Goal: Task Accomplishment & Management: Manage account settings

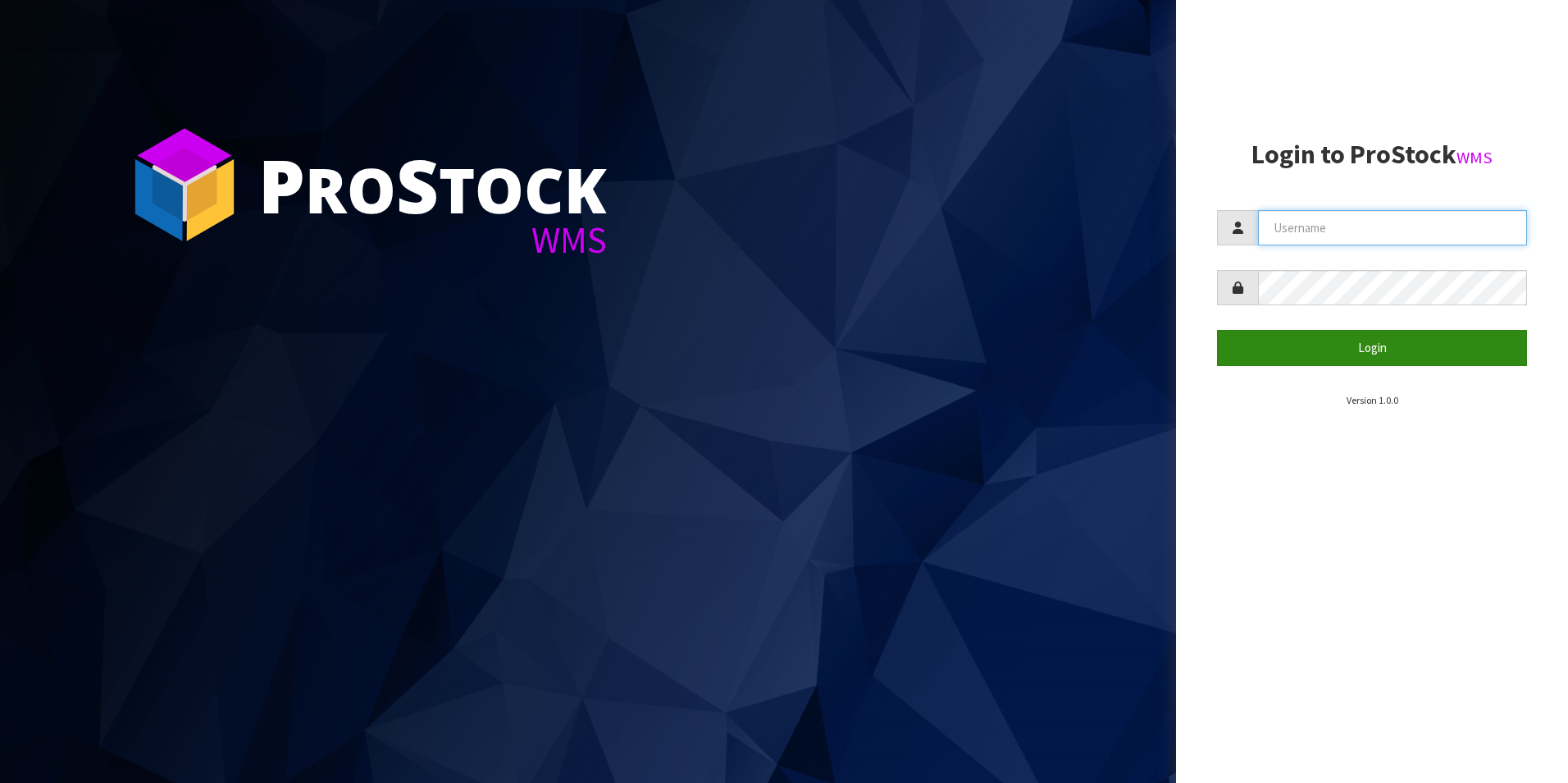
type input "TRACEY@CWL.CO.NZ"
click at [1336, 340] on button "Login" at bounding box center [1372, 348] width 310 height 36
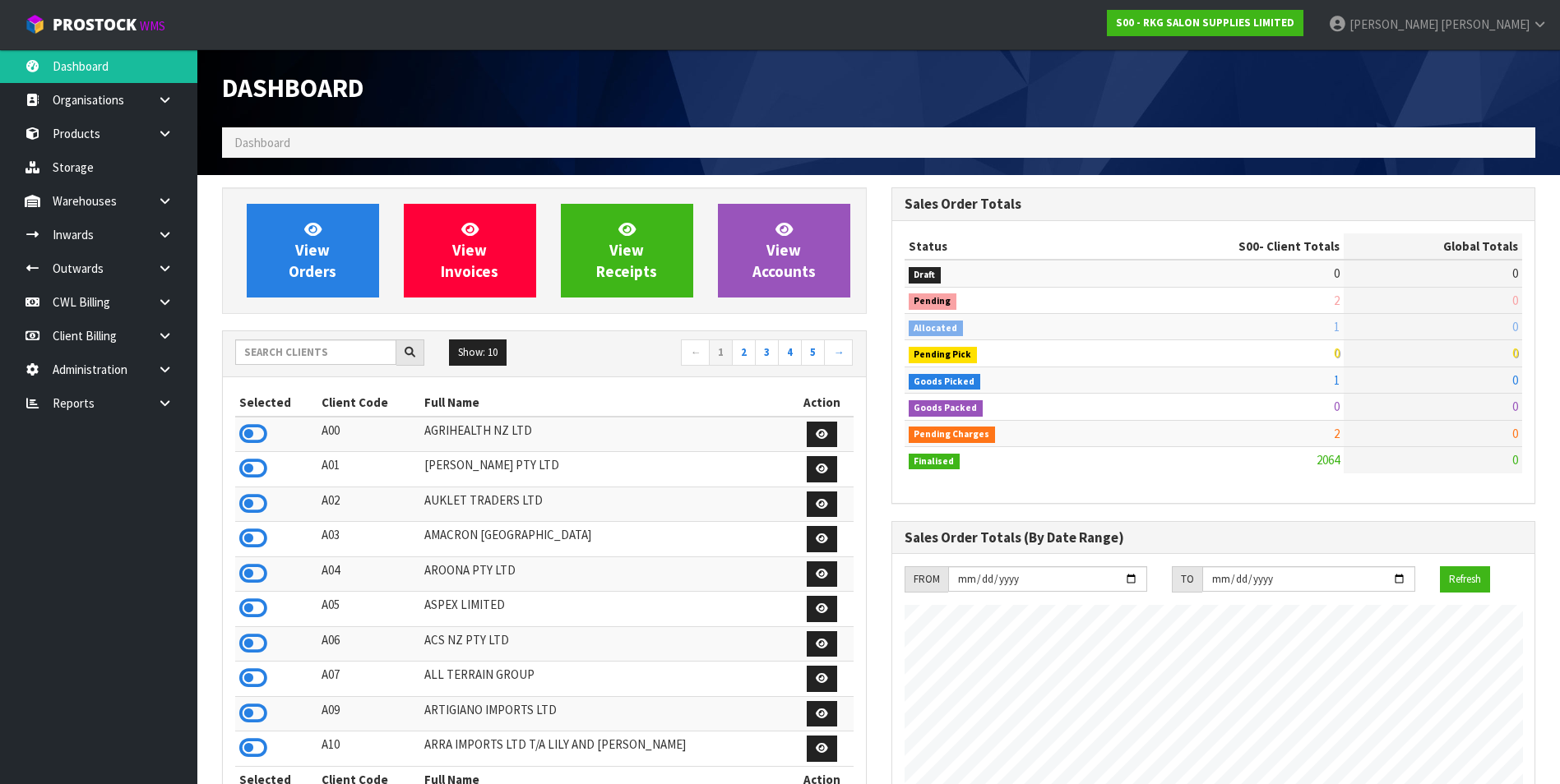
scroll to position [1245, 669]
click at [300, 351] on input "text" at bounding box center [315, 353] width 161 height 26
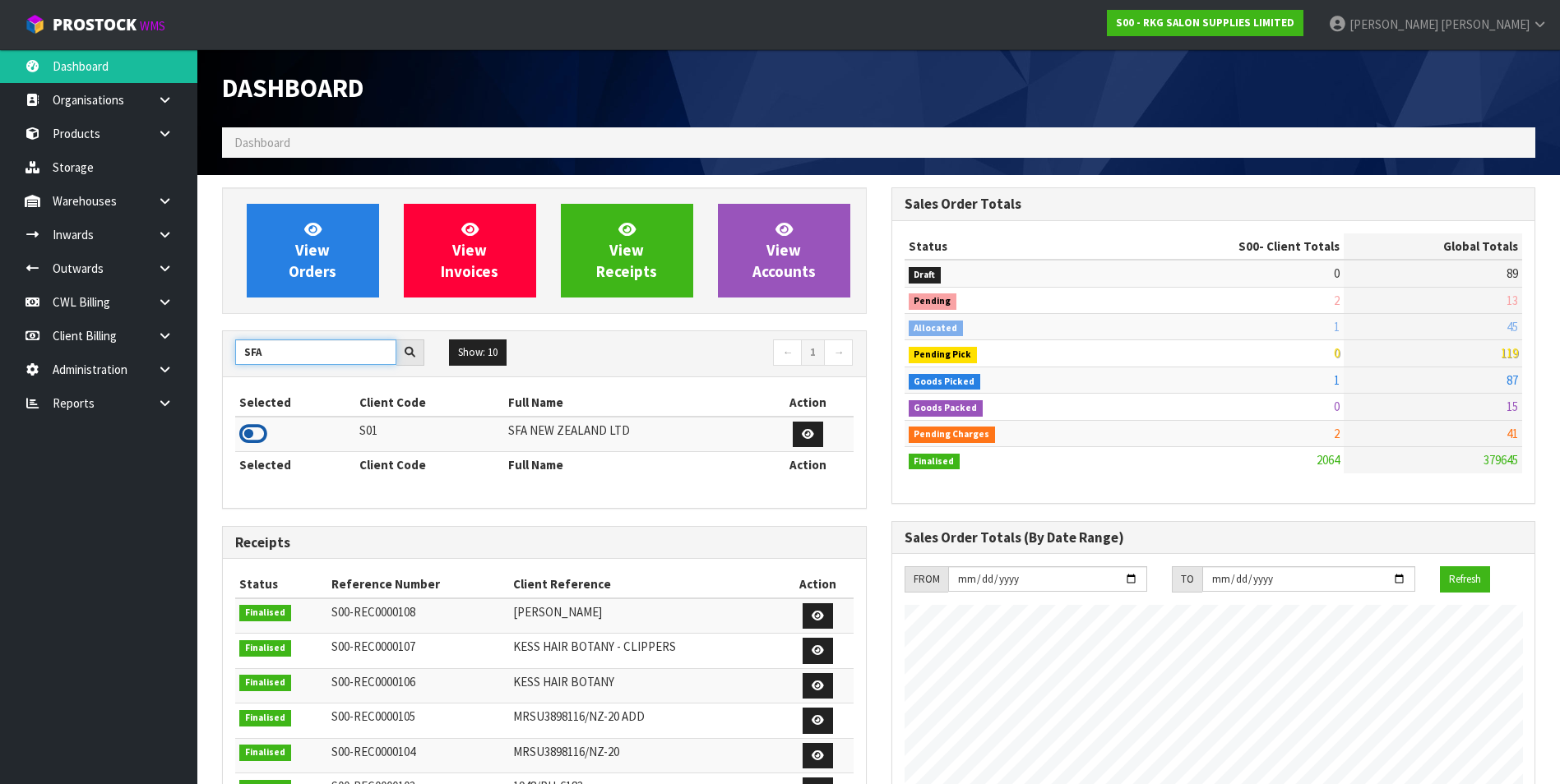
type input "SFA"
click at [256, 430] on icon at bounding box center [253, 433] width 28 height 25
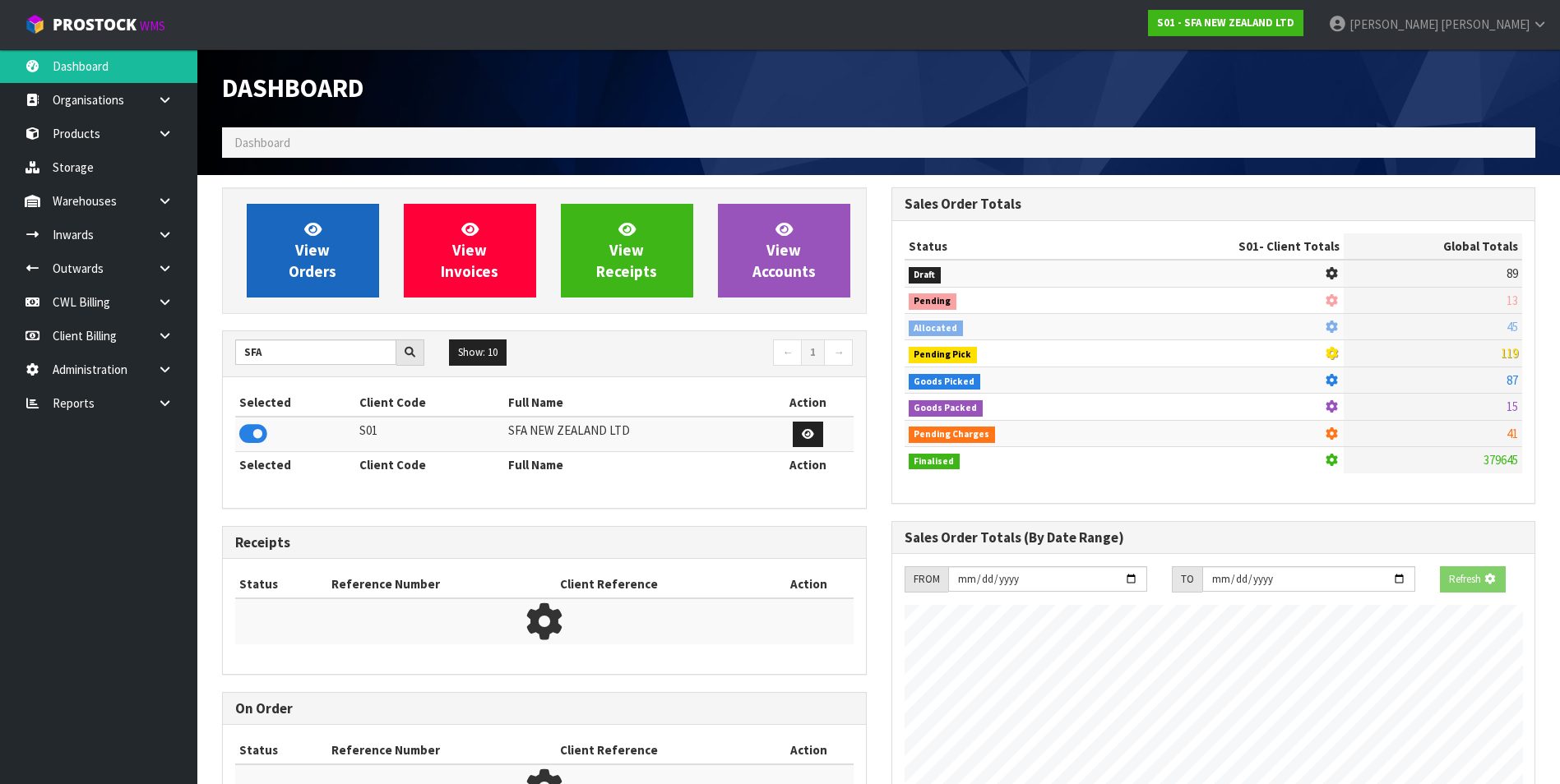
scroll to position [1025, 669]
click at [306, 238] on span "View Orders" at bounding box center [312, 250] width 47 height 61
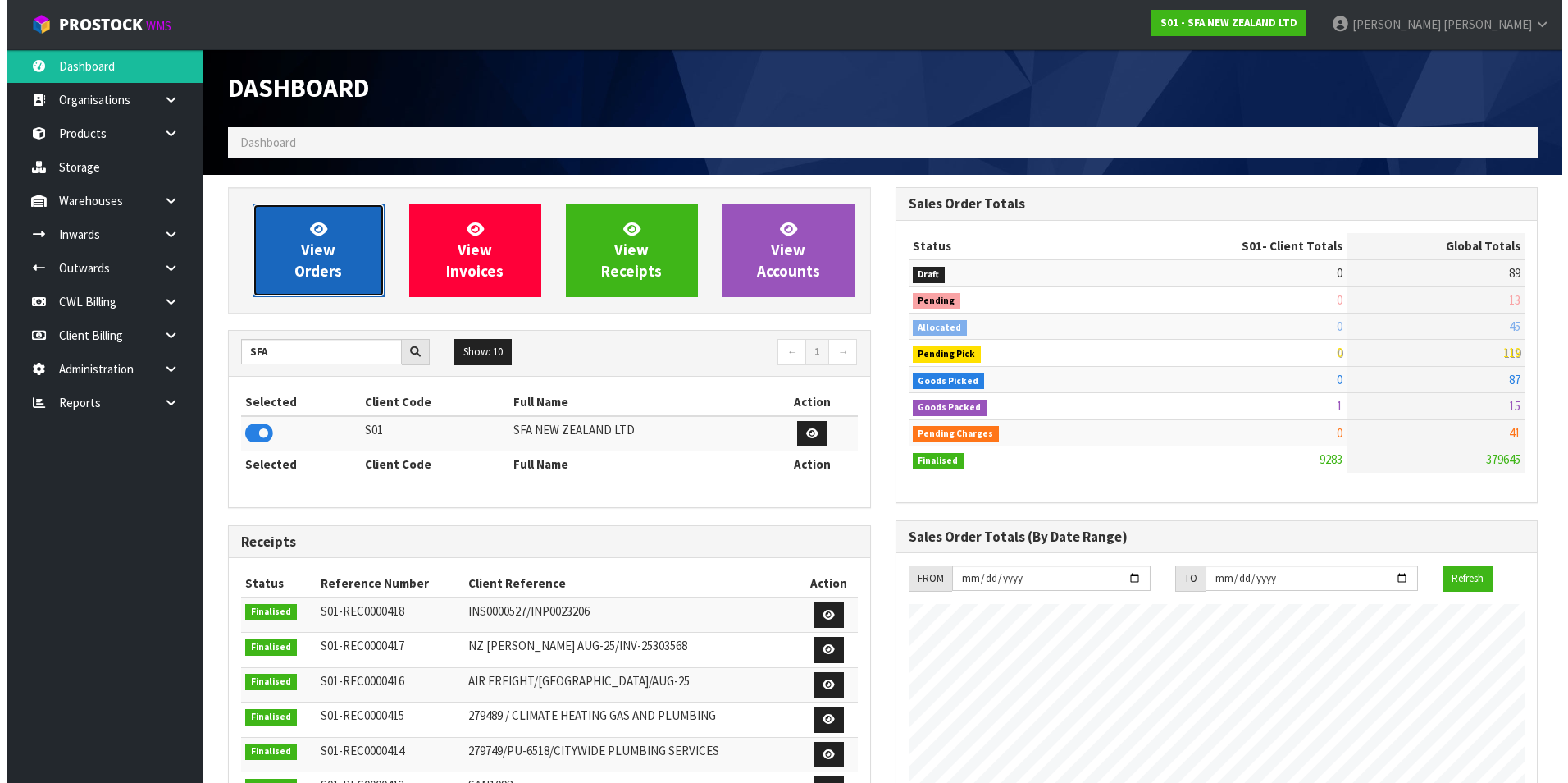
scroll to position [1244, 667]
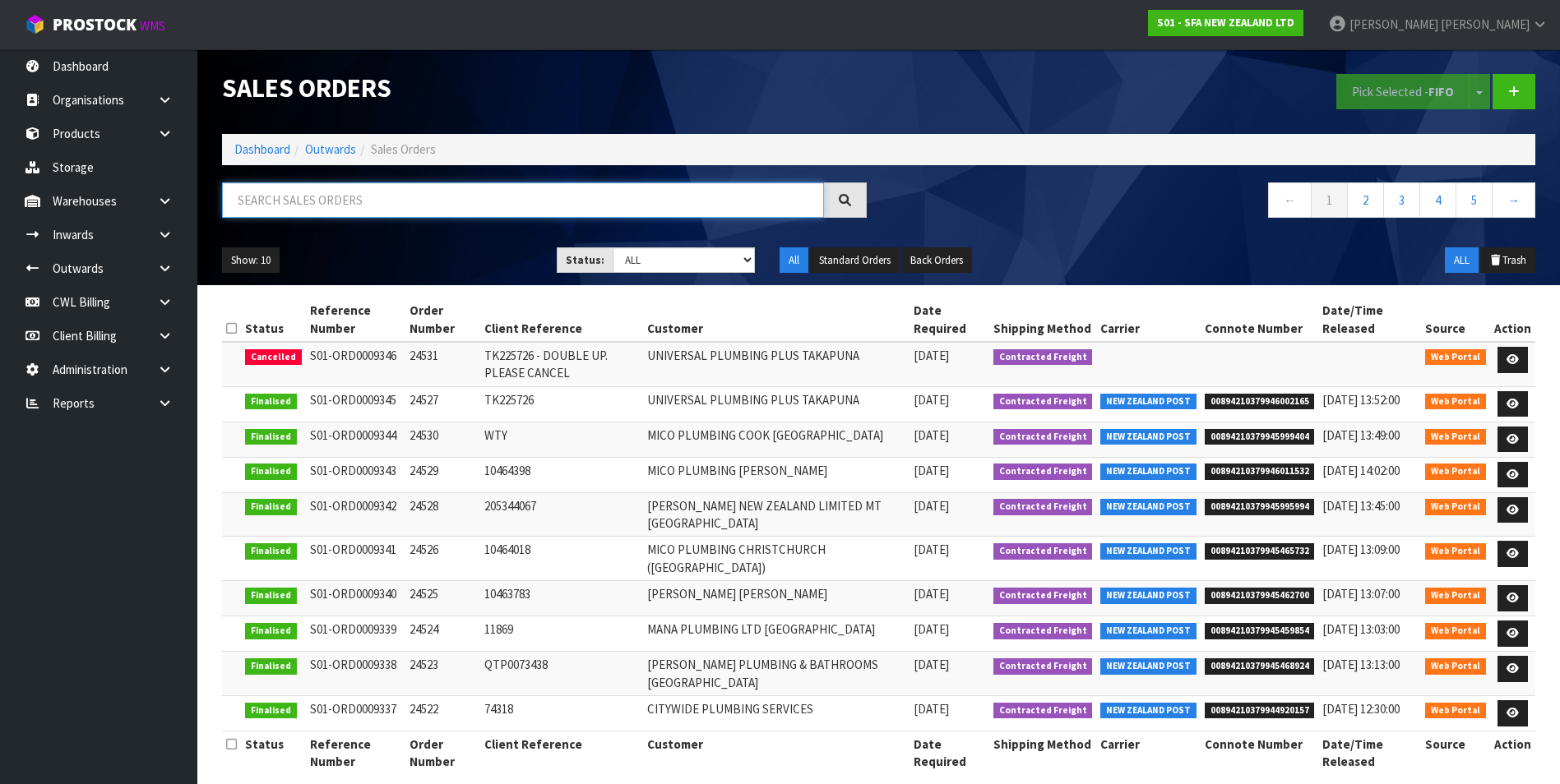
click at [280, 194] on input "text" at bounding box center [523, 200] width 602 height 36
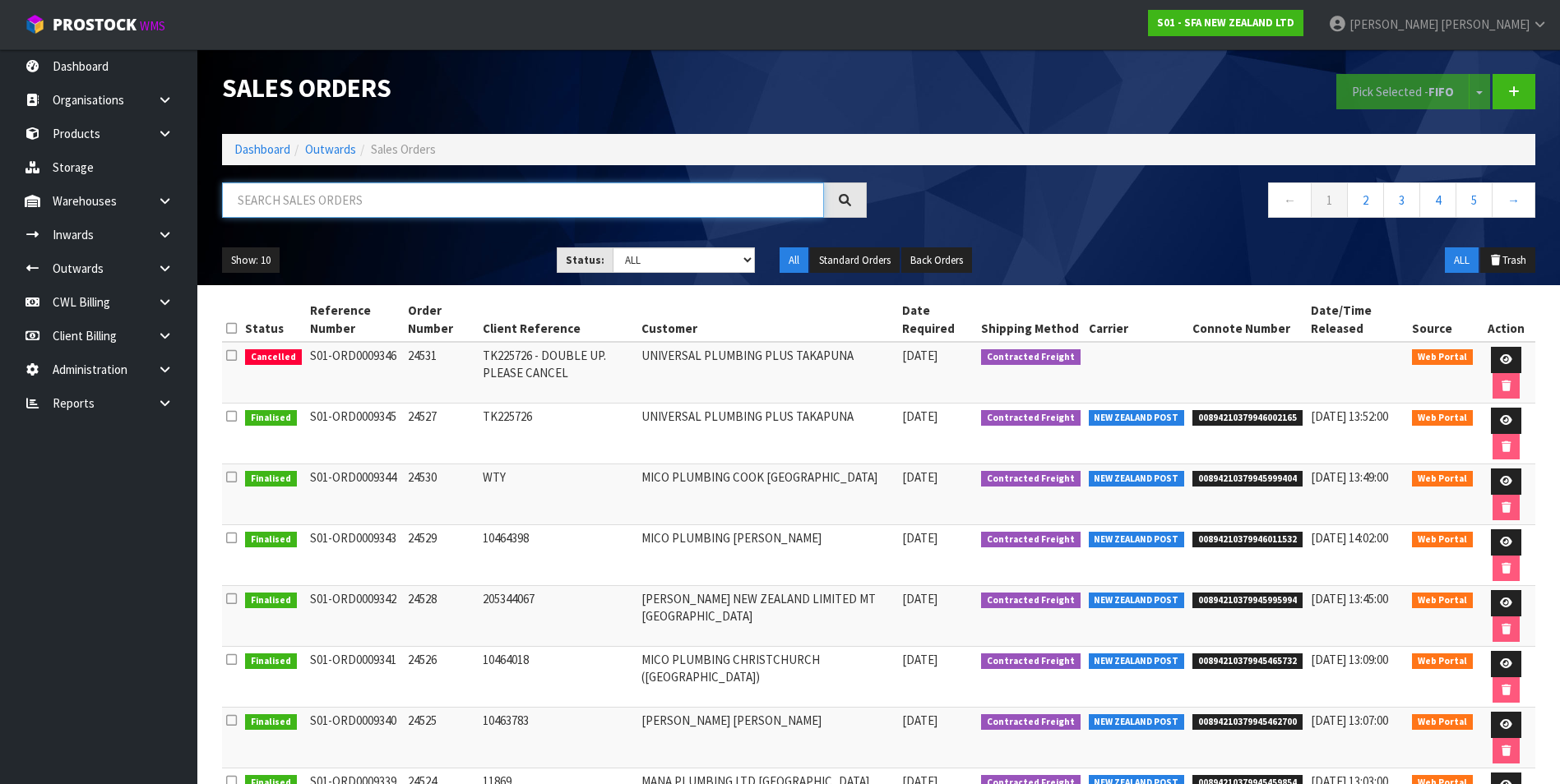
drag, startPoint x: 280, startPoint y: 194, endPoint x: 252, endPoint y: 194, distance: 28.0
click at [253, 200] on input "text" at bounding box center [523, 200] width 602 height 36
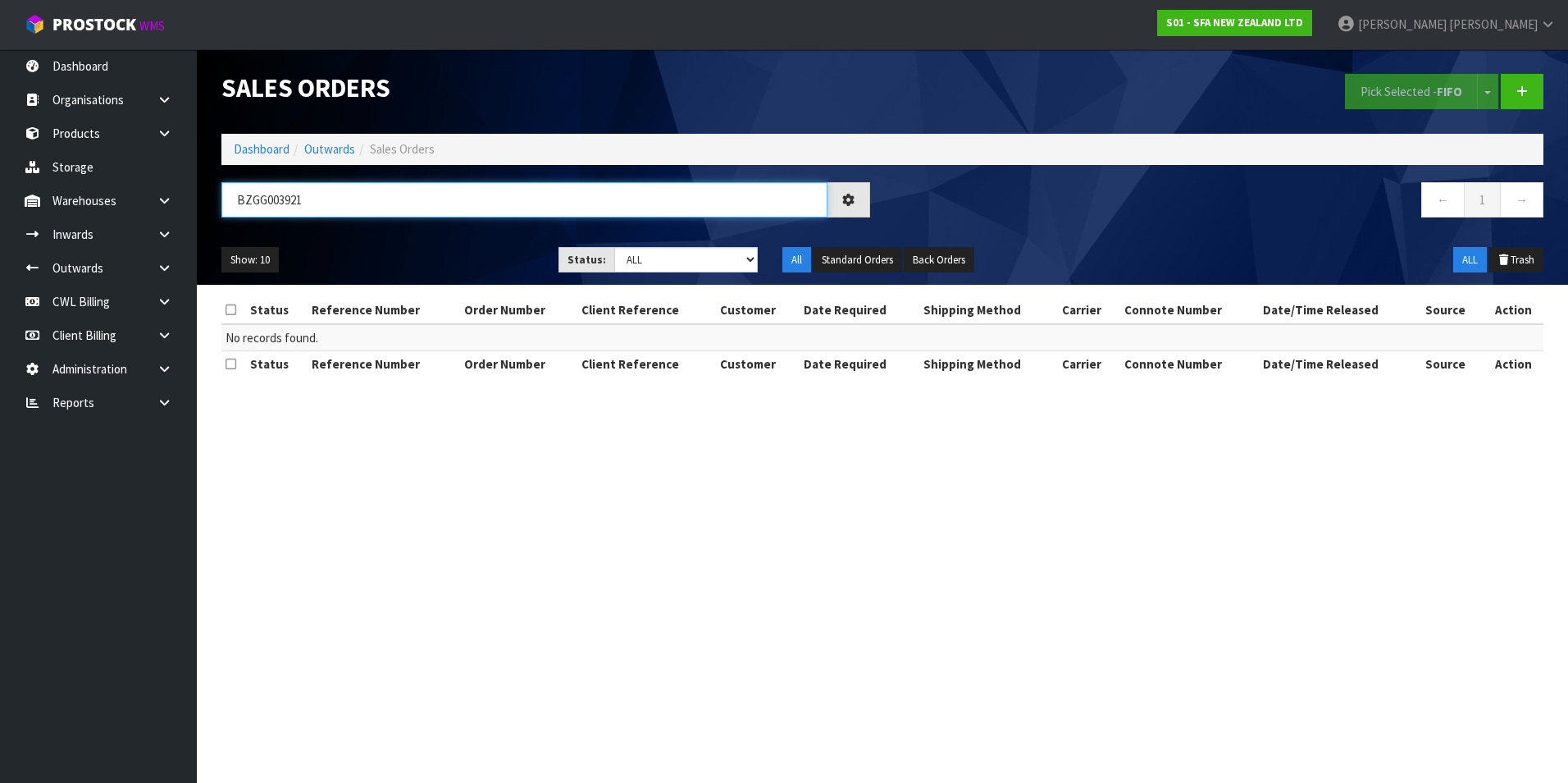
type input "BZGG003921"
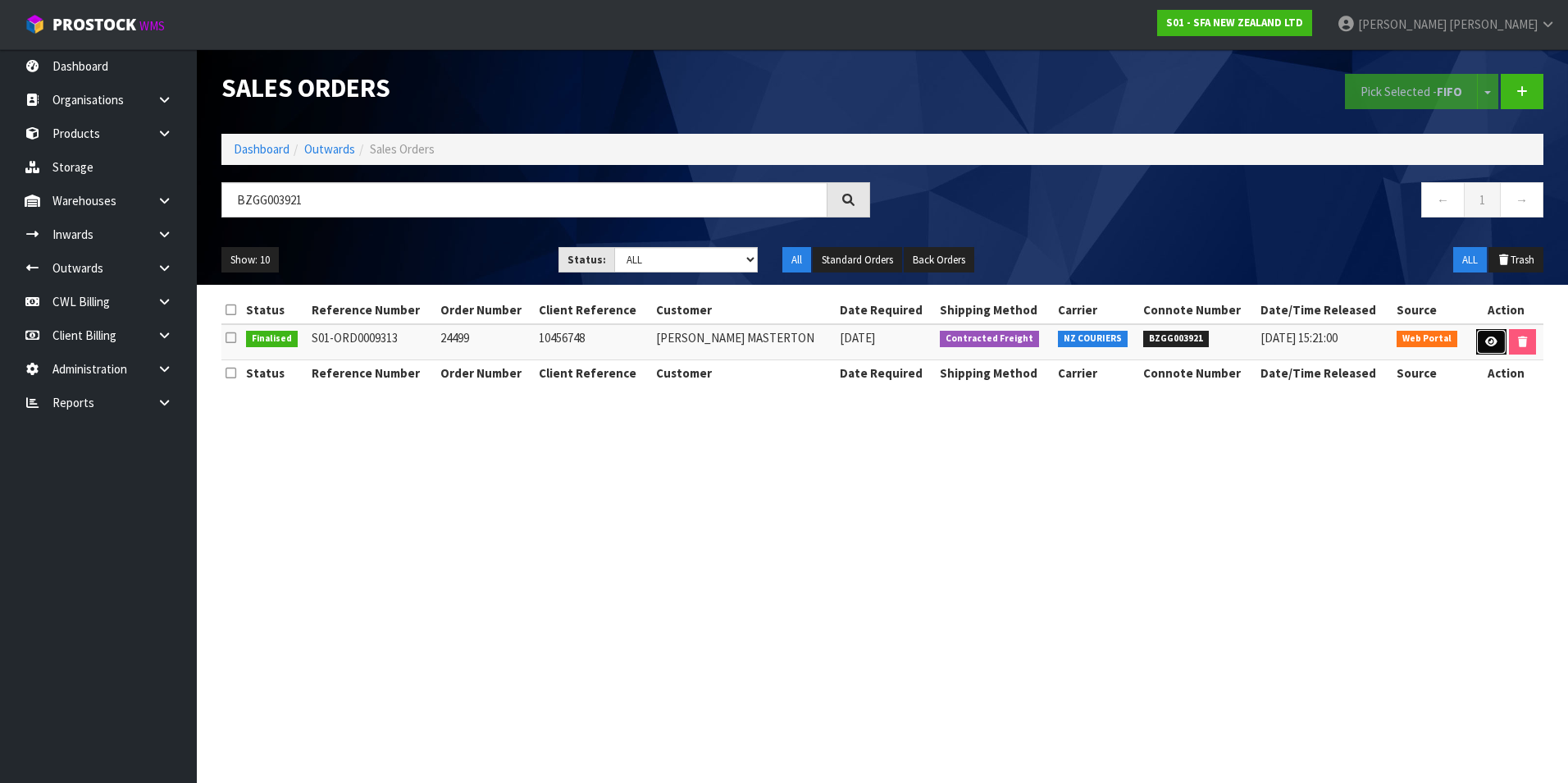
click at [1488, 342] on icon at bounding box center [1491, 341] width 12 height 11
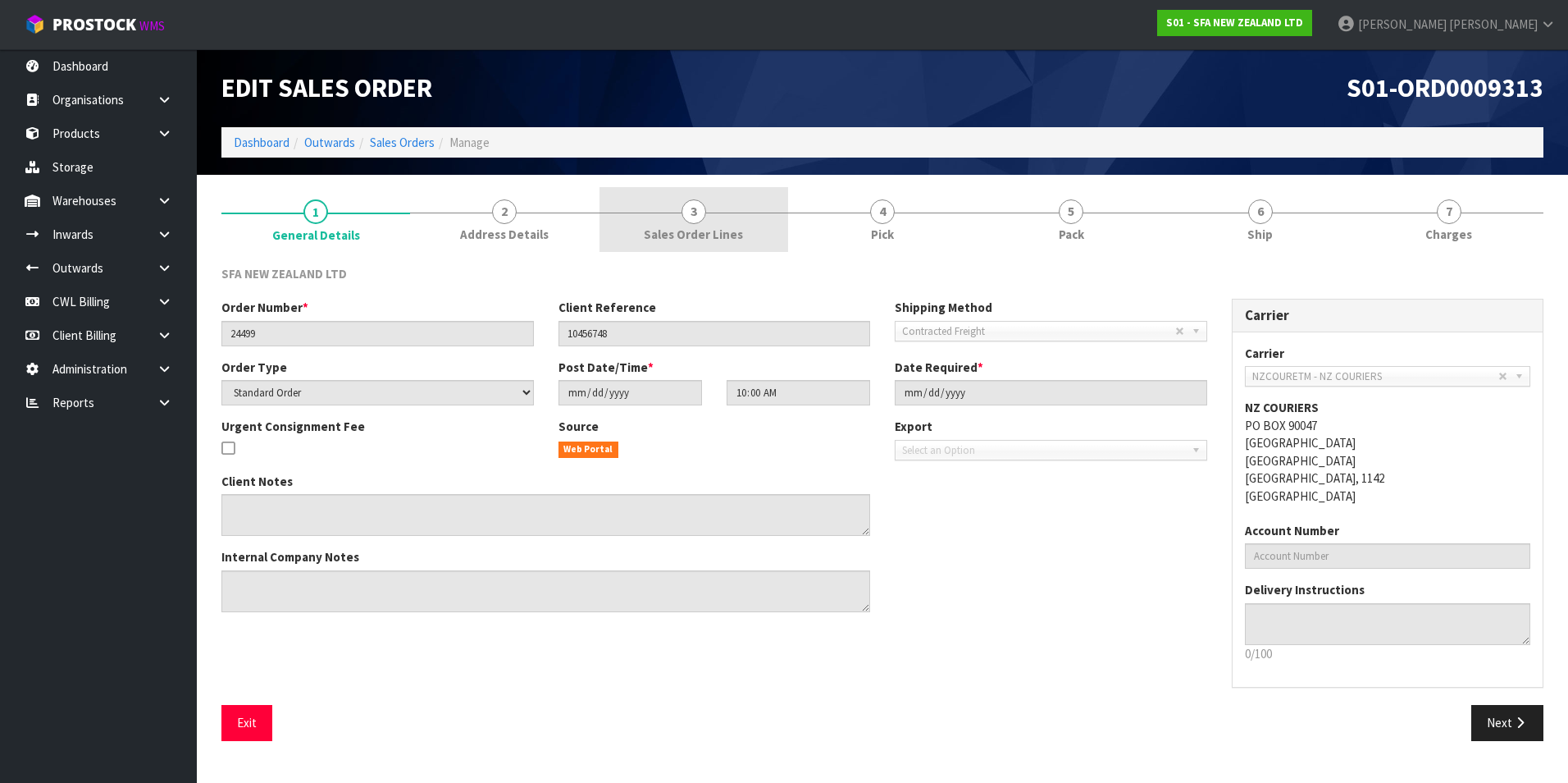
click at [695, 213] on span "3" at bounding box center [694, 211] width 25 height 25
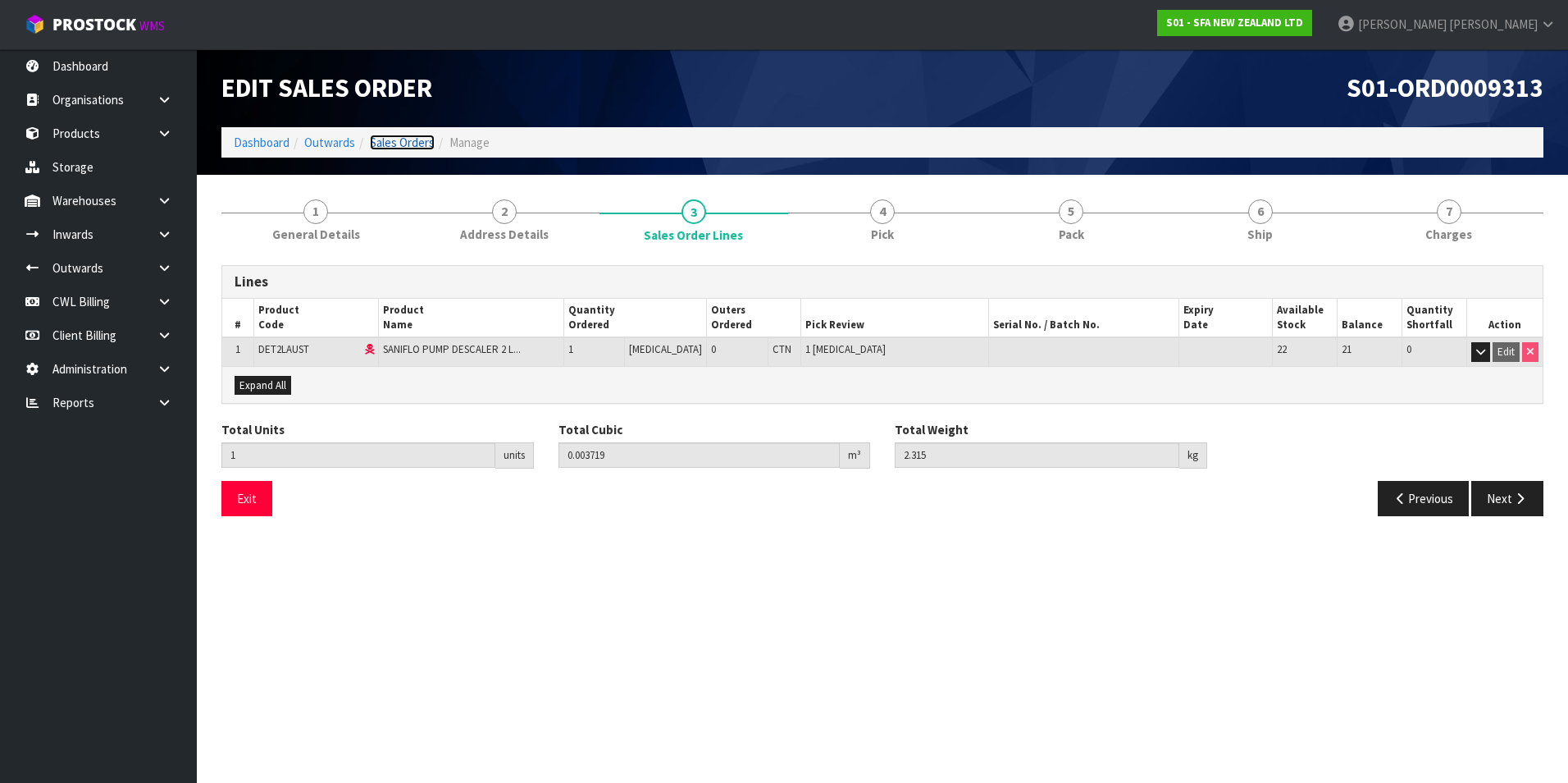
click at [407, 144] on link "Sales Orders" at bounding box center [402, 143] width 65 height 16
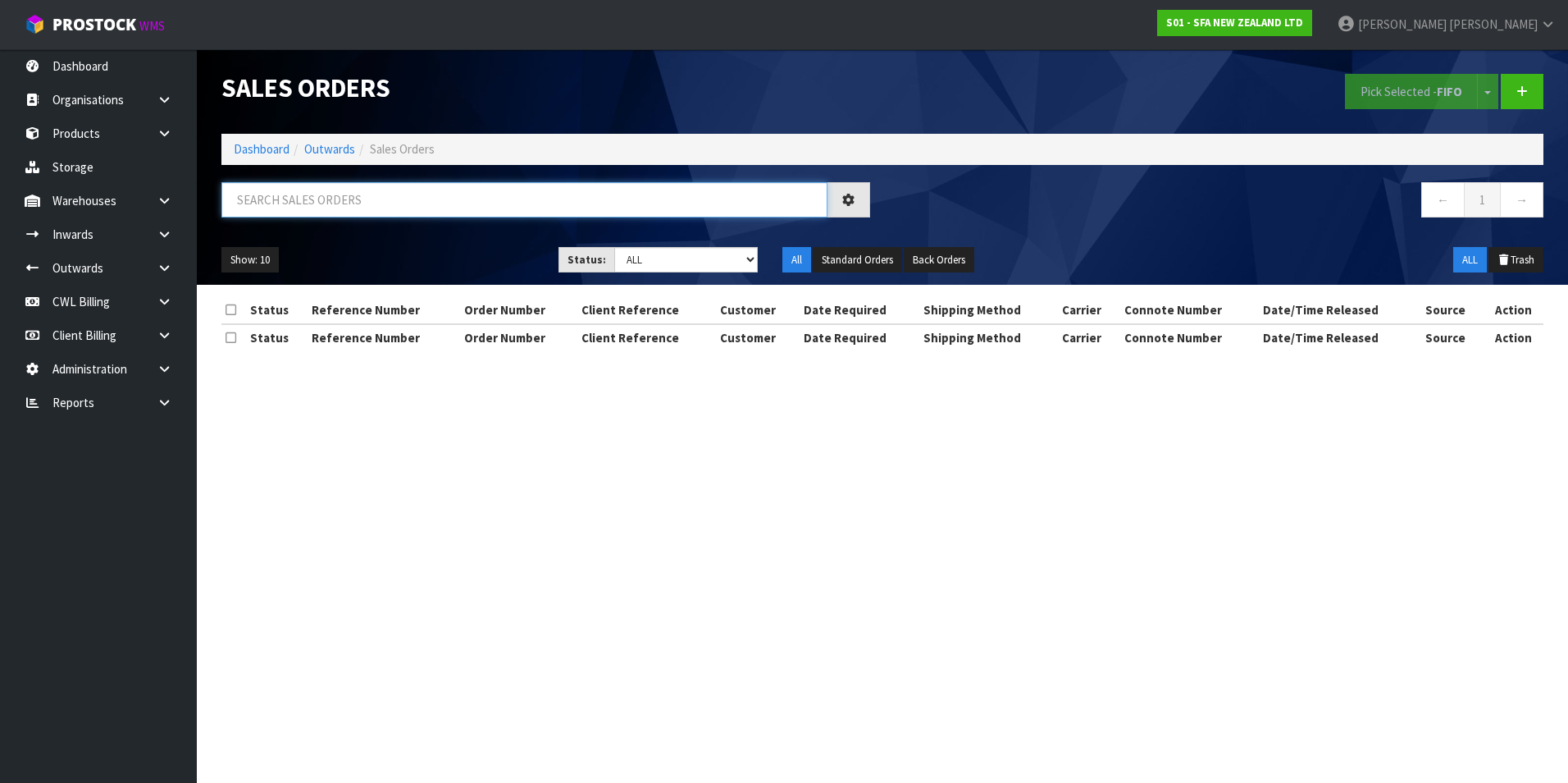
click at [303, 194] on input "text" at bounding box center [524, 200] width 606 height 36
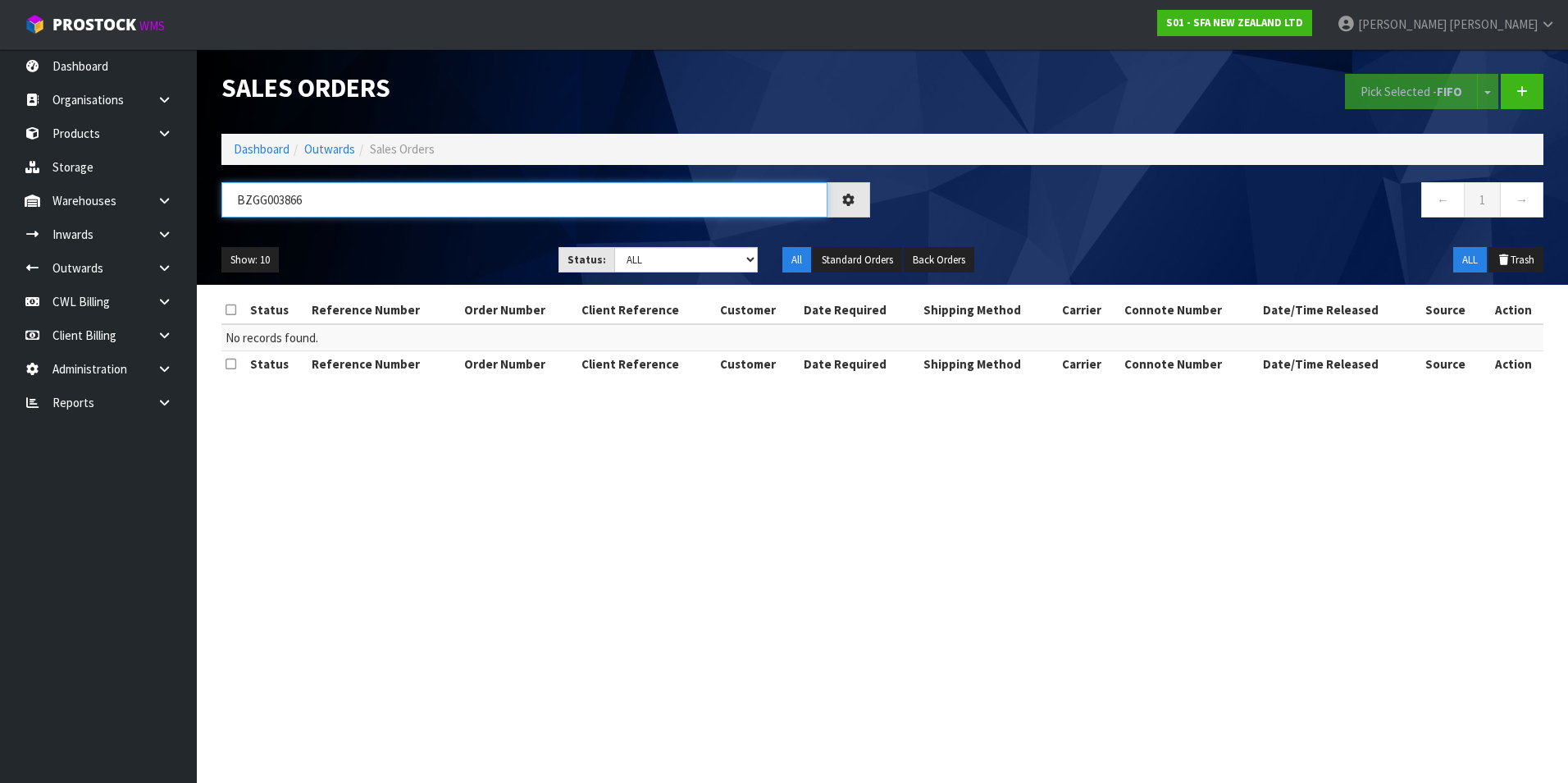
type input "BZGG003866"
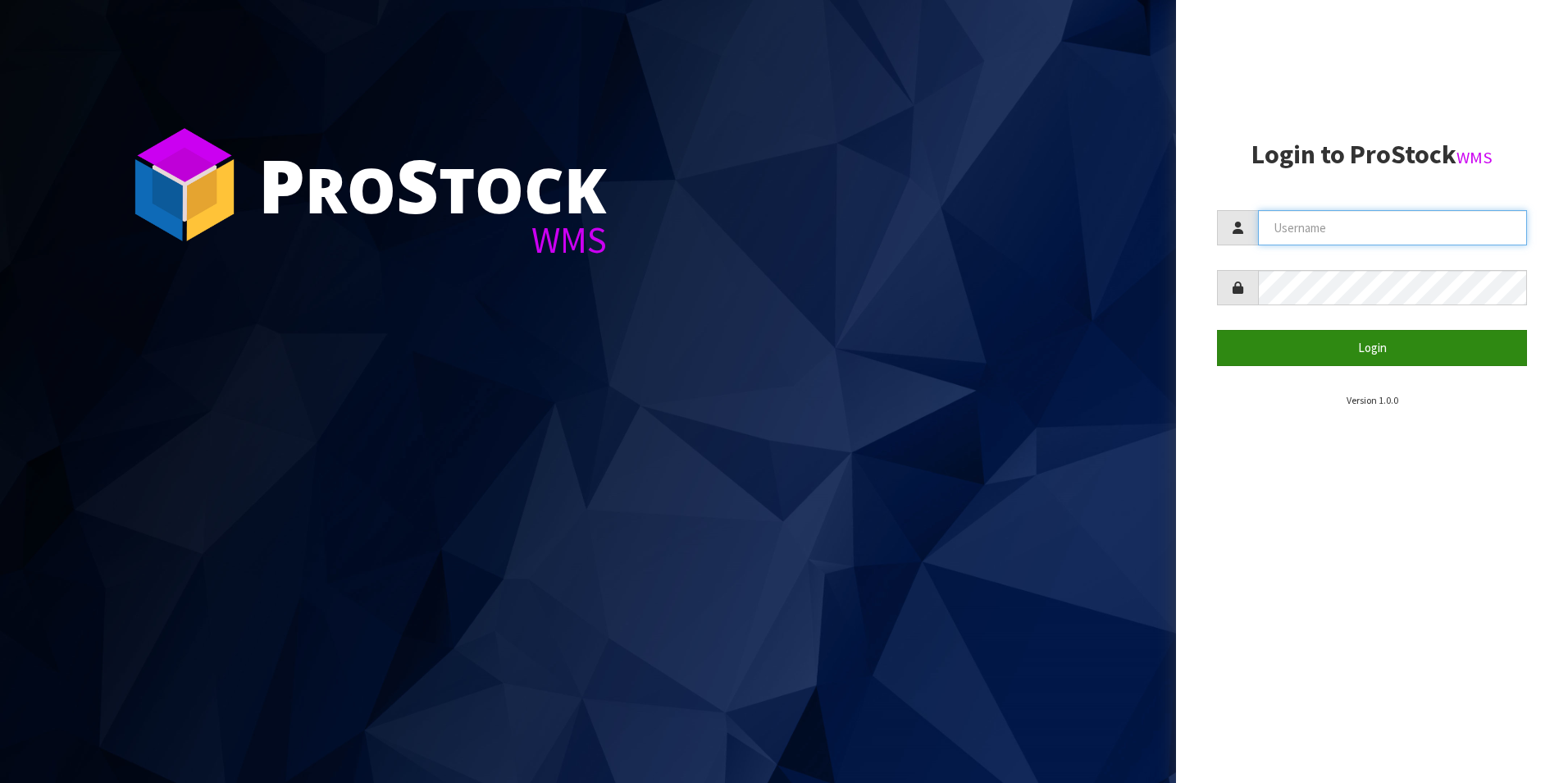
type input "[PERSON_NAME][EMAIL_ADDRESS][DOMAIN_NAME]"
click at [1368, 352] on button "Login" at bounding box center [1372, 348] width 310 height 36
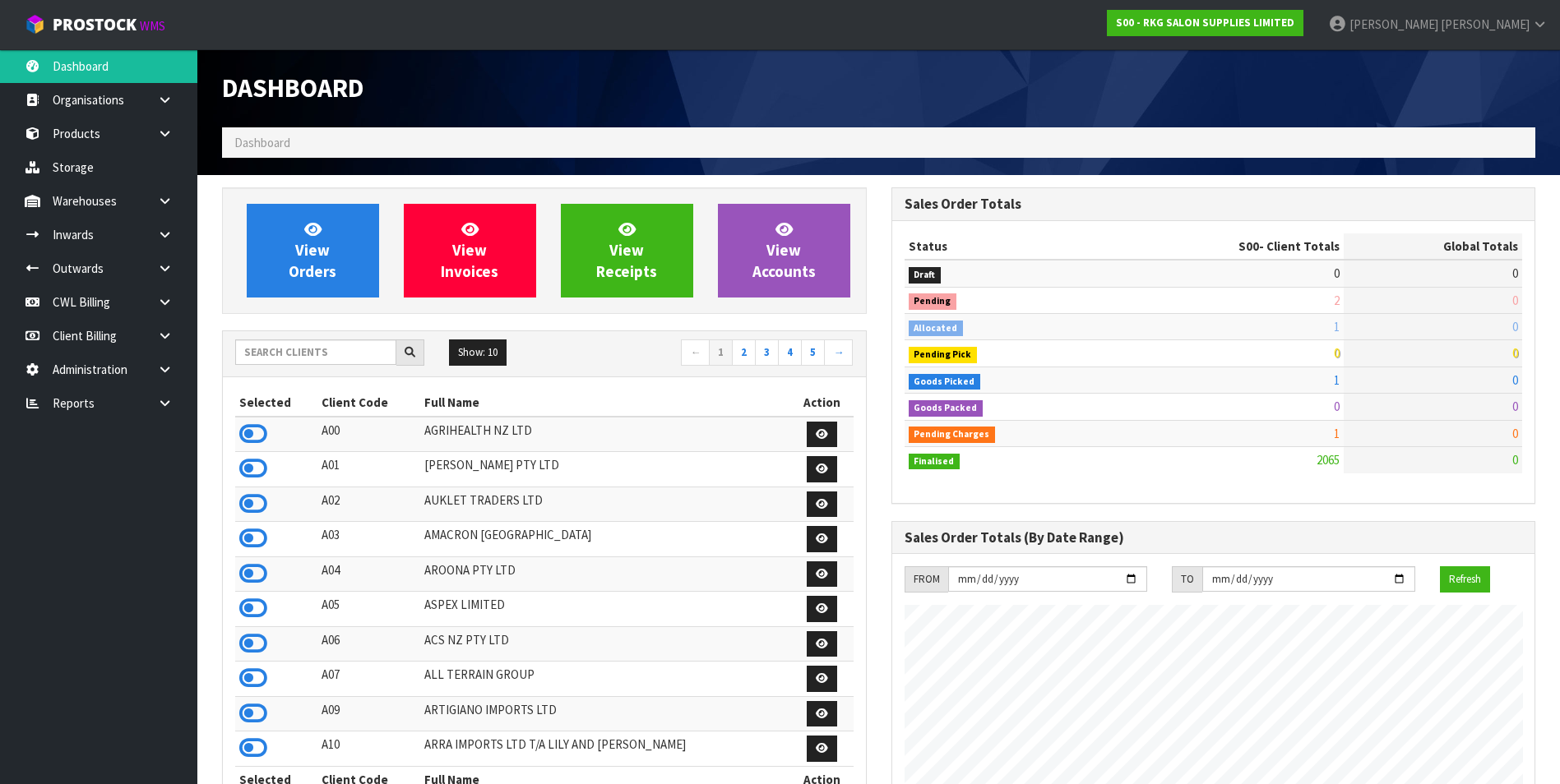
scroll to position [1245, 669]
click at [290, 355] on input "text" at bounding box center [315, 353] width 161 height 26
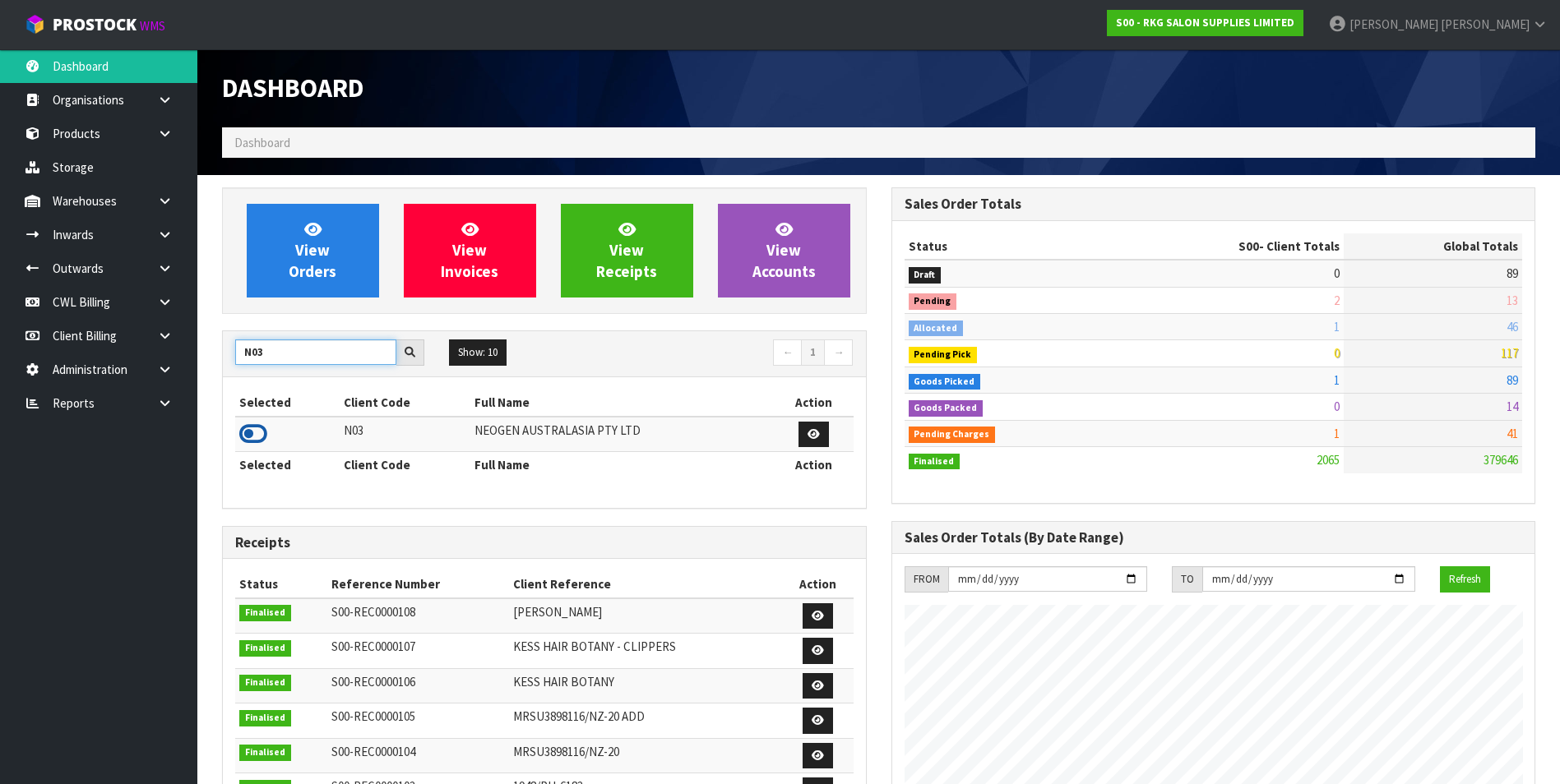
type input "N03"
click at [247, 429] on icon at bounding box center [253, 433] width 28 height 25
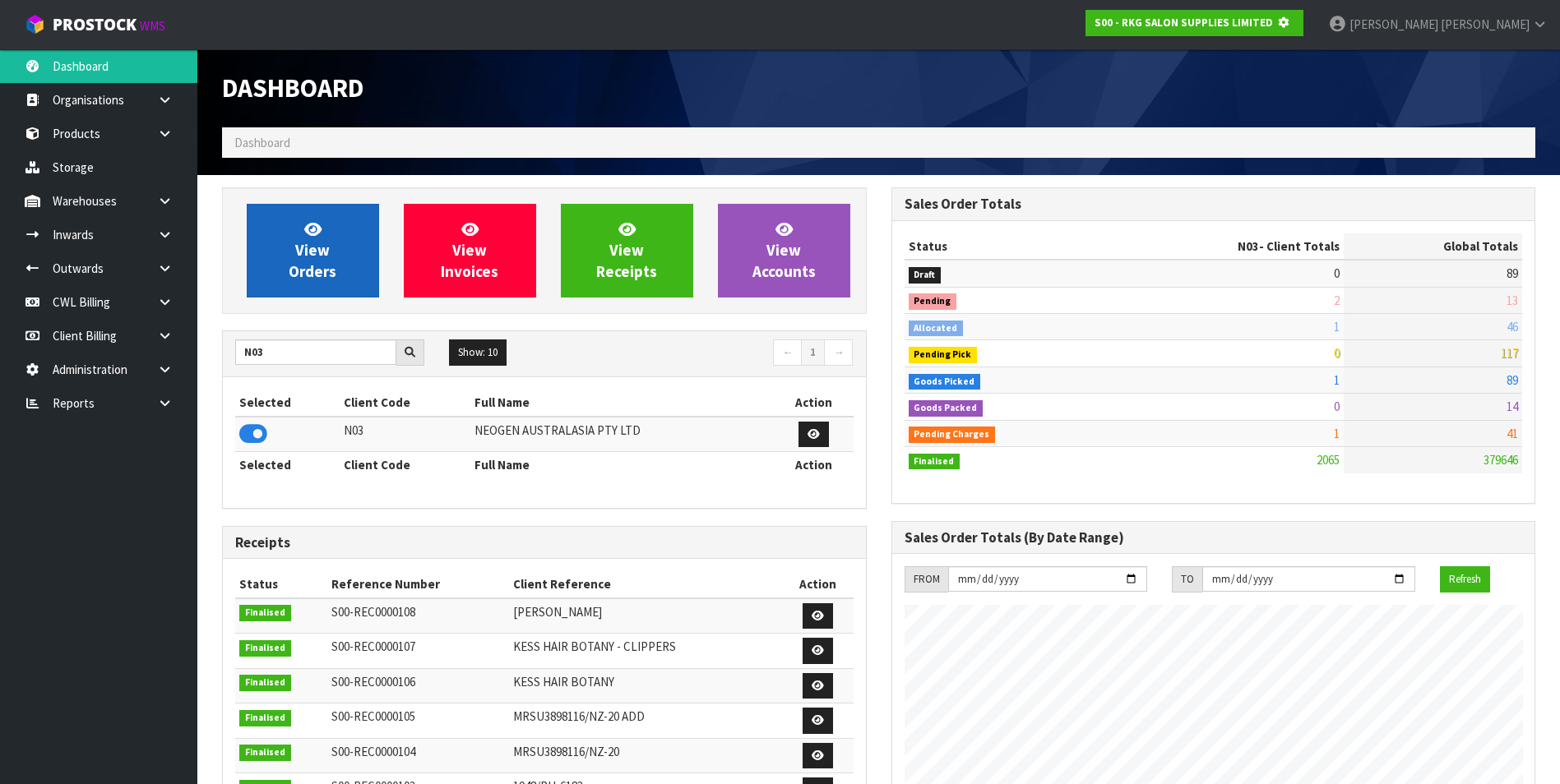
scroll to position [1025, 669]
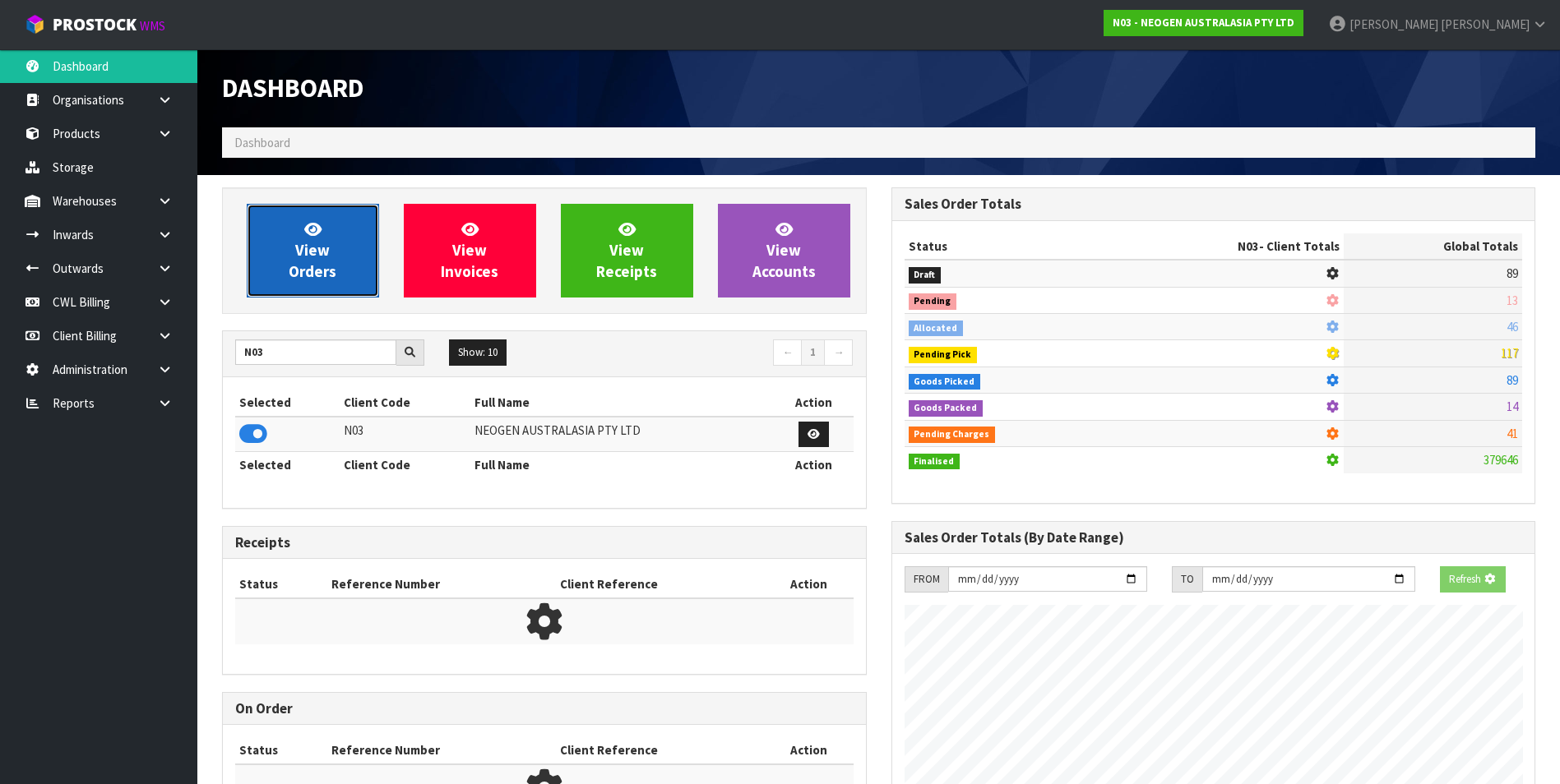
click at [308, 238] on span "View Orders" at bounding box center [312, 250] width 47 height 61
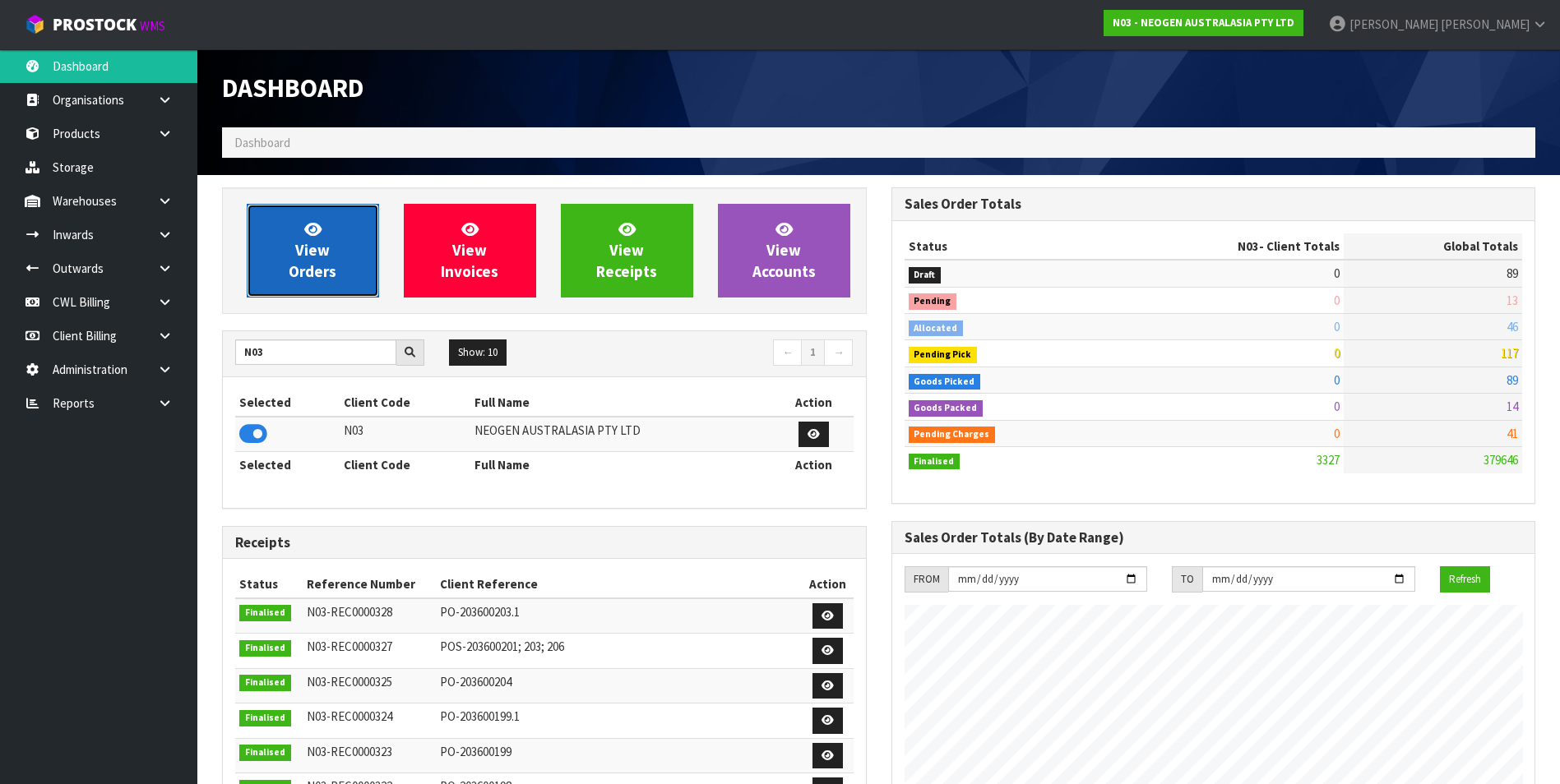
scroll to position [1245, 669]
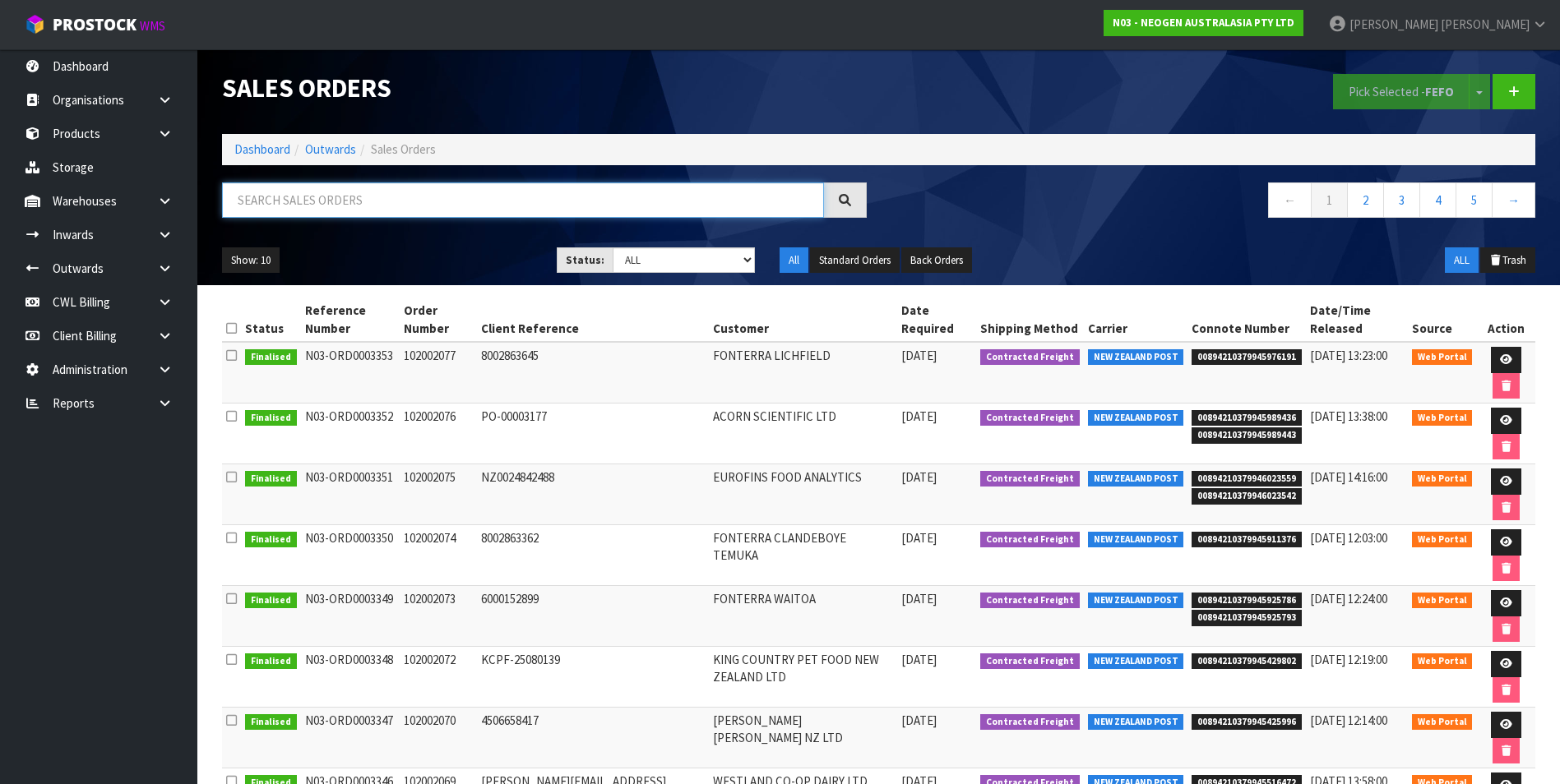
click at [287, 199] on input "text" at bounding box center [523, 200] width 602 height 36
paste input "B"
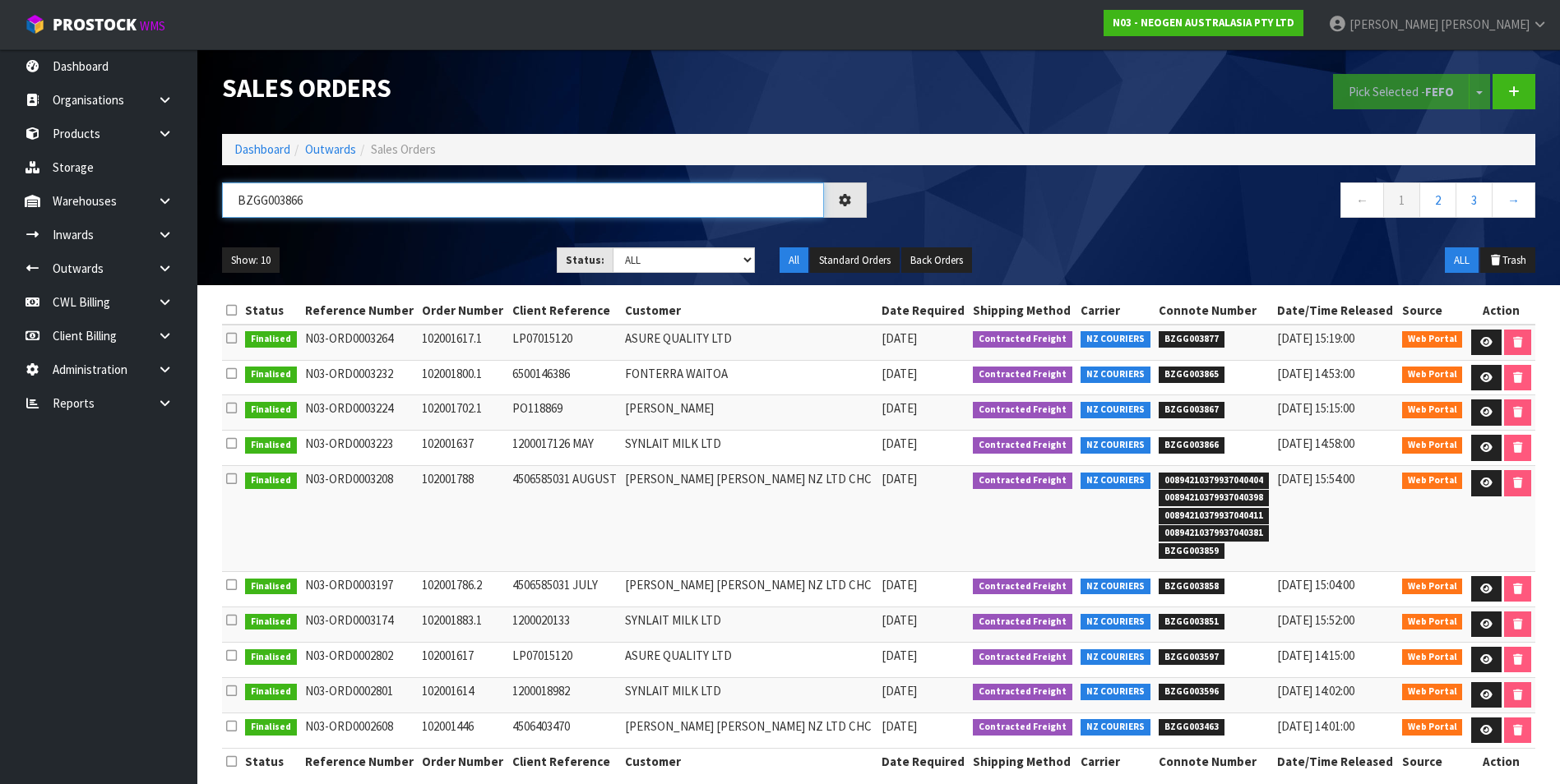
type input "BZGG003866"
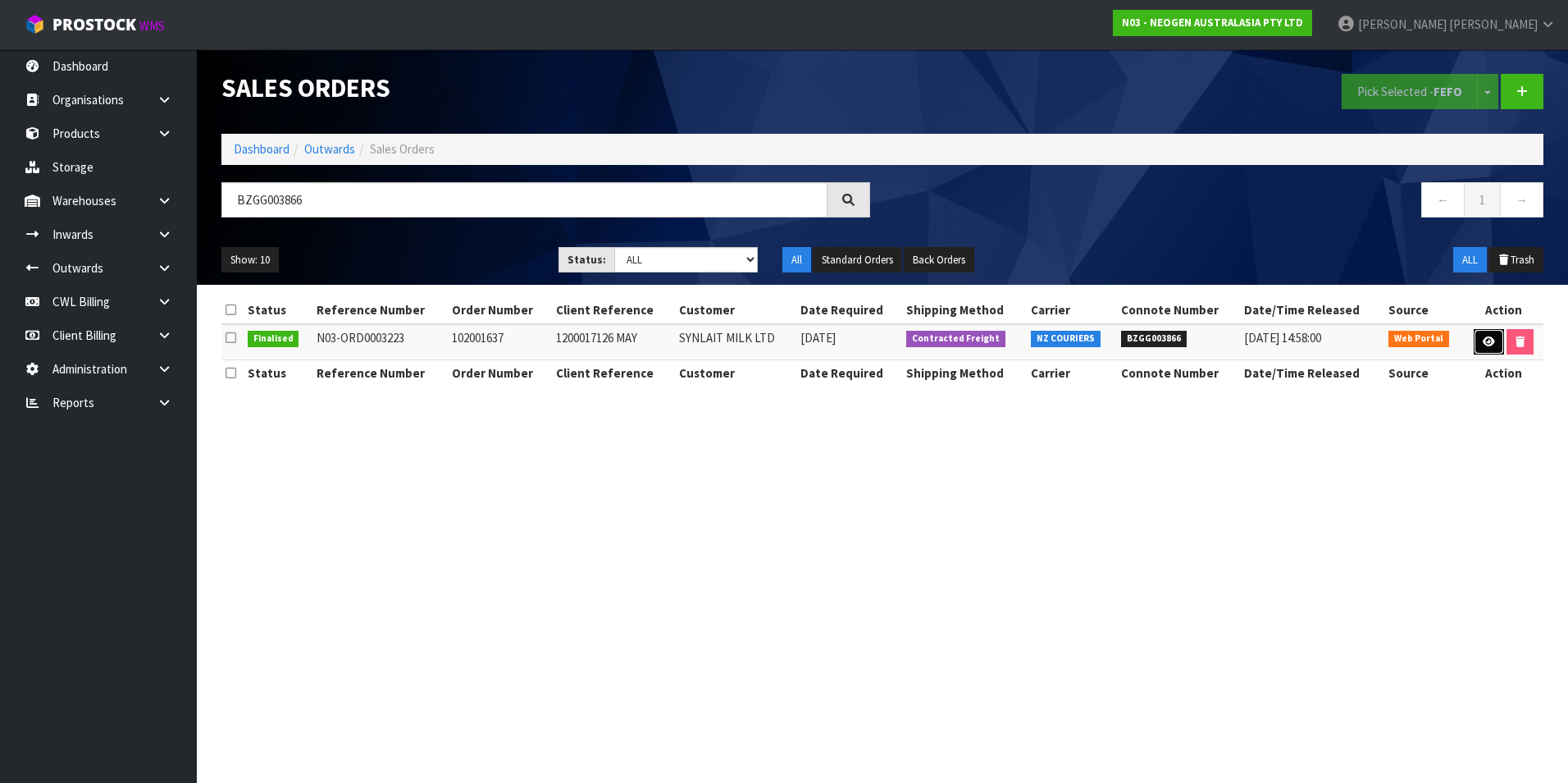
click at [1486, 335] on link at bounding box center [1489, 342] width 31 height 27
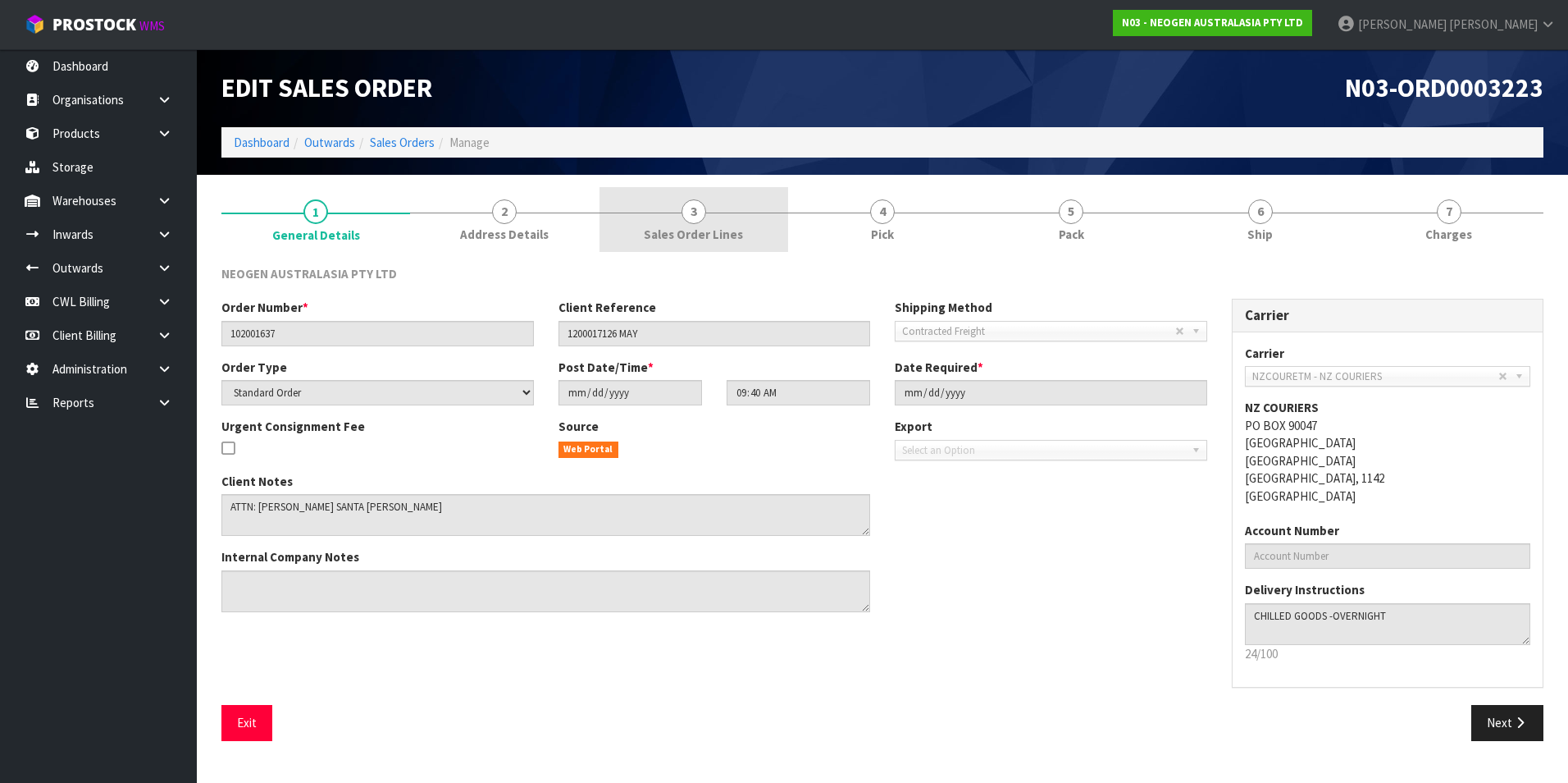
click at [696, 213] on span "3" at bounding box center [694, 211] width 25 height 25
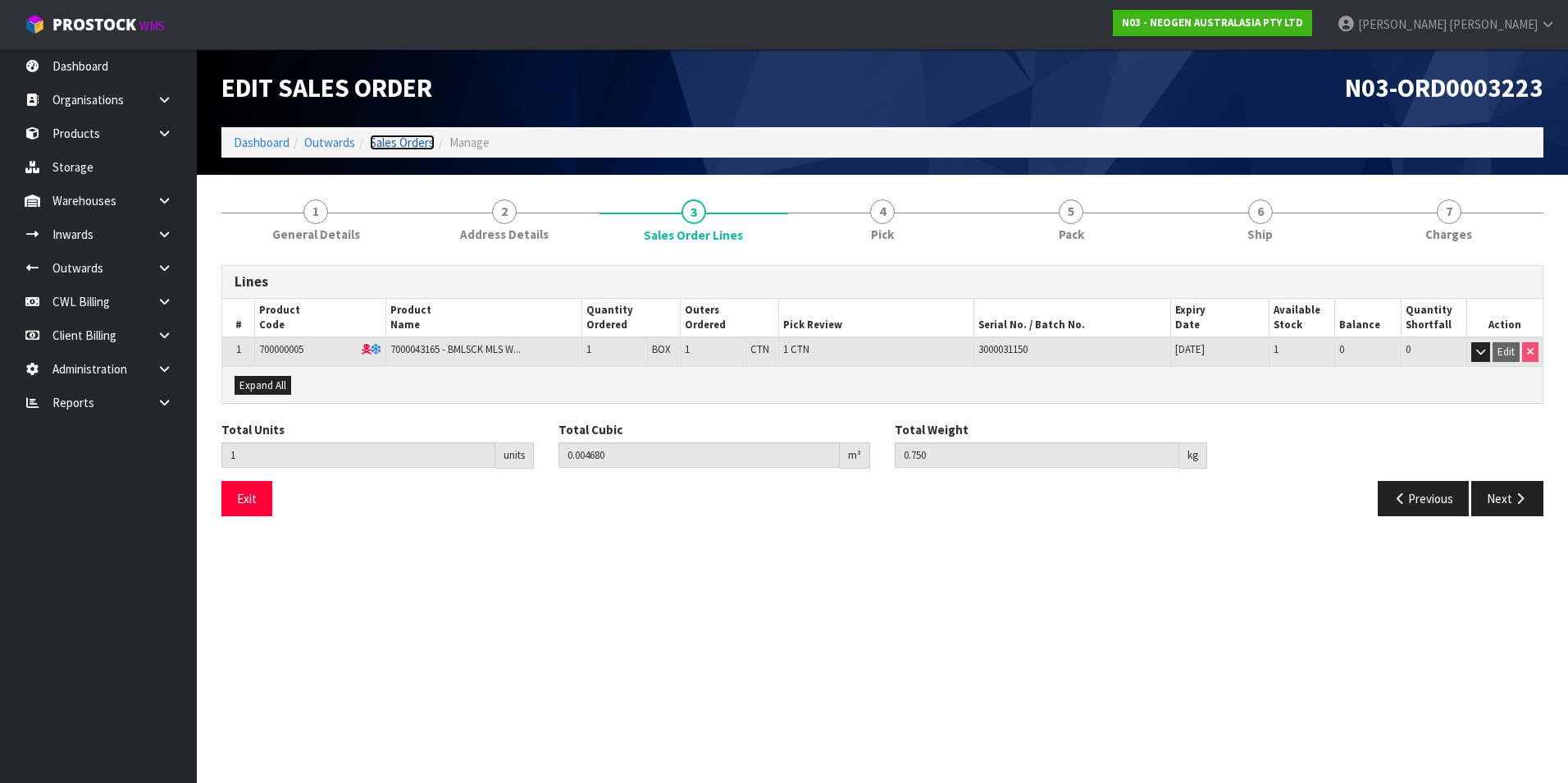
click at [414, 146] on link "Sales Orders" at bounding box center [402, 143] width 65 height 16
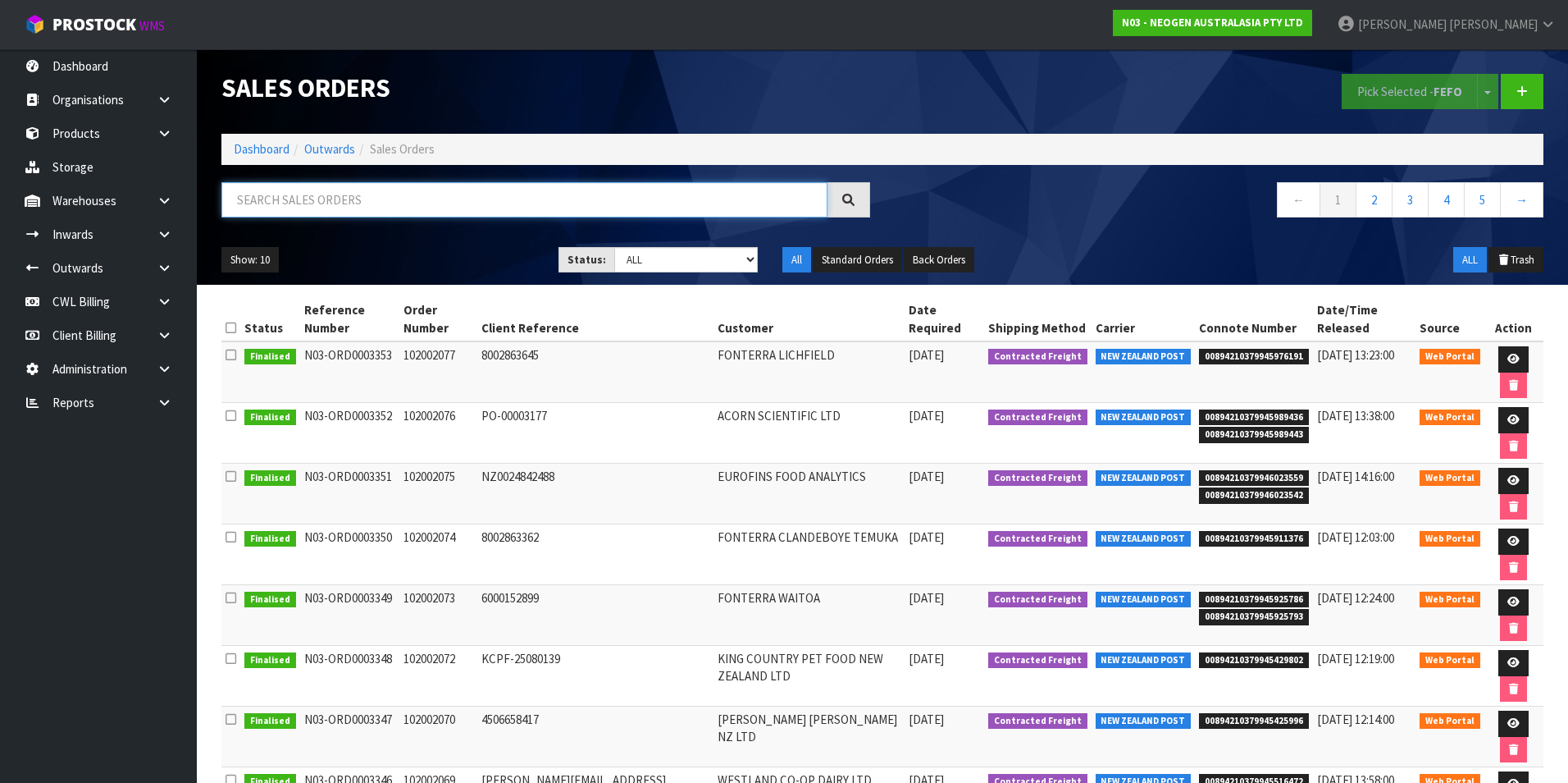
click at [272, 194] on input "text" at bounding box center [524, 200] width 606 height 36
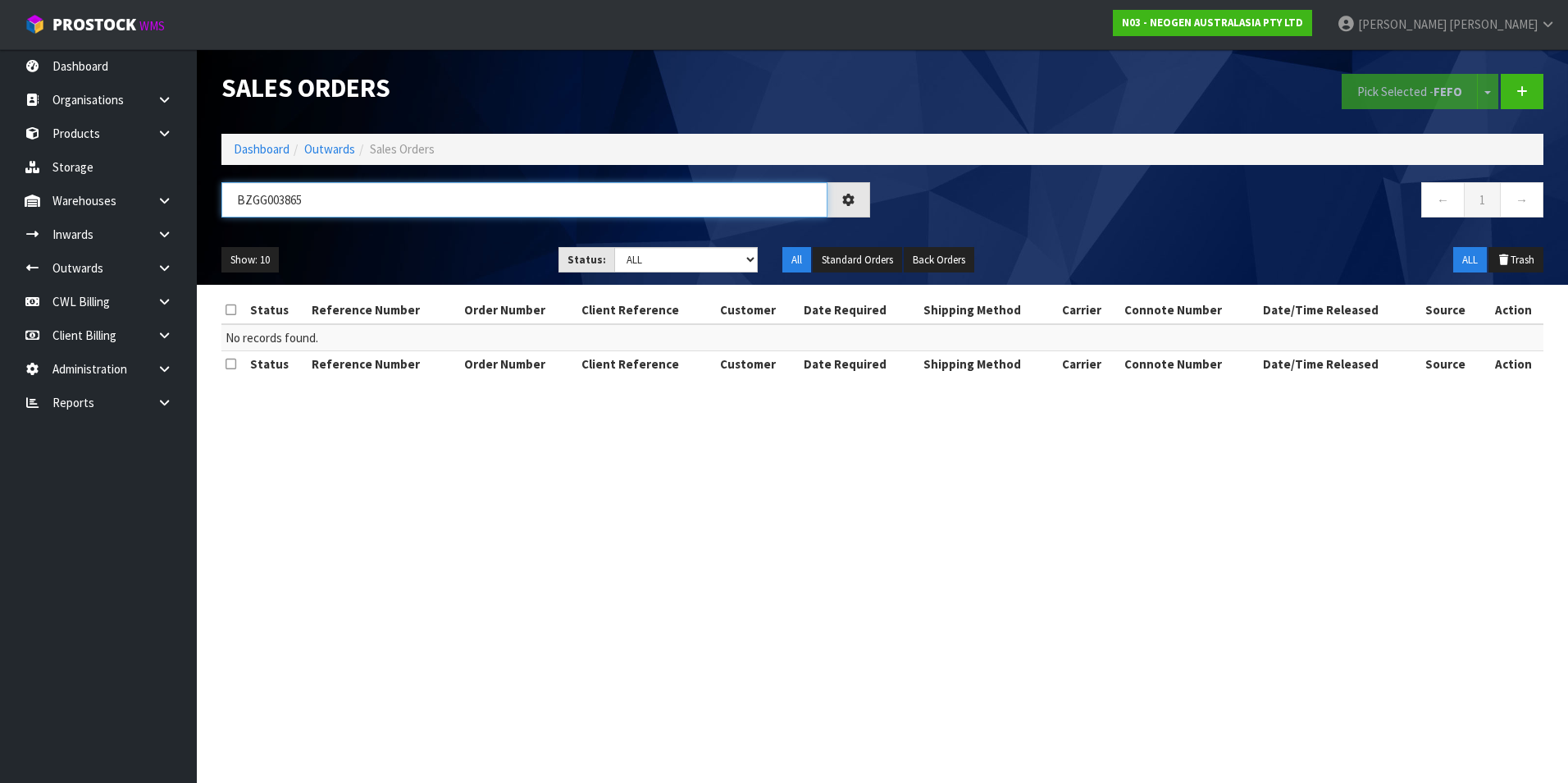
type input "BZGG003865"
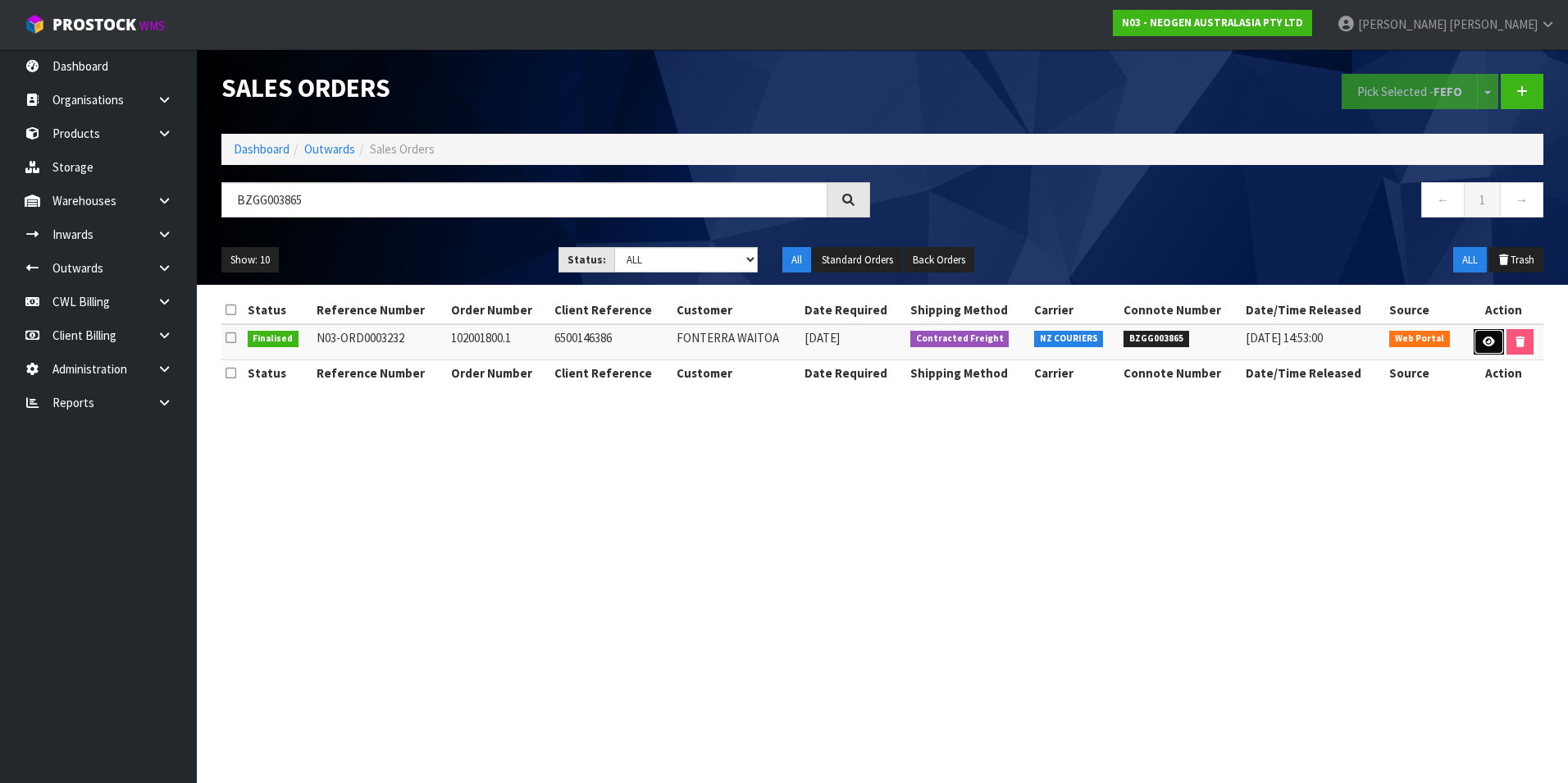
click at [1485, 340] on icon at bounding box center [1489, 341] width 12 height 11
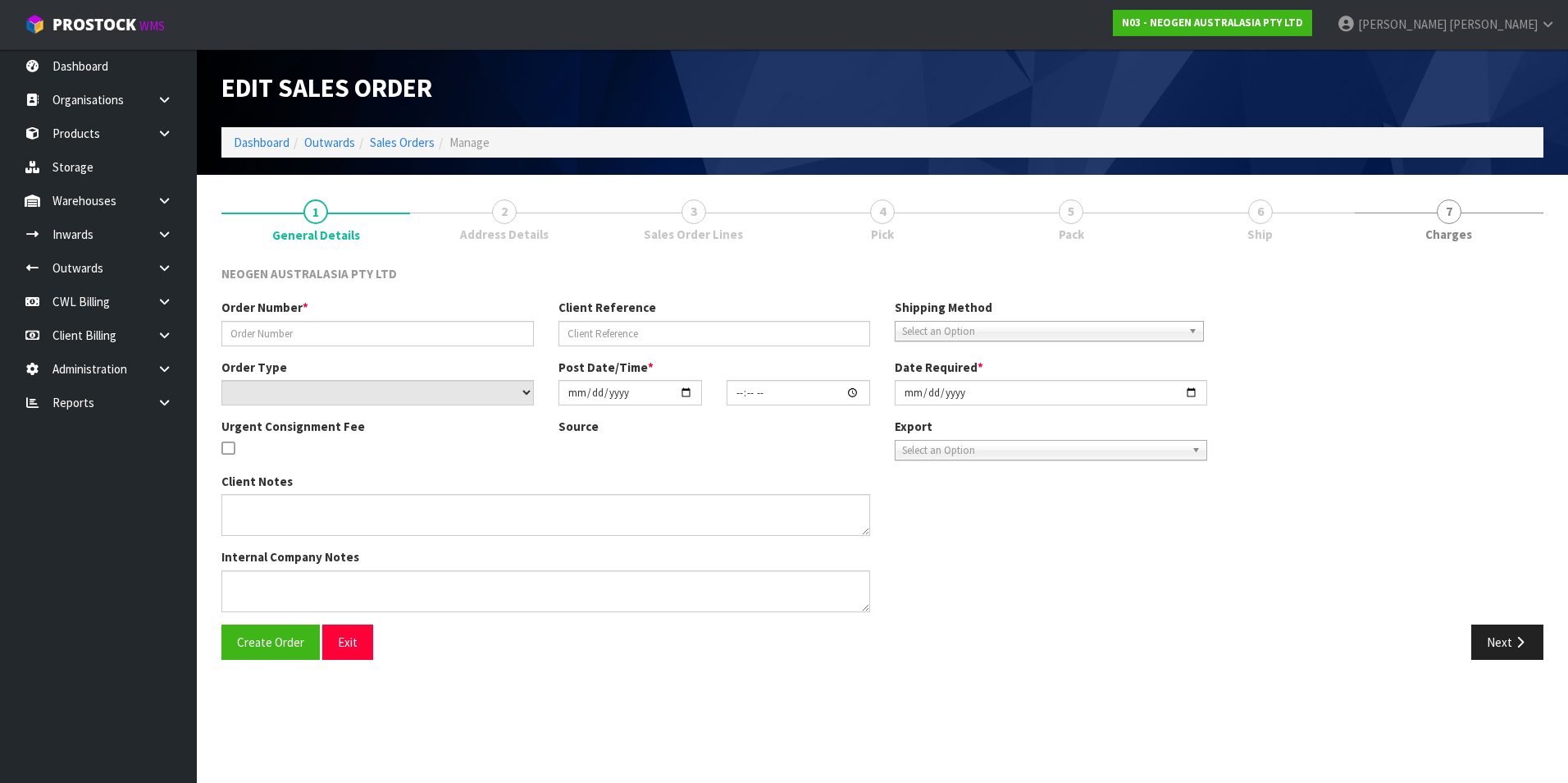
type input "102001800.1"
type input "6500146386"
select select "number:0"
type input "2025-08-11"
type input "10:58:00.000"
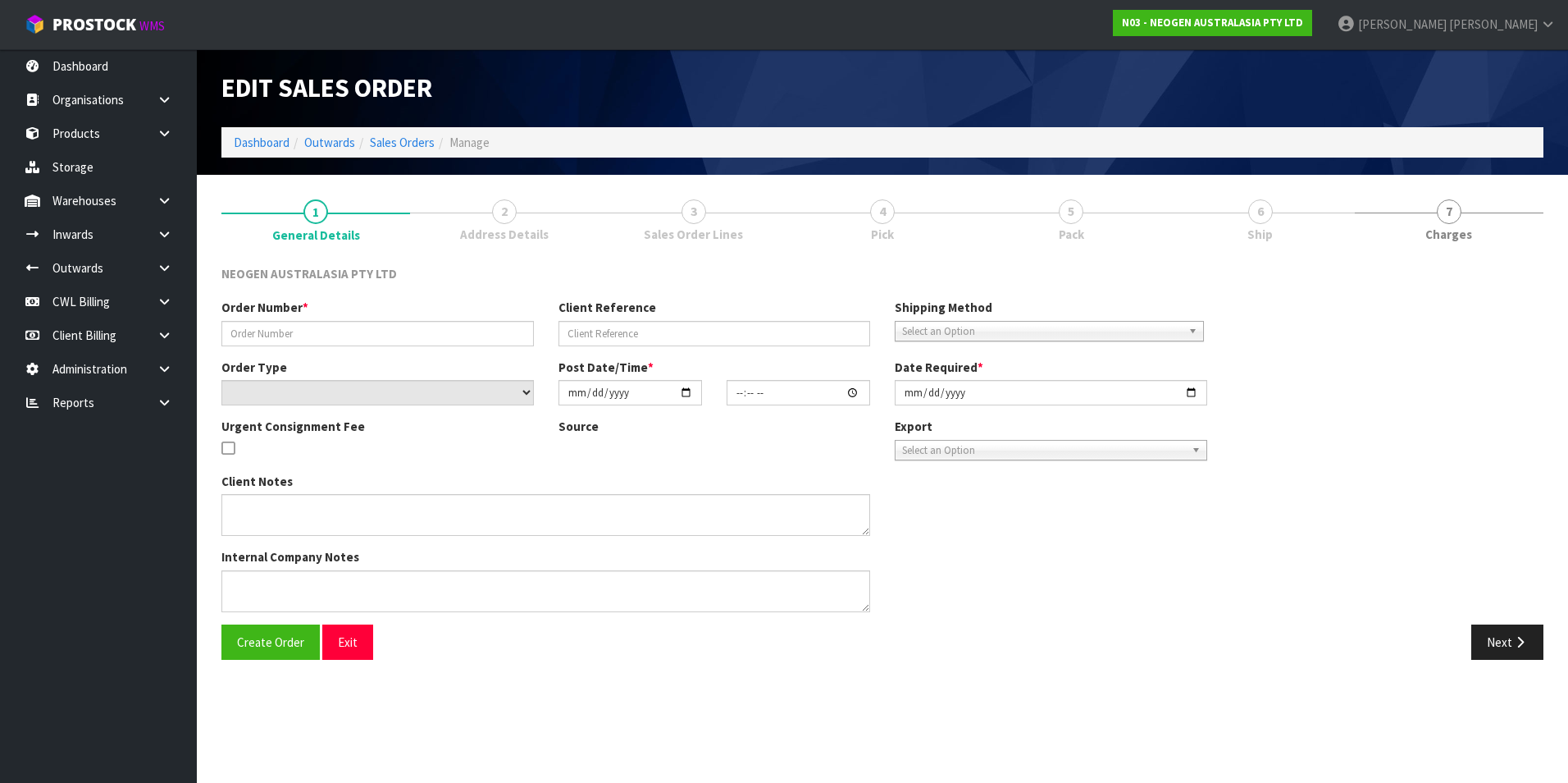
type input "2025-08-11"
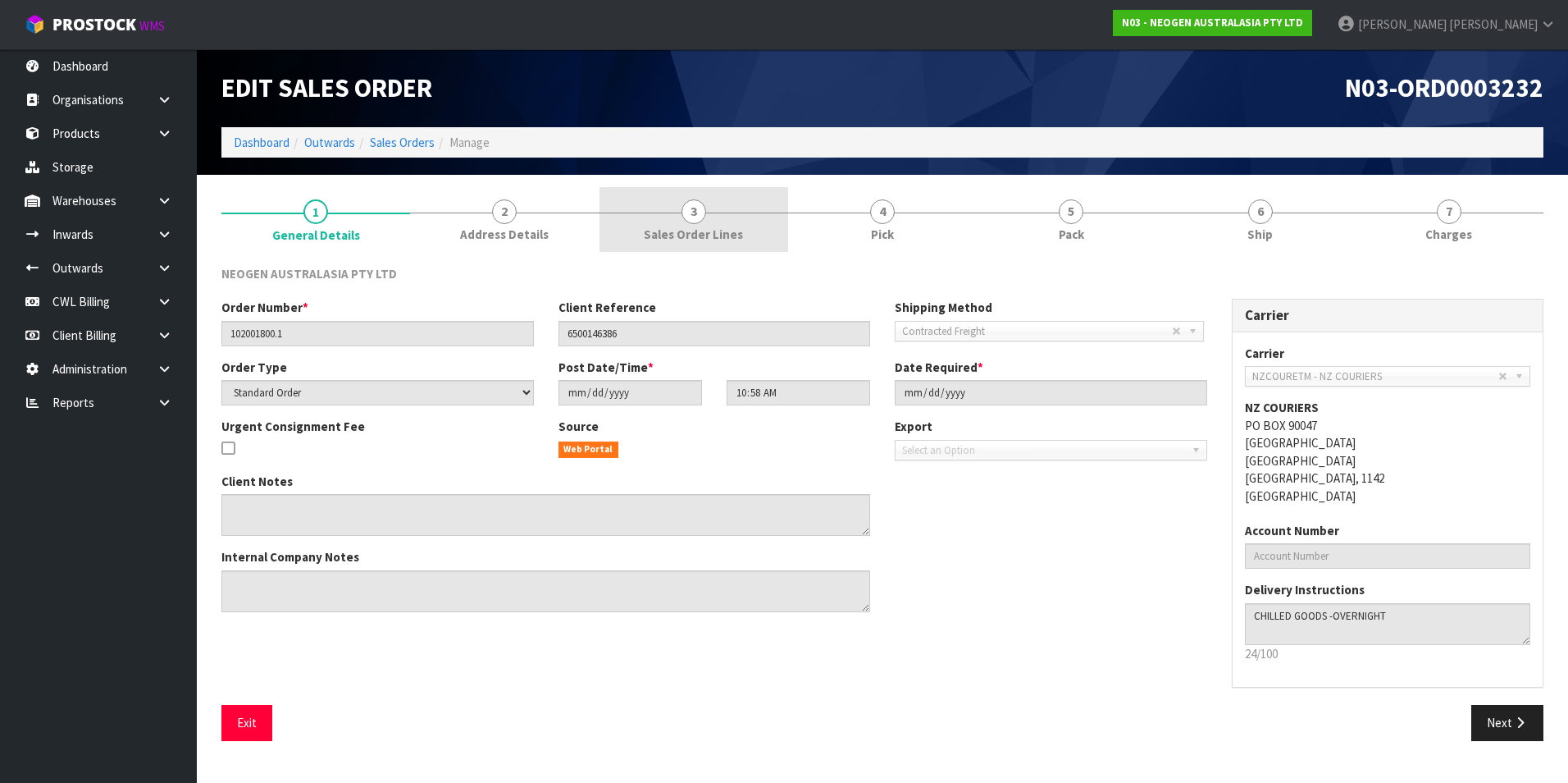
click at [691, 220] on span "3" at bounding box center [694, 211] width 25 height 25
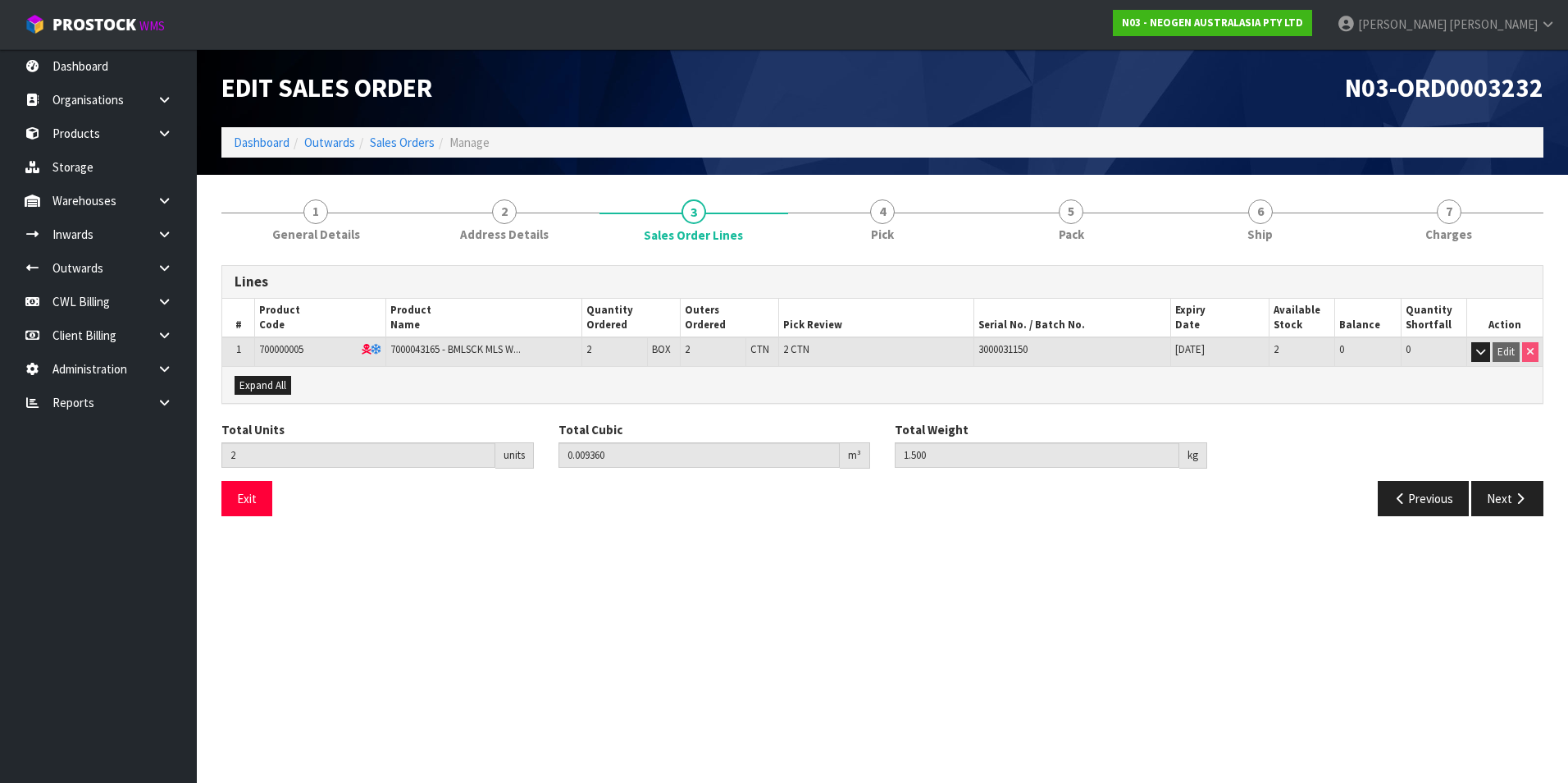
click at [472, 303] on th "Product Name" at bounding box center [483, 319] width 196 height 39
click at [86, 66] on link "Dashboard" at bounding box center [99, 66] width 197 height 34
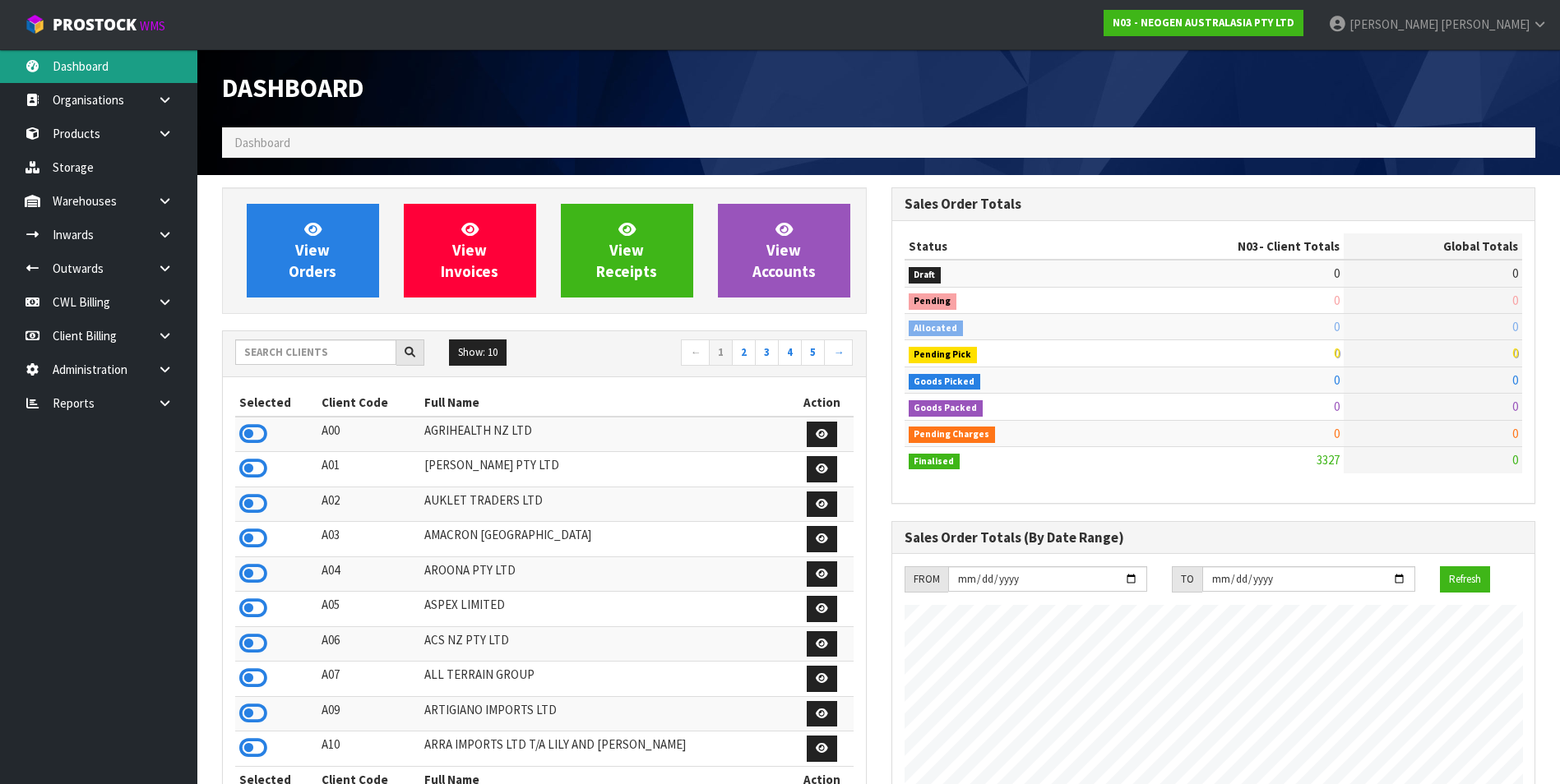
scroll to position [1245, 669]
click at [292, 351] on input "text" at bounding box center [315, 353] width 161 height 26
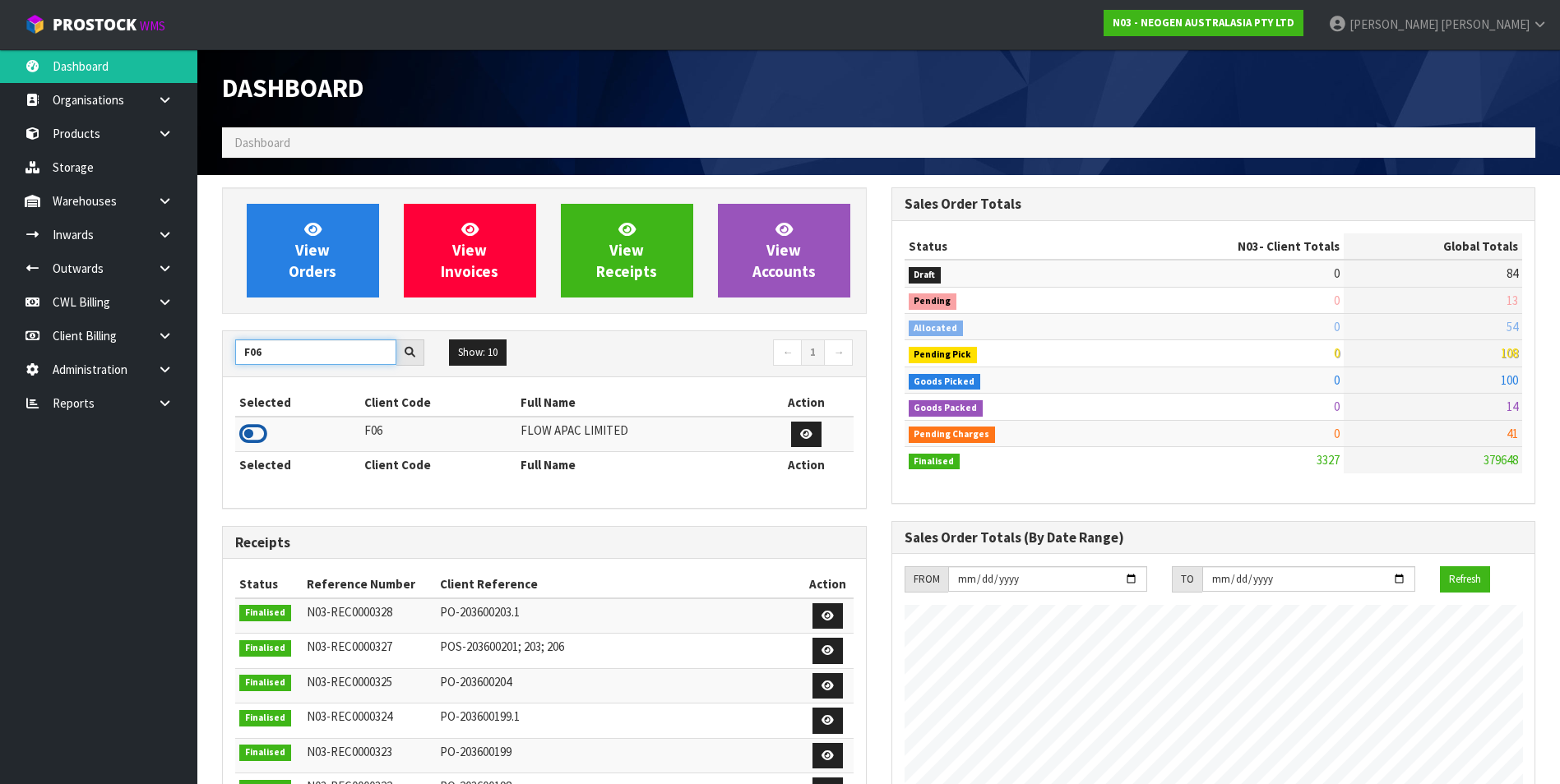
type input "F06"
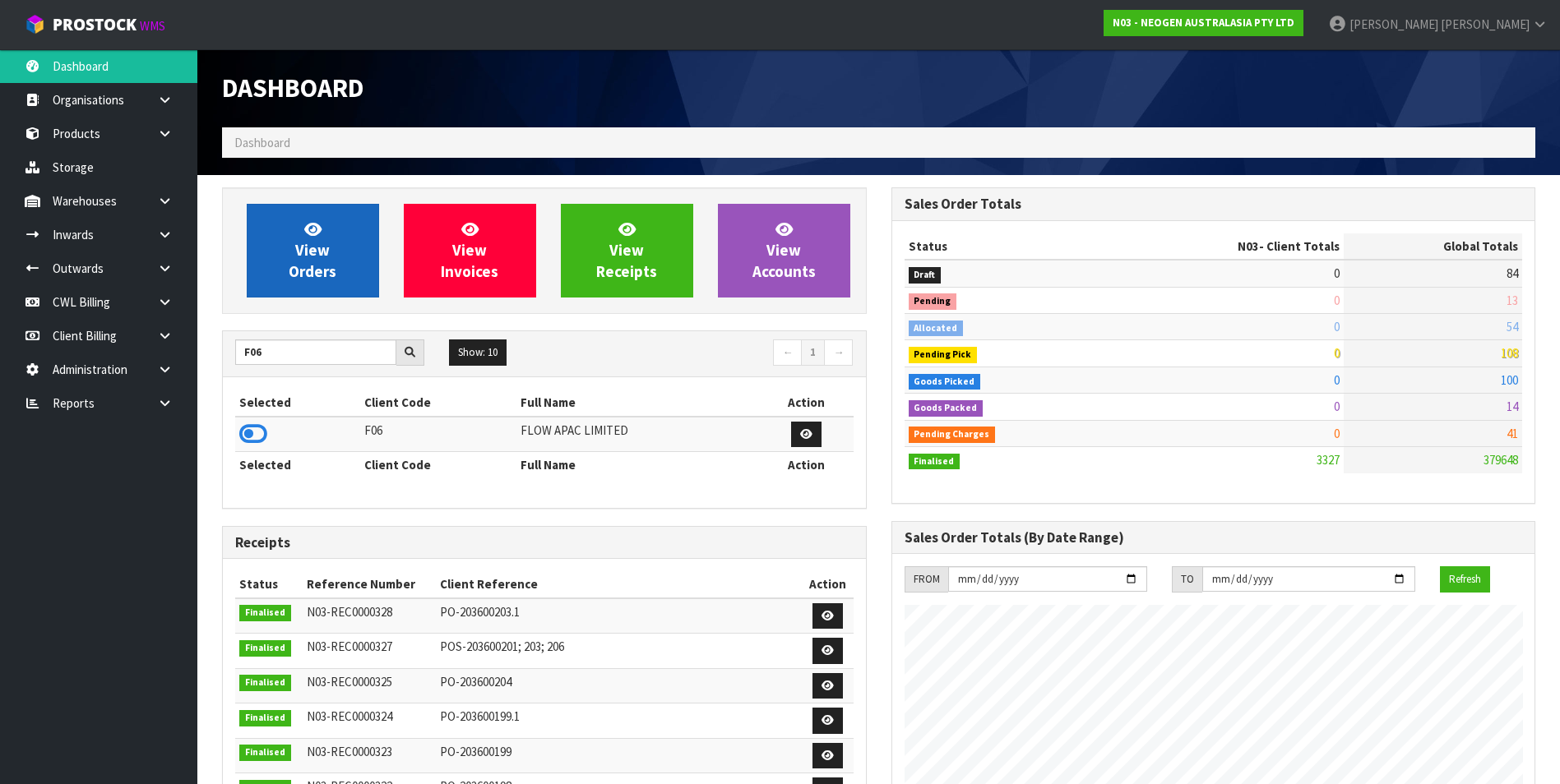
drag, startPoint x: 255, startPoint y: 433, endPoint x: 287, endPoint y: 288, distance: 148.5
click at [255, 430] on icon at bounding box center [253, 433] width 28 height 25
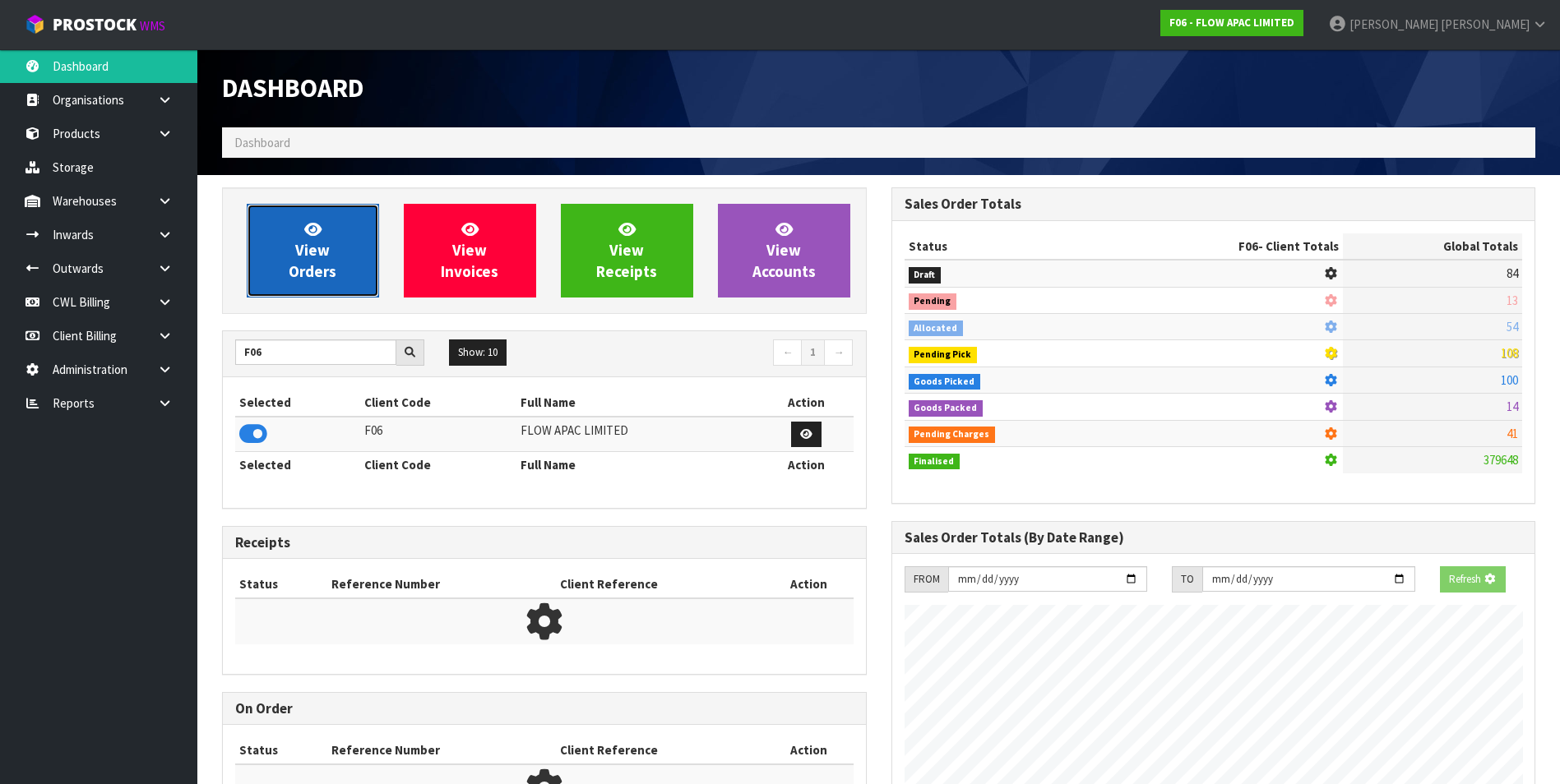
click at [291, 256] on link "View Orders" at bounding box center [313, 250] width 132 height 94
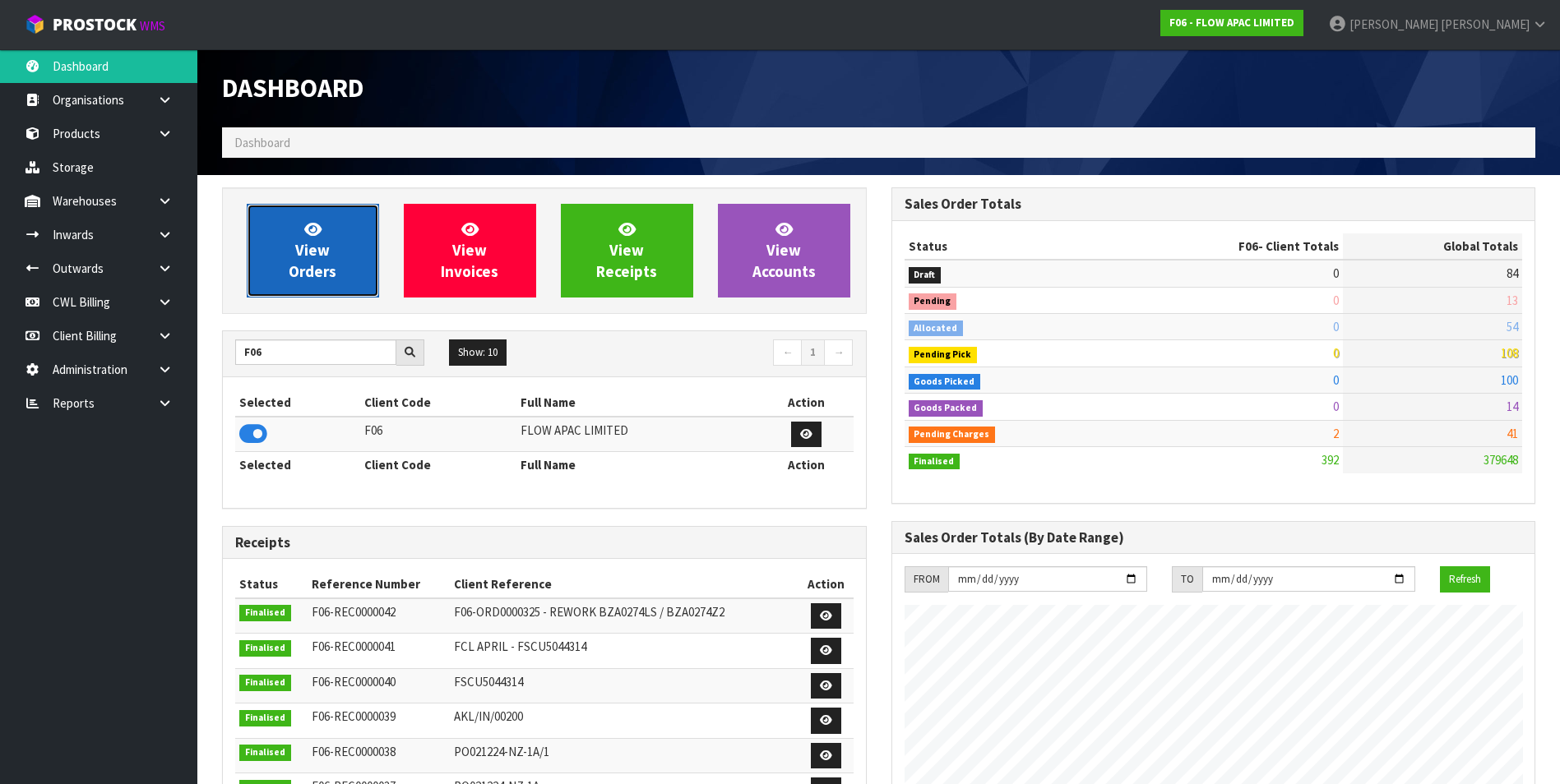
scroll to position [1245, 669]
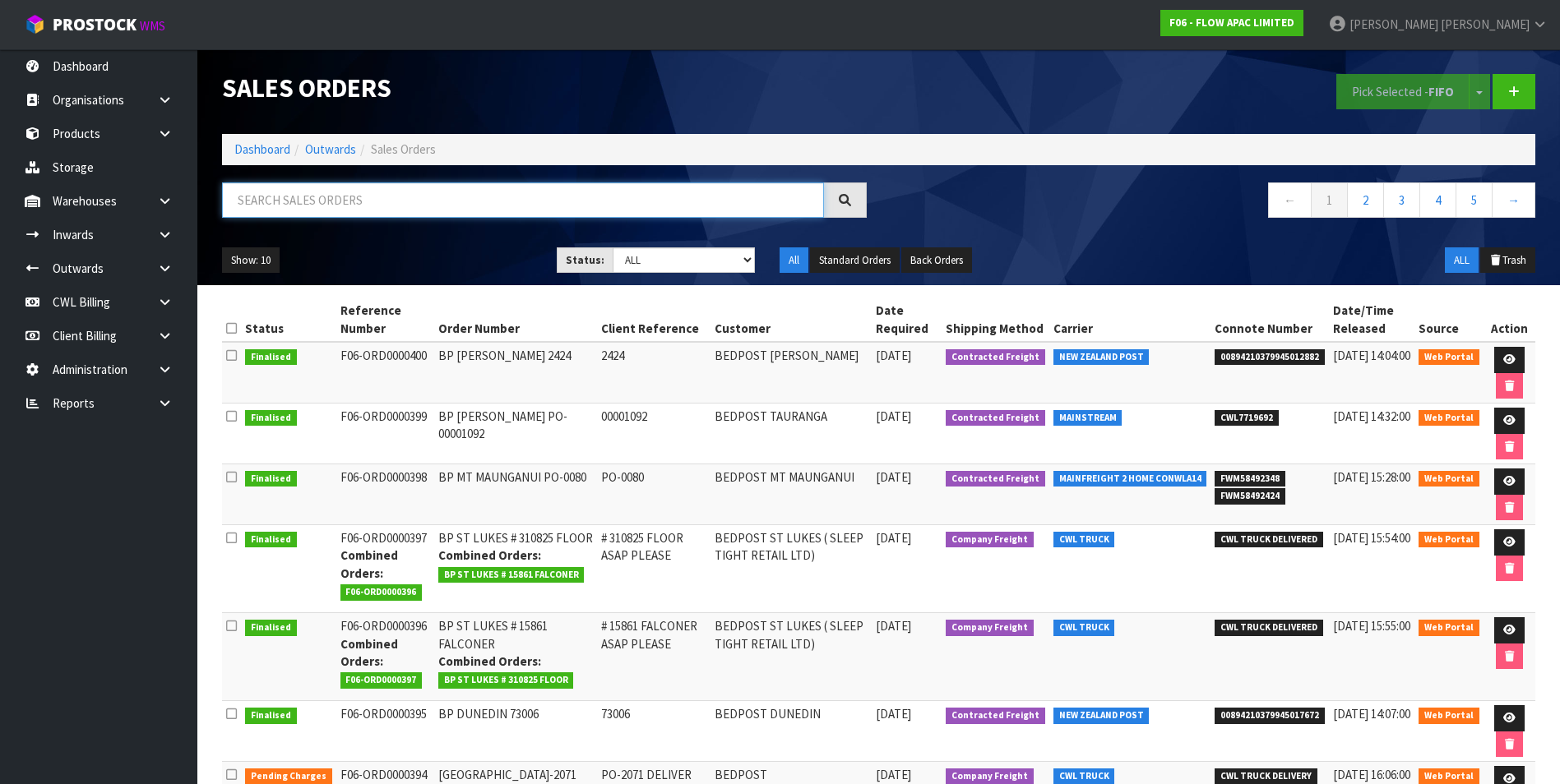
click at [312, 194] on input "text" at bounding box center [523, 200] width 602 height 36
click at [324, 194] on input "text" at bounding box center [523, 200] width 602 height 36
paste input "00894210379945017672"
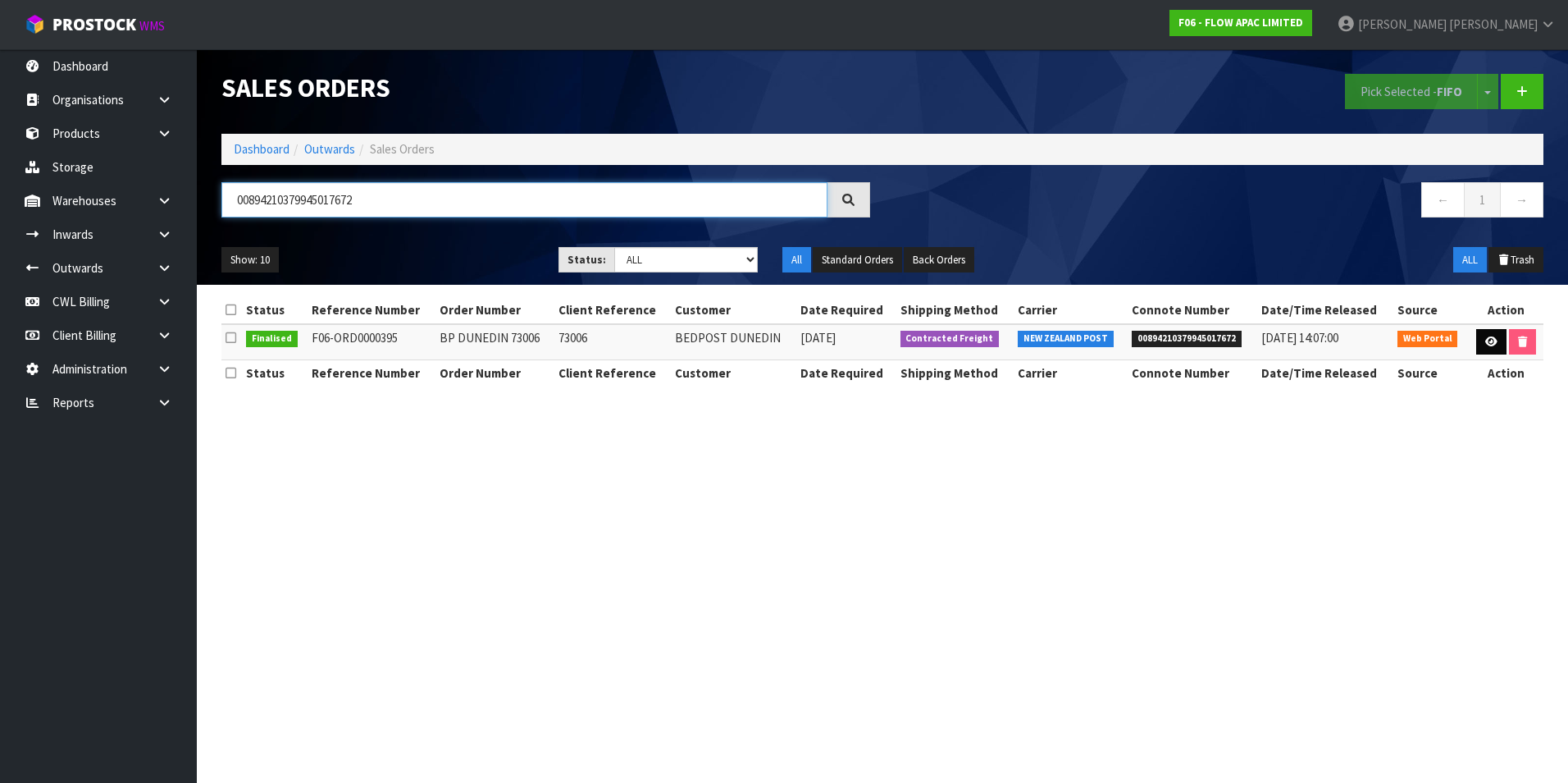
type input "00894210379945017672"
click at [1493, 336] on icon at bounding box center [1491, 341] width 12 height 11
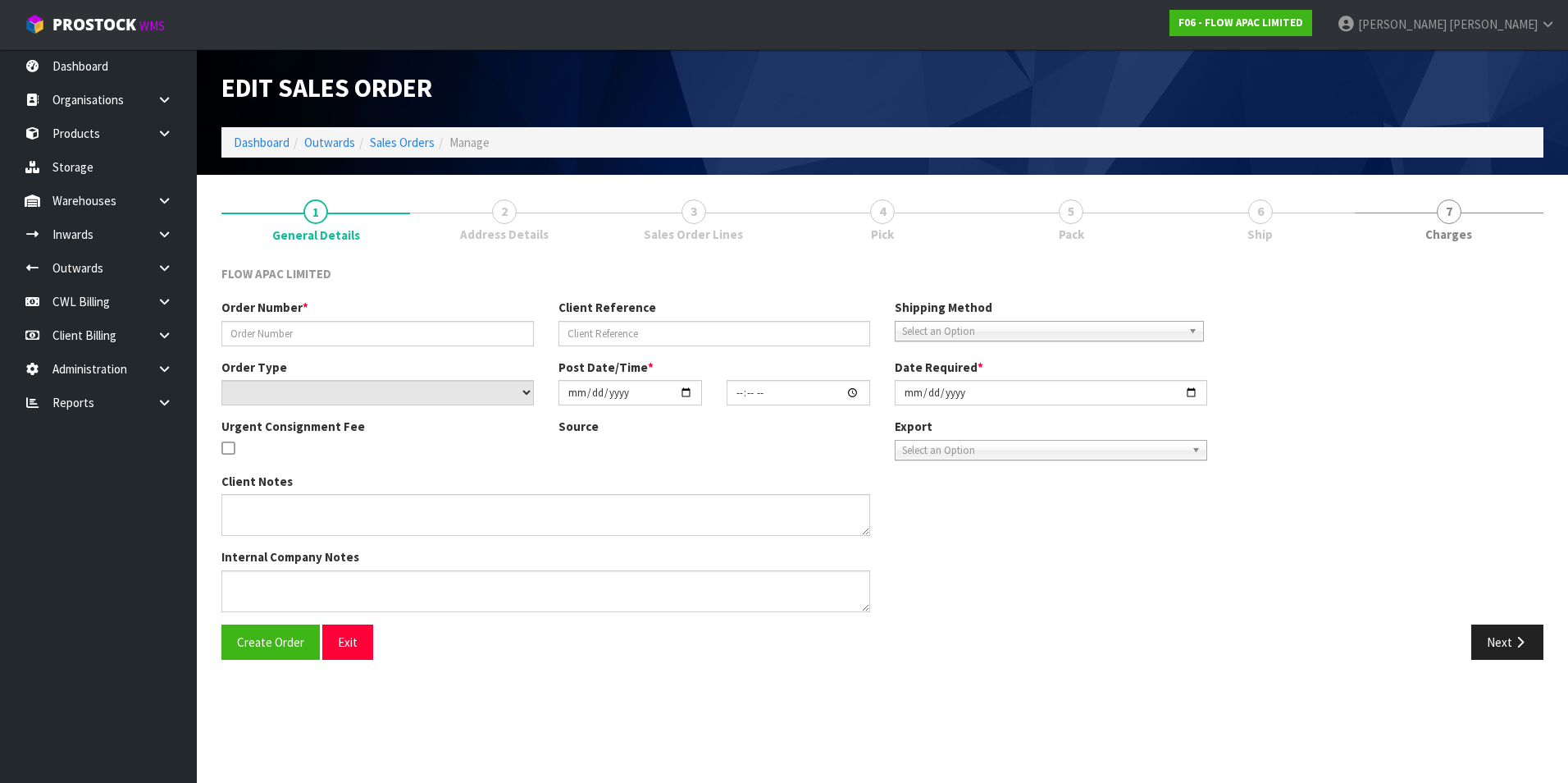
type input "BP DUNEDIN 73006"
type input "73006"
select select "number:0"
type input "2025-08-31"
type input "14:27:00.000"
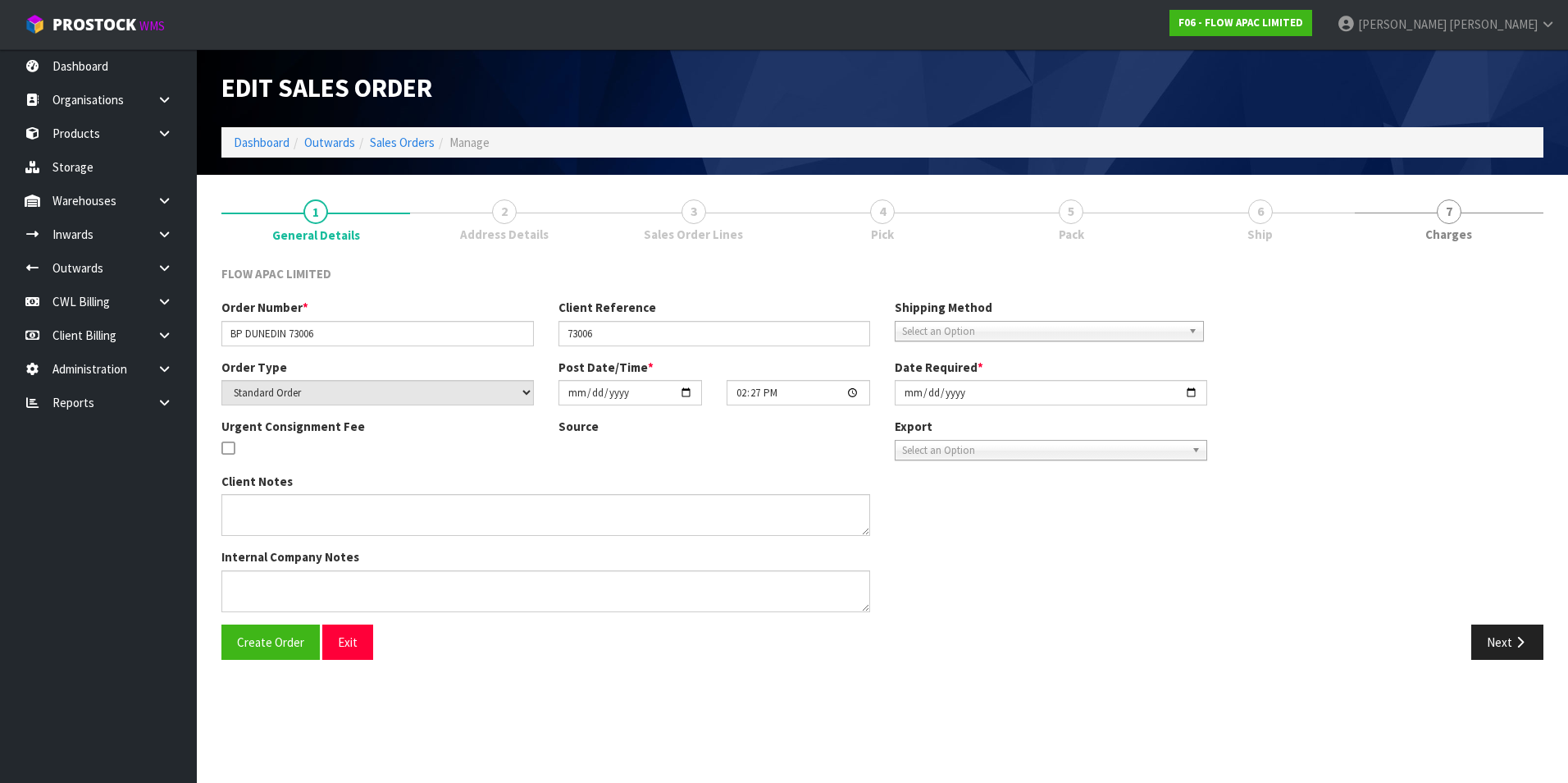
type input "[DATE]"
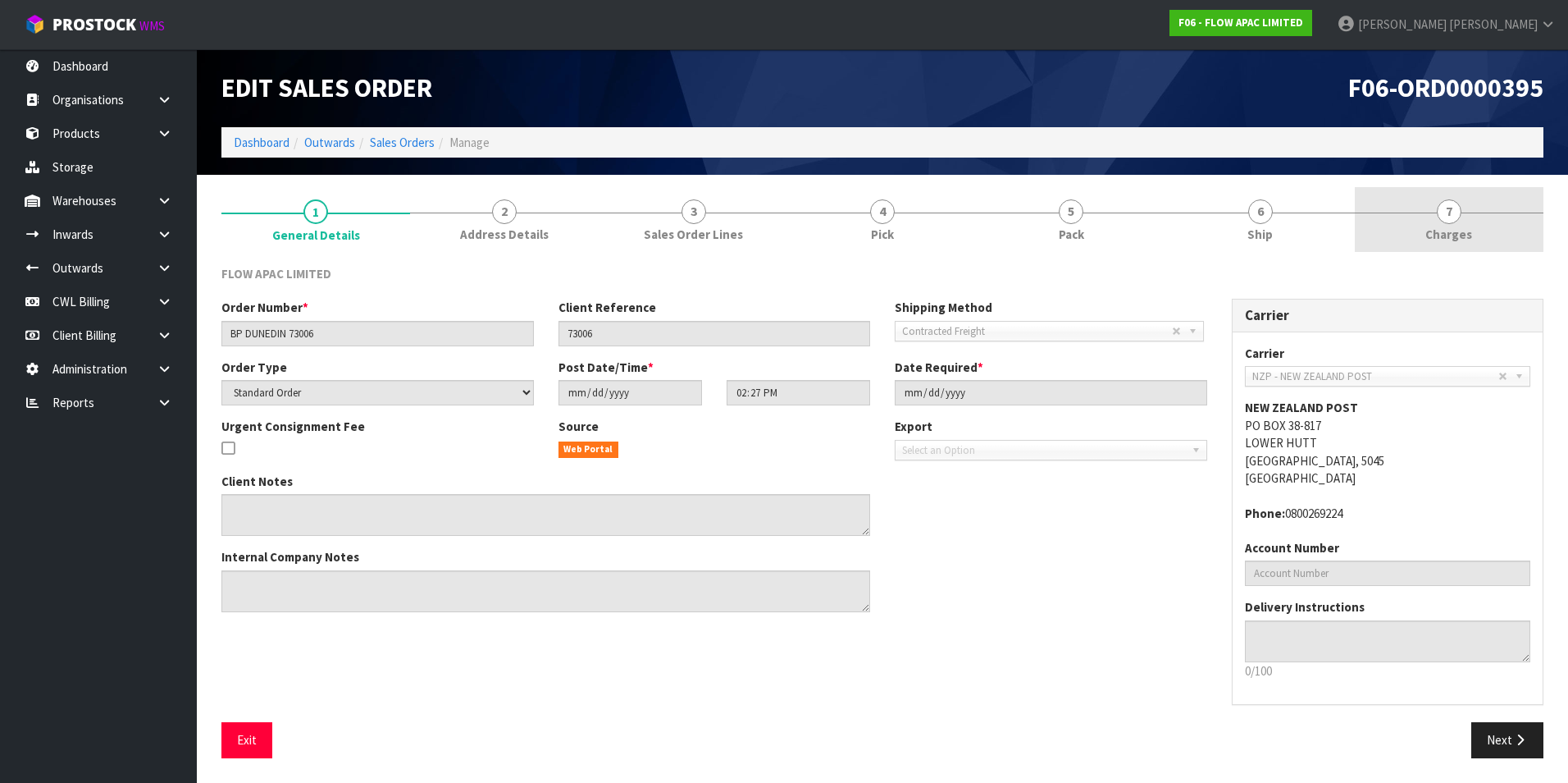
click at [1460, 213] on span "7" at bounding box center [1449, 211] width 25 height 25
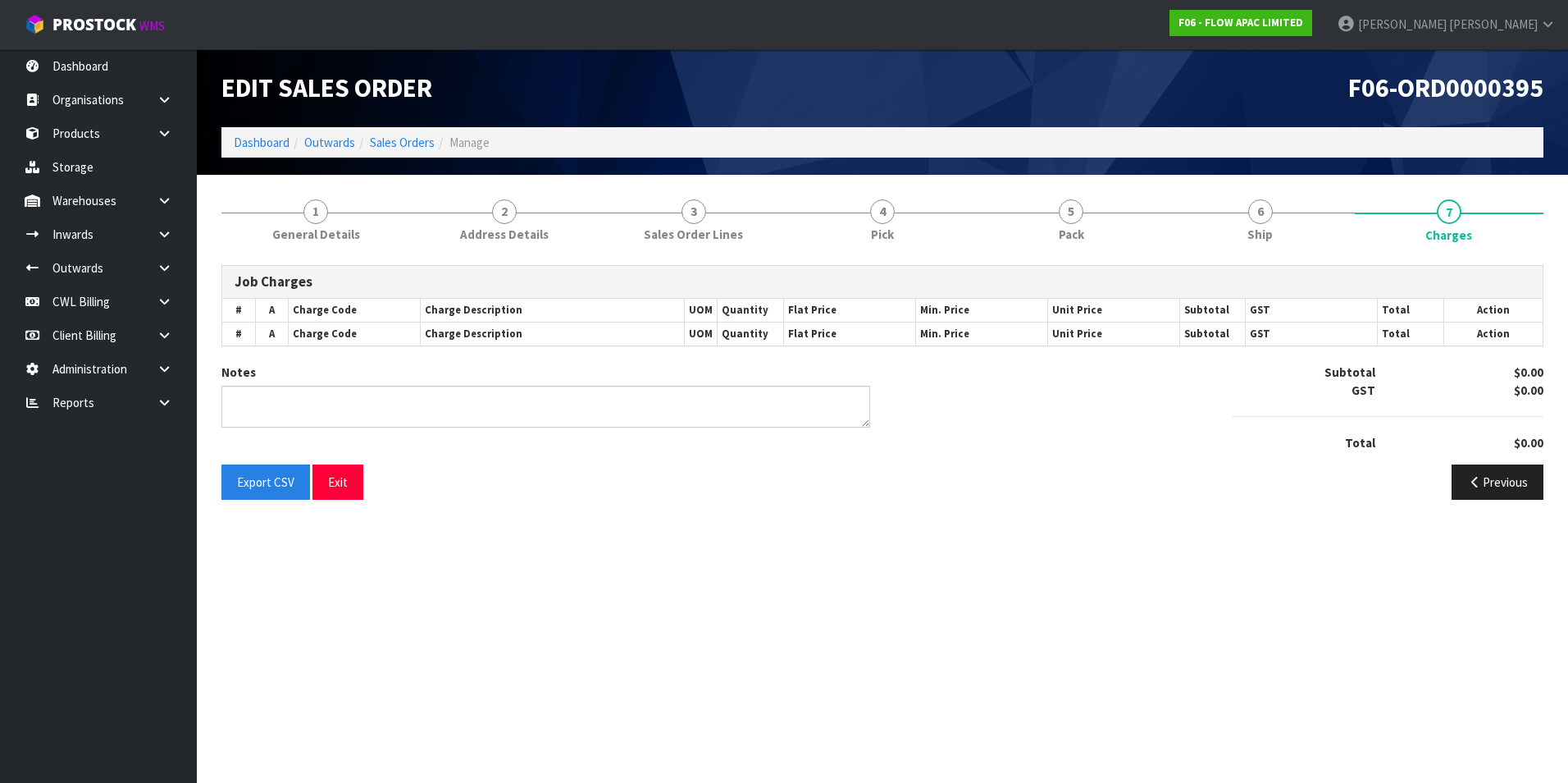
type textarea "FREIGHT PRICE UPDATED WITH UNDERTICTING AS COURIER XL SELECTED AS SERVICE CAUSE…"
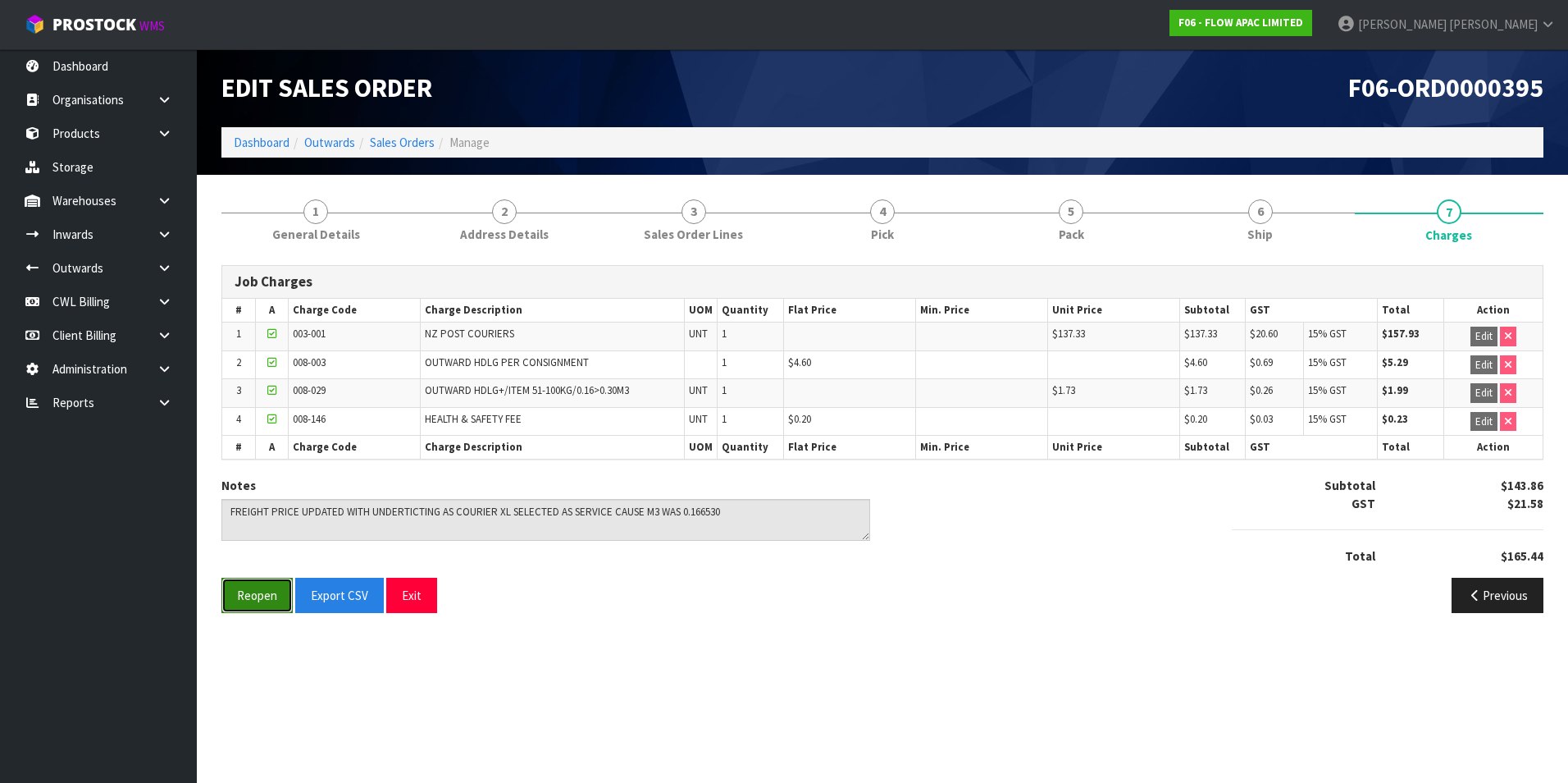
click at [246, 597] on button "Reopen" at bounding box center [257, 596] width 71 height 36
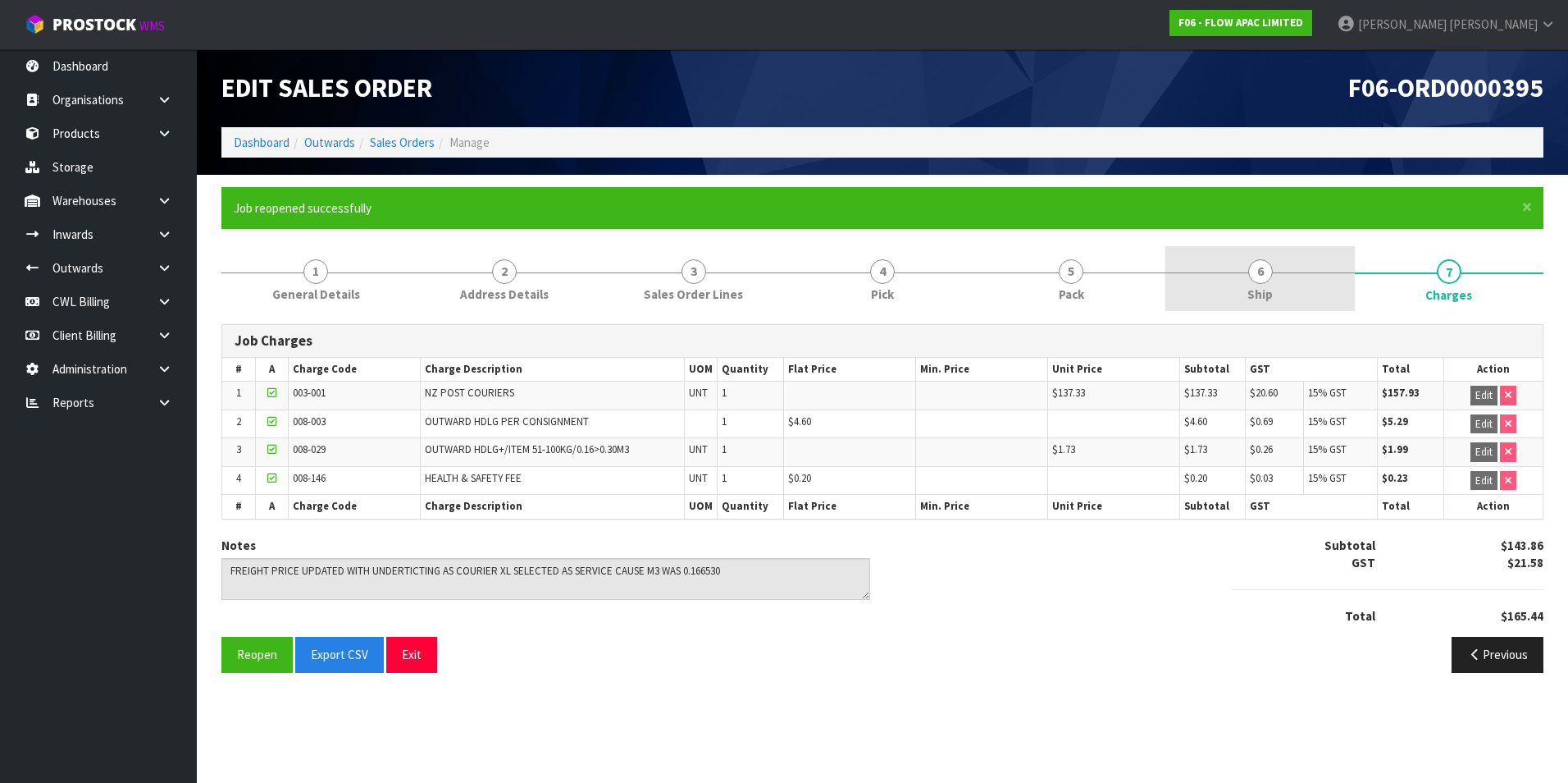
click at [1260, 267] on span "6" at bounding box center [1261, 271] width 25 height 25
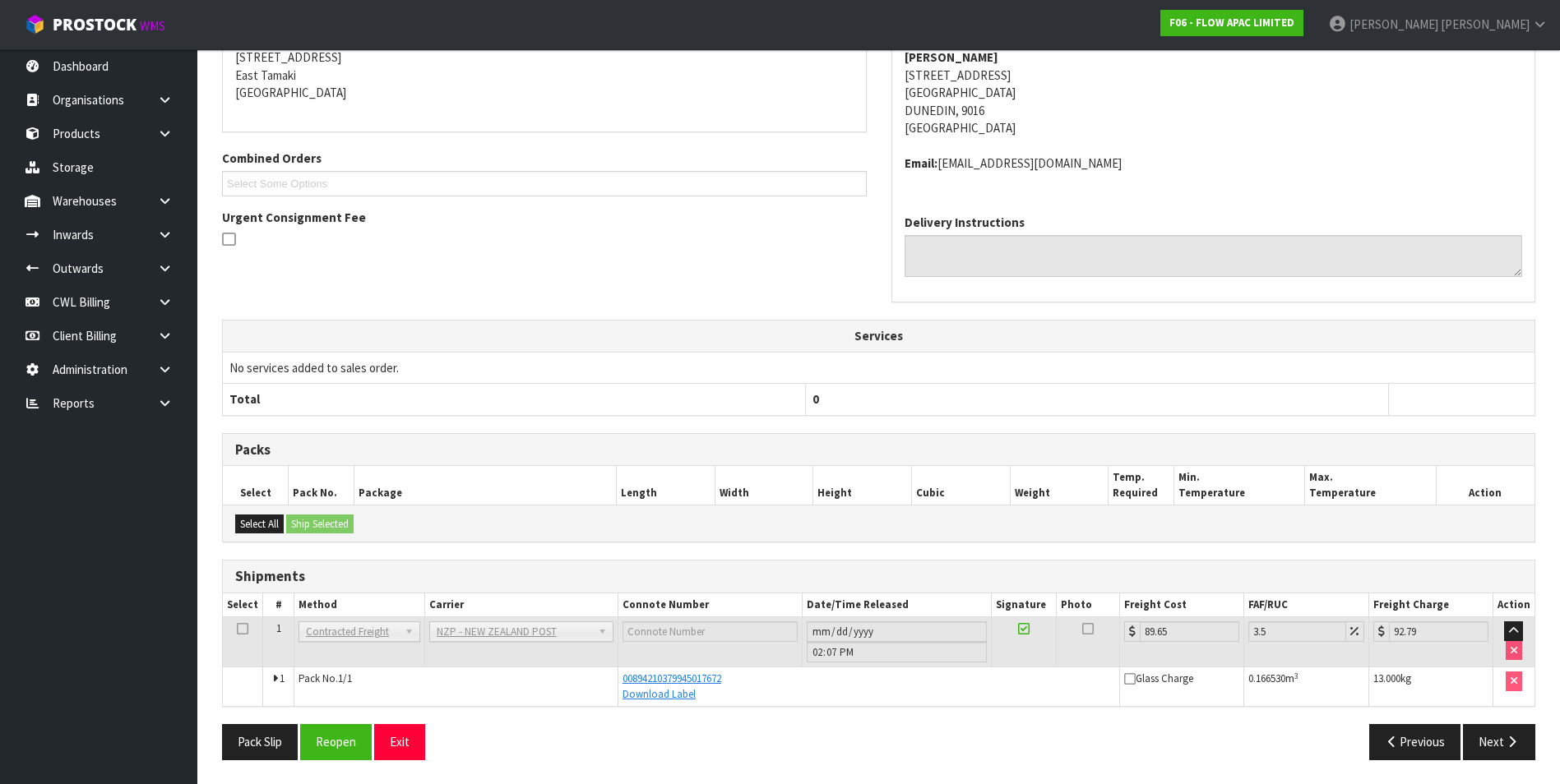
scroll to position [341, 0]
click at [333, 744] on button "Reopen" at bounding box center [336, 741] width 71 height 36
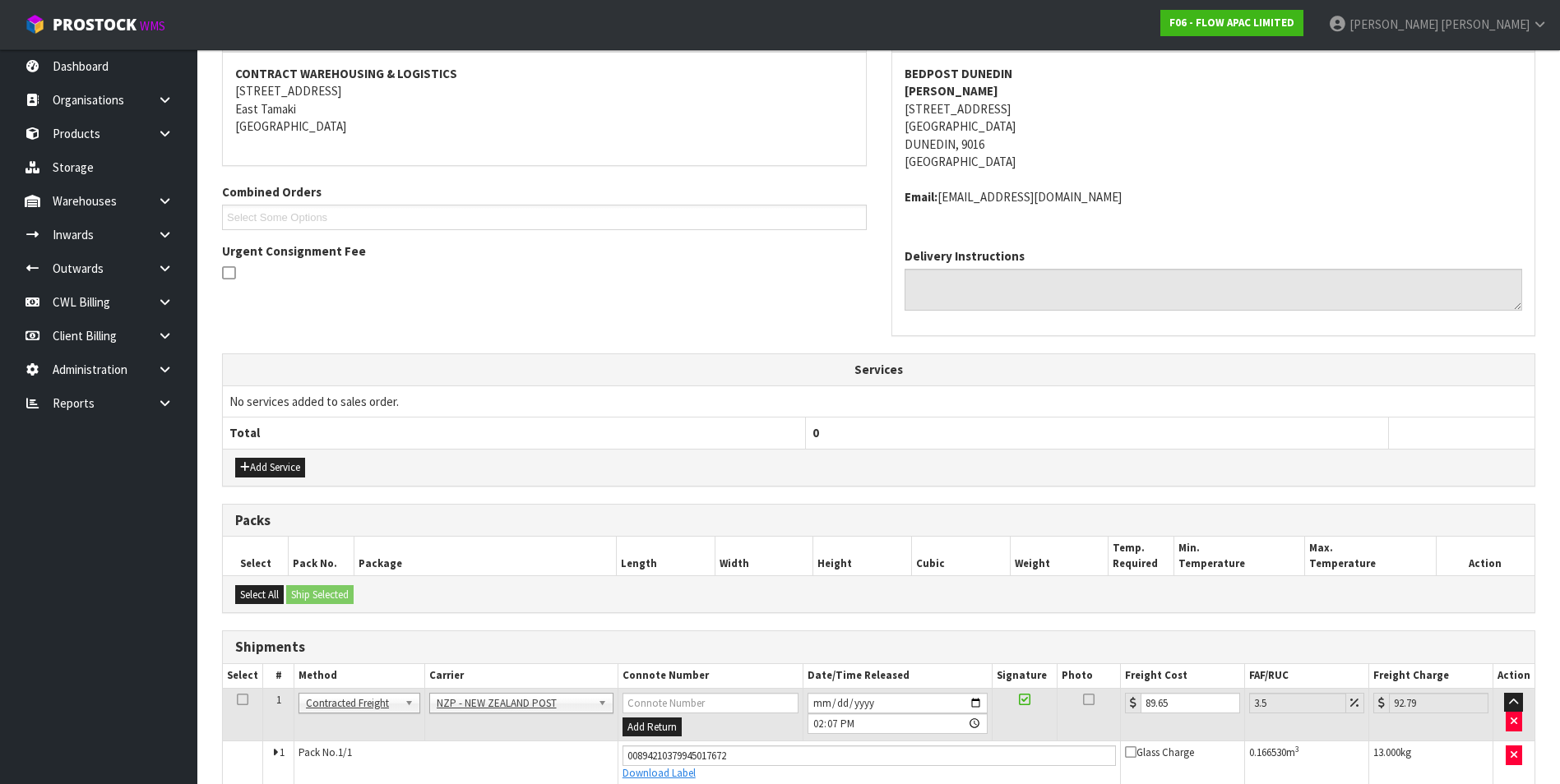
scroll to position [385, 0]
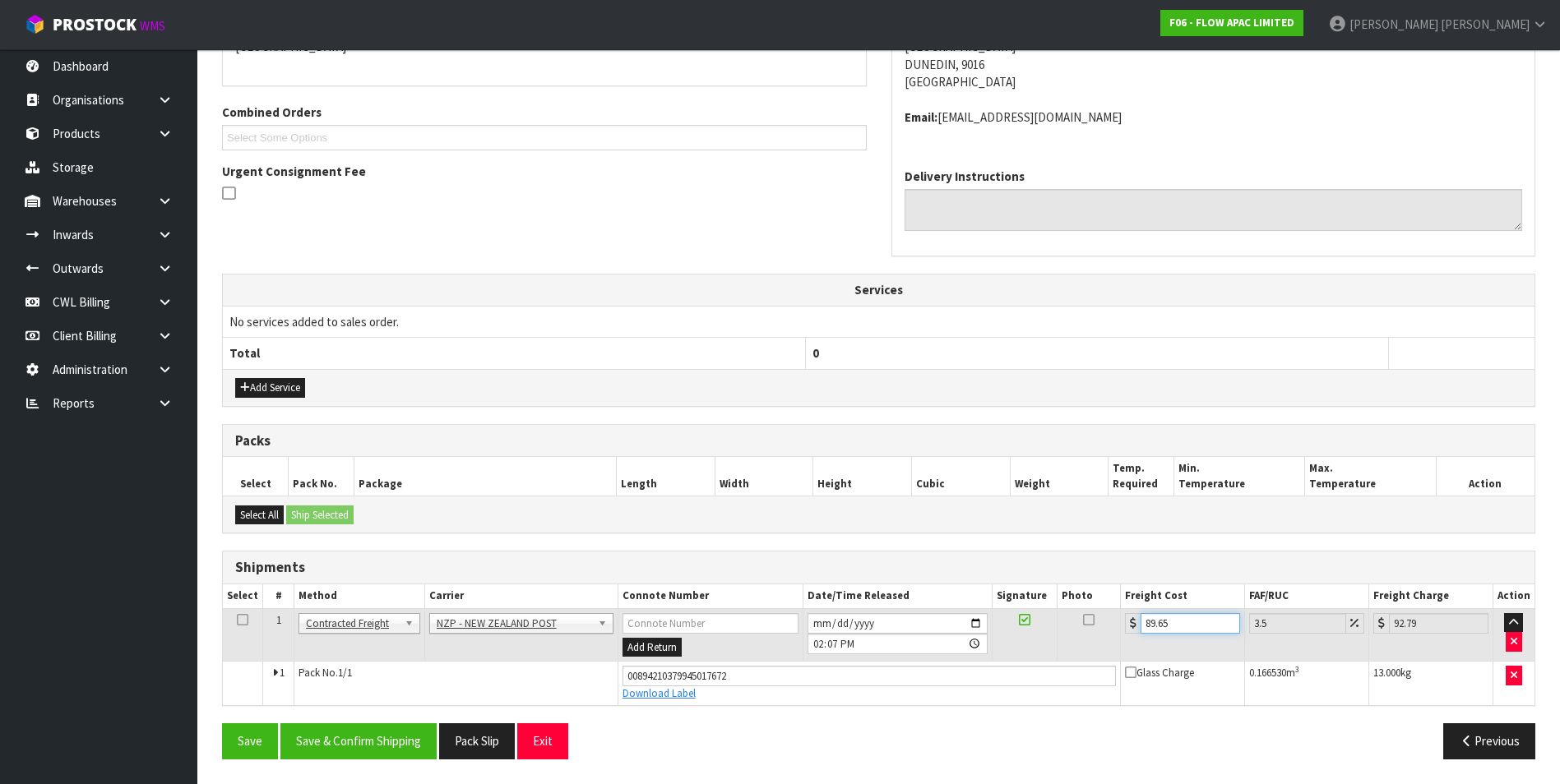
drag, startPoint x: 1186, startPoint y: 622, endPoint x: 1193, endPoint y: 607, distance: 16.6
click at [1187, 619] on input "89.65" at bounding box center [1190, 623] width 99 height 21
type input "89.6"
type input "92.74"
type input "89"
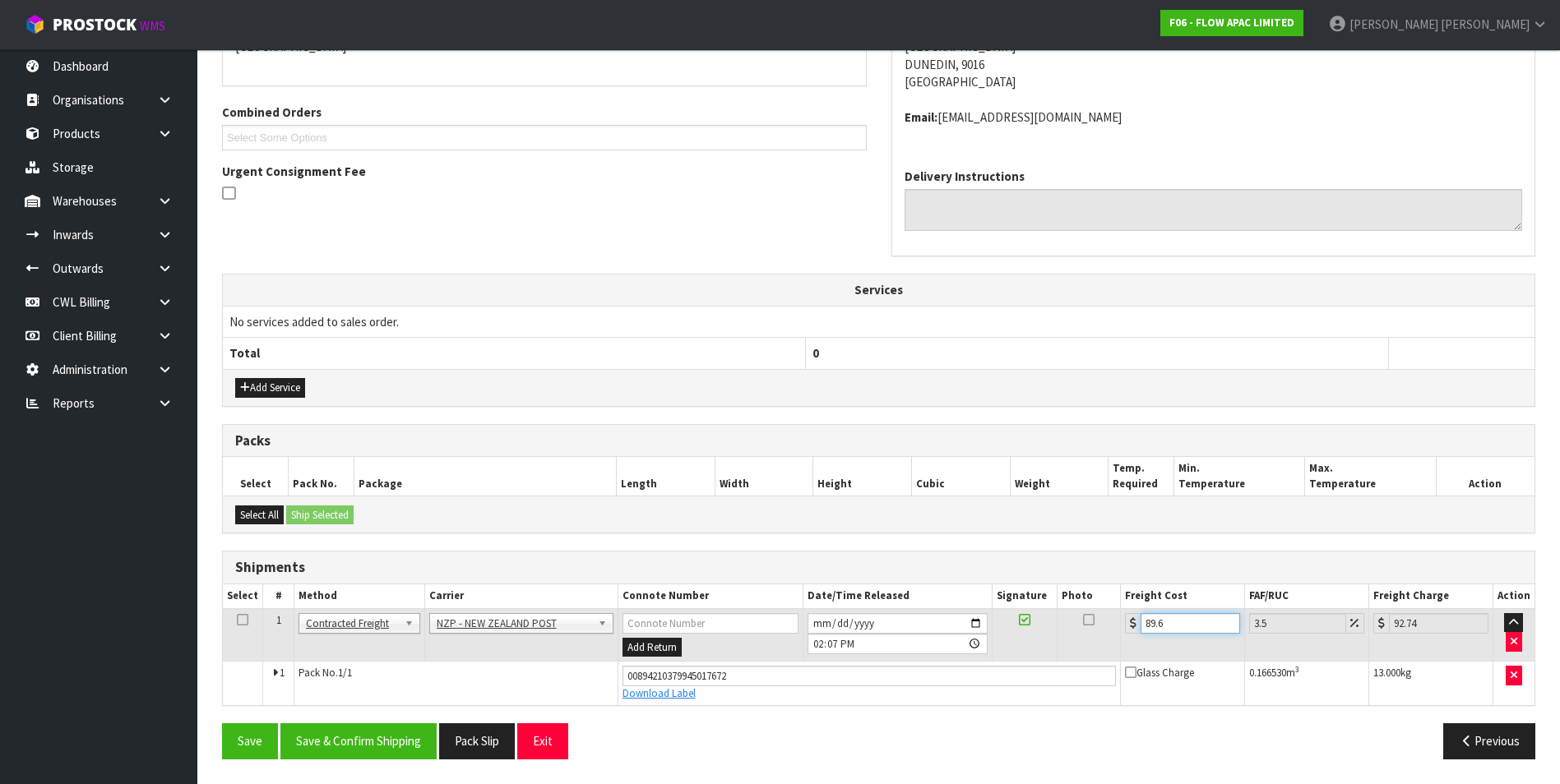
type input "92.11"
type input "8"
type input "8.28"
type input "0"
type input "1"
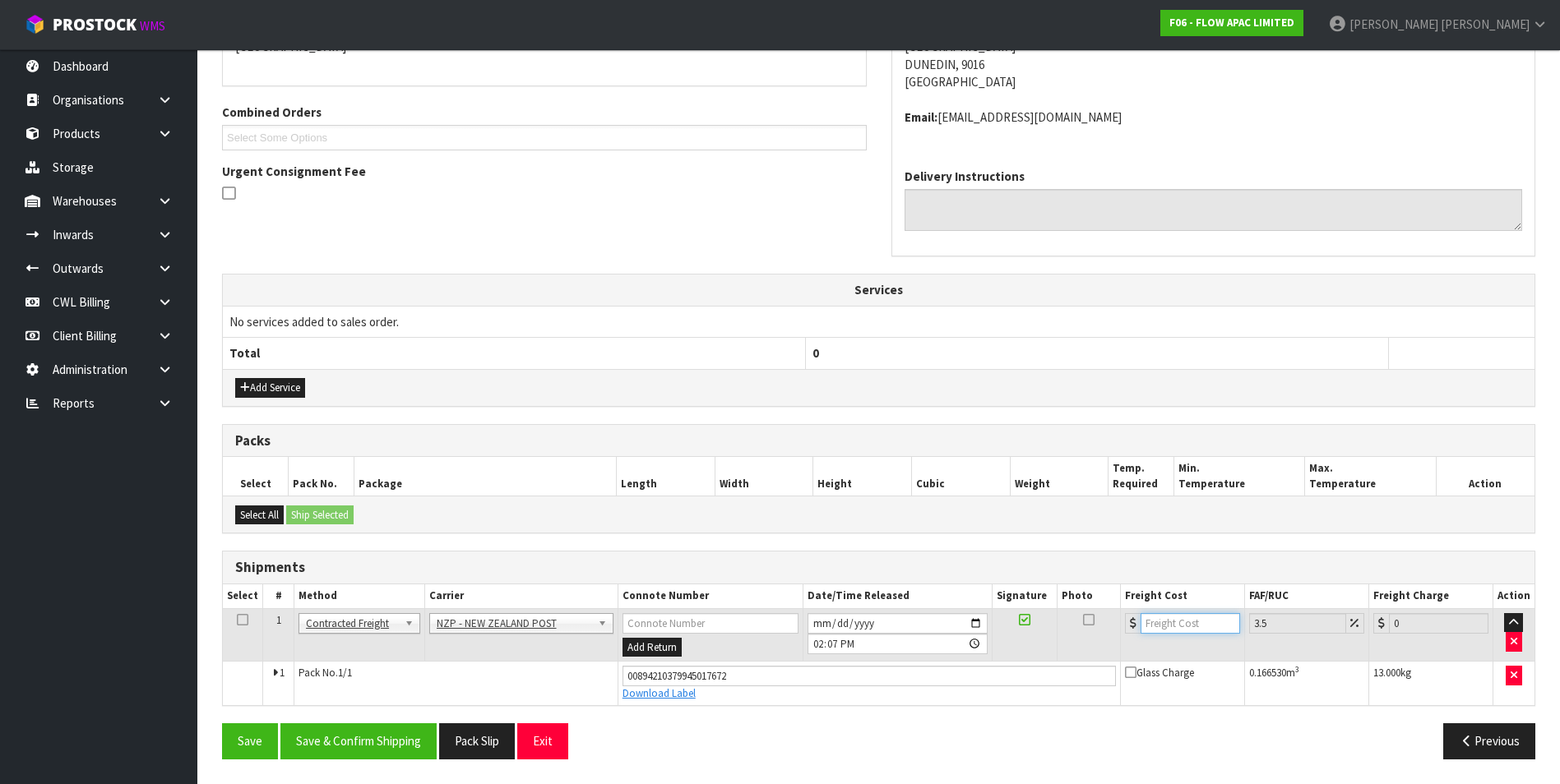
type input "1.03"
type input "12"
type input "12.42"
type input "122"
type input "126.27"
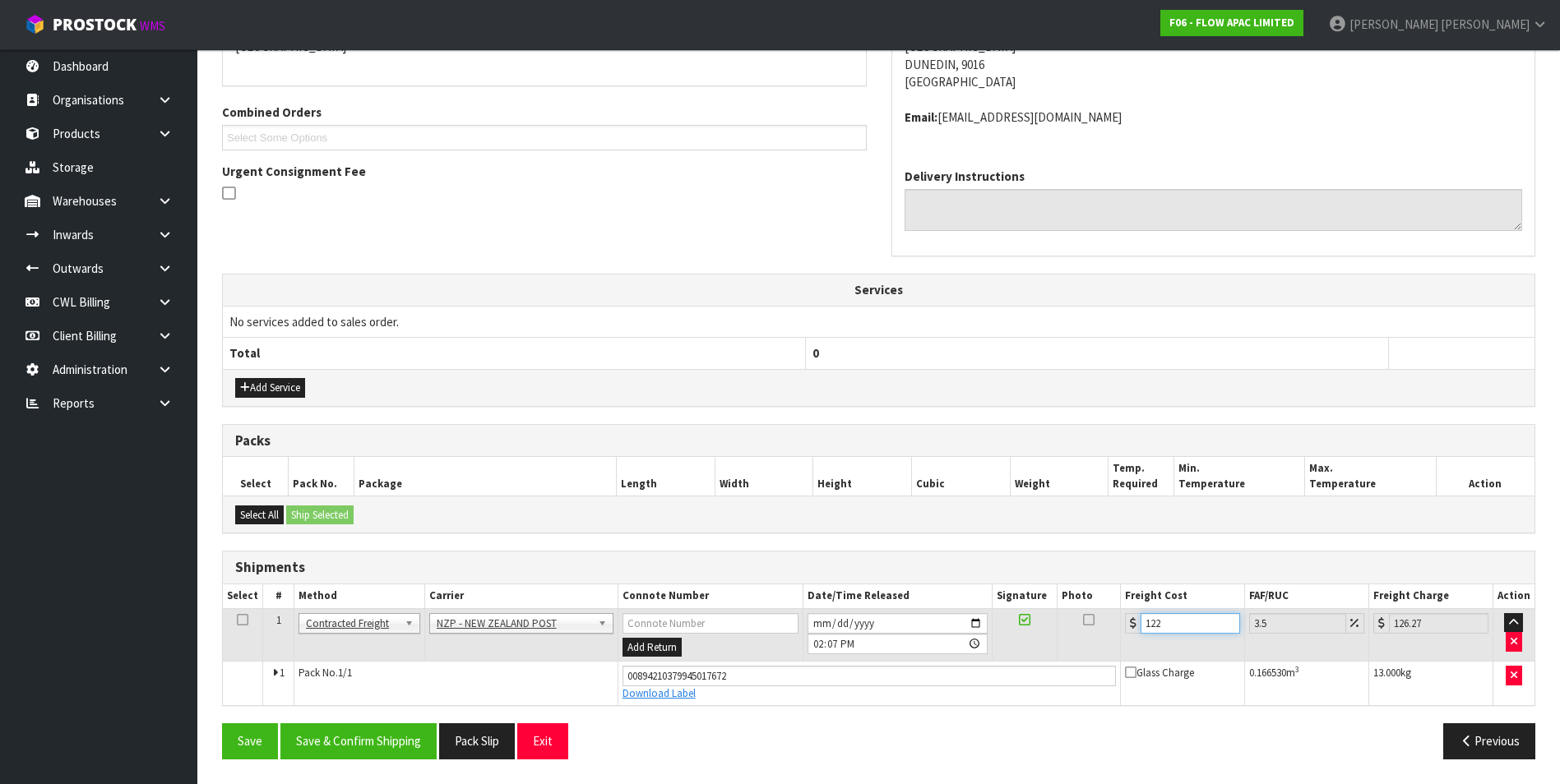
type input "122.3"
type input "126.58"
type input "122.35"
type input "126.63"
type input "122.35"
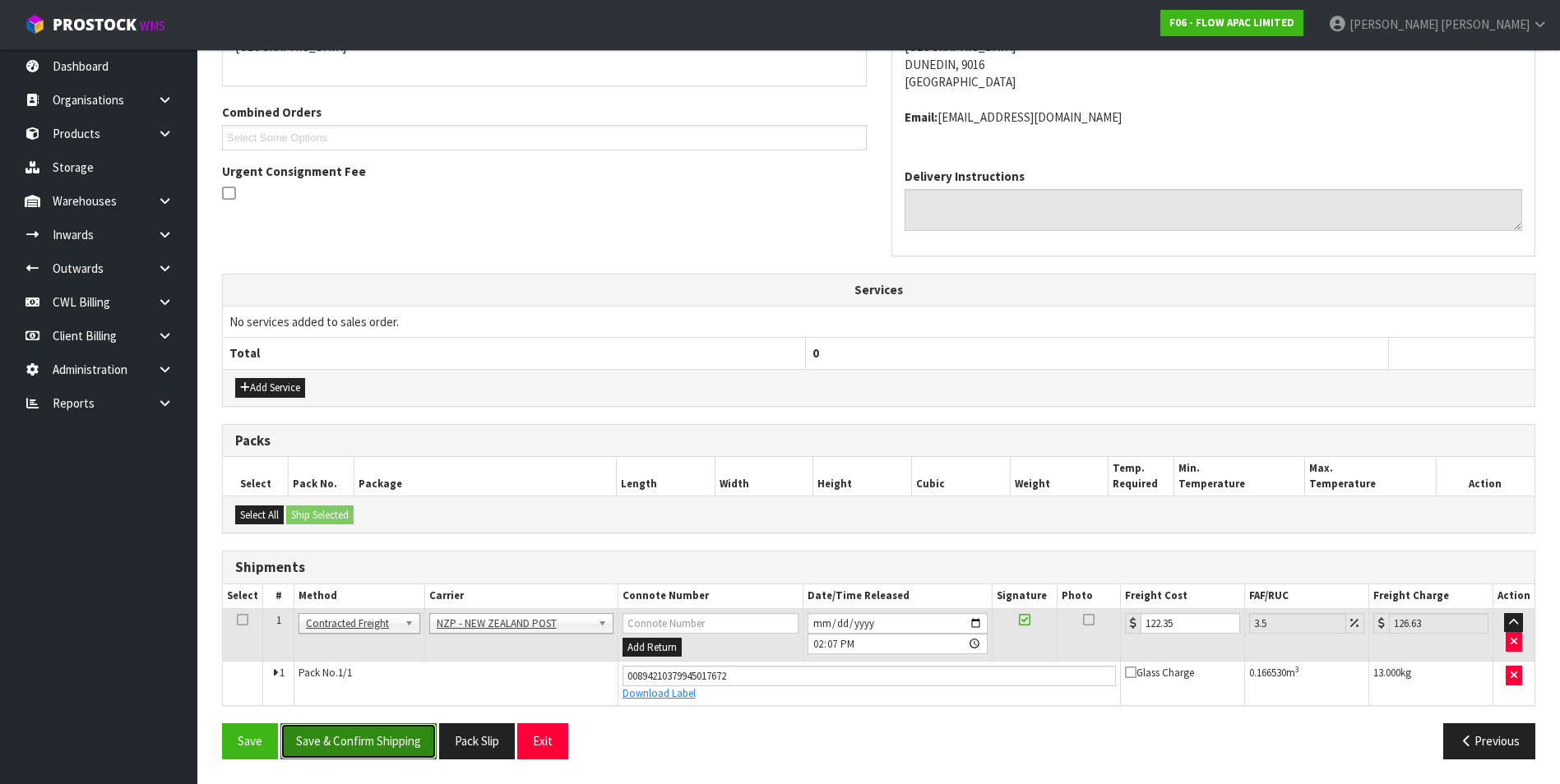
click at [379, 747] on button "Save & Confirm Shipping" at bounding box center [359, 741] width 156 height 36
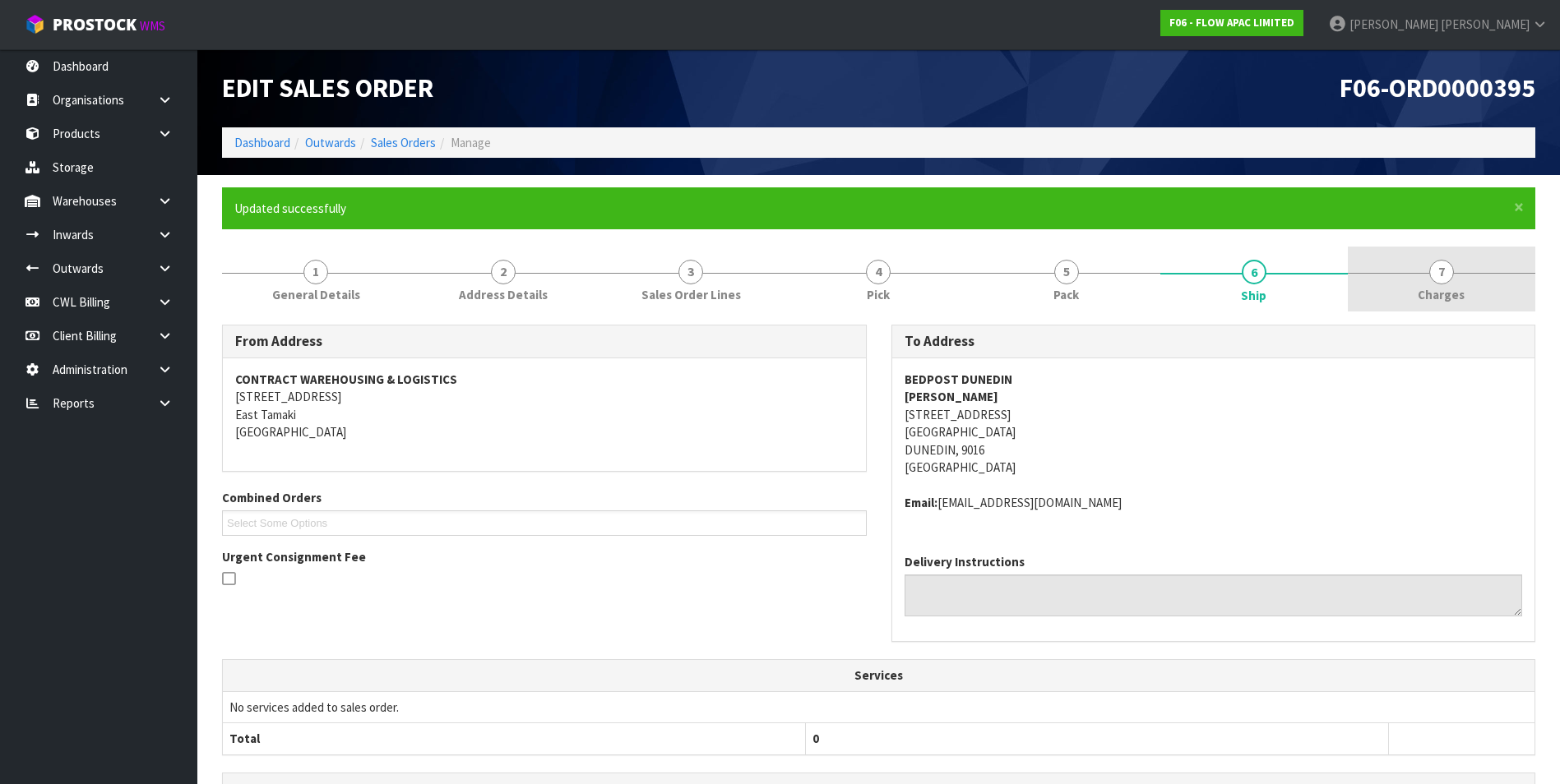
drag, startPoint x: 1442, startPoint y: 264, endPoint x: 1456, endPoint y: 303, distance: 41.4
click at [1442, 265] on span "7" at bounding box center [1441, 272] width 25 height 25
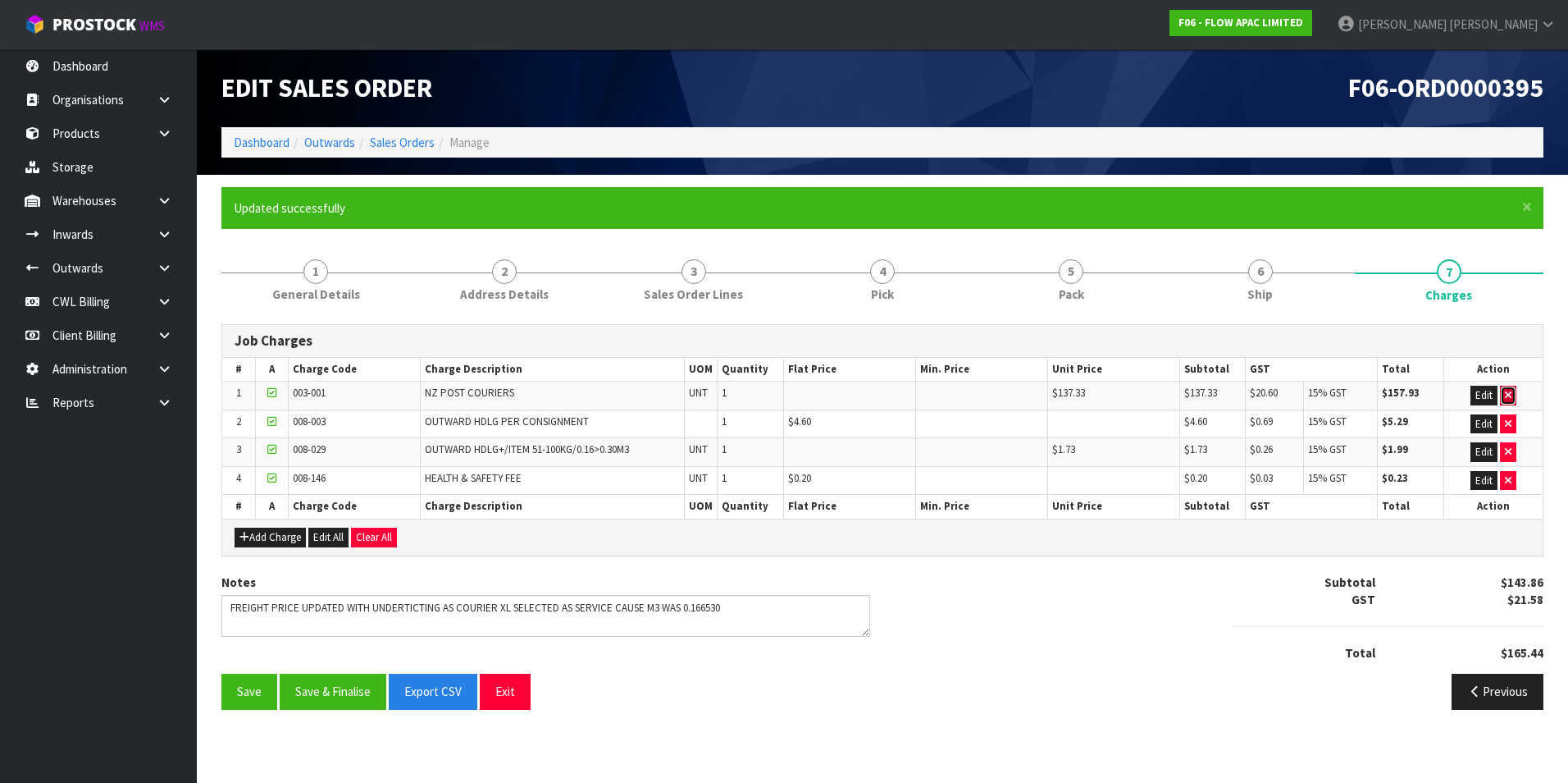
click at [1508, 394] on icon "button" at bounding box center [1508, 394] width 7 height 11
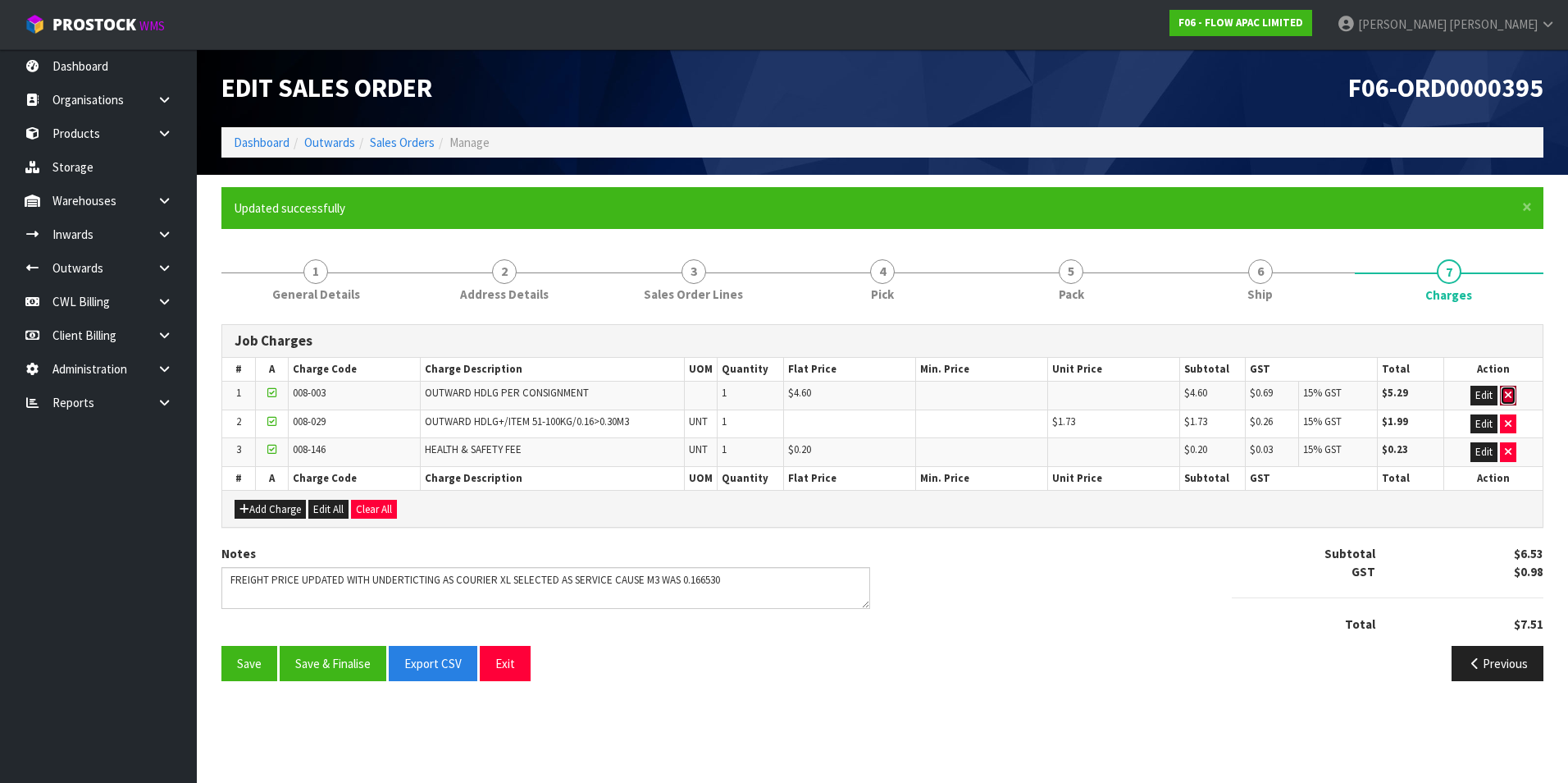
click at [1508, 394] on icon "button" at bounding box center [1508, 394] width 7 height 11
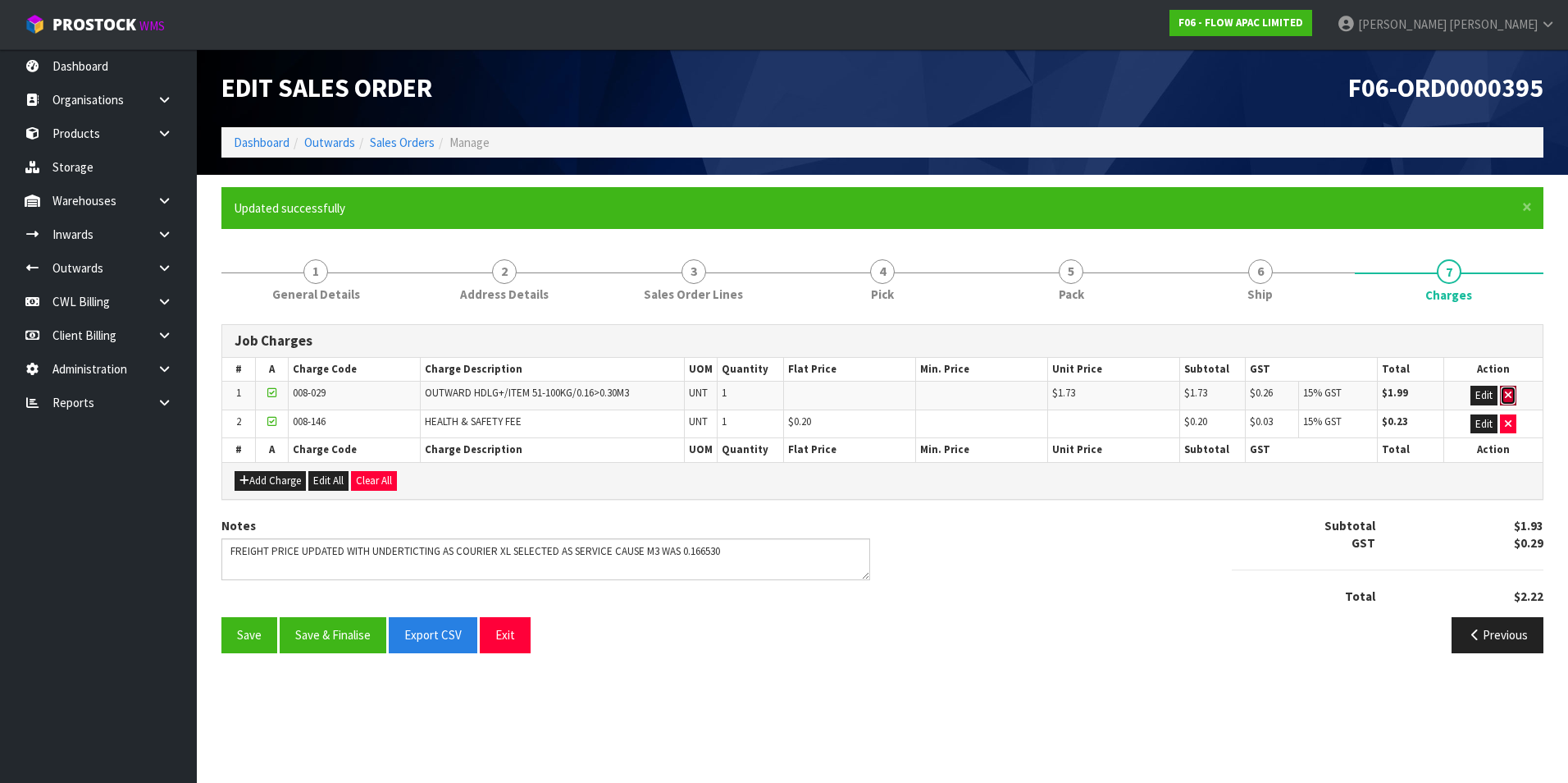
click at [1508, 394] on icon "button" at bounding box center [1508, 394] width 7 height 11
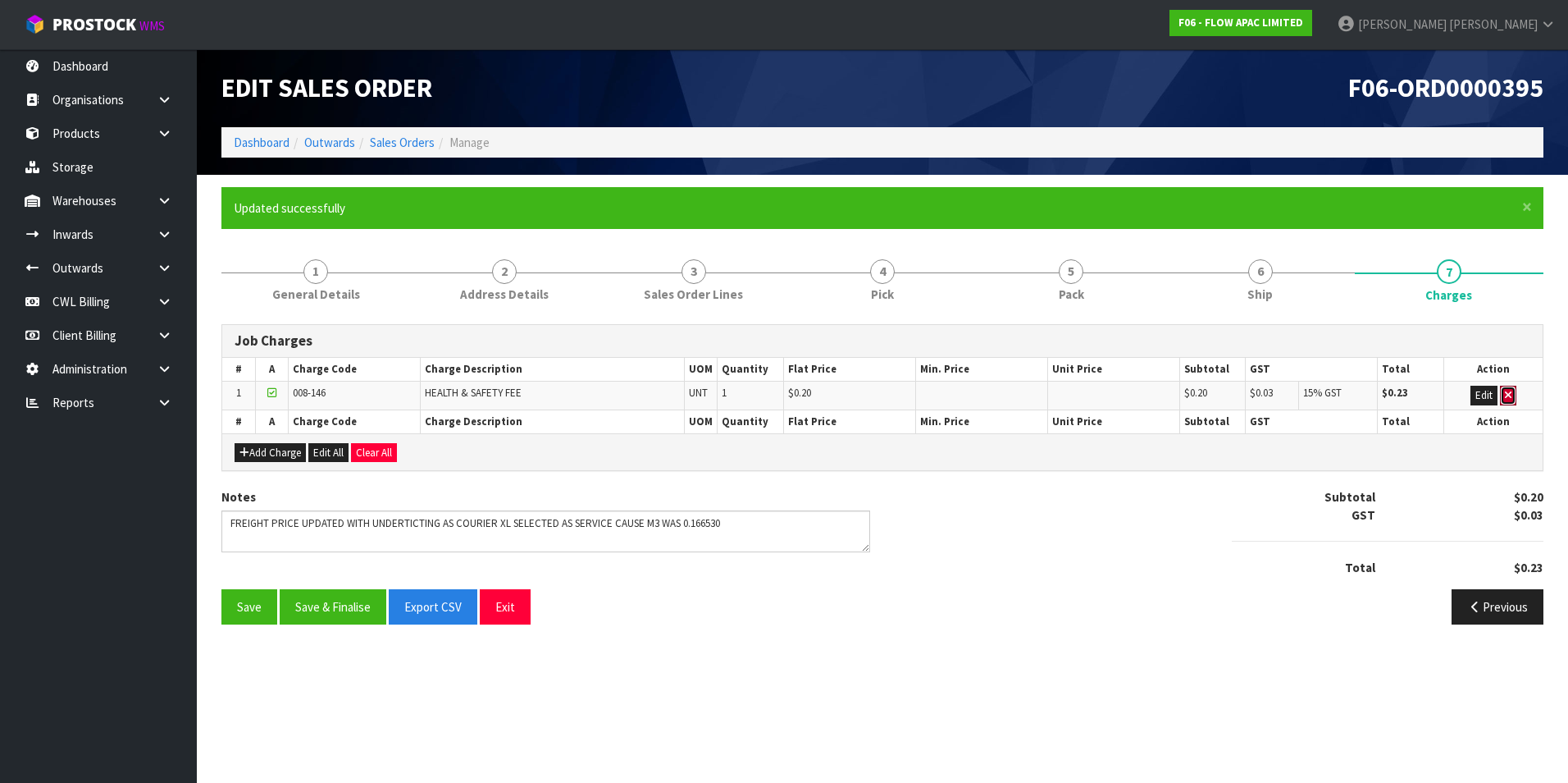
click at [1508, 394] on icon "button" at bounding box center [1508, 394] width 7 height 11
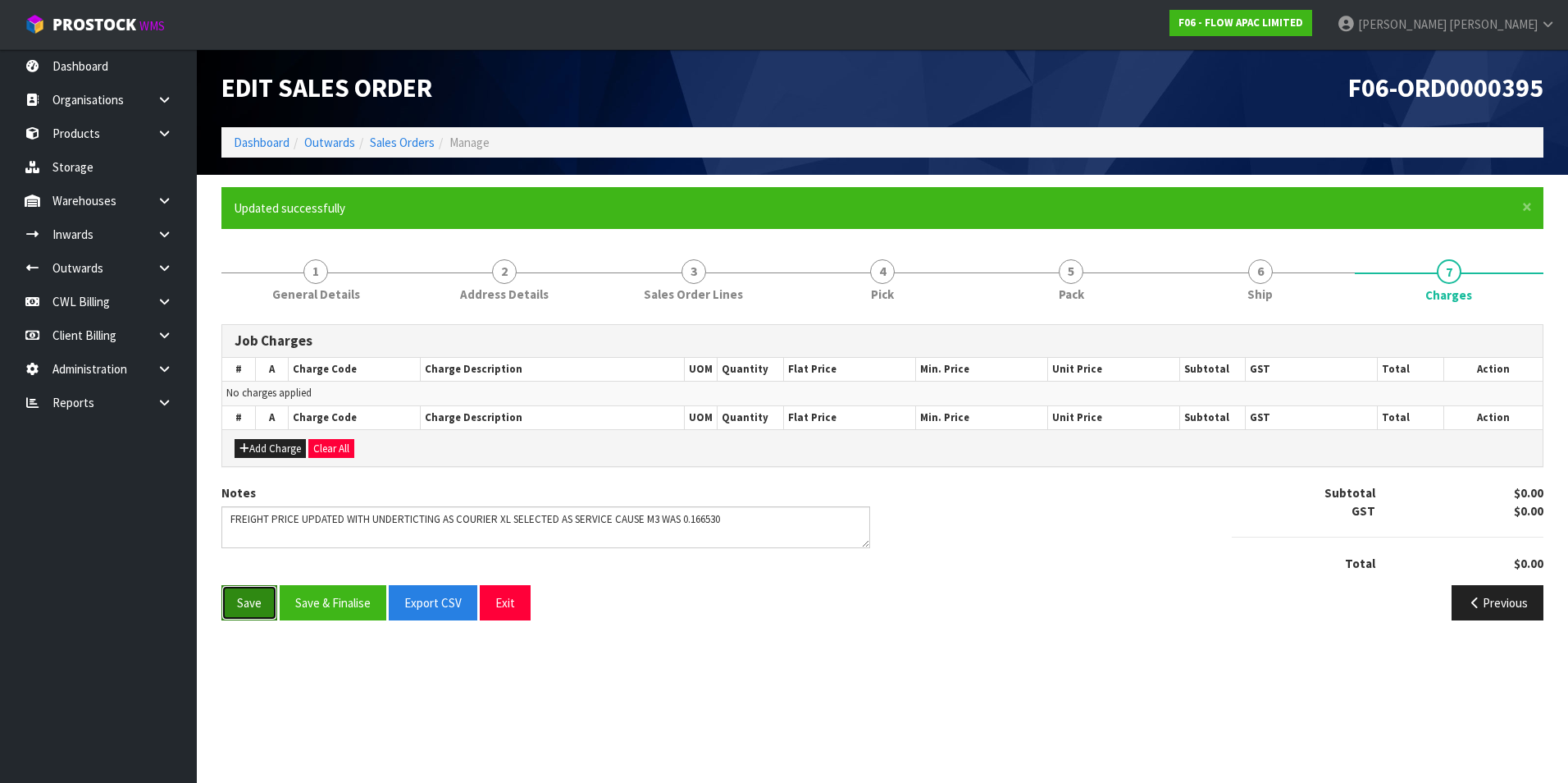
click at [239, 609] on button "Save" at bounding box center [249, 603] width 56 height 36
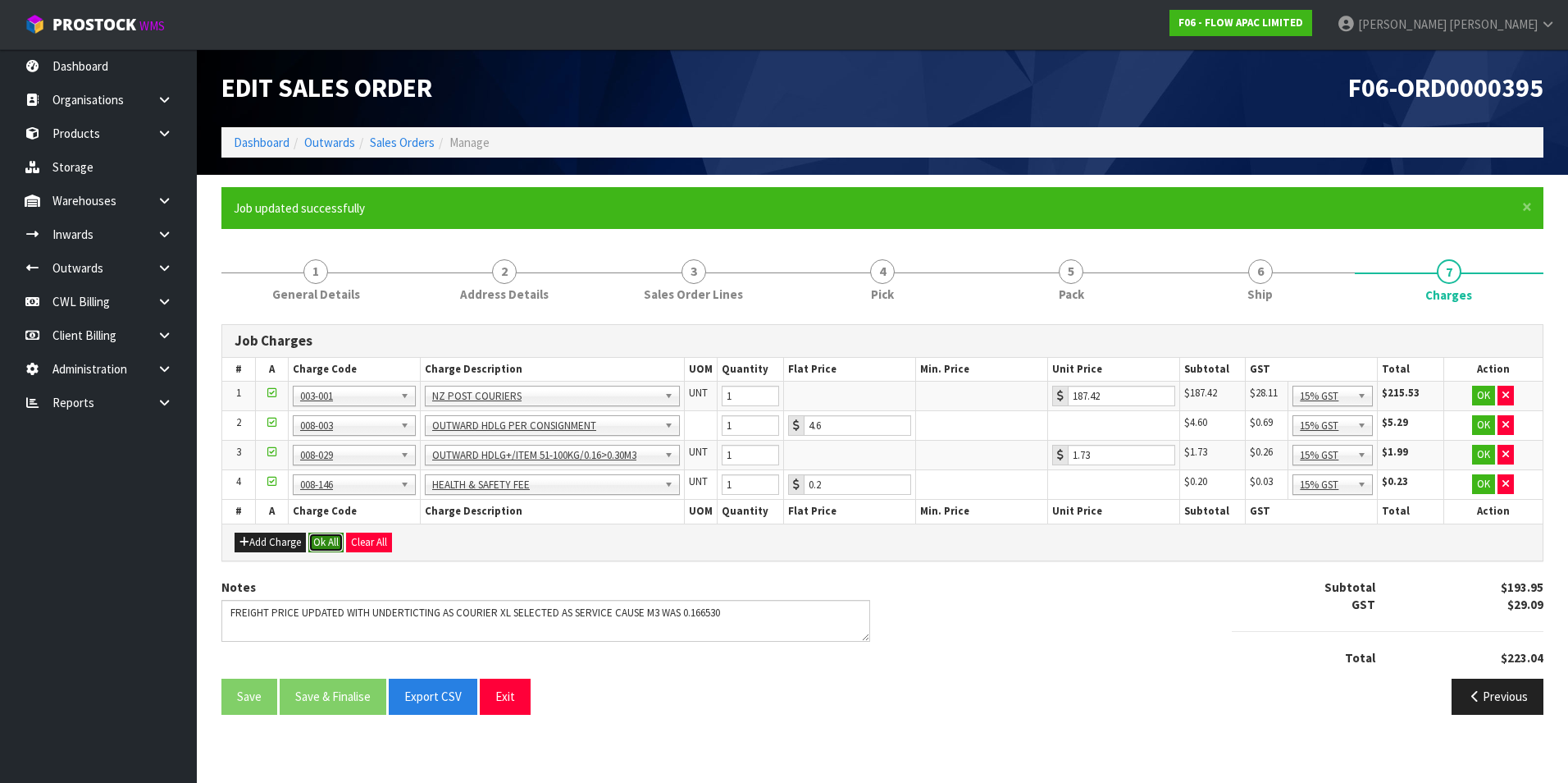
click at [332, 543] on button "Ok All" at bounding box center [326, 542] width 35 height 20
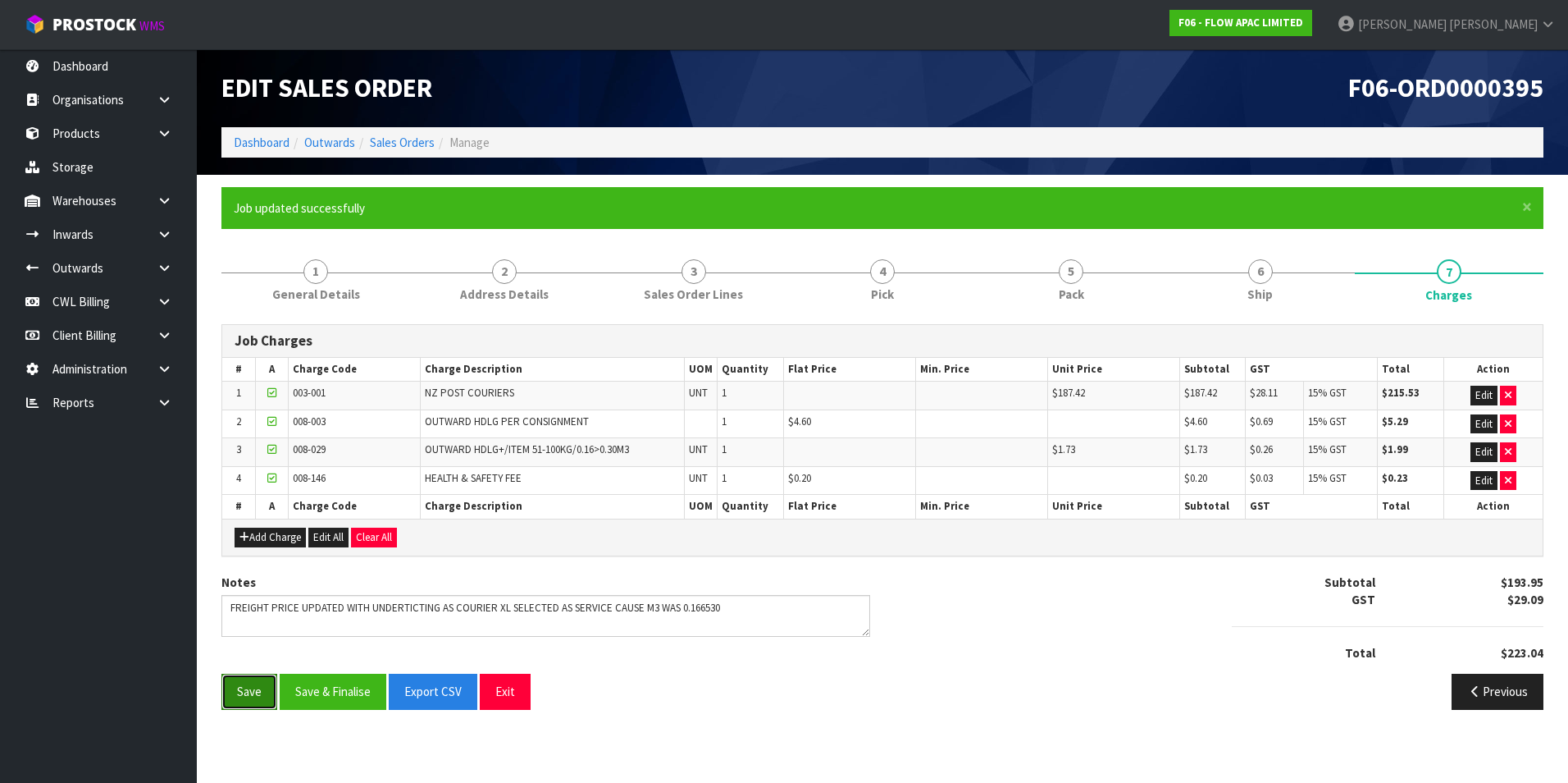
click at [254, 689] on button "Save" at bounding box center [249, 691] width 56 height 36
click at [1271, 276] on span "6" at bounding box center [1261, 271] width 25 height 25
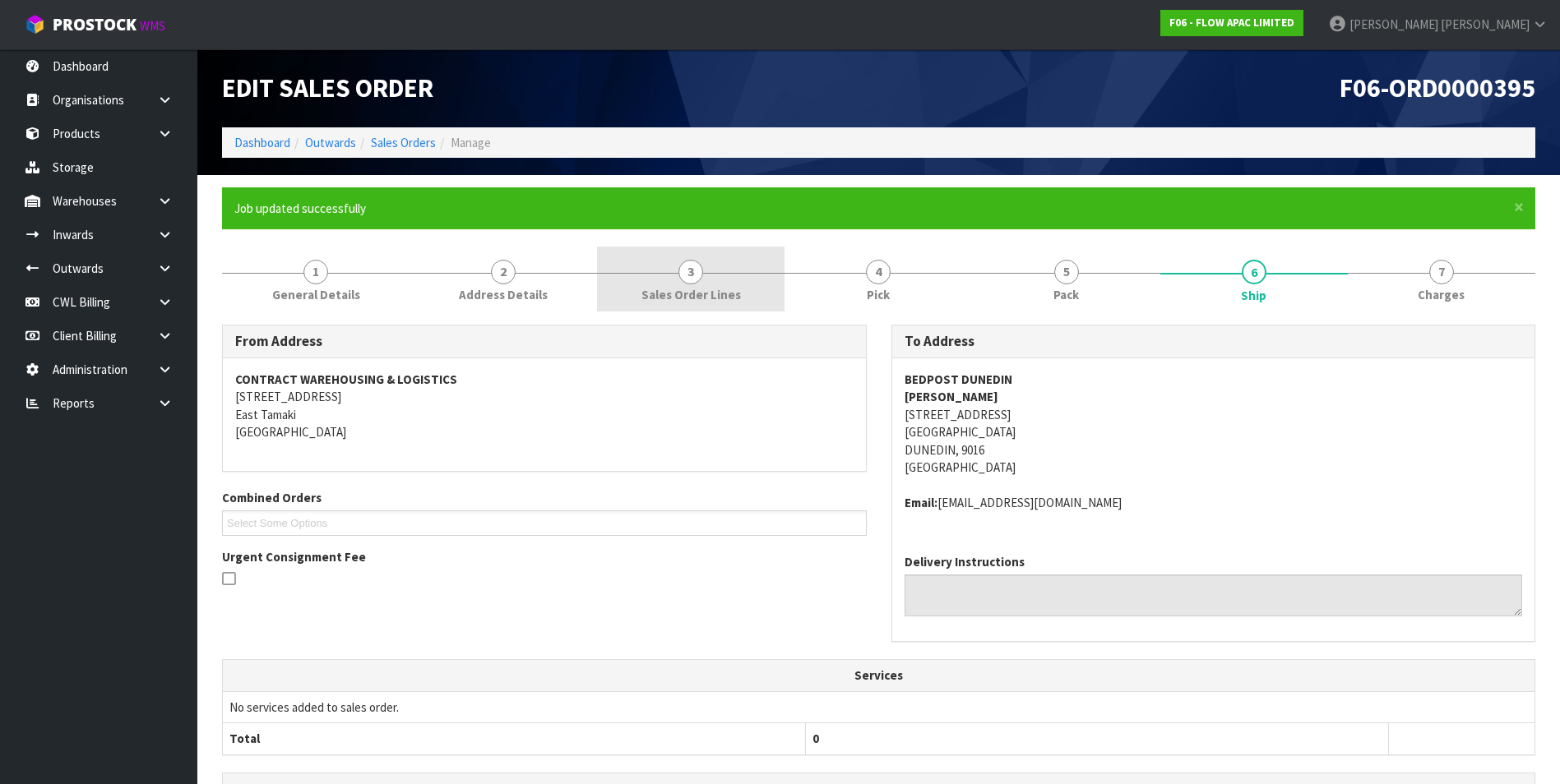
click at [690, 276] on span "3" at bounding box center [691, 272] width 25 height 25
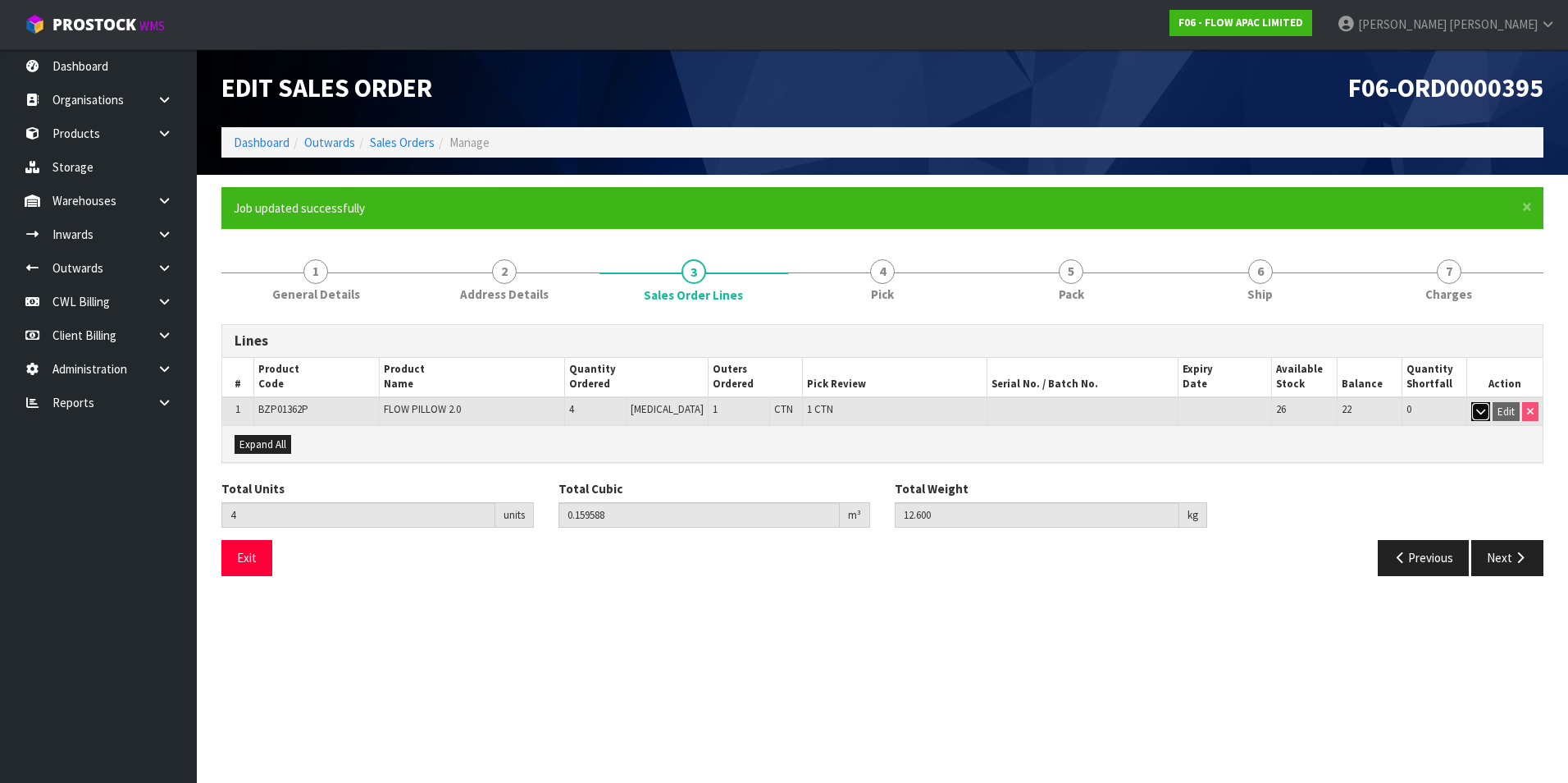
click at [1484, 406] on icon "button" at bounding box center [1480, 411] width 9 height 11
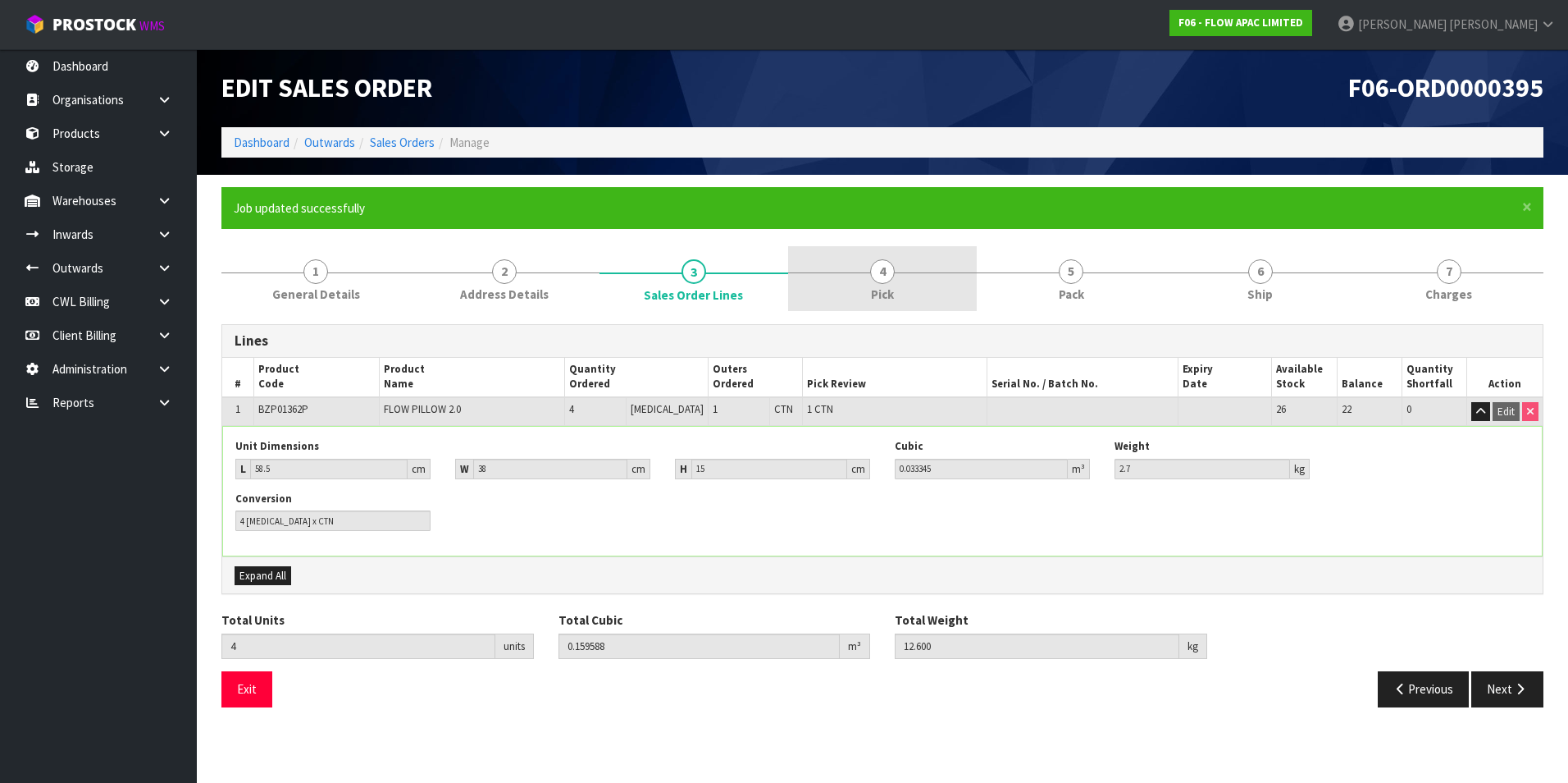
click at [892, 281] on link "4 Pick" at bounding box center [882, 279] width 188 height 65
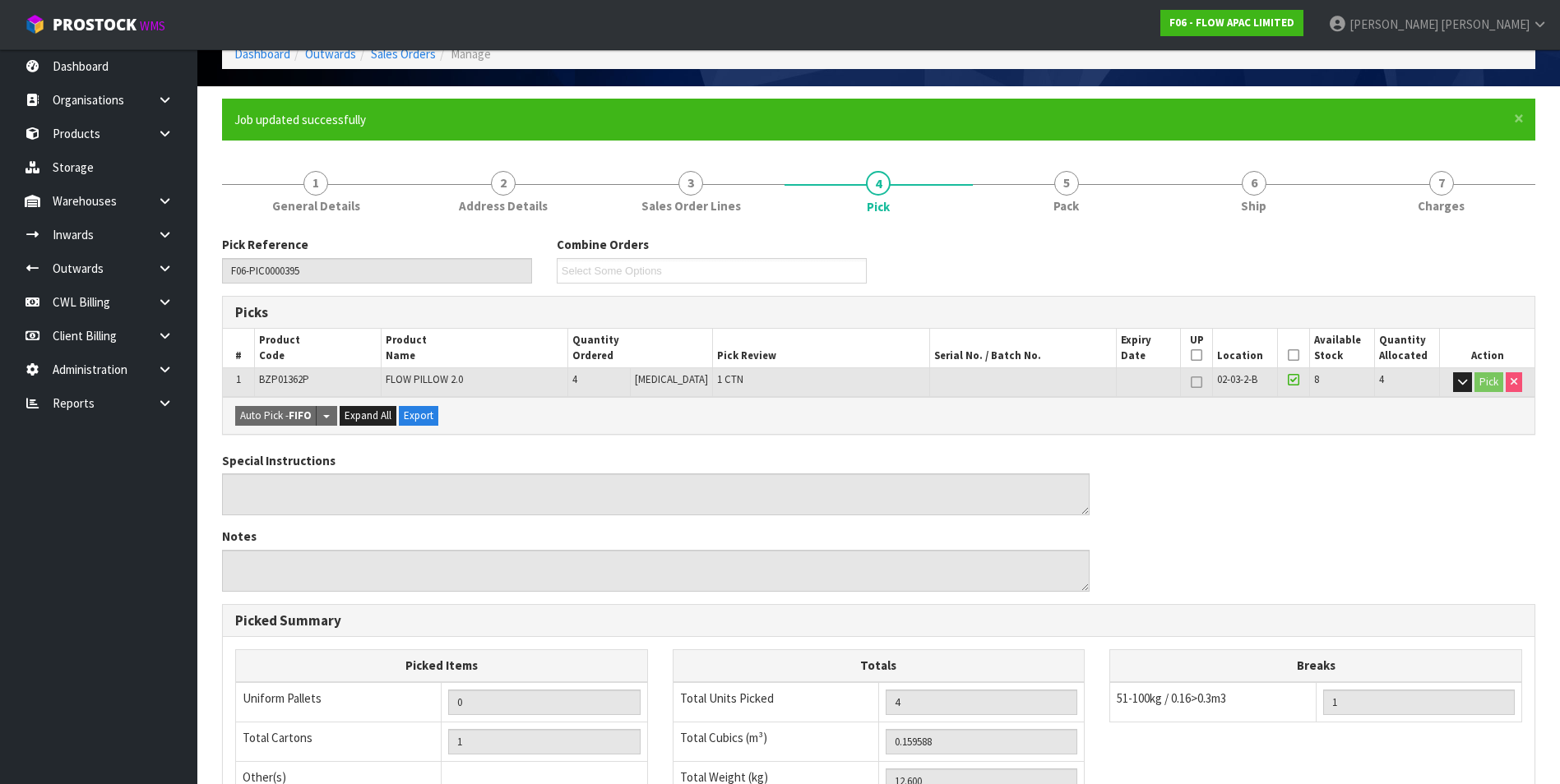
scroll to position [82, 0]
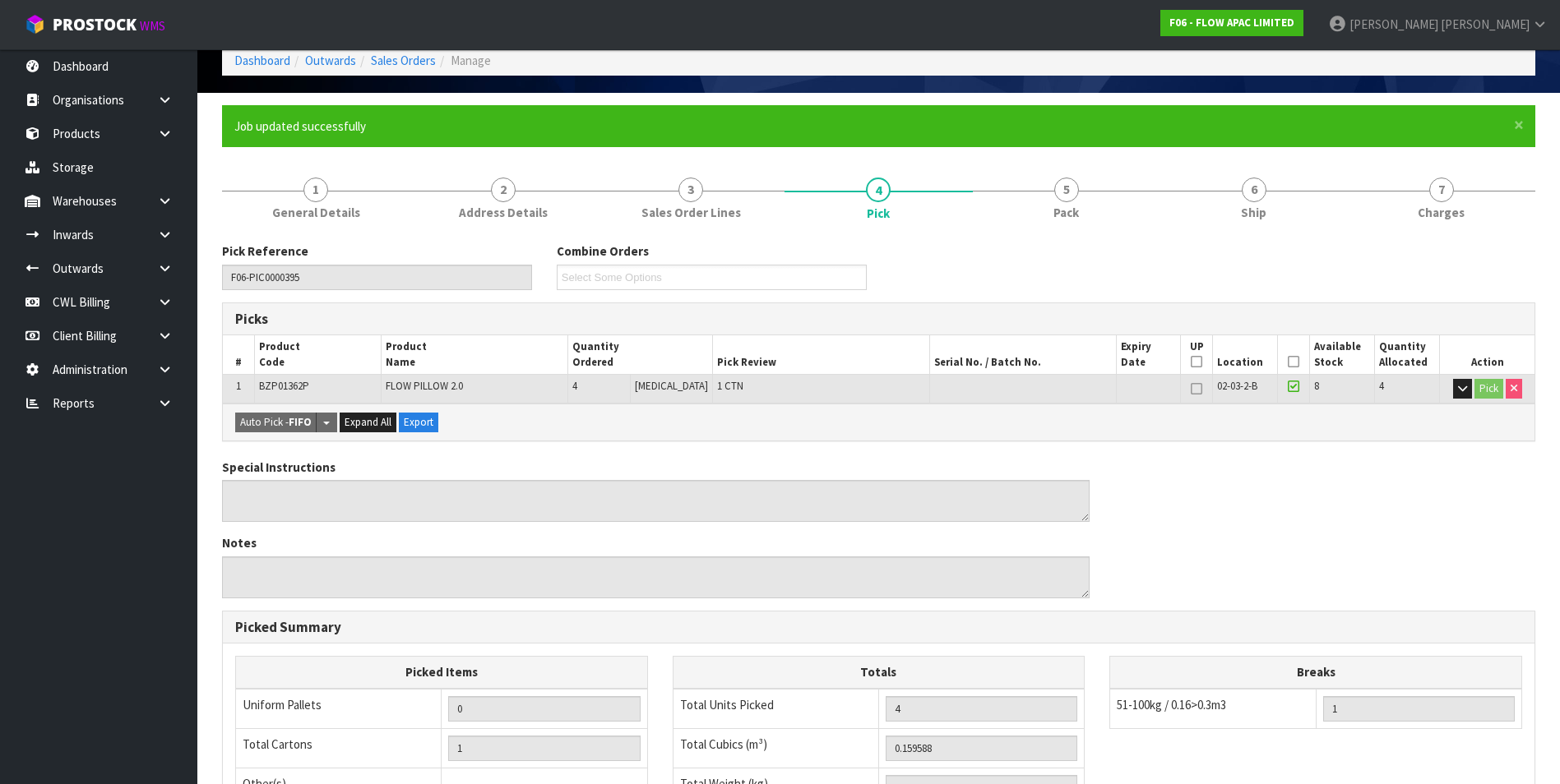
drag, startPoint x: 1065, startPoint y: 186, endPoint x: 1091, endPoint y: 218, distance: 41.2
click at [1066, 188] on span "5" at bounding box center [1066, 190] width 25 height 25
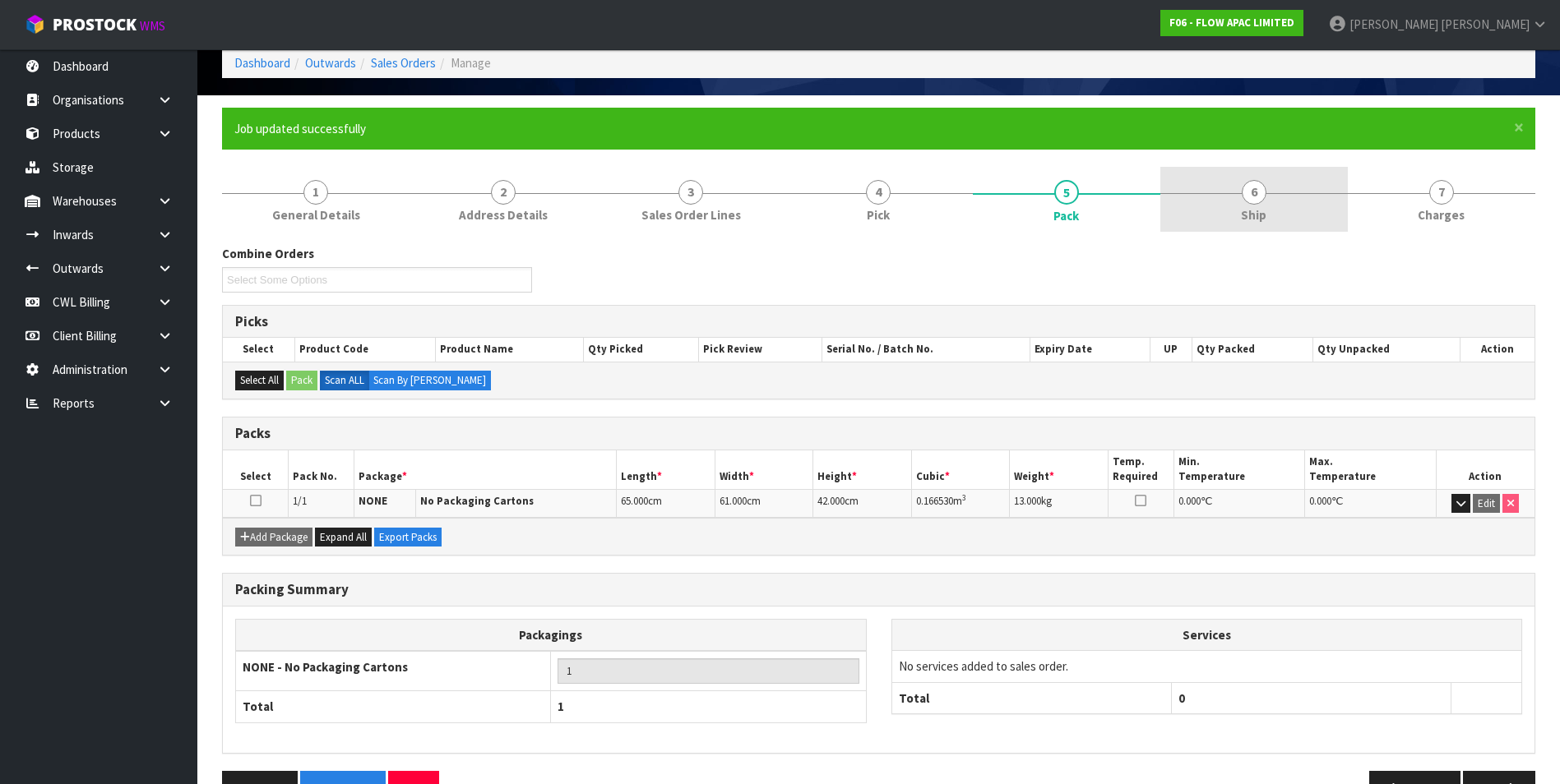
scroll to position [0, 0]
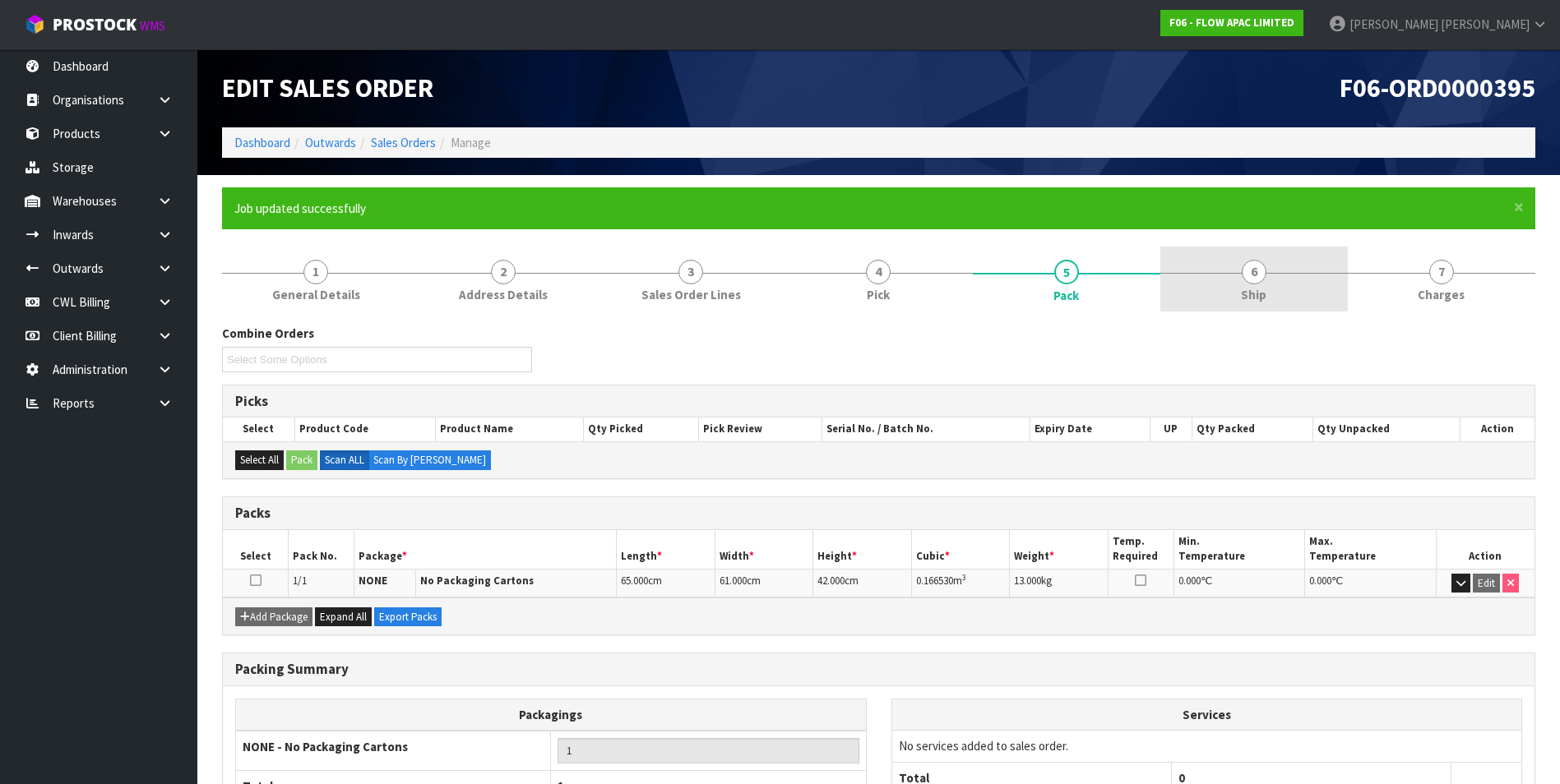
click at [1257, 275] on span "6" at bounding box center [1254, 272] width 25 height 25
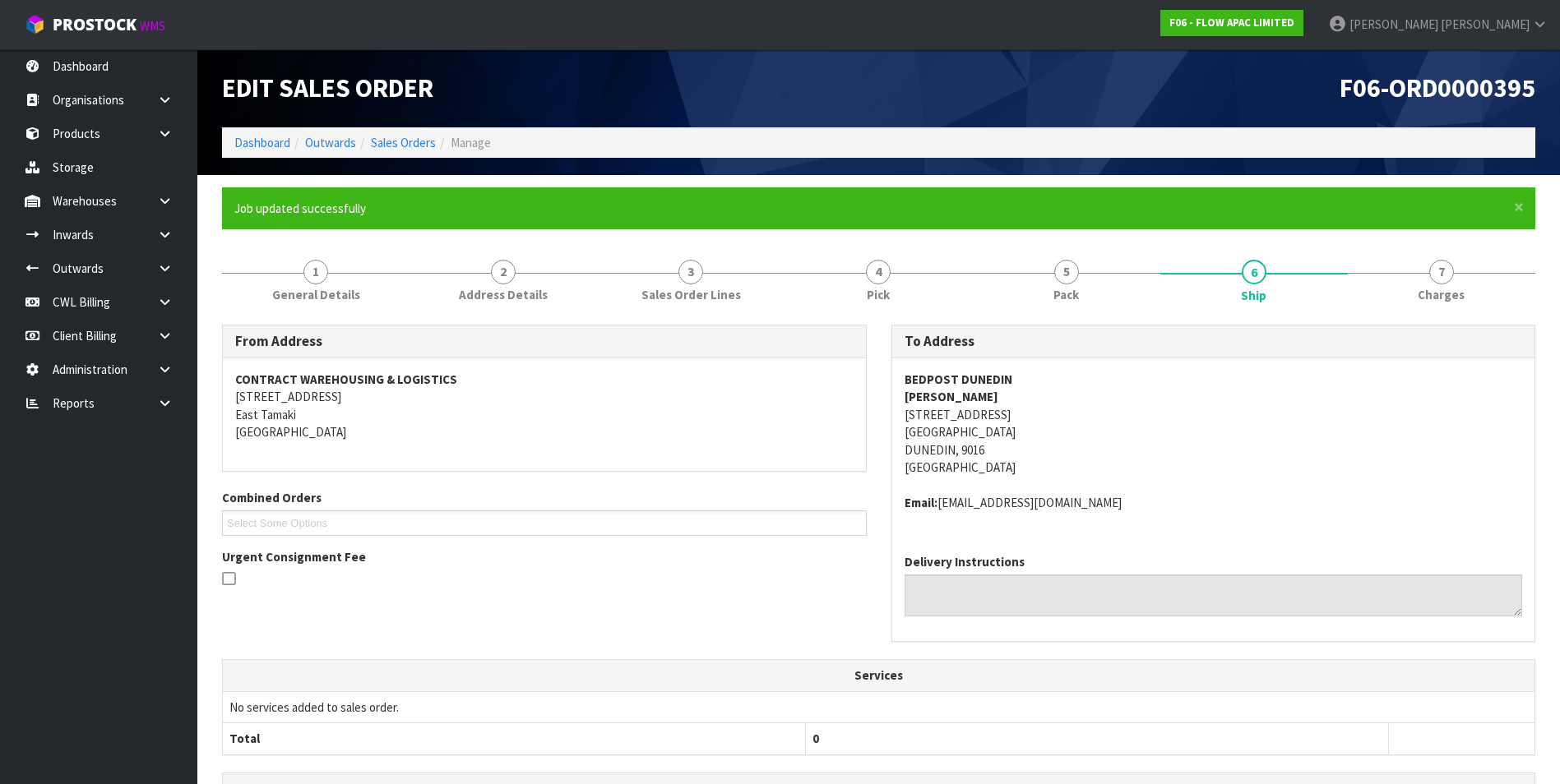
drag, startPoint x: 1056, startPoint y: 416, endPoint x: 907, endPoint y: 418, distance: 149.0
click at [907, 418] on address "BEDPOST DUNEDIN CATHY WILLIAMS 140B CUMBERLAND STREET DUNEDIN CENTRAL DUNEDIN, …" at bounding box center [1214, 423] width 618 height 106
copy address "140B CUMBERLAND STREET"
click at [1073, 274] on span "5" at bounding box center [1066, 272] width 25 height 25
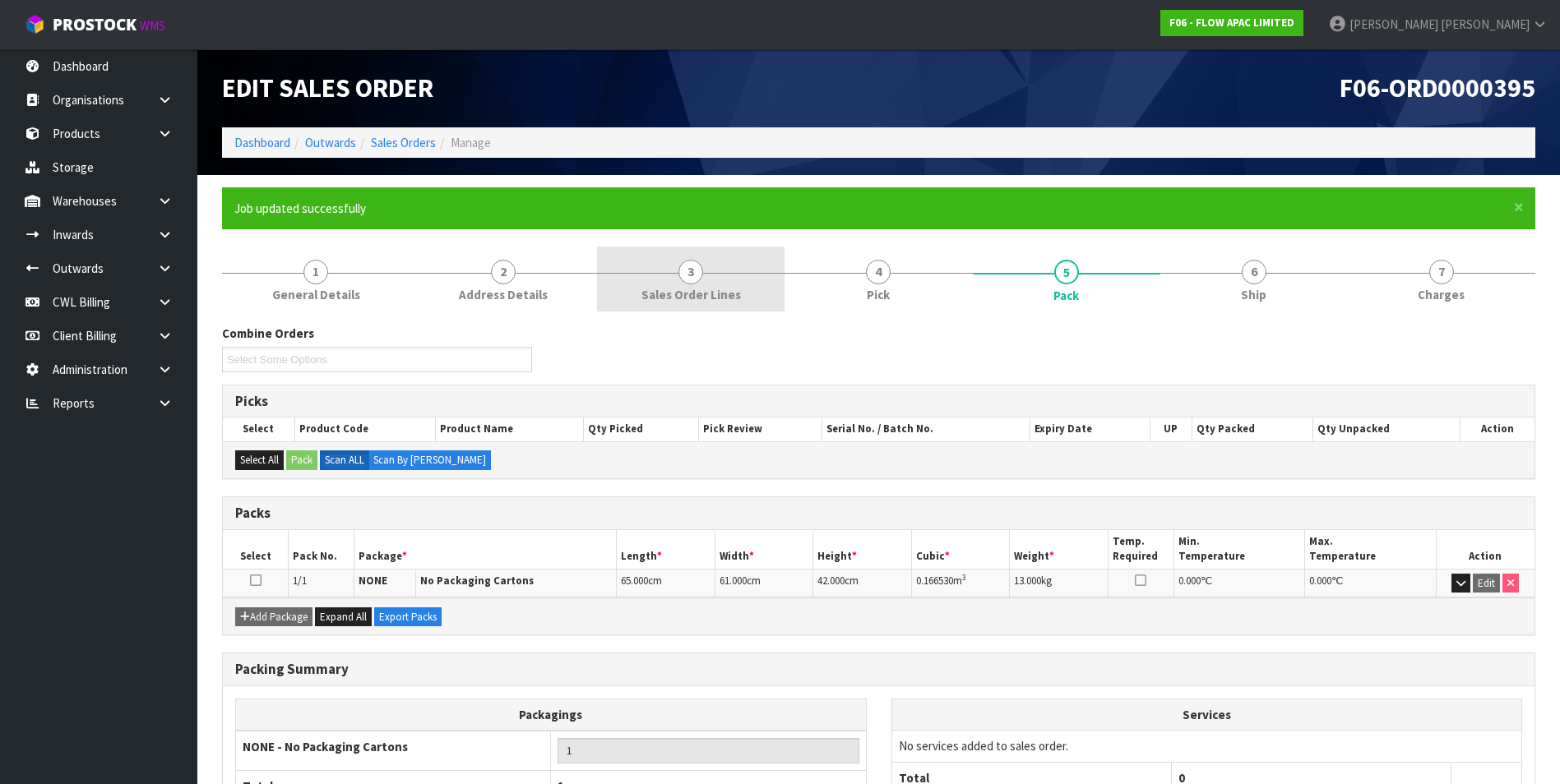
click at [695, 274] on span "3" at bounding box center [691, 272] width 25 height 25
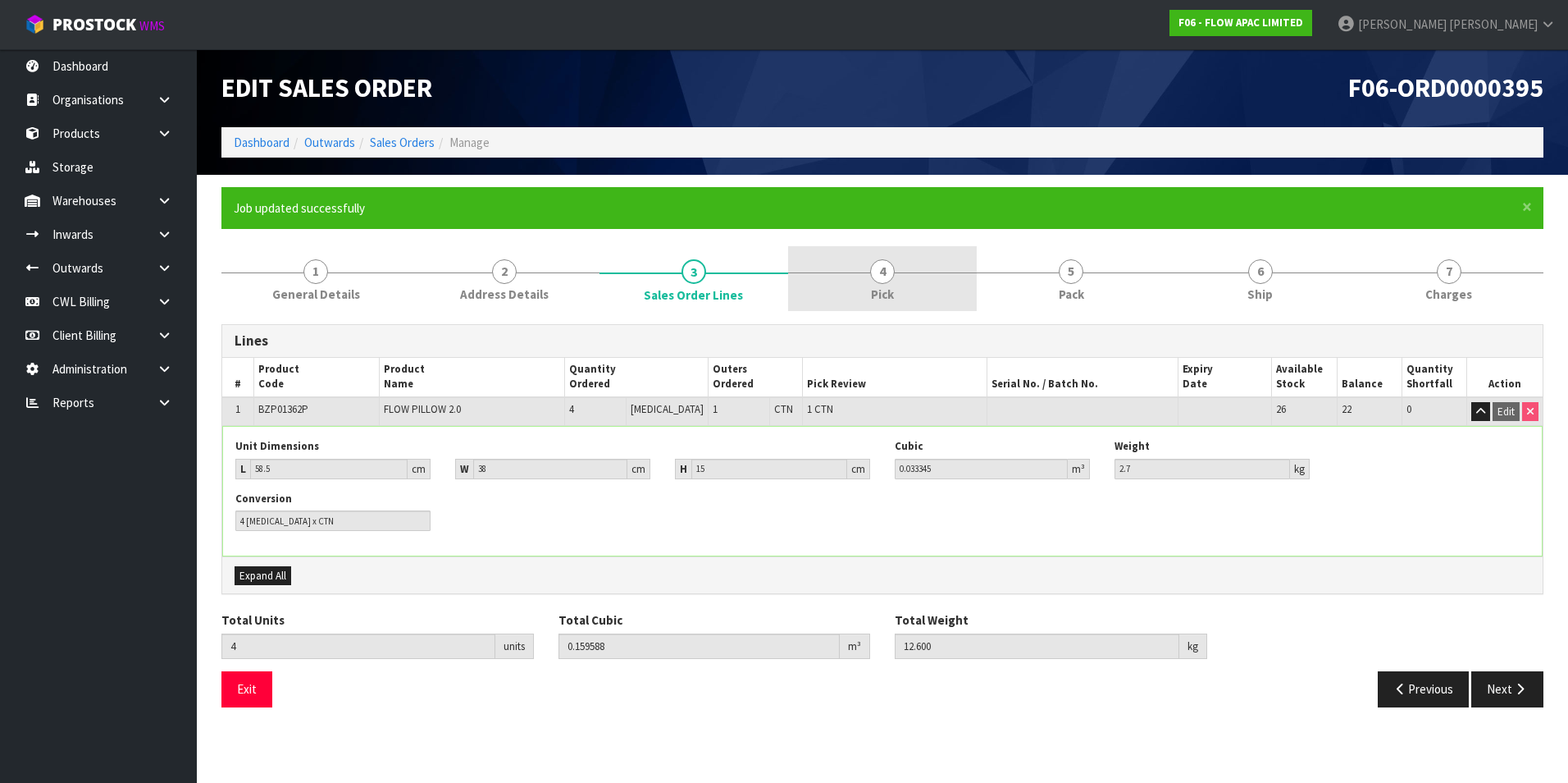
click at [883, 280] on span "4" at bounding box center [882, 271] width 25 height 25
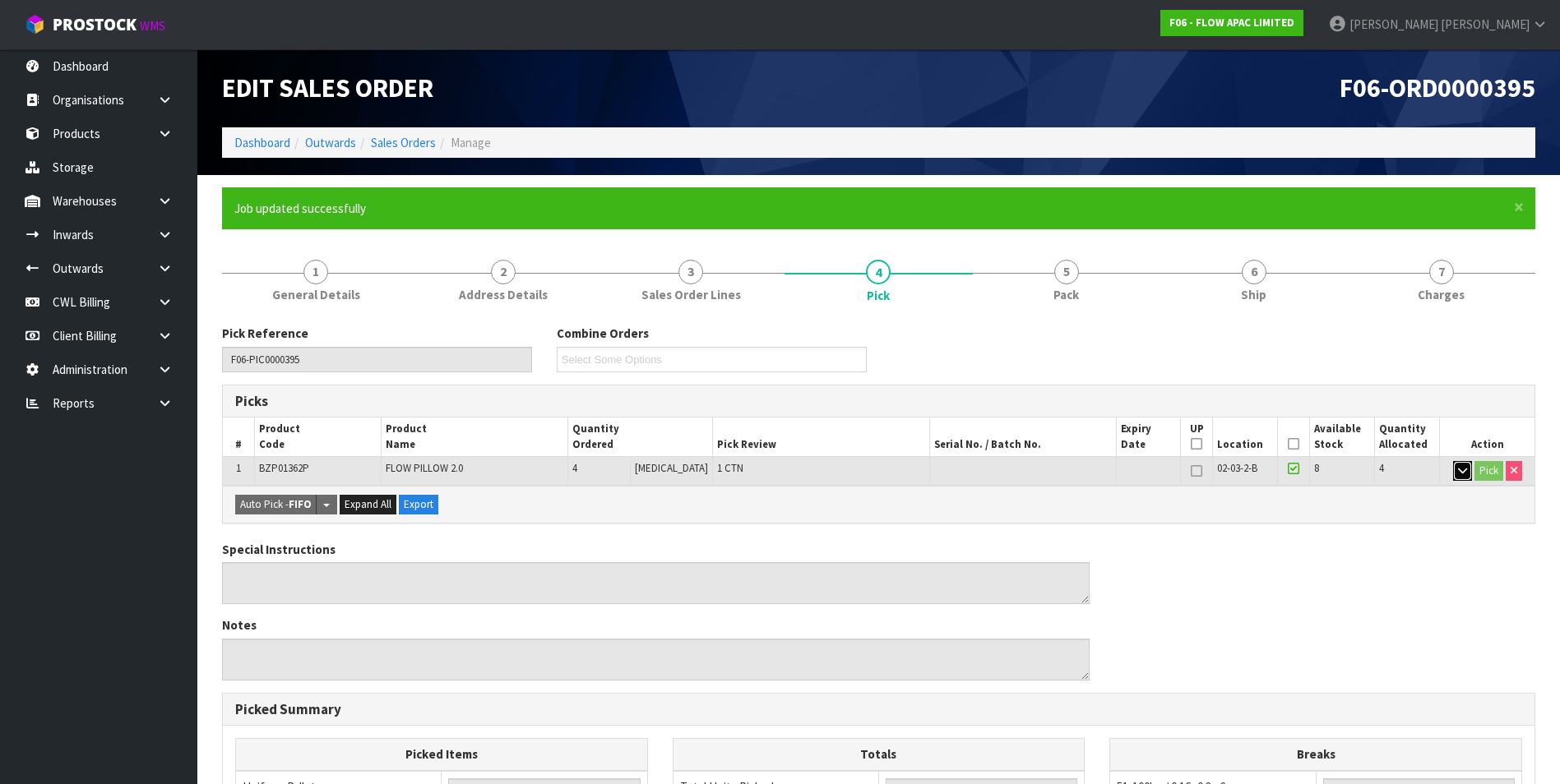
click at [1459, 470] on icon "button" at bounding box center [1462, 470] width 9 height 11
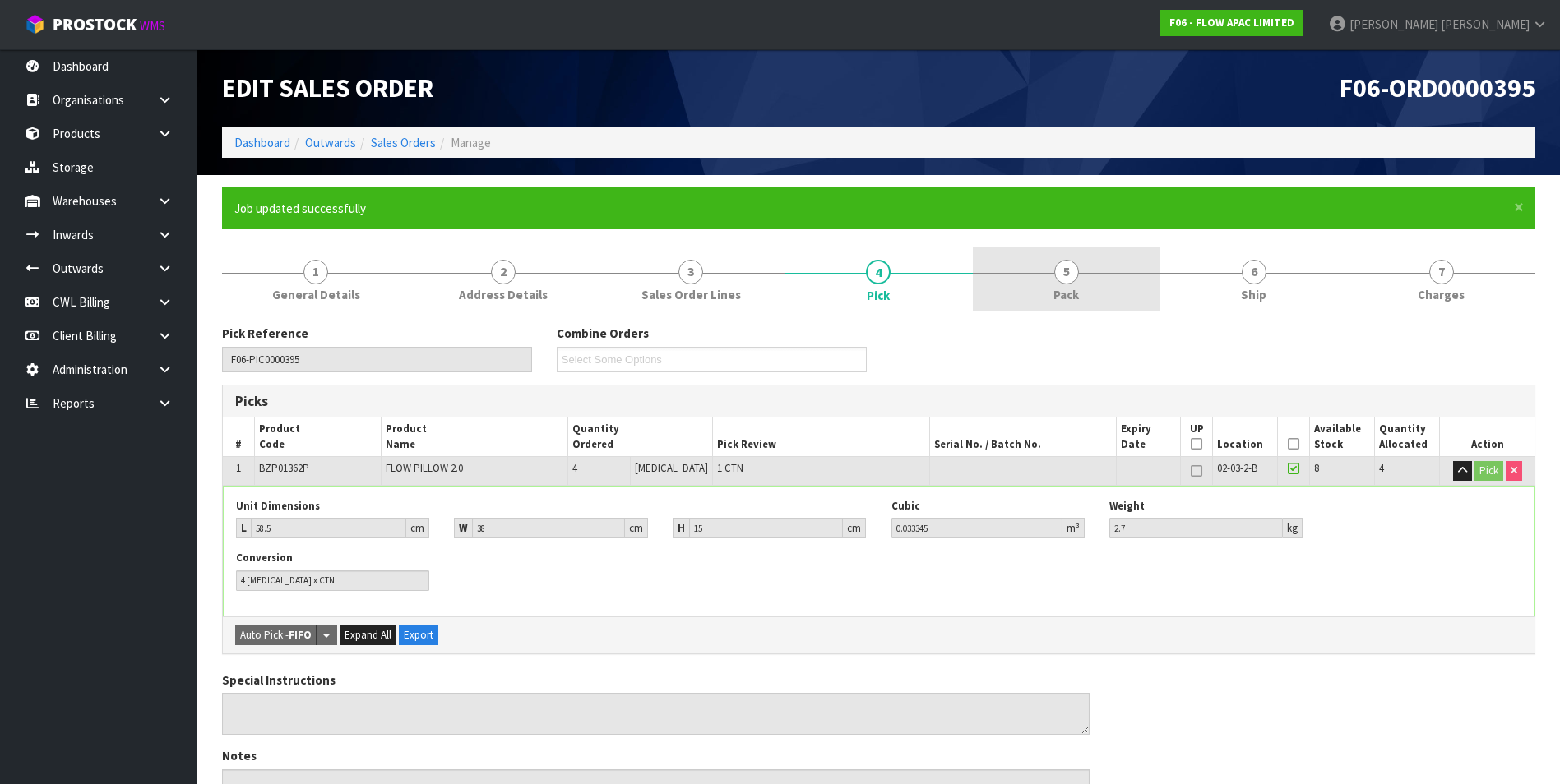
click at [1067, 276] on span "5" at bounding box center [1066, 272] width 25 height 25
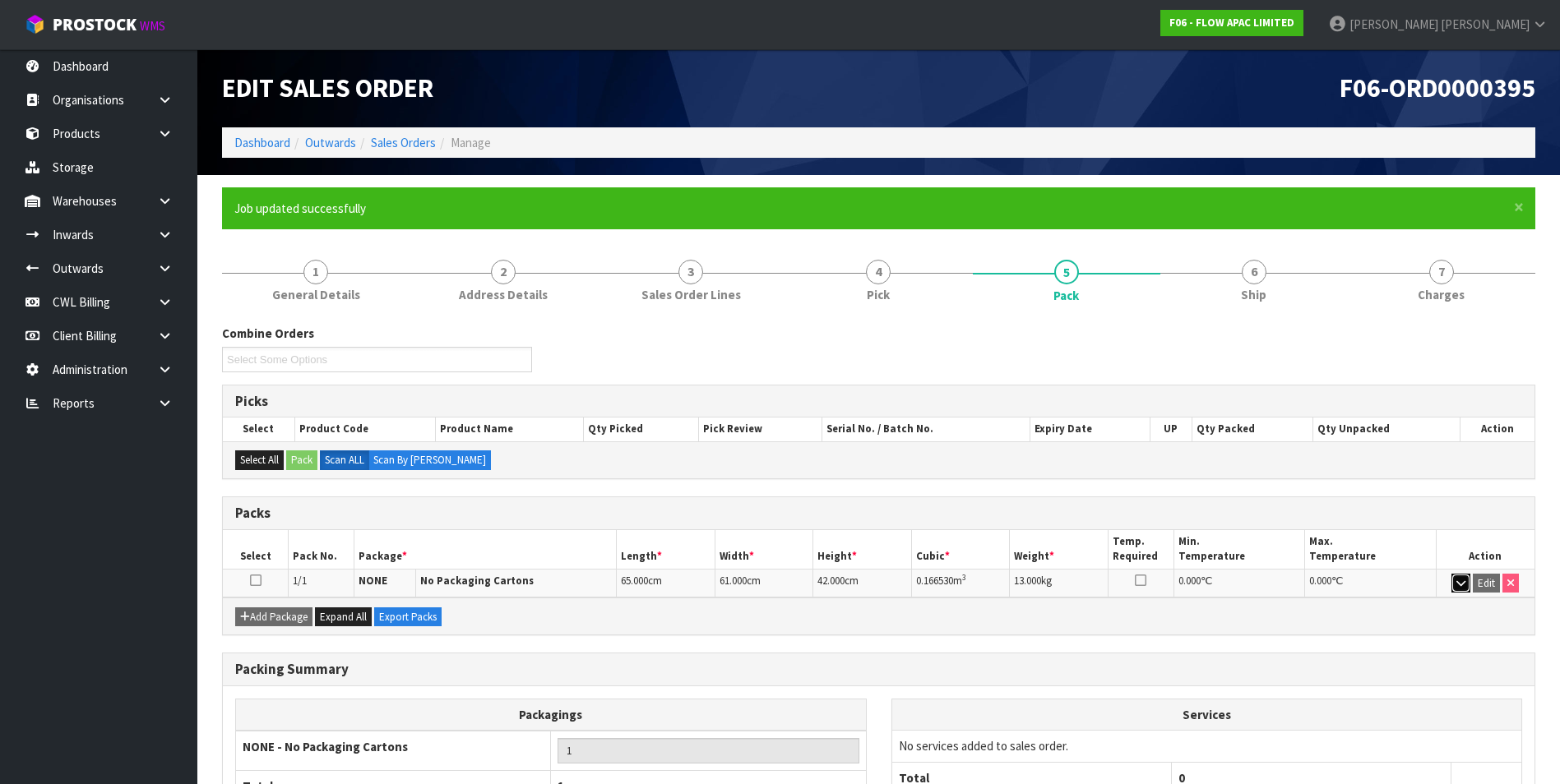
click at [1458, 583] on icon "button" at bounding box center [1460, 583] width 9 height 11
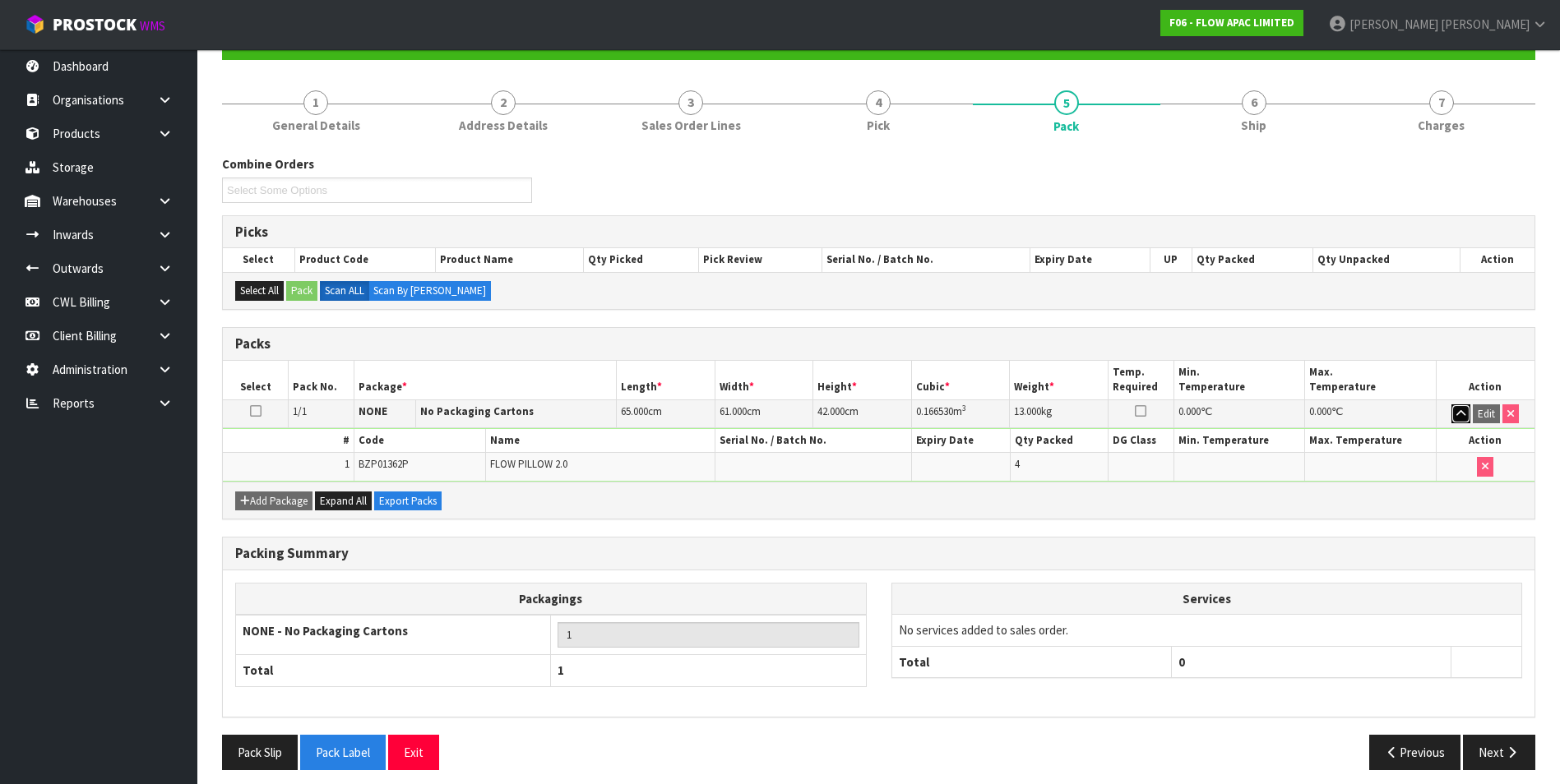
scroll to position [180, 0]
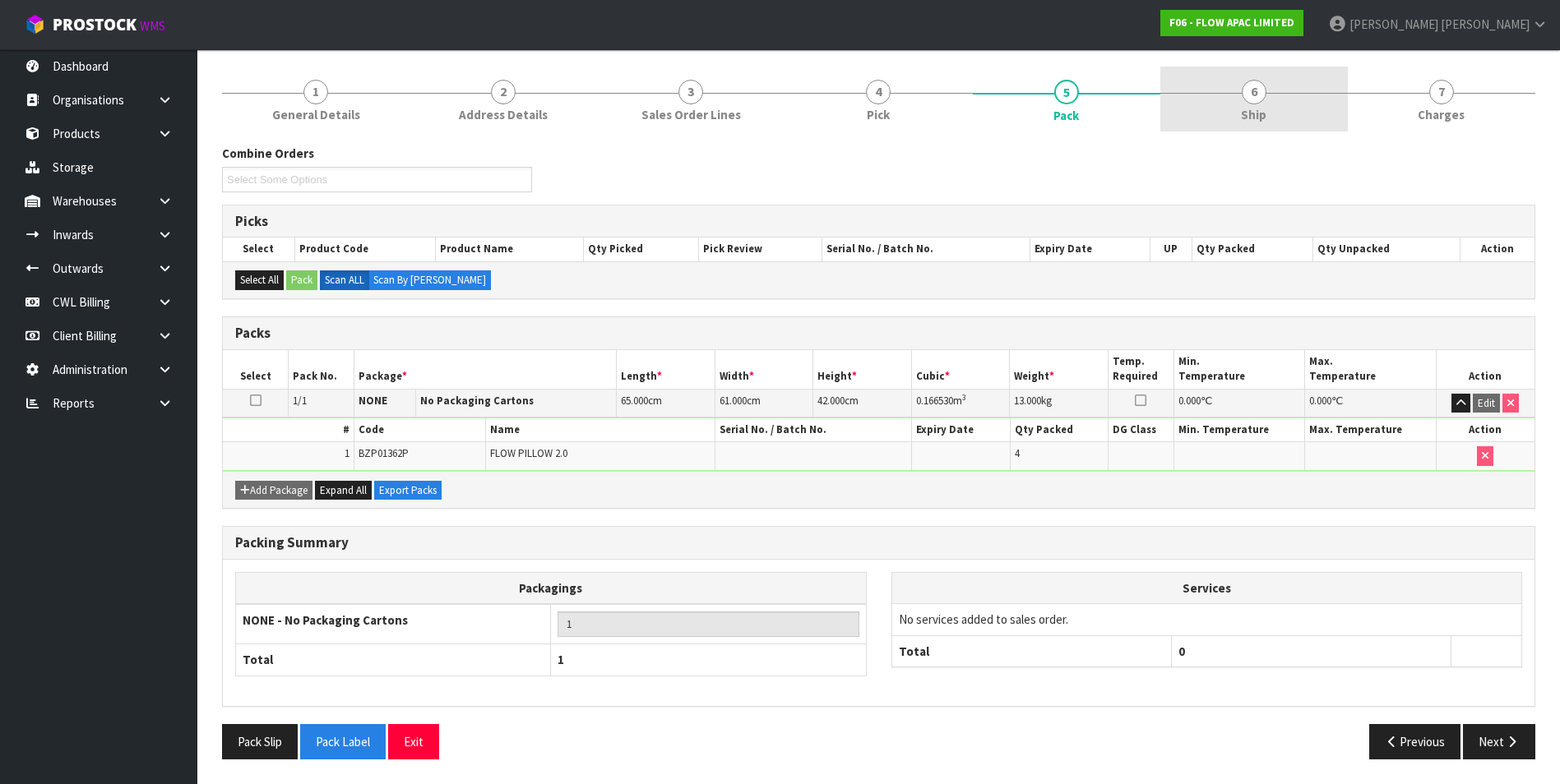
drag, startPoint x: 1259, startPoint y: 91, endPoint x: 1264, endPoint y: 104, distance: 13.9
click at [1259, 93] on span "6" at bounding box center [1254, 92] width 25 height 25
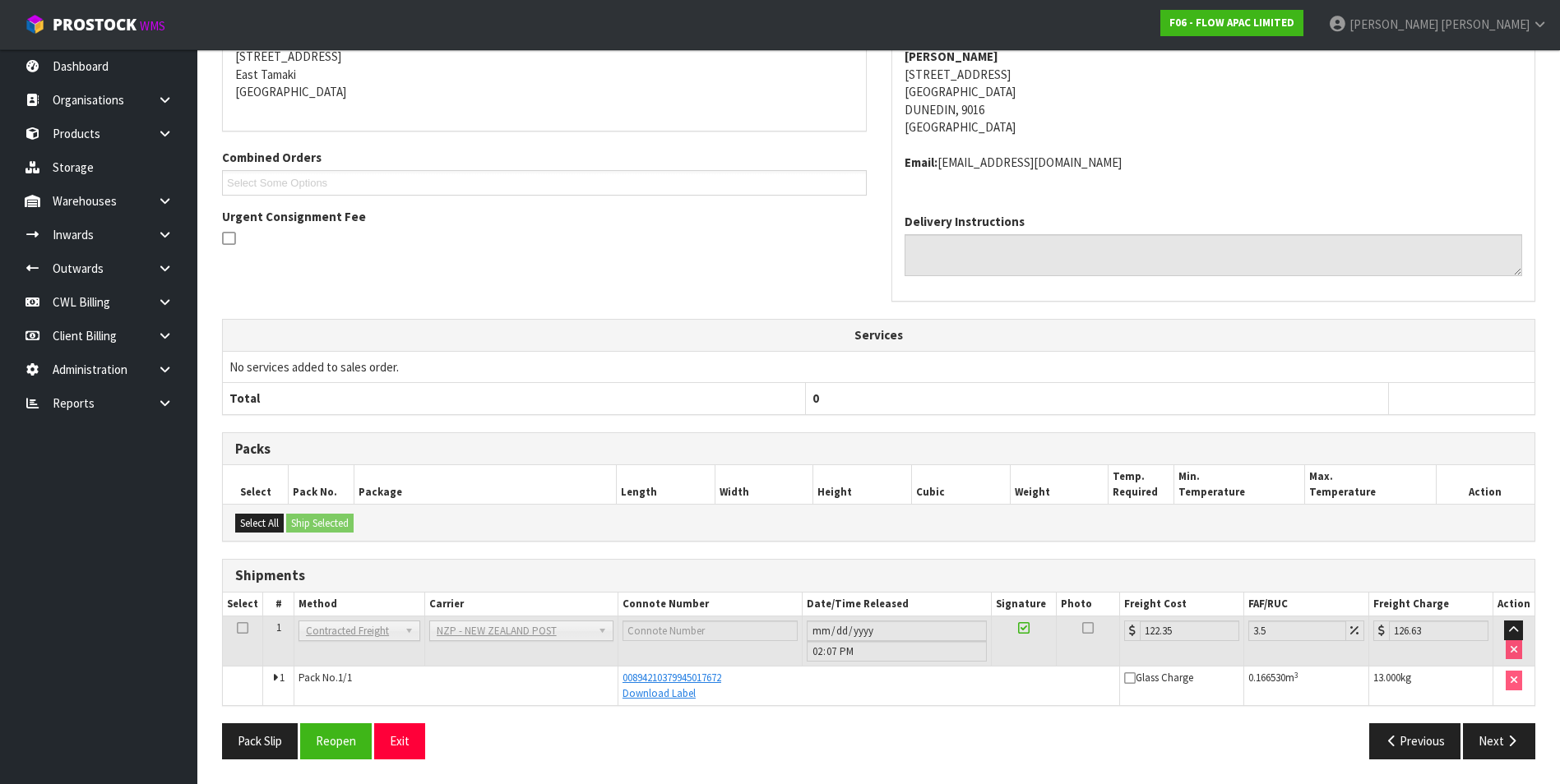
scroll to position [94, 0]
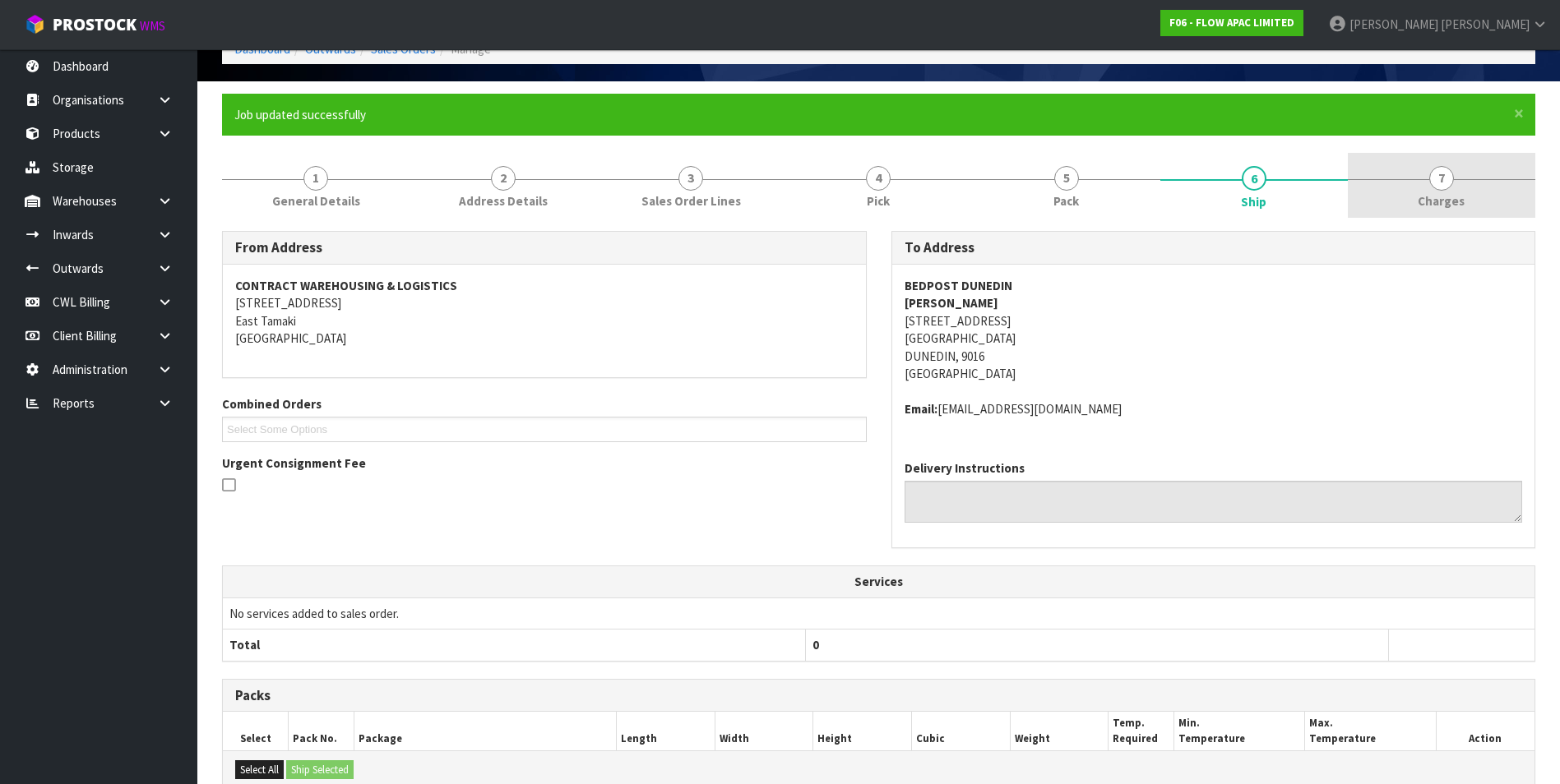
click at [1435, 174] on span "7" at bounding box center [1441, 178] width 25 height 25
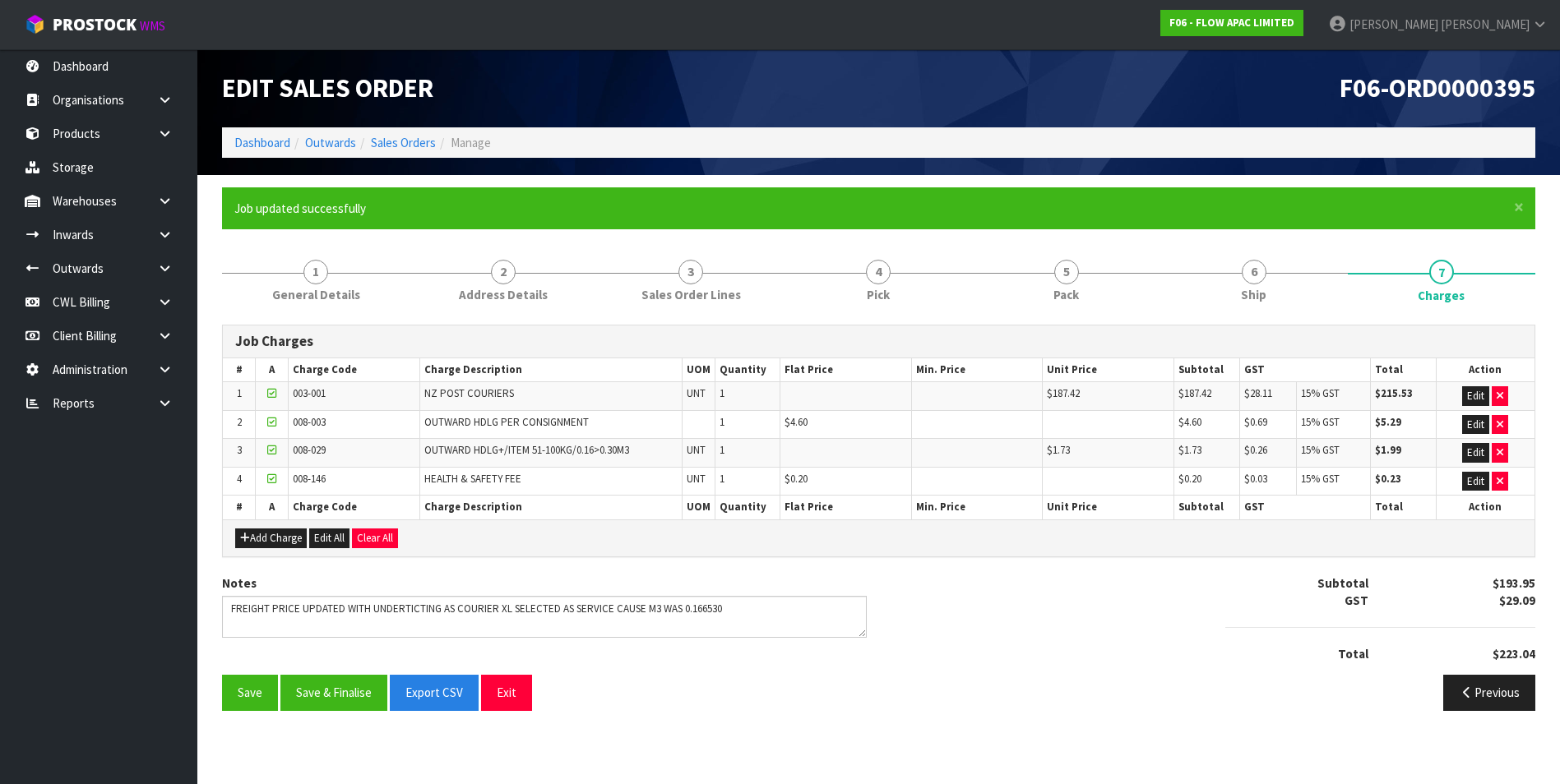
scroll to position [0, 0]
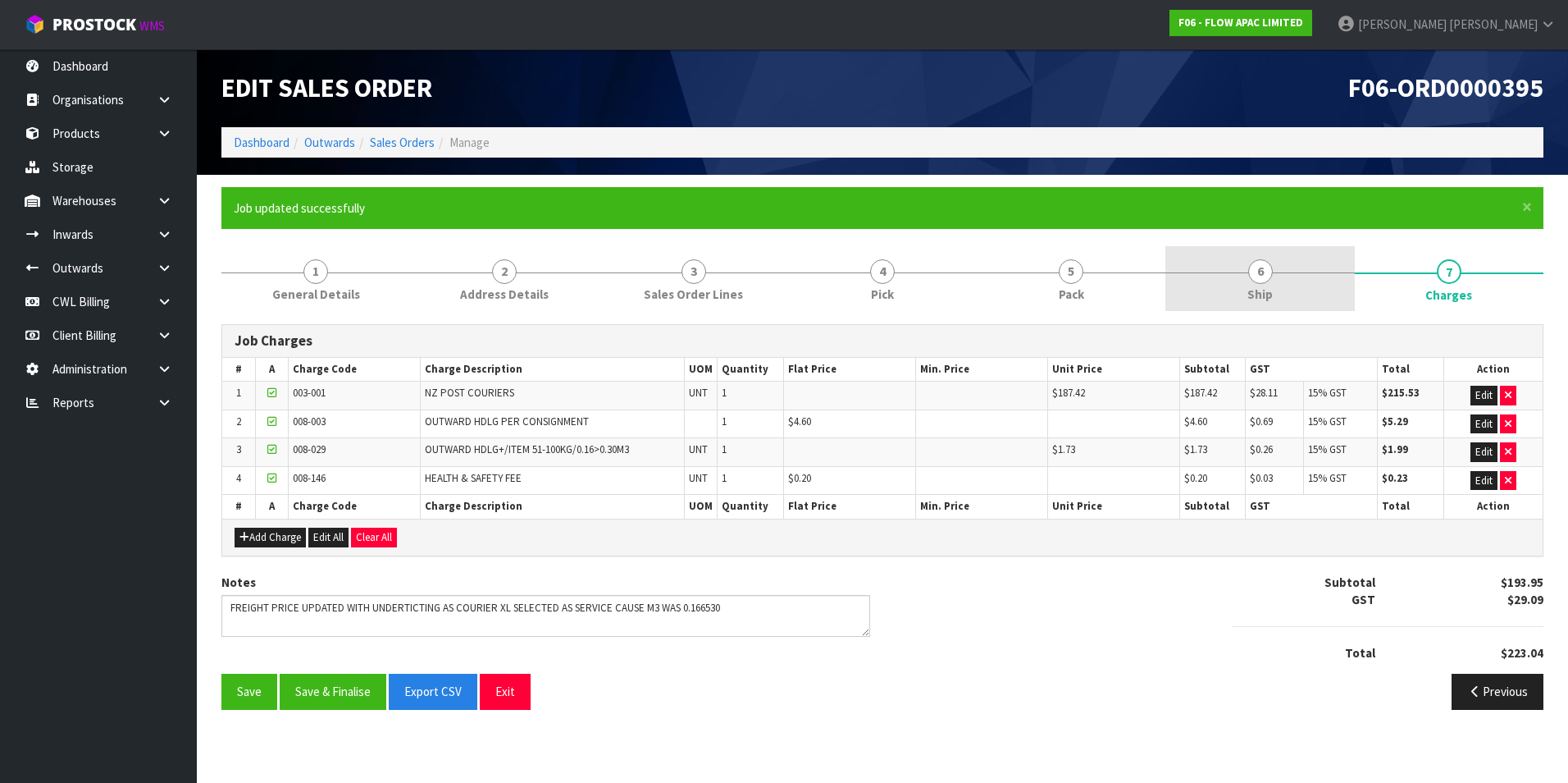
click at [1266, 274] on span "6" at bounding box center [1261, 271] width 25 height 25
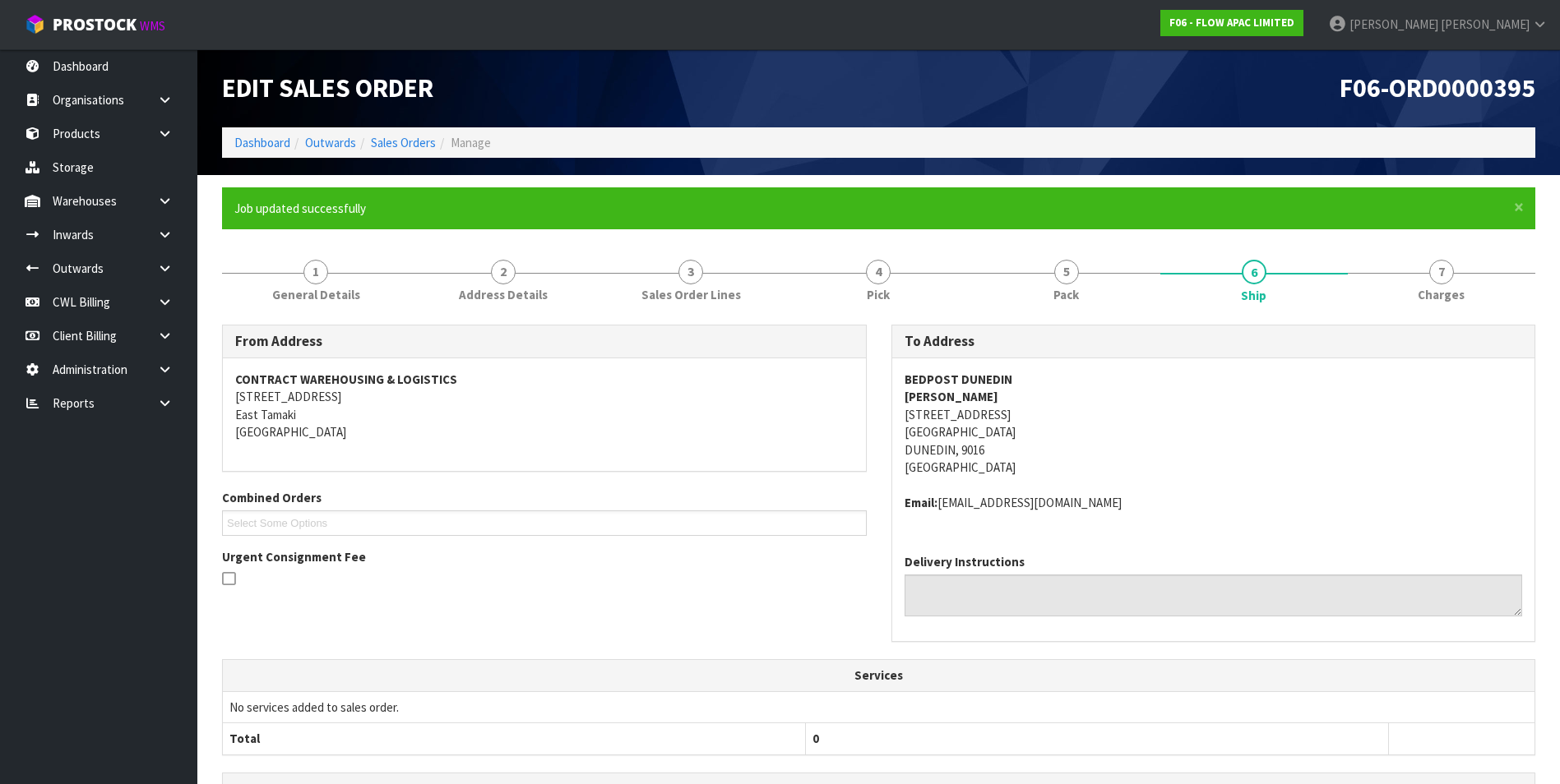
drag, startPoint x: 1057, startPoint y: 414, endPoint x: 904, endPoint y: 417, distance: 153.0
click at [905, 417] on address "BEDPOST DUNEDIN CATHY WILLIAMS 140B CUMBERLAND STREET DUNEDIN CENTRAL DUNEDIN, …" at bounding box center [1214, 423] width 618 height 106
copy address "140B CUMBERLAND STREET"
drag, startPoint x: 1069, startPoint y: 268, endPoint x: 1087, endPoint y: 307, distance: 43.0
click at [1069, 268] on span "5" at bounding box center [1066, 272] width 25 height 25
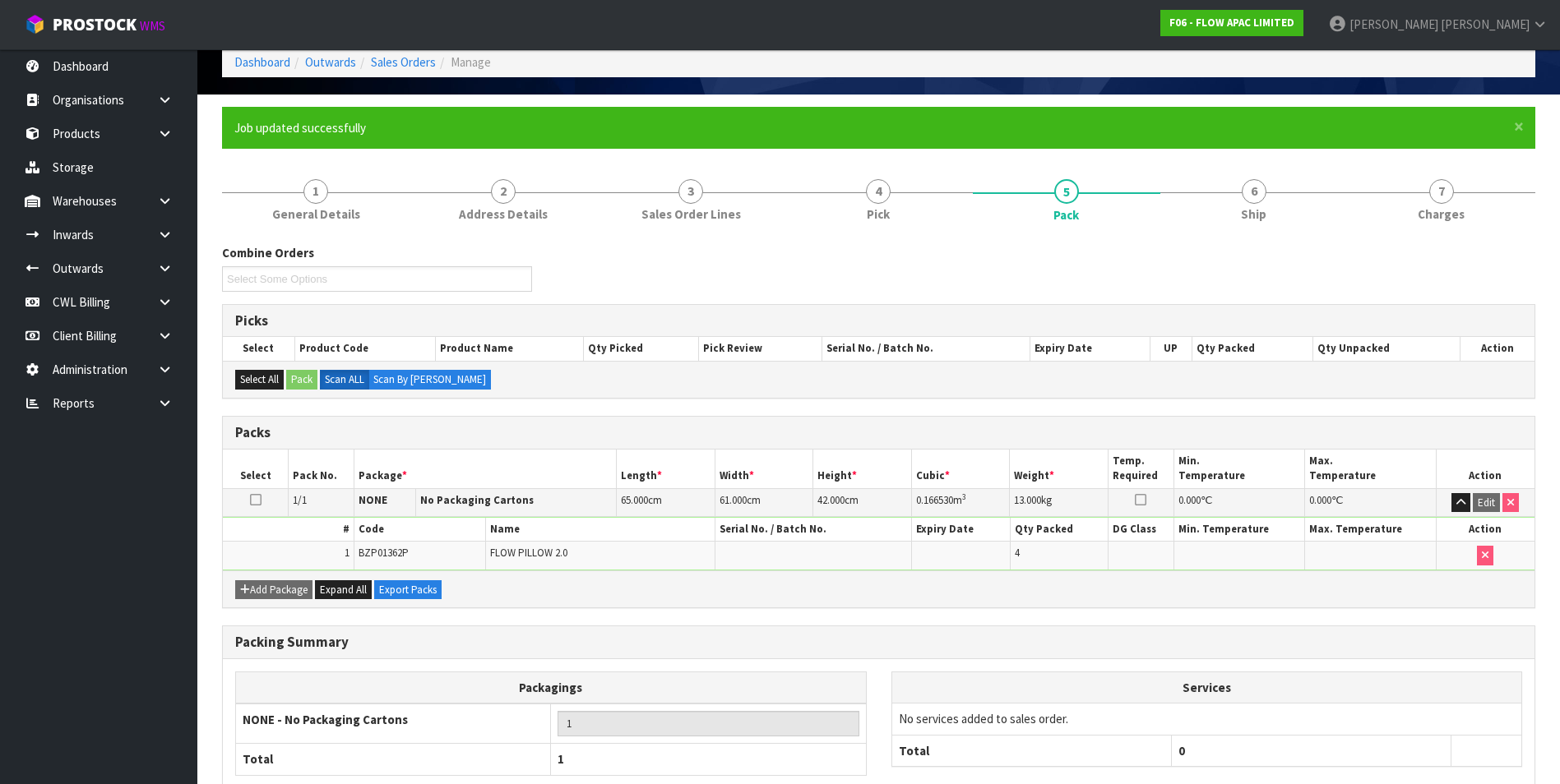
scroll to position [180, 0]
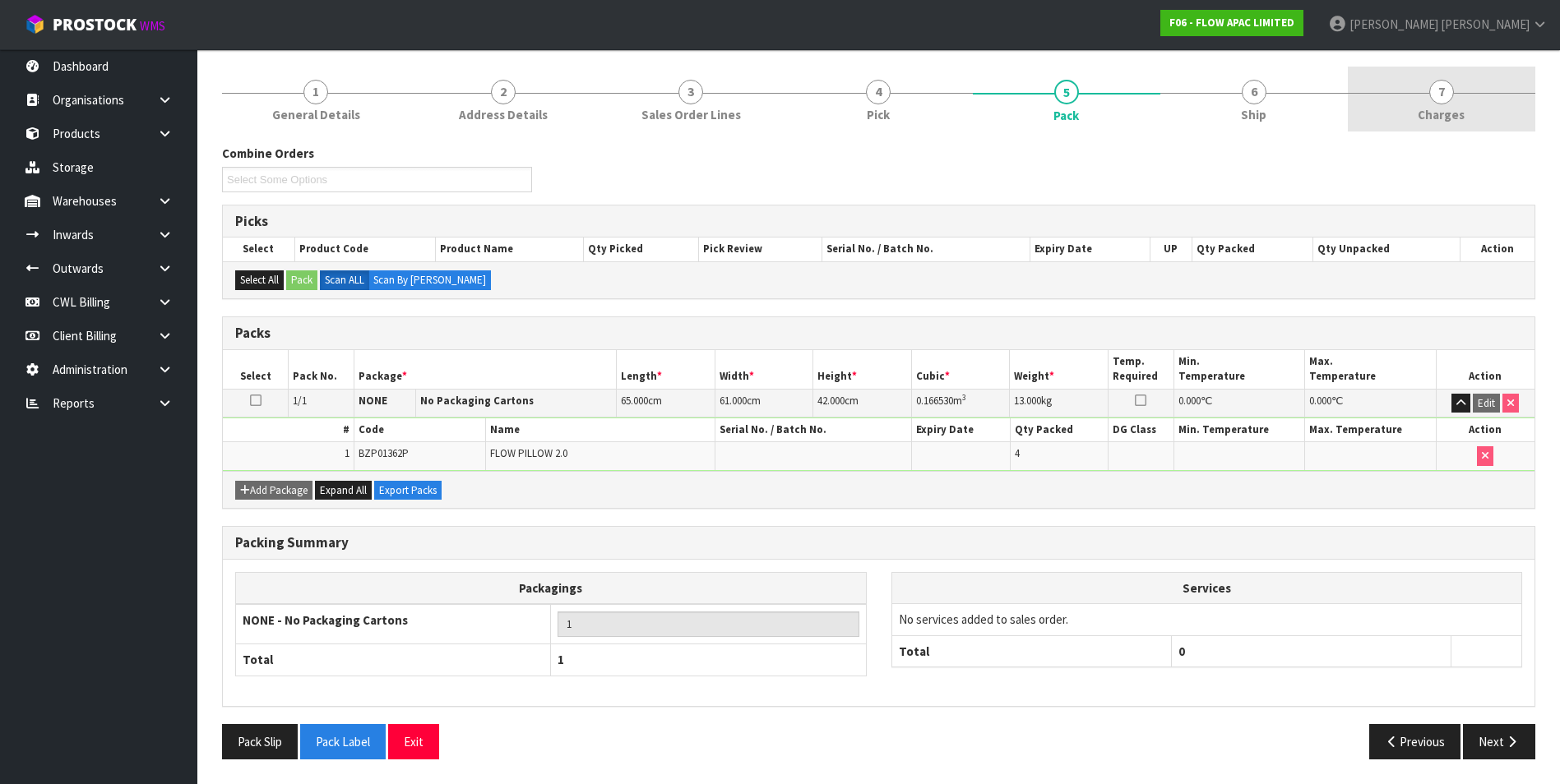
click at [1438, 96] on span "7" at bounding box center [1441, 92] width 25 height 25
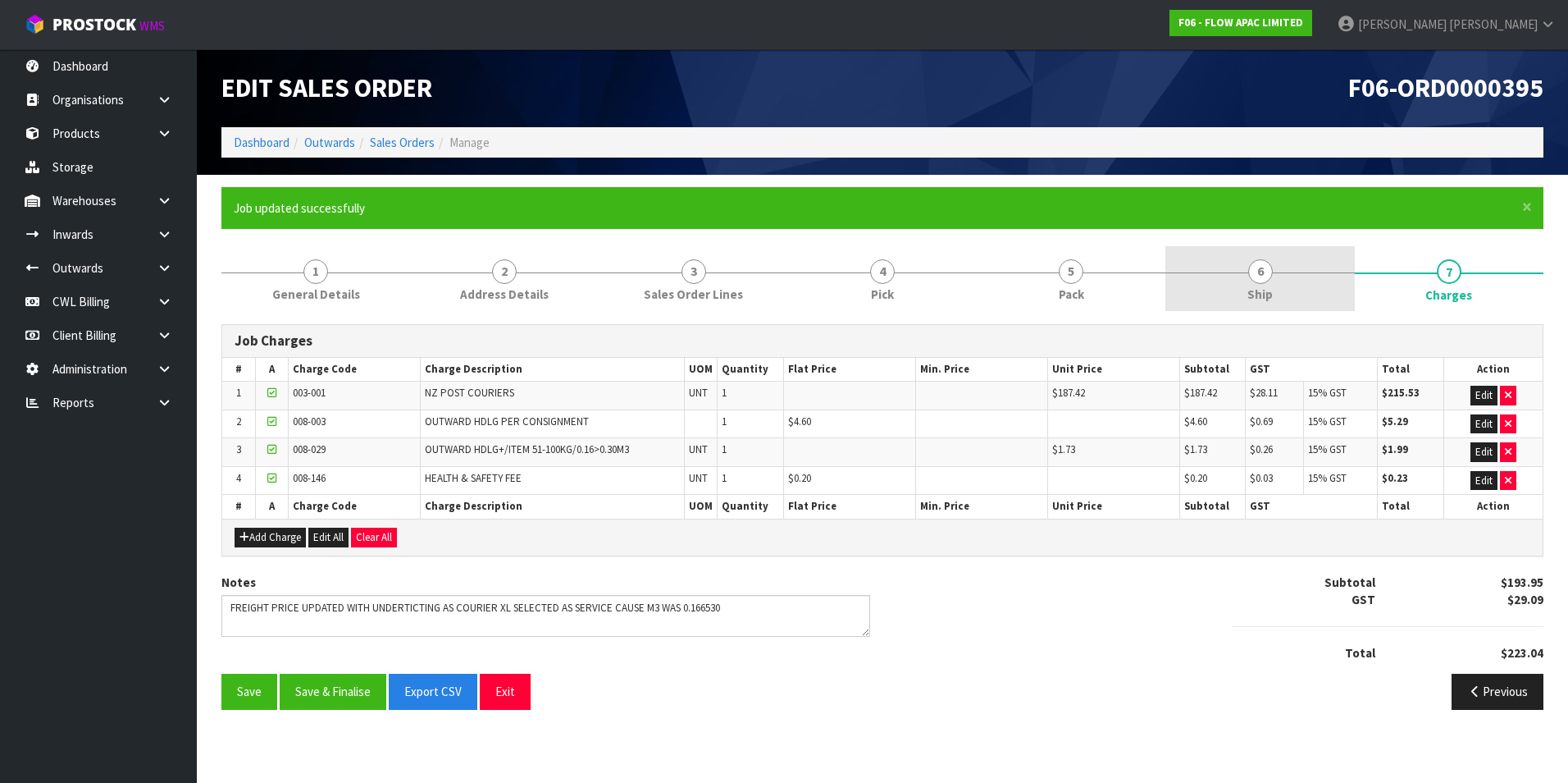
click at [1270, 275] on span "6" at bounding box center [1261, 271] width 25 height 25
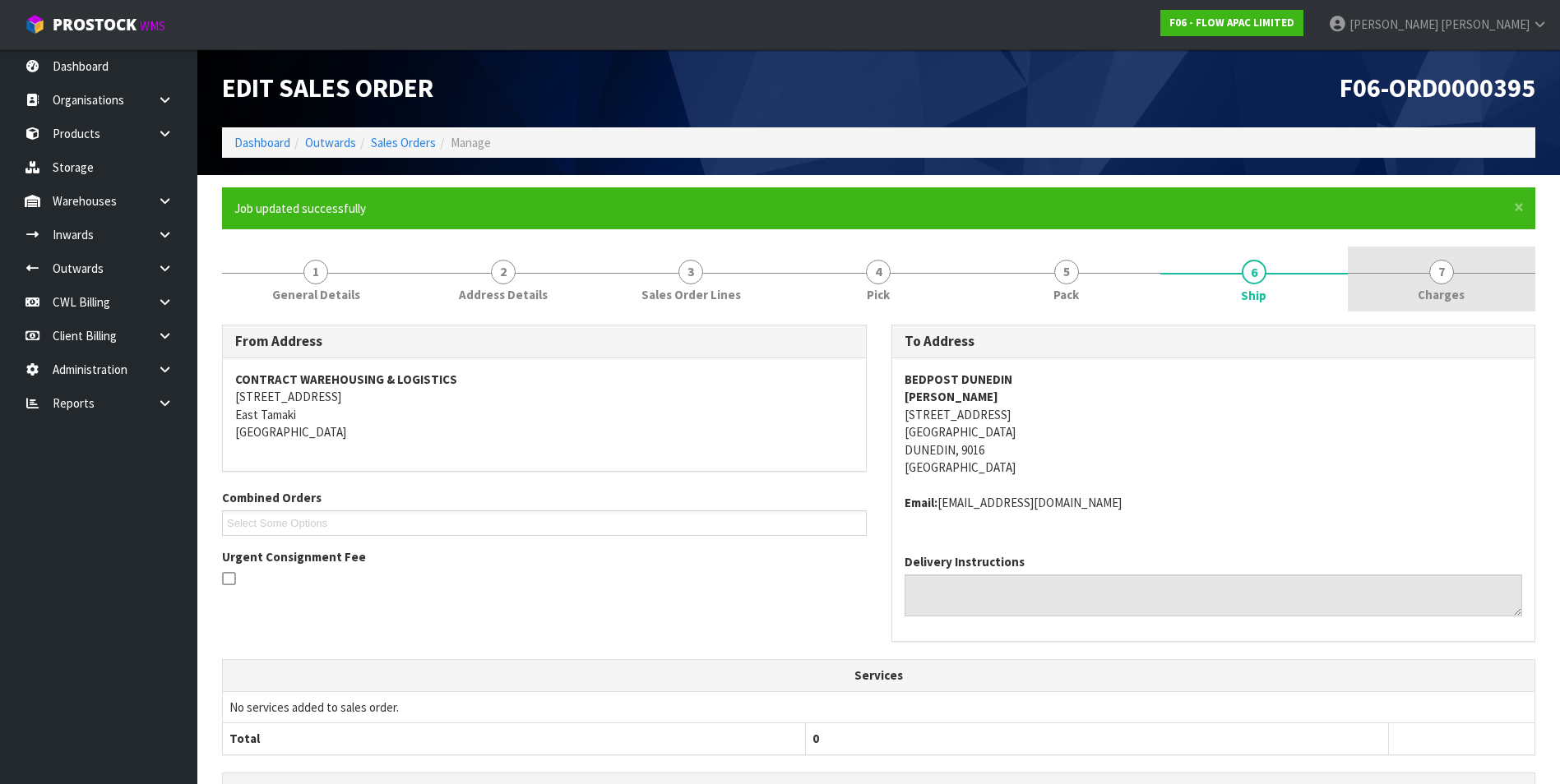
click at [1444, 274] on span "7" at bounding box center [1441, 272] width 25 height 25
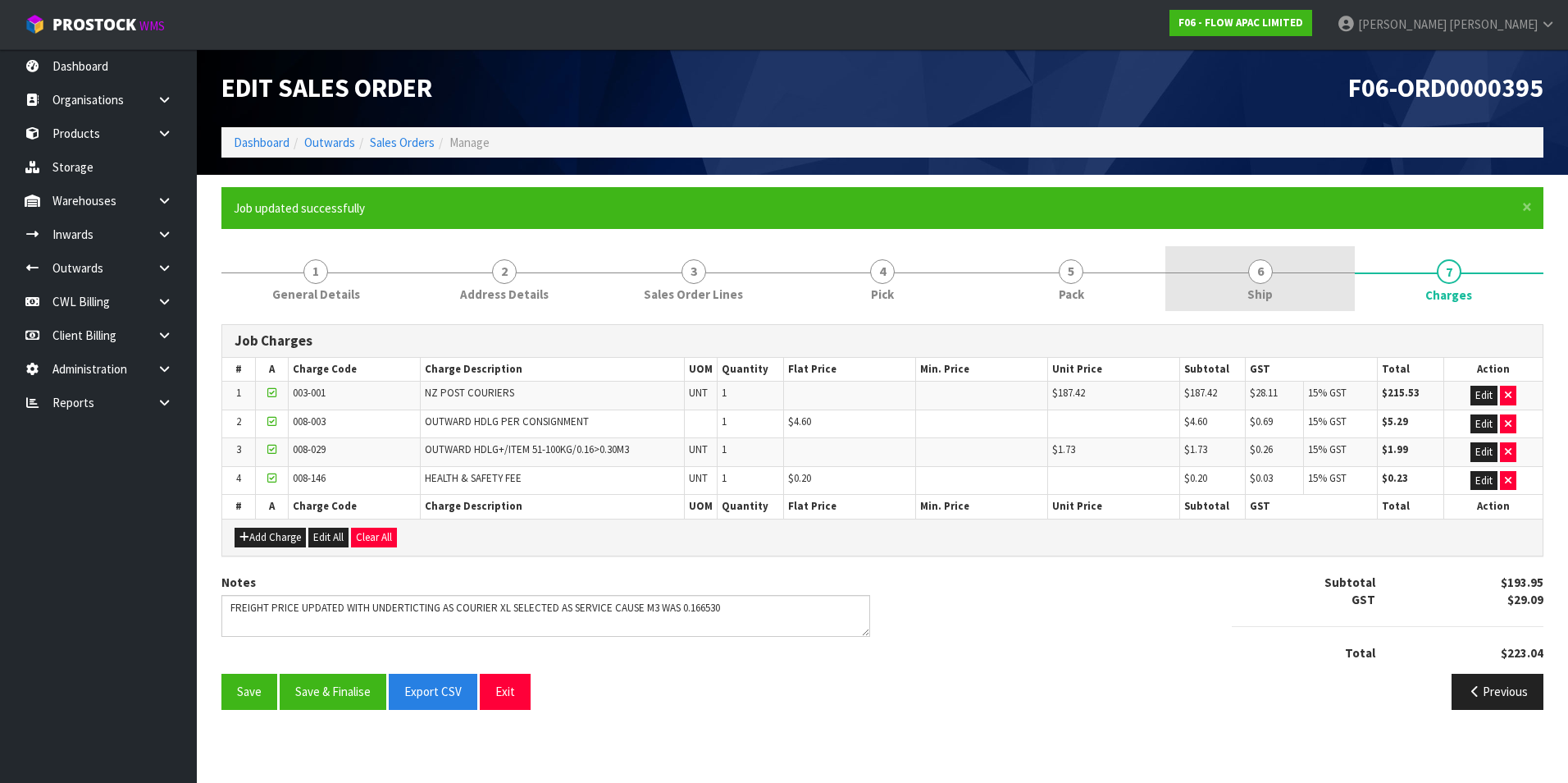
click at [1268, 276] on span "6" at bounding box center [1261, 271] width 25 height 25
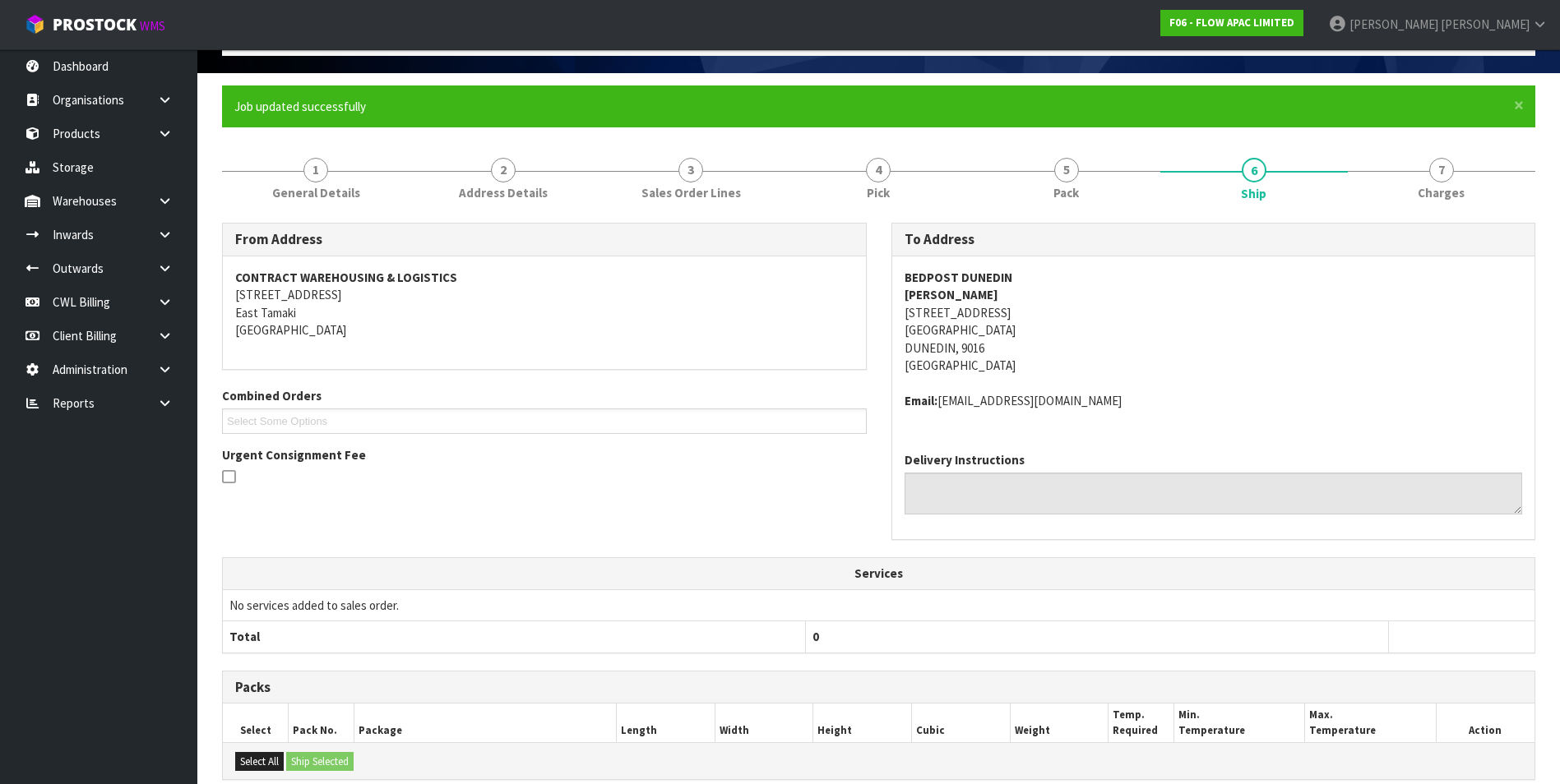
scroll to position [94, 0]
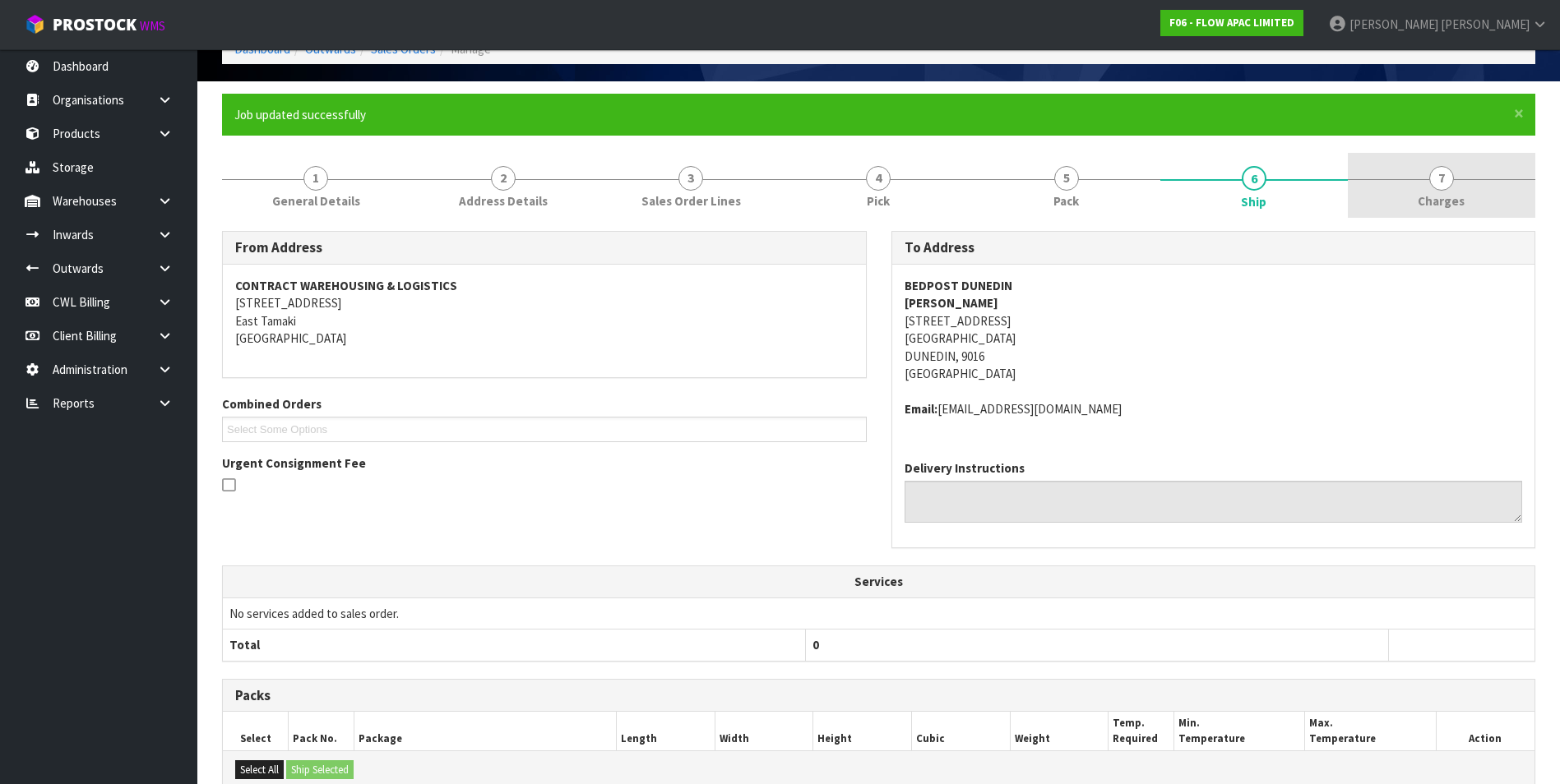
click at [1445, 179] on span "7" at bounding box center [1441, 178] width 25 height 25
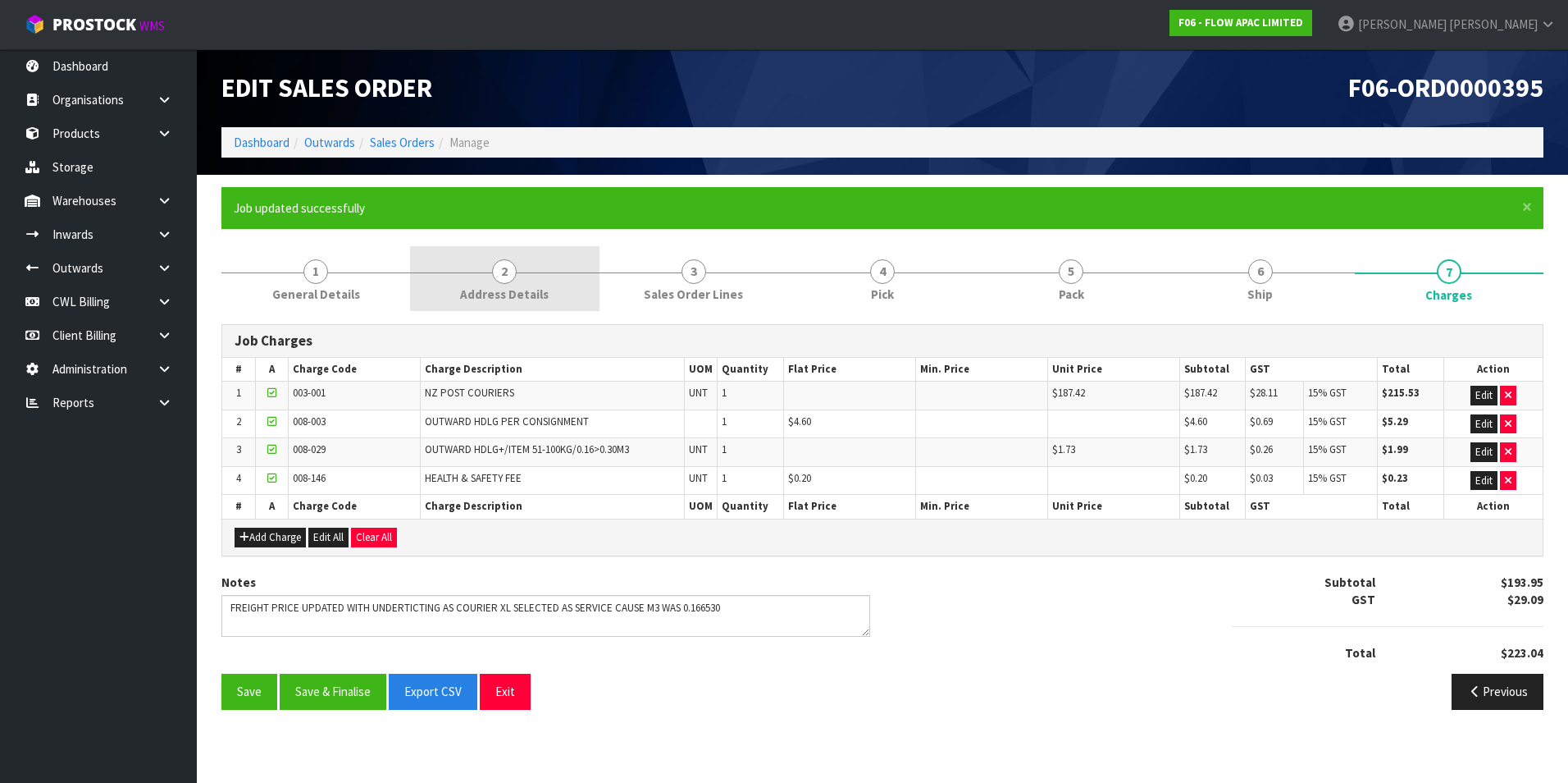
click at [511, 268] on span "2" at bounding box center [504, 271] width 25 height 25
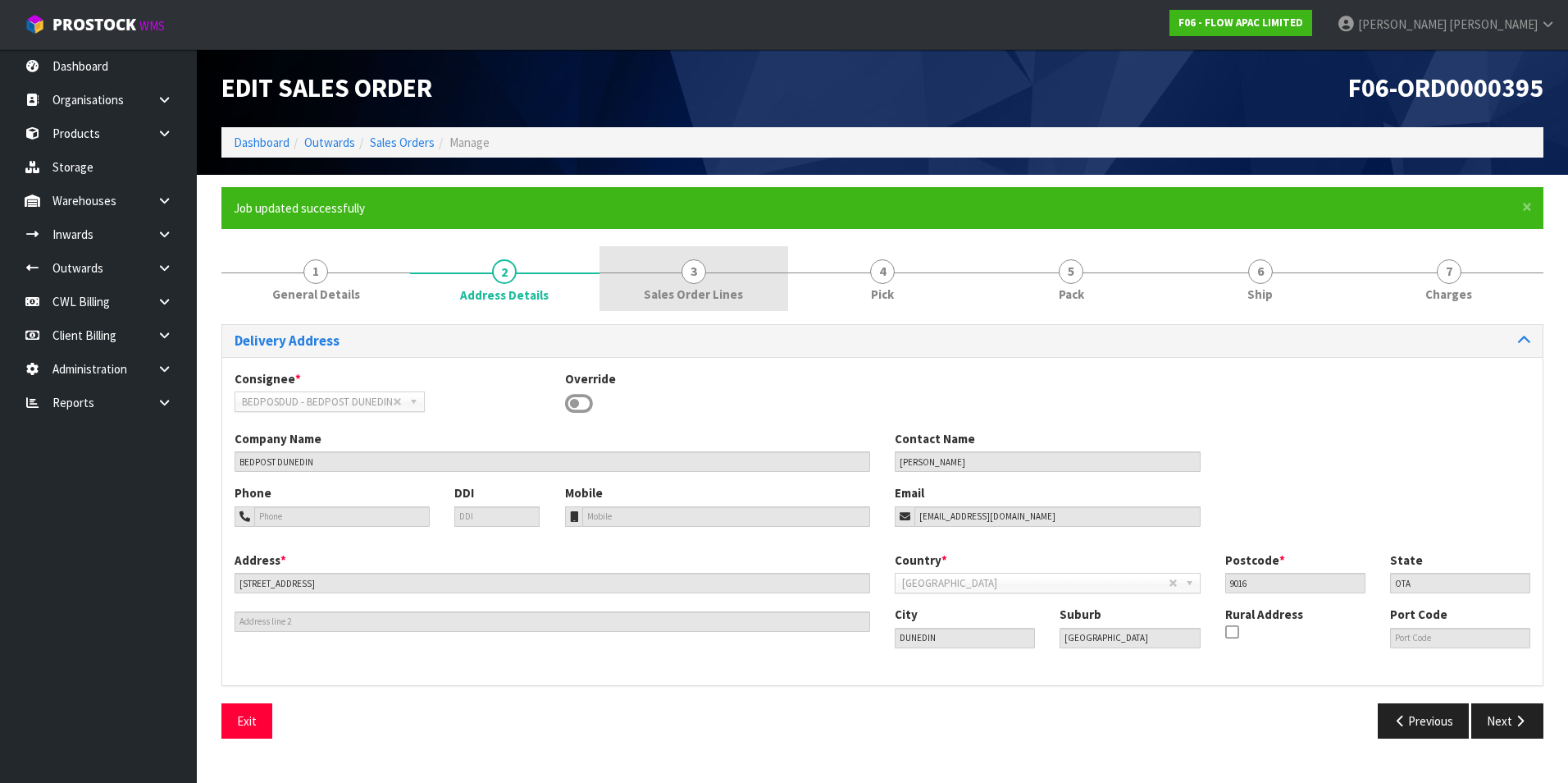
click at [698, 279] on span "3" at bounding box center [694, 271] width 25 height 25
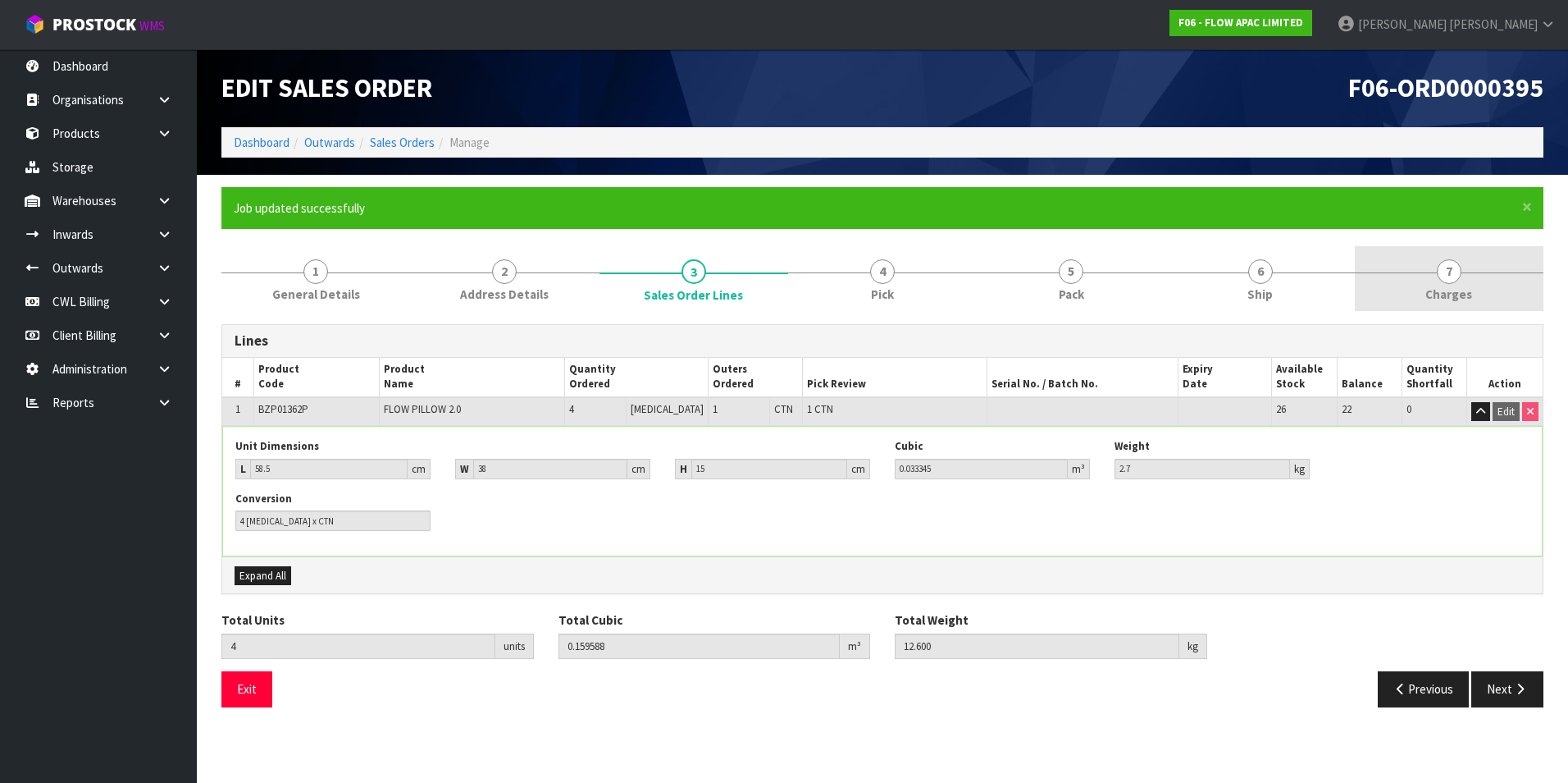
click at [1452, 272] on span "7" at bounding box center [1449, 271] width 25 height 25
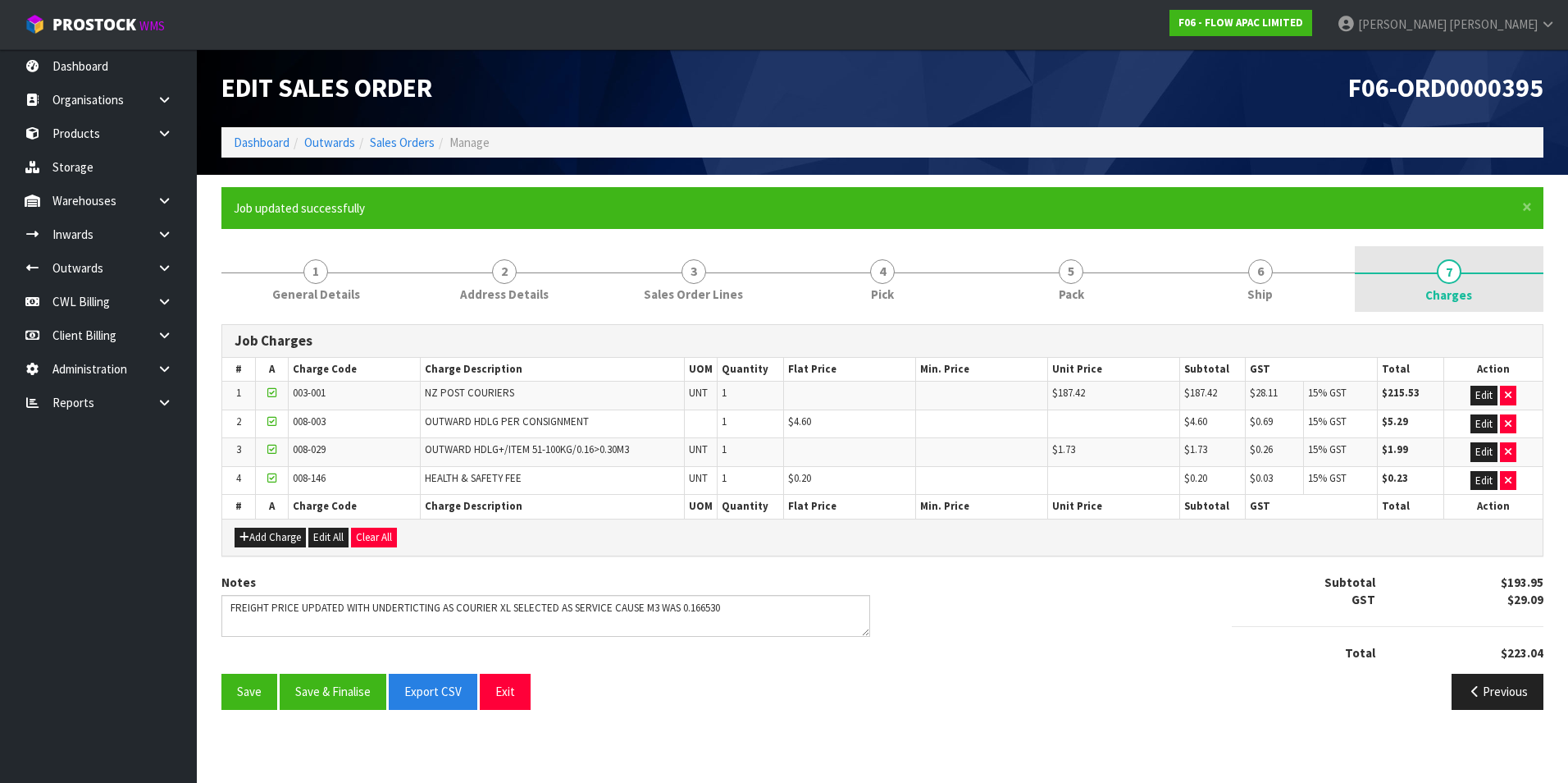
click at [1458, 270] on span "7" at bounding box center [1449, 271] width 25 height 25
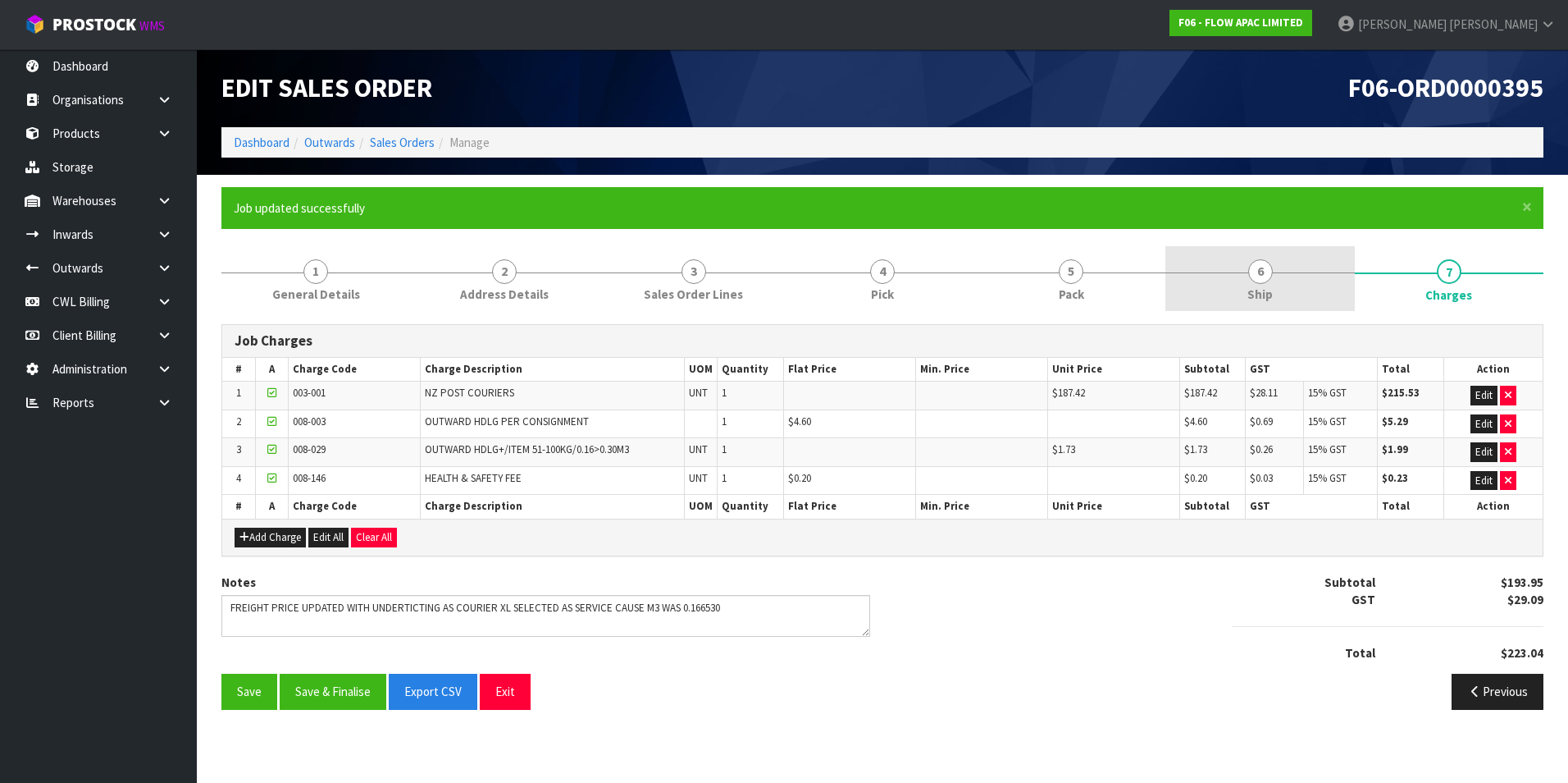
click at [1267, 286] on span "Ship" at bounding box center [1261, 294] width 26 height 17
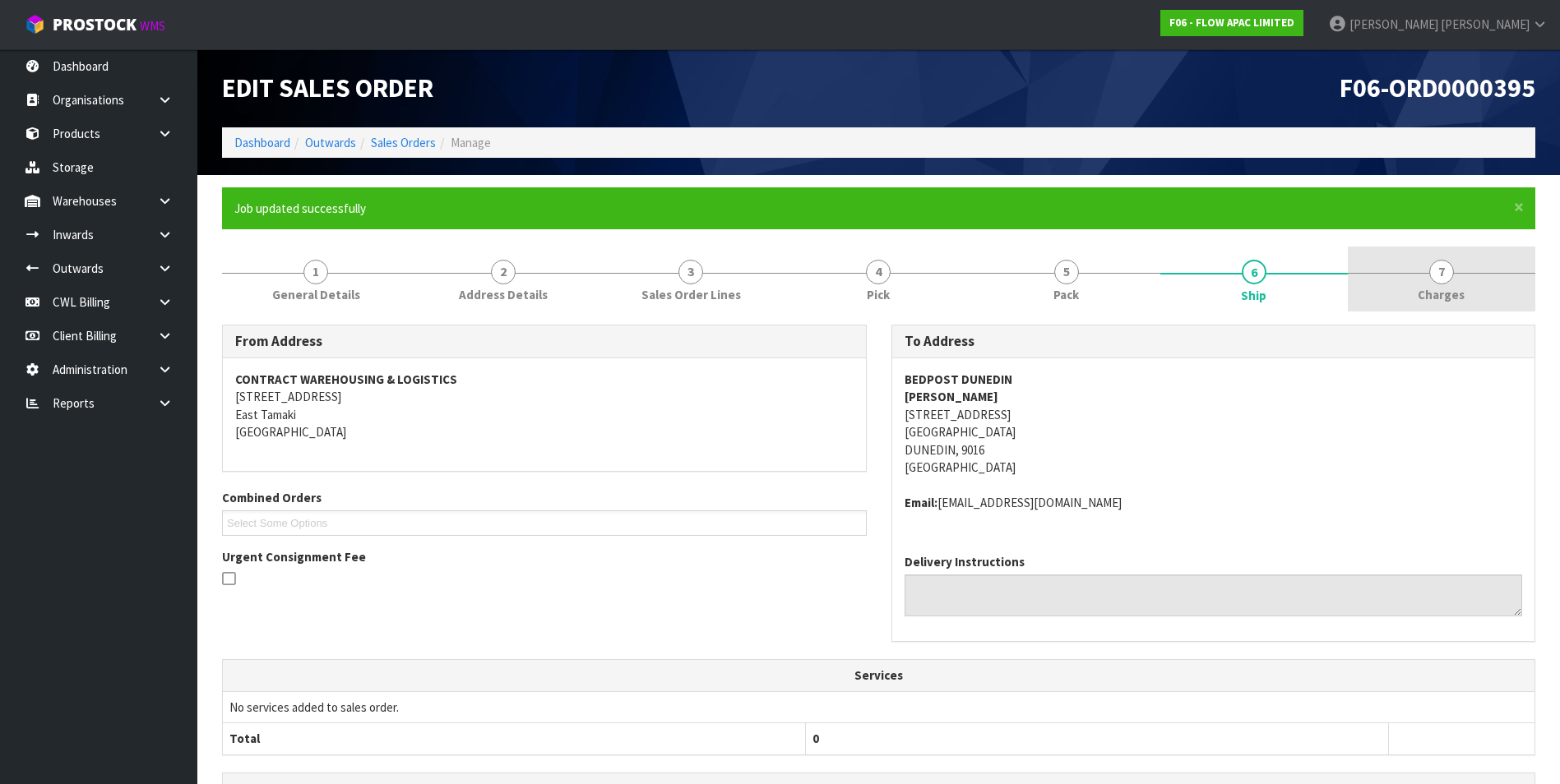
click at [1444, 273] on span "7" at bounding box center [1441, 272] width 25 height 25
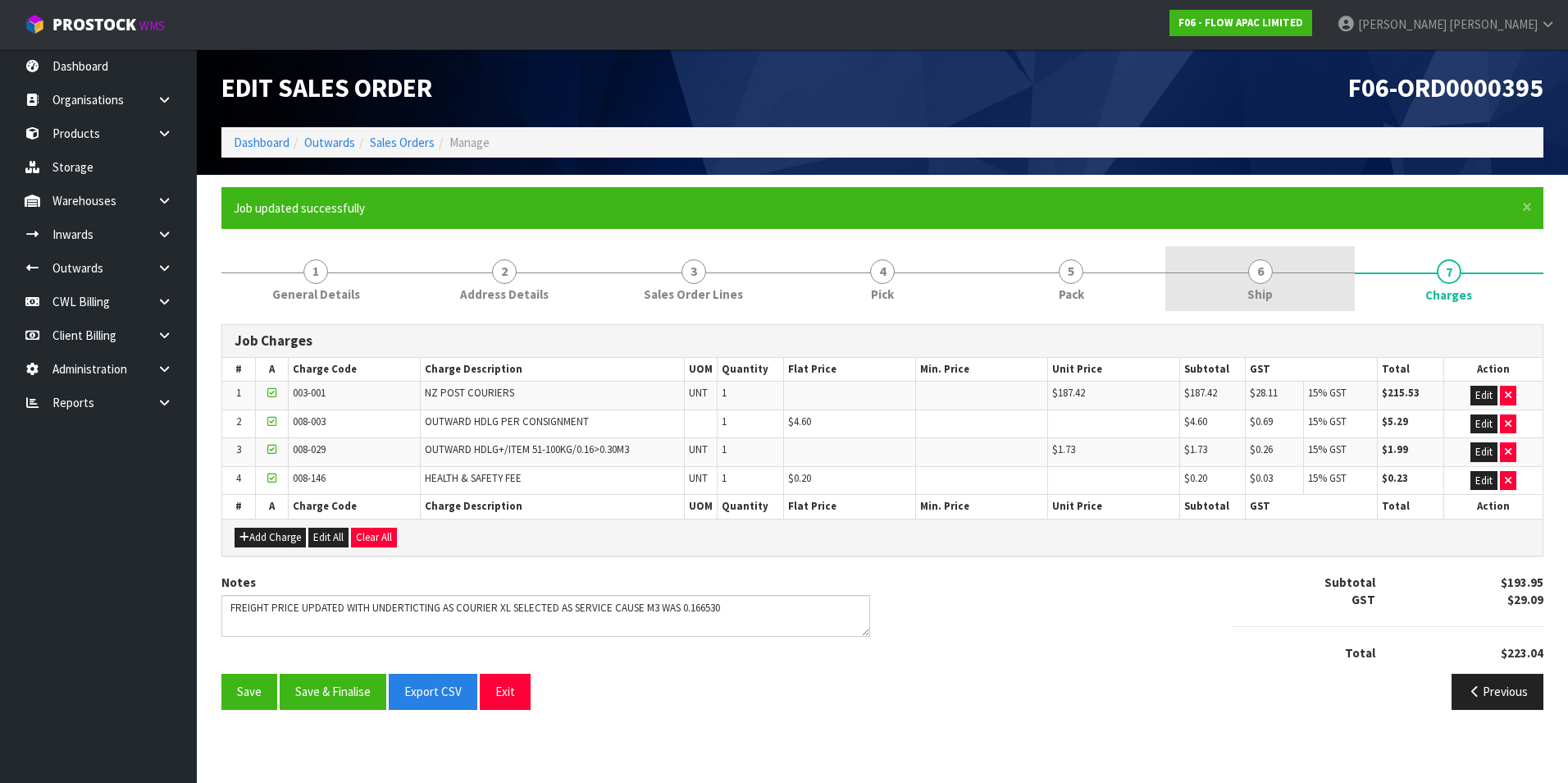
click at [1269, 273] on span "6" at bounding box center [1261, 271] width 25 height 25
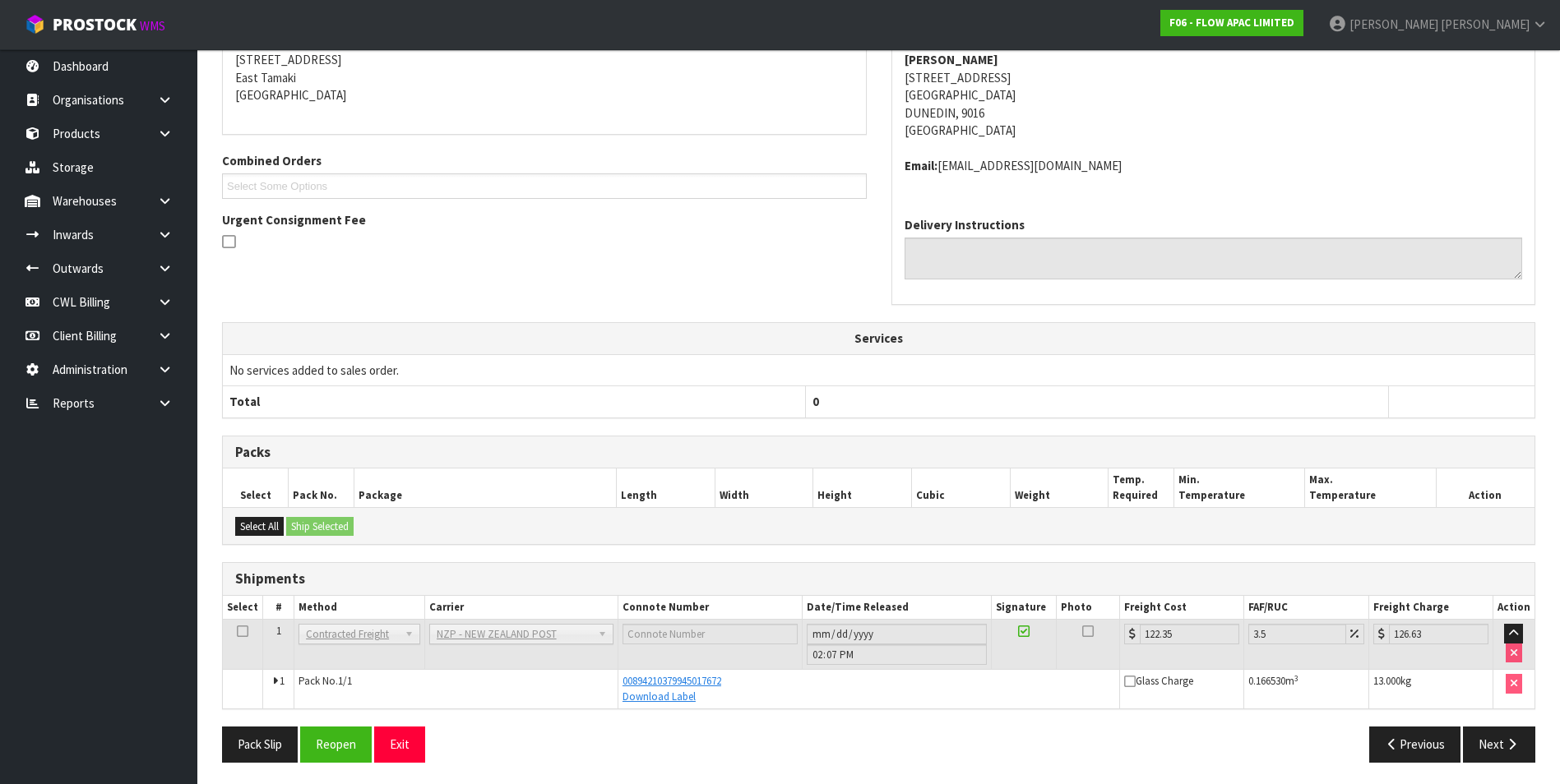
scroll to position [341, 0]
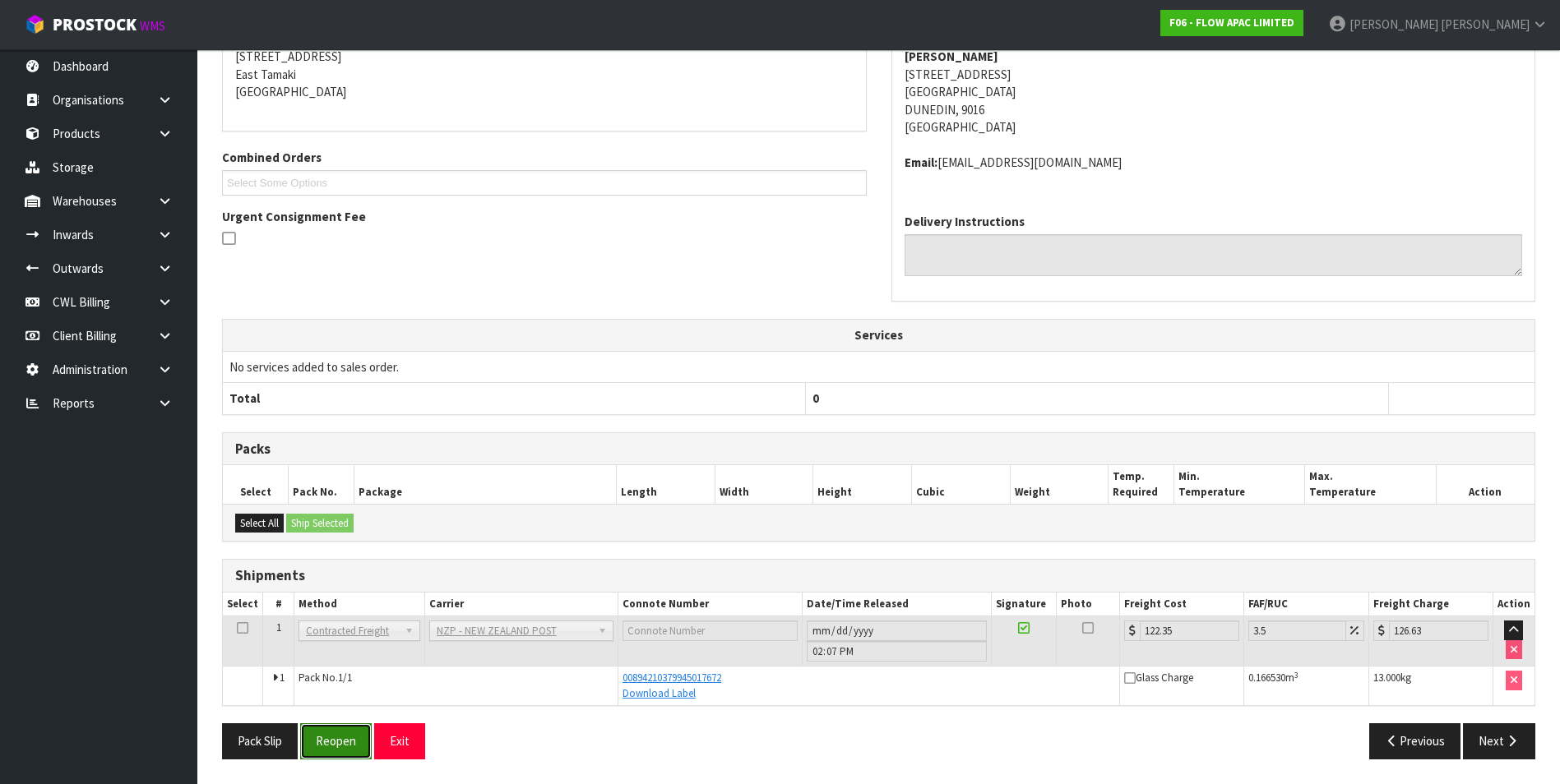
click at [328, 745] on button "Reopen" at bounding box center [336, 741] width 71 height 36
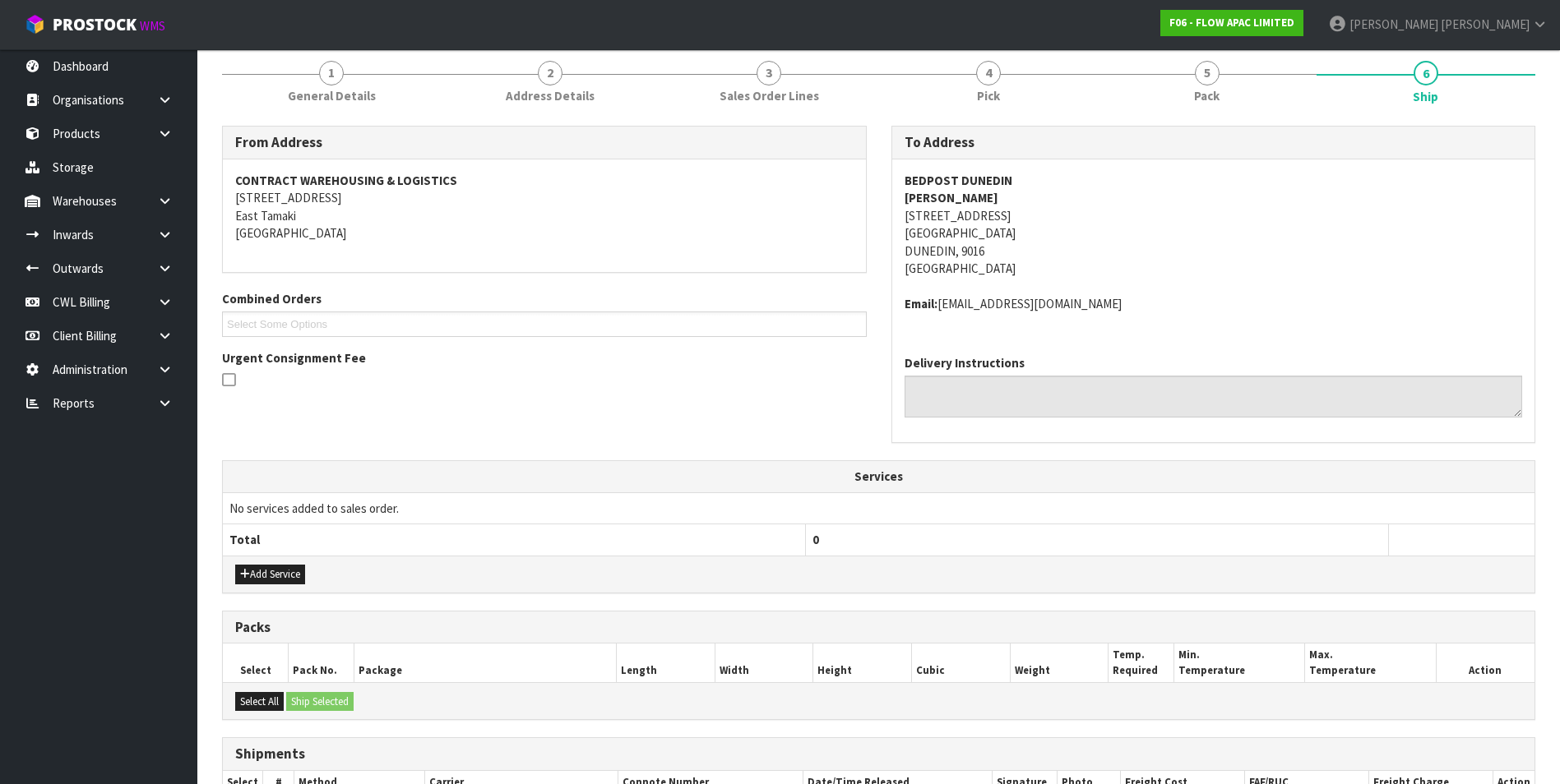
scroll to position [385, 0]
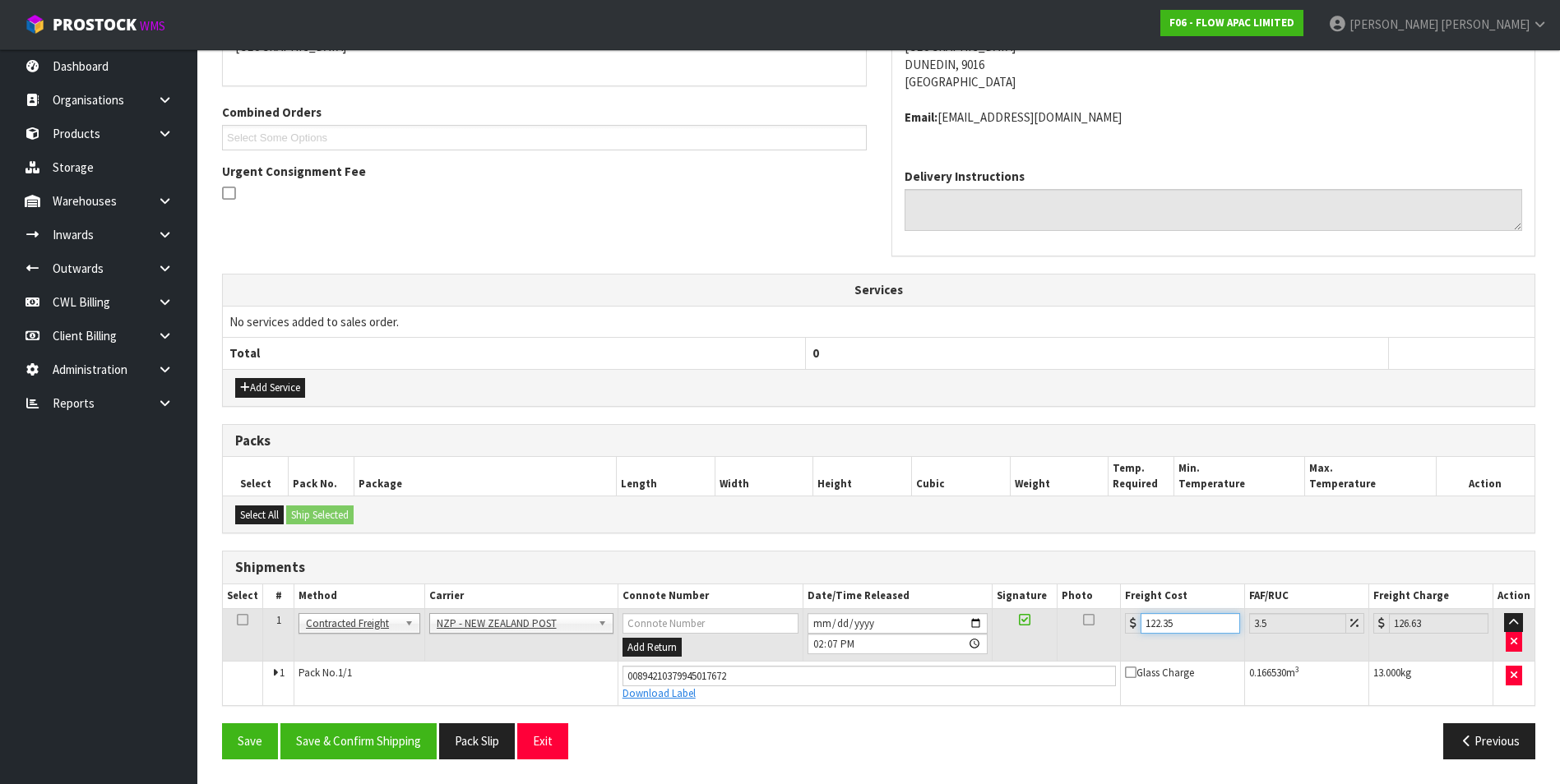
click at [1197, 623] on input "122.35" at bounding box center [1190, 623] width 99 height 21
type input "122.3"
type input "126.58"
type input "122"
type input "126.27"
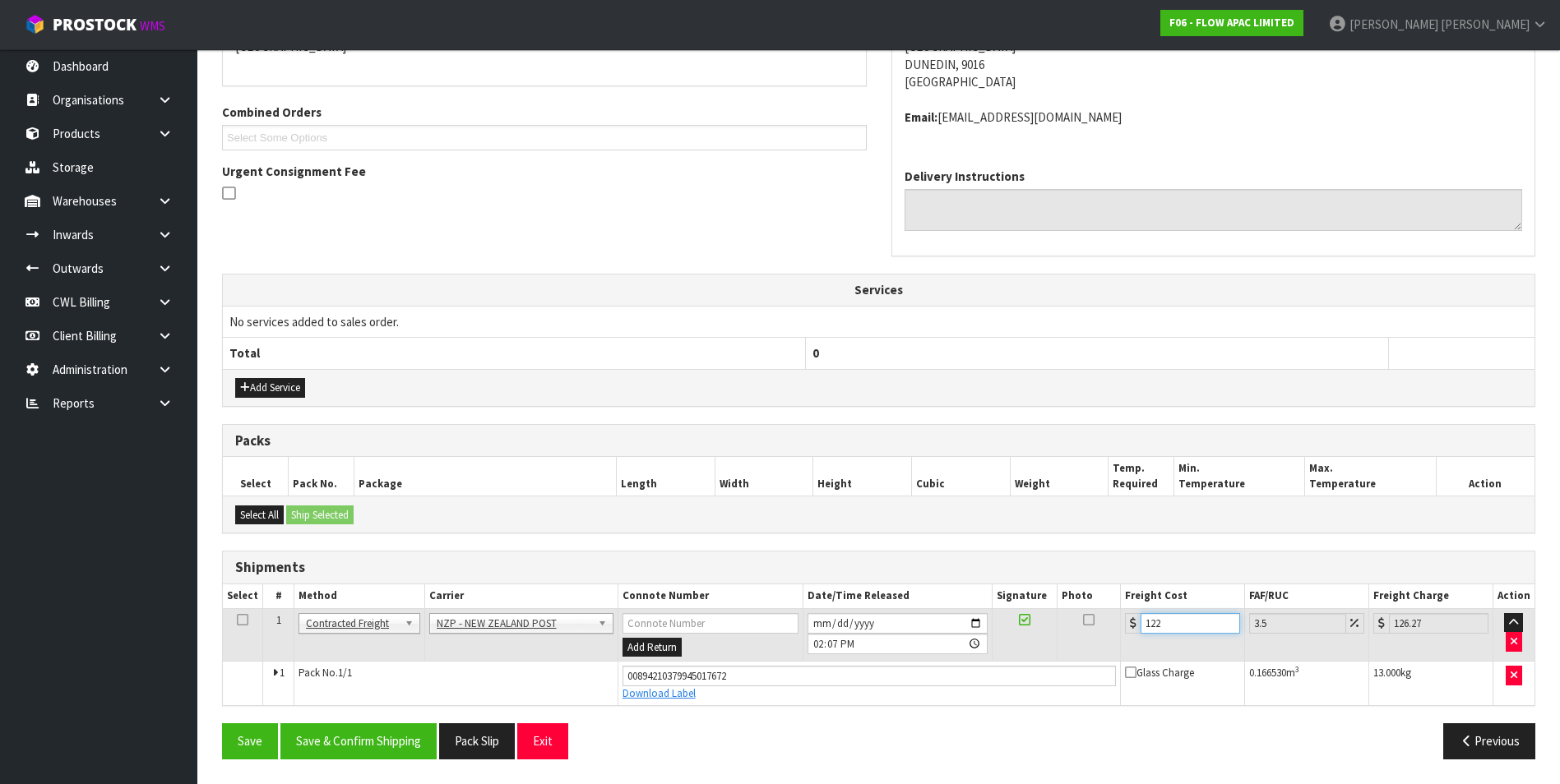
type input "12"
type input "12.42"
type input "1"
type input "1.03"
type input "0"
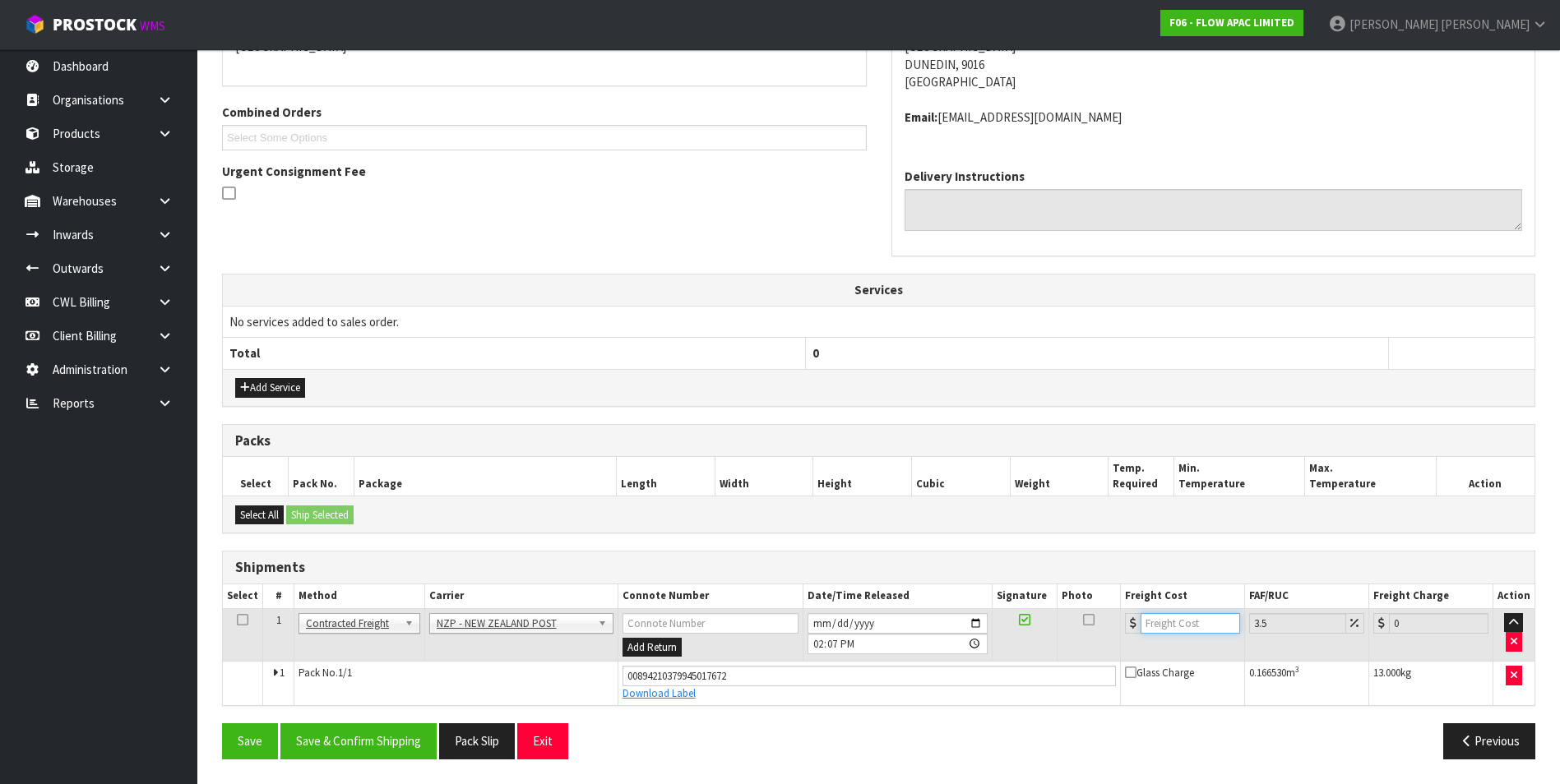
type input "8"
type input "8.28"
type input "86"
type input "89.01"
type input "86.7"
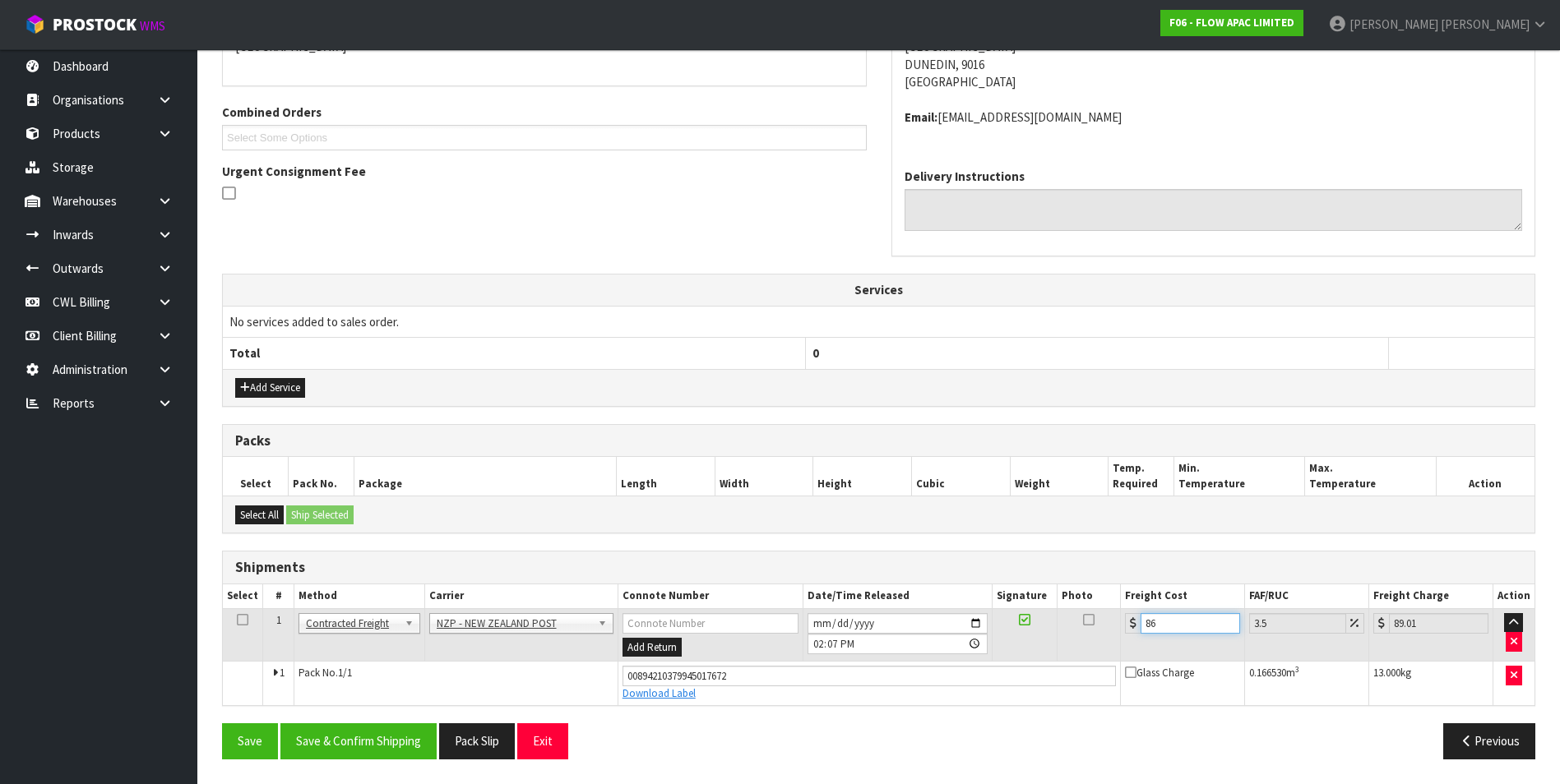
type input "89.73"
type input "86.77"
type input "89.81"
type input "86.77"
drag, startPoint x: 368, startPoint y: 745, endPoint x: 468, endPoint y: 718, distance: 103.6
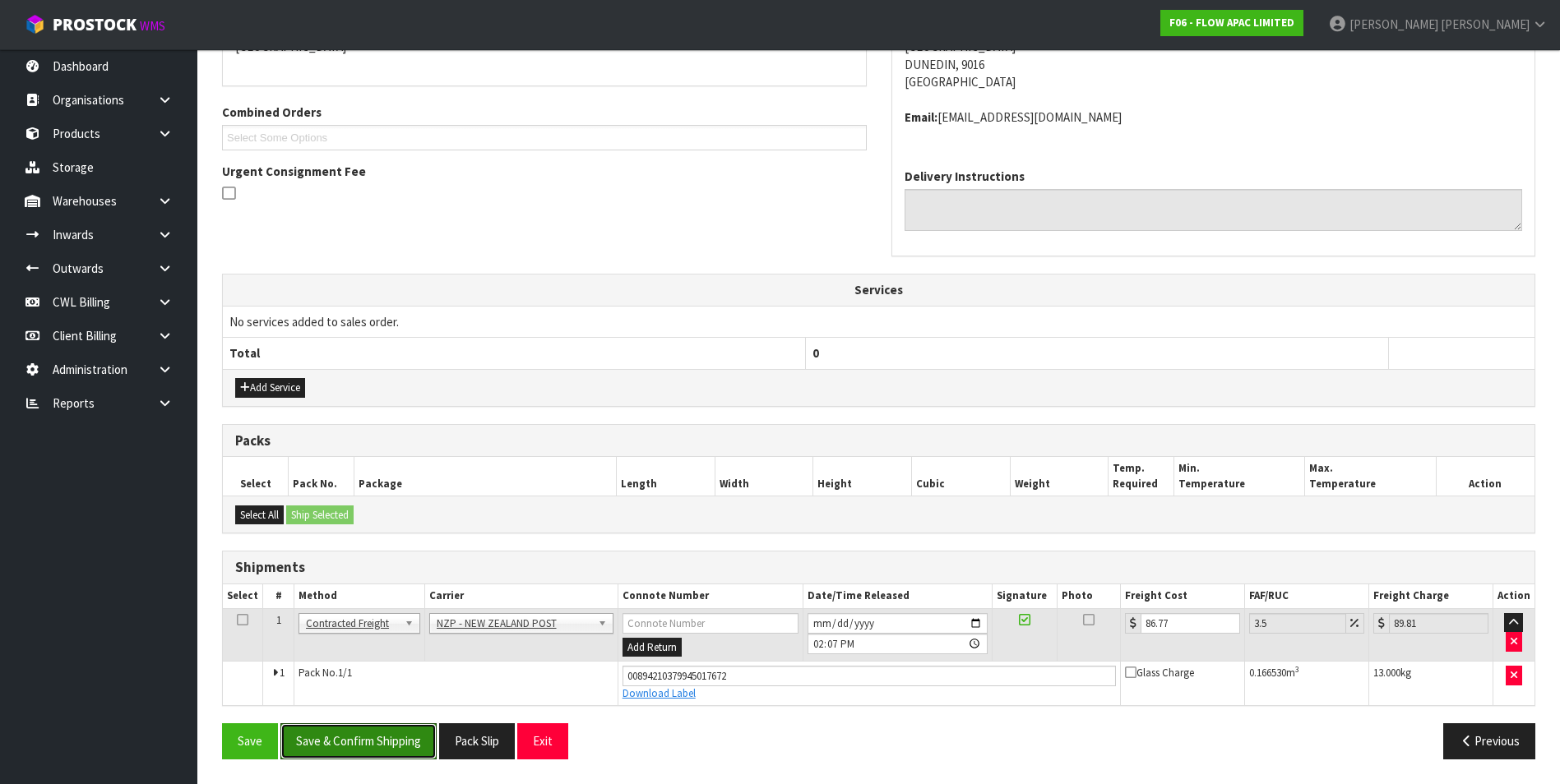
click at [368, 745] on button "Save & Confirm Shipping" at bounding box center [359, 741] width 156 height 36
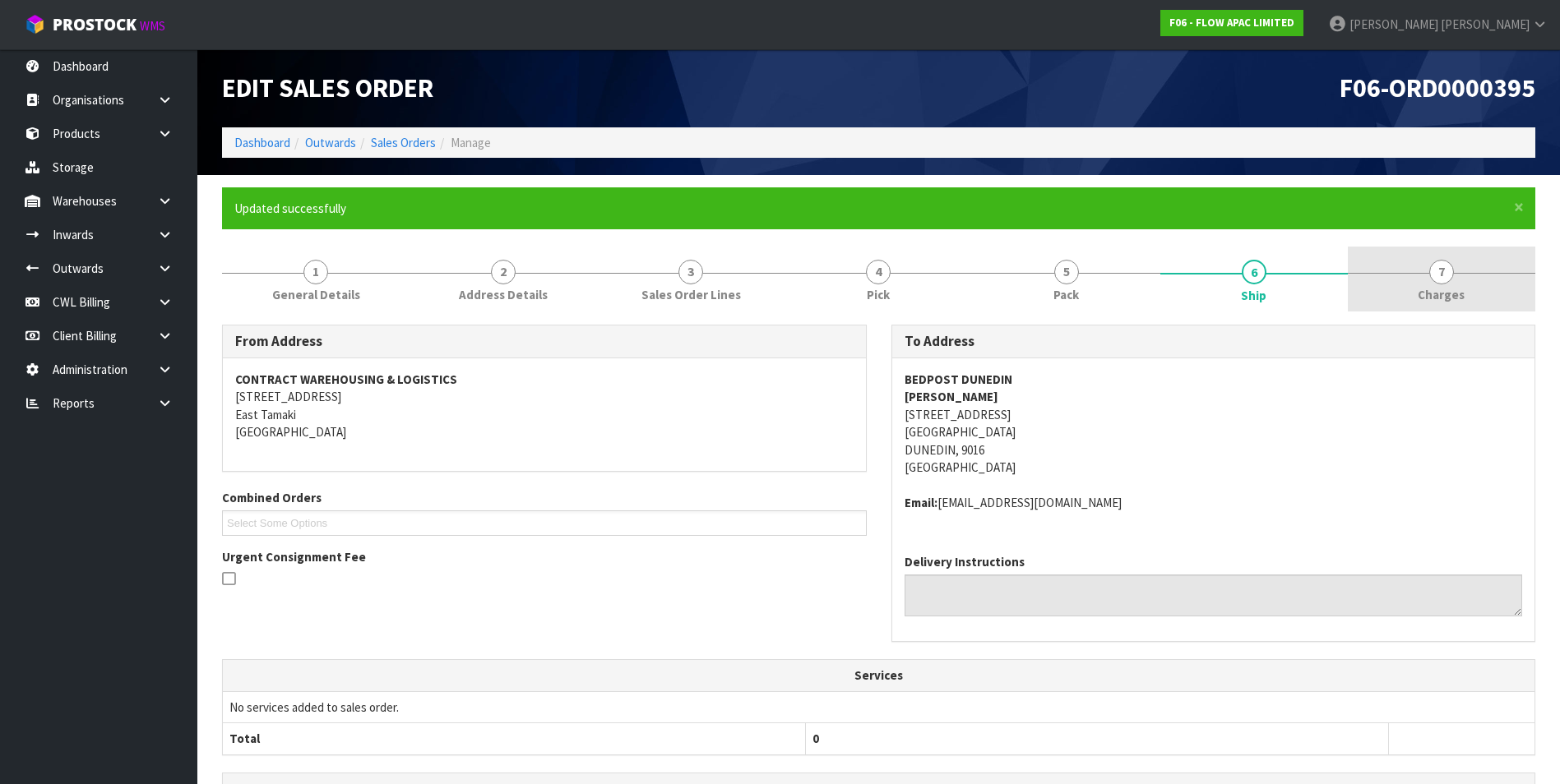
click at [1434, 264] on span "7" at bounding box center [1441, 272] width 25 height 25
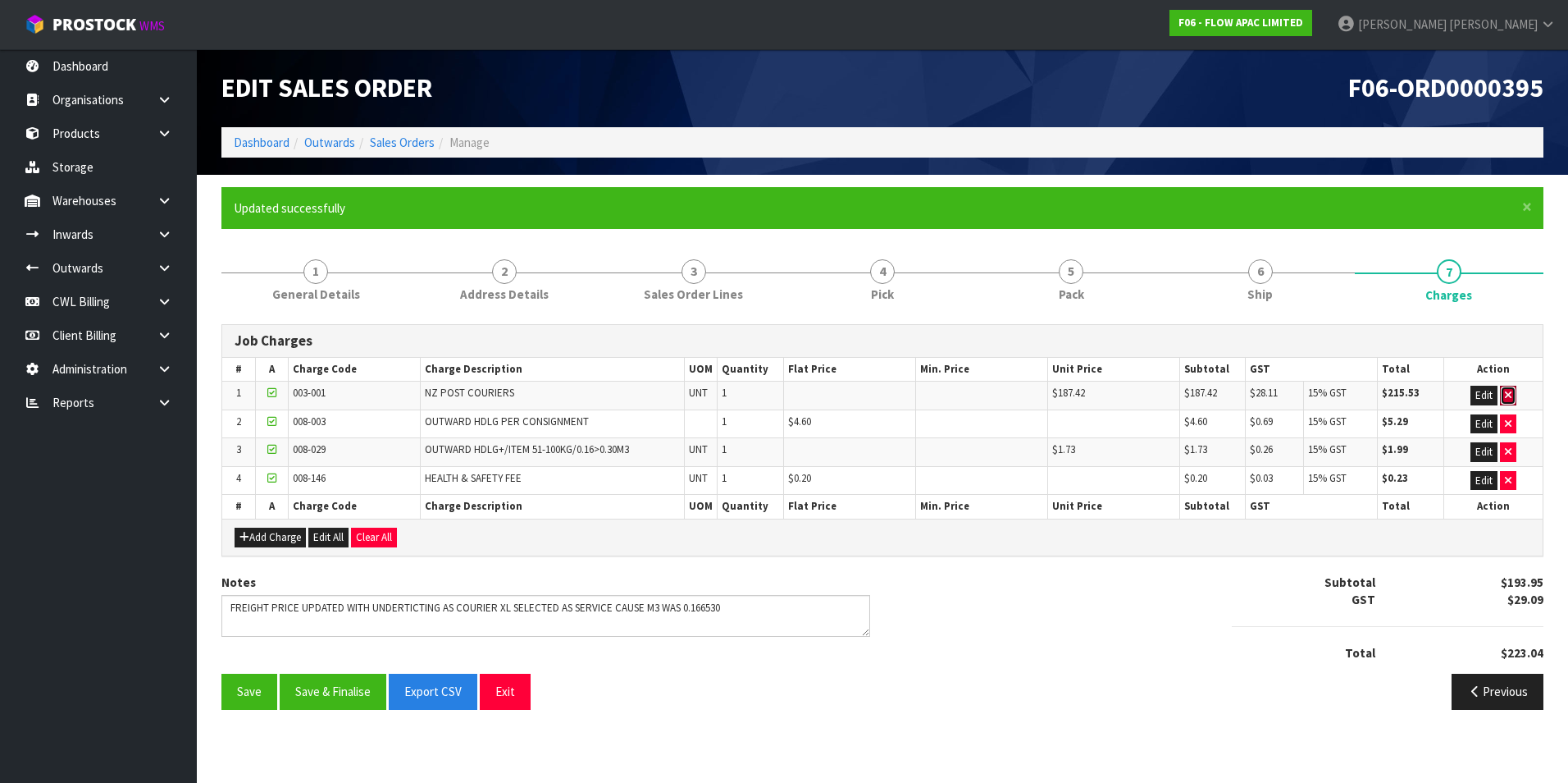
click at [1510, 396] on icon "button" at bounding box center [1508, 394] width 7 height 11
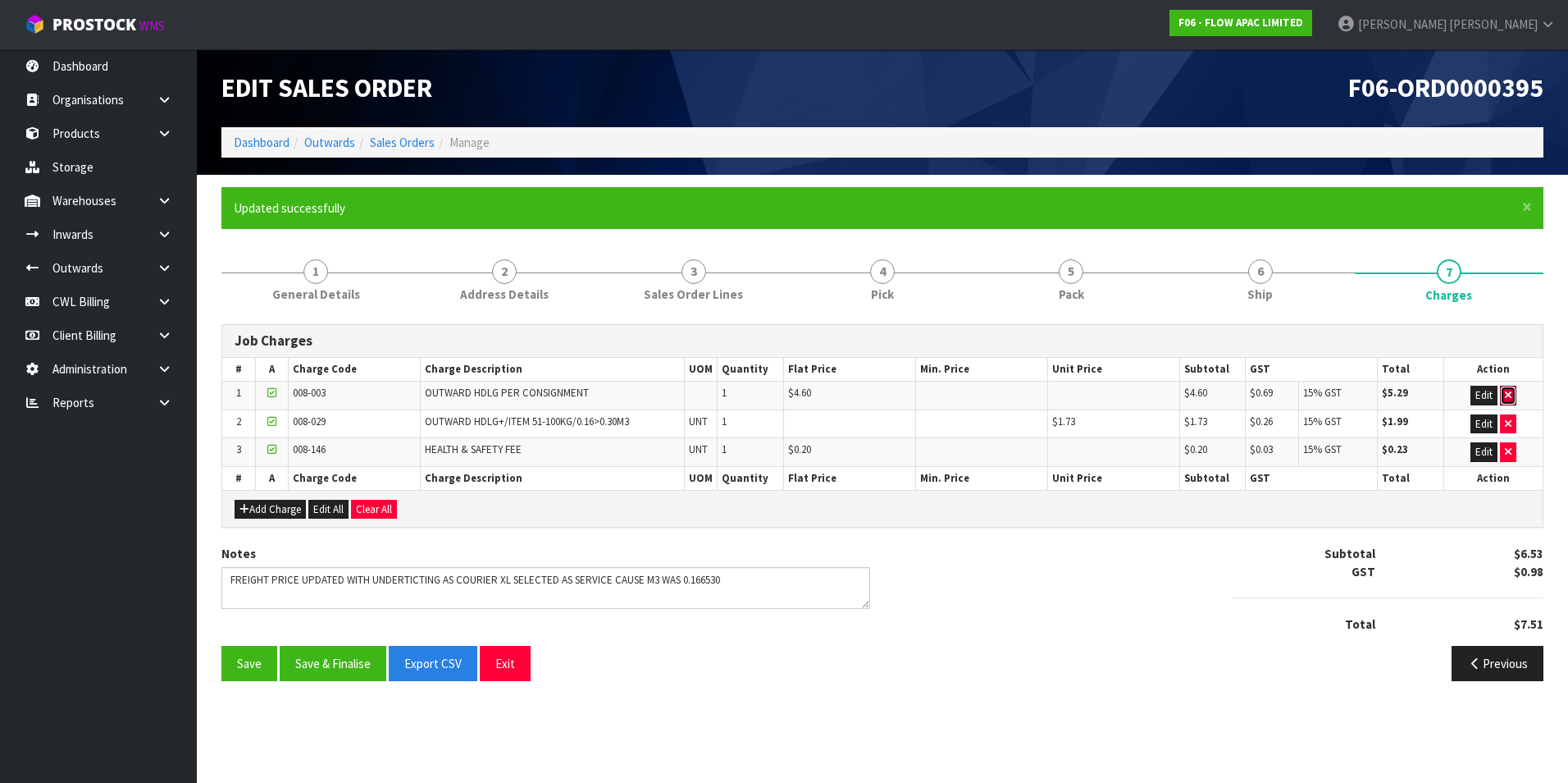
click at [1510, 396] on icon "button" at bounding box center [1508, 394] width 7 height 11
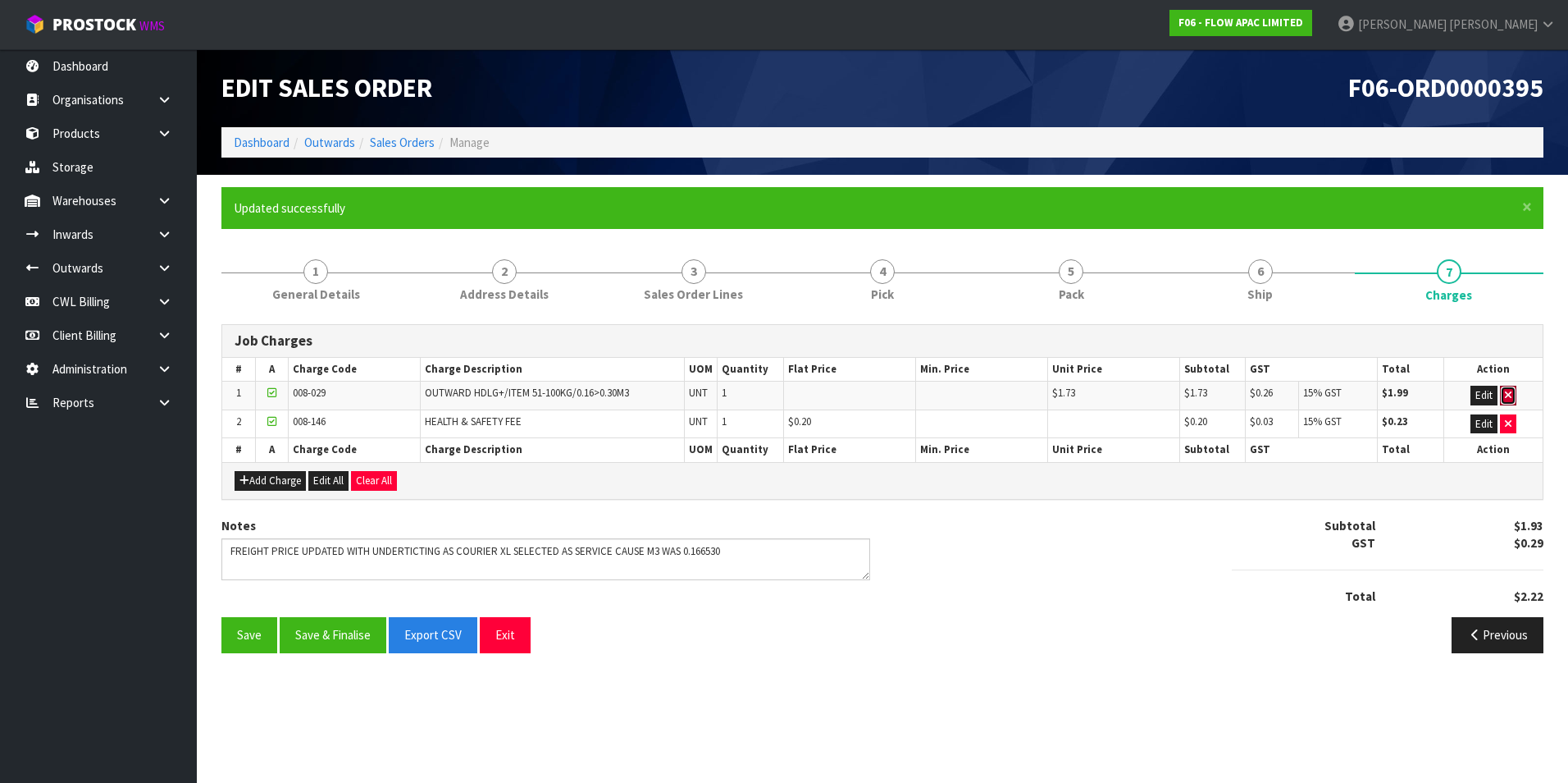
click at [1510, 396] on icon "button" at bounding box center [1508, 394] width 7 height 11
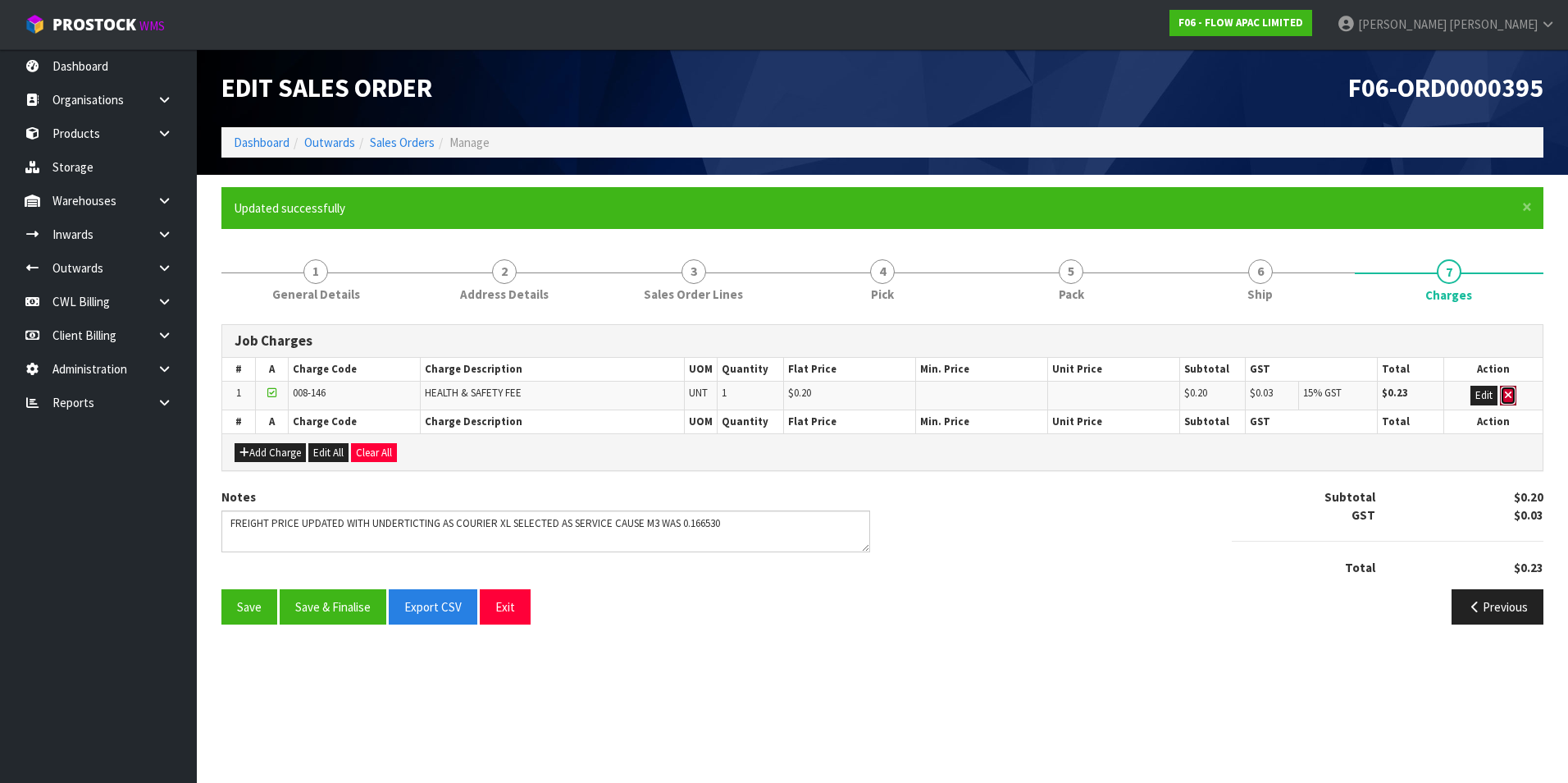
click at [1510, 396] on icon "button" at bounding box center [1508, 394] width 7 height 11
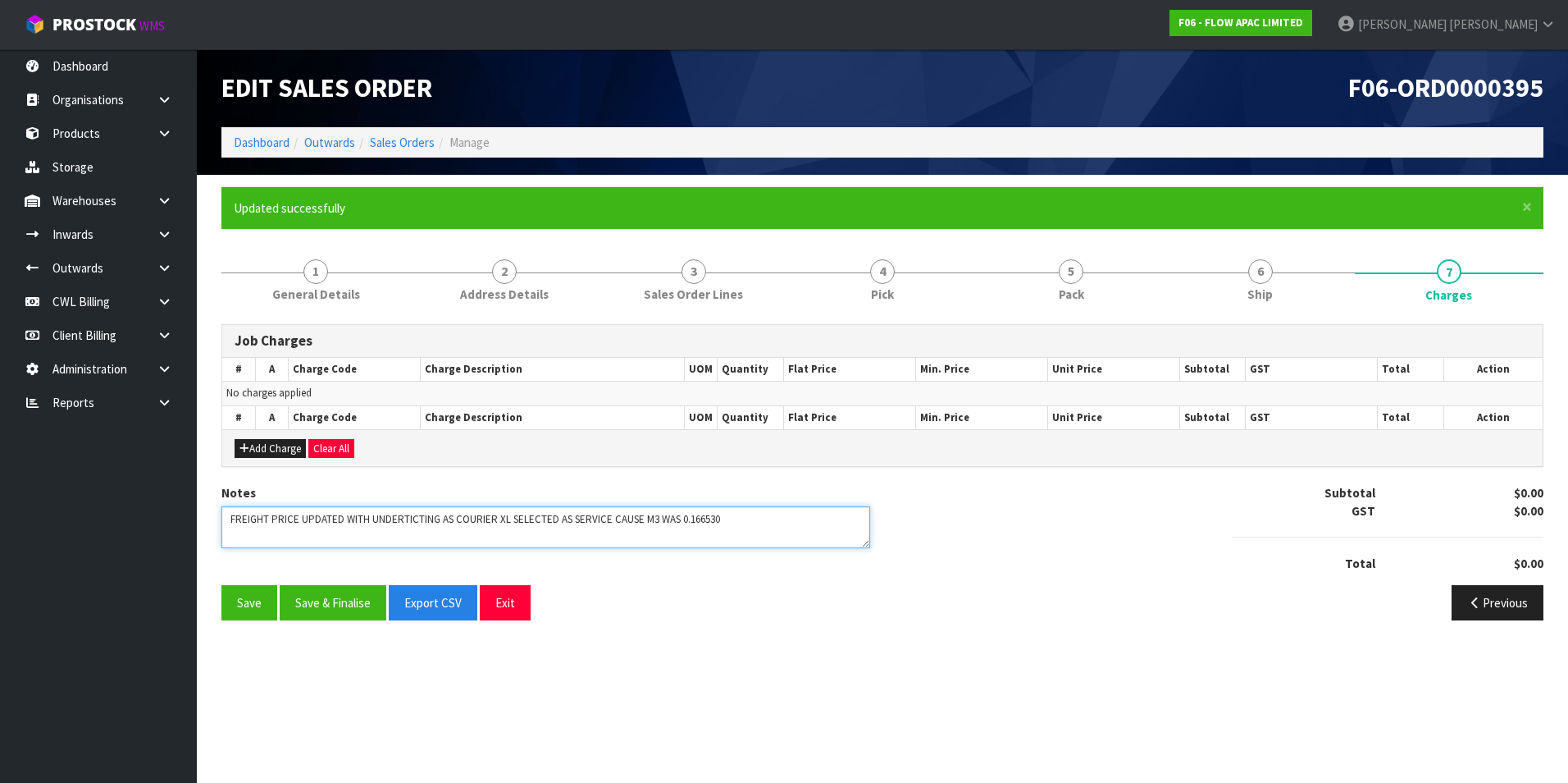
drag, startPoint x: 758, startPoint y: 515, endPoint x: 736, endPoint y: 520, distance: 22.6
click at [745, 519] on textarea at bounding box center [546, 528] width 648 height 41
drag, startPoint x: 272, startPoint y: 515, endPoint x: 457, endPoint y: 519, distance: 185.0
click at [457, 519] on textarea at bounding box center [546, 528] width 648 height 41
click at [661, 519] on textarea at bounding box center [546, 528] width 648 height 41
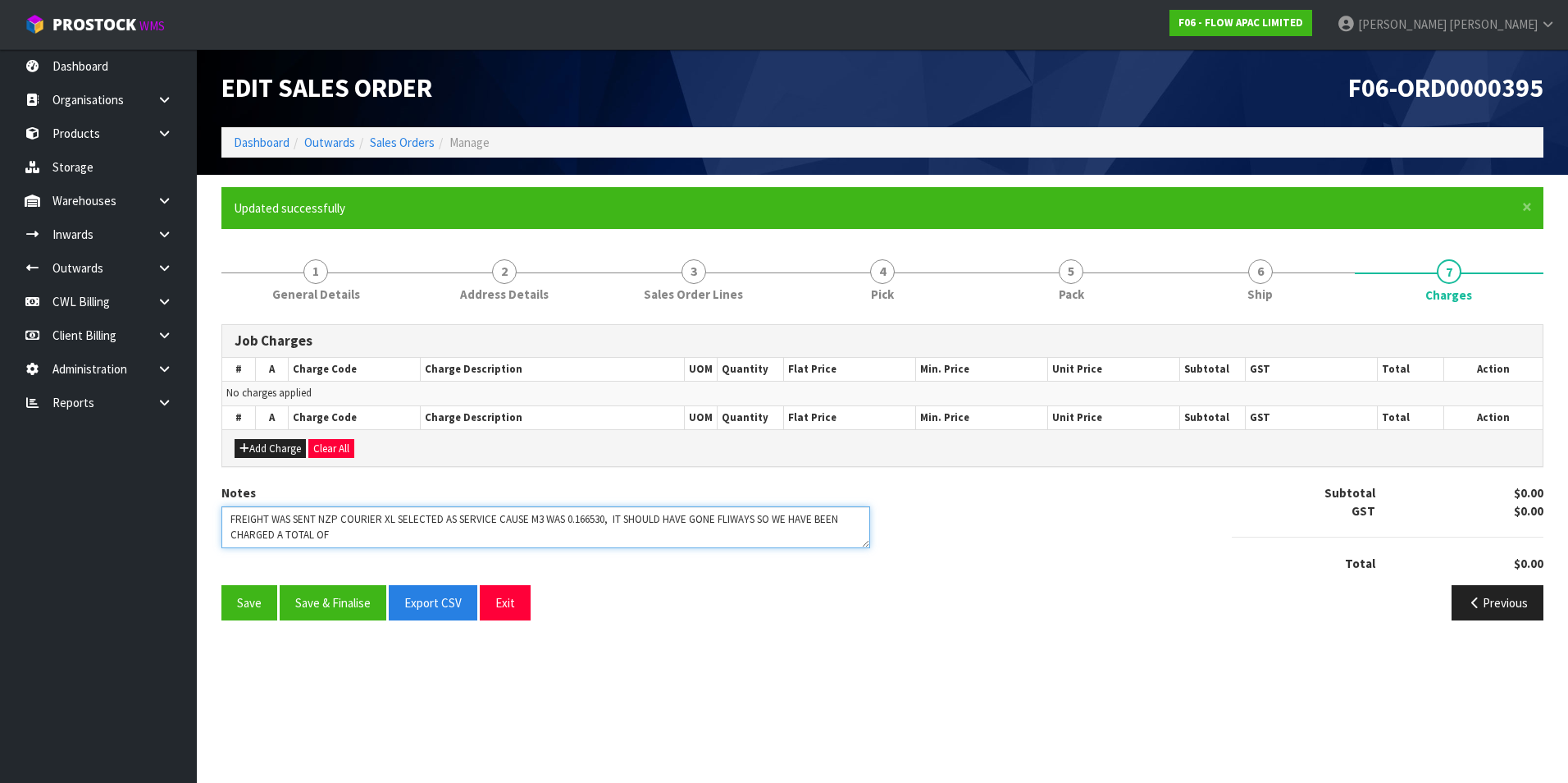
click at [366, 527] on textarea at bounding box center [546, 528] width 648 height 41
drag, startPoint x: 74, startPoint y: 569, endPoint x: 95, endPoint y: 561, distance: 22.5
click at [74, 569] on ul "Dashboard Organisations Clients Consignees Carriers Products Categories Serial …" at bounding box center [99, 416] width 197 height 734
click at [343, 534] on textarea at bounding box center [546, 528] width 648 height 41
type textarea "FREIGHT WAS SENT NZP COURIER XL SELECTED AS SERVICE CAUSE M3 WAS 0.166530, IT S…"
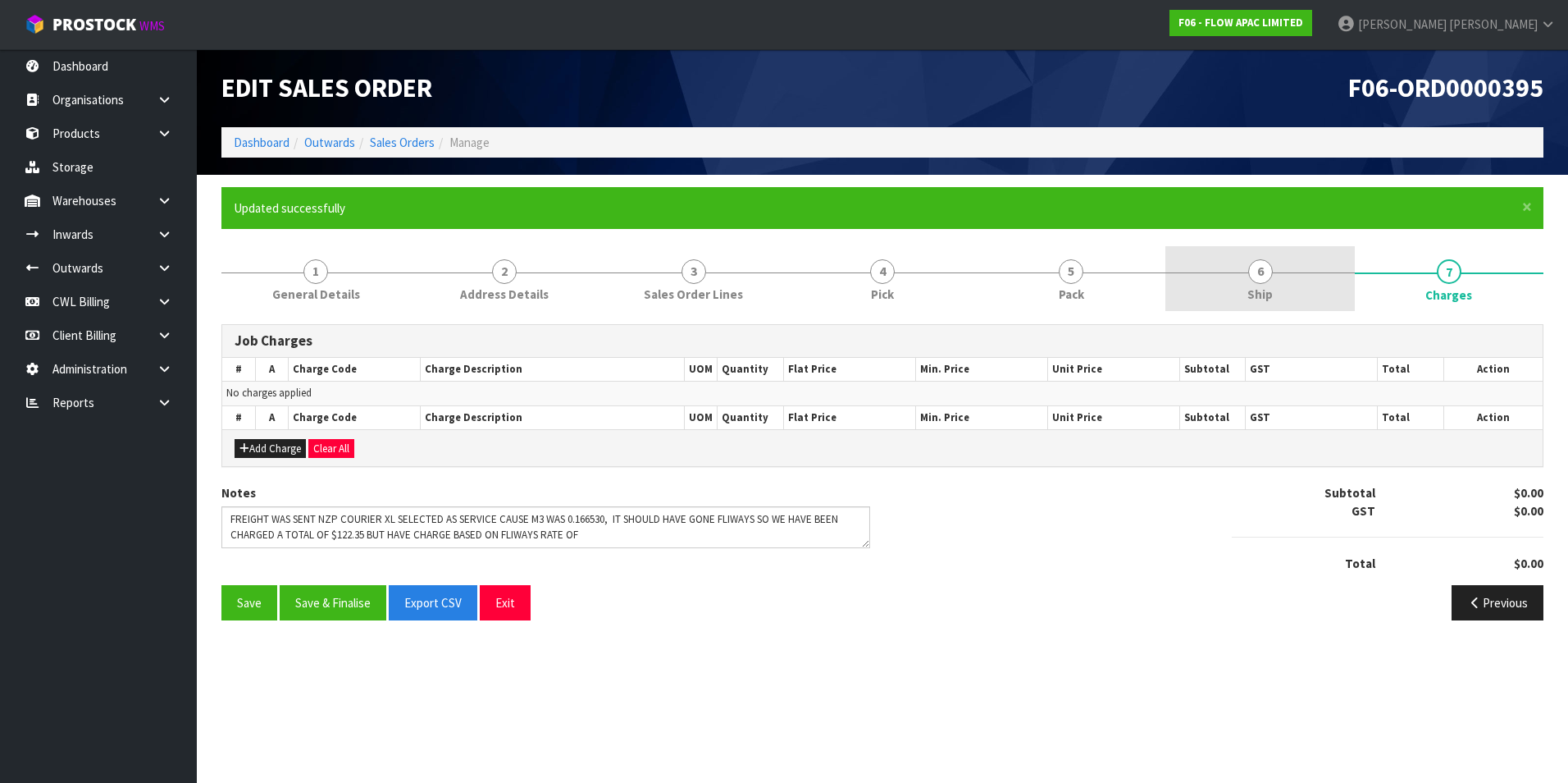
click at [1268, 271] on span "6" at bounding box center [1261, 271] width 25 height 25
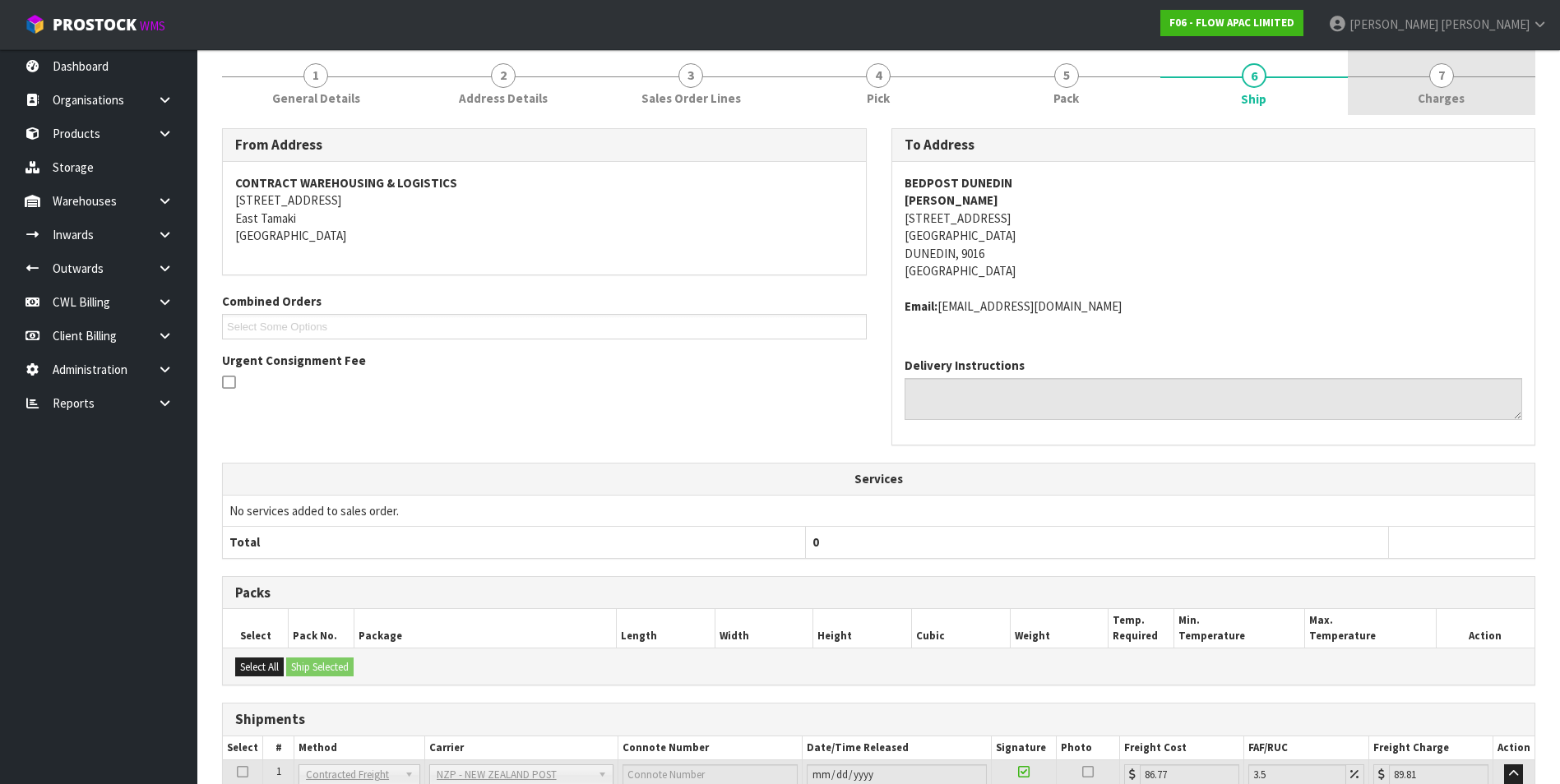
scroll to position [12, 0]
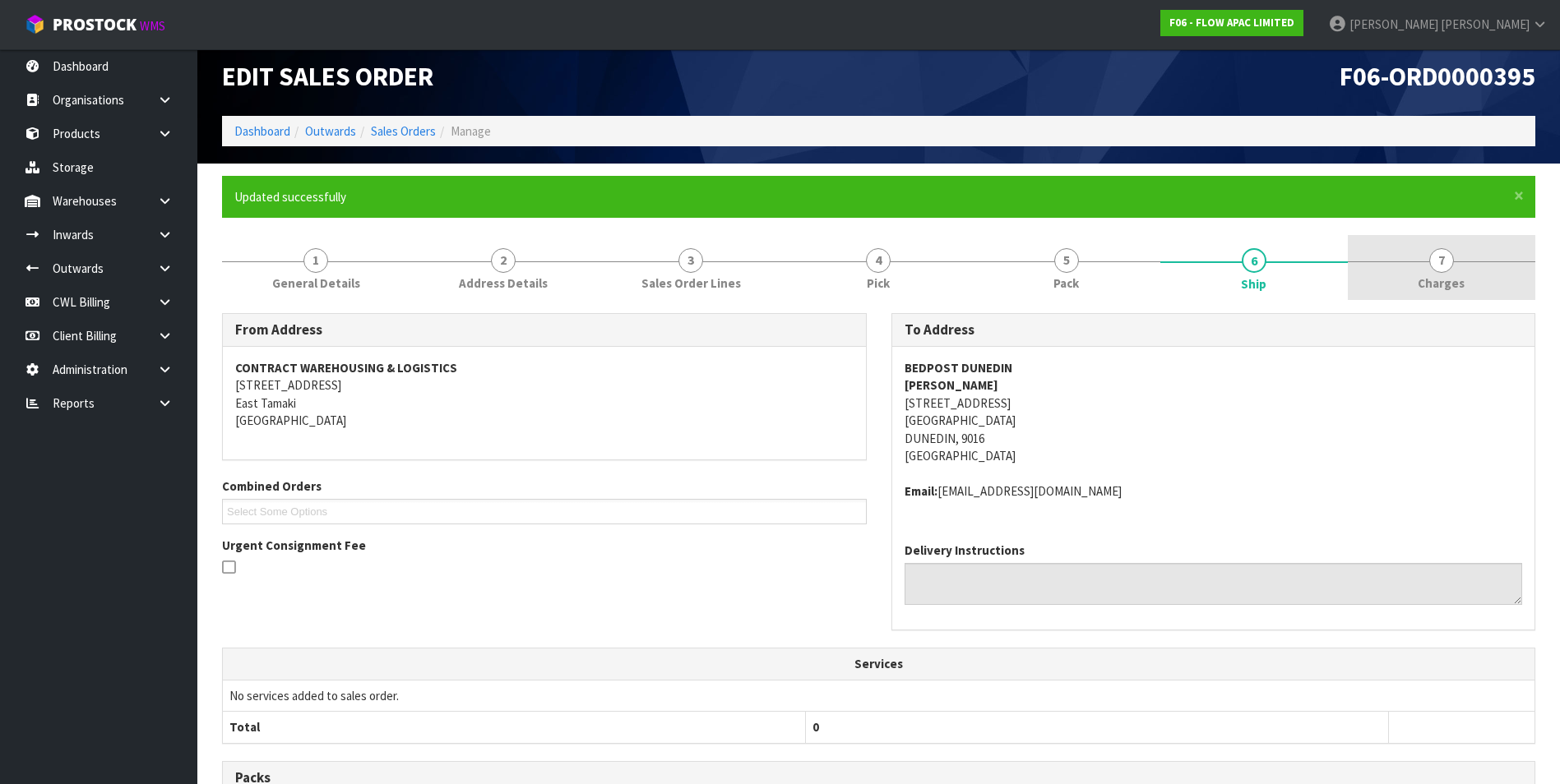
drag, startPoint x: 1442, startPoint y: 258, endPoint x: 1418, endPoint y: 267, distance: 25.6
click at [1442, 259] on span "7" at bounding box center [1441, 260] width 25 height 25
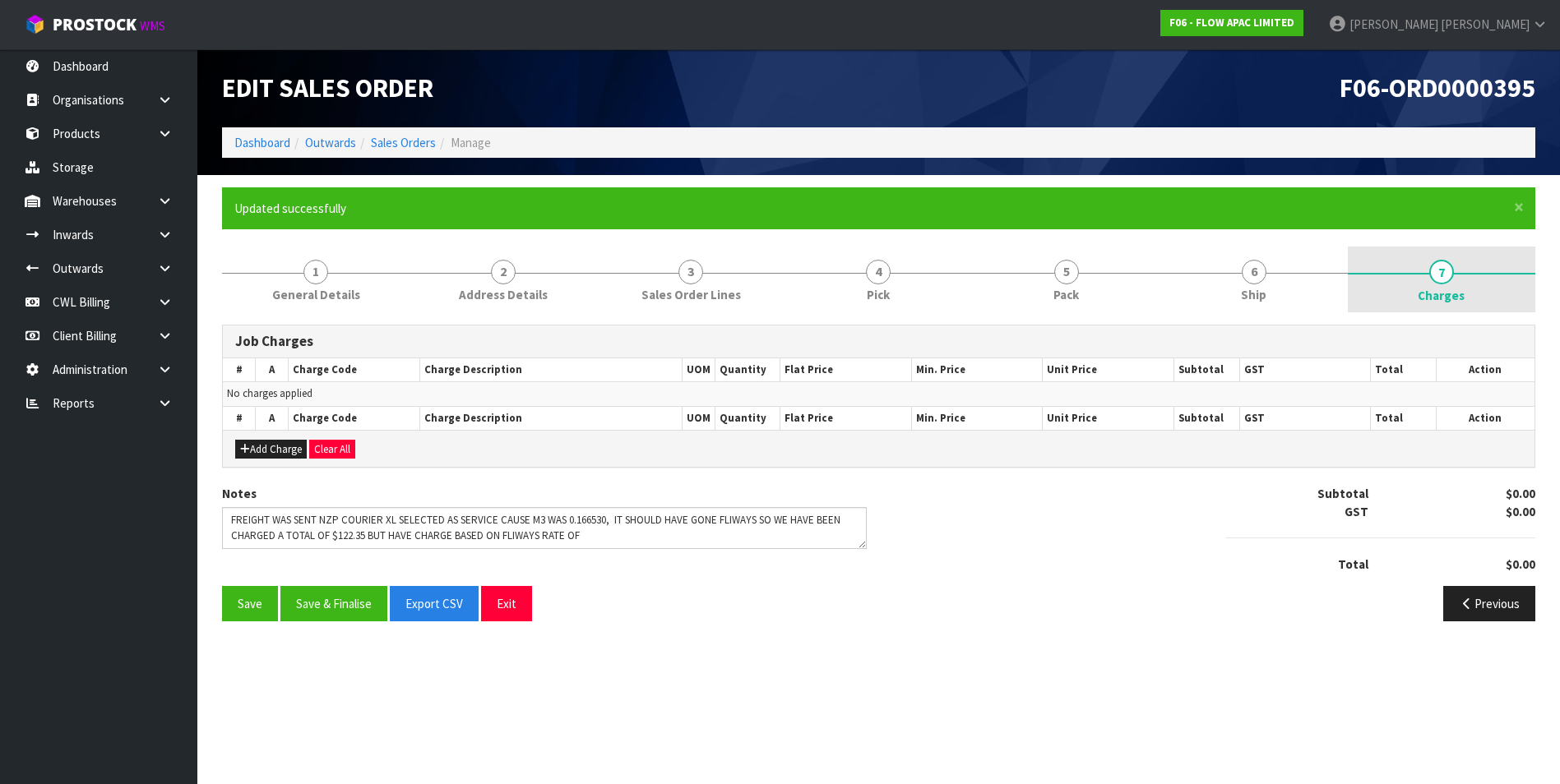
scroll to position [0, 0]
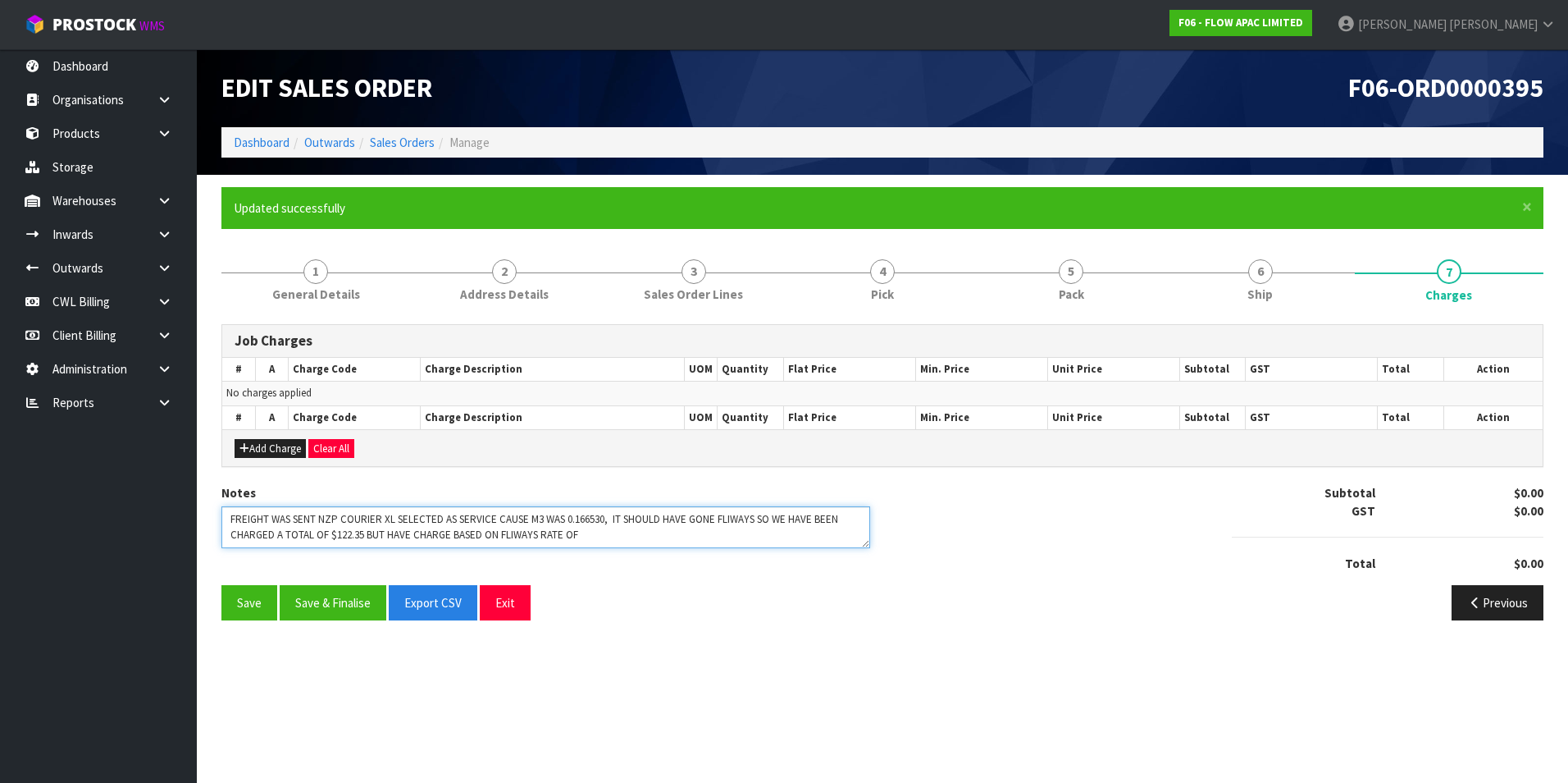
click at [633, 531] on textarea at bounding box center [546, 528] width 648 height 41
type textarea "FREIGHT WAS SENT NZP COURIER XL SELECTED AS SERVICE CAUSE M3 WAS 0.166530, IT S…"
click at [338, 609] on button "Save & Finalise" at bounding box center [333, 603] width 106 height 36
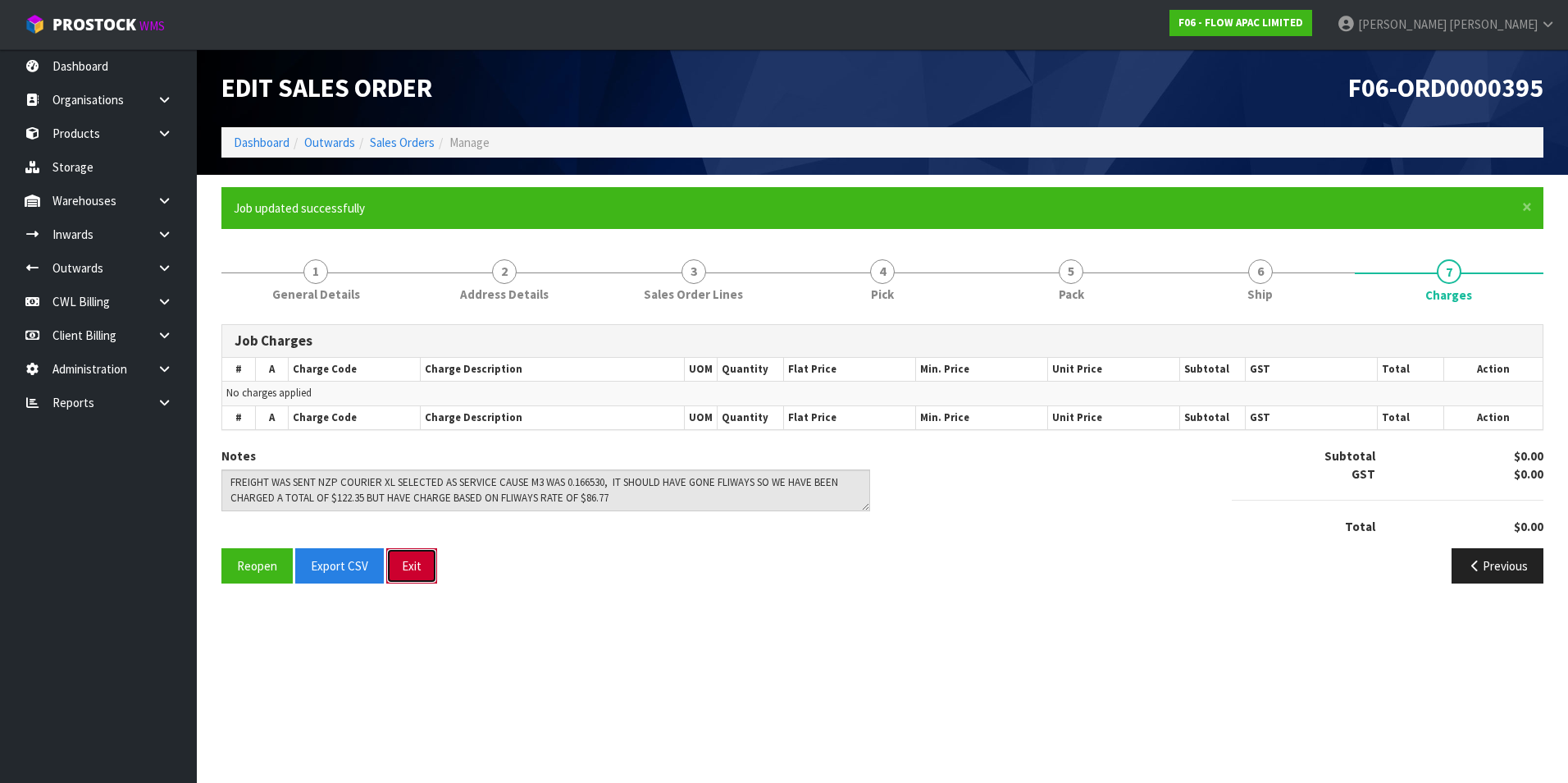
click at [419, 566] on button "Exit" at bounding box center [412, 566] width 51 height 36
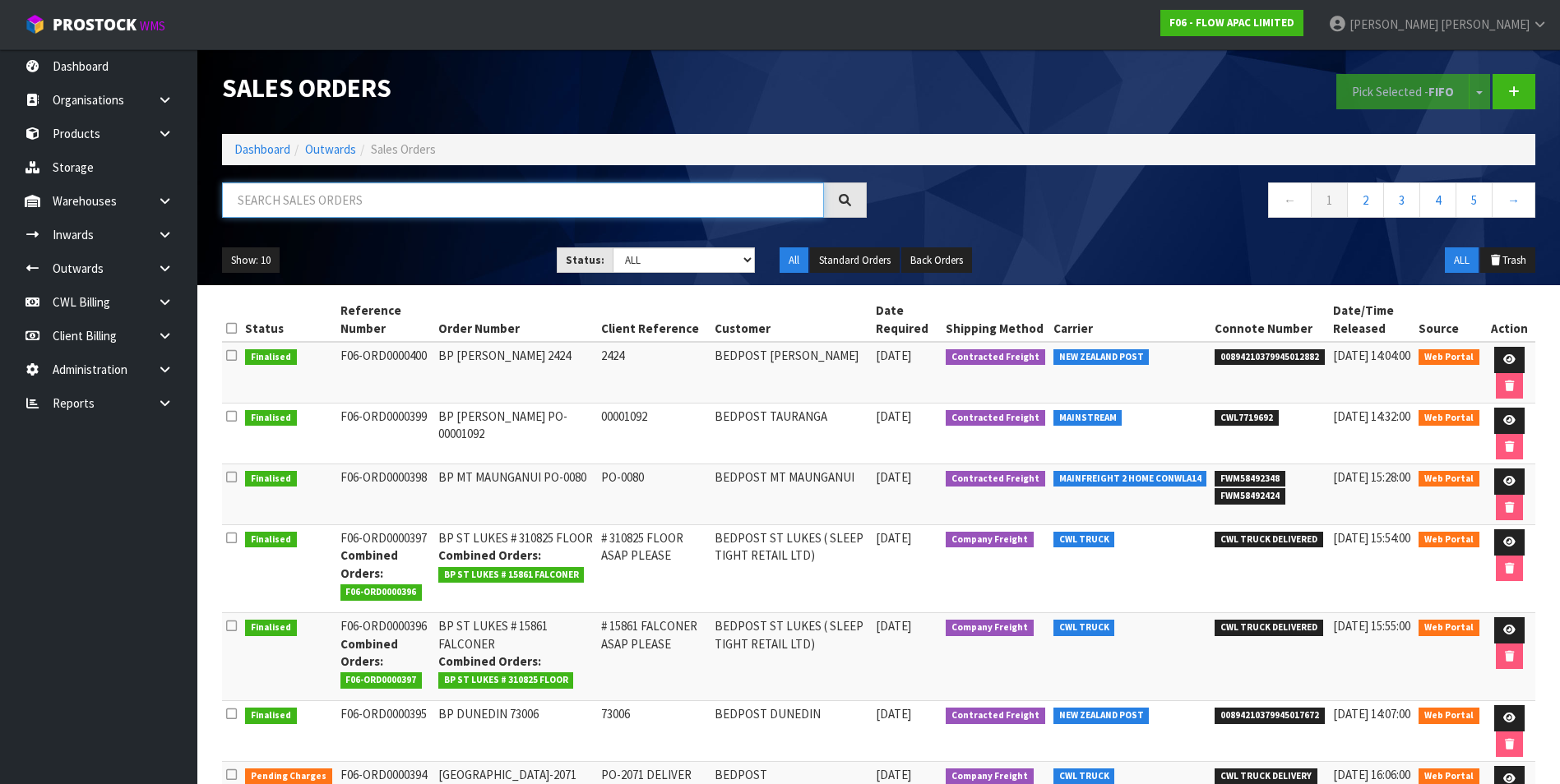
click at [290, 202] on input "text" at bounding box center [523, 200] width 602 height 36
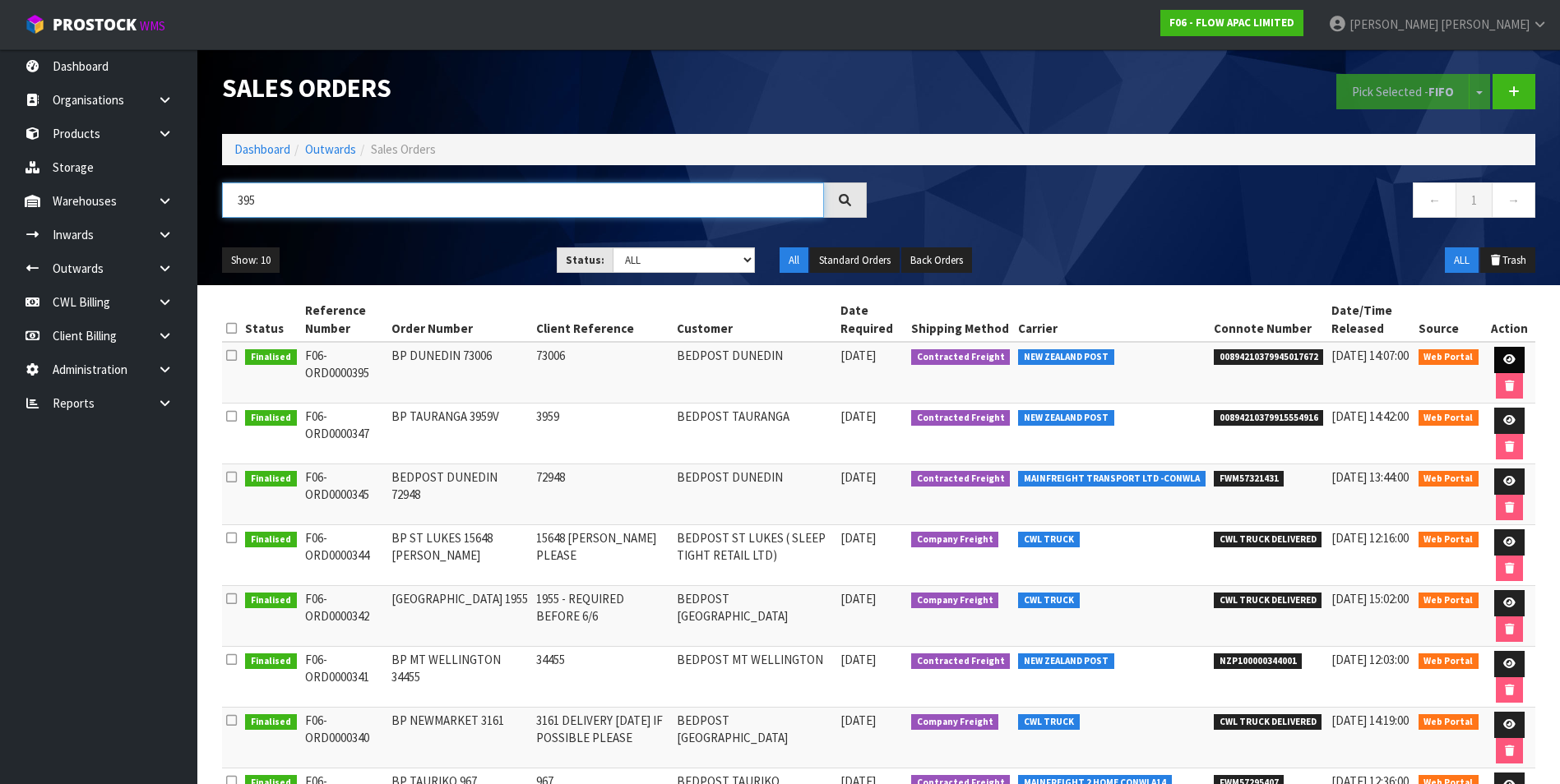
type input "395"
click at [1495, 355] on link at bounding box center [1509, 359] width 31 height 27
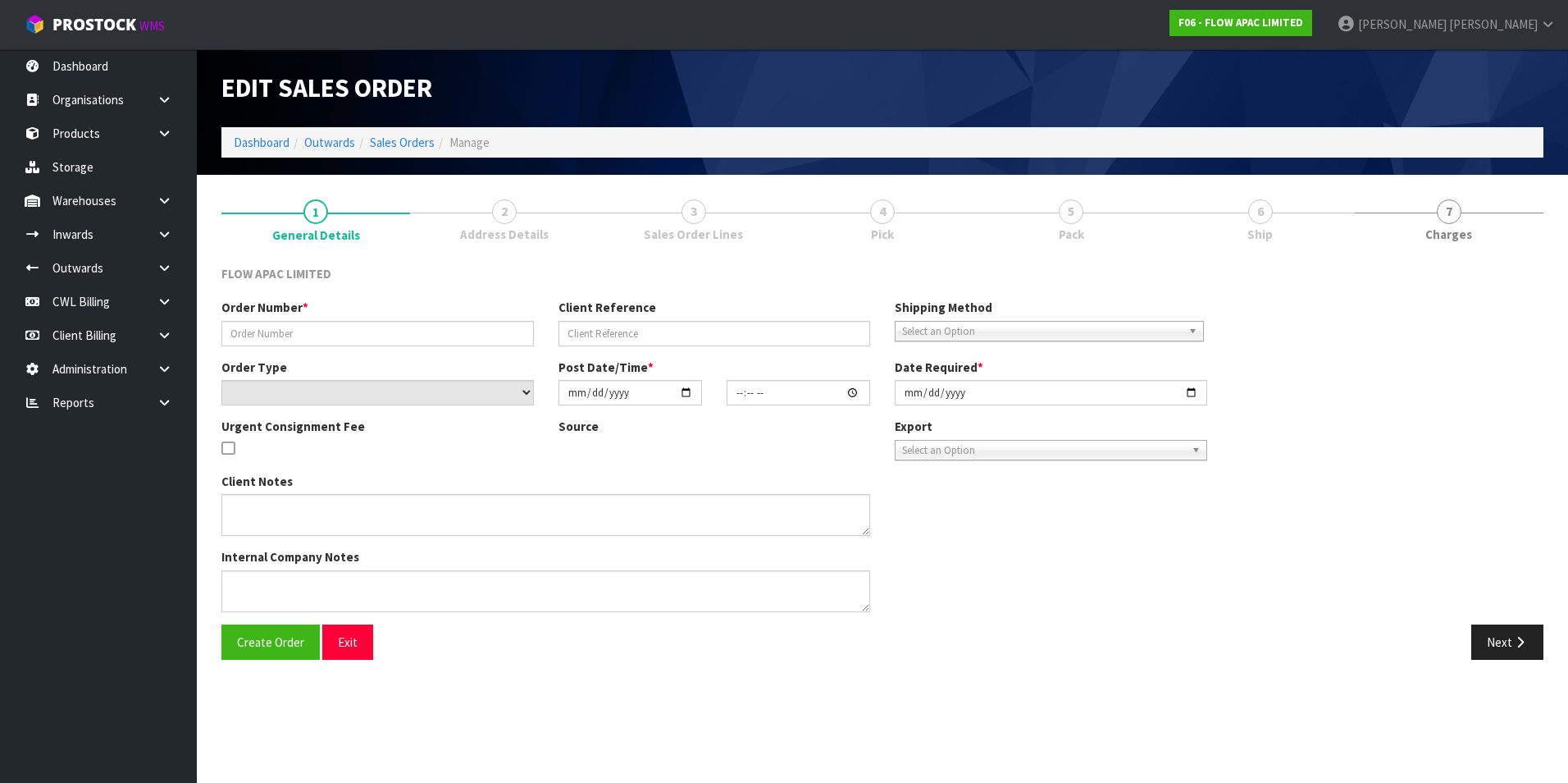
type input "BP DUNEDIN 73006"
type input "73006"
select select "number:0"
type input "2025-08-31"
type input "14:27:00.000"
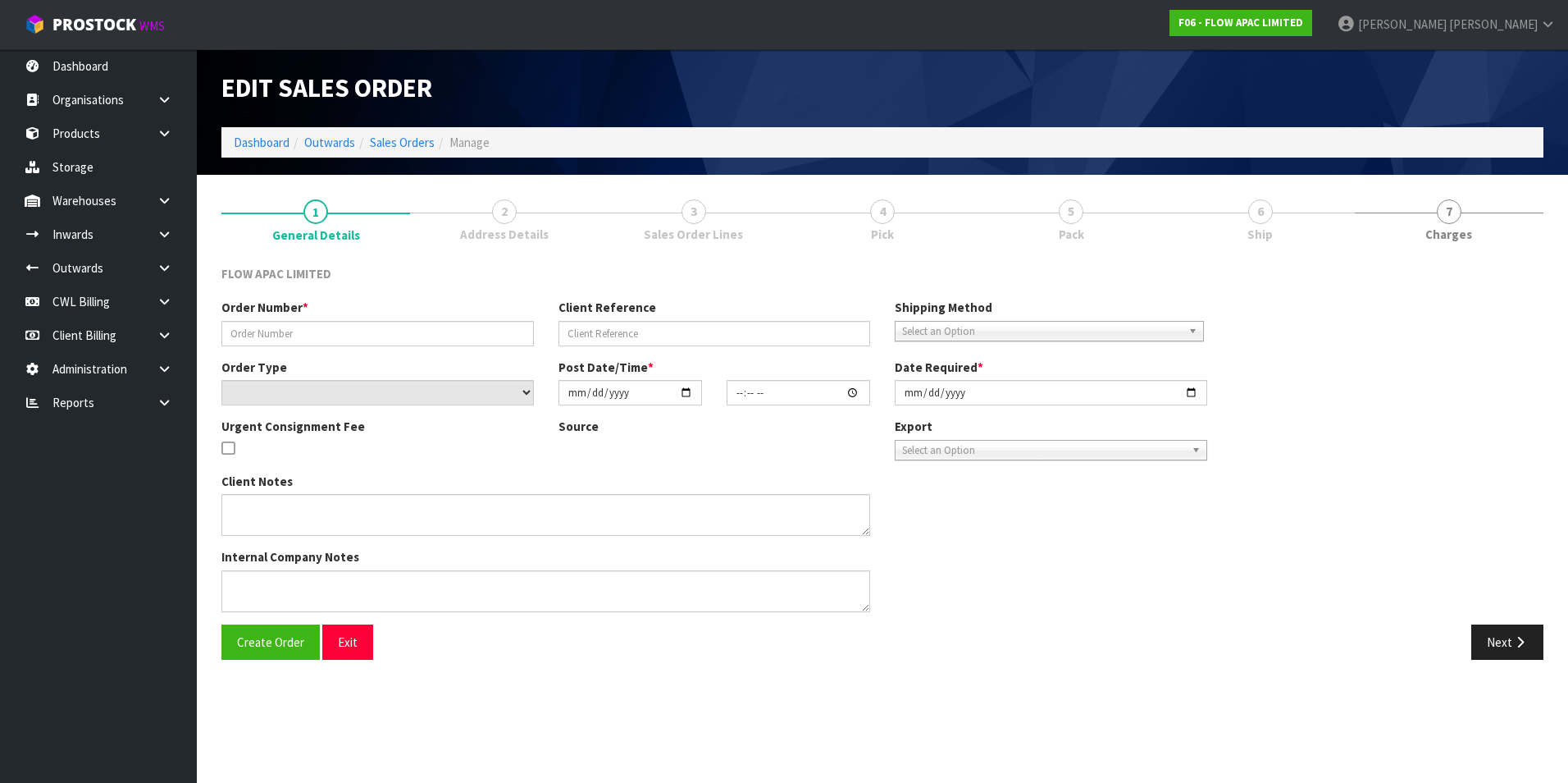
type input "[DATE]"
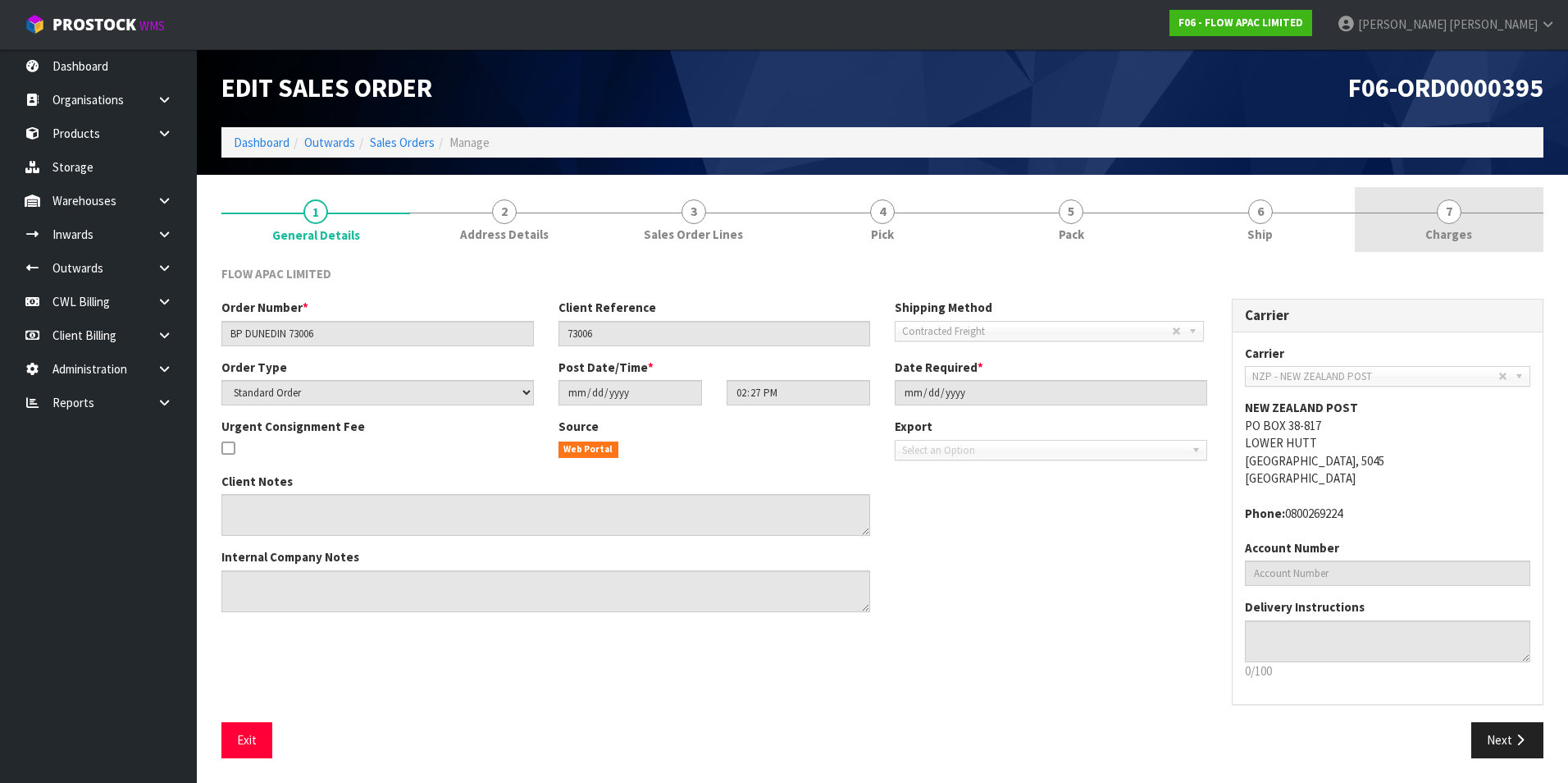
click at [1458, 217] on span "7" at bounding box center [1449, 211] width 25 height 25
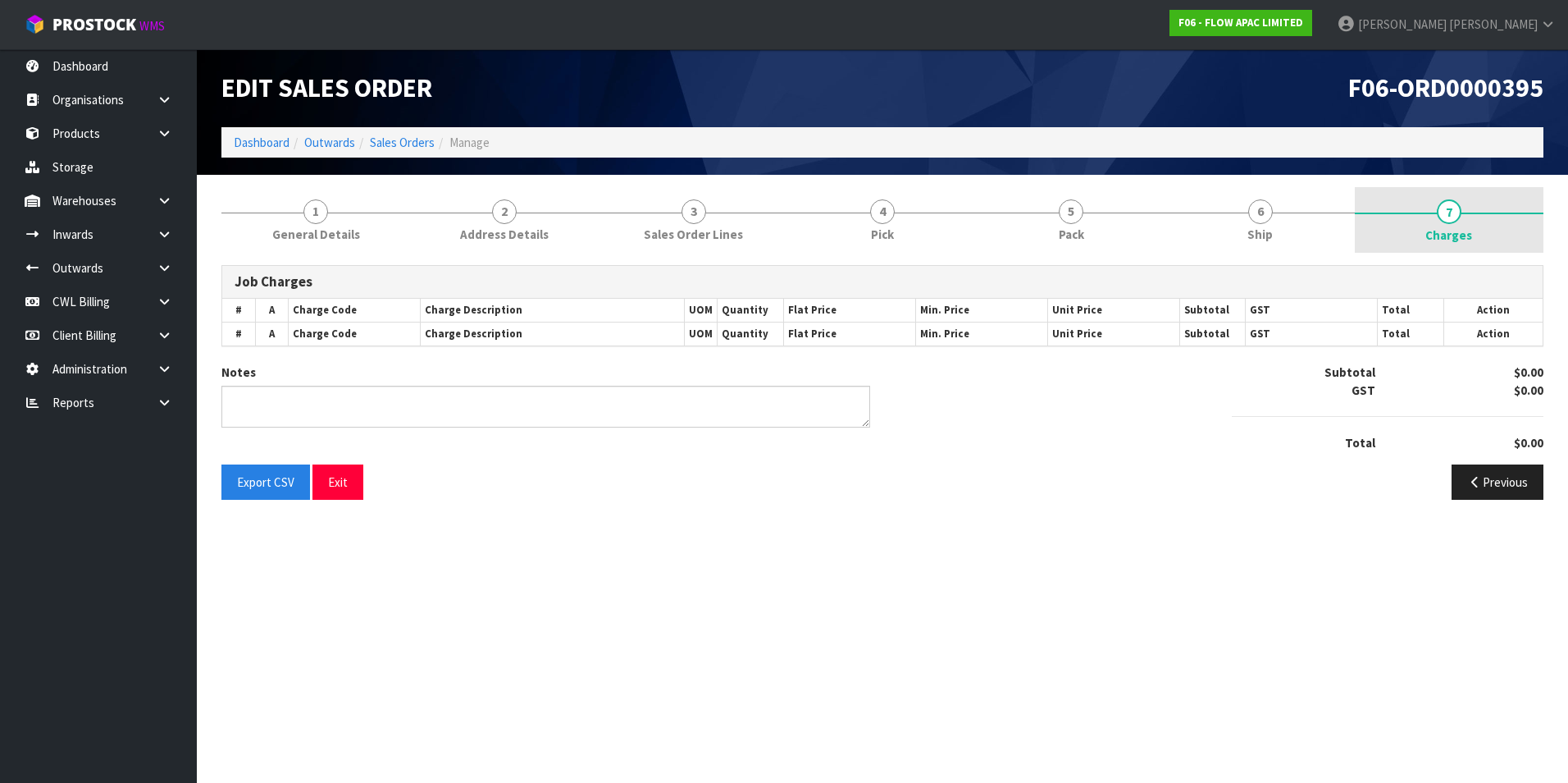
type textarea "FREIGHT WAS SENT NZP COURIER XL SELECTED AS SERVICE CAUSE M3 WAS 0.166530, IT S…"
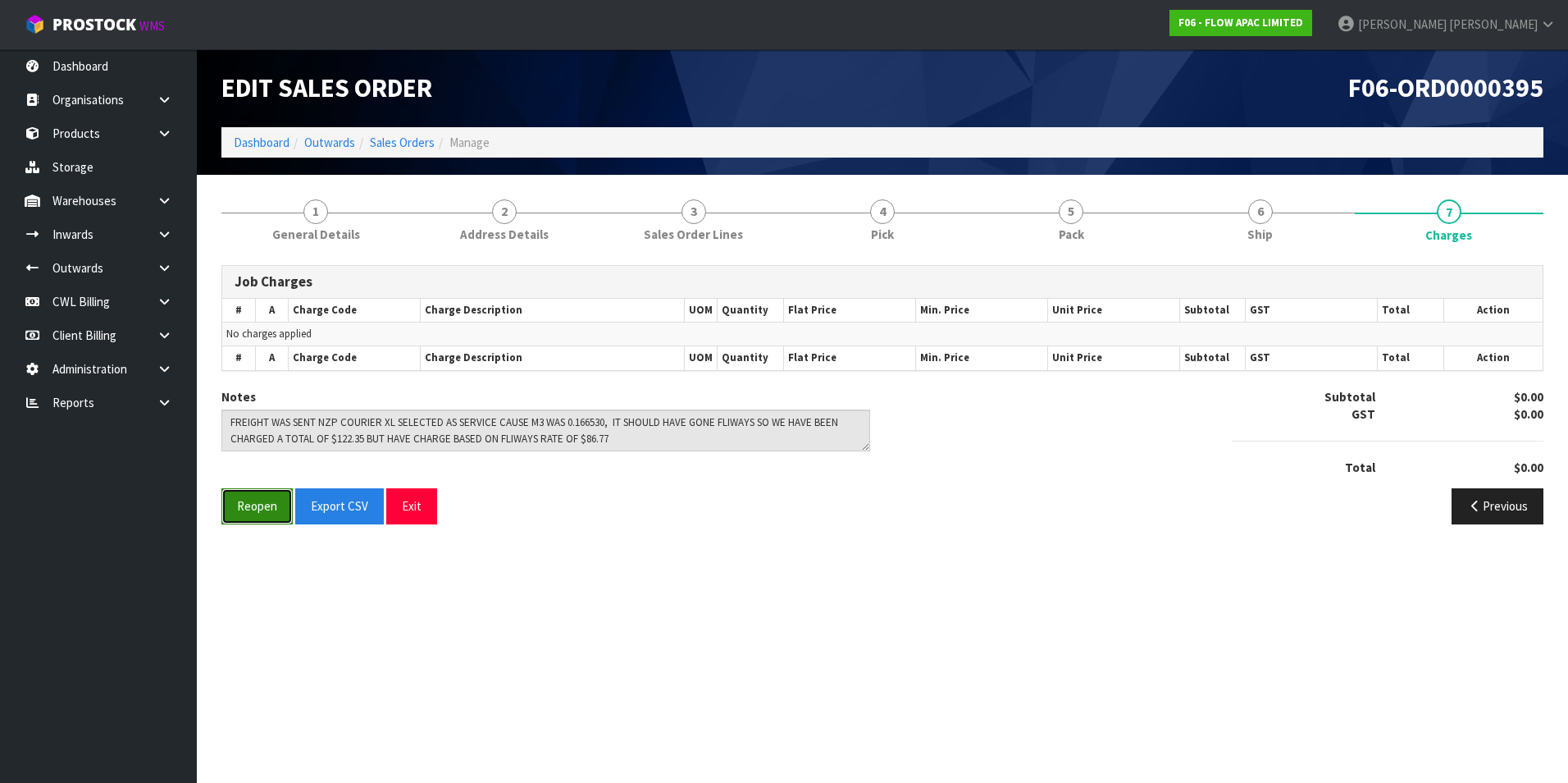
click at [260, 507] on button "Reopen" at bounding box center [257, 506] width 71 height 36
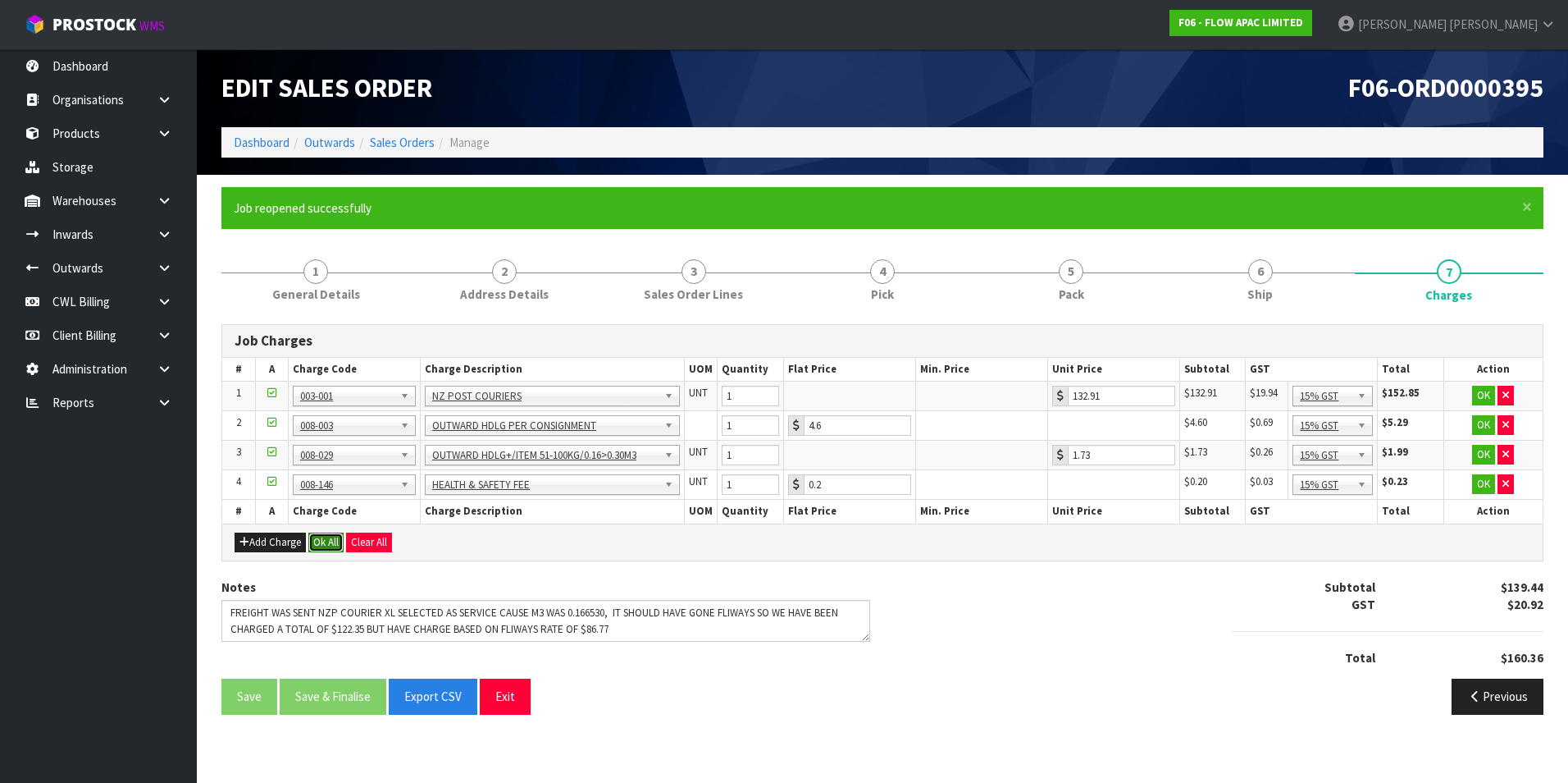
click at [328, 544] on button "Ok All" at bounding box center [326, 542] width 35 height 20
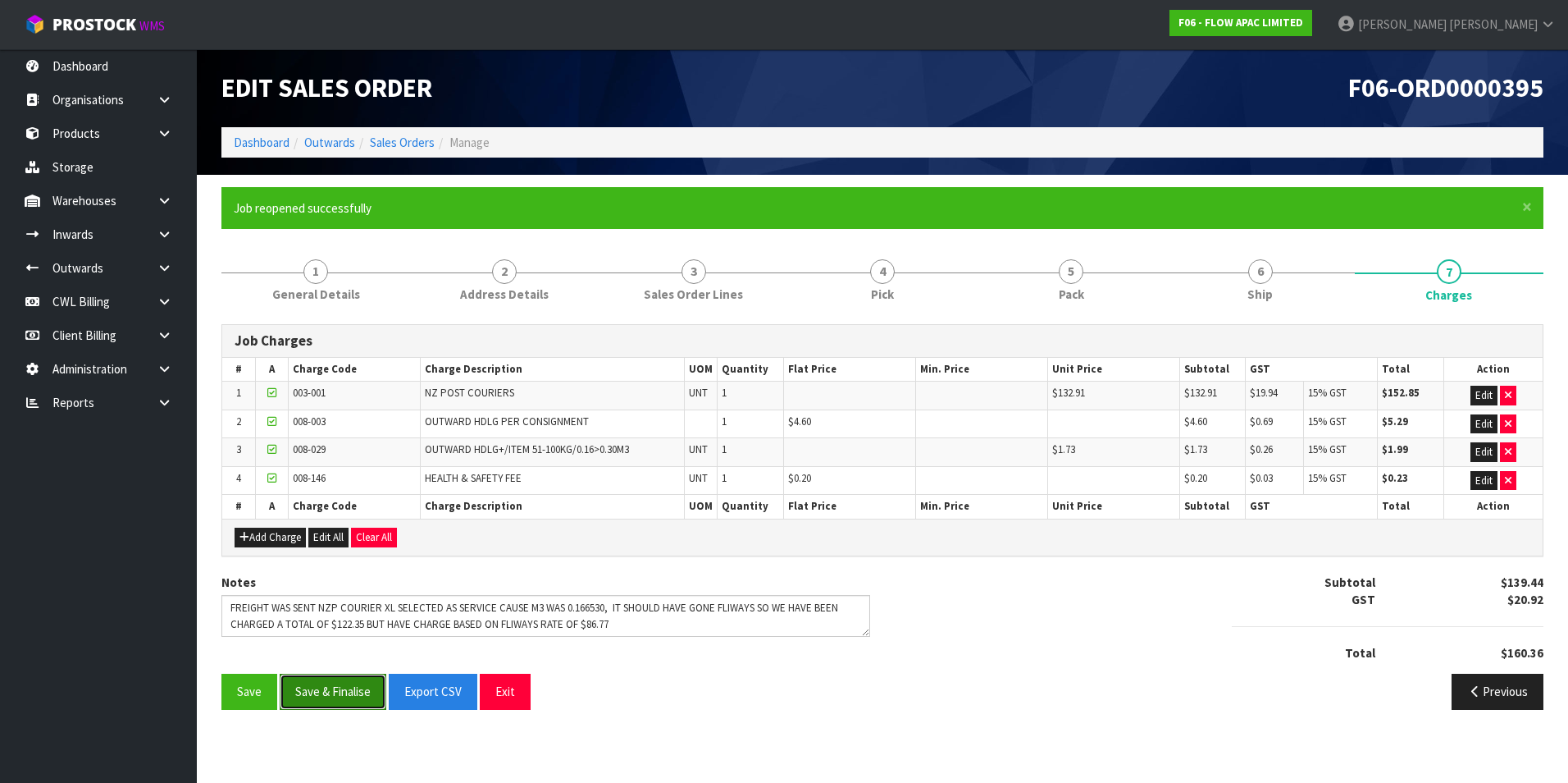
click at [358, 693] on button "Save & Finalise" at bounding box center [333, 691] width 106 height 36
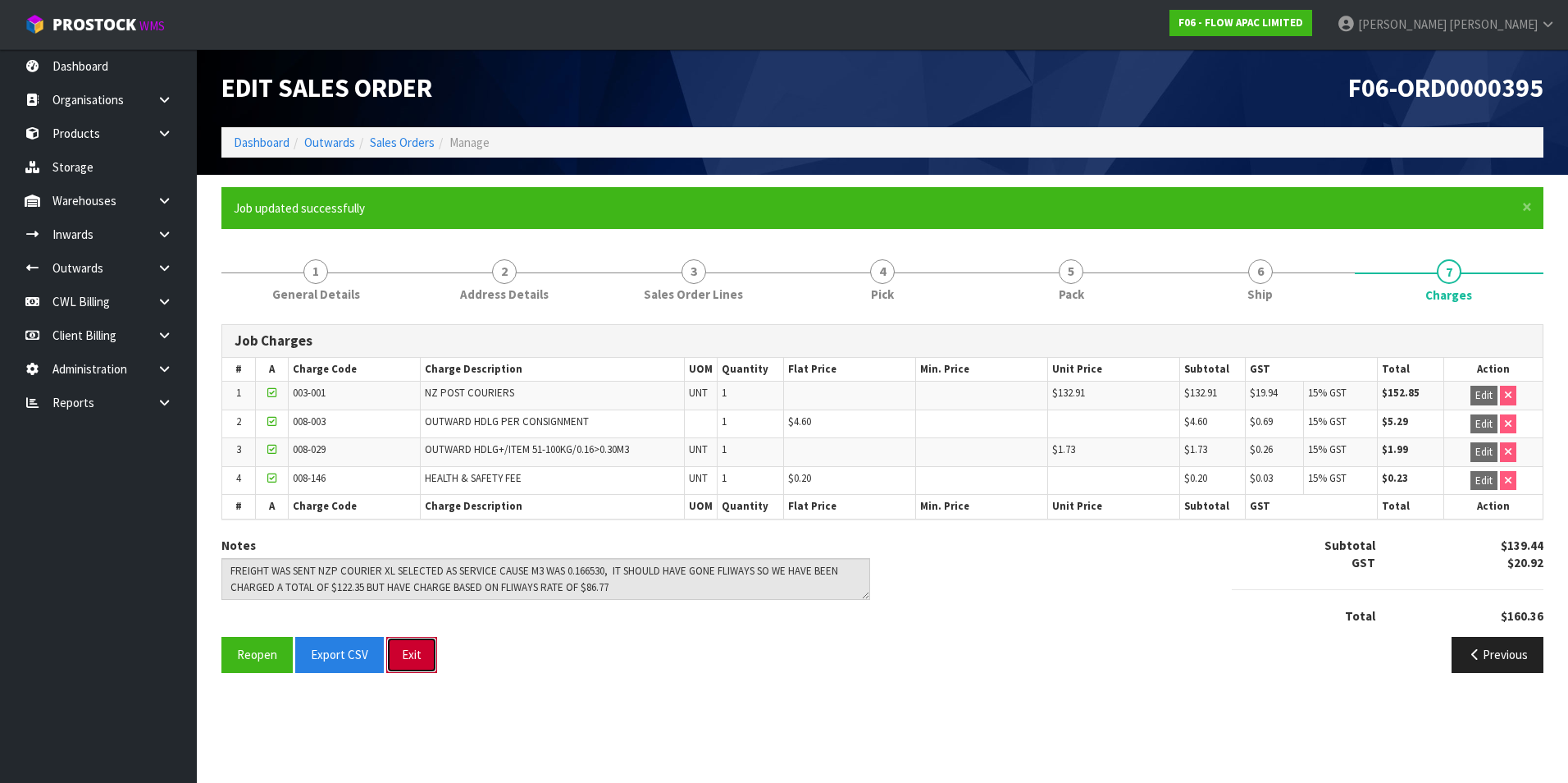
click at [419, 651] on button "Exit" at bounding box center [412, 655] width 51 height 36
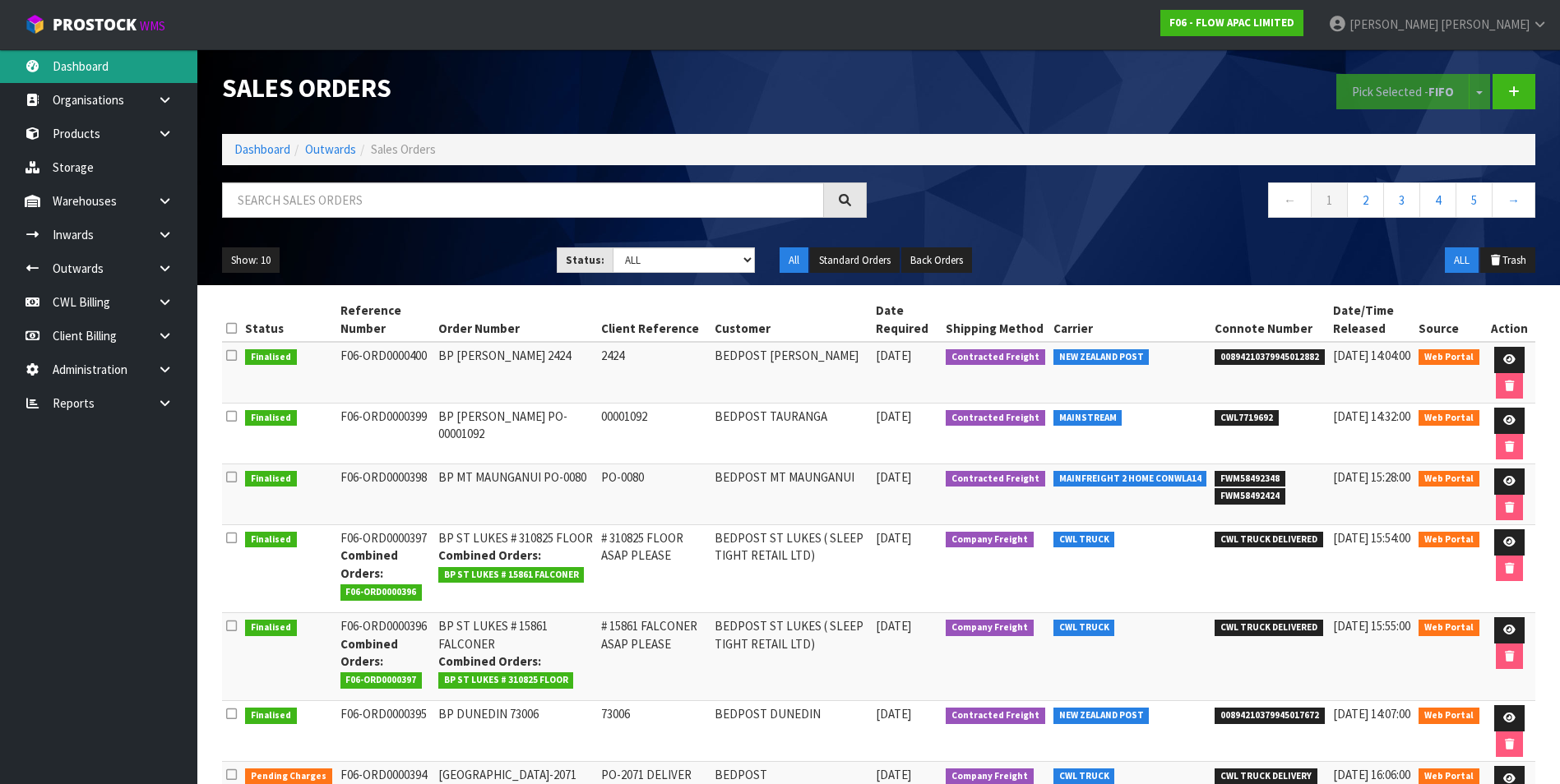
click at [65, 62] on link "Dashboard" at bounding box center [99, 66] width 198 height 34
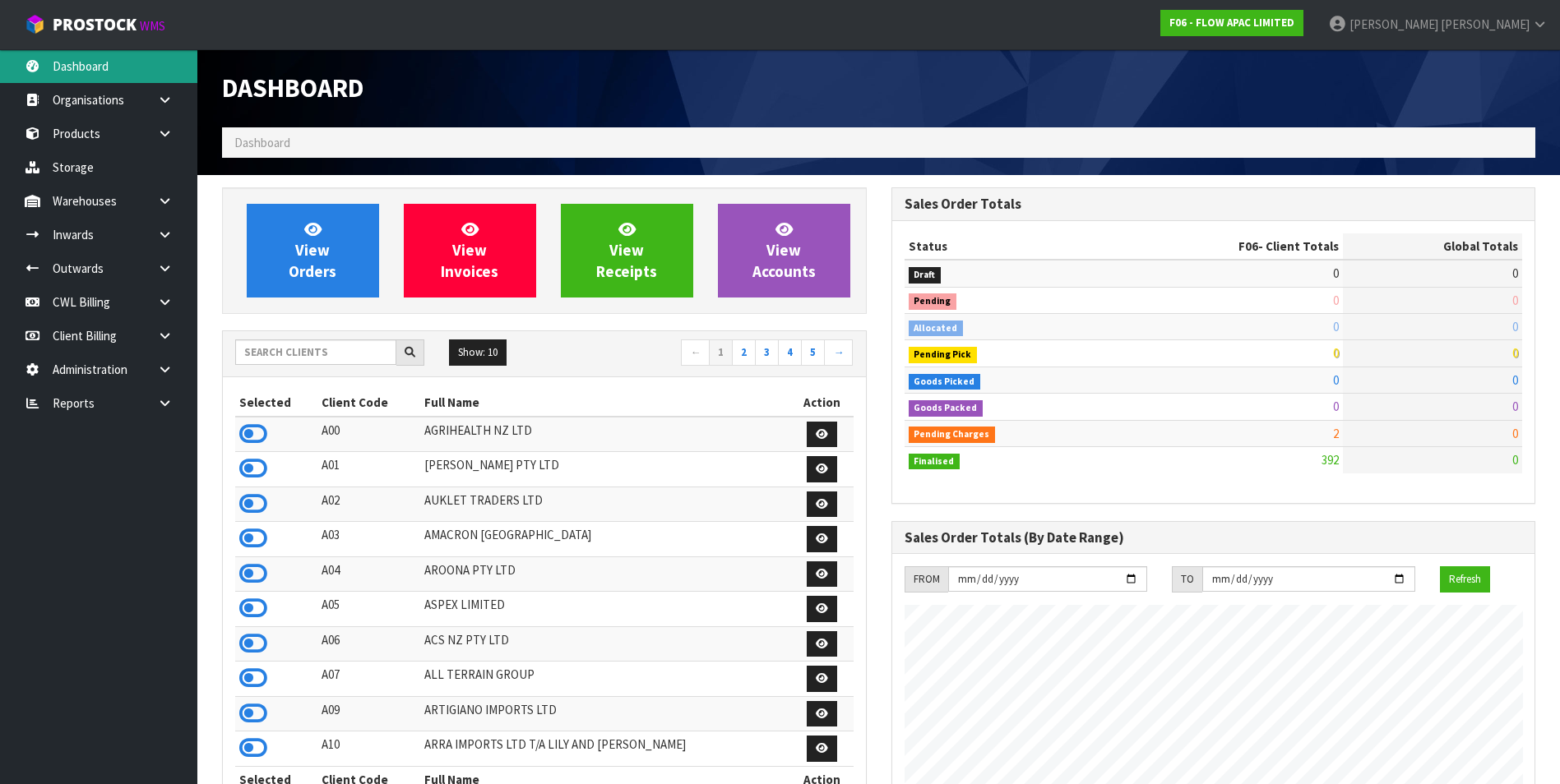
scroll to position [1245, 669]
click at [285, 353] on input "text" at bounding box center [315, 353] width 161 height 26
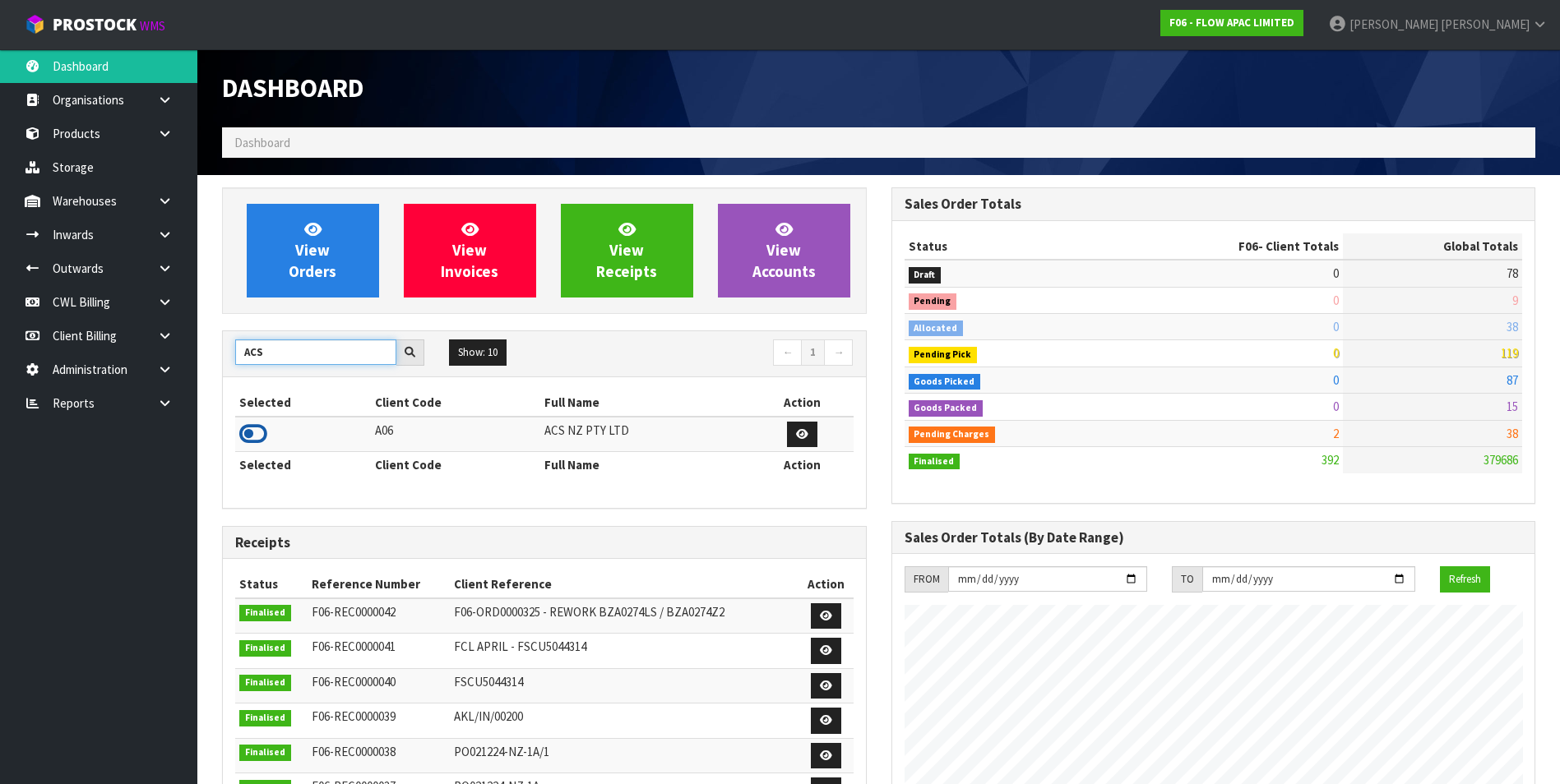
type input "ACS"
click at [254, 432] on icon at bounding box center [253, 433] width 28 height 25
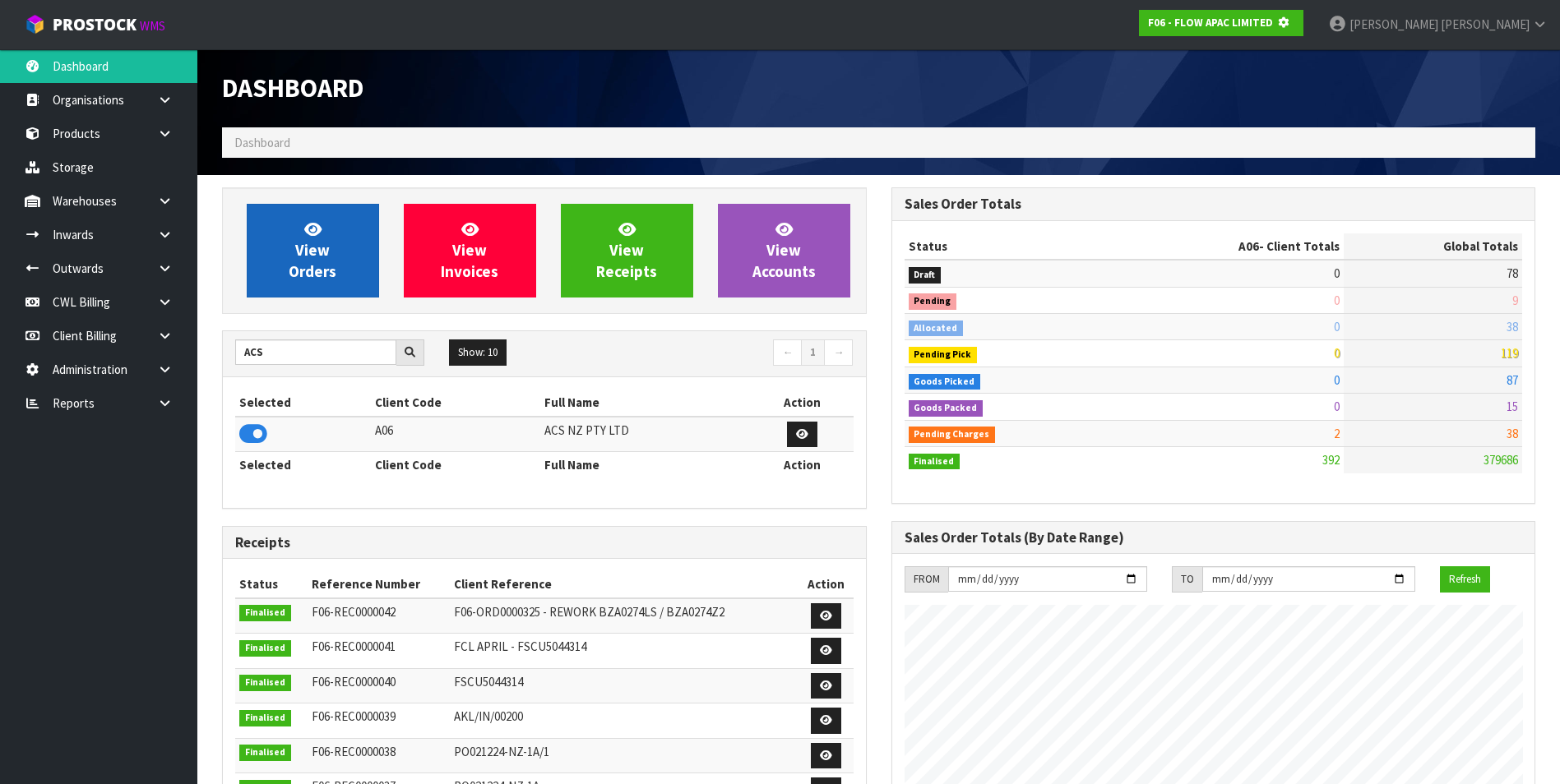
scroll to position [1025, 669]
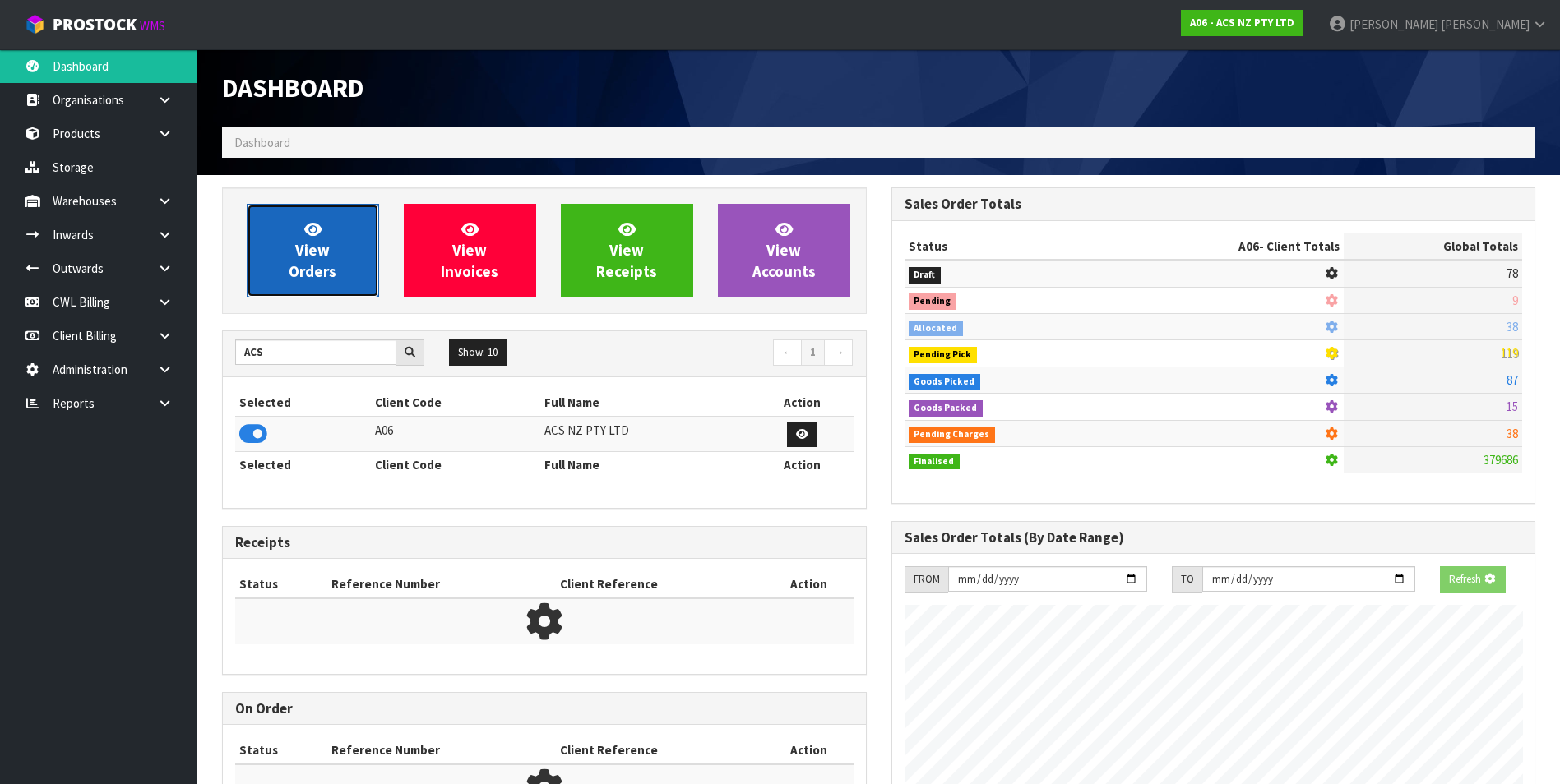
click at [343, 250] on link "View Orders" at bounding box center [313, 250] width 132 height 94
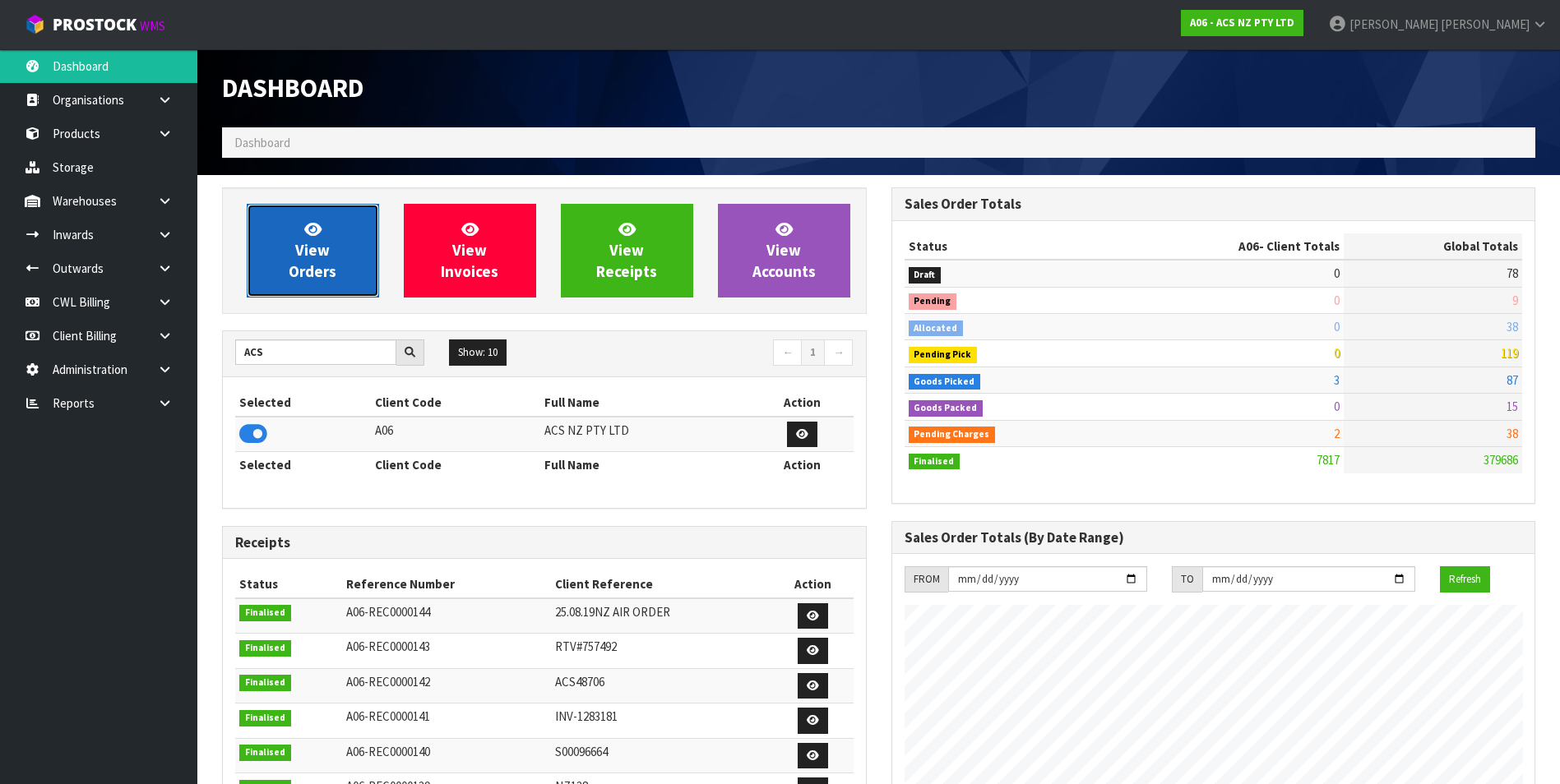
scroll to position [1245, 669]
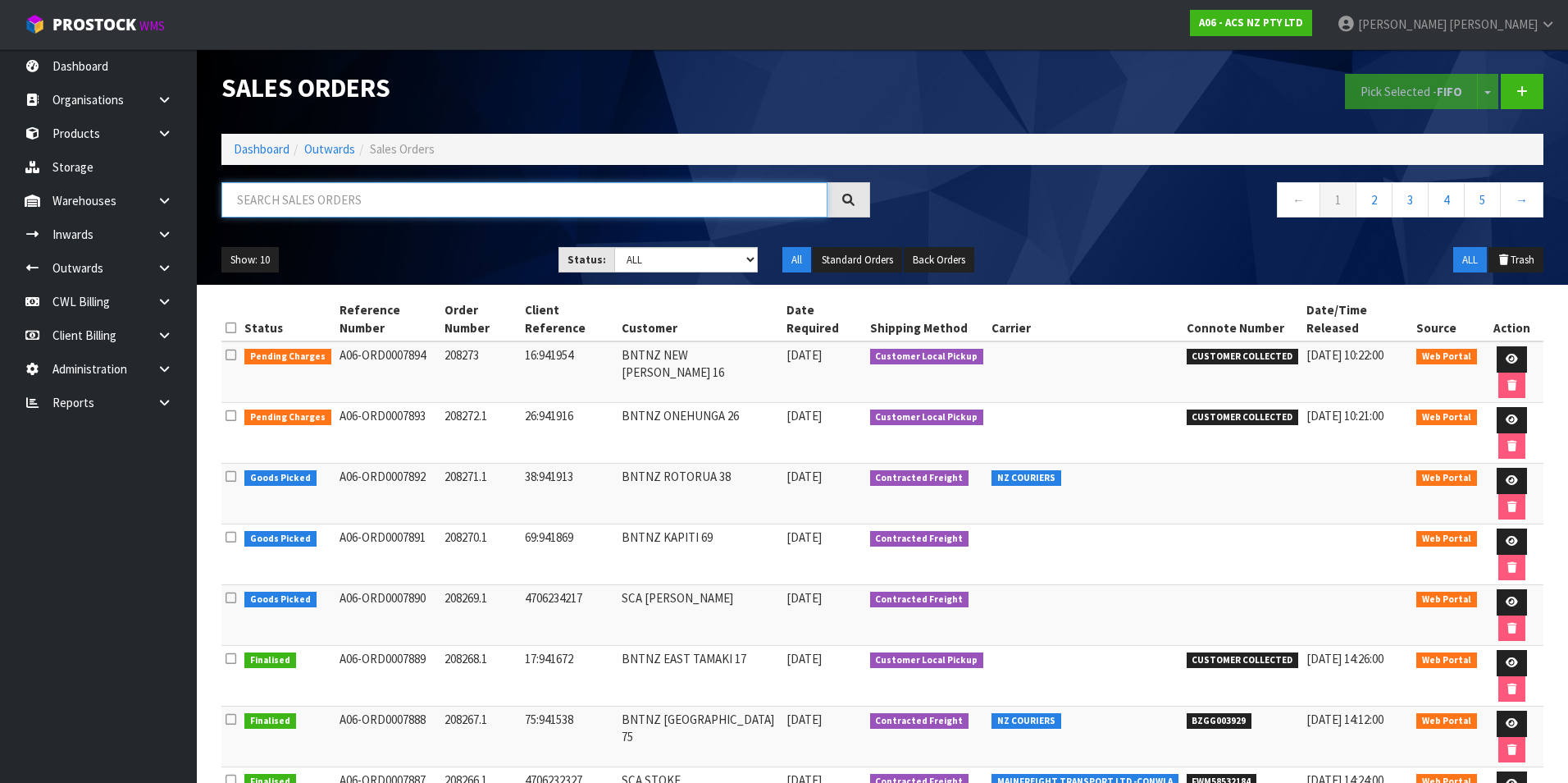
click at [296, 190] on input "text" at bounding box center [524, 200] width 606 height 36
paste input "BZGG003923"
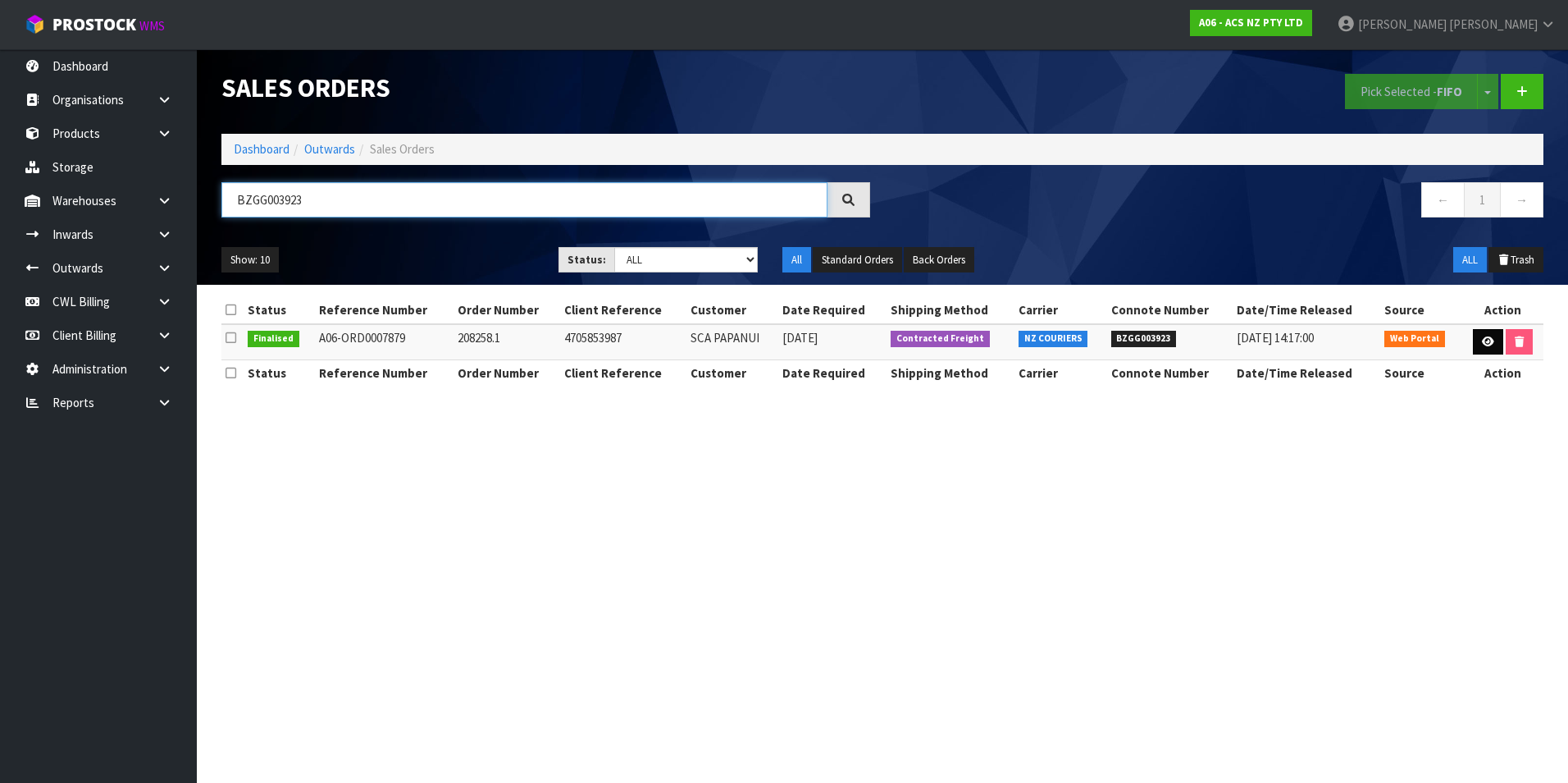
type input "BZGG003923"
click at [1493, 343] on link at bounding box center [1488, 342] width 31 height 27
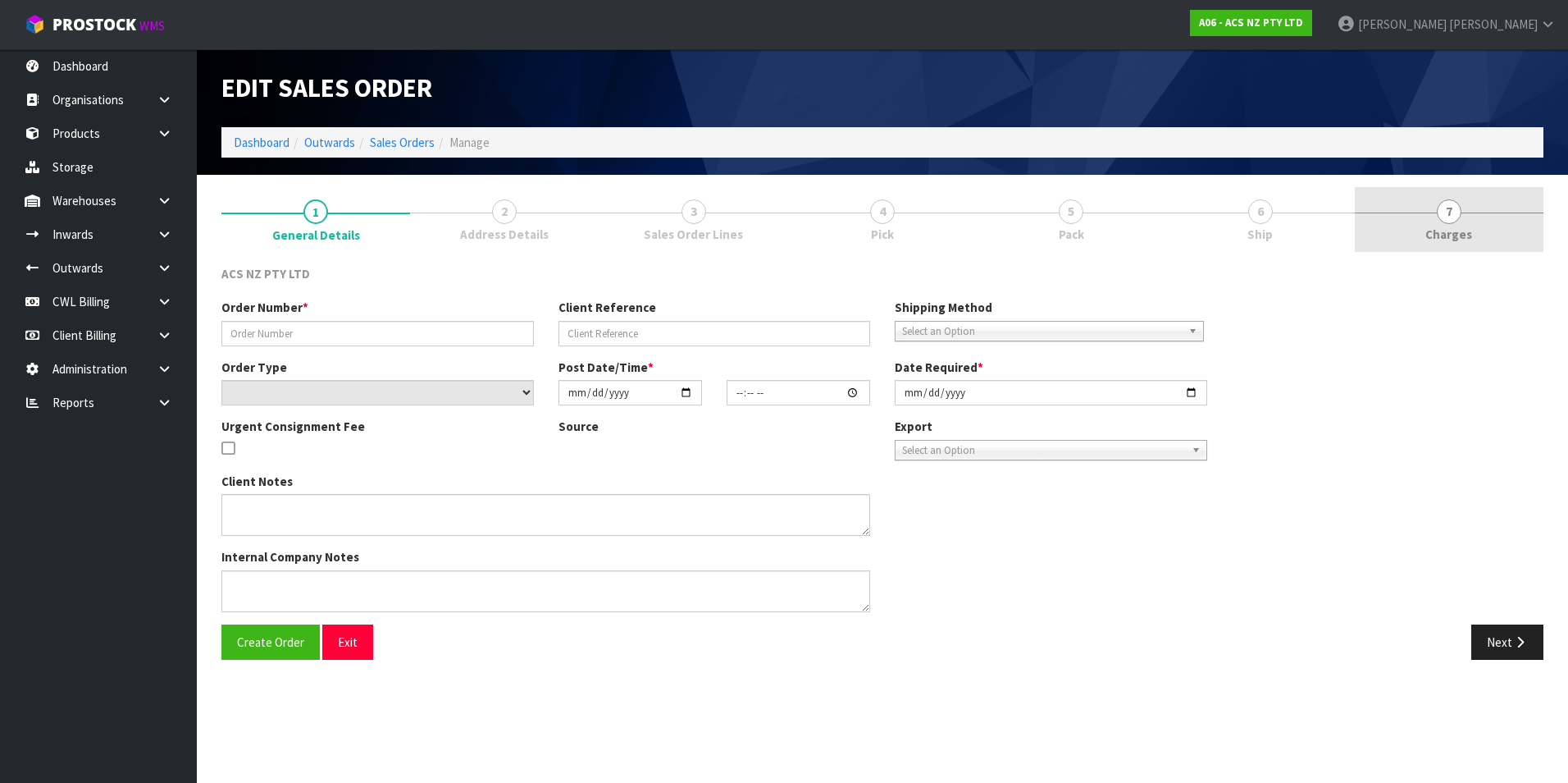
type input "208258.1"
type input "4705853987"
select select "number:0"
type input "2025-08-29"
type input "13:58:00.000"
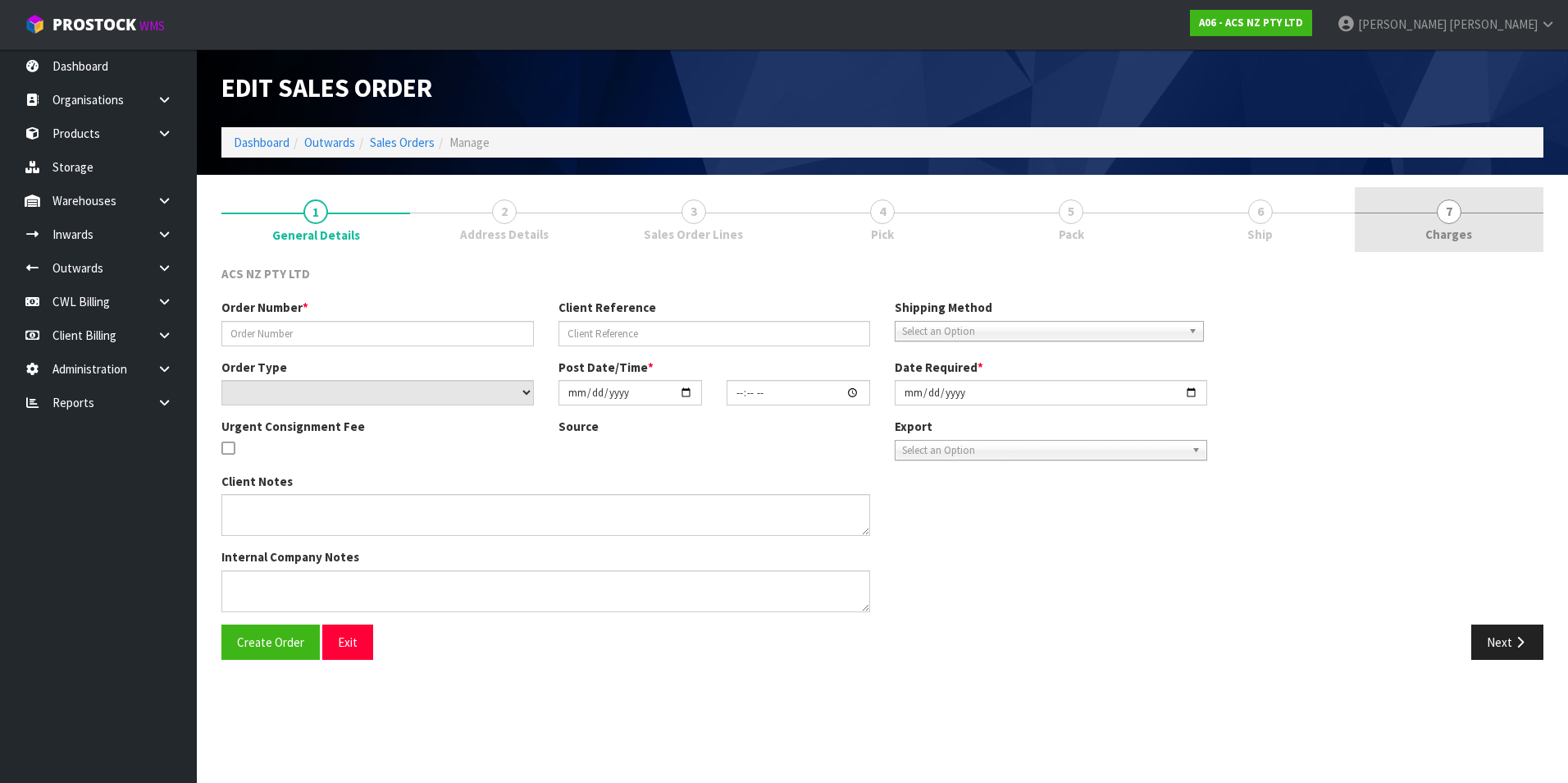
type input "2025-08-29"
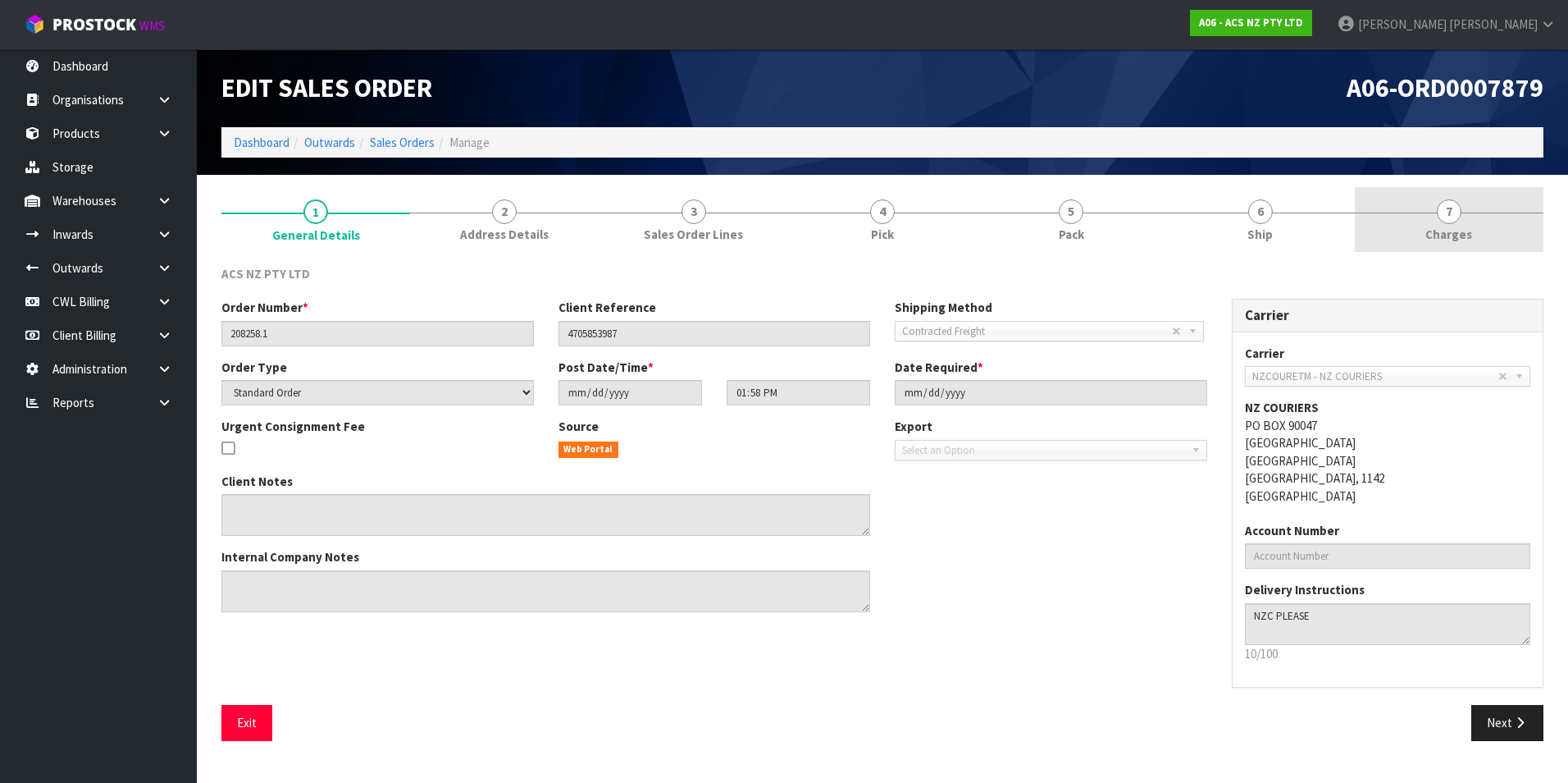
click at [1449, 214] on span "7" at bounding box center [1449, 211] width 25 height 25
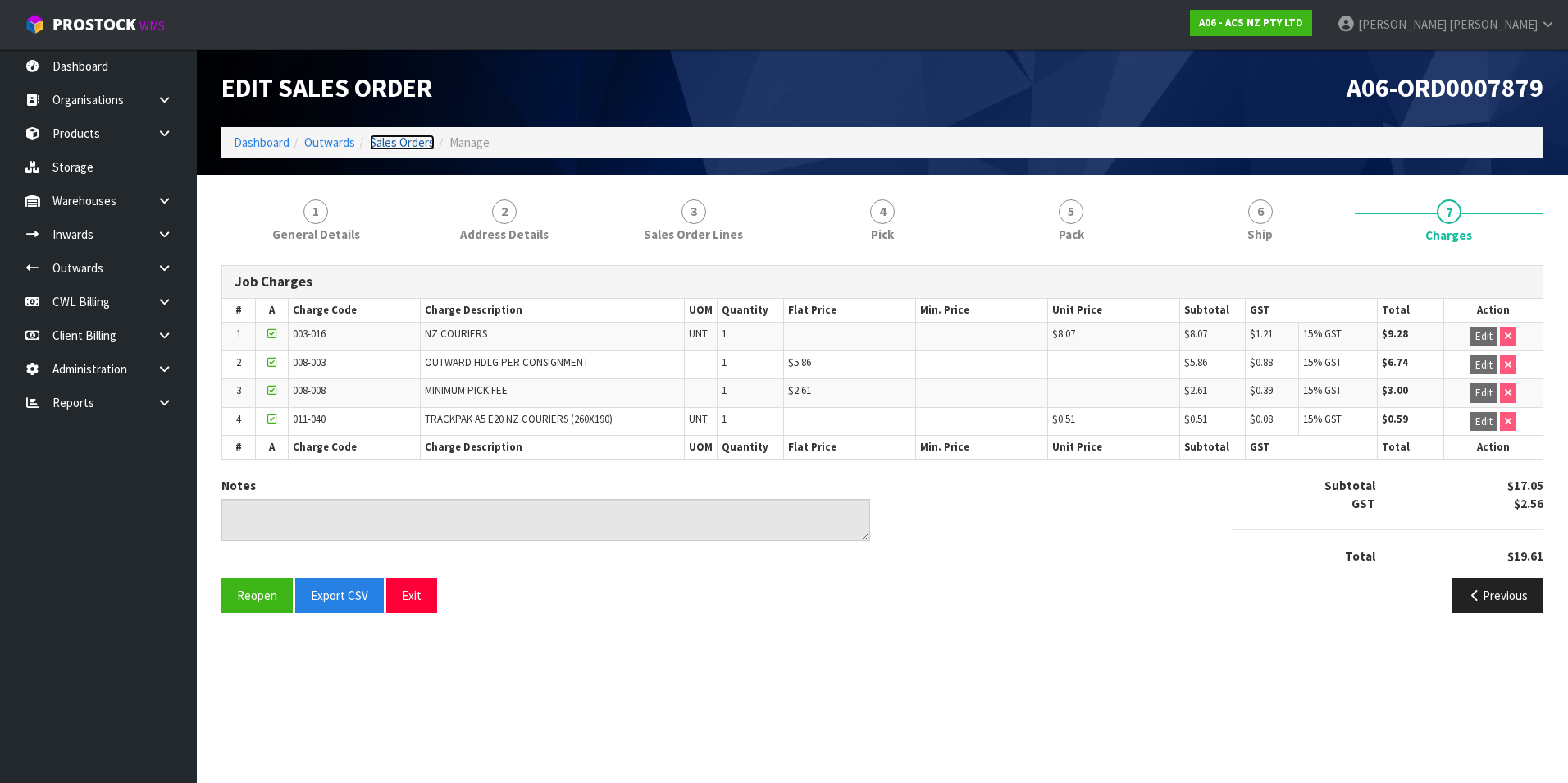
click at [411, 147] on link "Sales Orders" at bounding box center [402, 143] width 65 height 16
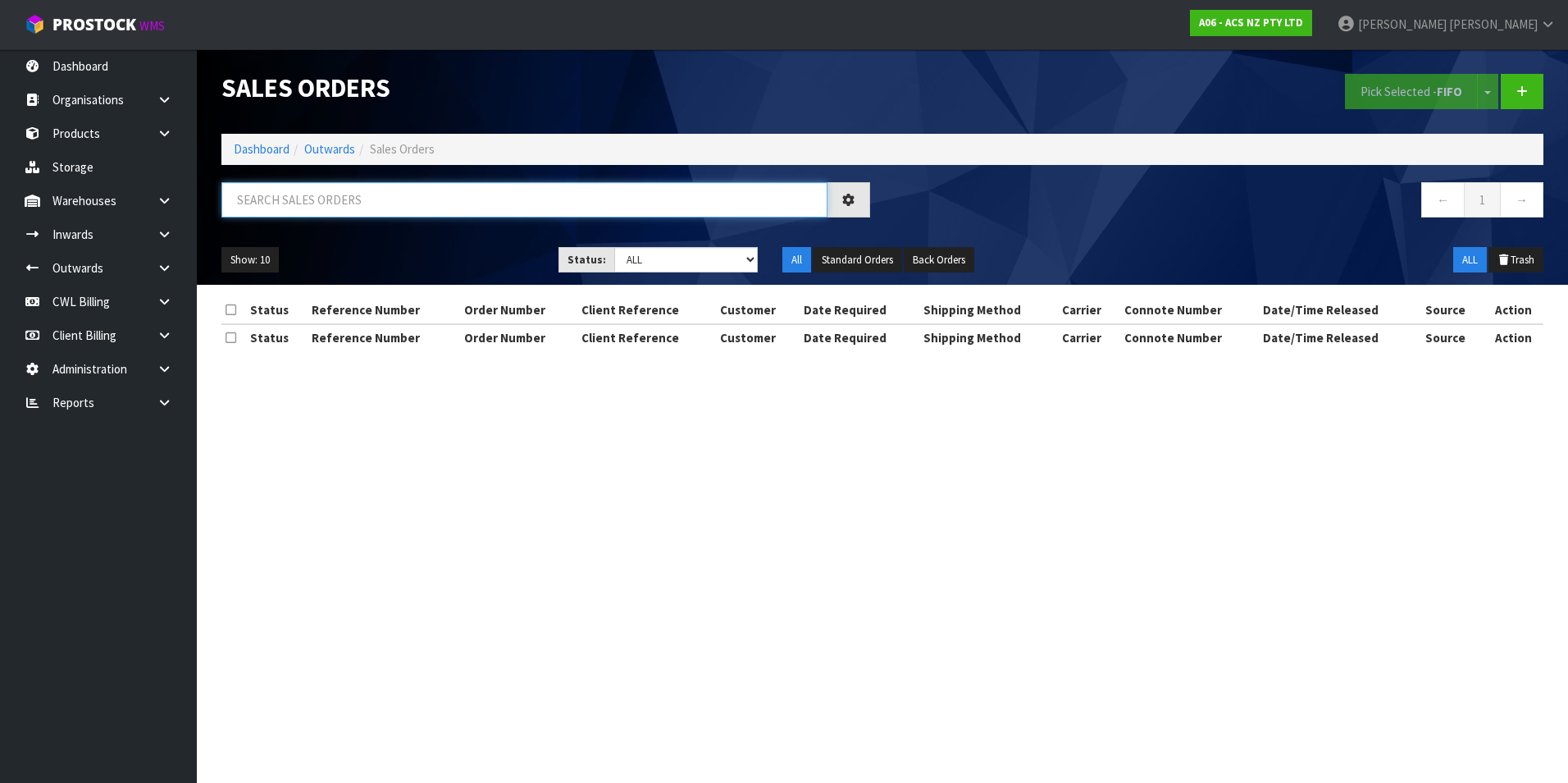
click at [282, 205] on input "text" at bounding box center [524, 200] width 606 height 36
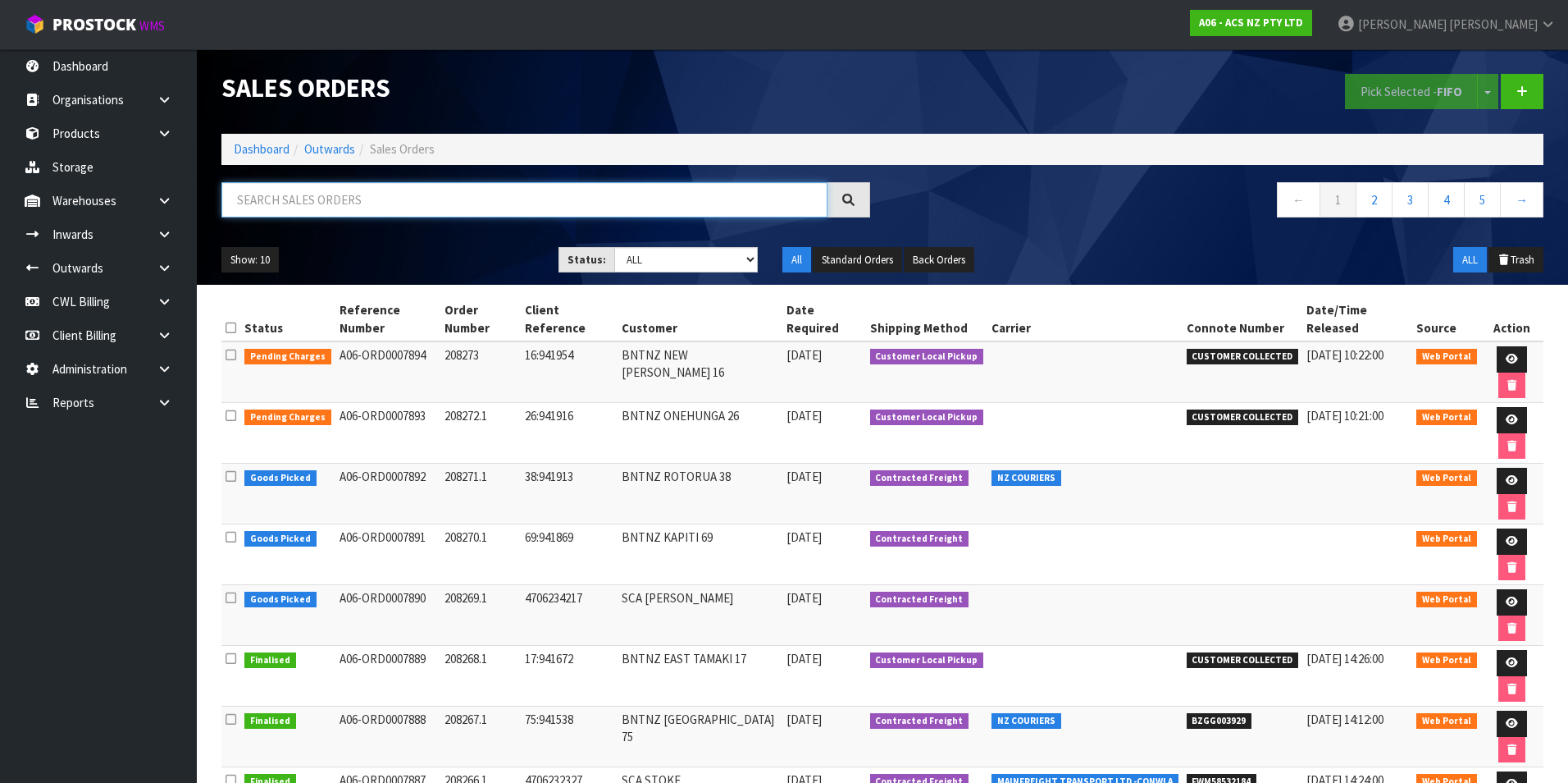
paste input "BZGG003920"
click at [390, 202] on input "BZGG003920" at bounding box center [524, 200] width 606 height 36
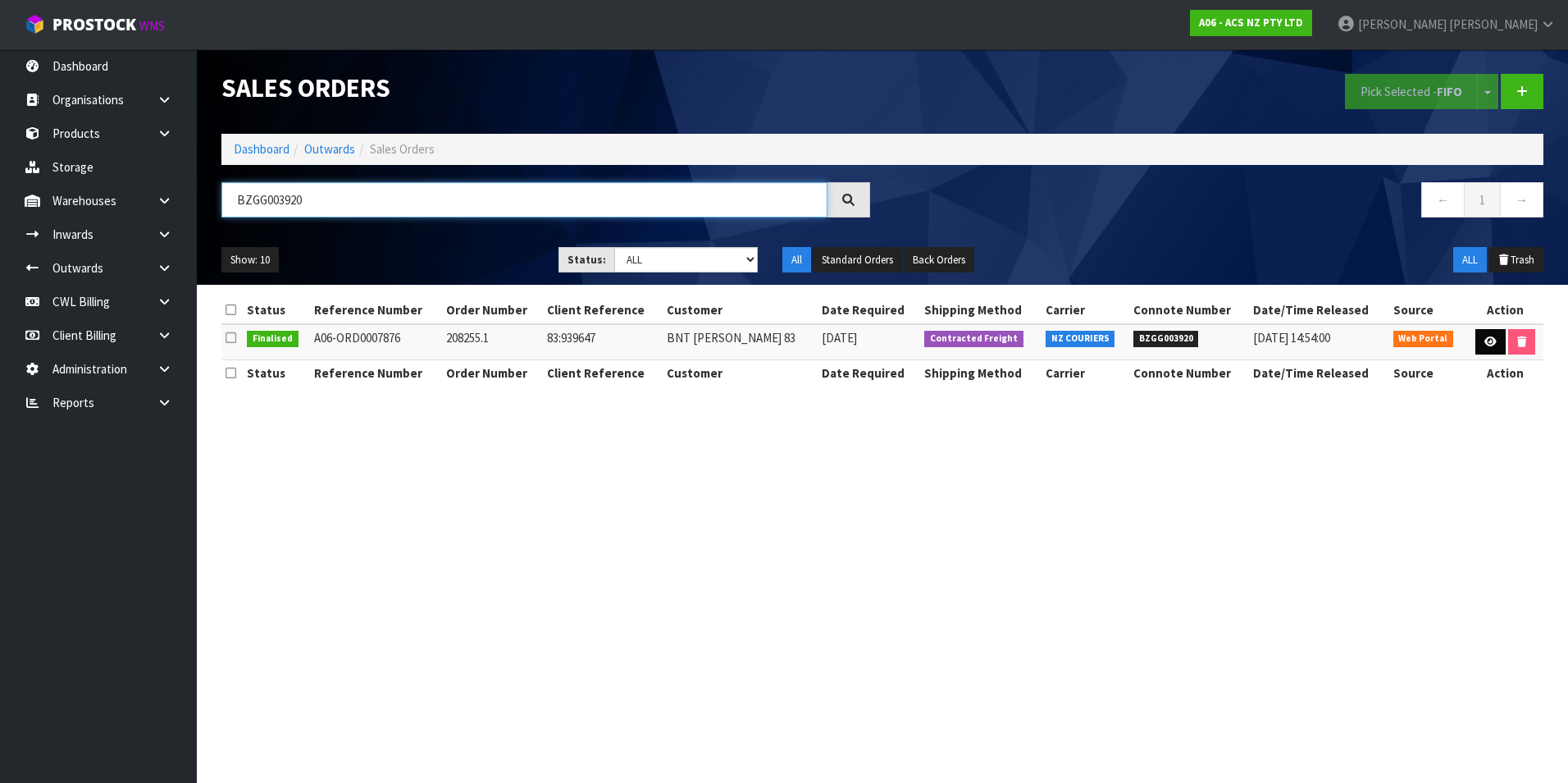
type input "BZGG003920"
click at [1479, 340] on link at bounding box center [1490, 342] width 31 height 27
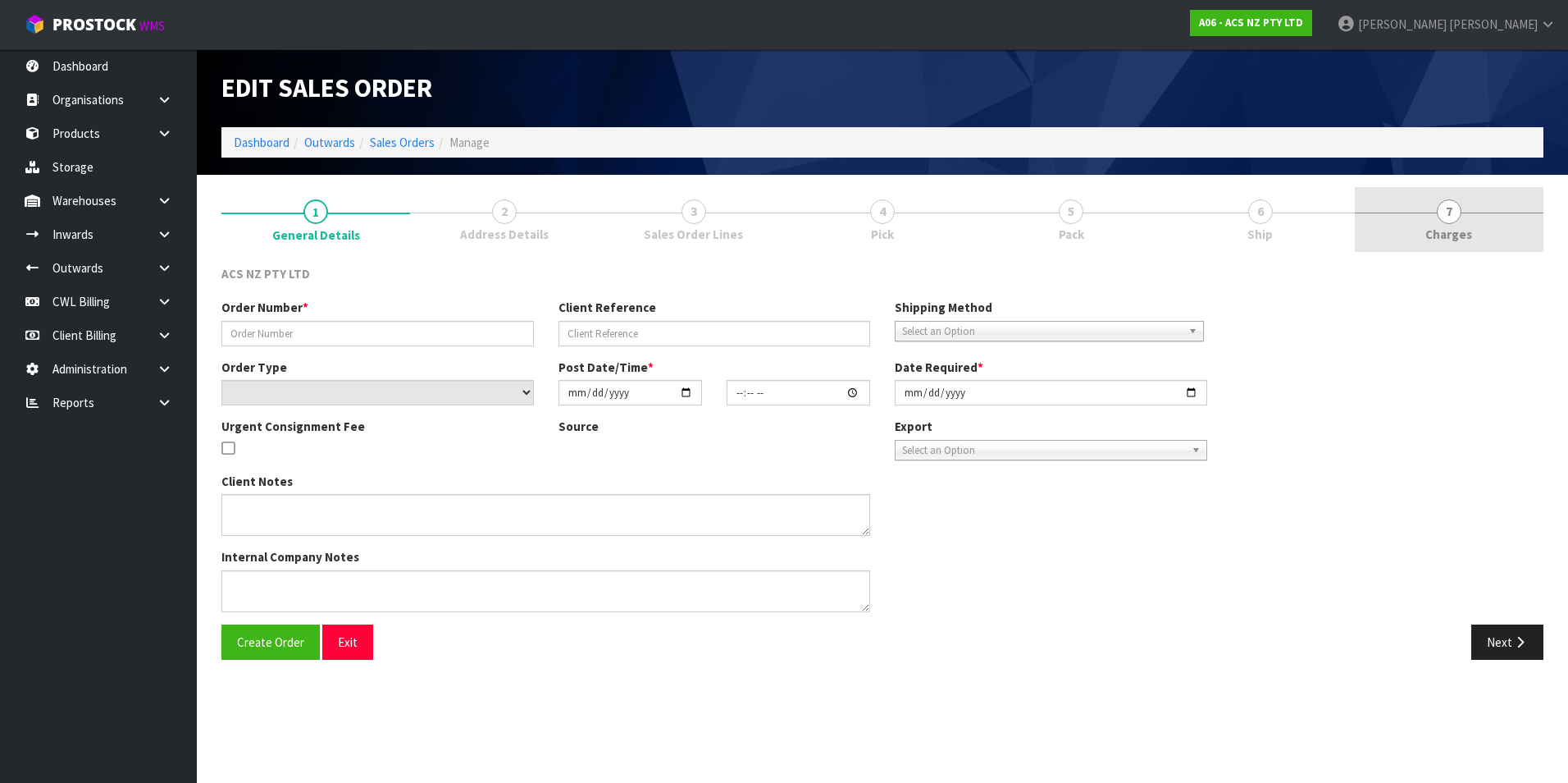
type input "208255.1"
type input "83:939647"
select select "number:0"
type input "2025-08-28"
type input "13:34:00.000"
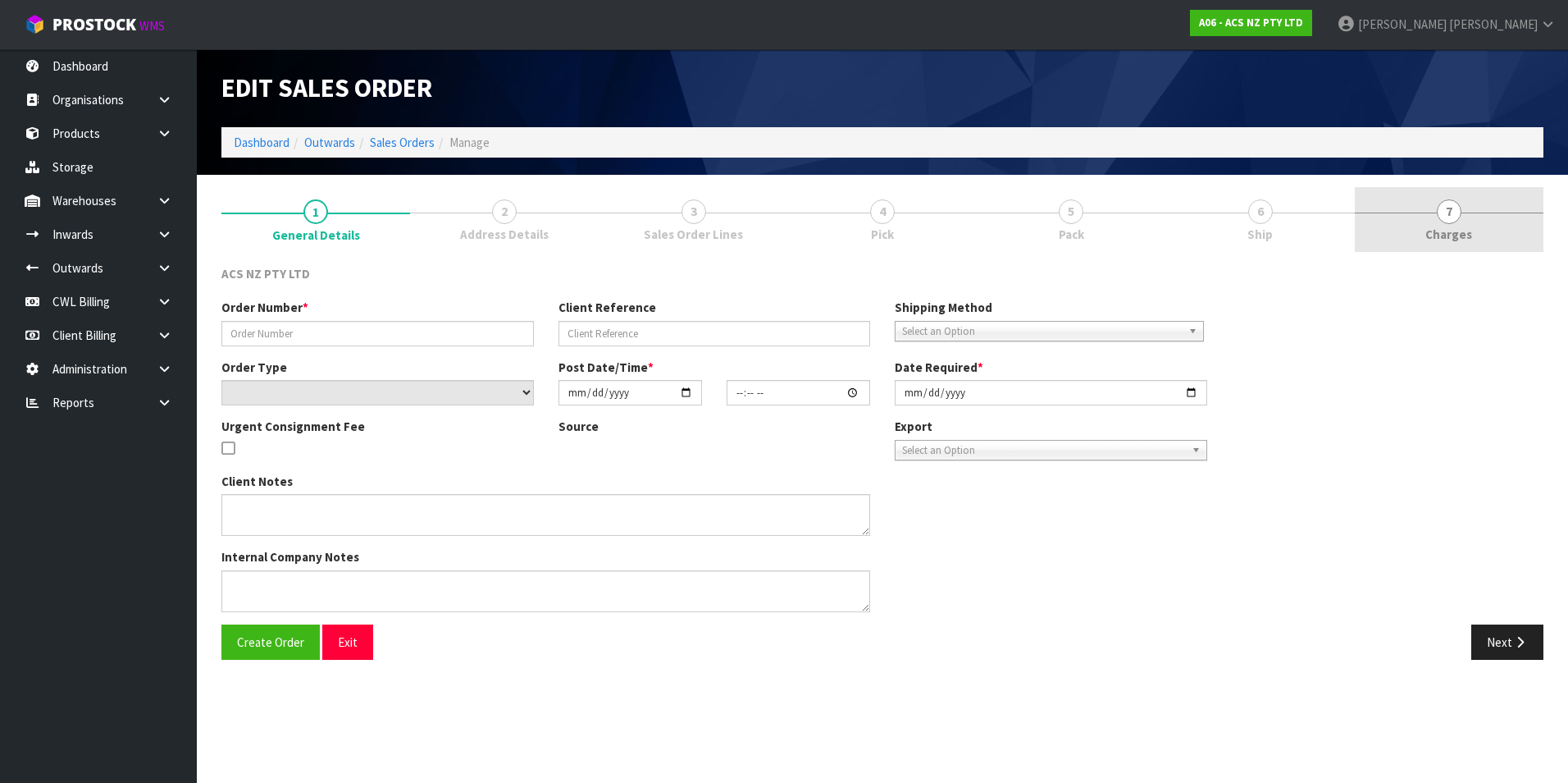
type input "2025-08-28"
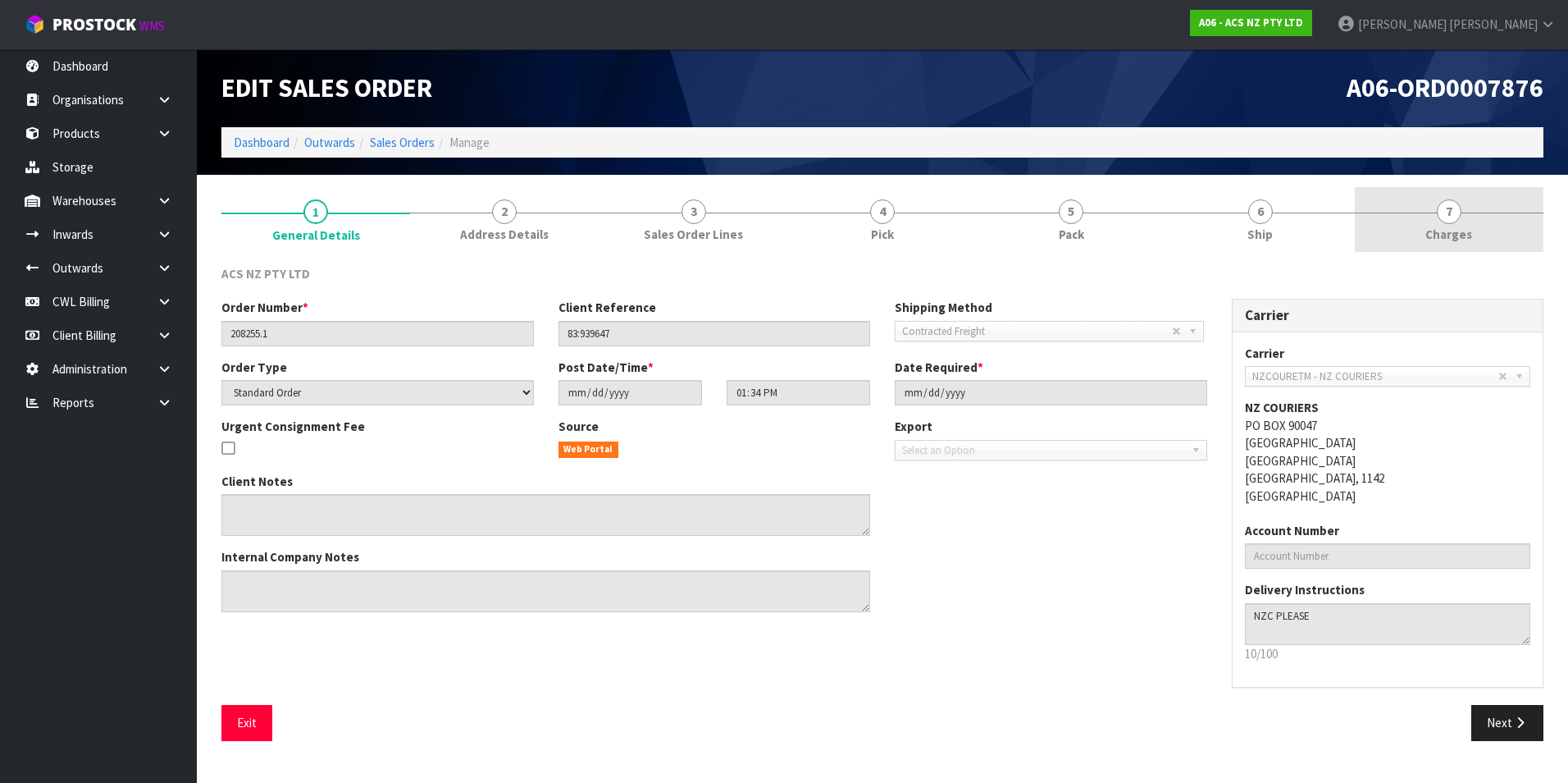
click at [1449, 213] on span "7" at bounding box center [1449, 211] width 25 height 25
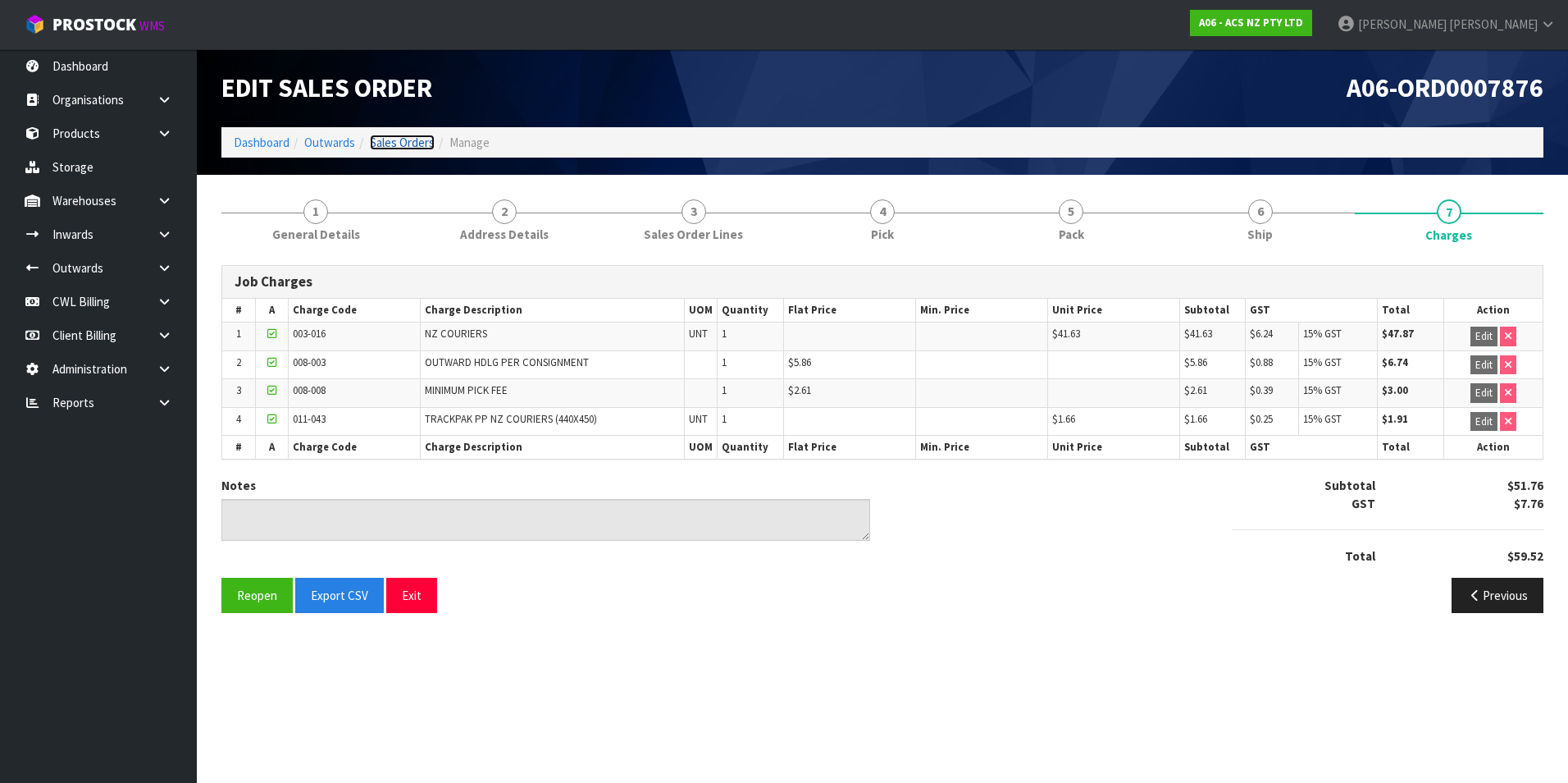
click at [424, 141] on link "Sales Orders" at bounding box center [402, 143] width 65 height 16
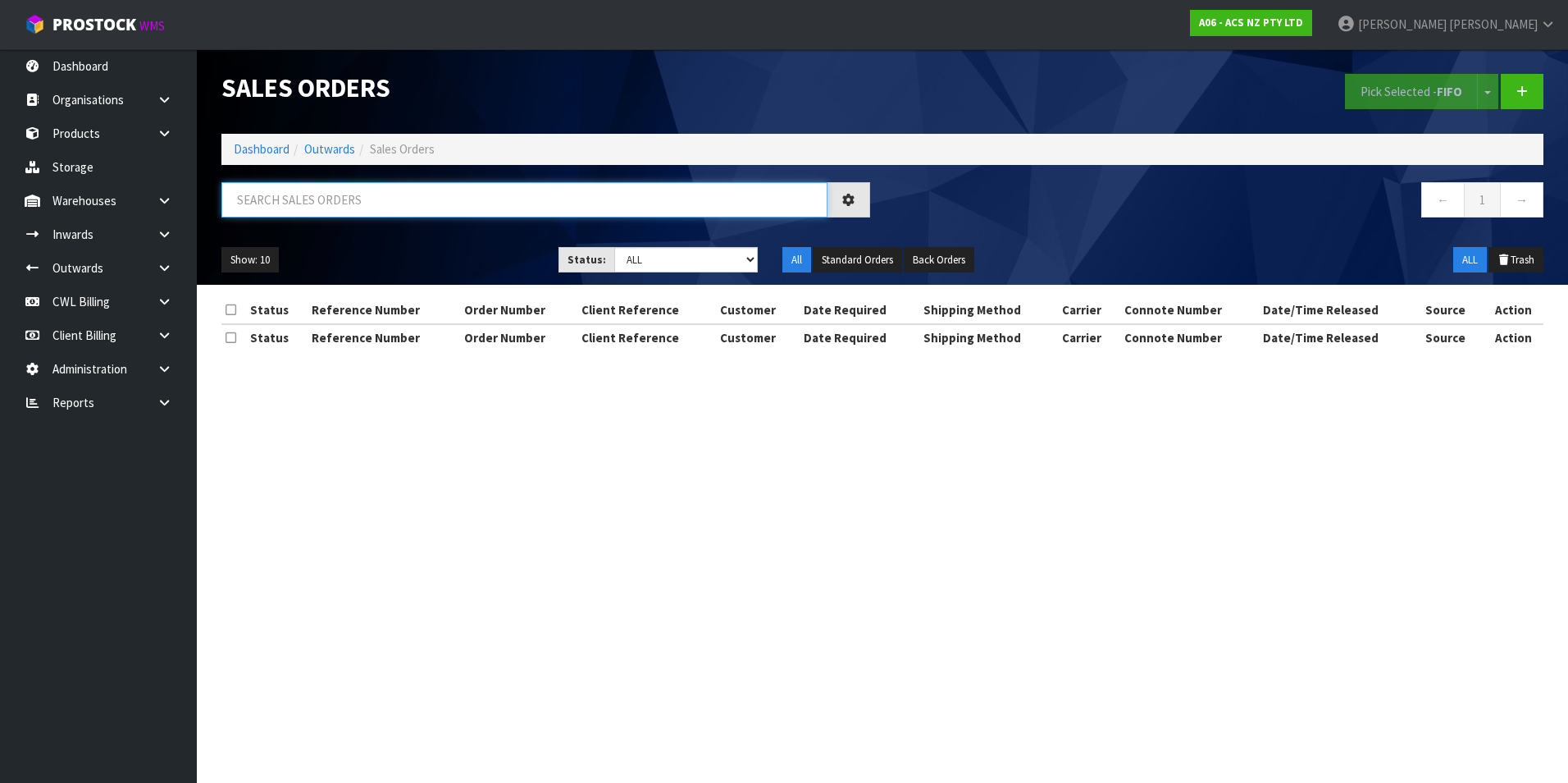
click at [239, 198] on input "text" at bounding box center [524, 200] width 606 height 36
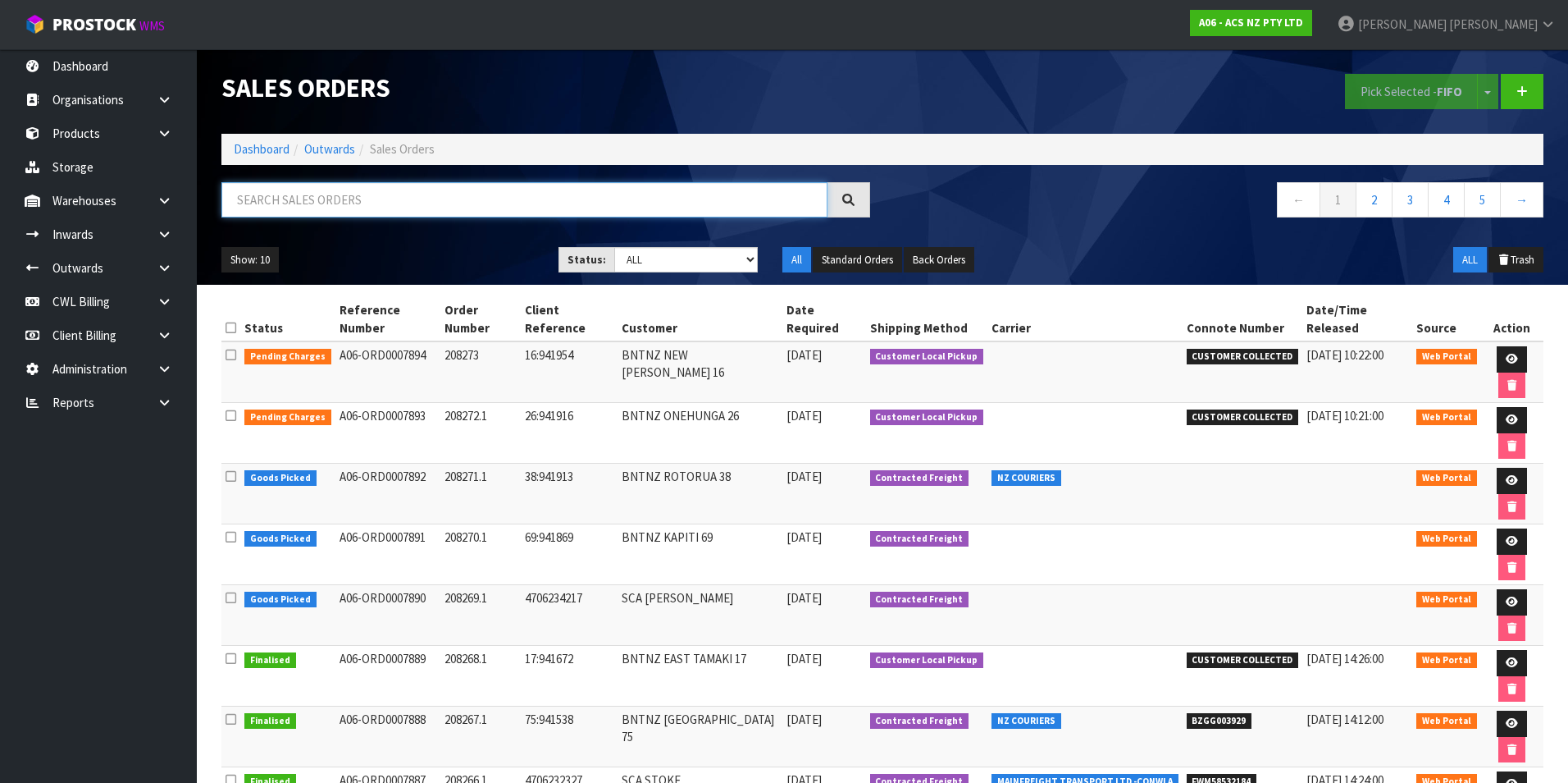
paste input "BZGG003907"
type input "BZGG003907"
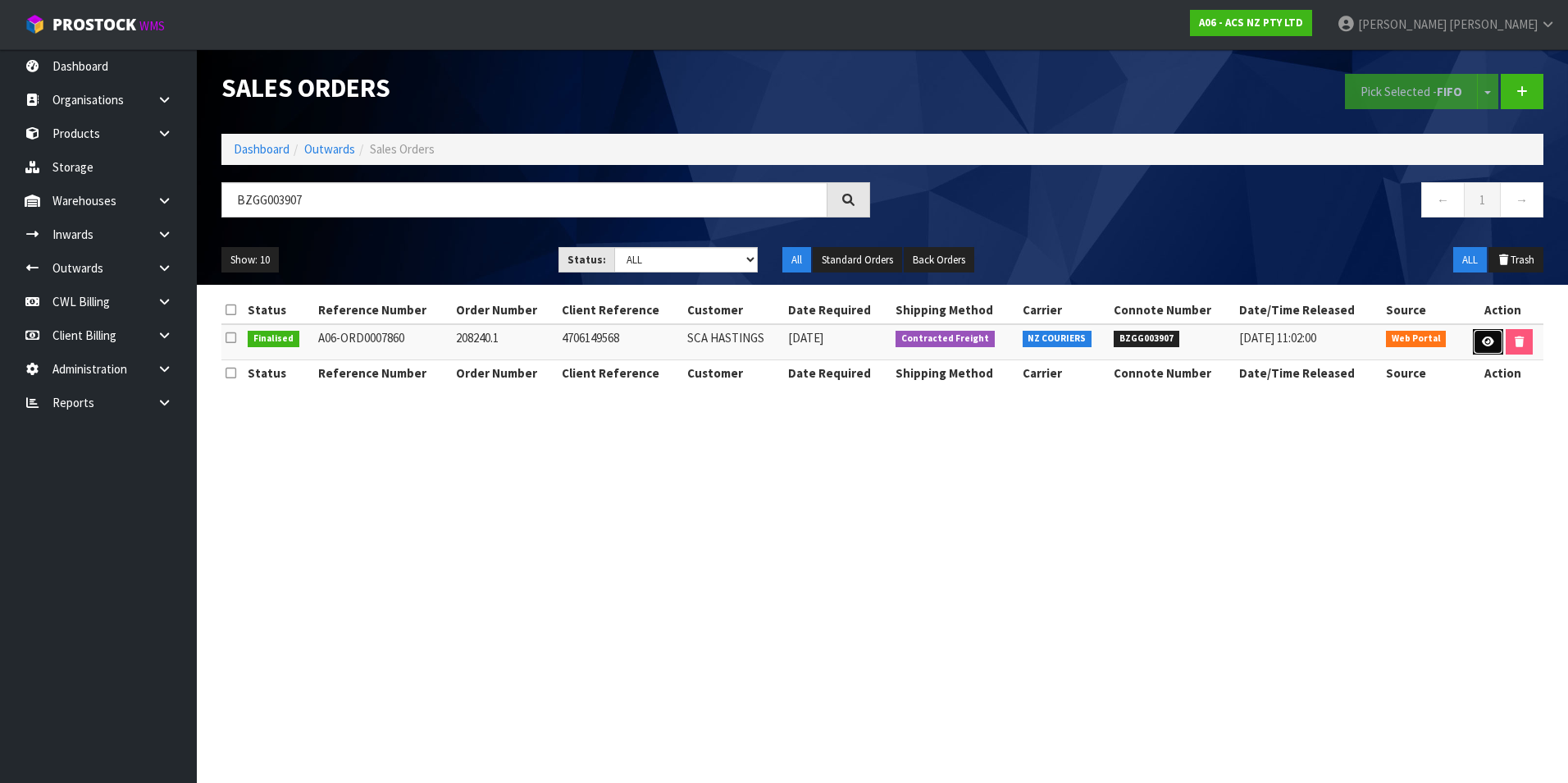
click at [1481, 348] on link at bounding box center [1488, 342] width 31 height 27
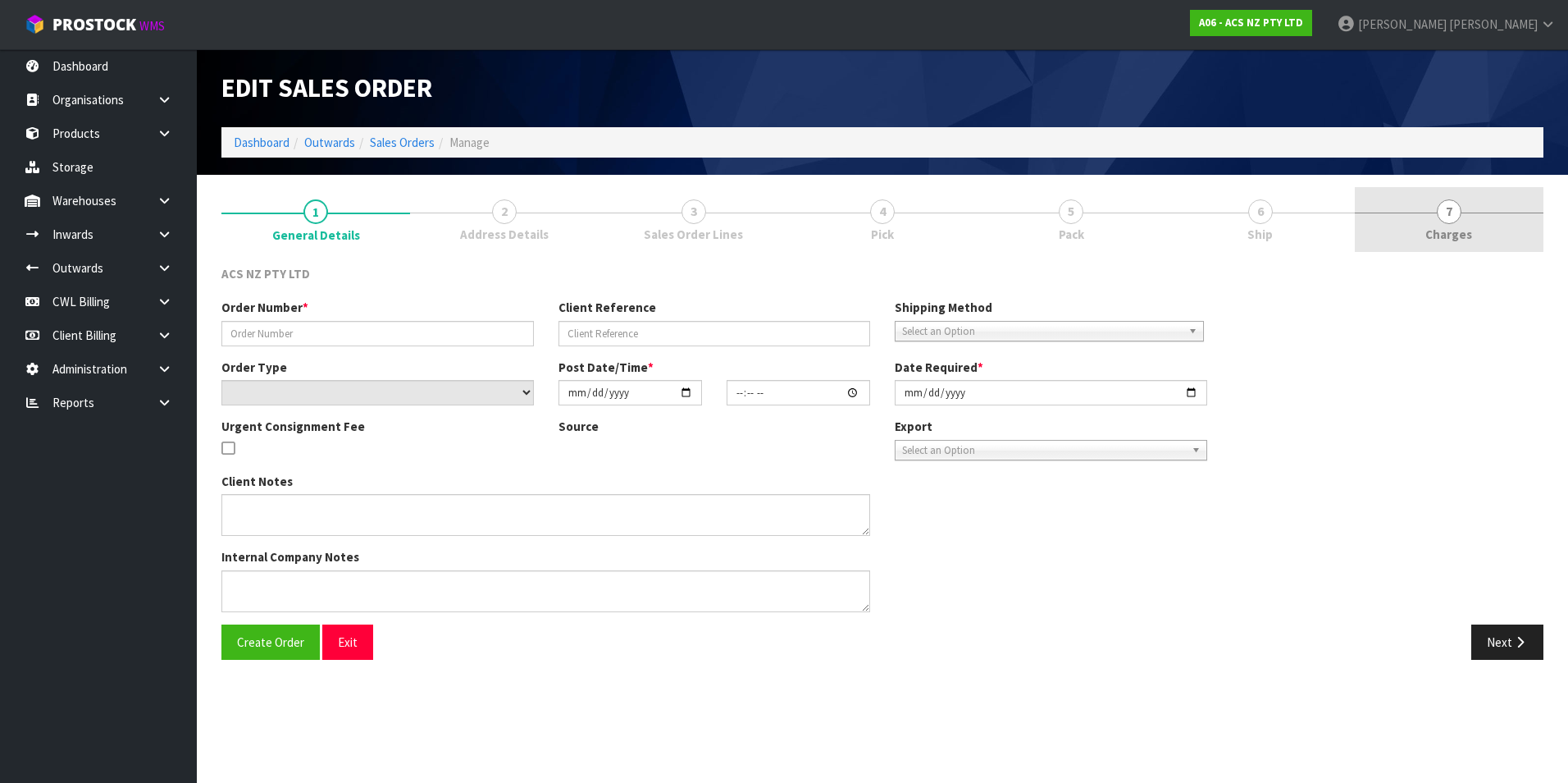
type input "208240.1"
type input "4706149568"
select select "number:0"
type input "2025-08-25"
type input "16:39:00.000"
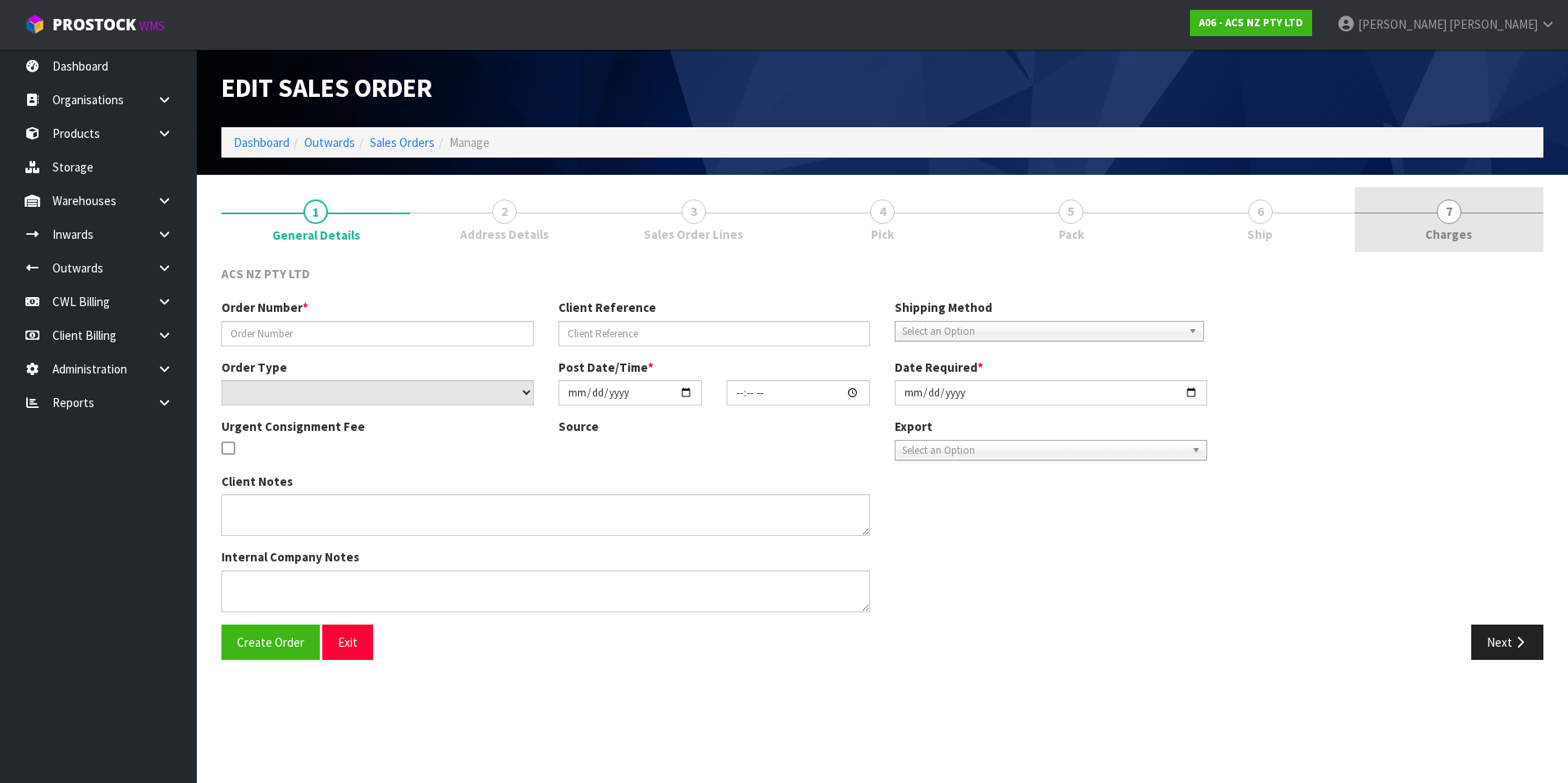
type input "2025-08-26"
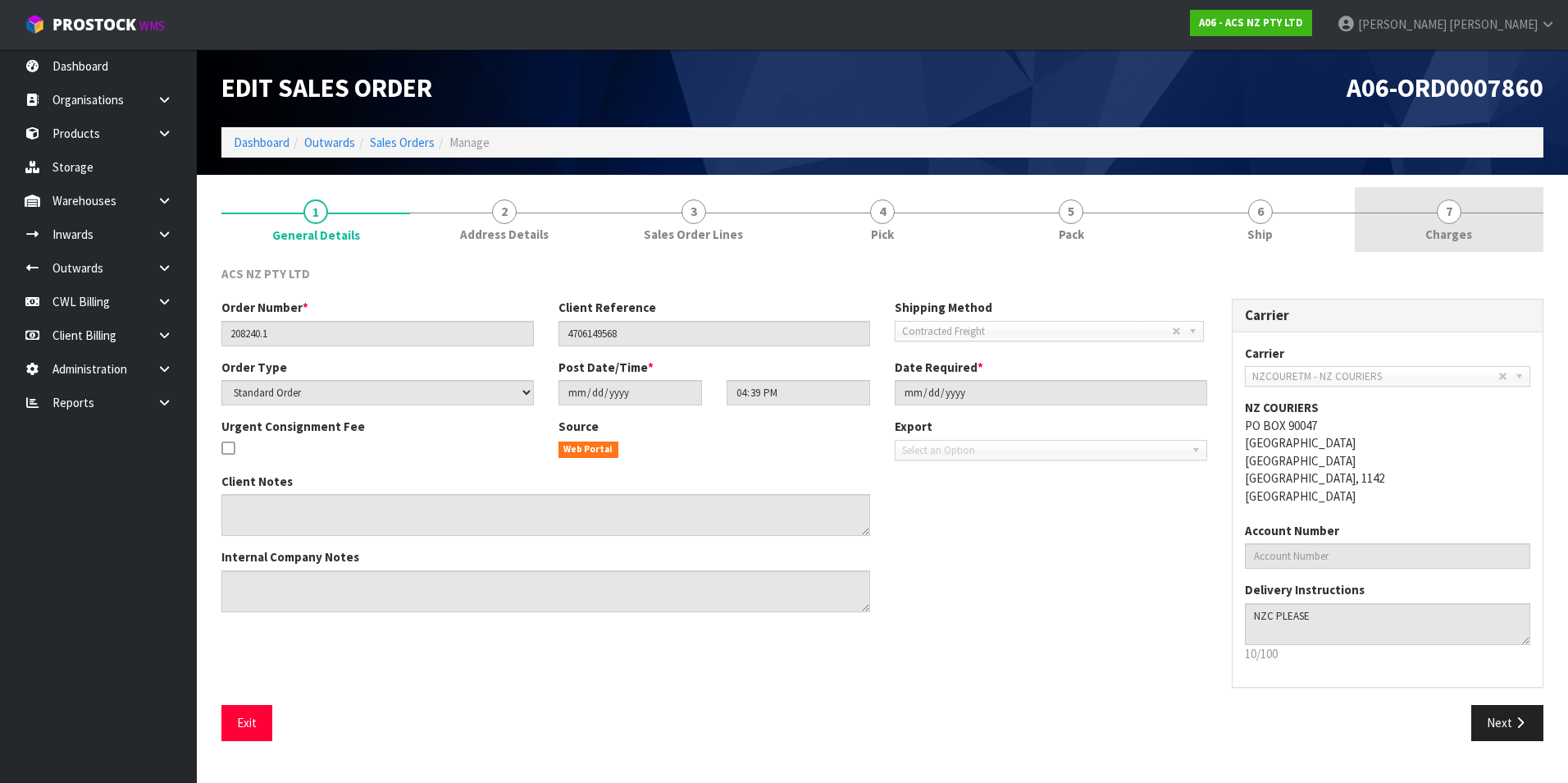
click at [1447, 218] on span "7" at bounding box center [1449, 211] width 25 height 25
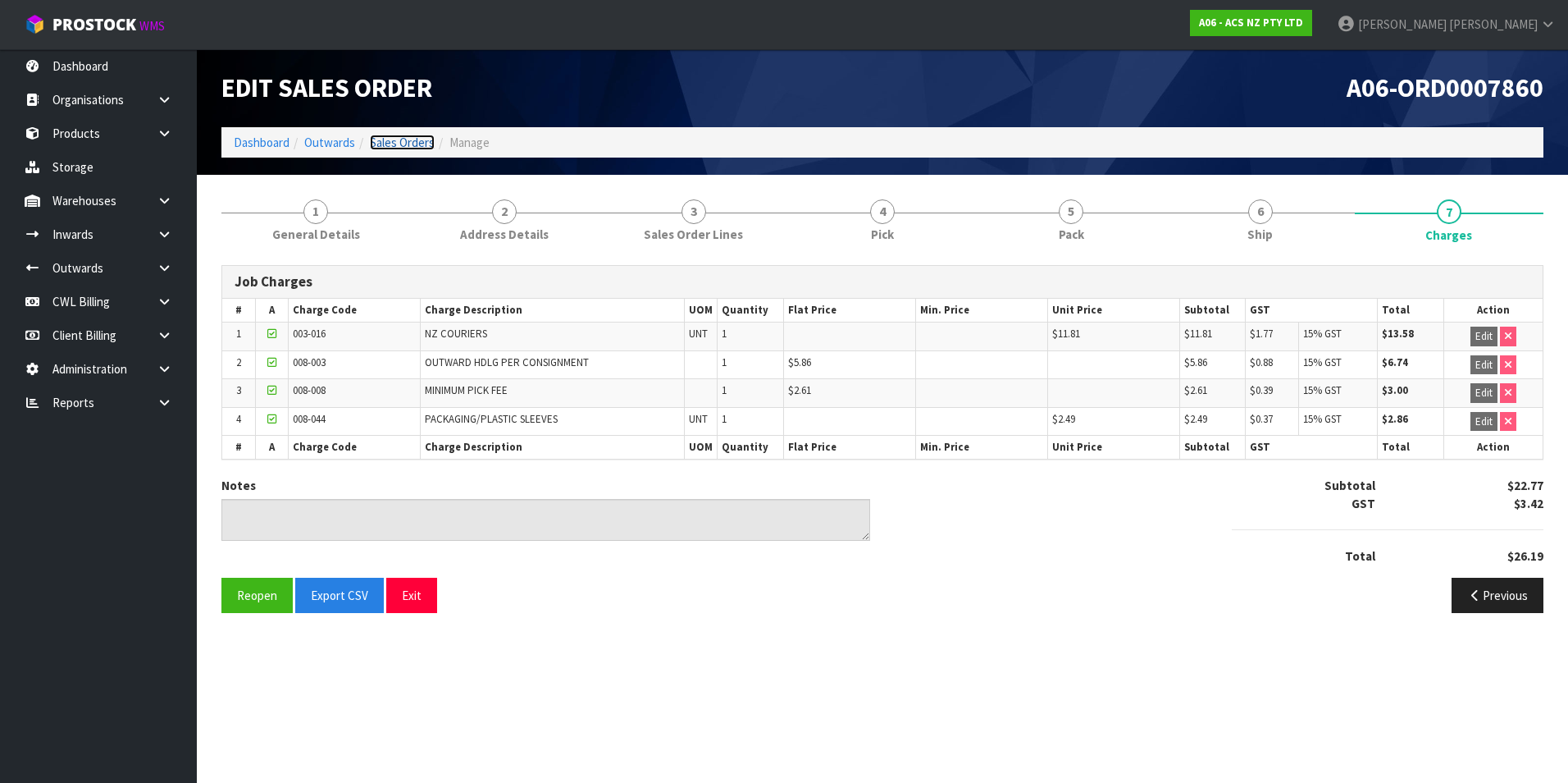
click at [414, 143] on link "Sales Orders" at bounding box center [402, 143] width 65 height 16
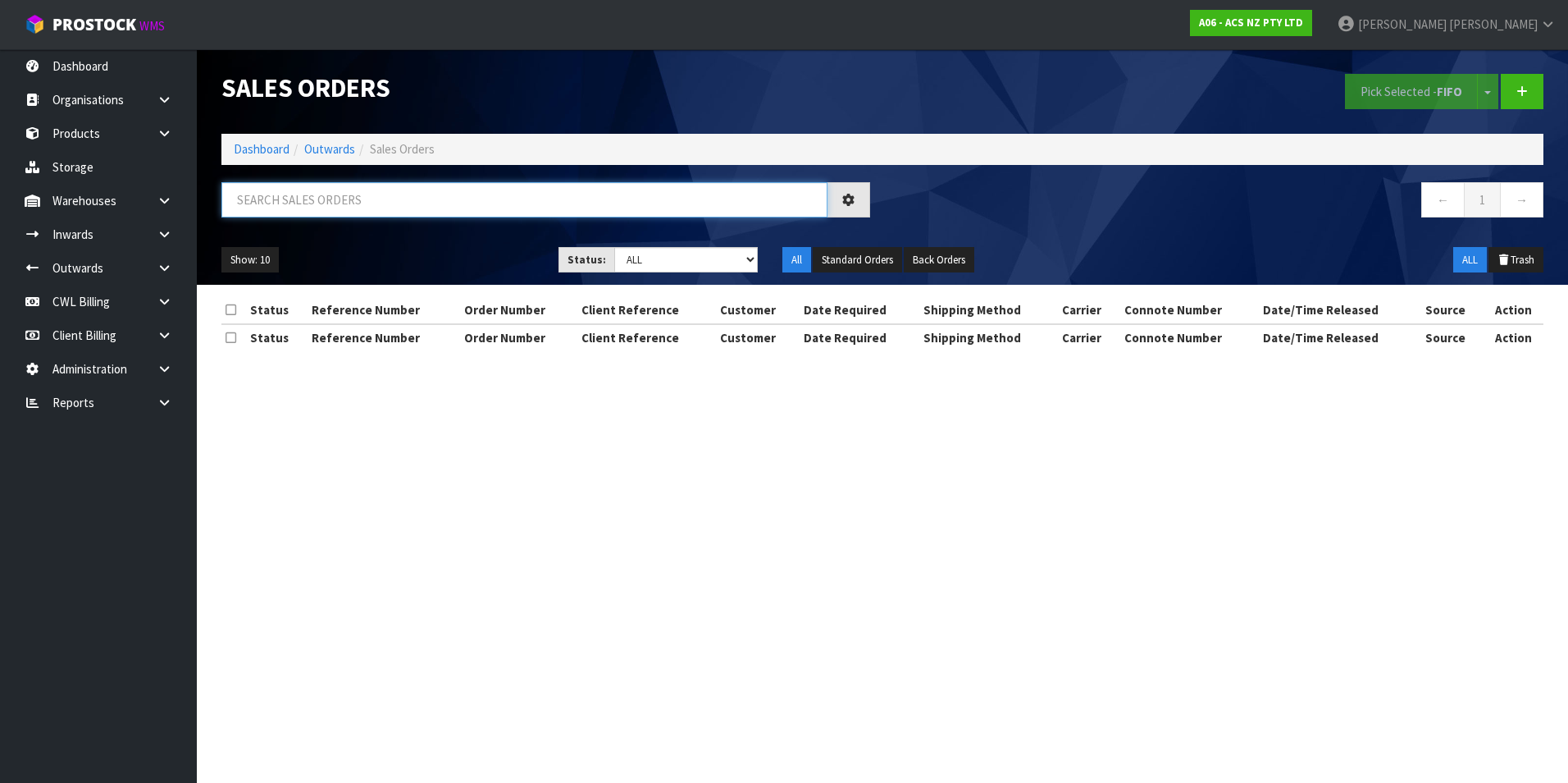
click at [319, 203] on input "text" at bounding box center [524, 200] width 606 height 36
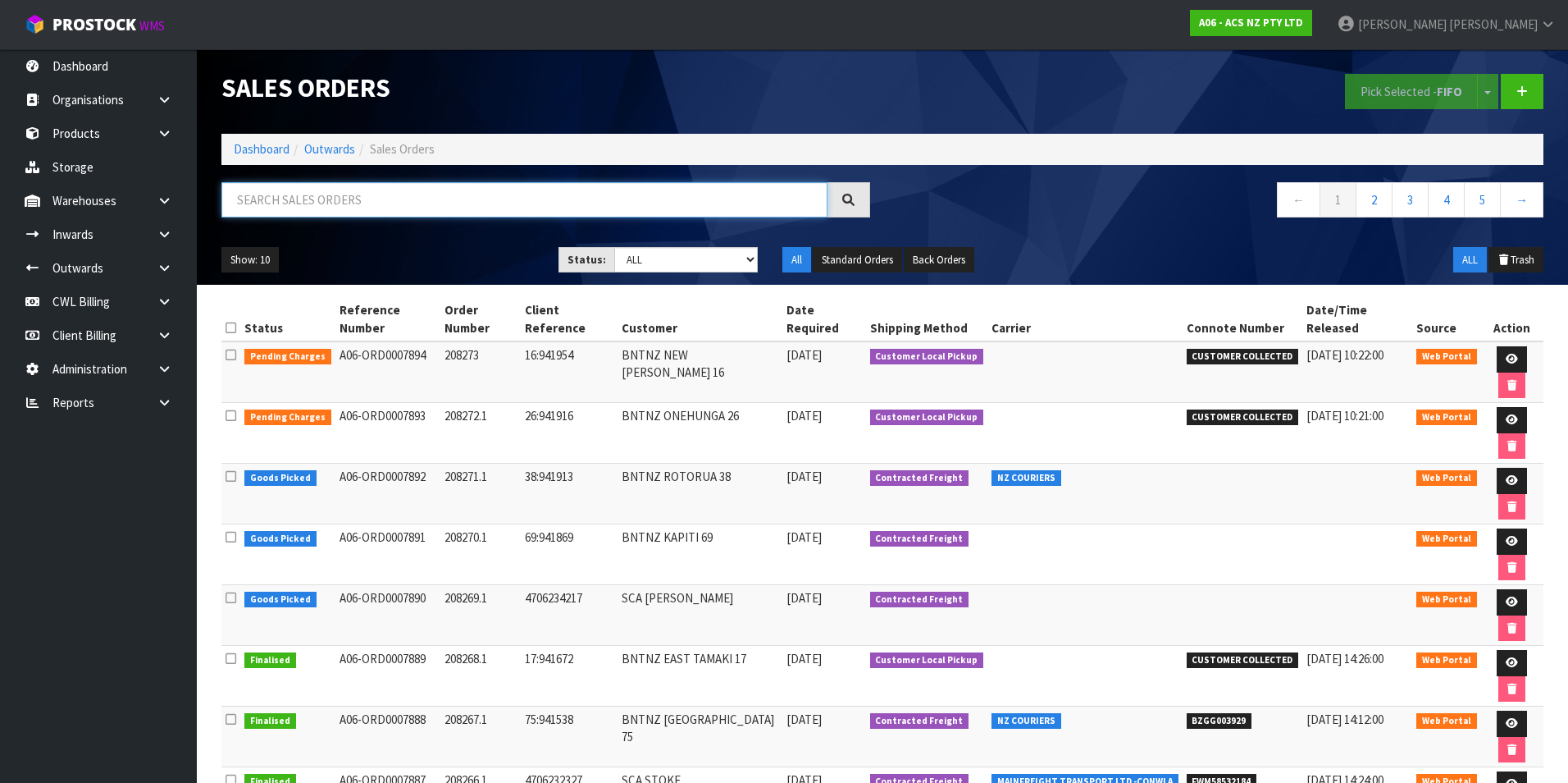
paste input "BZGG003908"
click at [452, 209] on input "BZGG003908" at bounding box center [524, 200] width 606 height 36
type input "BZGG003908"
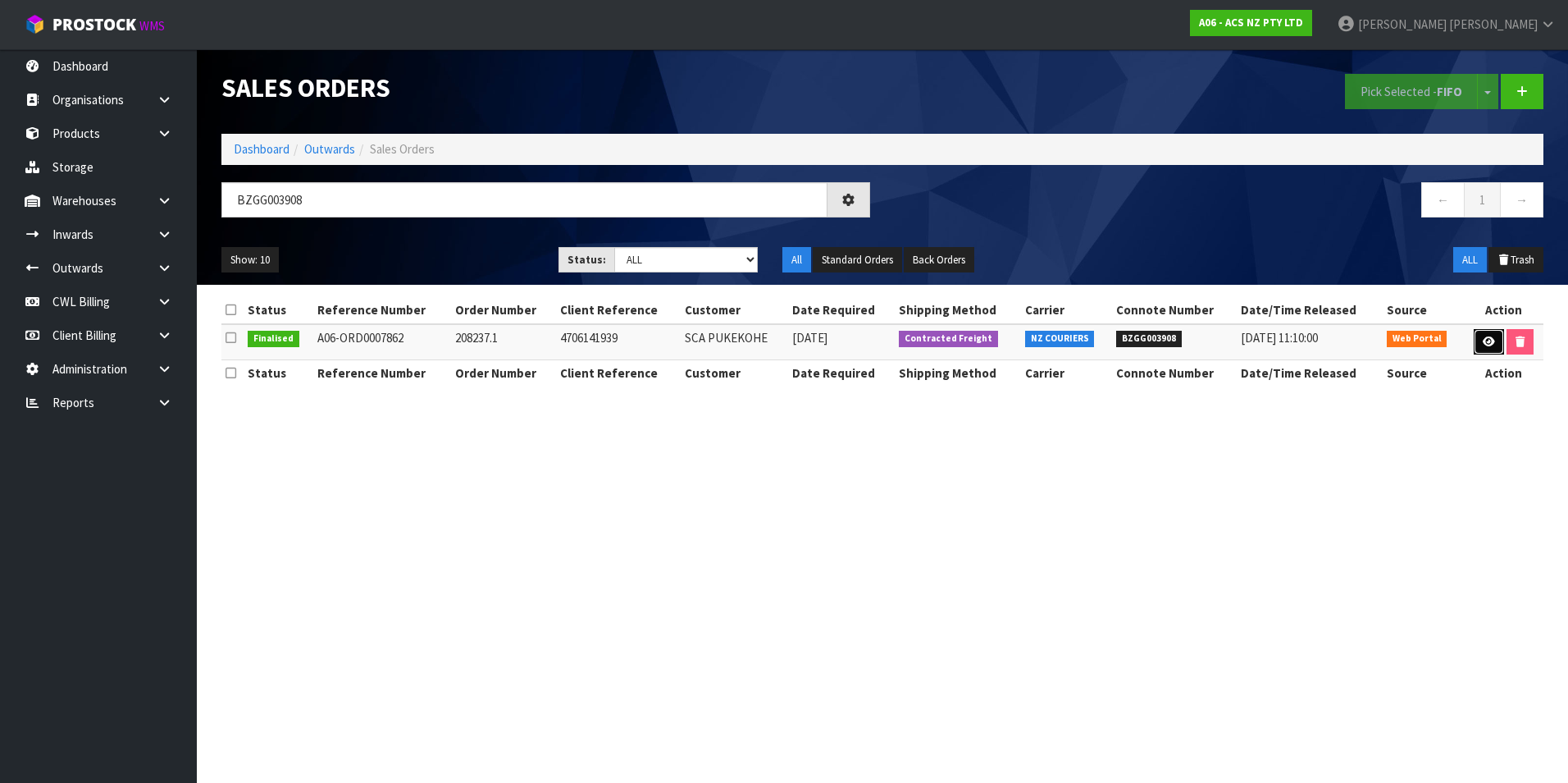
click at [1487, 343] on icon at bounding box center [1489, 341] width 12 height 11
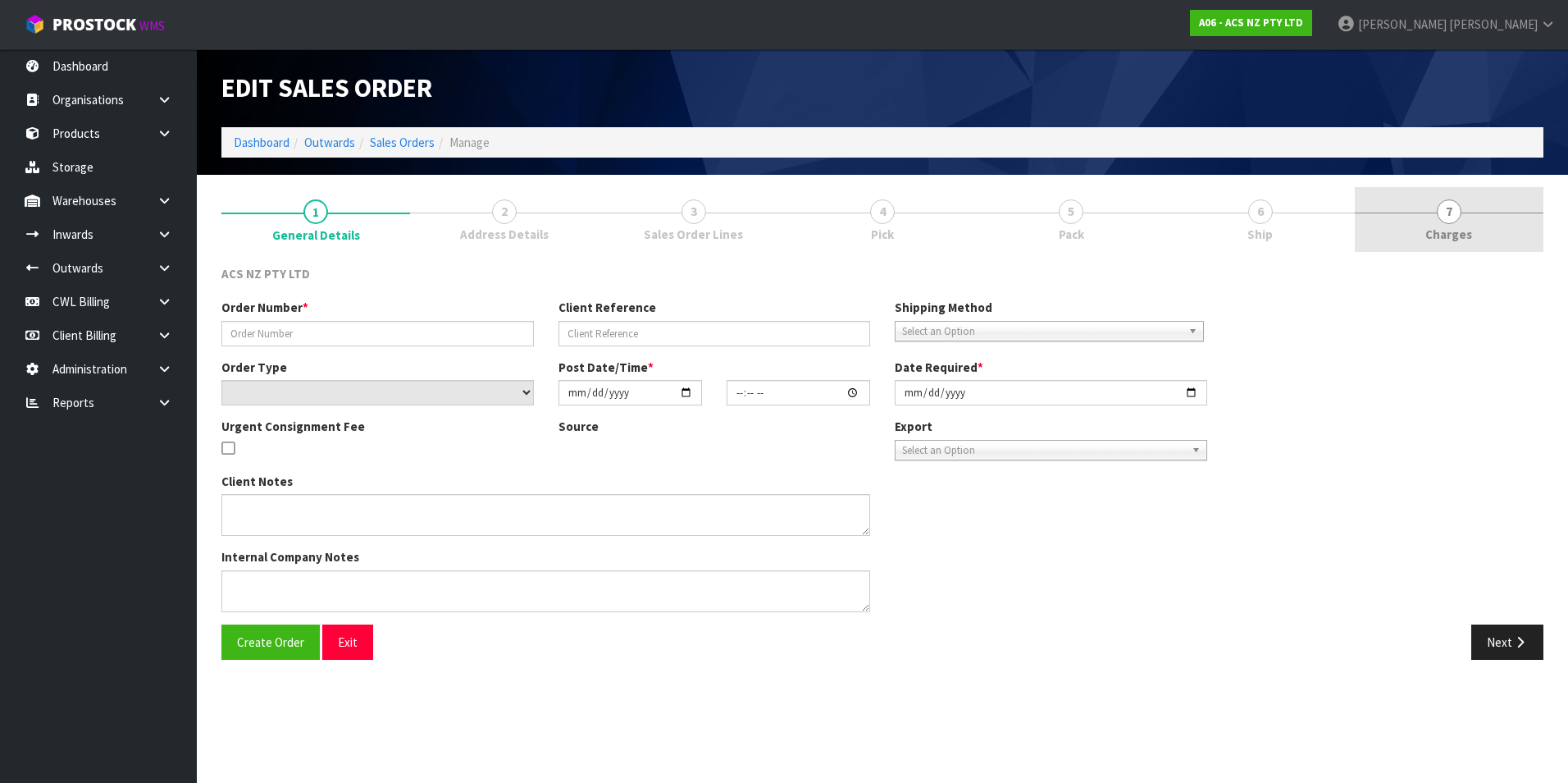
type input "208237.1"
type input "4706141939"
select select "number:0"
type input "2025-08-25"
type input "16:41:00.000"
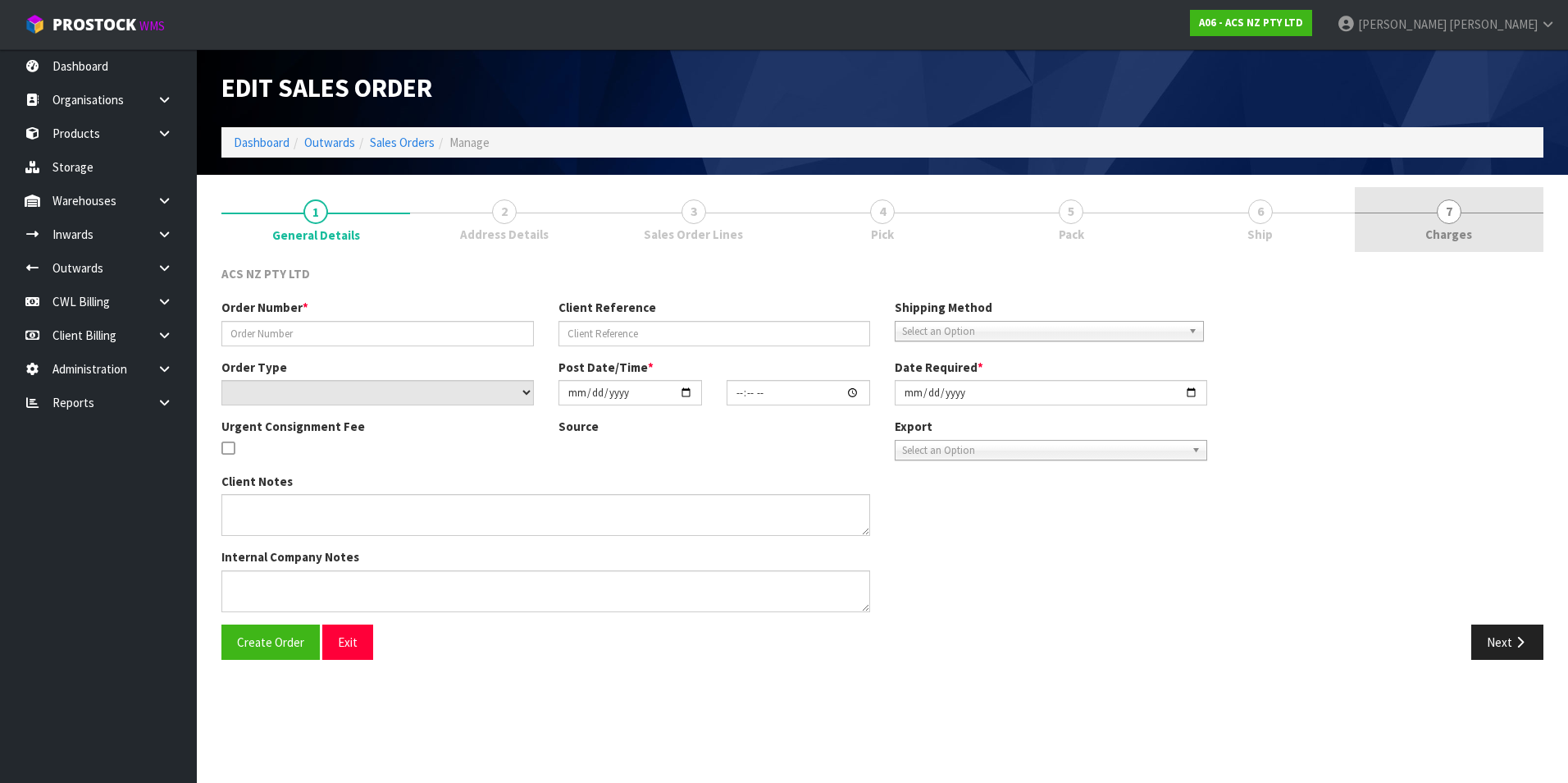
type input "2025-08-26"
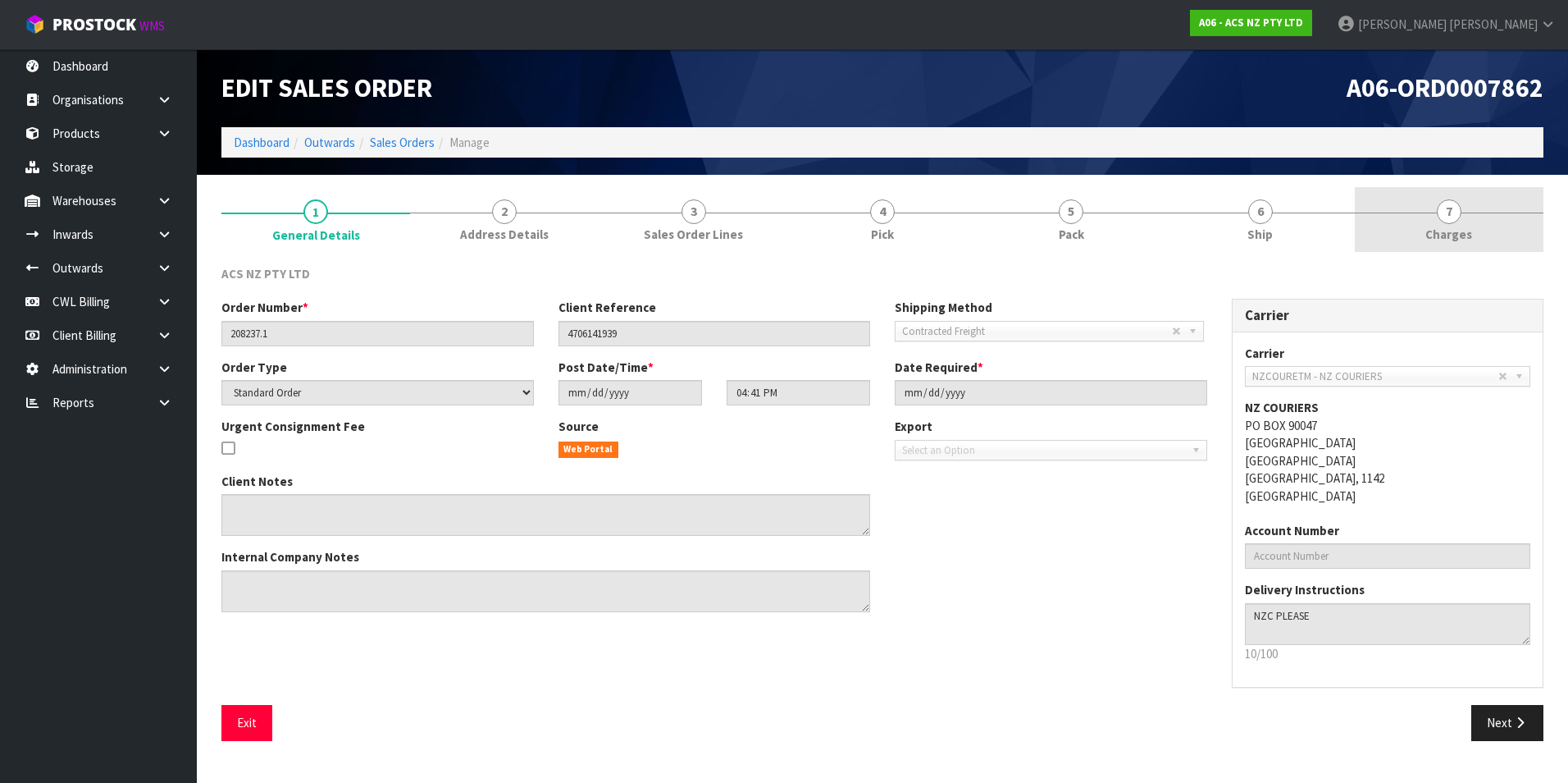
click at [1451, 213] on span "7" at bounding box center [1449, 211] width 25 height 25
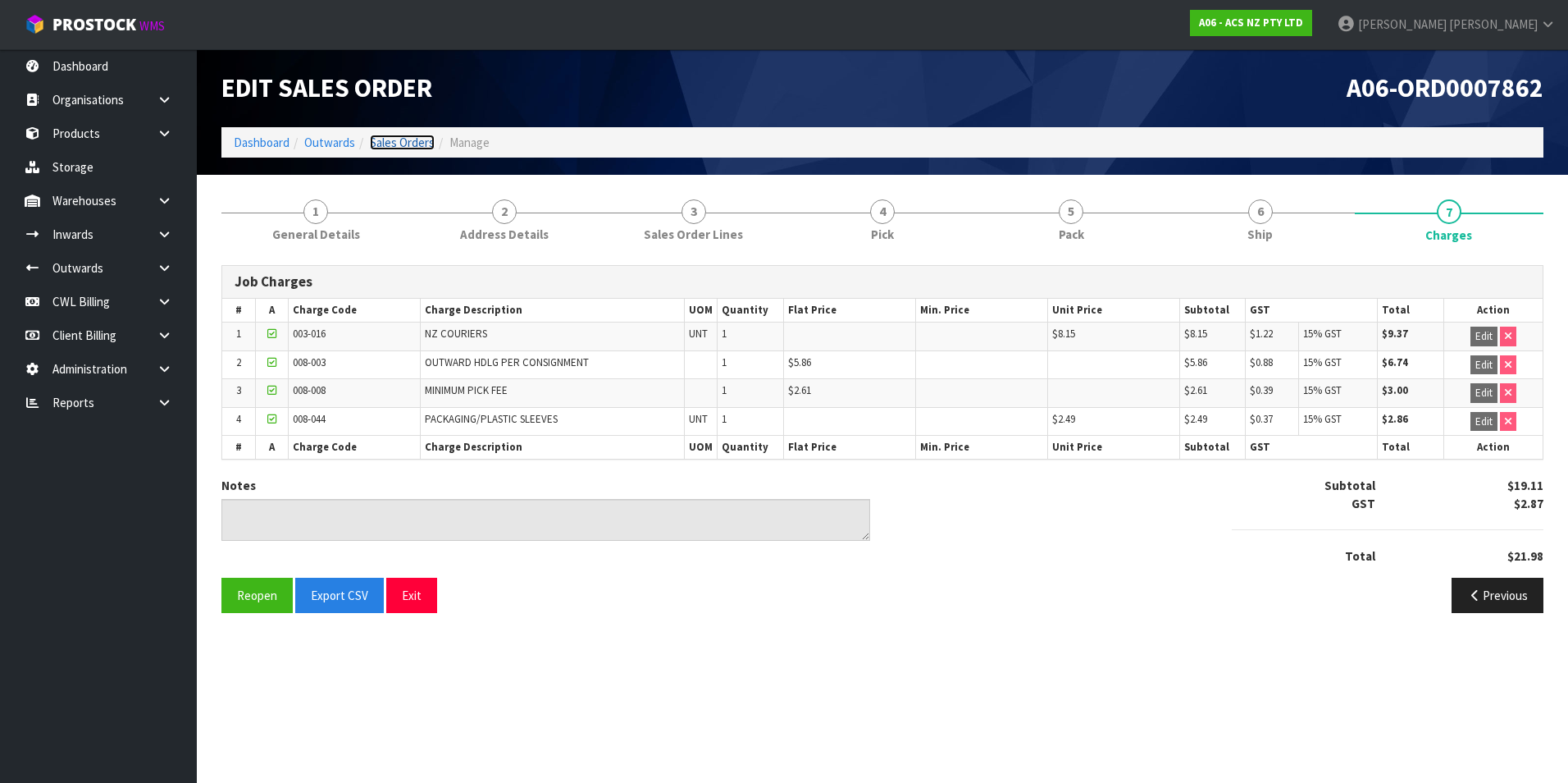
click at [399, 144] on link "Sales Orders" at bounding box center [402, 143] width 65 height 16
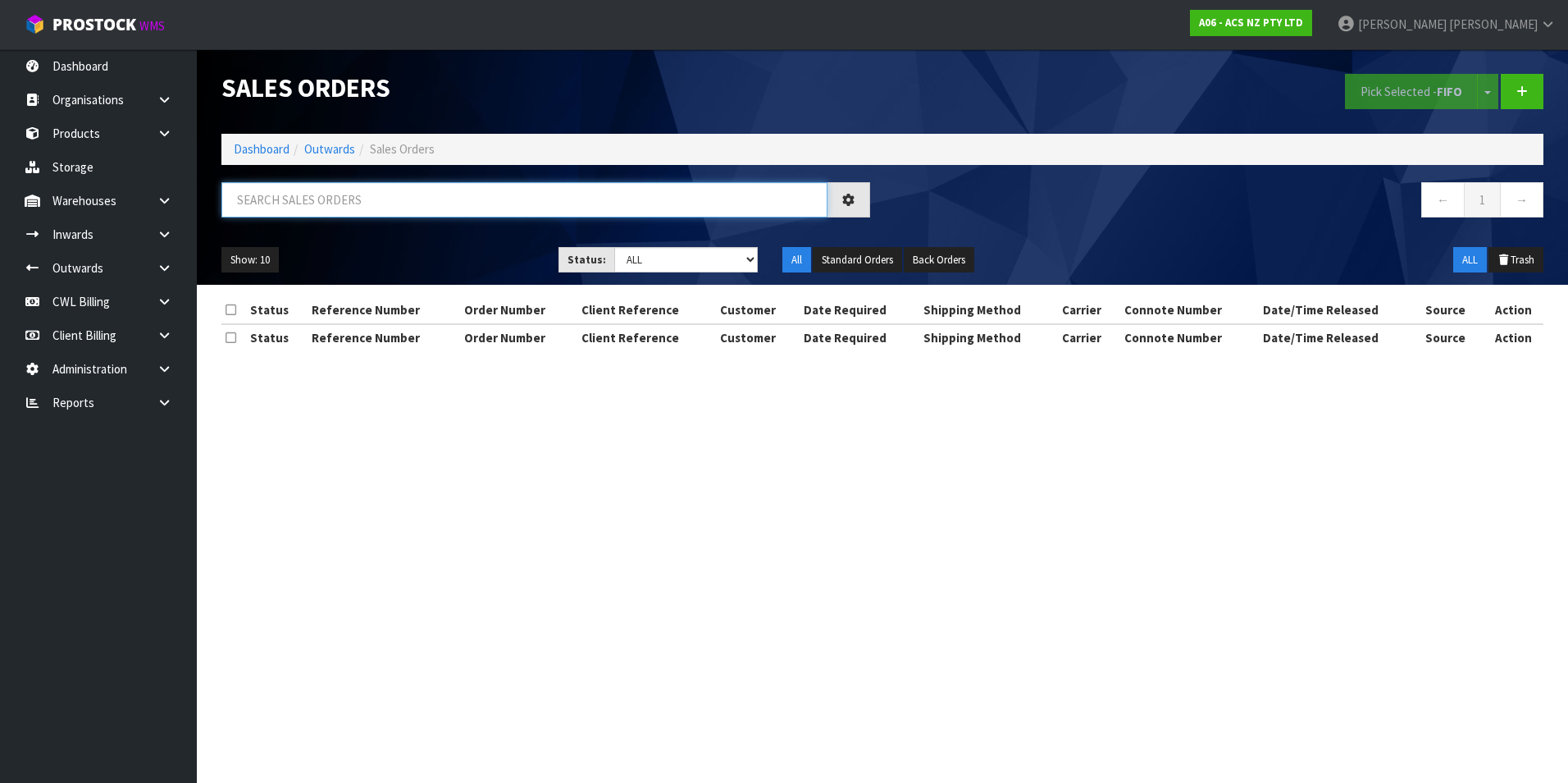
click at [309, 194] on input "text" at bounding box center [524, 200] width 606 height 36
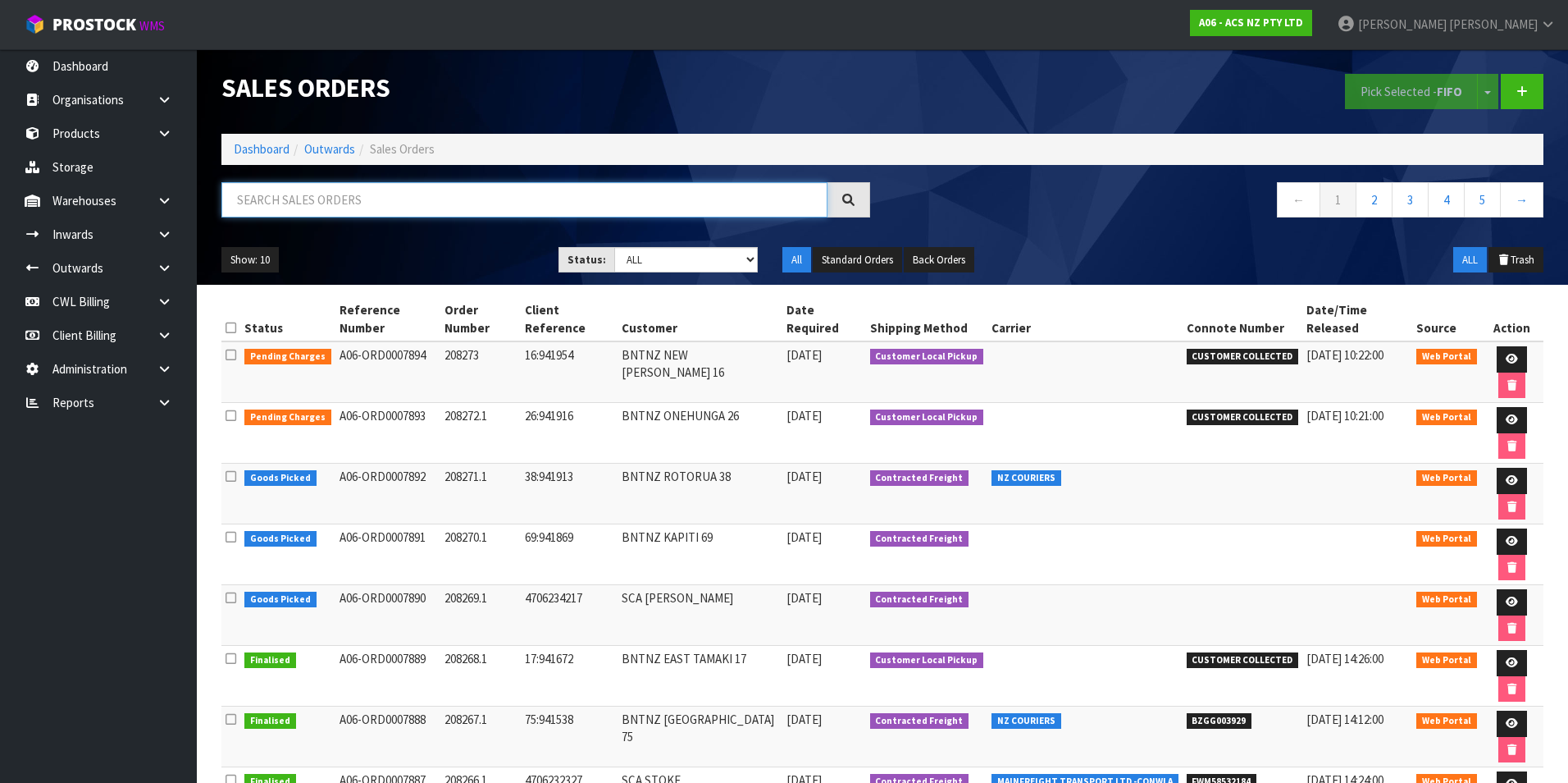
paste input "BZGG003911"
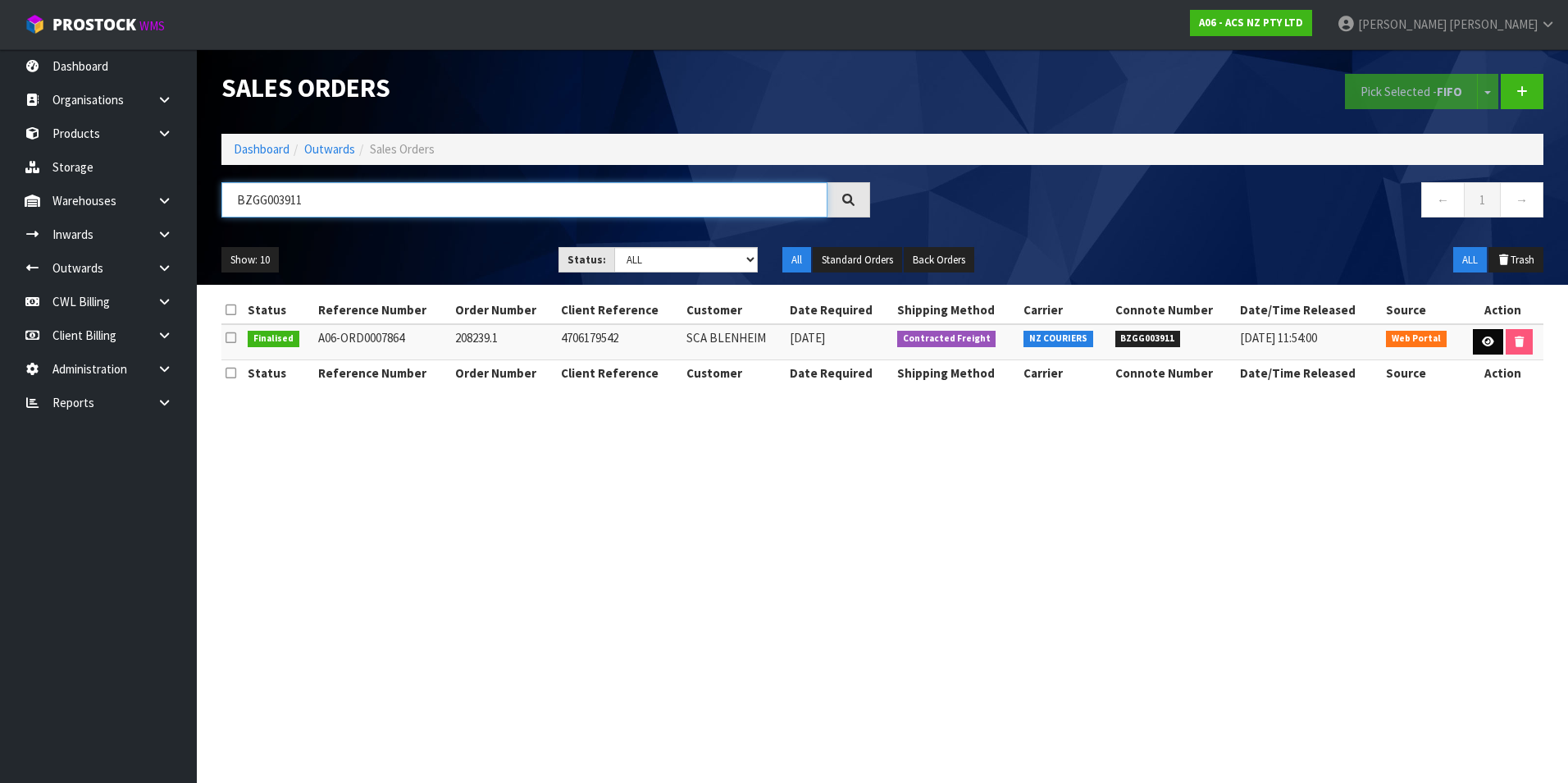
type input "BZGG003911"
click at [1484, 334] on link at bounding box center [1488, 342] width 31 height 27
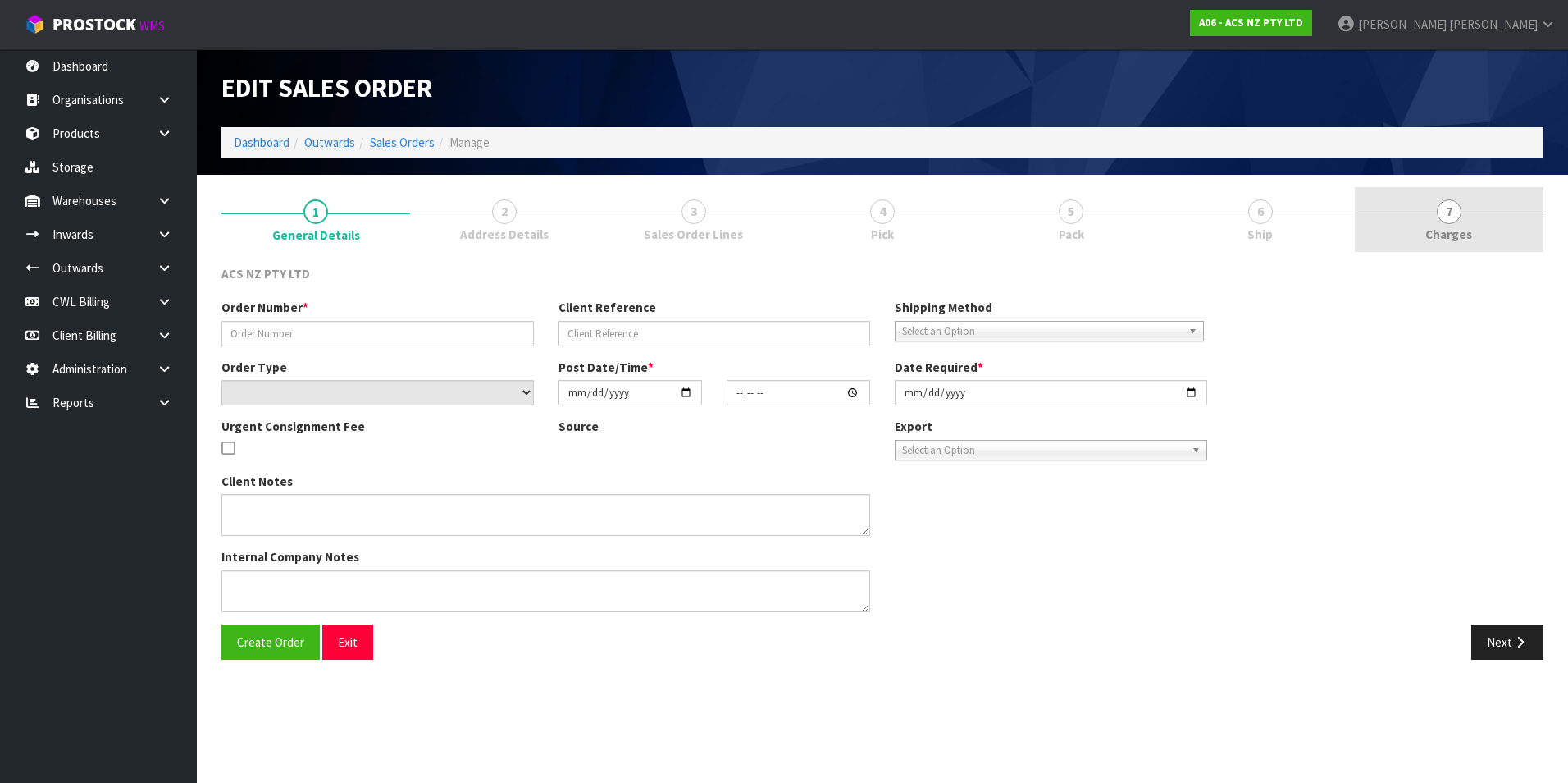
type input "208239.1"
type input "4706179542"
select select "number:0"
type input "2025-08-25"
type input "16:43:00.000"
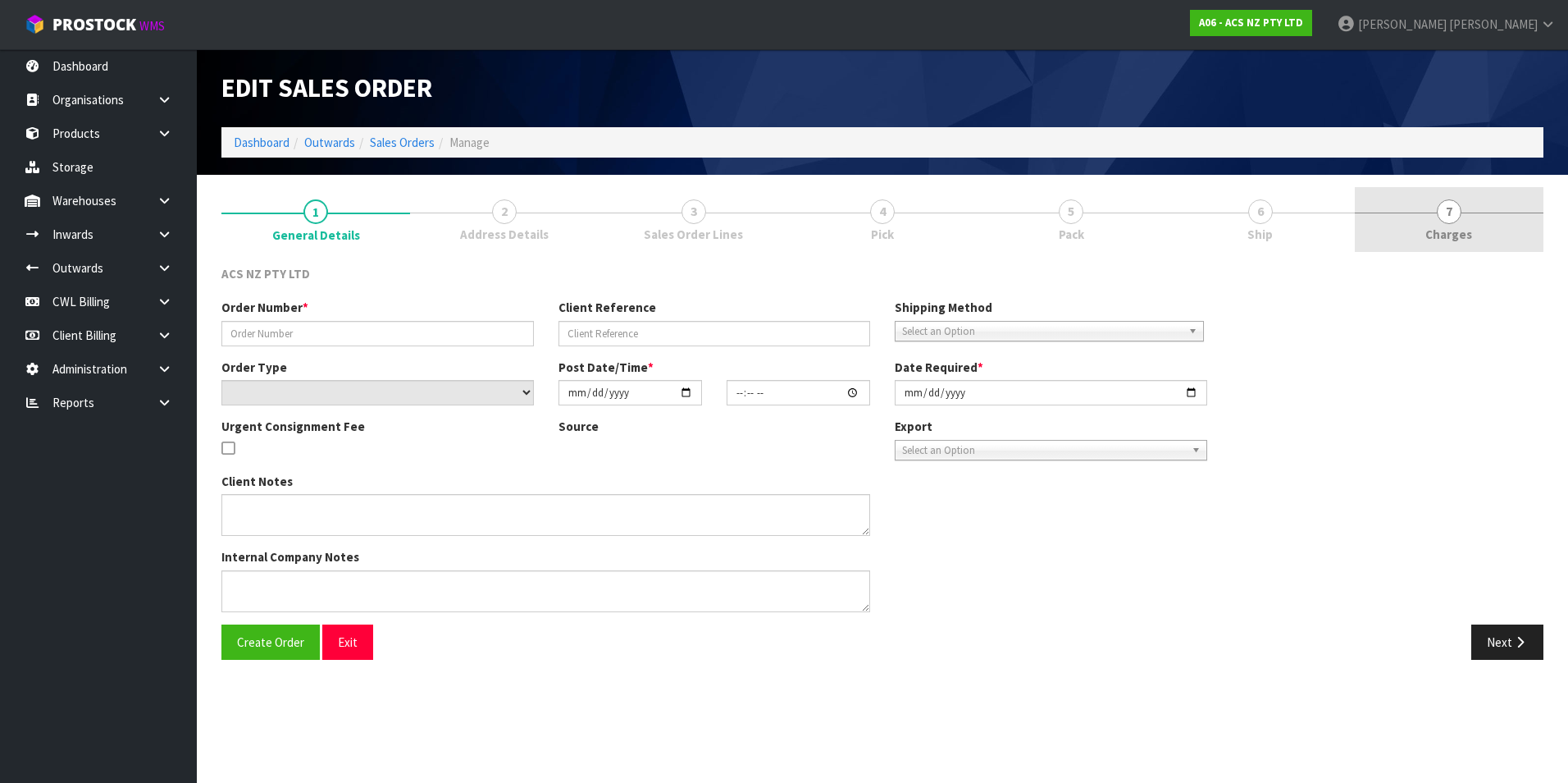
type input "2025-08-26"
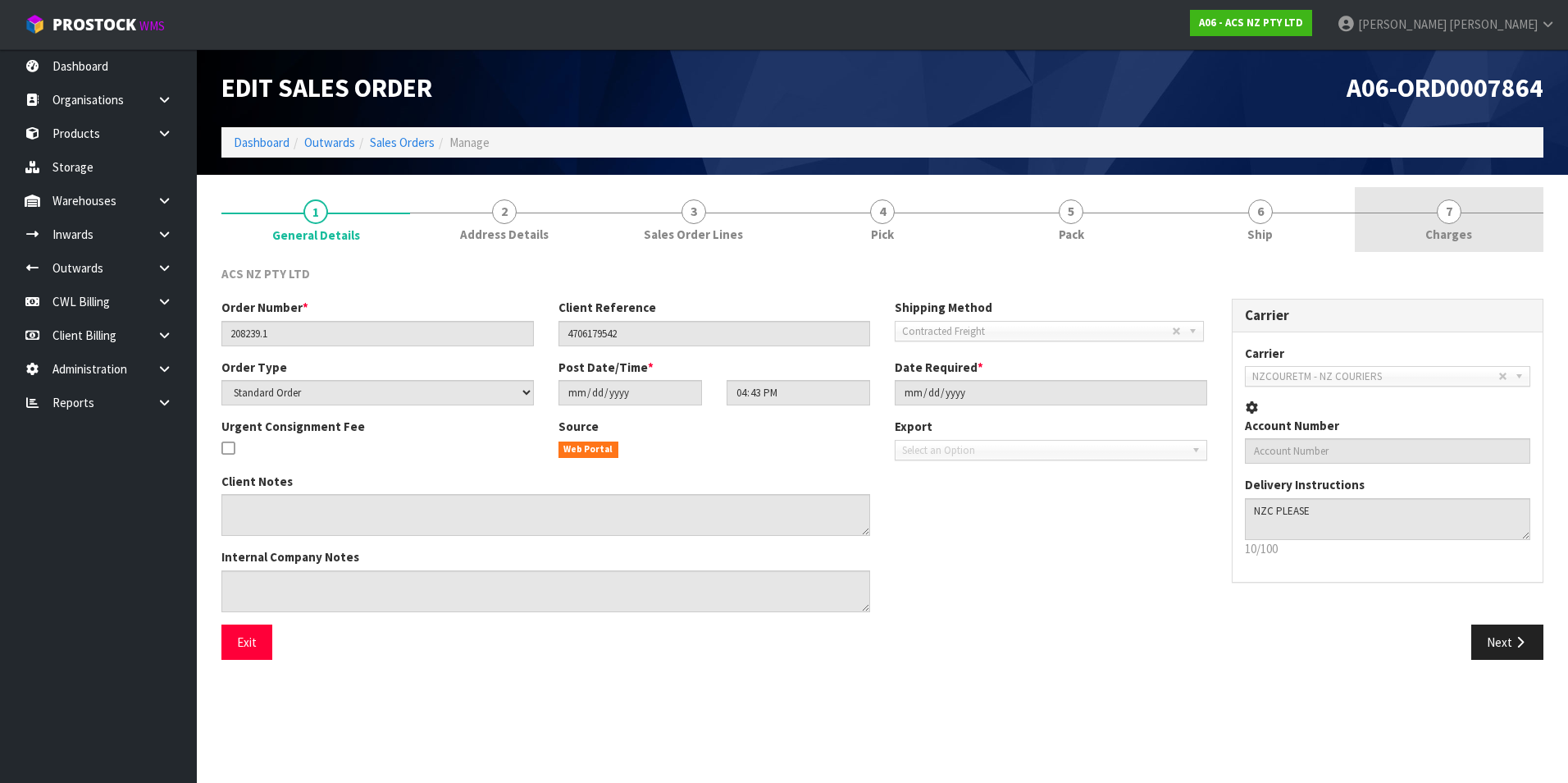
click at [1456, 214] on span "7" at bounding box center [1449, 211] width 25 height 25
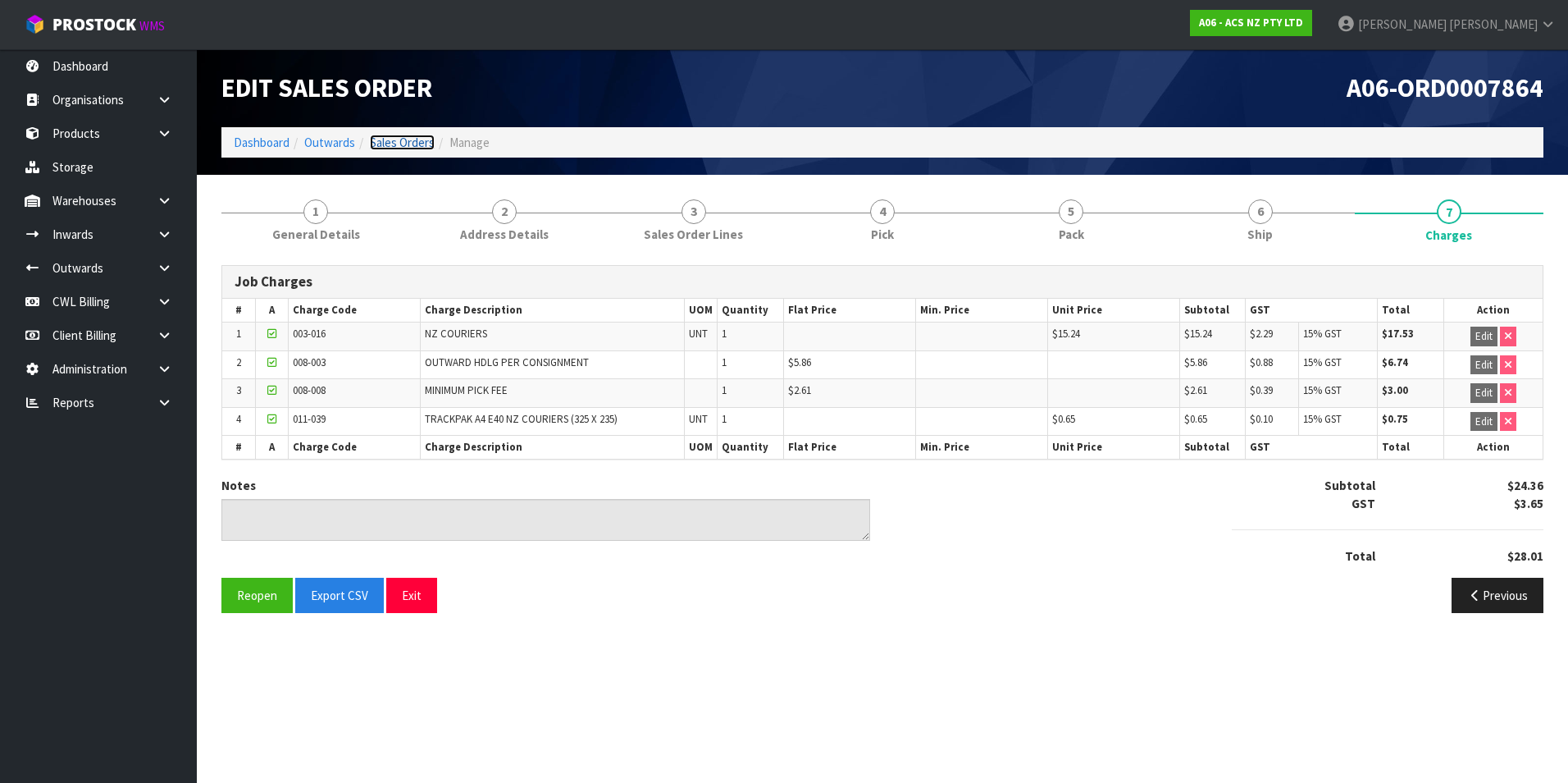
click at [412, 144] on link "Sales Orders" at bounding box center [402, 143] width 65 height 16
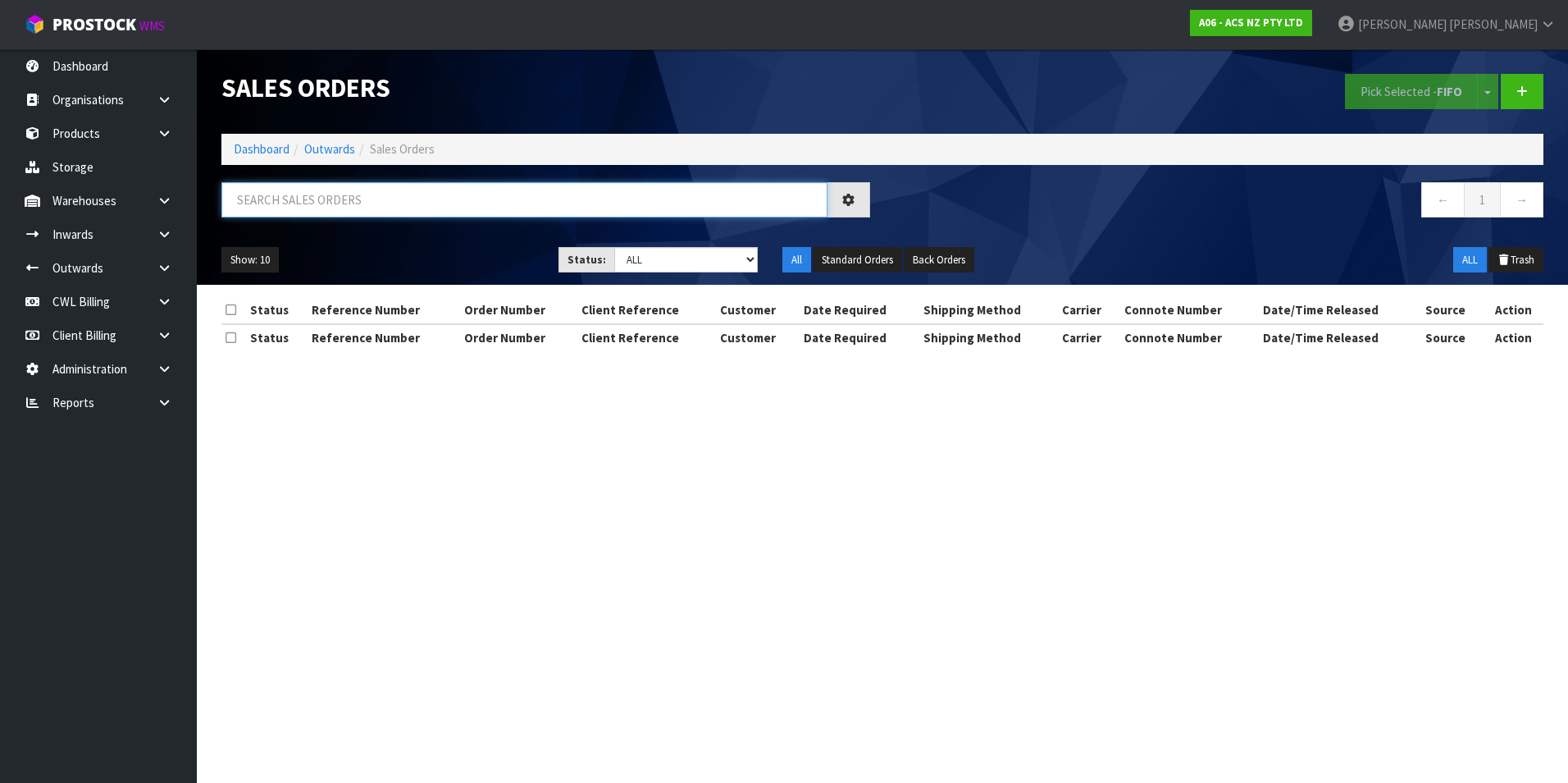
click at [274, 198] on input "text" at bounding box center [524, 200] width 606 height 36
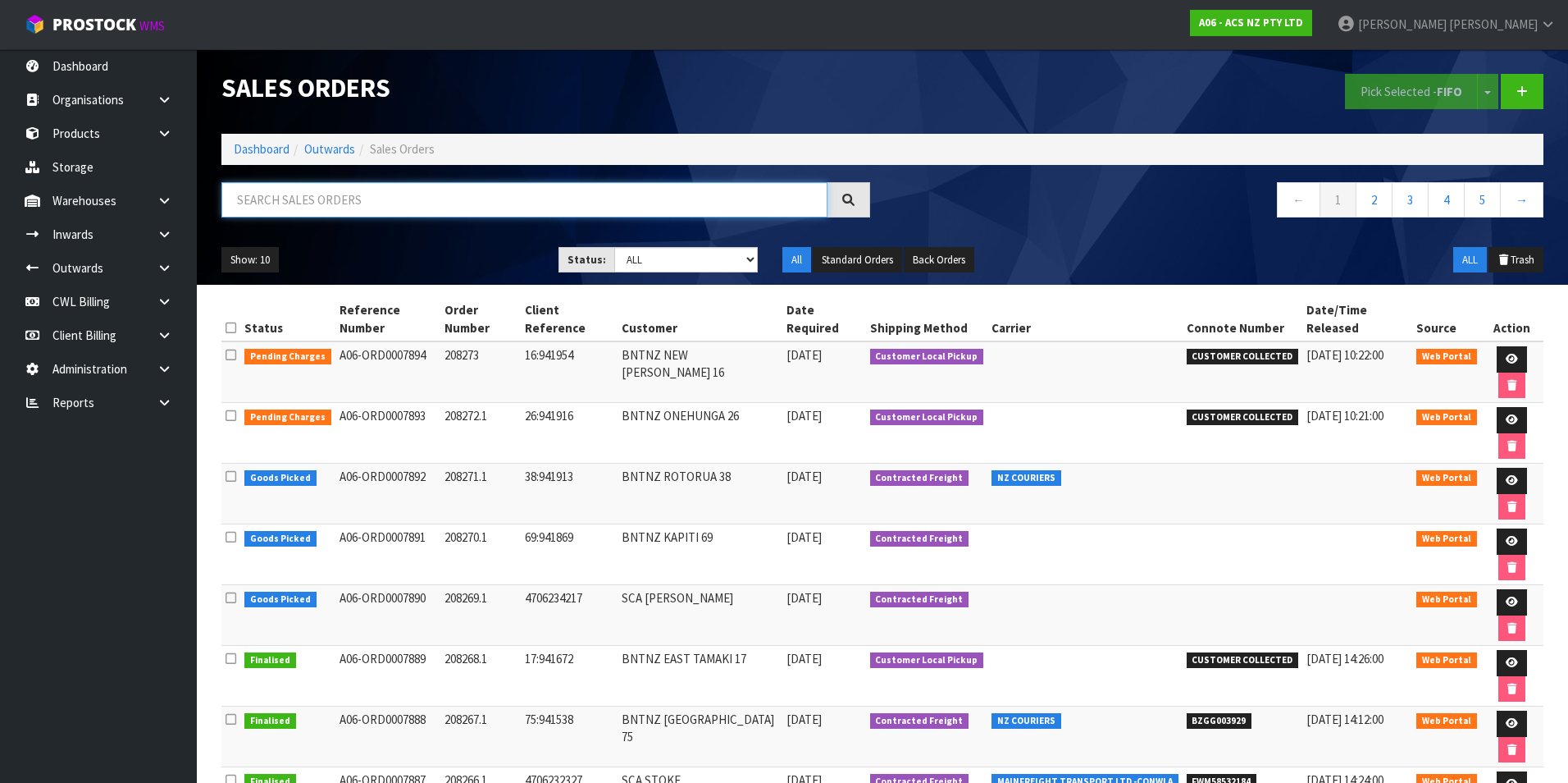
paste input "BZGG003912"
type input "BZGG003912"
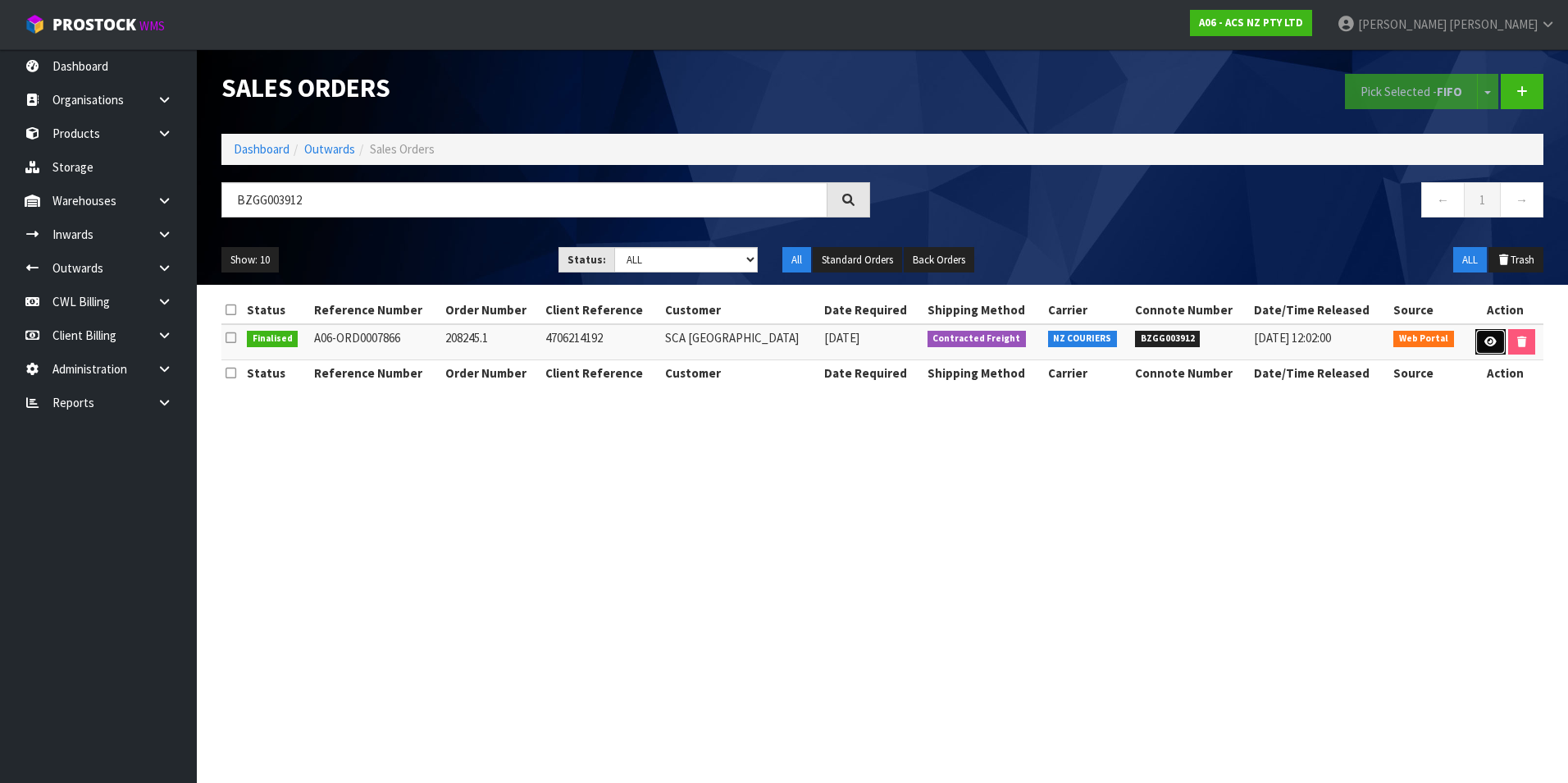
click at [1491, 347] on link at bounding box center [1490, 342] width 31 height 27
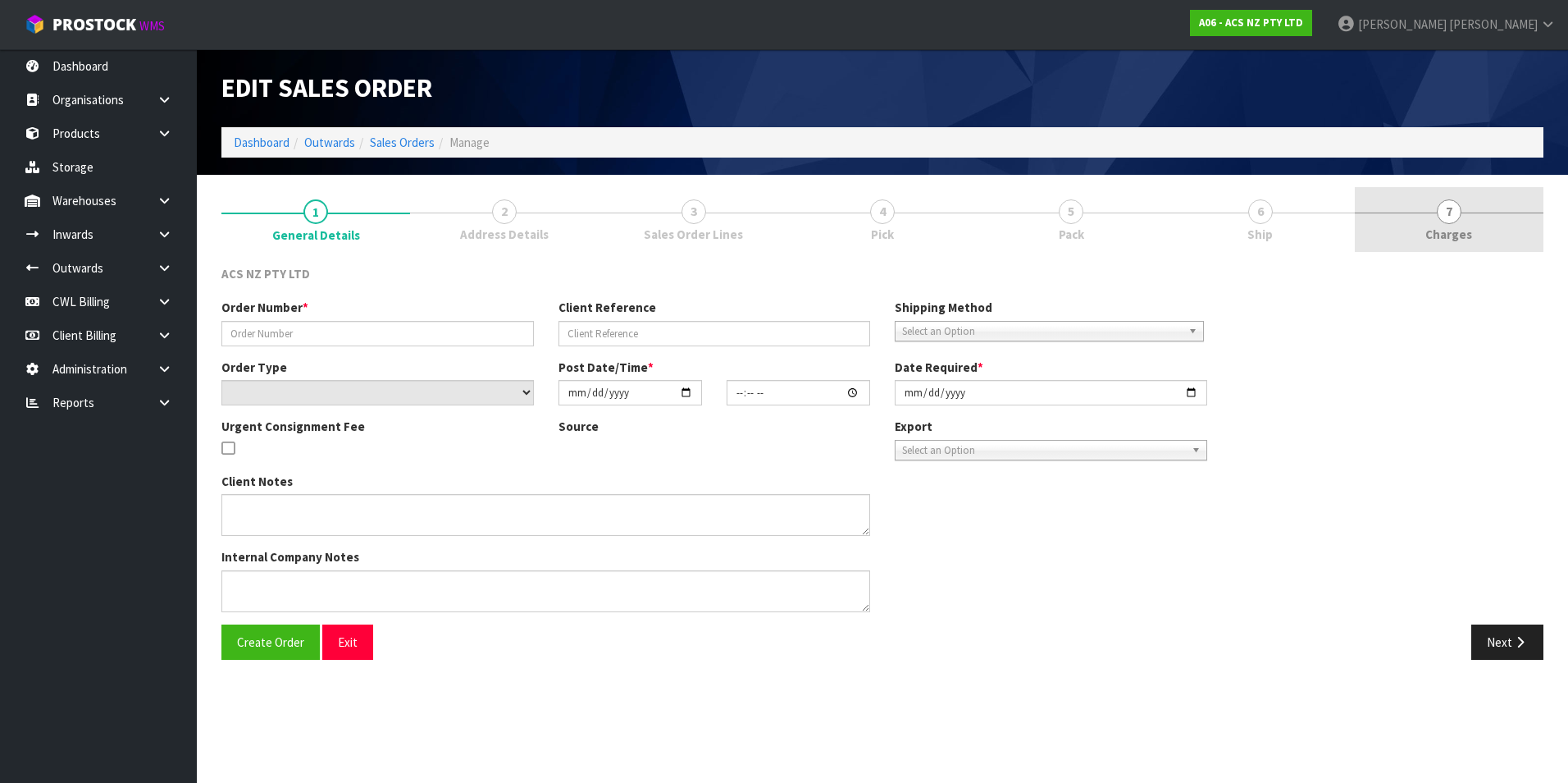
type input "208245.1"
type input "4706214192"
select select "number:0"
type input "2025-08-25"
type input "17:57:00.000"
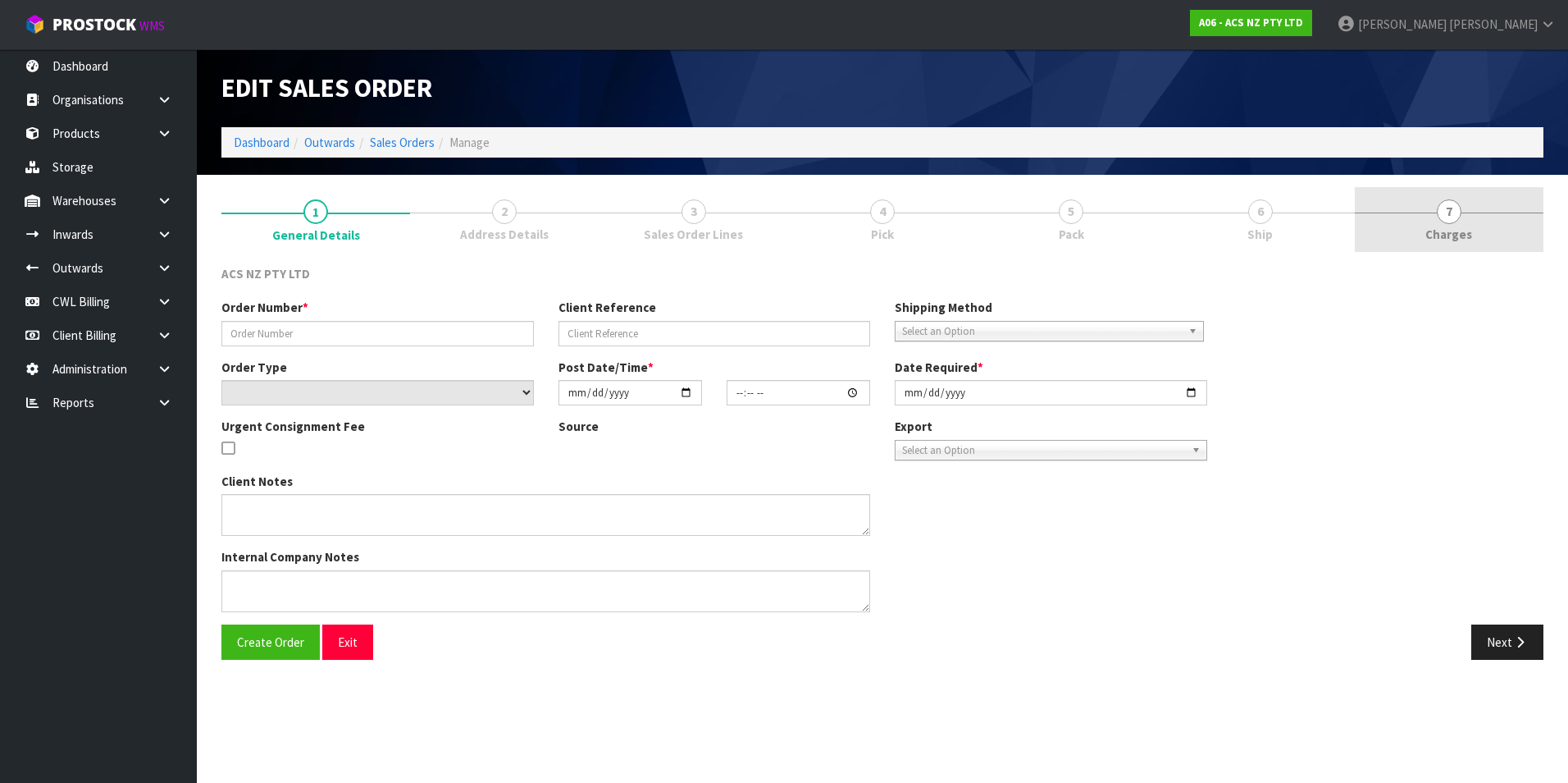
type input "2025-08-26"
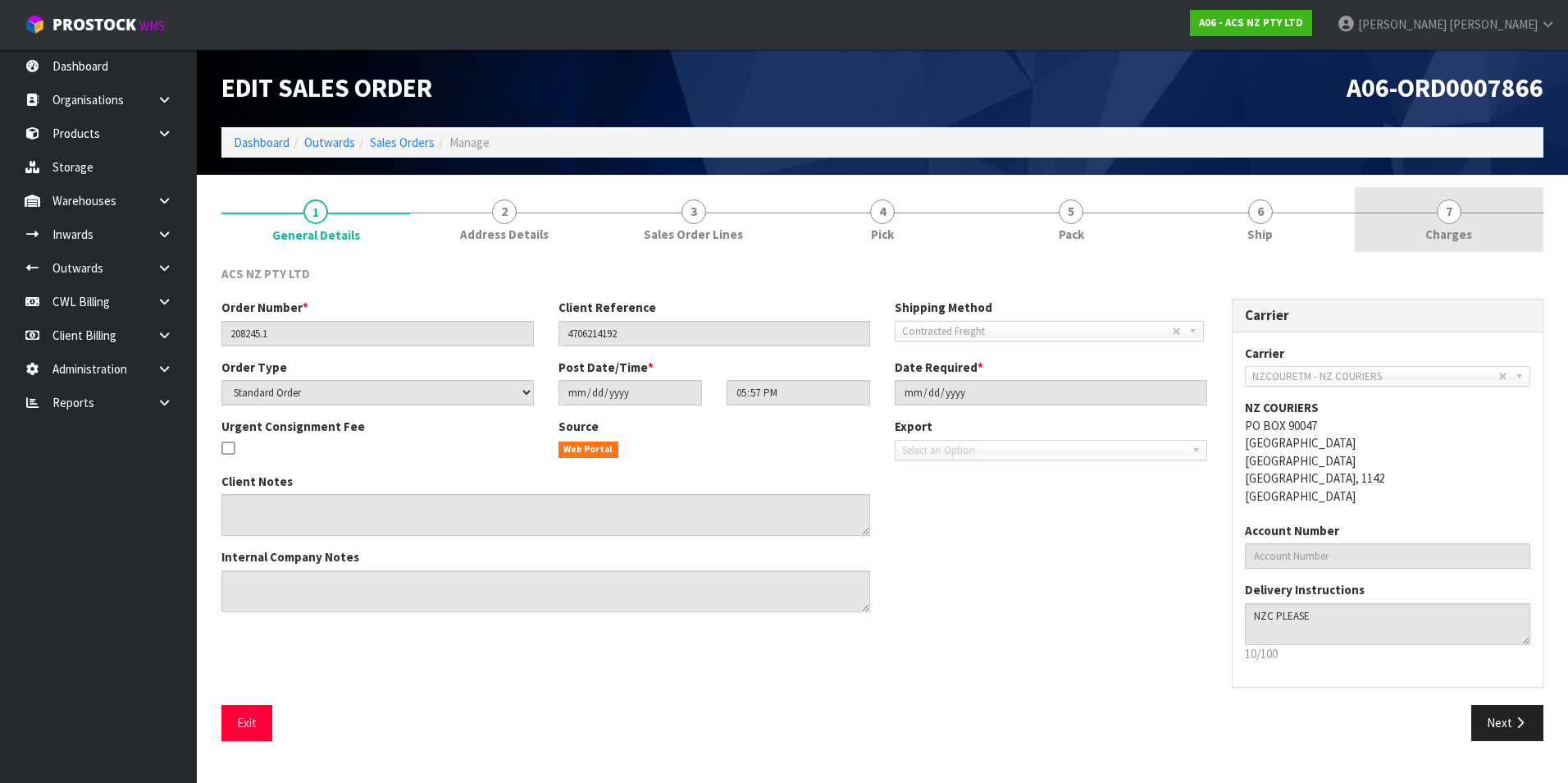
click at [1447, 217] on span "7" at bounding box center [1449, 211] width 25 height 25
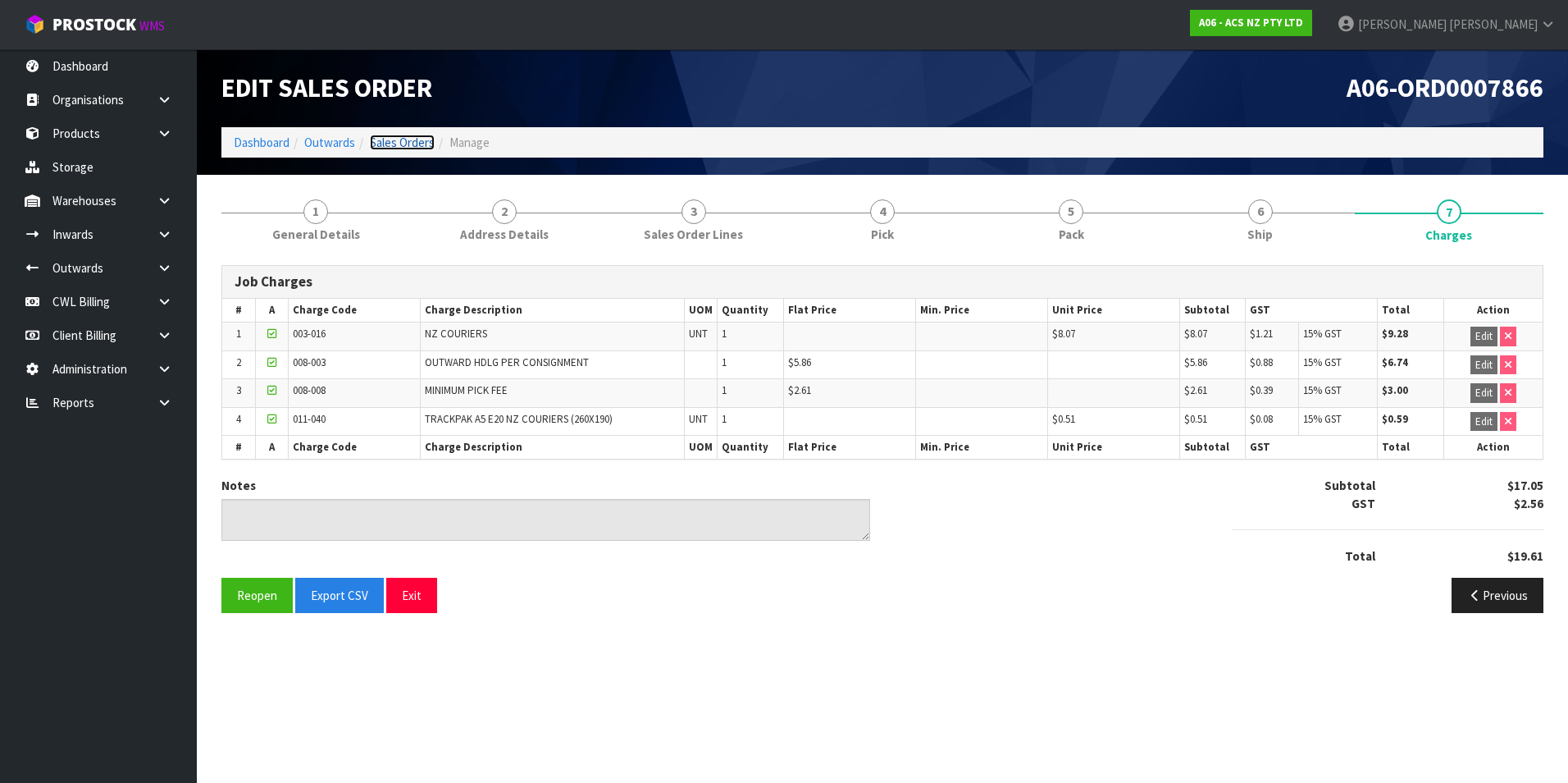
click at [413, 146] on link "Sales Orders" at bounding box center [402, 143] width 65 height 16
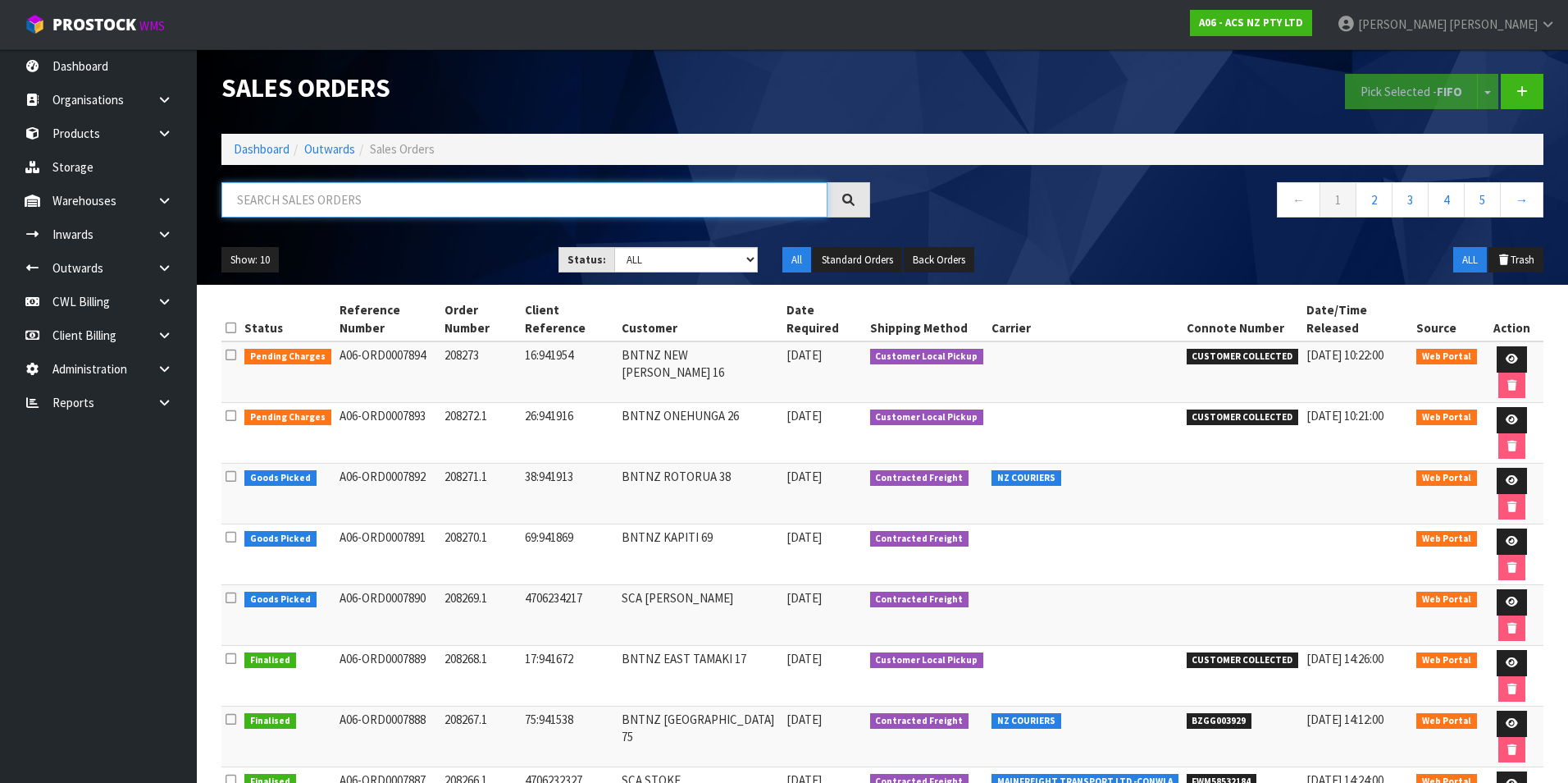
click at [277, 206] on input "text" at bounding box center [524, 200] width 606 height 36
paste input "BZGG003913"
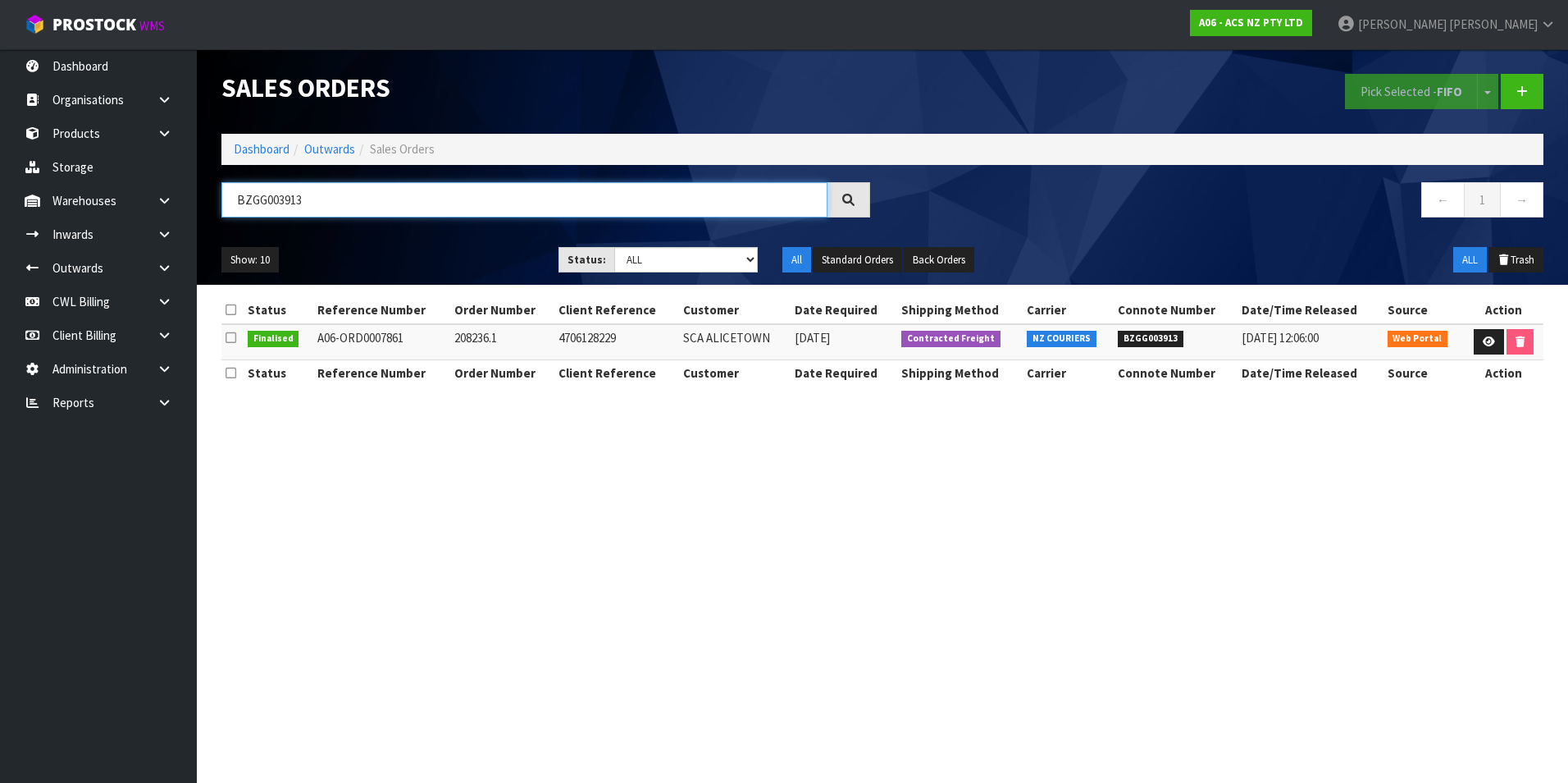
type input "BZGG003913"
click at [1490, 342] on icon at bounding box center [1489, 341] width 12 height 11
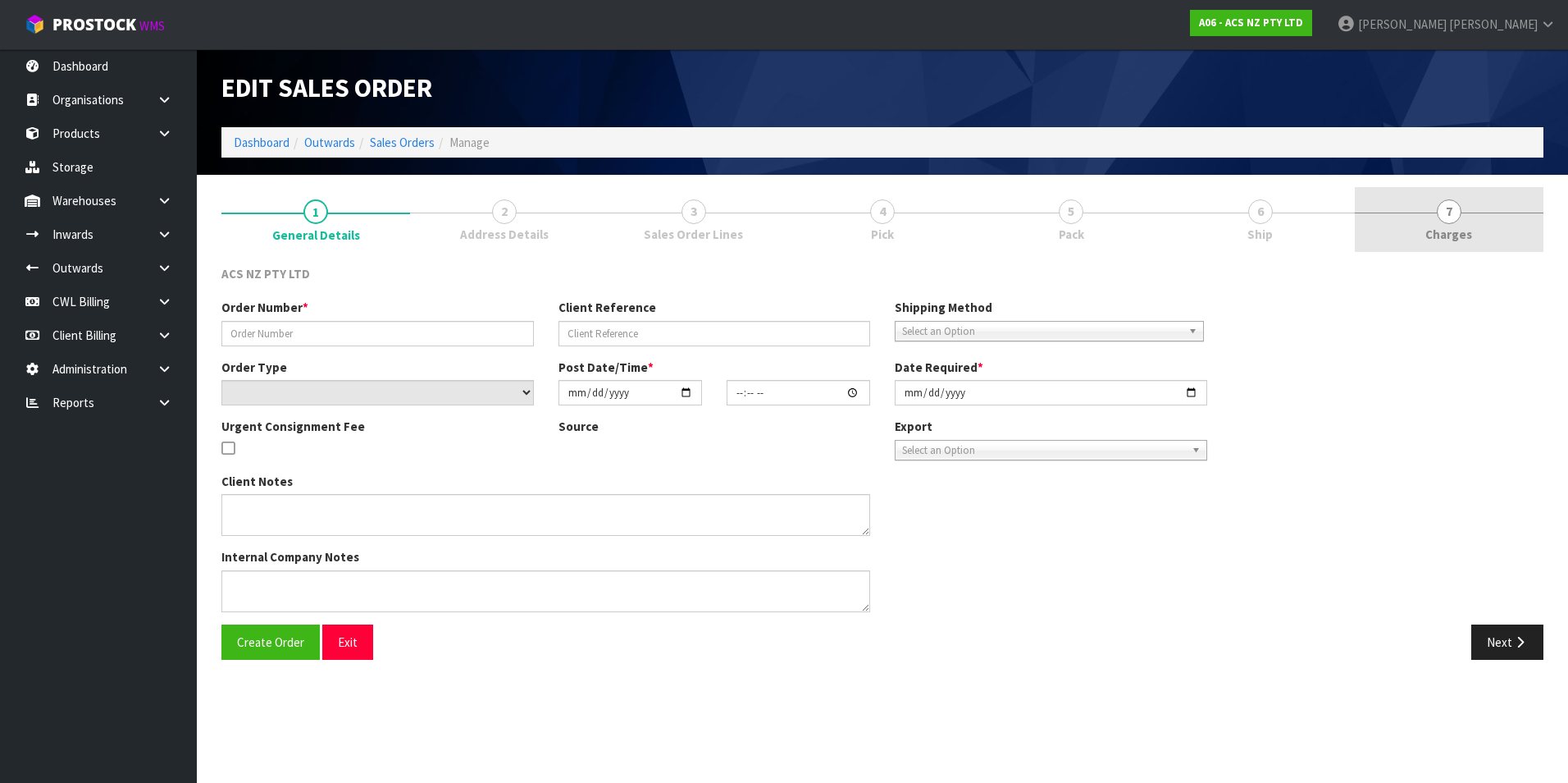
type input "208236.1"
type input "4706128229"
select select "number:0"
type input "2025-08-25"
type input "16:40:00.000"
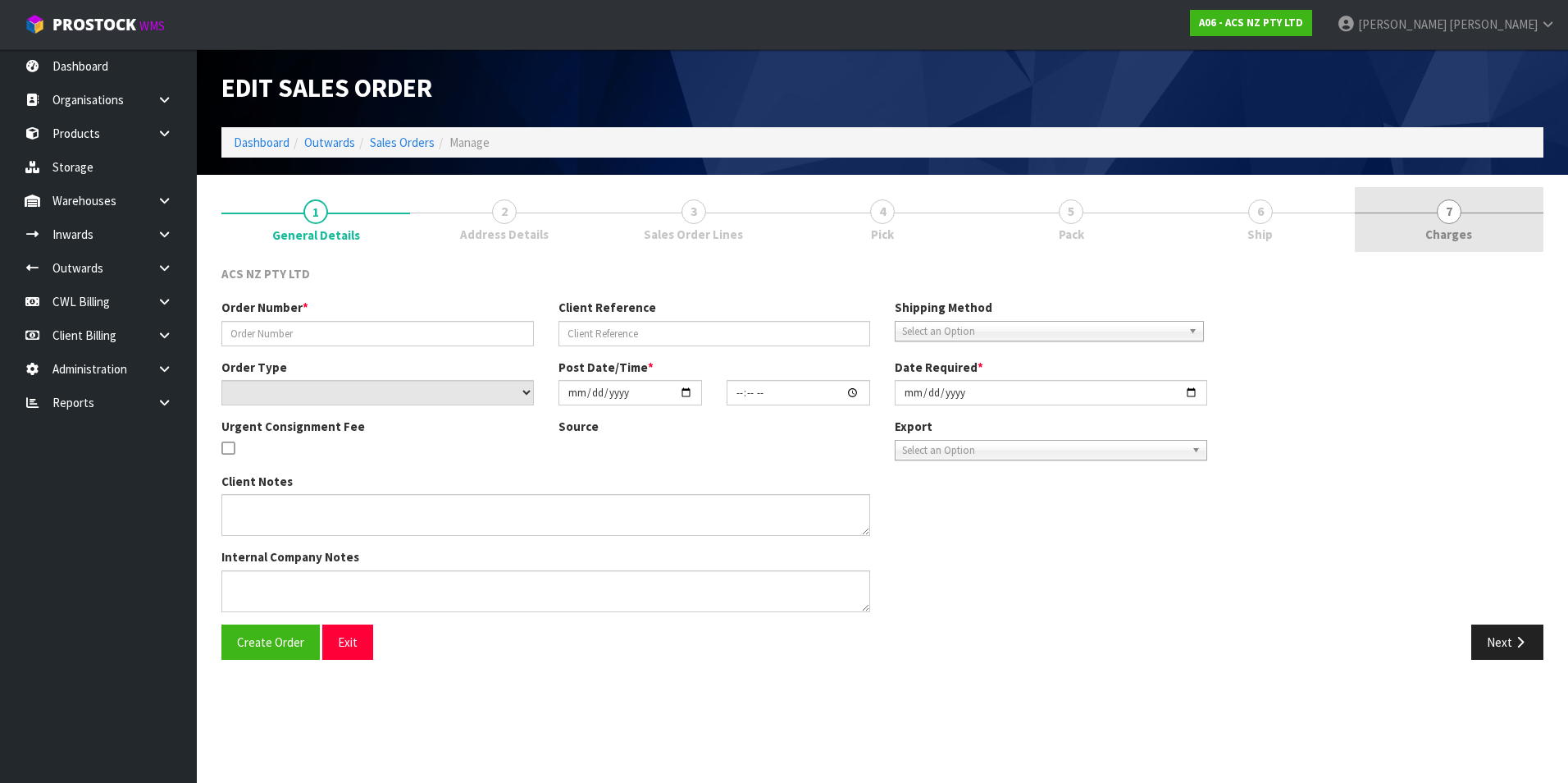
type input "2025-08-26"
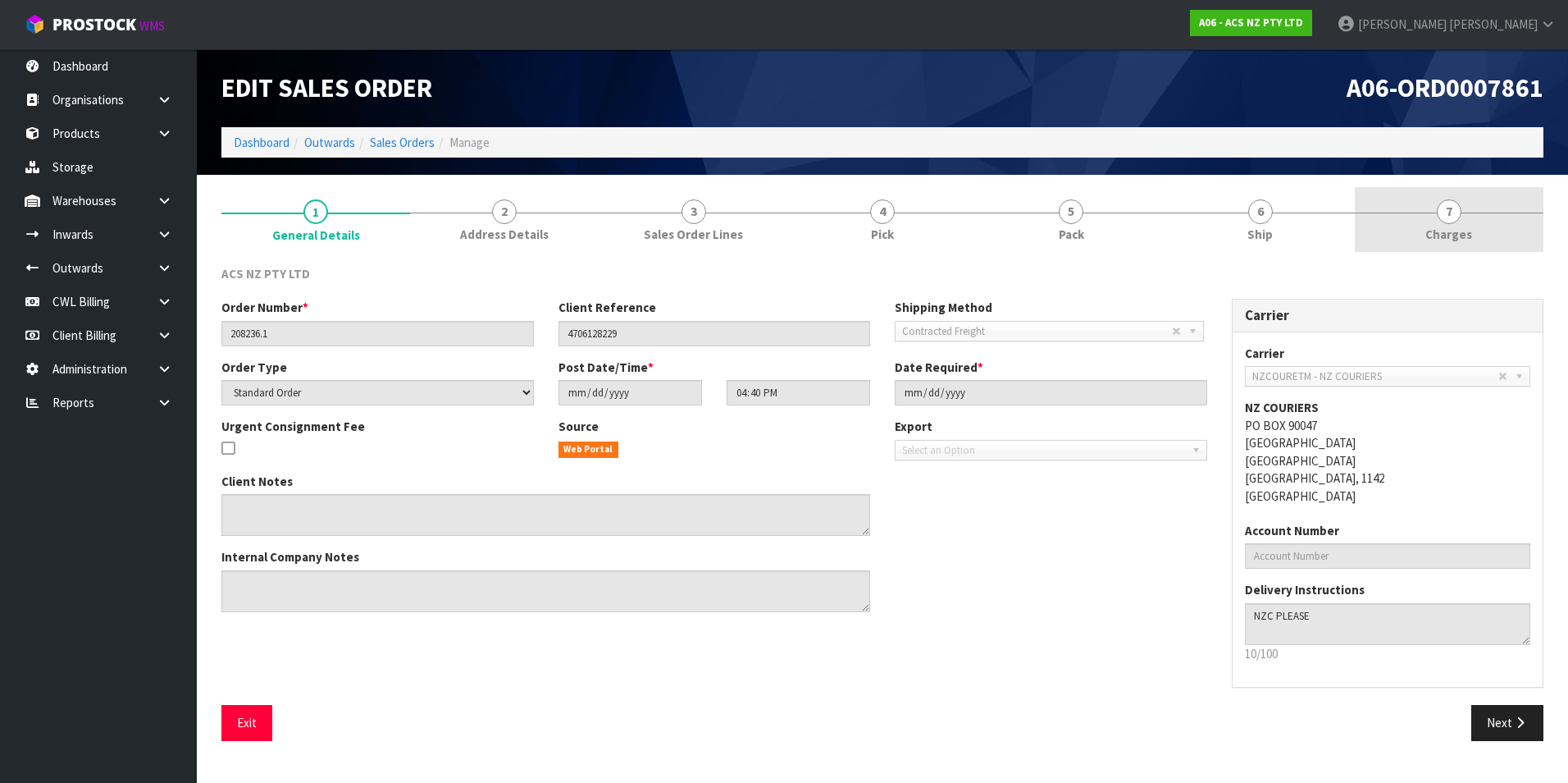
click at [1448, 211] on span "7" at bounding box center [1449, 211] width 25 height 25
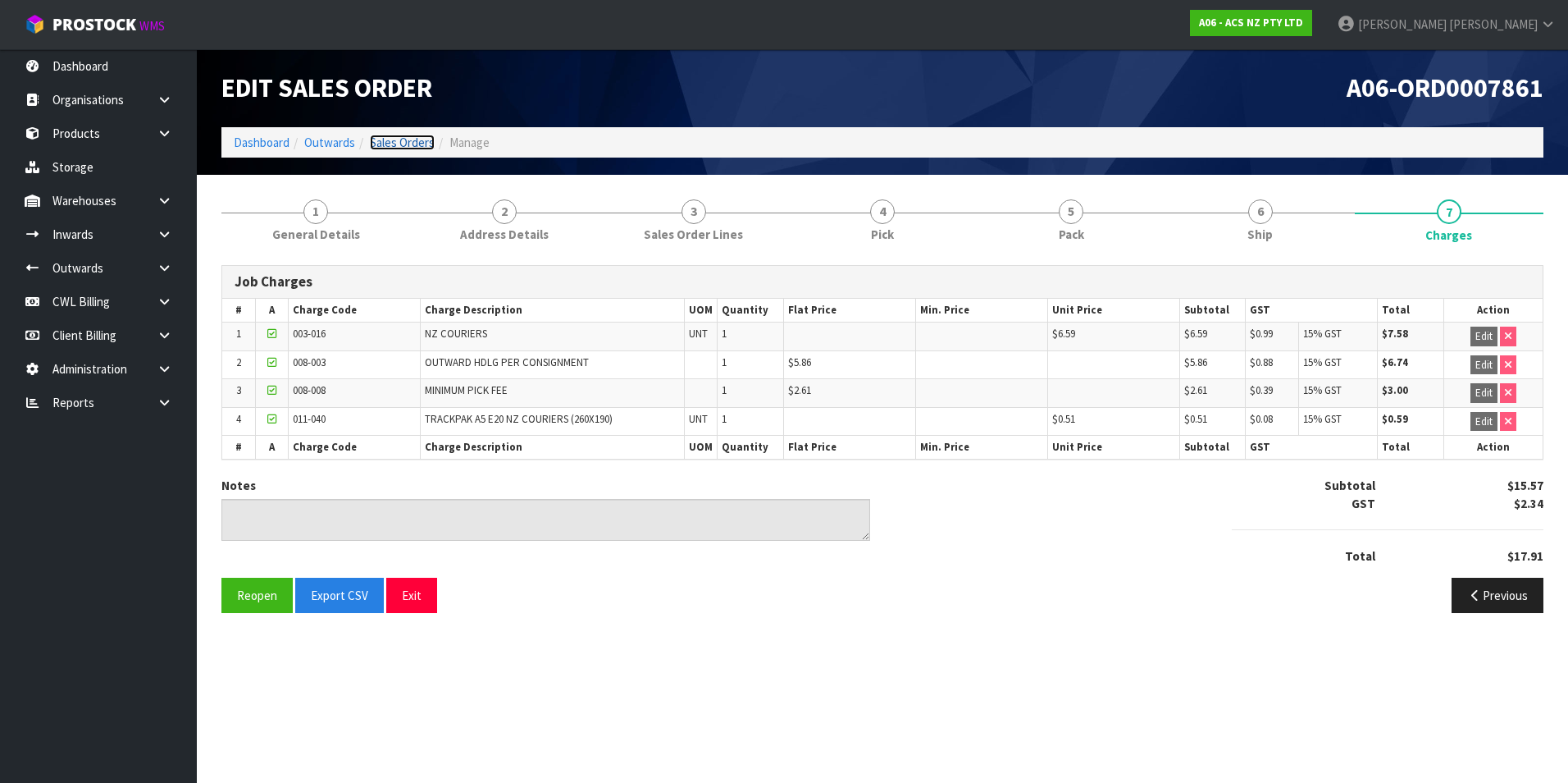
click at [396, 144] on link "Sales Orders" at bounding box center [402, 143] width 65 height 16
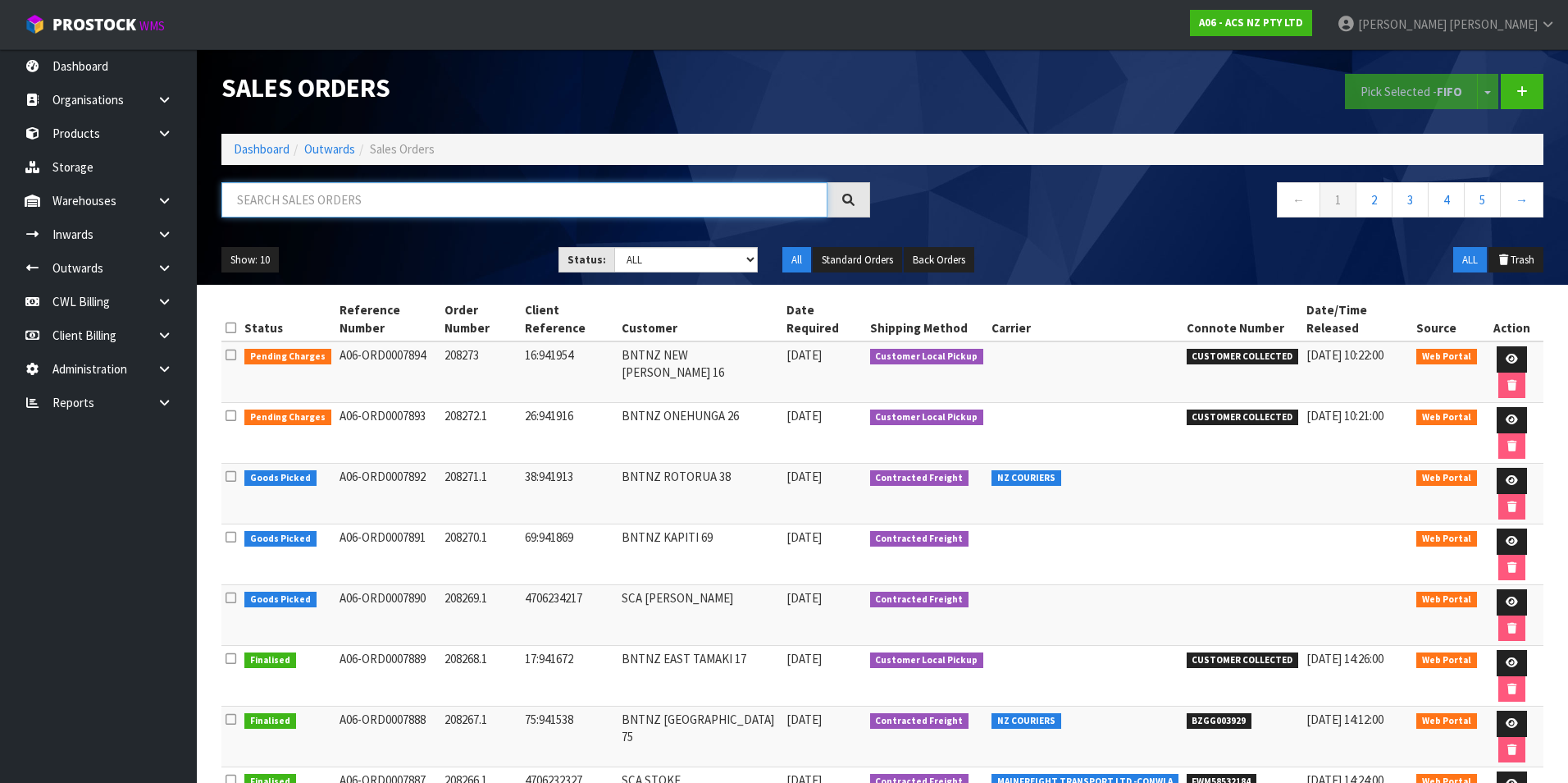
click at [266, 197] on input "text" at bounding box center [524, 200] width 606 height 36
paste input "BZGG003915"
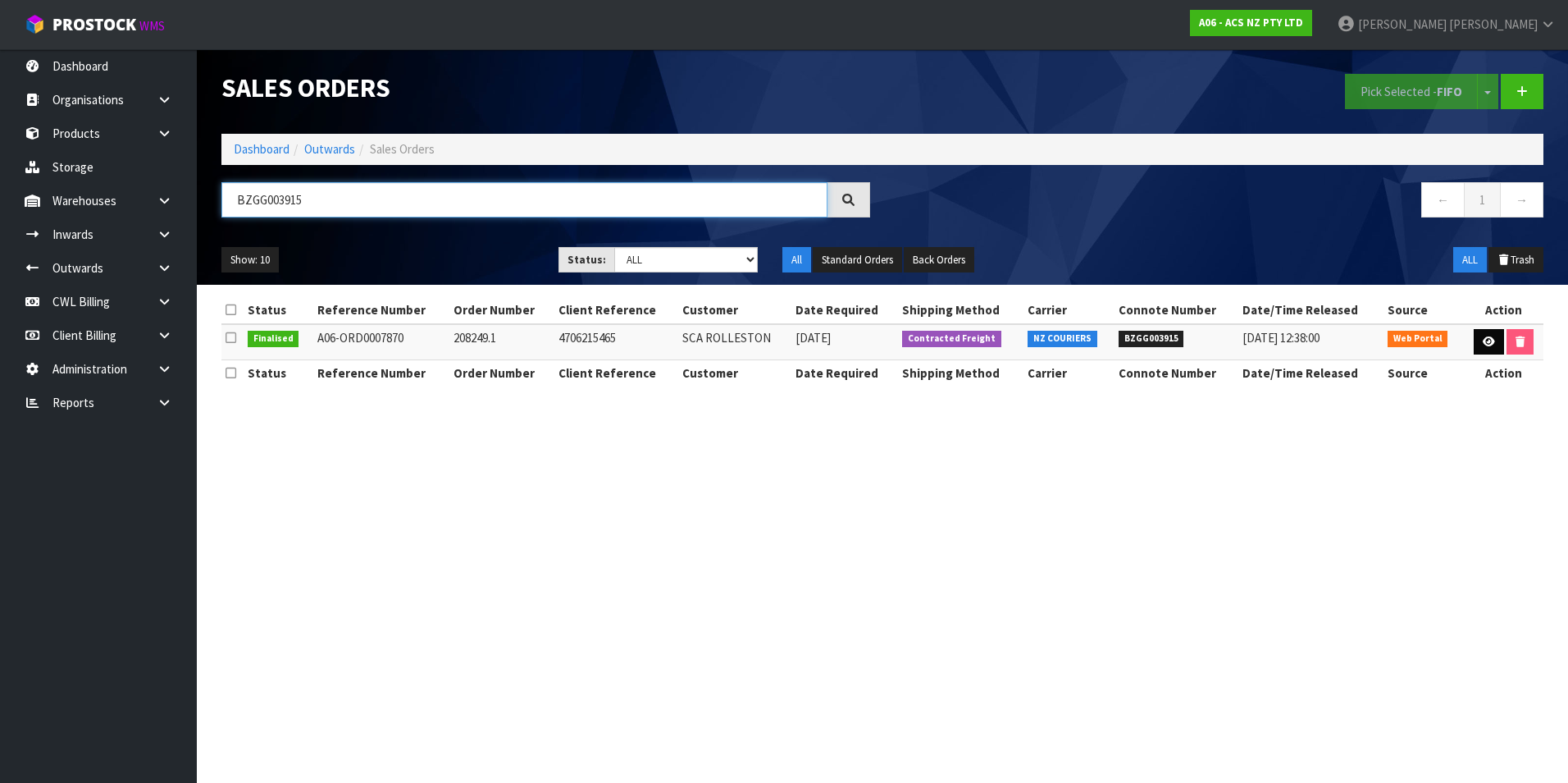
type input "BZGG003915"
click at [1488, 340] on icon at bounding box center [1489, 341] width 12 height 11
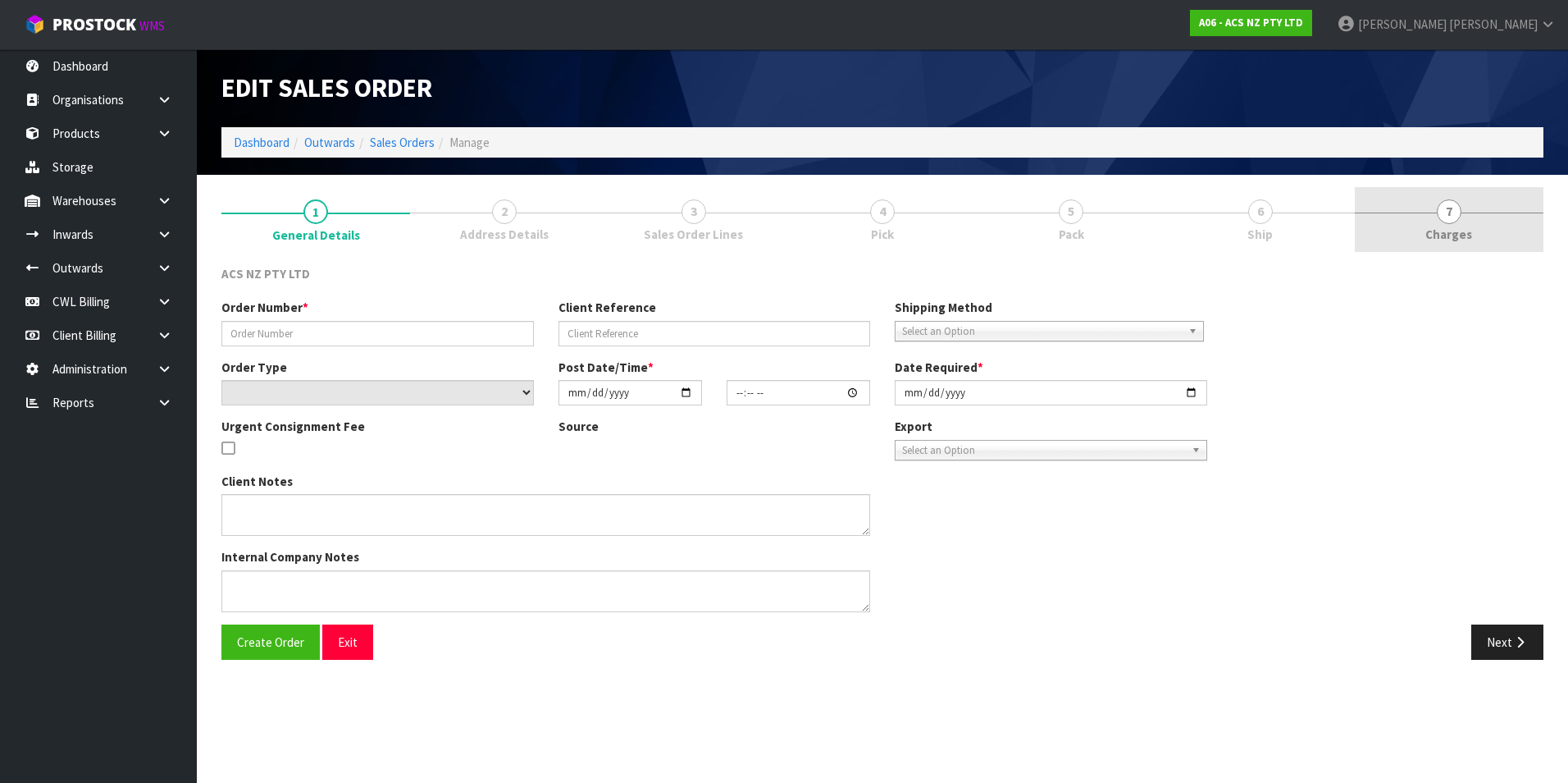
type input "208249.1"
type input "4706215465"
select select "number:0"
type input "2025-08-26"
type input "10:16:00.000"
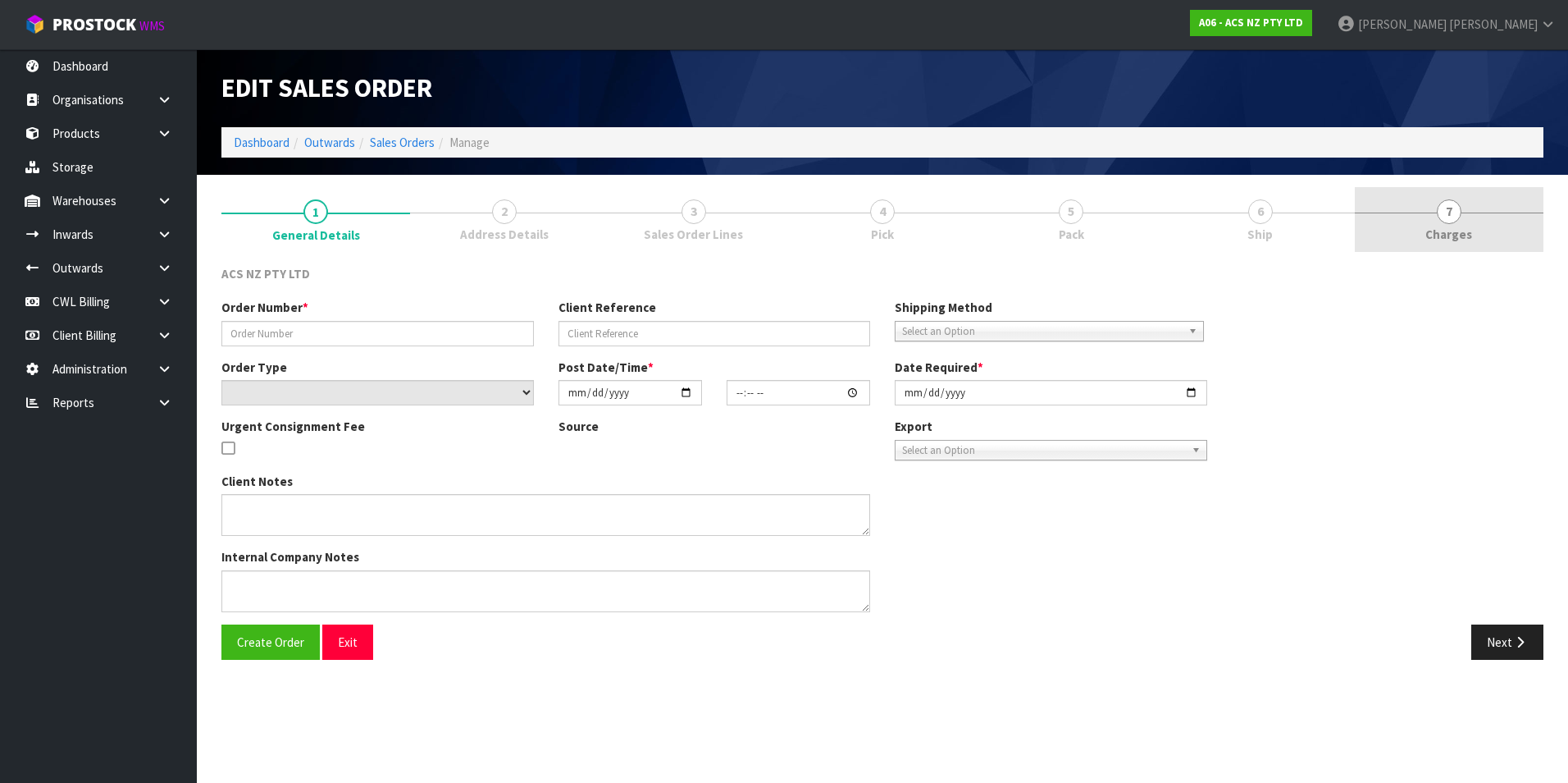
type input "2025-08-26"
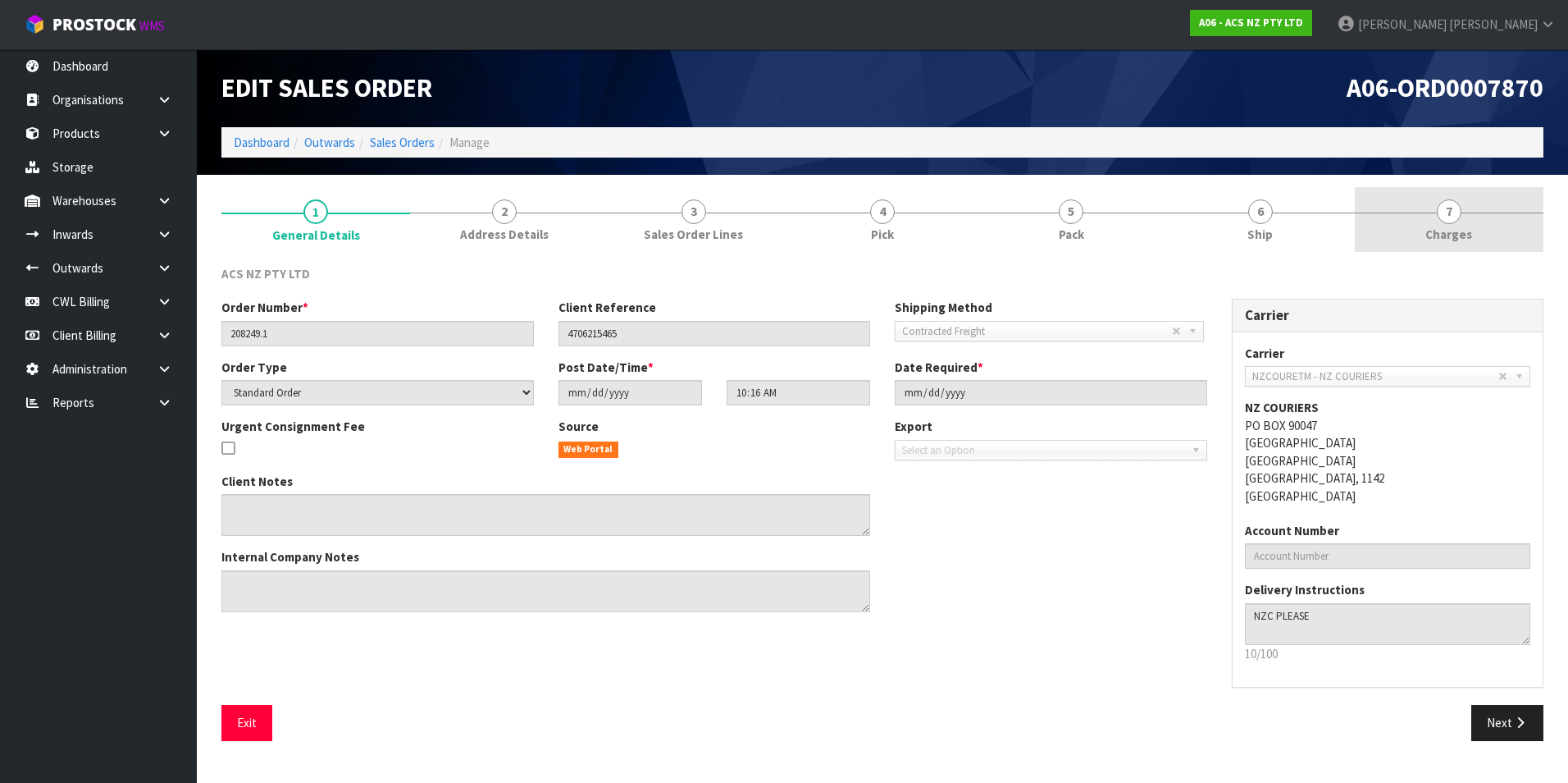
click at [1451, 209] on span "7" at bounding box center [1449, 211] width 25 height 25
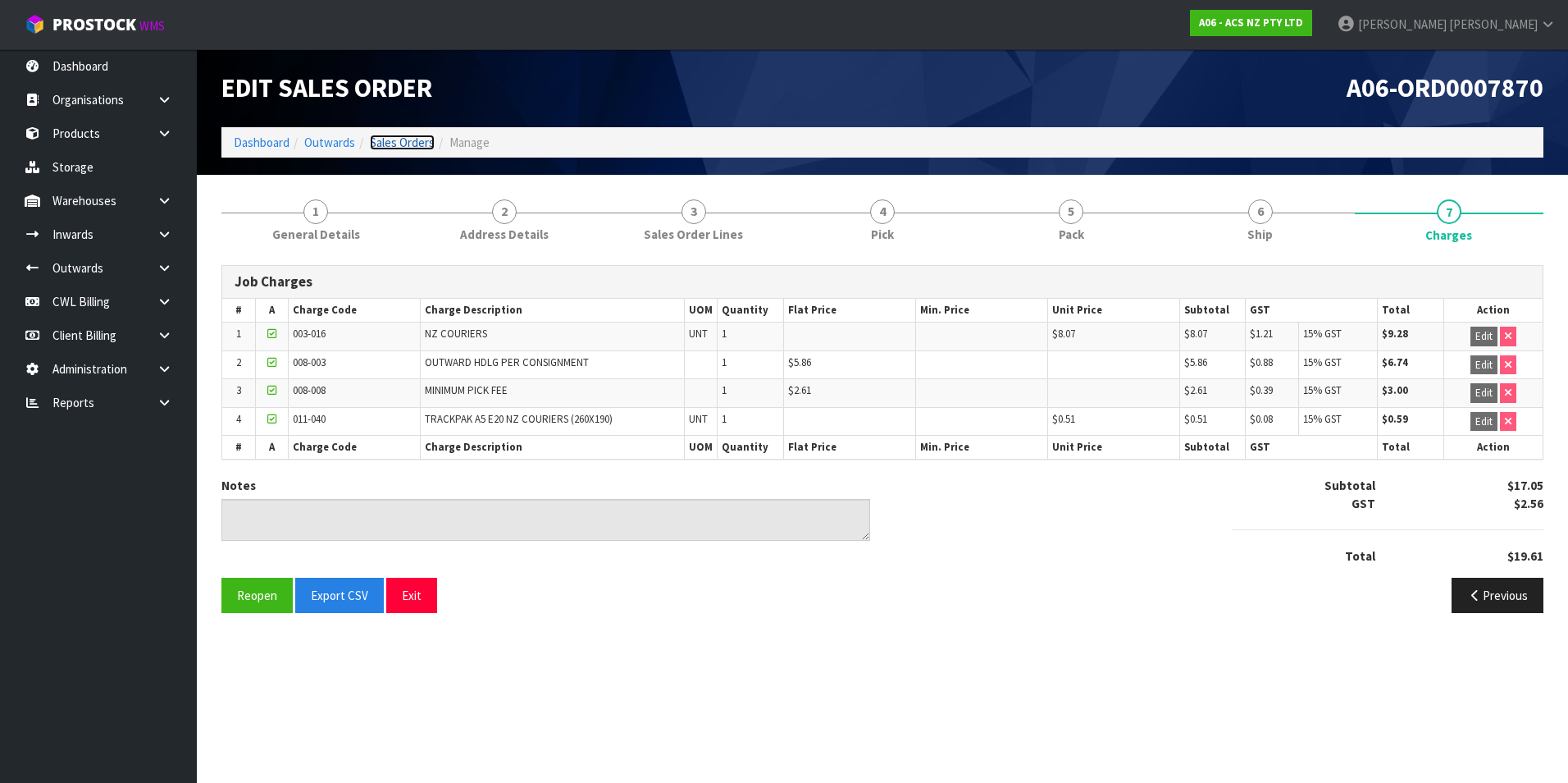
click at [411, 140] on link "Sales Orders" at bounding box center [402, 143] width 65 height 16
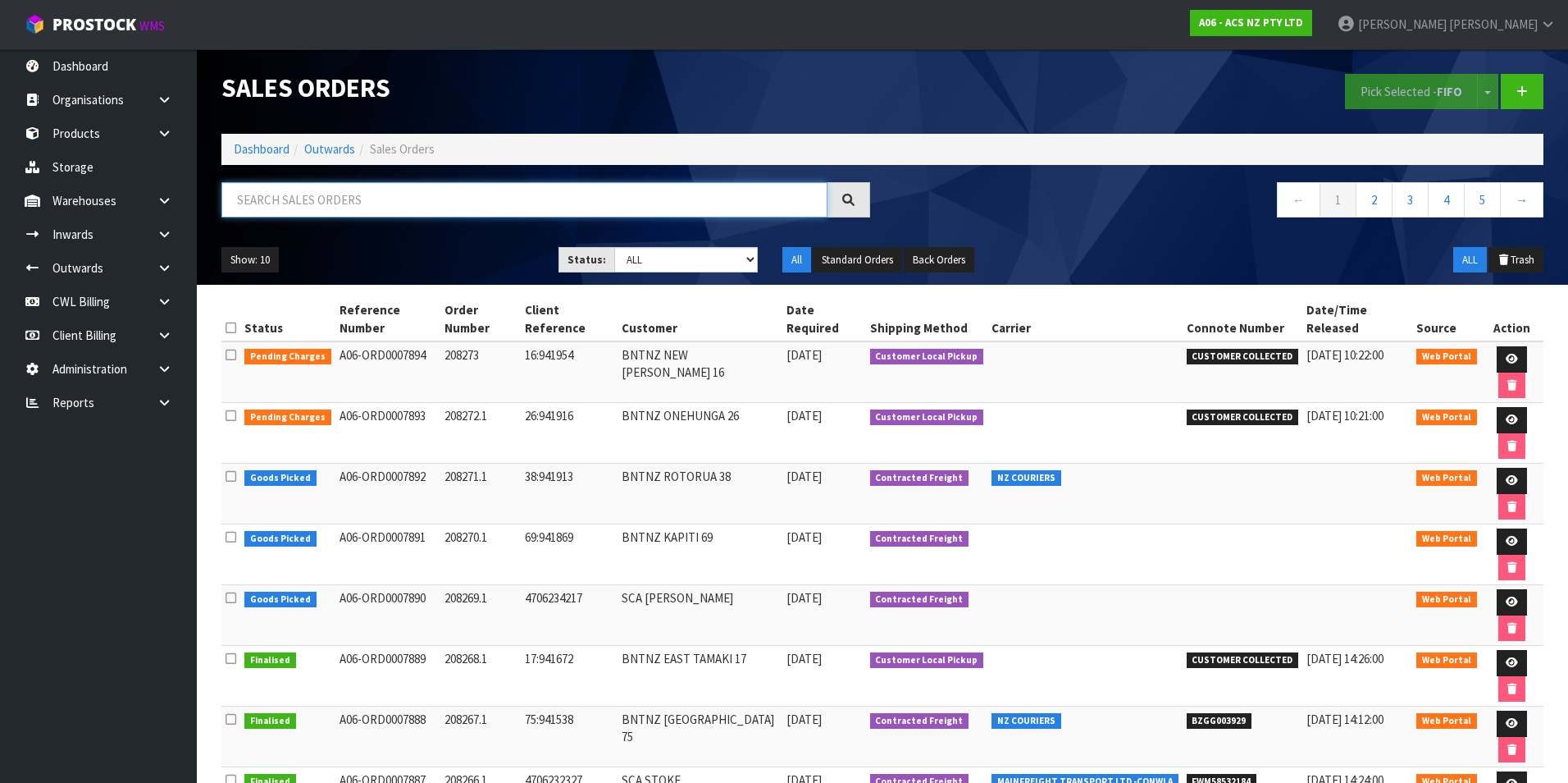
click at [366, 200] on input "text" at bounding box center [524, 200] width 606 height 36
paste input "BZGG003913"
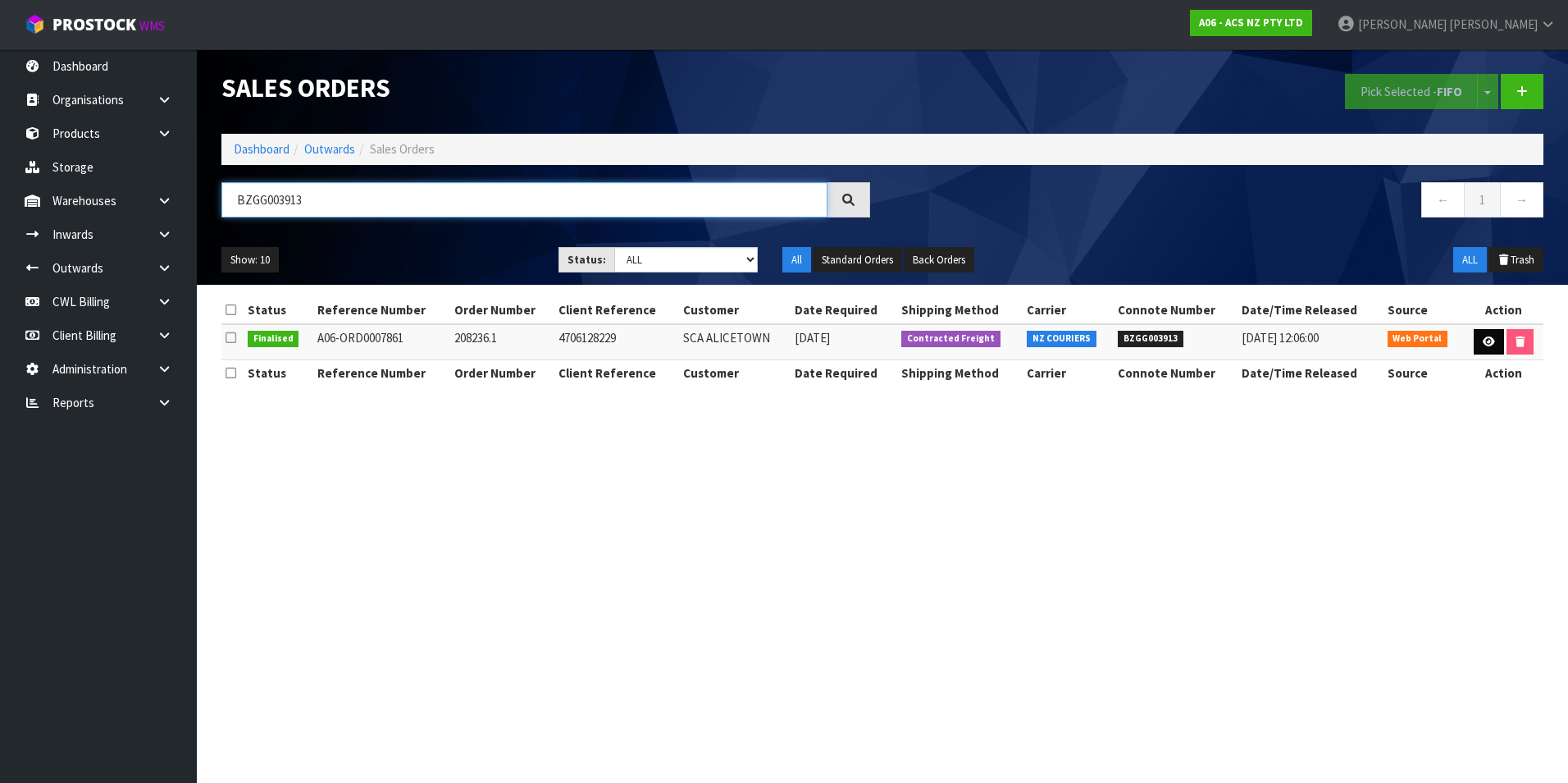
type input "BZGG003913"
click at [1488, 341] on icon at bounding box center [1489, 341] width 12 height 11
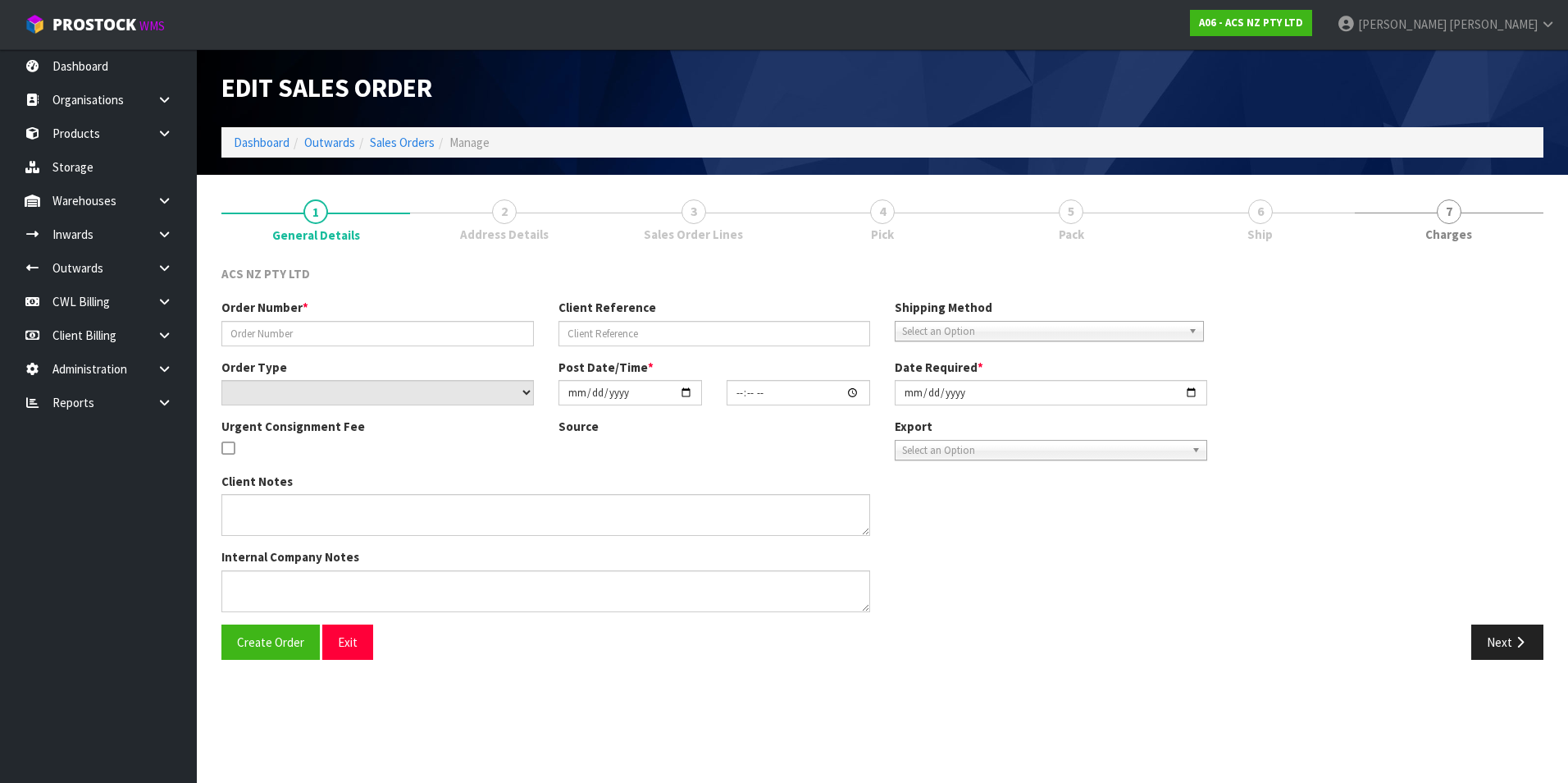
type input "208236.1"
type input "4706128229"
select select "number:0"
type input "2025-08-25"
type input "16:40:00.000"
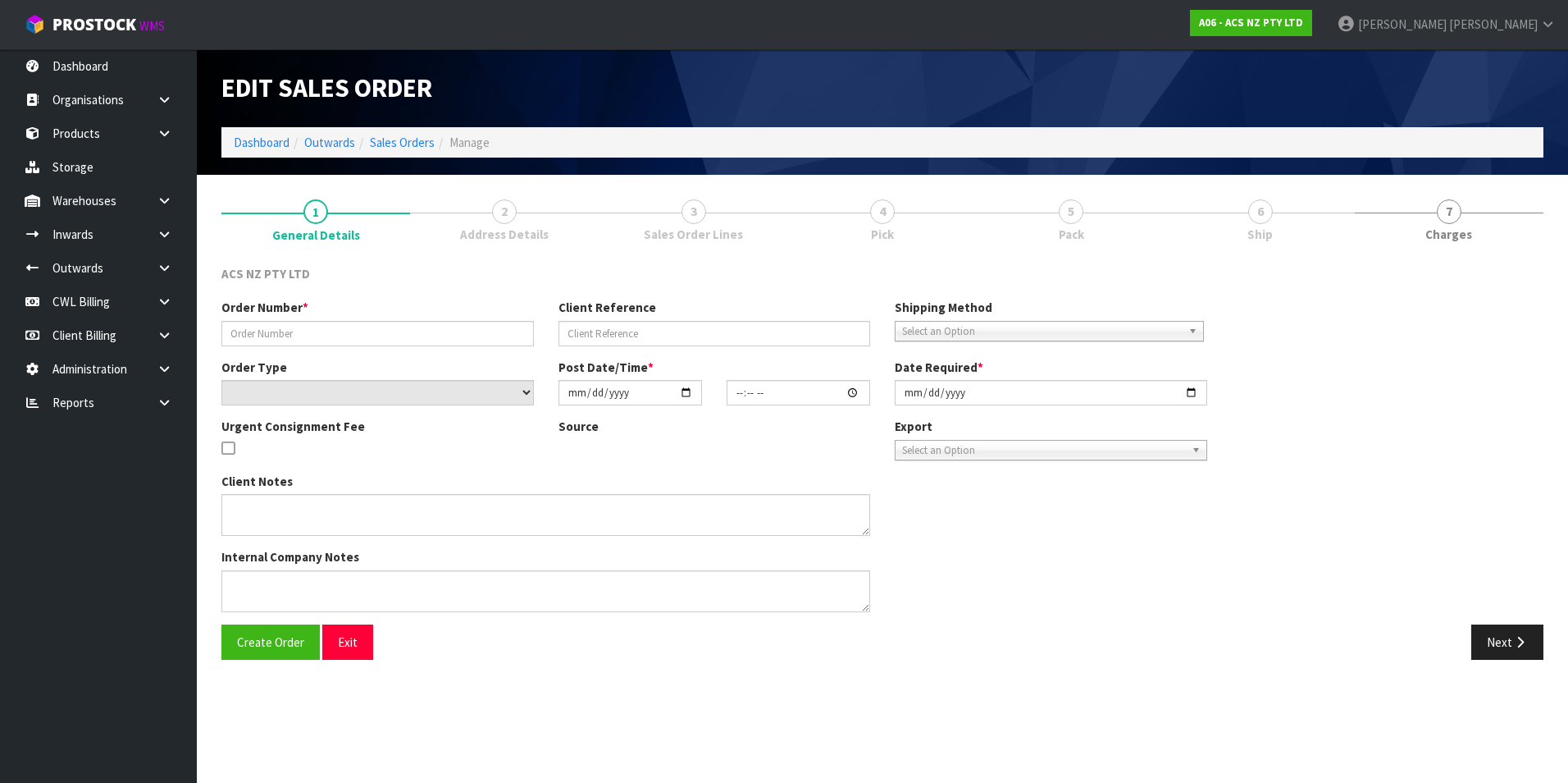
type input "2025-08-26"
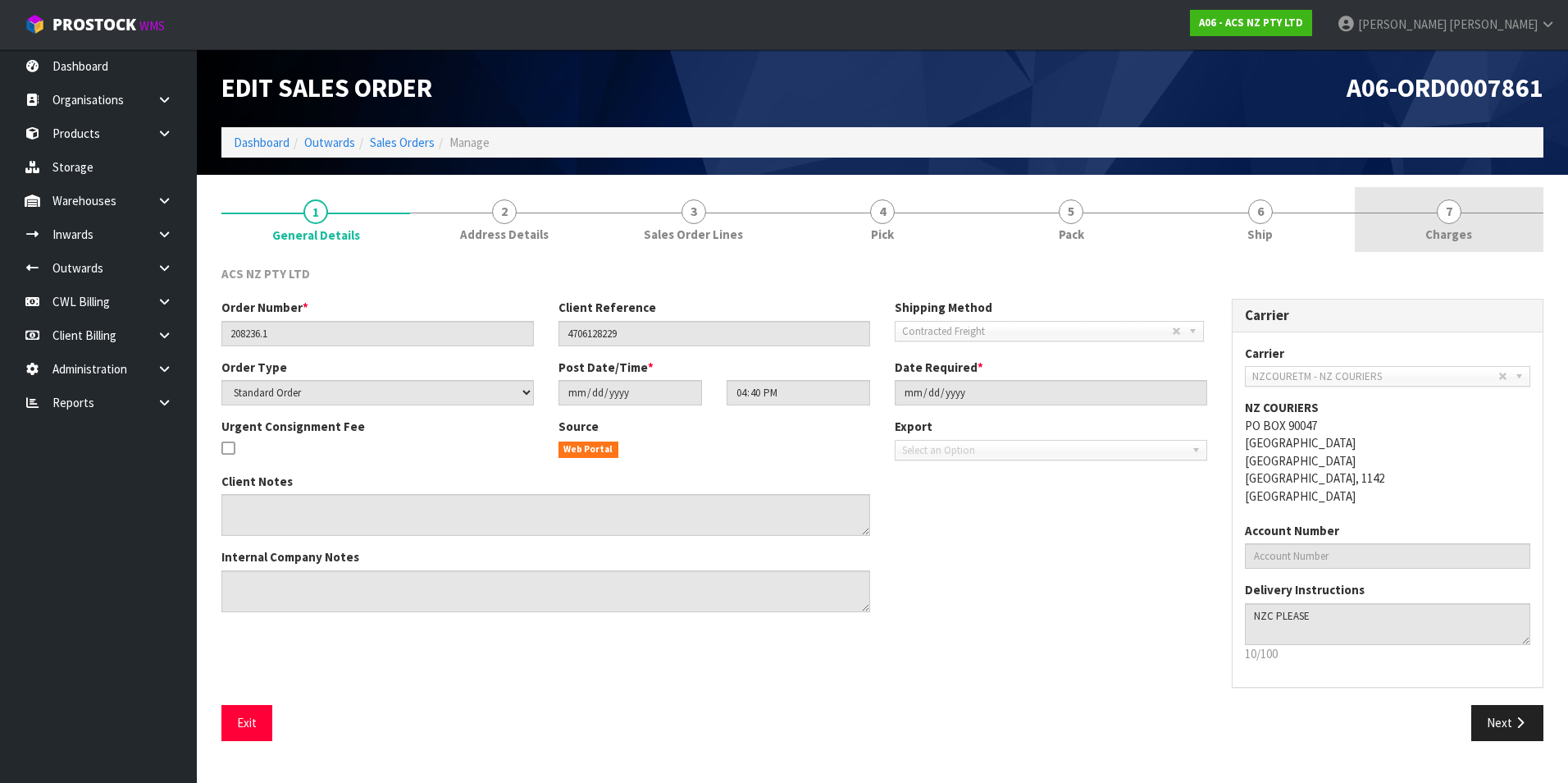
click at [1455, 223] on span "7" at bounding box center [1449, 211] width 25 height 25
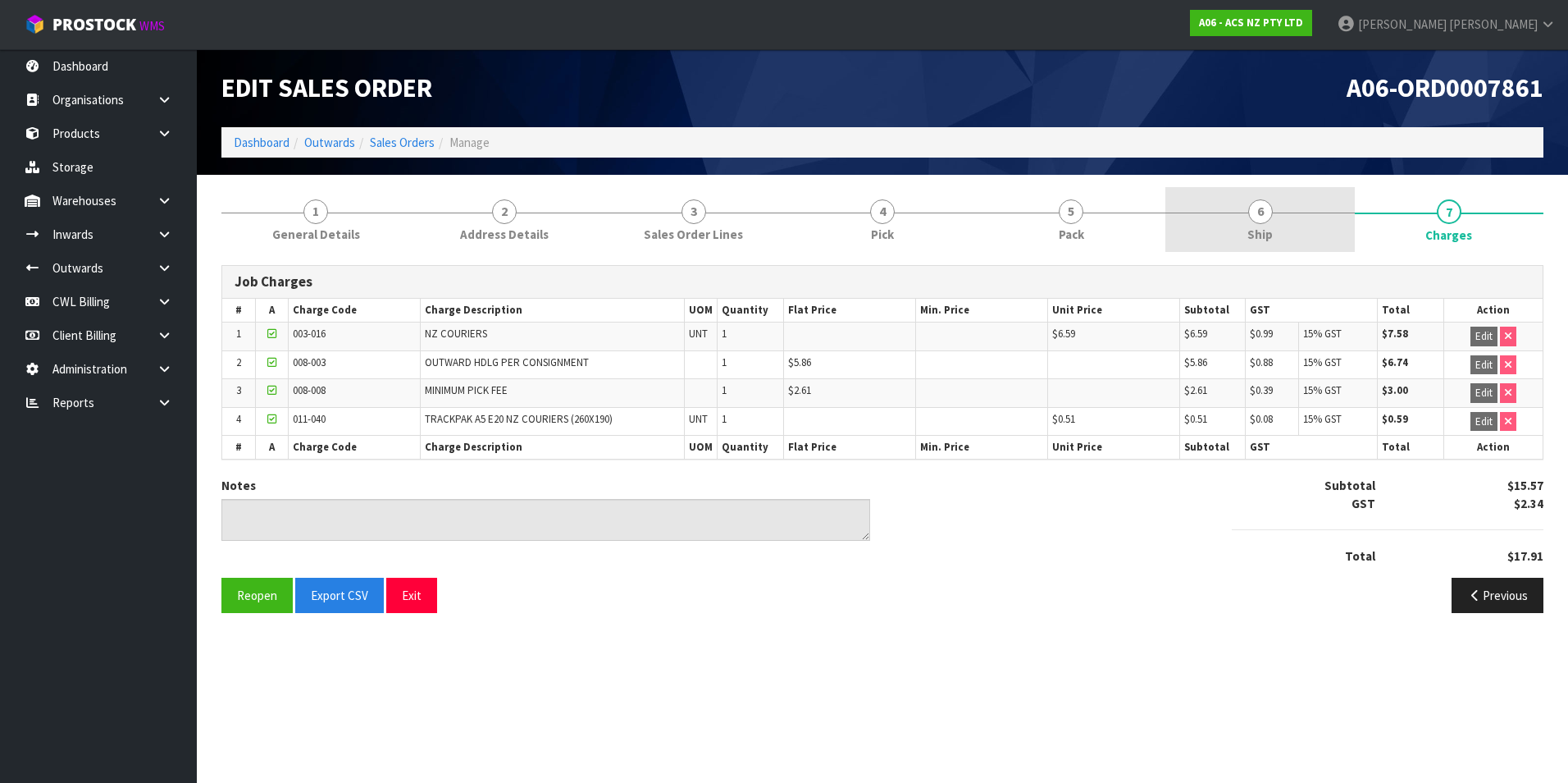
click at [1265, 229] on span "Ship" at bounding box center [1261, 234] width 26 height 17
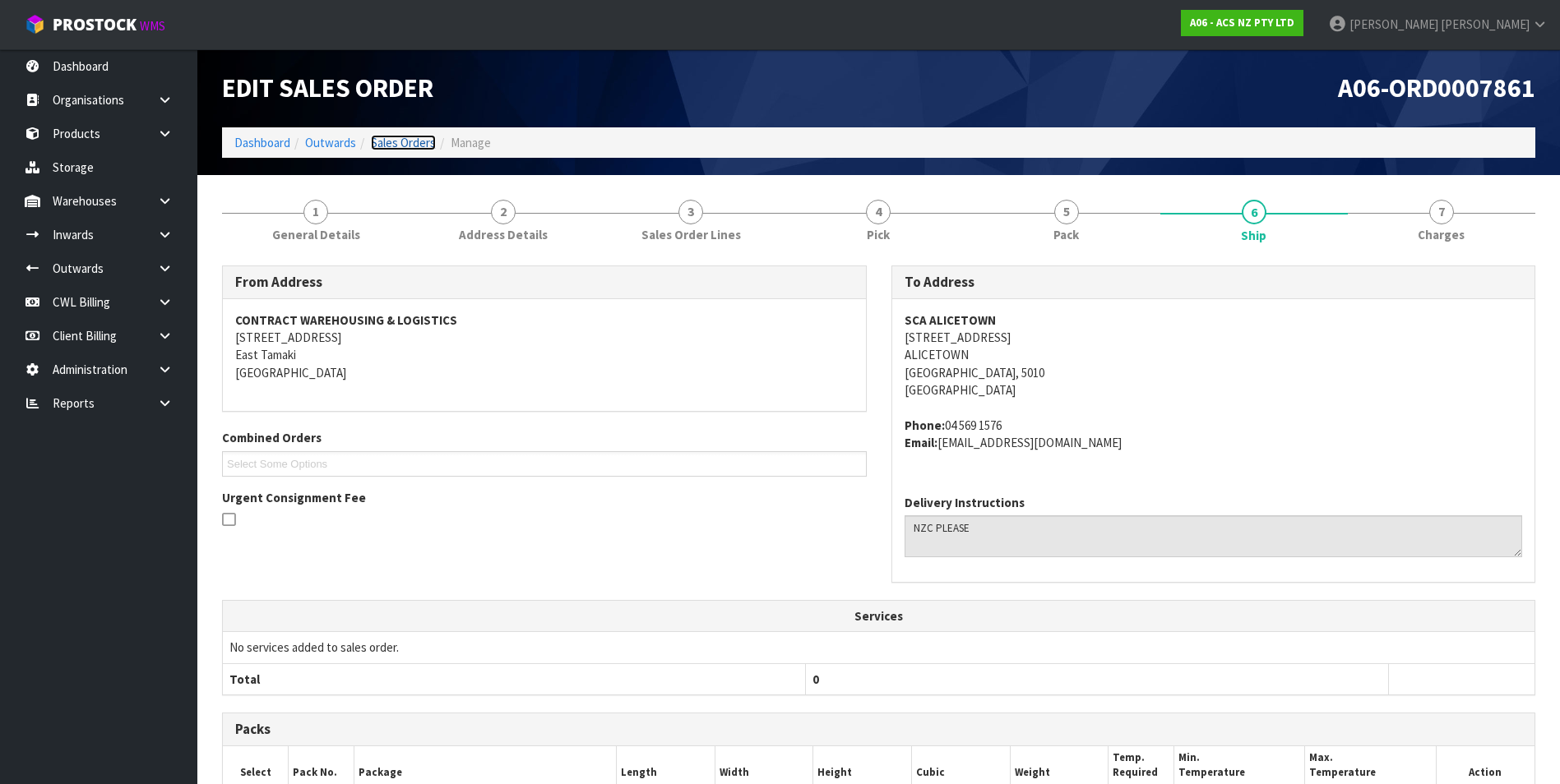
click at [430, 137] on link "Sales Orders" at bounding box center [403, 143] width 65 height 16
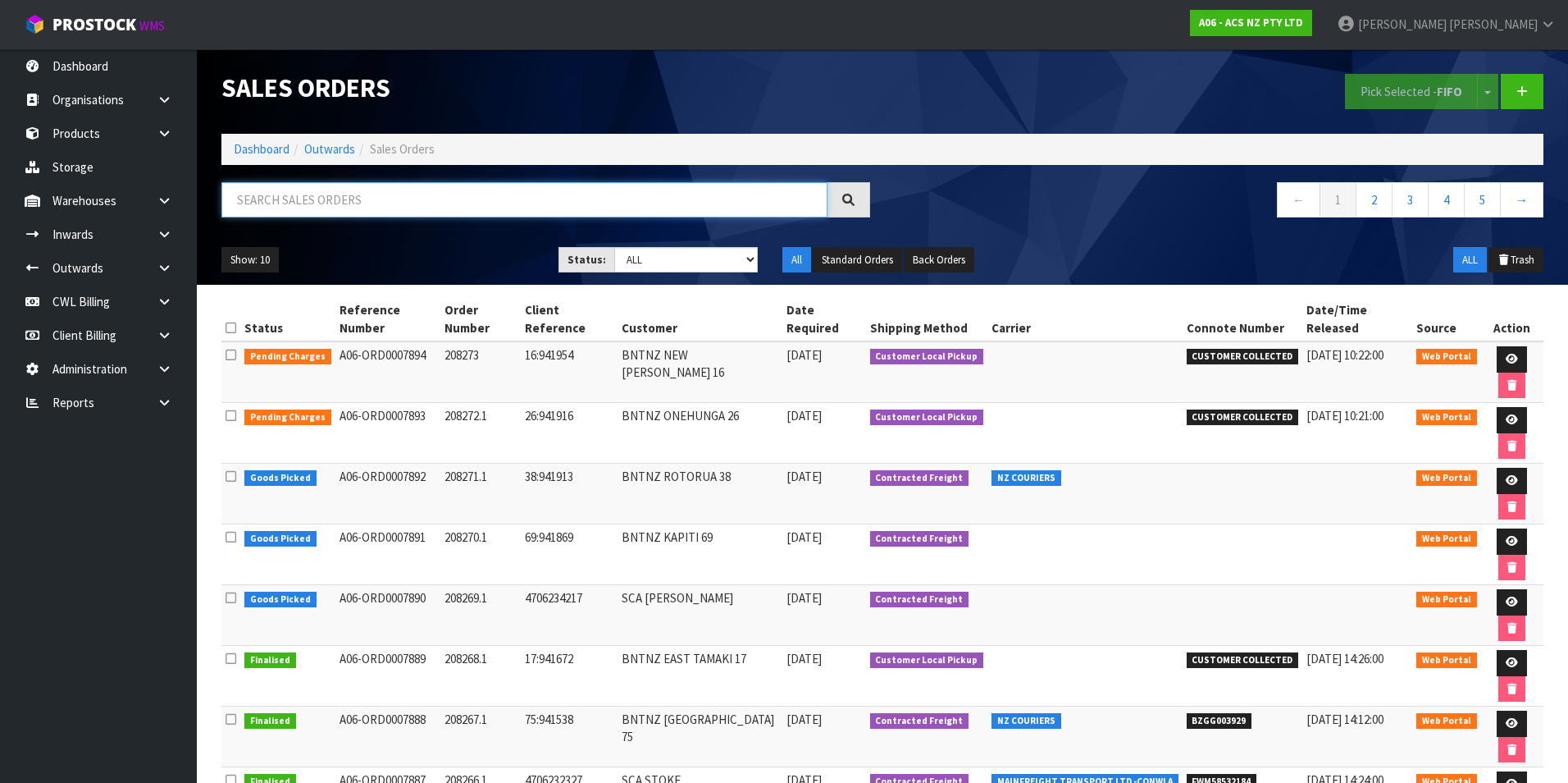
click at [287, 200] on input "text" at bounding box center [524, 200] width 606 height 36
paste input "BZGG003917"
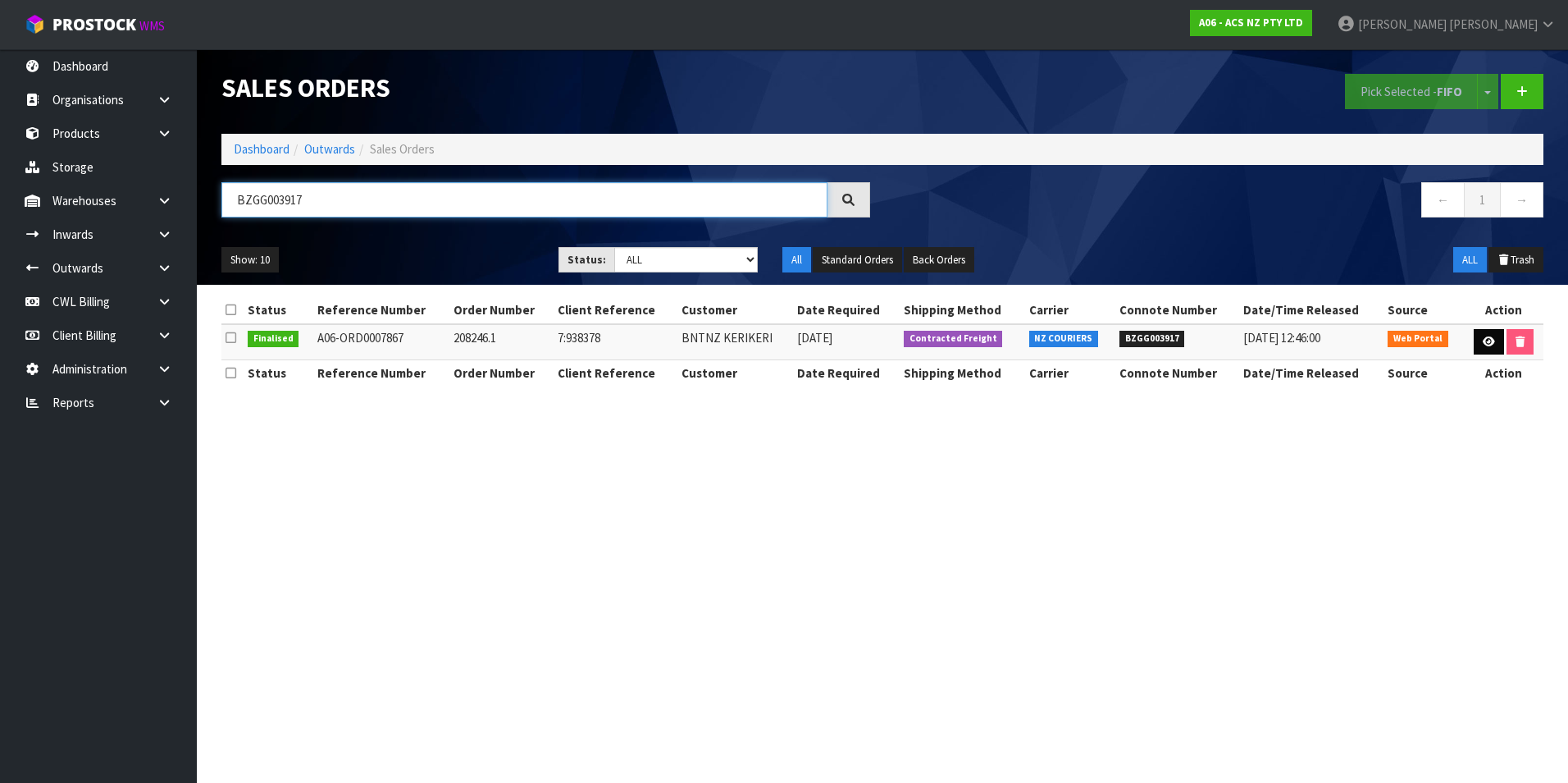
type input "BZGG003917"
click at [1485, 340] on icon at bounding box center [1489, 341] width 12 height 11
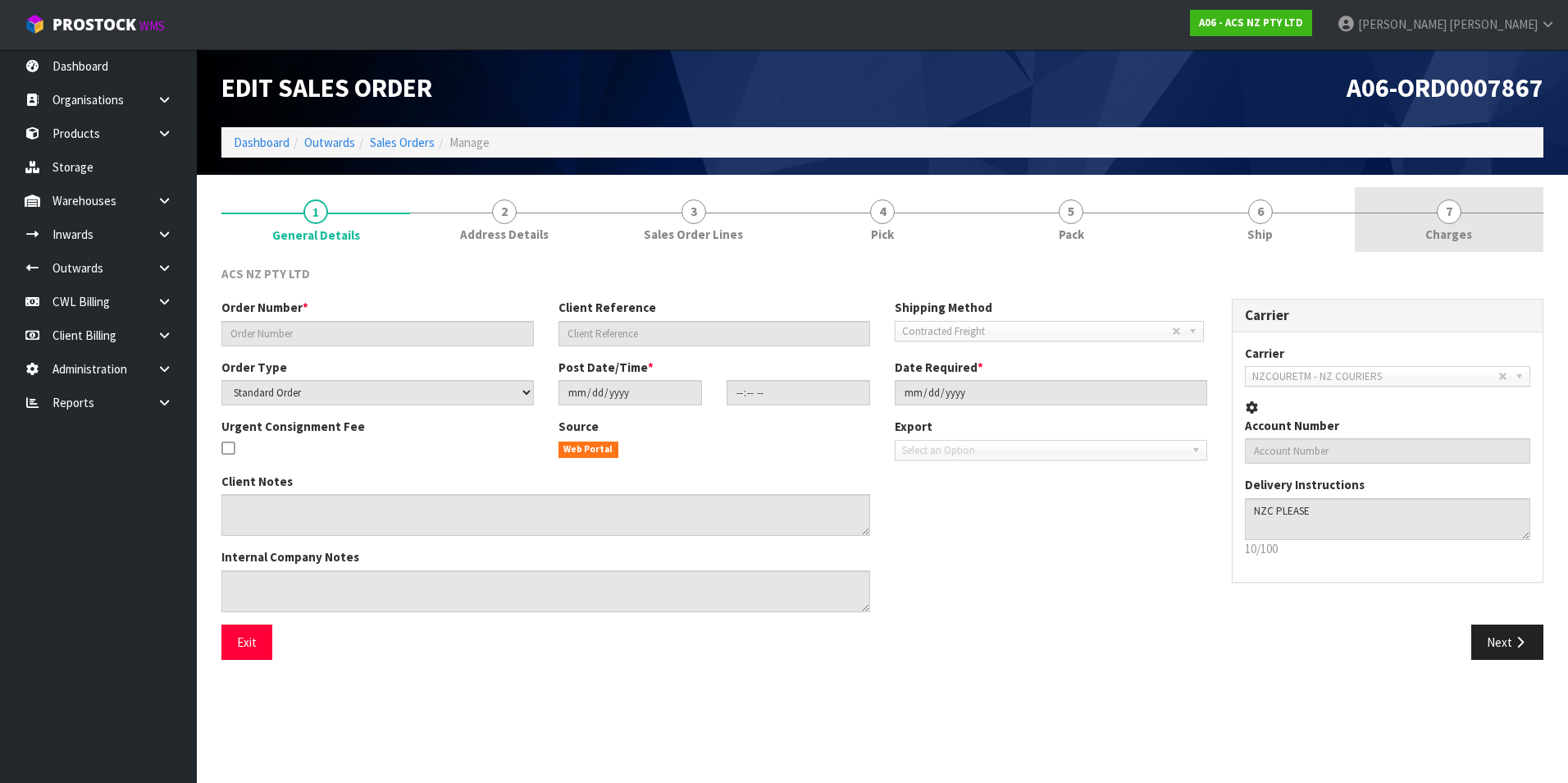
type input "208246.1"
type input "7:938378"
select select "number:0"
type input "2025-08-26"
type input "10:07:00.000"
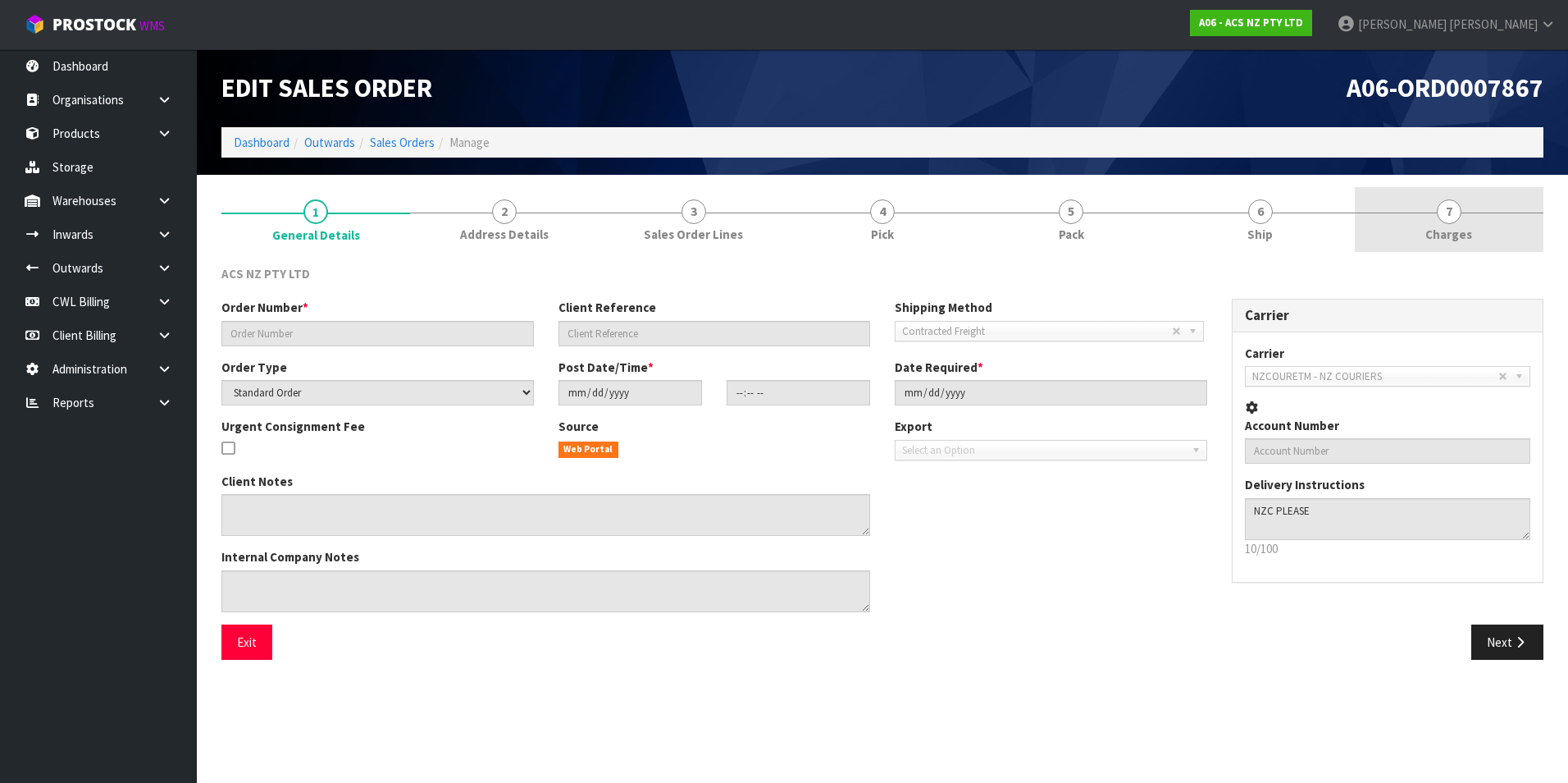
type input "2025-08-26"
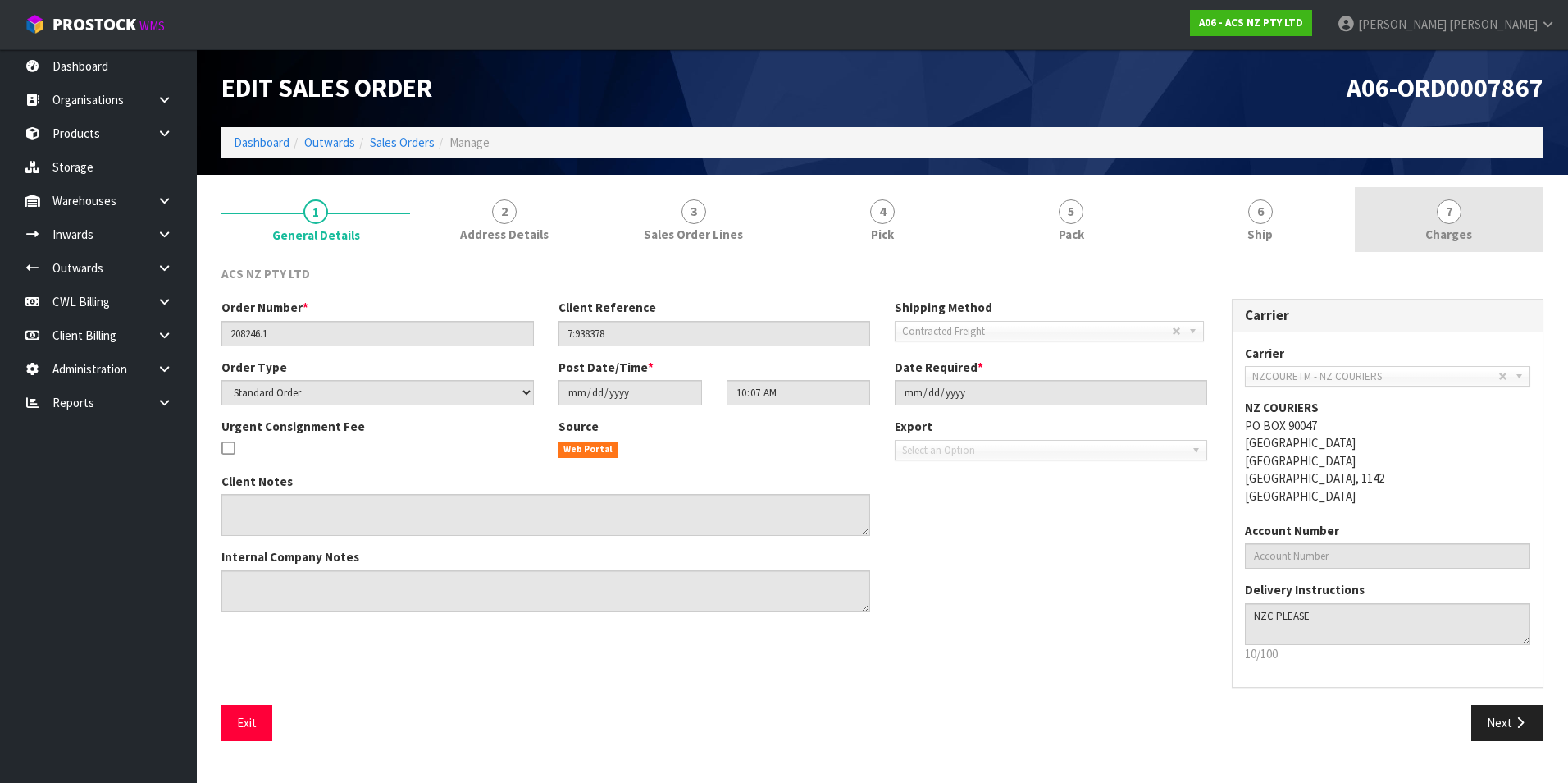
click at [1452, 213] on span "7" at bounding box center [1449, 211] width 25 height 25
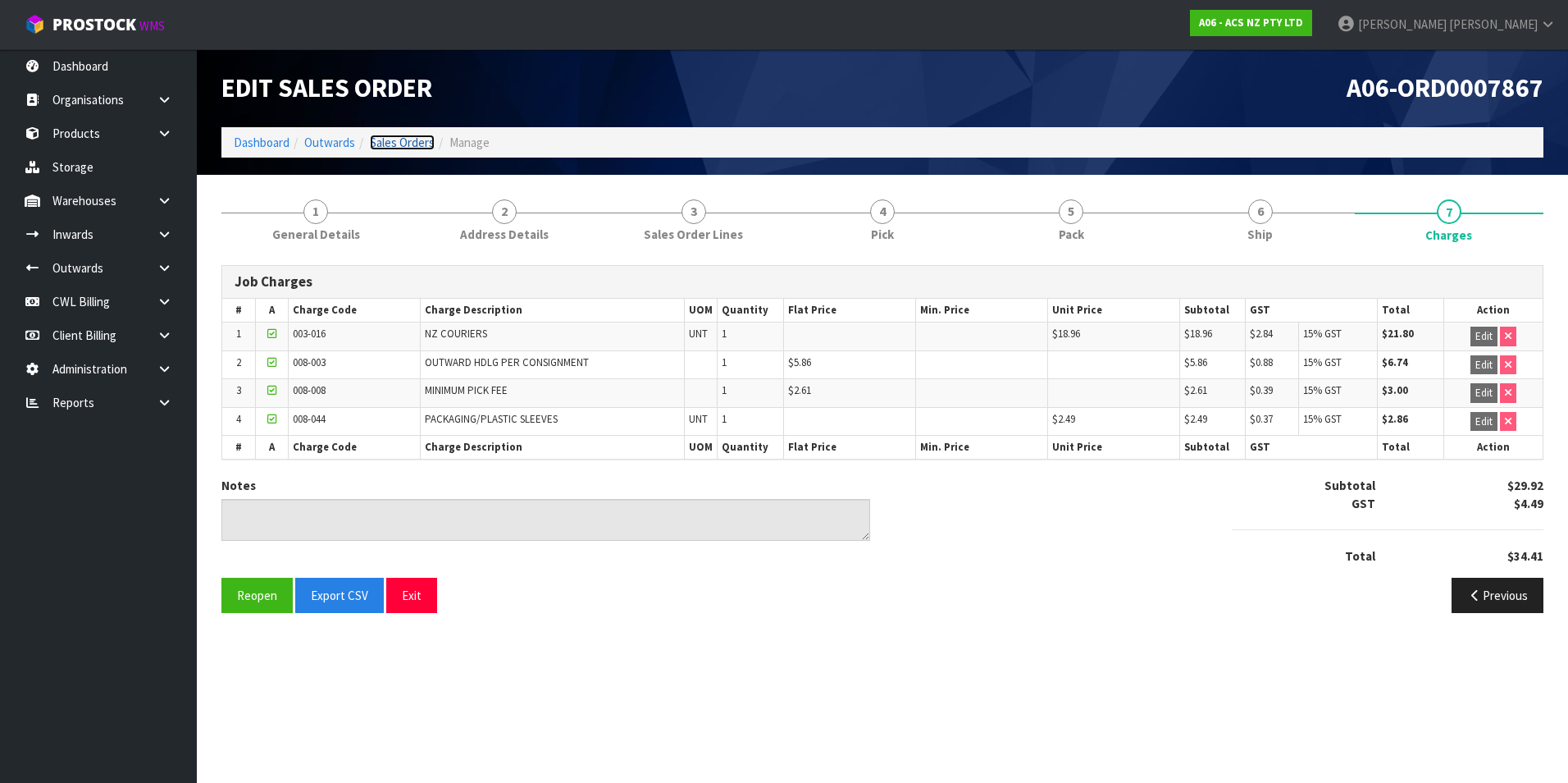
click at [424, 141] on link "Sales Orders" at bounding box center [402, 143] width 65 height 16
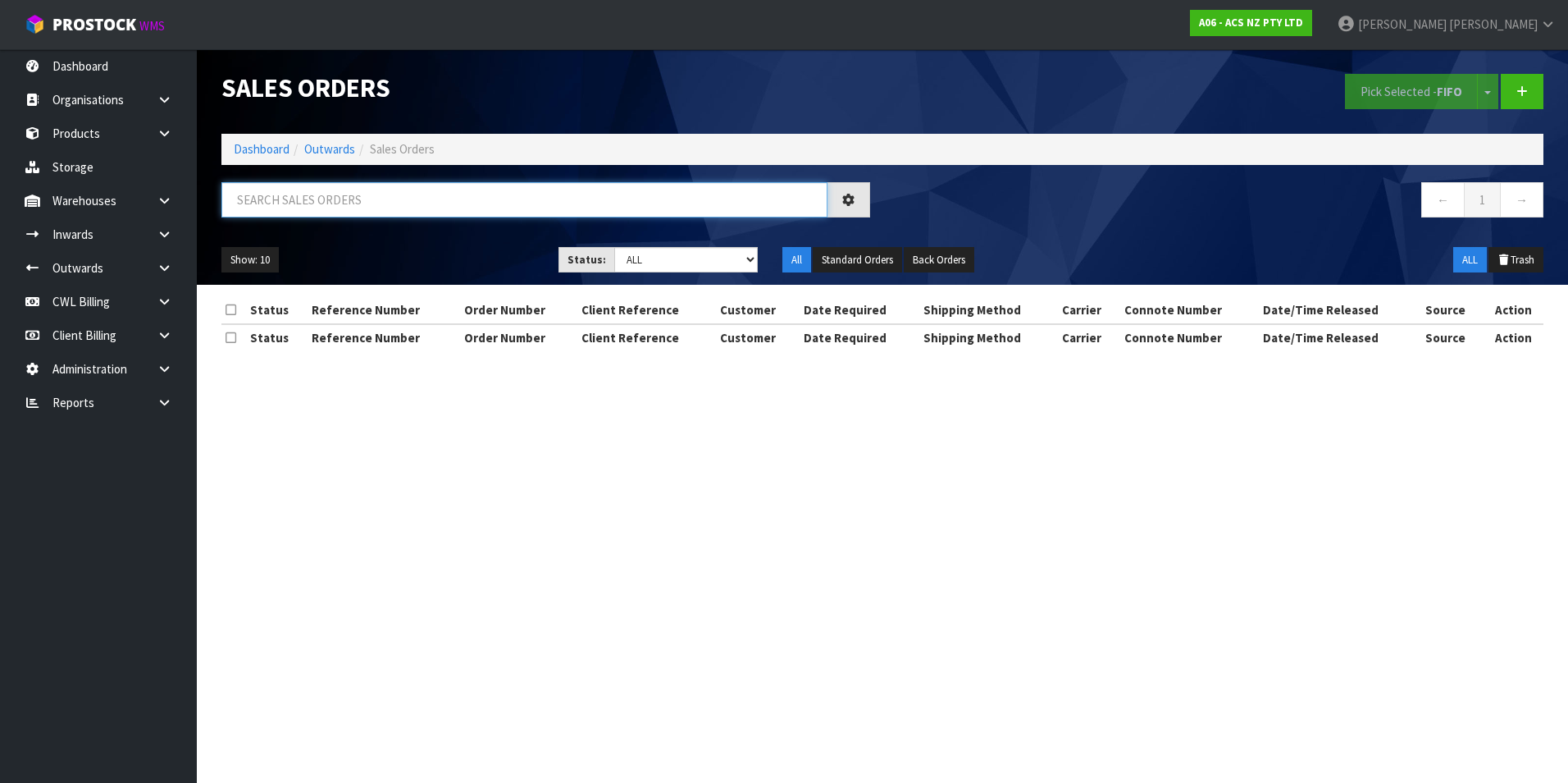
click at [293, 198] on input "text" at bounding box center [524, 200] width 606 height 36
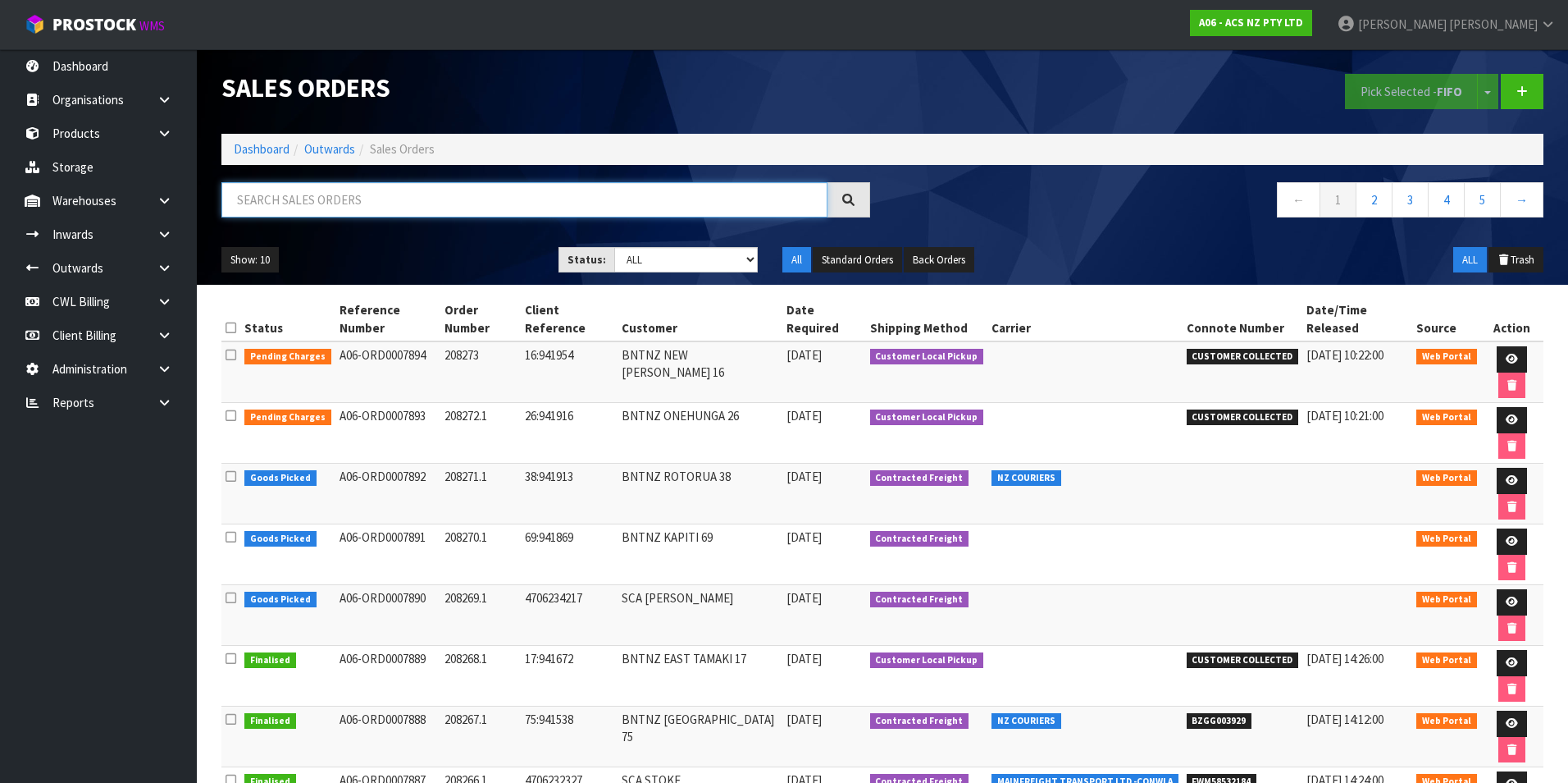
paste input "BZGG003918"
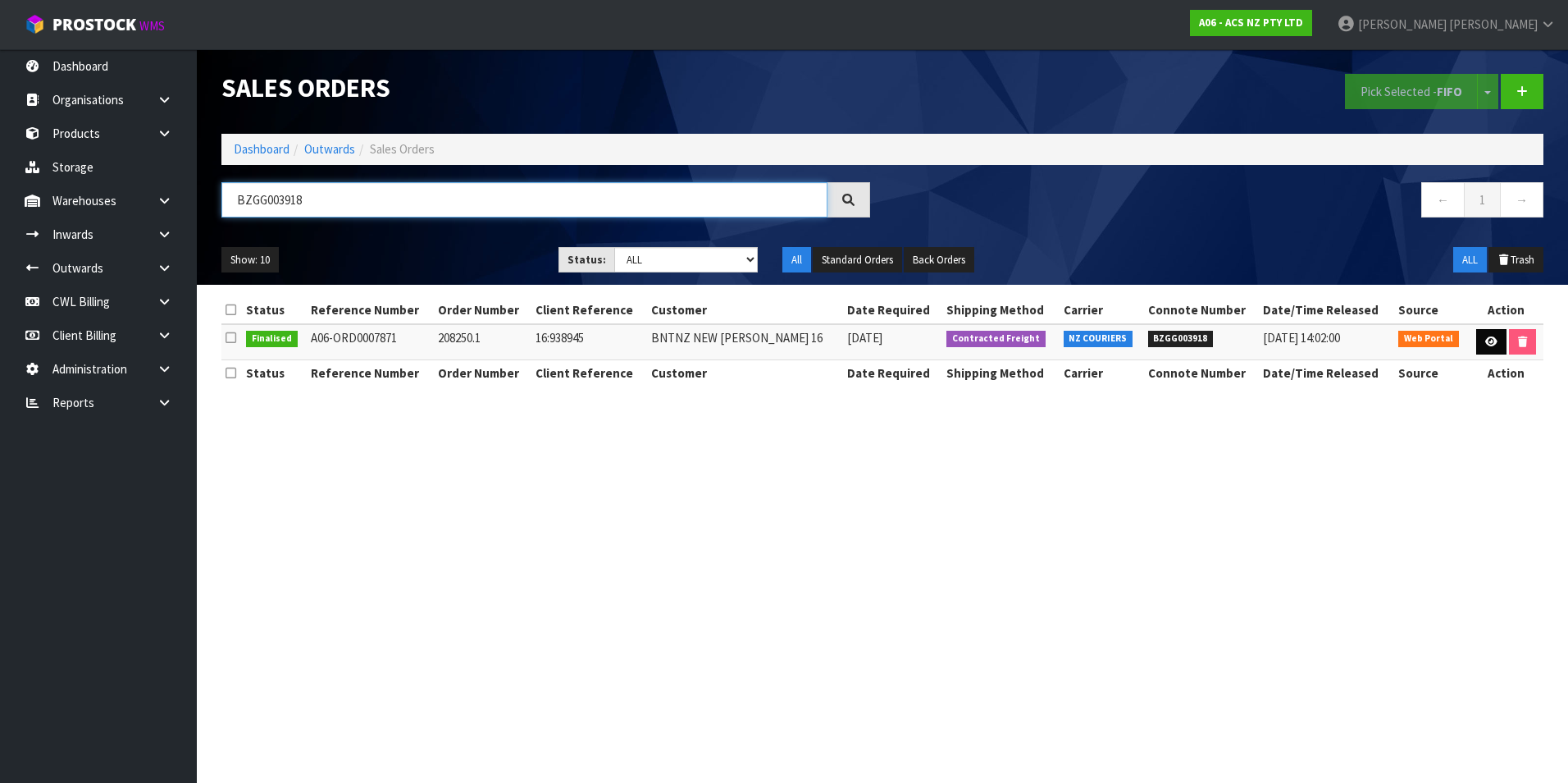
type input "BZGG003918"
click at [1478, 345] on link at bounding box center [1491, 342] width 31 height 27
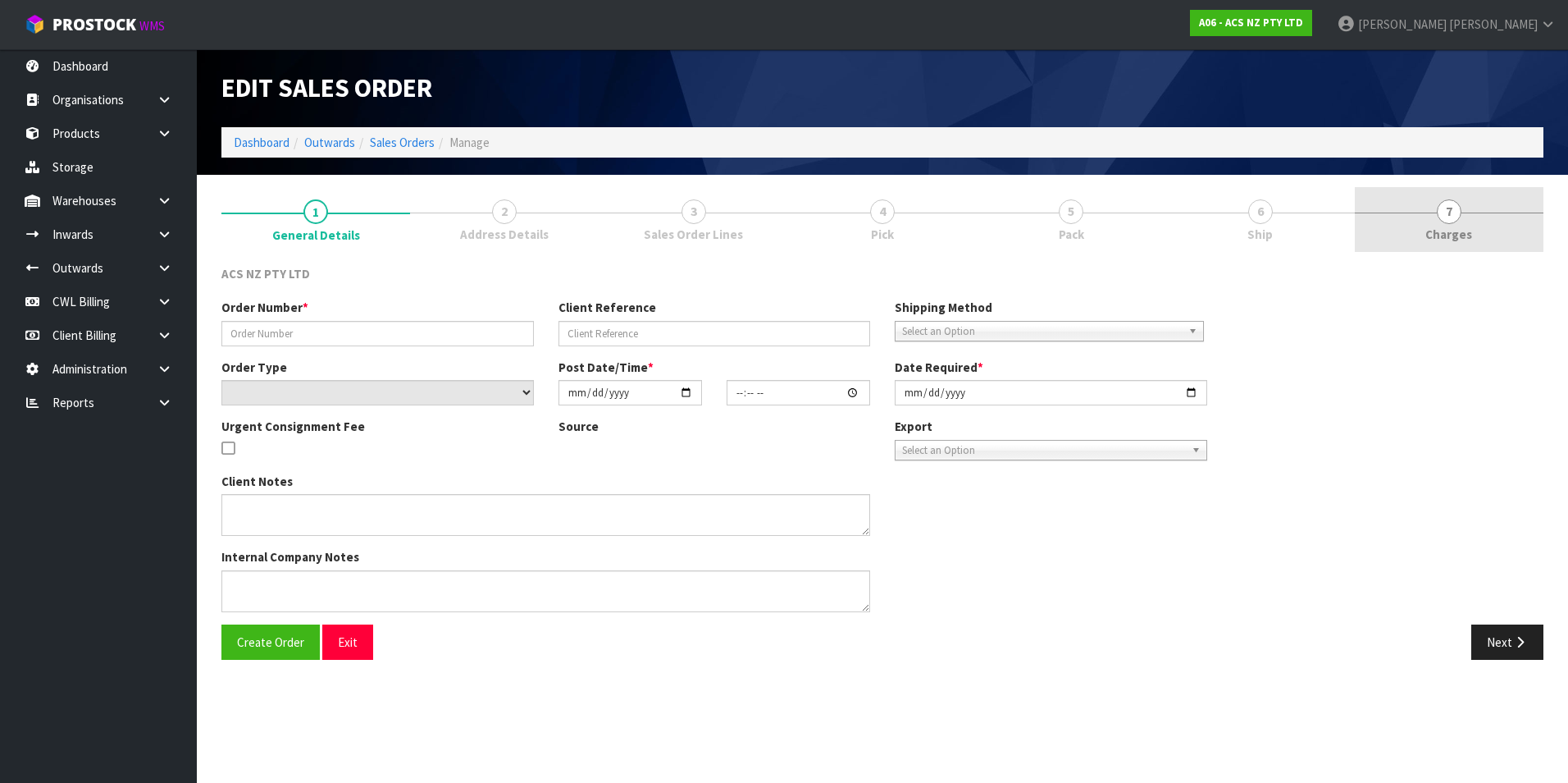
type input "208250.1"
type input "16:938945"
select select "number:0"
type input "2025-08-26"
type input "16:24:00.000"
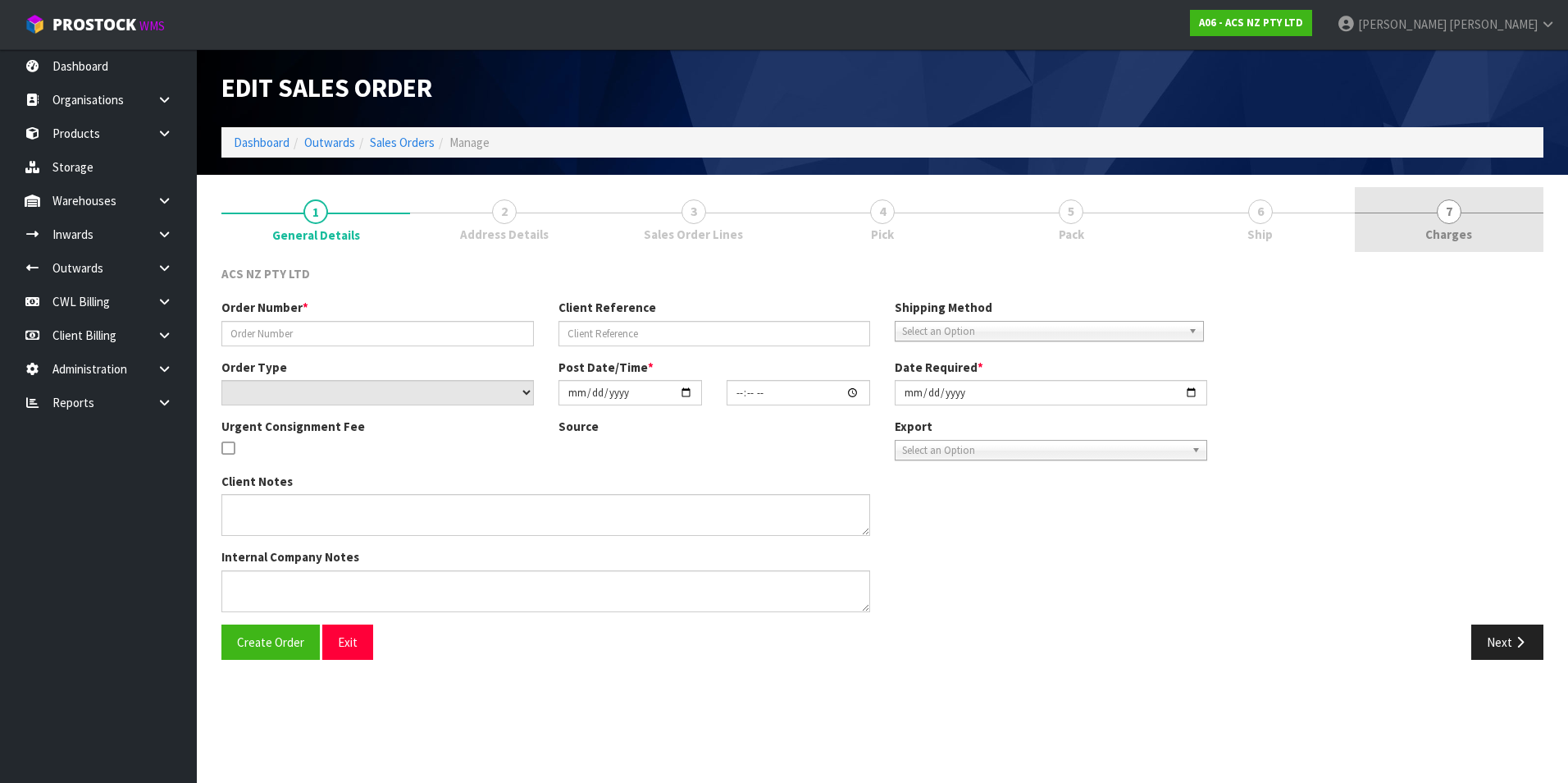
type input "2025-08-27"
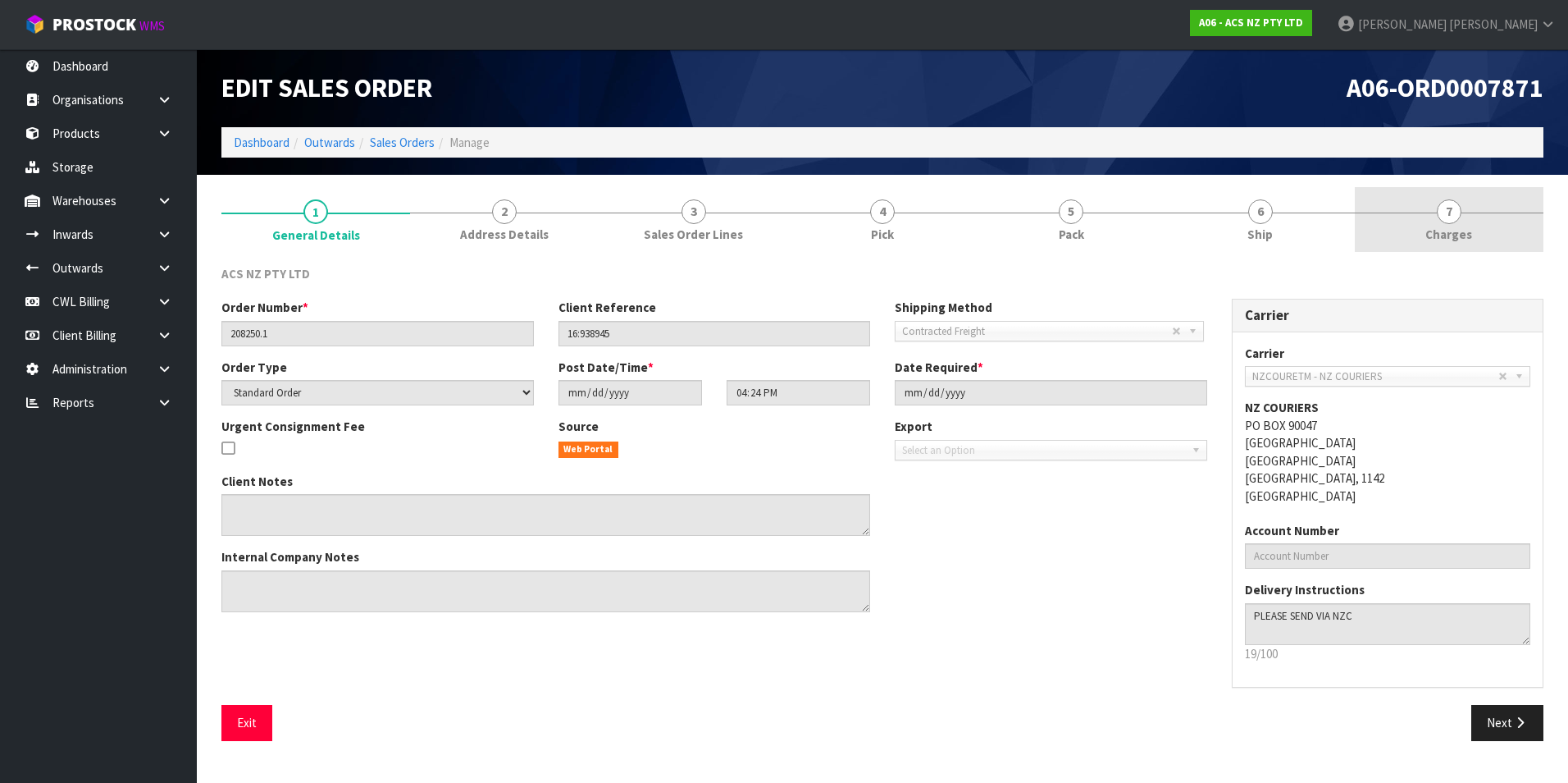
click at [1450, 212] on span "7" at bounding box center [1449, 211] width 25 height 25
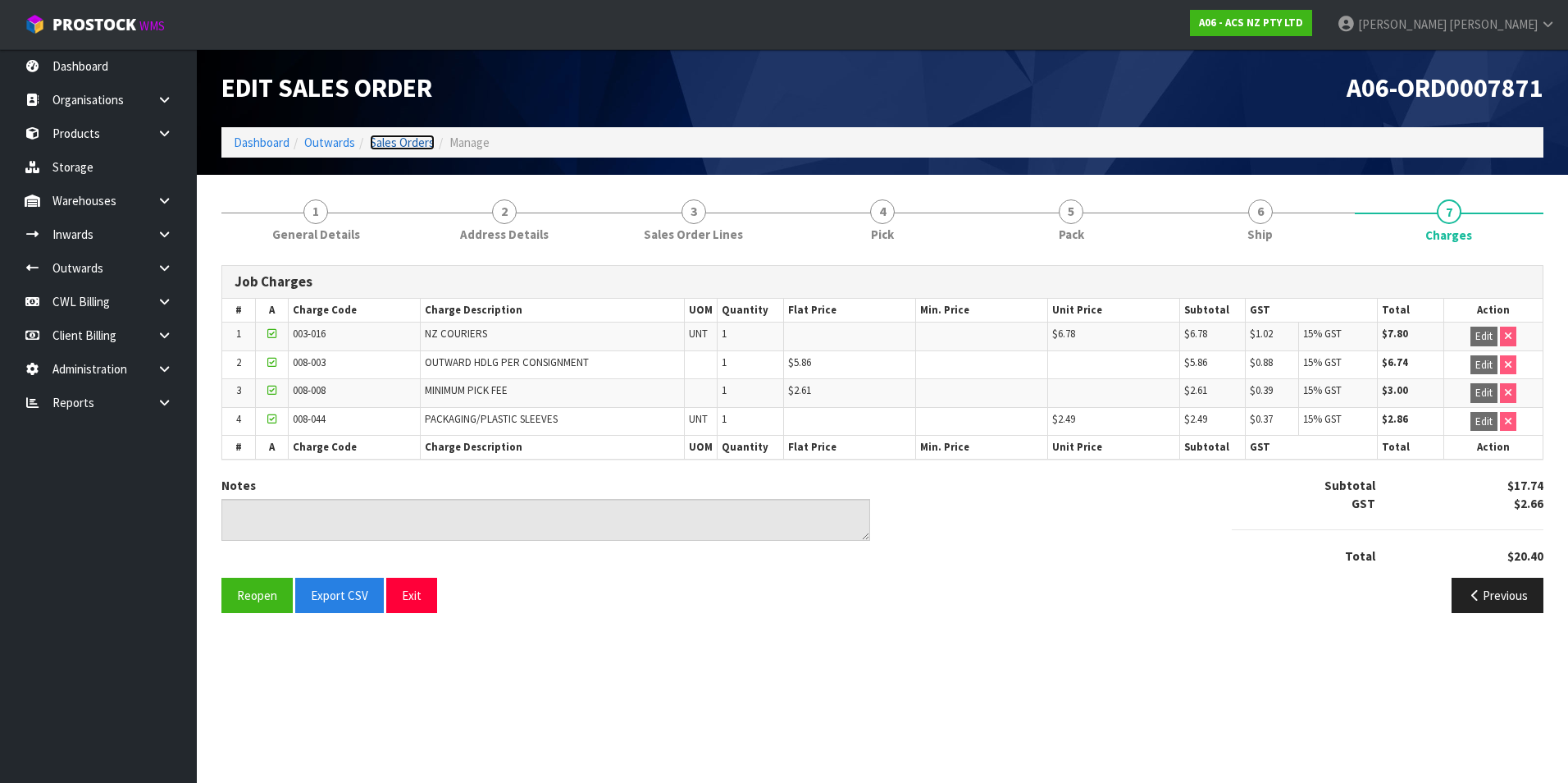
click at [407, 140] on link "Sales Orders" at bounding box center [402, 143] width 65 height 16
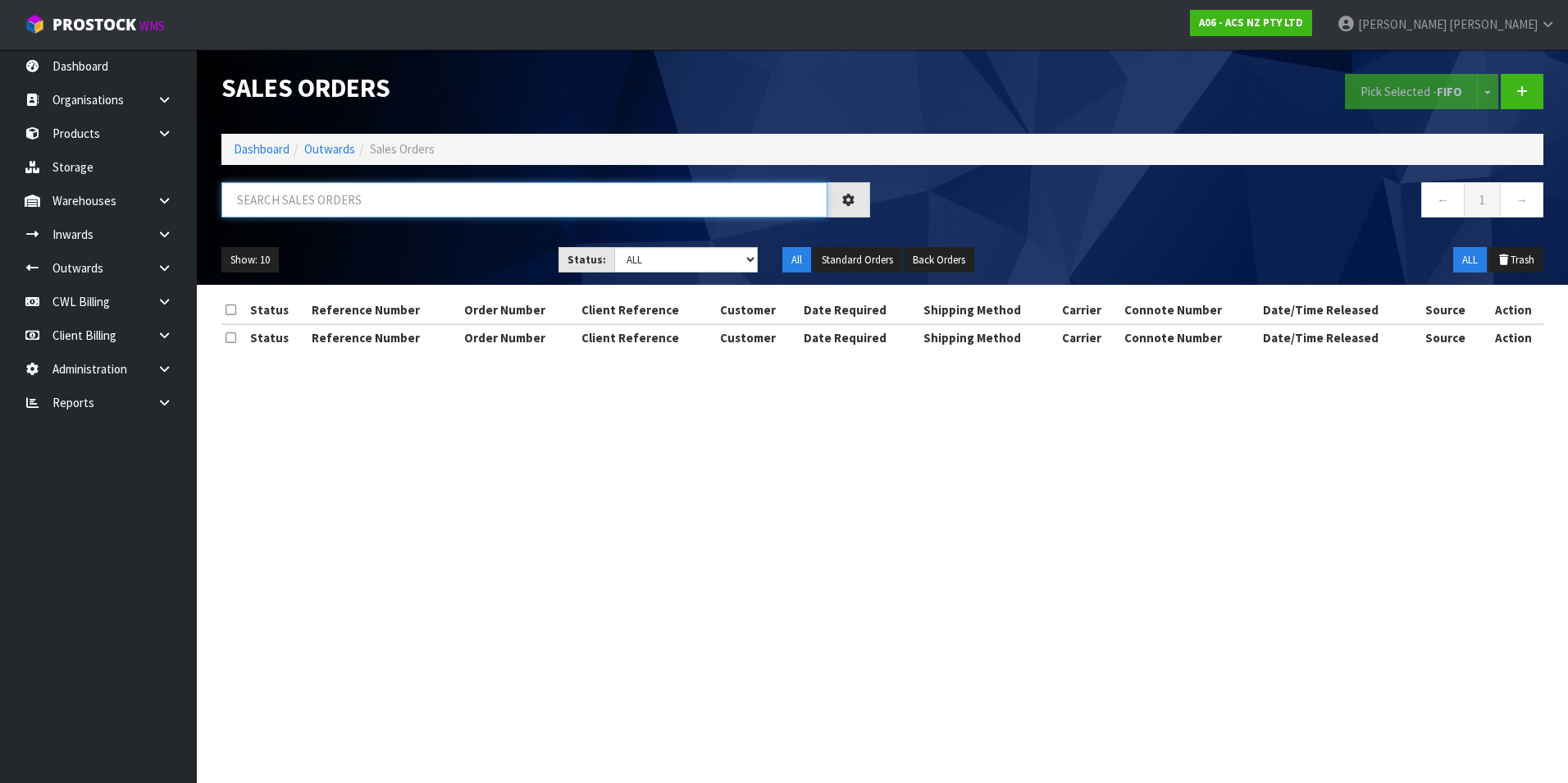
click at [251, 206] on input "text" at bounding box center [524, 200] width 606 height 36
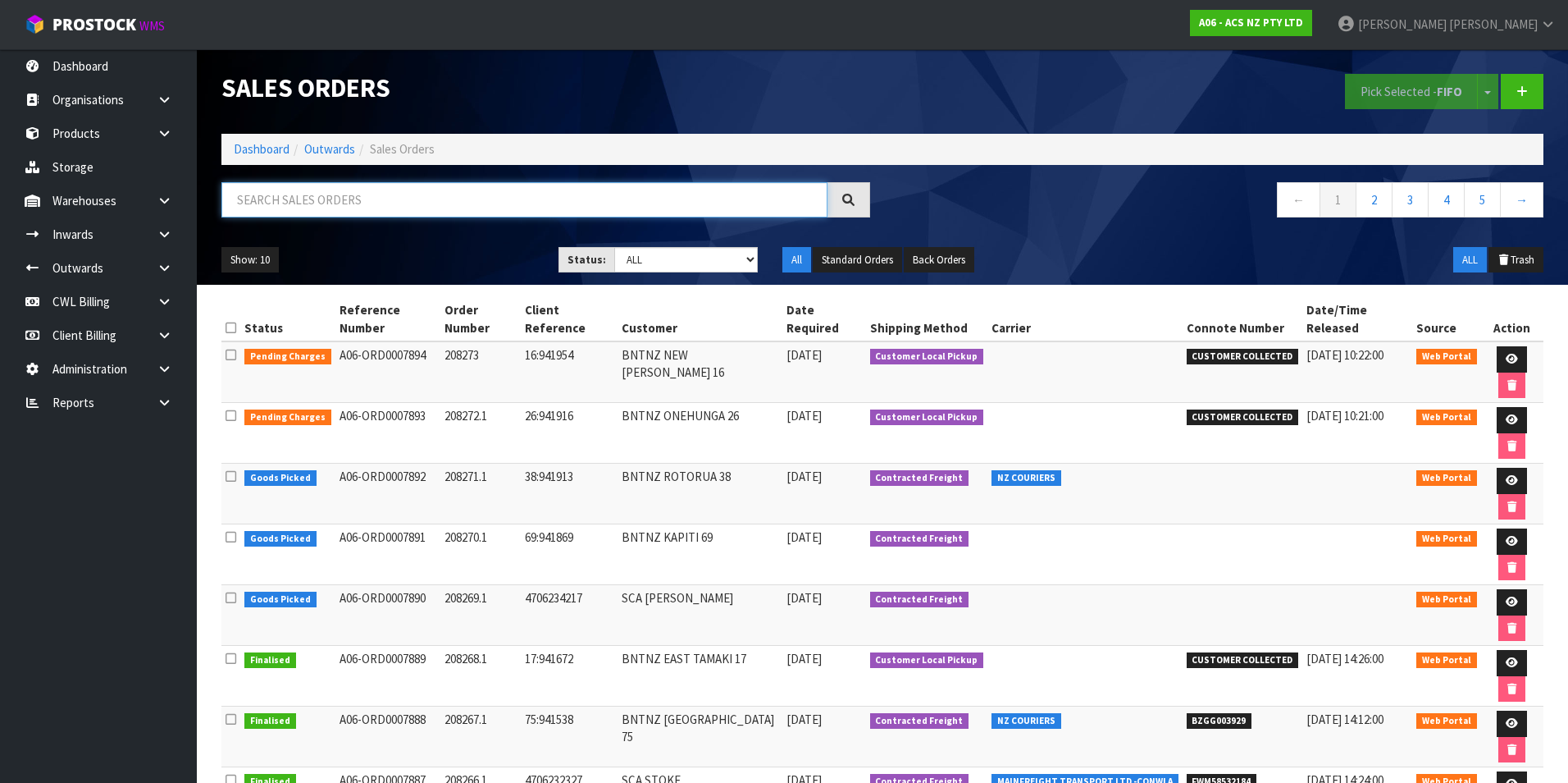
paste input "BZGG003919"
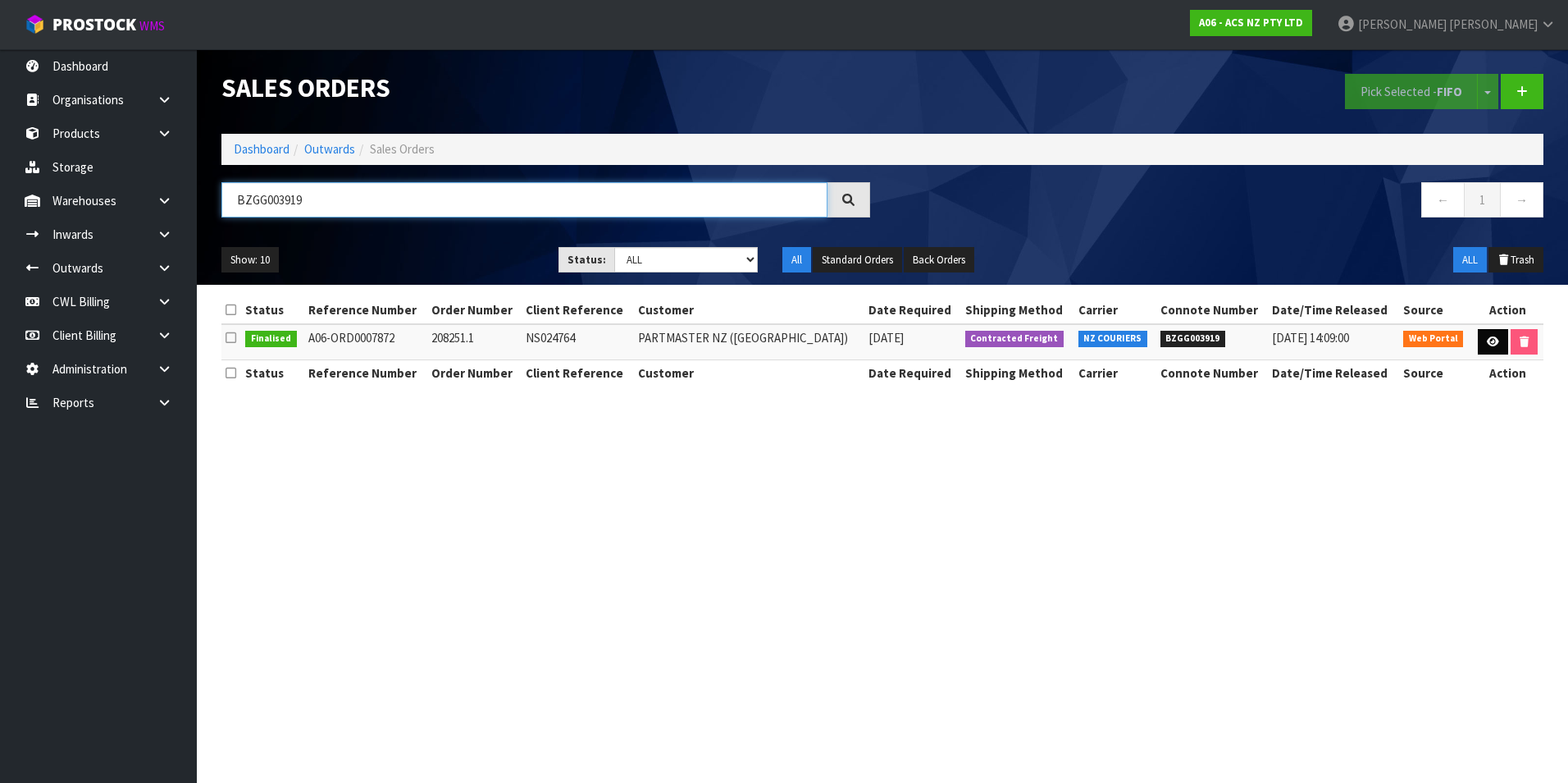
type input "BZGG003919"
click at [1495, 341] on icon at bounding box center [1493, 341] width 12 height 11
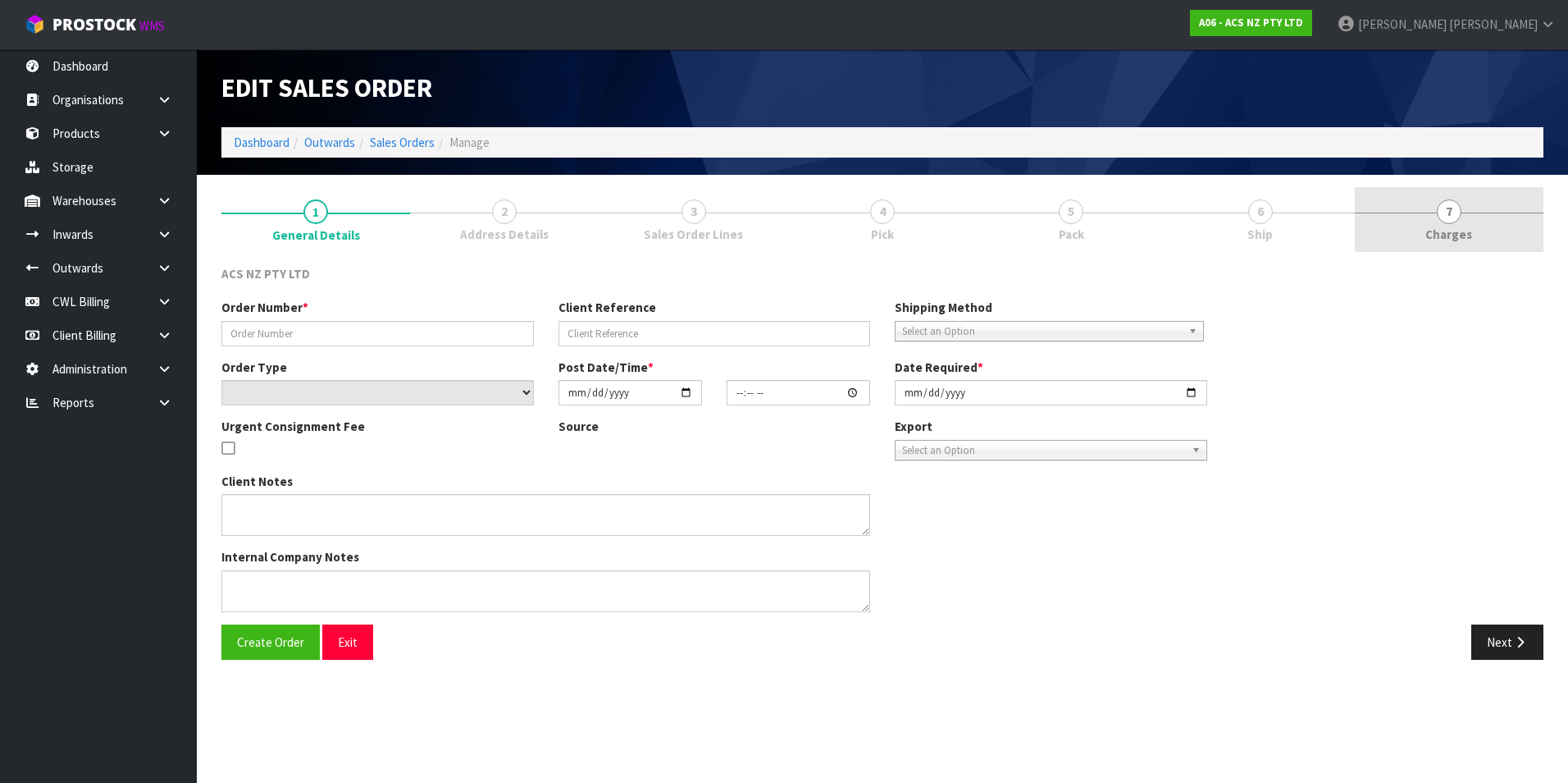
type input "208251.1"
type input "NS024764"
select select "number:0"
type input "2025-08-26"
type input "17:02:00.000"
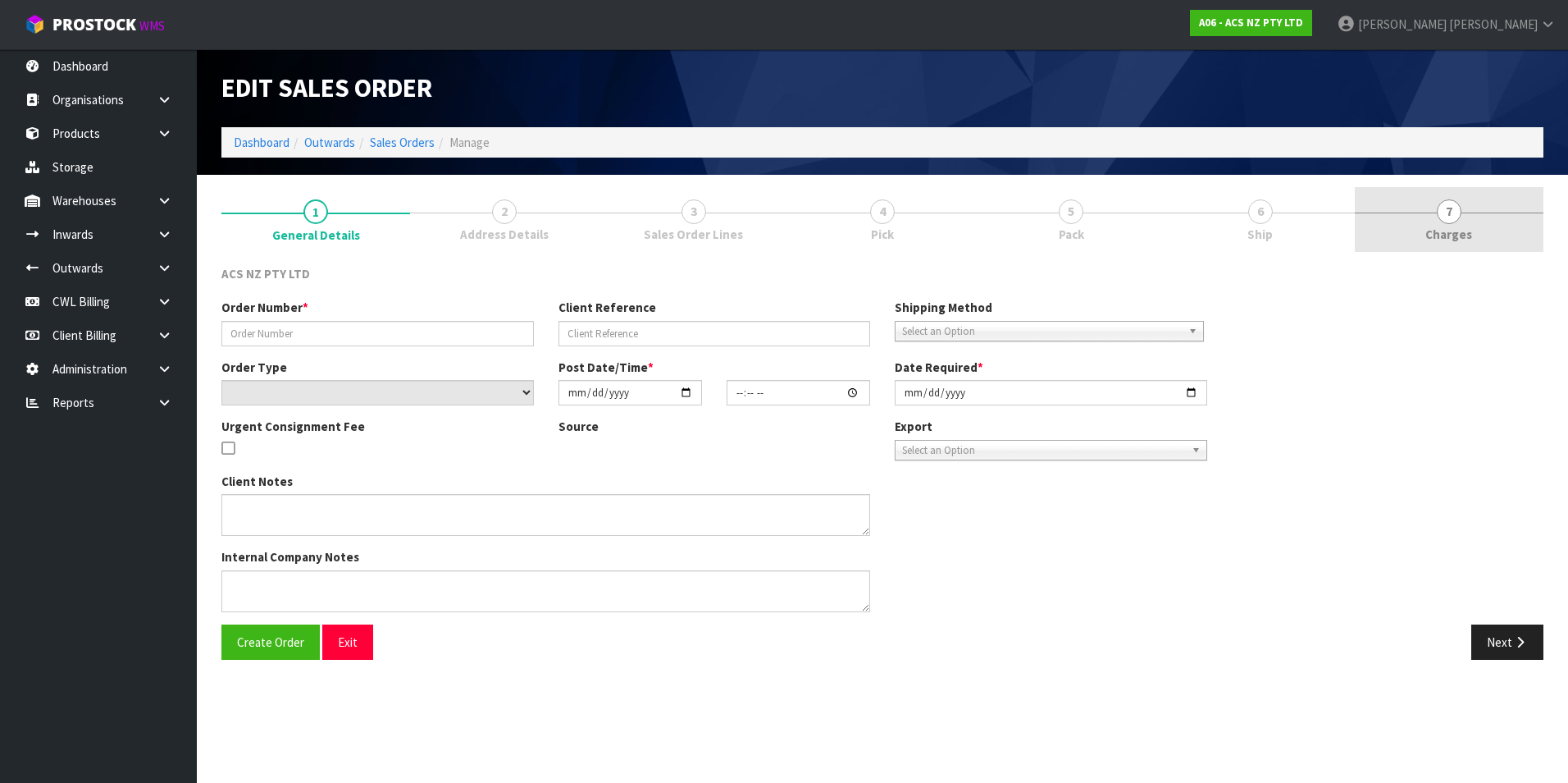
type input "2025-08-26"
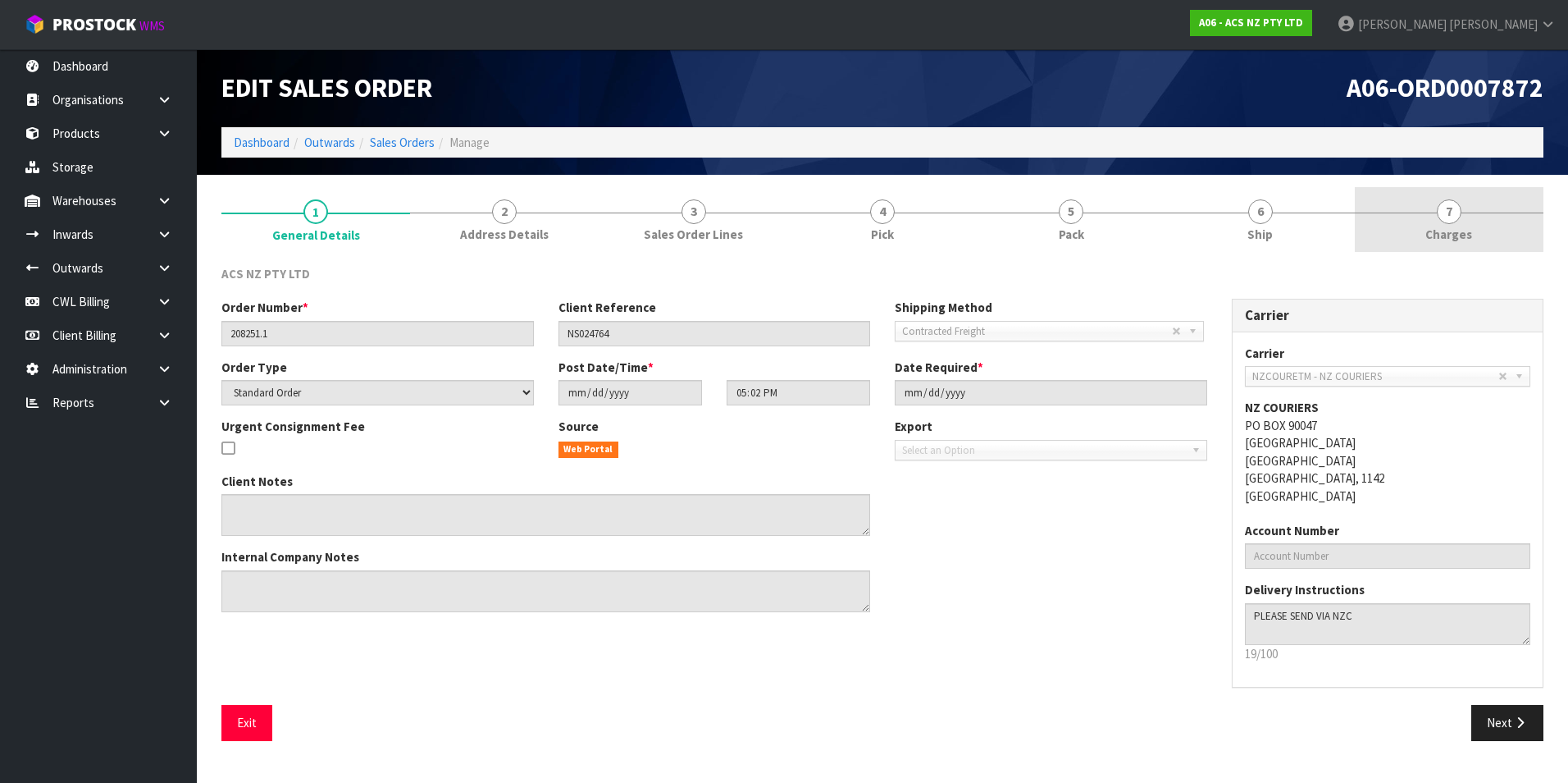
click at [1451, 213] on span "7" at bounding box center [1449, 211] width 25 height 25
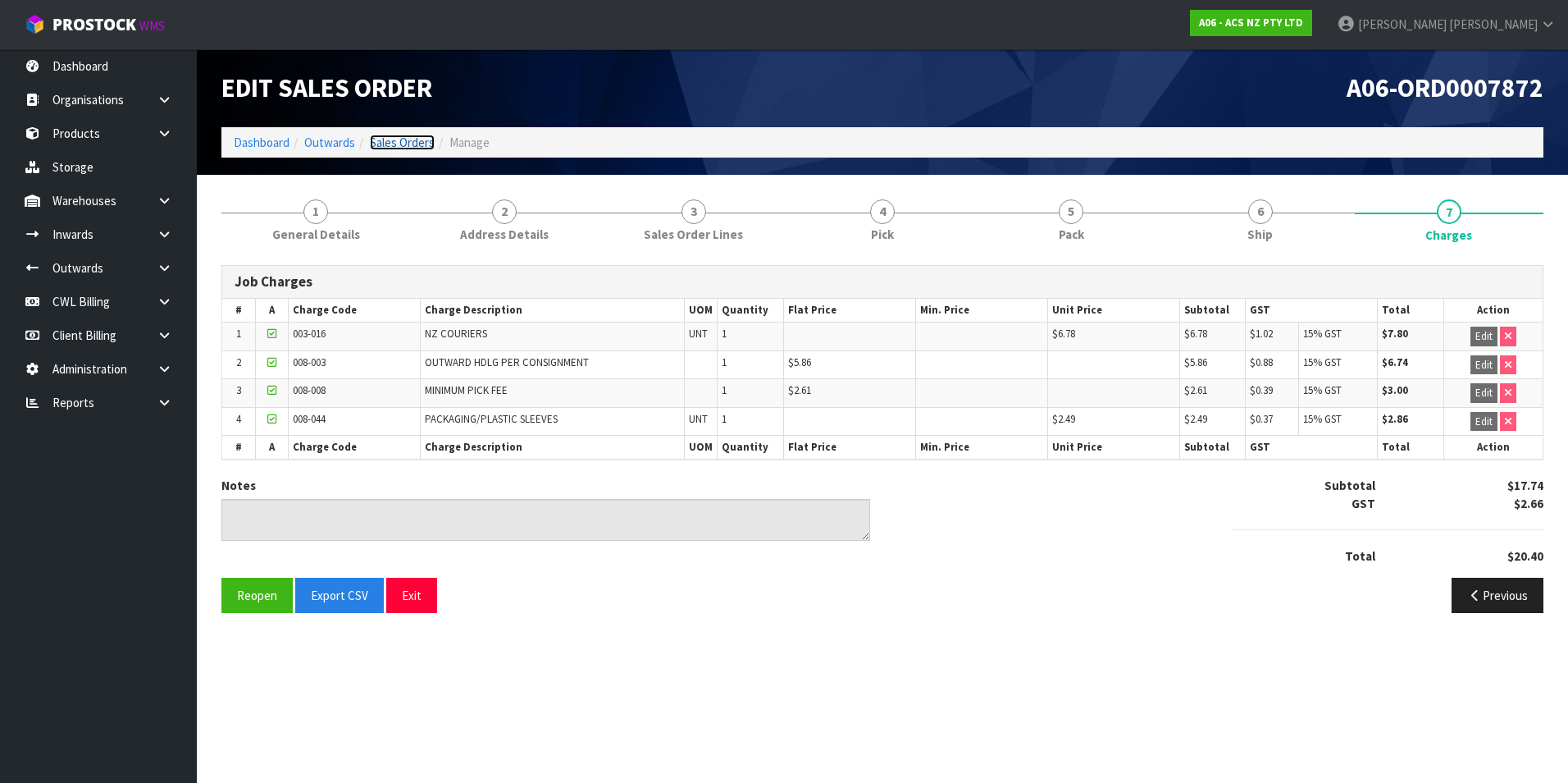
click at [422, 143] on link "Sales Orders" at bounding box center [402, 143] width 65 height 16
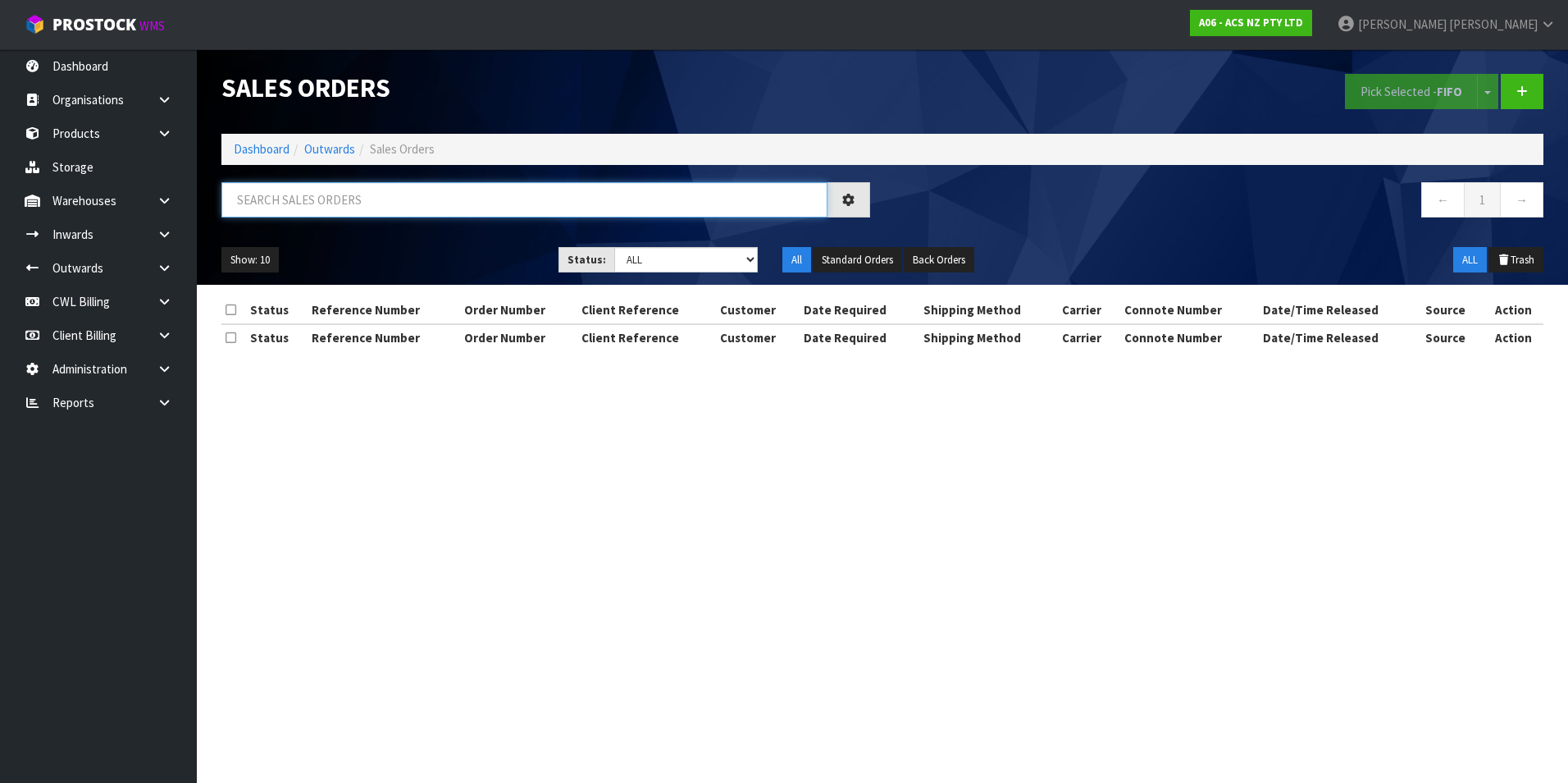
click at [275, 196] on input "text" at bounding box center [524, 200] width 606 height 36
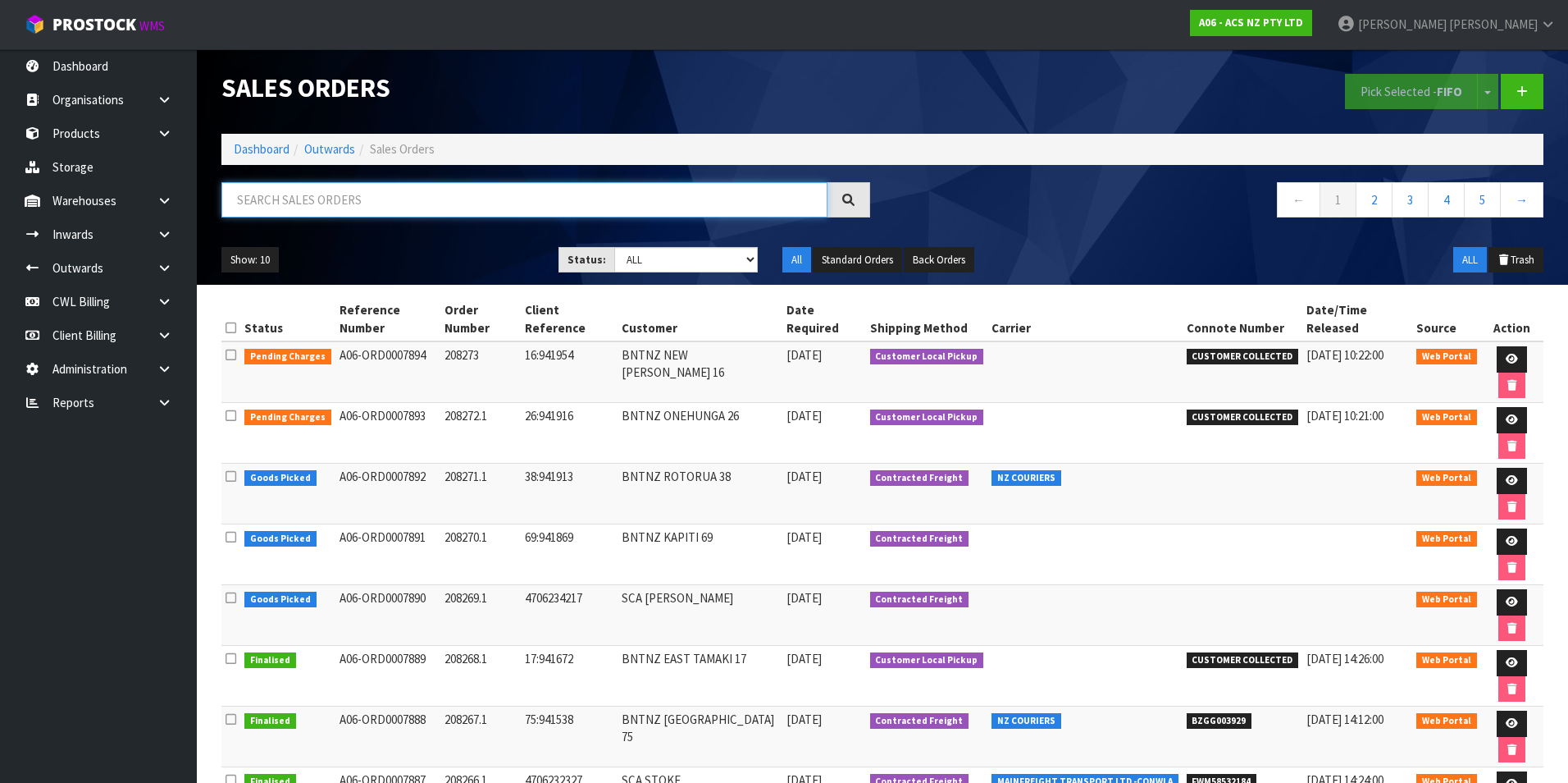
paste input "BZGG003900"
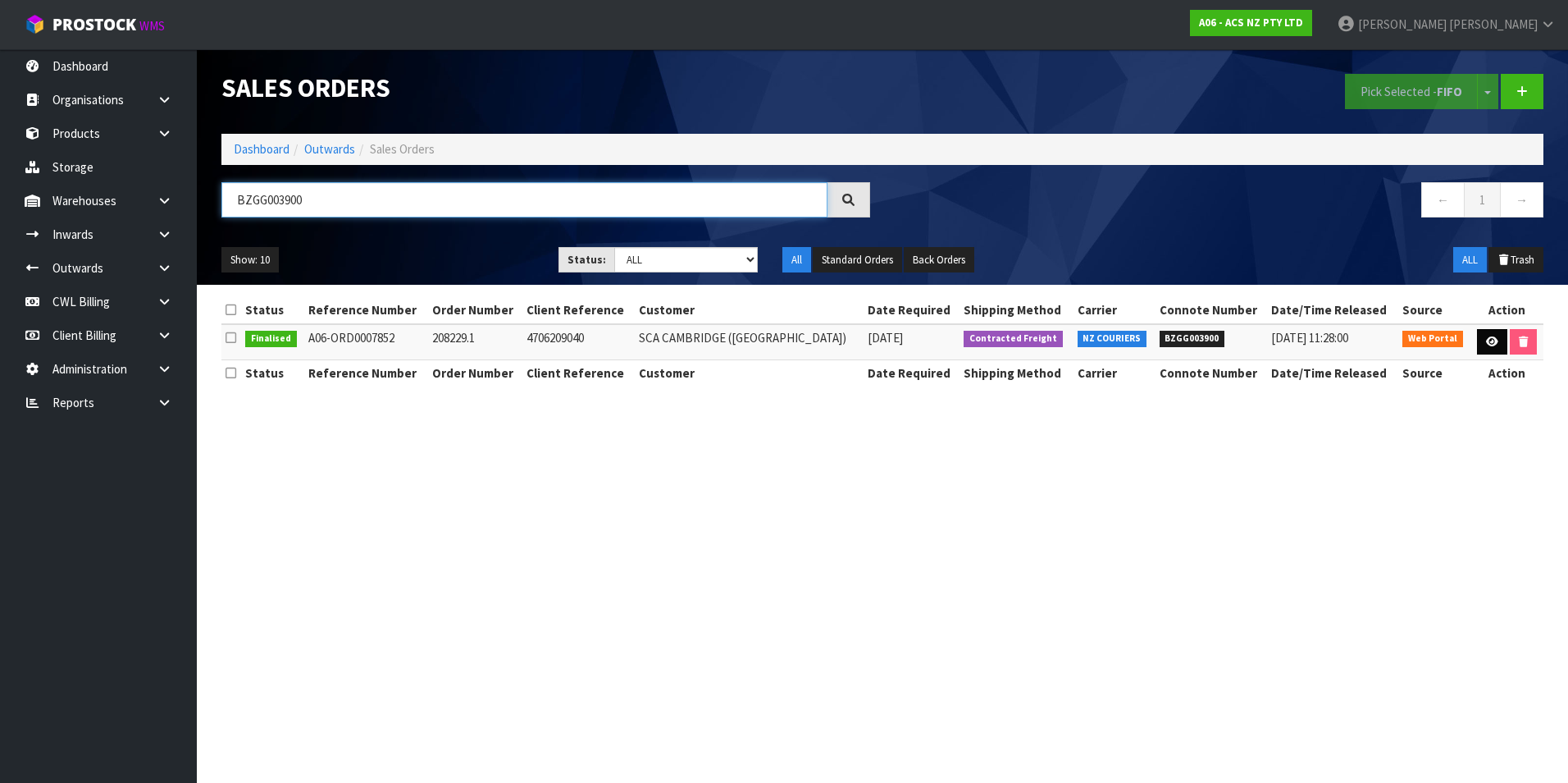
type input "BZGG003900"
click at [1491, 341] on icon at bounding box center [1492, 341] width 12 height 11
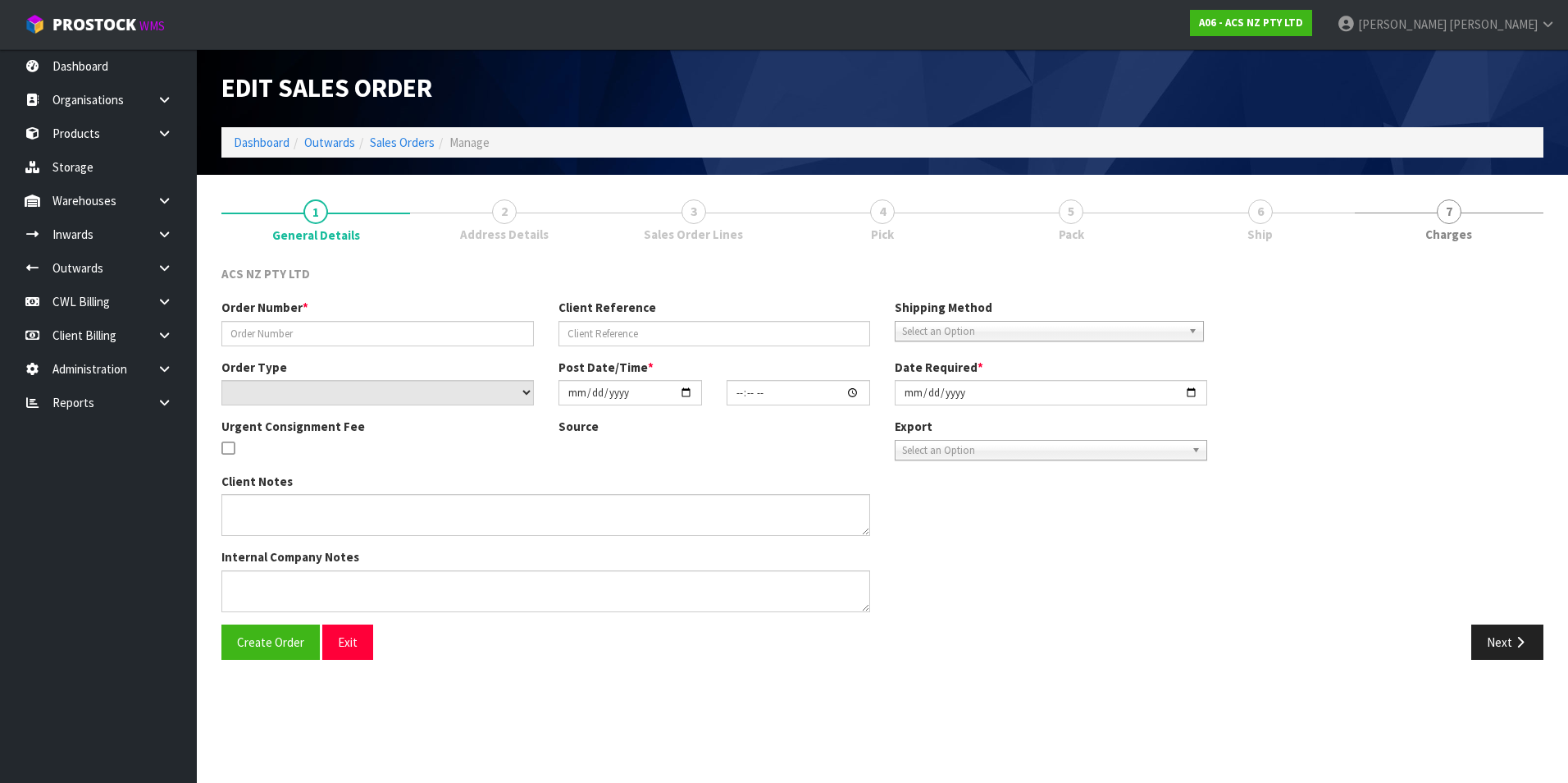
type input "208229.1"
type input "4706209040"
select select "number:0"
type input "2025-08-22"
type input "16:11:00.000"
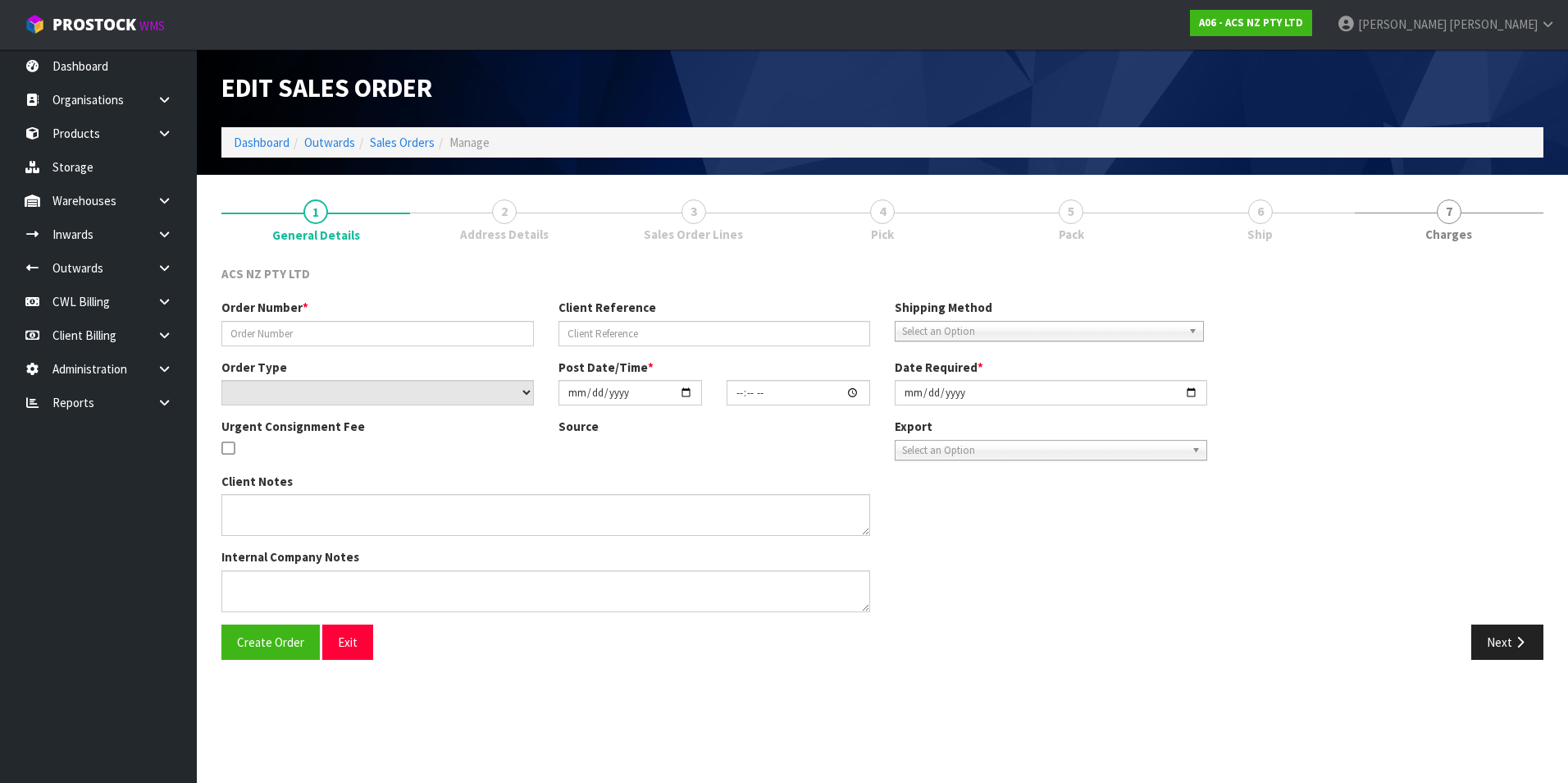
type input "2025-08-25"
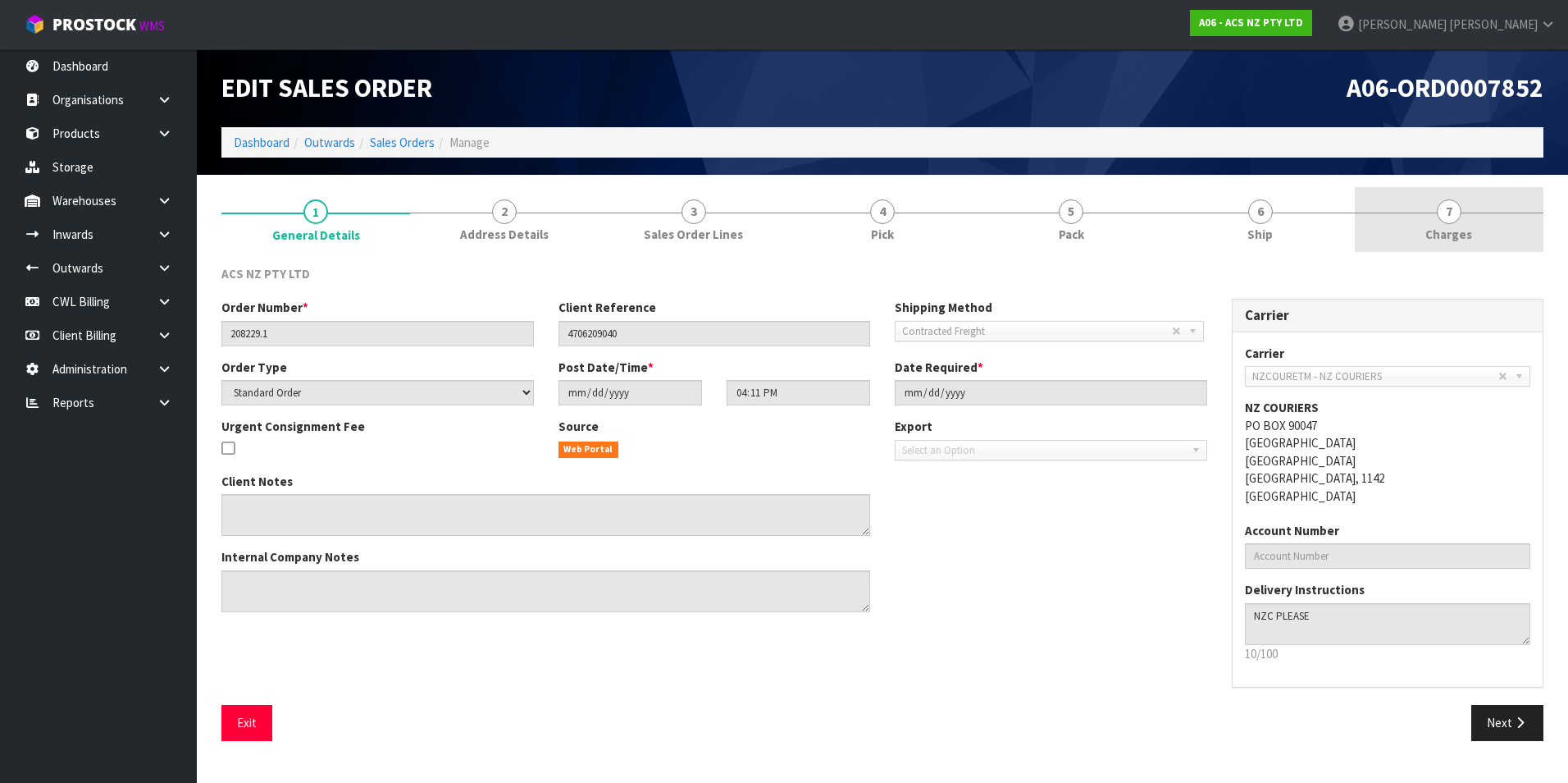
click at [1456, 216] on span "7" at bounding box center [1449, 211] width 25 height 25
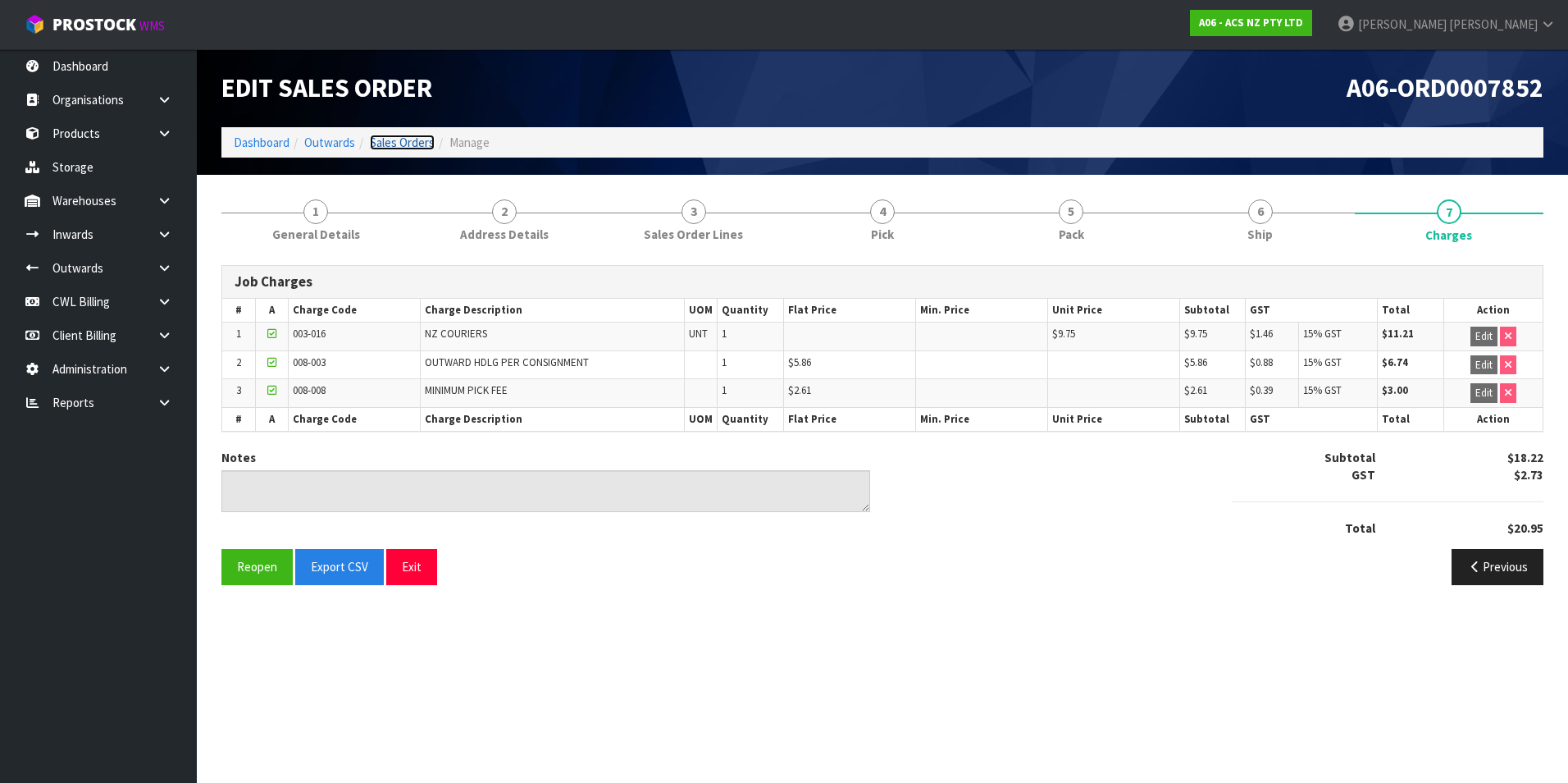
click at [422, 148] on link "Sales Orders" at bounding box center [402, 143] width 65 height 16
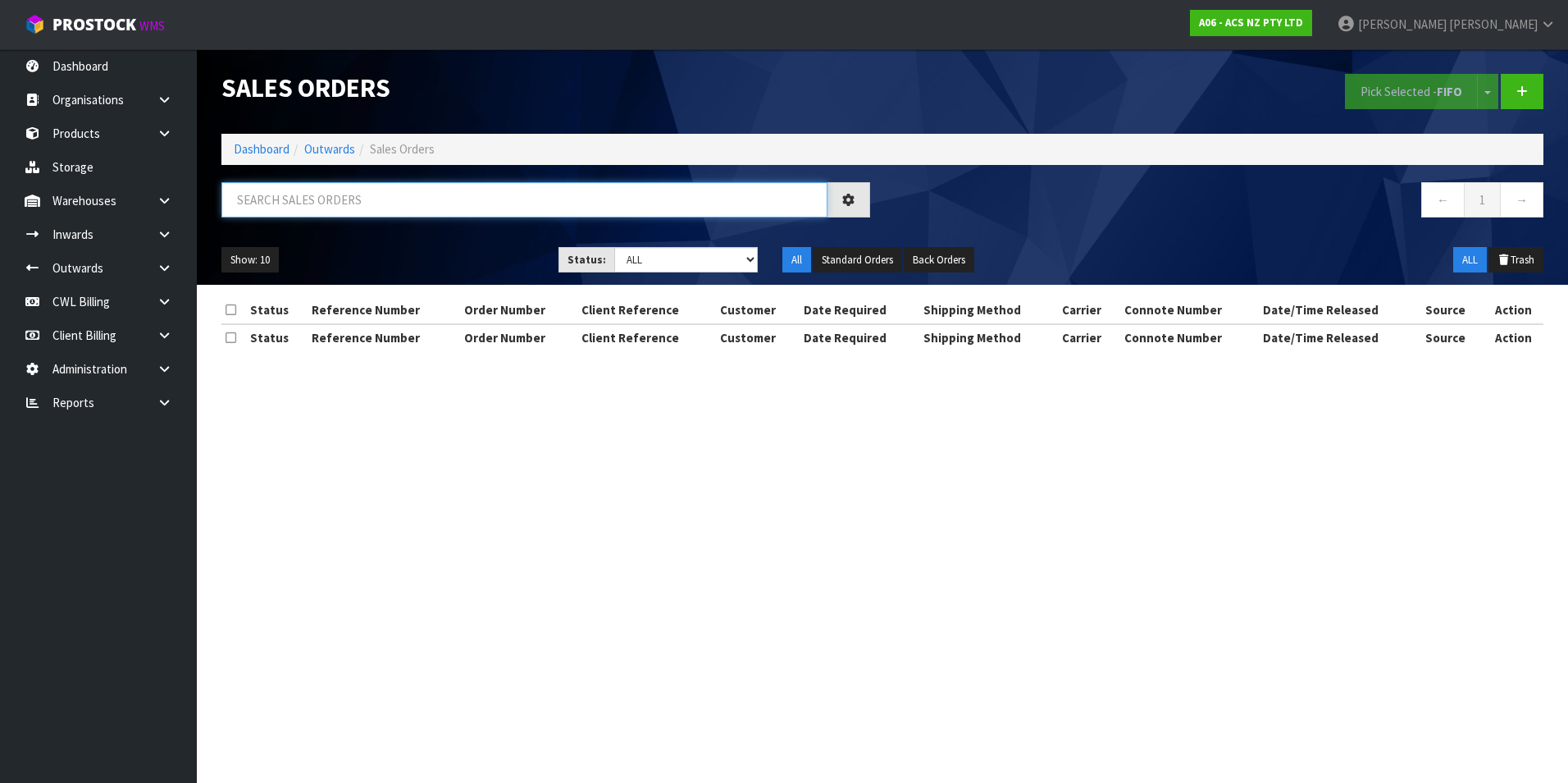
click at [315, 196] on input "text" at bounding box center [524, 200] width 606 height 36
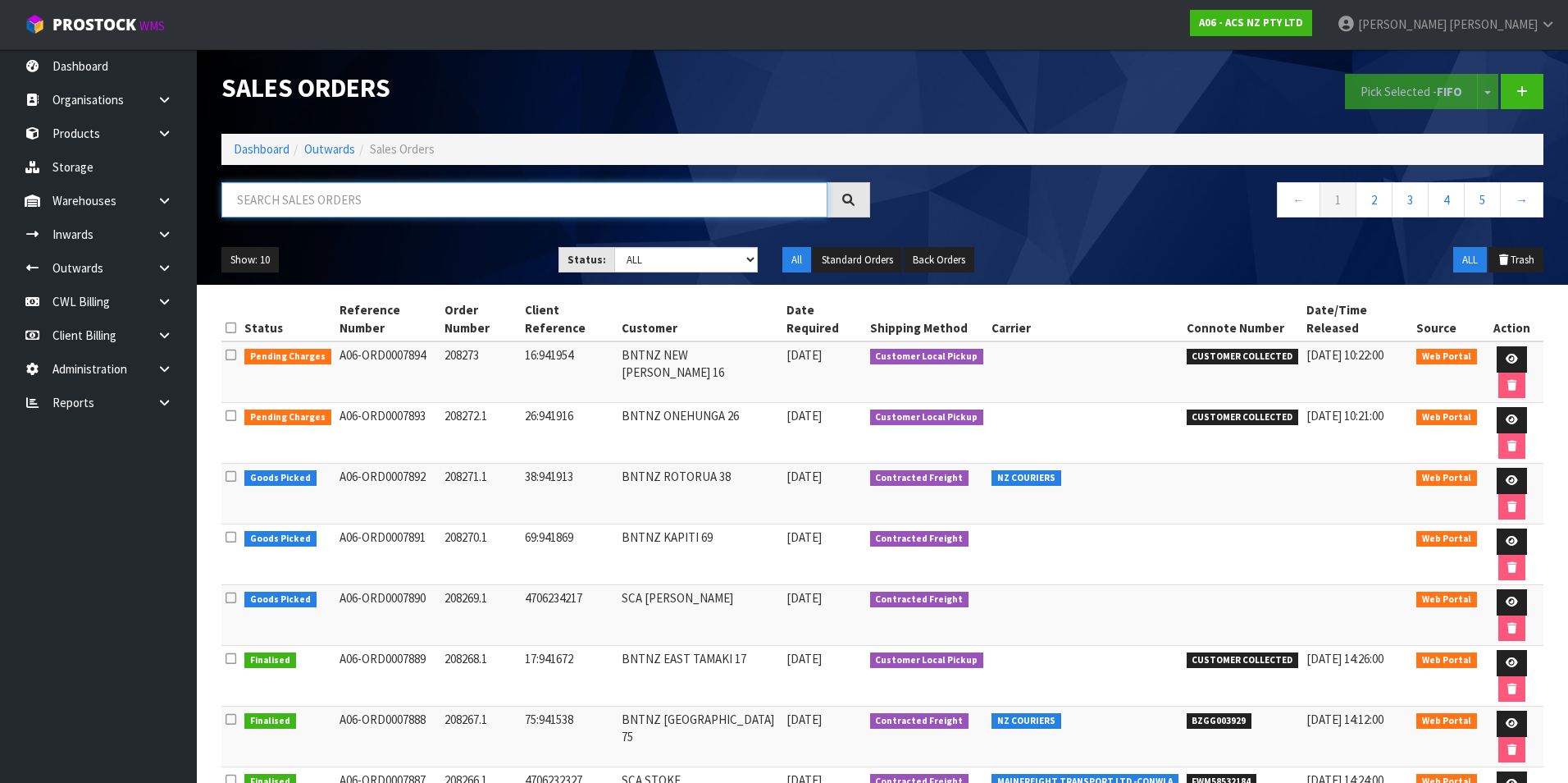
paste input "BZGG003901"
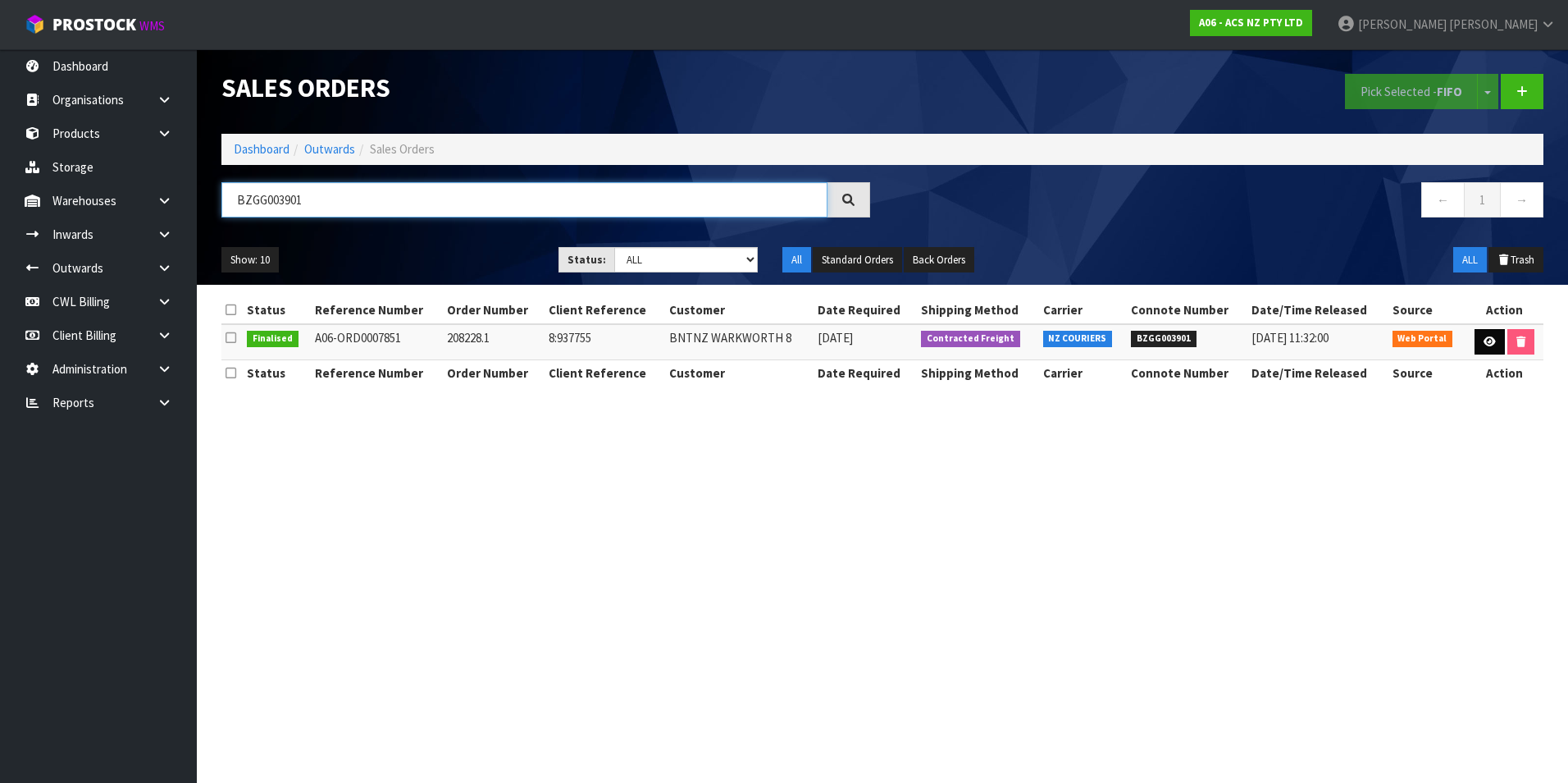
type input "BZGG003901"
click at [1492, 345] on icon at bounding box center [1490, 341] width 12 height 11
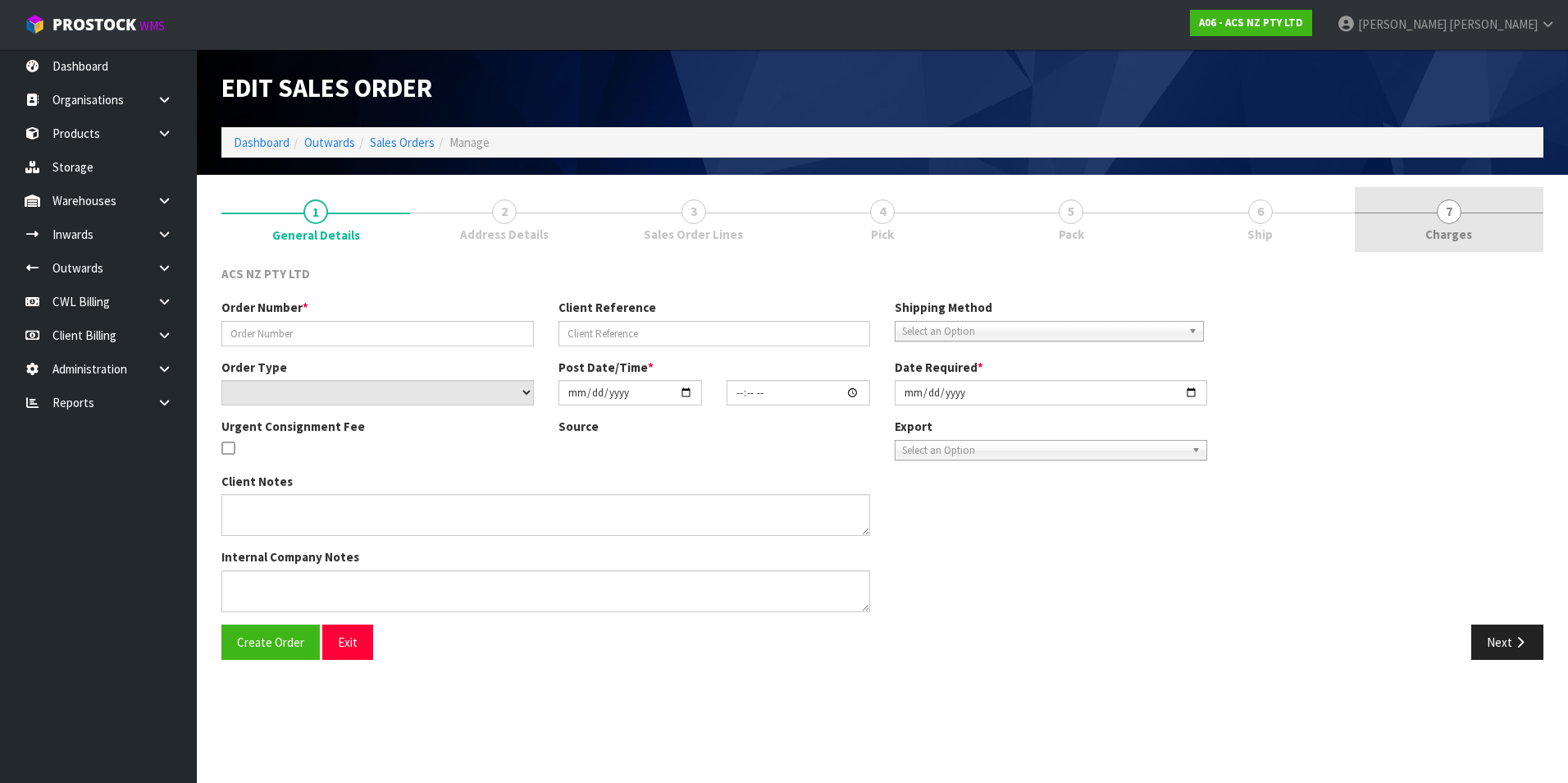
type input "208228.1"
type input "8:937755"
select select "number:0"
type input "2025-08-22"
type input "15:09:00.000"
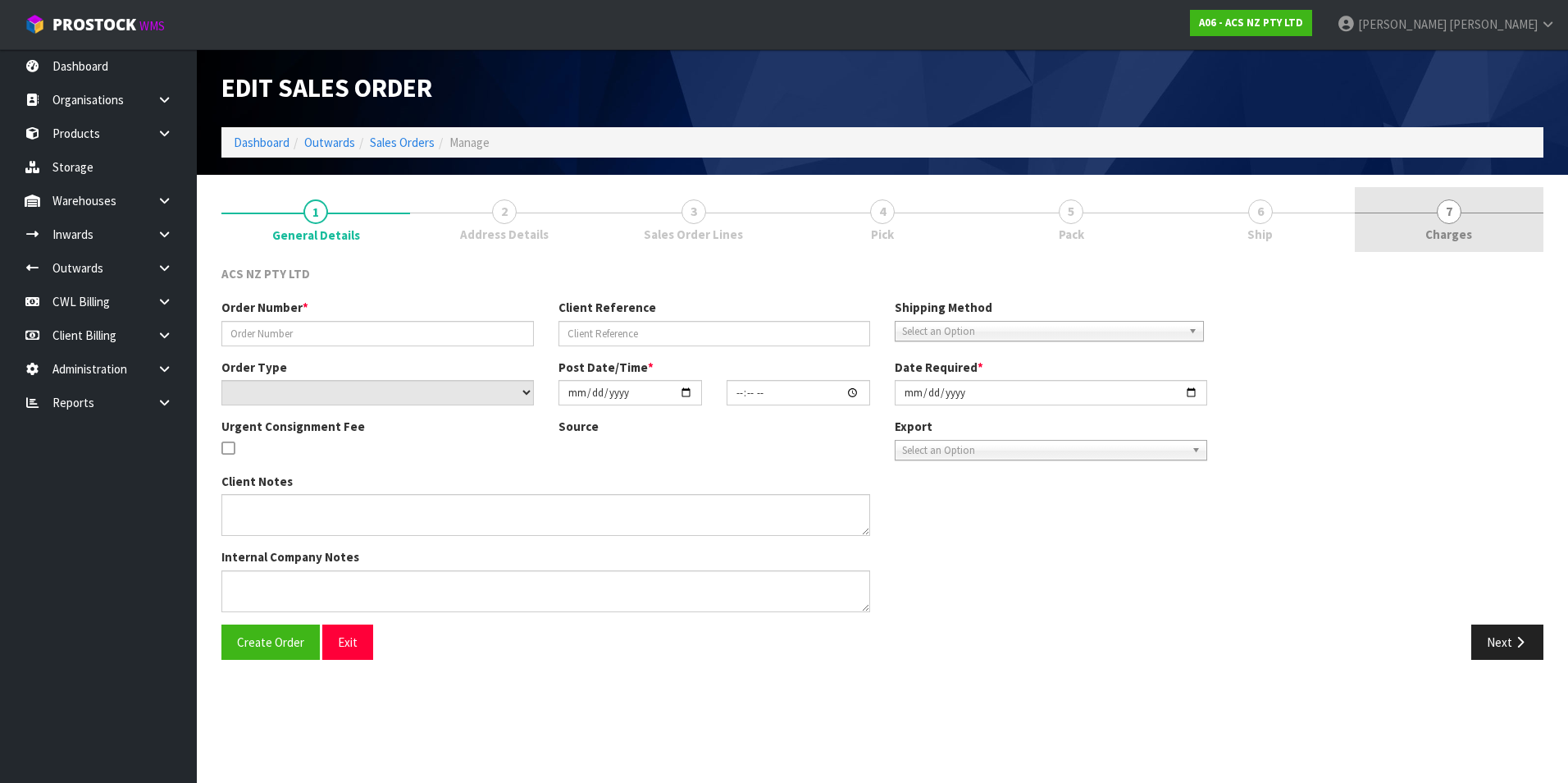
type input "2025-08-25"
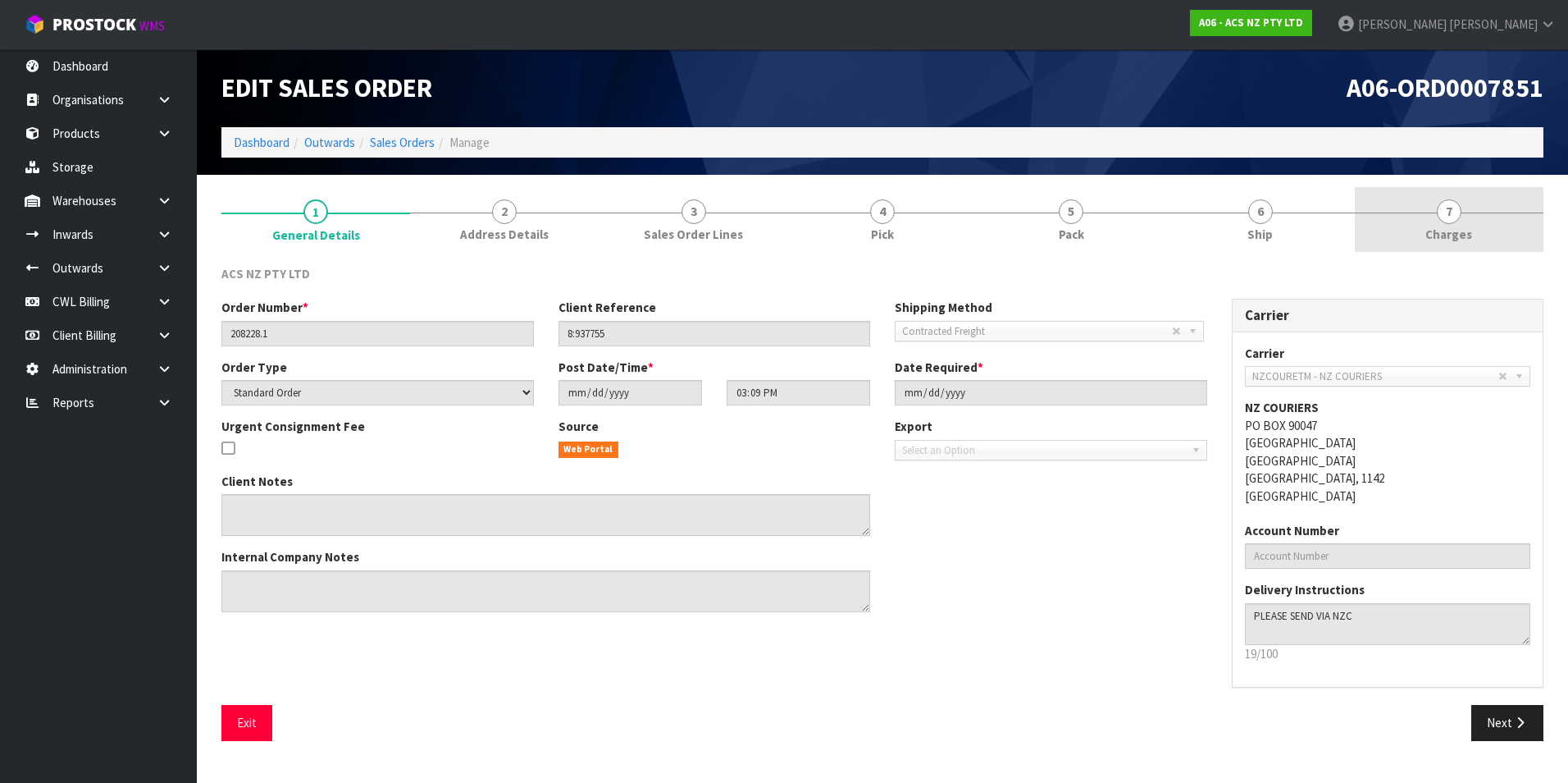
click at [1452, 216] on span "7" at bounding box center [1449, 211] width 25 height 25
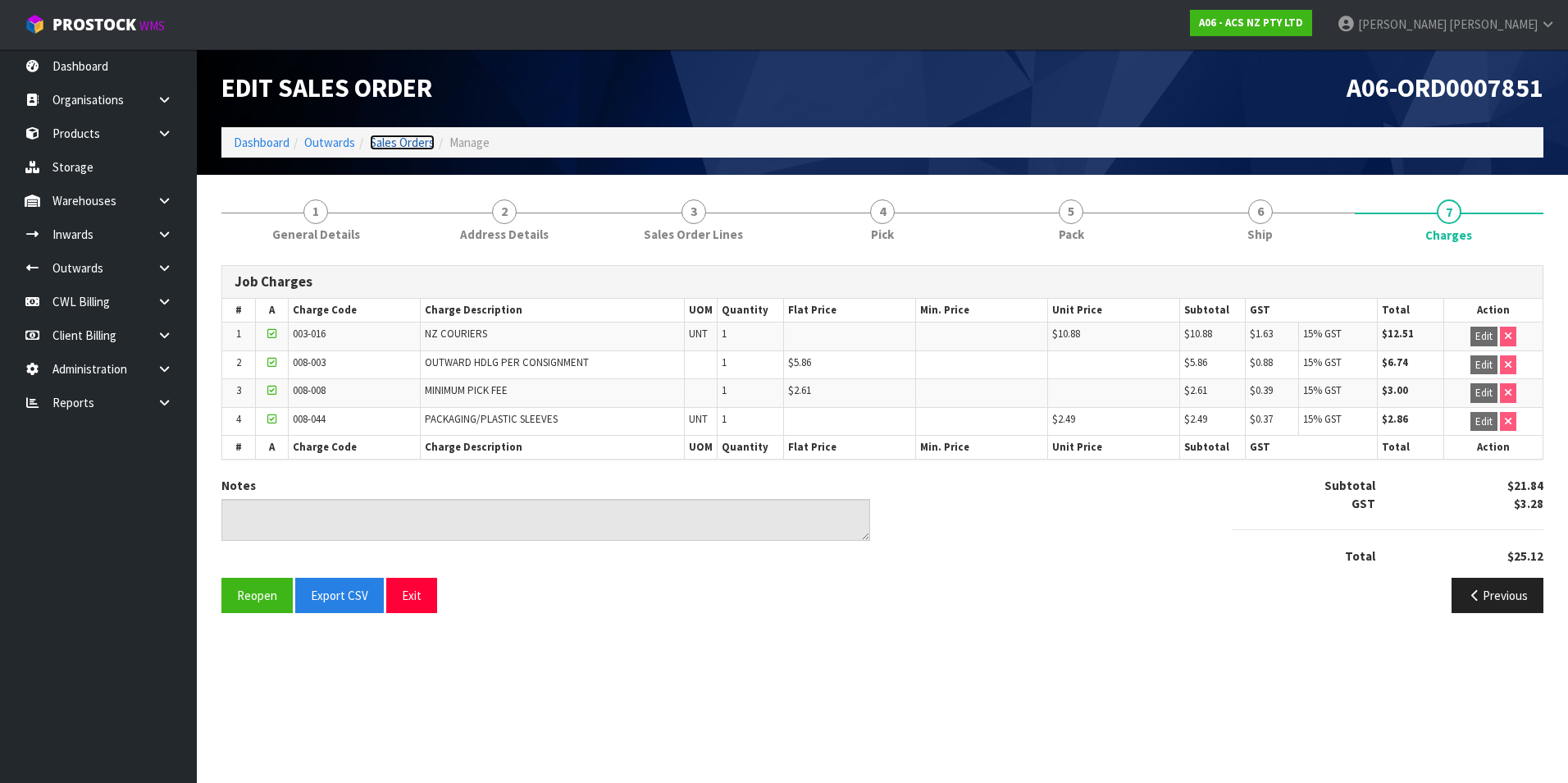
click at [417, 144] on link "Sales Orders" at bounding box center [402, 143] width 65 height 16
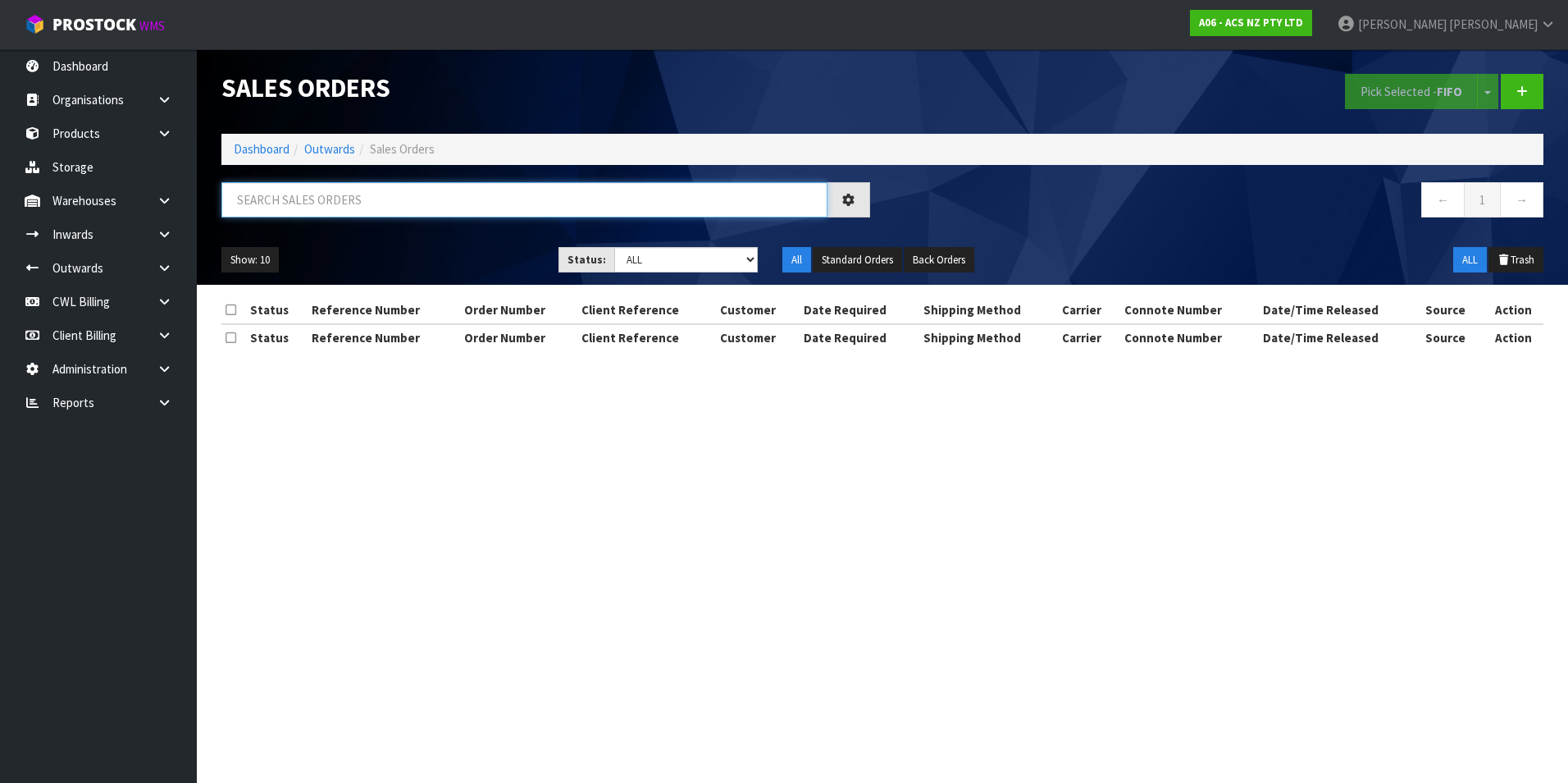
click at [285, 203] on input "text" at bounding box center [524, 200] width 606 height 36
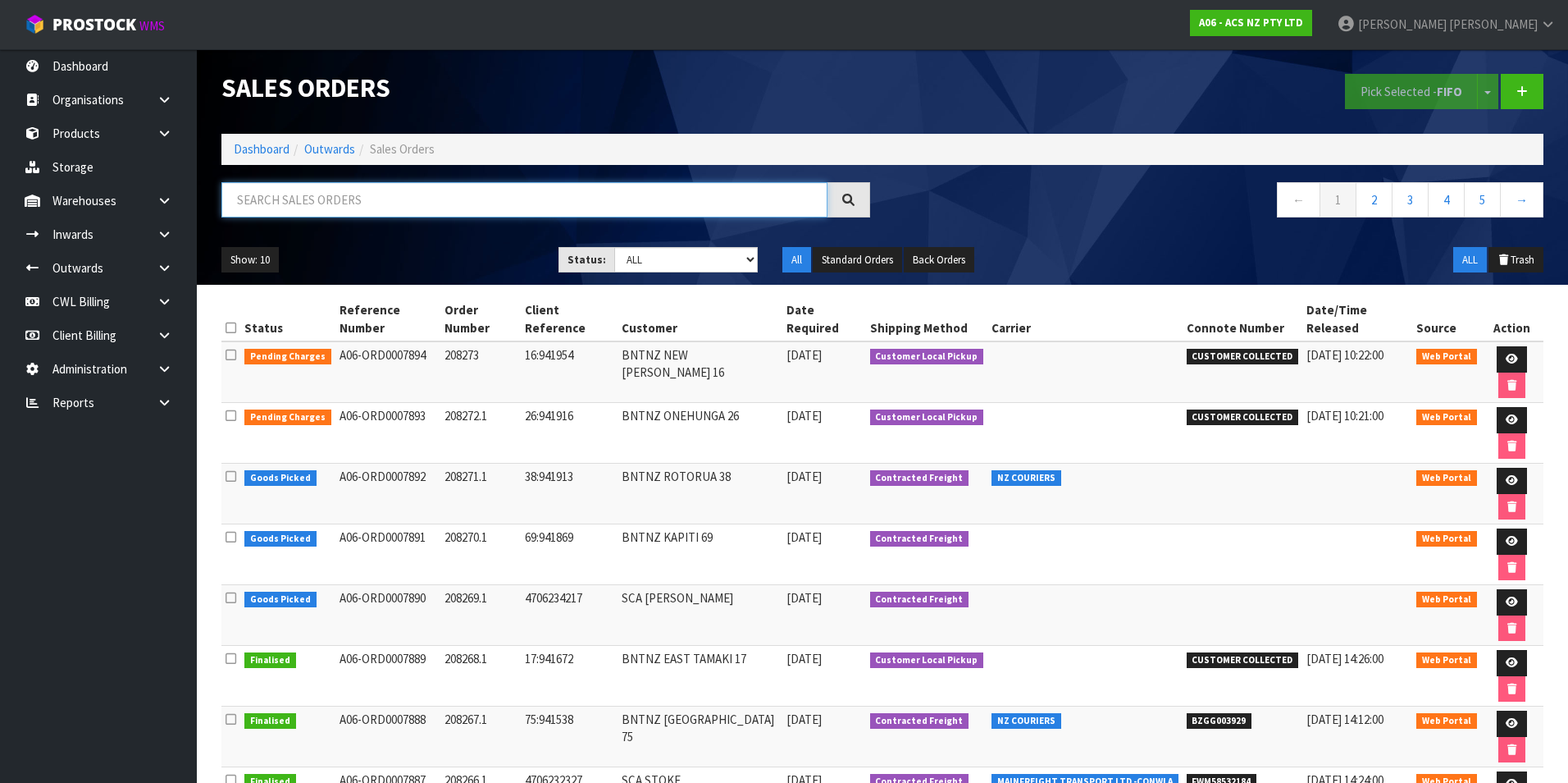
paste input "BZGG003902"
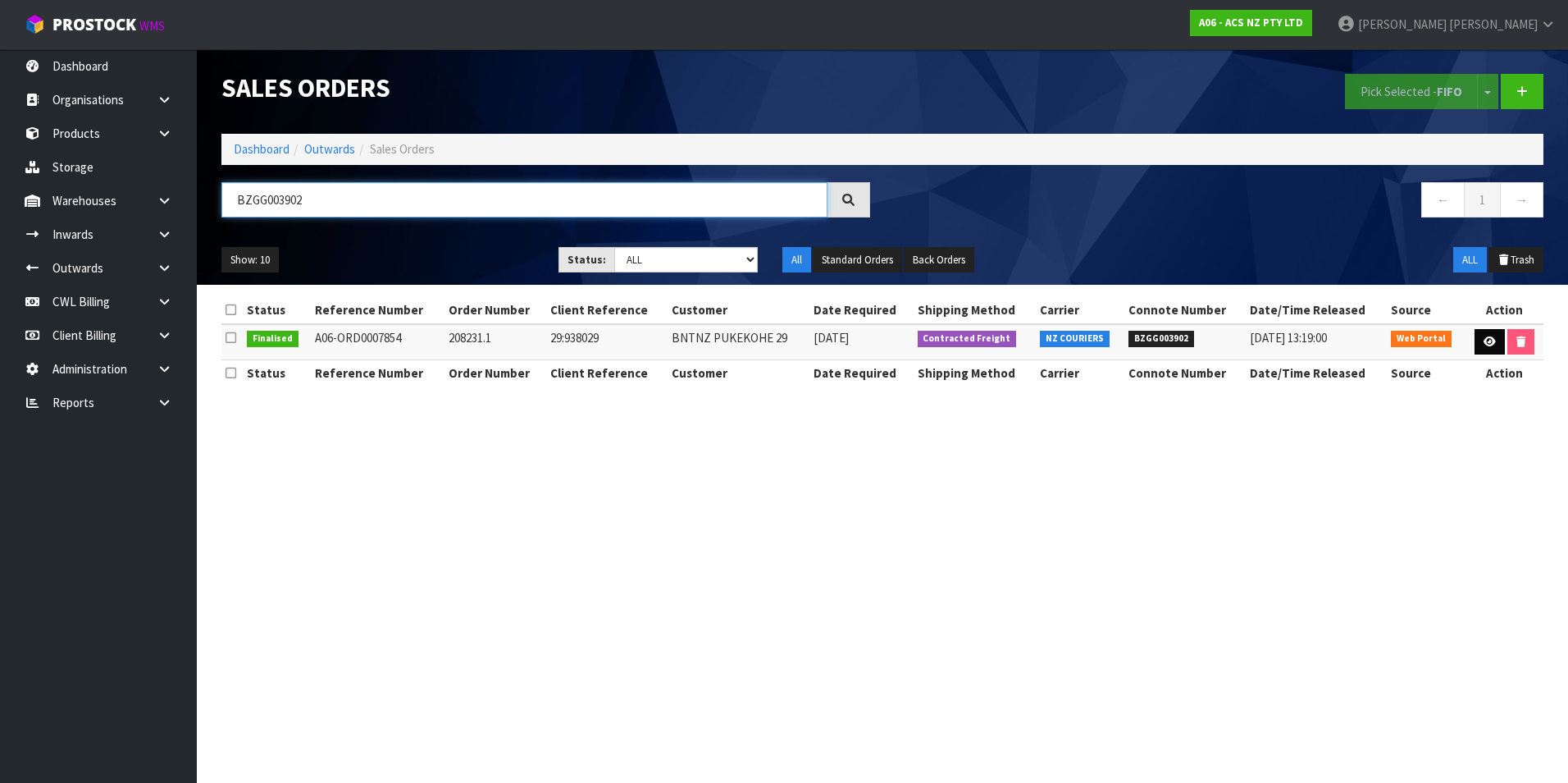
type input "BZGG003902"
click at [1479, 342] on link at bounding box center [1490, 342] width 31 height 27
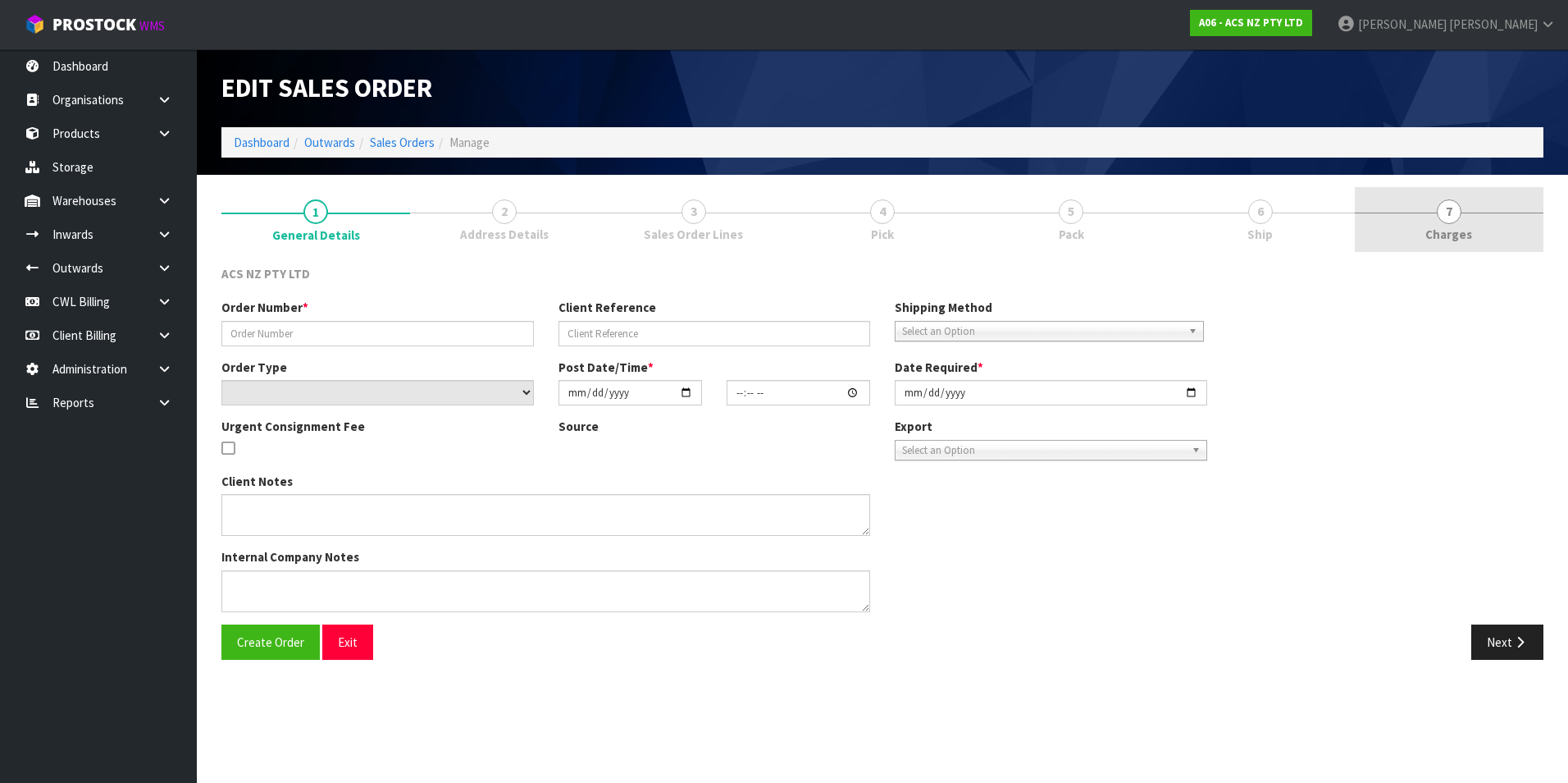
type input "208231.1"
type input "29:938029"
select select "number:0"
type input "2025-08-25"
type input "10:29:00.000"
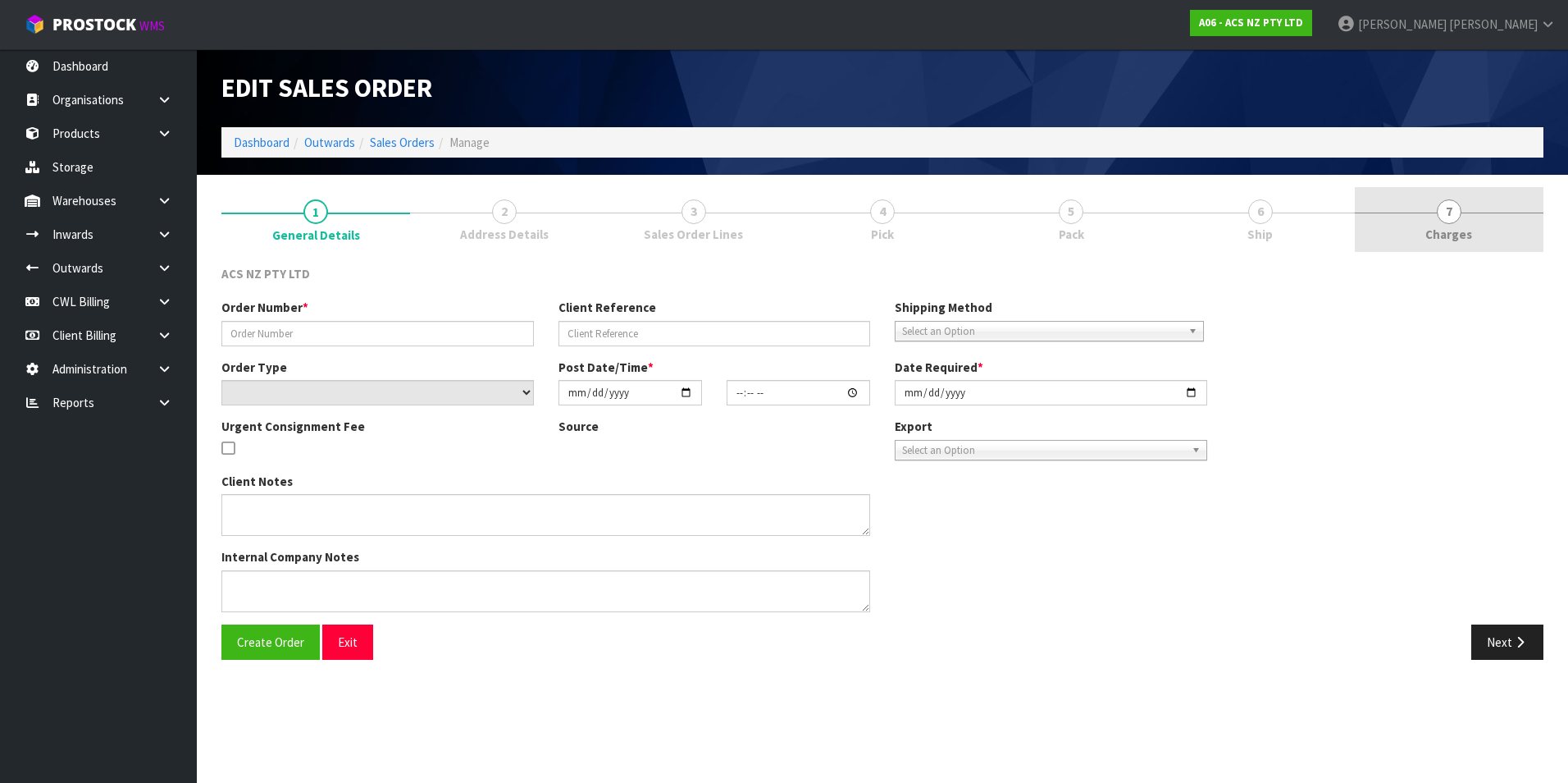
type input "2025-08-25"
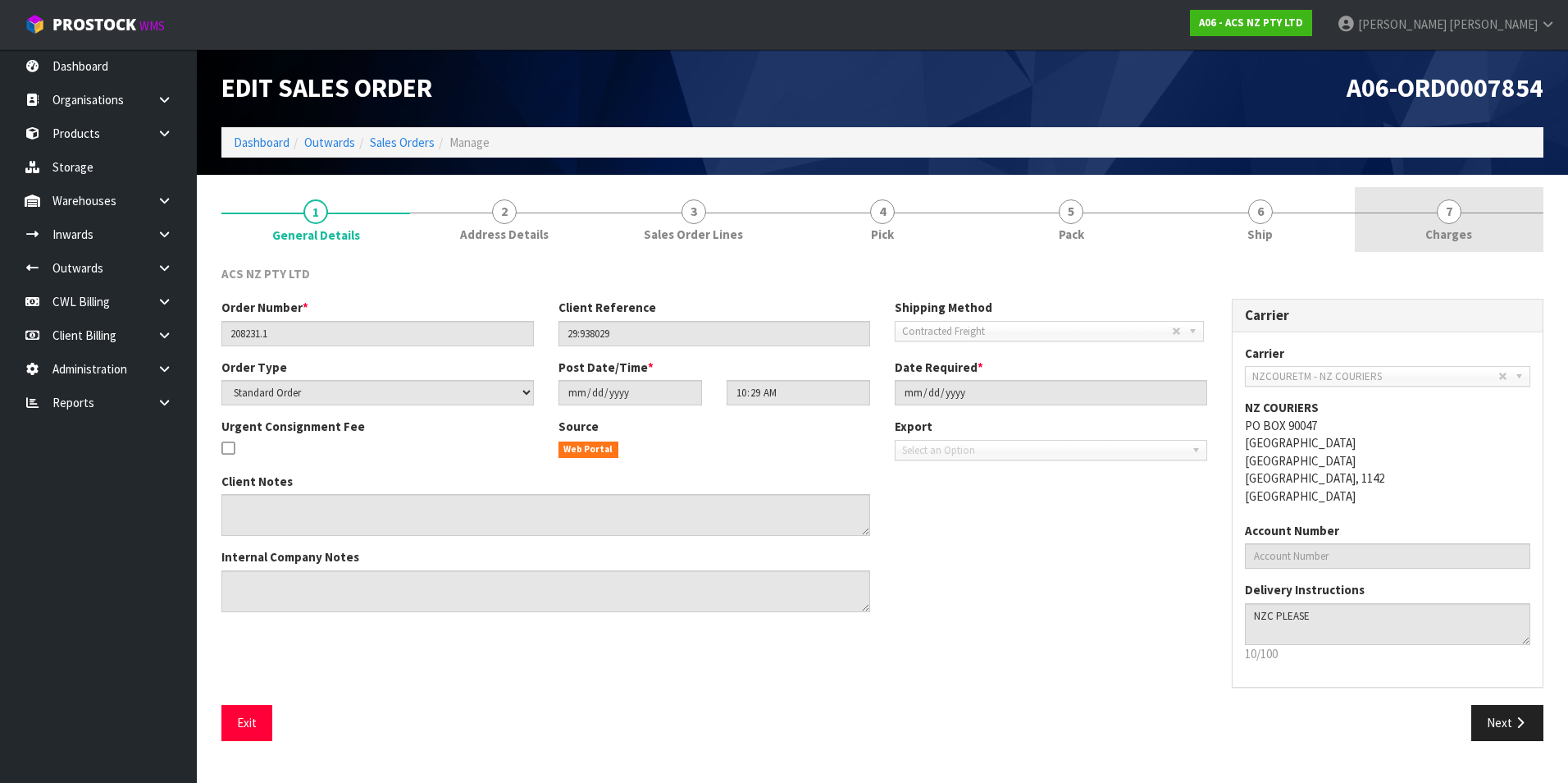
click at [1448, 219] on span "7" at bounding box center [1449, 211] width 25 height 25
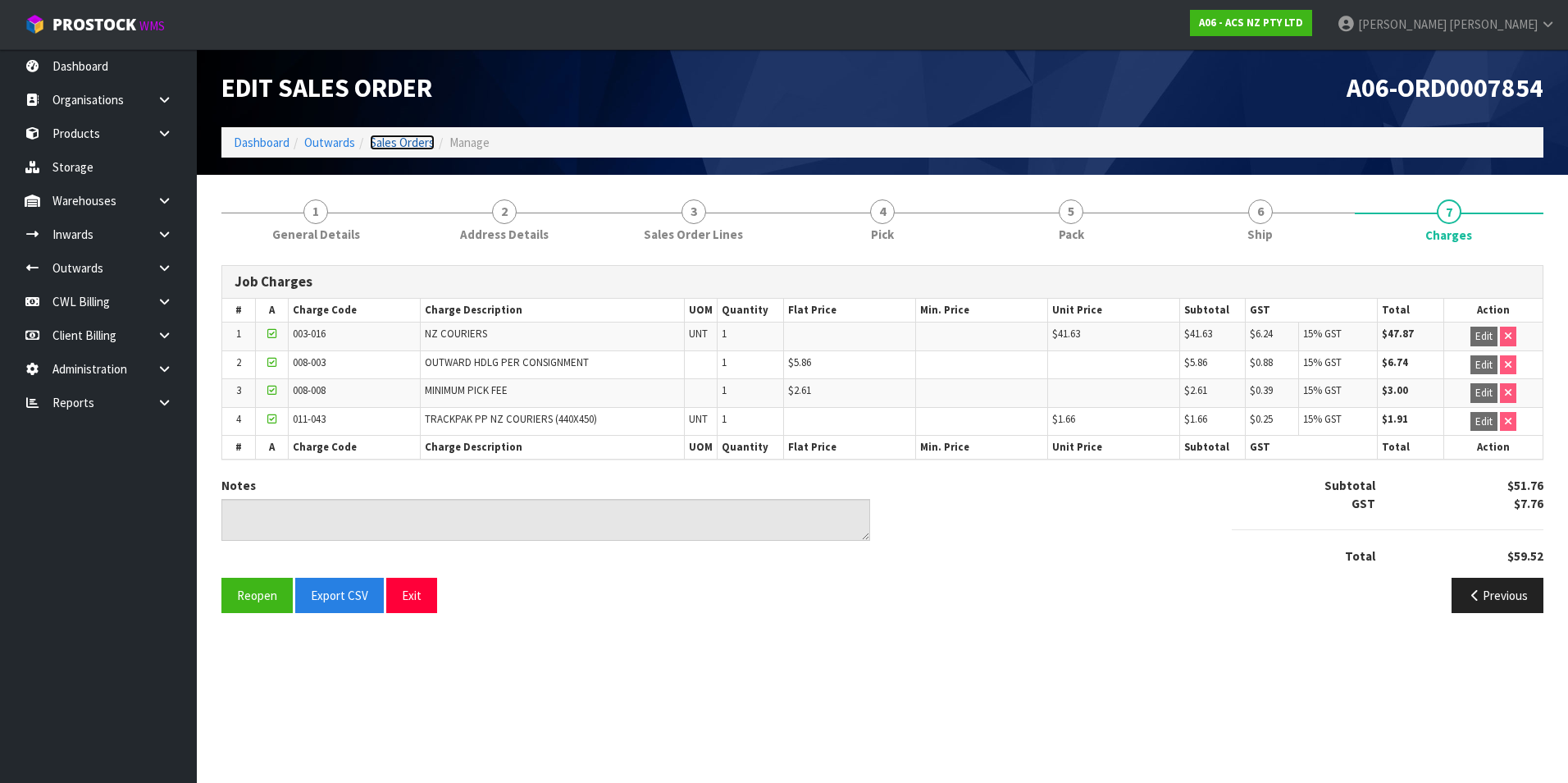
drag, startPoint x: 399, startPoint y: 140, endPoint x: 389, endPoint y: 154, distance: 17.2
click at [399, 140] on link "Sales Orders" at bounding box center [402, 143] width 65 height 16
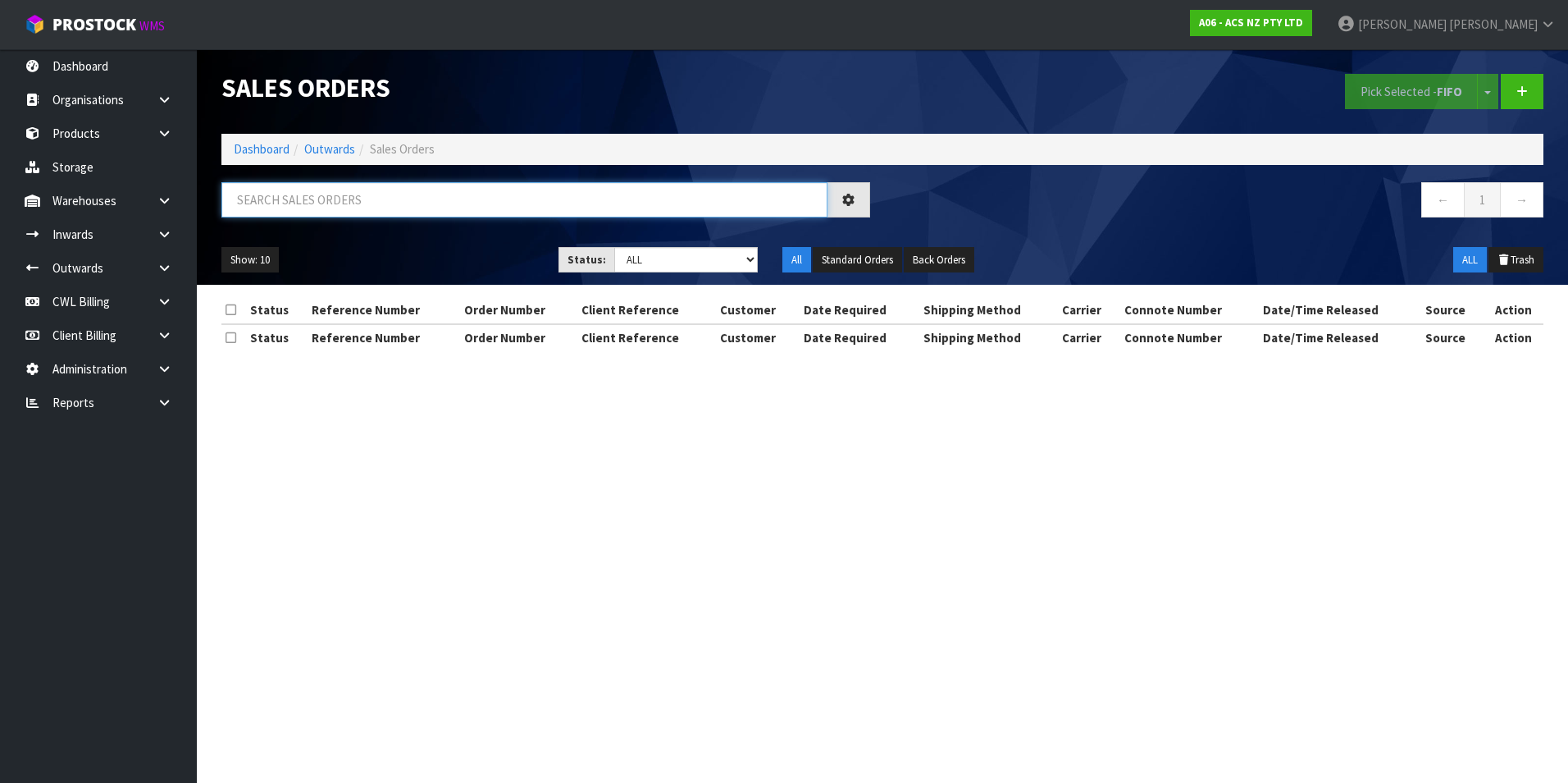
click at [278, 195] on input "text" at bounding box center [524, 200] width 606 height 36
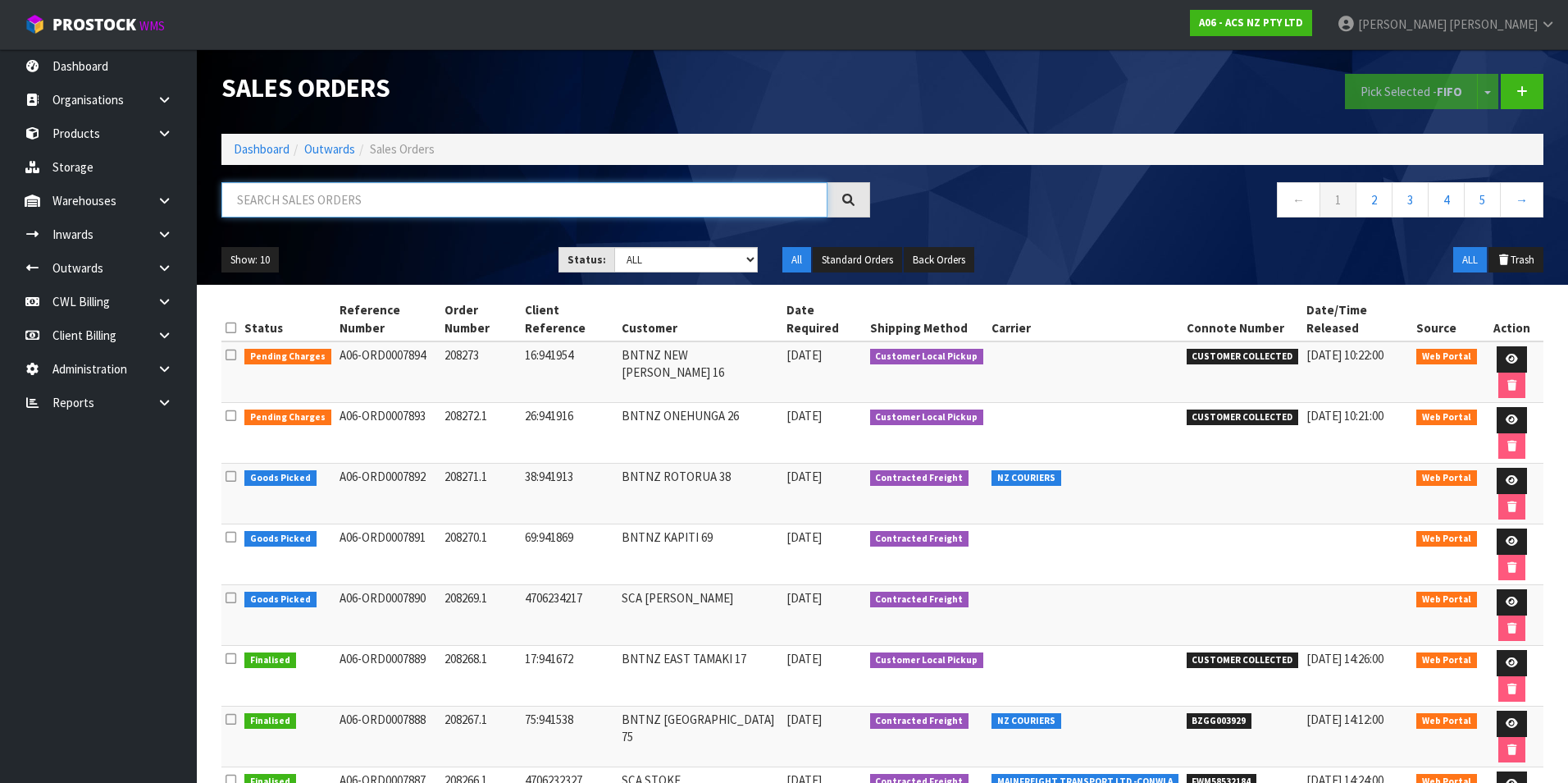
paste input "BZGG003904"
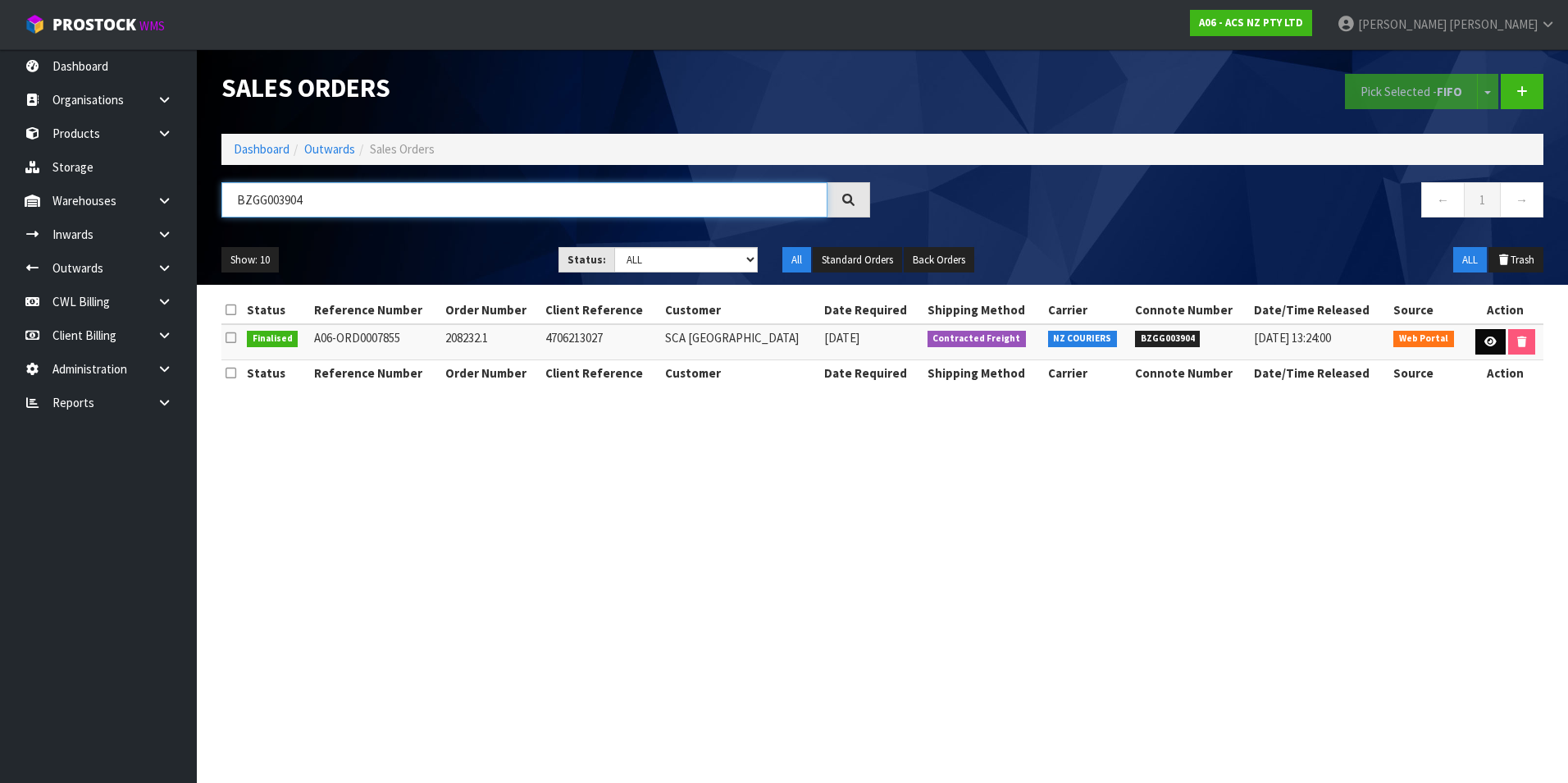
type input "BZGG003904"
click at [1487, 346] on icon at bounding box center [1491, 341] width 12 height 11
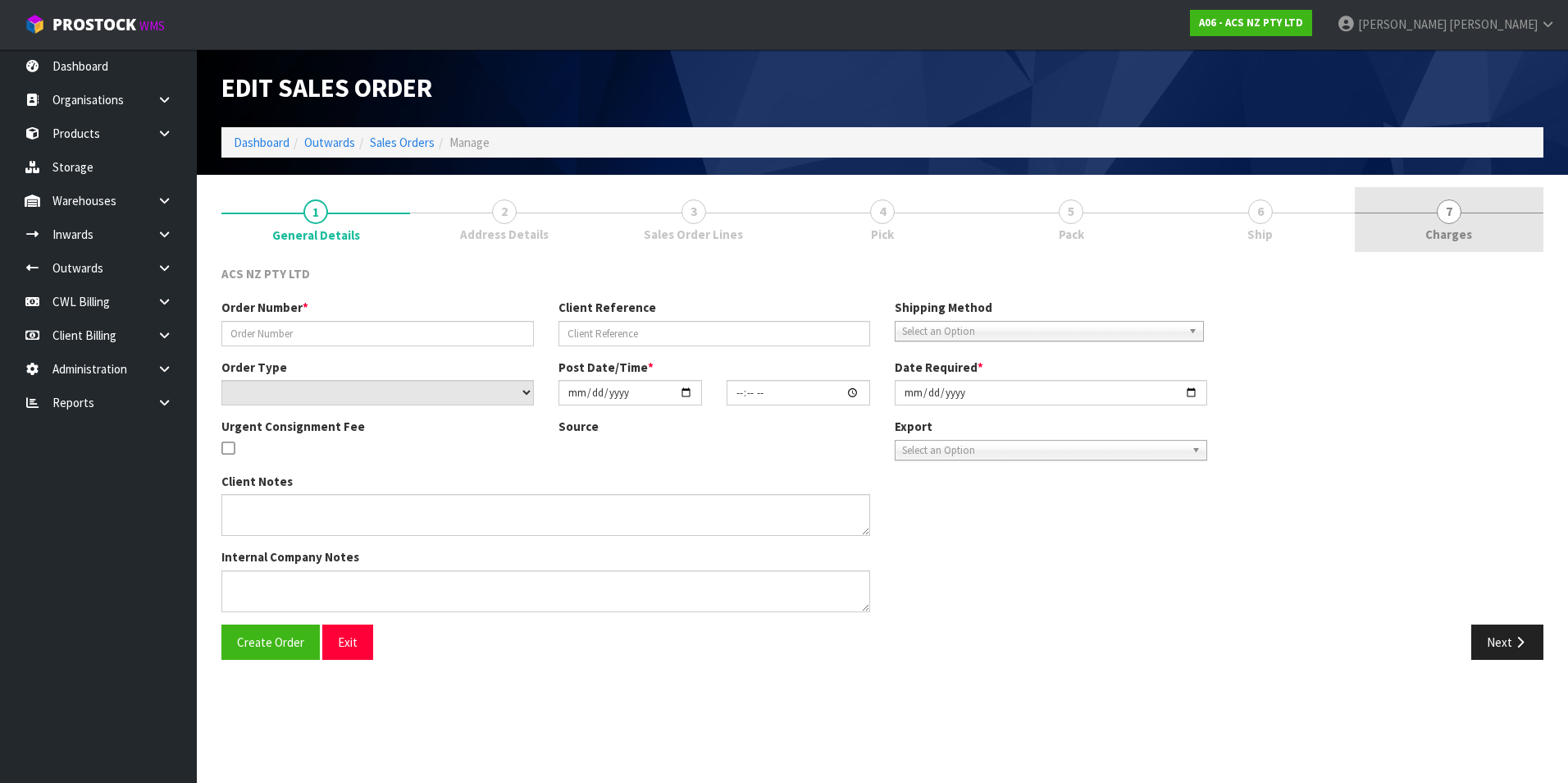
type input "208232.1"
type input "4706213027"
select select "number:0"
type input "2025-08-25"
type input "10:30:00.000"
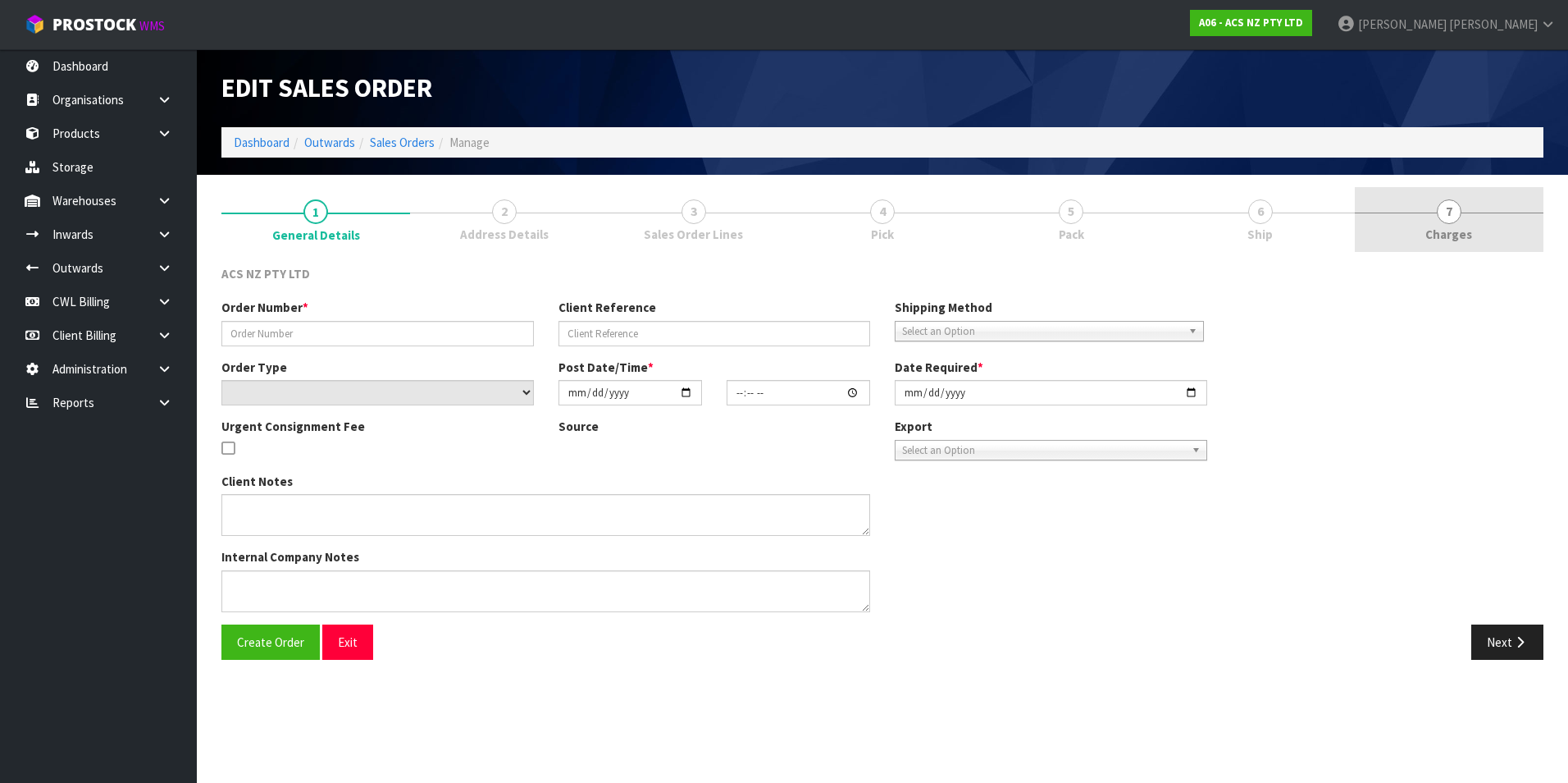
type input "2025-08-25"
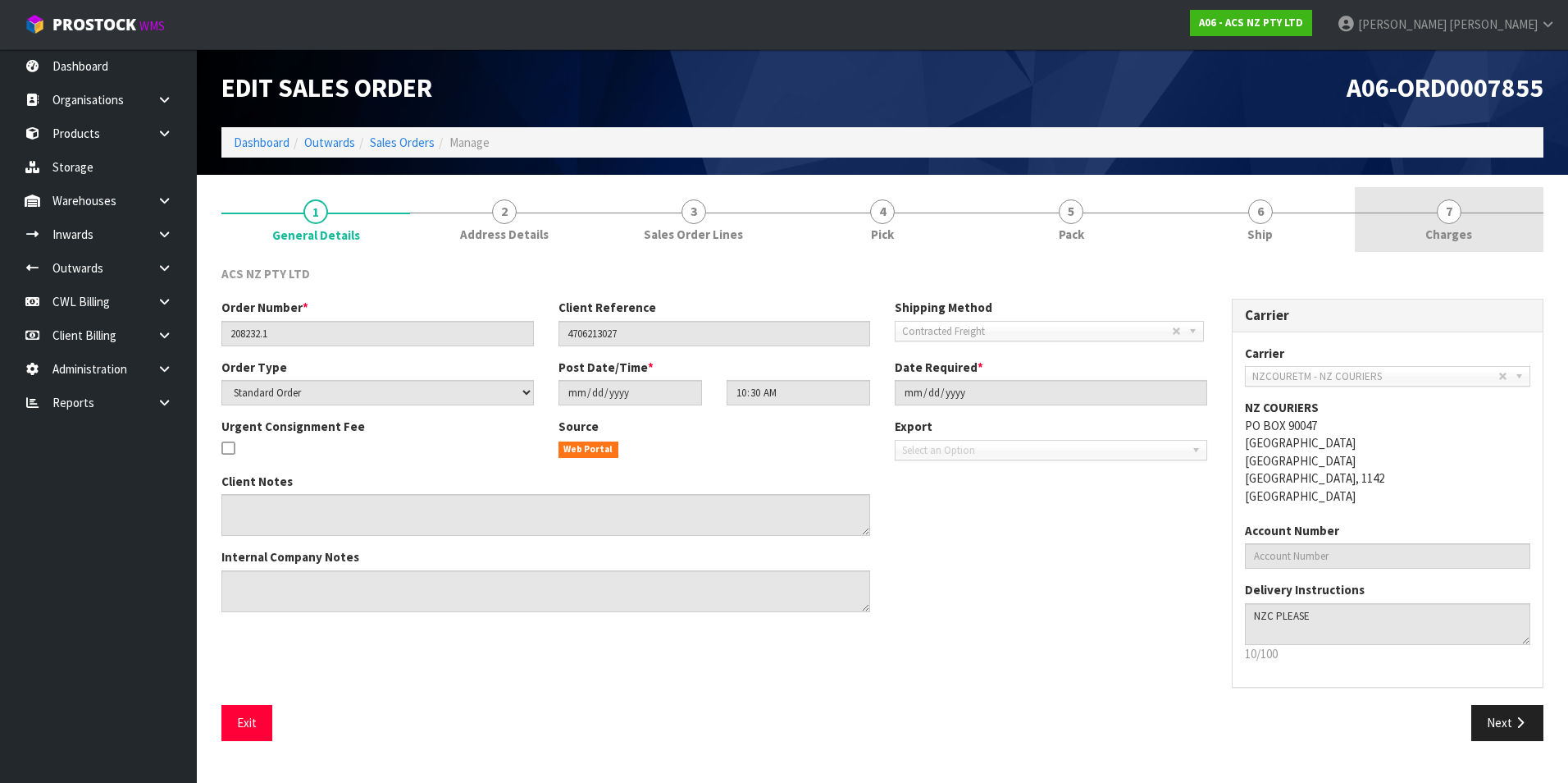
click at [1452, 214] on span "7" at bounding box center [1449, 211] width 25 height 25
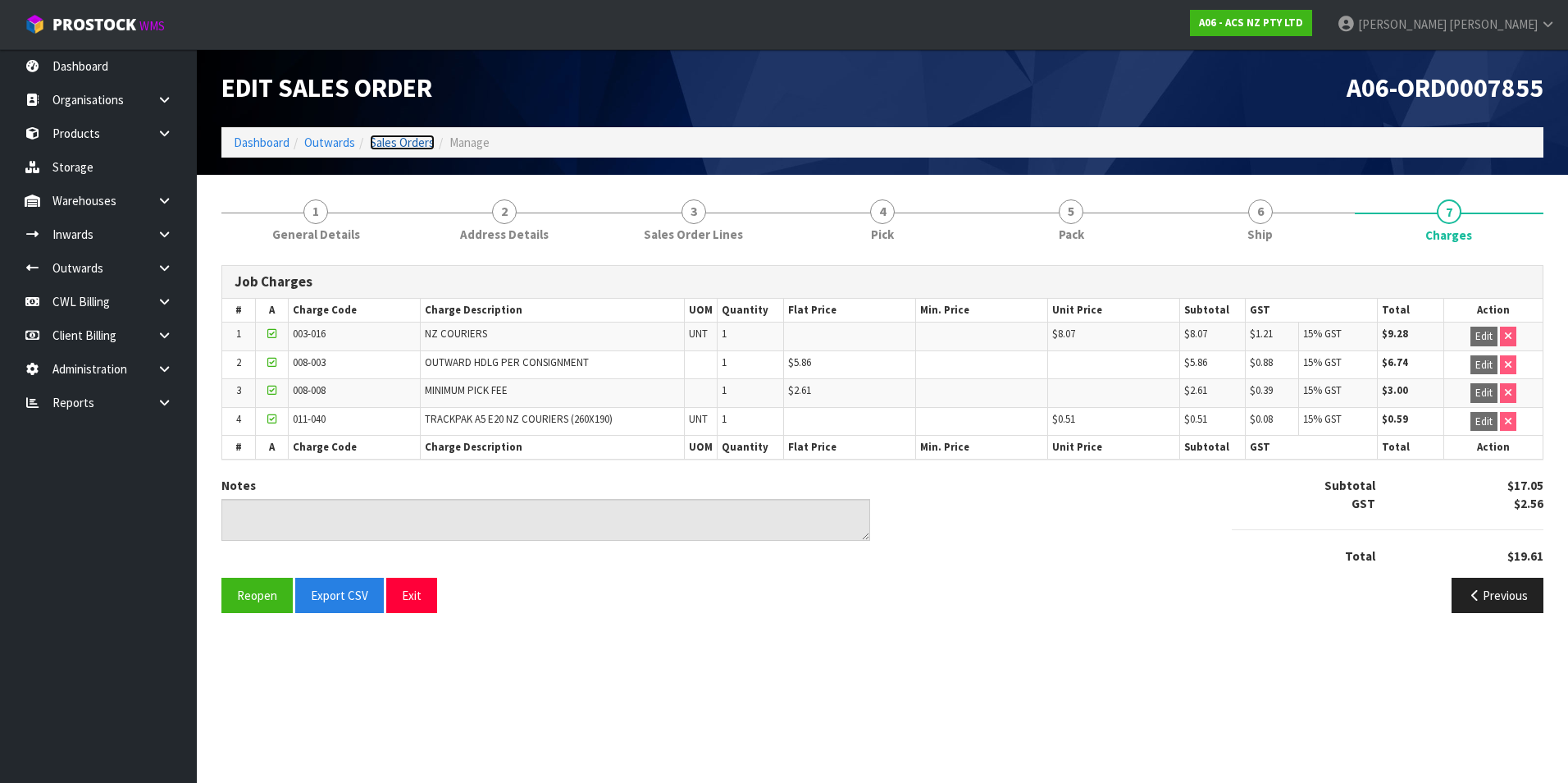
drag, startPoint x: 406, startPoint y: 141, endPoint x: 430, endPoint y: 154, distance: 27.3
click at [406, 141] on link "Sales Orders" at bounding box center [402, 143] width 65 height 16
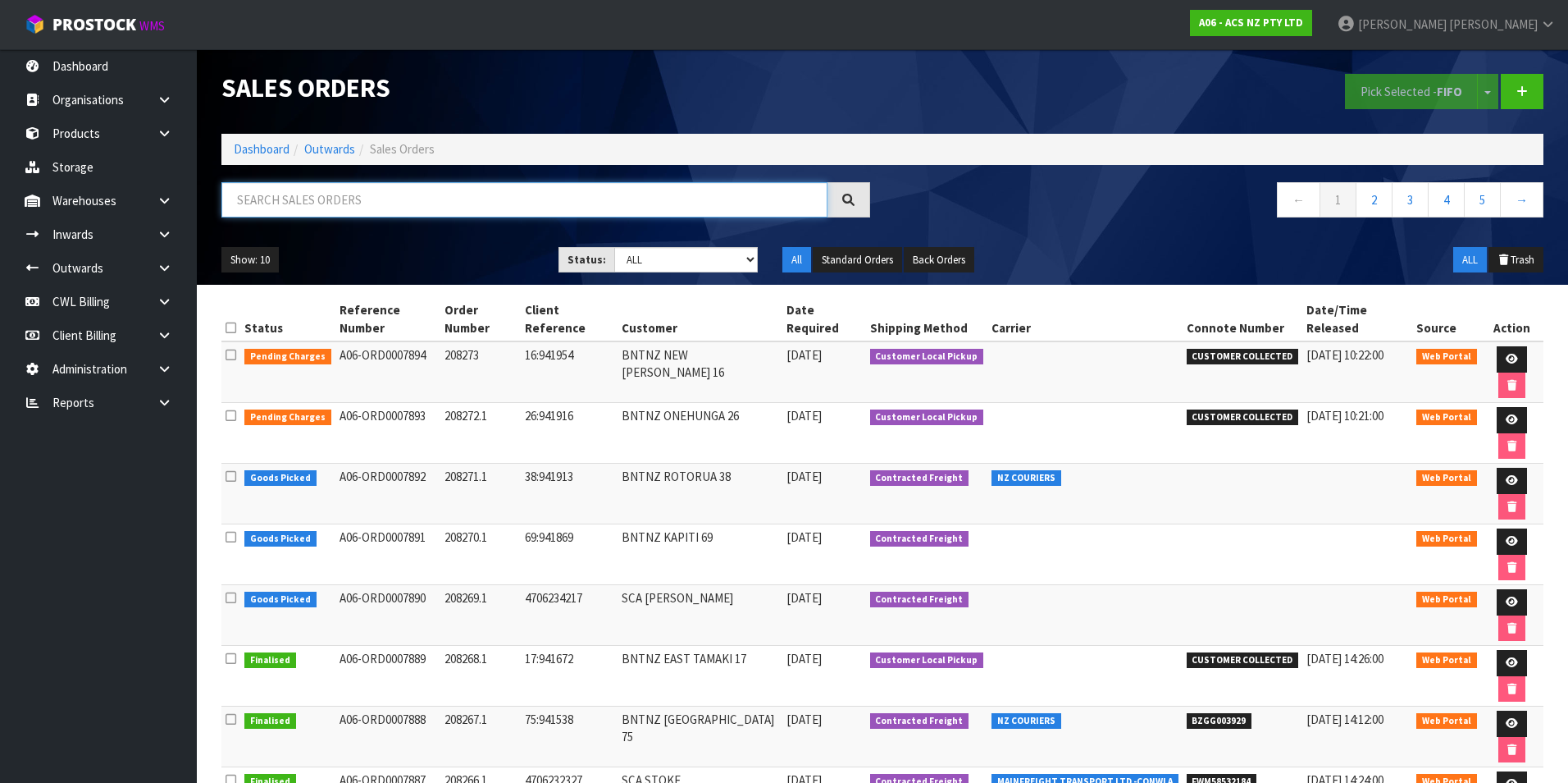
click at [286, 192] on input "text" at bounding box center [524, 200] width 606 height 36
paste input "BZGG003905"
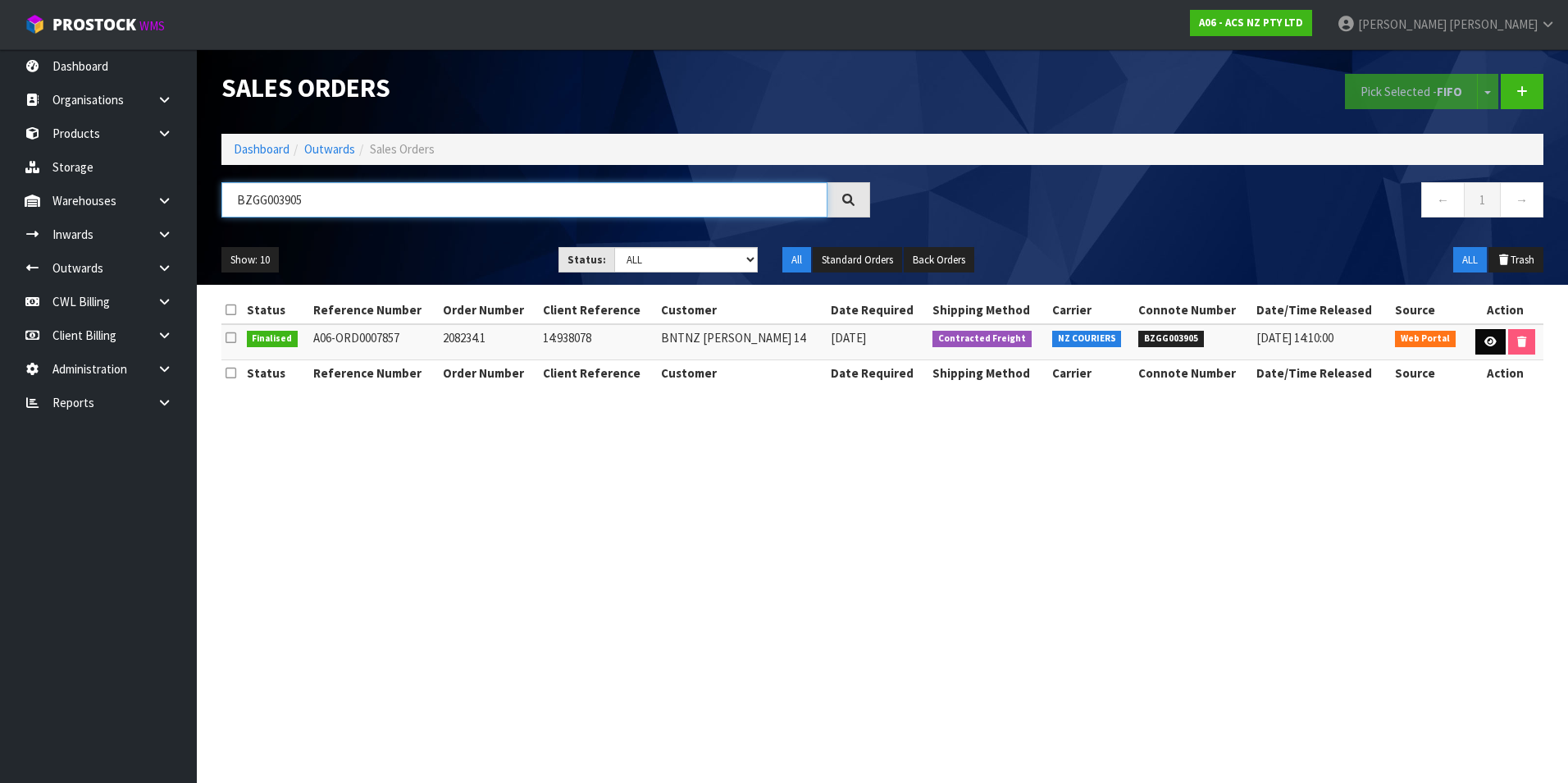
type input "BZGG003905"
click at [1489, 343] on icon at bounding box center [1491, 341] width 12 height 11
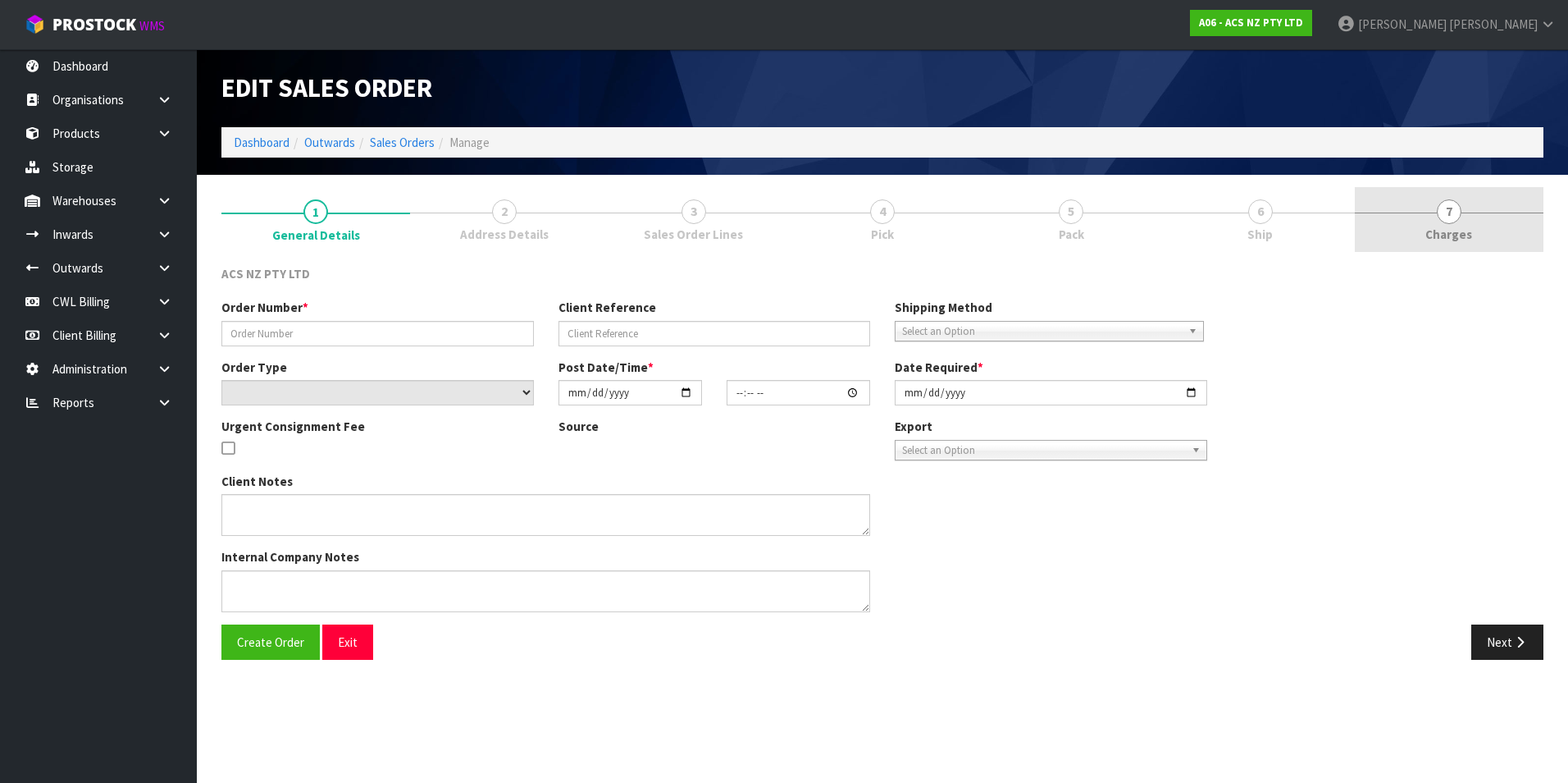
type input "208234.1"
type input "14:938078"
select select "number:0"
type input "2025-08-25"
type input "11:52:00.000"
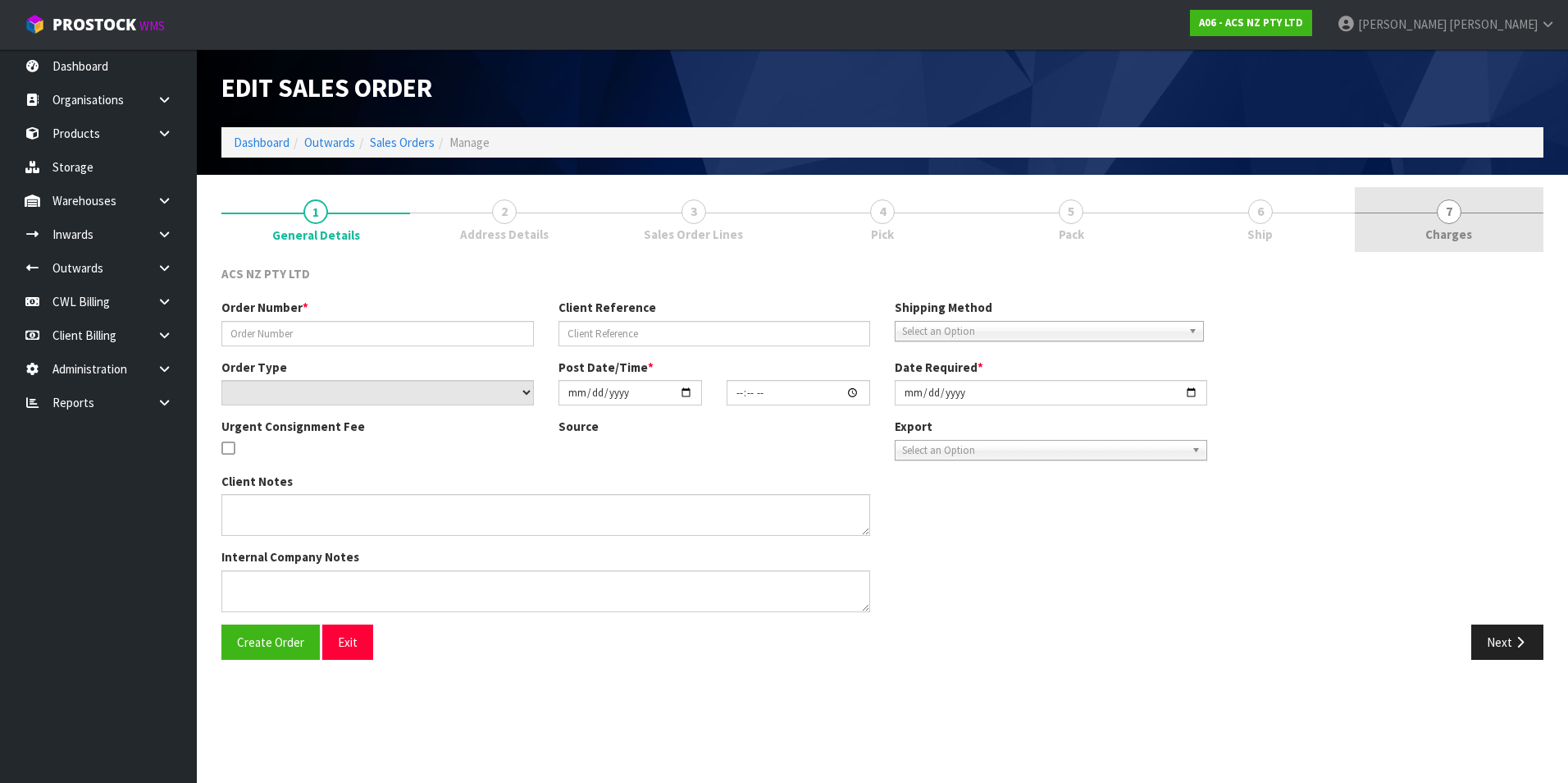
type input "2025-08-25"
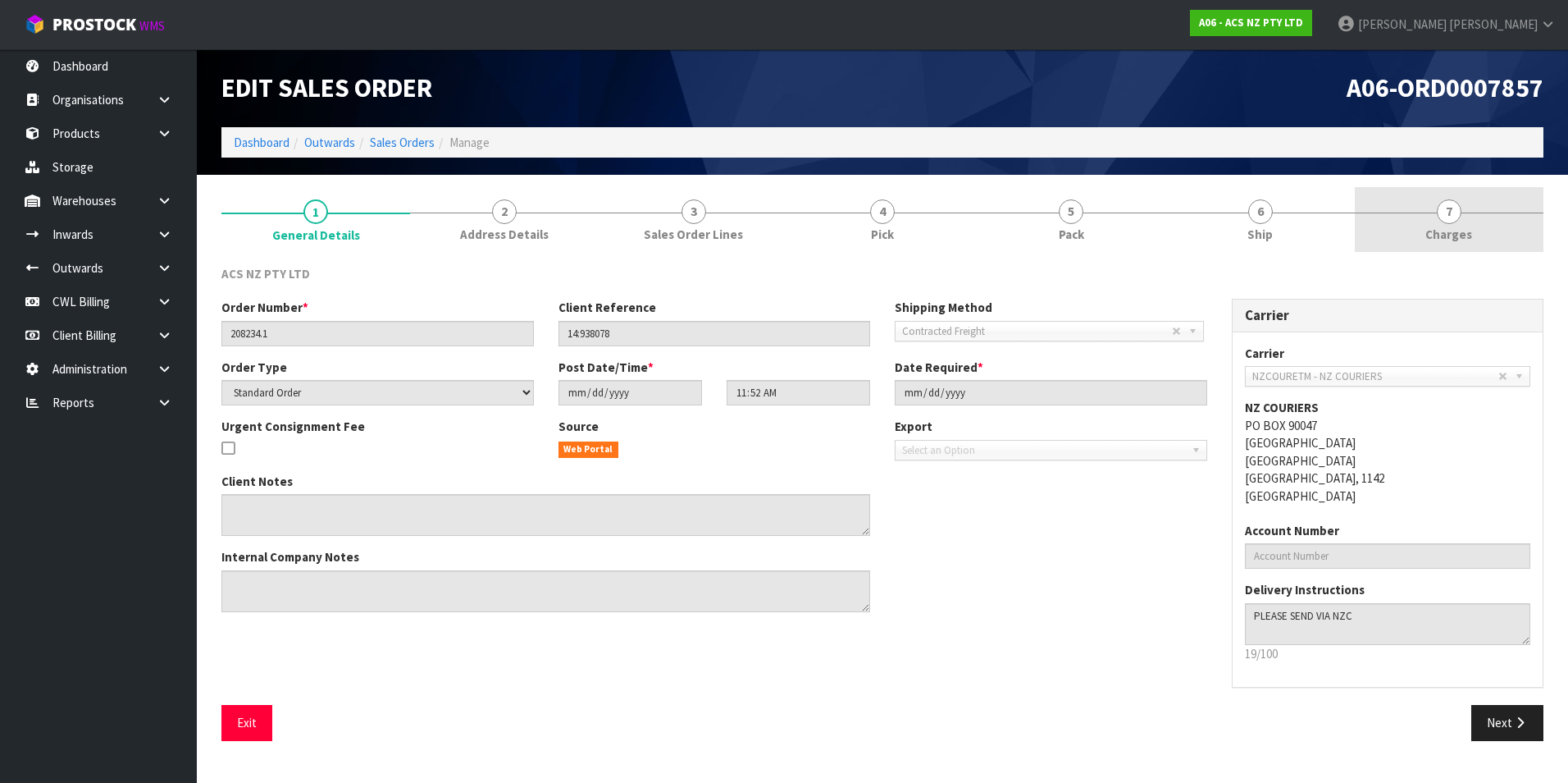
click at [1444, 210] on span "7" at bounding box center [1449, 211] width 25 height 25
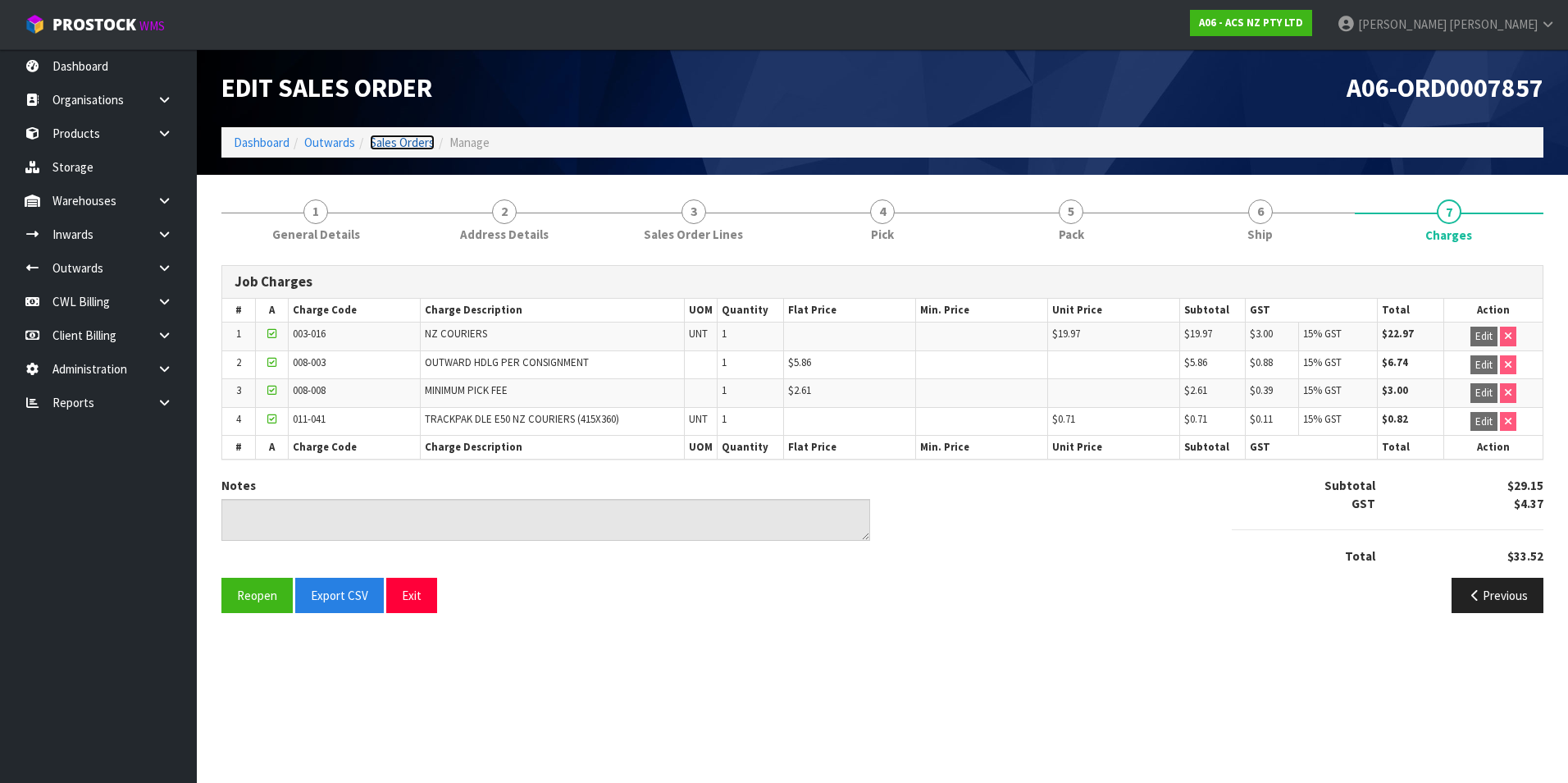
click at [424, 145] on link "Sales Orders" at bounding box center [402, 143] width 65 height 16
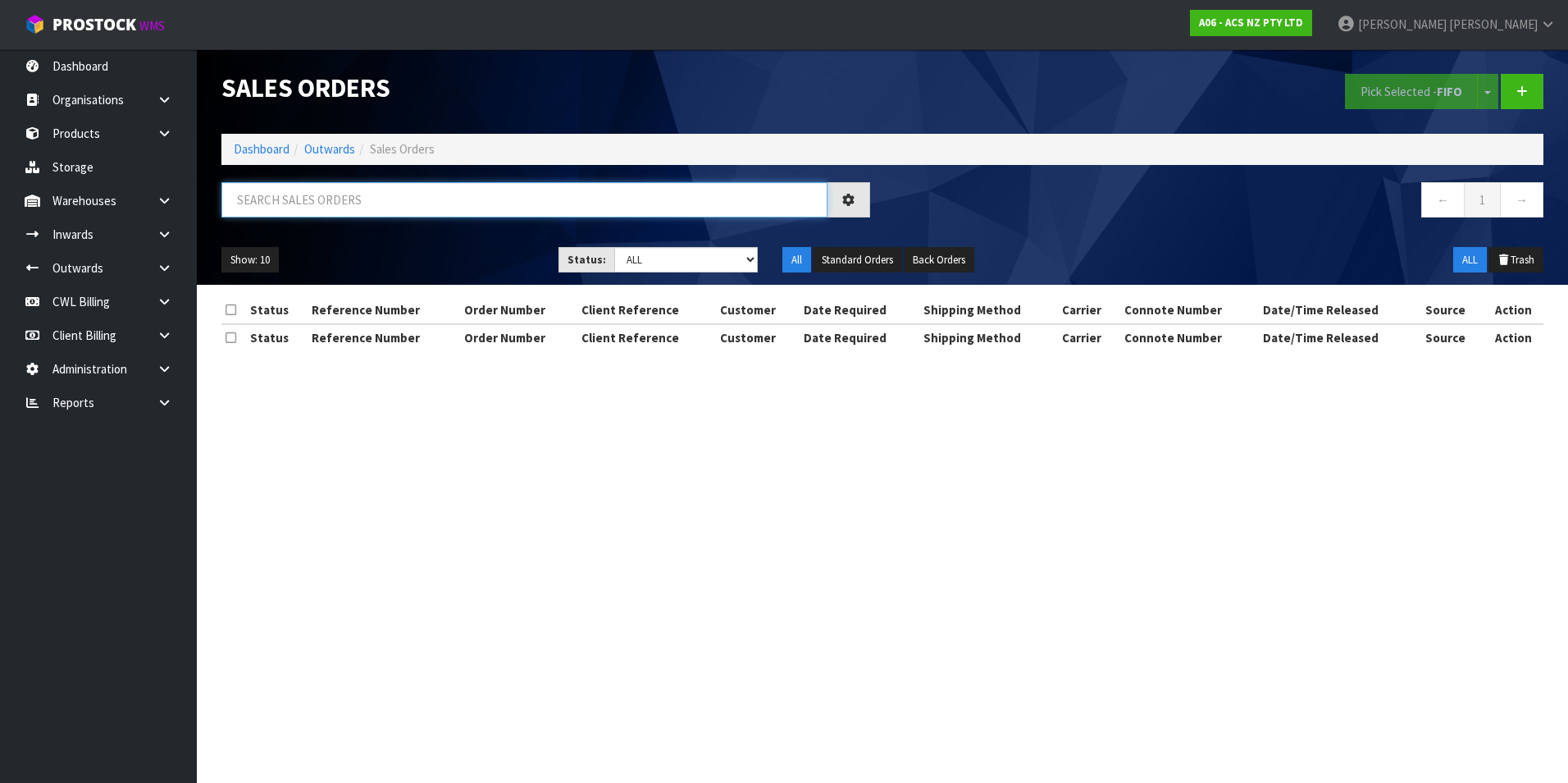
click at [267, 202] on input "text" at bounding box center [524, 200] width 606 height 36
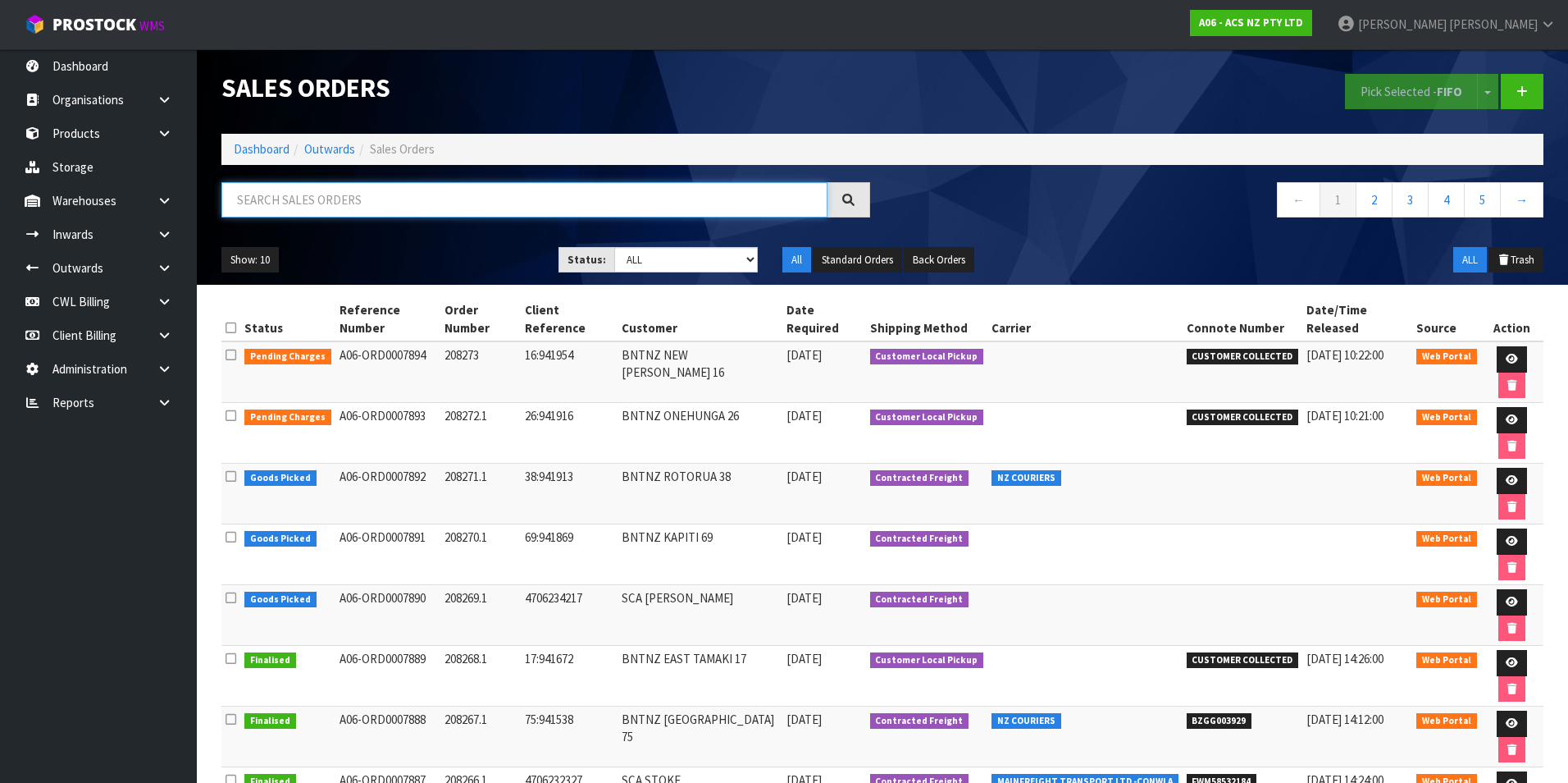
paste input "BZGG003906"
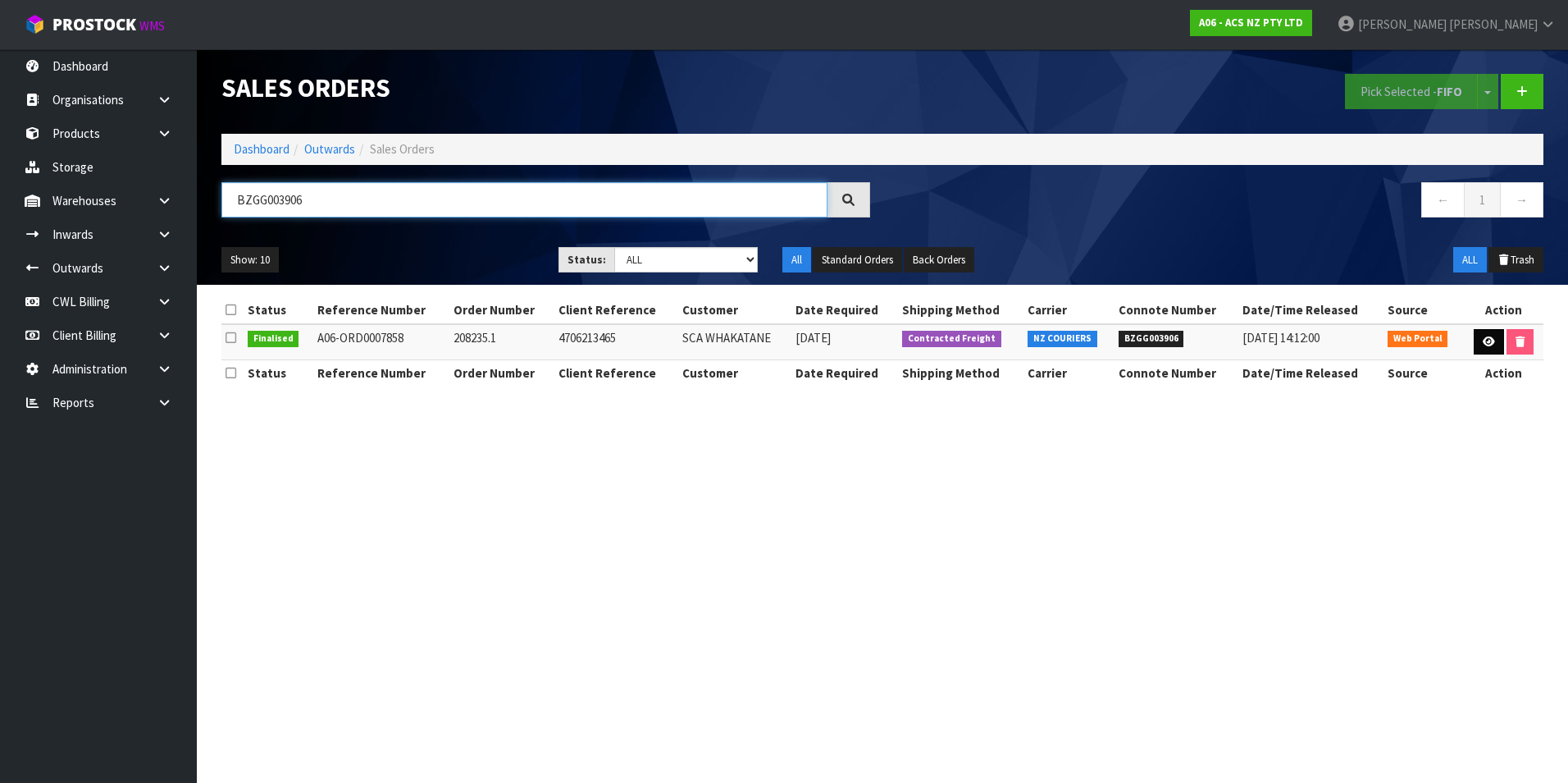
type input "BZGG003906"
click at [1486, 341] on icon at bounding box center [1489, 341] width 12 height 11
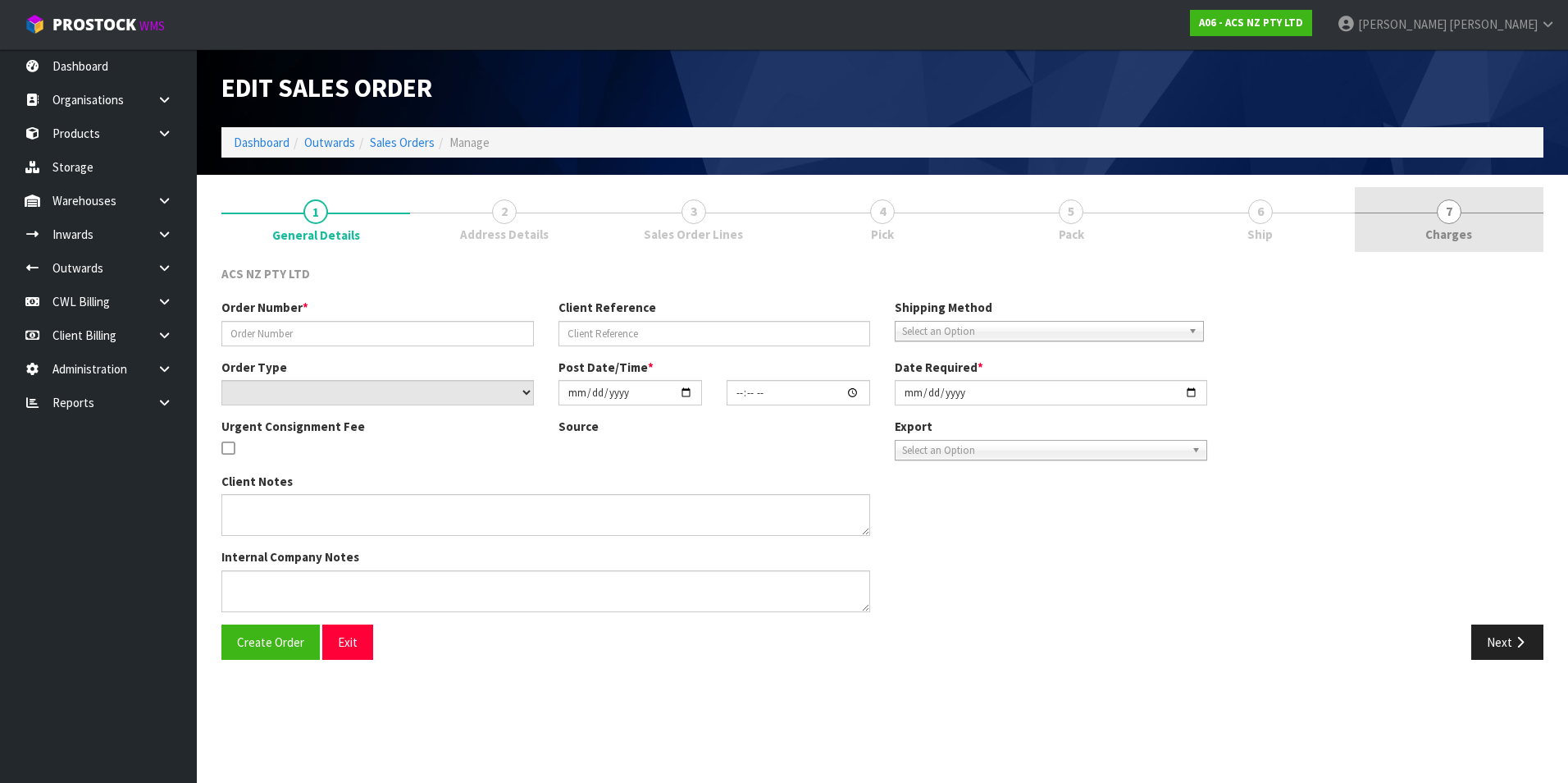
type input "208235.1"
type input "4706213465"
select select "number:0"
type input "2025-08-25"
type input "11:52:00.000"
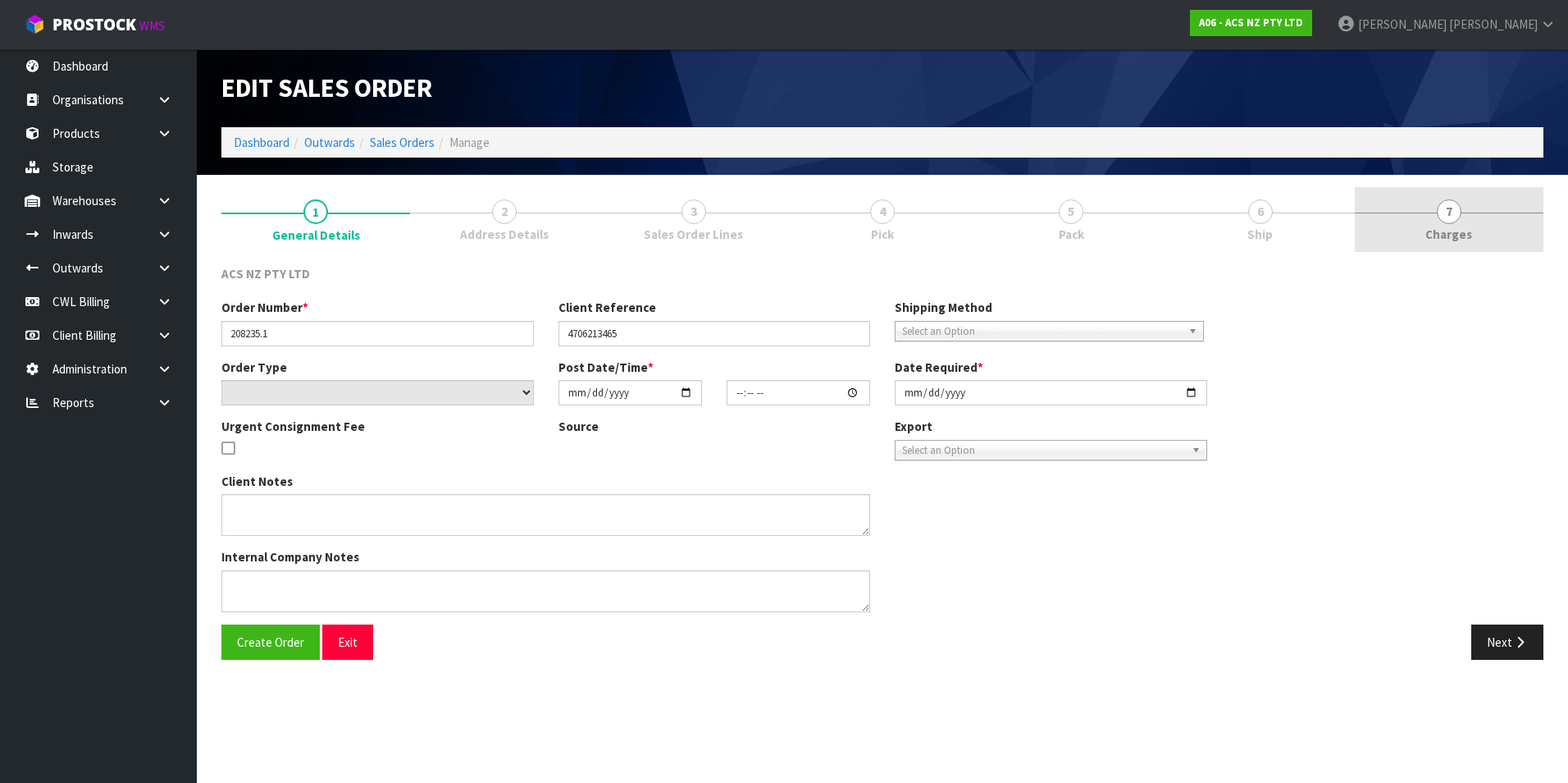
type input "2025-08-25"
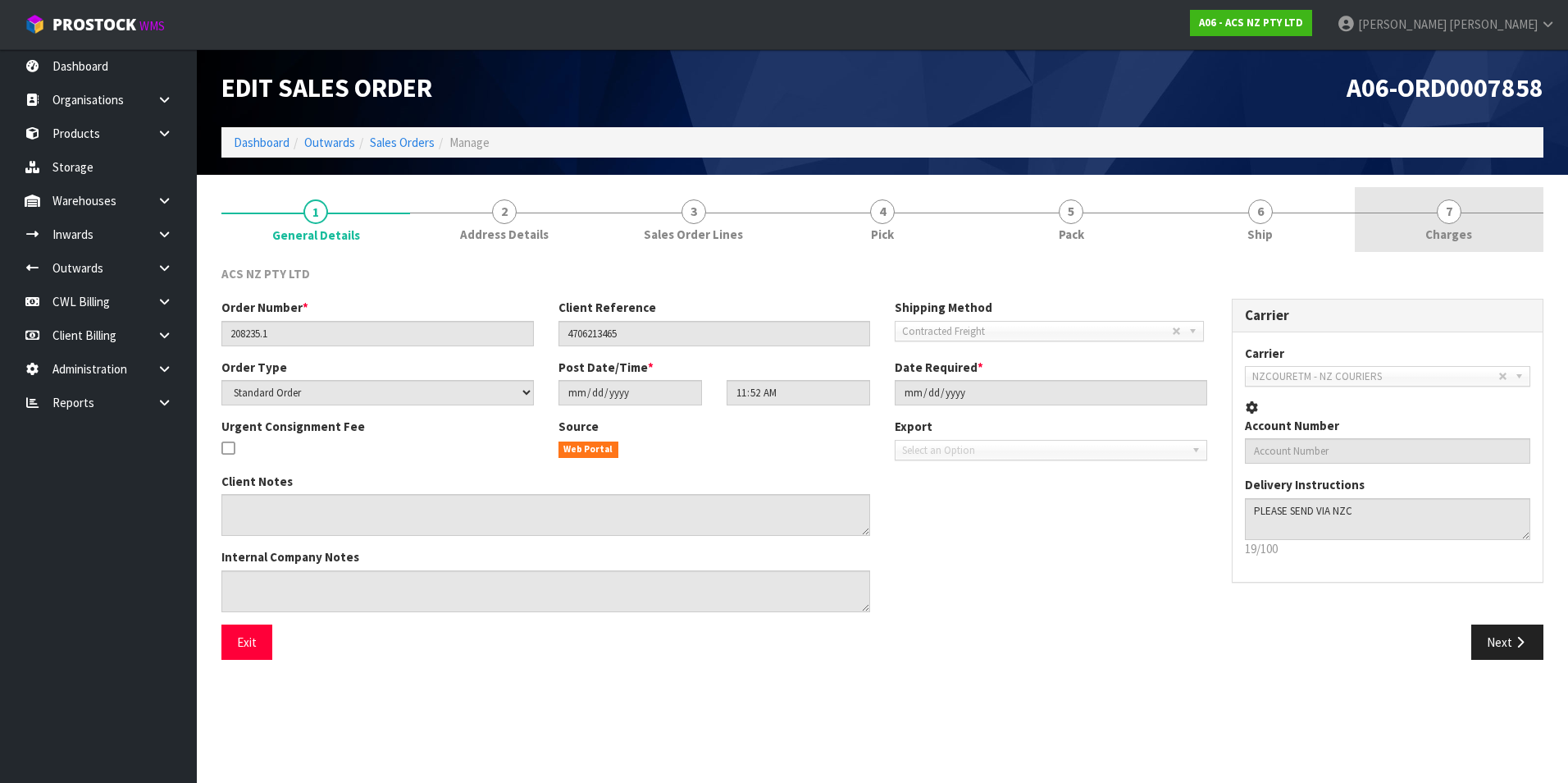
click at [1448, 218] on span "7" at bounding box center [1449, 211] width 25 height 25
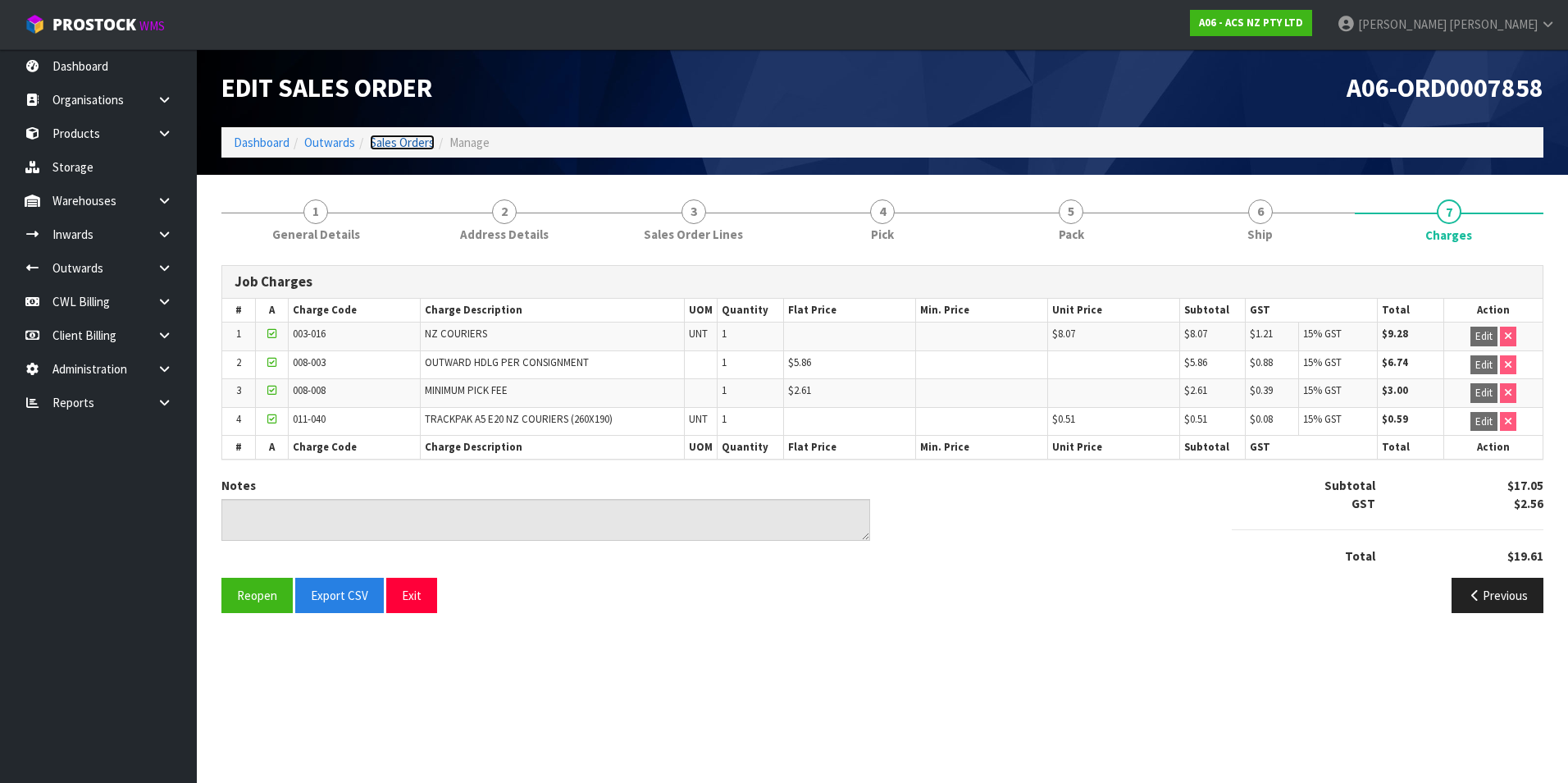
click at [394, 144] on link "Sales Orders" at bounding box center [402, 143] width 65 height 16
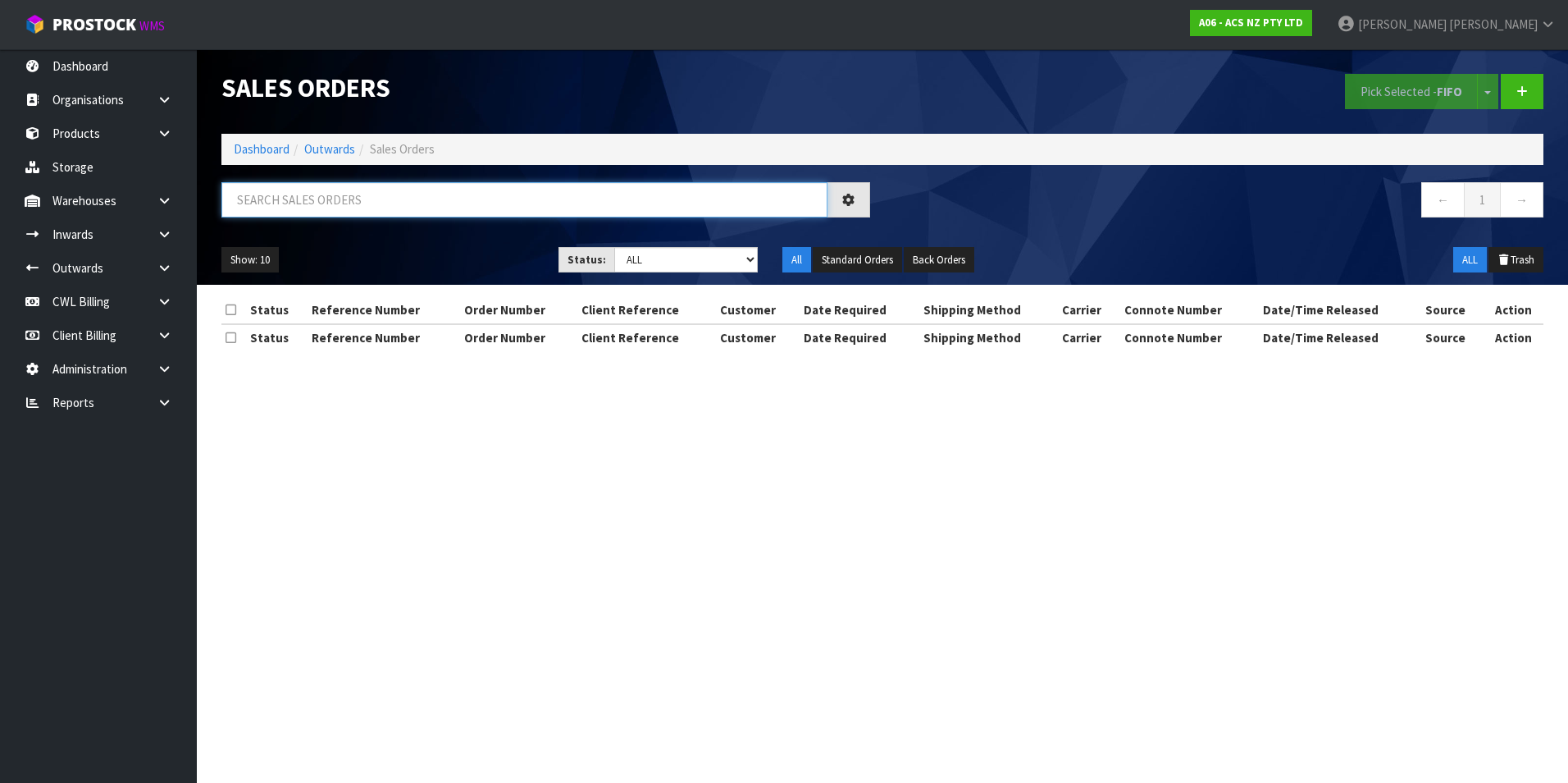
click at [313, 192] on input "text" at bounding box center [524, 200] width 606 height 36
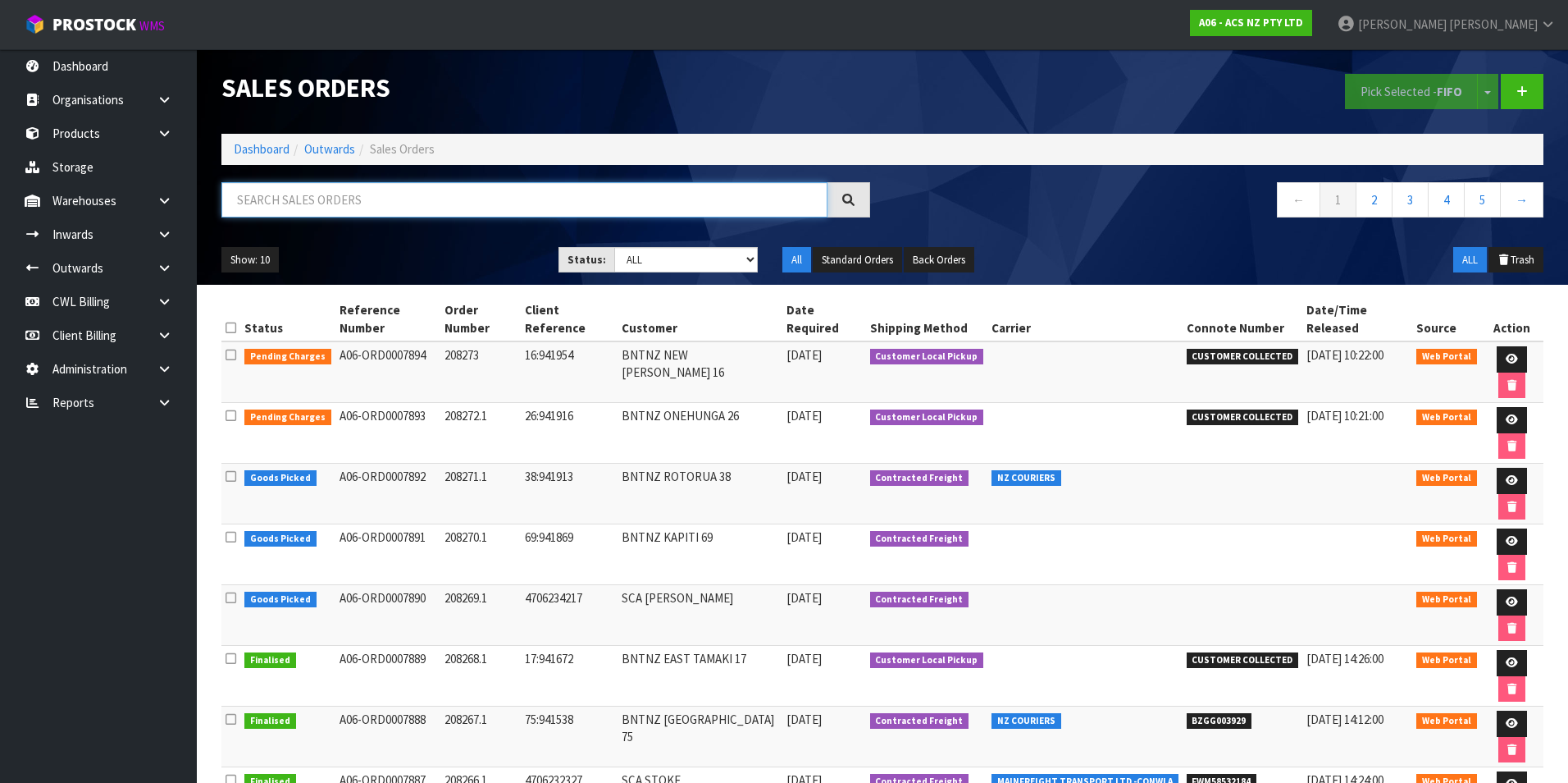
paste input "BZGG003922"
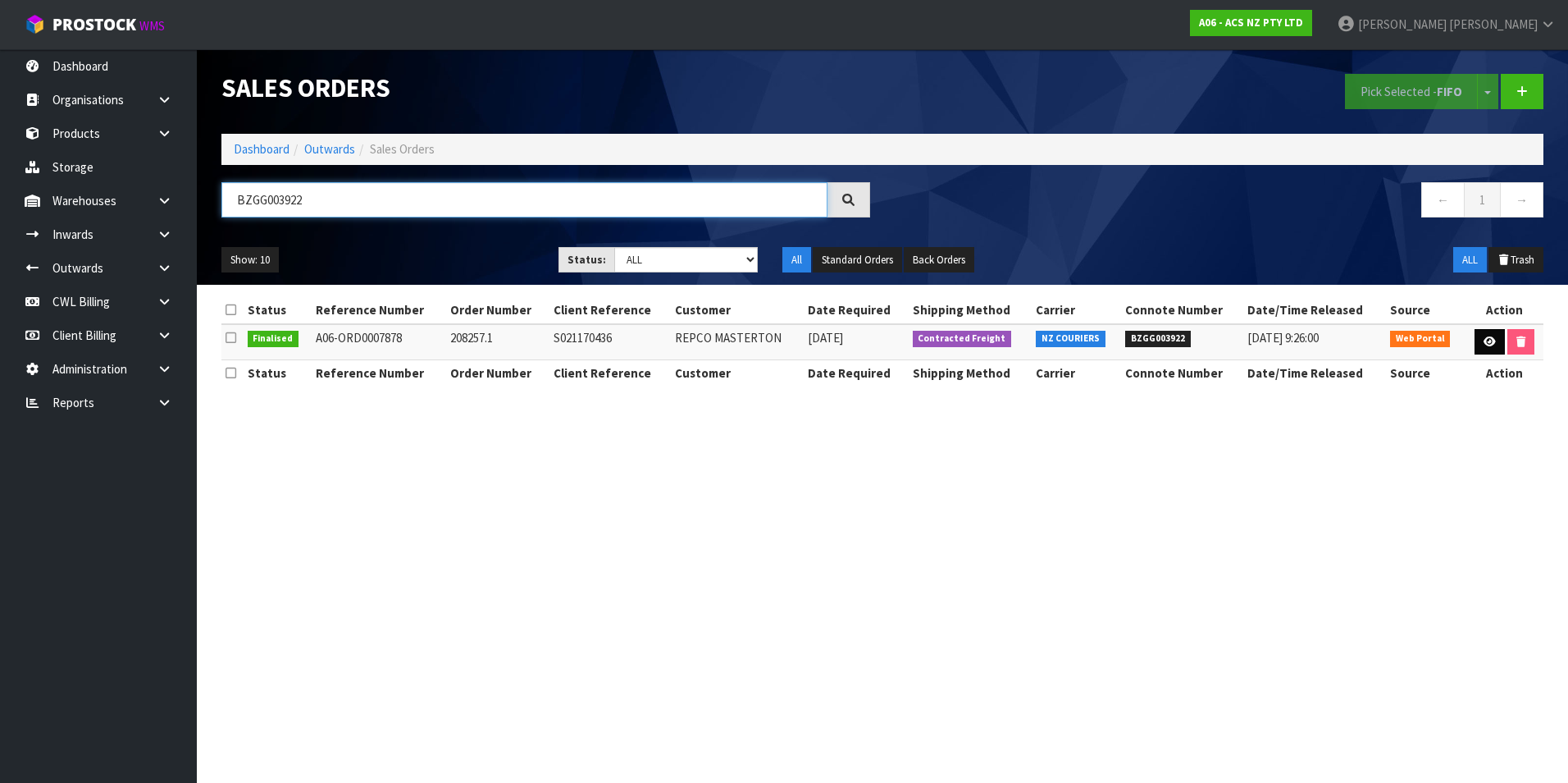
type input "BZGG003922"
click at [1486, 345] on icon at bounding box center [1490, 341] width 12 height 11
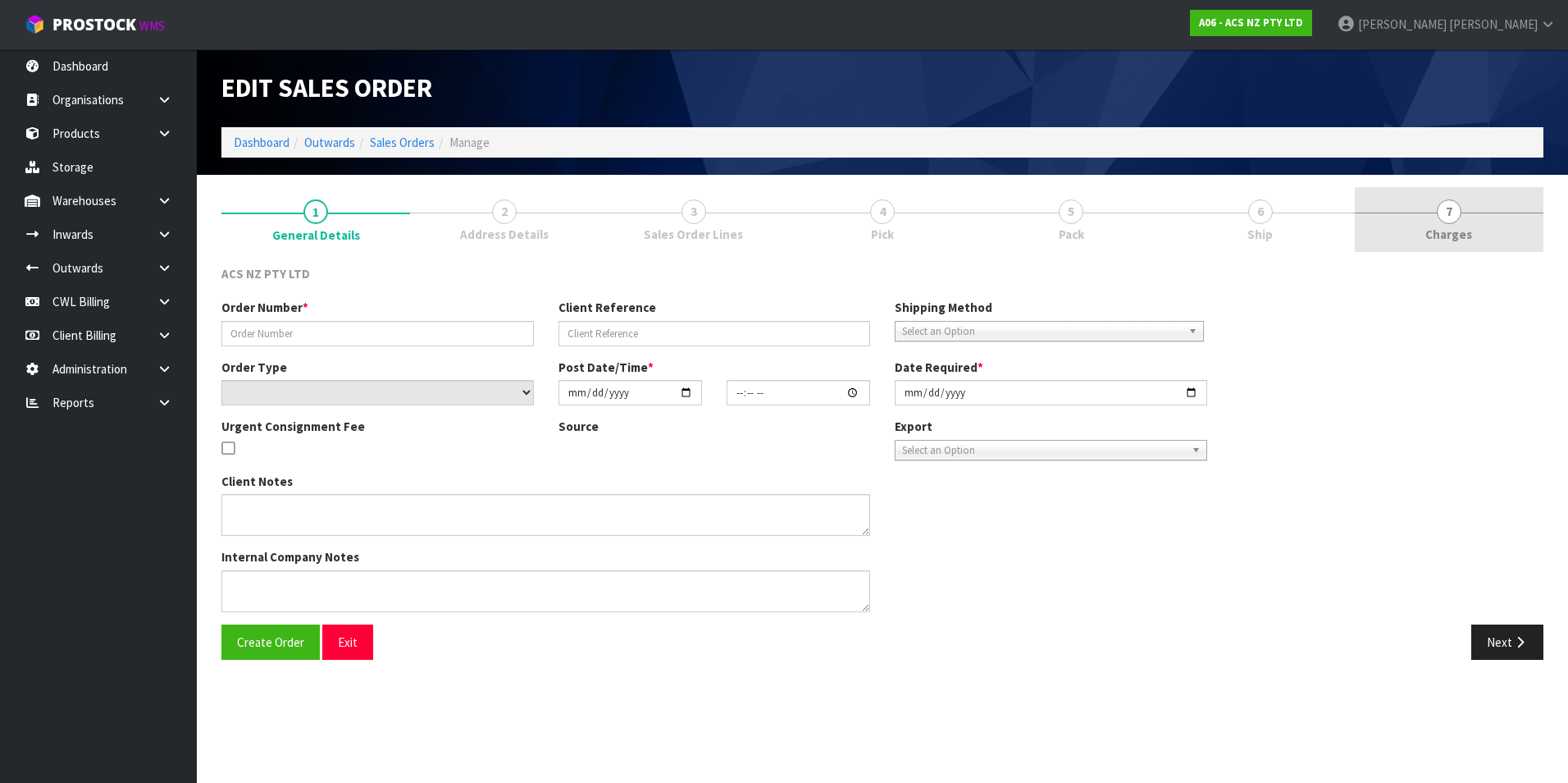
type input "208257.1"
type input "S021170436"
select select "number:0"
type input "2025-08-28"
type input "15:00:00.000"
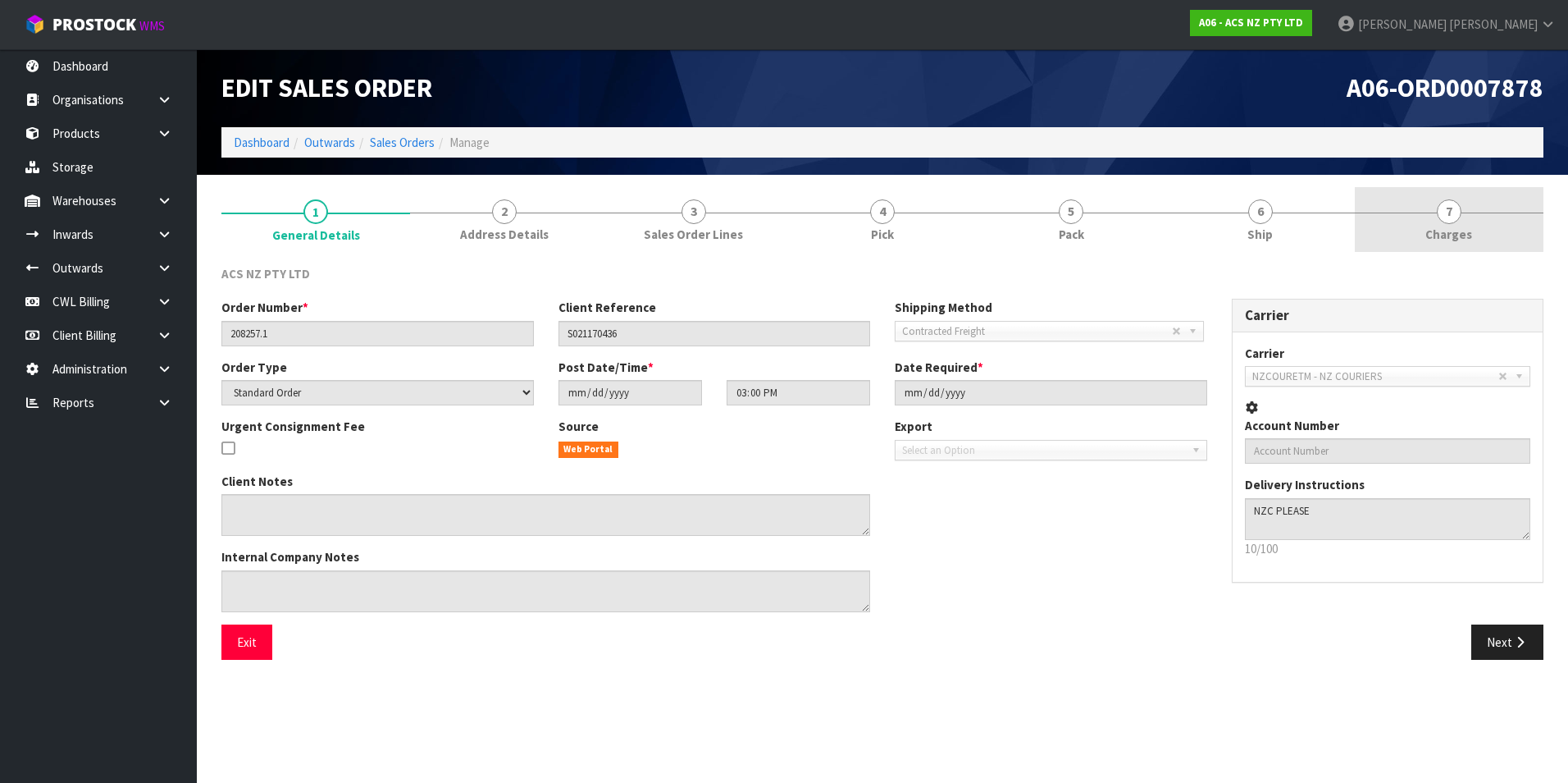
click at [1448, 212] on span "7" at bounding box center [1449, 211] width 25 height 25
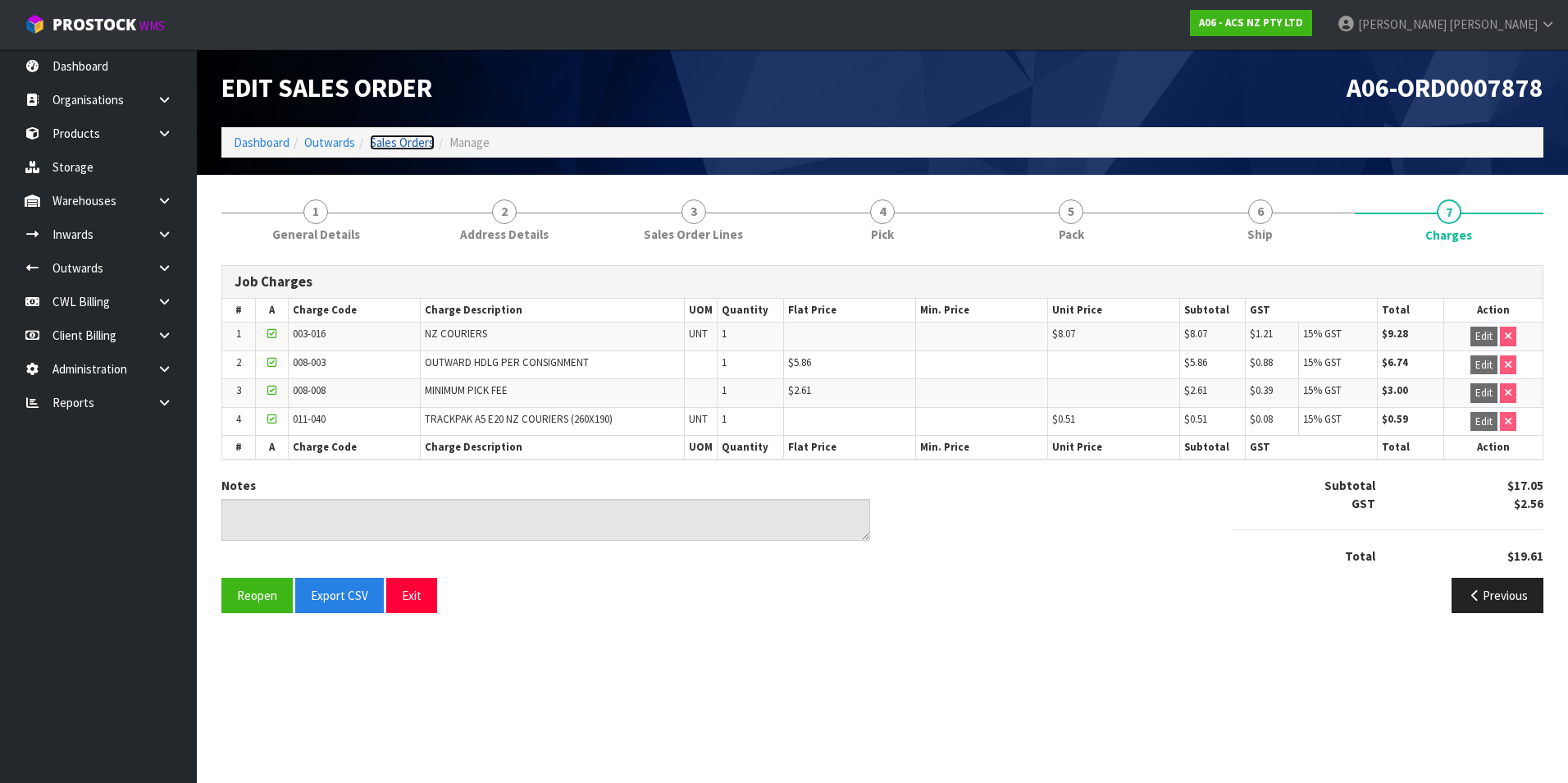
click at [402, 142] on link "Sales Orders" at bounding box center [402, 143] width 65 height 16
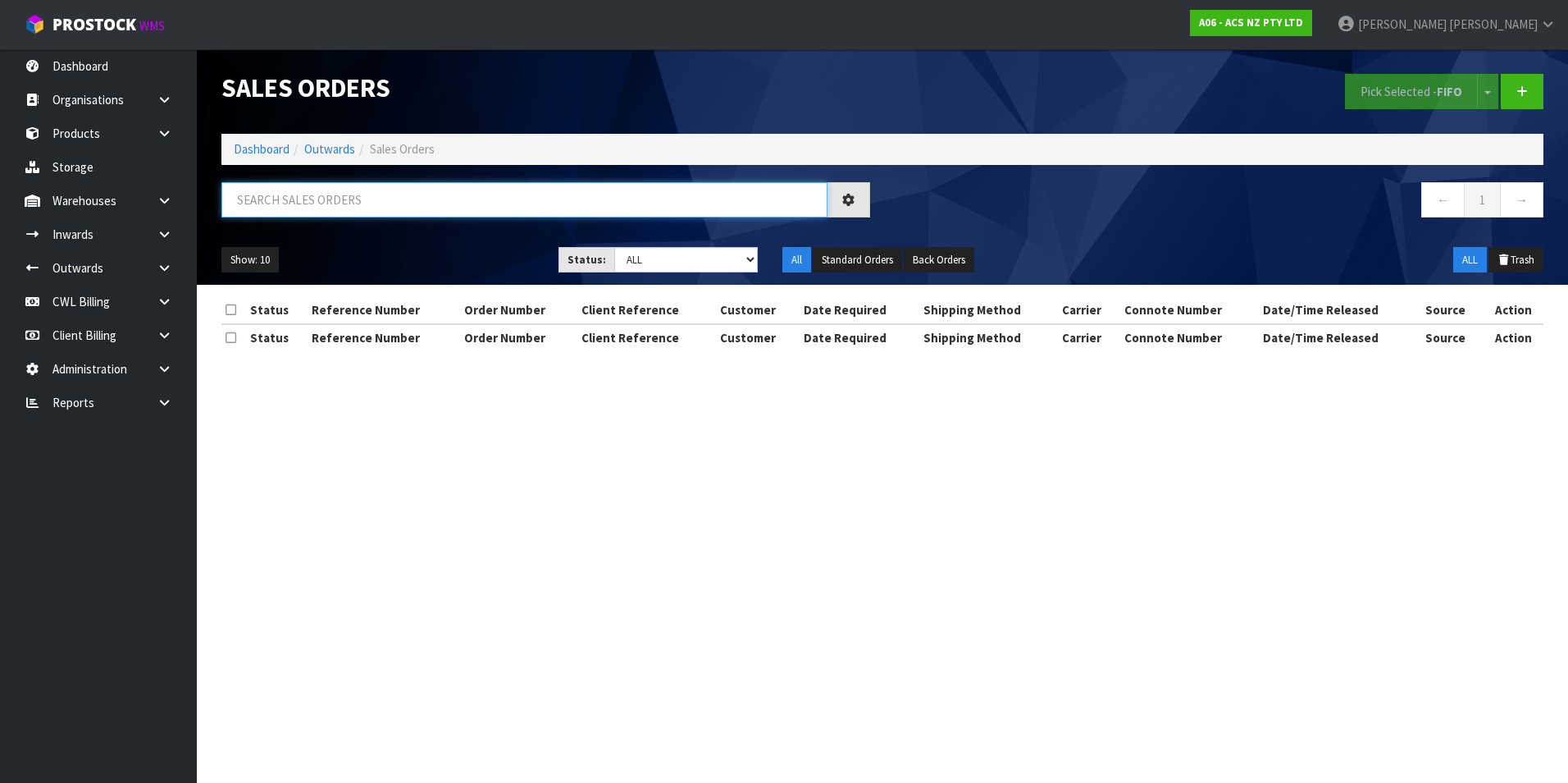
click at [303, 201] on input "text" at bounding box center [524, 200] width 606 height 36
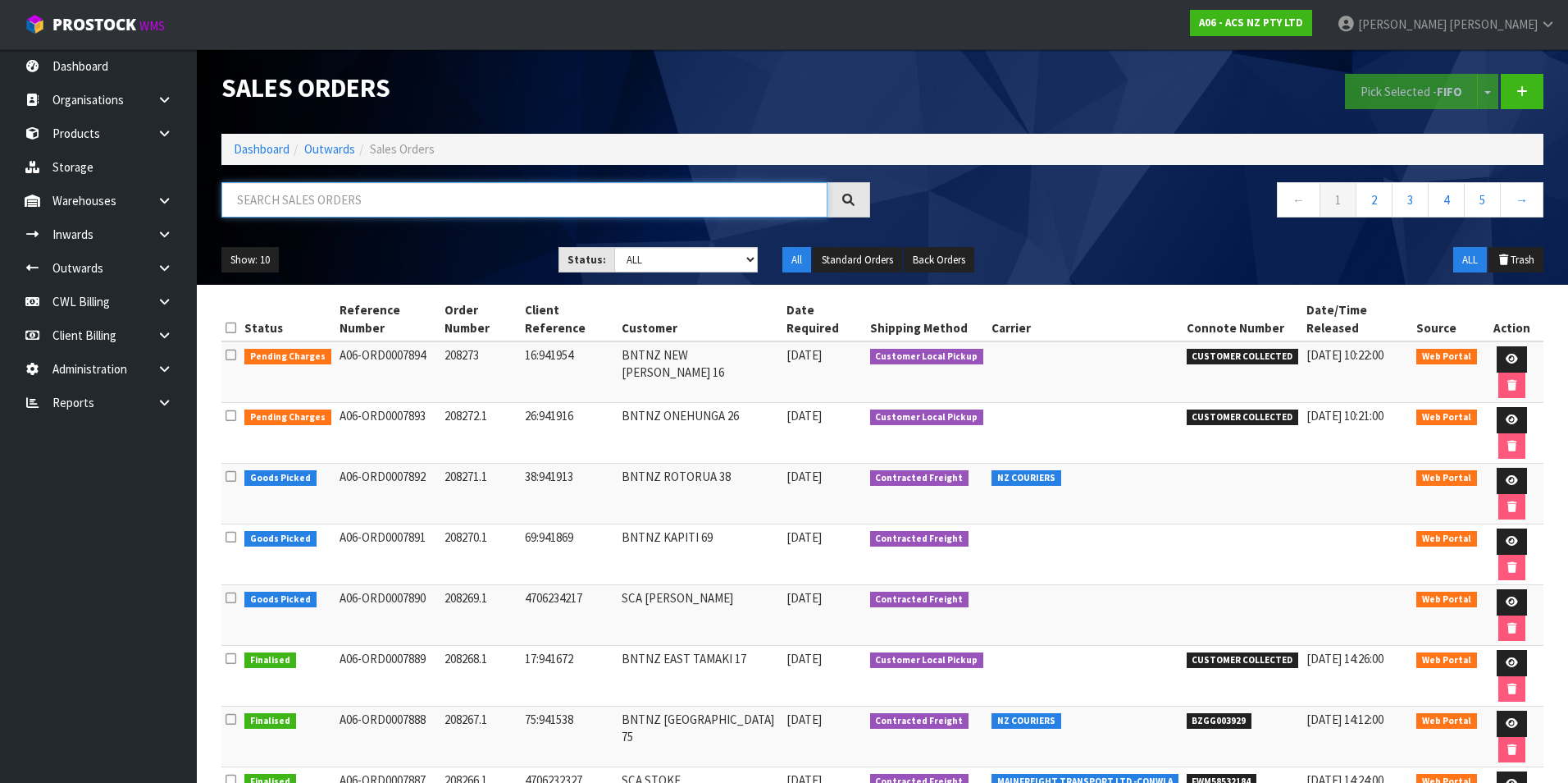
paste input "BZGG003921"
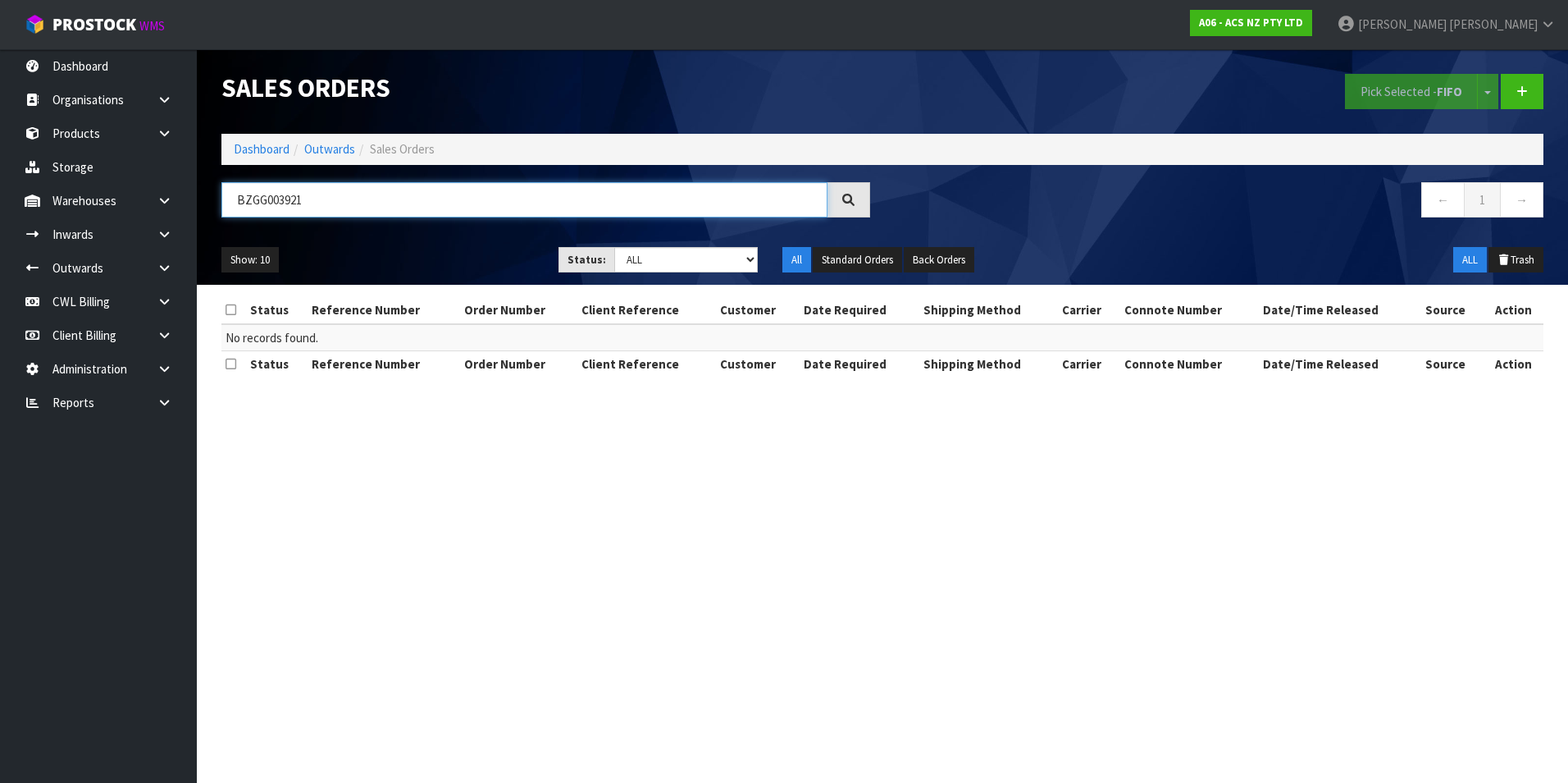
click at [327, 199] on input "BZGG003921" at bounding box center [524, 200] width 606 height 36
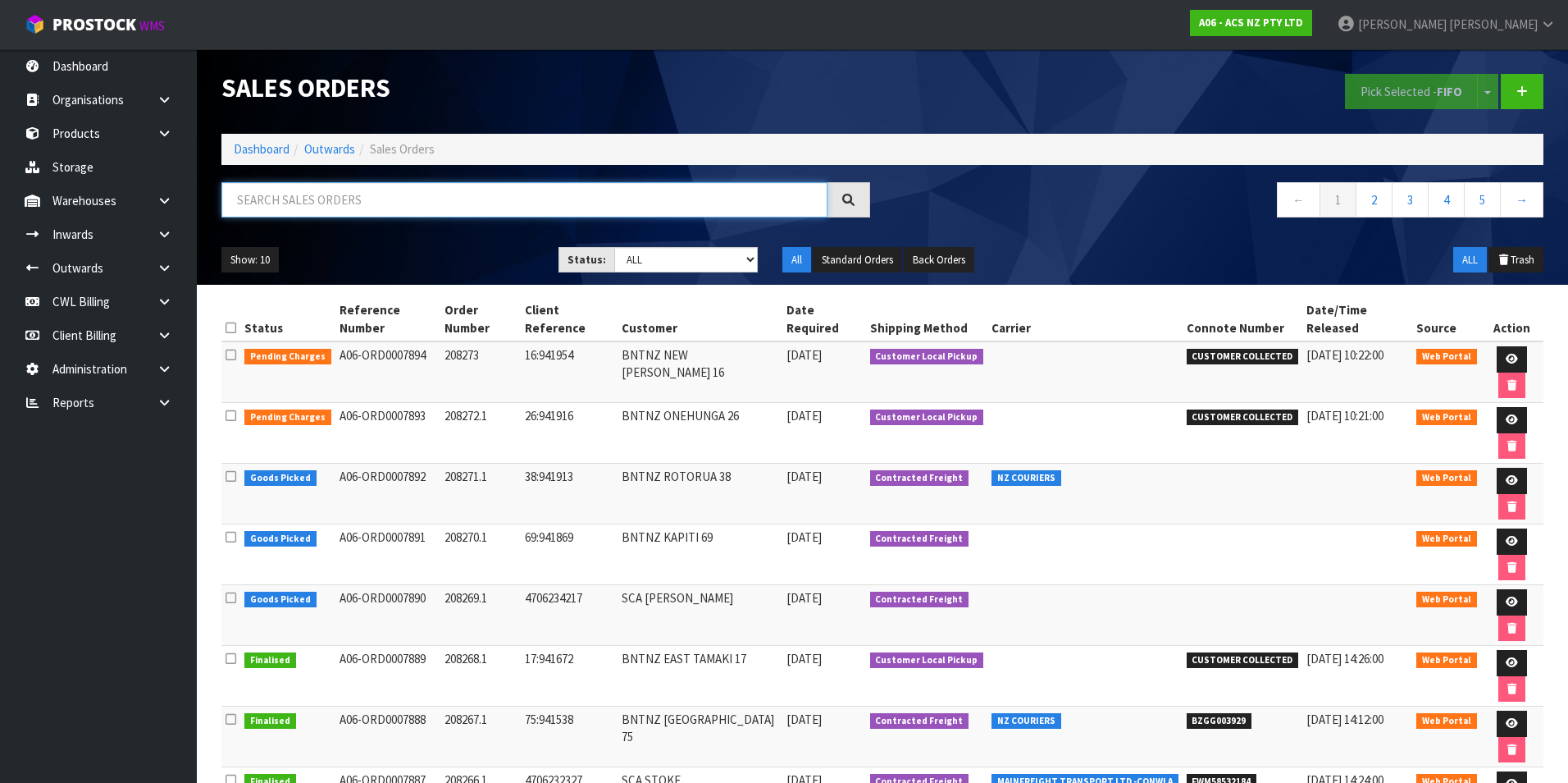
paste input "BZGG003910"
click at [361, 200] on input "BZGG003910" at bounding box center [524, 200] width 606 height 36
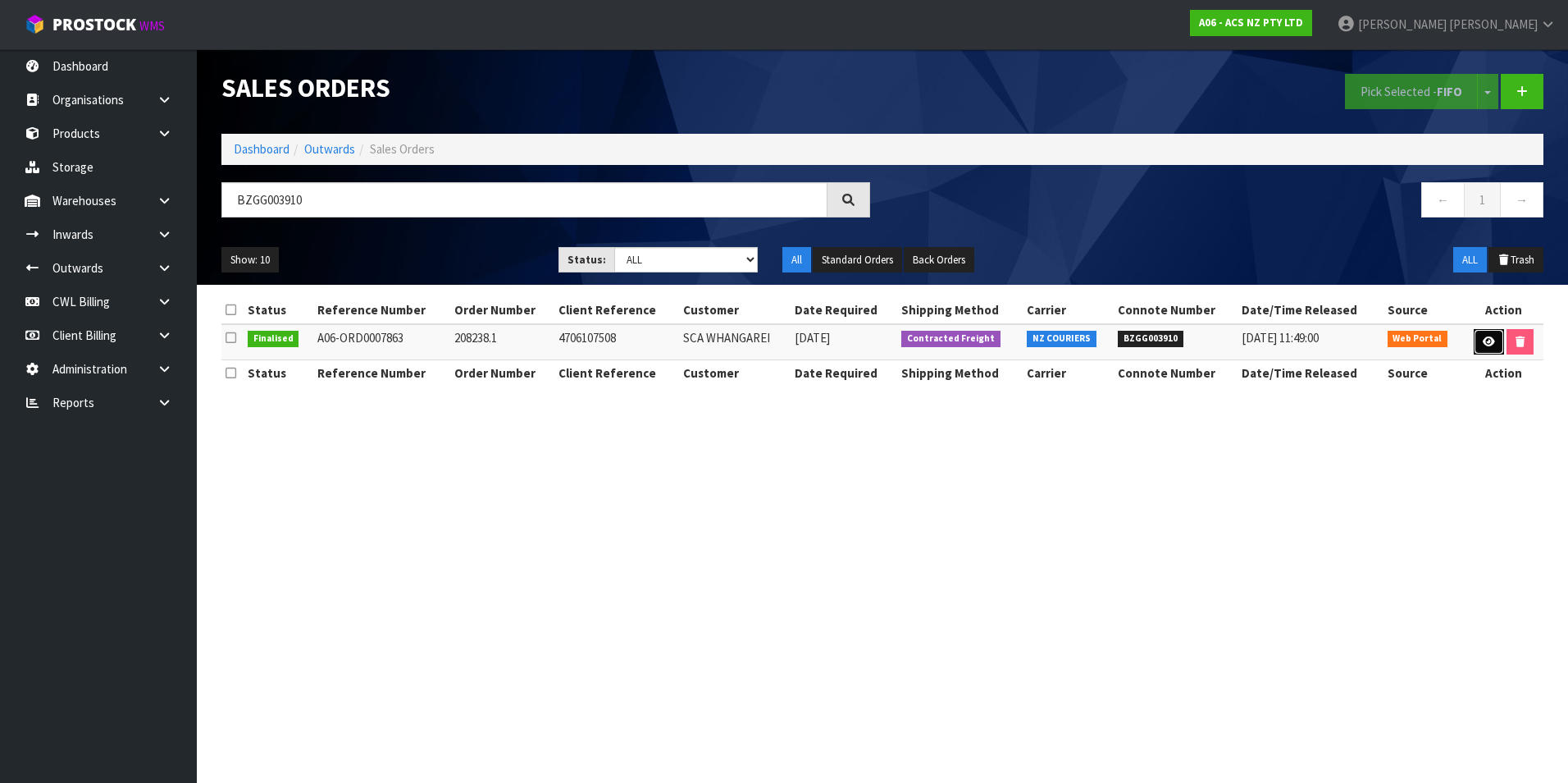
click at [1483, 342] on icon at bounding box center [1489, 341] width 12 height 11
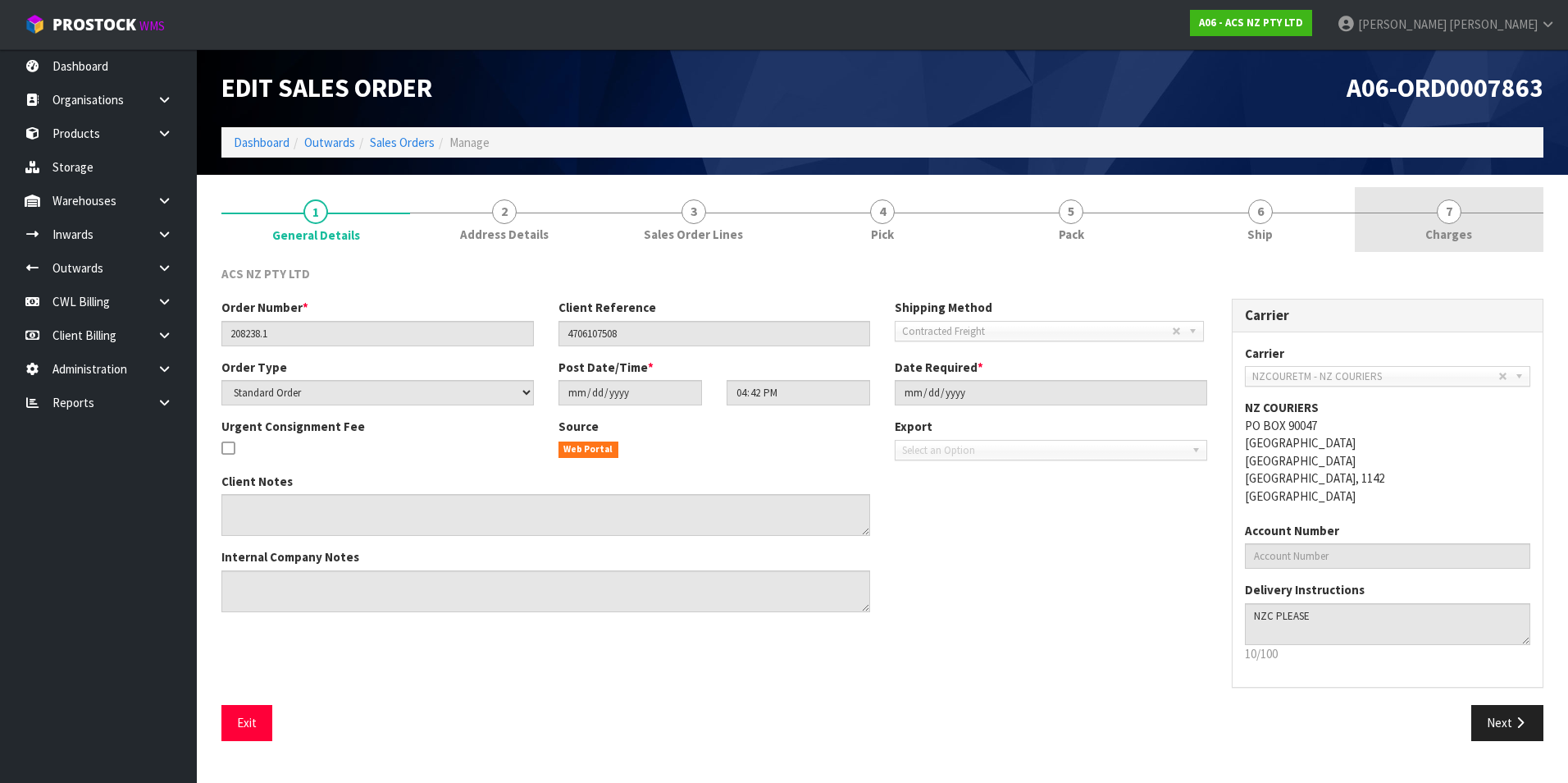
click at [1455, 213] on span "7" at bounding box center [1449, 211] width 25 height 25
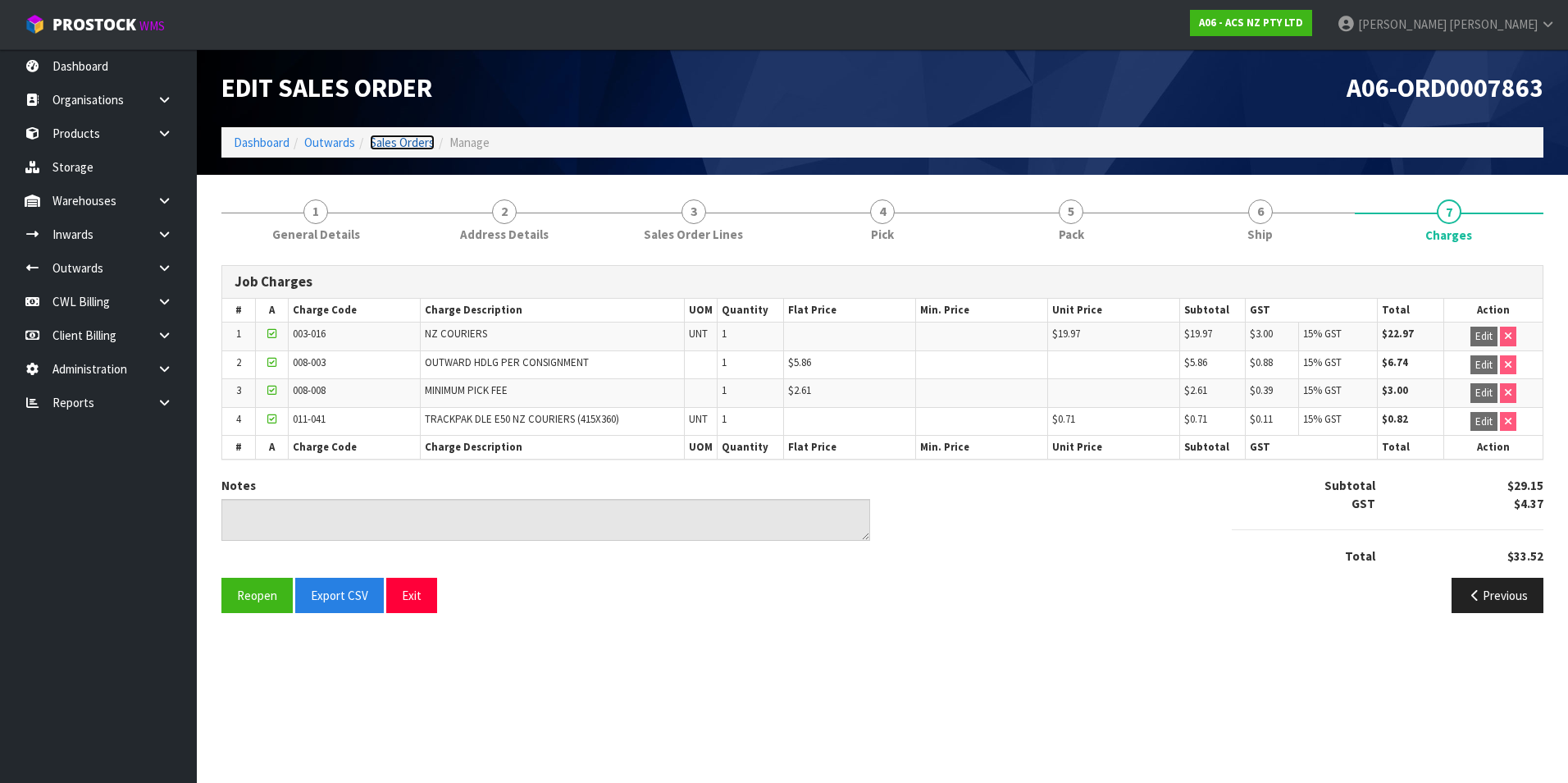
click at [394, 141] on link "Sales Orders" at bounding box center [402, 143] width 65 height 16
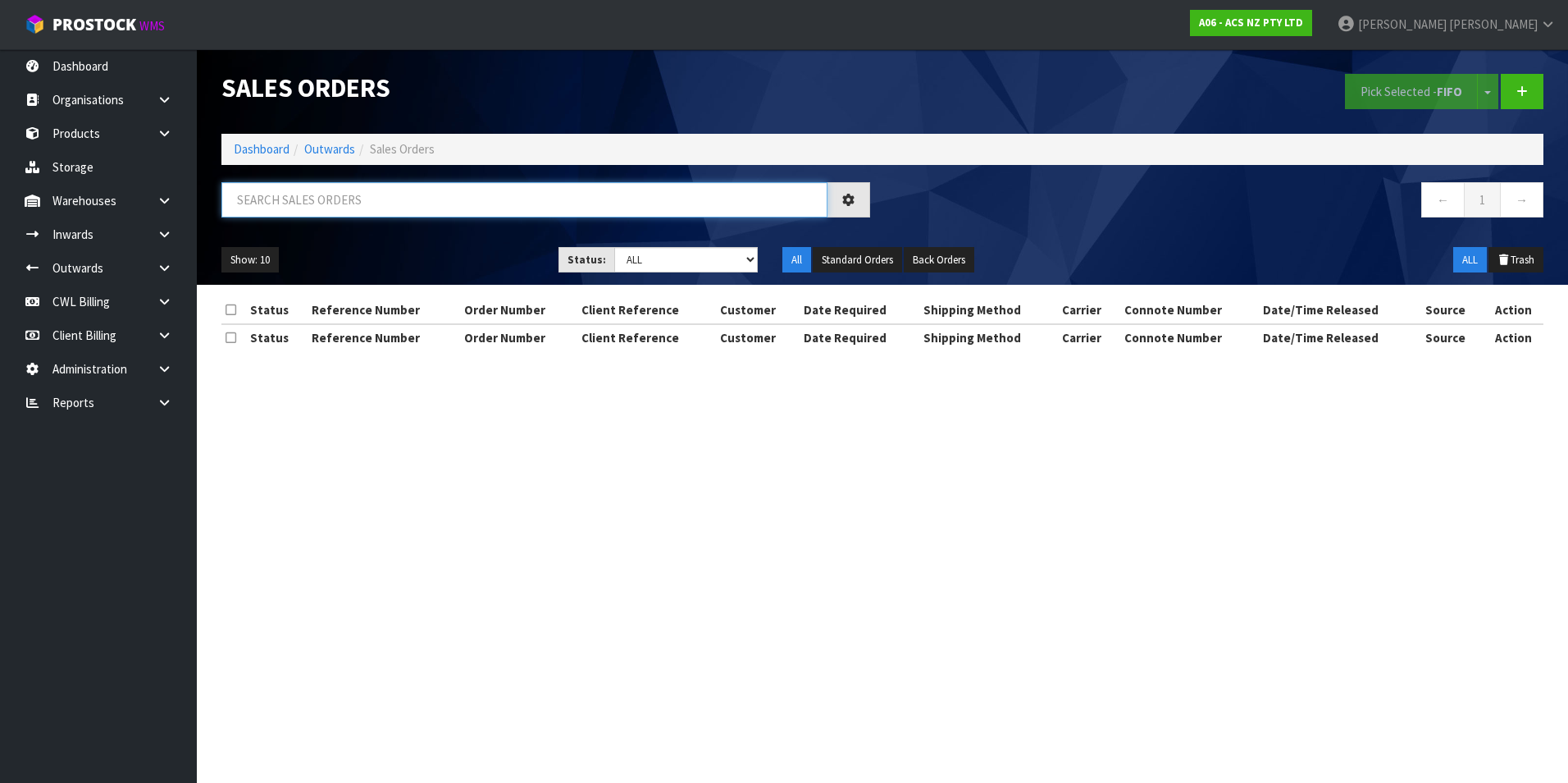
click at [291, 188] on input "text" at bounding box center [524, 200] width 606 height 36
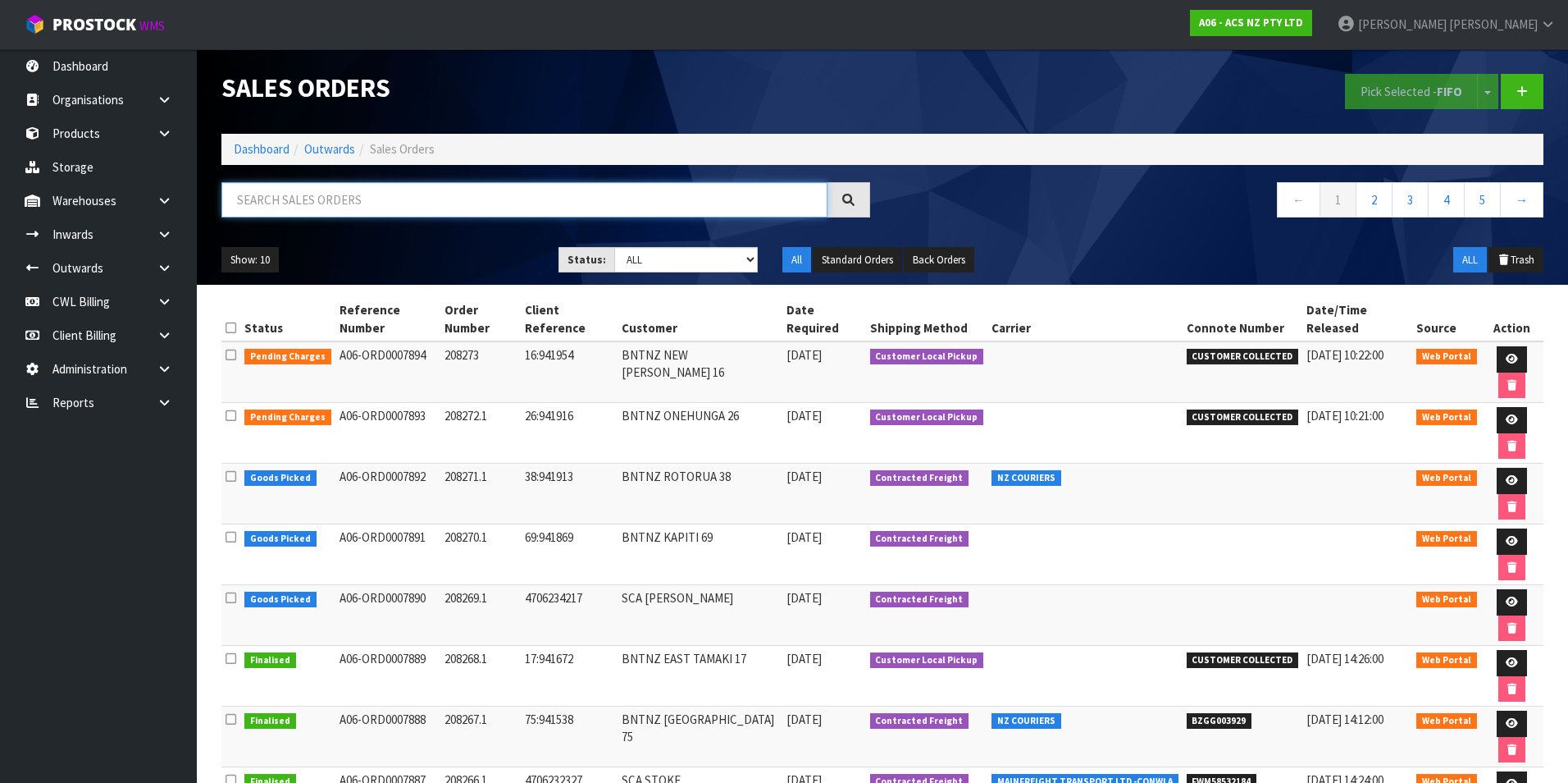
paste input "BZGG003914"
click at [363, 186] on input "BZGG003914" at bounding box center [524, 200] width 606 height 36
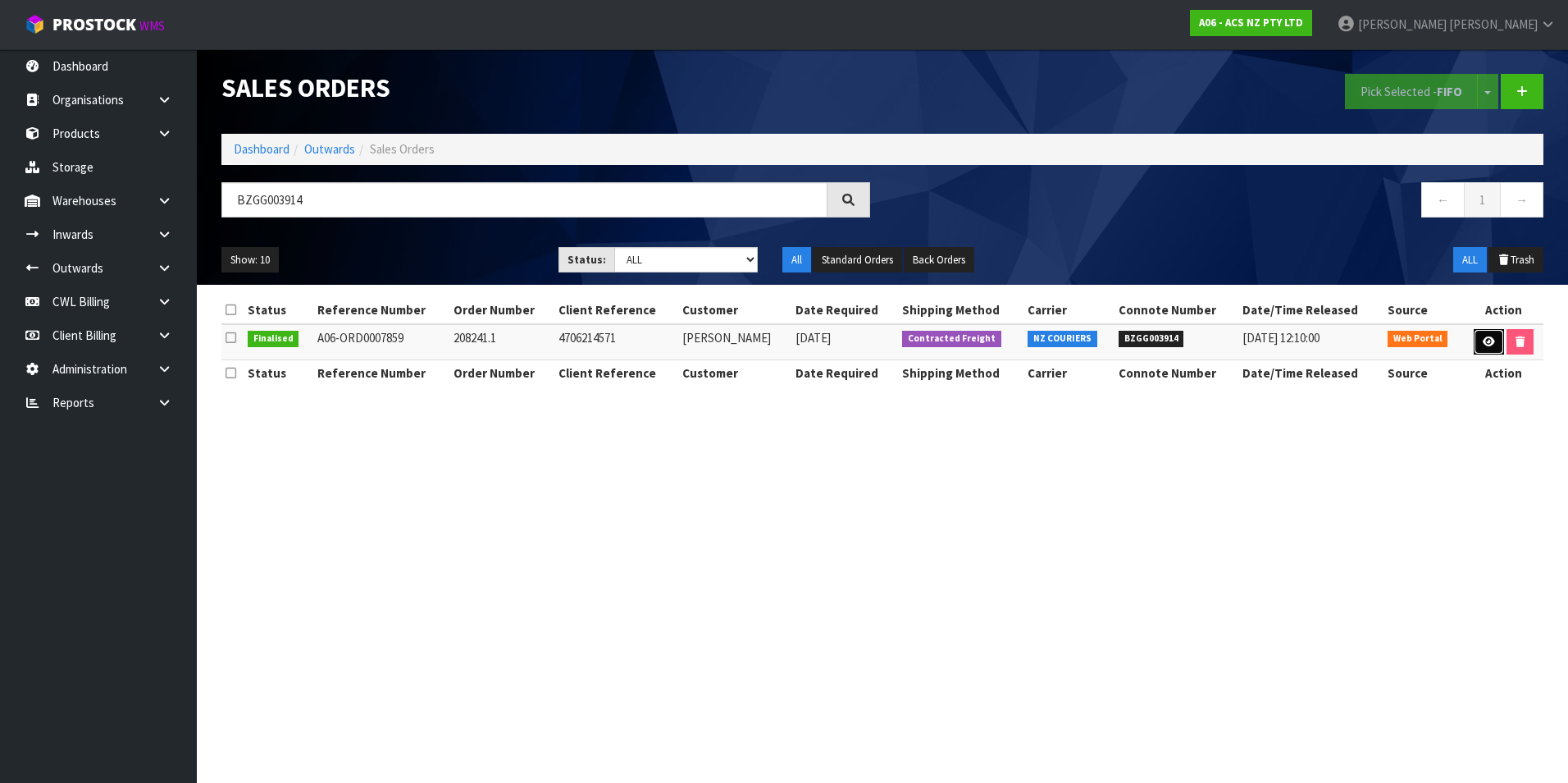
click at [1489, 343] on icon at bounding box center [1489, 341] width 12 height 11
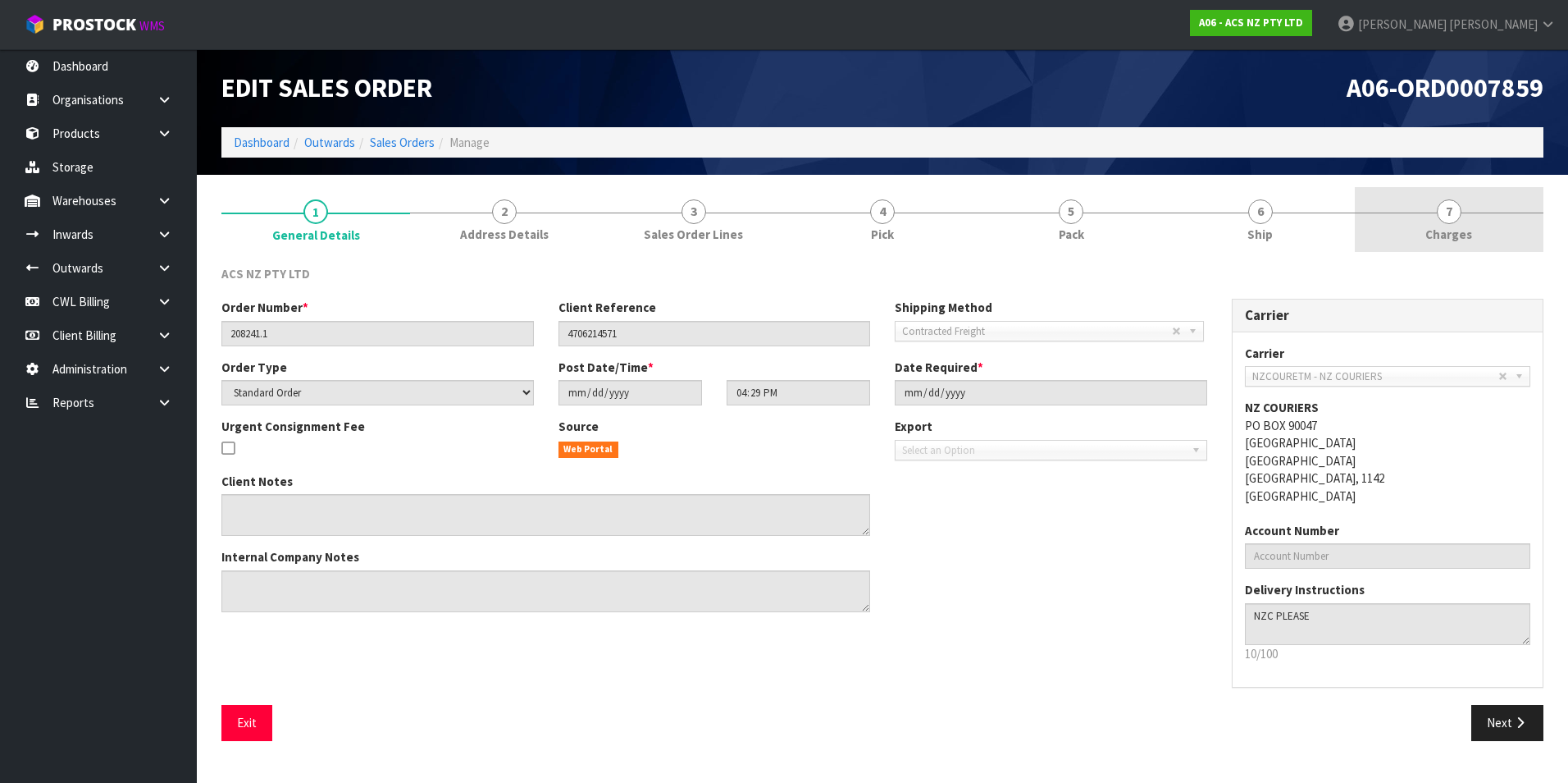
click at [1446, 213] on span "7" at bounding box center [1449, 211] width 25 height 25
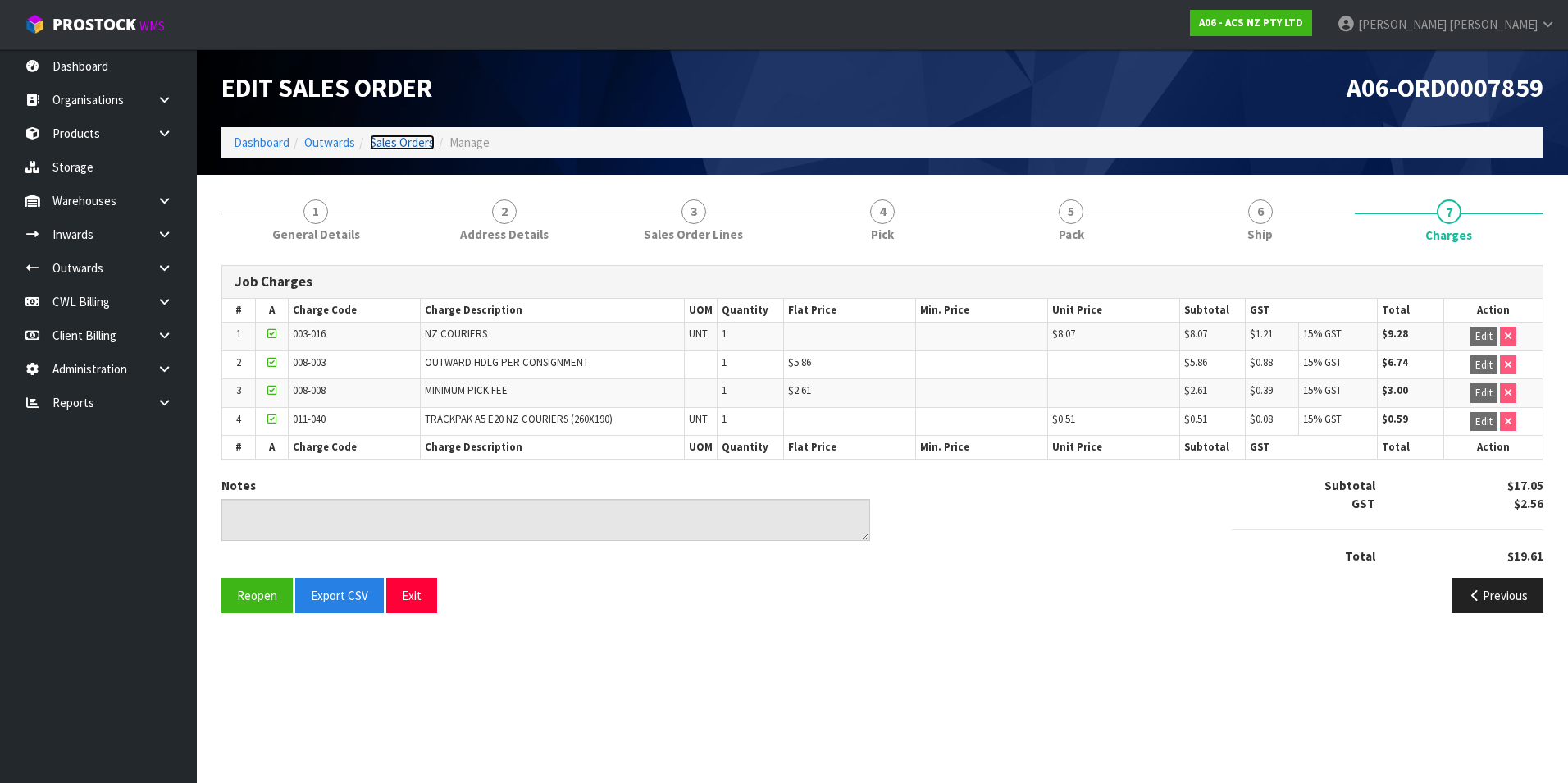
click at [416, 147] on link "Sales Orders" at bounding box center [402, 143] width 65 height 16
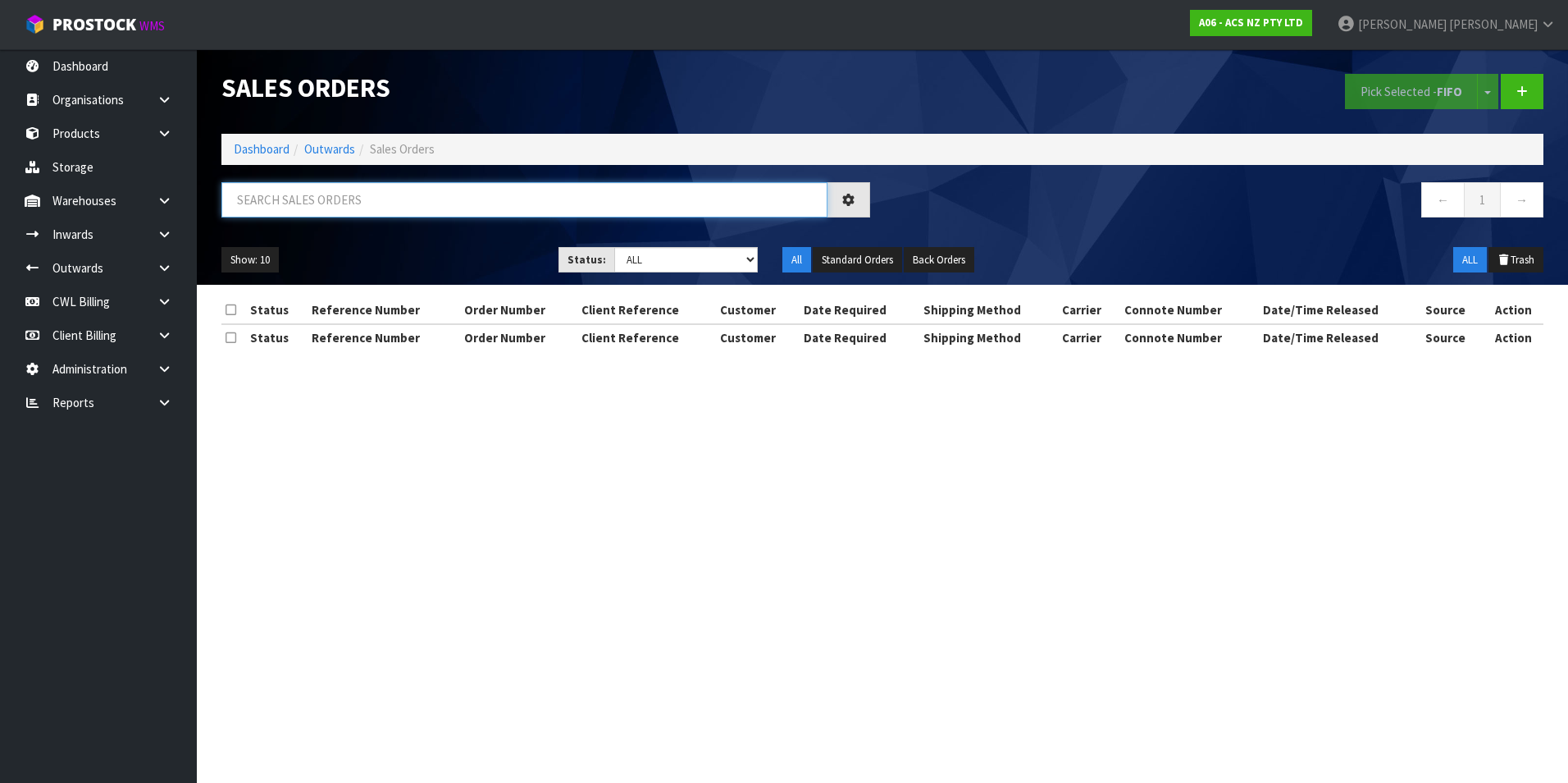
click at [291, 199] on input "text" at bounding box center [524, 200] width 606 height 36
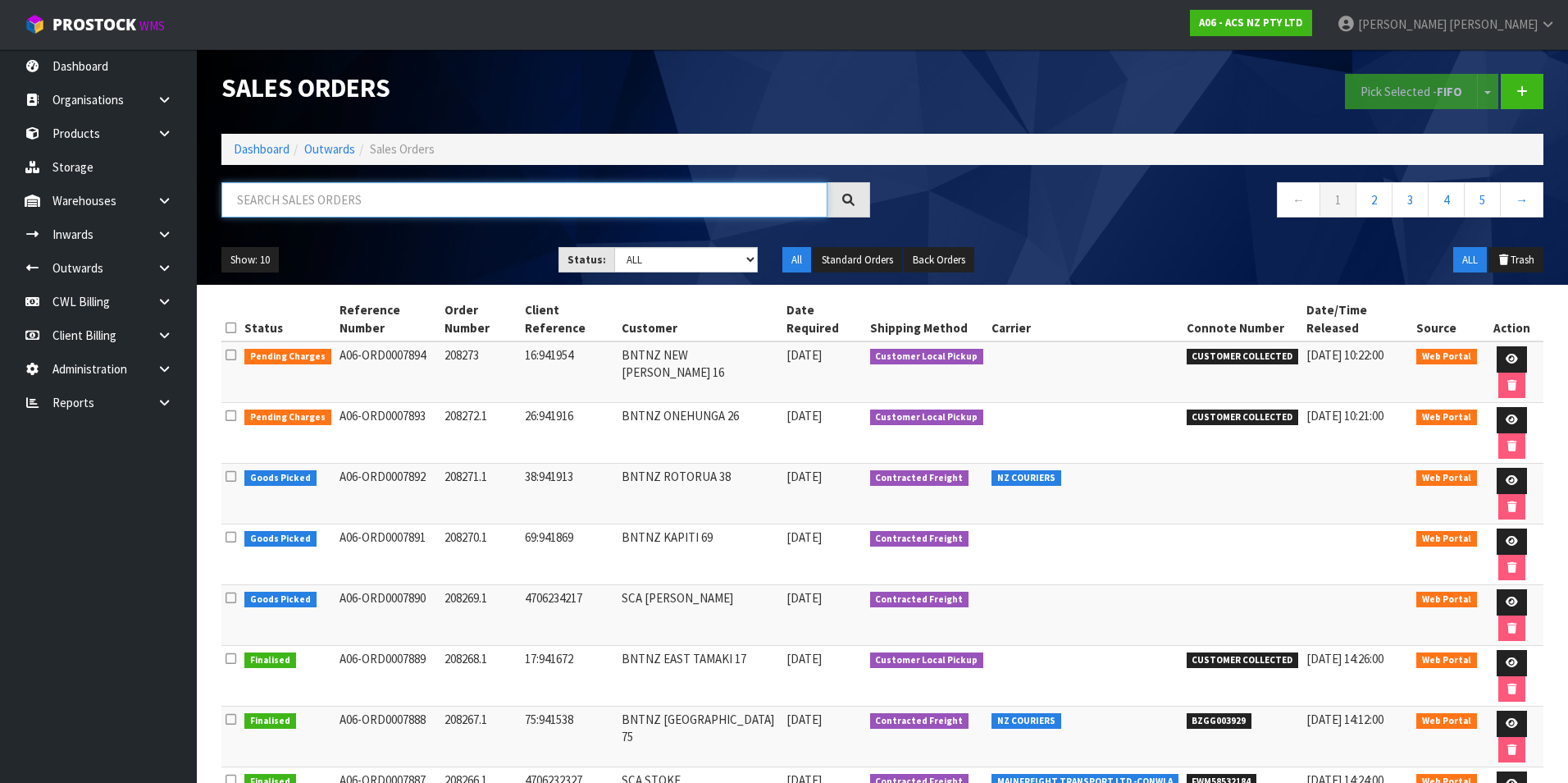
paste input "BZGG003903"
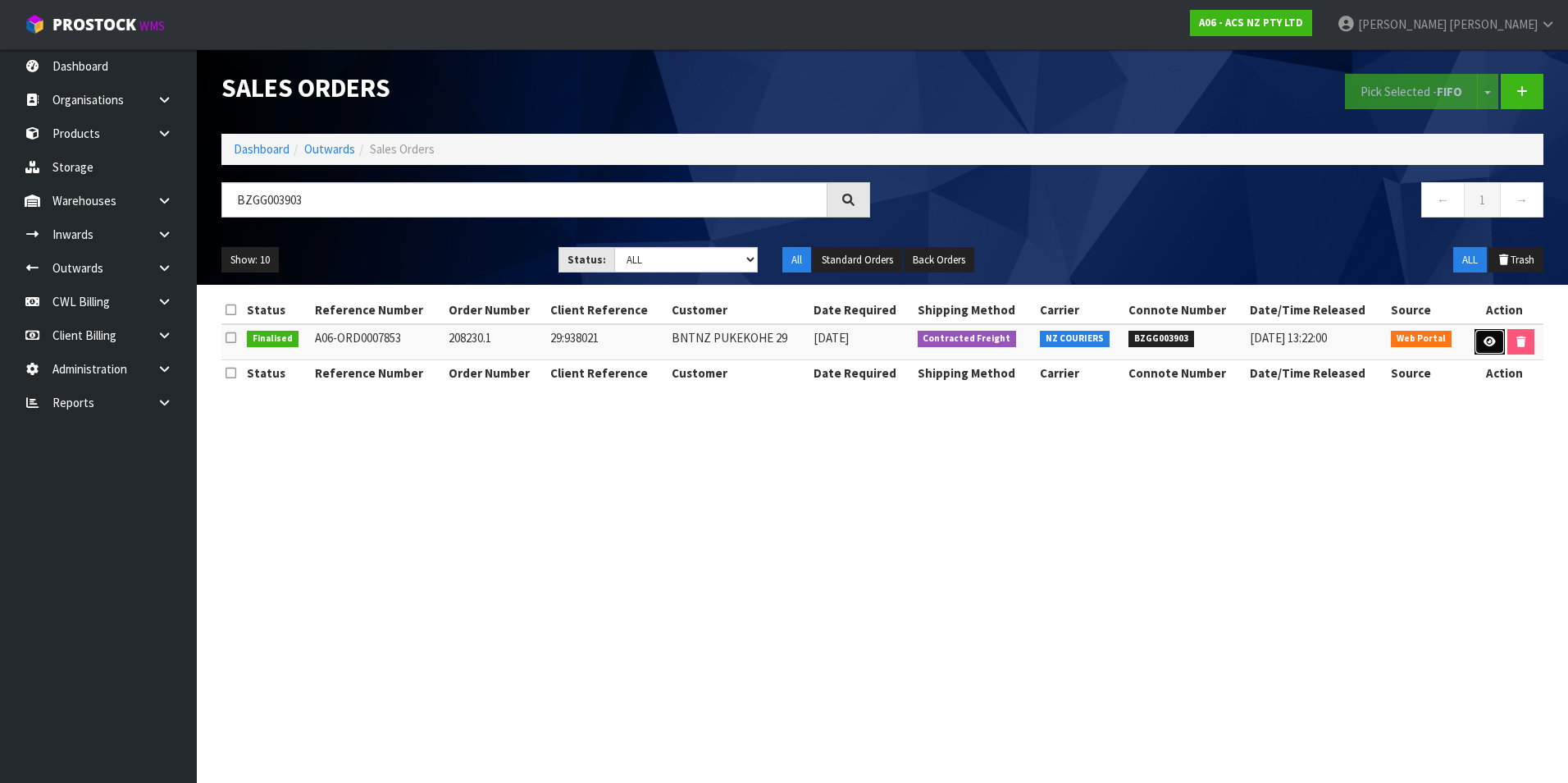
click at [1491, 337] on icon at bounding box center [1490, 341] width 12 height 11
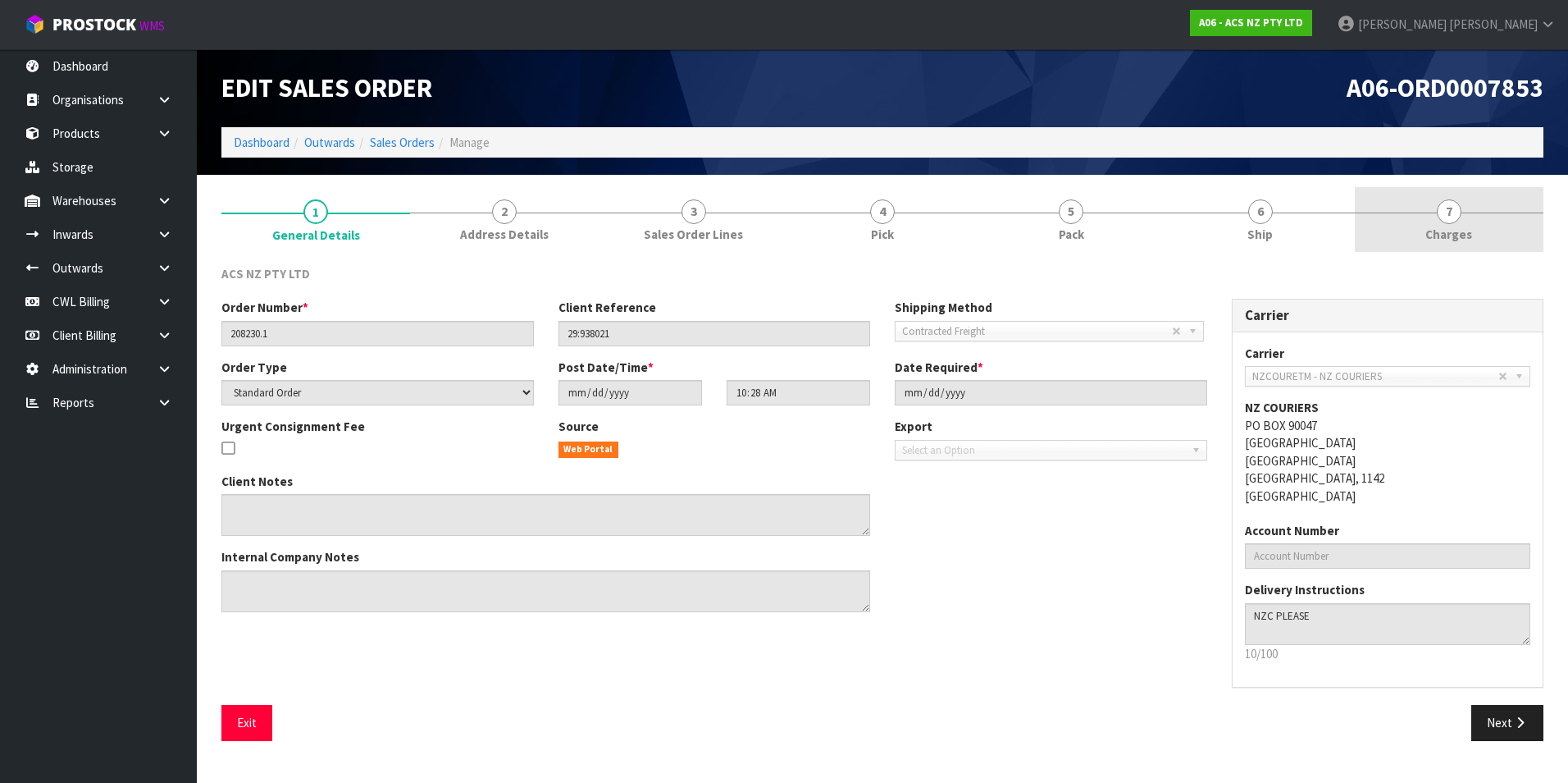
click at [1451, 212] on span "7" at bounding box center [1449, 211] width 25 height 25
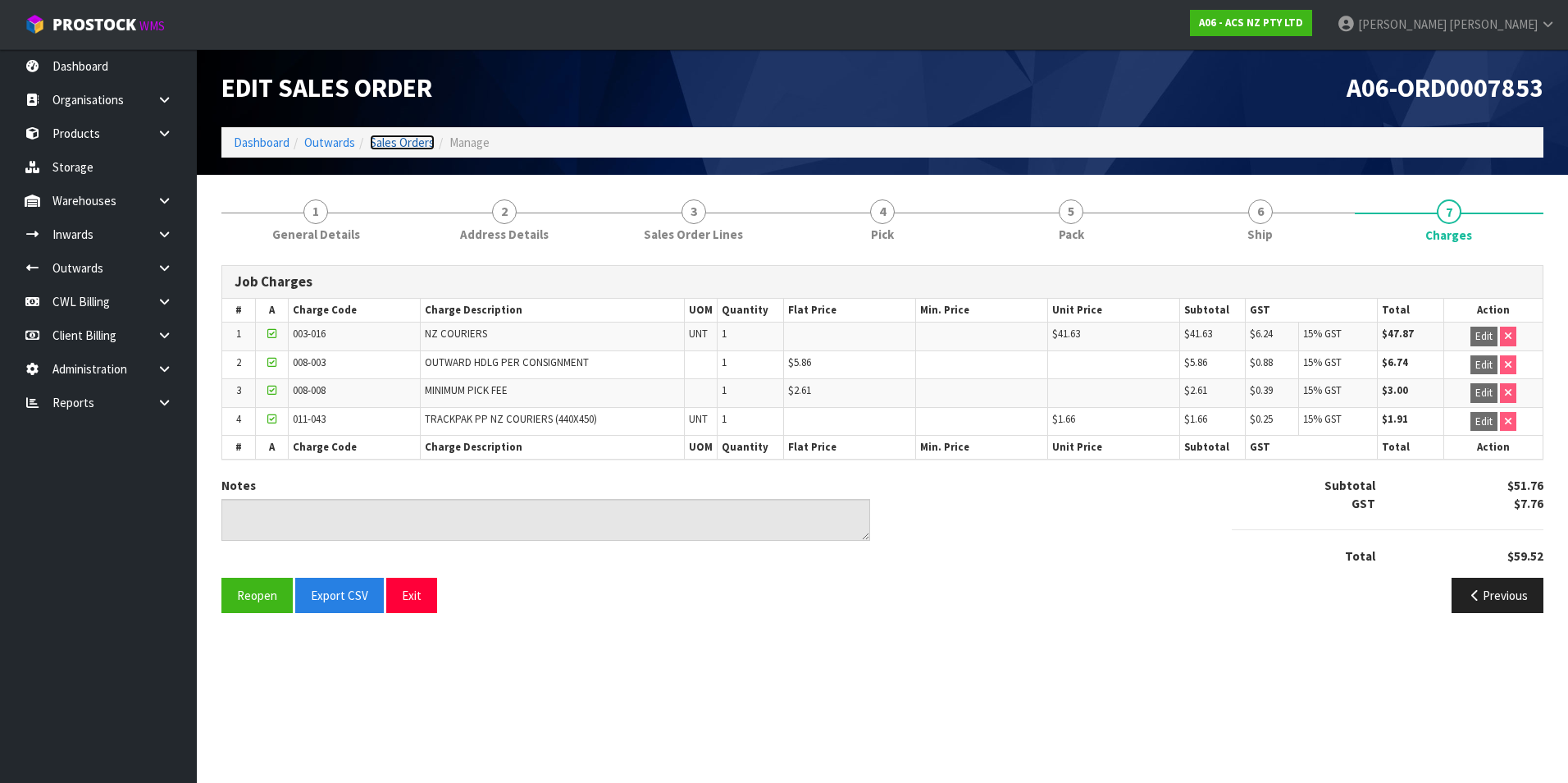
click at [403, 143] on link "Sales Orders" at bounding box center [402, 143] width 65 height 16
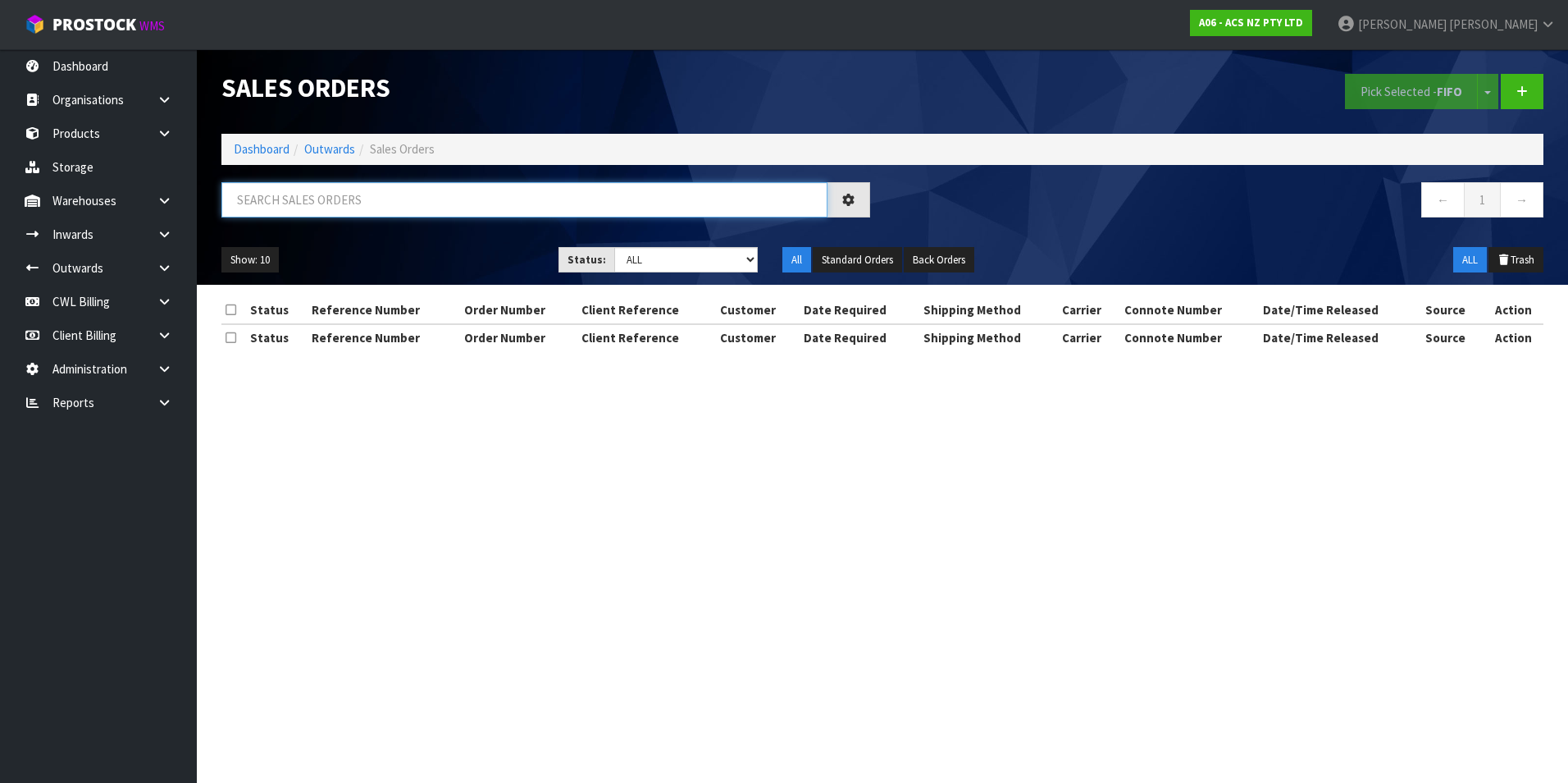
click at [277, 197] on input "text" at bounding box center [524, 200] width 606 height 36
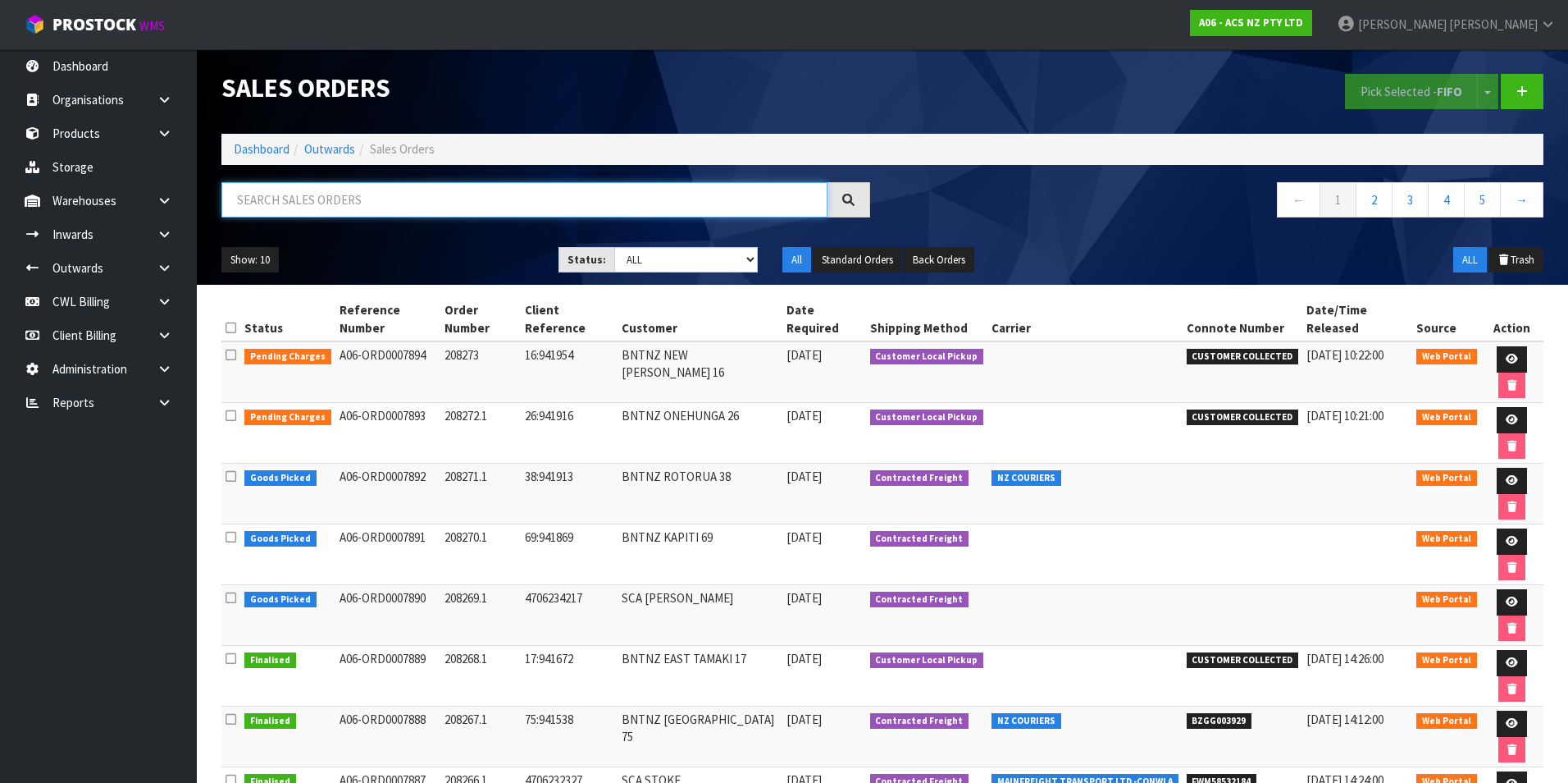
paste input "BZGG003909"
click at [351, 200] on input "BZGG003909" at bounding box center [524, 200] width 606 height 36
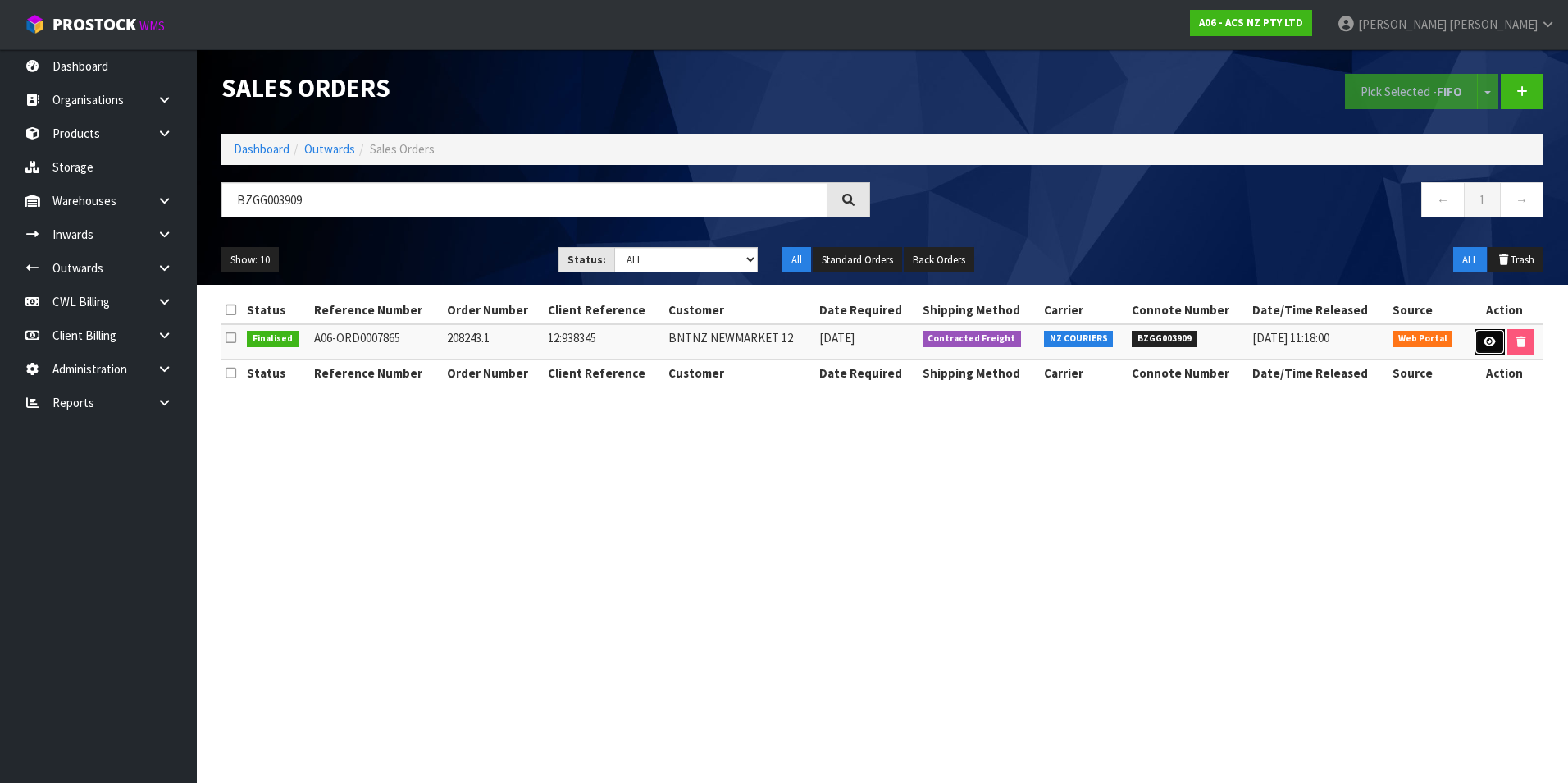
click at [1491, 340] on icon at bounding box center [1490, 341] width 12 height 11
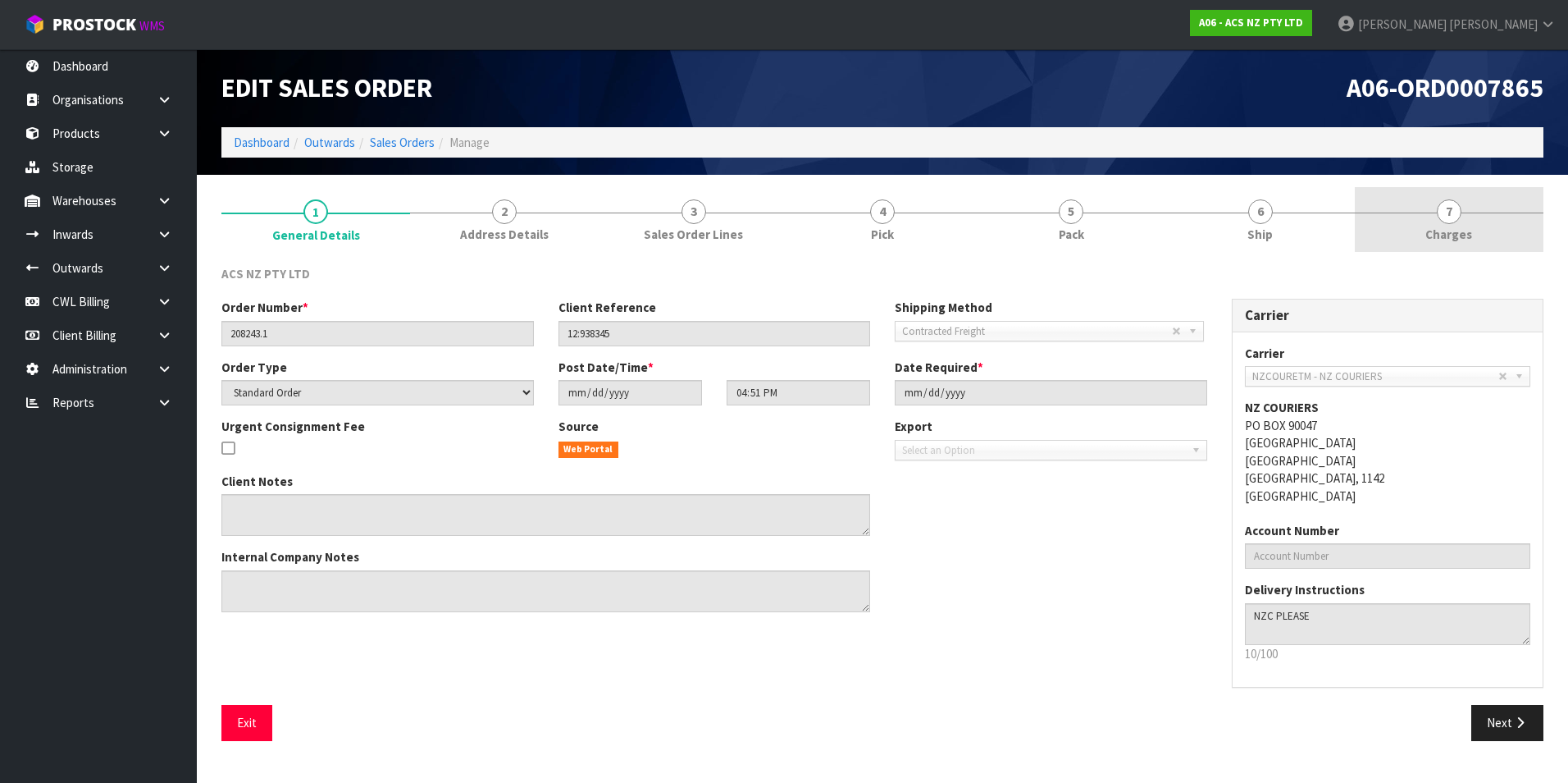
click at [1449, 217] on span "7" at bounding box center [1449, 211] width 25 height 25
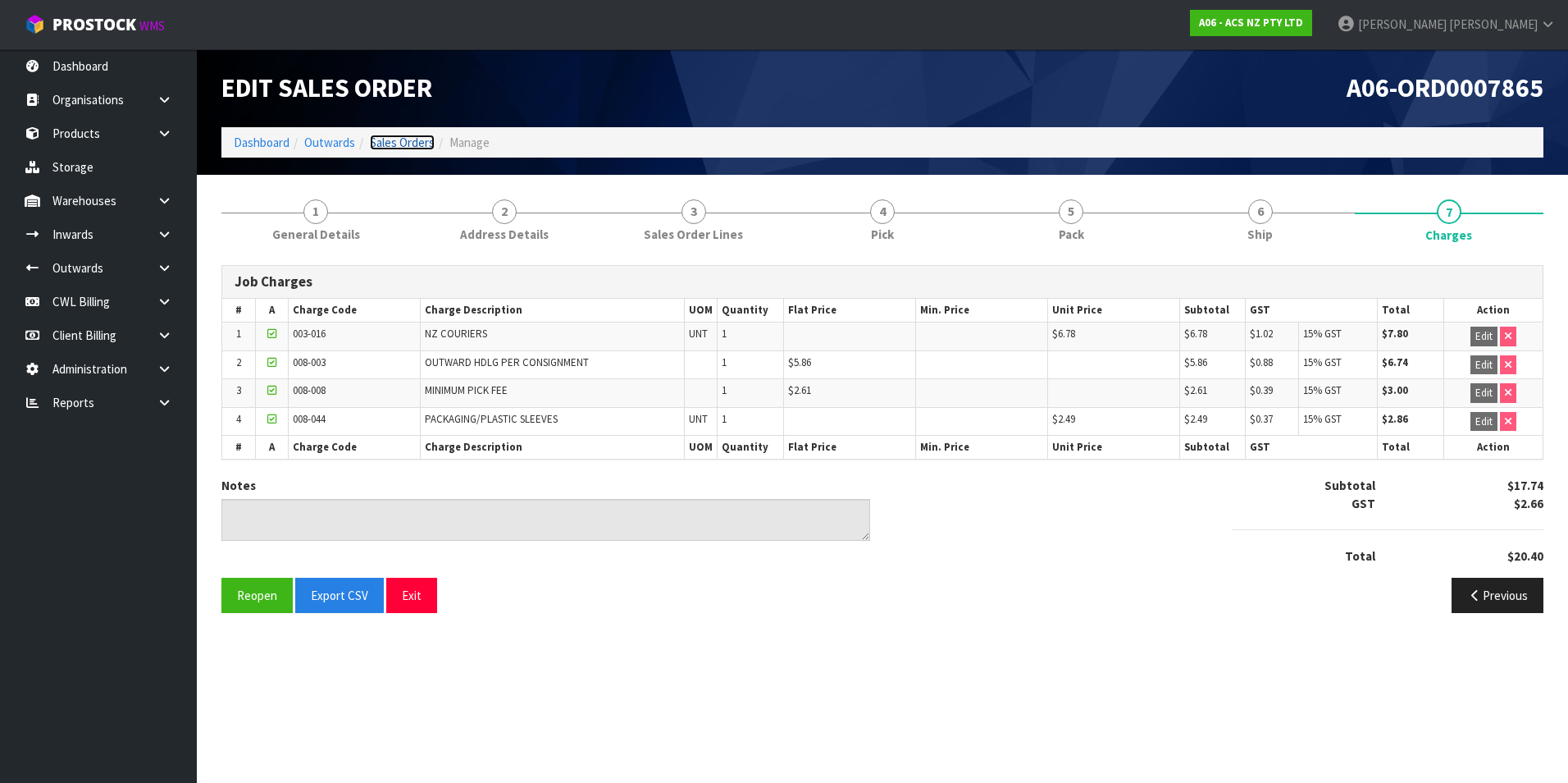
click at [390, 149] on link "Sales Orders" at bounding box center [402, 143] width 65 height 16
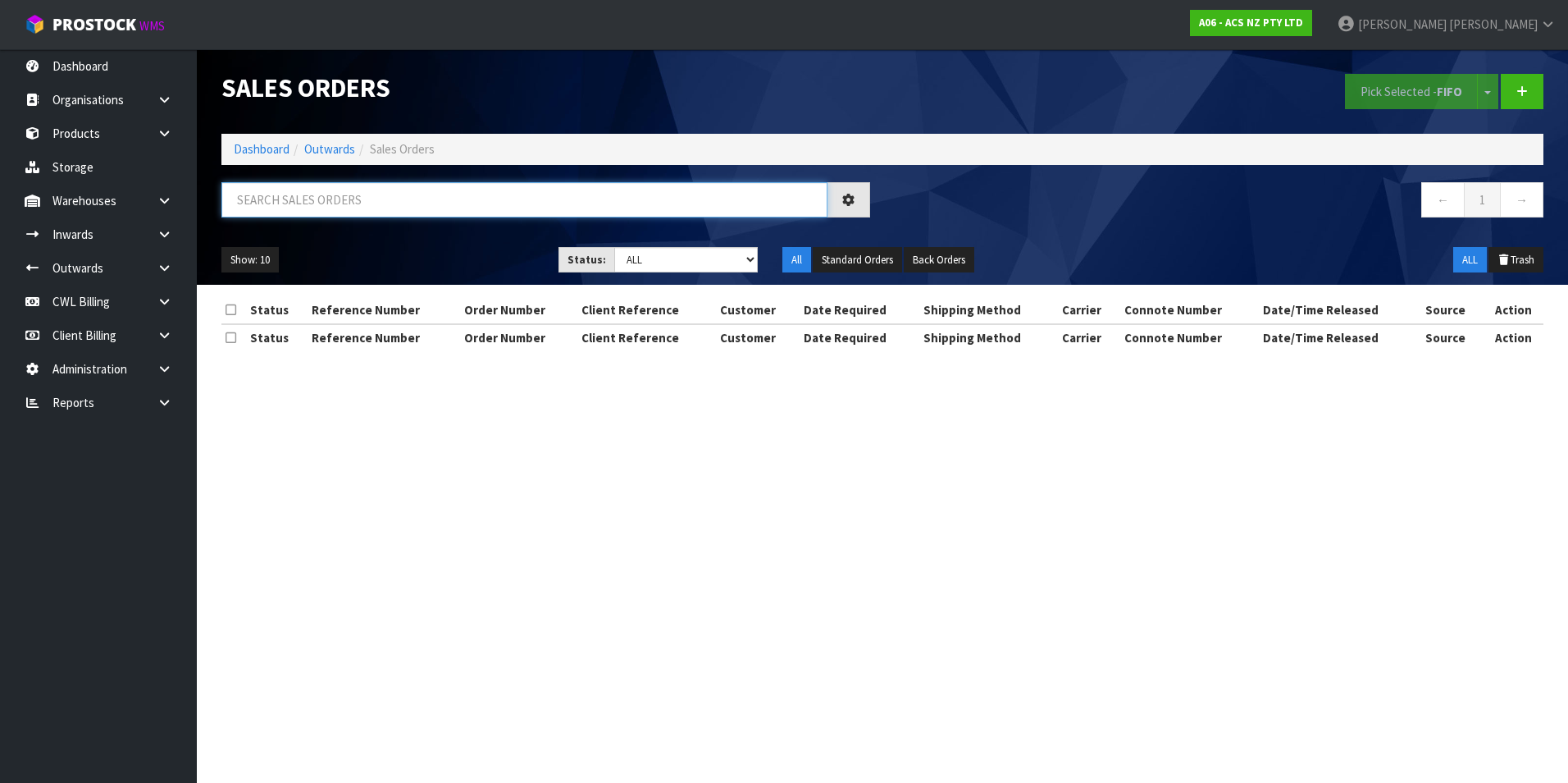
click at [279, 197] on input "text" at bounding box center [524, 200] width 606 height 36
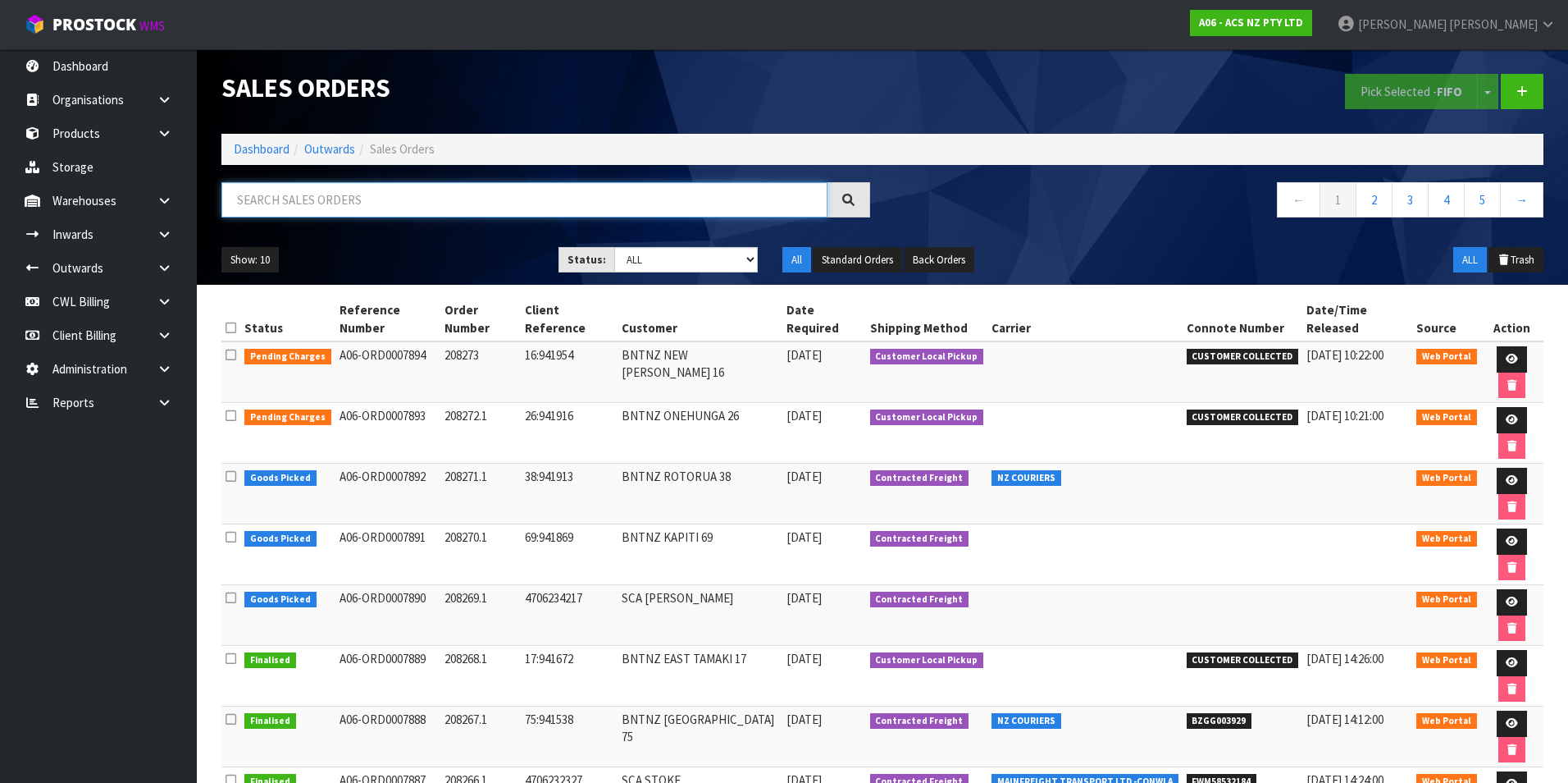
click at [302, 198] on input "text" at bounding box center [524, 200] width 606 height 36
paste input "BZGG003916"
click at [389, 191] on input "BZGG003916" at bounding box center [524, 200] width 606 height 36
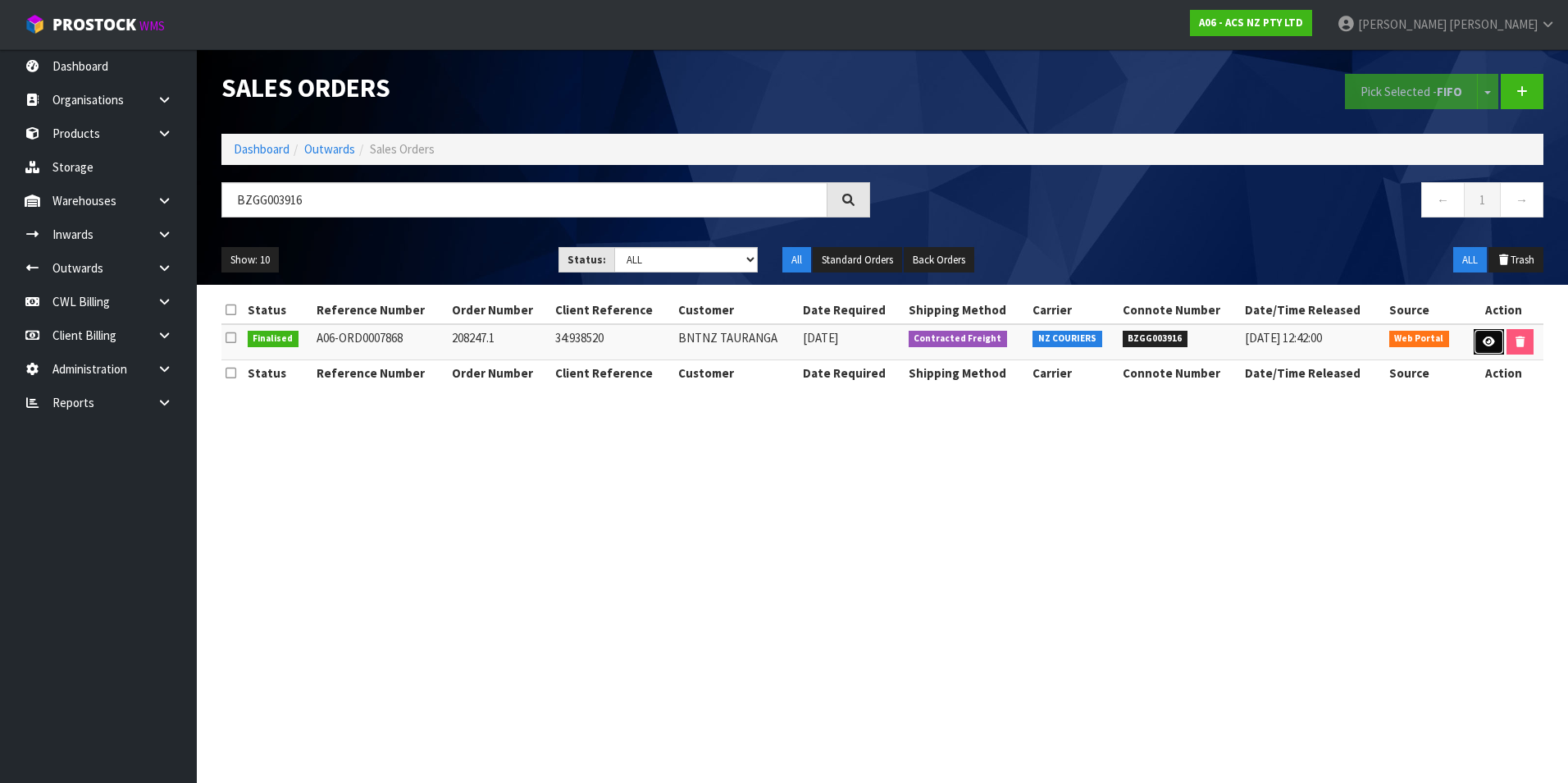
click at [1487, 345] on icon at bounding box center [1489, 341] width 12 height 11
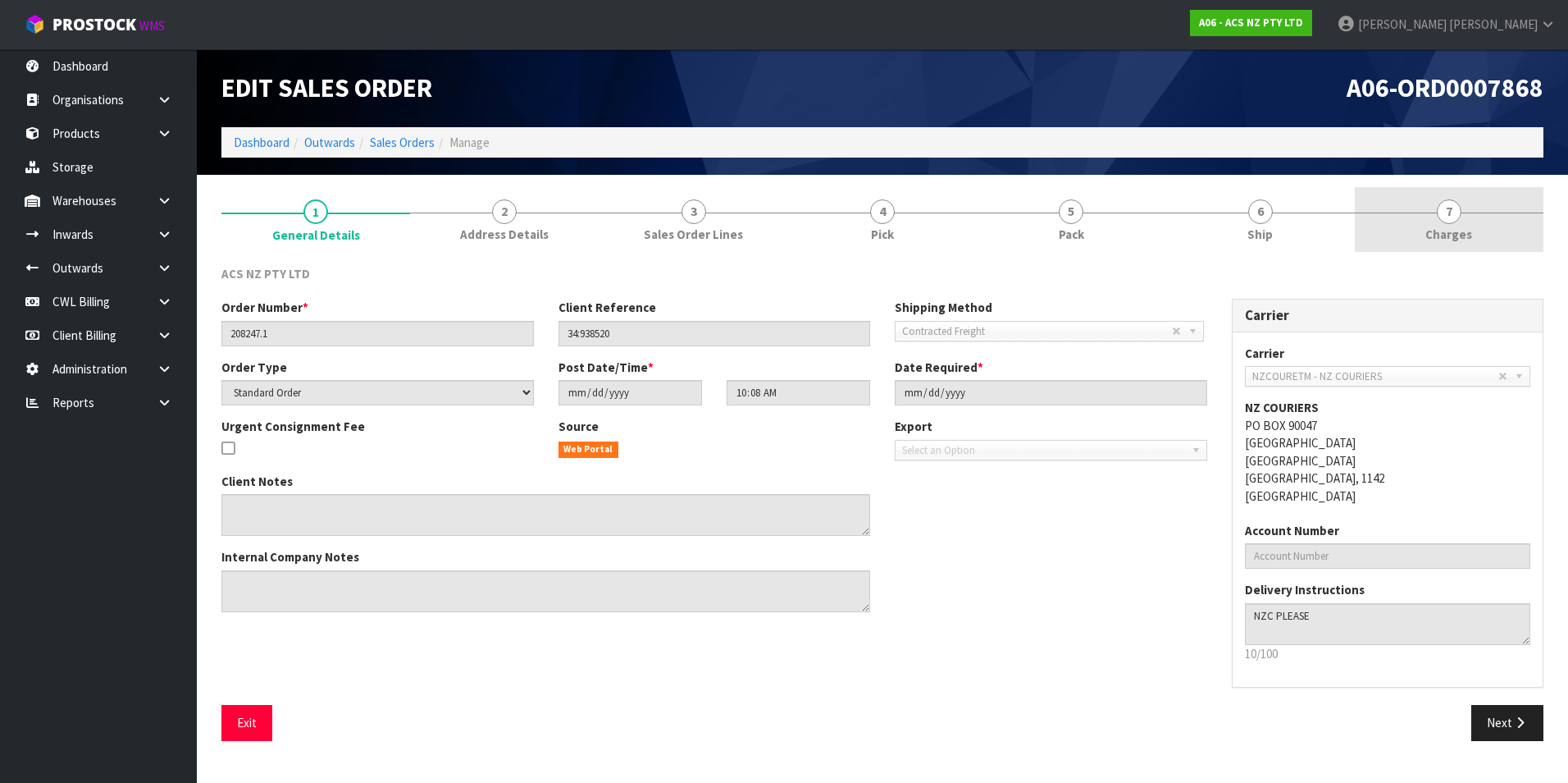
click at [1444, 214] on span "7" at bounding box center [1449, 211] width 25 height 25
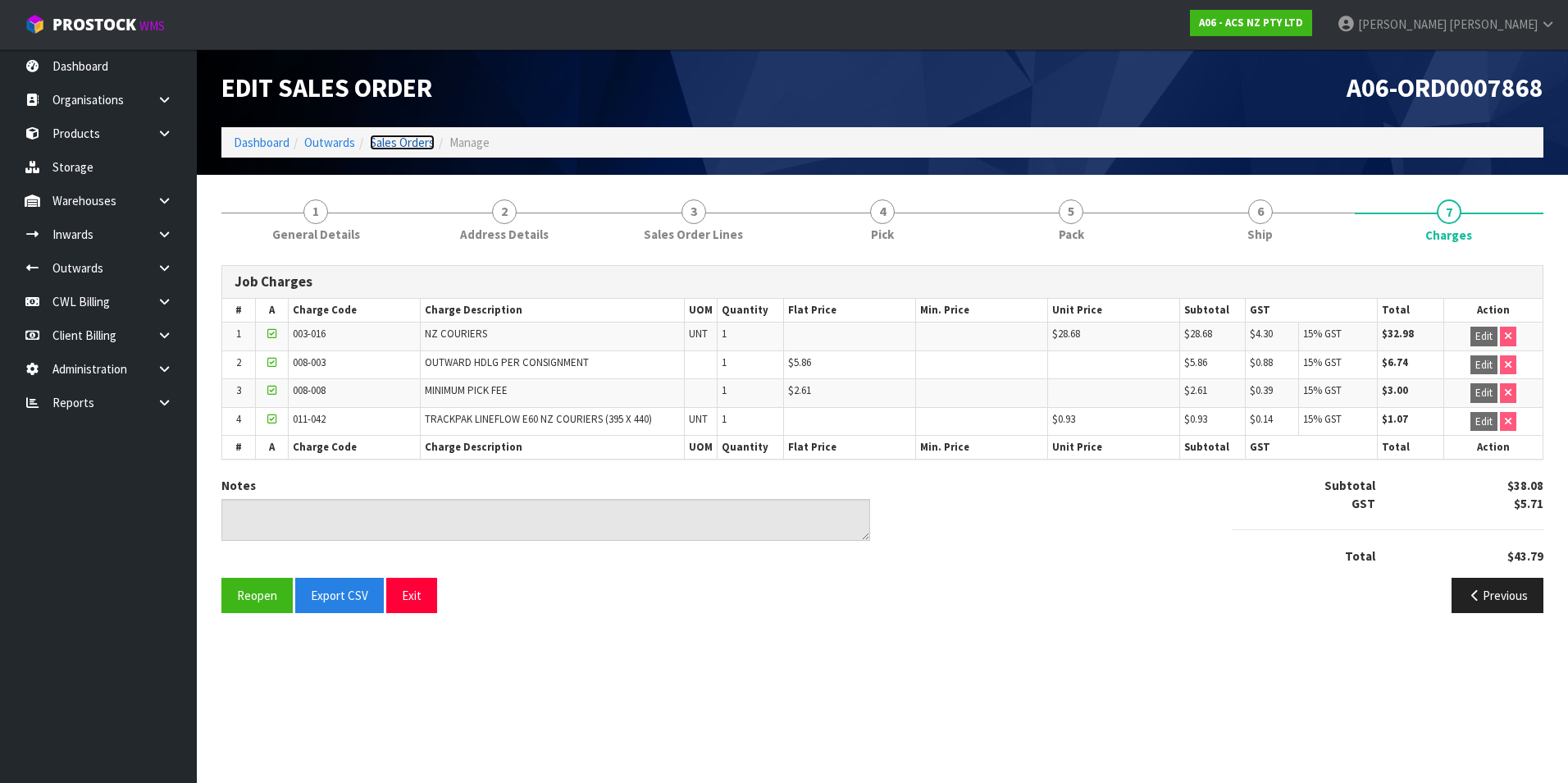
click at [412, 144] on link "Sales Orders" at bounding box center [402, 143] width 65 height 16
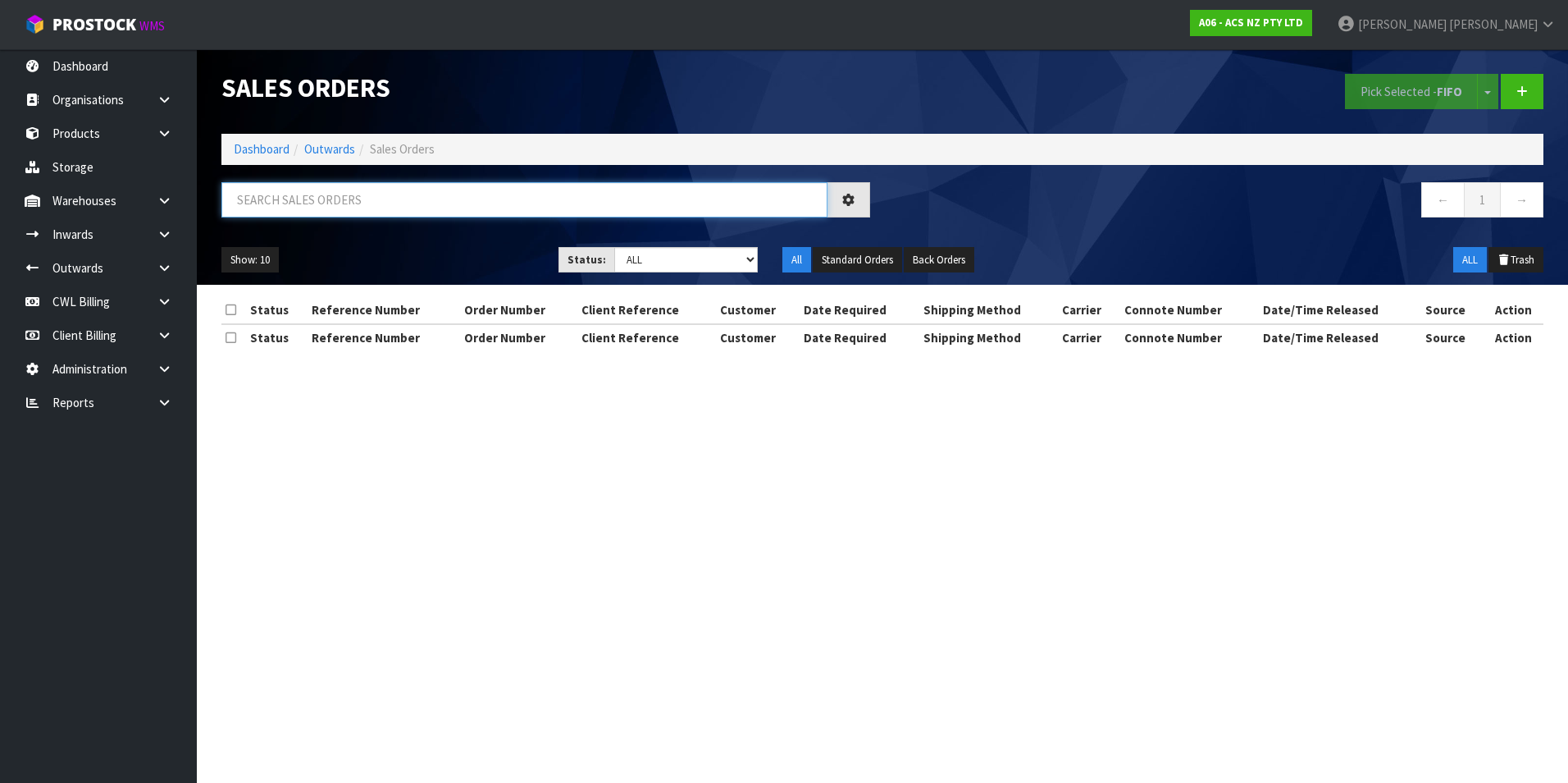
click at [277, 193] on input "text" at bounding box center [524, 200] width 606 height 36
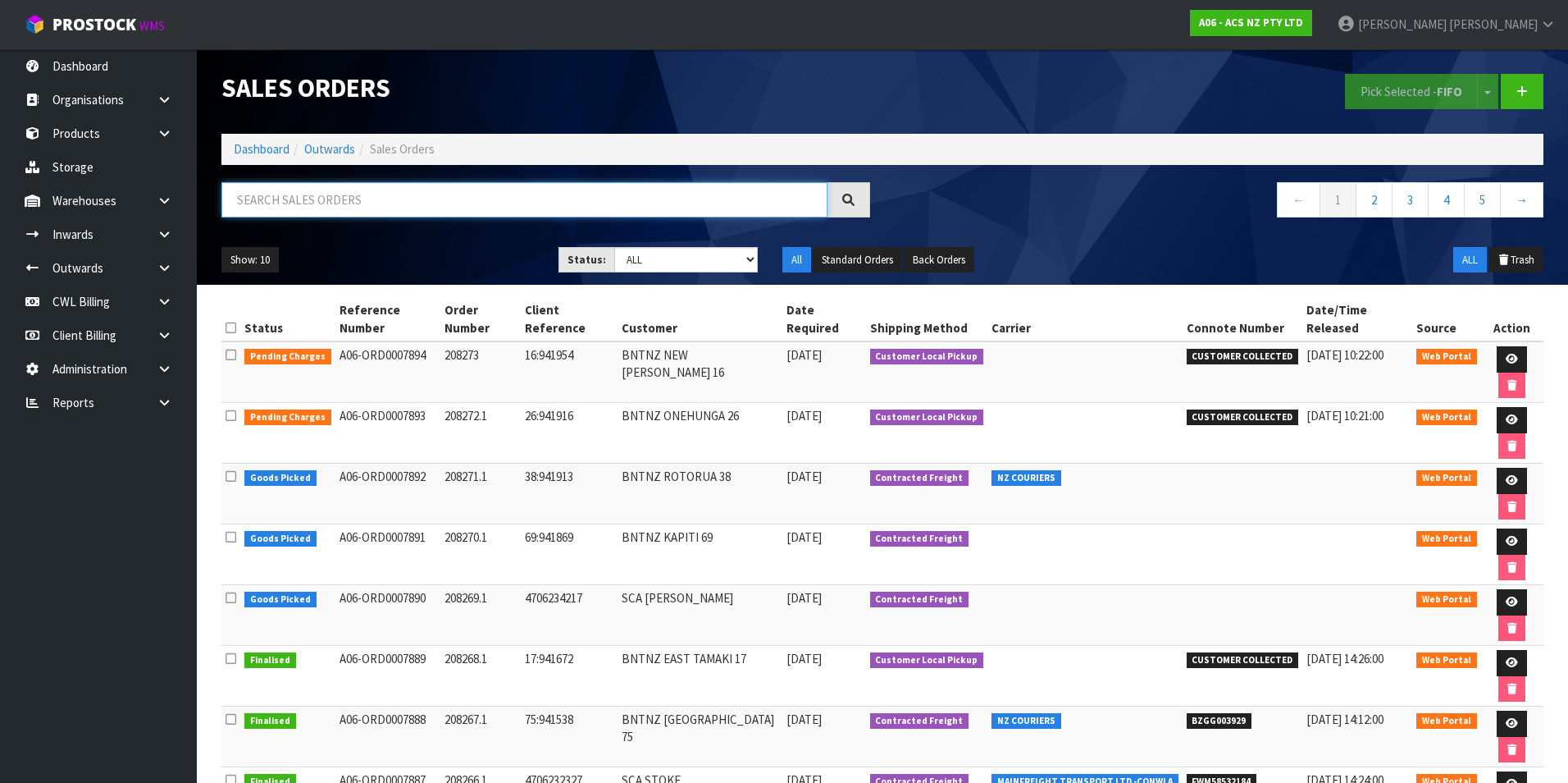
paste input "BZGG003921"
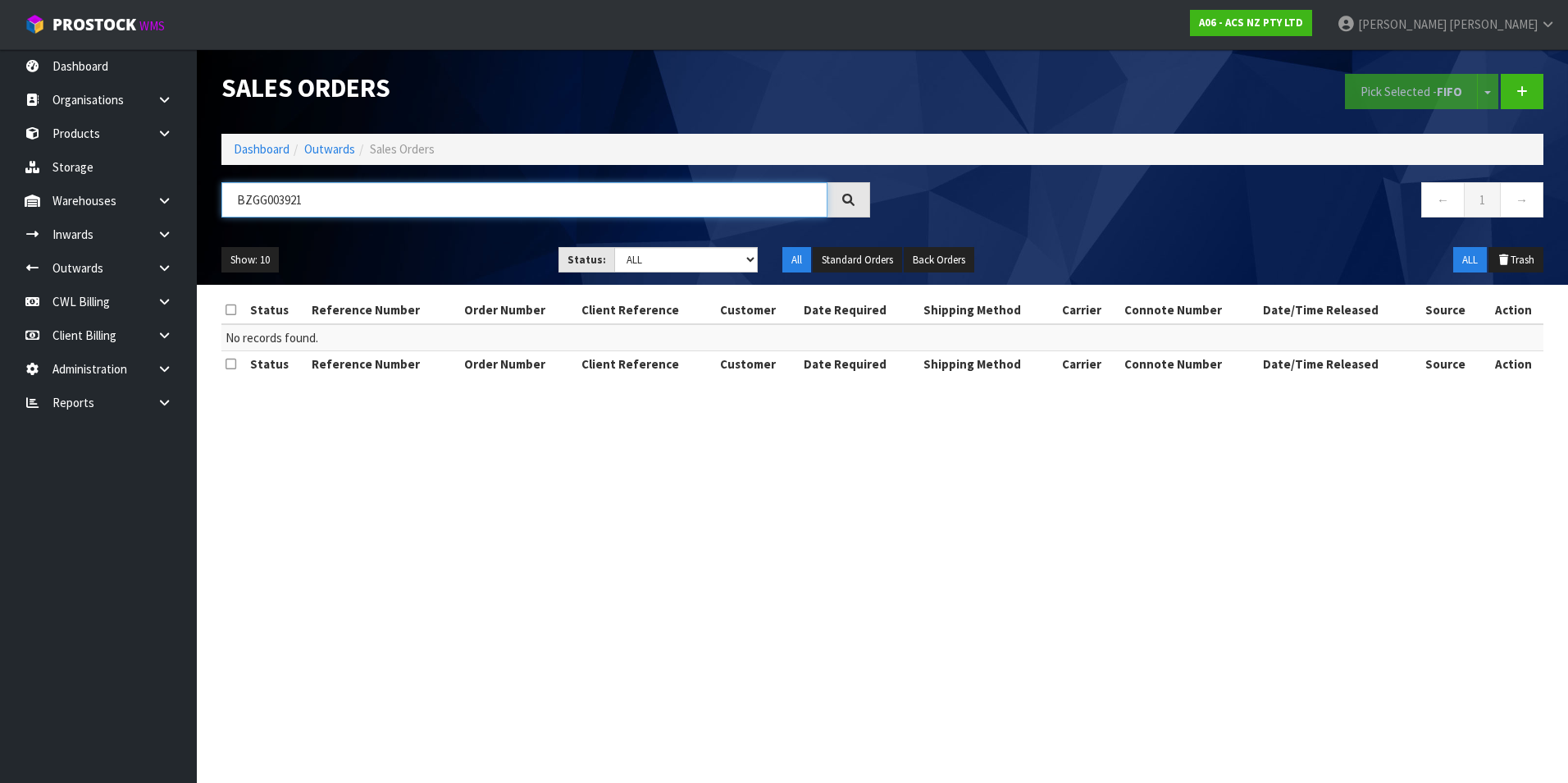
click at [375, 195] on input "BZGG003921" at bounding box center [524, 200] width 606 height 36
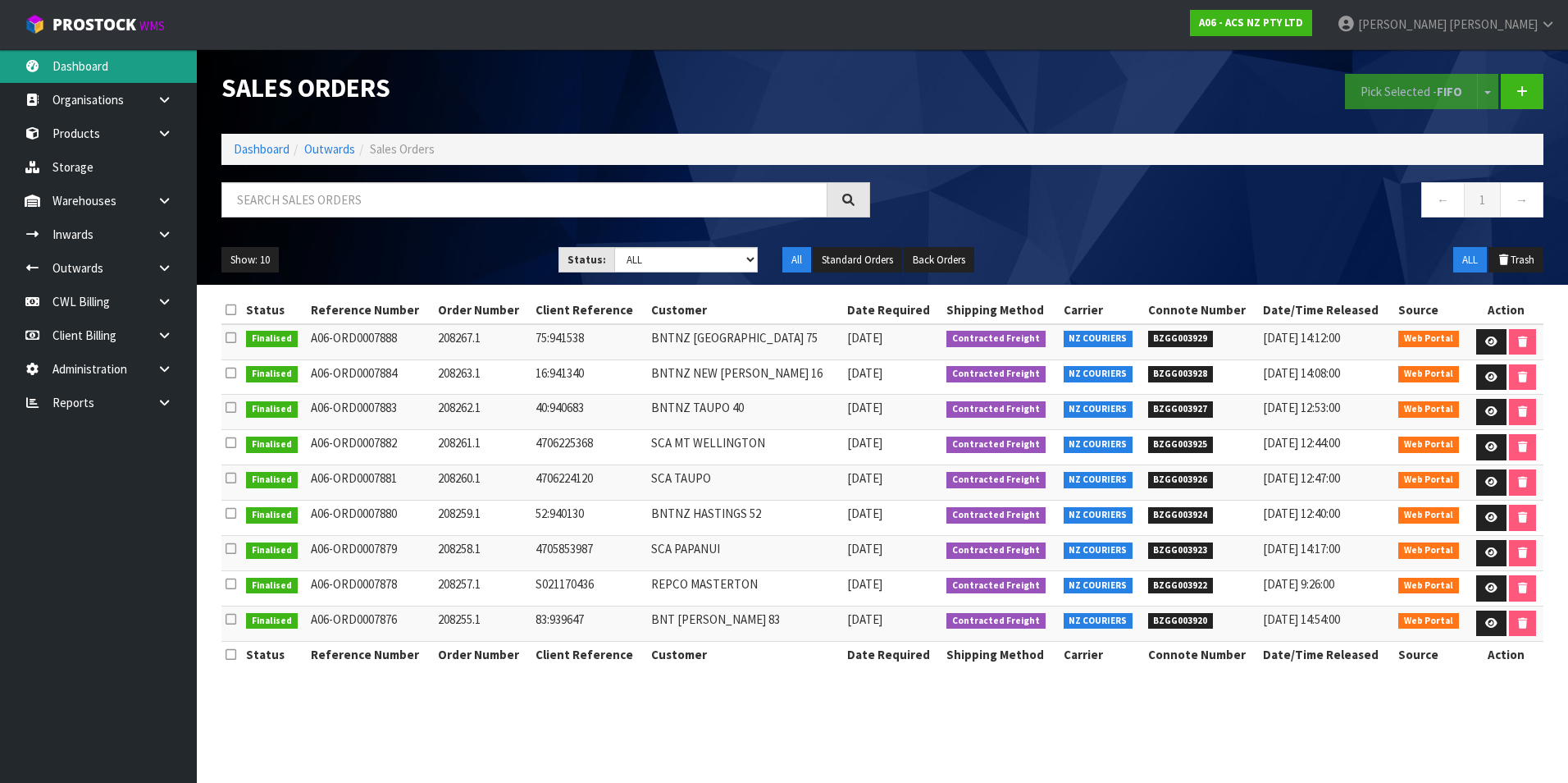
click at [103, 61] on link "Dashboard" at bounding box center [99, 66] width 197 height 34
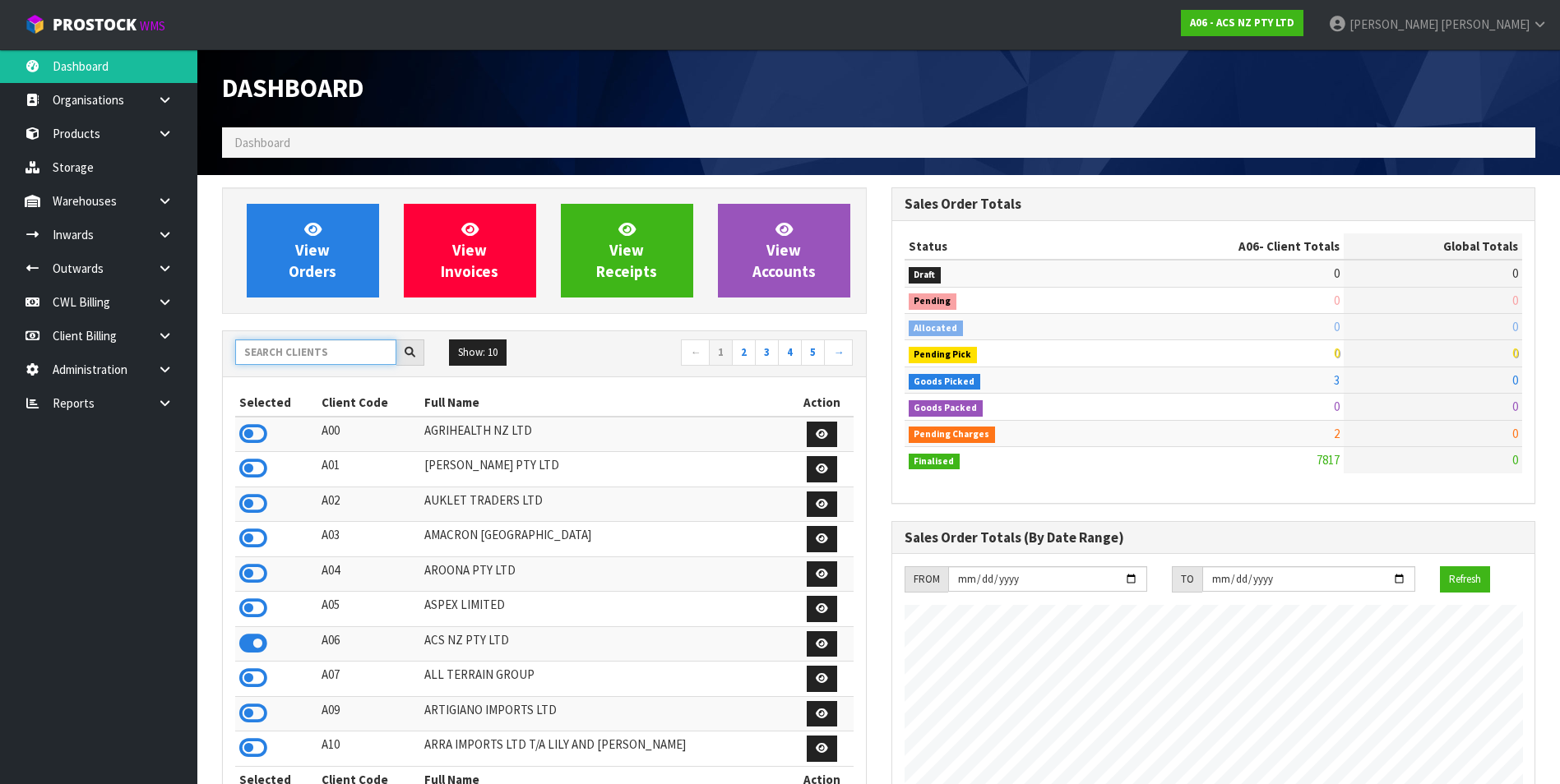
scroll to position [1245, 669]
click at [289, 354] on input "text" at bounding box center [315, 353] width 161 height 26
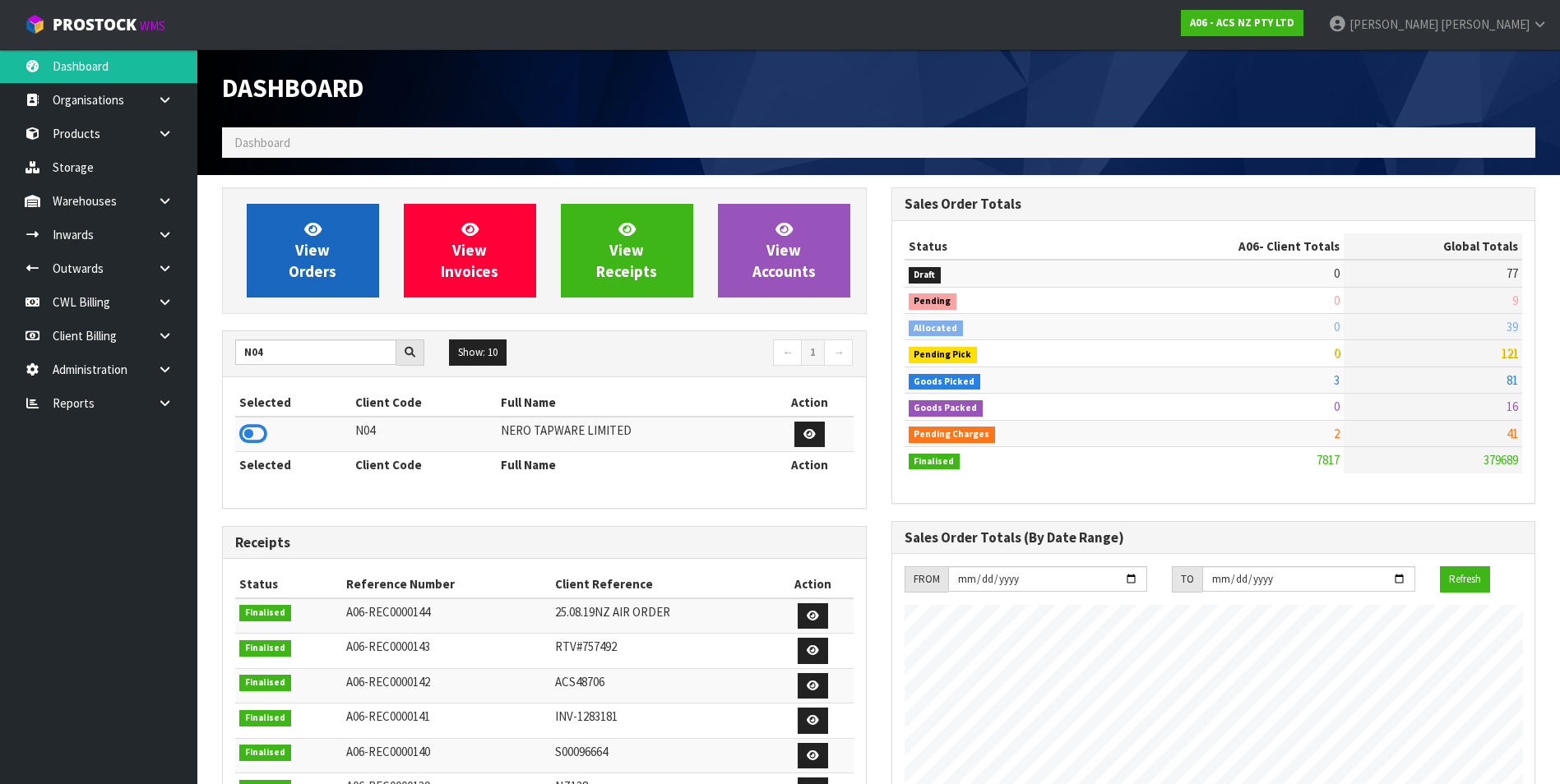
drag, startPoint x: 257, startPoint y: 433, endPoint x: 329, endPoint y: 229, distance: 216.3
click at [257, 429] on icon at bounding box center [253, 433] width 28 height 25
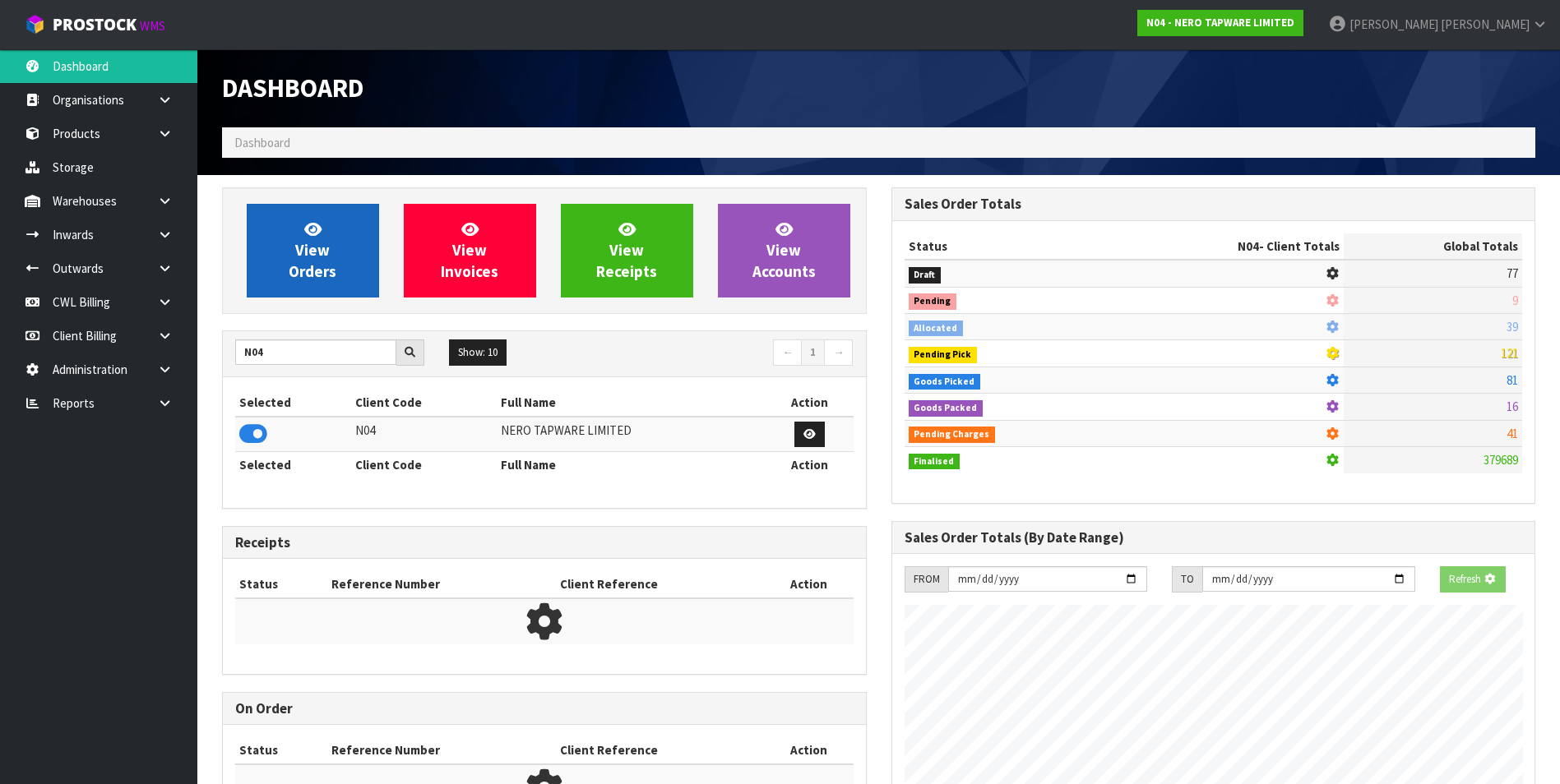
scroll to position [1025, 669]
click at [288, 263] on link "View Orders" at bounding box center [313, 250] width 132 height 94
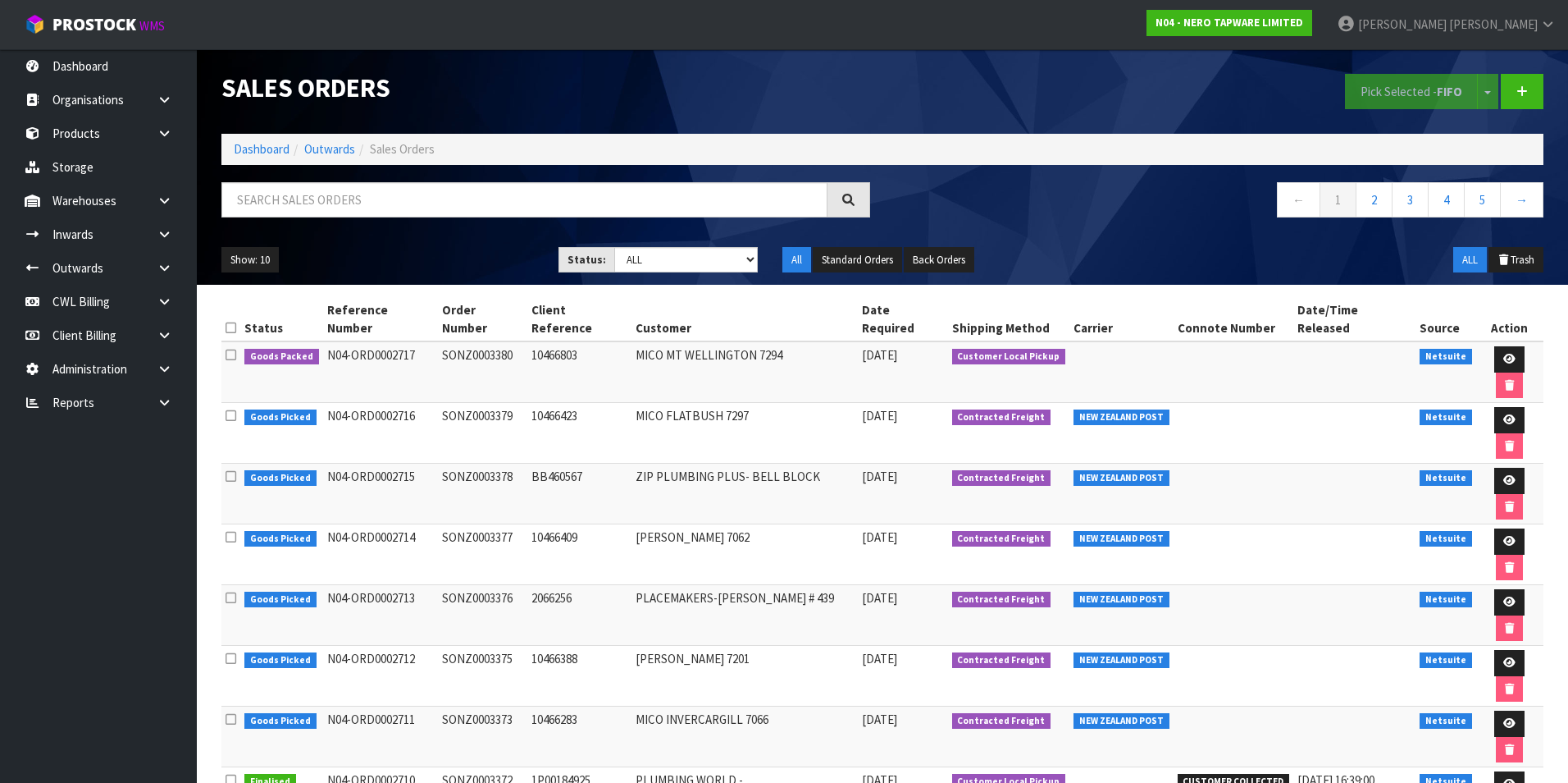
click at [1562, 595] on section "Status Reference Number Order Number Client Reference Customer Date Required Sh…" at bounding box center [883, 654] width 1372 height 738
click at [286, 193] on input "text" at bounding box center [524, 200] width 606 height 36
paste input "BZGG003921"
click at [97, 67] on link "Dashboard" at bounding box center [99, 66] width 197 height 34
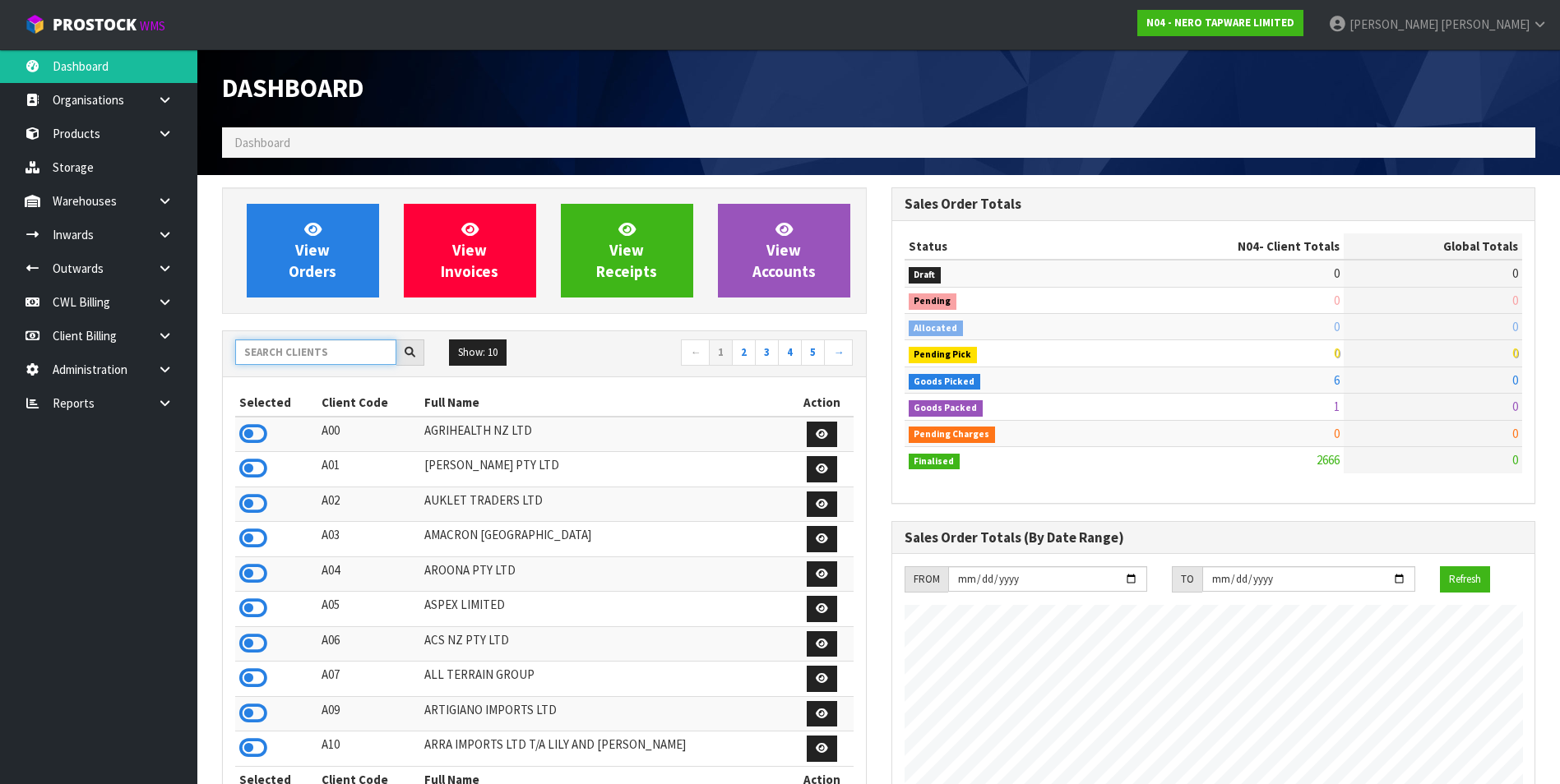
click at [279, 355] on input "text" at bounding box center [315, 353] width 161 height 26
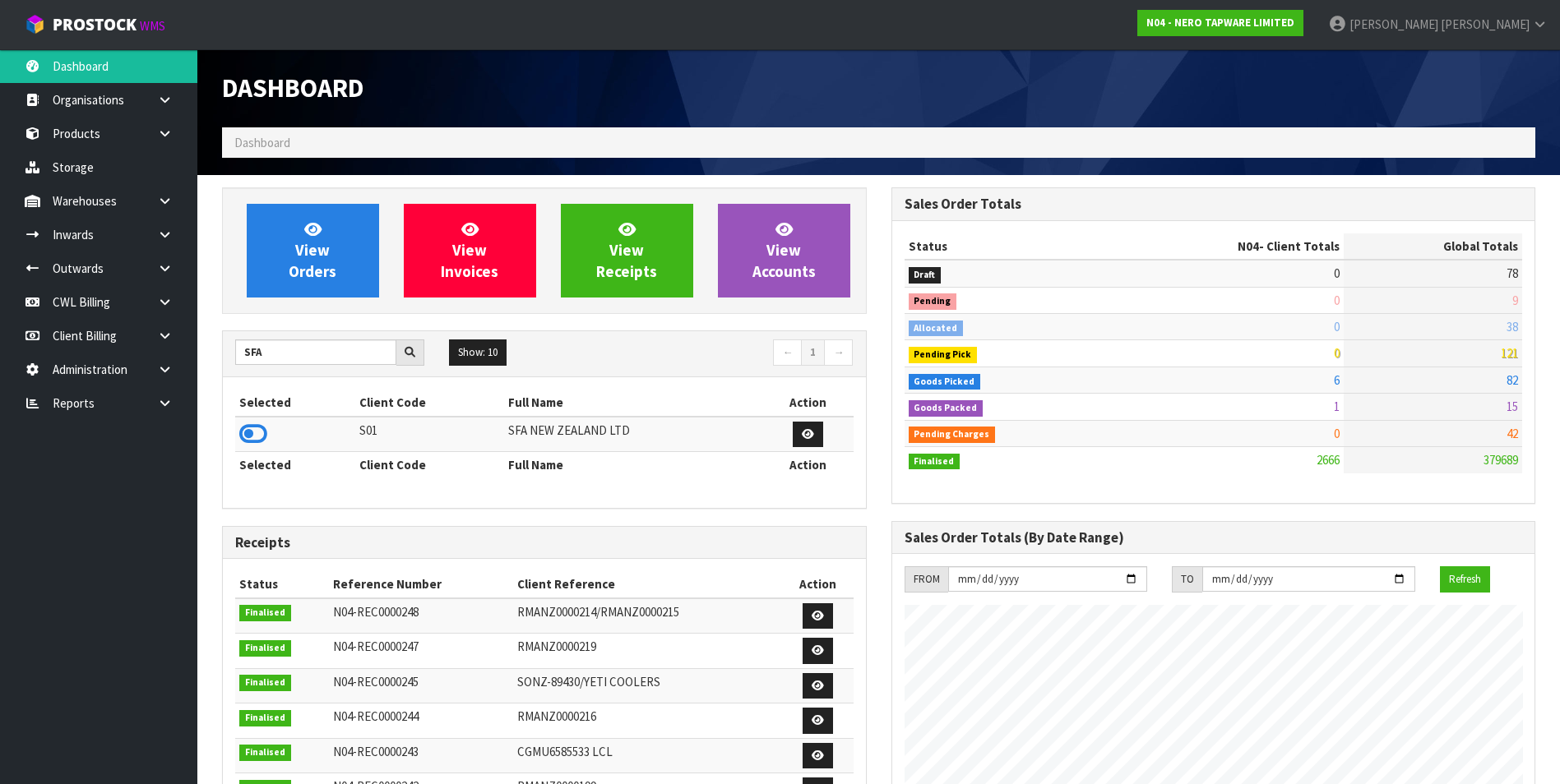
drag, startPoint x: 257, startPoint y: 431, endPoint x: 318, endPoint y: 299, distance: 145.4
click at [257, 429] on icon at bounding box center [253, 433] width 28 height 25
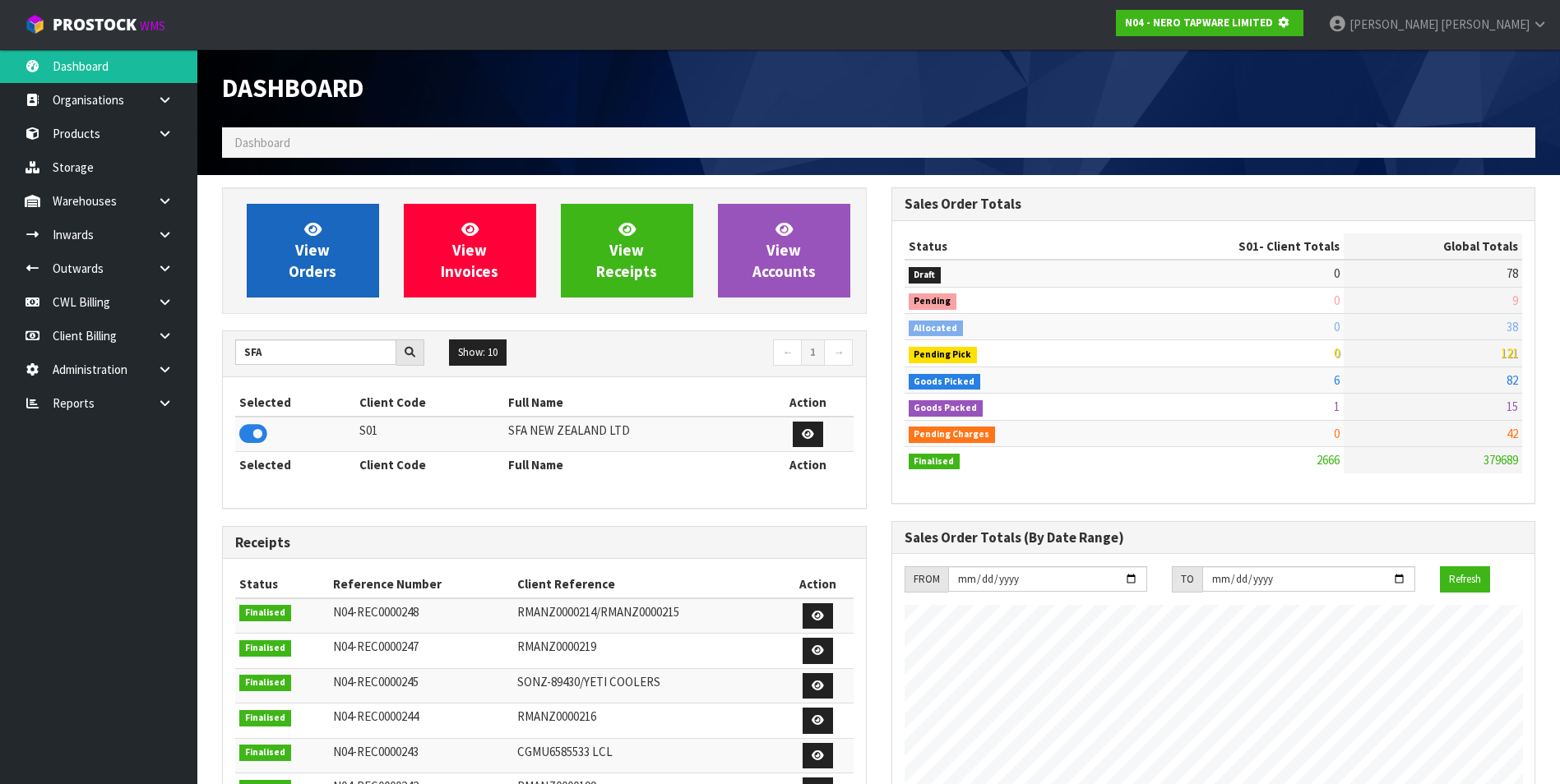
scroll to position [1025, 669]
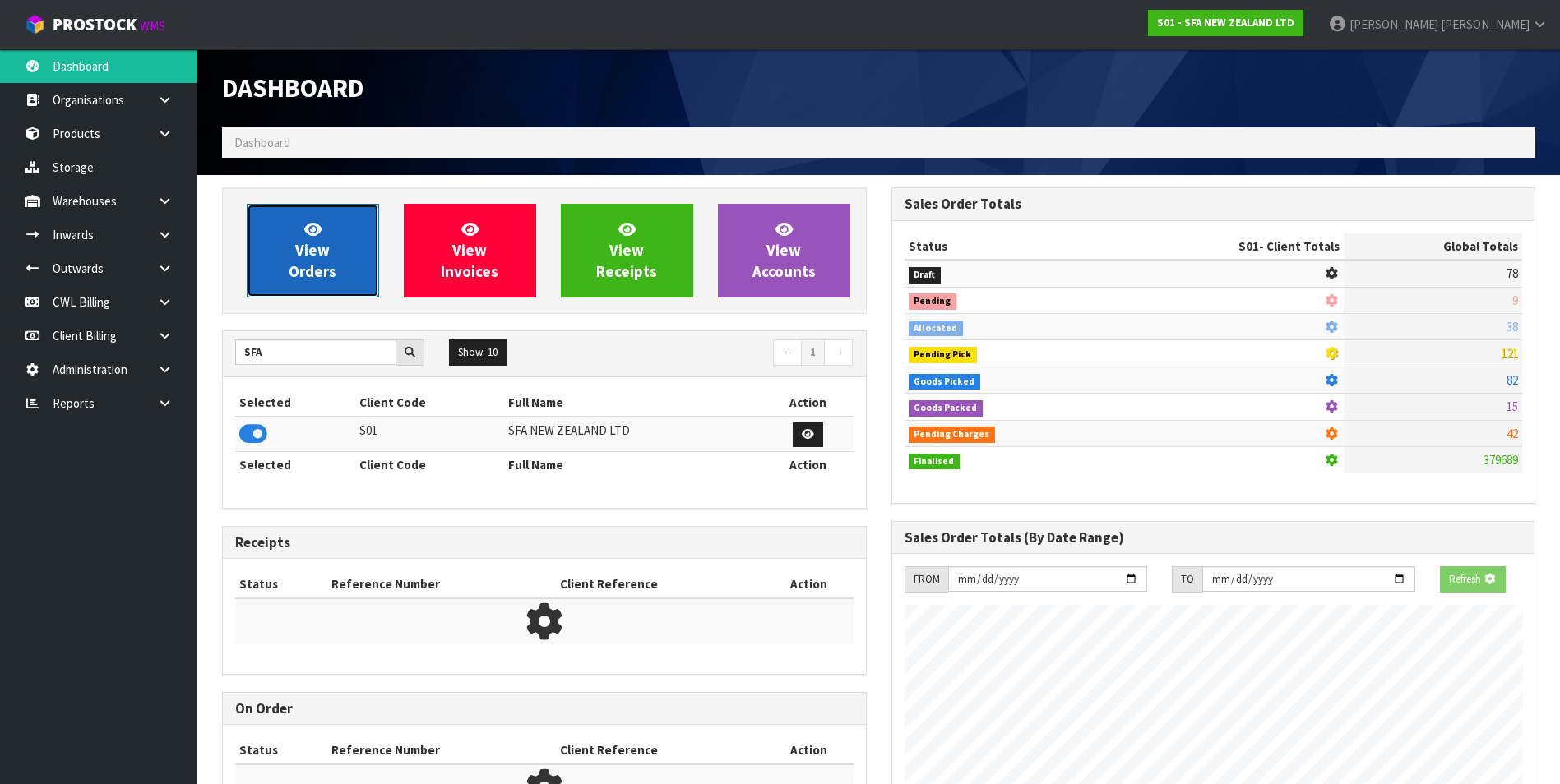
click at [322, 263] on span "View Orders" at bounding box center [312, 250] width 47 height 61
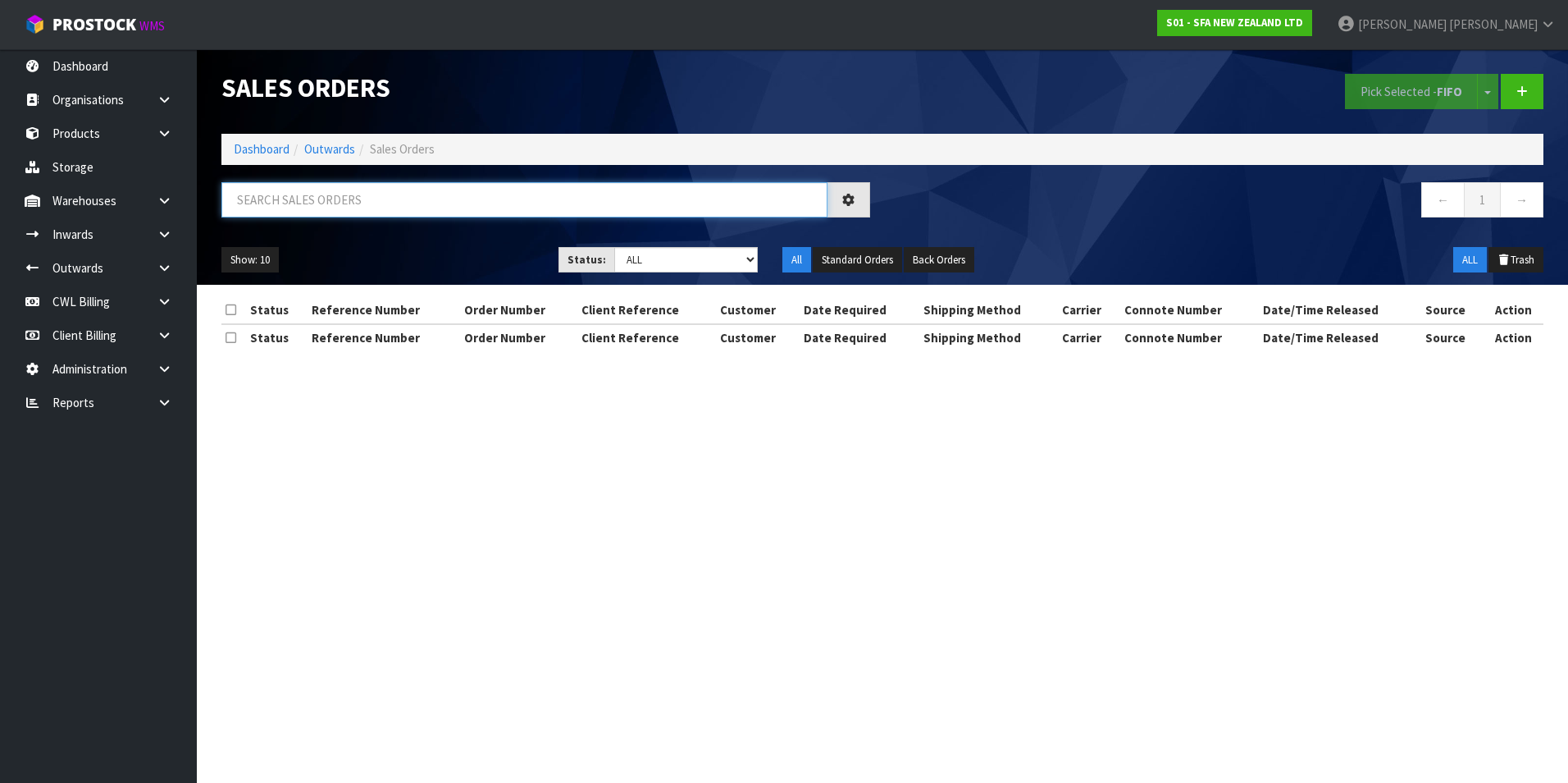
click at [264, 192] on input "text" at bounding box center [524, 200] width 606 height 36
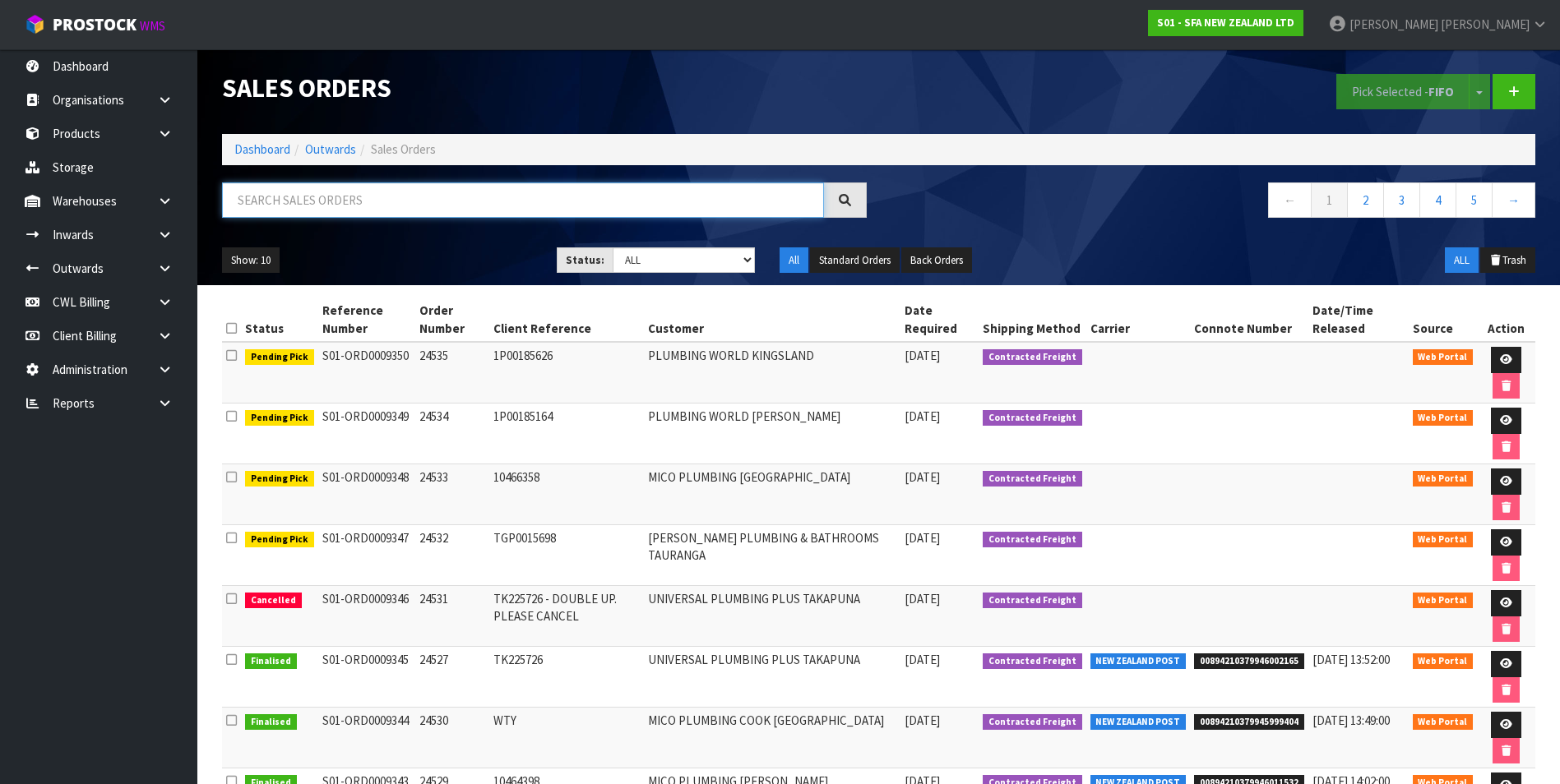
paste input "BZGG003921"
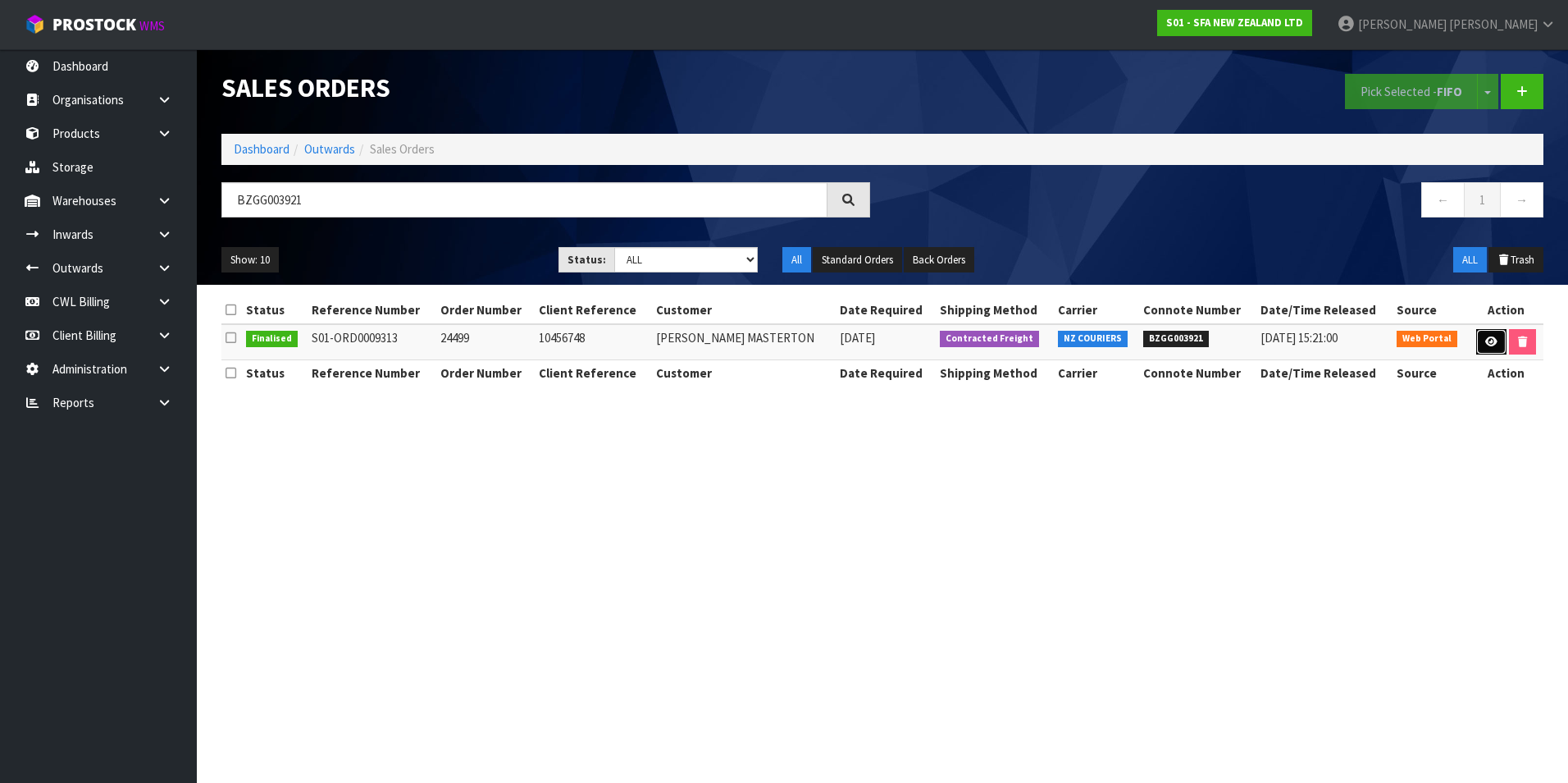
click at [1490, 341] on icon at bounding box center [1491, 341] width 12 height 11
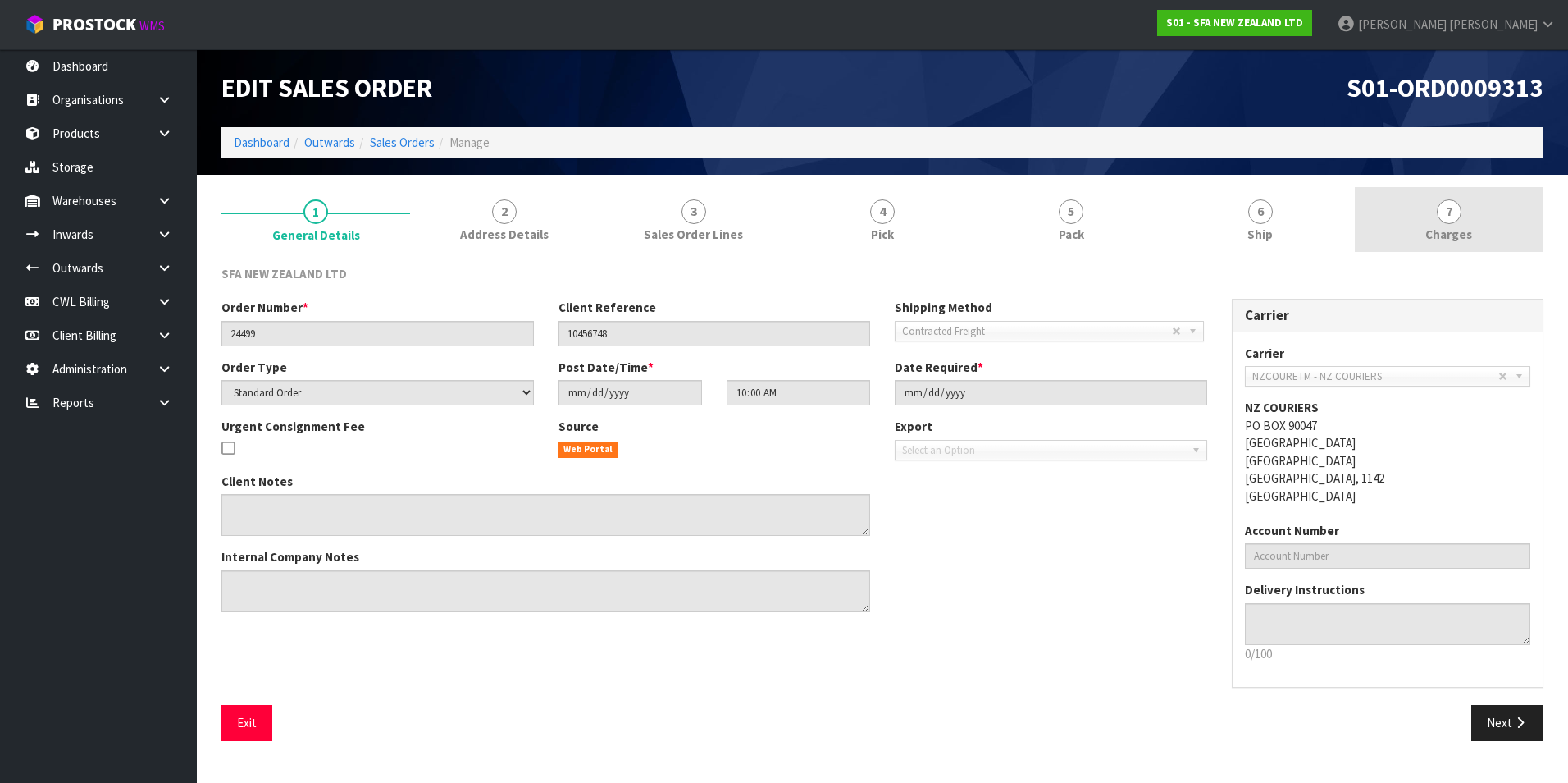
click at [1449, 214] on span "7" at bounding box center [1449, 211] width 25 height 25
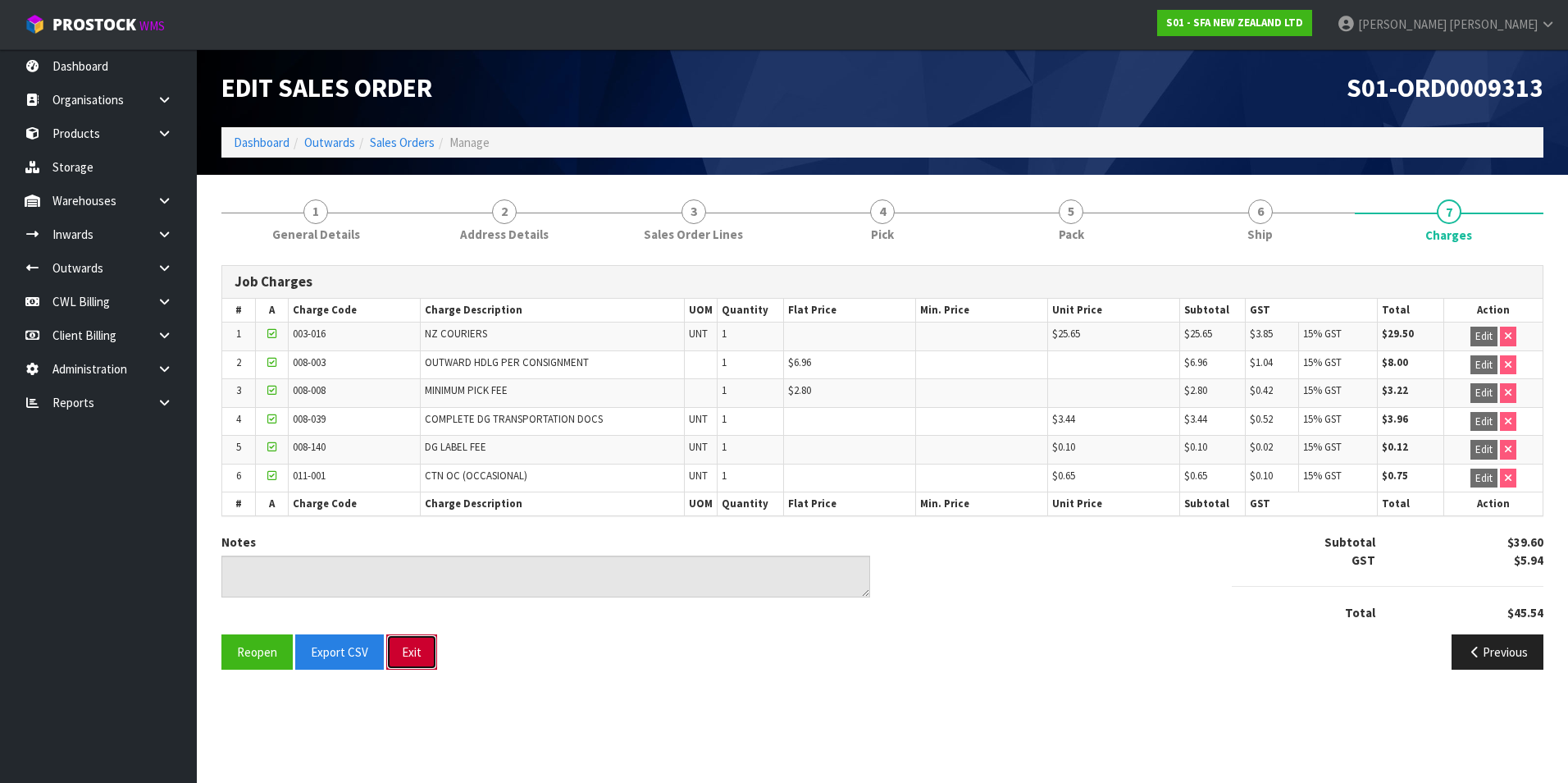
click at [401, 654] on button "Exit" at bounding box center [412, 652] width 51 height 36
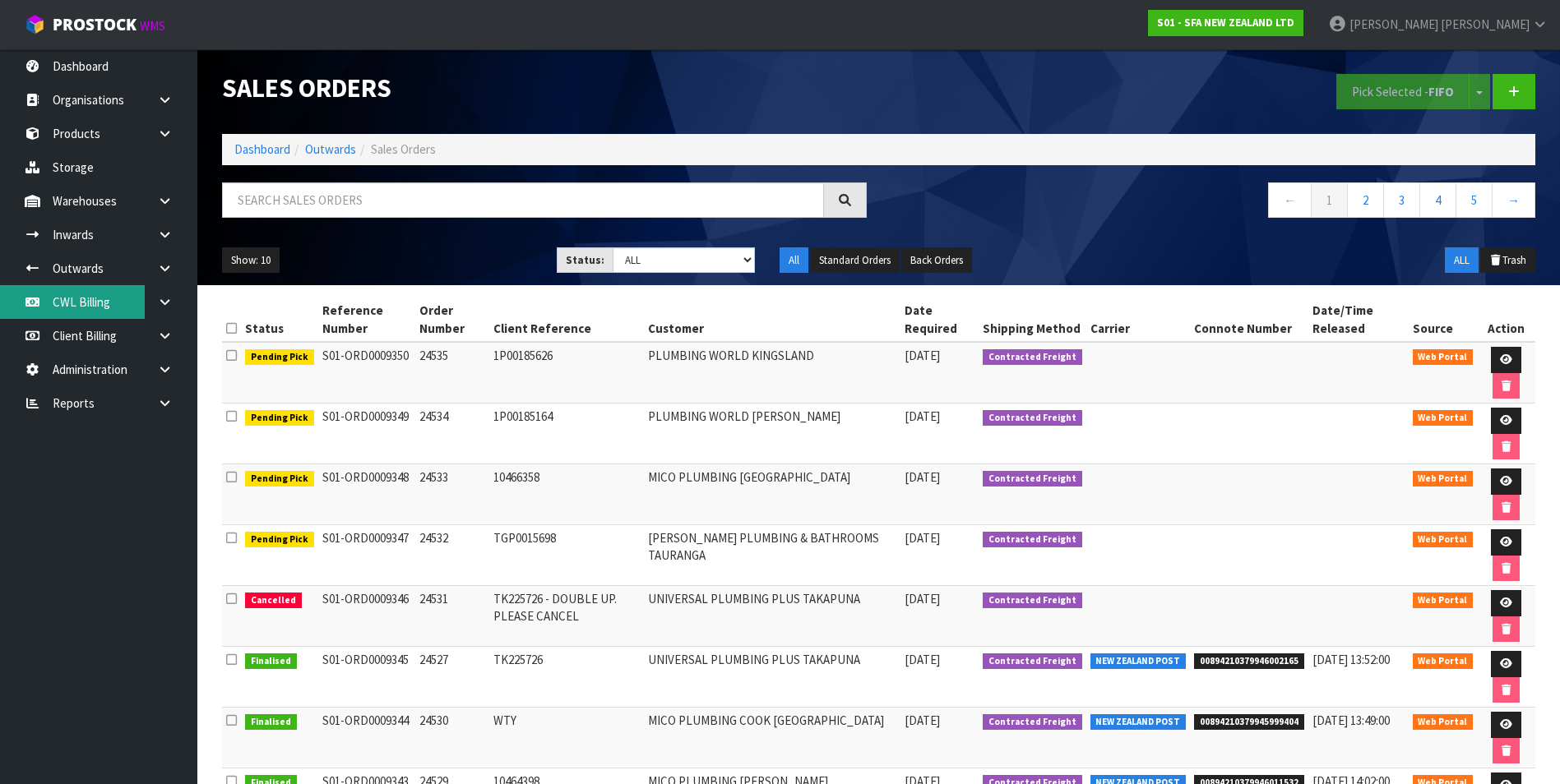
click at [95, 302] on link "CWL Billing" at bounding box center [99, 302] width 198 height 34
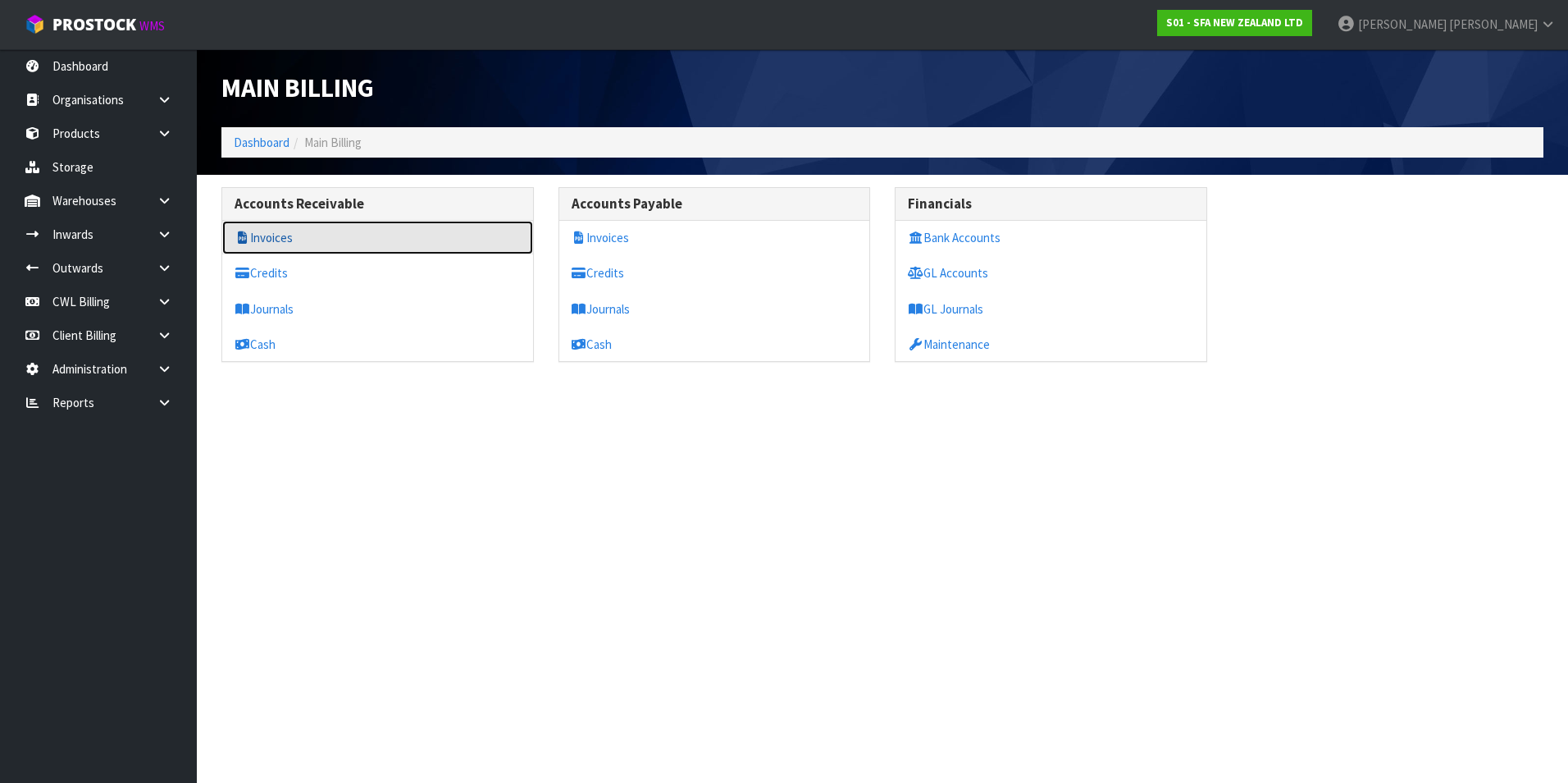
click at [291, 242] on link "Invoices" at bounding box center [377, 238] width 310 height 34
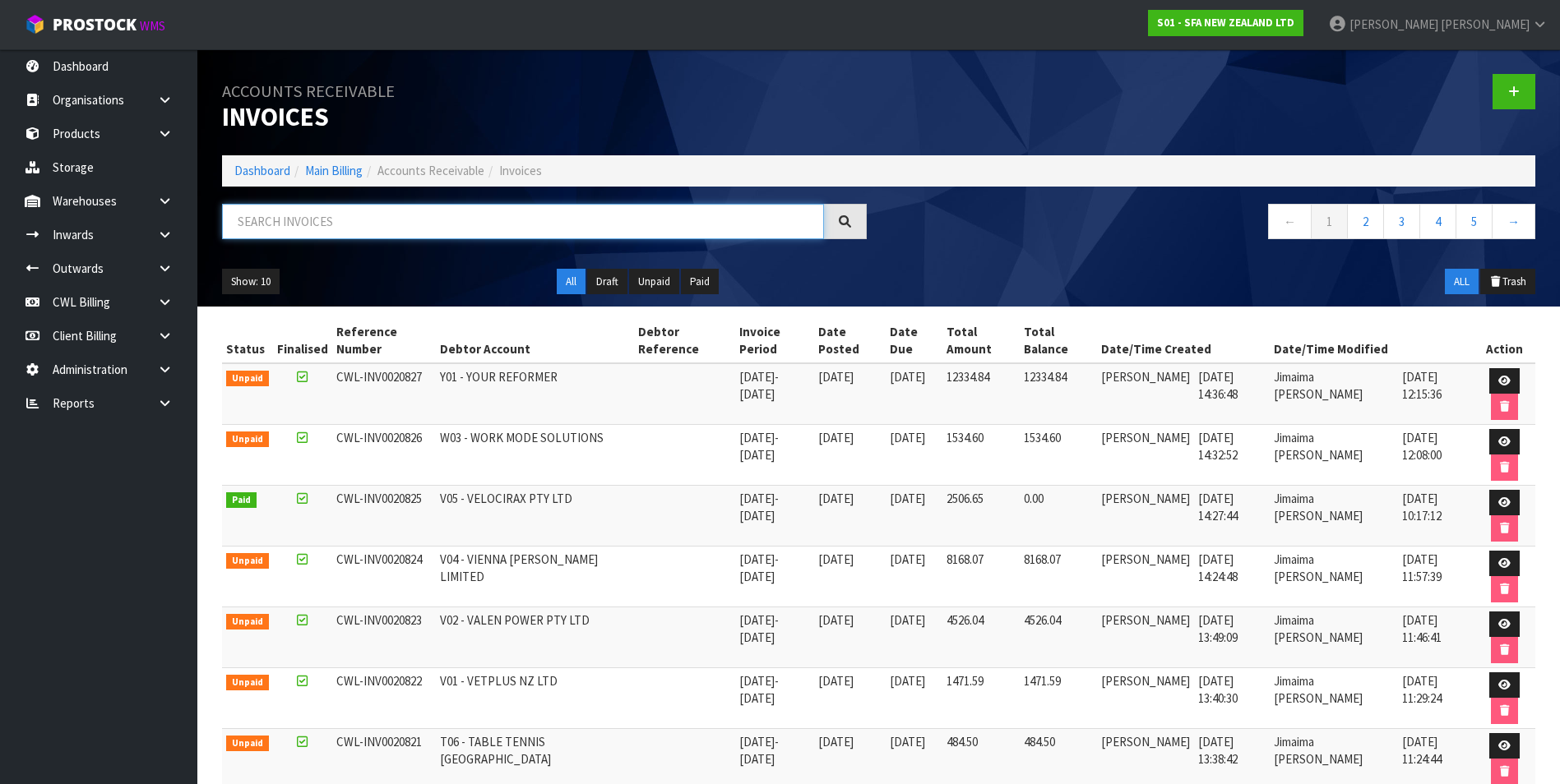
click at [300, 223] on input "text" at bounding box center [523, 221] width 602 height 36
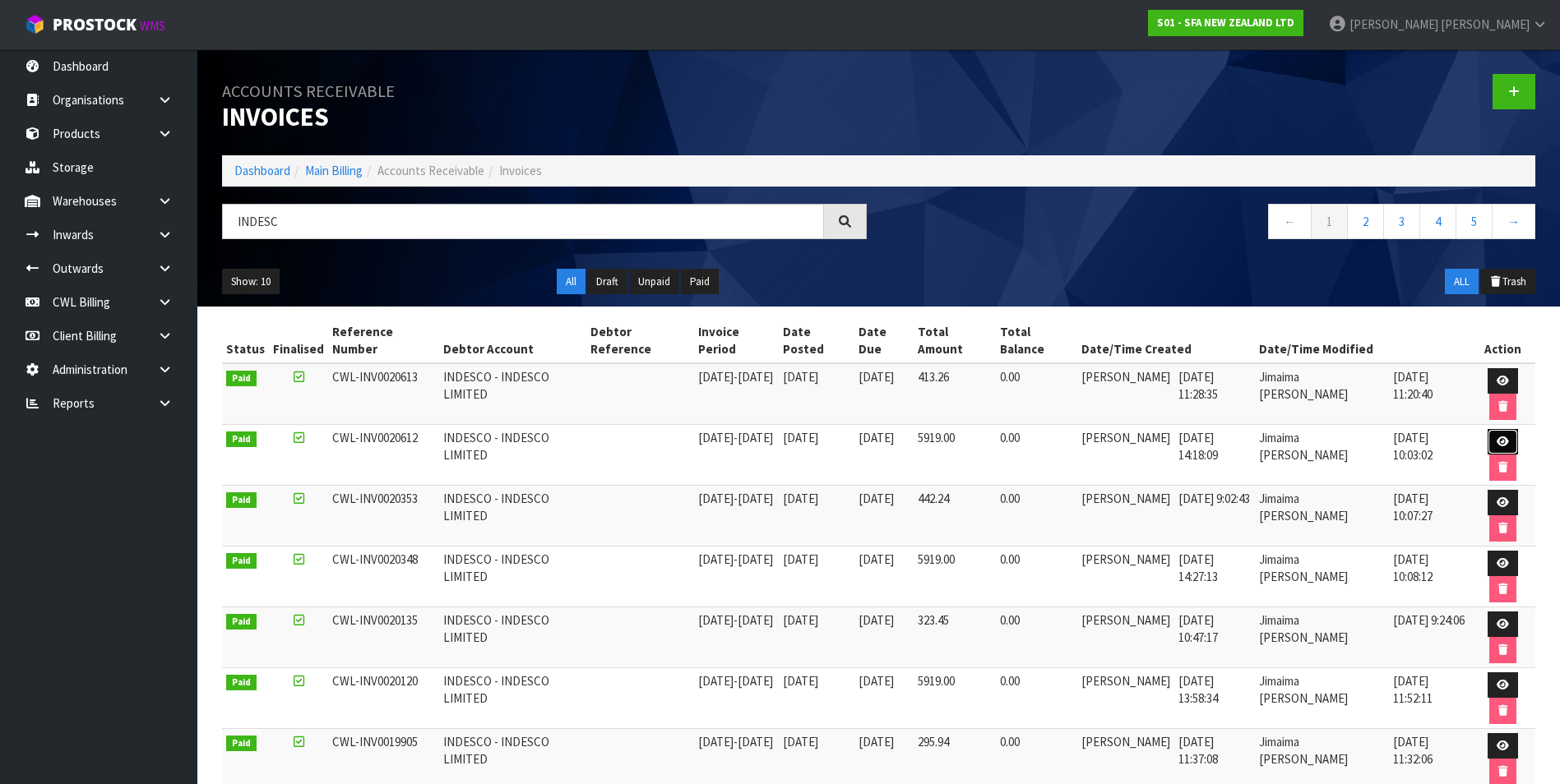
click at [1509, 439] on icon at bounding box center [1503, 441] width 12 height 11
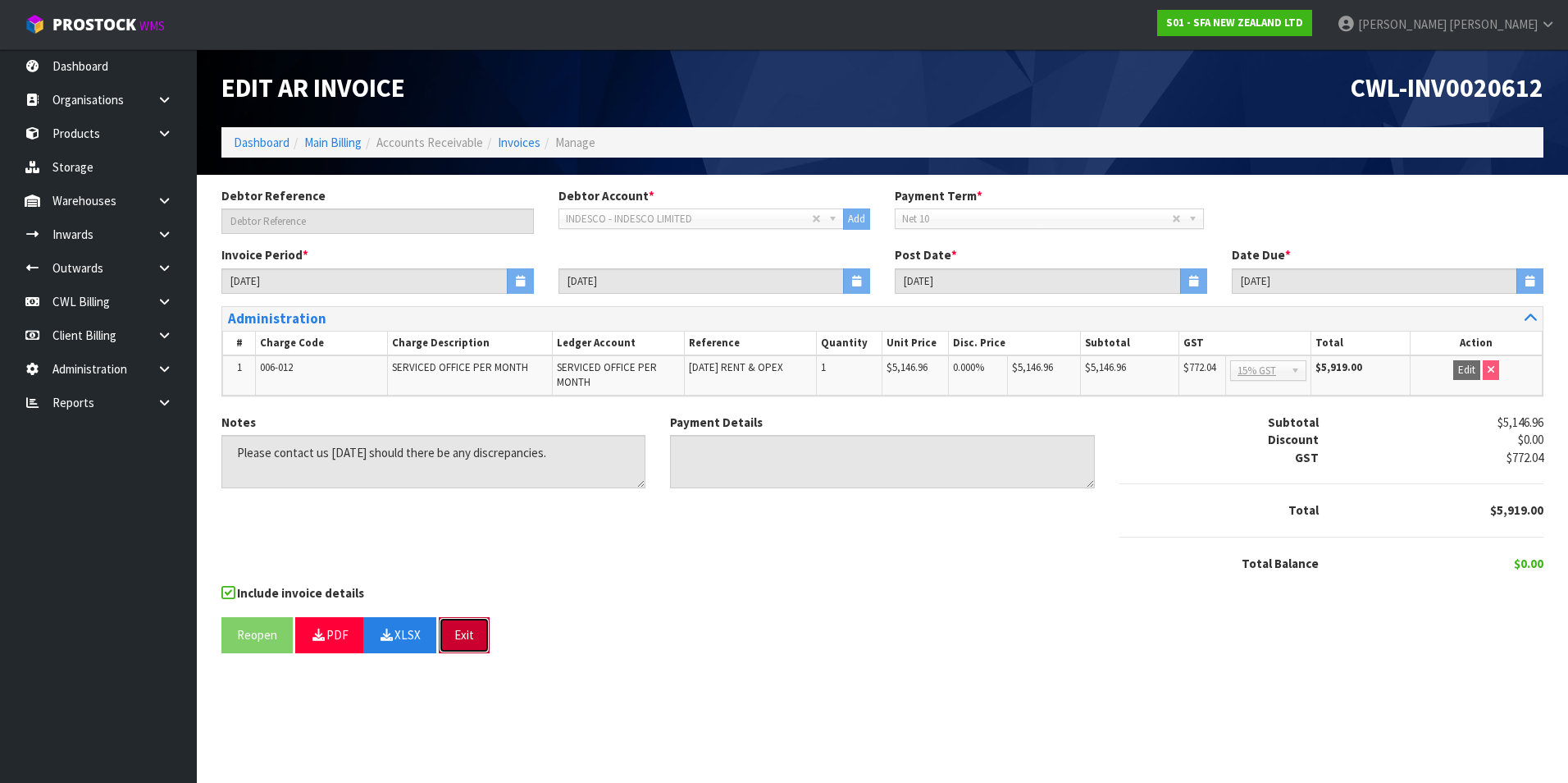
click at [467, 629] on button "Exit" at bounding box center [464, 635] width 51 height 36
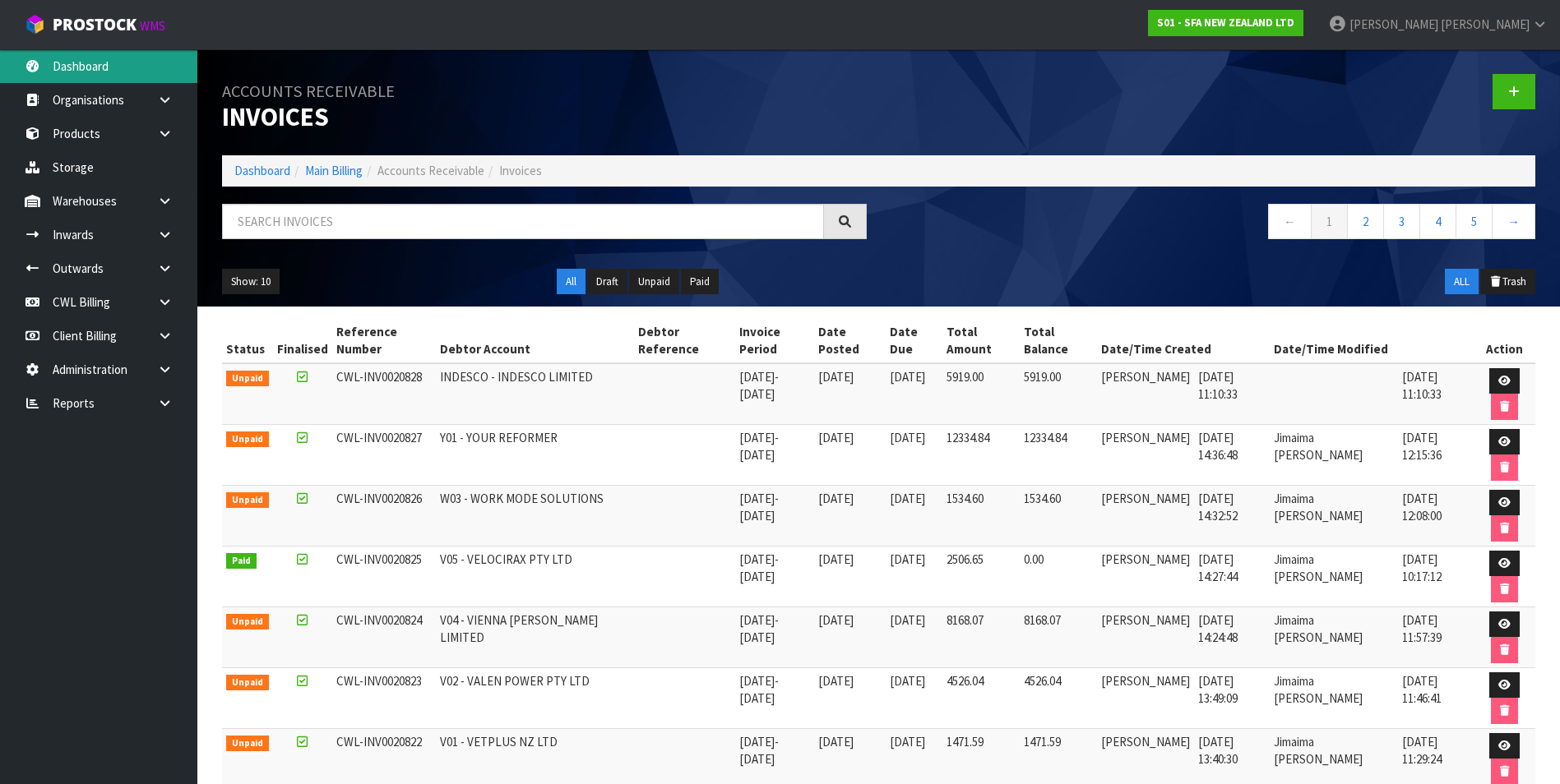
click at [121, 66] on link "Dashboard" at bounding box center [99, 66] width 198 height 34
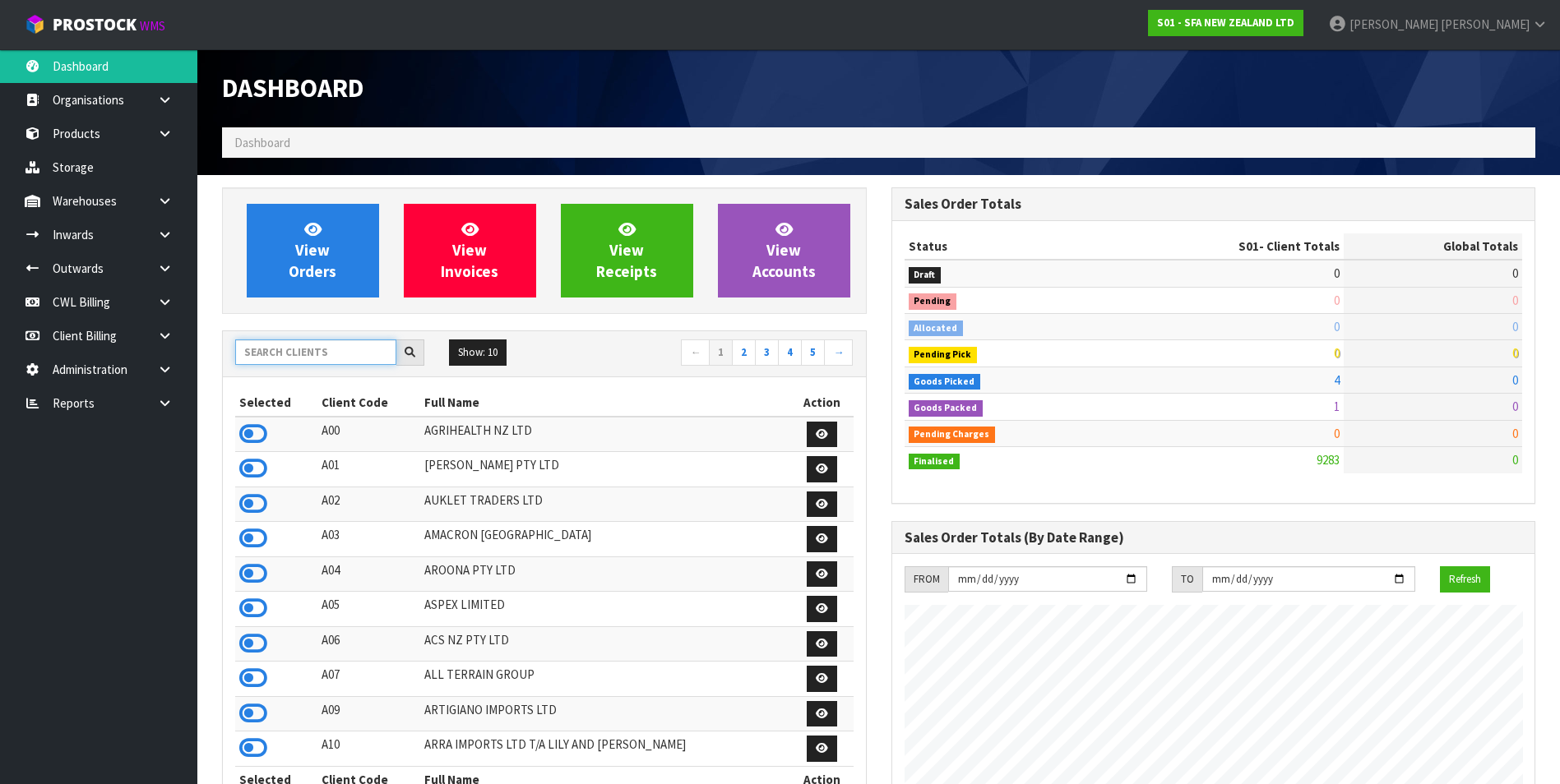
click at [284, 350] on input "text" at bounding box center [315, 353] width 161 height 26
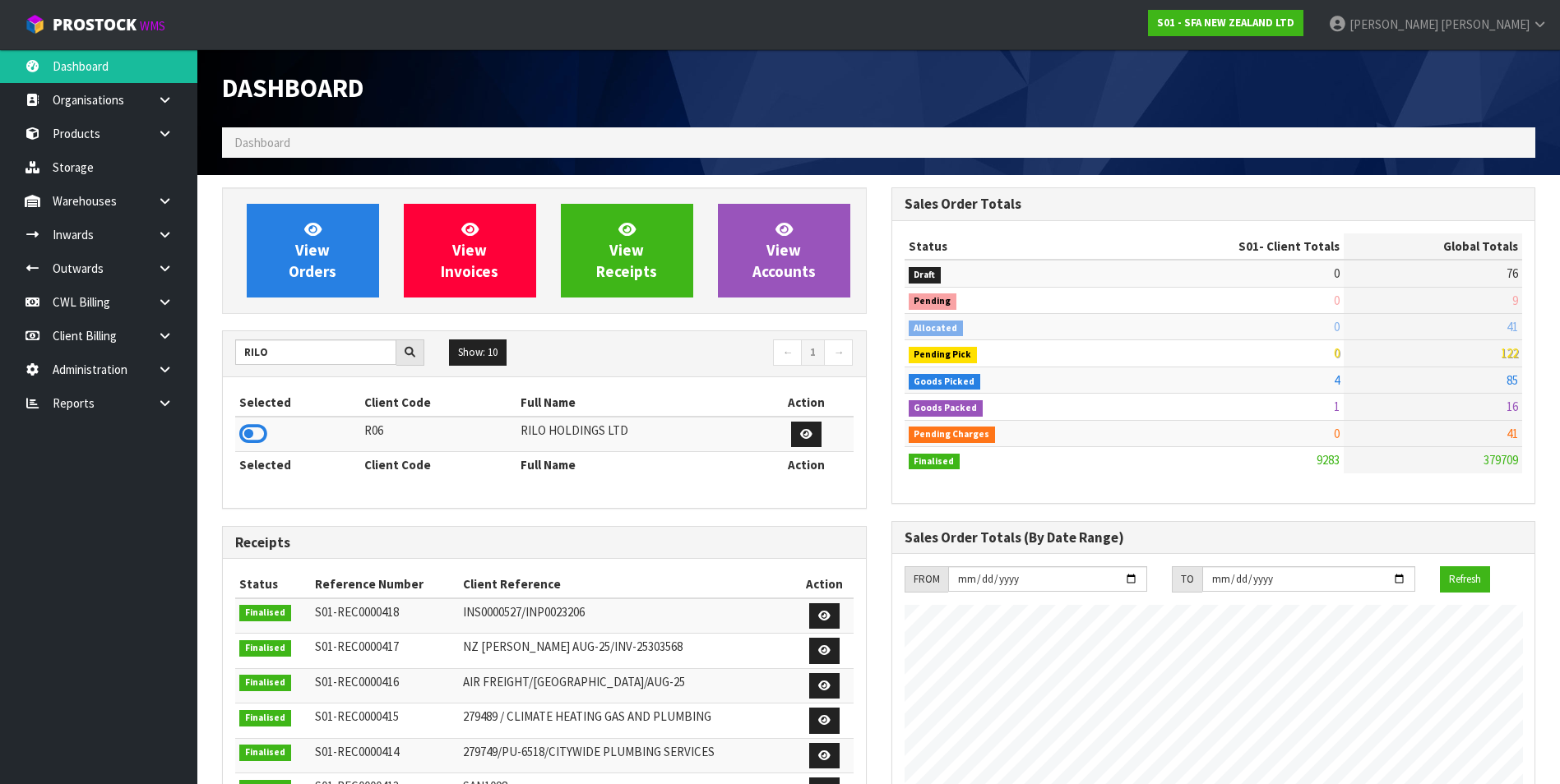
drag, startPoint x: 247, startPoint y: 435, endPoint x: 287, endPoint y: 346, distance: 97.6
click at [248, 432] on icon at bounding box center [253, 433] width 28 height 25
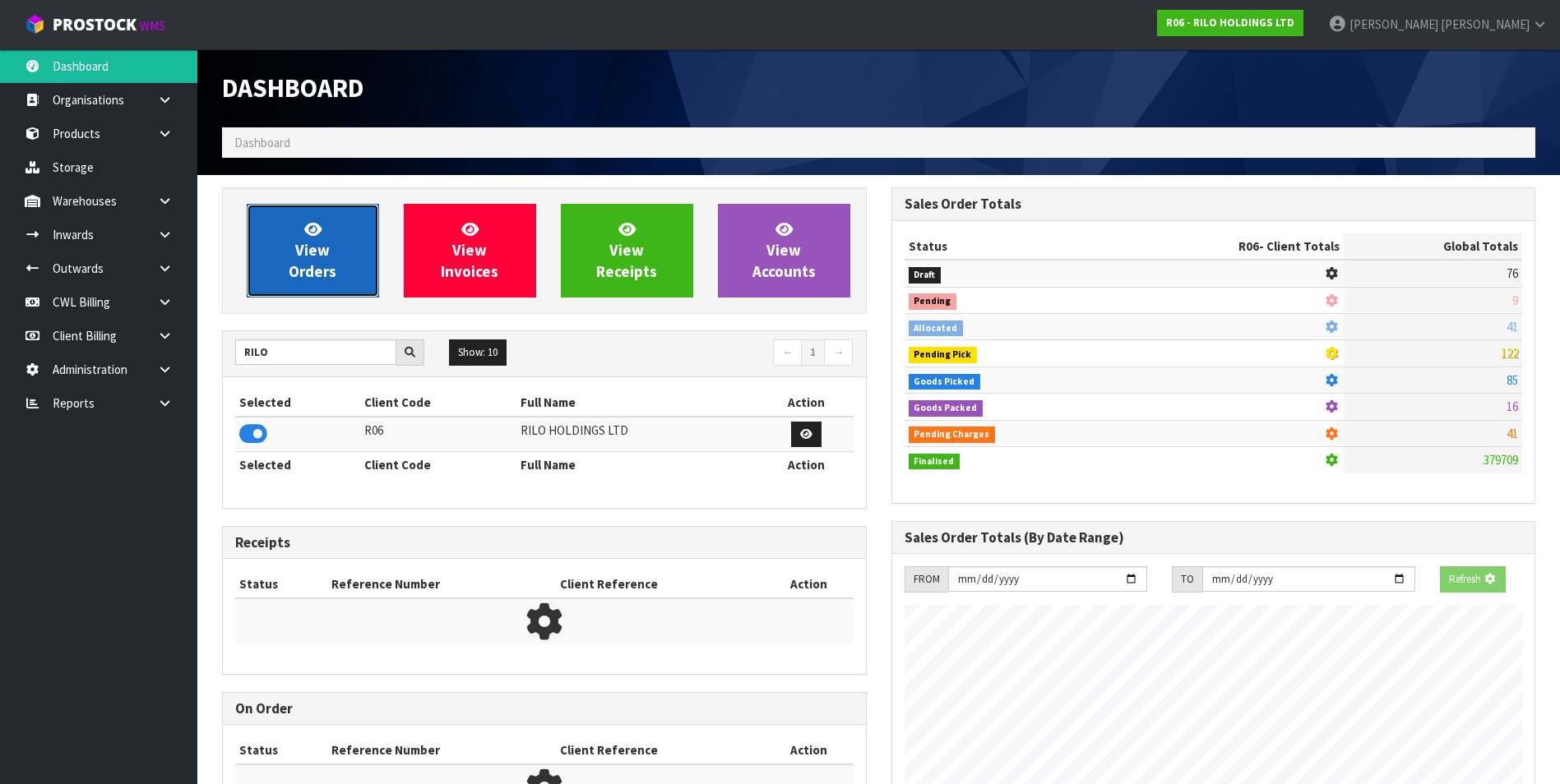
scroll to position [820879, 821681]
click at [301, 263] on span "View Orders" at bounding box center [312, 250] width 47 height 61
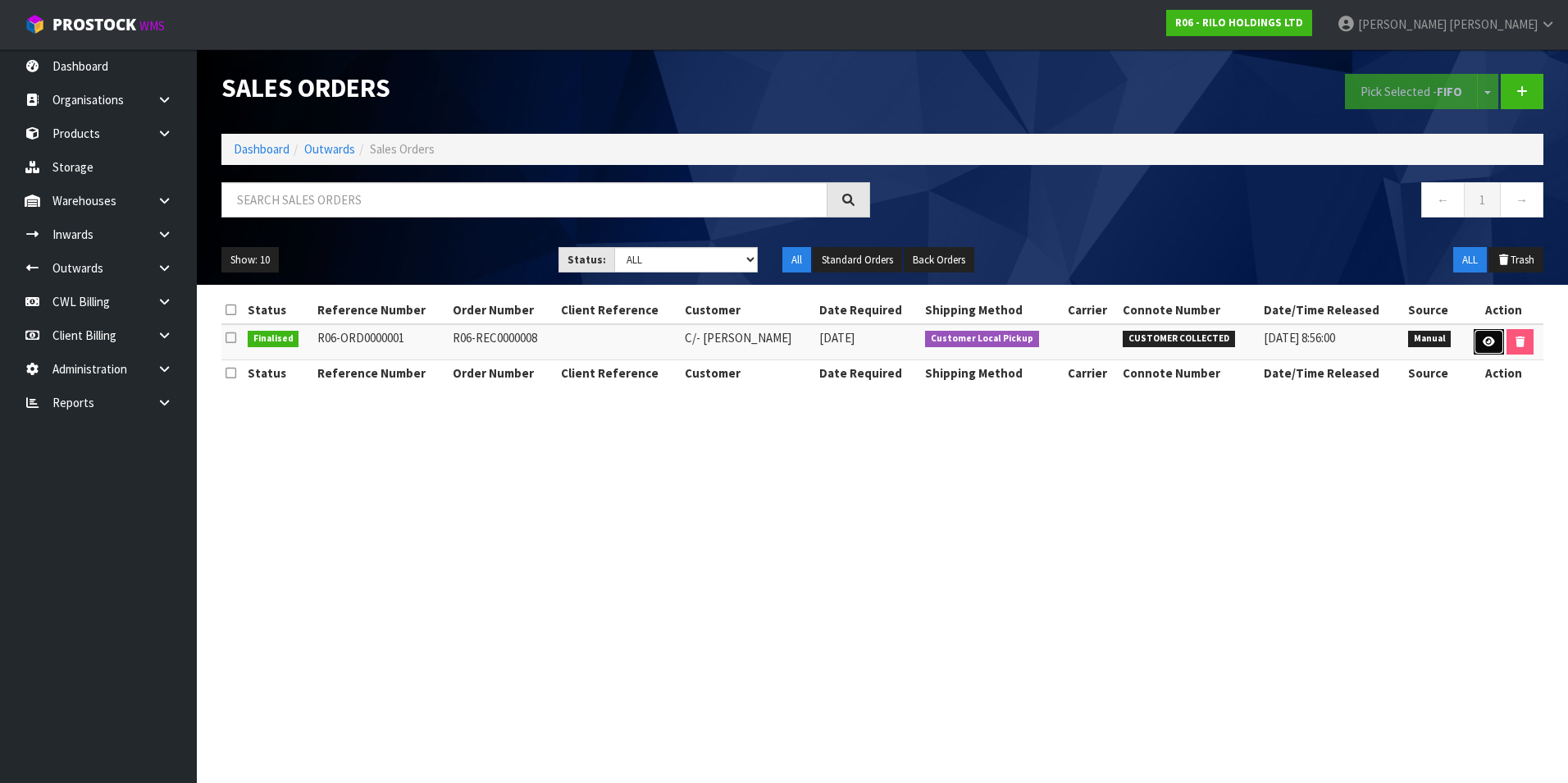
click at [1489, 342] on icon at bounding box center [1489, 341] width 12 height 11
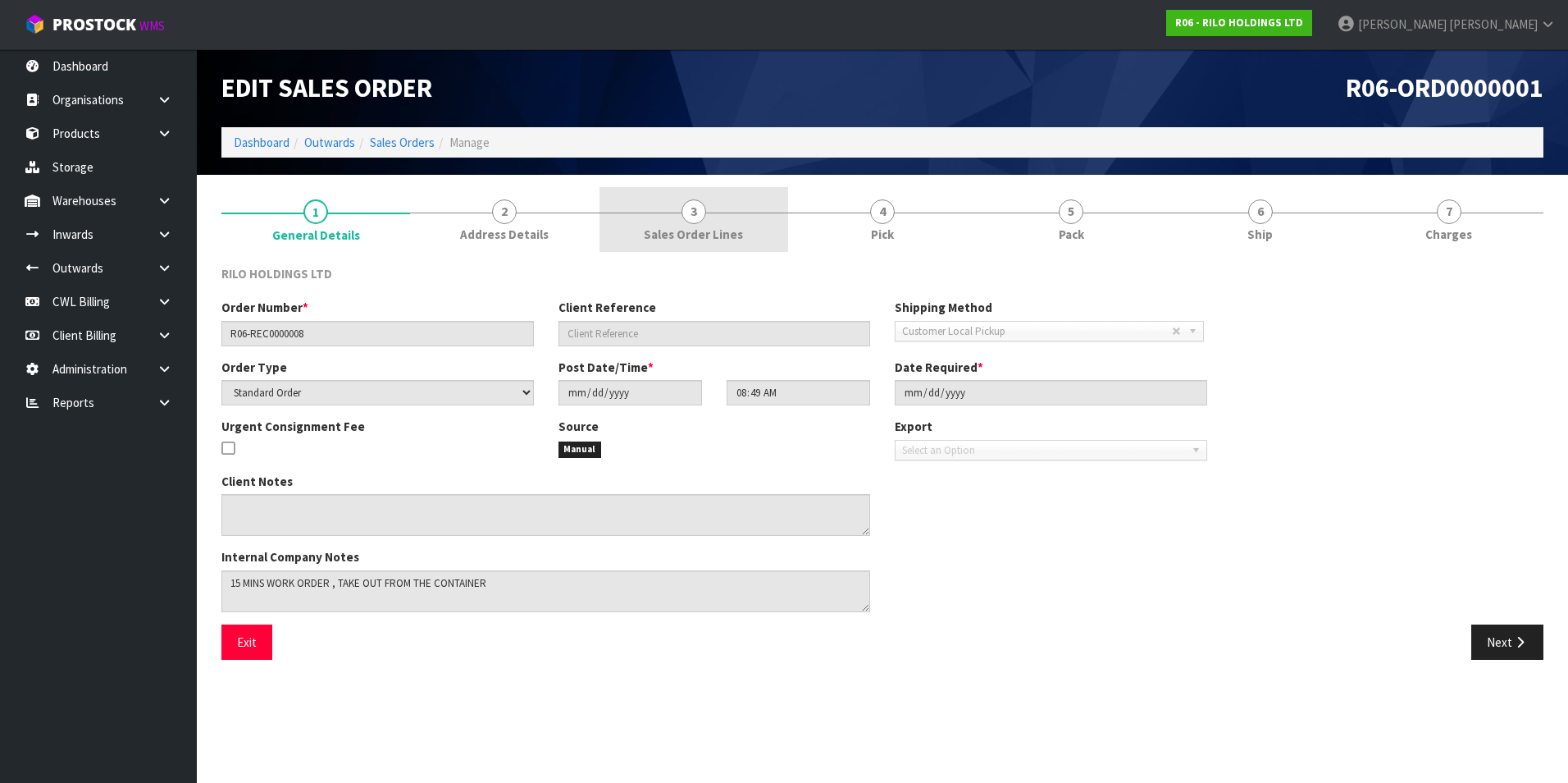
click at [688, 214] on span "3" at bounding box center [694, 211] width 25 height 25
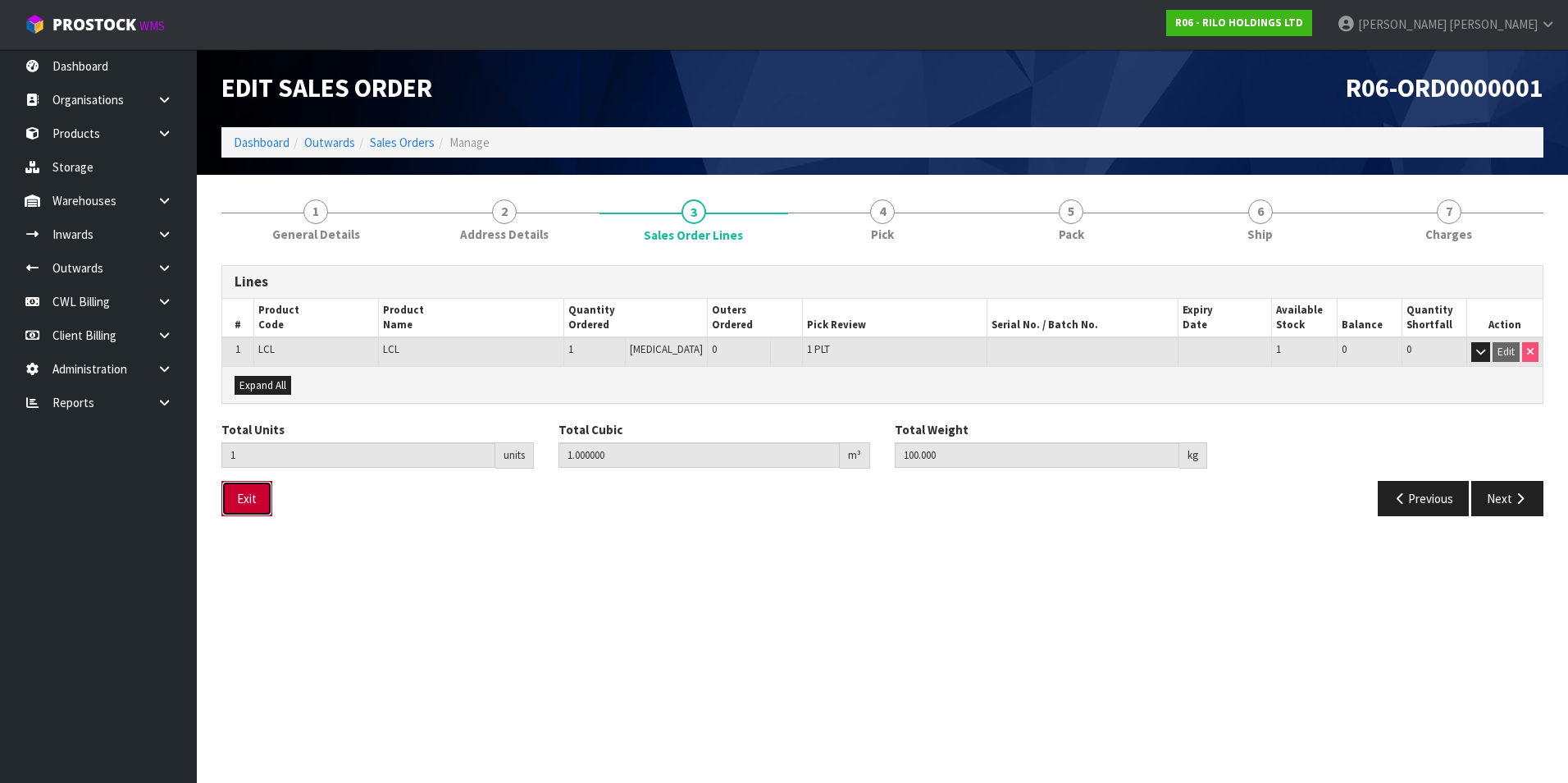
click at [256, 505] on button "Exit" at bounding box center [247, 499] width 51 height 36
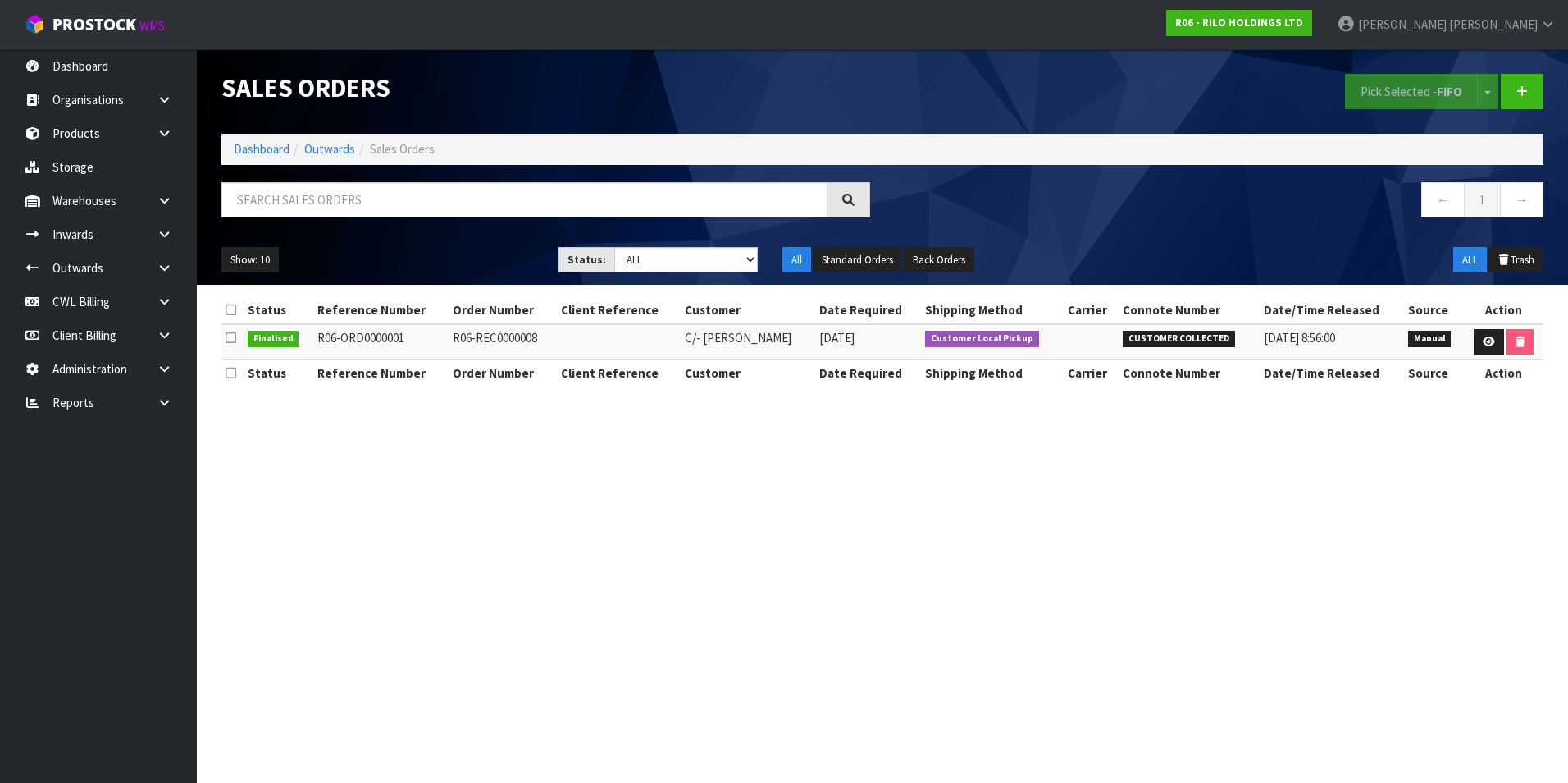
drag, startPoint x: 1068, startPoint y: 664, endPoint x: 873, endPoint y: 404, distance: 325.0
click at [1064, 659] on section "Sales Orders Pick Selected - FIFO Split button! FIFO - First In First Out FEFO …" at bounding box center [784, 392] width 1568 height 783
click at [114, 299] on link "CWL Billing" at bounding box center [99, 302] width 197 height 34
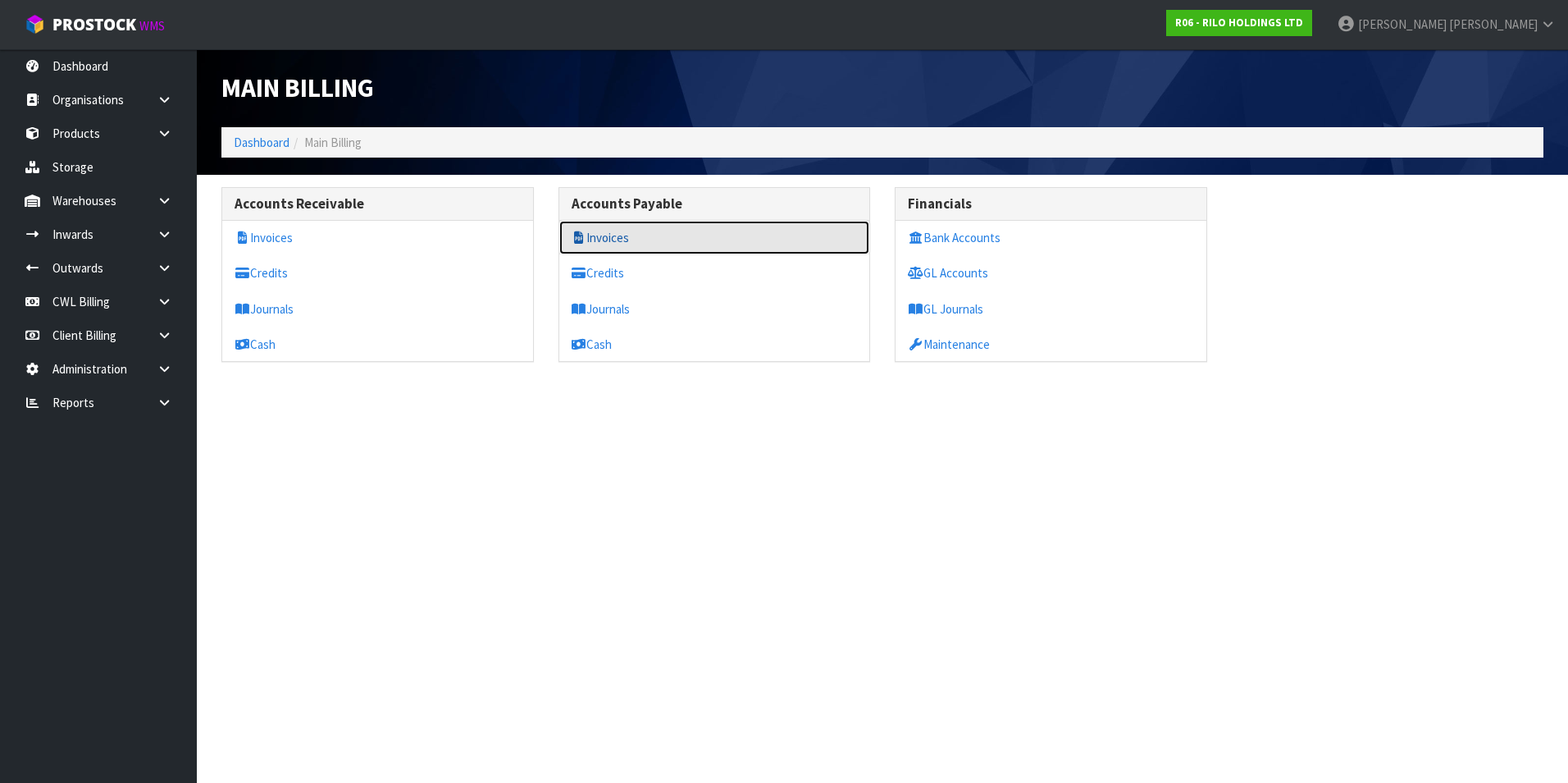
click at [596, 237] on link "Invoices" at bounding box center [715, 238] width 310 height 34
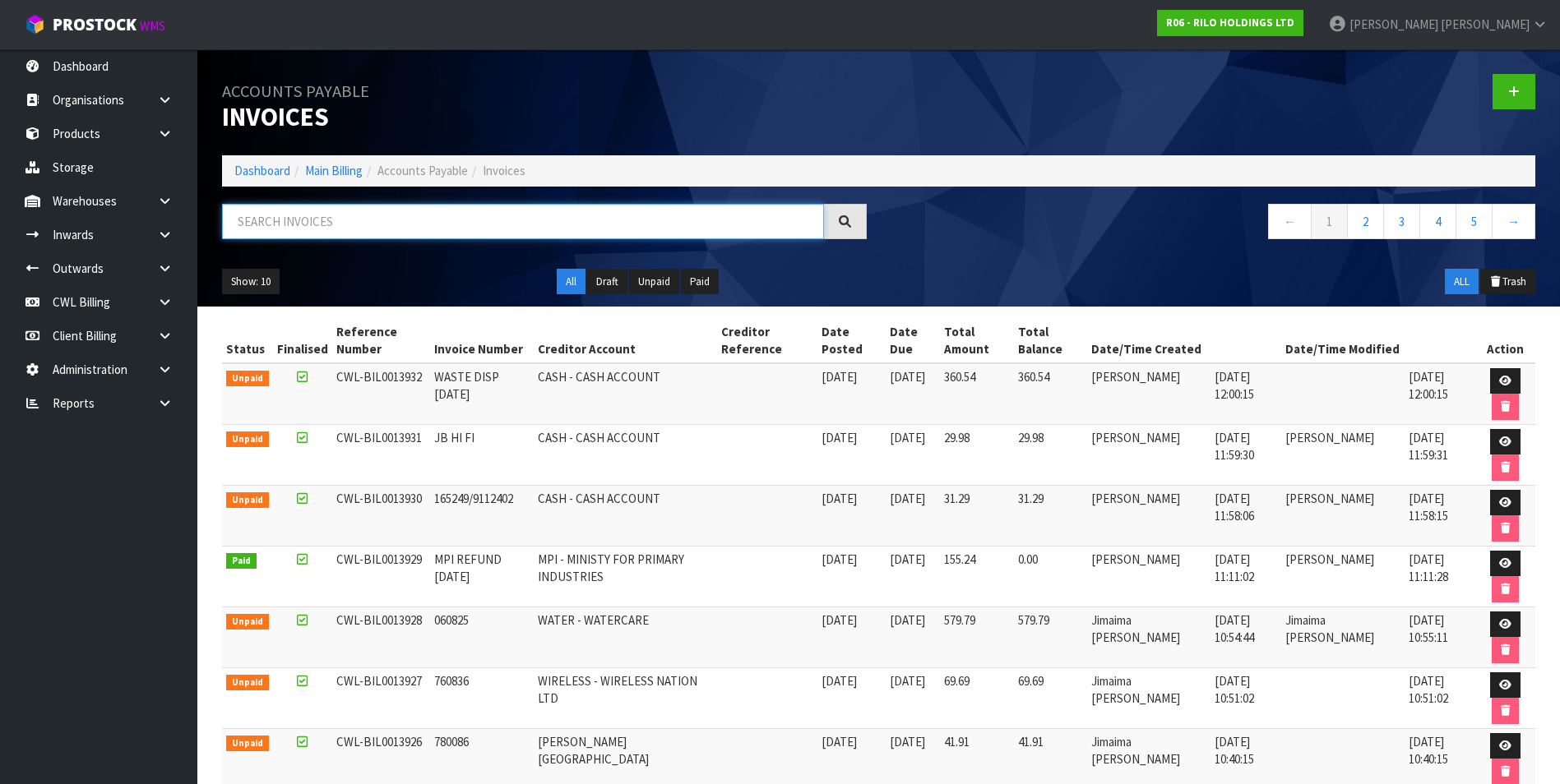
click at [342, 232] on input "text" at bounding box center [523, 221] width 602 height 36
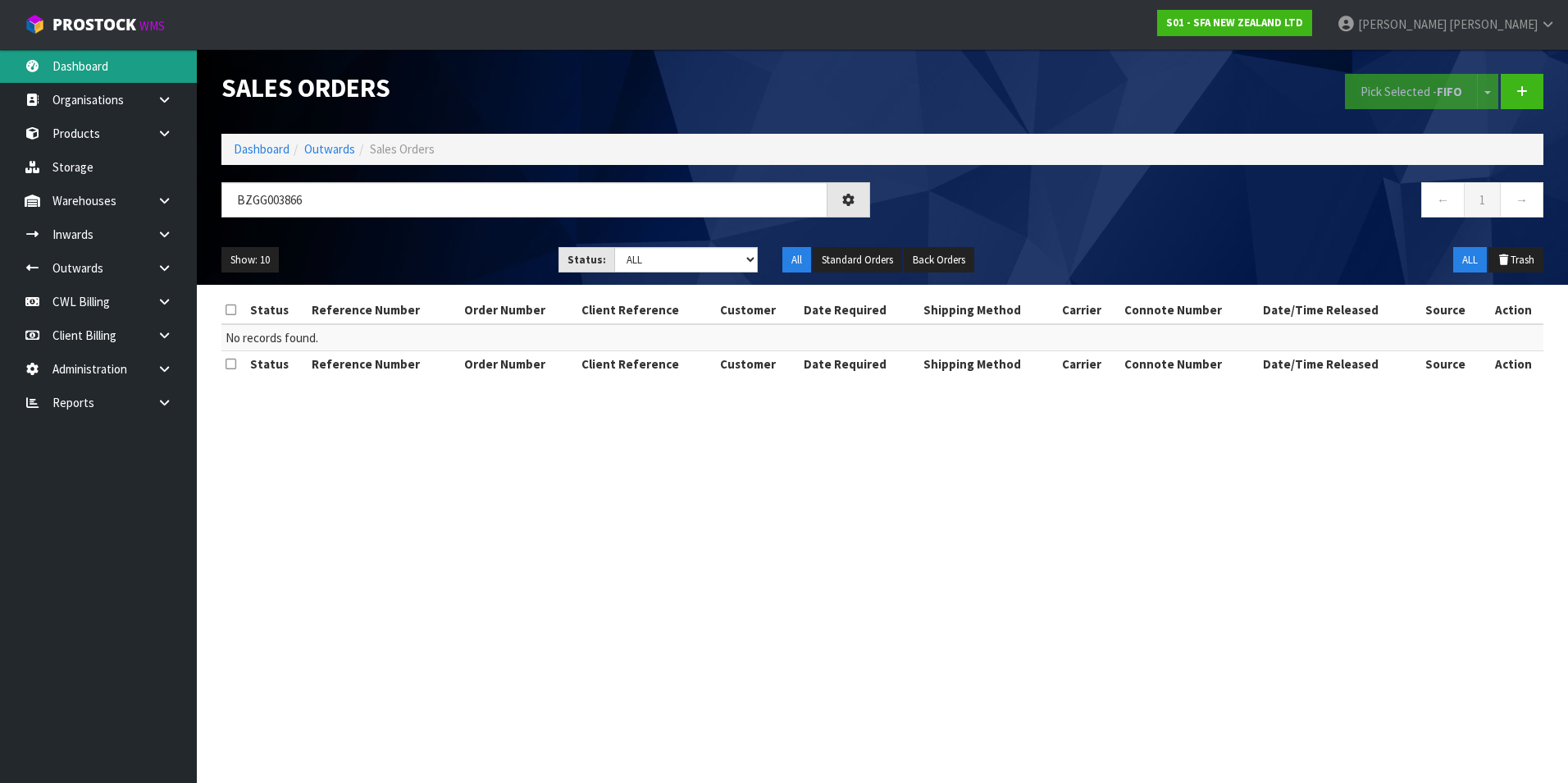
drag, startPoint x: 0, startPoint y: 0, endPoint x: 102, endPoint y: 72, distance: 124.9
click at [102, 72] on link "Dashboard" at bounding box center [99, 66] width 197 height 34
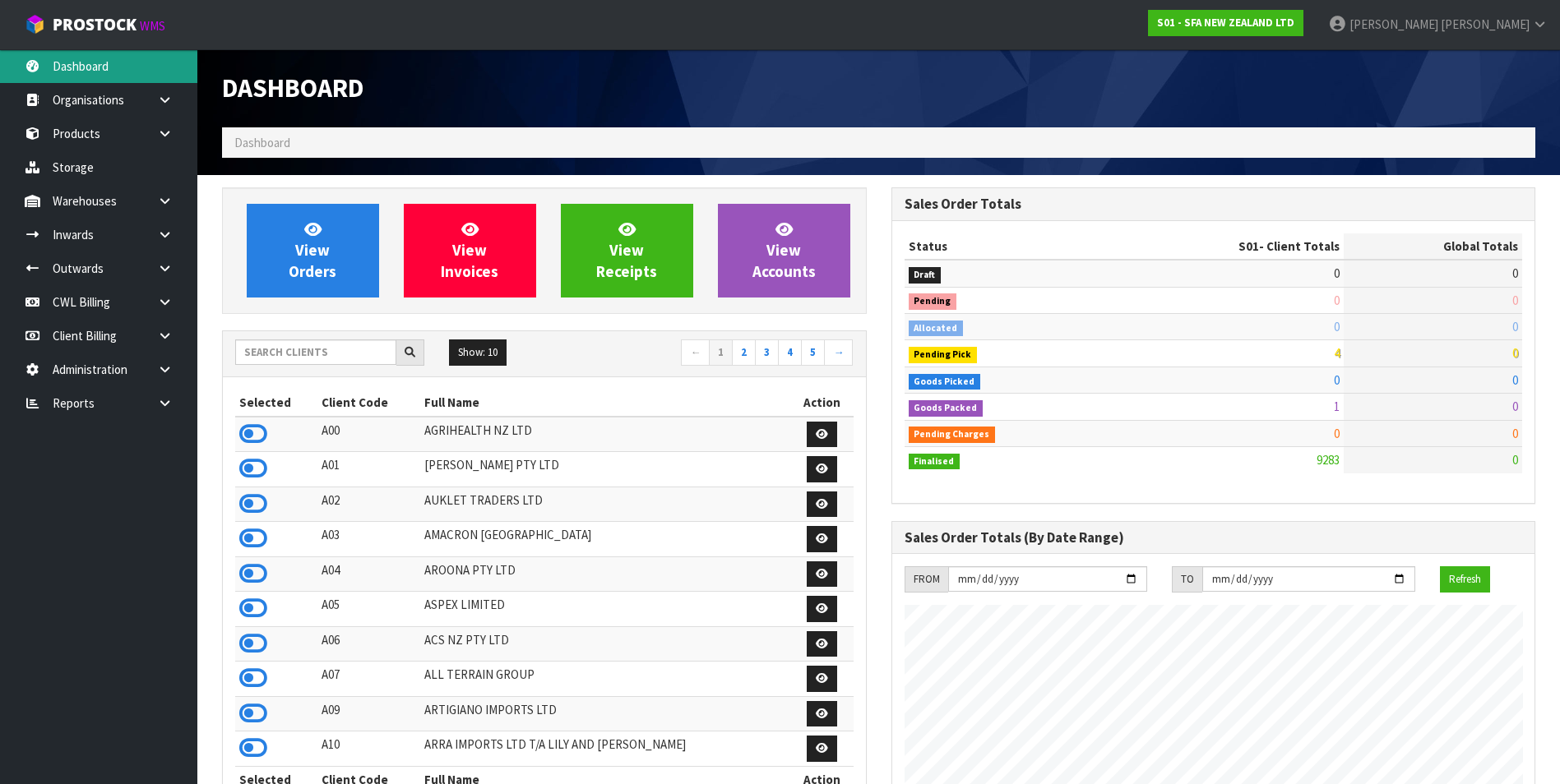
scroll to position [1245, 669]
click at [270, 346] on input "text" at bounding box center [315, 353] width 161 height 26
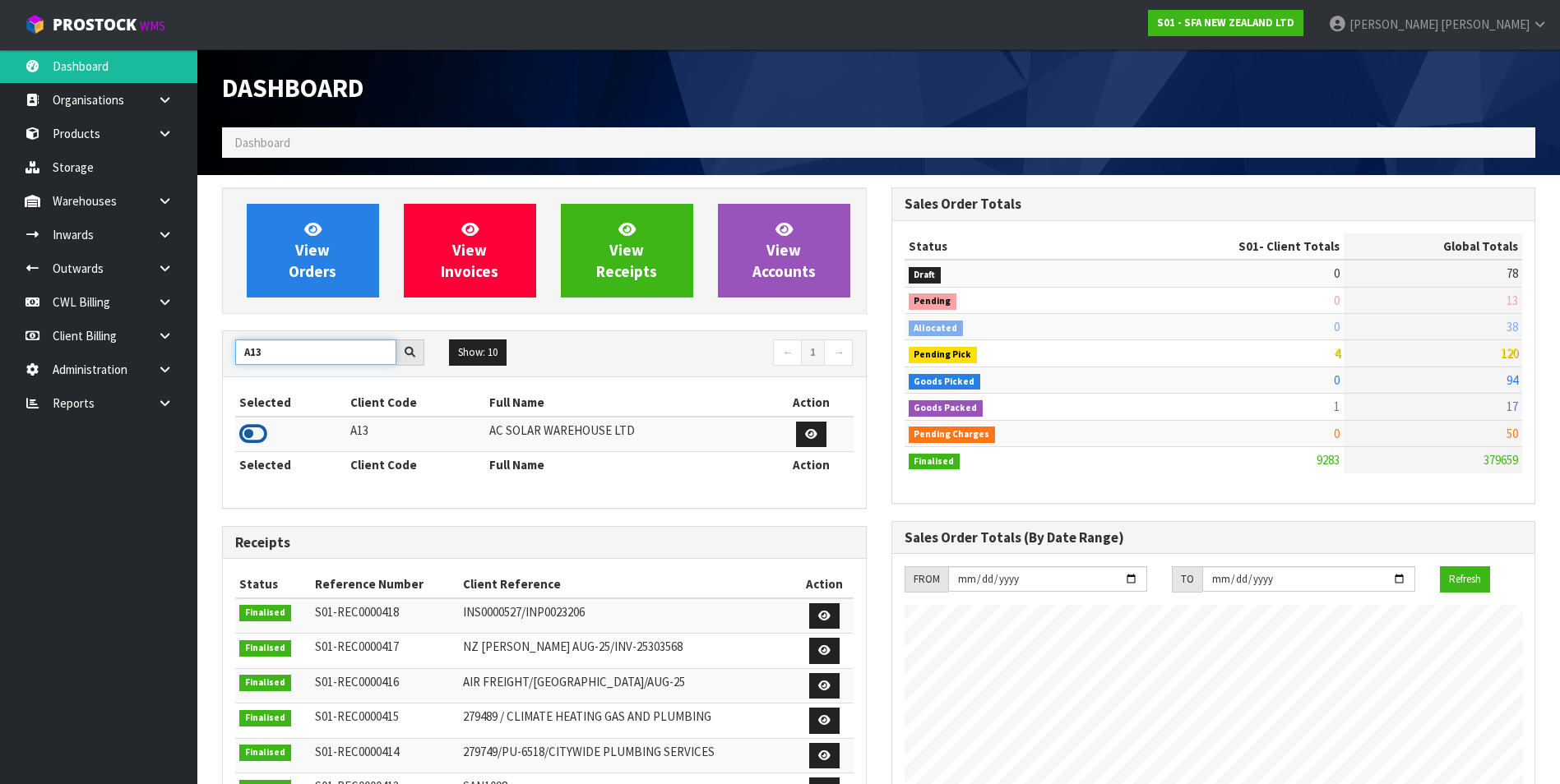
type input "A13"
drag, startPoint x: 251, startPoint y: 431, endPoint x: 283, endPoint y: 370, distance: 68.9
click at [258, 424] on icon at bounding box center [253, 433] width 28 height 25
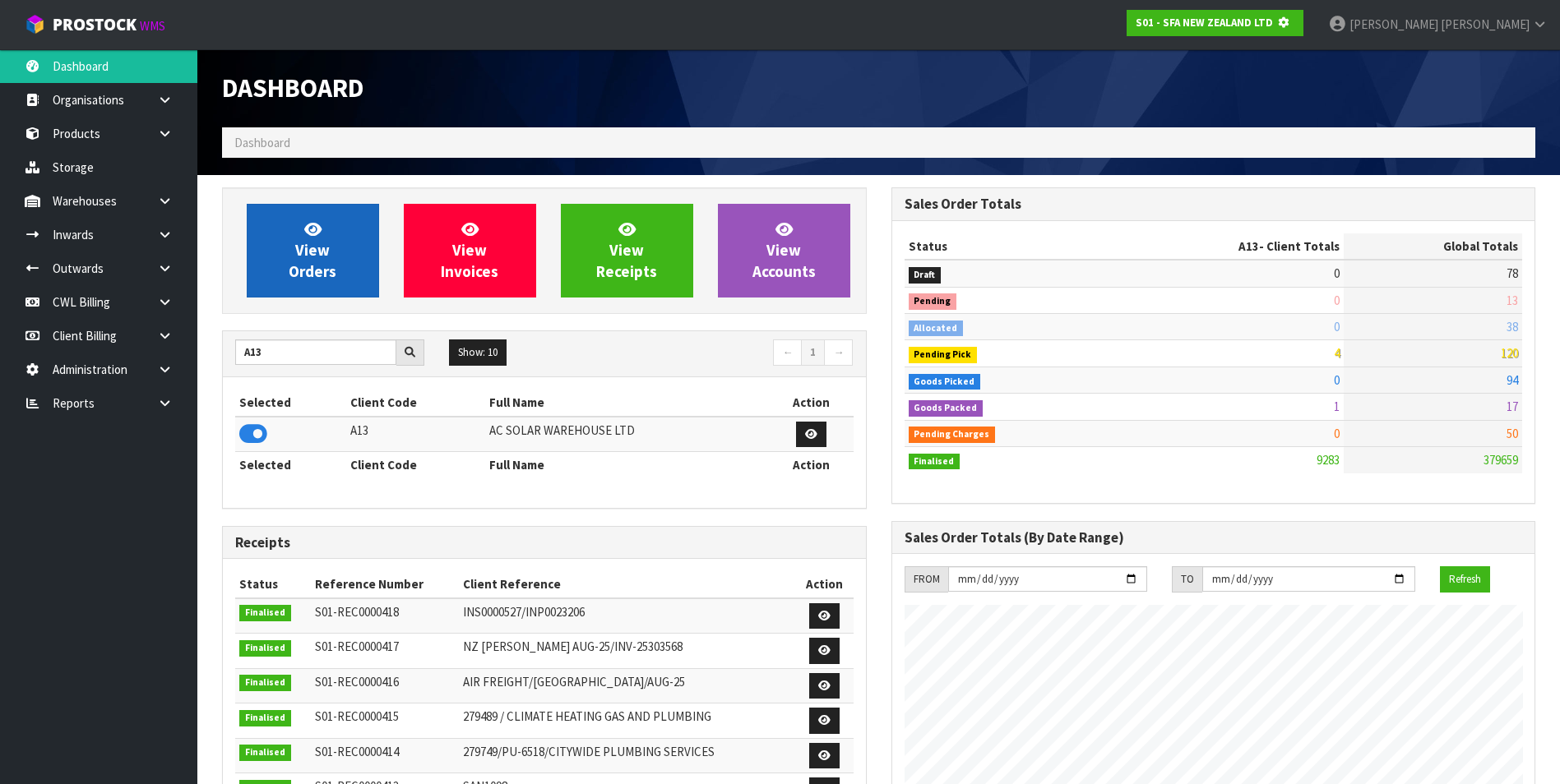
scroll to position [1025, 669]
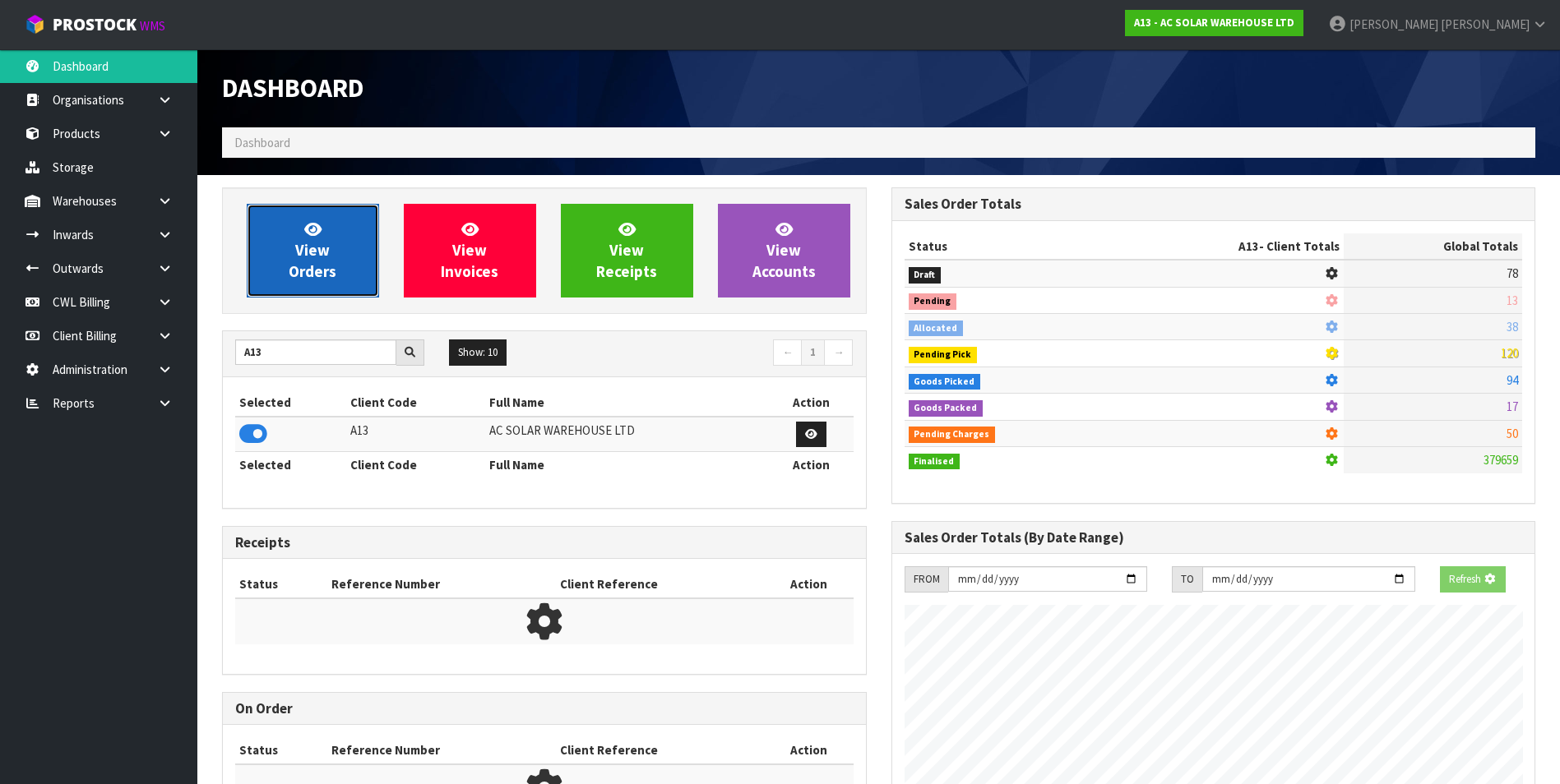
click at [304, 257] on span "View Orders" at bounding box center [312, 250] width 47 height 61
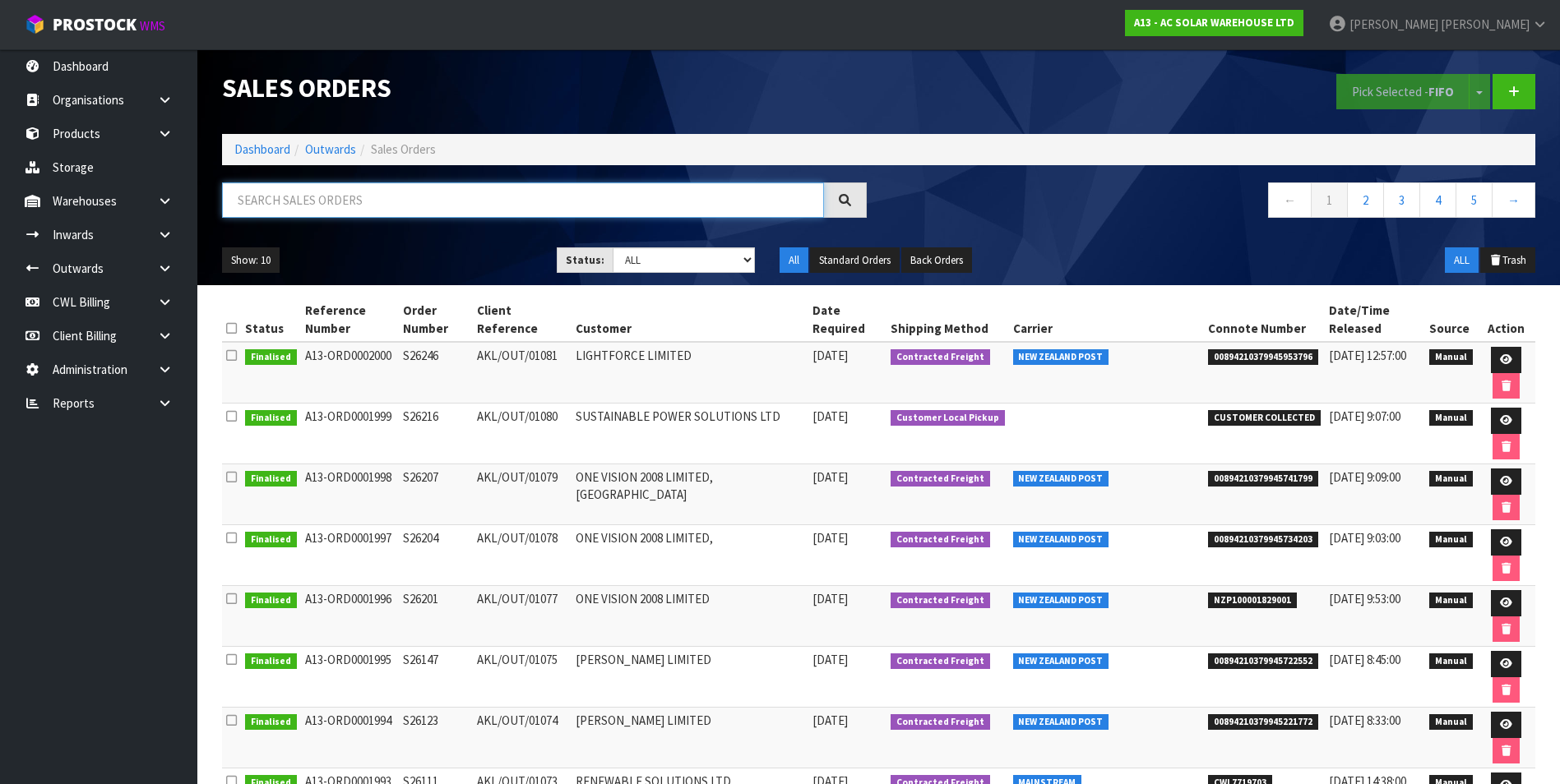
click at [279, 197] on input "text" at bounding box center [523, 200] width 602 height 36
type input "1996"
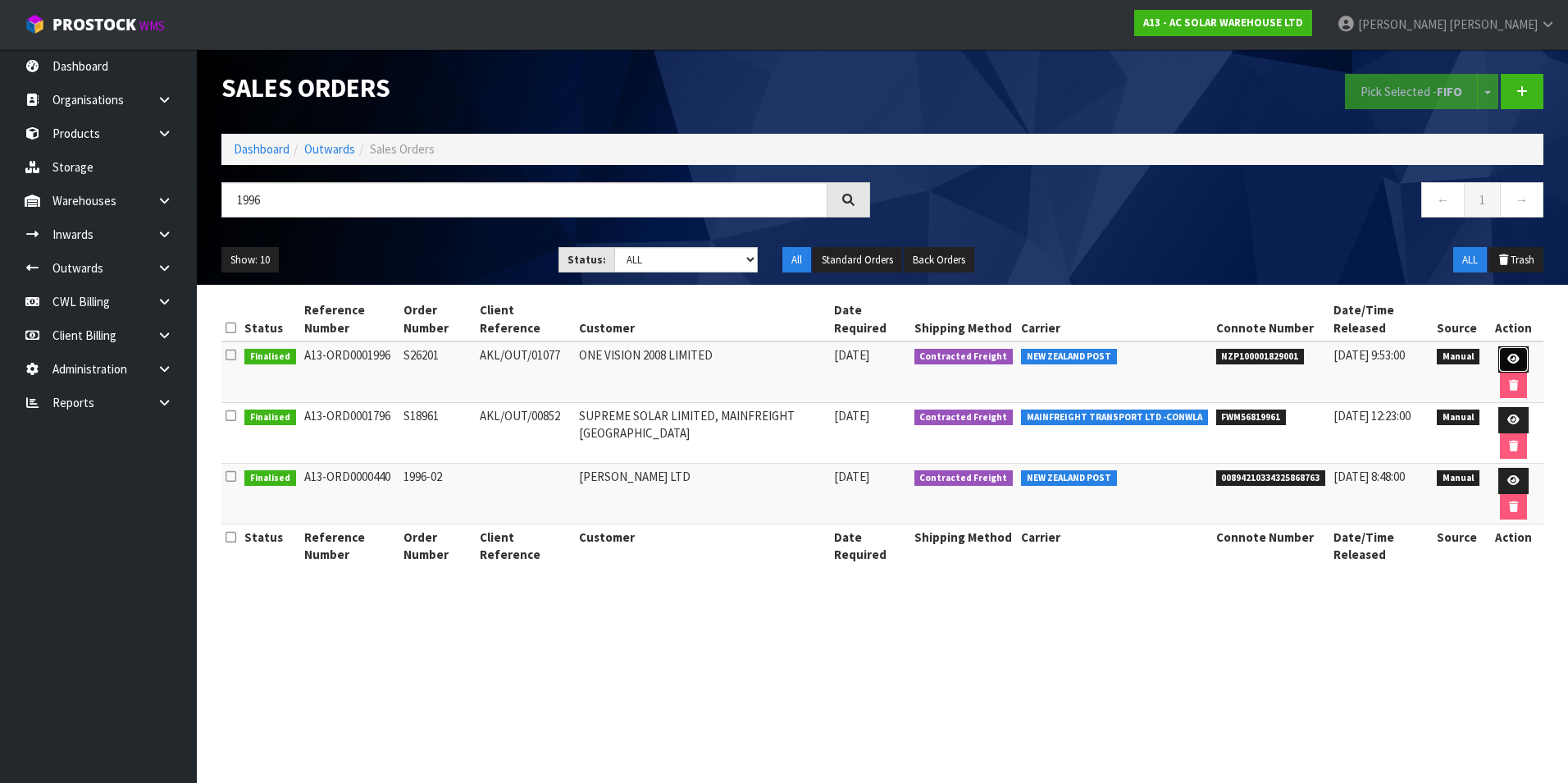
click at [1508, 359] on icon at bounding box center [1514, 359] width 12 height 11
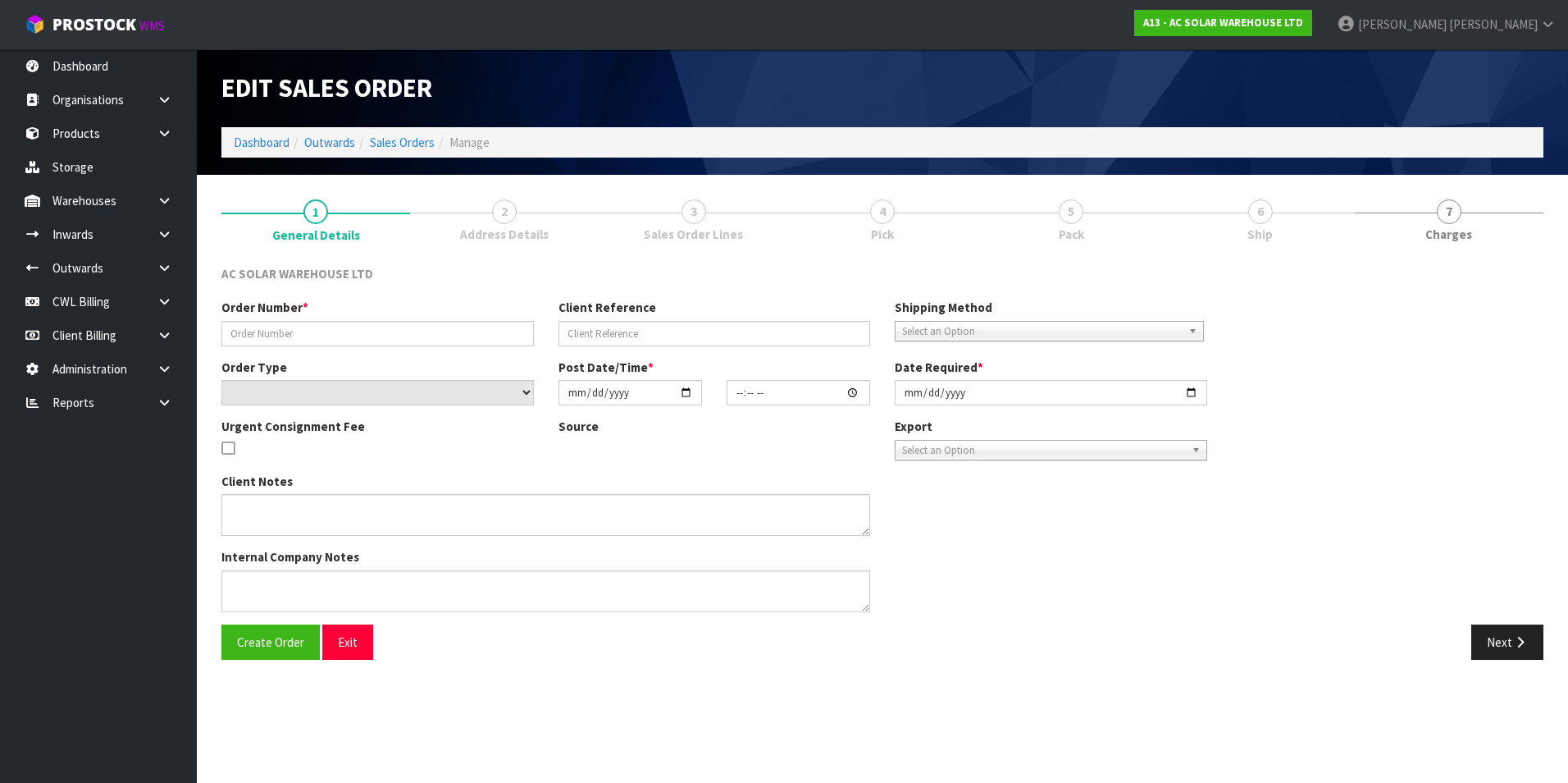
type input "S26201"
type input "AKL/OUT/01077"
select select "number:0"
type input "2025-09-02"
type input "15:26:00.000"
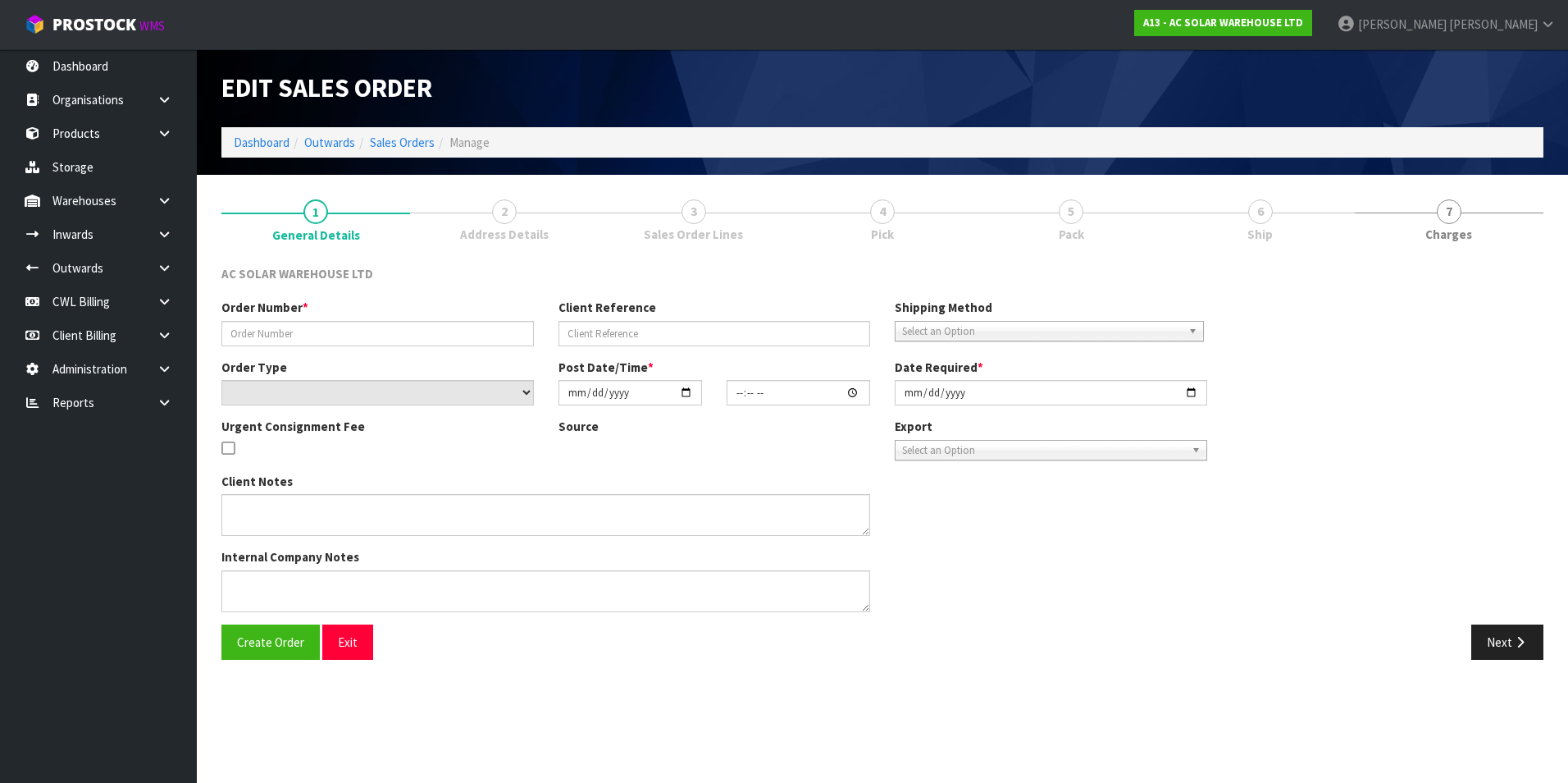
type input "2025-09-03"
type textarea "PACK ITEMS TOGETHER AND SEND WITH FLIWAYSPACK ITEMS TOGETHER AND SEND WITH FLIW…"
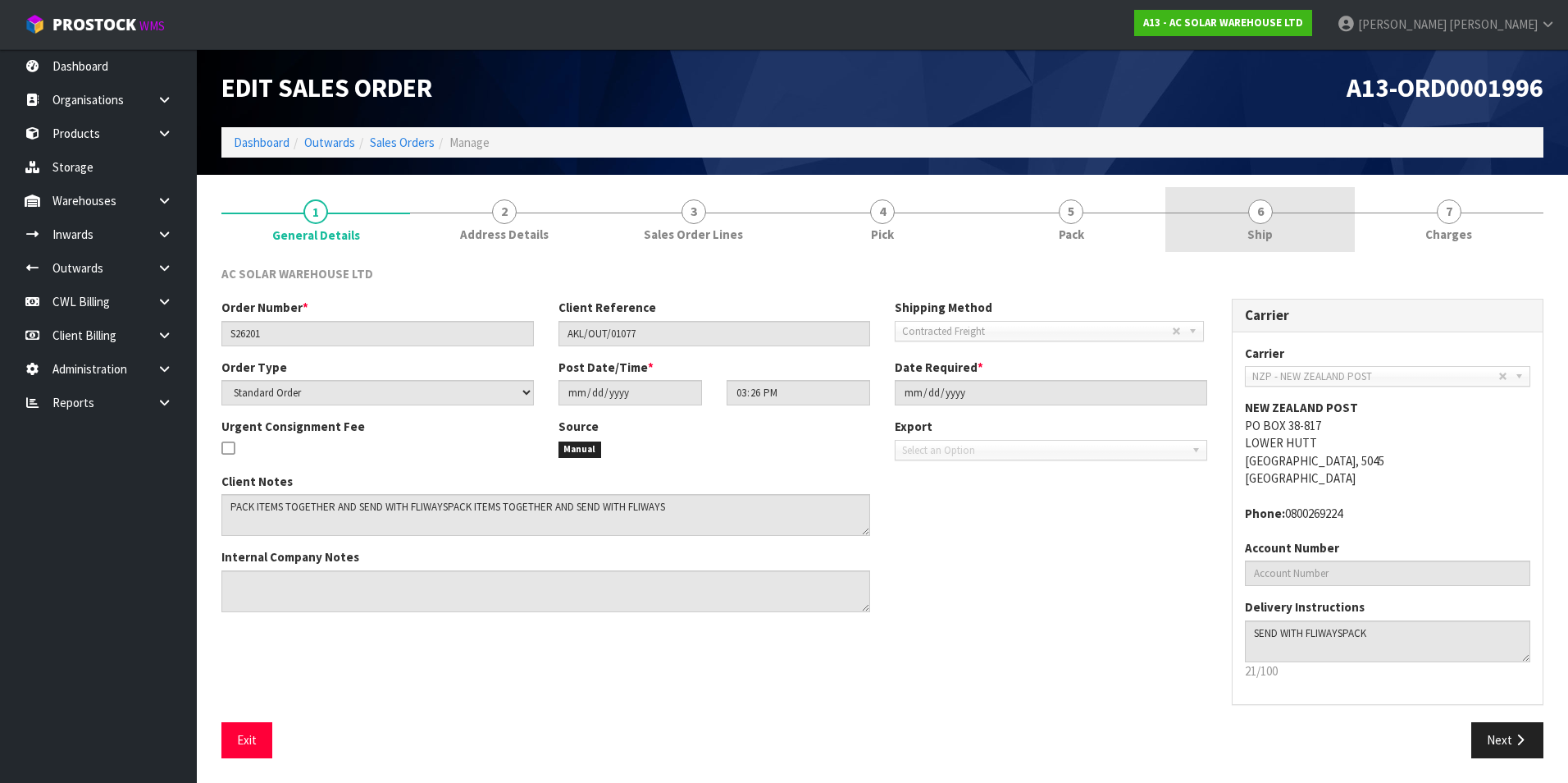
click at [1261, 218] on span "6" at bounding box center [1261, 211] width 25 height 25
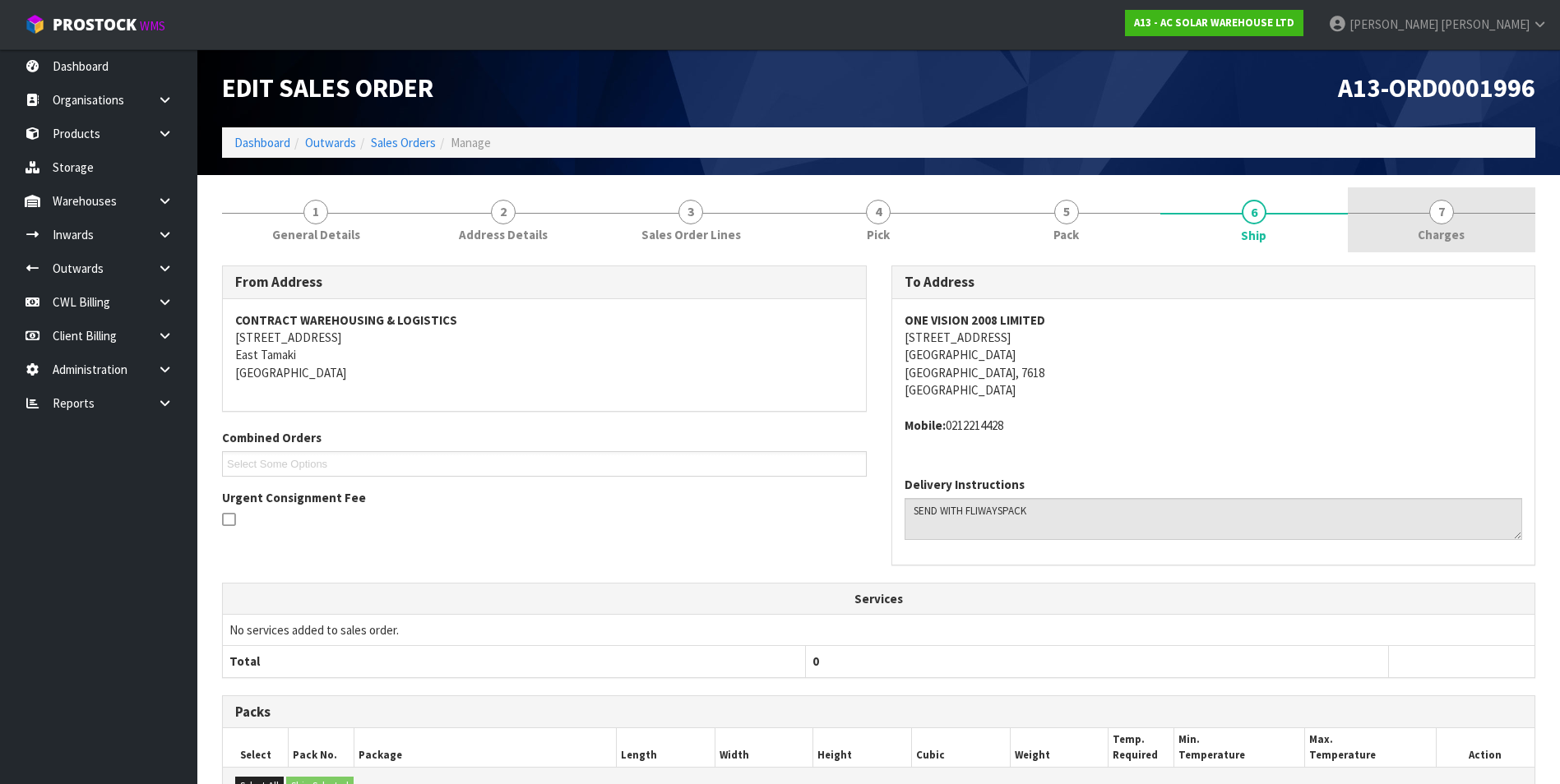
click at [1446, 218] on span "7" at bounding box center [1441, 211] width 25 height 25
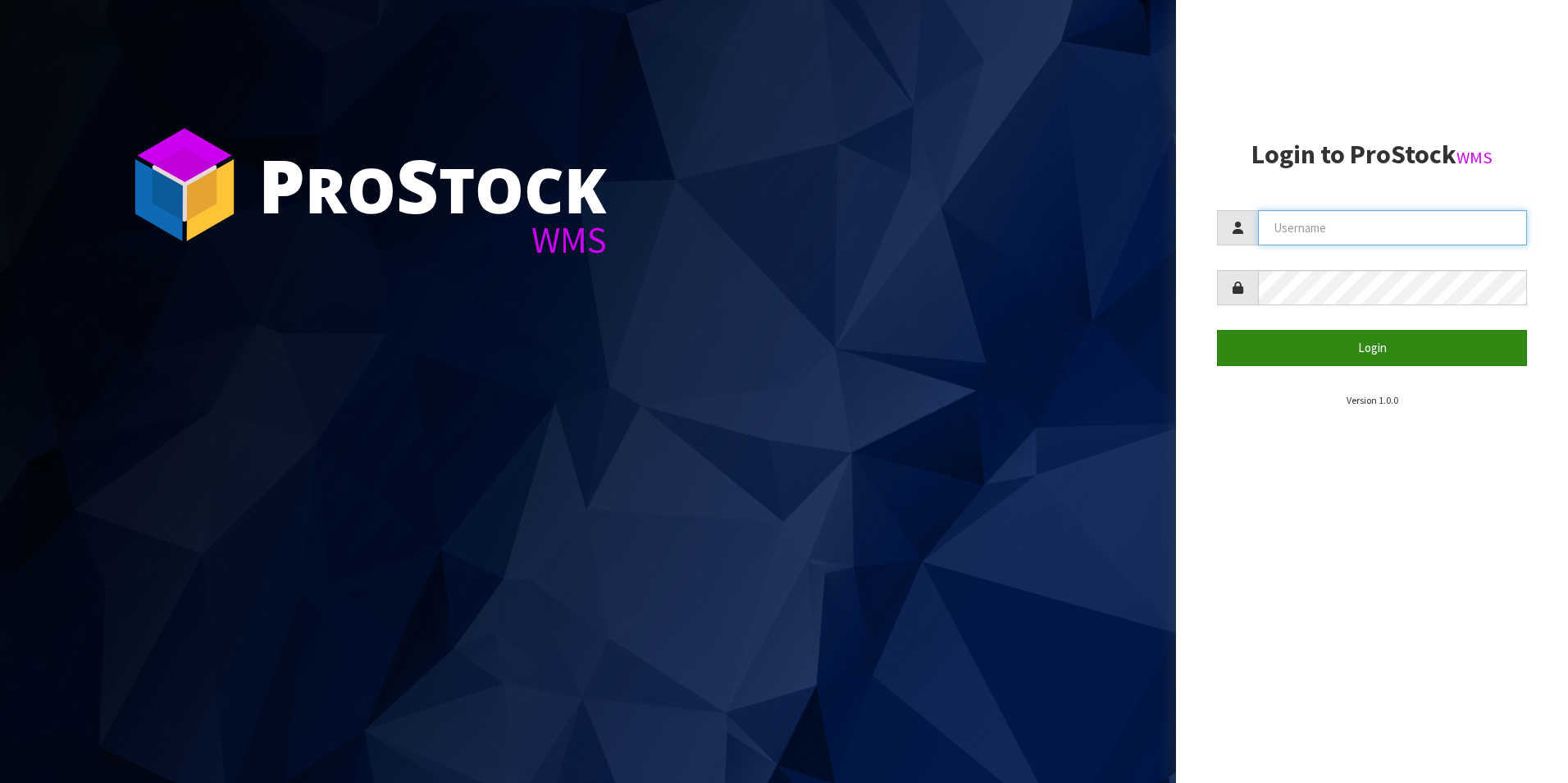
type input "[PERSON_NAME][EMAIL_ADDRESS][DOMAIN_NAME]"
click at [1393, 353] on button "Login" at bounding box center [1372, 348] width 310 height 36
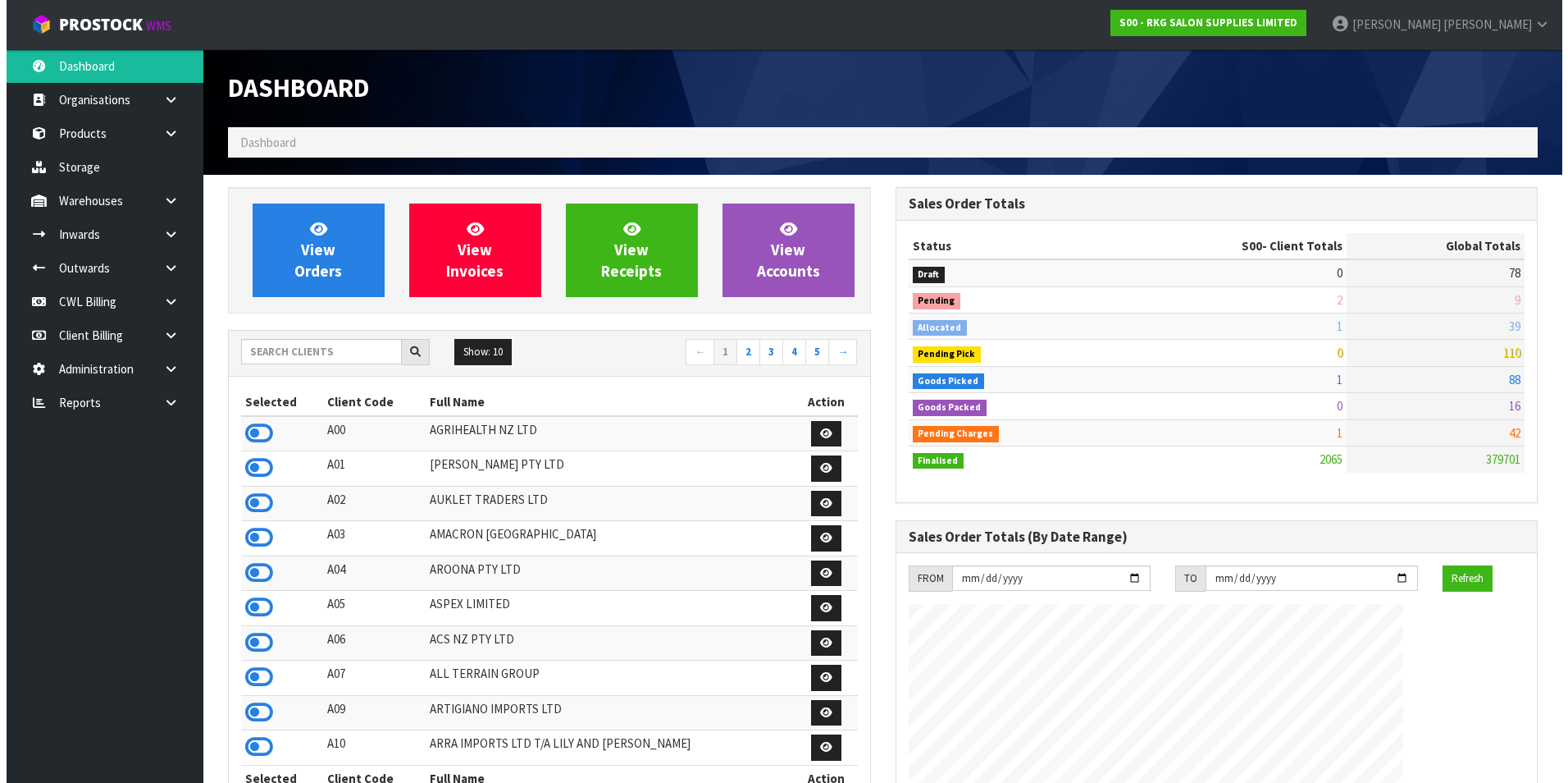
scroll to position [1244, 667]
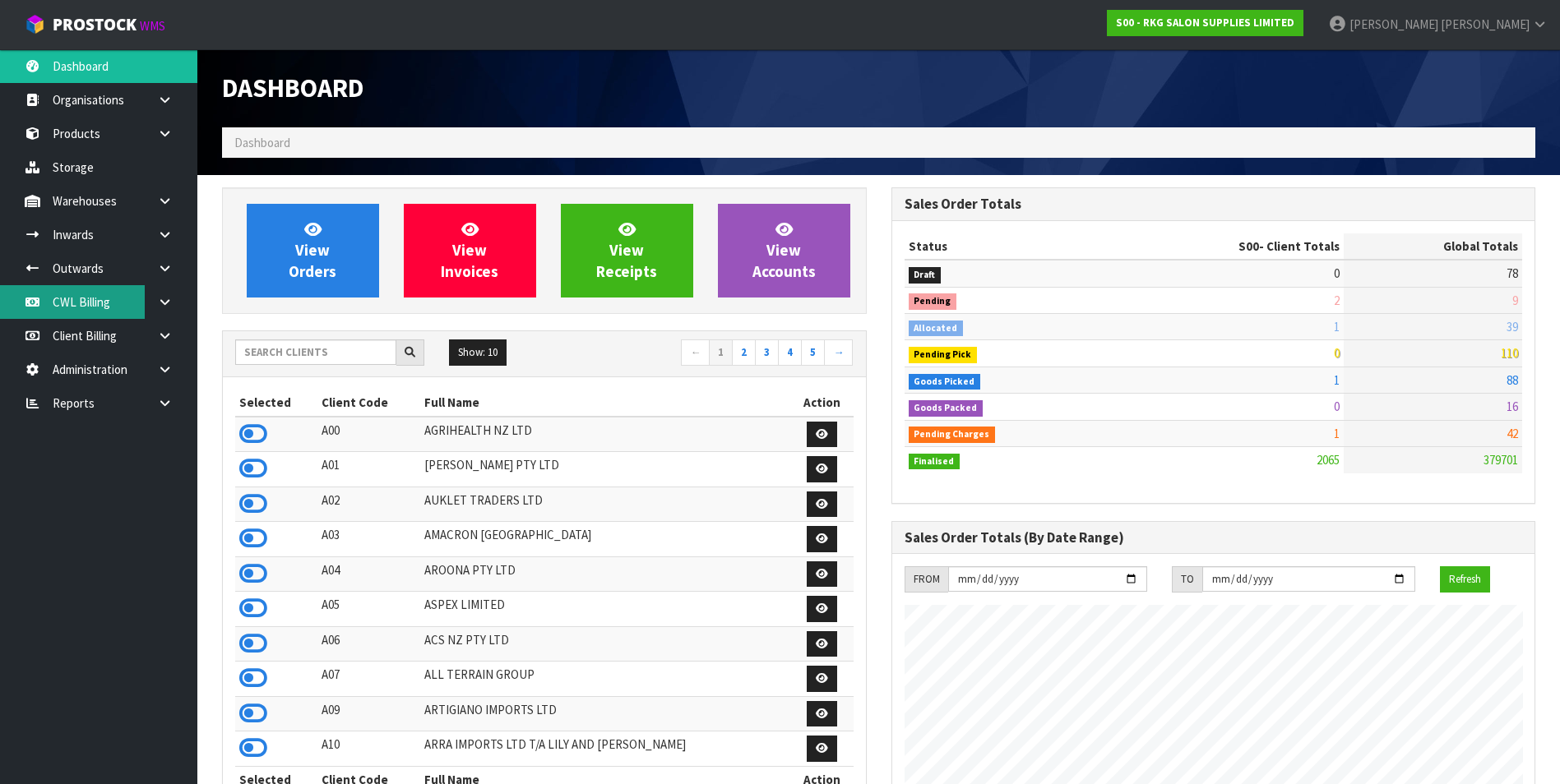
click at [44, 301] on link "CWL Billing" at bounding box center [99, 302] width 198 height 34
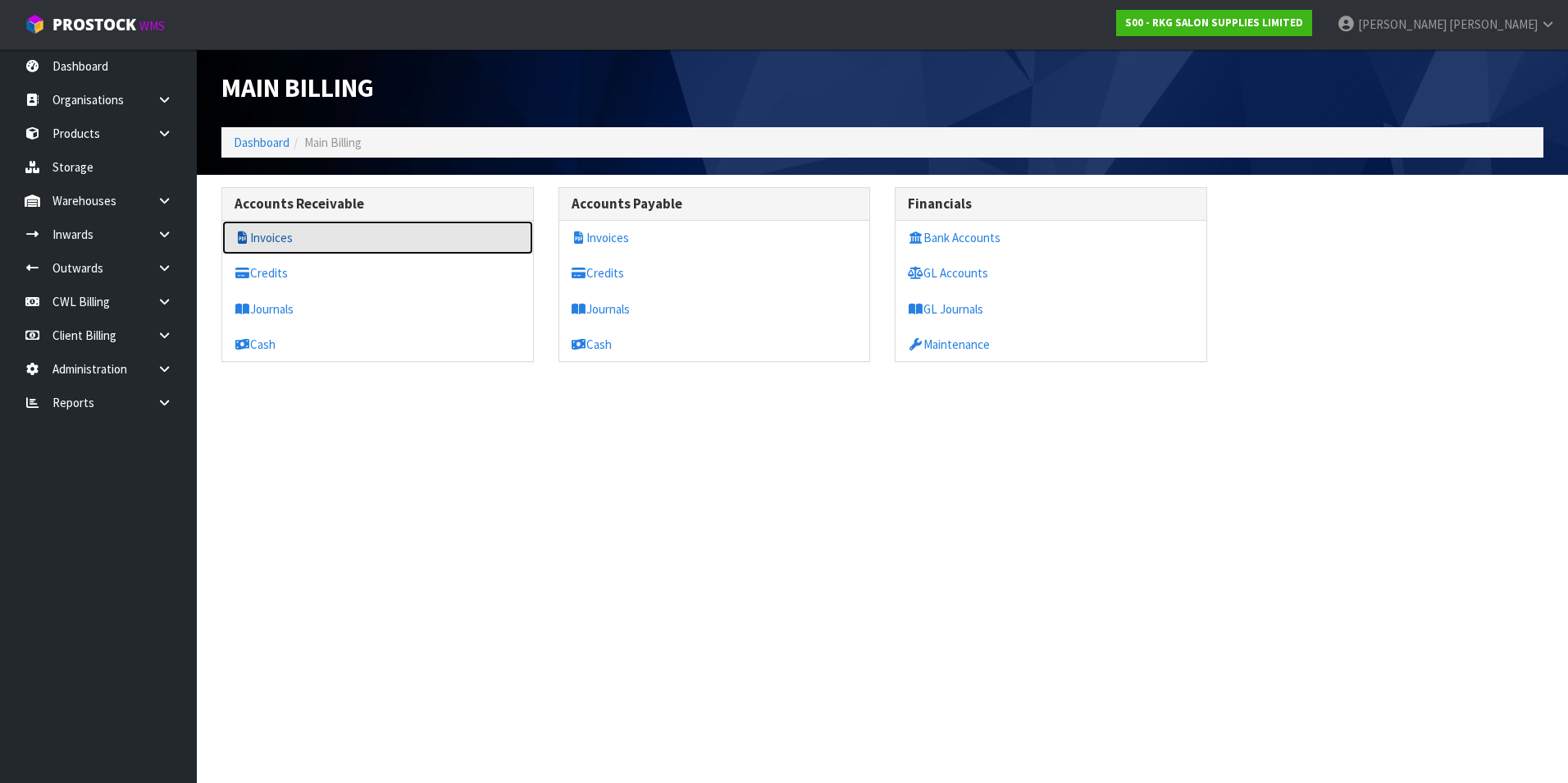
click at [390, 244] on link "Invoices" at bounding box center [377, 238] width 310 height 34
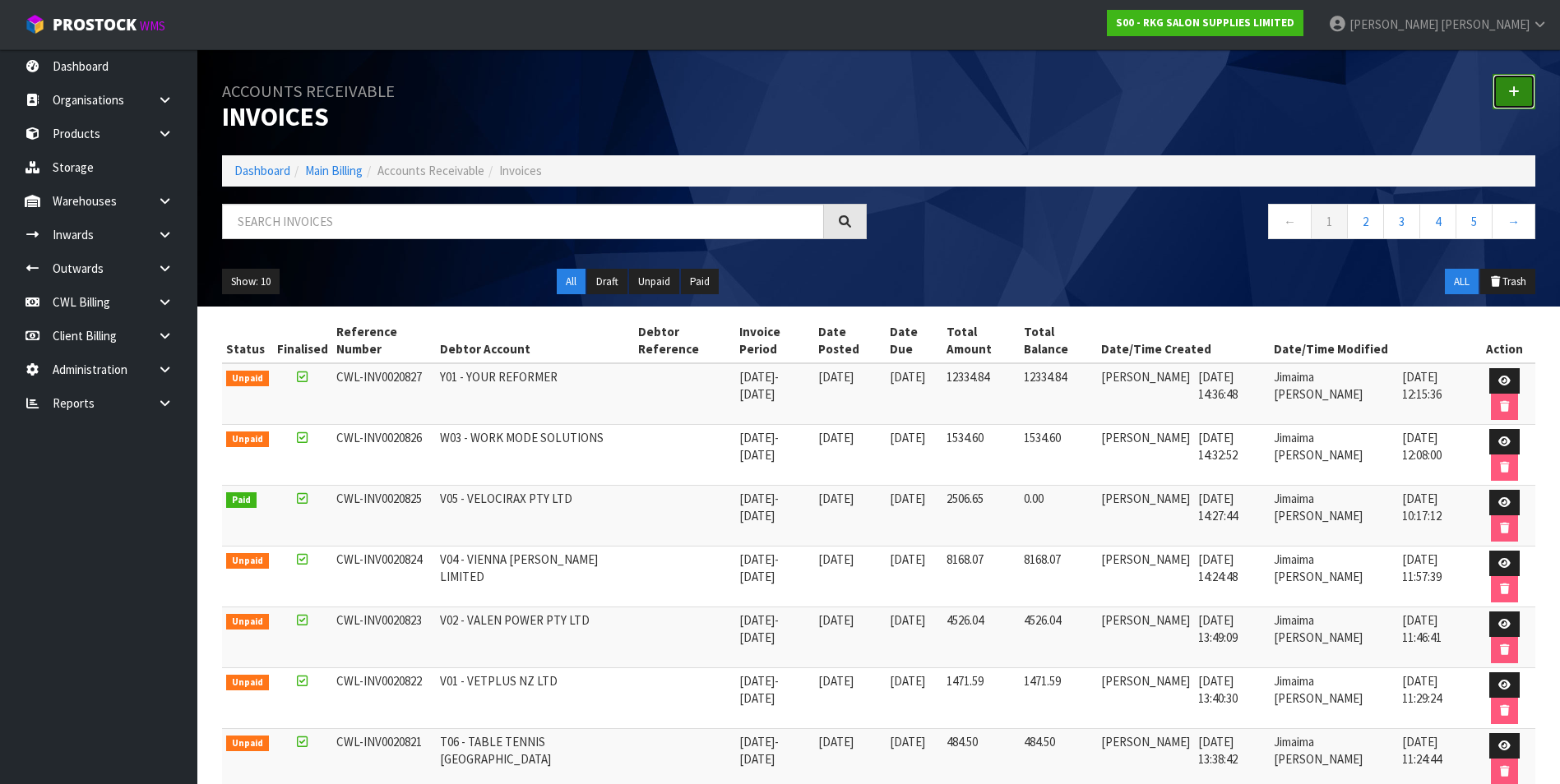
click at [1513, 93] on icon at bounding box center [1515, 92] width 12 height 12
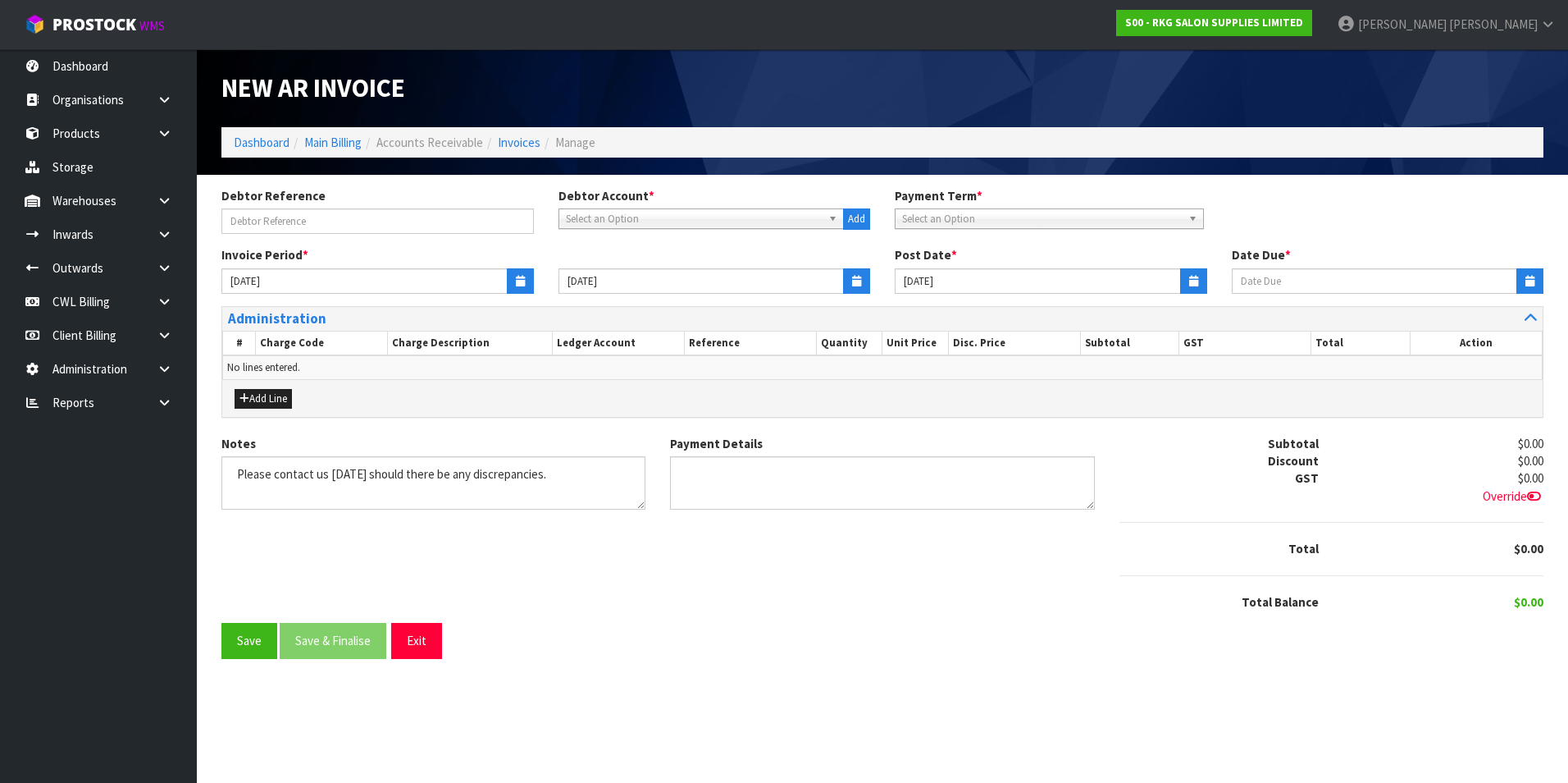
click at [608, 220] on span "Select an Option" at bounding box center [694, 219] width 257 height 20
type input "inde"
click at [680, 267] on li "INDE SCO - INDESCO LIMITED" at bounding box center [702, 265] width 278 height 21
type input "[DATE]"
click at [517, 279] on icon "button" at bounding box center [520, 281] width 9 height 11
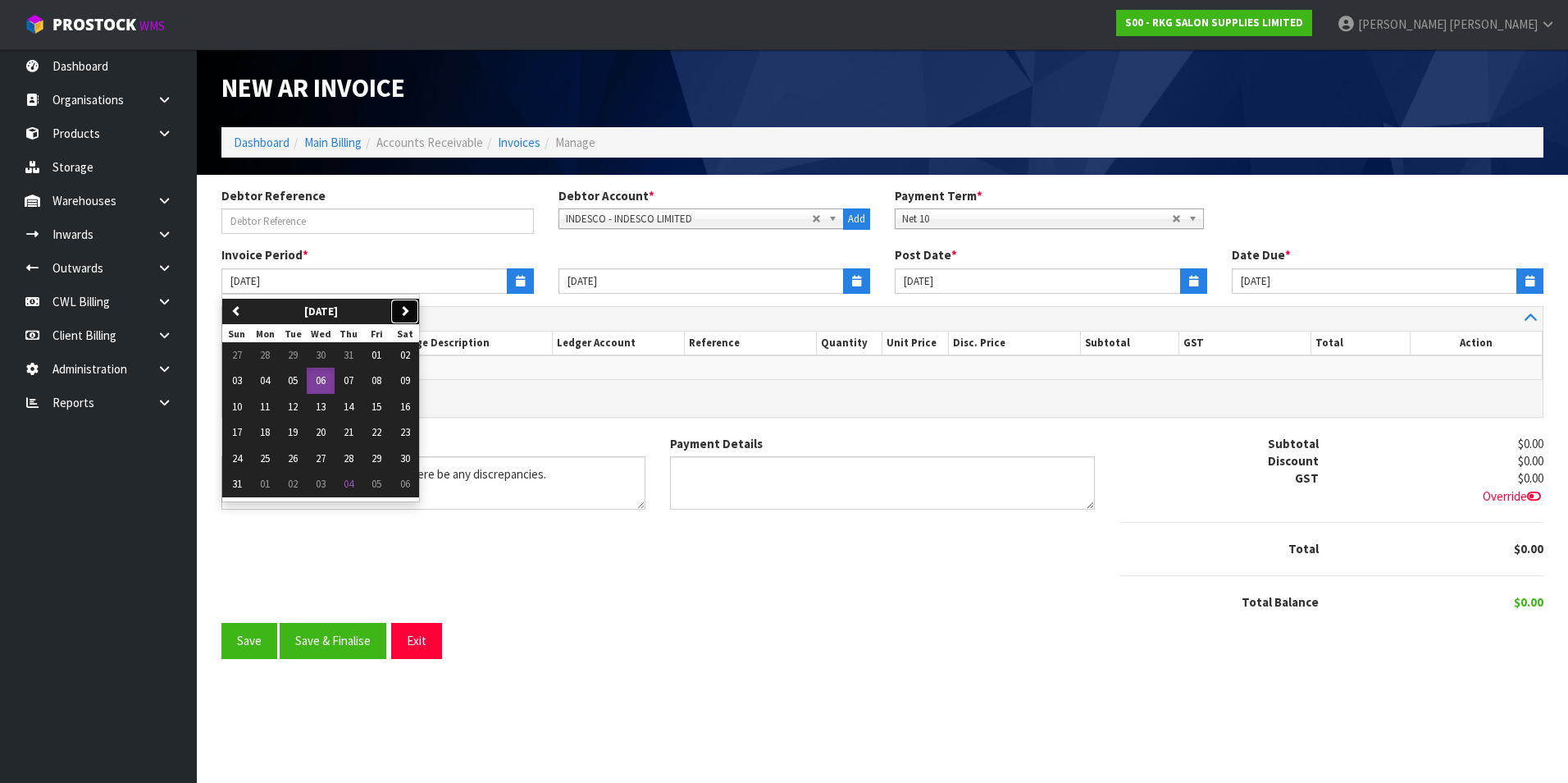
click at [410, 314] on icon "button" at bounding box center [404, 311] width 11 height 11
click at [273, 350] on button "01" at bounding box center [265, 355] width 28 height 27
type input "[DATE]"
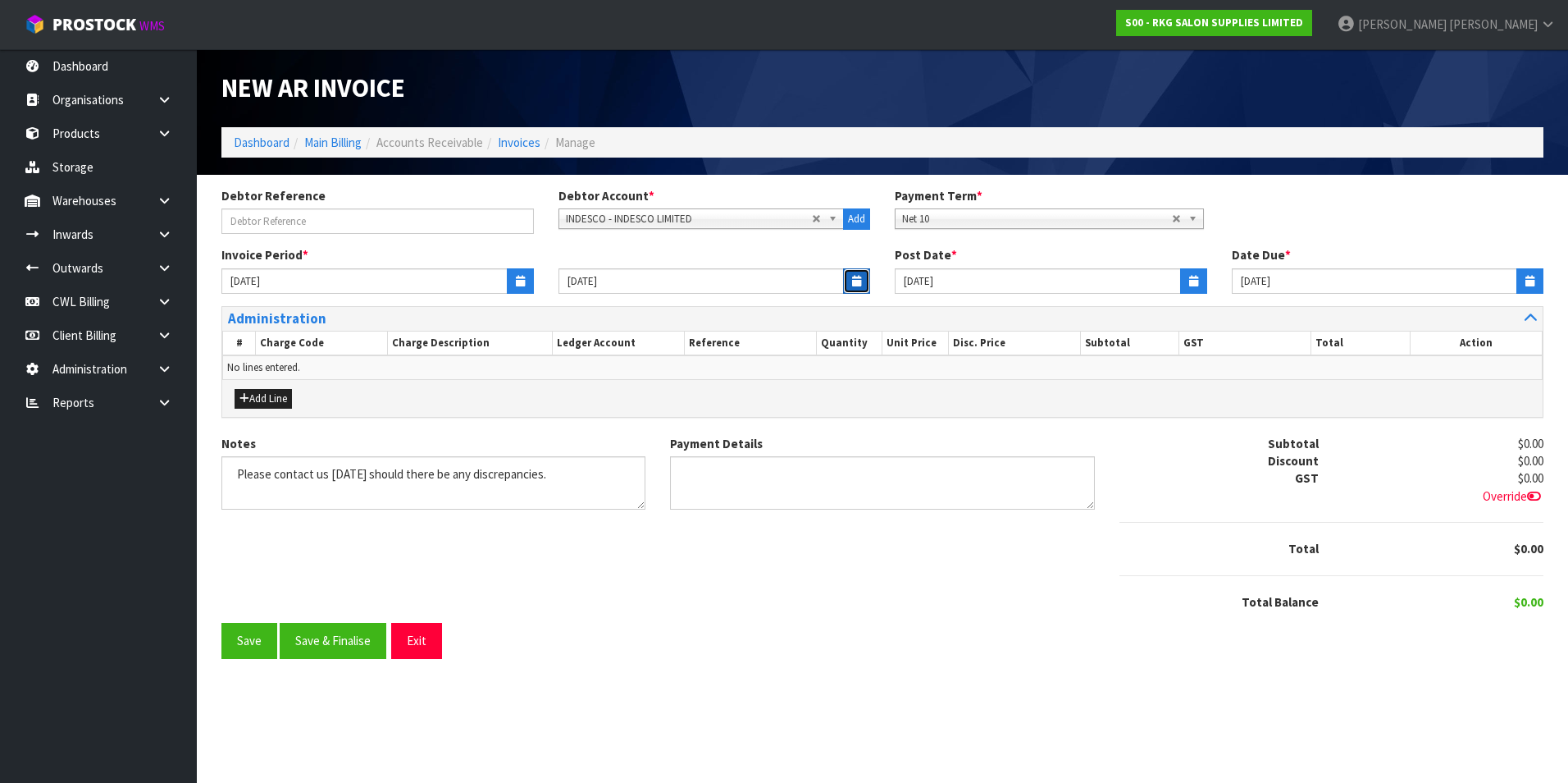
click at [854, 279] on icon "button" at bounding box center [856, 281] width 9 height 11
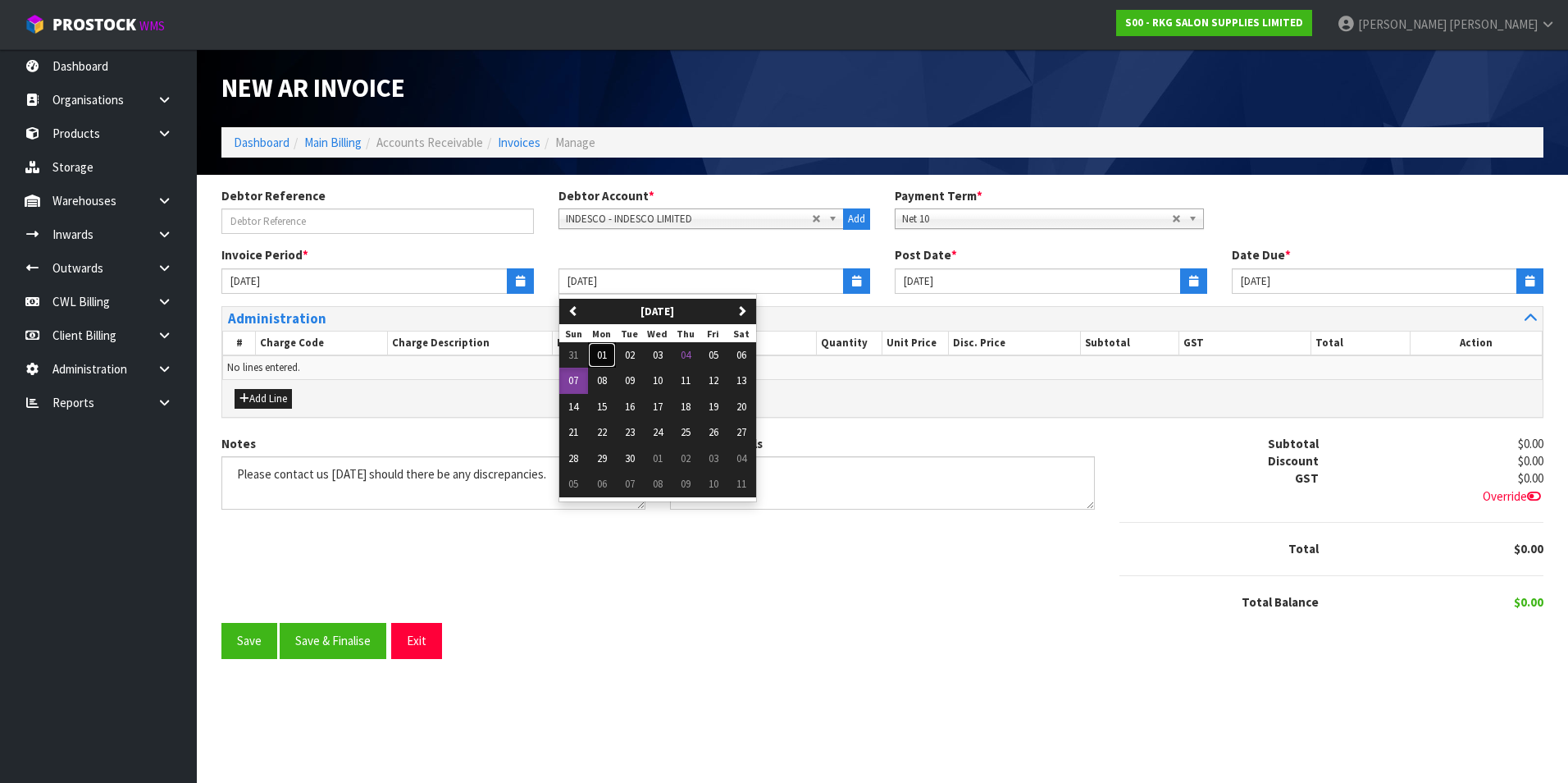
click at [606, 353] on span "01" at bounding box center [602, 355] width 10 height 14
type input "[DATE]"
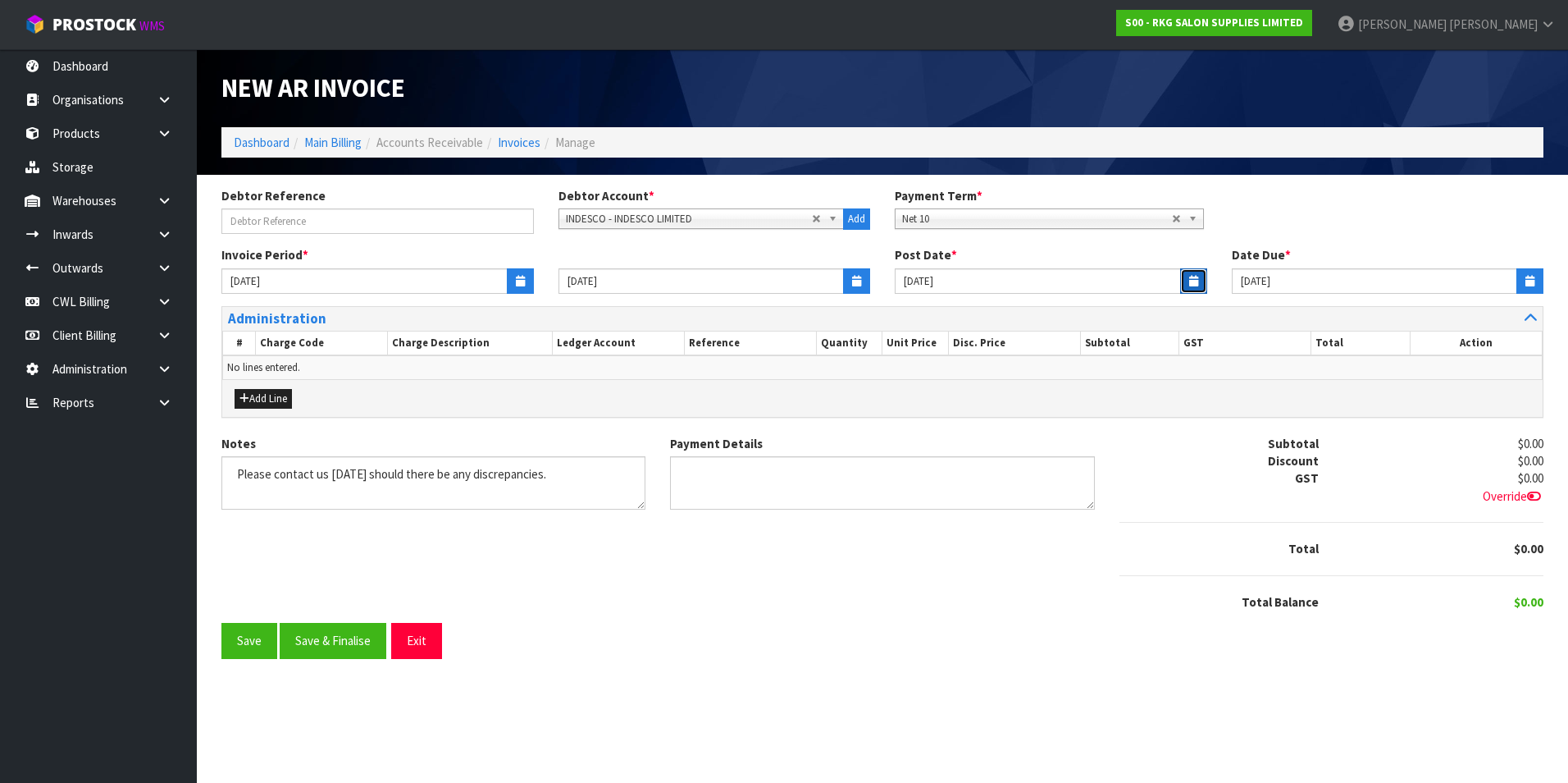
click at [1194, 279] on icon "button" at bounding box center [1193, 281] width 9 height 11
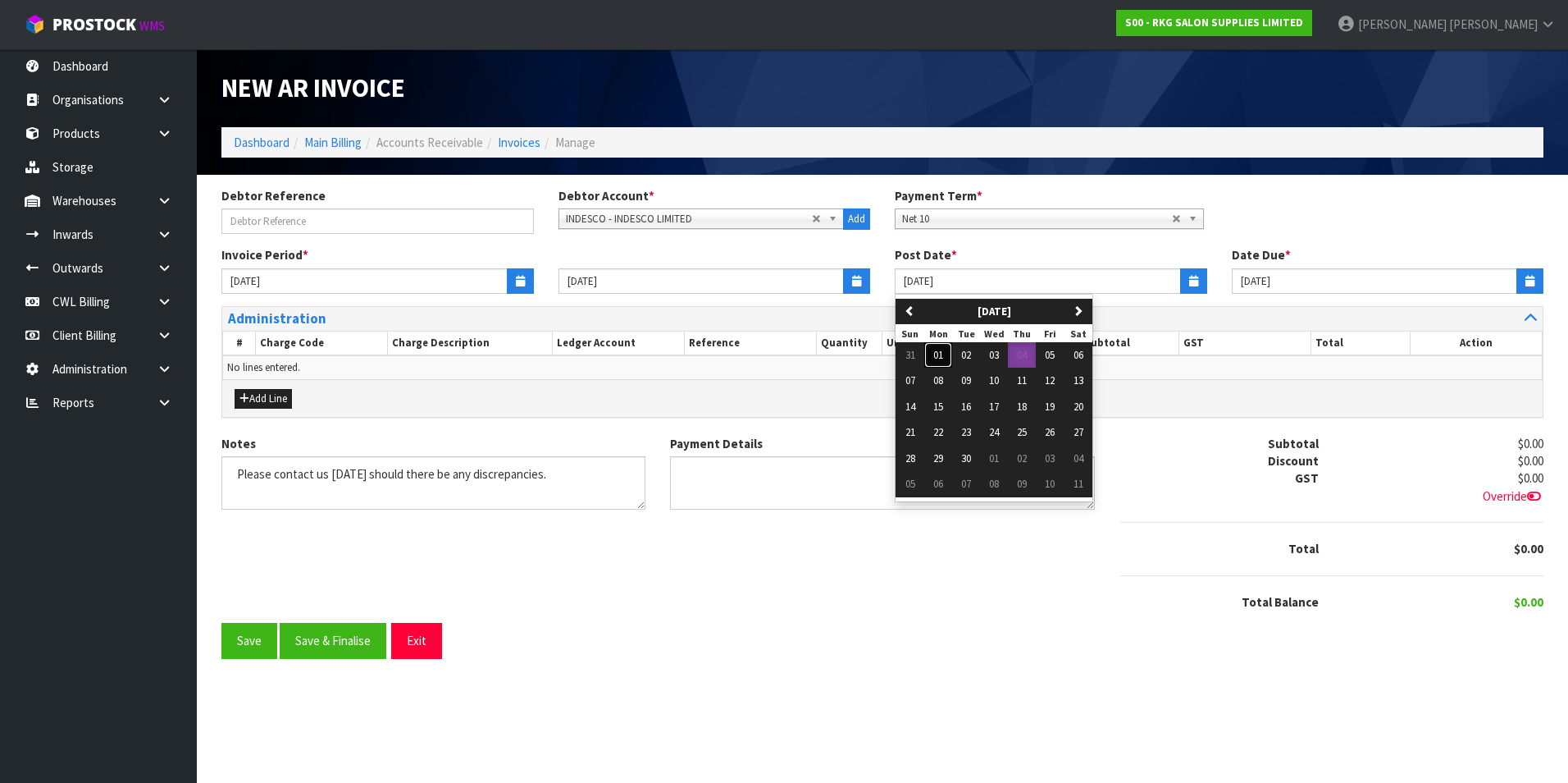
click at [945, 355] on button "01" at bounding box center [938, 355] width 28 height 27
type input "[DATE]"
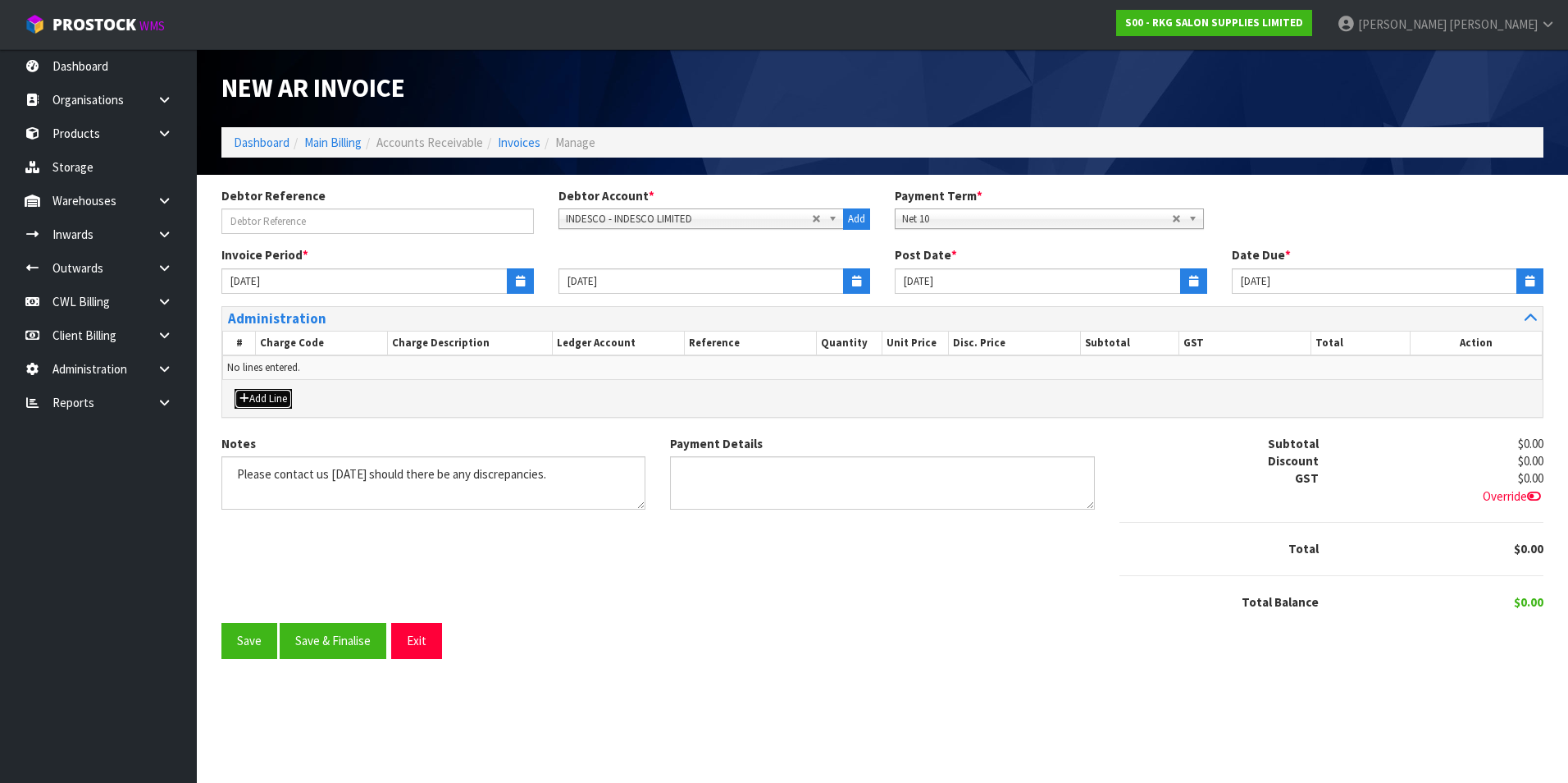
click at [273, 394] on button "Add Line" at bounding box center [263, 399] width 57 height 20
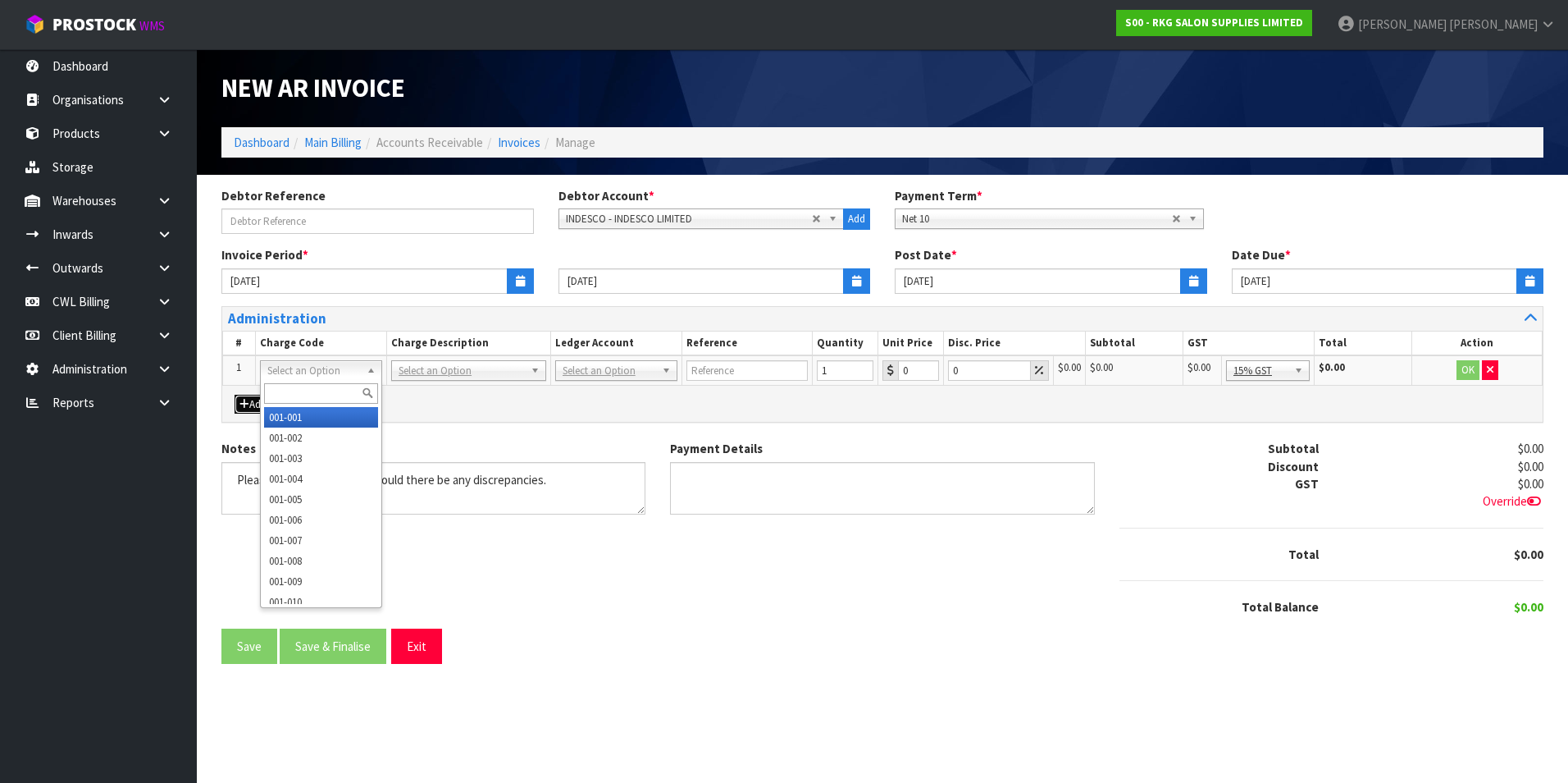
drag, startPoint x: 346, startPoint y: 375, endPoint x: 314, endPoint y: 390, distance: 35.3
click at [310, 390] on input "text" at bounding box center [321, 393] width 114 height 21
type input "006-012"
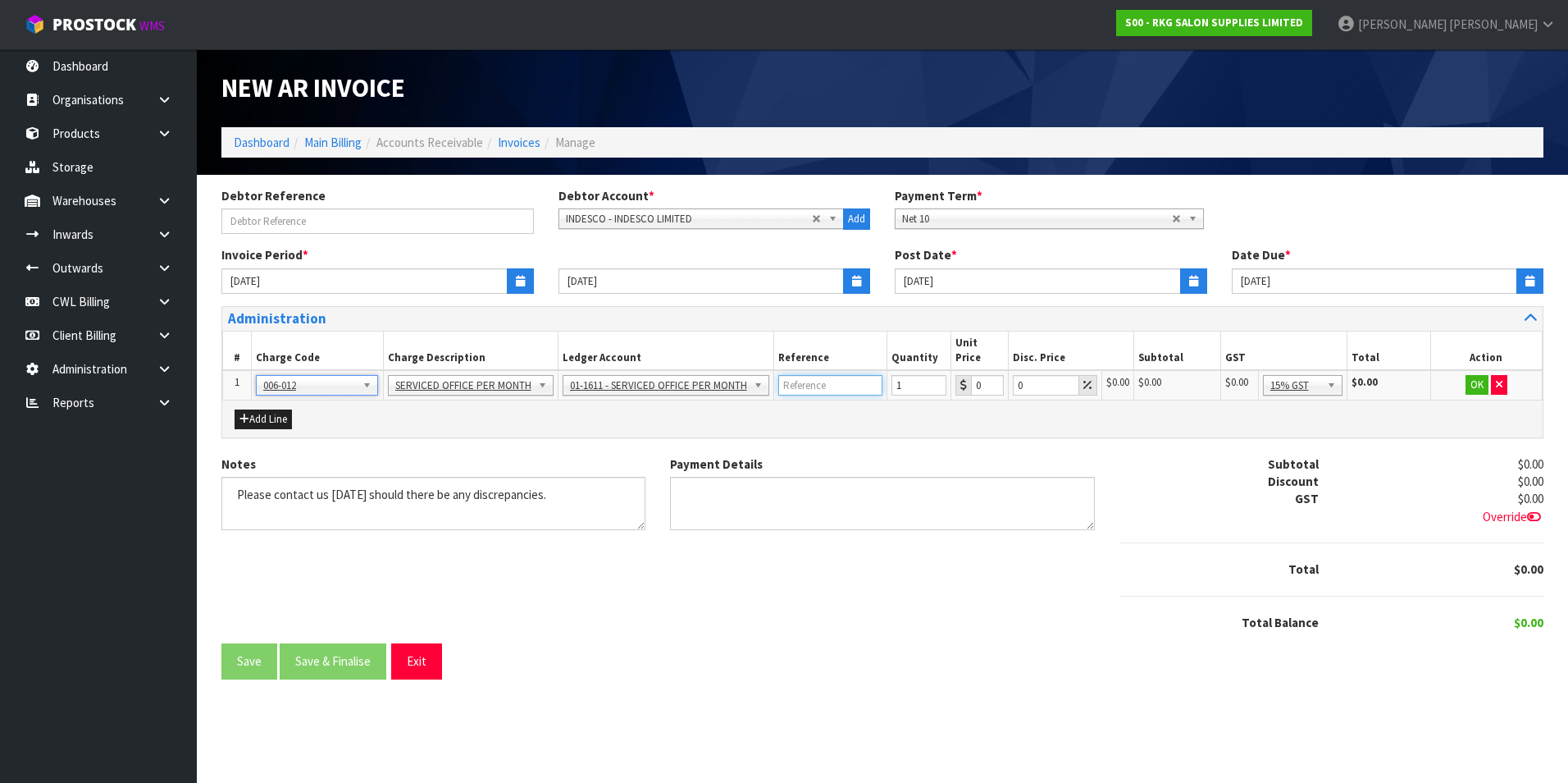
click at [824, 375] on input "text" at bounding box center [831, 385] width 105 height 21
type input "SEPTEMBER 25 RENT & OPEX"
type input "5146.96"
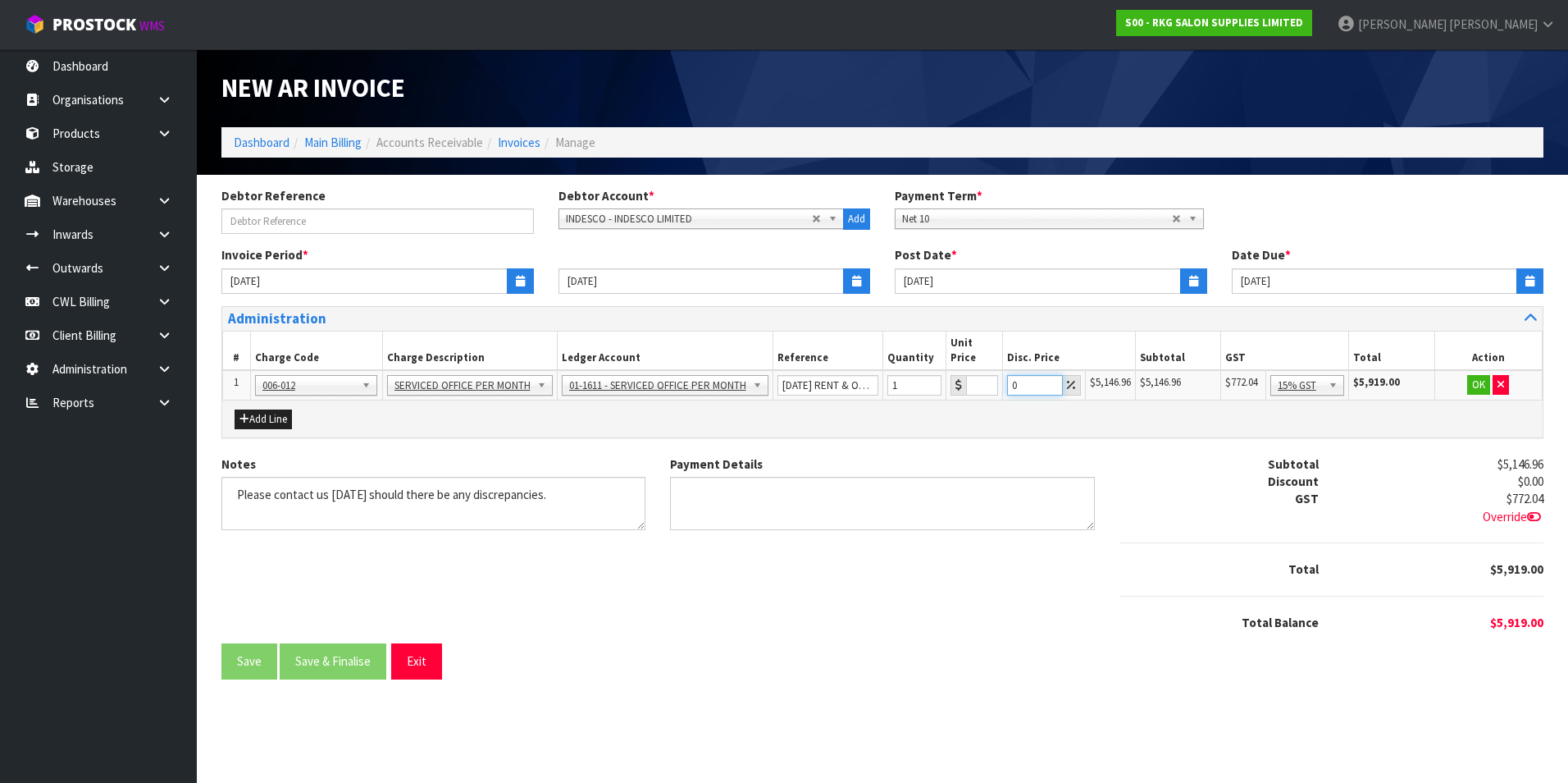
scroll to position [0, 0]
click at [1472, 375] on button "OK" at bounding box center [1478, 385] width 23 height 20
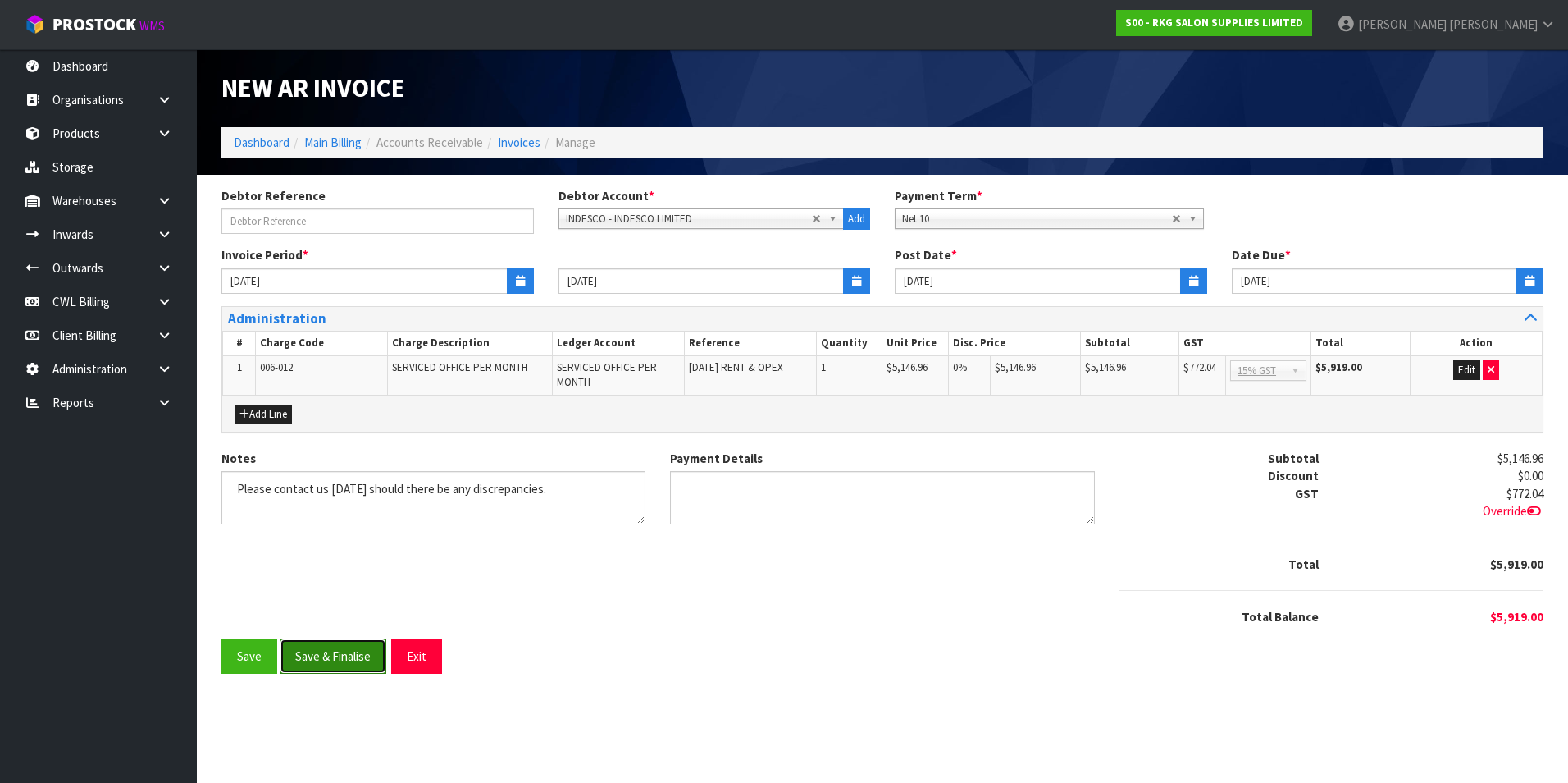
click at [377, 662] on button "Save & Finalise" at bounding box center [333, 657] width 106 height 36
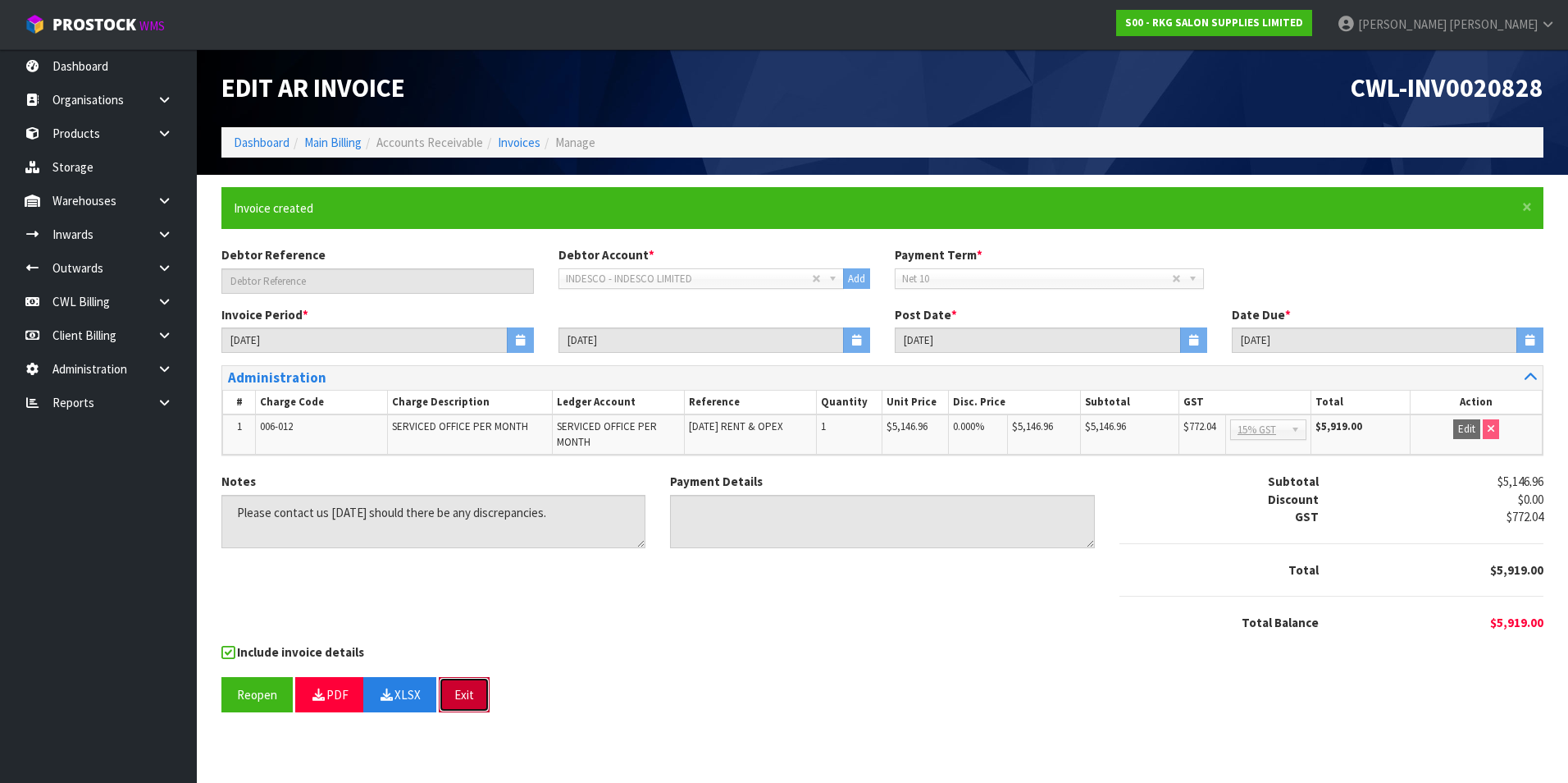
click at [464, 691] on button "Exit" at bounding box center [464, 695] width 51 height 36
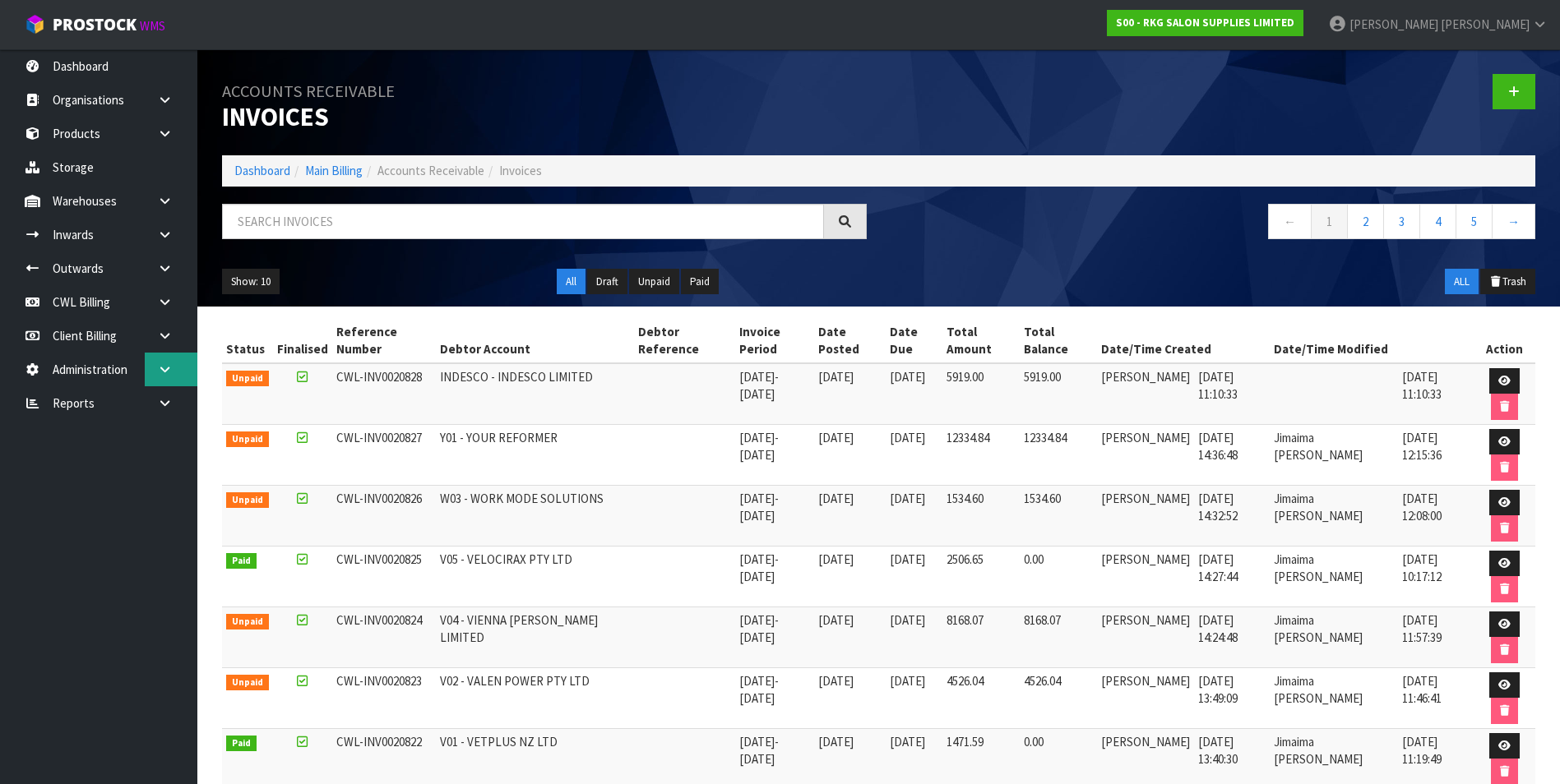
click at [165, 370] on icon at bounding box center [165, 369] width 16 height 12
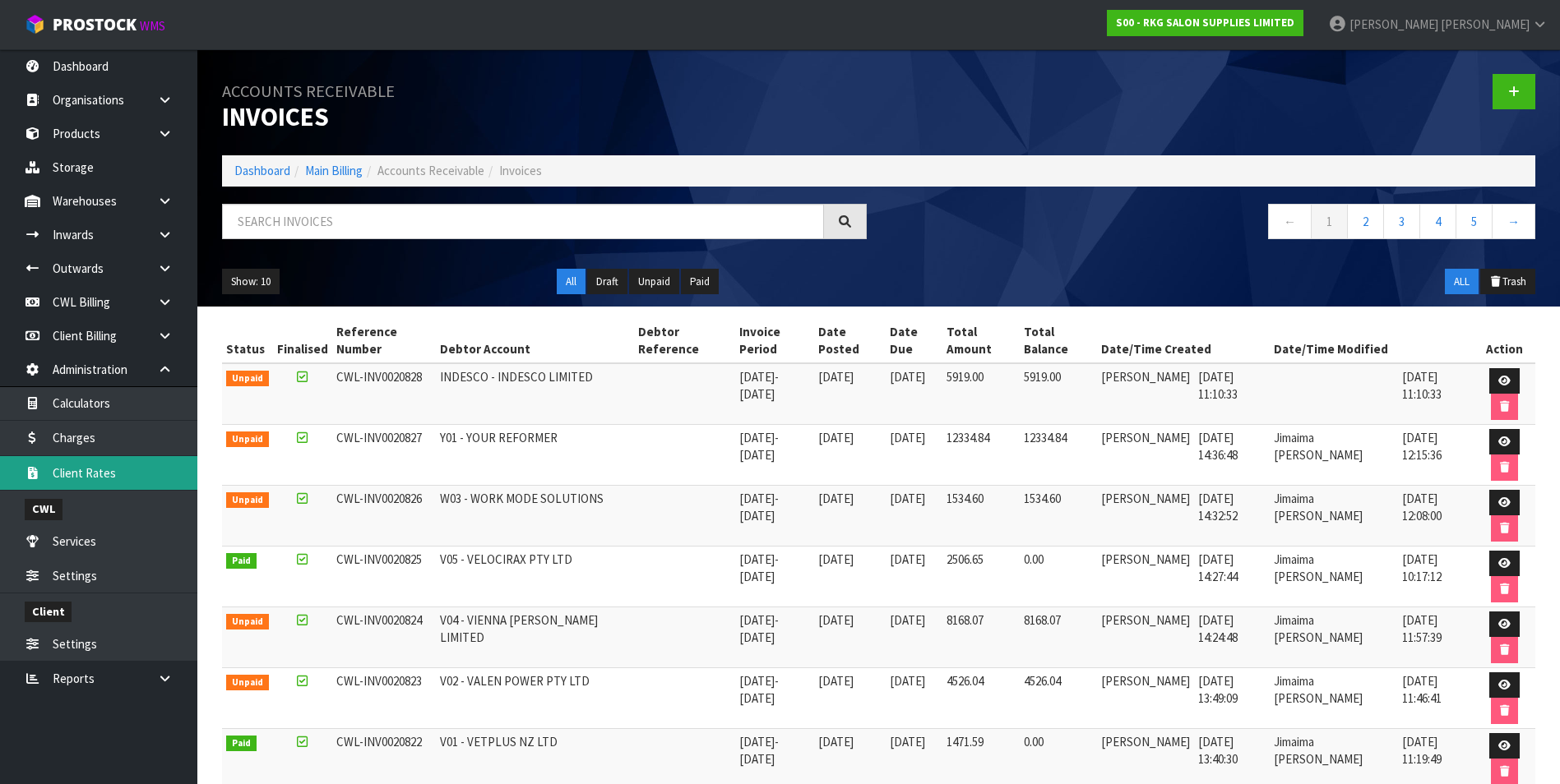
click at [114, 468] on link "Client Rates" at bounding box center [99, 473] width 198 height 34
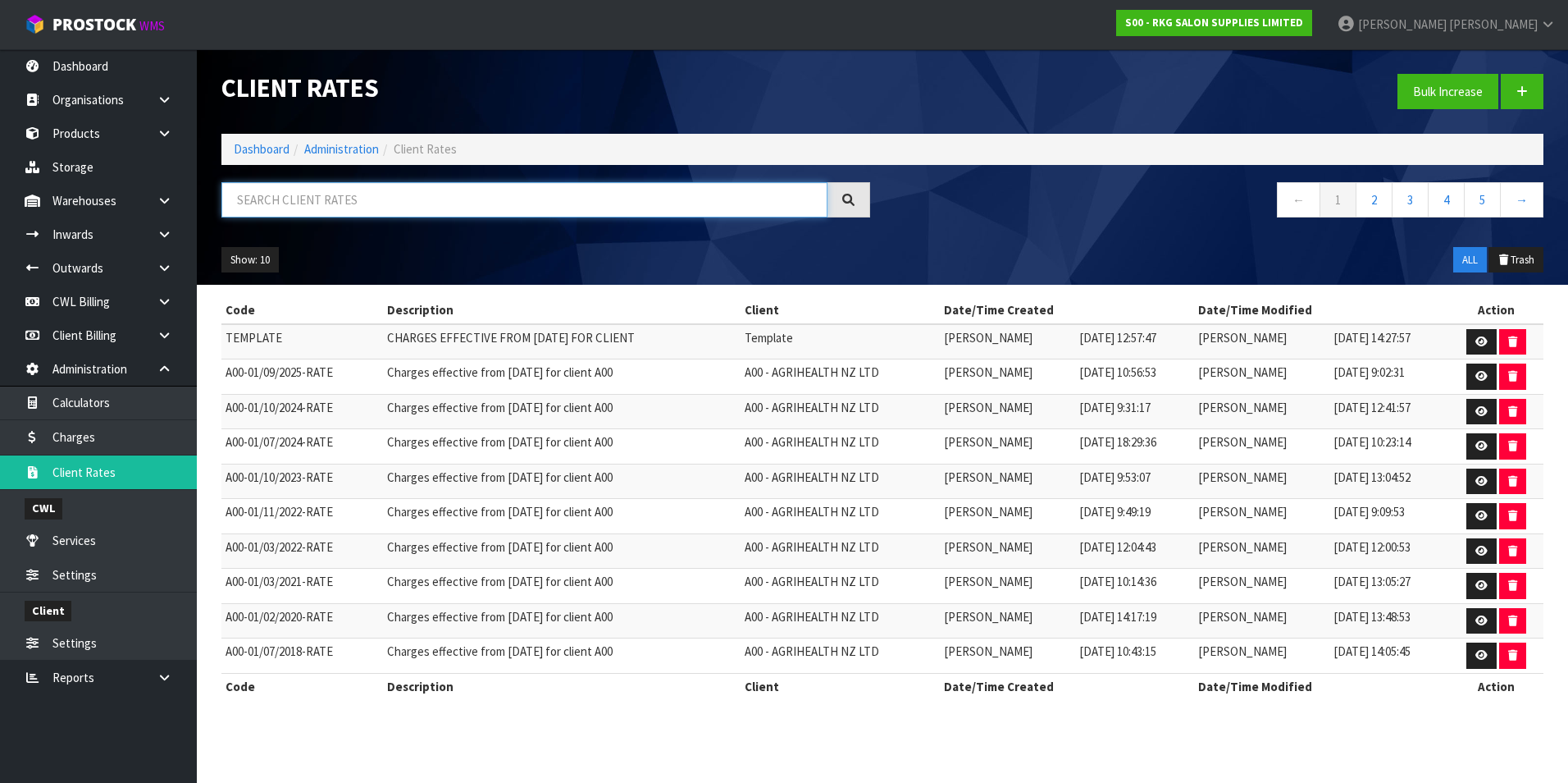
click at [292, 212] on input "text" at bounding box center [524, 200] width 606 height 36
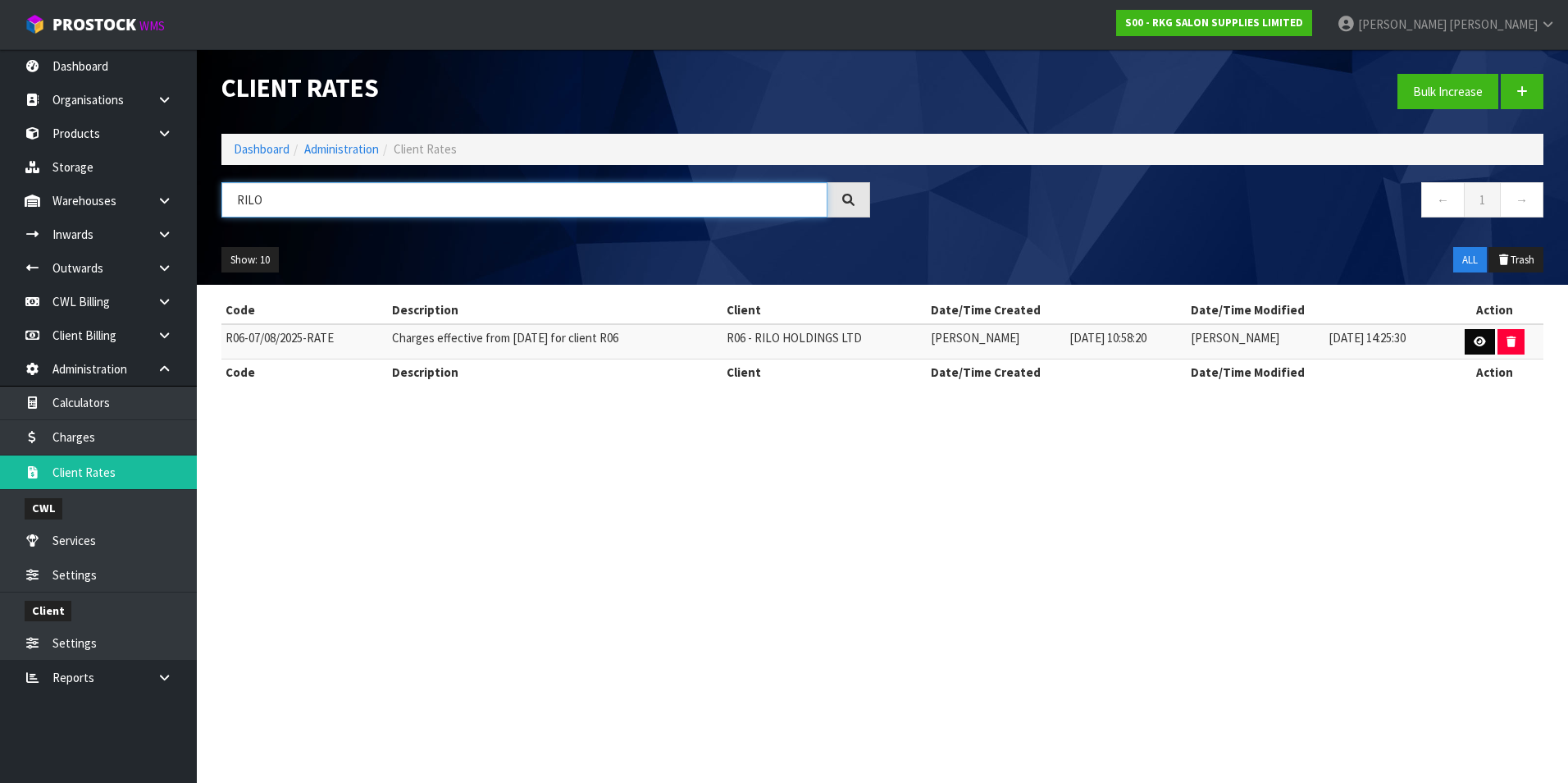
type input "RILO"
click at [1478, 345] on icon at bounding box center [1480, 341] width 12 height 11
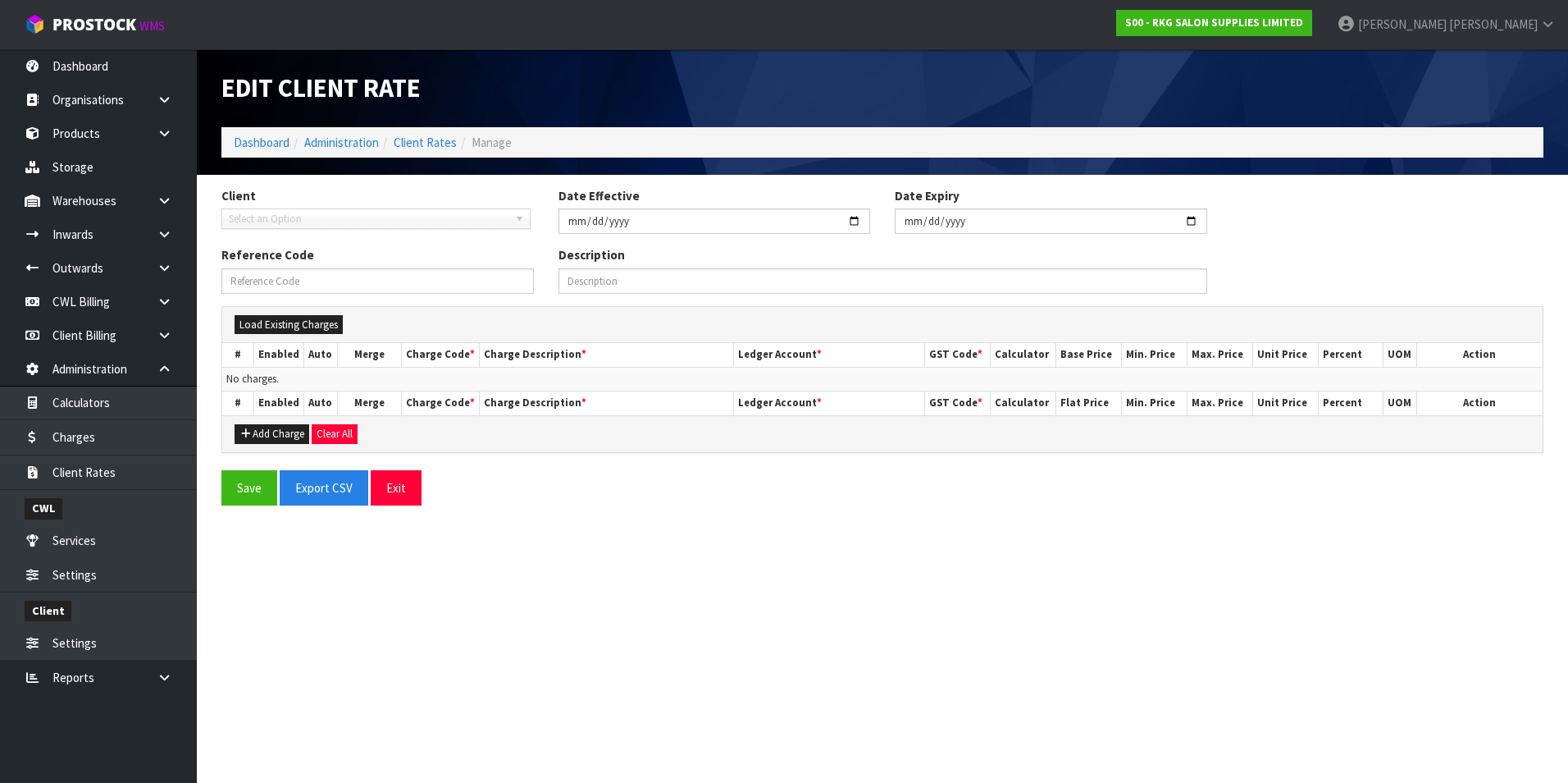
type input "[DATE]"
type input "R06-07/08/2025-RATE"
type input "Charges effective from [DATE] for client R06"
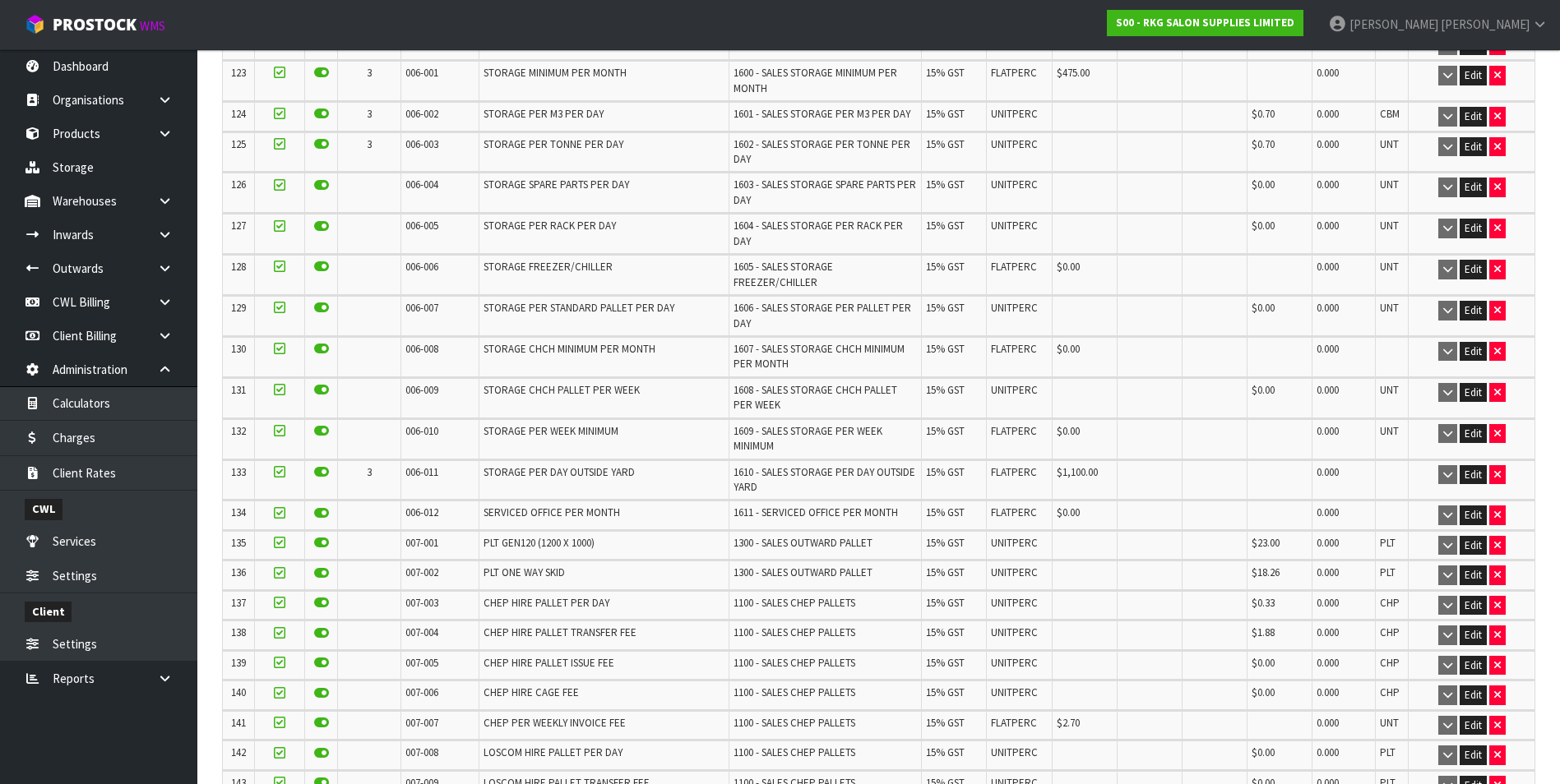
scroll to position [4192, 0]
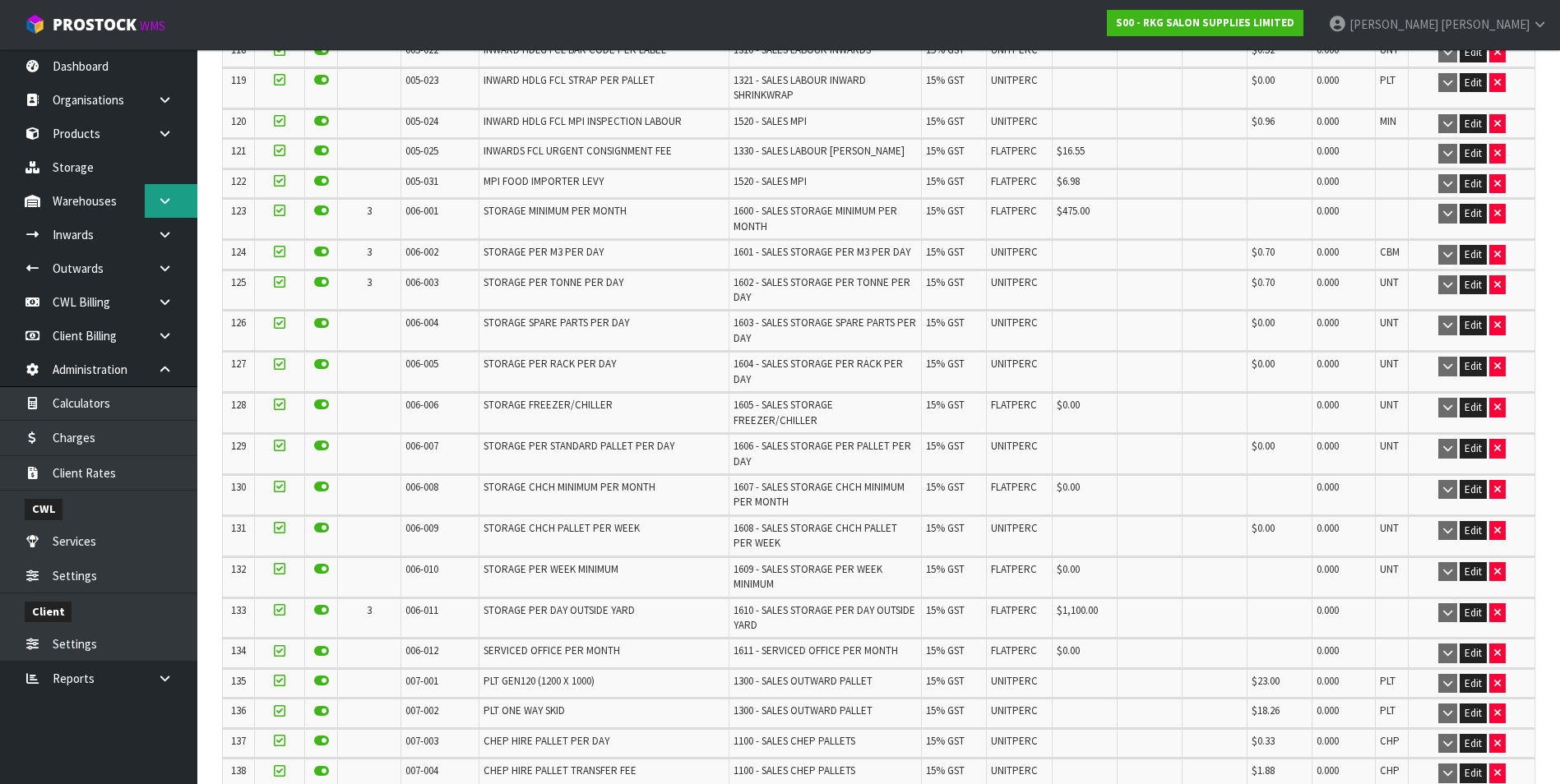
click at [171, 202] on icon at bounding box center [165, 200] width 16 height 12
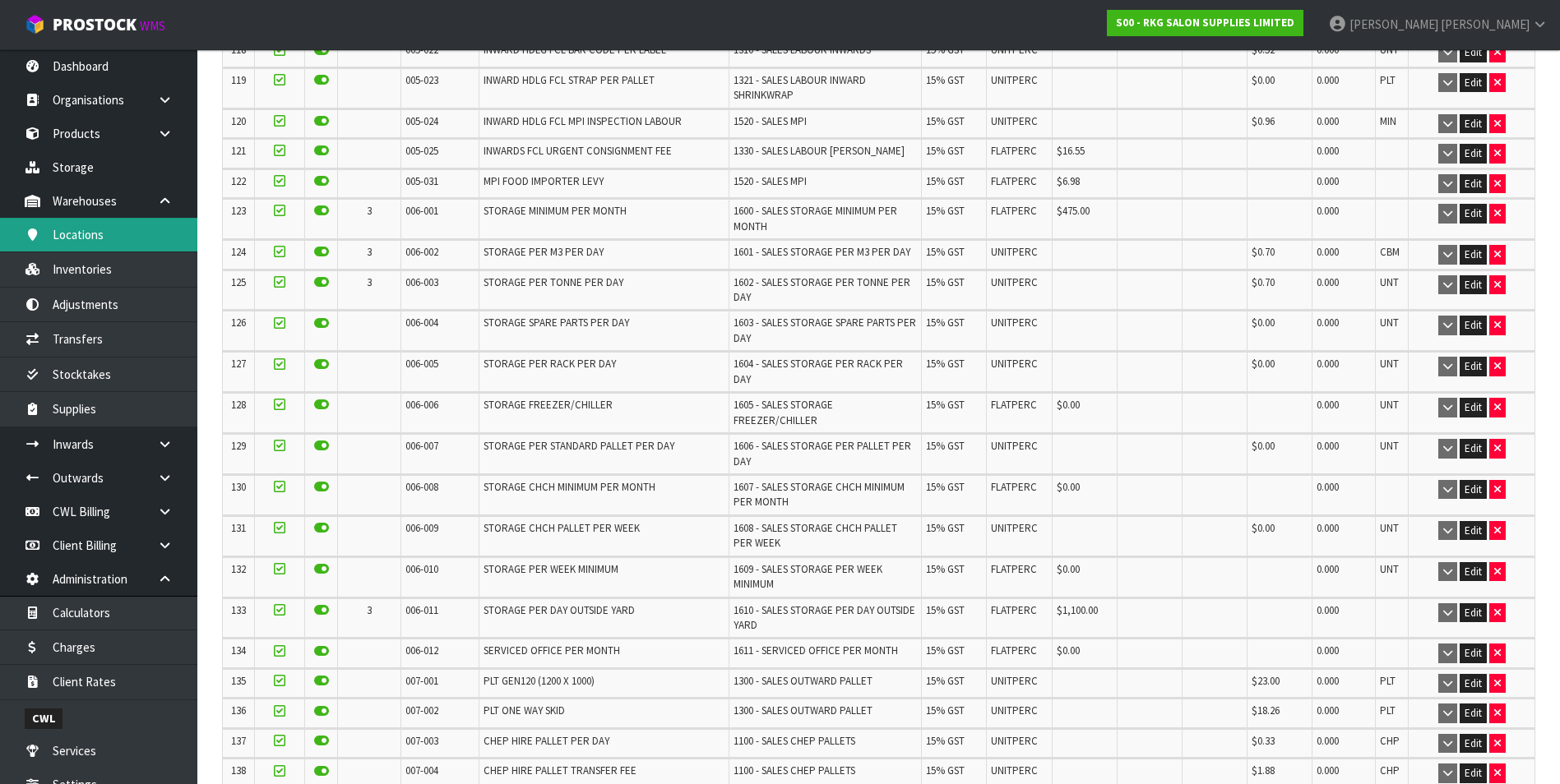
click at [122, 228] on link "Locations" at bounding box center [99, 235] width 198 height 34
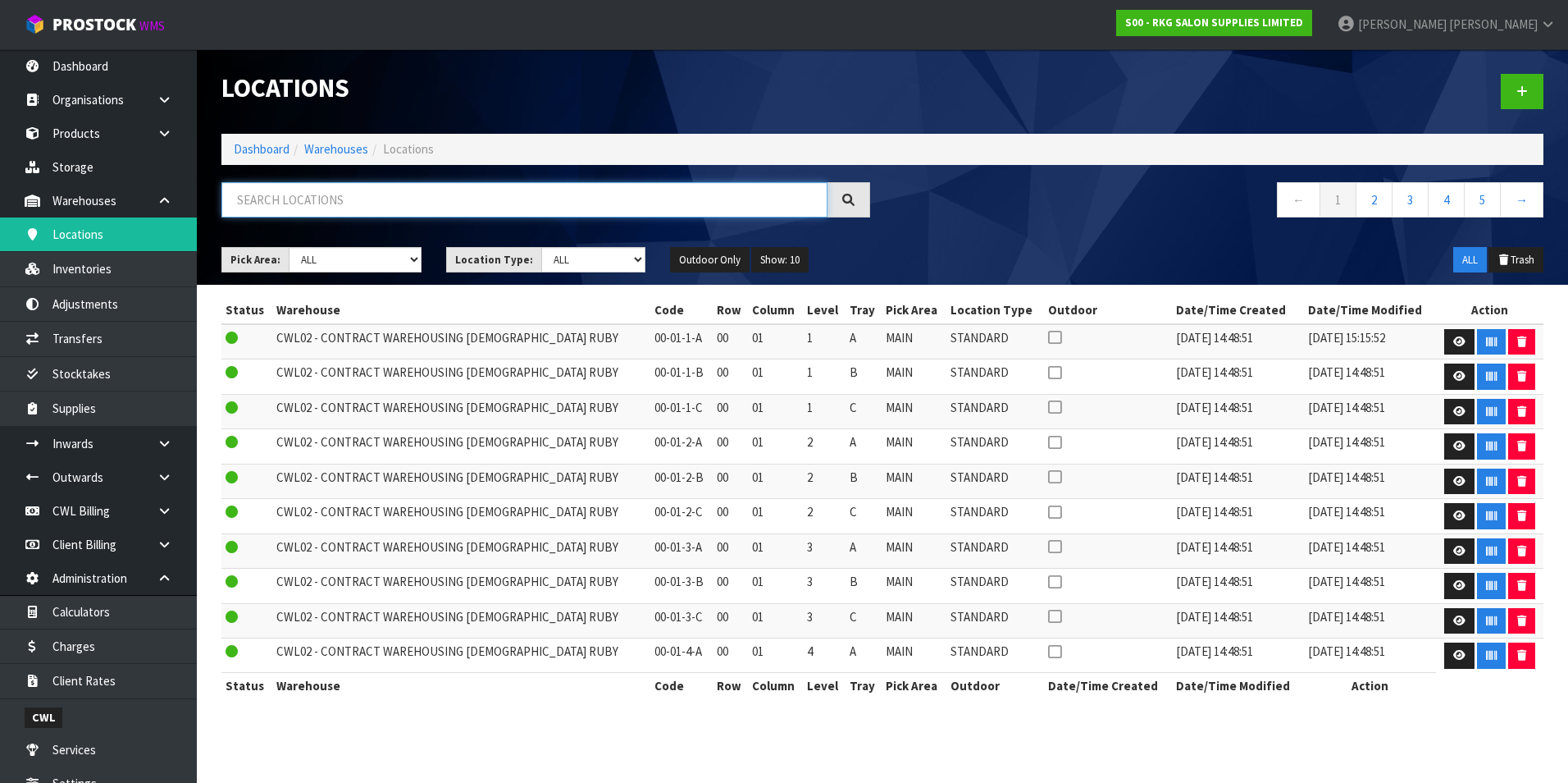
click at [285, 199] on input "text" at bounding box center [524, 200] width 606 height 36
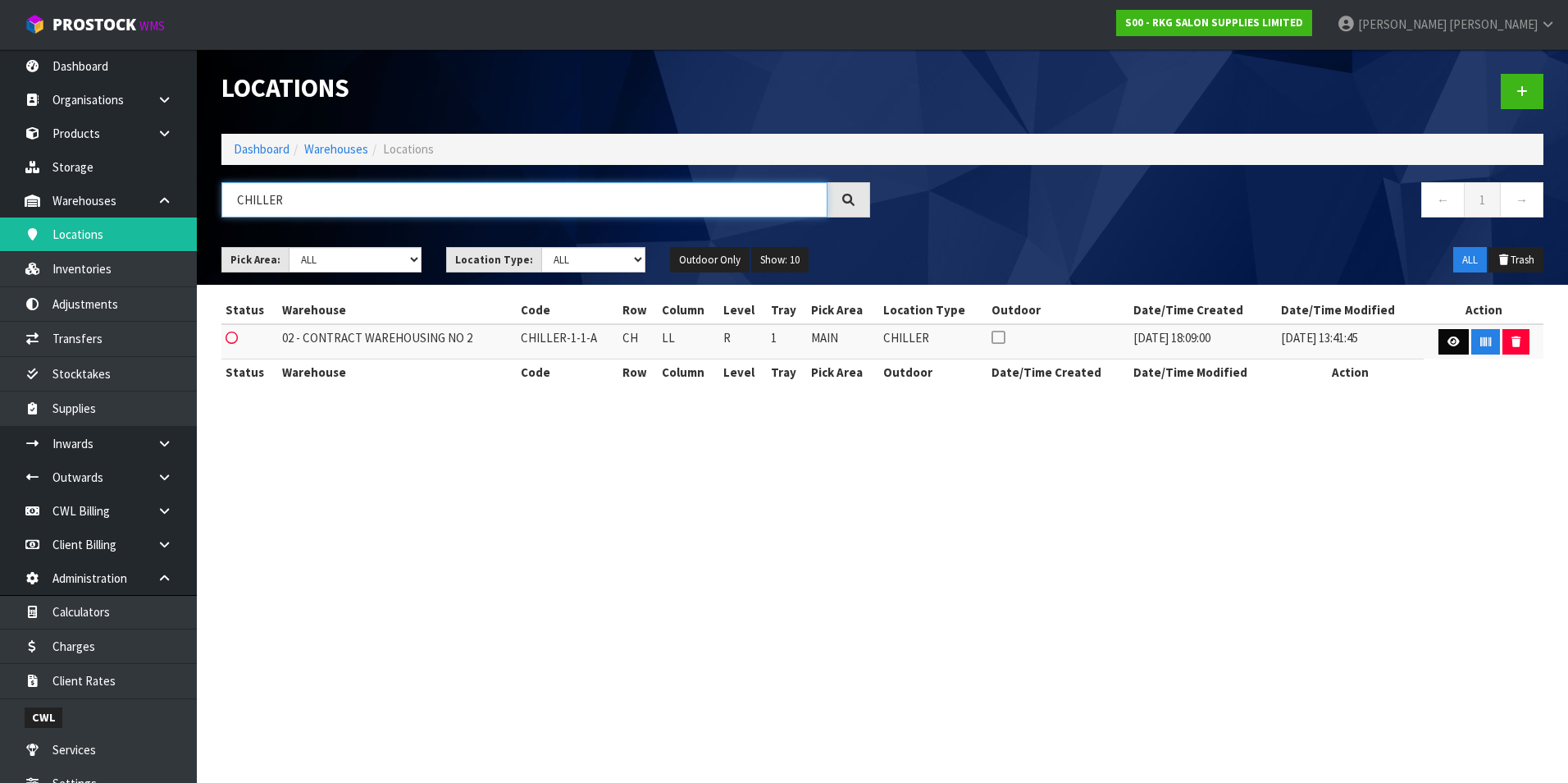
type input "CHILLER"
click at [1448, 338] on icon at bounding box center [1454, 341] width 12 height 11
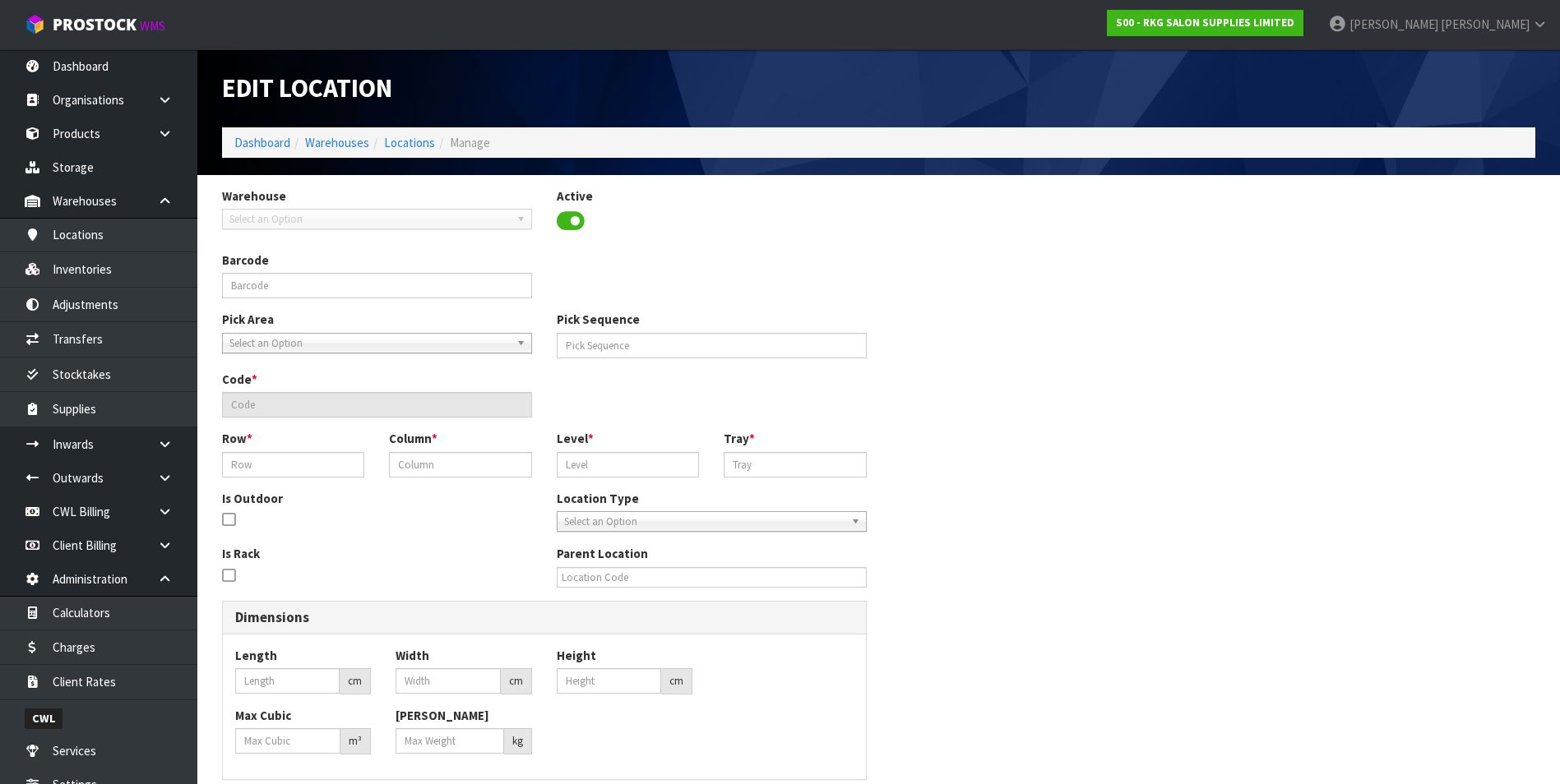
type input "CHILLER-1-1-A"
type input "2791"
type input "CHILLER-1-1-A"
type input "CH"
type input "LL"
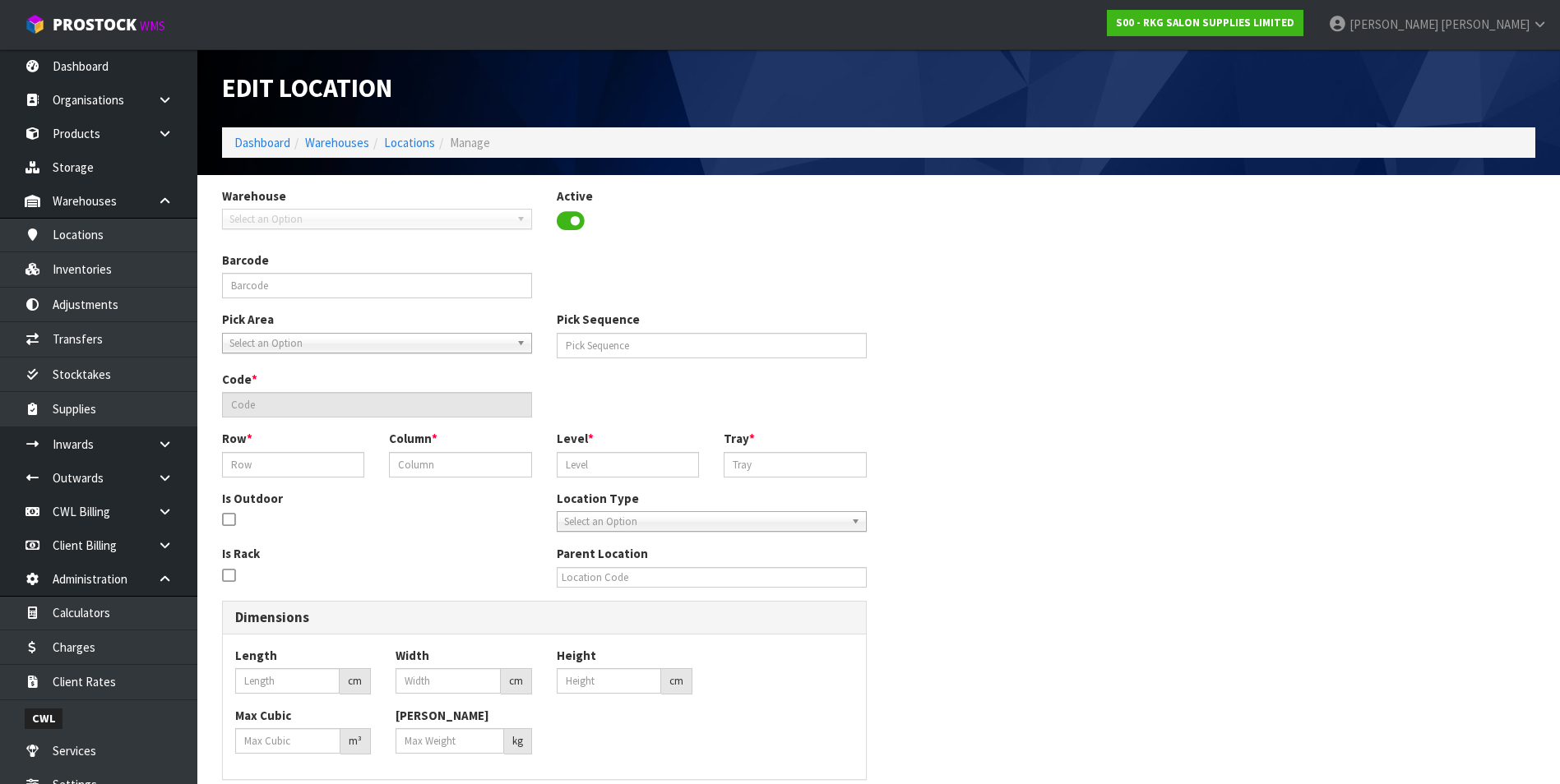
type input "R"
type input "1"
type input "0"
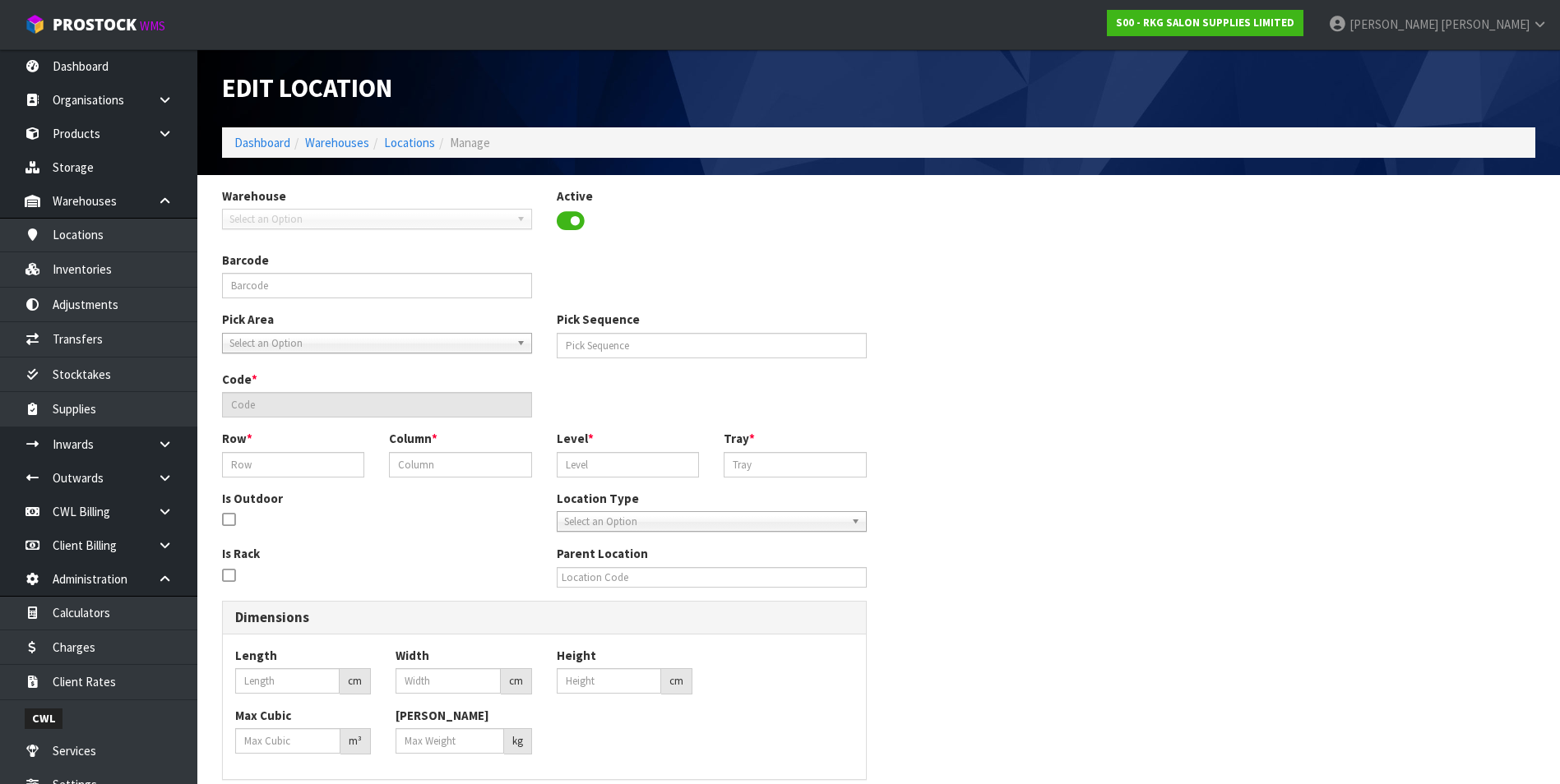
type input "0"
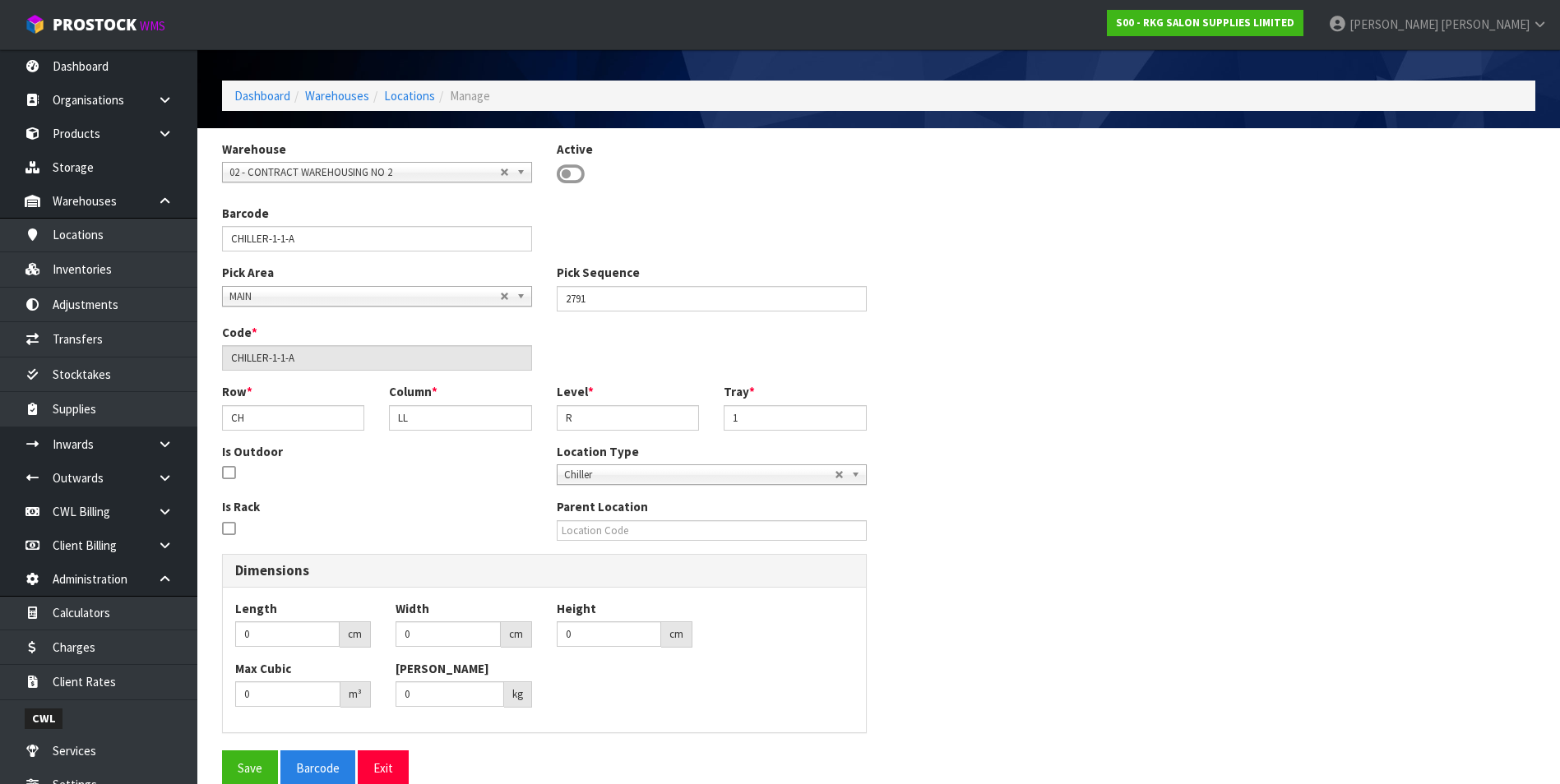
scroll to position [73, 0]
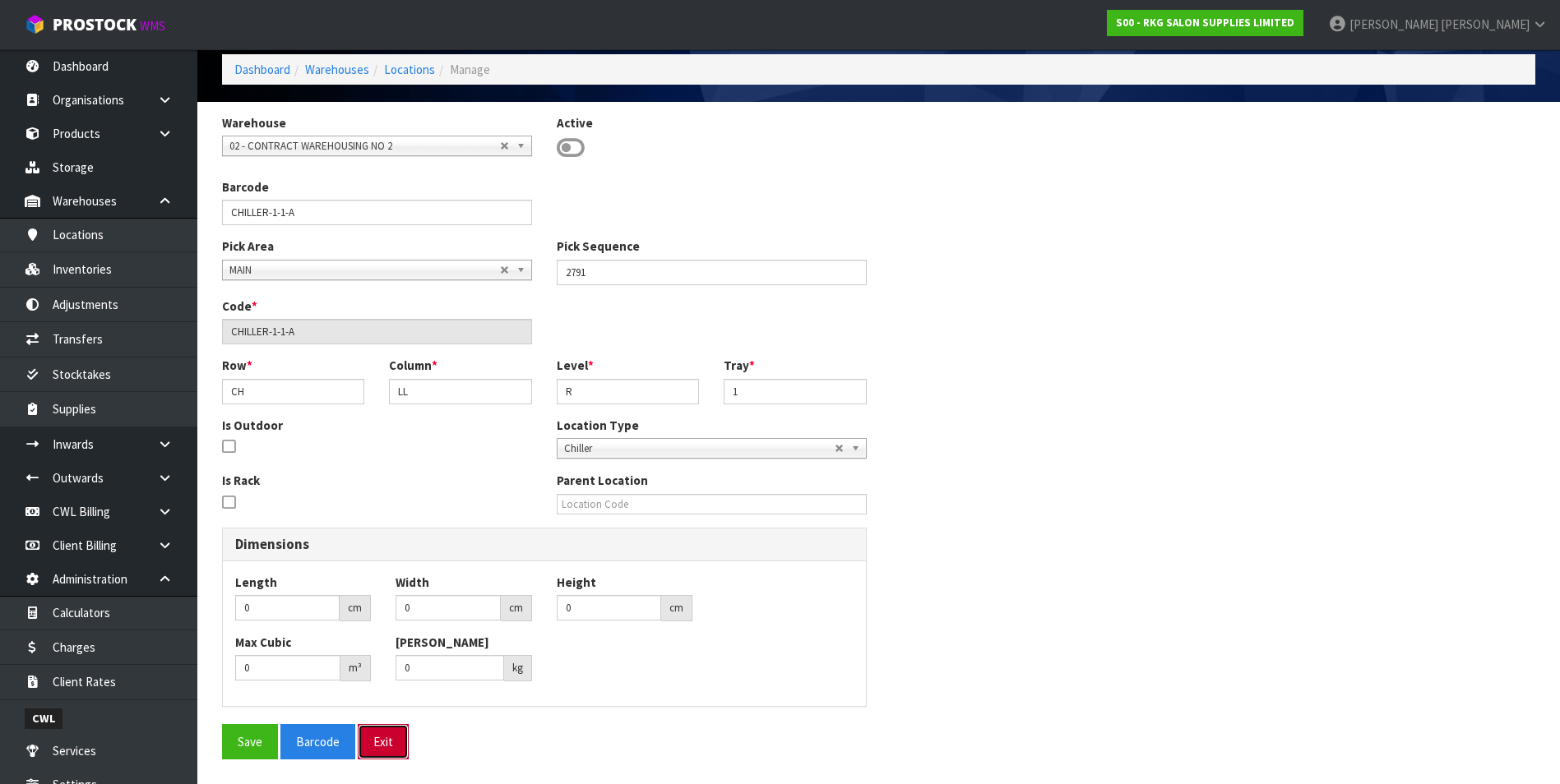
click at [395, 742] on button "Exit" at bounding box center [383, 742] width 51 height 36
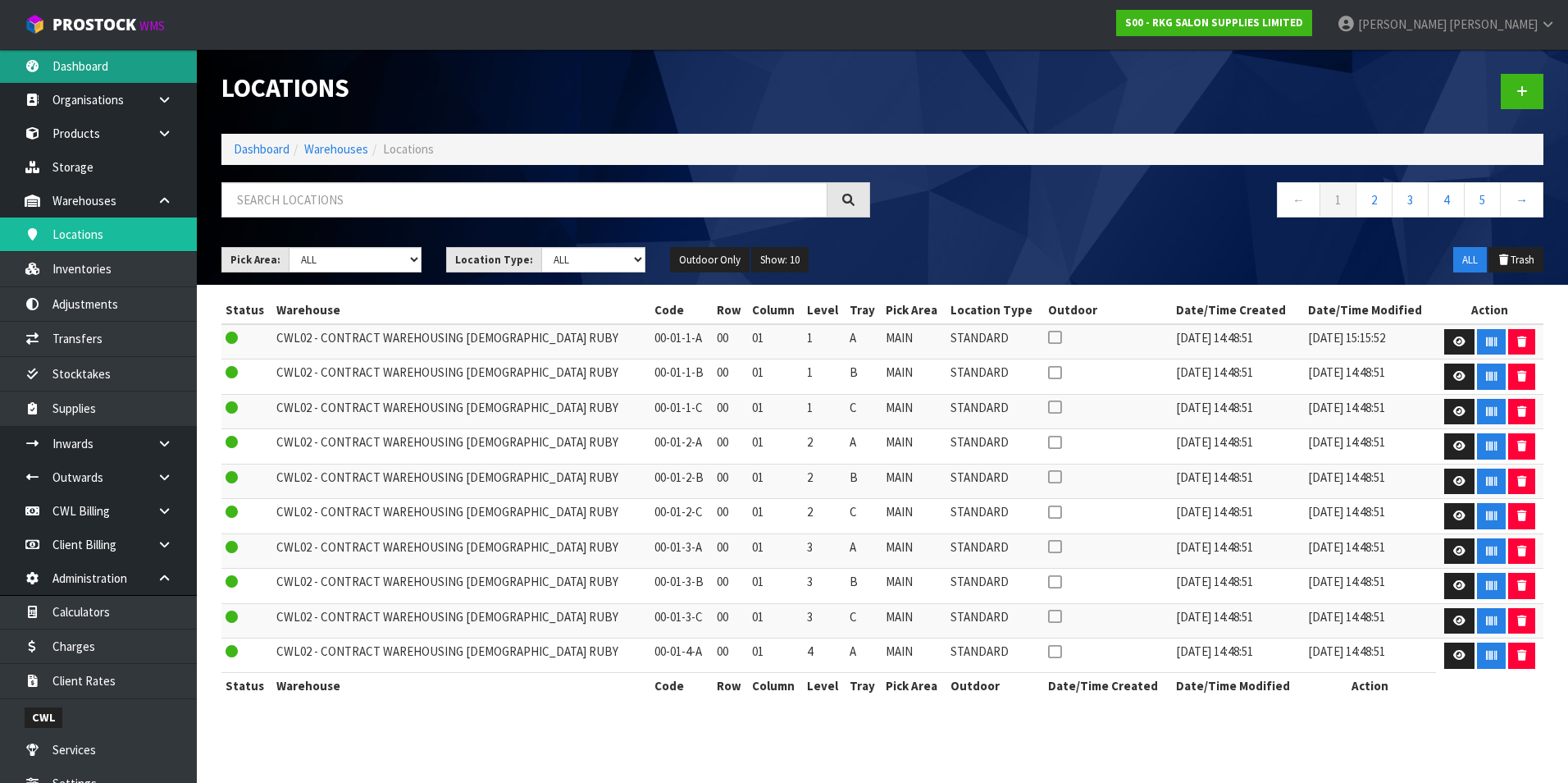
drag, startPoint x: 84, startPoint y: 72, endPoint x: 95, endPoint y: 82, distance: 14.9
click at [84, 72] on link "Dashboard" at bounding box center [99, 66] width 197 height 34
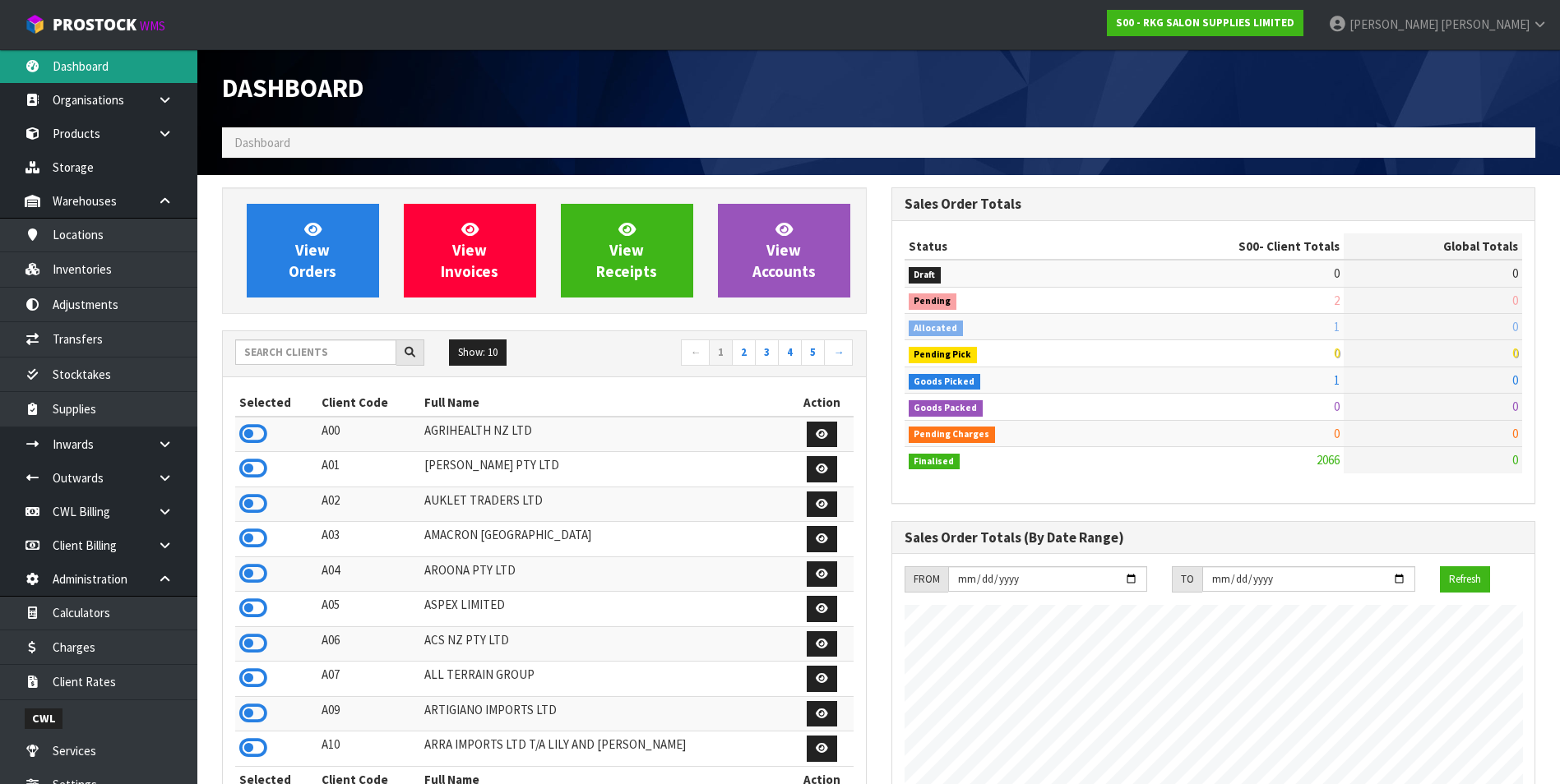
scroll to position [1245, 669]
click at [298, 353] on input "text" at bounding box center [315, 353] width 161 height 26
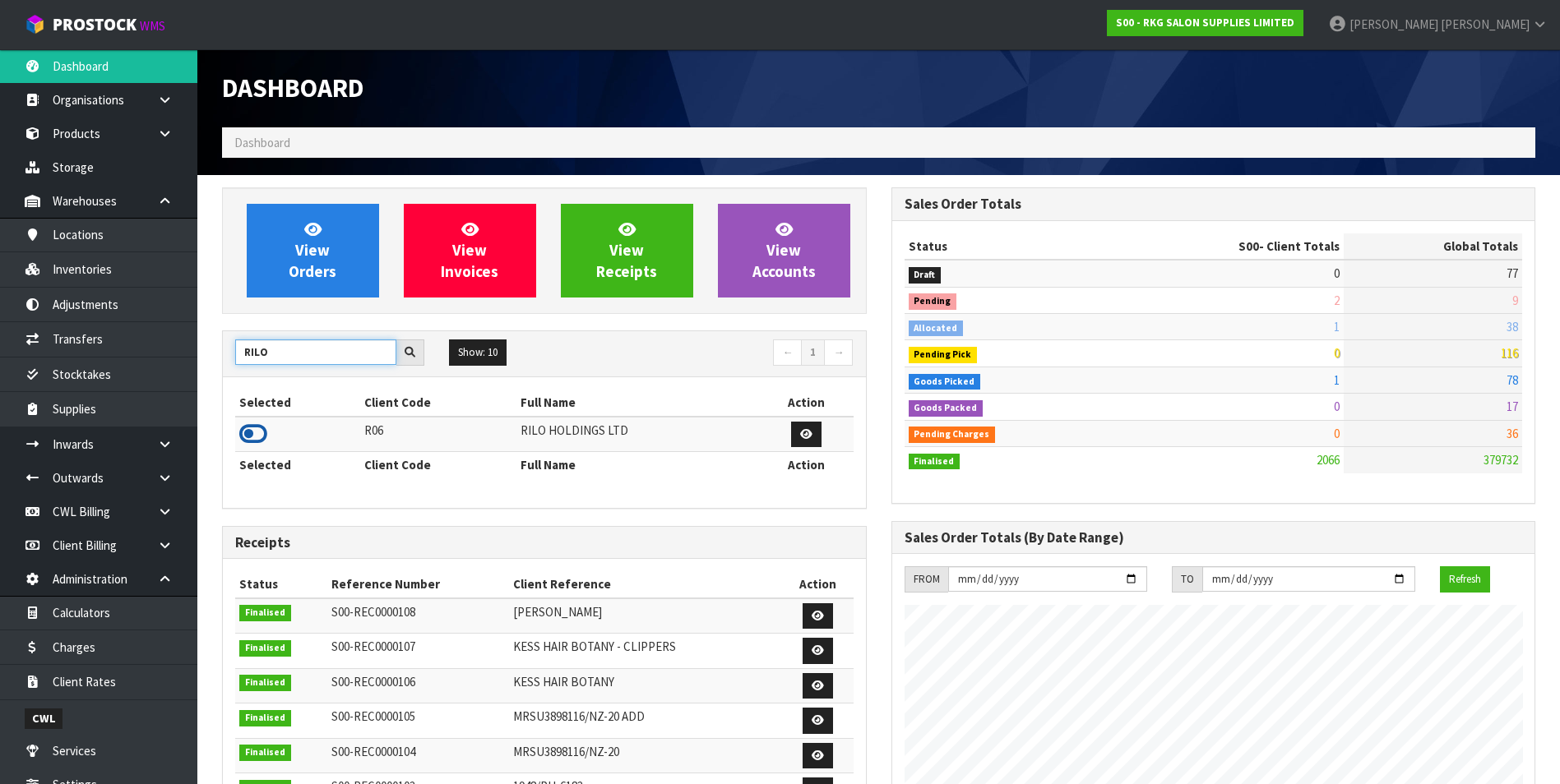
type input "RILO"
click at [248, 430] on icon at bounding box center [253, 433] width 28 height 25
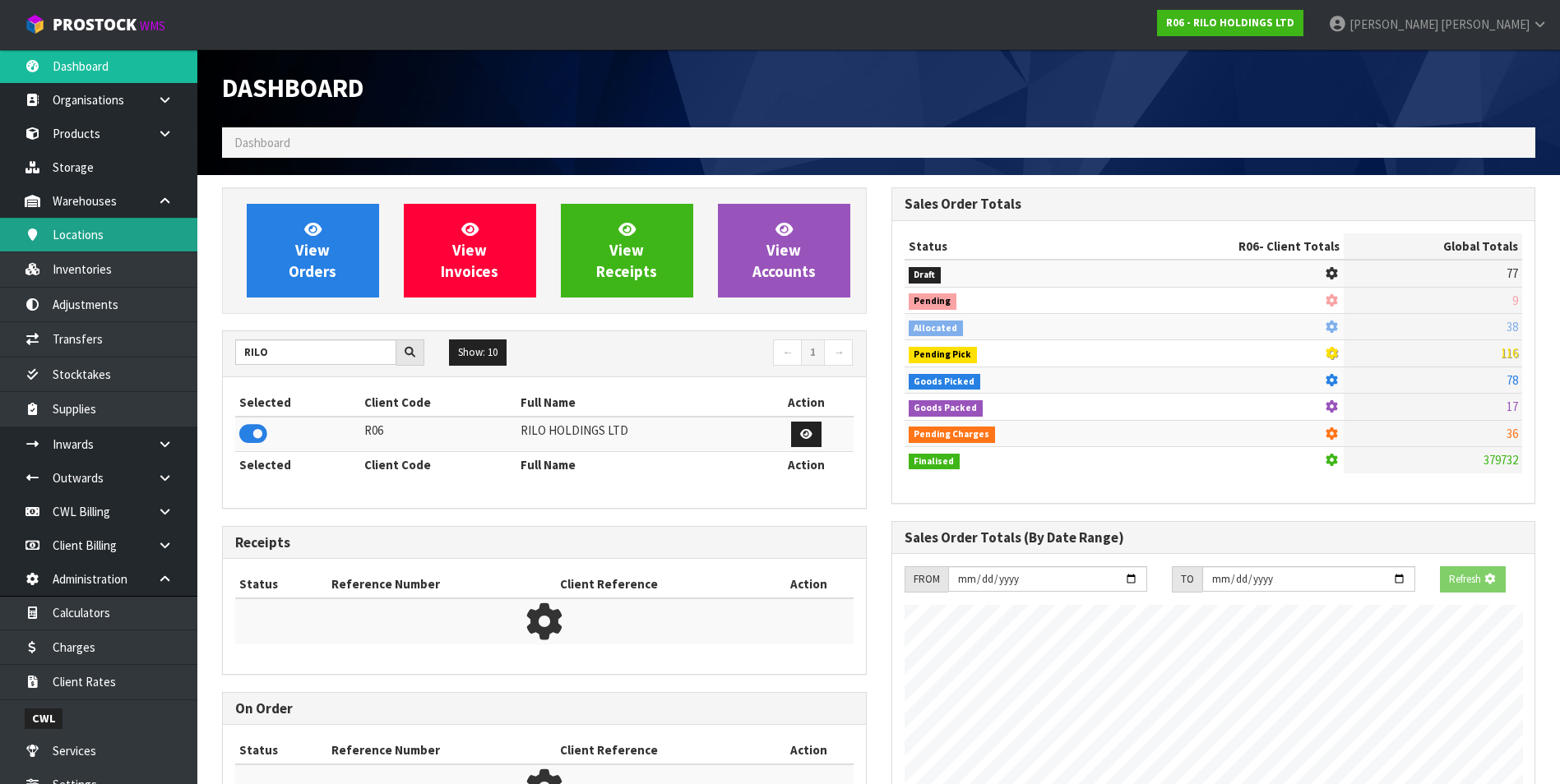
scroll to position [820879, 821681]
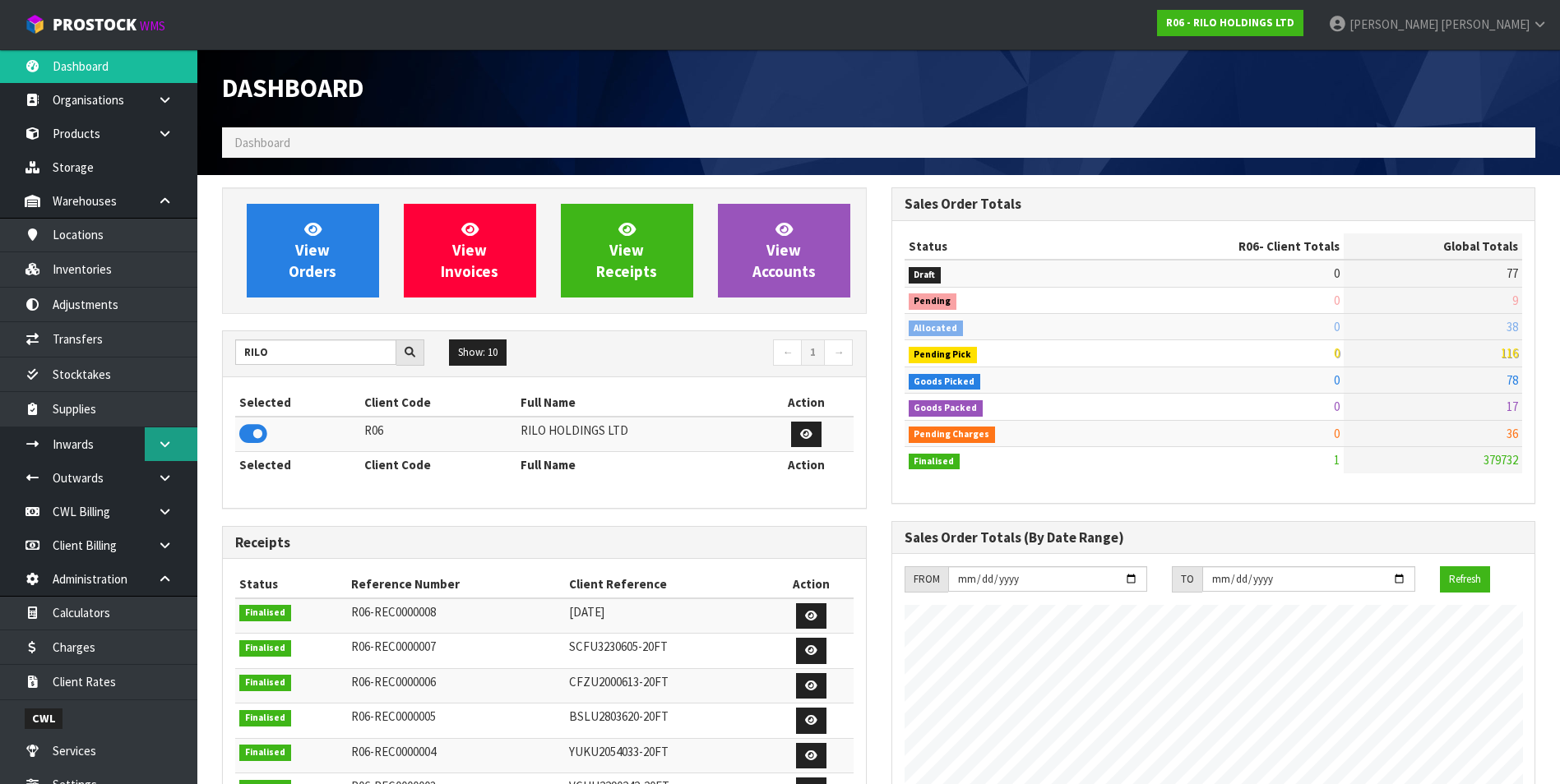
click at [168, 446] on icon at bounding box center [165, 444] width 16 height 12
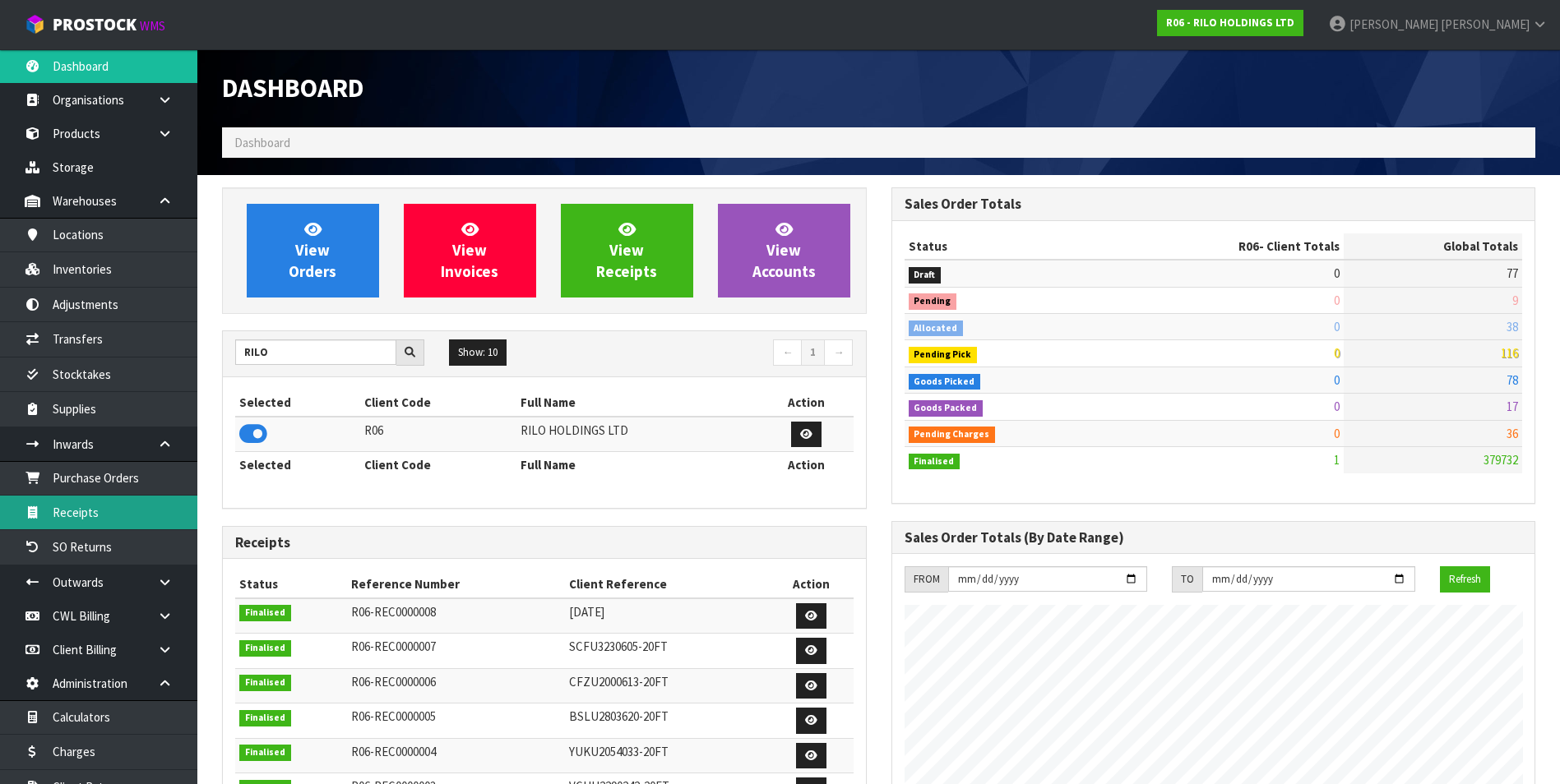
click at [106, 512] on link "Receipts" at bounding box center [99, 512] width 198 height 34
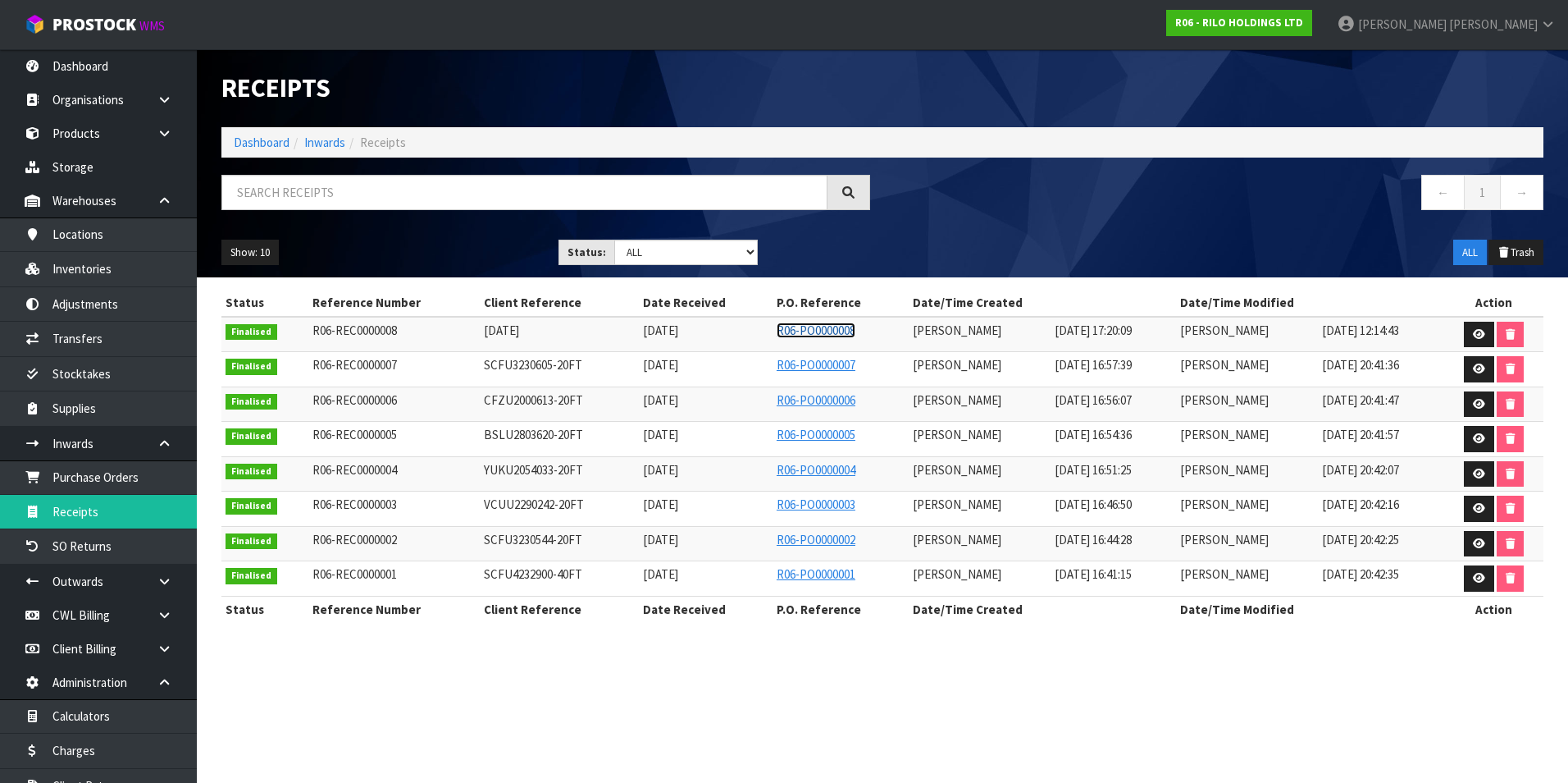
click at [794, 332] on link "R06-PO0000008" at bounding box center [816, 330] width 79 height 16
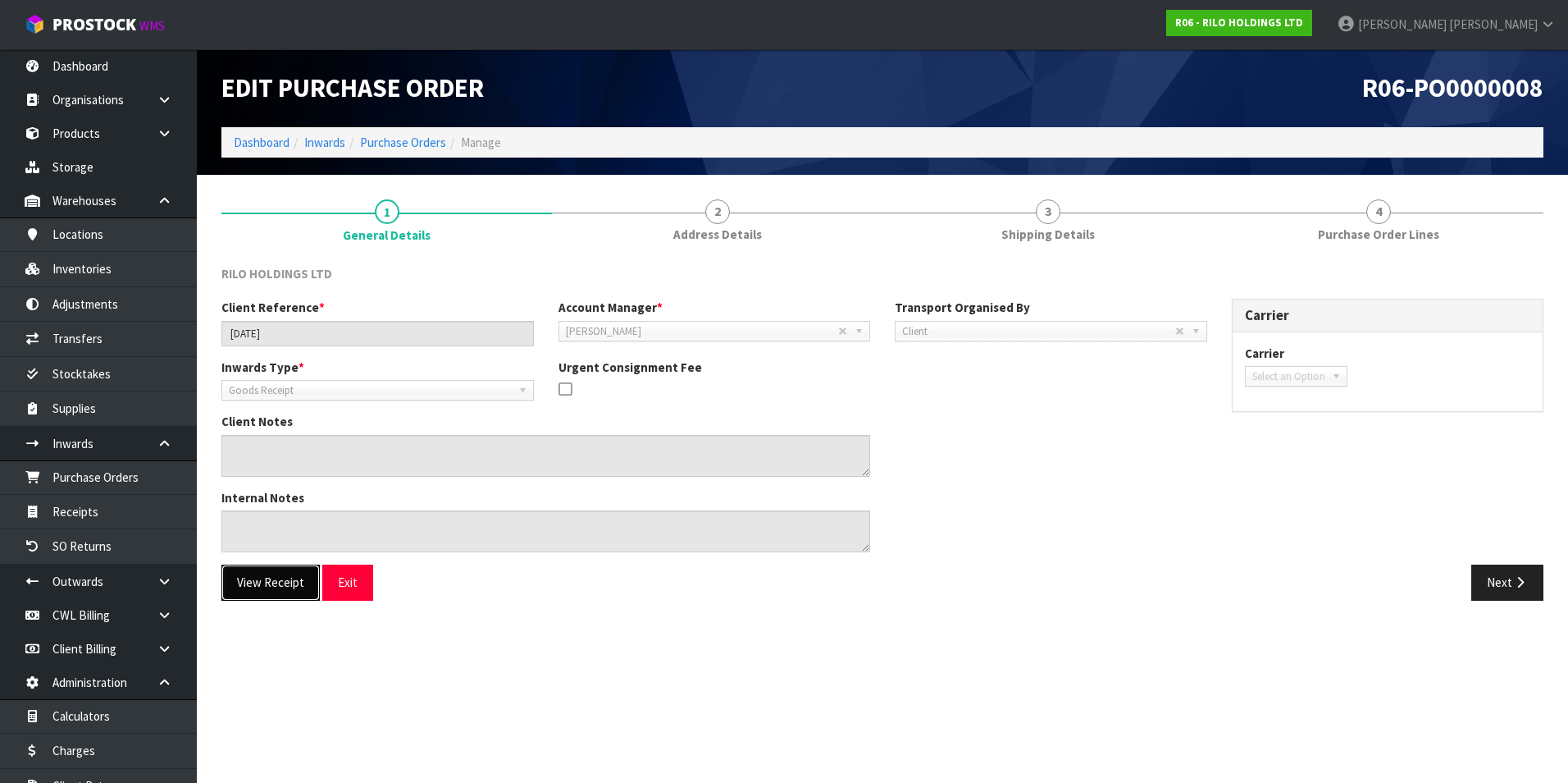
click at [290, 582] on button "View Receipt" at bounding box center [271, 583] width 99 height 36
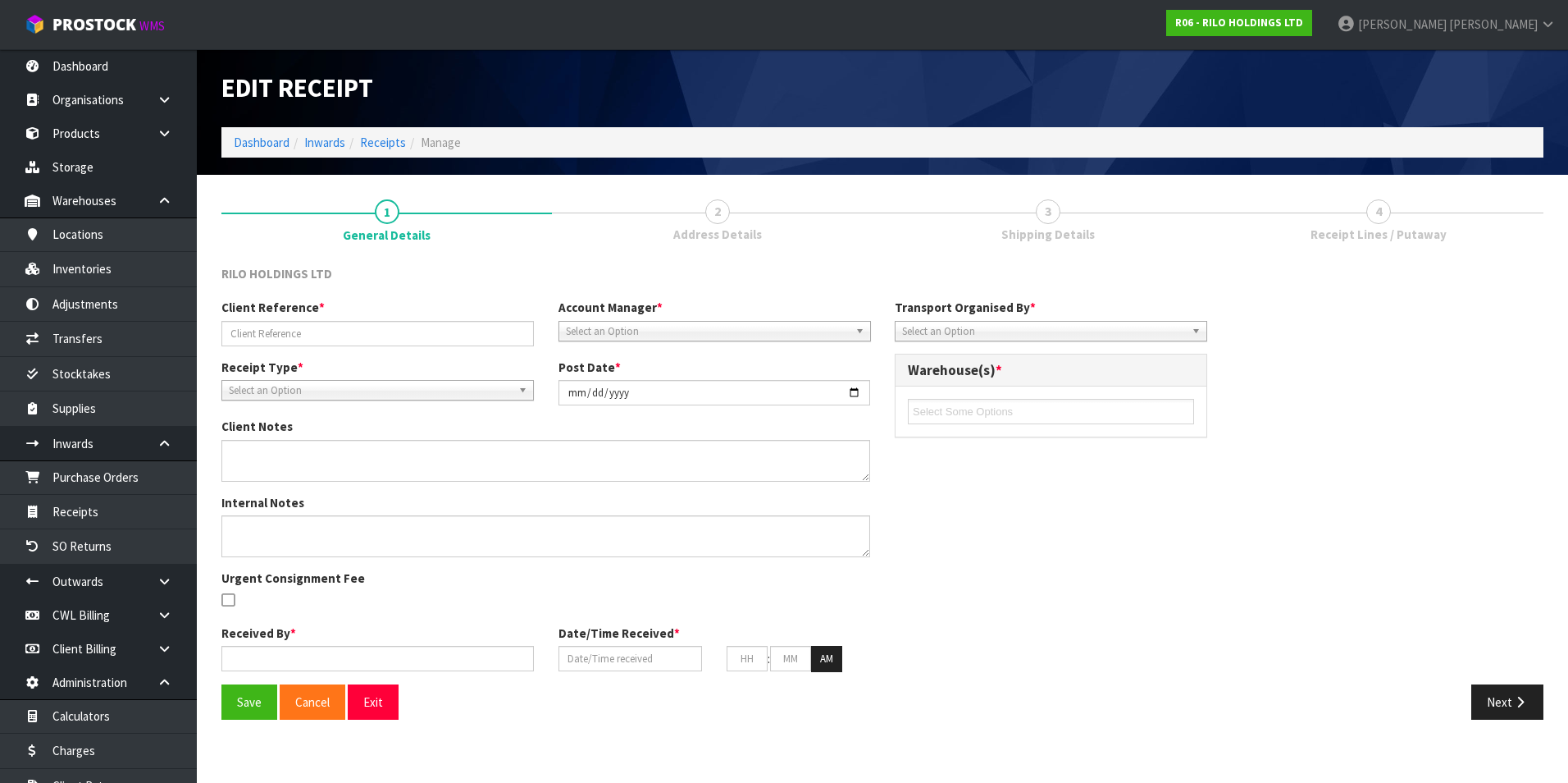
type input "01SEPTEMBER2025"
type input "[DATE]"
type input "James Luff"
type input "[DATE]"
type input "11"
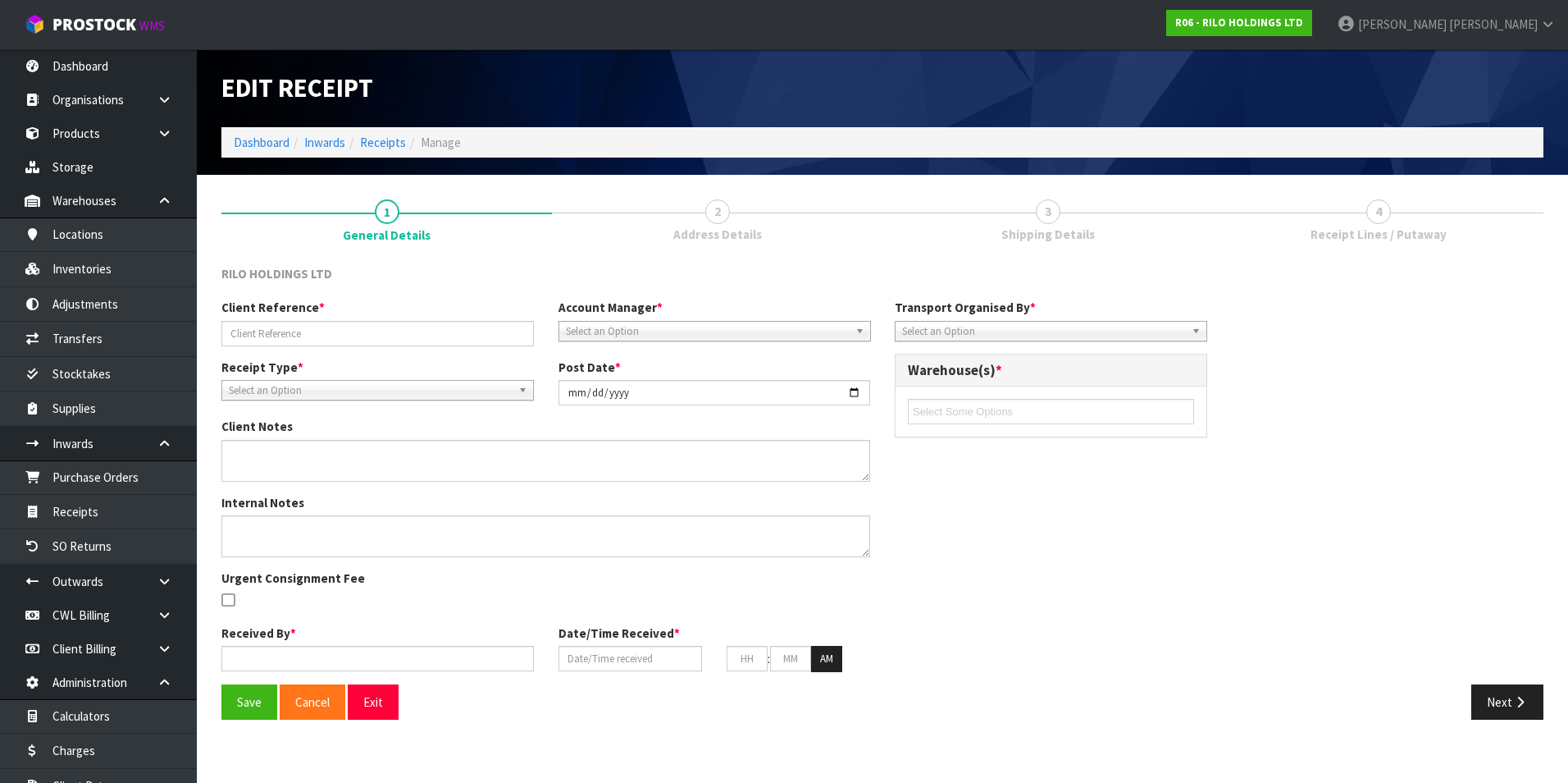
type input "20"
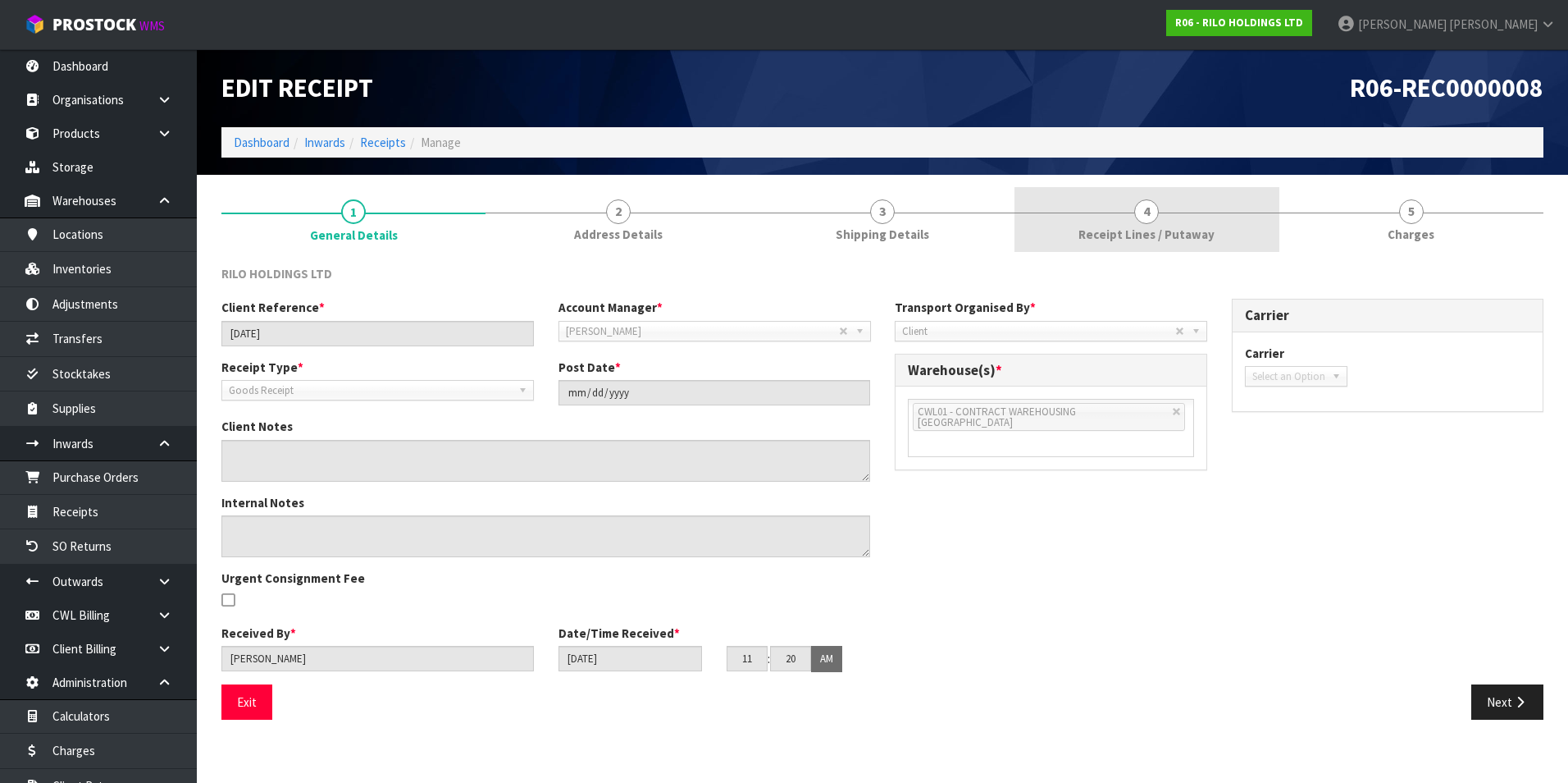
click at [1144, 220] on span "4" at bounding box center [1146, 211] width 25 height 25
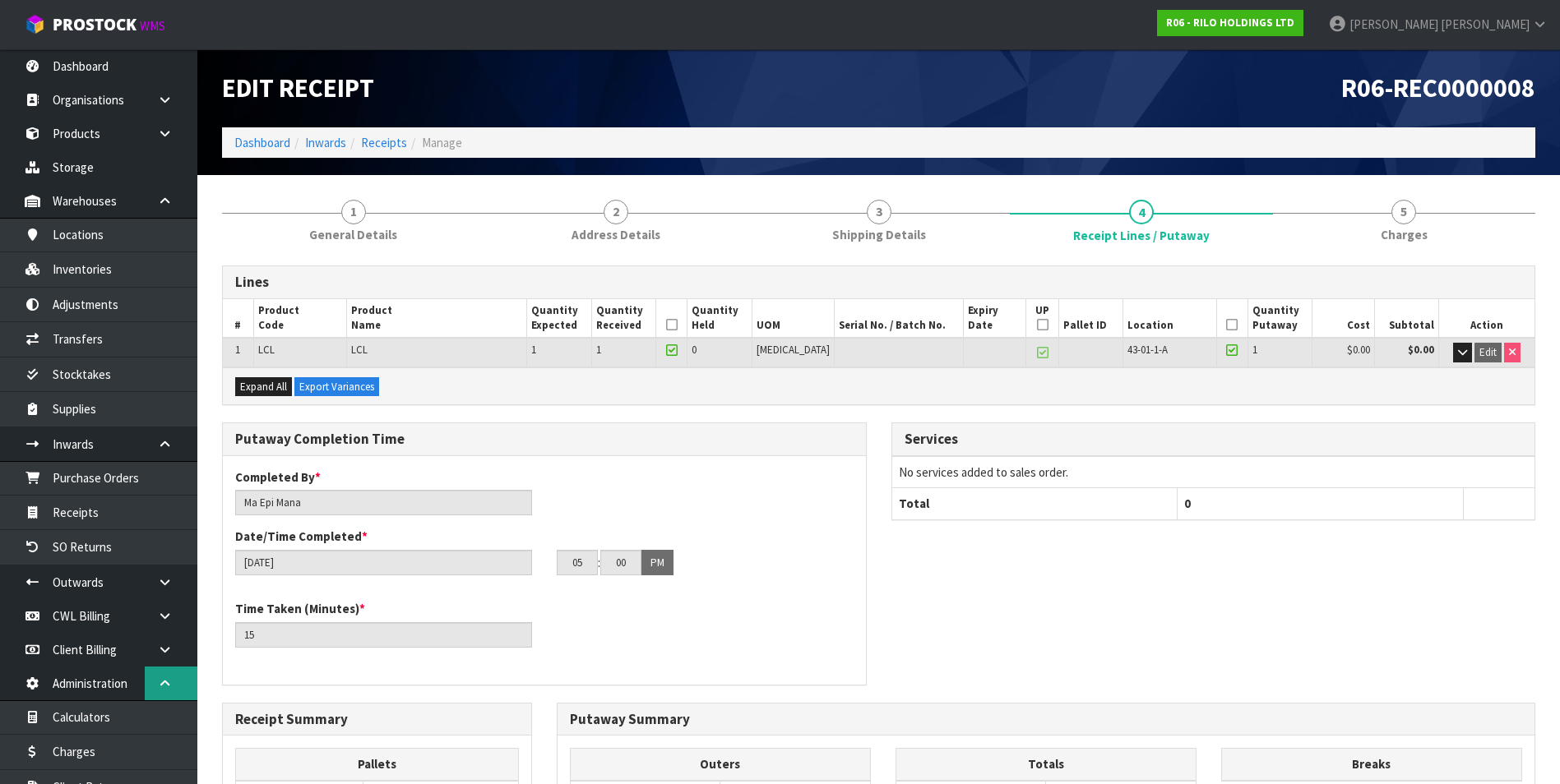
click at [157, 681] on icon at bounding box center [165, 683] width 16 height 12
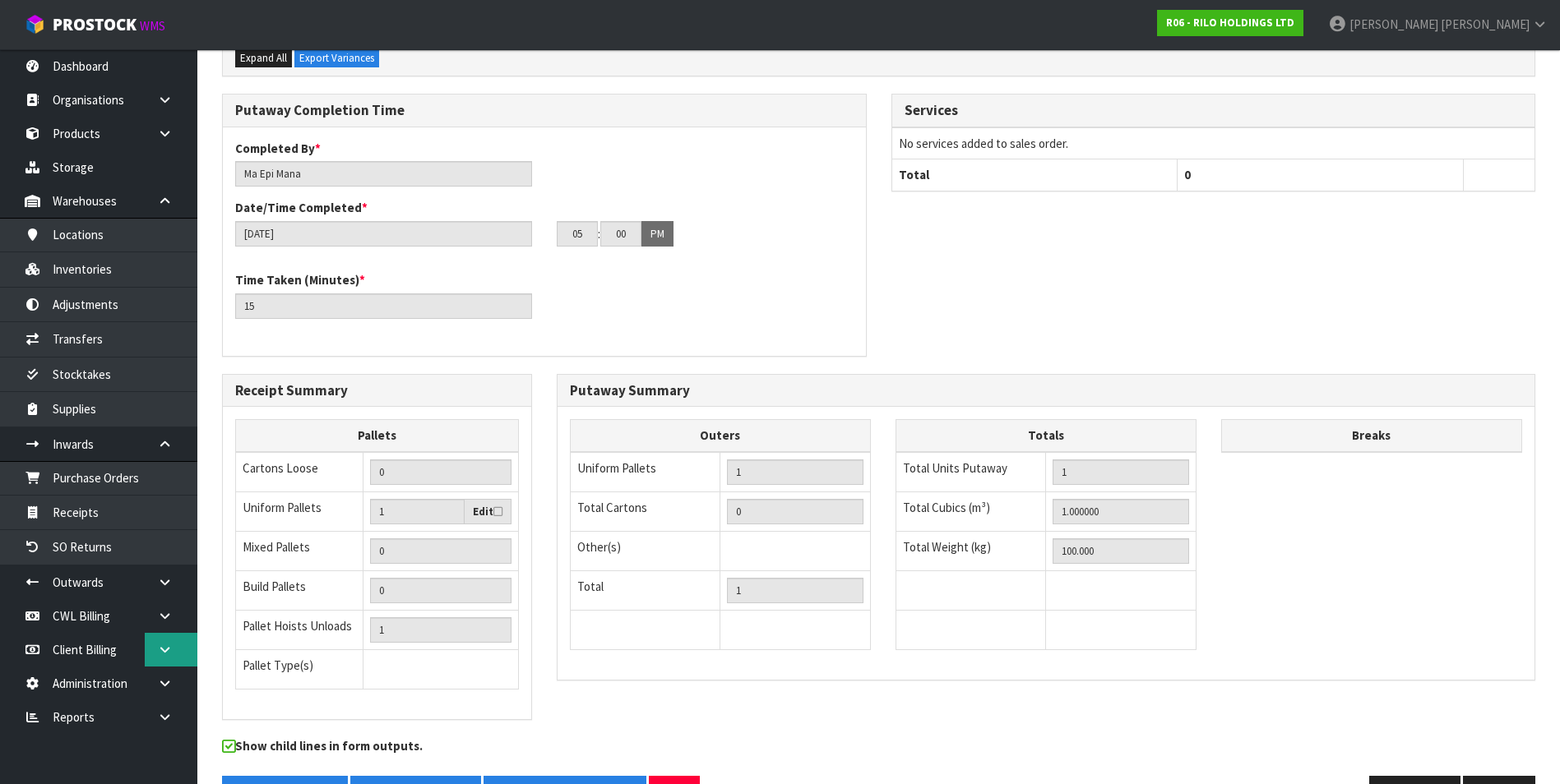
scroll to position [380, 0]
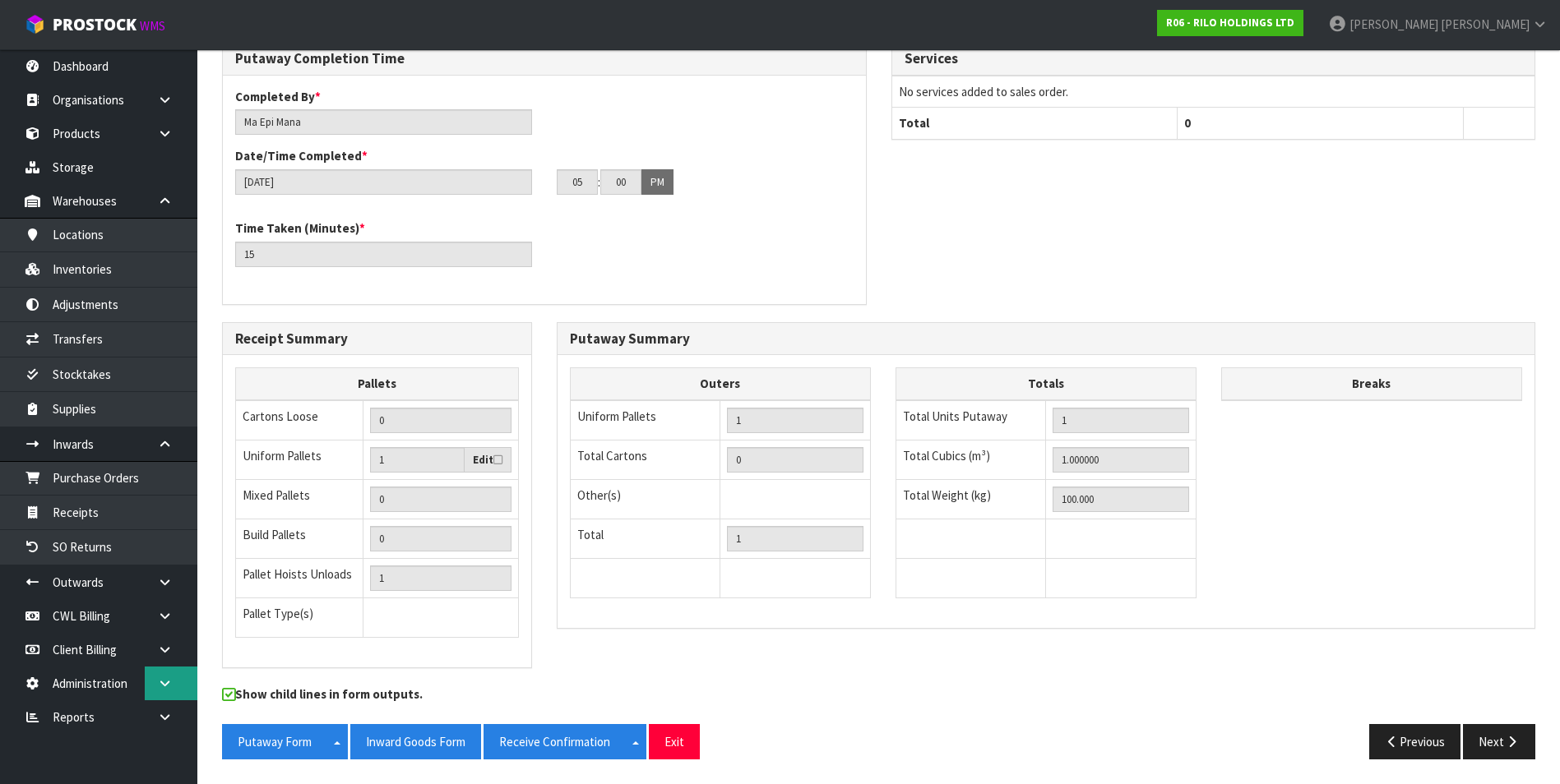
click at [155, 682] on link at bounding box center [170, 683] width 52 height 34
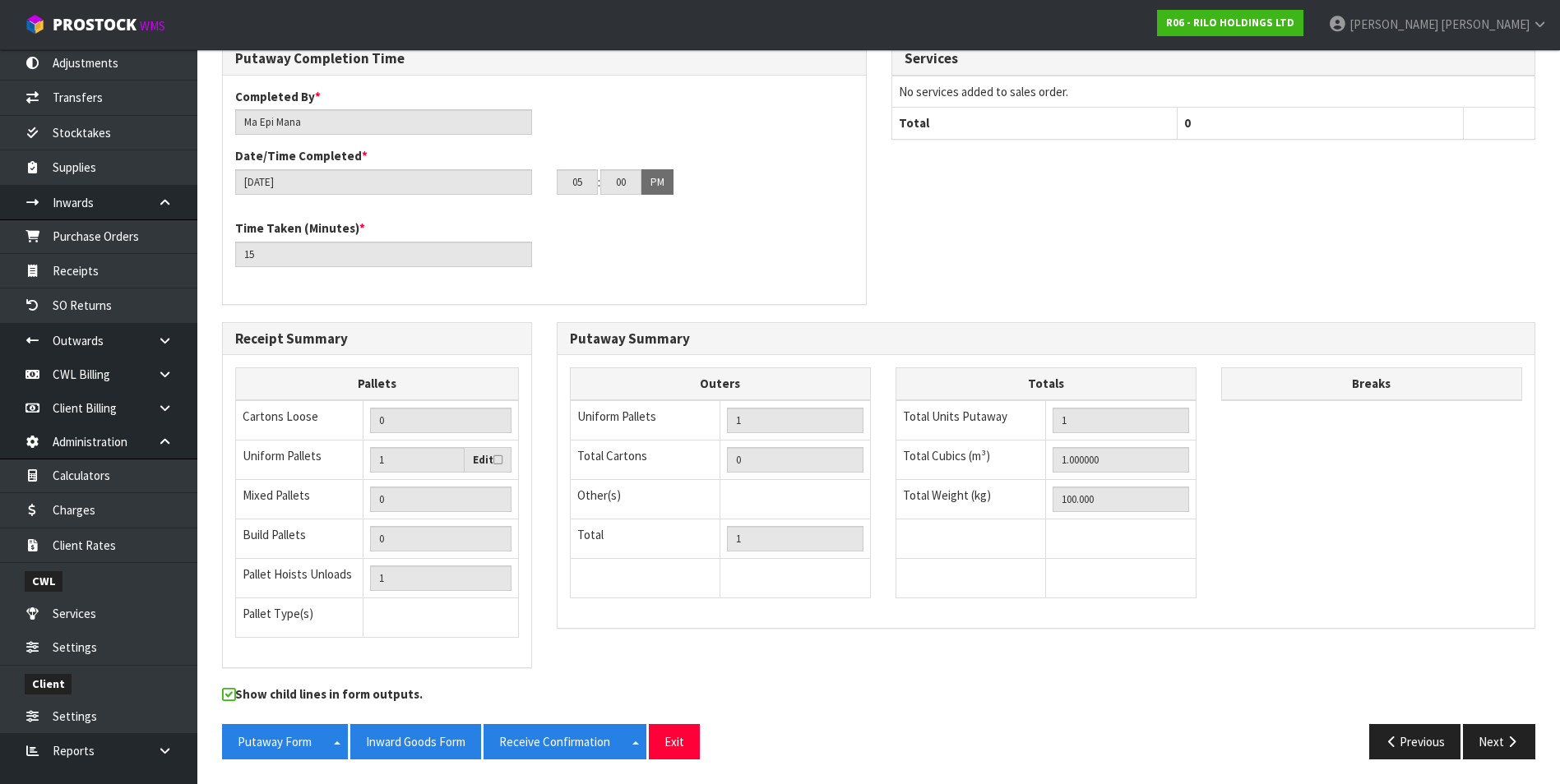
scroll to position [247, 0]
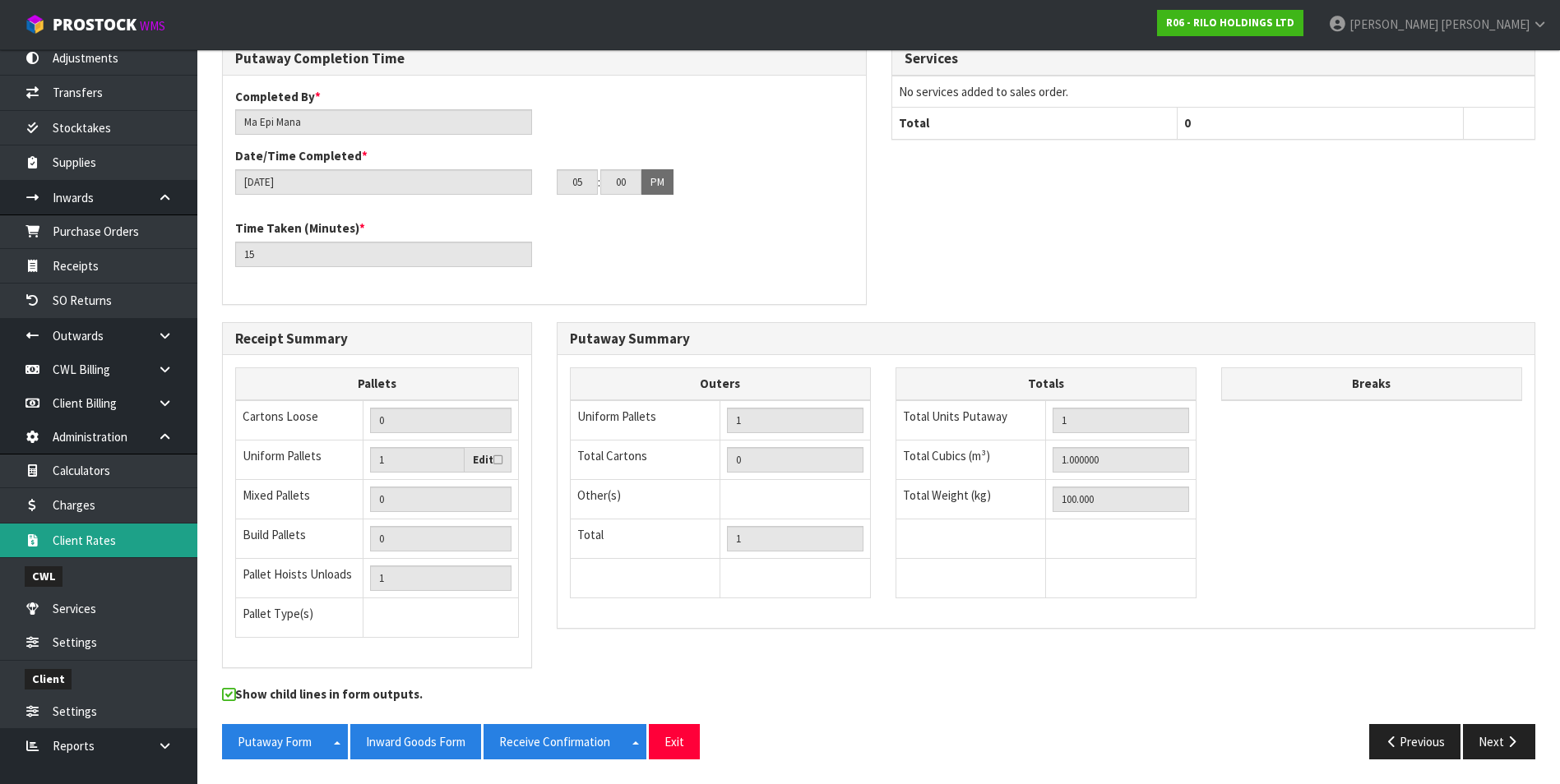
click at [108, 537] on link "Client Rates" at bounding box center [99, 540] width 198 height 34
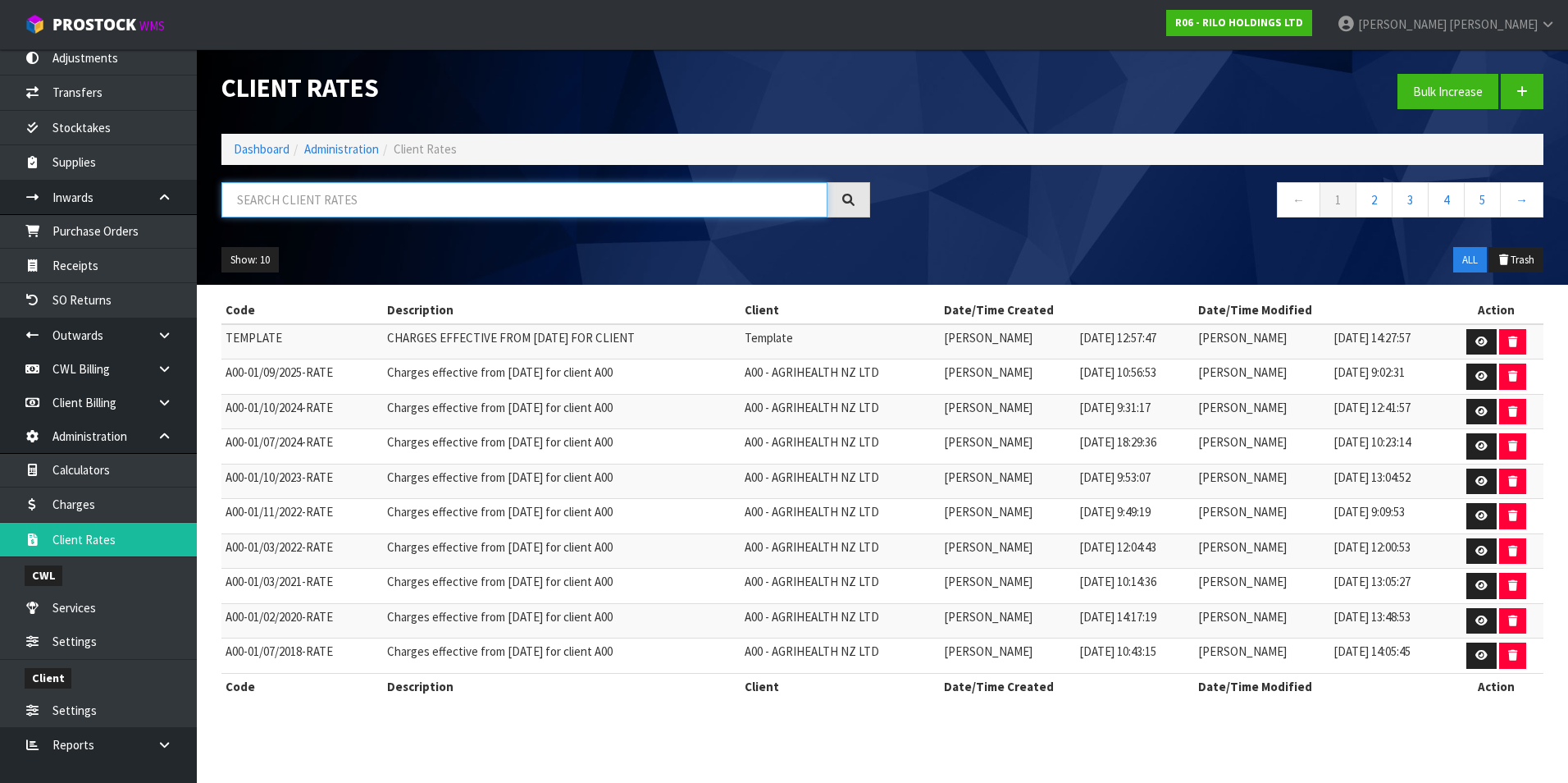
click at [363, 198] on input "text" at bounding box center [524, 200] width 606 height 36
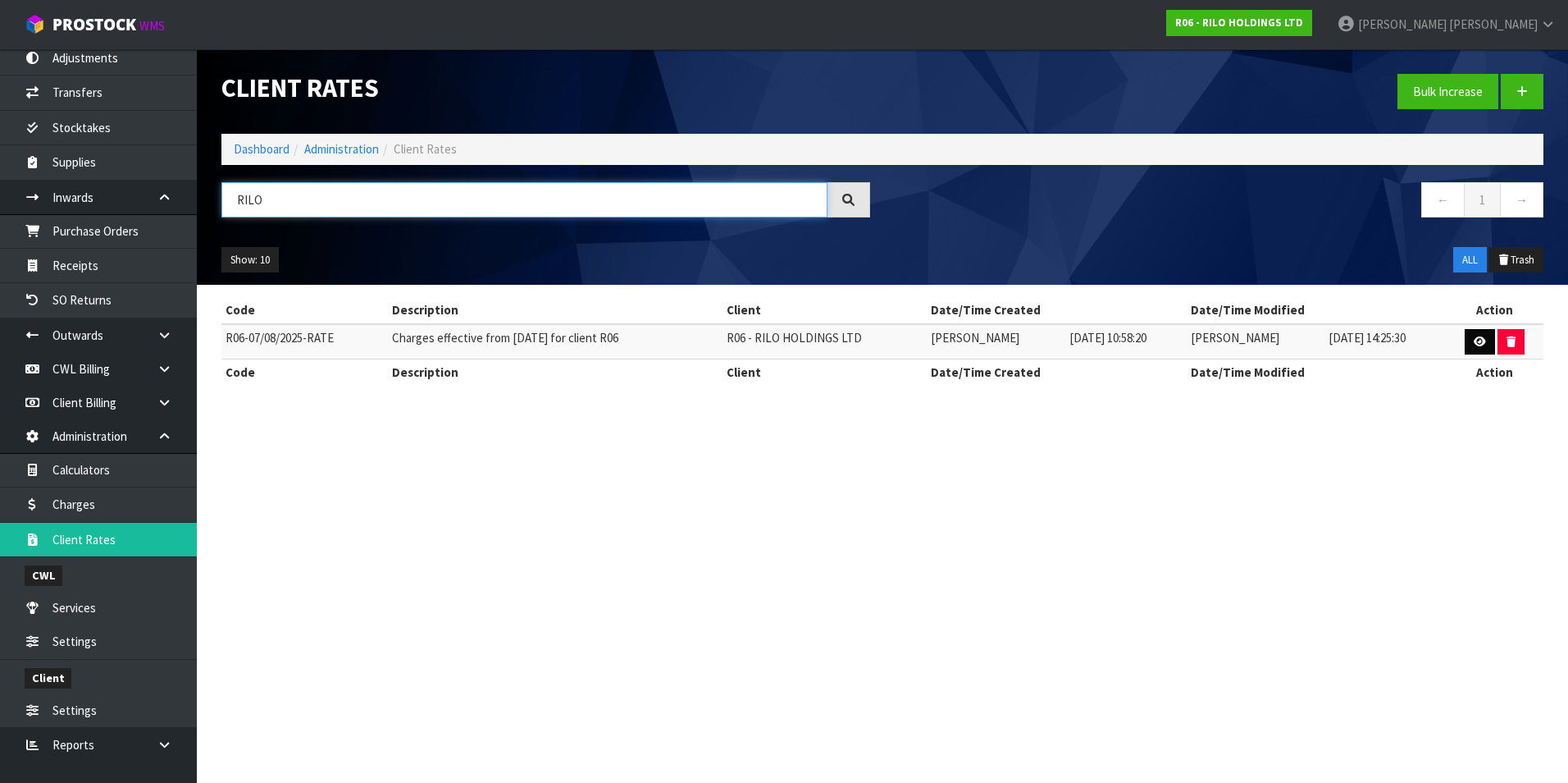
type input "RILO"
click at [1485, 340] on icon at bounding box center [1480, 341] width 12 height 11
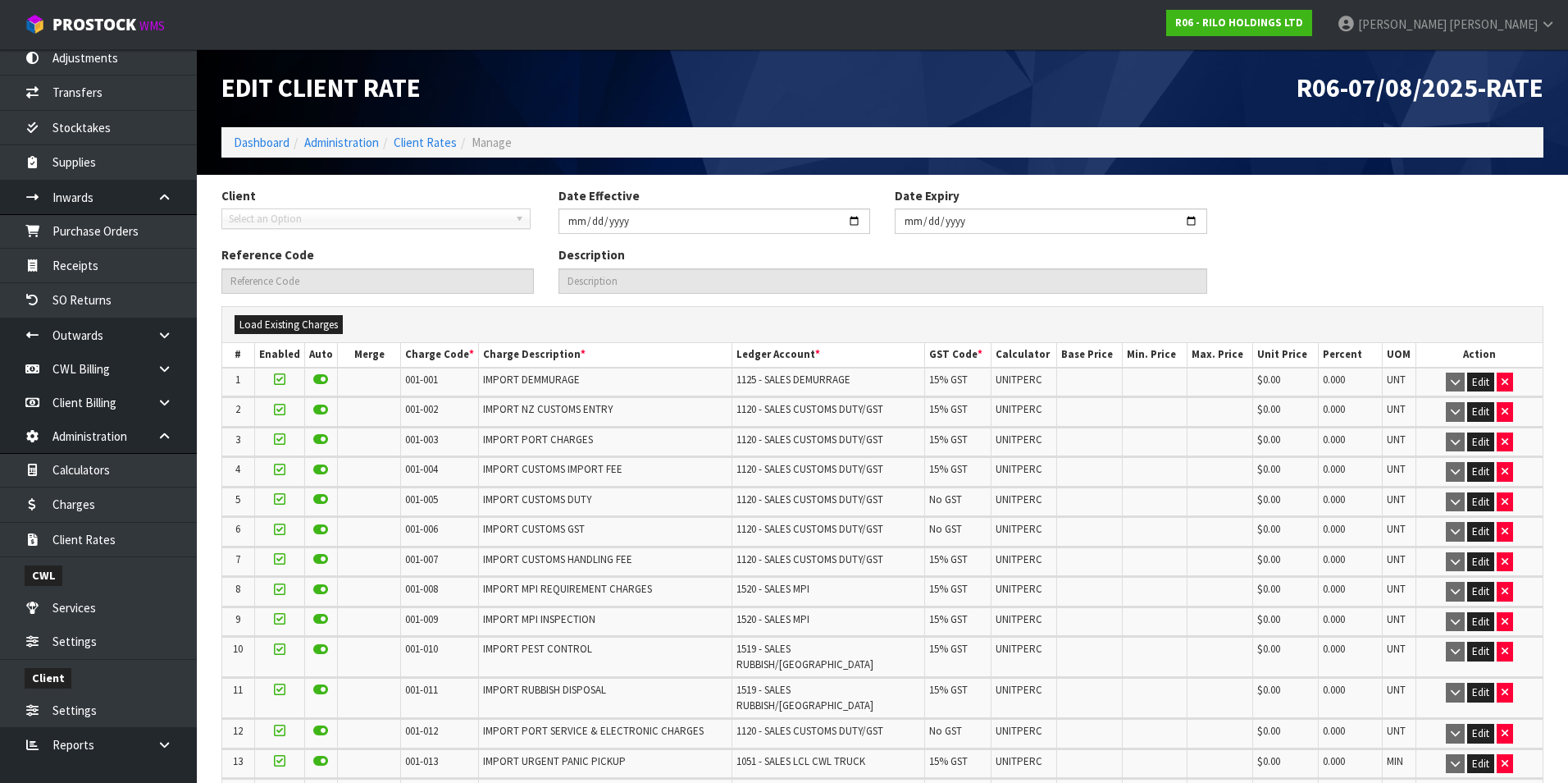
type input "2025-08-07"
type input "R06-07/08/2025-RATE"
type input "Charges effective from 07/08/2025 for client R06"
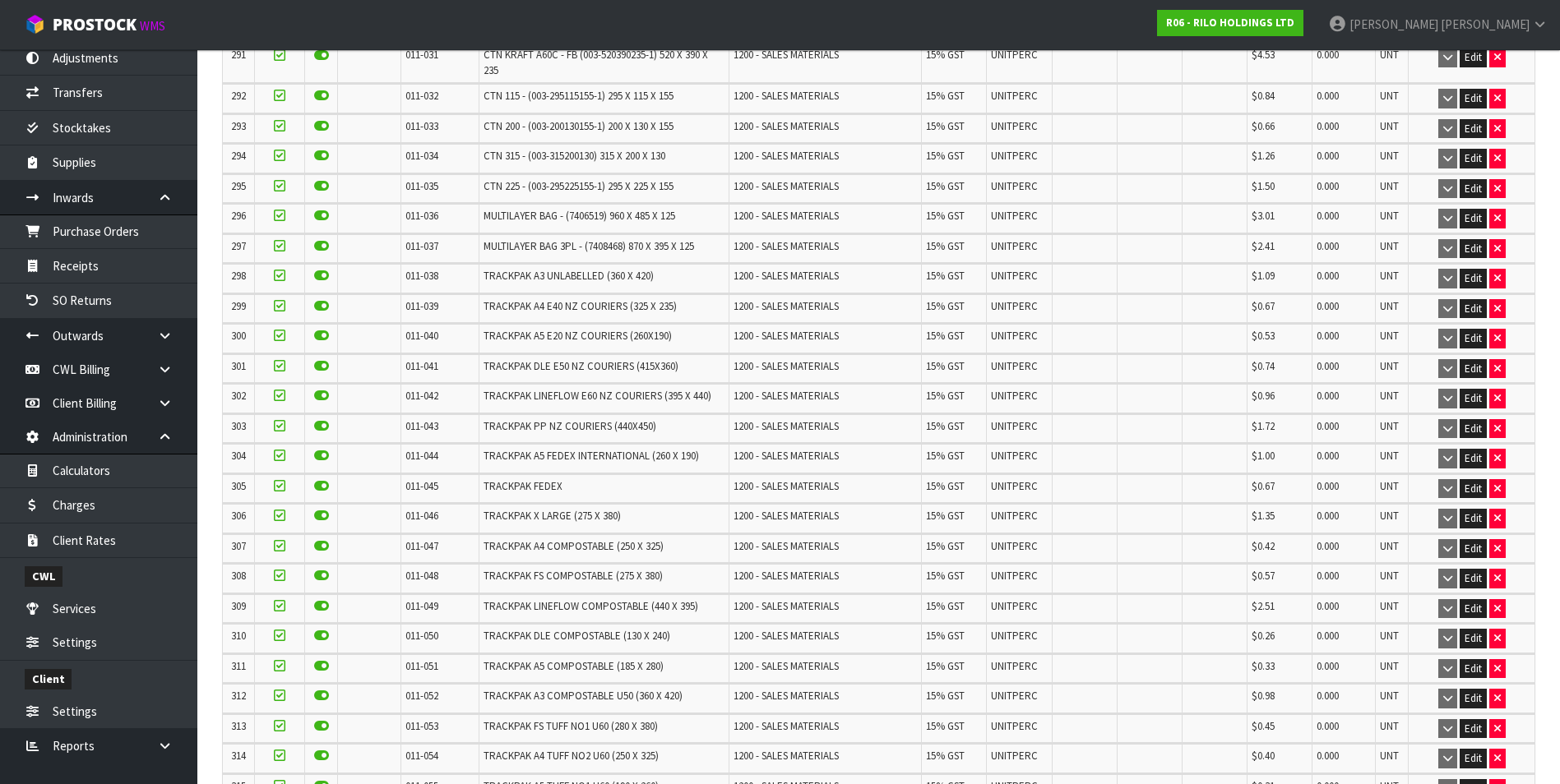
scroll to position [11009, 0]
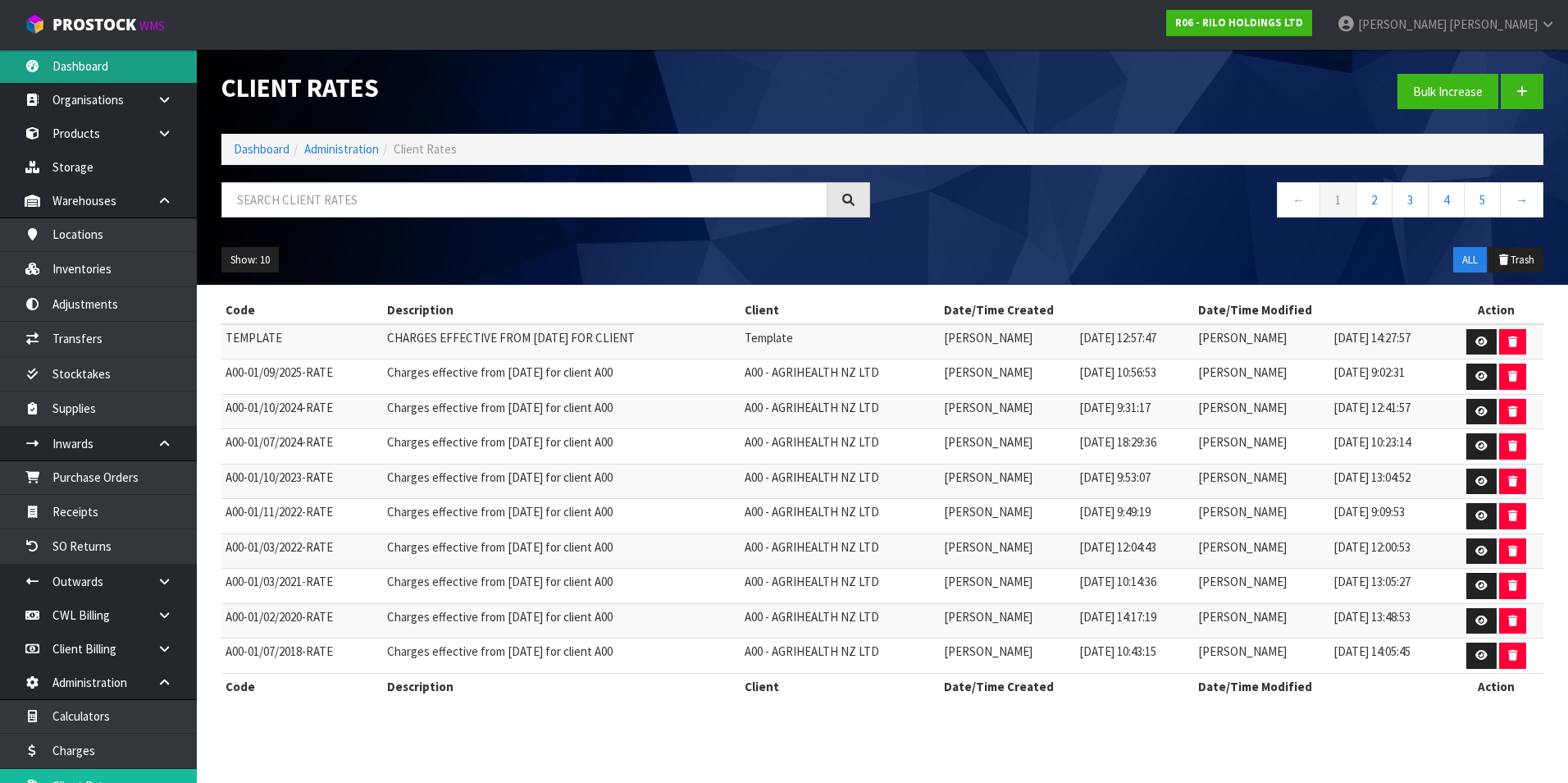
click at [115, 70] on link "Dashboard" at bounding box center [99, 66] width 197 height 34
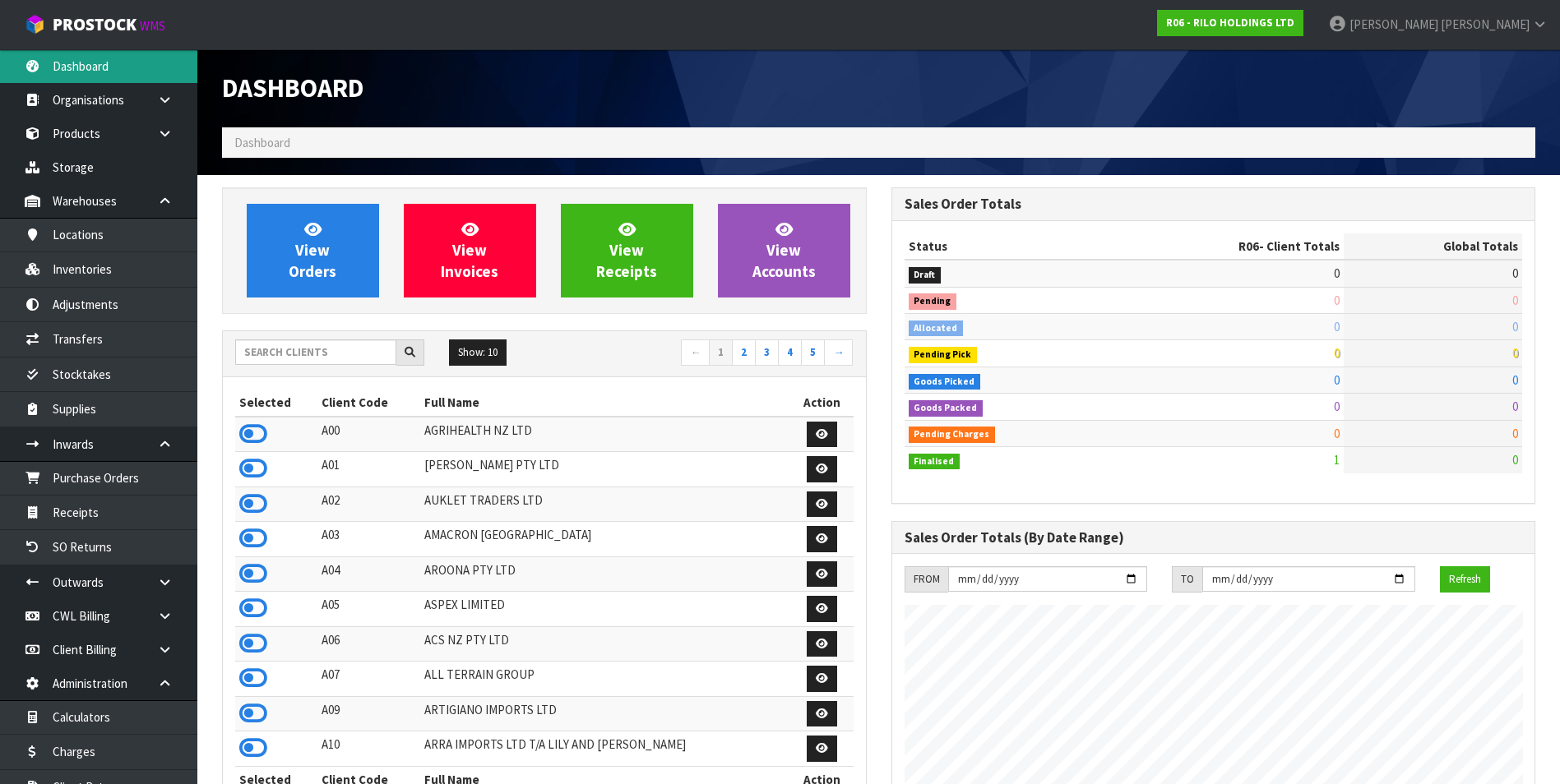
scroll to position [1005, 669]
click at [288, 354] on input "text" at bounding box center [315, 353] width 161 height 26
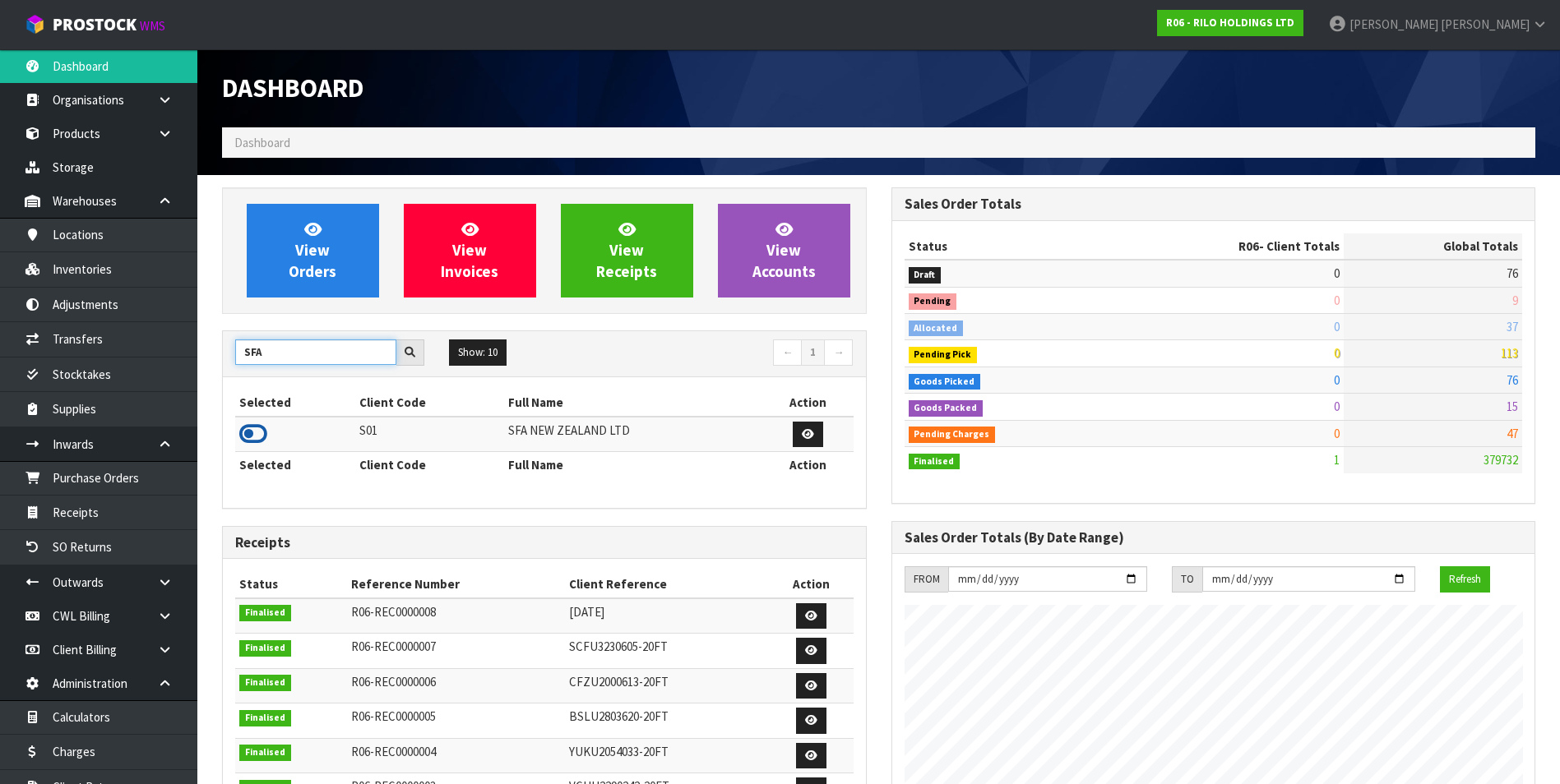
type input "SFA"
click at [258, 433] on icon at bounding box center [253, 433] width 28 height 25
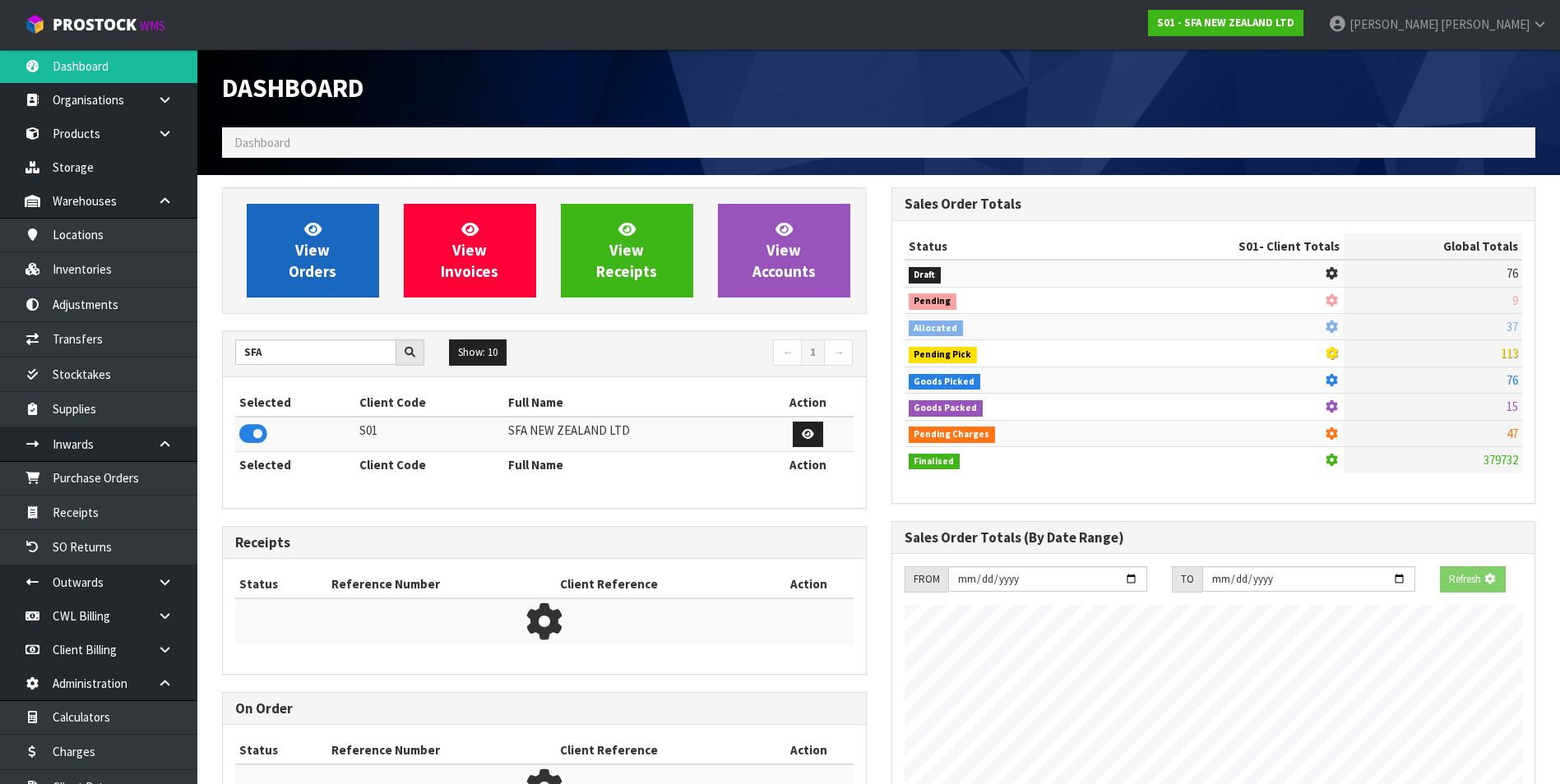
scroll to position [1245, 669]
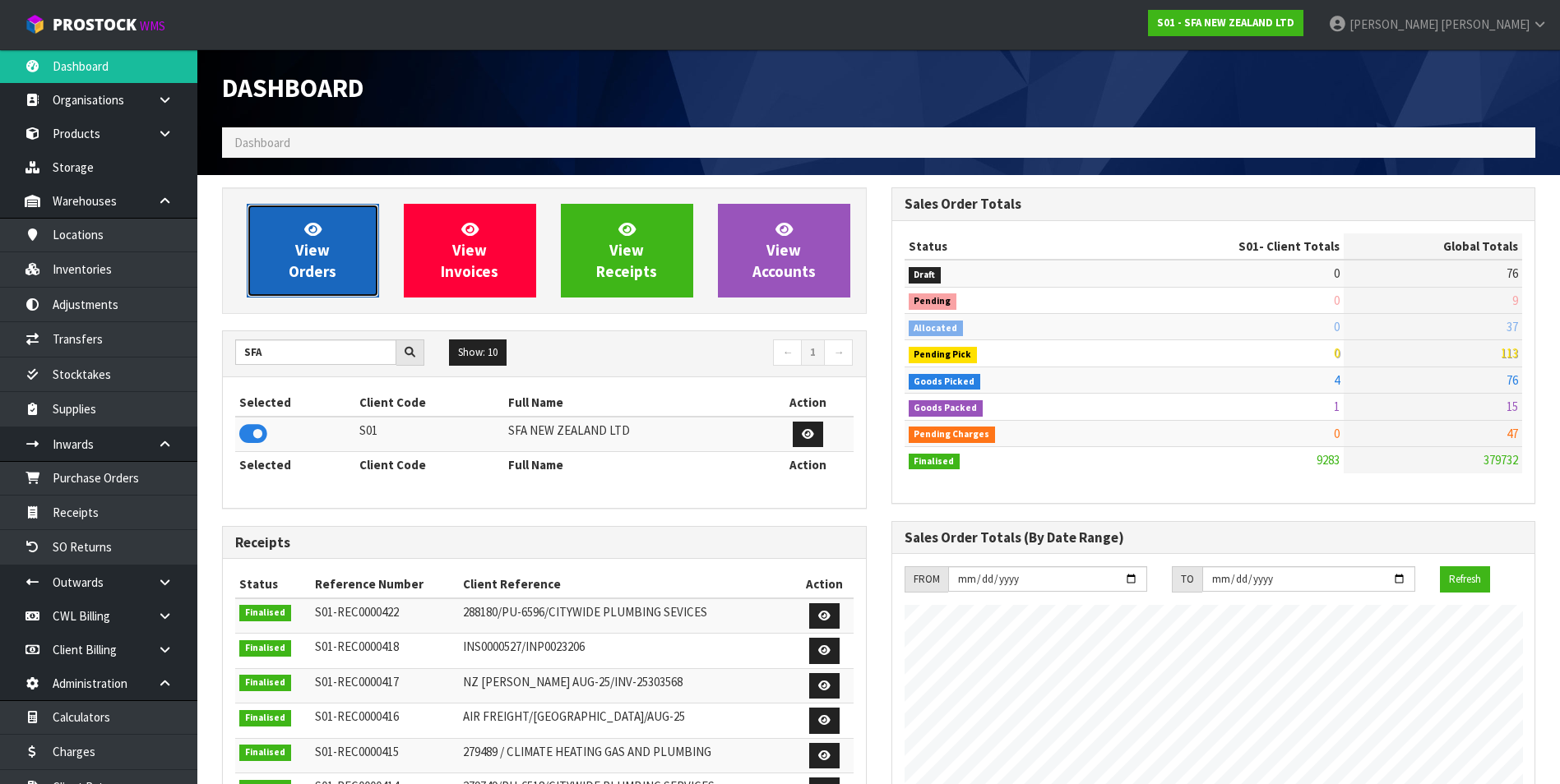
click at [316, 257] on span "View Orders" at bounding box center [312, 250] width 47 height 61
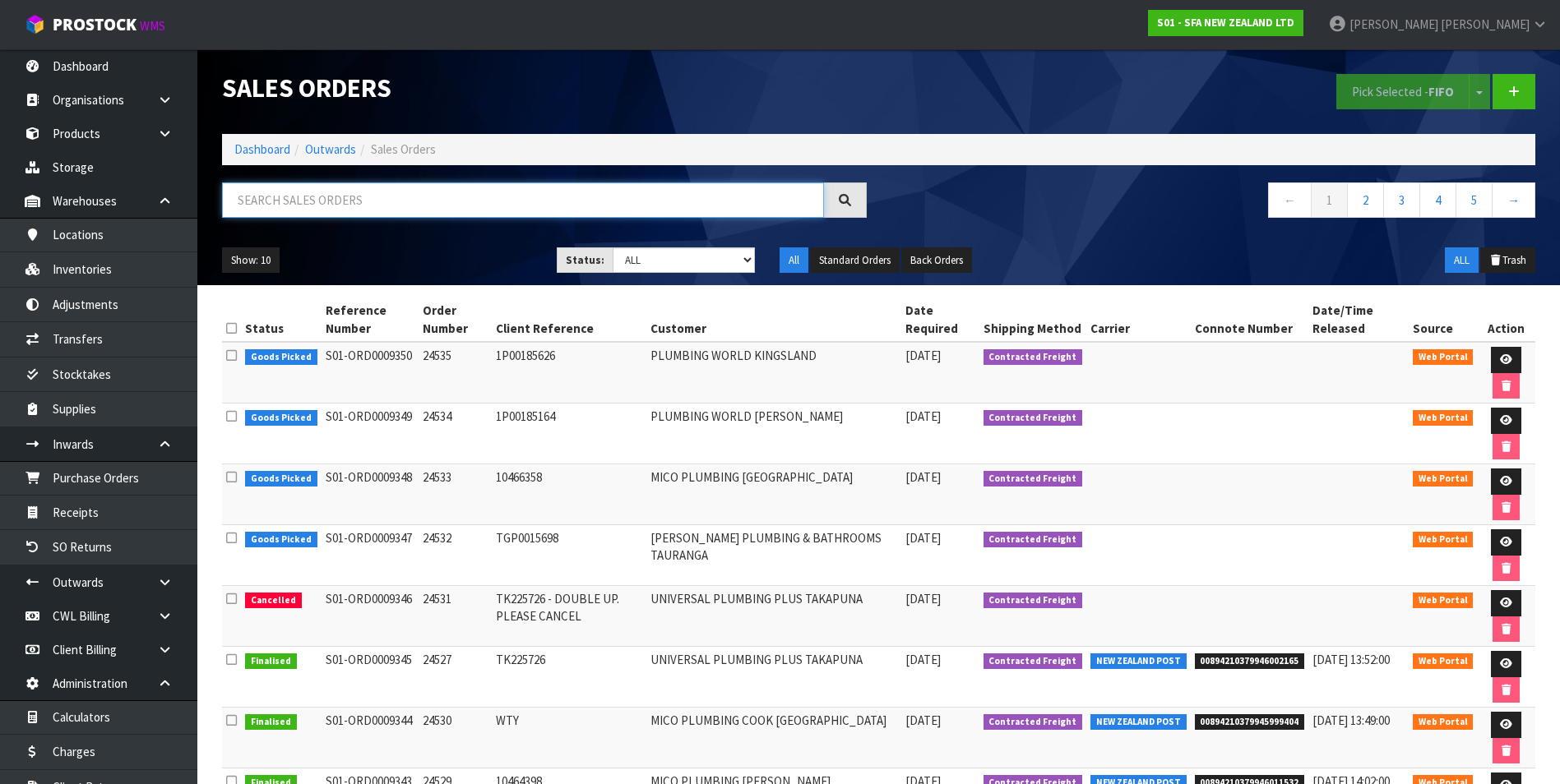
click at [374, 202] on input "text" at bounding box center [523, 200] width 602 height 36
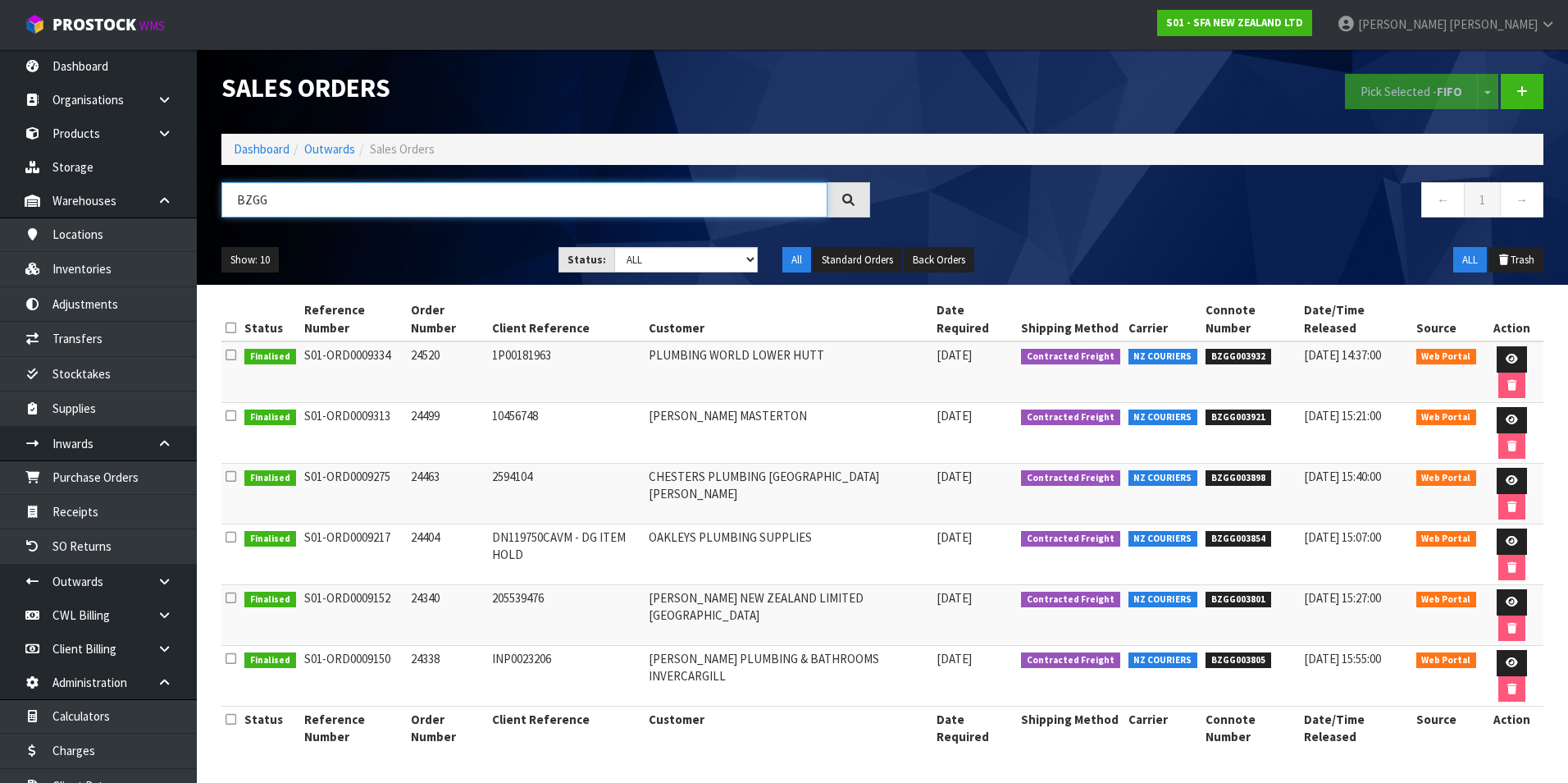
type input "BZGG"
drag, startPoint x: 1265, startPoint y: 358, endPoint x: 1212, endPoint y: 355, distance: 53.1
click at [1212, 355] on span "BZGG003932" at bounding box center [1239, 357] width 66 height 17
copy span "BZGG003932"
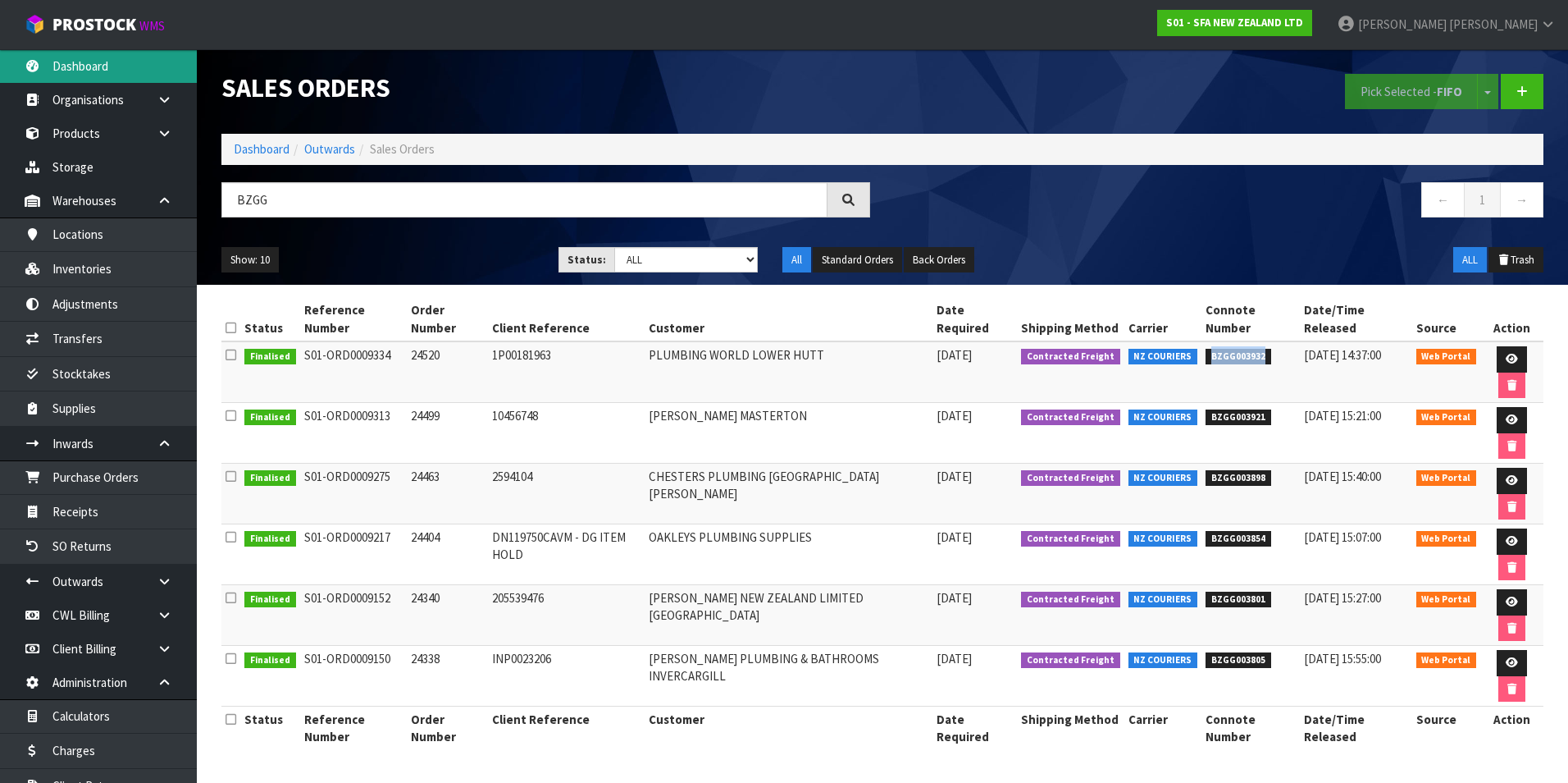
click at [83, 65] on link "Dashboard" at bounding box center [99, 66] width 197 height 34
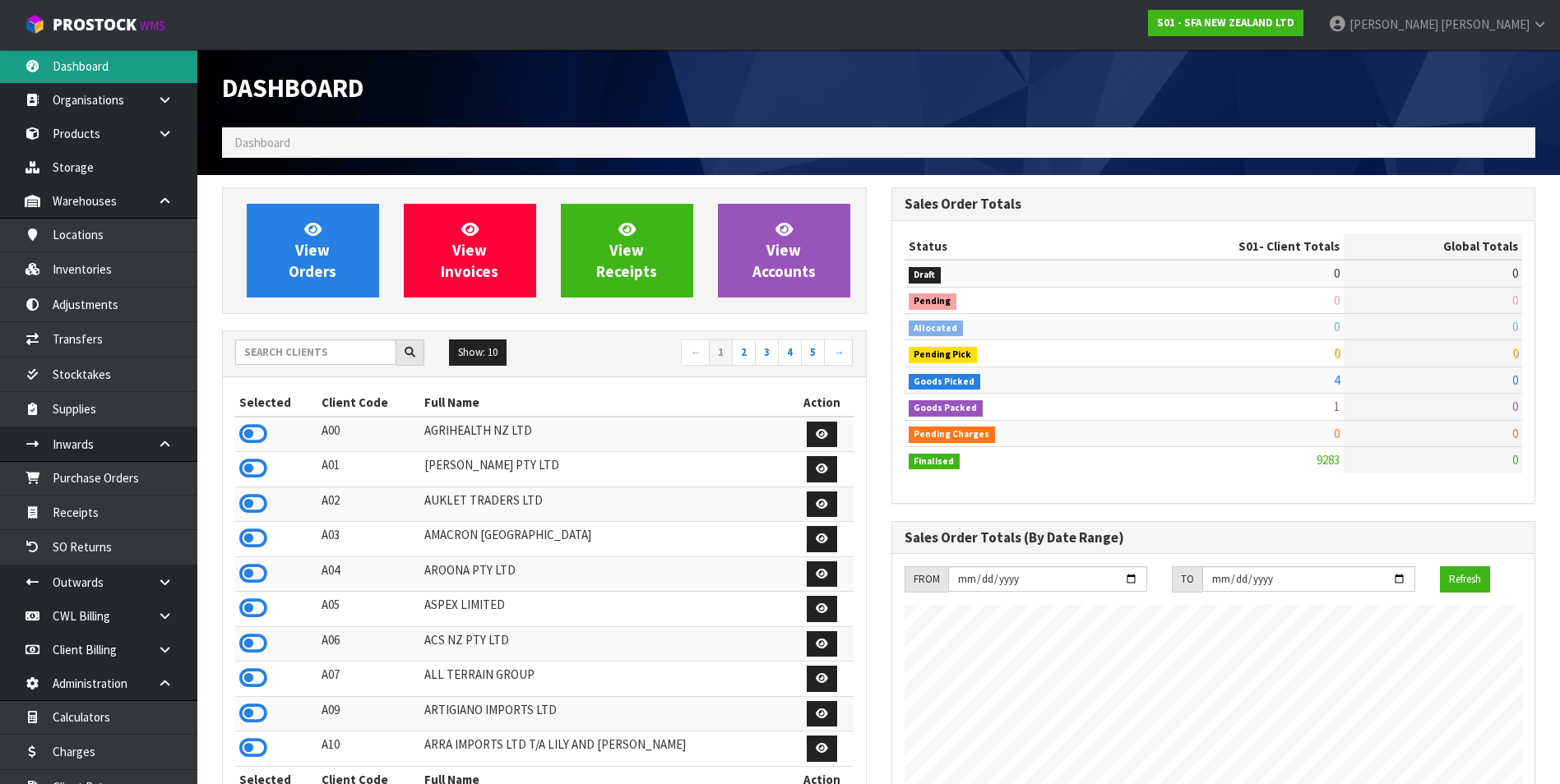
scroll to position [1245, 669]
click at [283, 348] on input "text" at bounding box center [315, 353] width 161 height 26
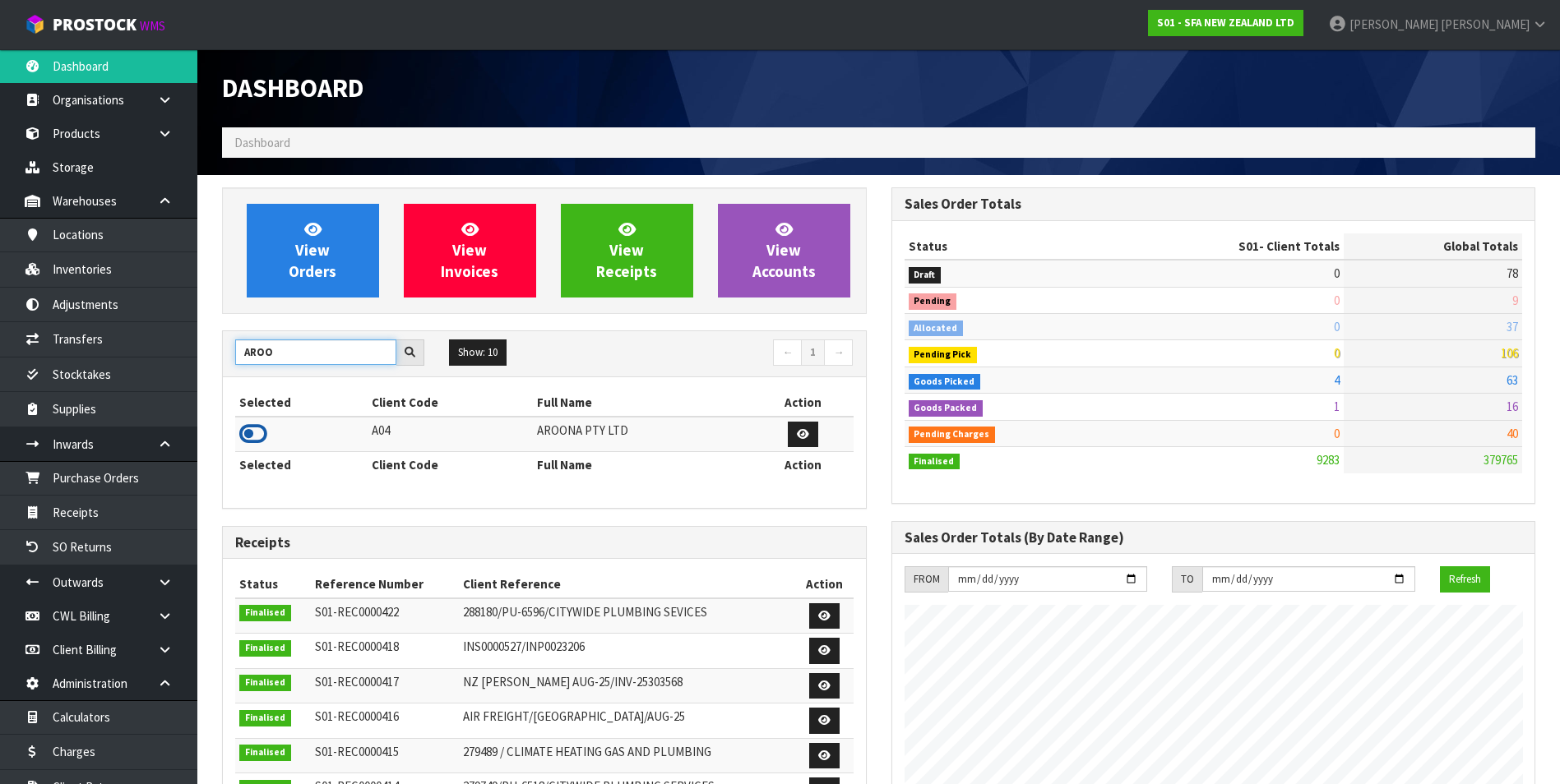
type input "AROO"
click at [253, 433] on icon at bounding box center [253, 433] width 28 height 25
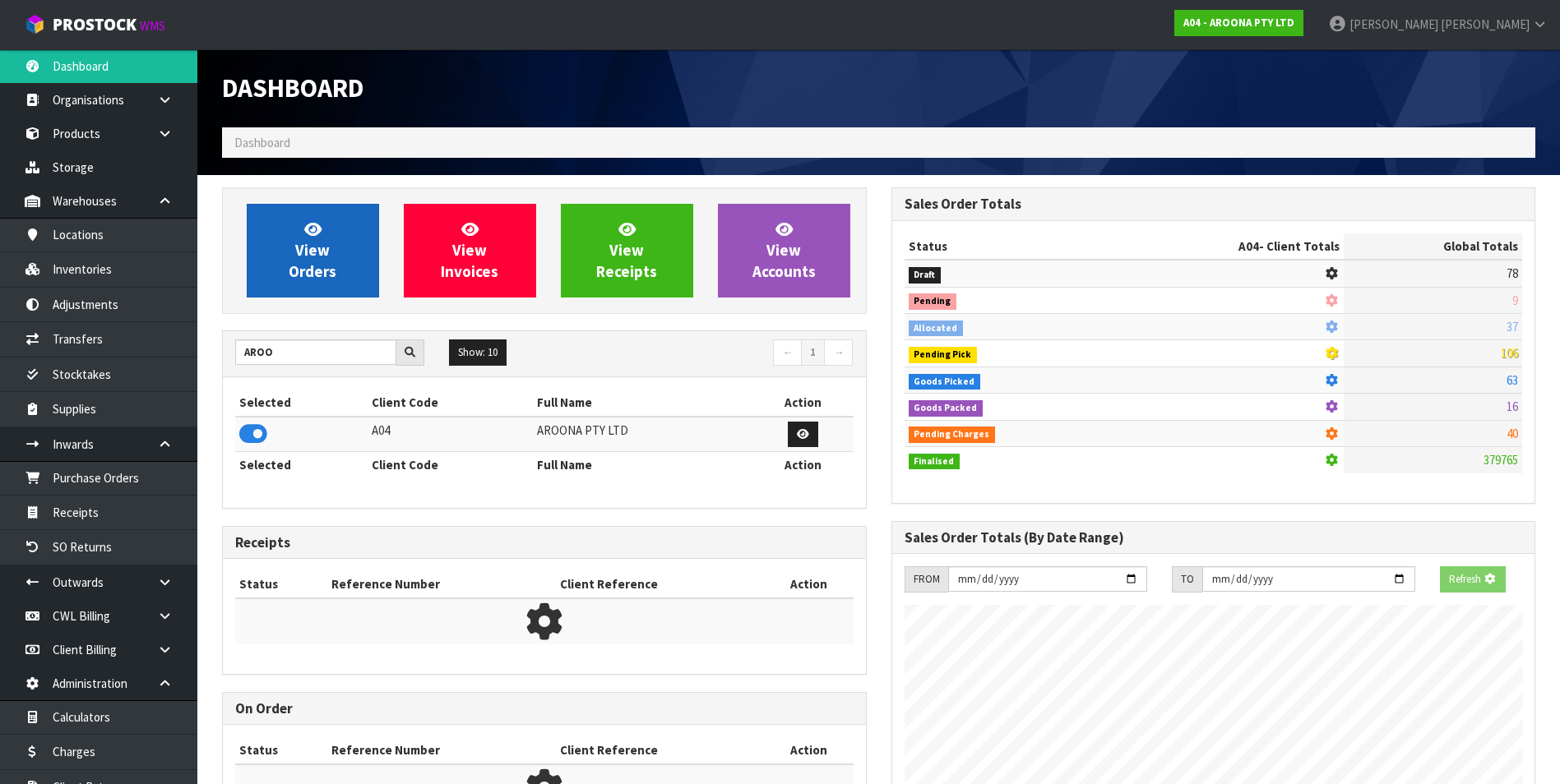
scroll to position [820859, 821681]
click at [282, 264] on link "View Orders" at bounding box center [313, 250] width 132 height 94
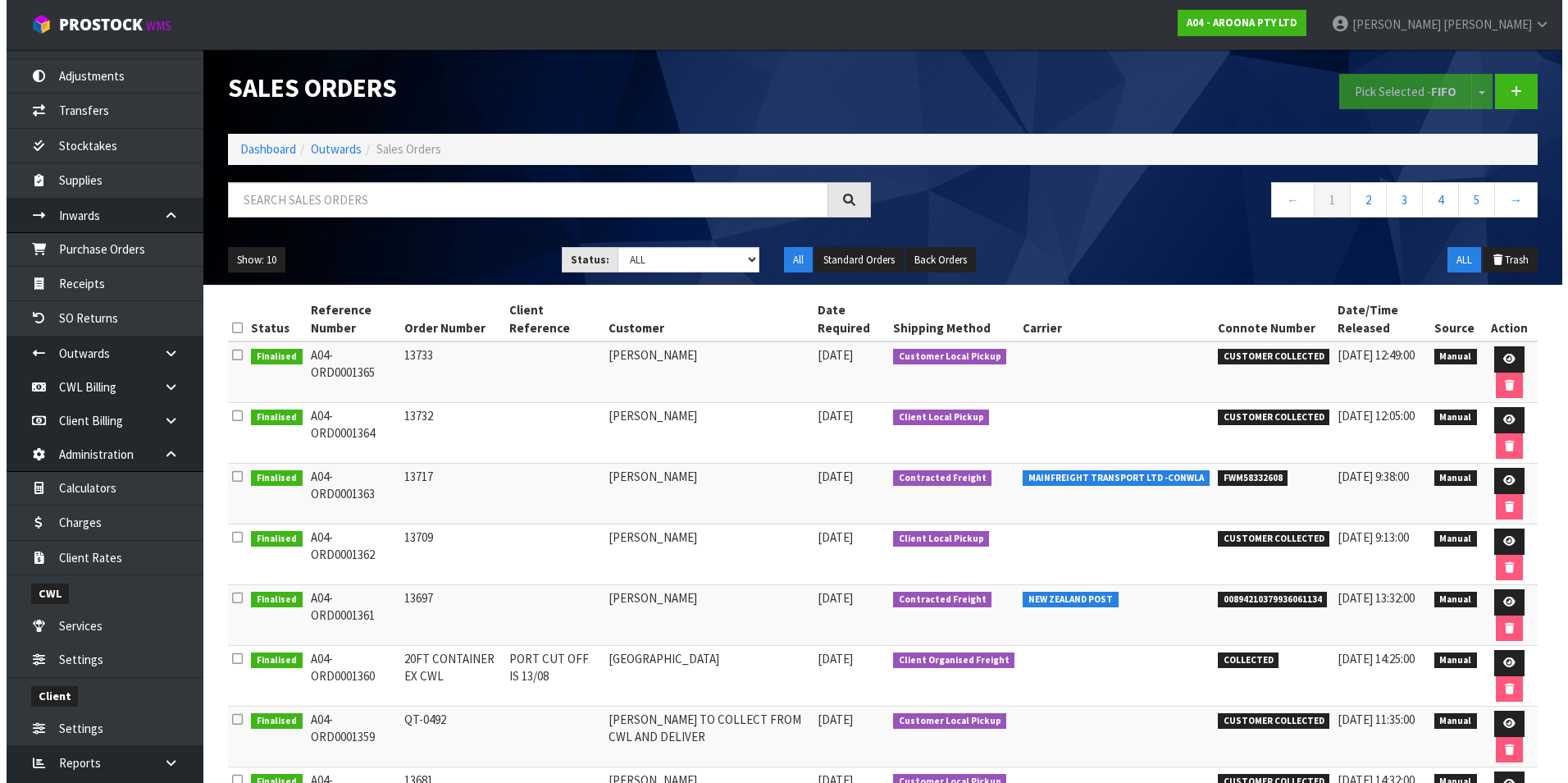
scroll to position [257, 0]
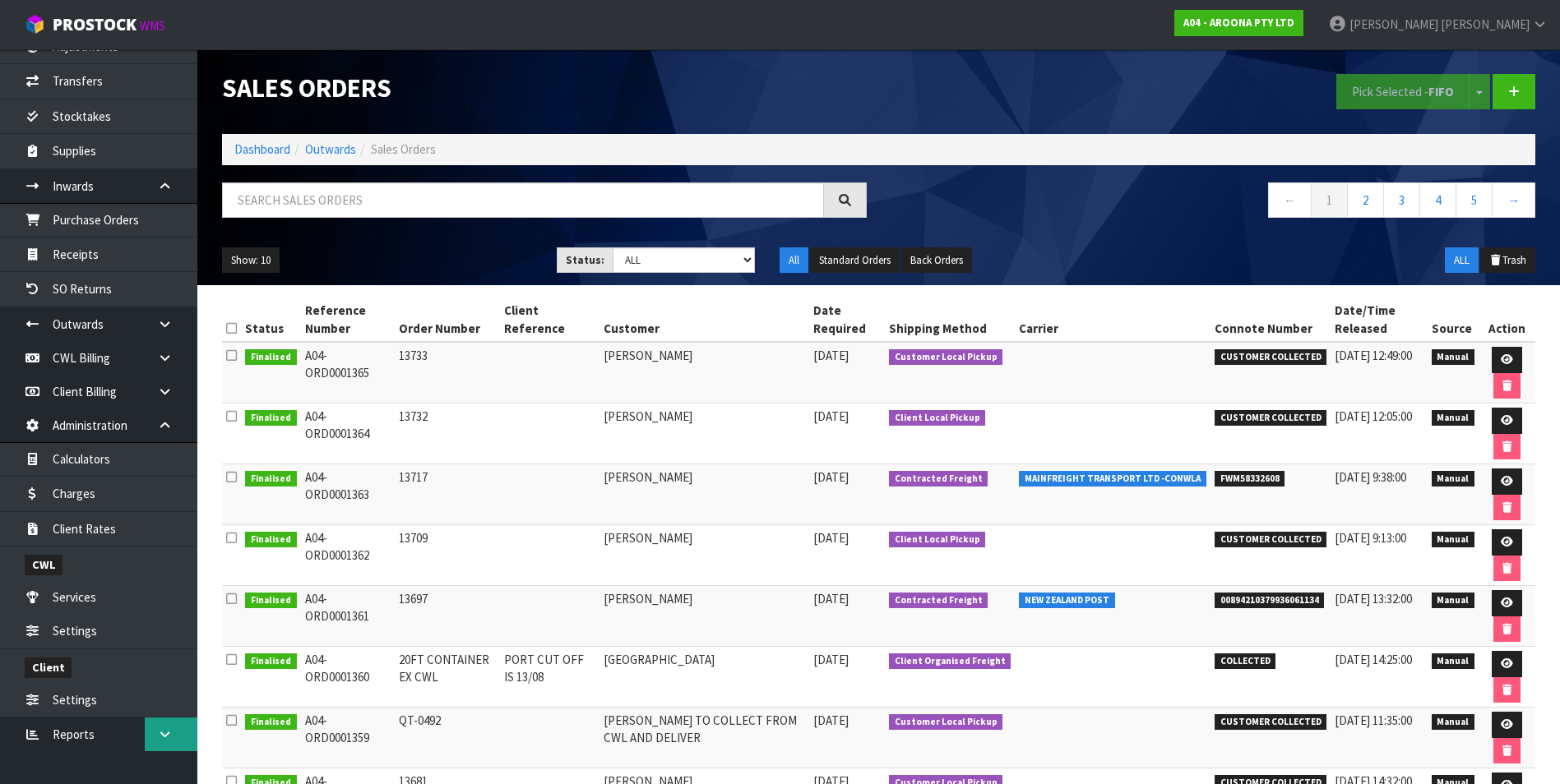
click at [162, 739] on icon at bounding box center [165, 734] width 16 height 12
click at [87, 769] on link "Client" at bounding box center [99, 768] width 198 height 34
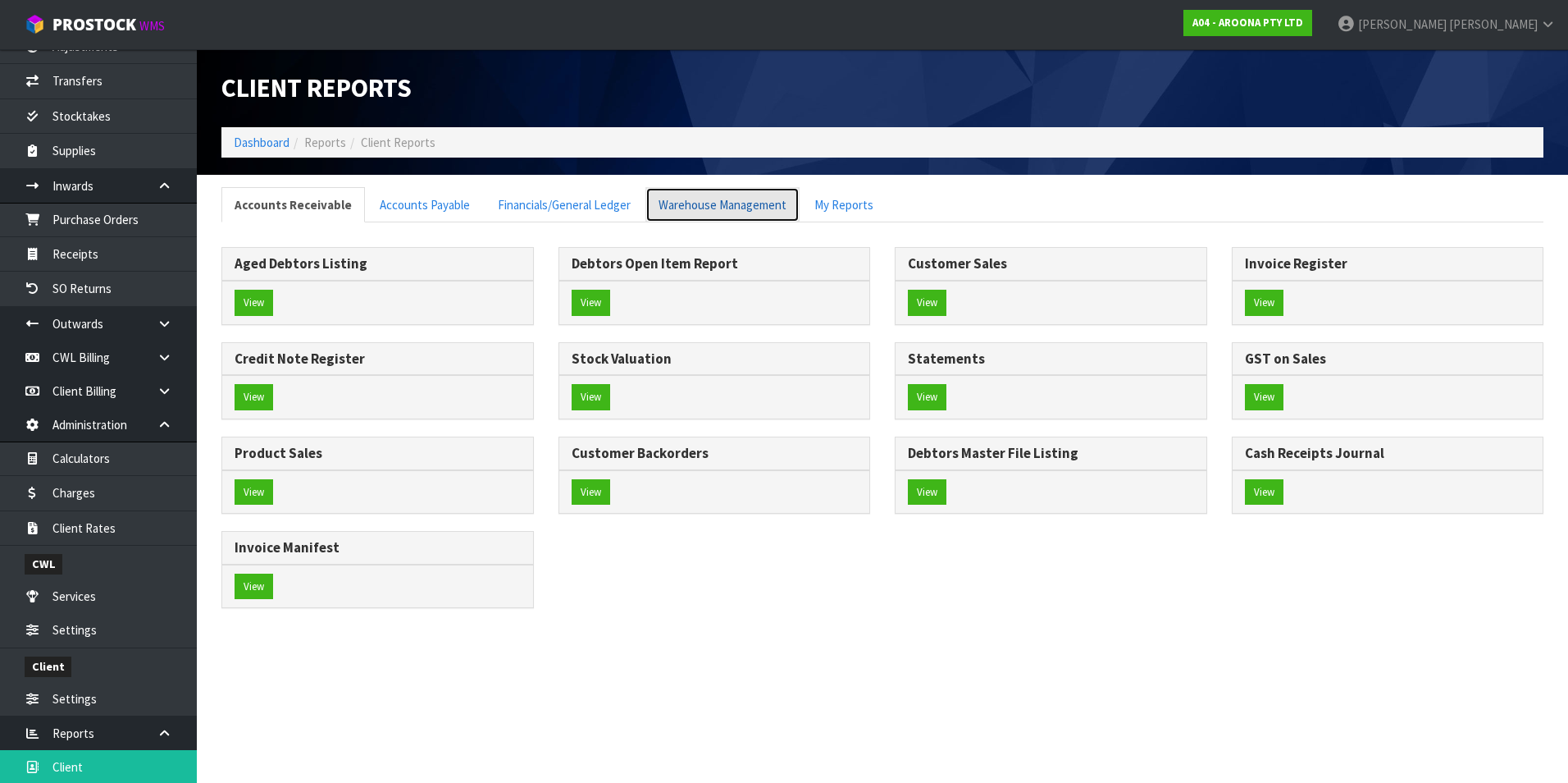
click at [763, 207] on link "Warehouse Management" at bounding box center [722, 205] width 154 height 36
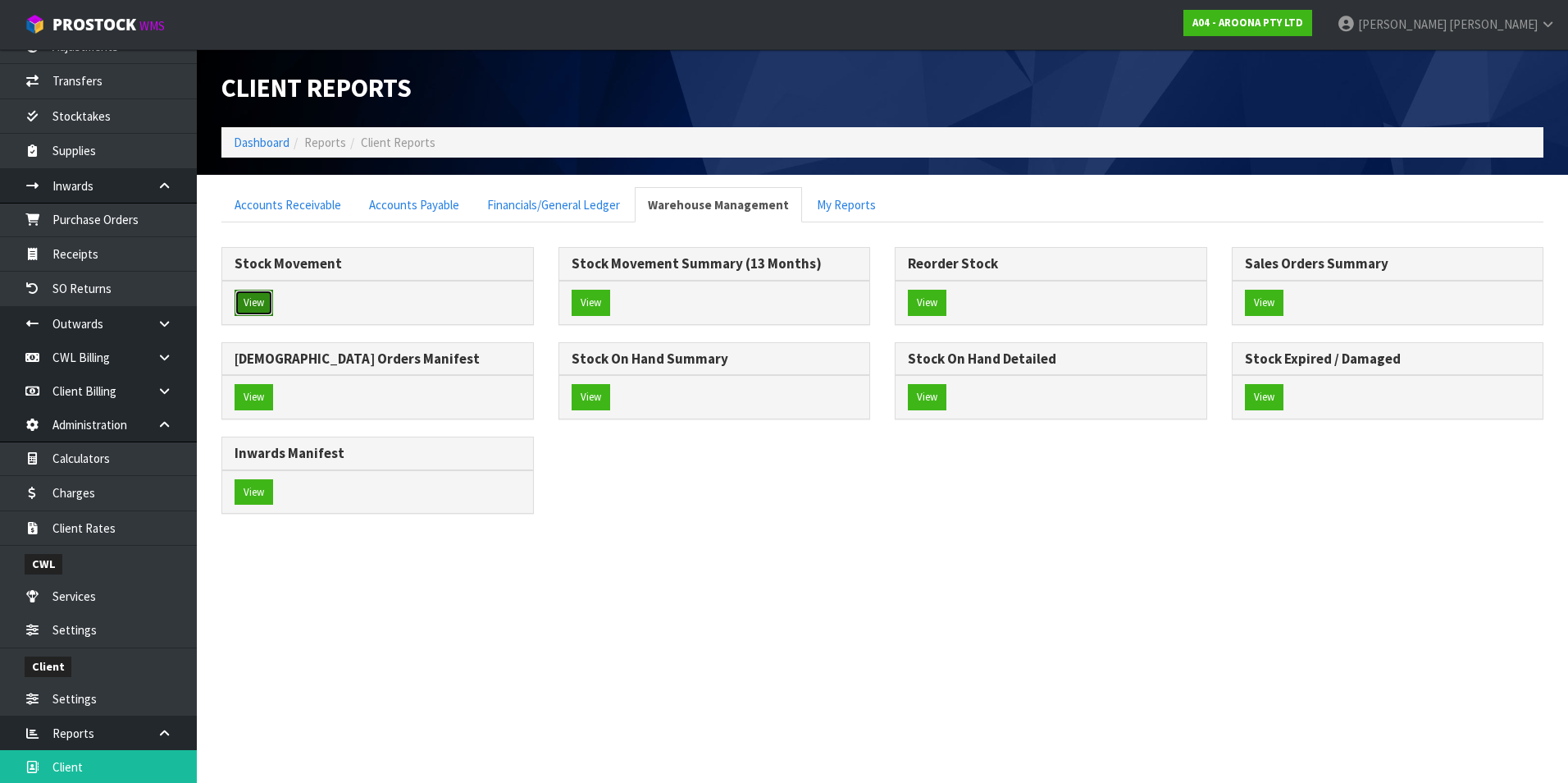
click at [252, 294] on button "View" at bounding box center [253, 303] width 38 height 27
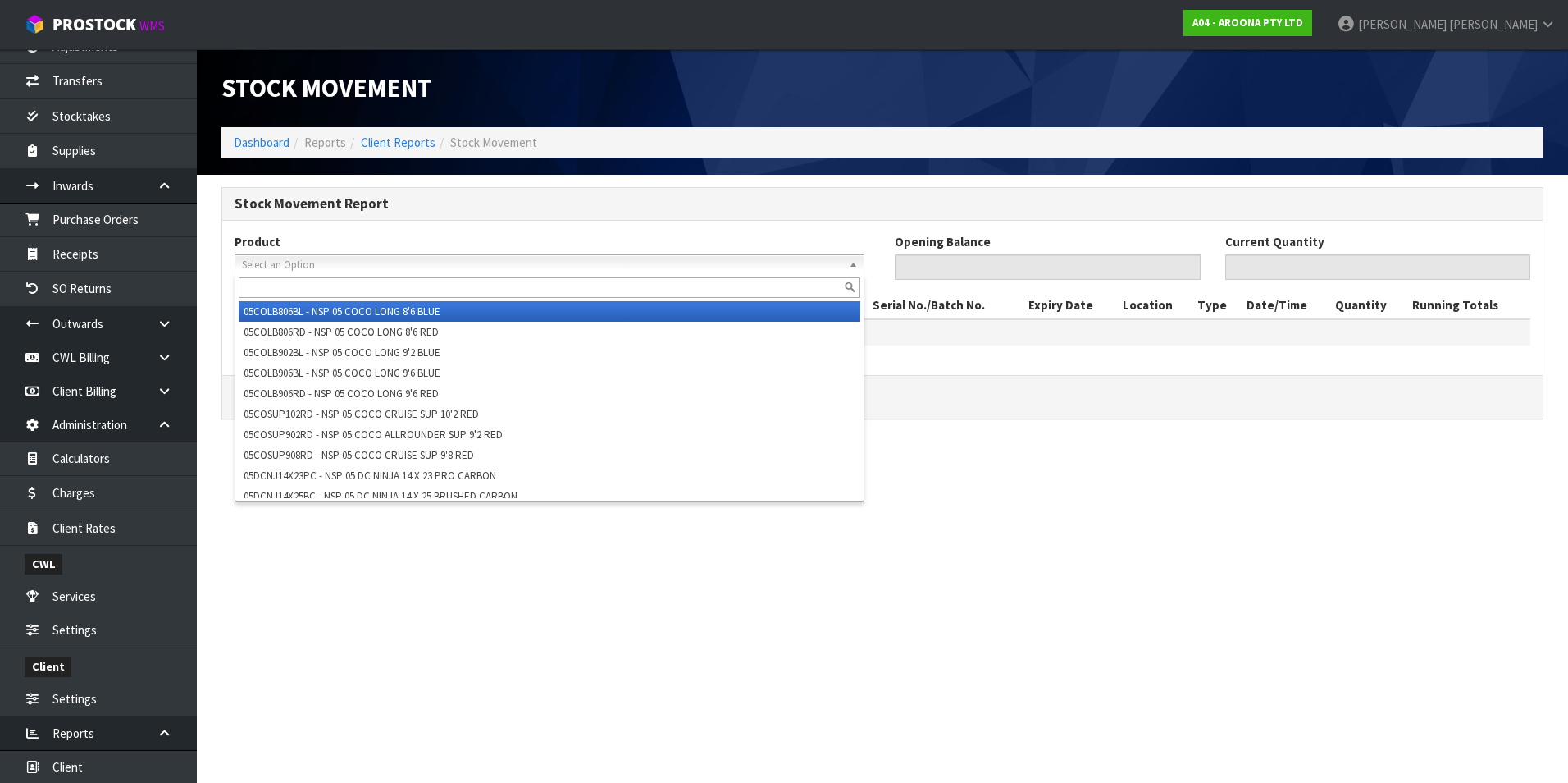
click at [274, 262] on span "Select an Option" at bounding box center [542, 265] width 600 height 20
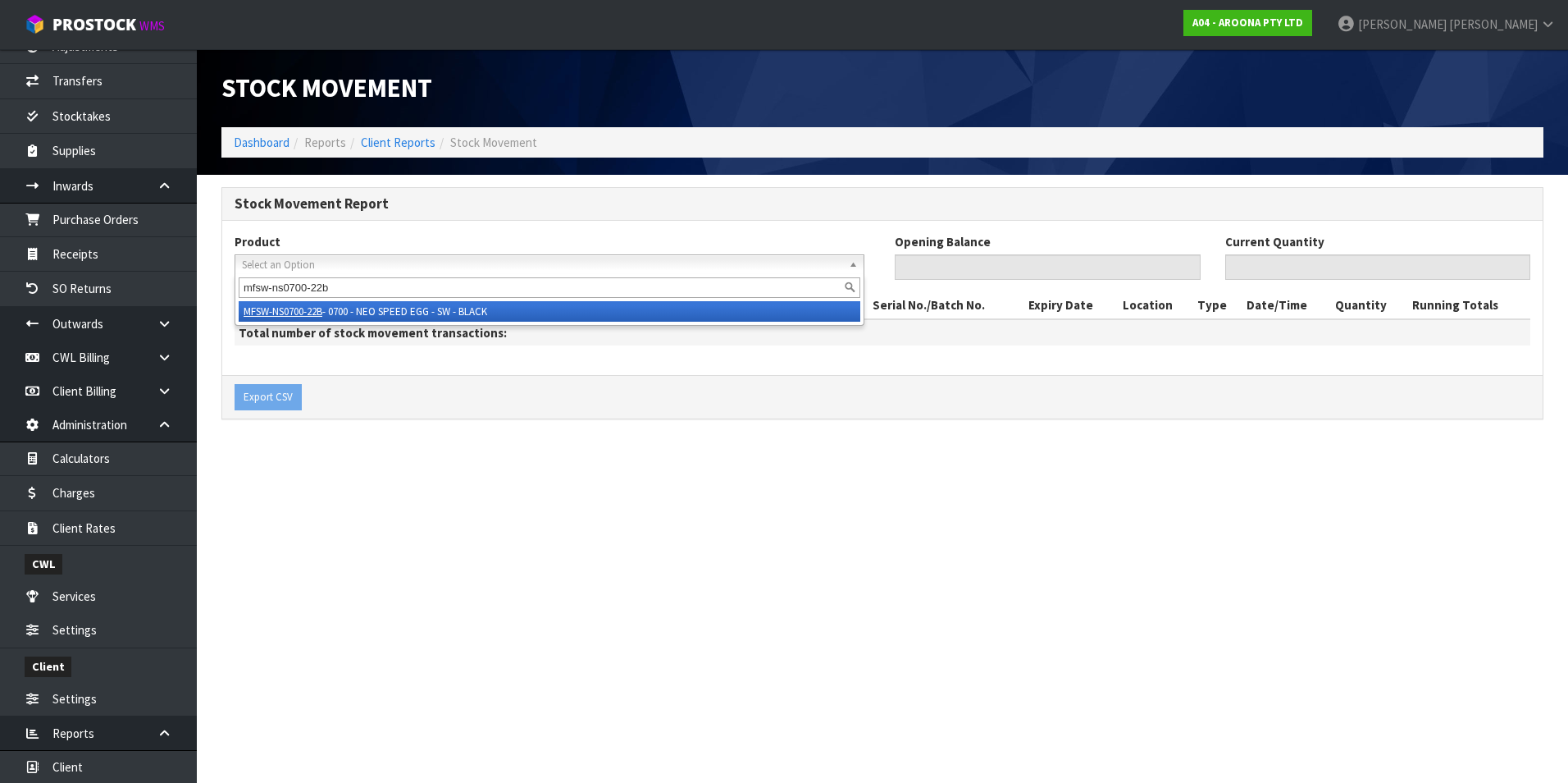
type input "mfsw-ns0700-22b"
click at [349, 307] on li "MFSW-NS0700-22B - 0700 - NEO SPEED EGG - SW - BLACK" at bounding box center [549, 311] width 622 height 21
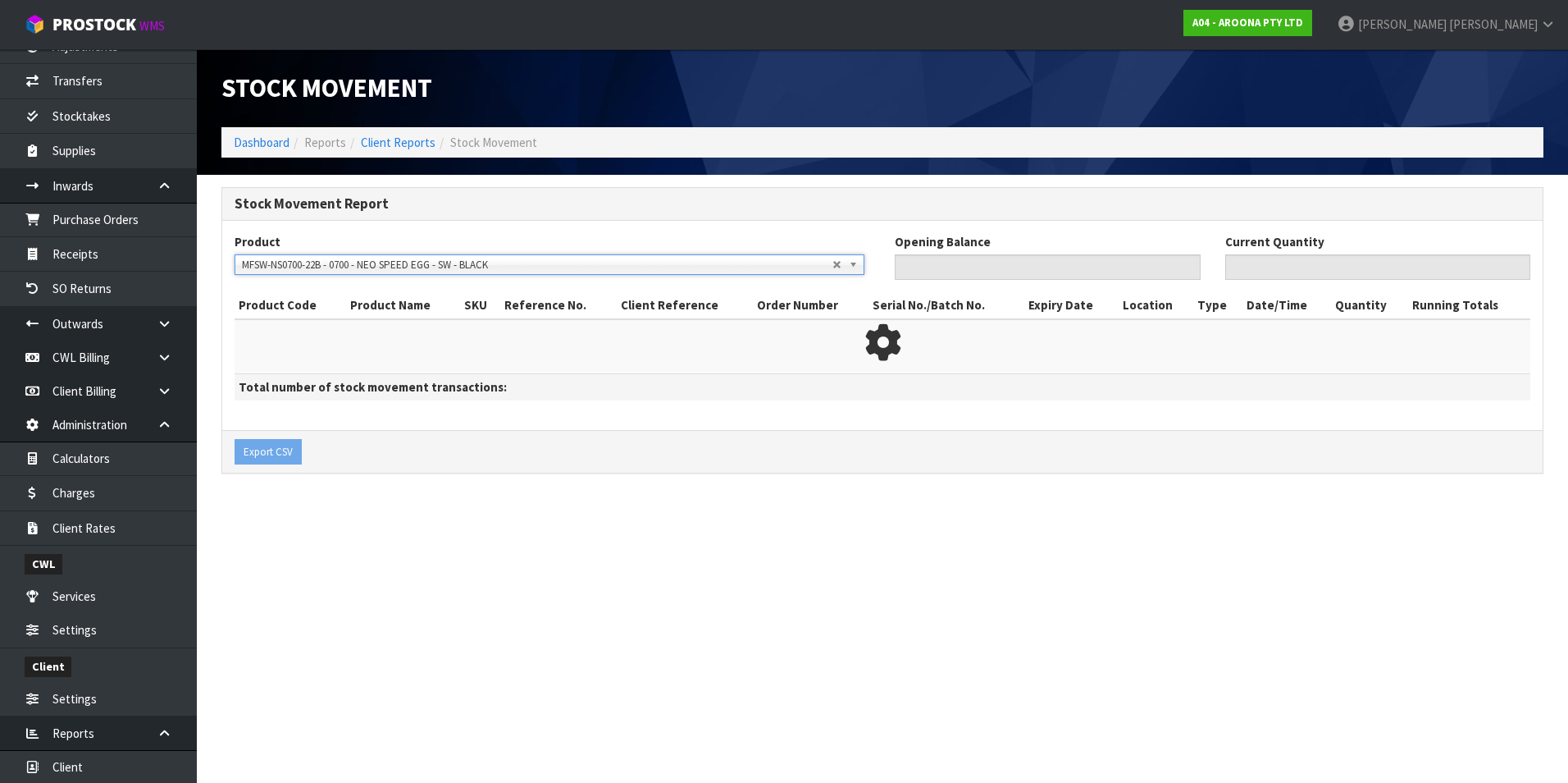
type input "0"
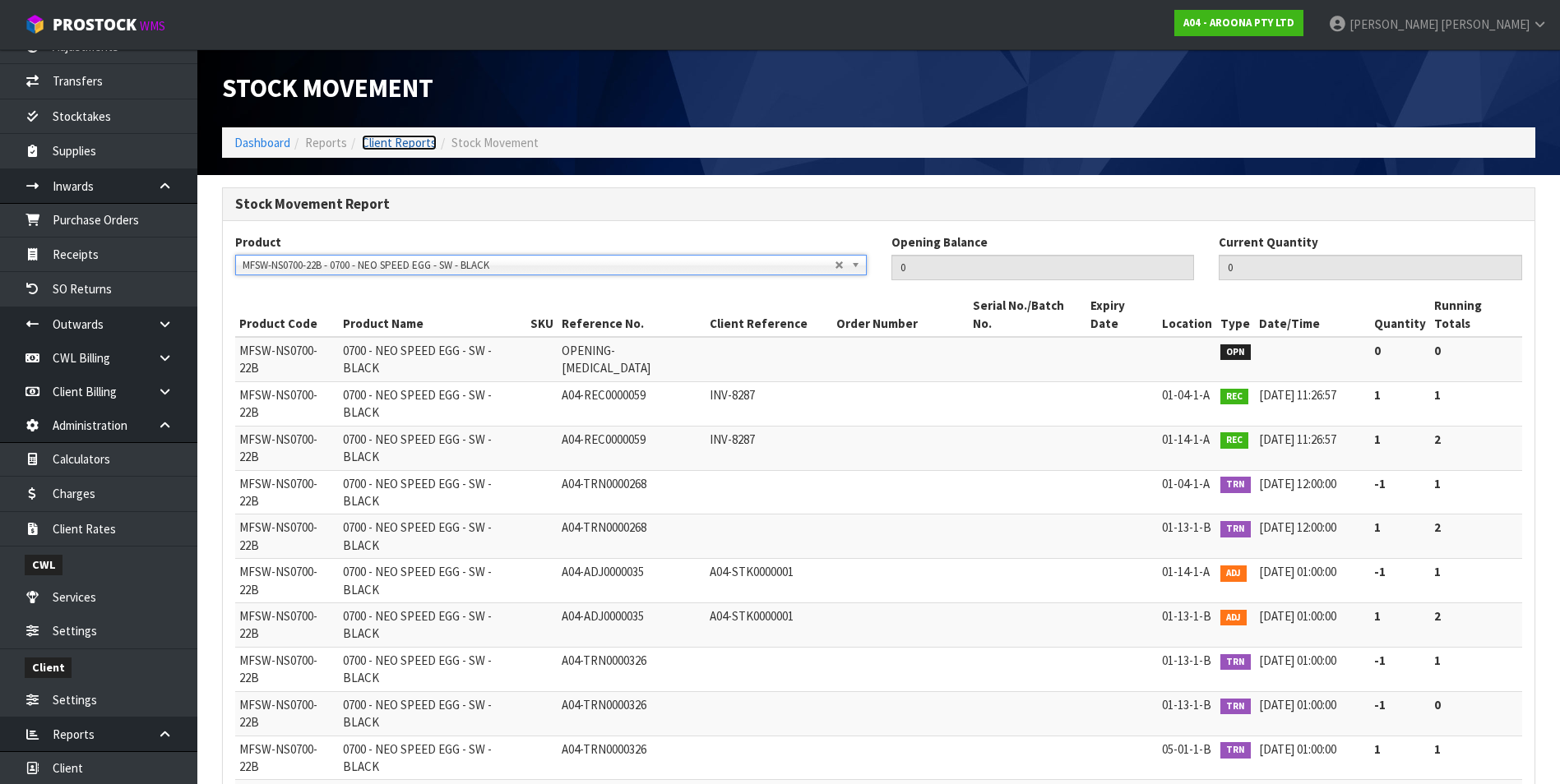
click at [407, 144] on link "Client Reports" at bounding box center [399, 143] width 75 height 16
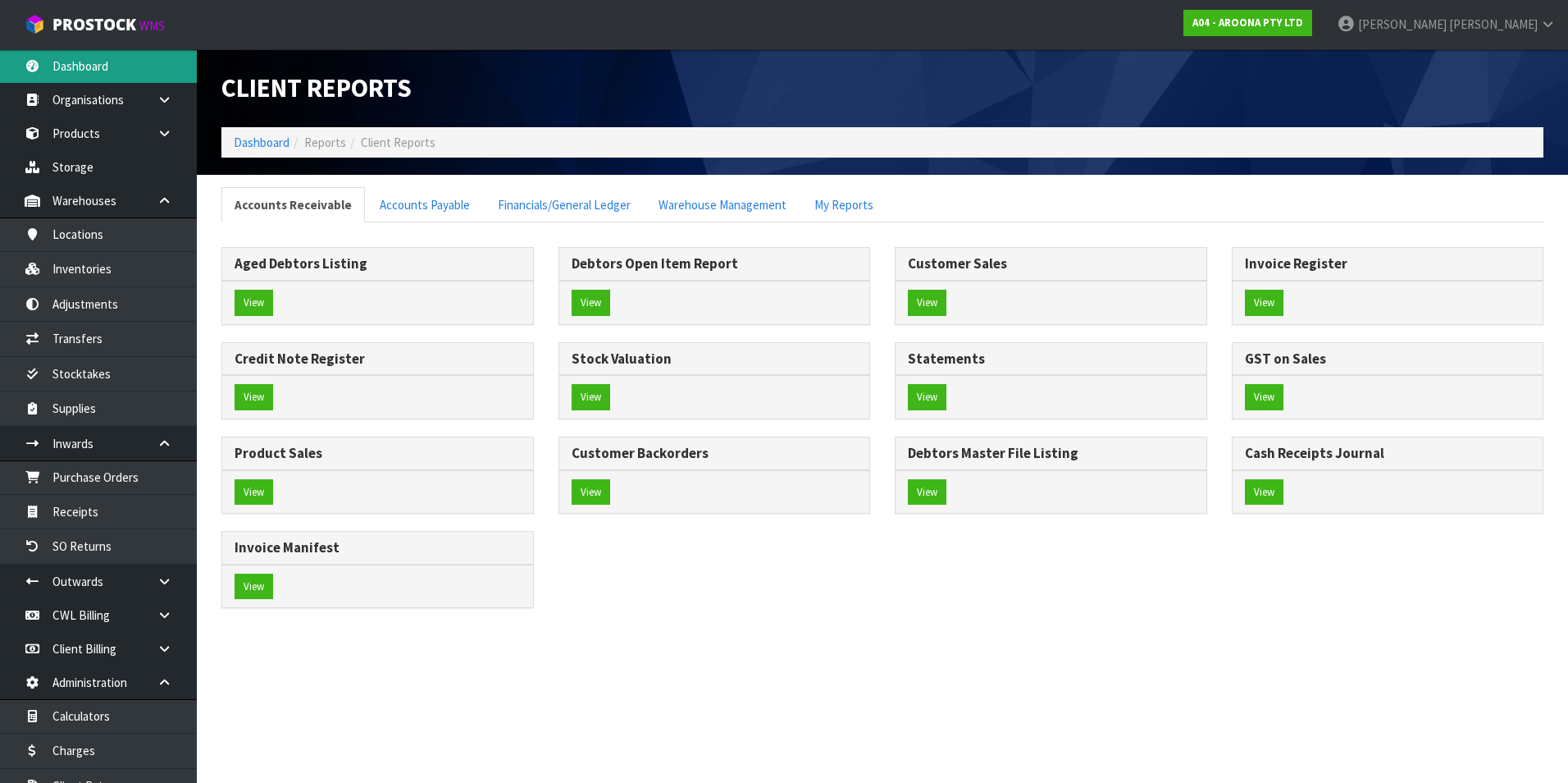
click at [99, 72] on link "Dashboard" at bounding box center [99, 66] width 197 height 34
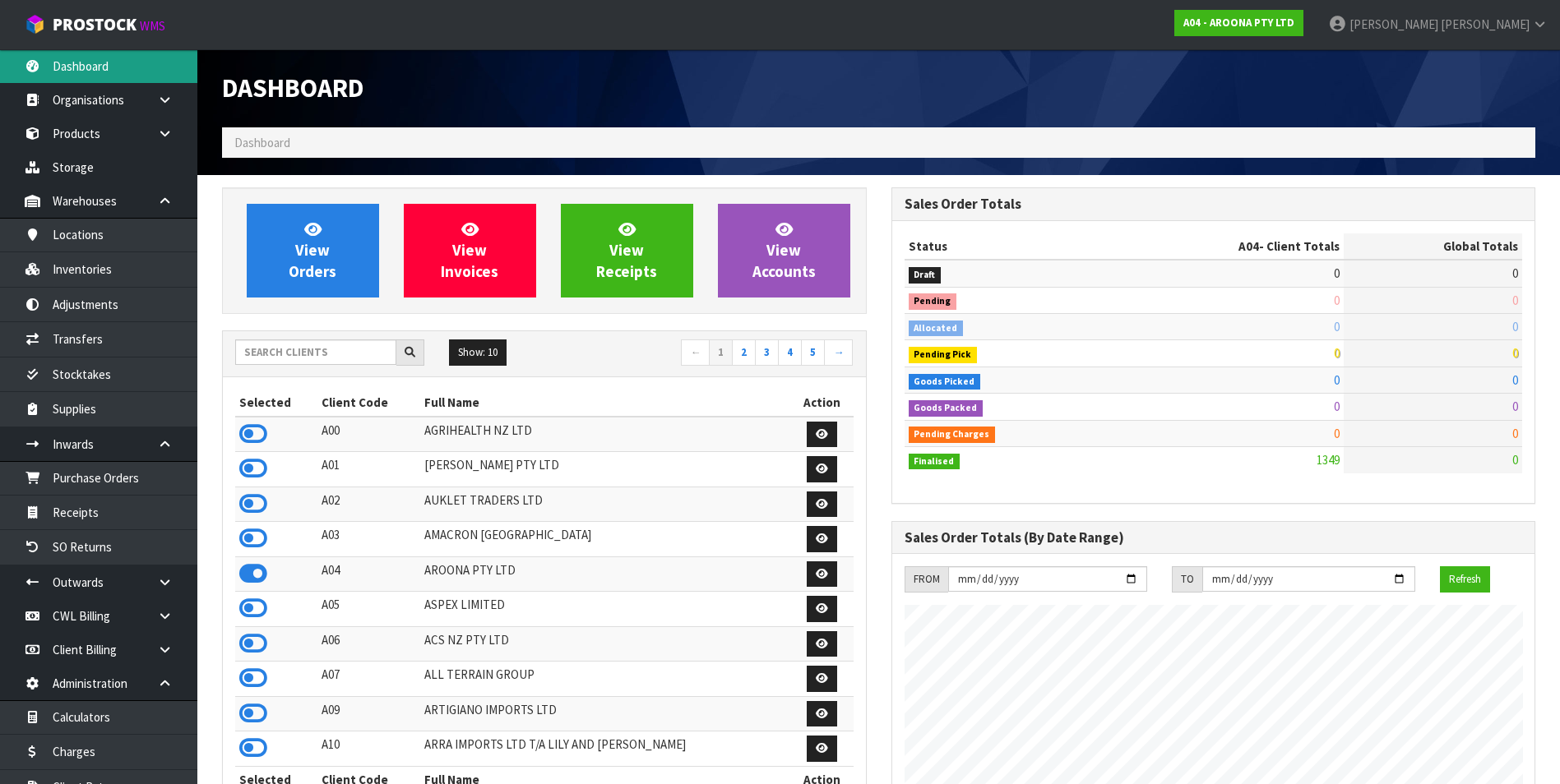
scroll to position [1005, 669]
click at [290, 353] on input "text" at bounding box center [315, 353] width 161 height 26
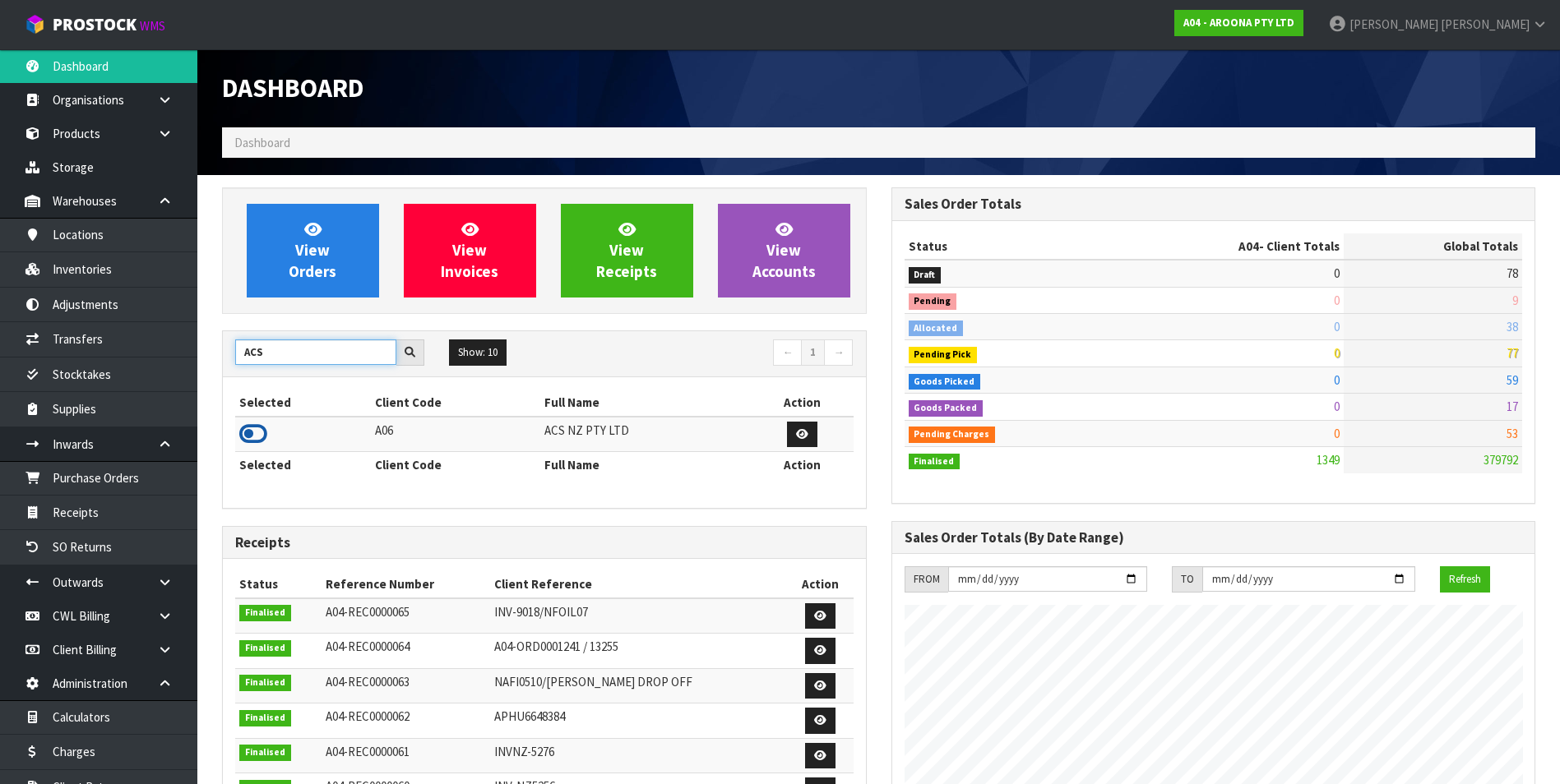
type input "ACS"
click at [251, 433] on icon at bounding box center [253, 433] width 28 height 25
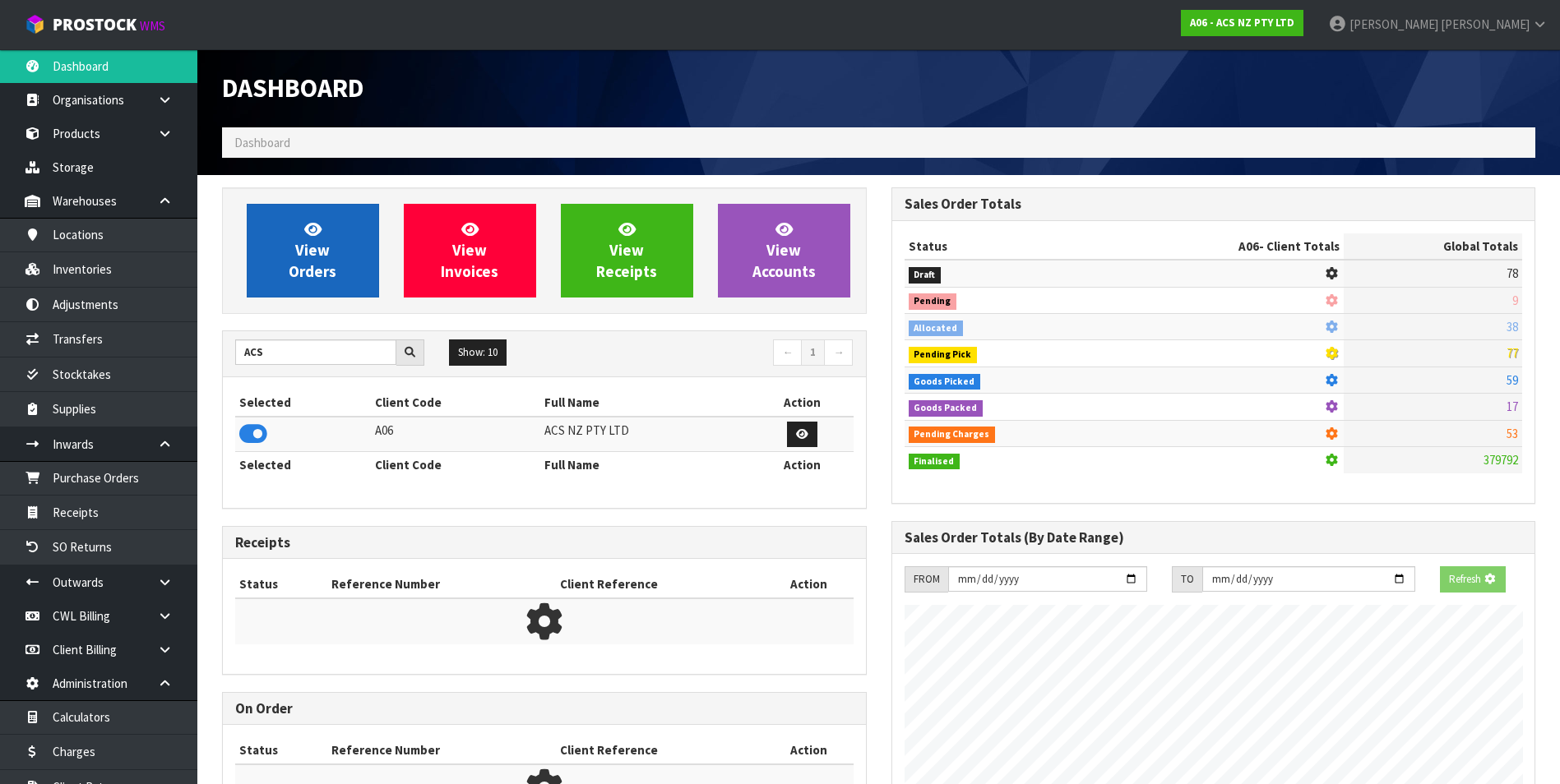
scroll to position [1025, 669]
click at [330, 242] on link "View Orders" at bounding box center [313, 250] width 132 height 94
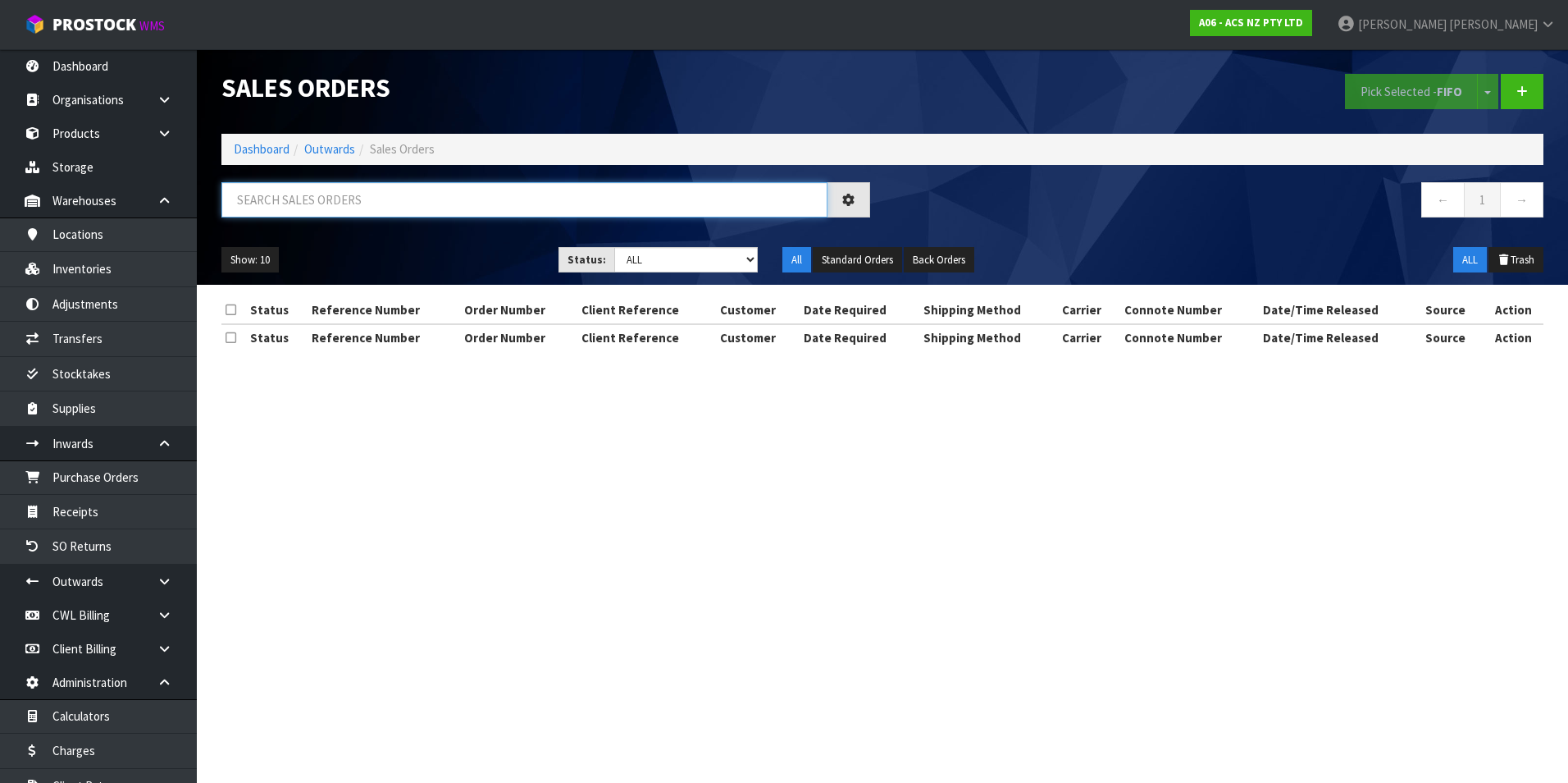
click at [280, 193] on input "text" at bounding box center [524, 200] width 606 height 36
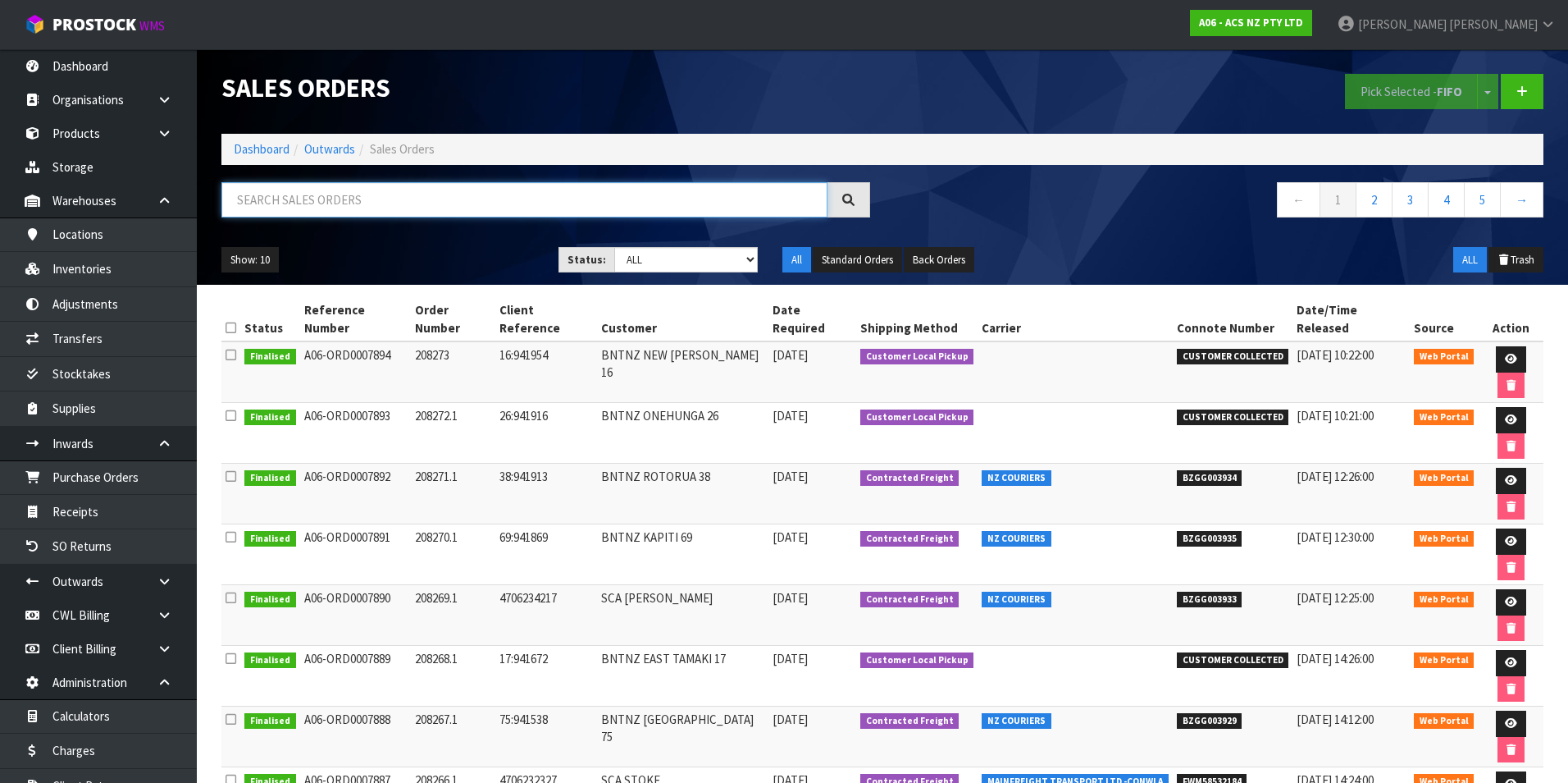
paste input "BZGG003831"
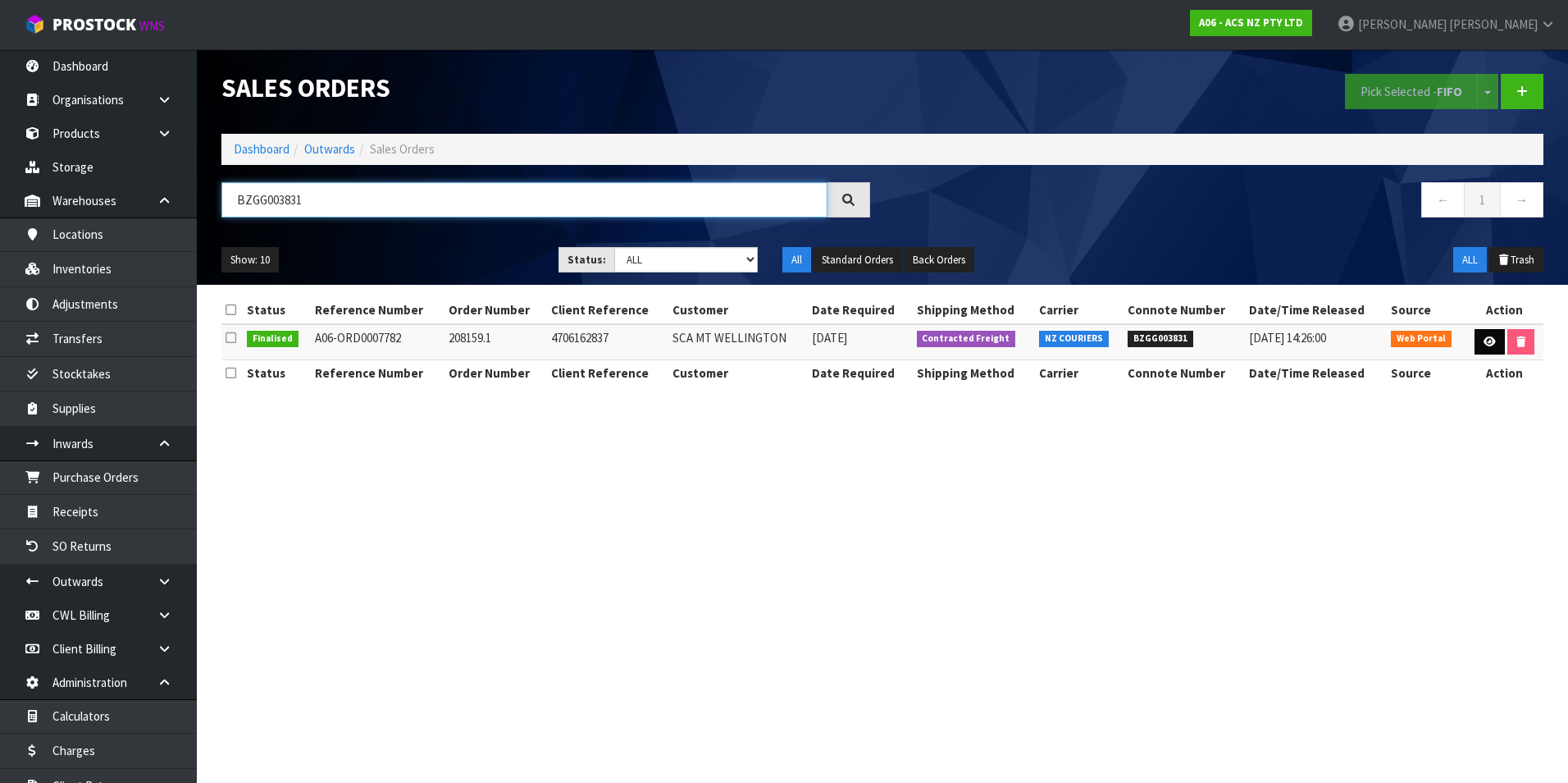
type input "BZGG003831"
click at [1498, 338] on link at bounding box center [1490, 342] width 31 height 27
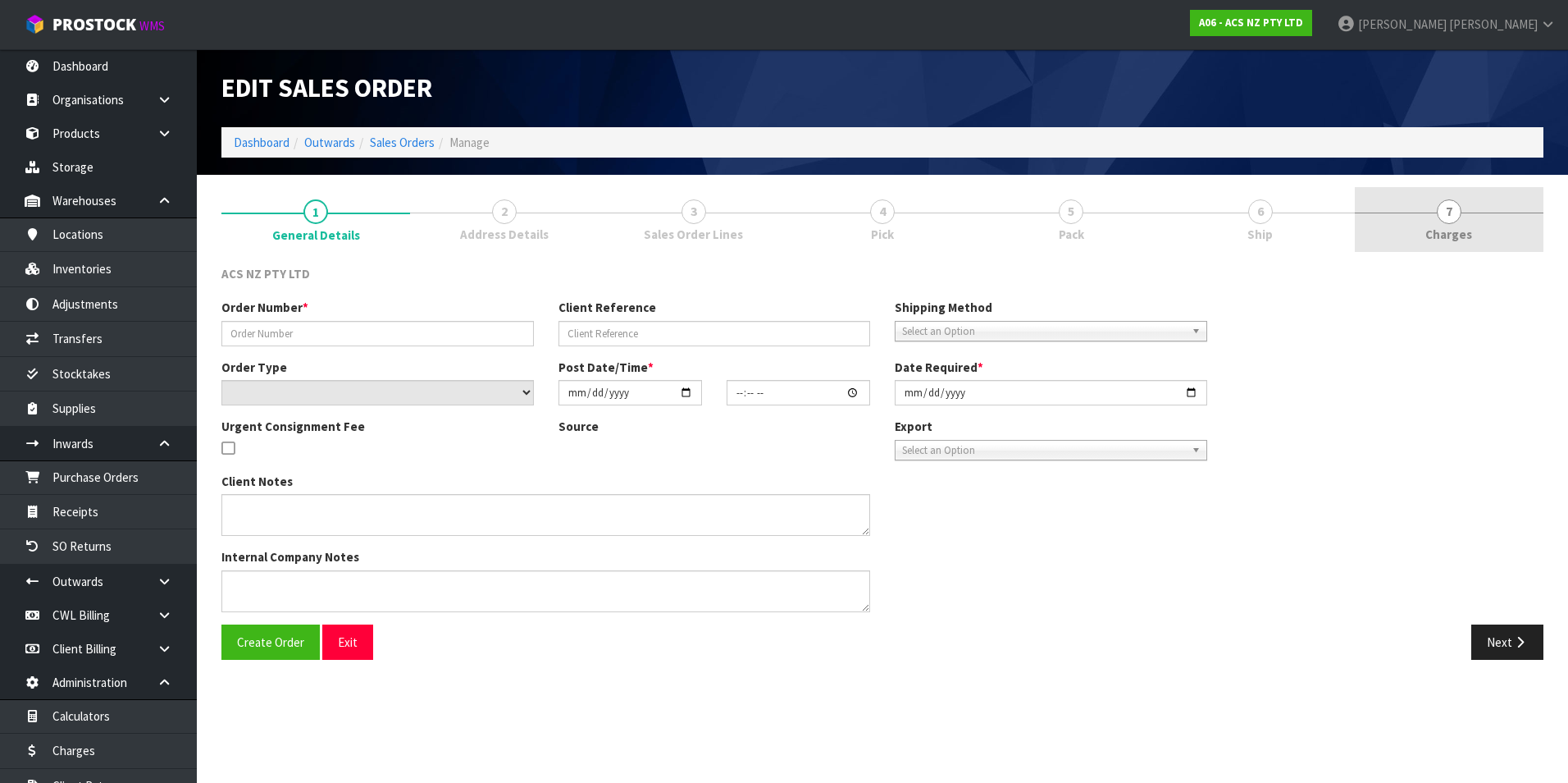
type input "208159.1"
type input "4706162837"
select select "number:0"
type input "2025-08-04"
type input "10:37:00.000"
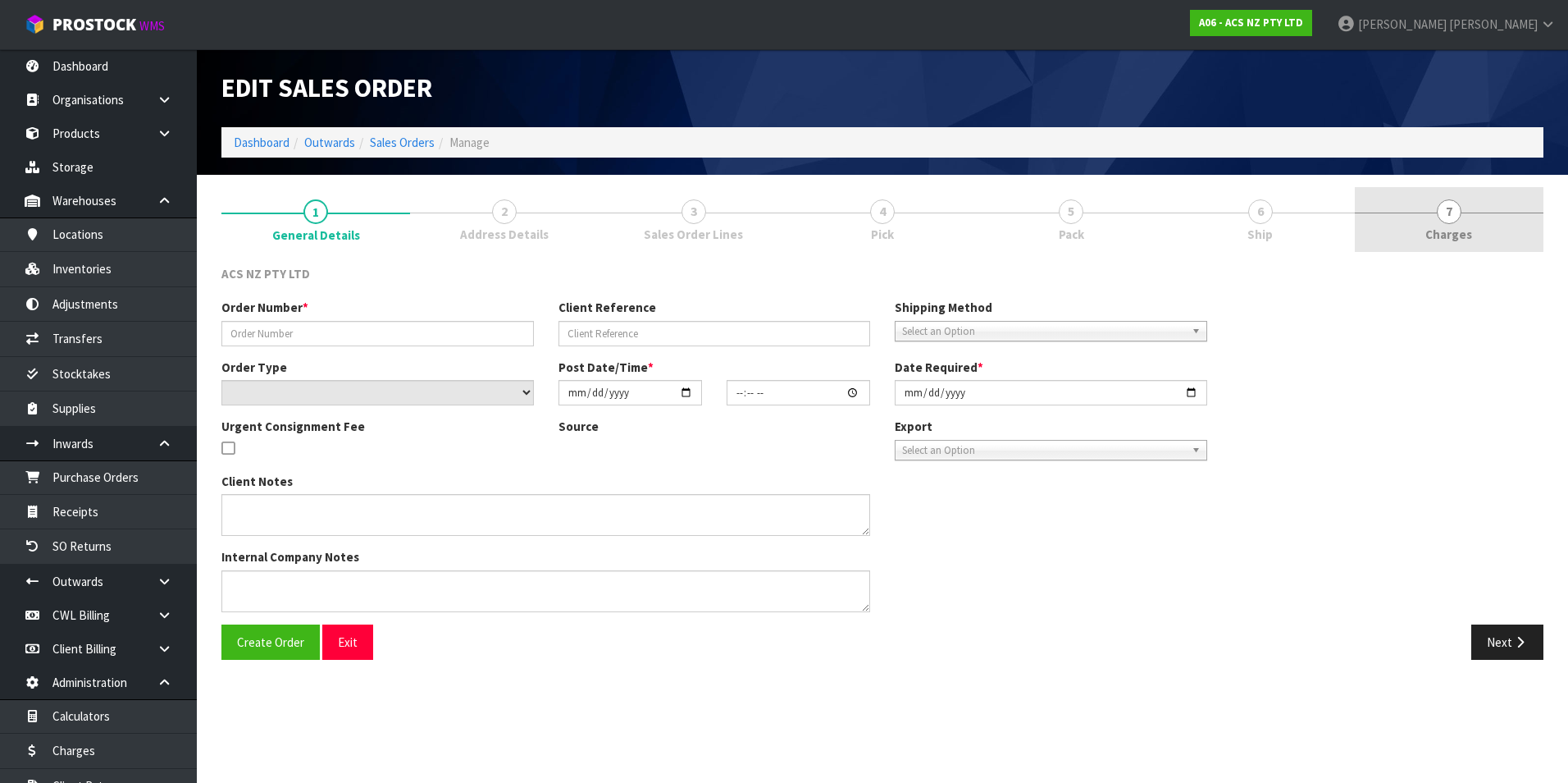
type input "2025-08-04"
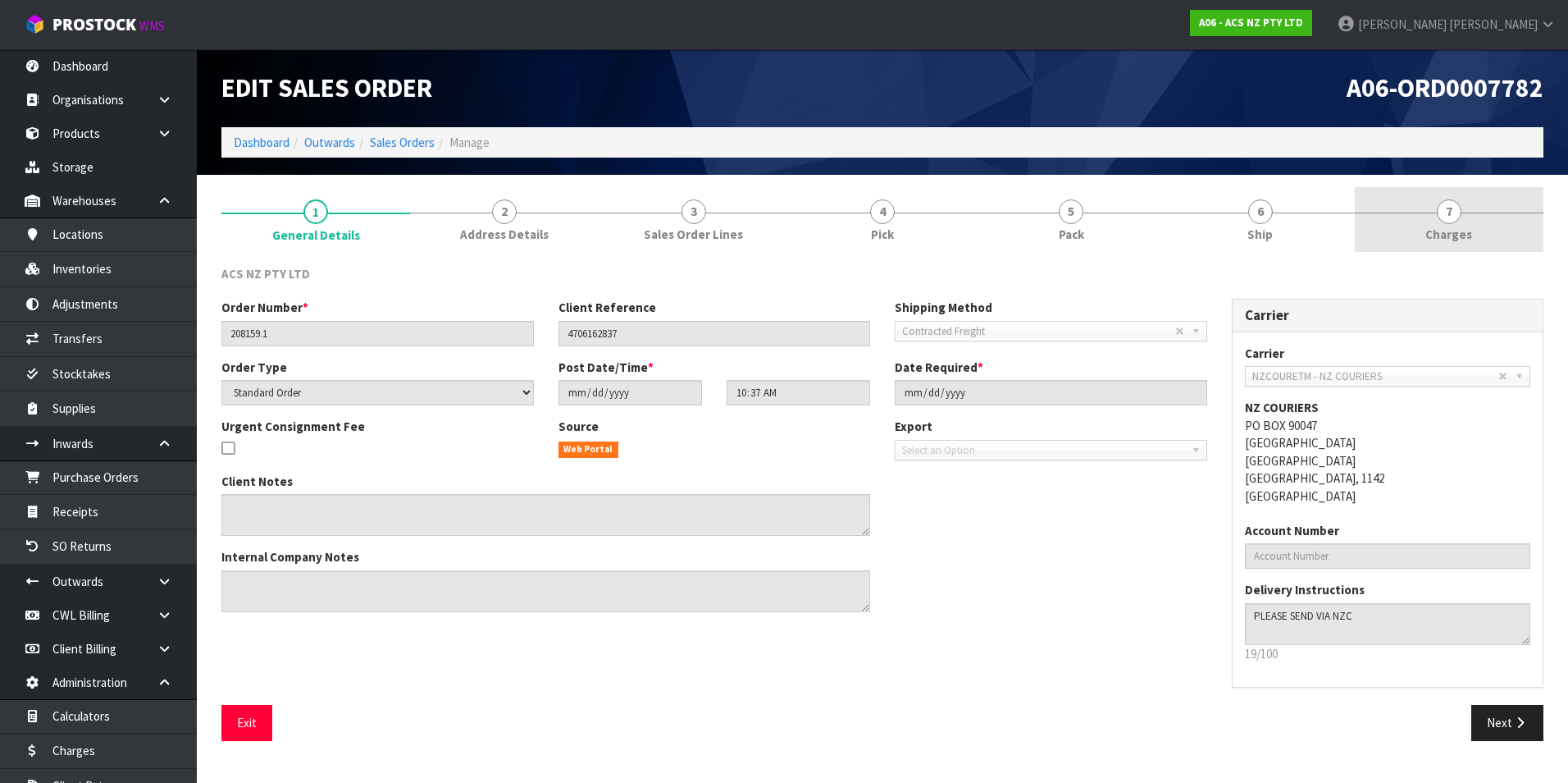
click at [1450, 214] on span "7" at bounding box center [1449, 211] width 25 height 25
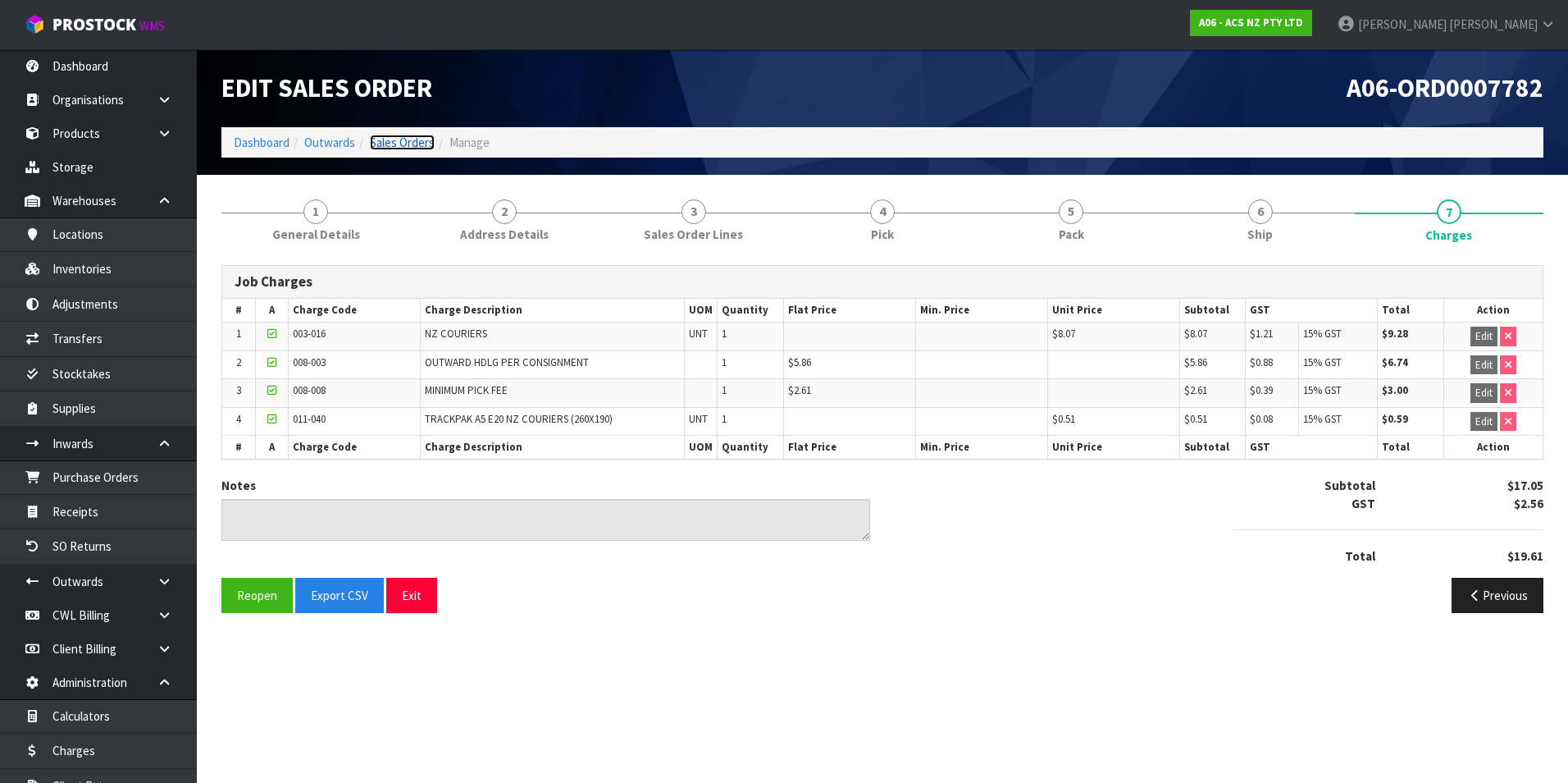
click at [424, 145] on link "Sales Orders" at bounding box center [402, 143] width 65 height 16
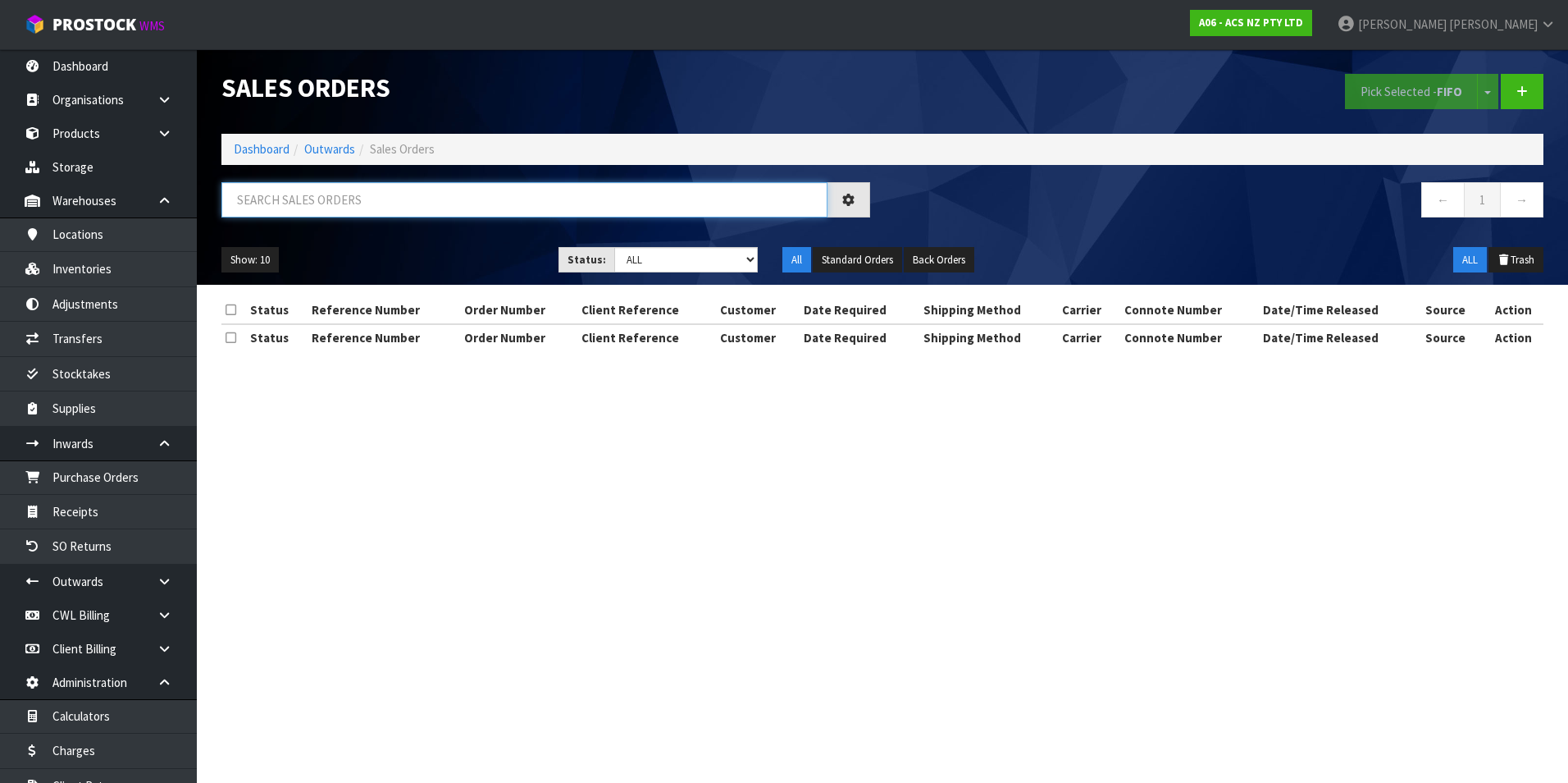
click at [283, 192] on input "text" at bounding box center [524, 200] width 606 height 36
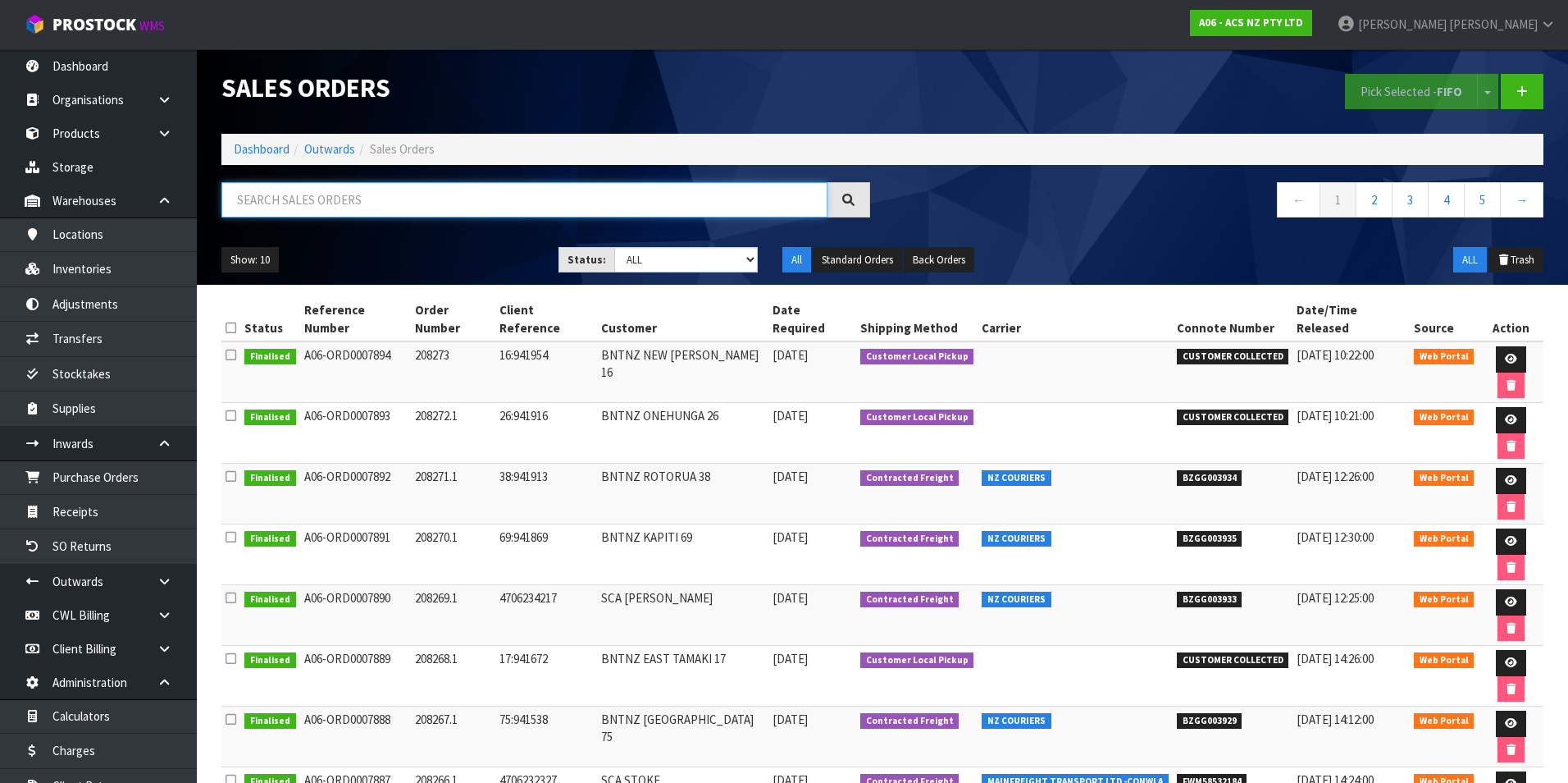
paste input "BZGG003832"
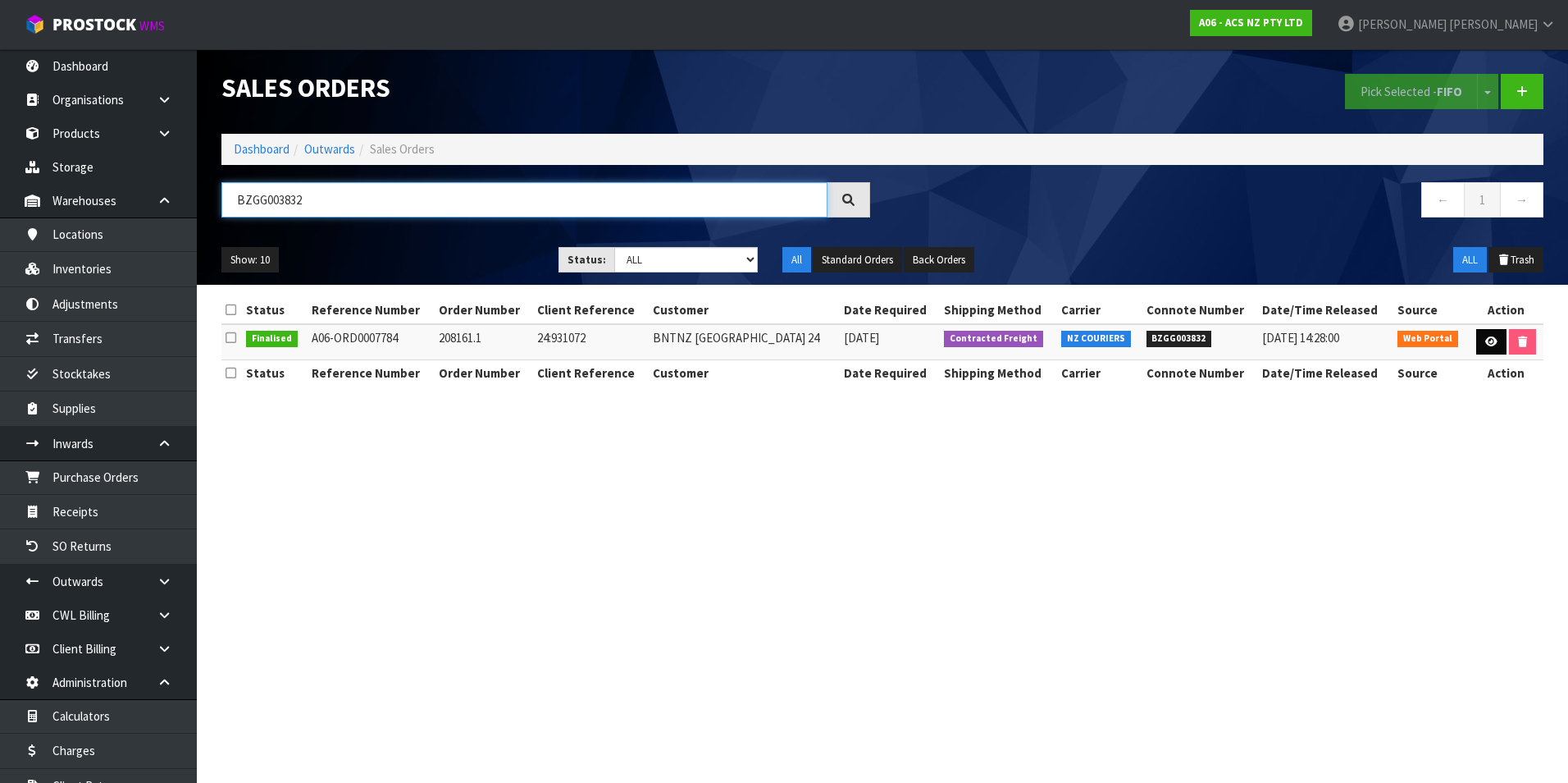
type input "BZGG003832"
click at [1489, 340] on icon at bounding box center [1491, 341] width 12 height 11
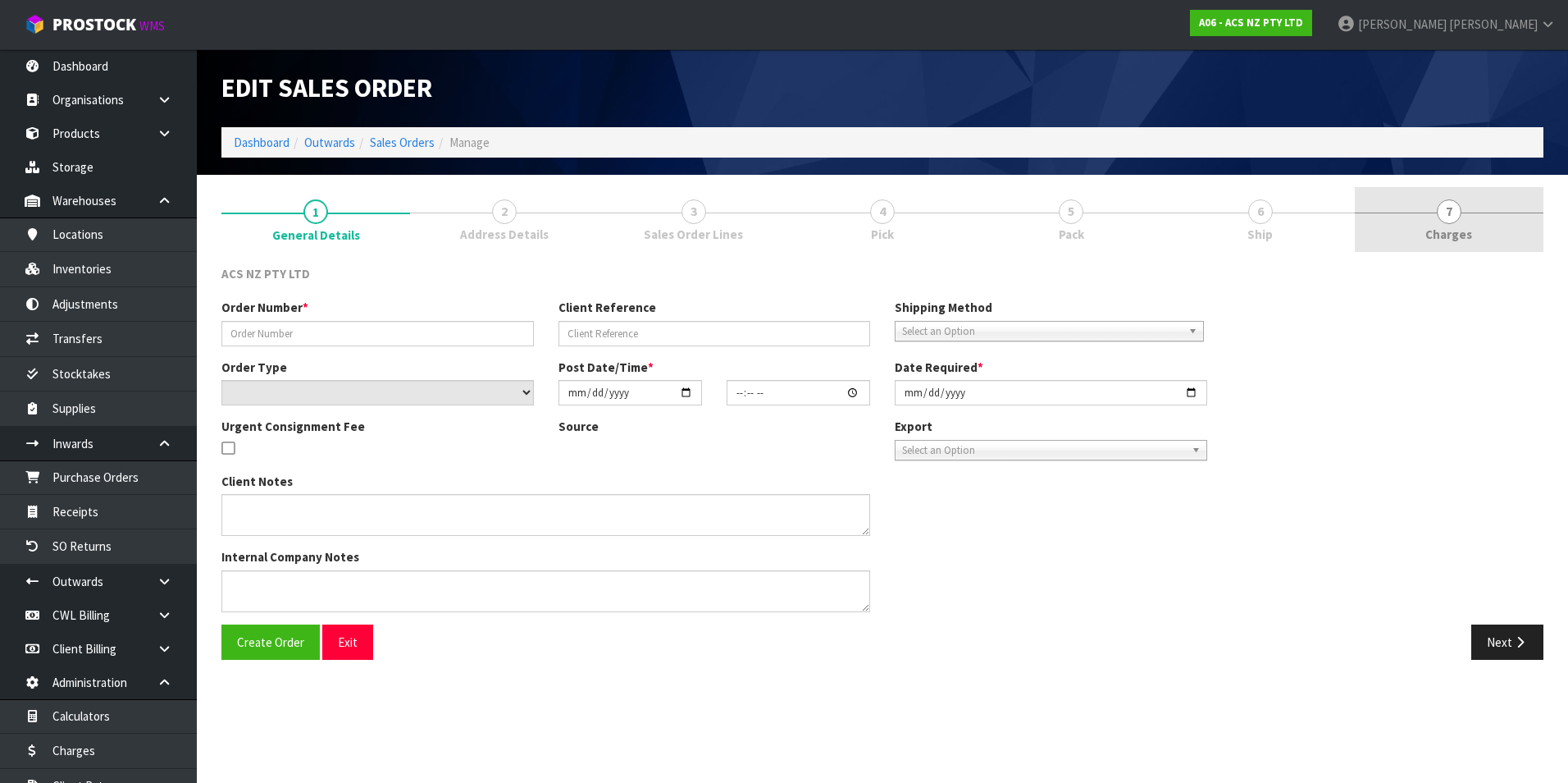
type input "208161.1"
type input "24:931072"
select select "number:0"
type input "2025-08-04"
type input "11:25:00.000"
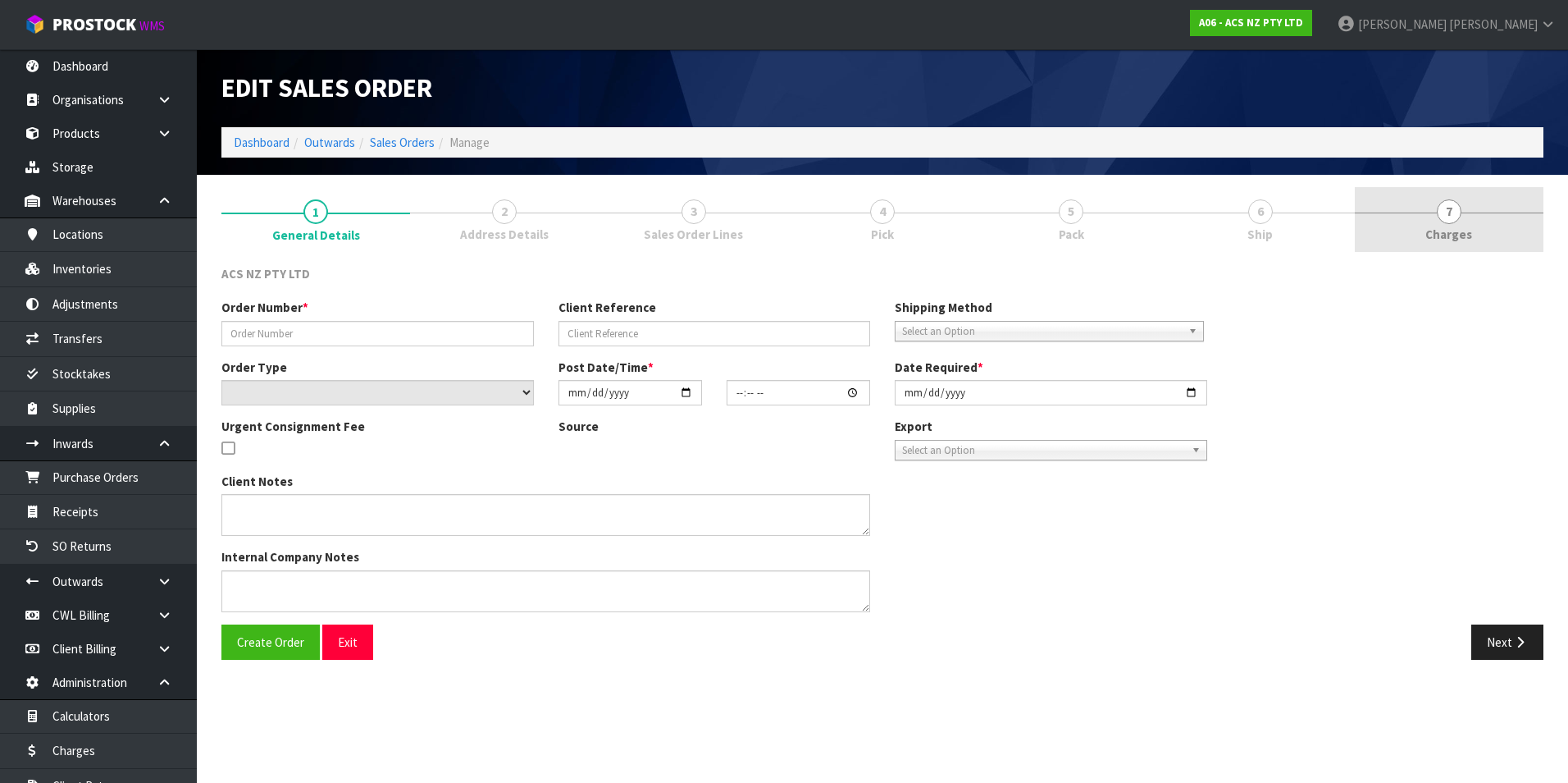
type input "2025-08-04"
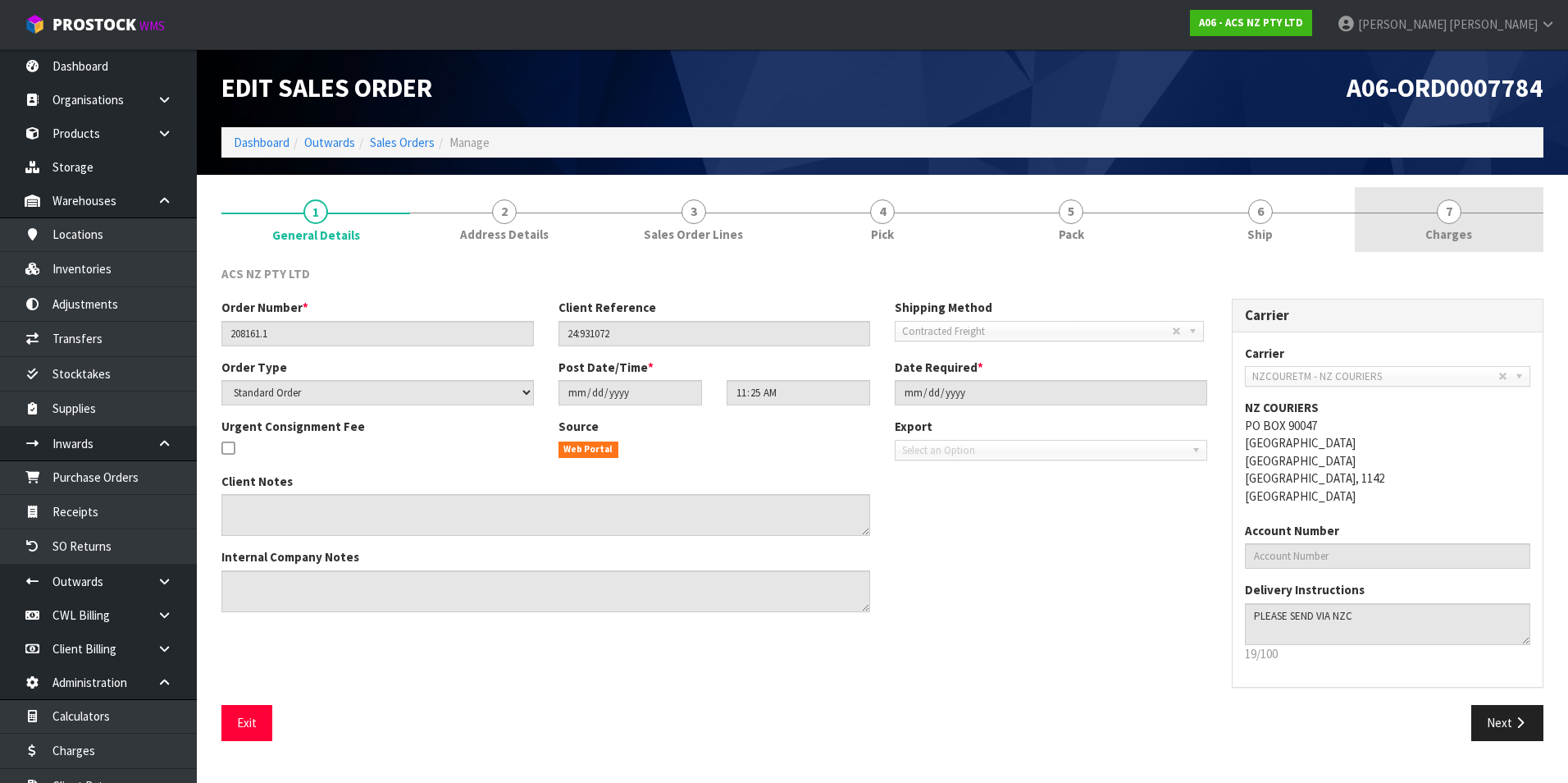
click at [1446, 211] on span "7" at bounding box center [1449, 211] width 25 height 25
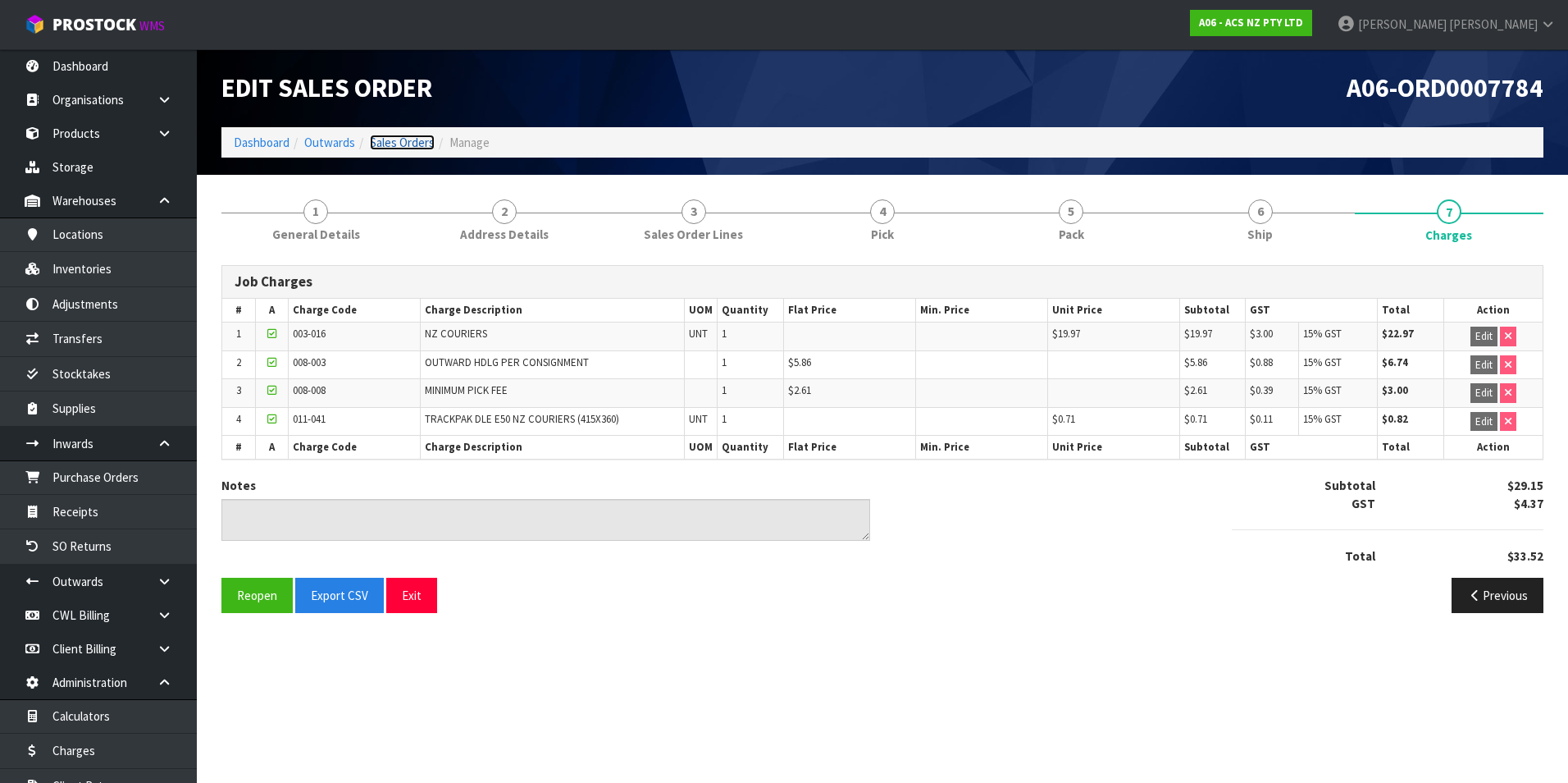
click at [400, 141] on link "Sales Orders" at bounding box center [402, 143] width 65 height 16
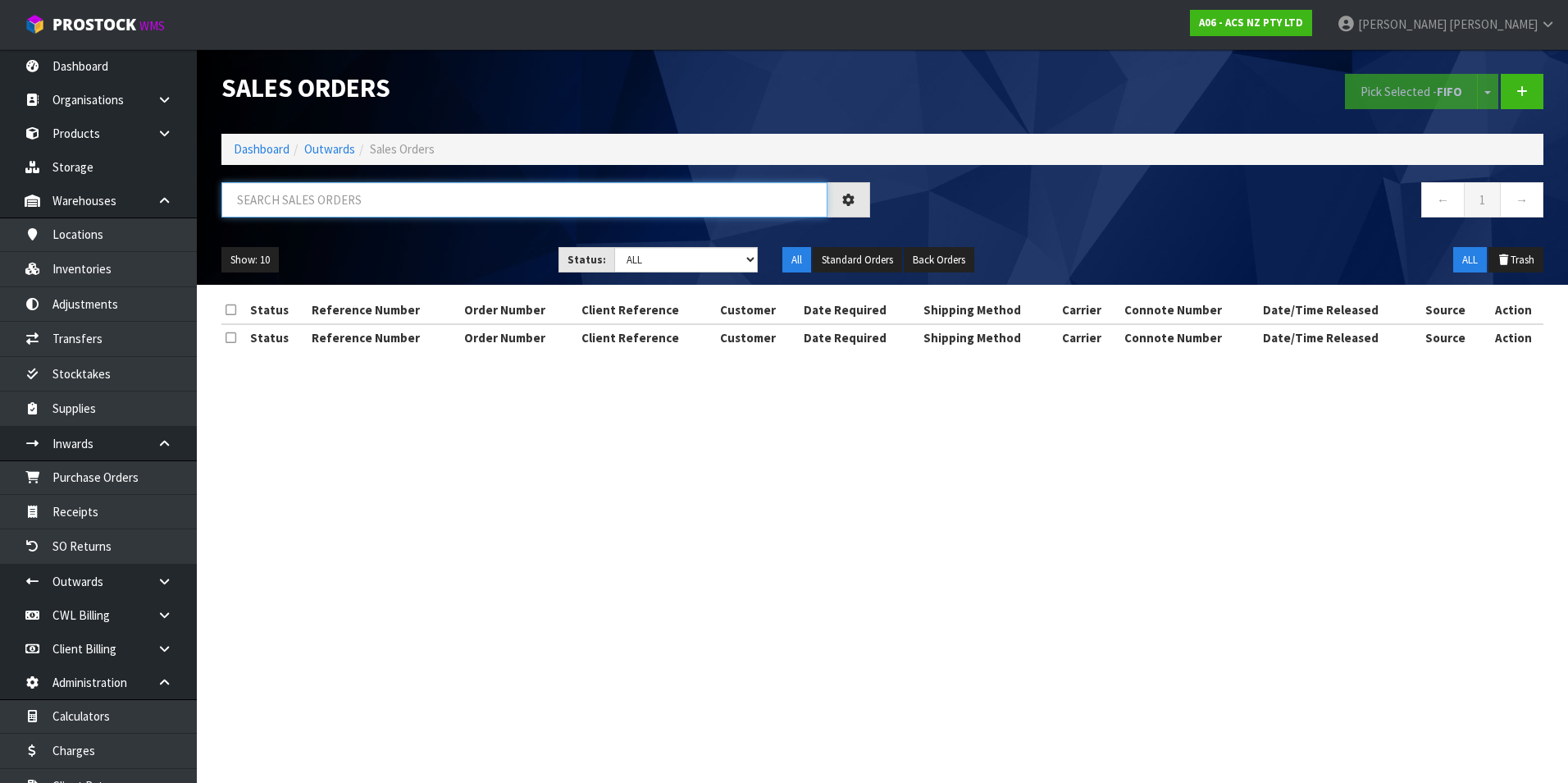
click at [315, 190] on input "text" at bounding box center [524, 200] width 606 height 36
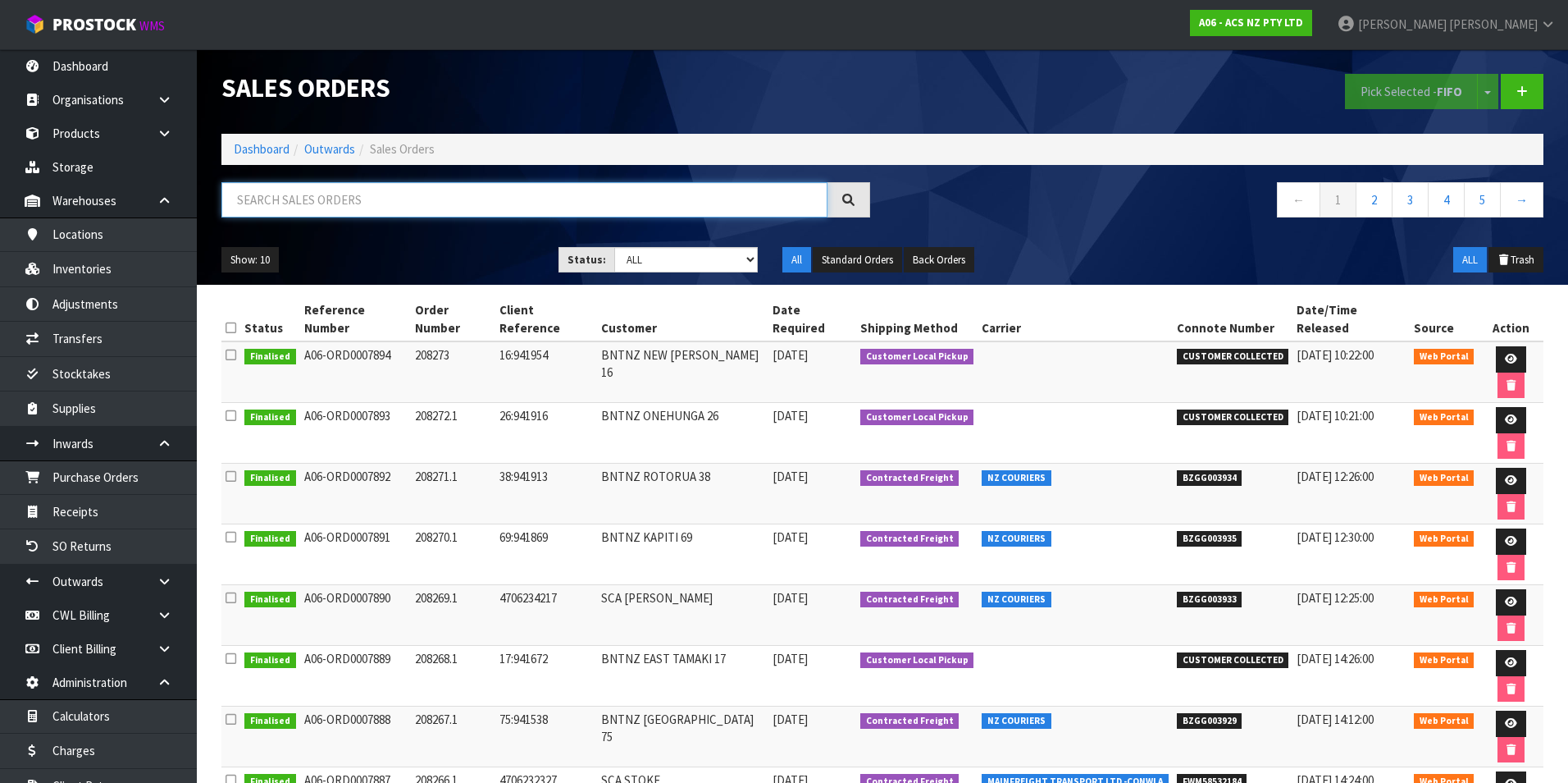
paste input "BZGG003834"
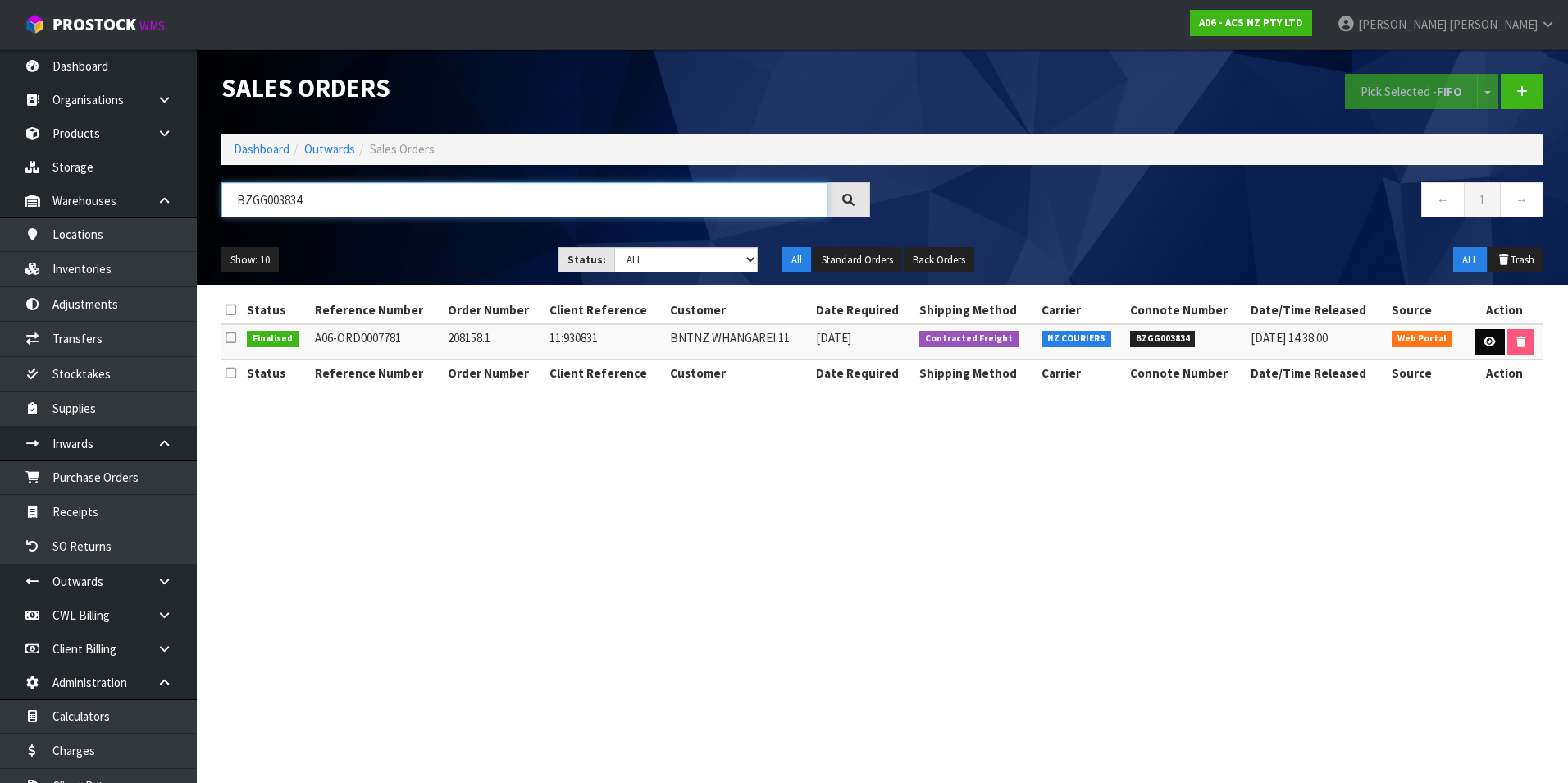
type input "BZGG003834"
click at [1495, 337] on link at bounding box center [1490, 342] width 31 height 27
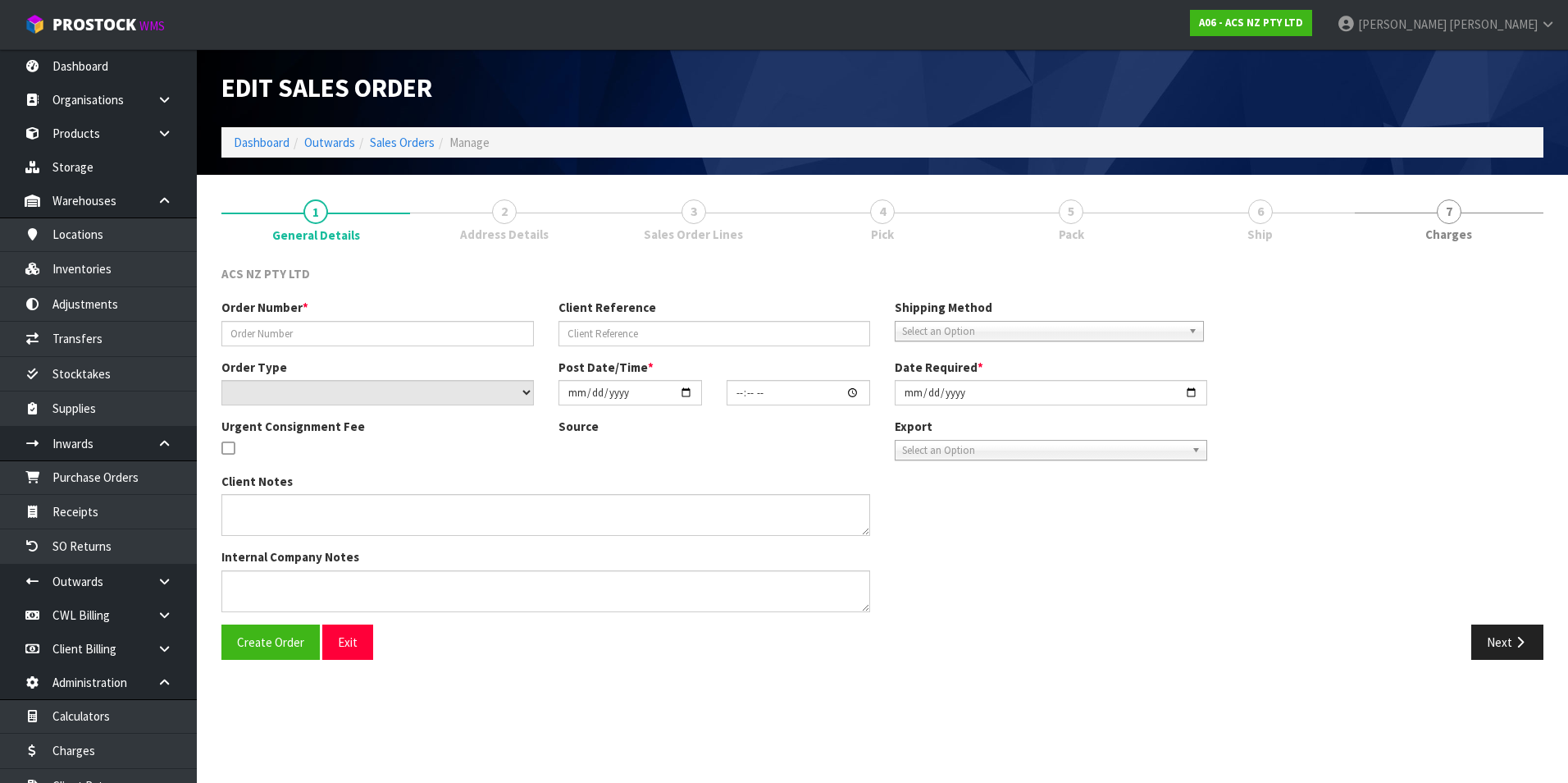
type input "208158.1"
type input "11:930831"
select select "number:0"
type input "2025-08-04"
type input "10:13:00.000"
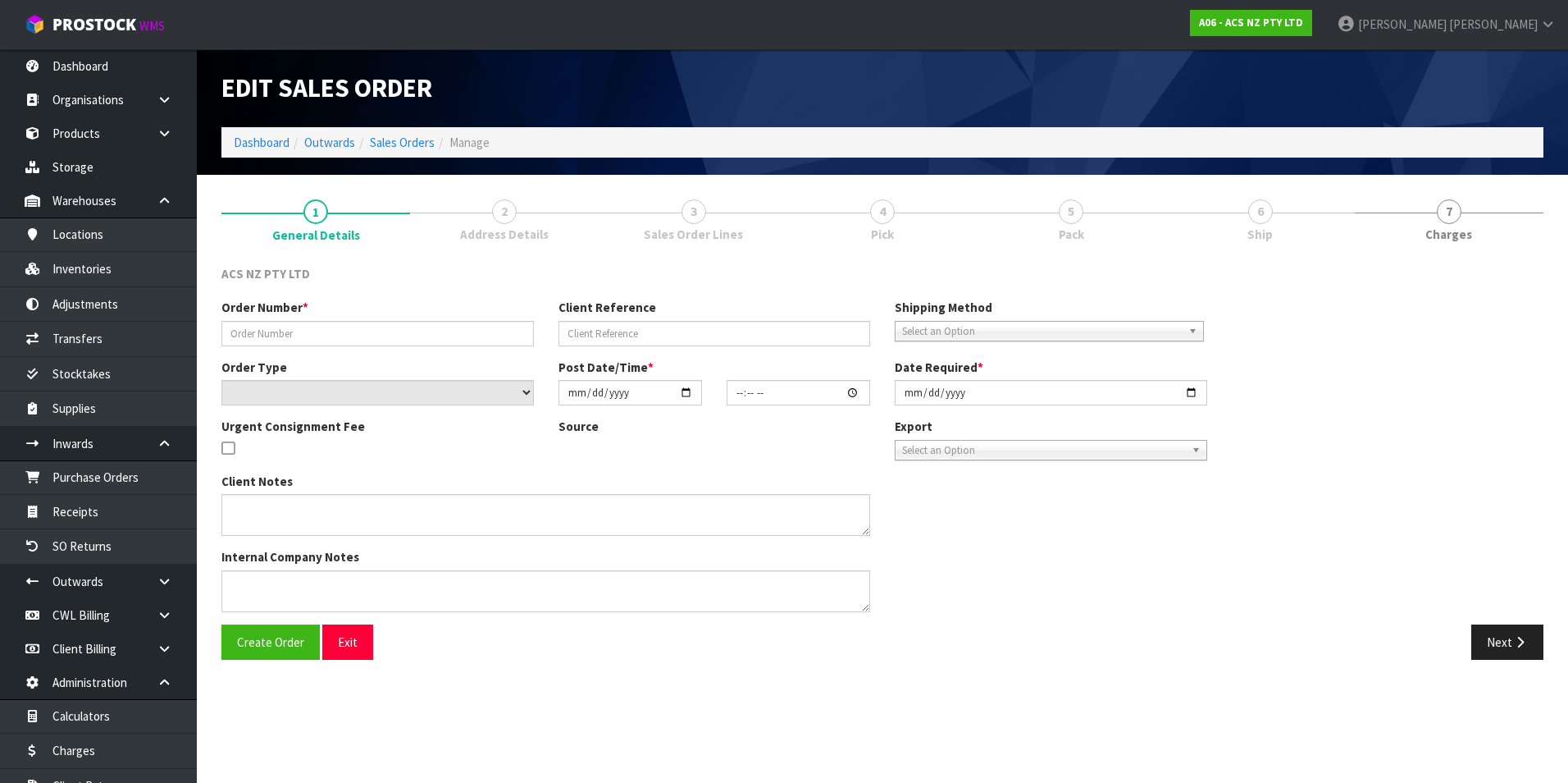
type input "2025-08-04"
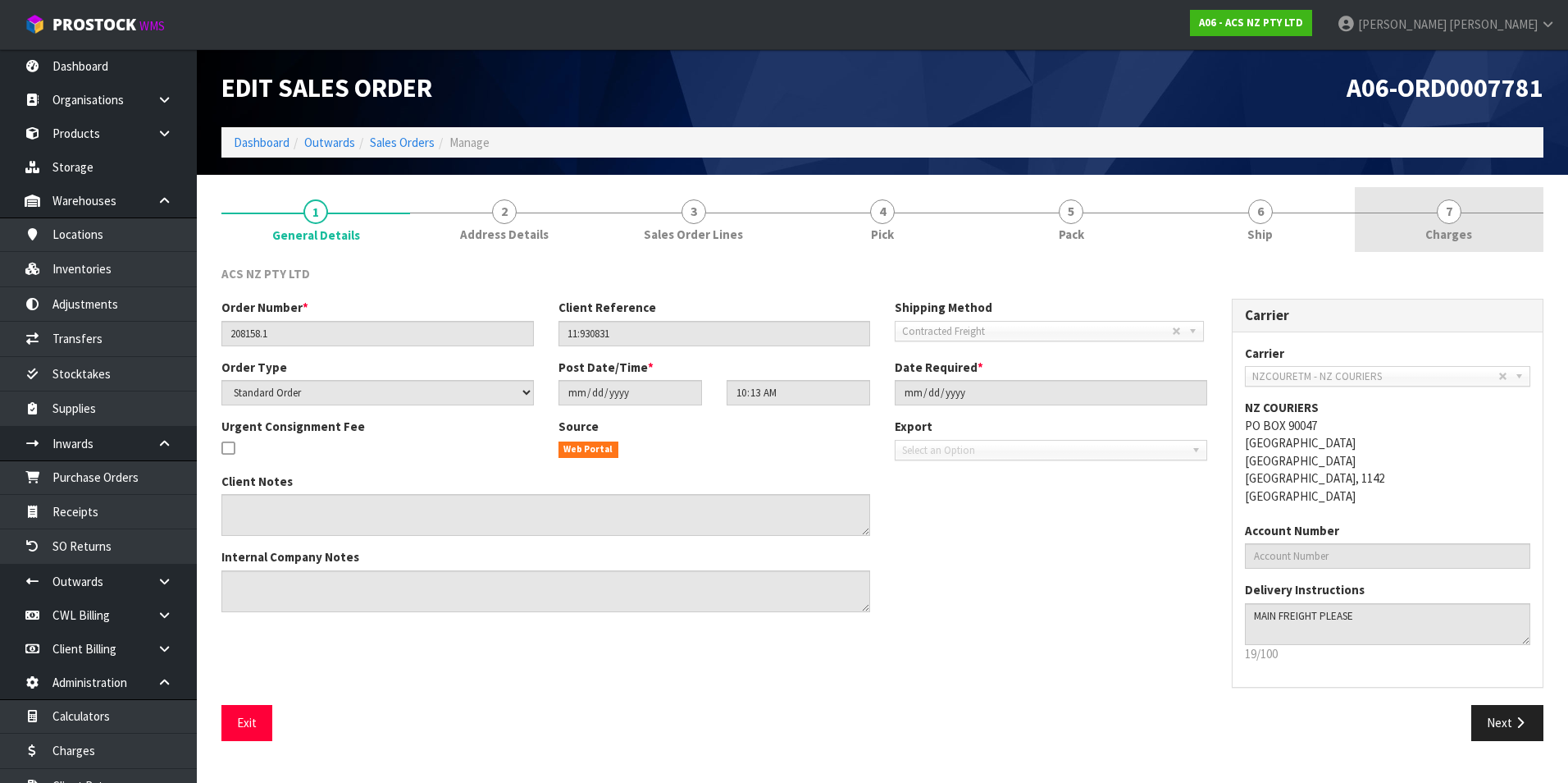
click at [1445, 214] on span "7" at bounding box center [1449, 211] width 25 height 25
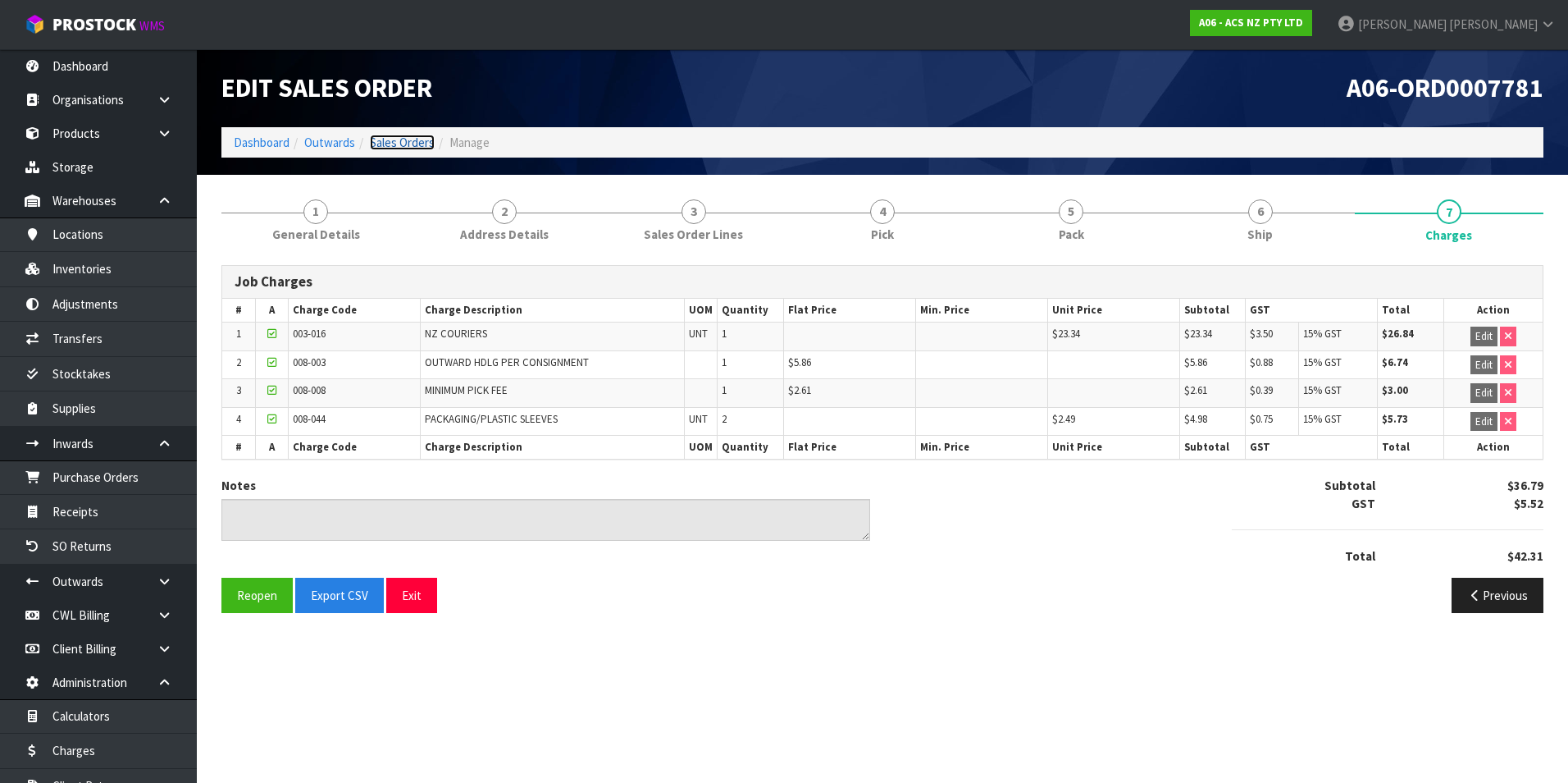
click at [411, 140] on link "Sales Orders" at bounding box center [402, 143] width 65 height 16
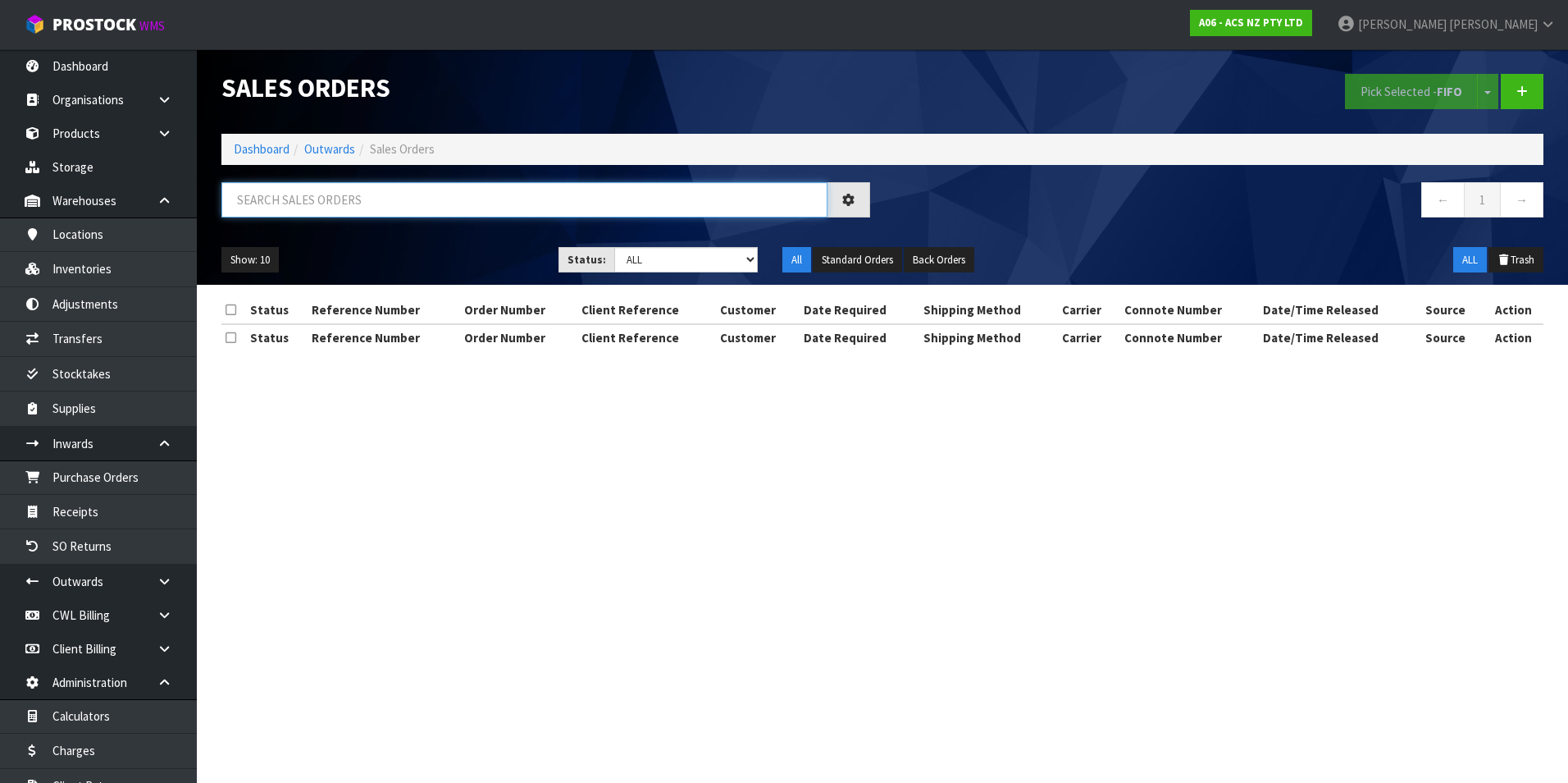
click at [268, 199] on input "text" at bounding box center [524, 200] width 606 height 36
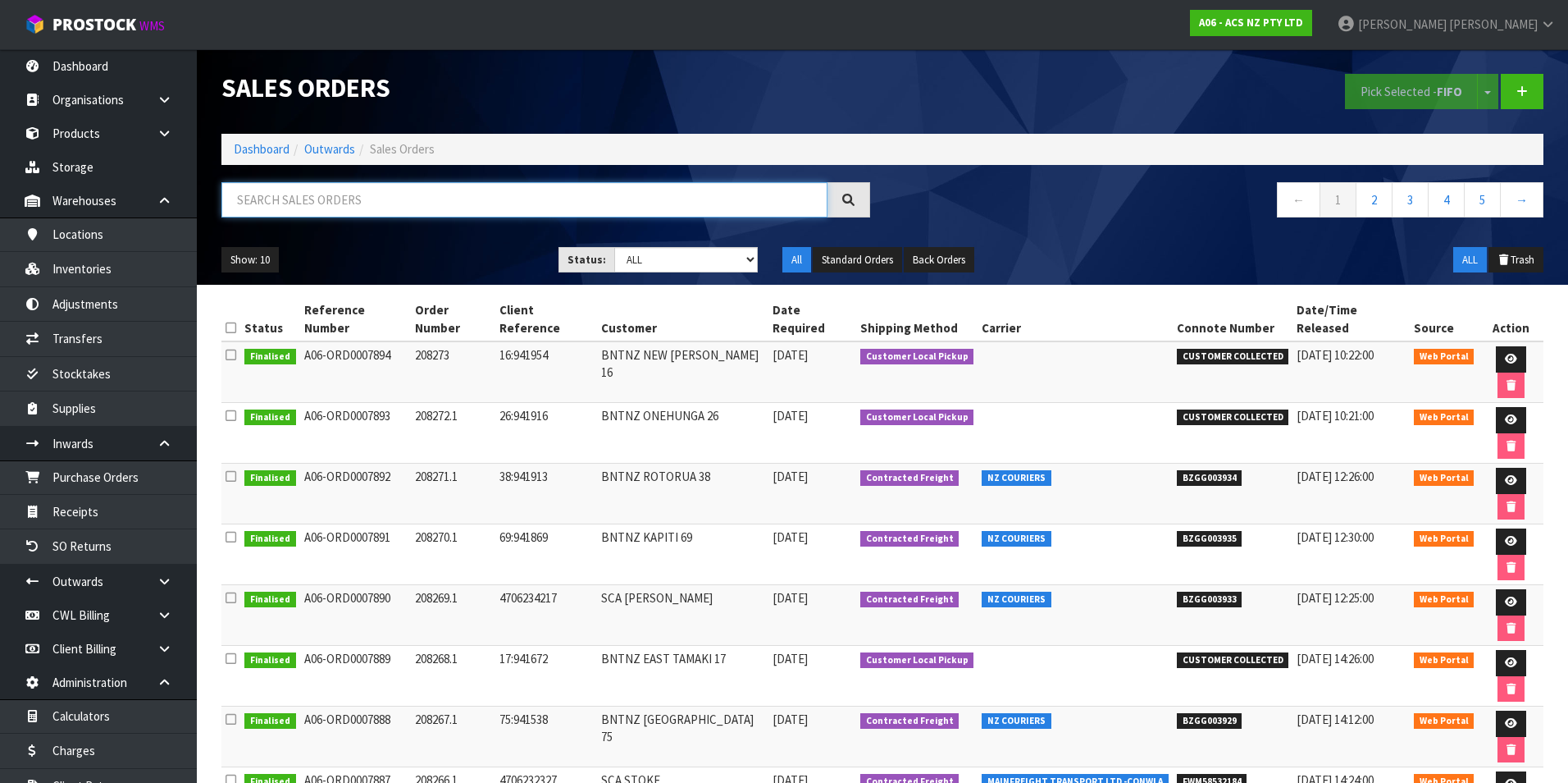
paste input "BZGG003834"
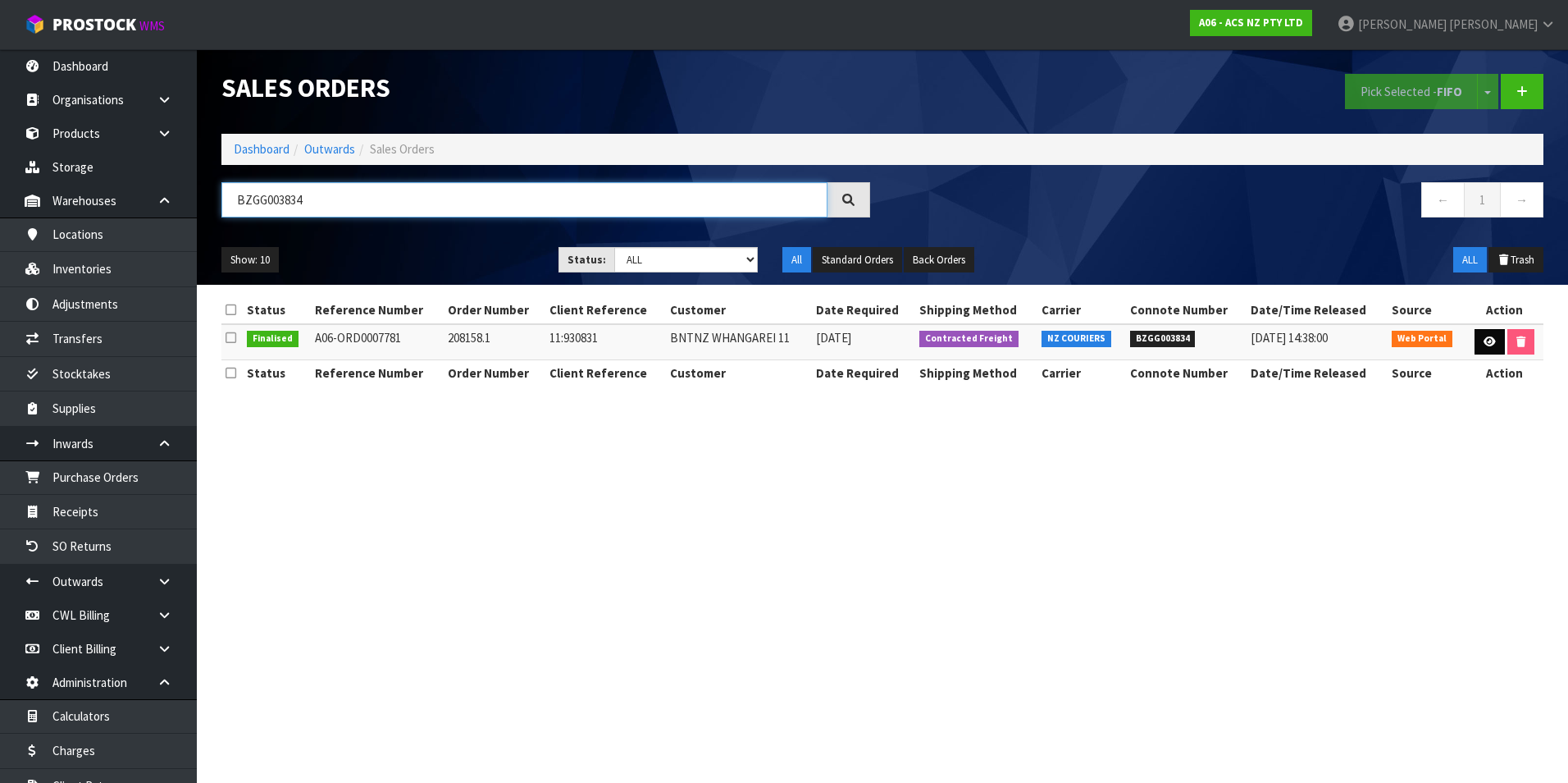
type input "BZGG003834"
click at [1484, 342] on icon at bounding box center [1490, 341] width 12 height 11
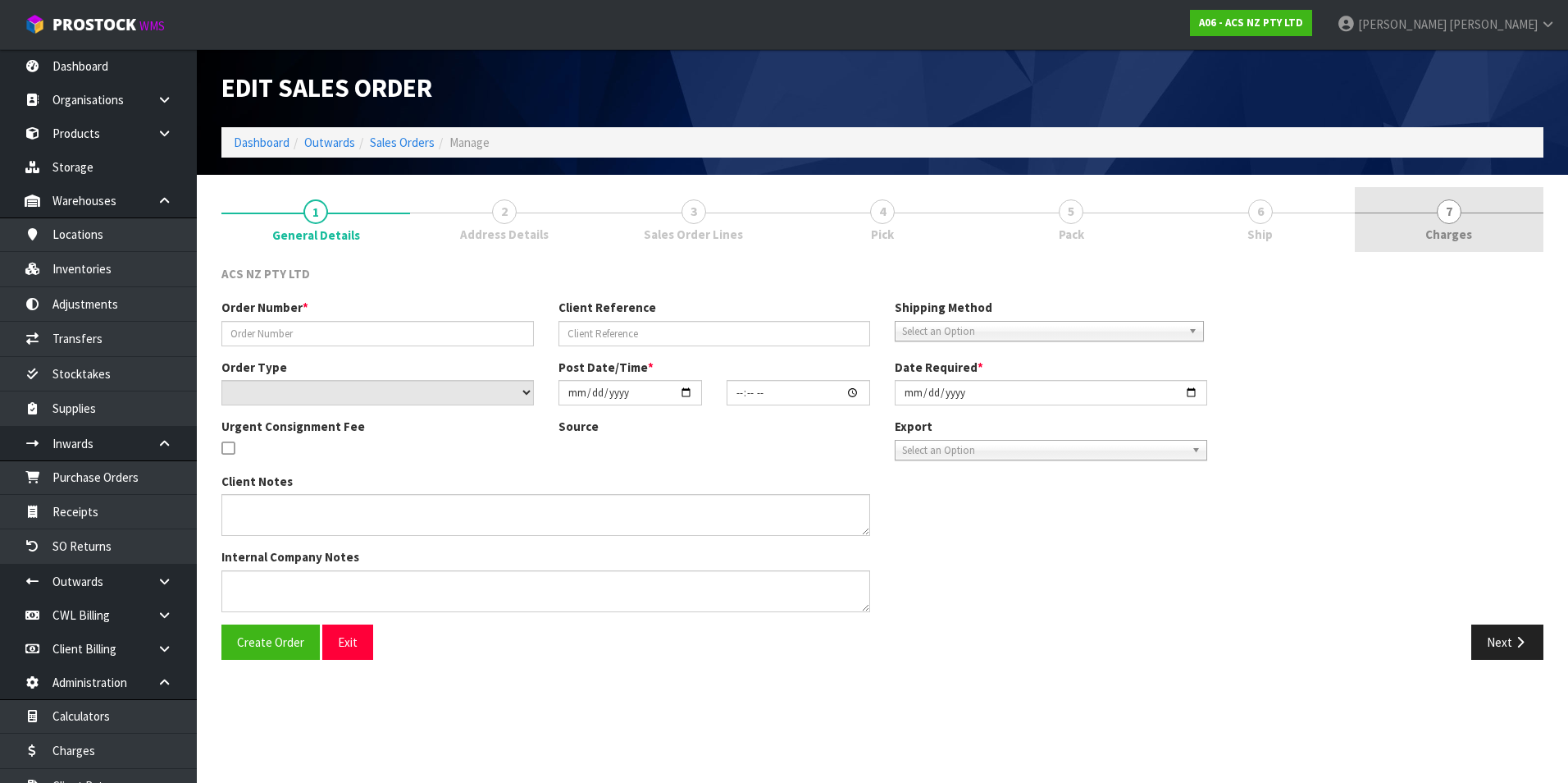
type input "208158.1"
type input "11:930831"
select select "number:0"
type input "2025-08-04"
type input "10:13:00.000"
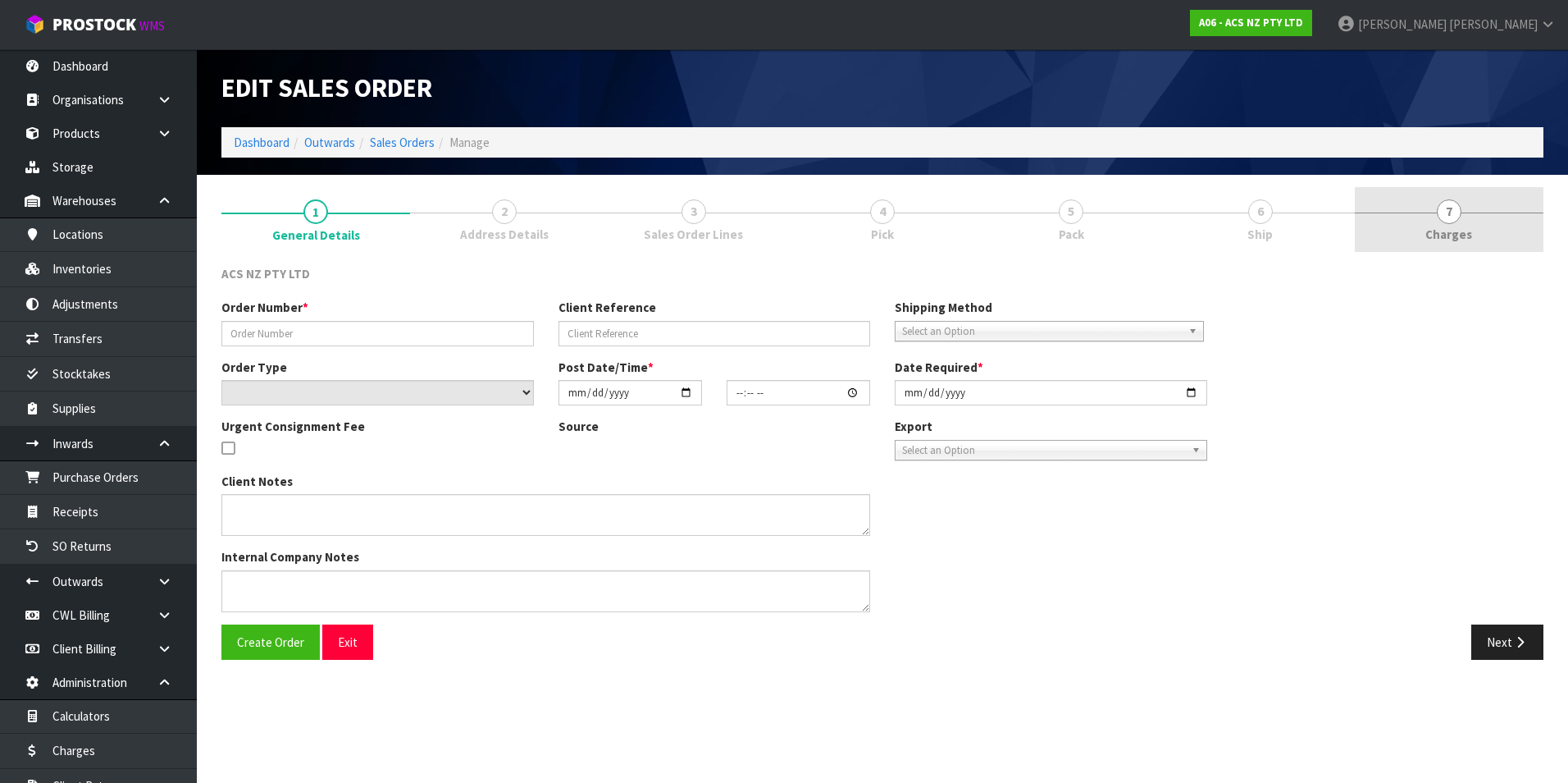
type input "2025-08-04"
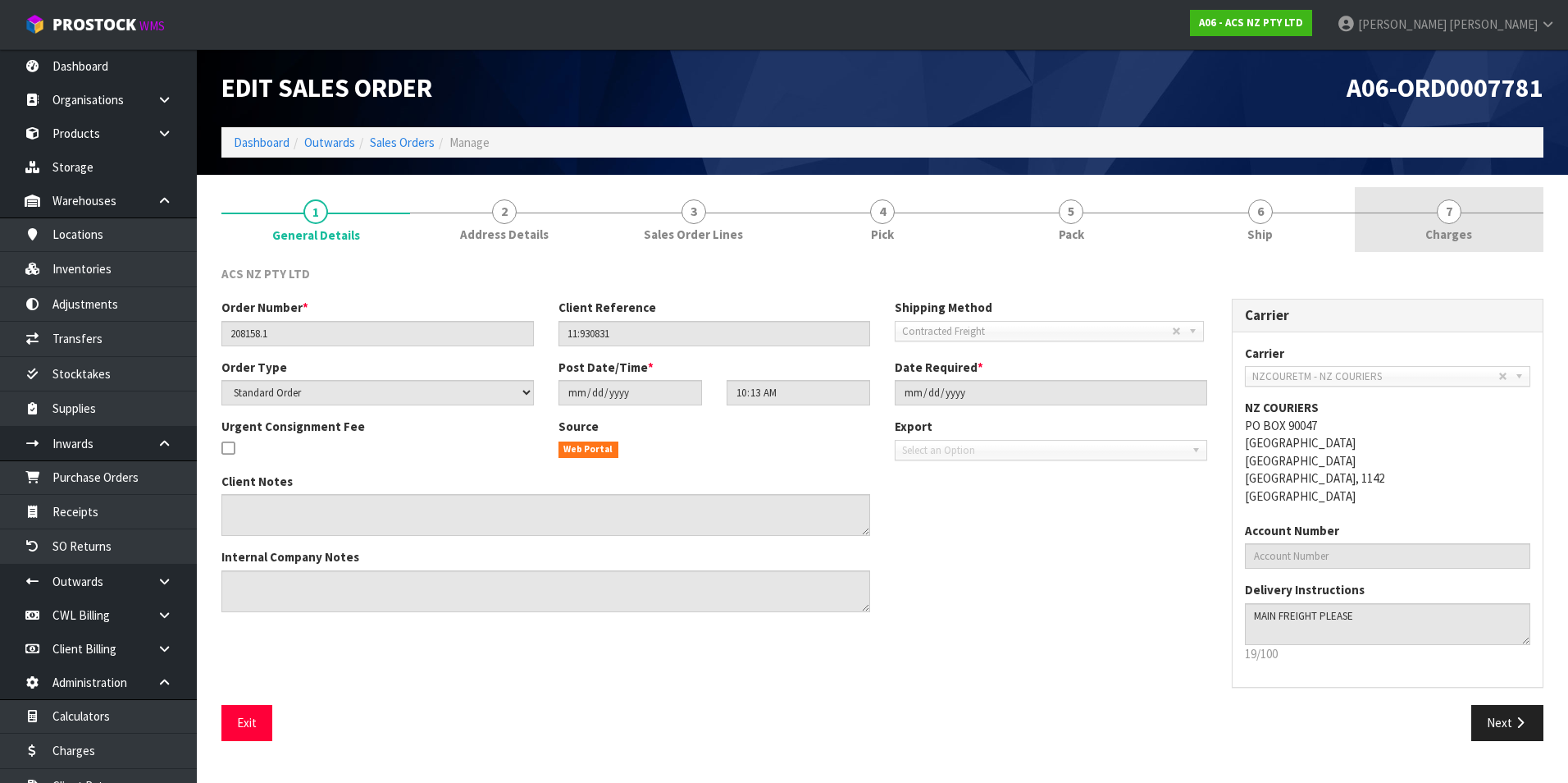
click at [1447, 212] on span "7" at bounding box center [1449, 211] width 25 height 25
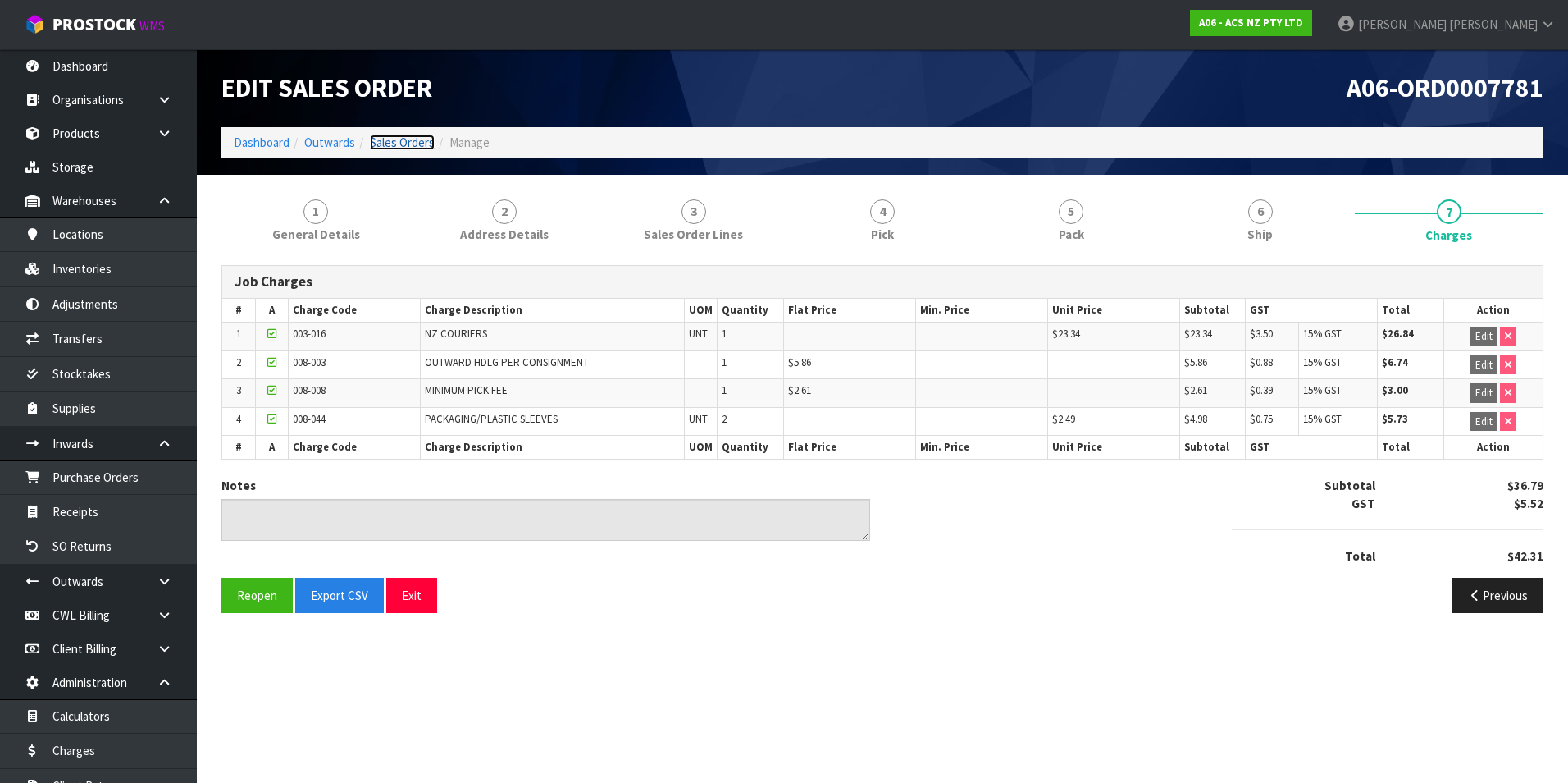
click at [414, 139] on link "Sales Orders" at bounding box center [402, 143] width 65 height 16
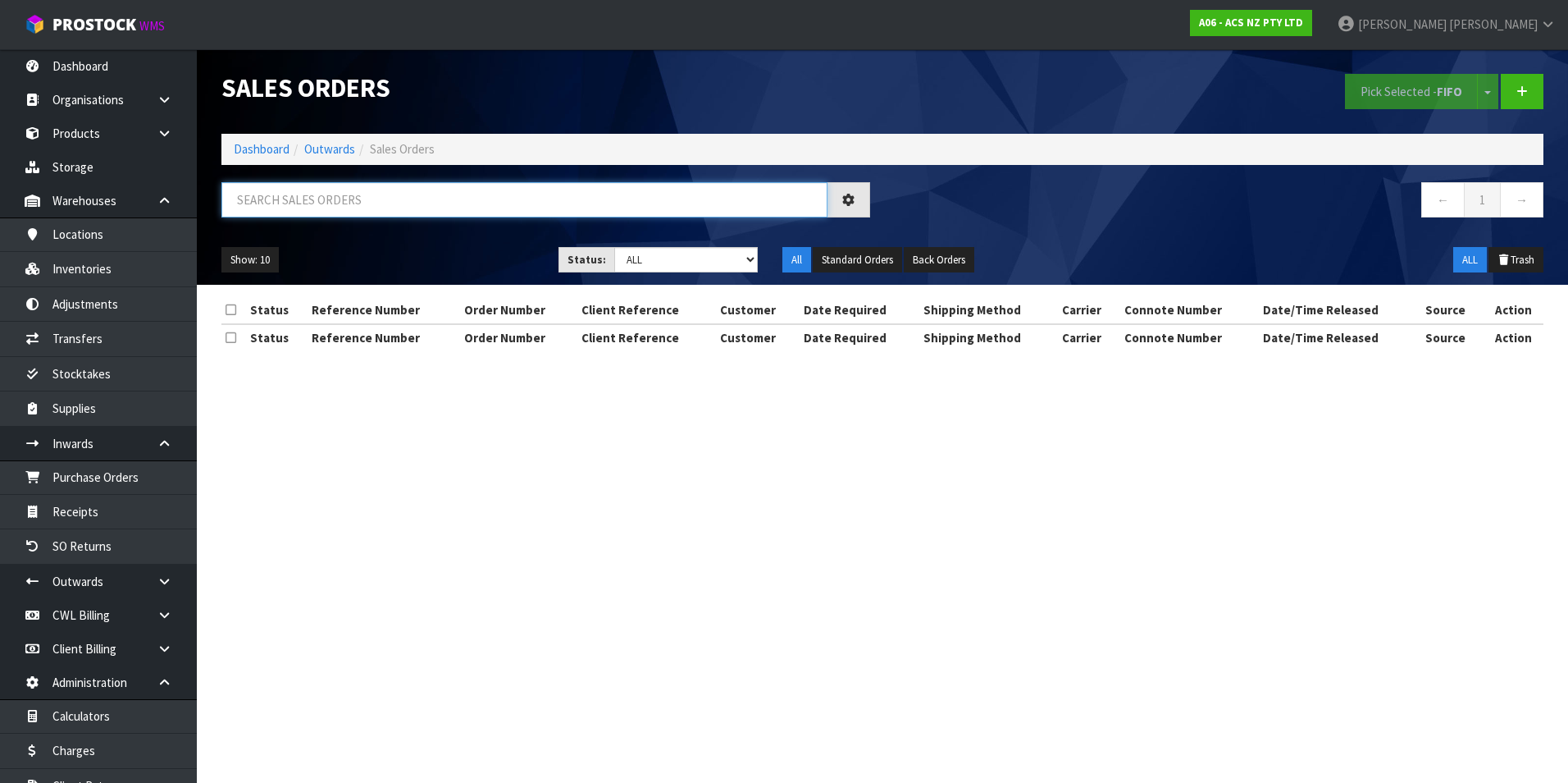
click at [287, 193] on input "text" at bounding box center [524, 200] width 606 height 36
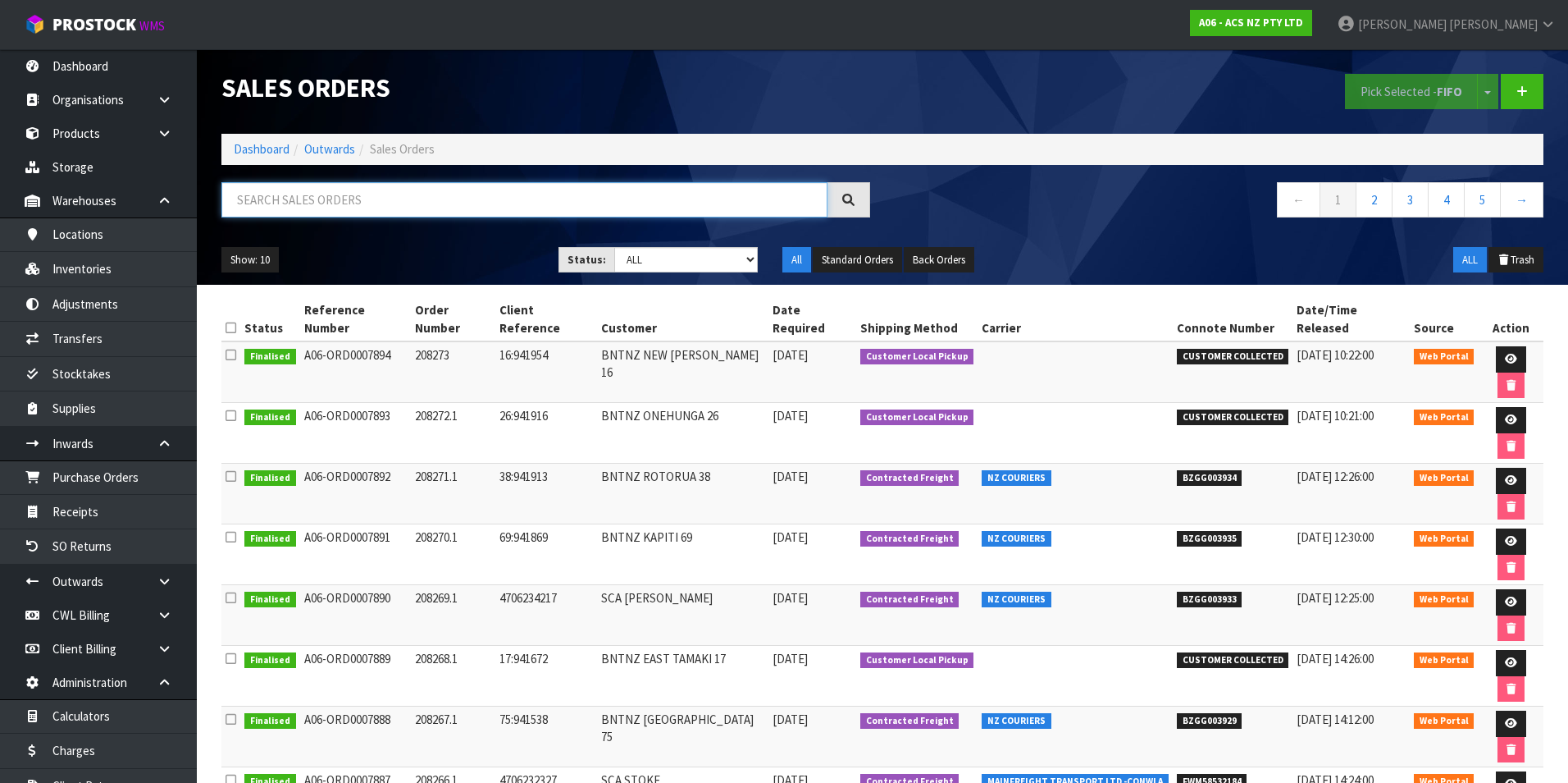
paste input "BZGG003829"
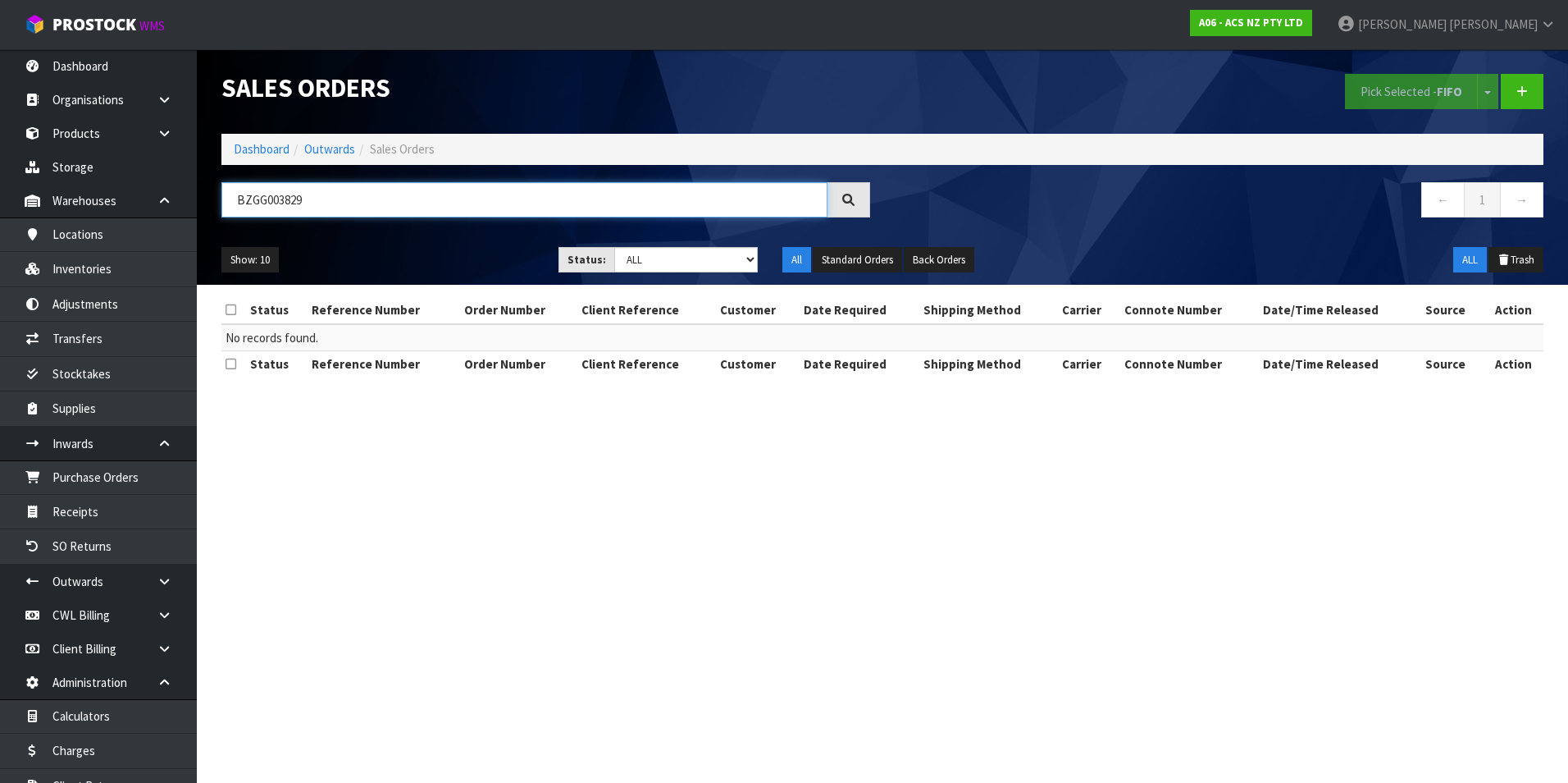
type input "BZGG003829"
click at [322, 148] on link "Outwards" at bounding box center [330, 149] width 51 height 16
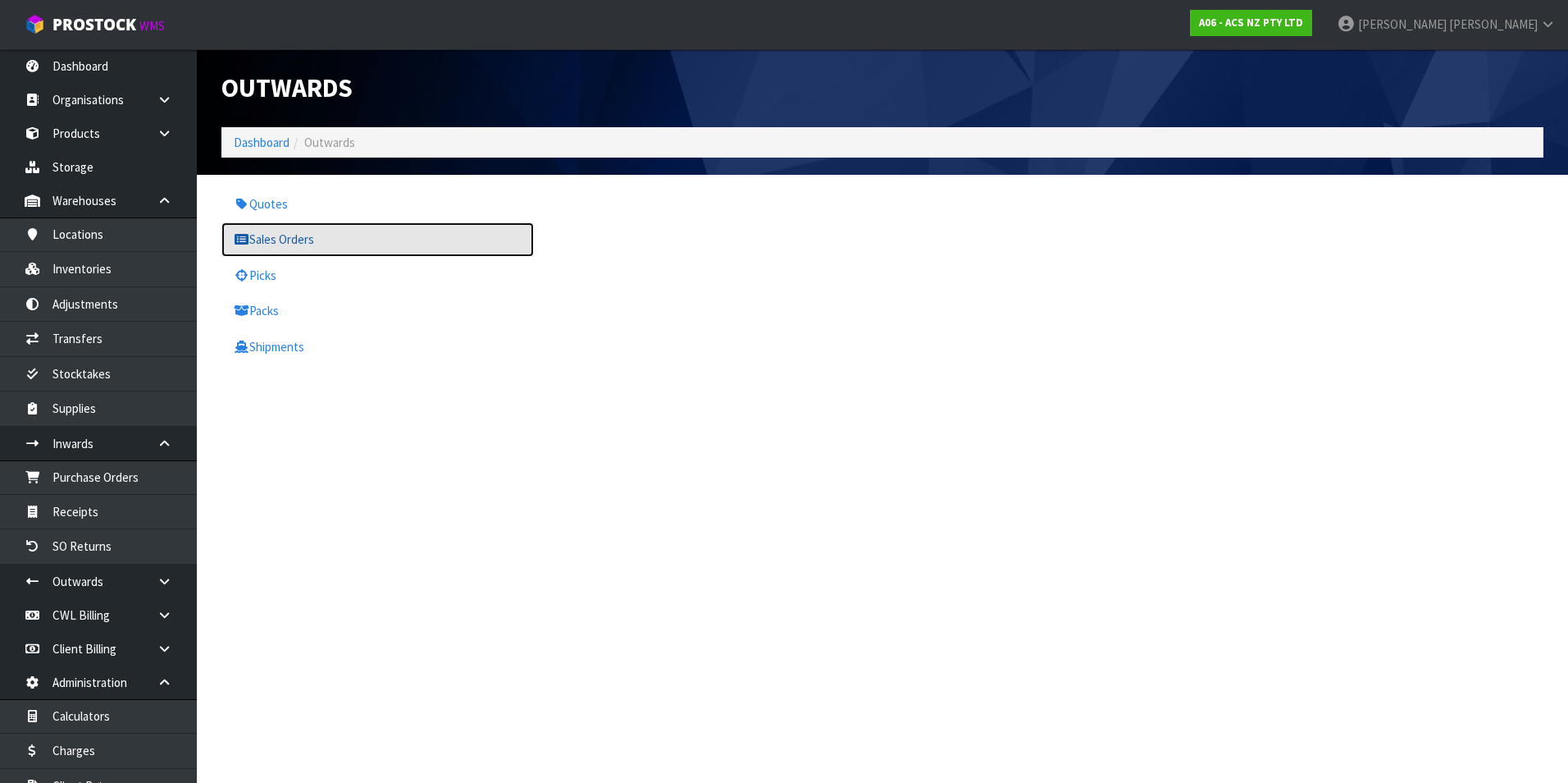
click at [297, 243] on link "Sales Orders" at bounding box center [377, 240] width 312 height 34
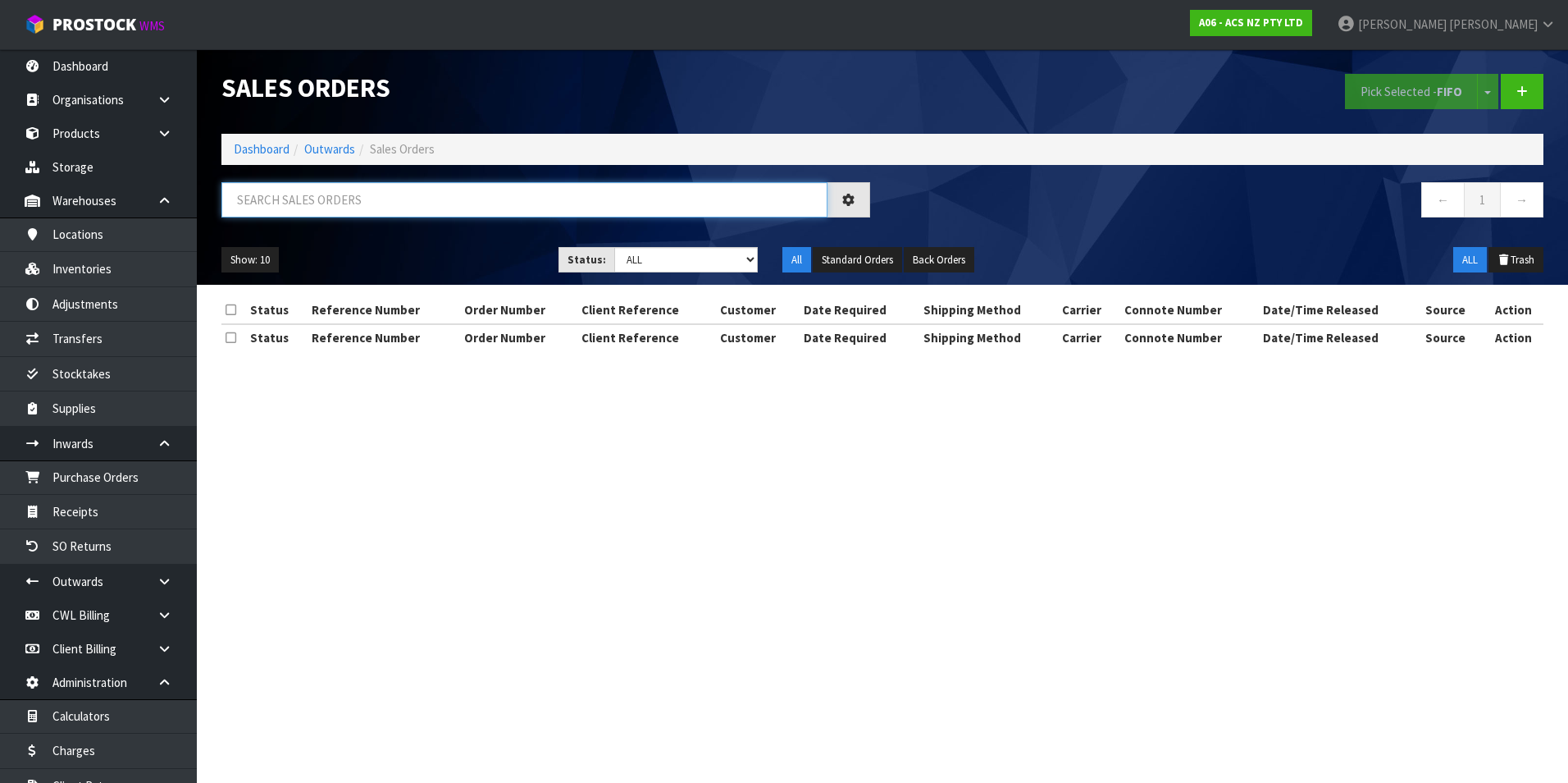
click at [269, 198] on input "text" at bounding box center [524, 200] width 606 height 36
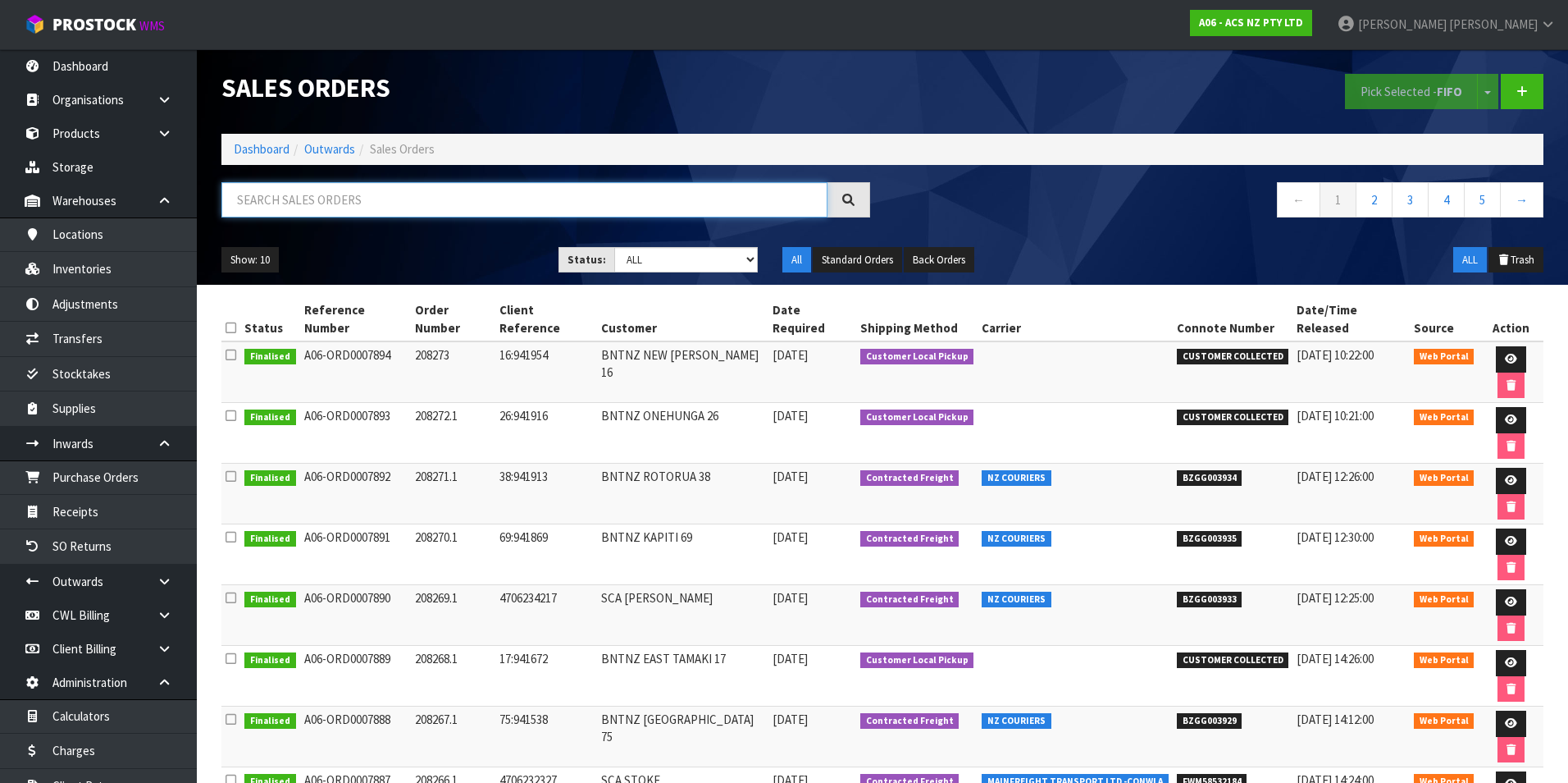
paste input "BZGG003842"
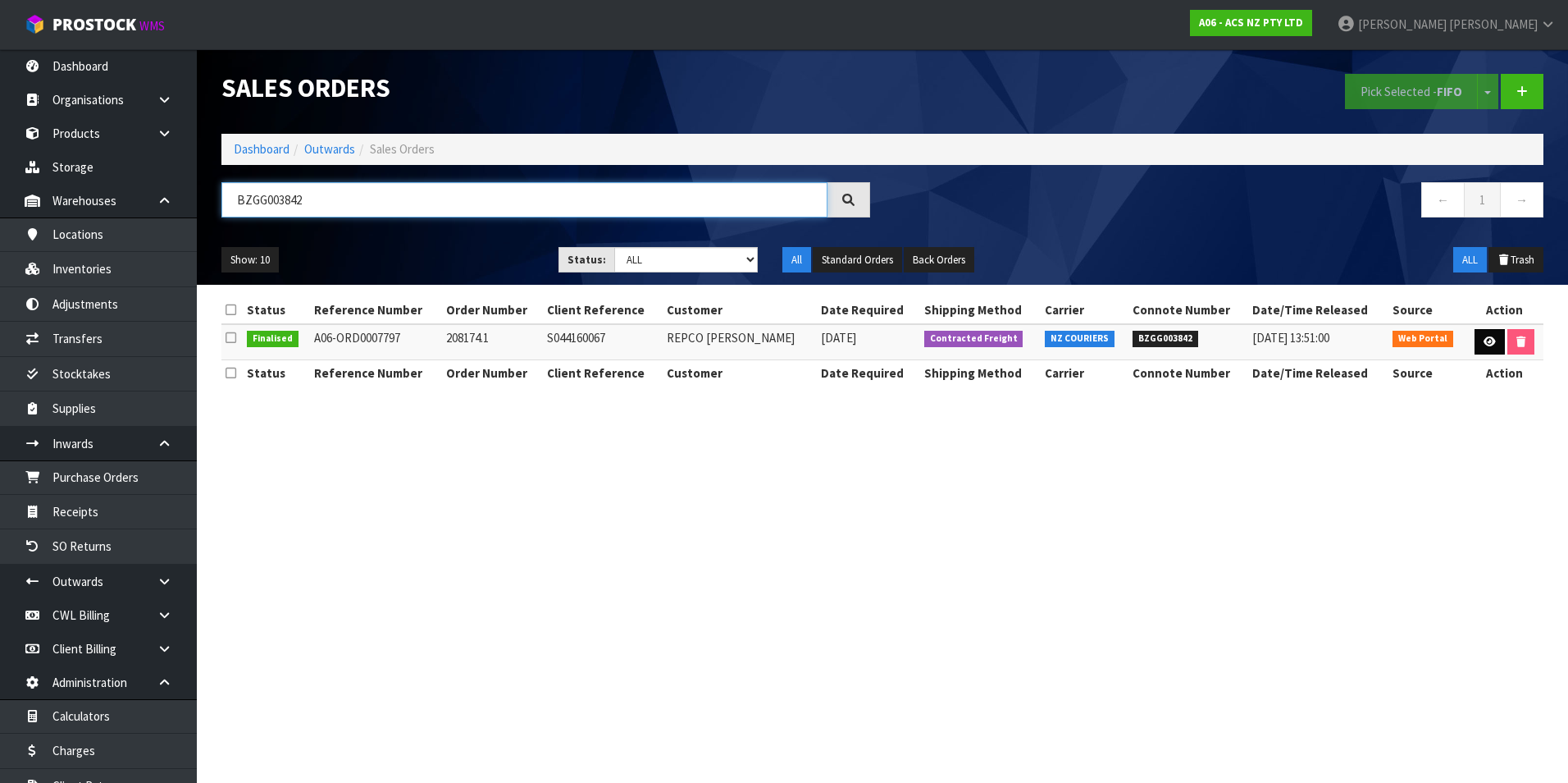
type input "BZGG003842"
click at [1489, 342] on icon at bounding box center [1490, 341] width 12 height 11
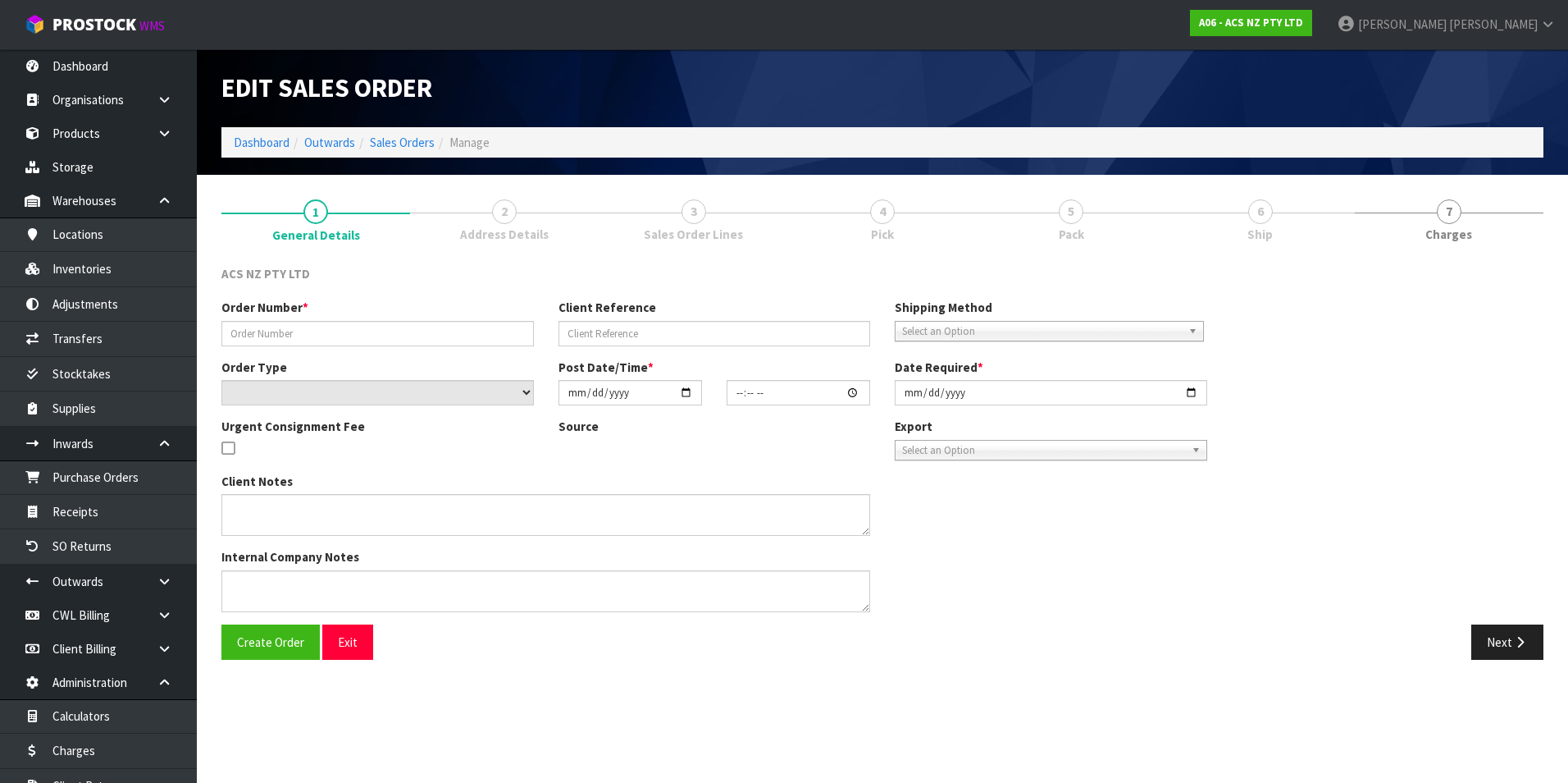
type input "208174.1"
type input "S044160067"
select select "number:0"
type input "2025-08-06"
type input "10:25:00.000"
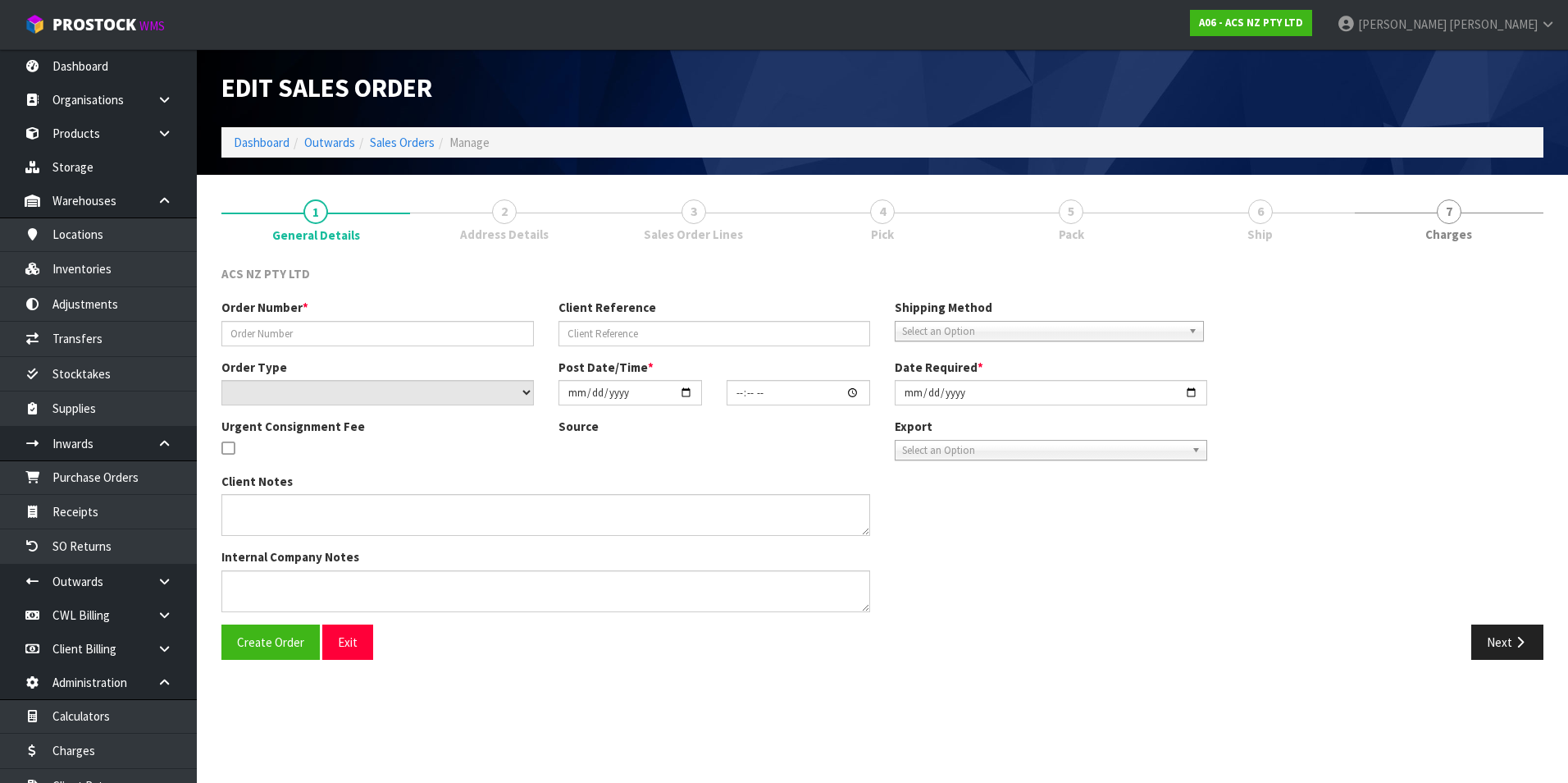
type input "2025-08-06"
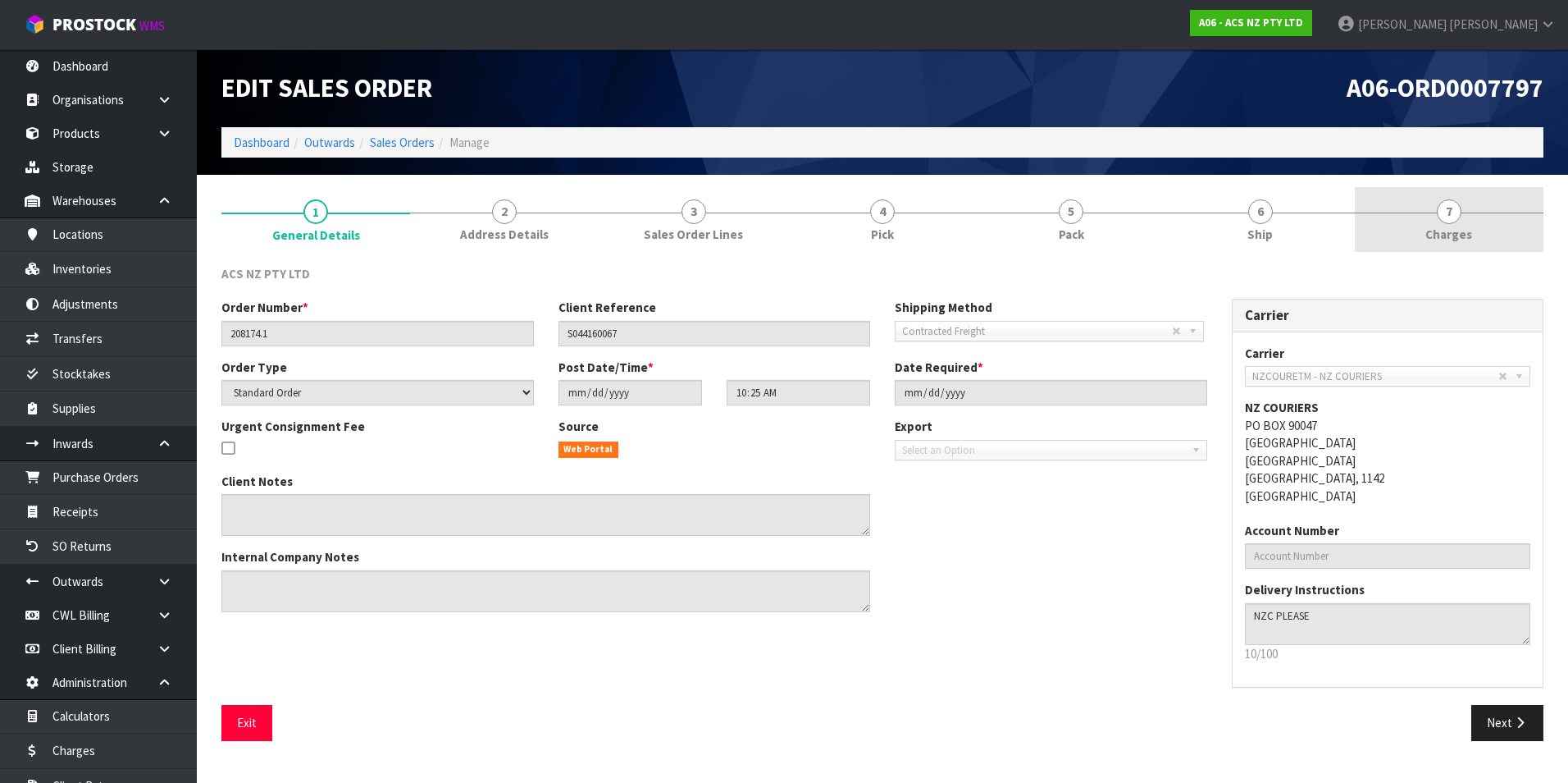
click at [1449, 218] on span "7" at bounding box center [1449, 211] width 25 height 25
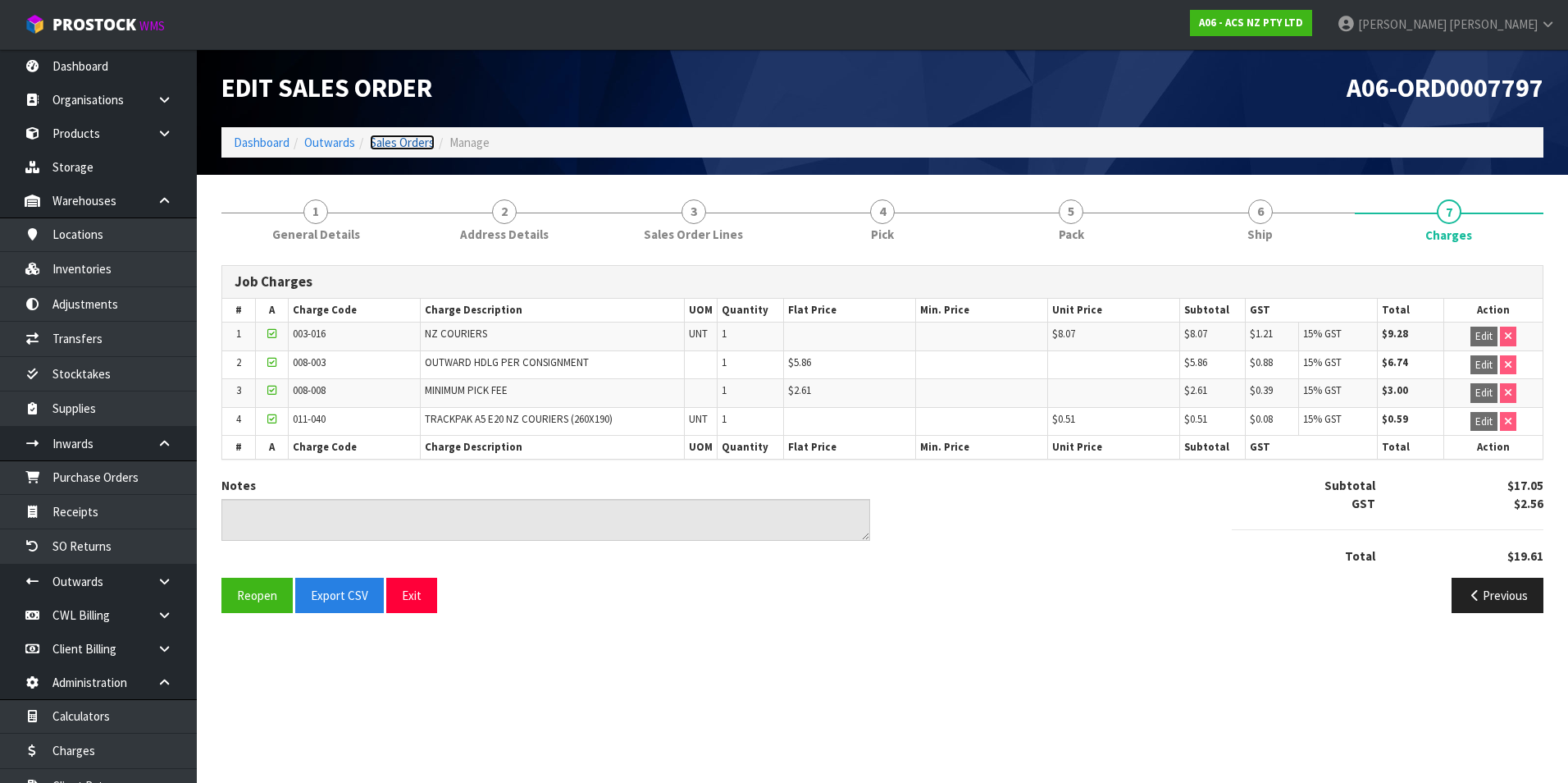
click at [410, 149] on link "Sales Orders" at bounding box center [402, 143] width 65 height 16
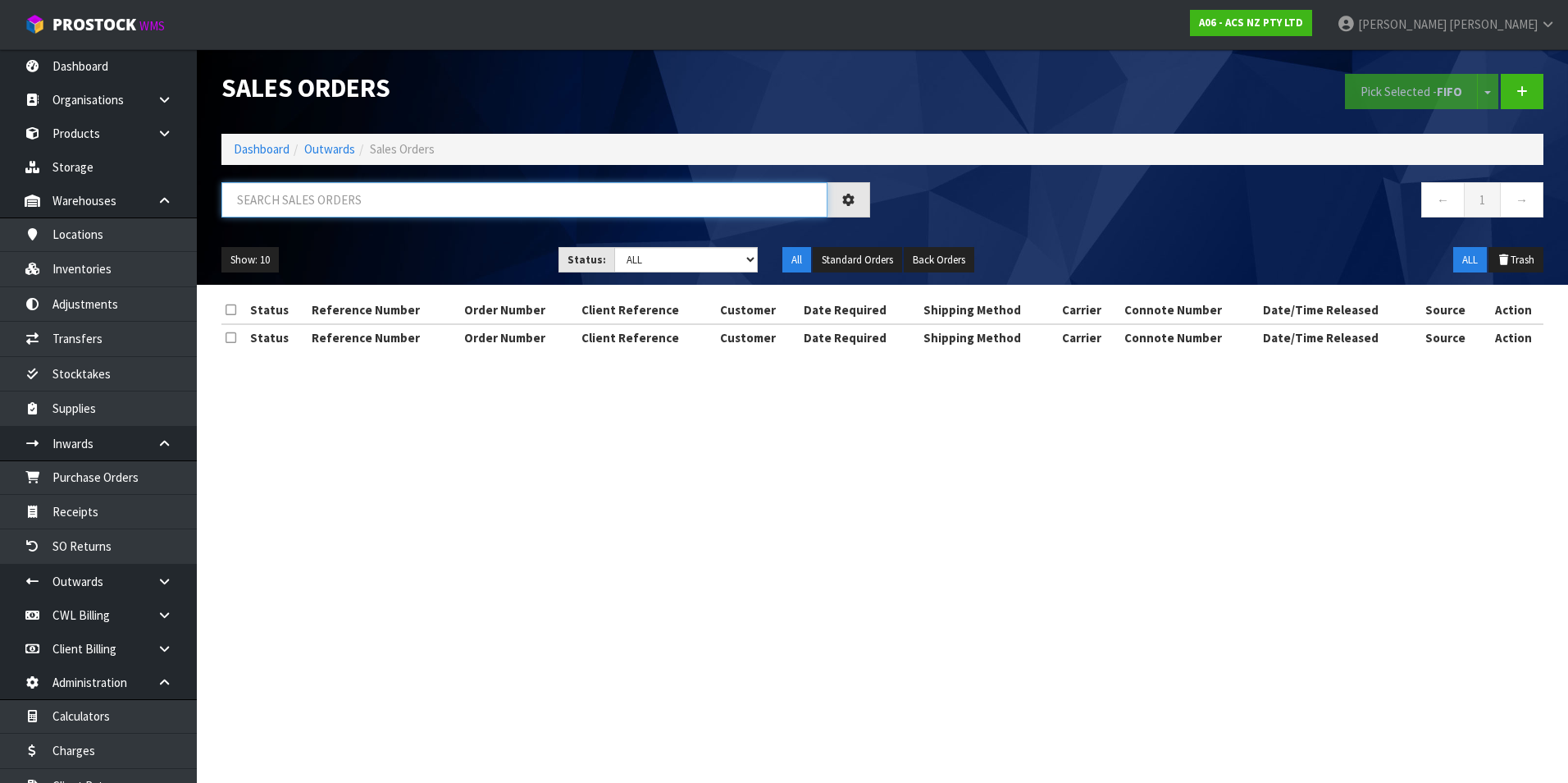
click at [334, 200] on input "text" at bounding box center [524, 200] width 606 height 36
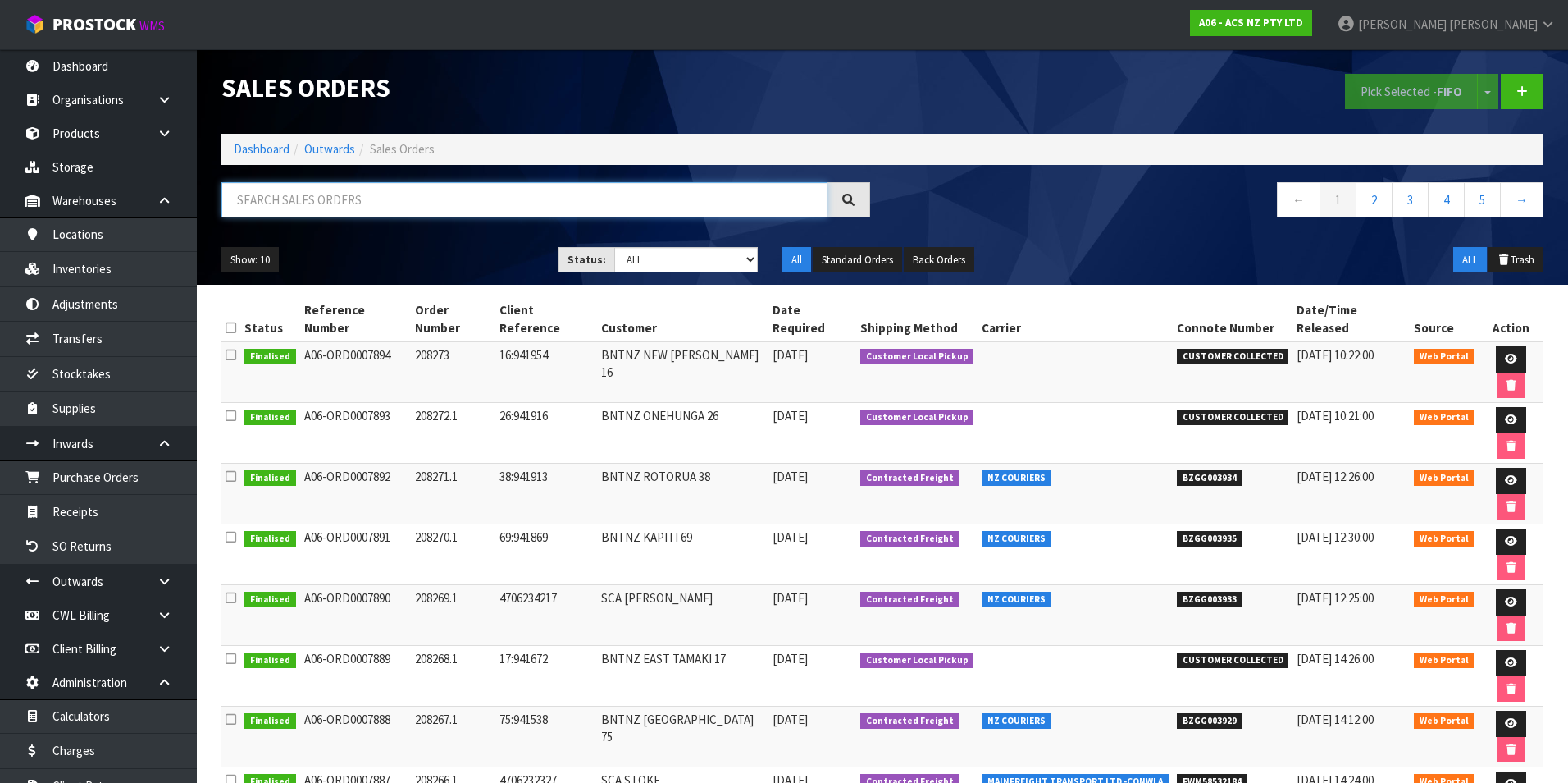
paste input "BZGG003843"
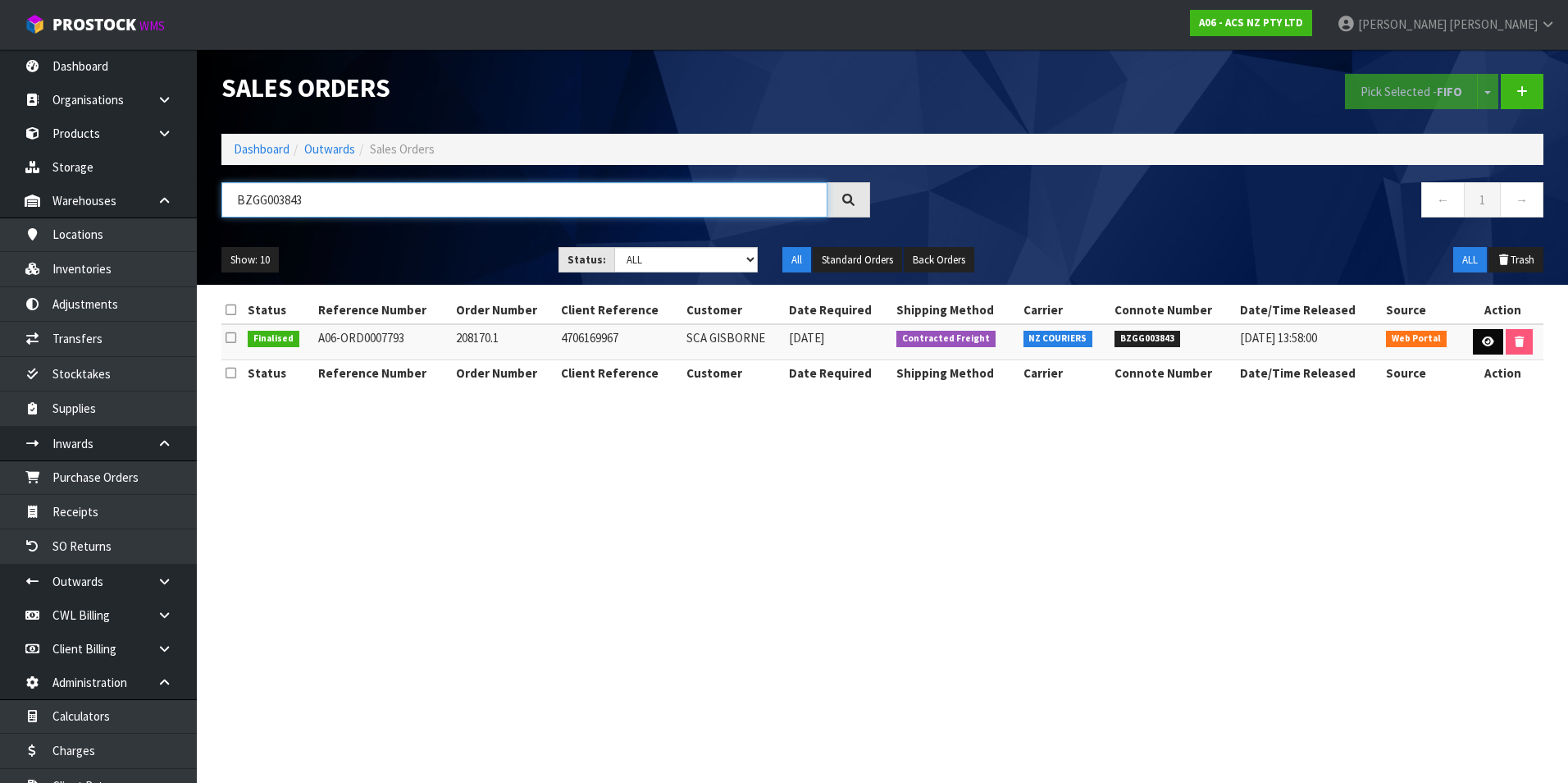
type input "BZGG003843"
click at [1487, 341] on icon at bounding box center [1488, 341] width 12 height 11
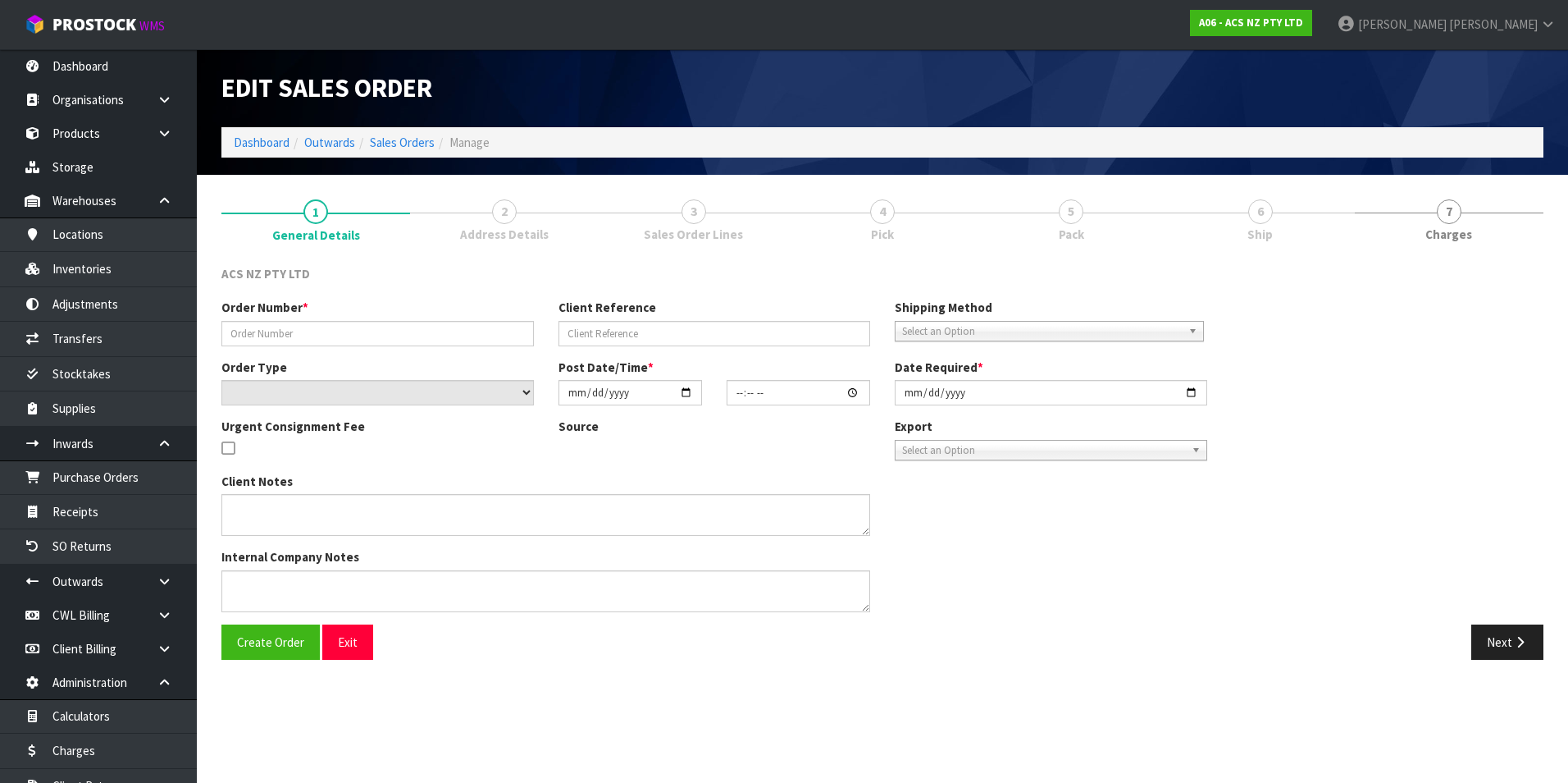
type input "208170.1"
type input "4706169967"
select select "number:0"
type input "2025-08-05"
type input "15:48:00.000"
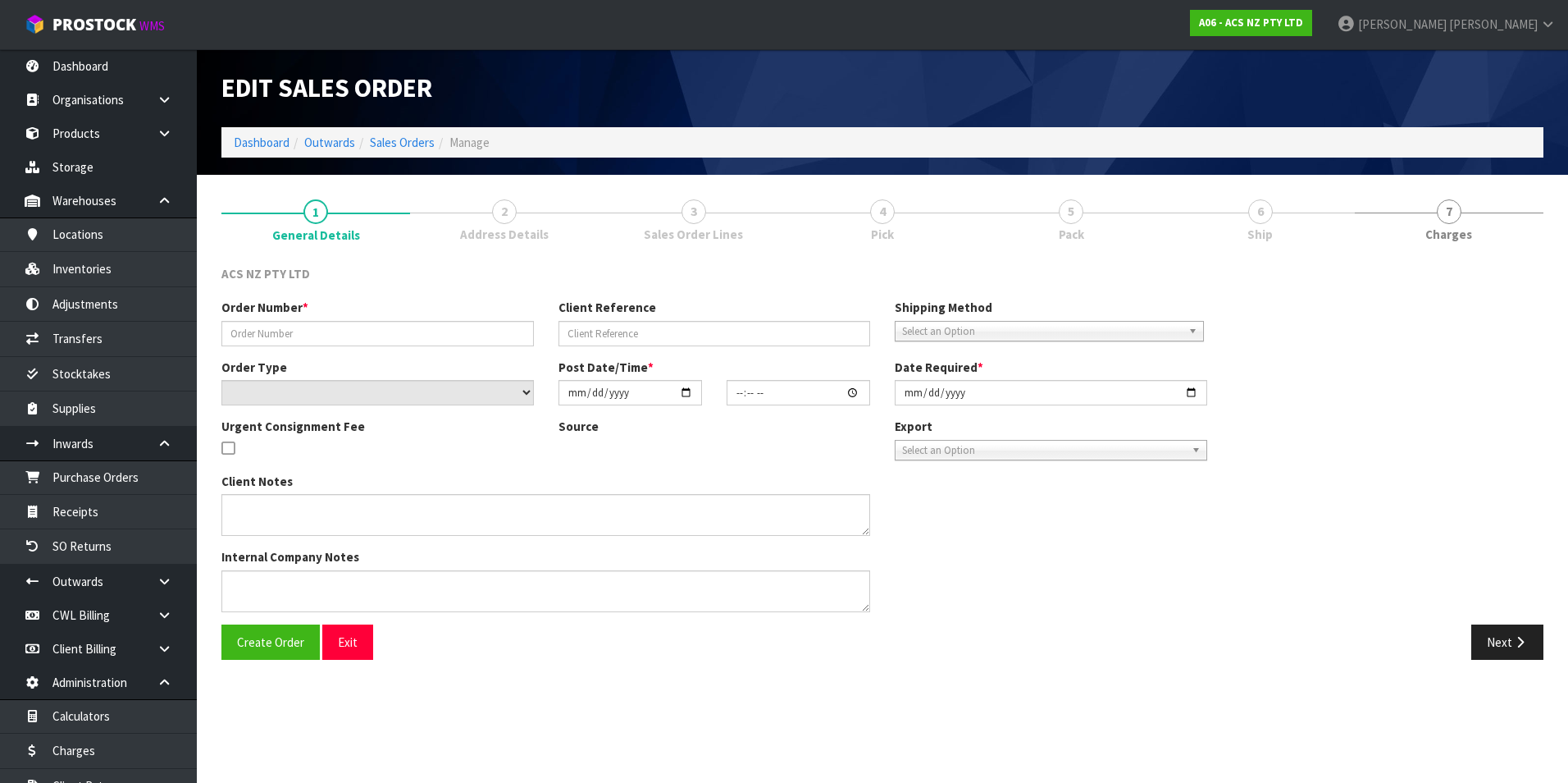
type input "2025-08-06"
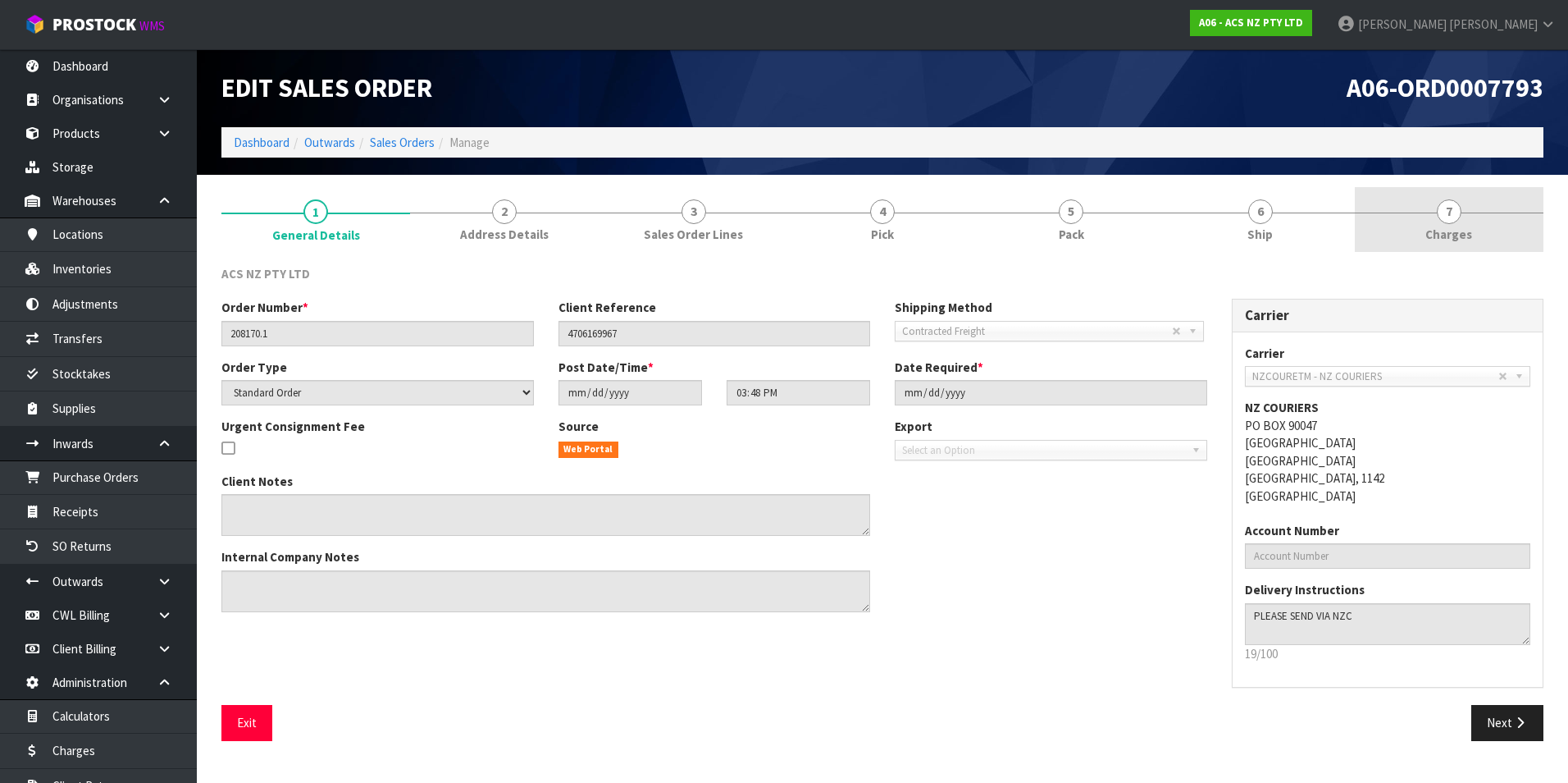
click at [1453, 217] on span "7" at bounding box center [1449, 211] width 25 height 25
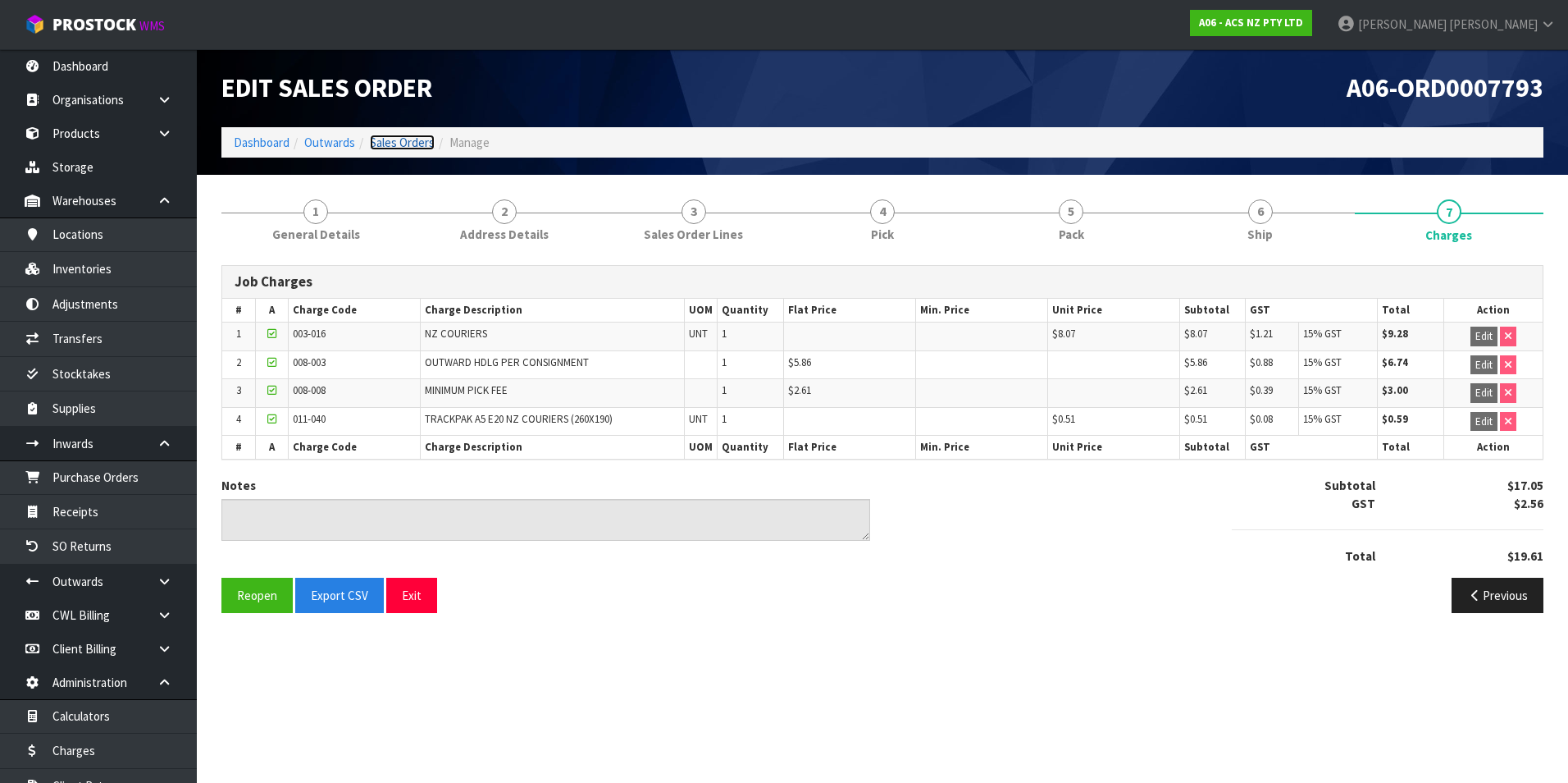
click at [406, 144] on link "Sales Orders" at bounding box center [402, 143] width 65 height 16
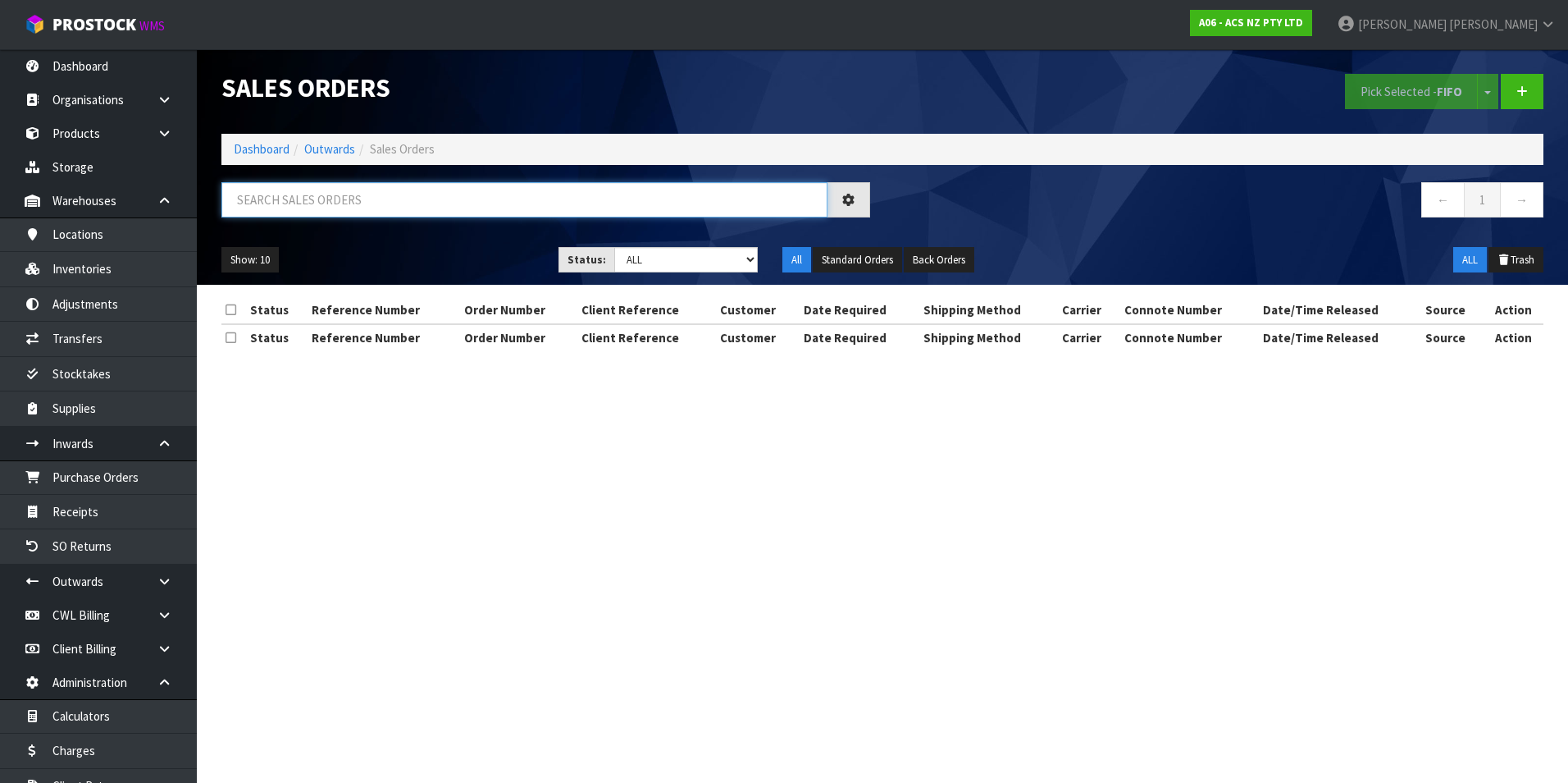
click at [330, 190] on input "text" at bounding box center [524, 200] width 606 height 36
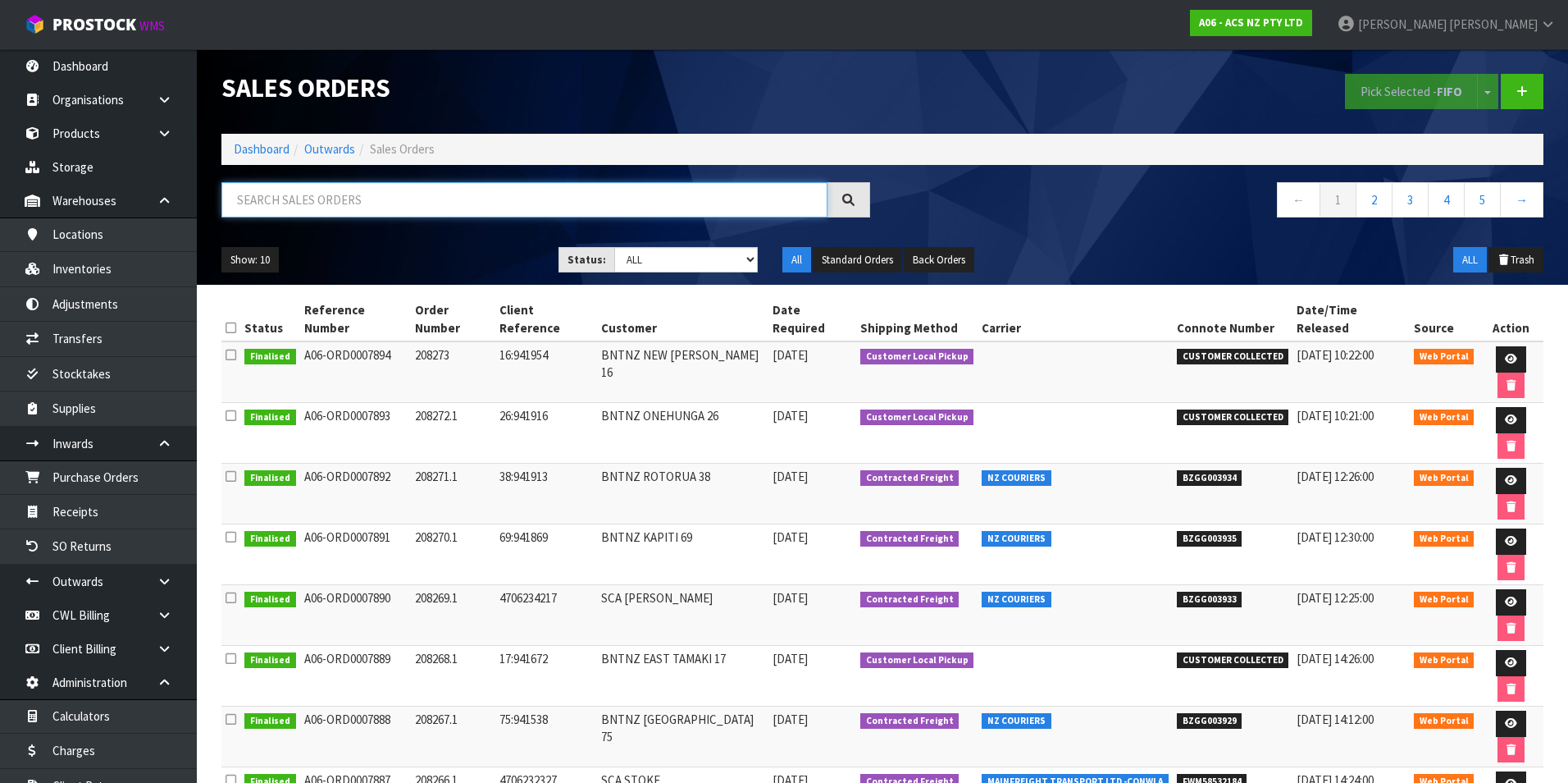
paste input "BZGG003844"
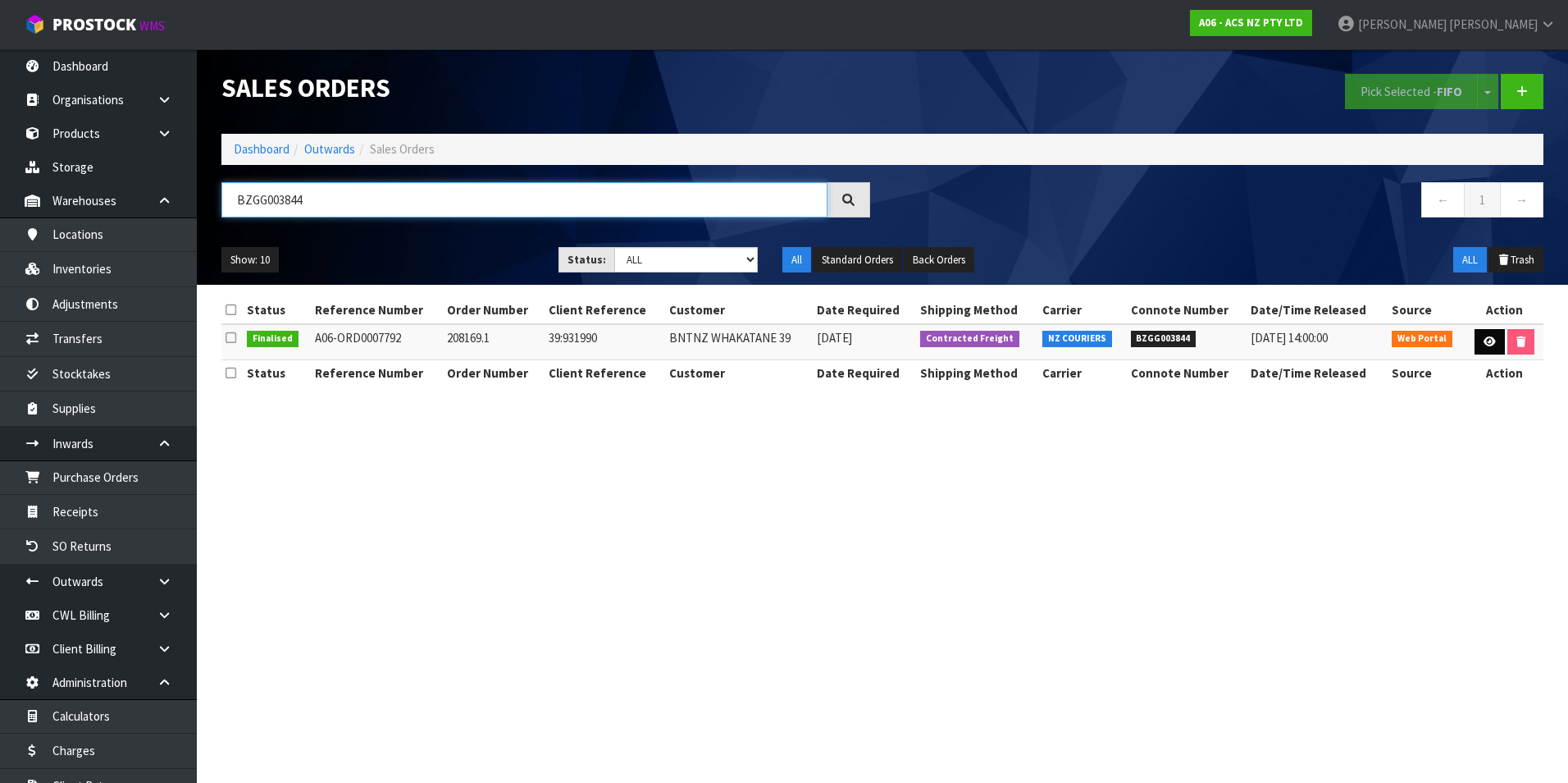
type input "BZGG003844"
click at [1484, 341] on icon at bounding box center [1490, 341] width 12 height 11
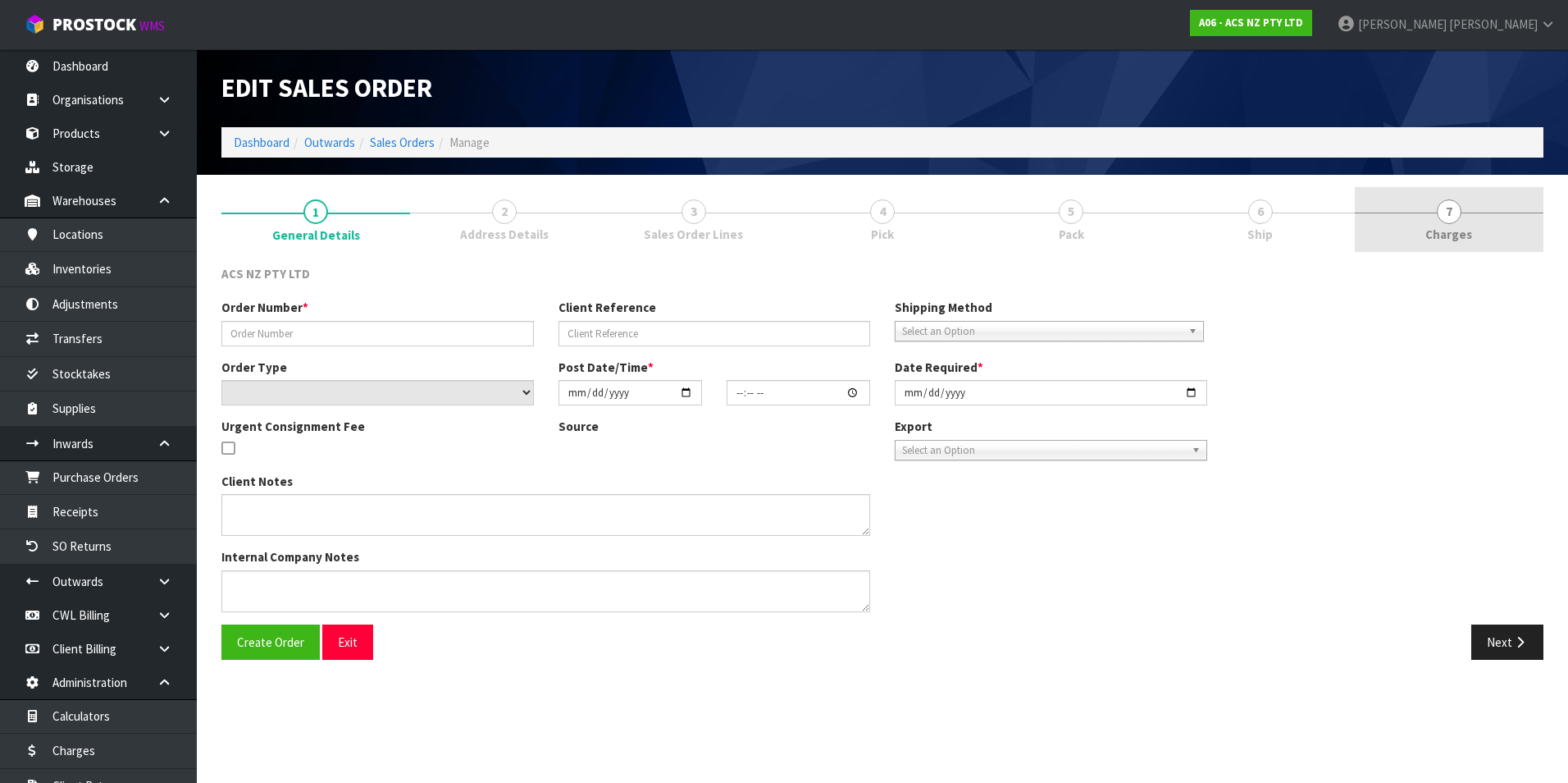
type input "208169.1"
type input "39:931990"
select select "number:0"
type input "2025-08-05"
type input "15:43:00.000"
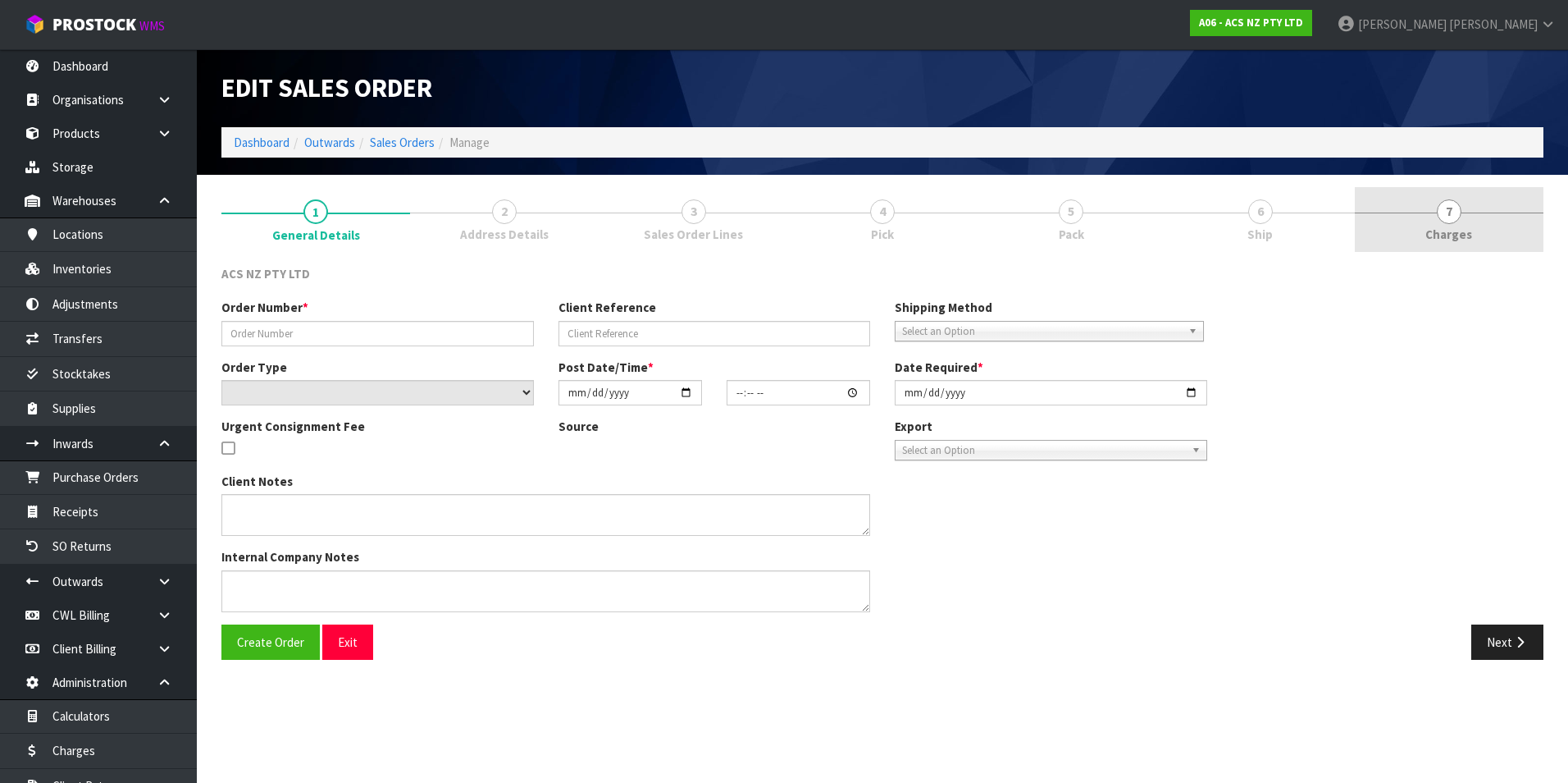
type input "2025-08-06"
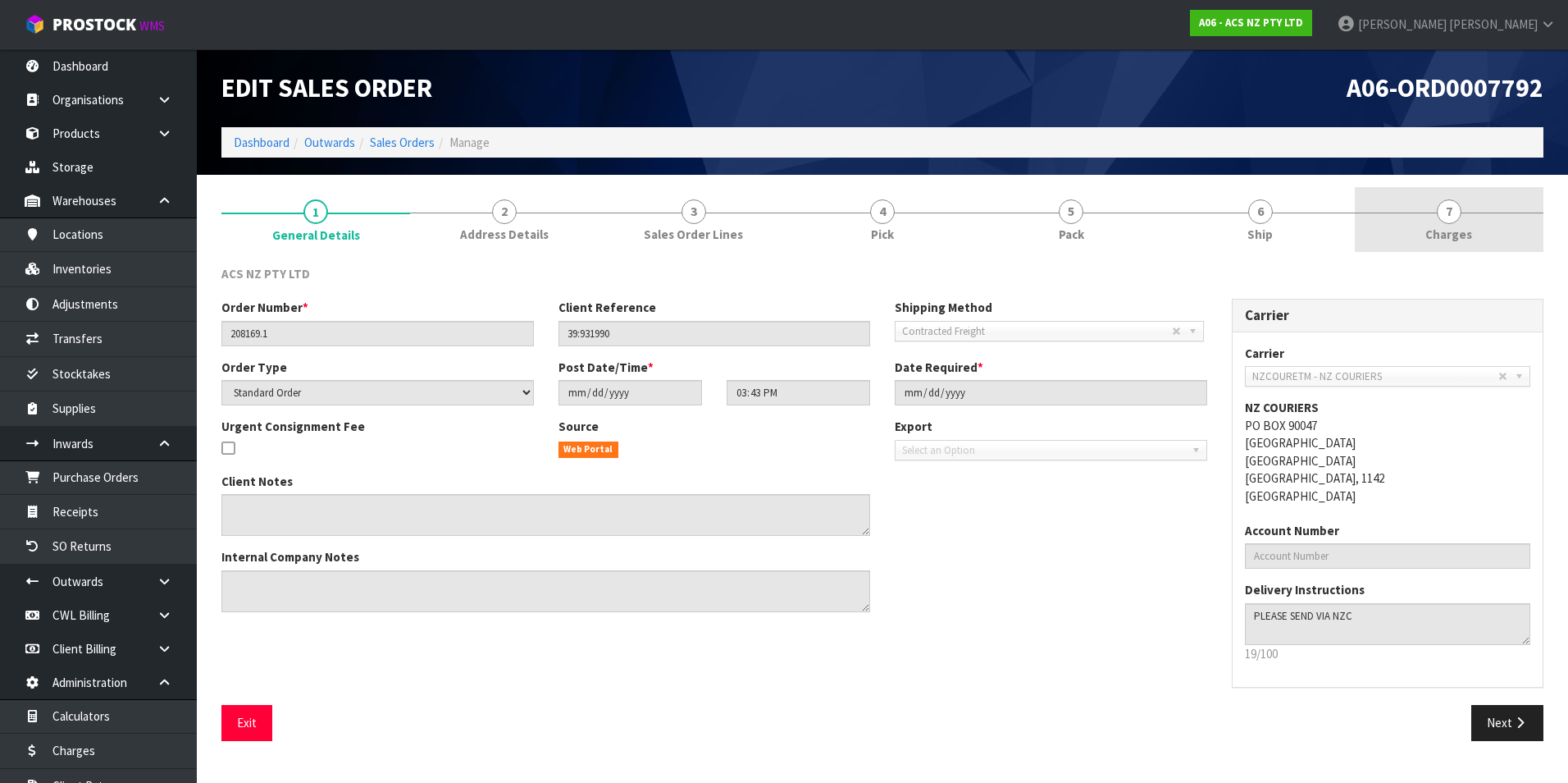
click at [1453, 212] on span "7" at bounding box center [1449, 211] width 25 height 25
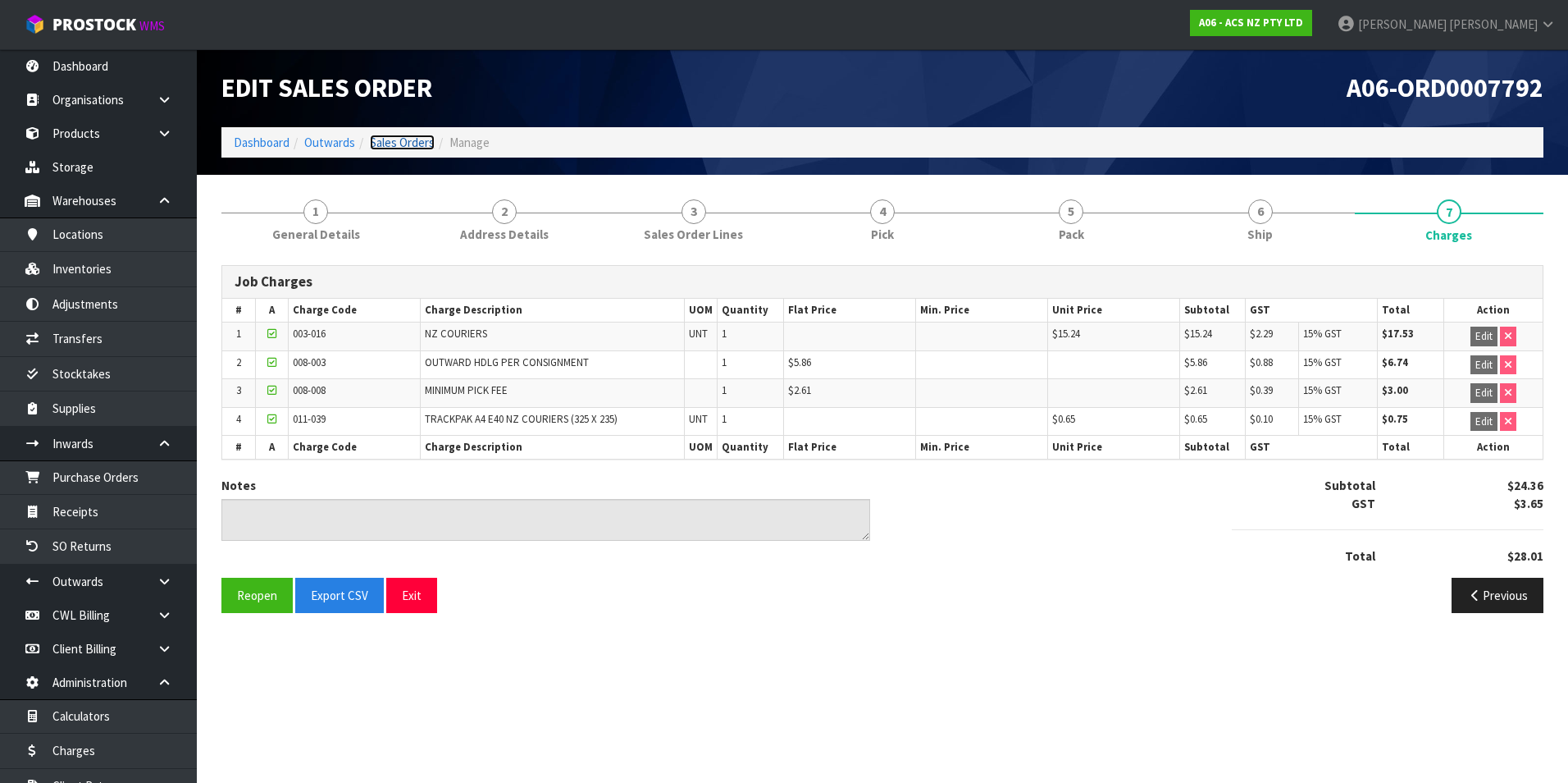
click at [413, 139] on link "Sales Orders" at bounding box center [402, 143] width 65 height 16
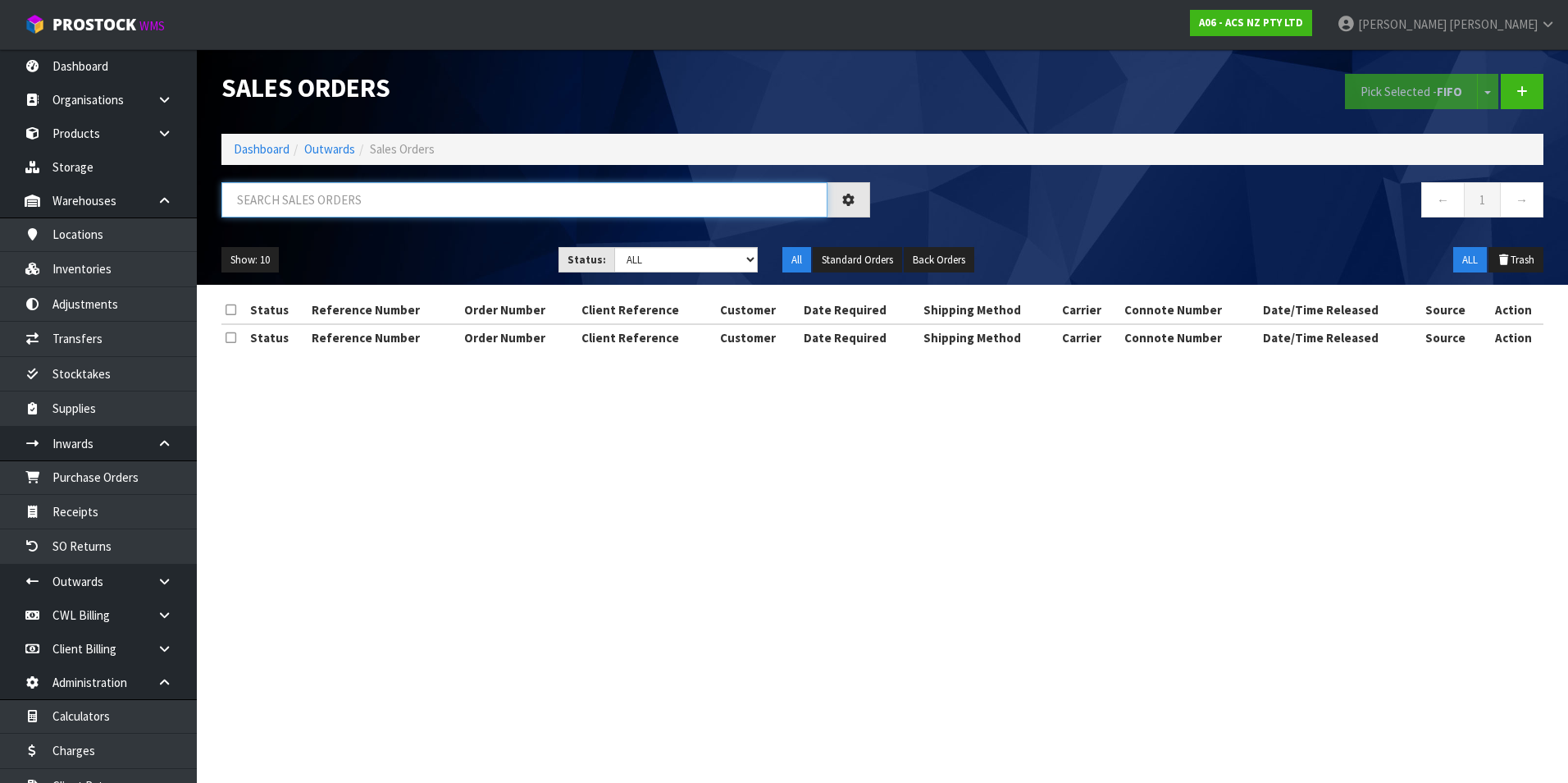
click at [253, 196] on input "text" at bounding box center [524, 200] width 606 height 36
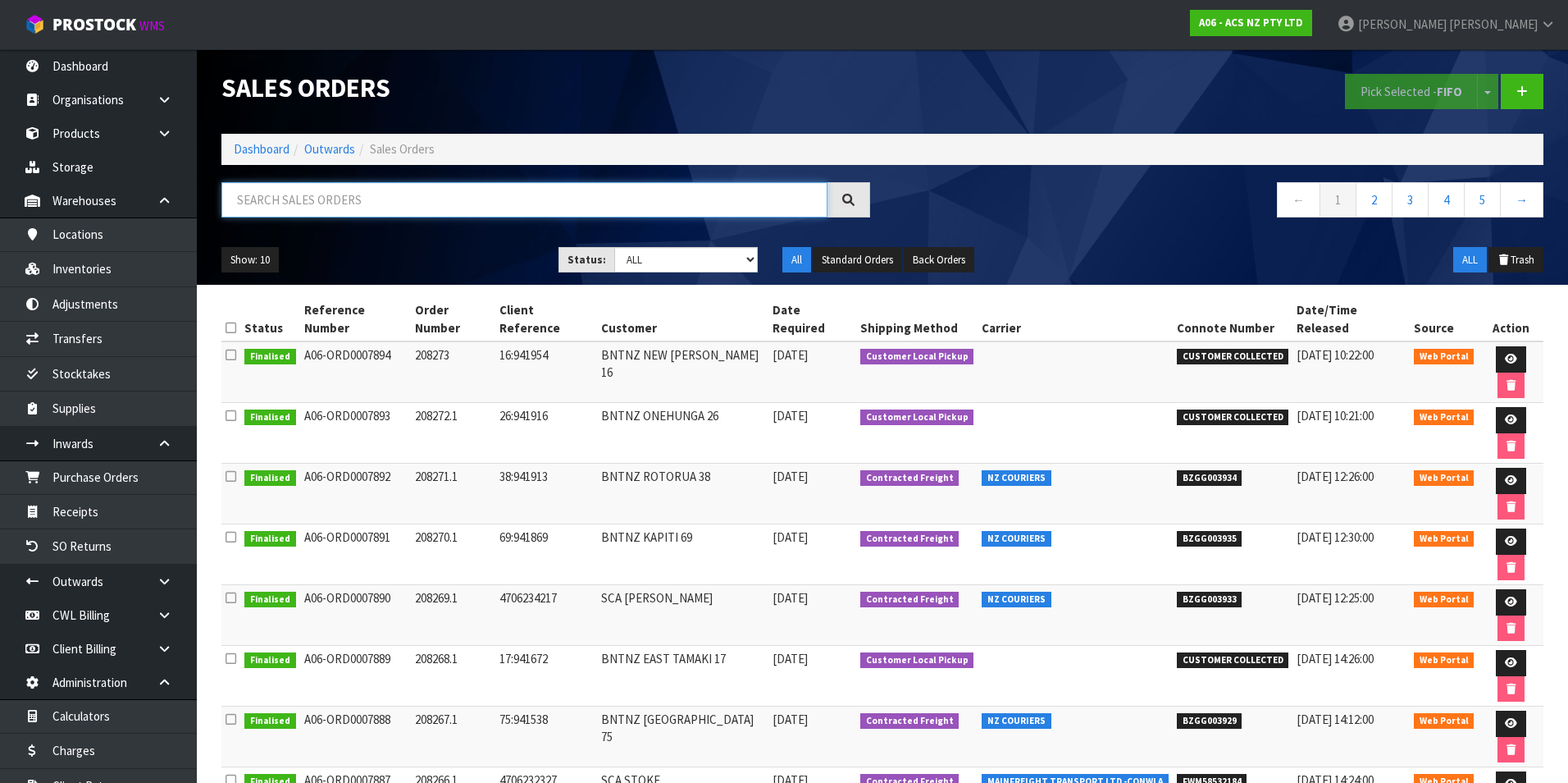
paste input "BZGG003845"
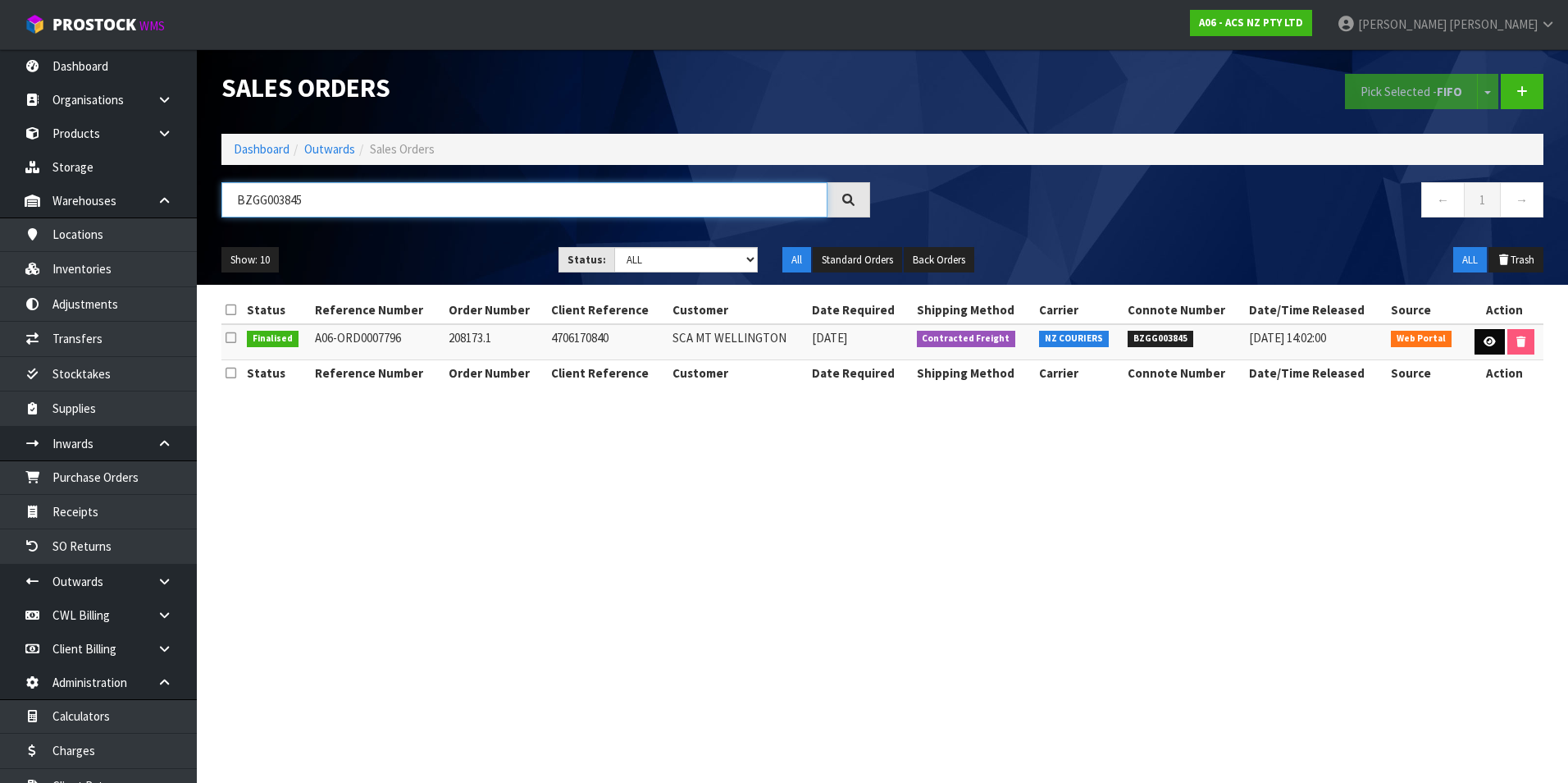
type input "BZGG003845"
click at [1491, 337] on icon at bounding box center [1490, 341] width 12 height 11
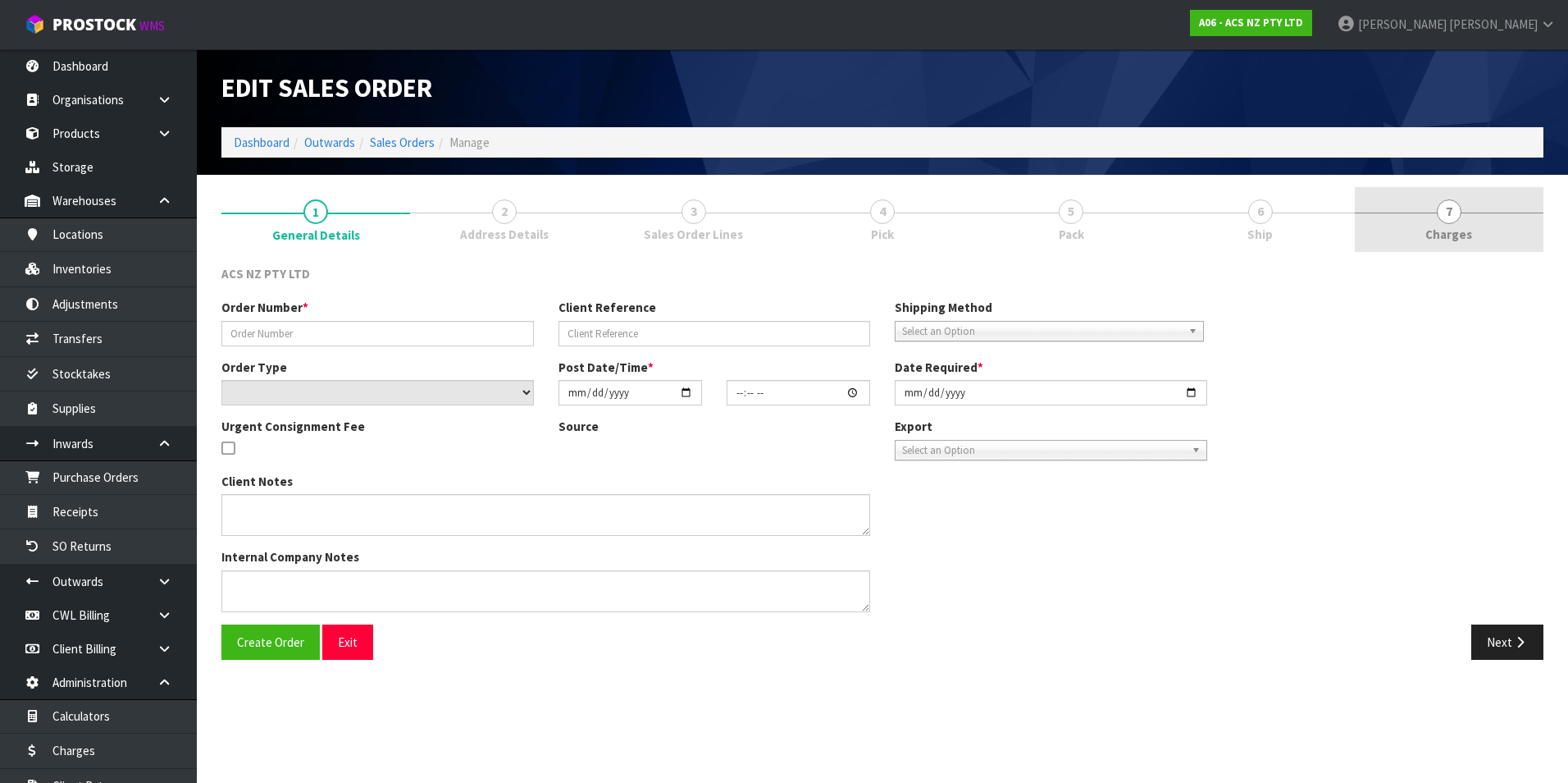
type input "208173.1"
type input "4706170840"
select select "number:0"
type input "2025-08-06"
type input "10:21:00.000"
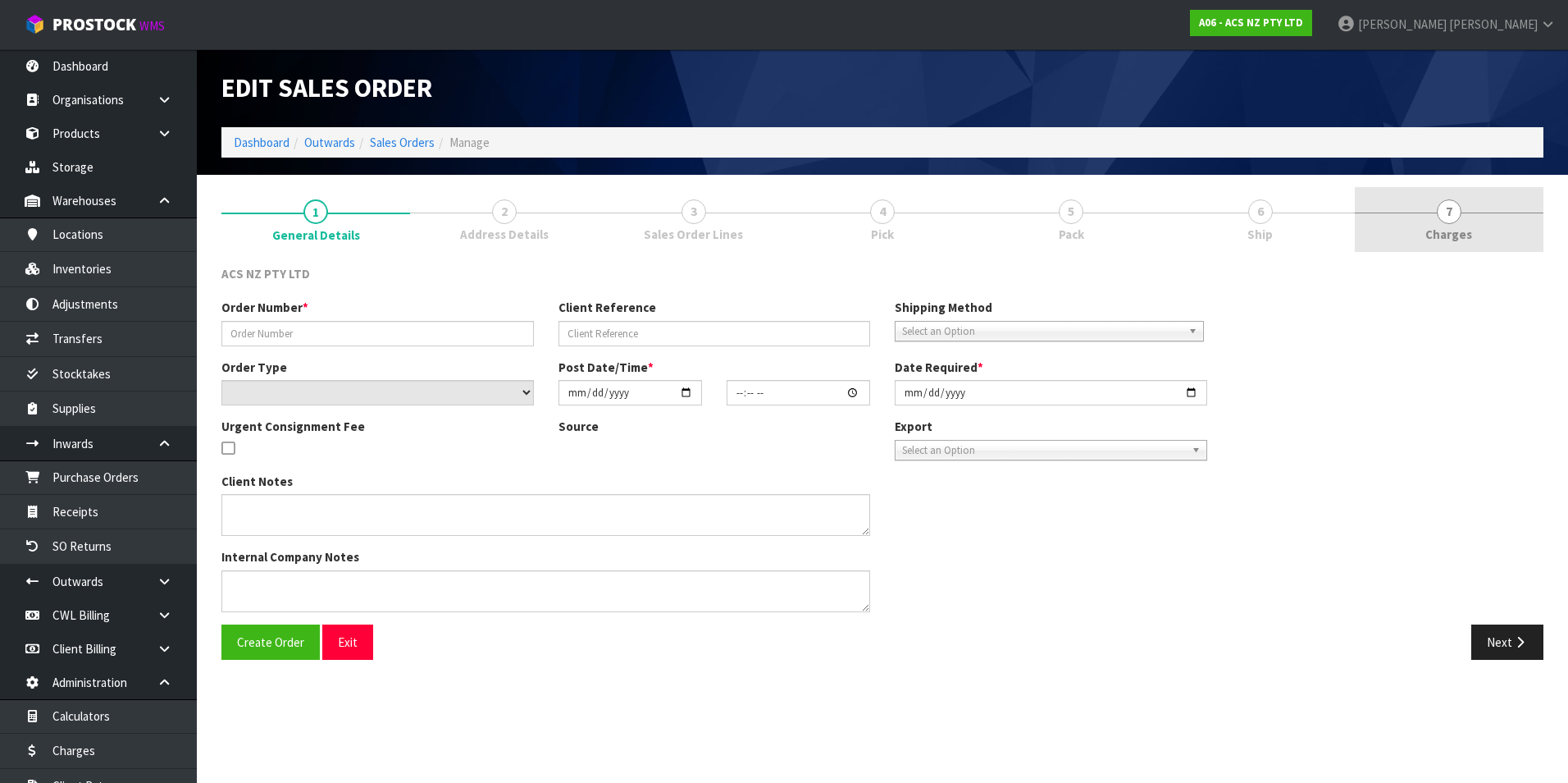
type input "2025-08-06"
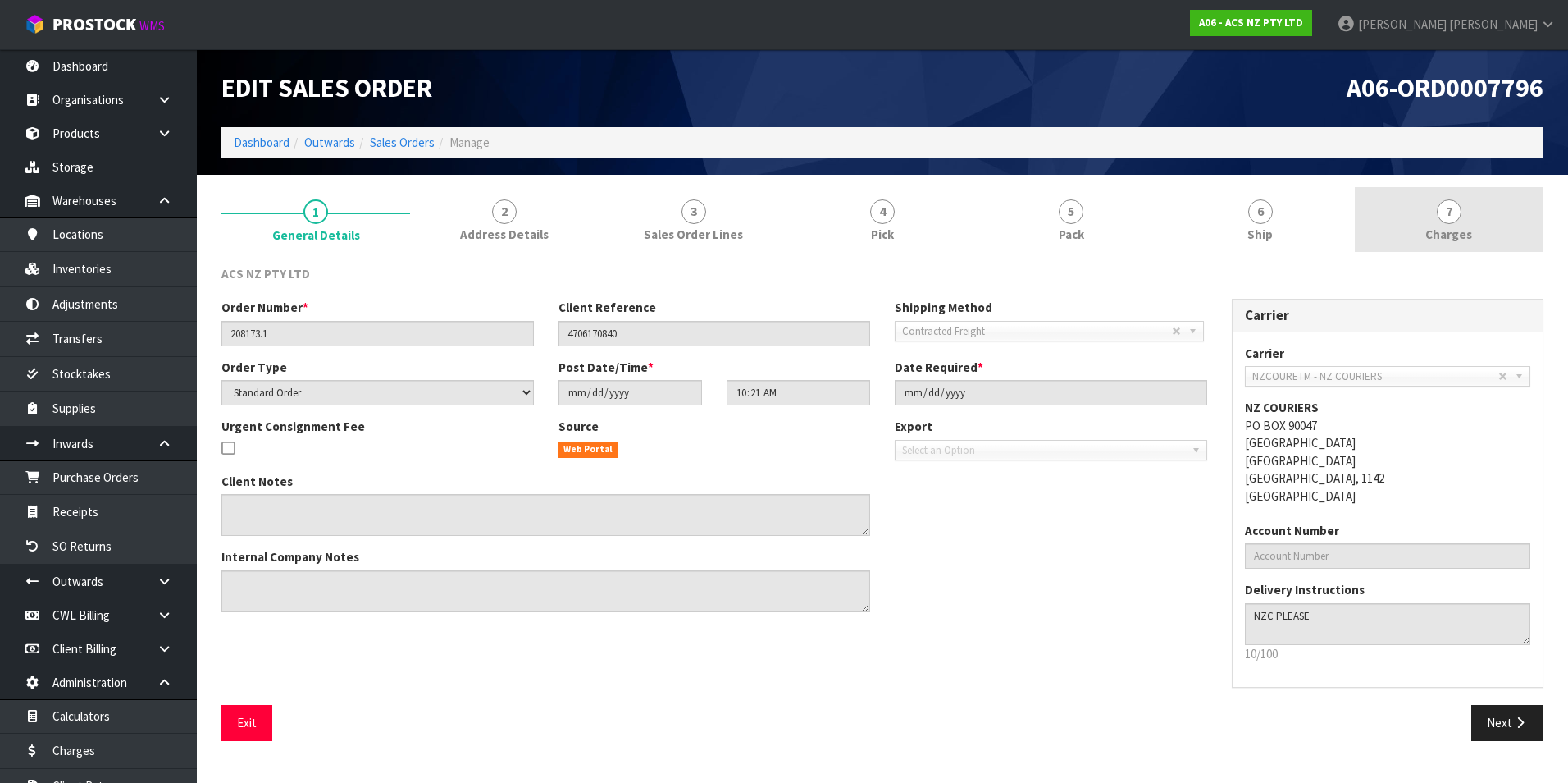
click at [1450, 211] on span "7" at bounding box center [1449, 211] width 25 height 25
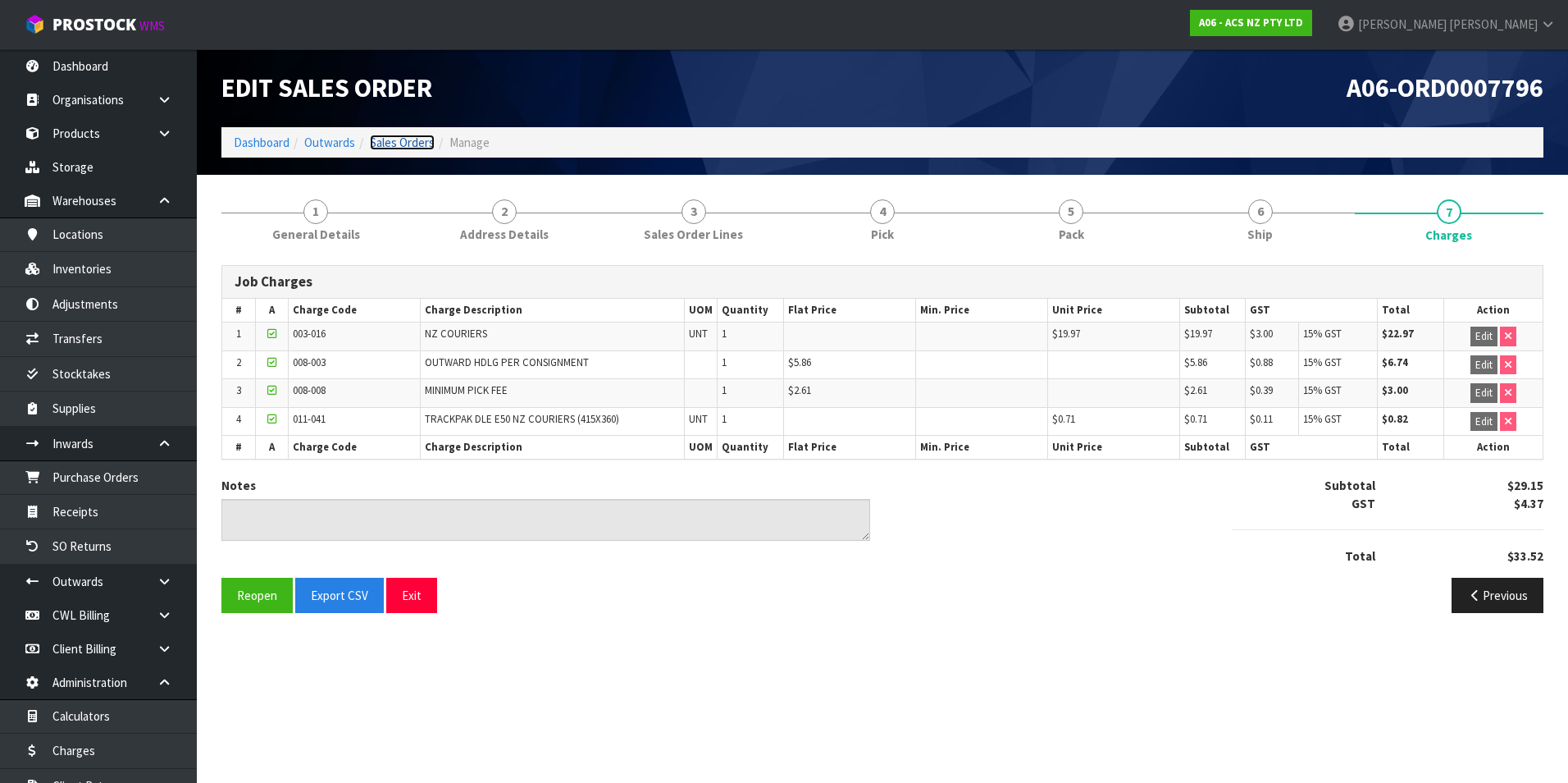
click at [409, 142] on link "Sales Orders" at bounding box center [402, 143] width 65 height 16
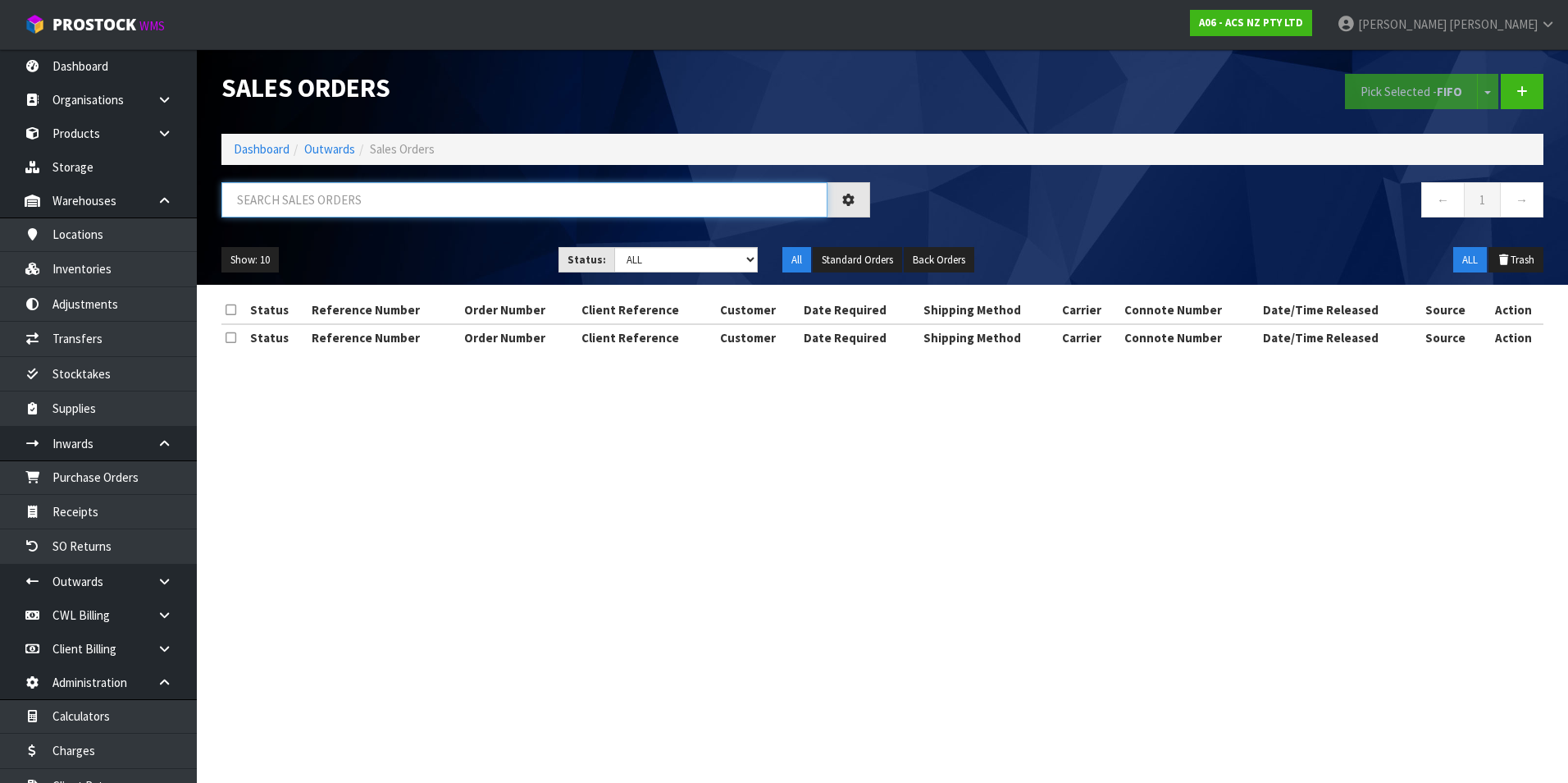
click at [291, 197] on input "text" at bounding box center [524, 200] width 606 height 36
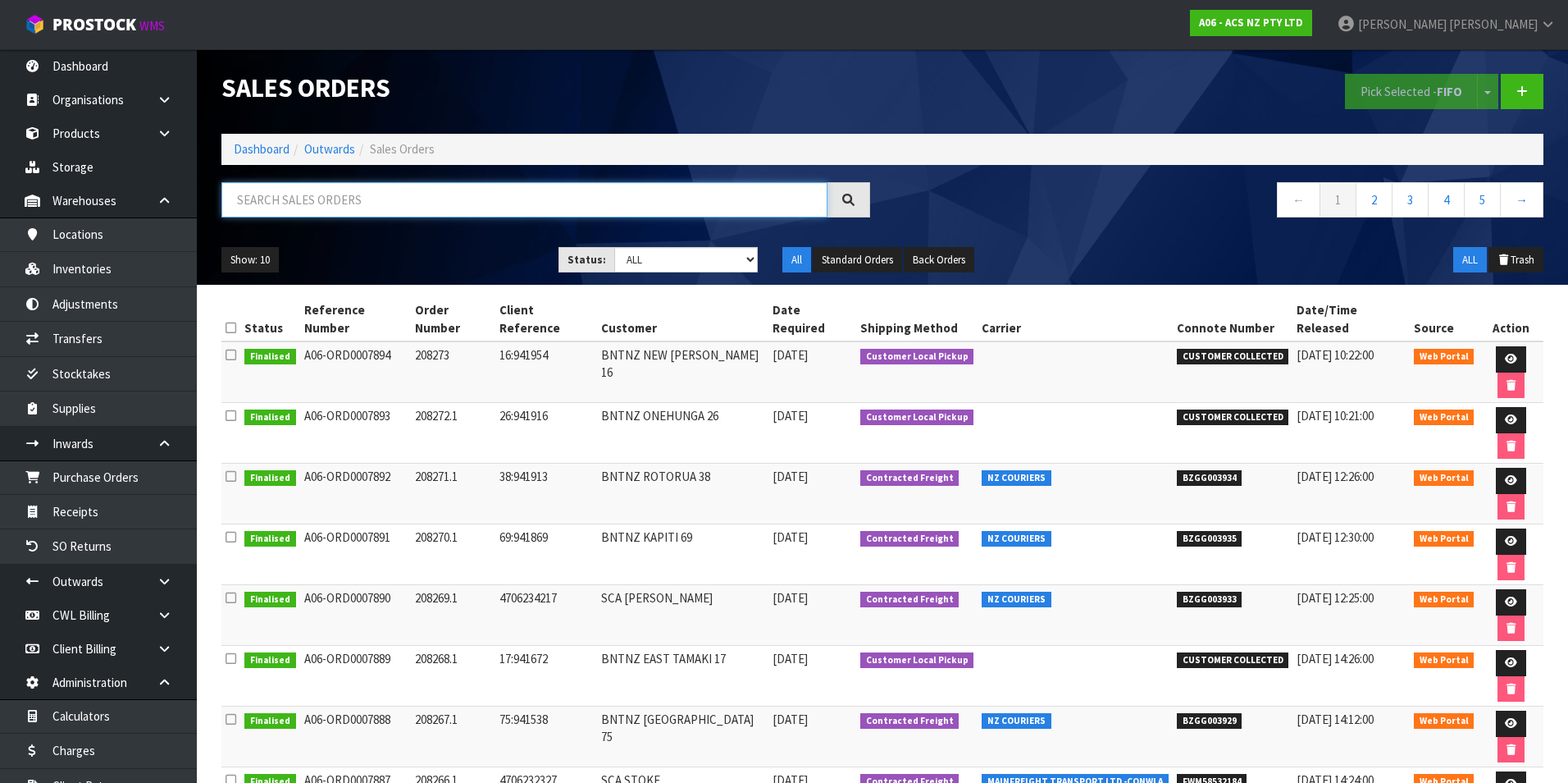
paste input "BZGG003846"
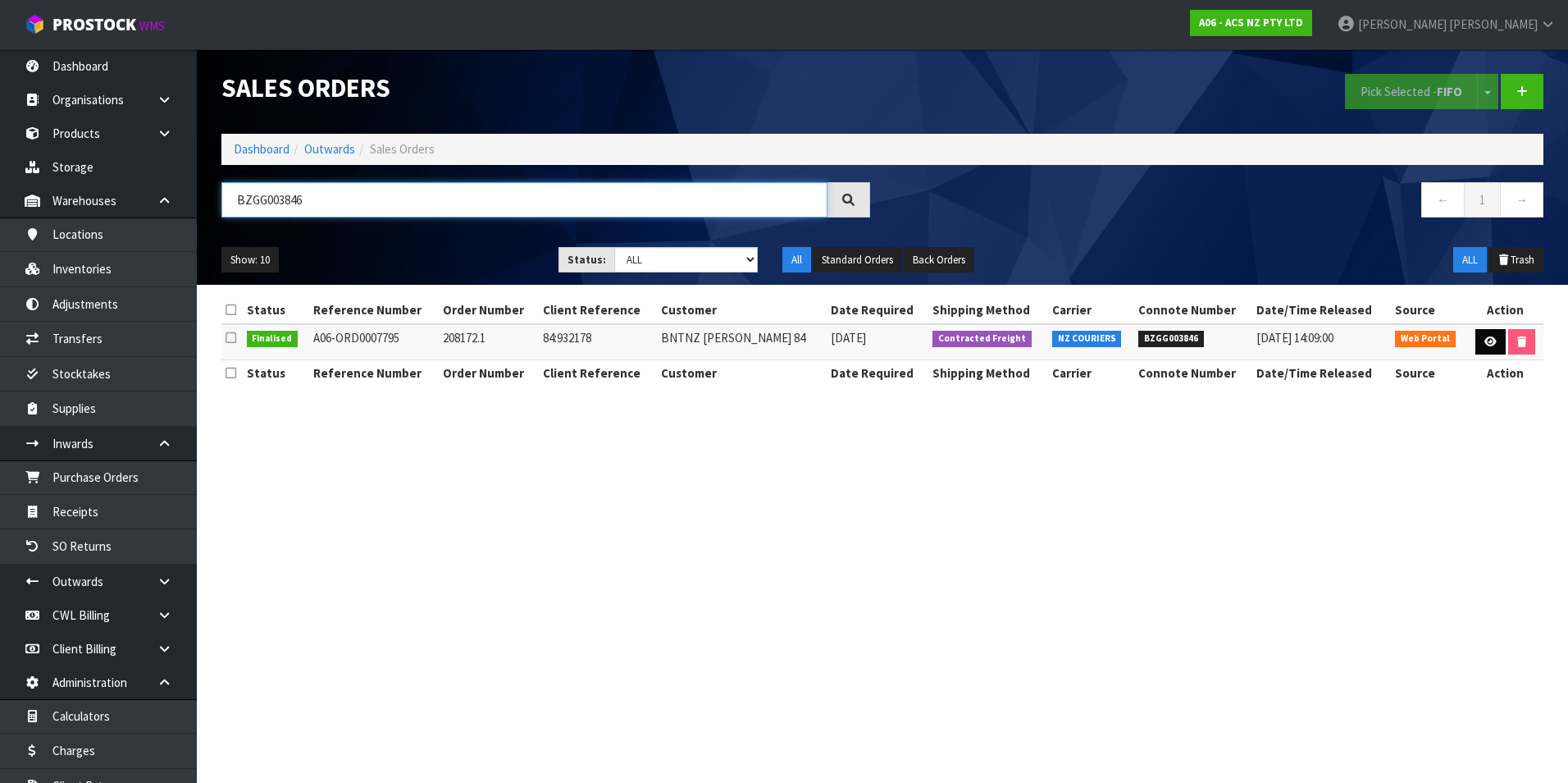
type input "BZGG003846"
click at [1479, 340] on link at bounding box center [1490, 342] width 31 height 27
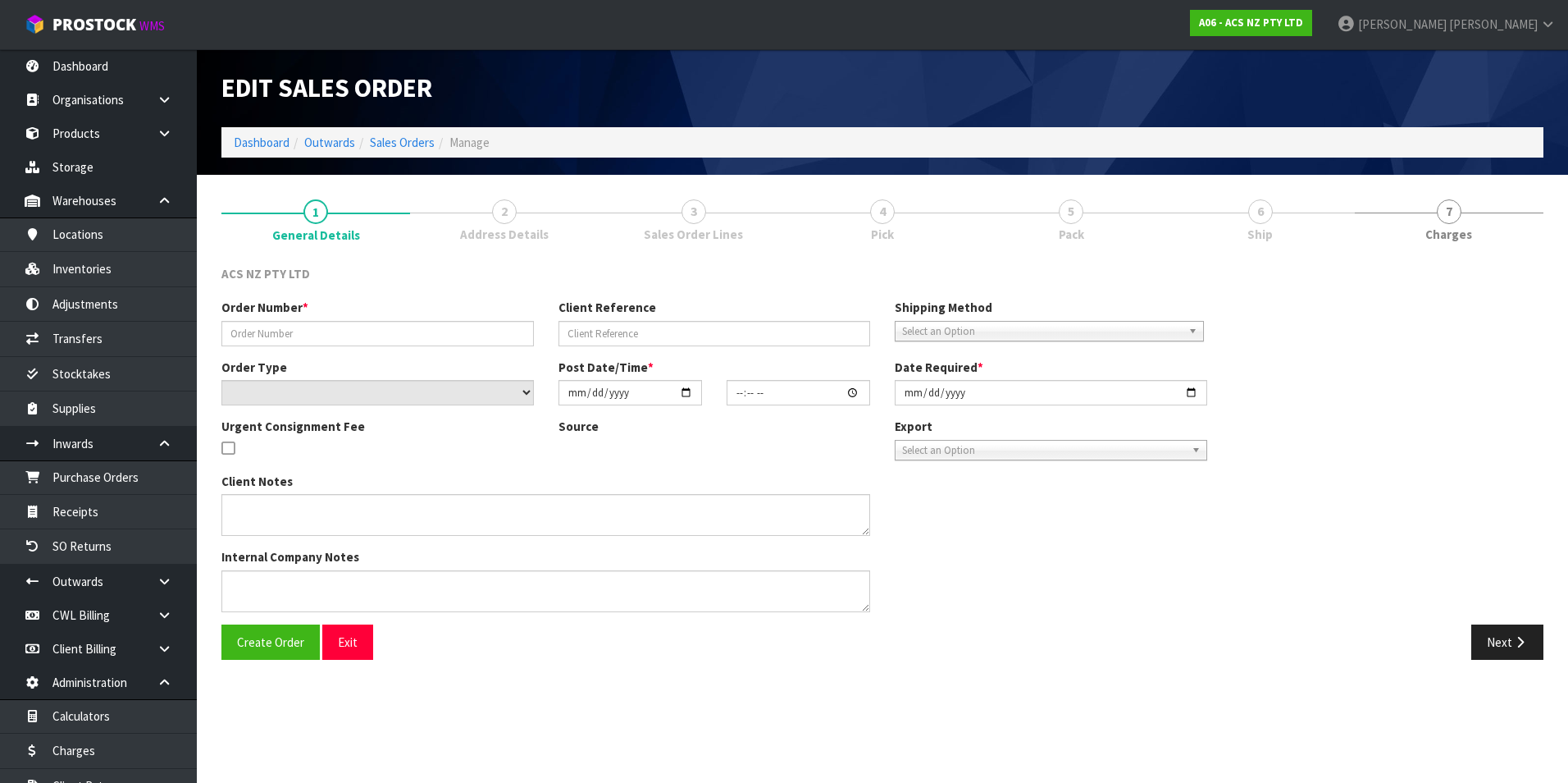
type input "208172.1"
type input "84:932178"
select select "number:0"
type input "2025-08-06"
type input "10:08:00.000"
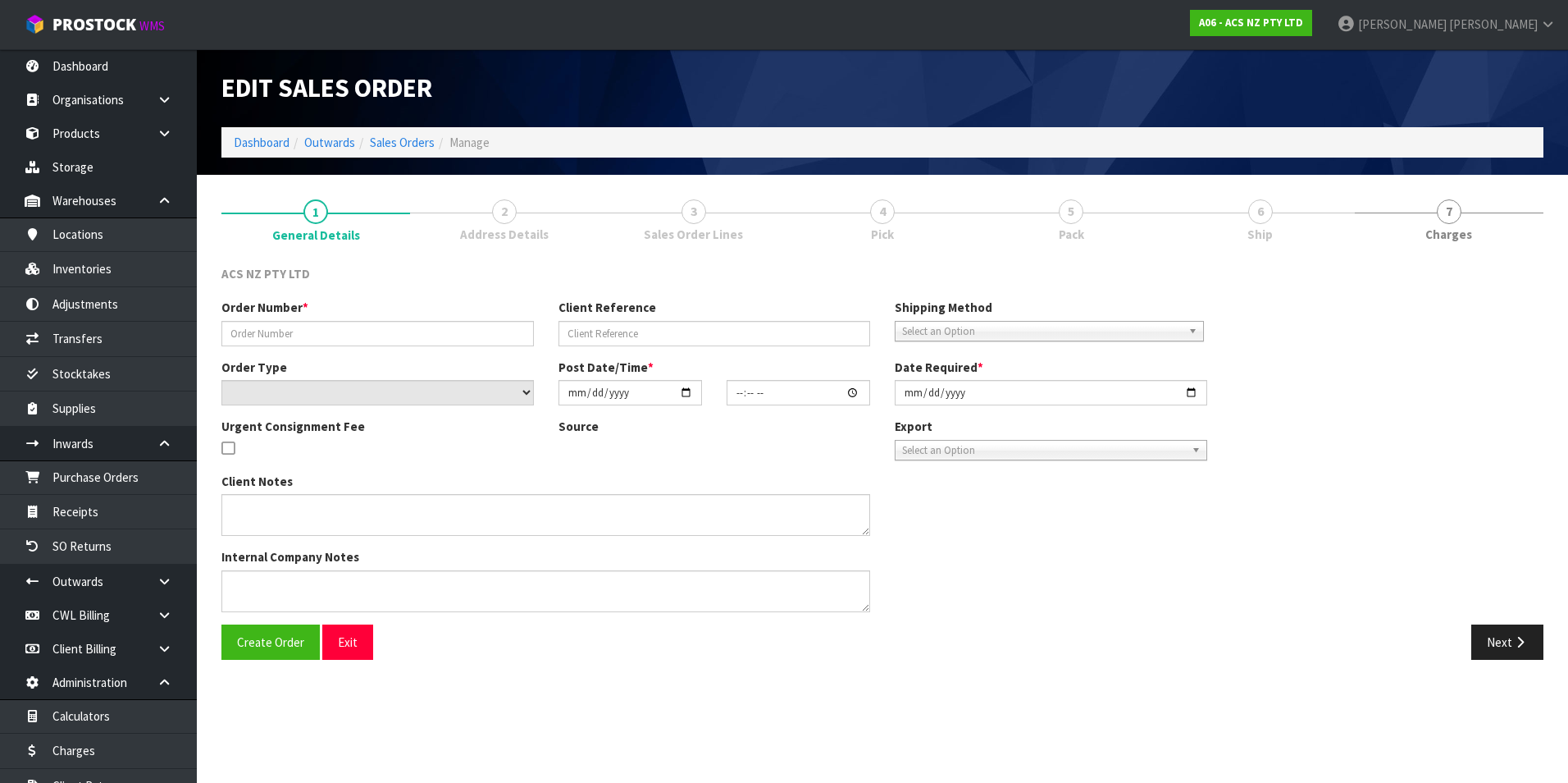
type input "2025-08-06"
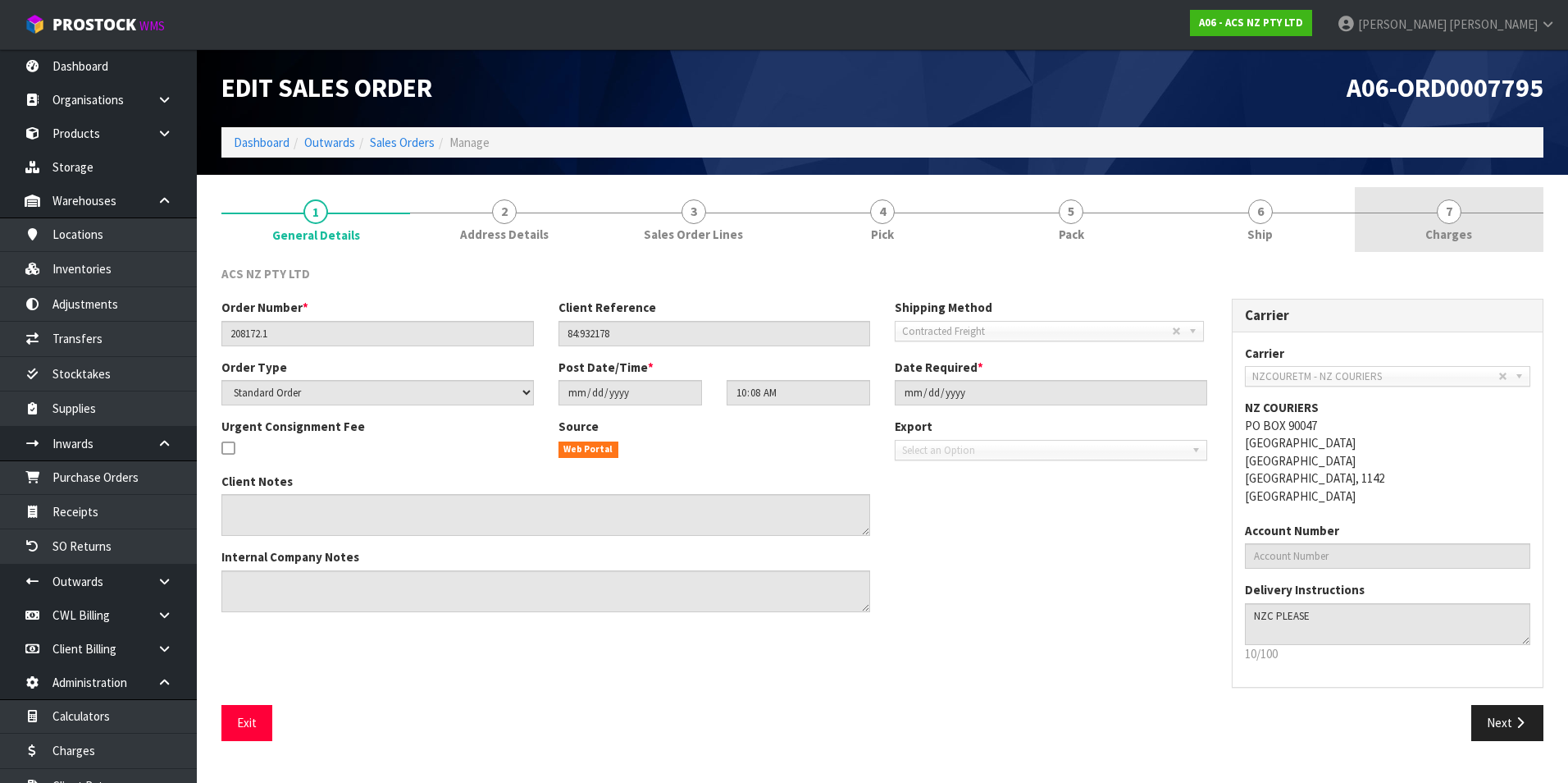
click at [1452, 214] on span "7" at bounding box center [1449, 211] width 25 height 25
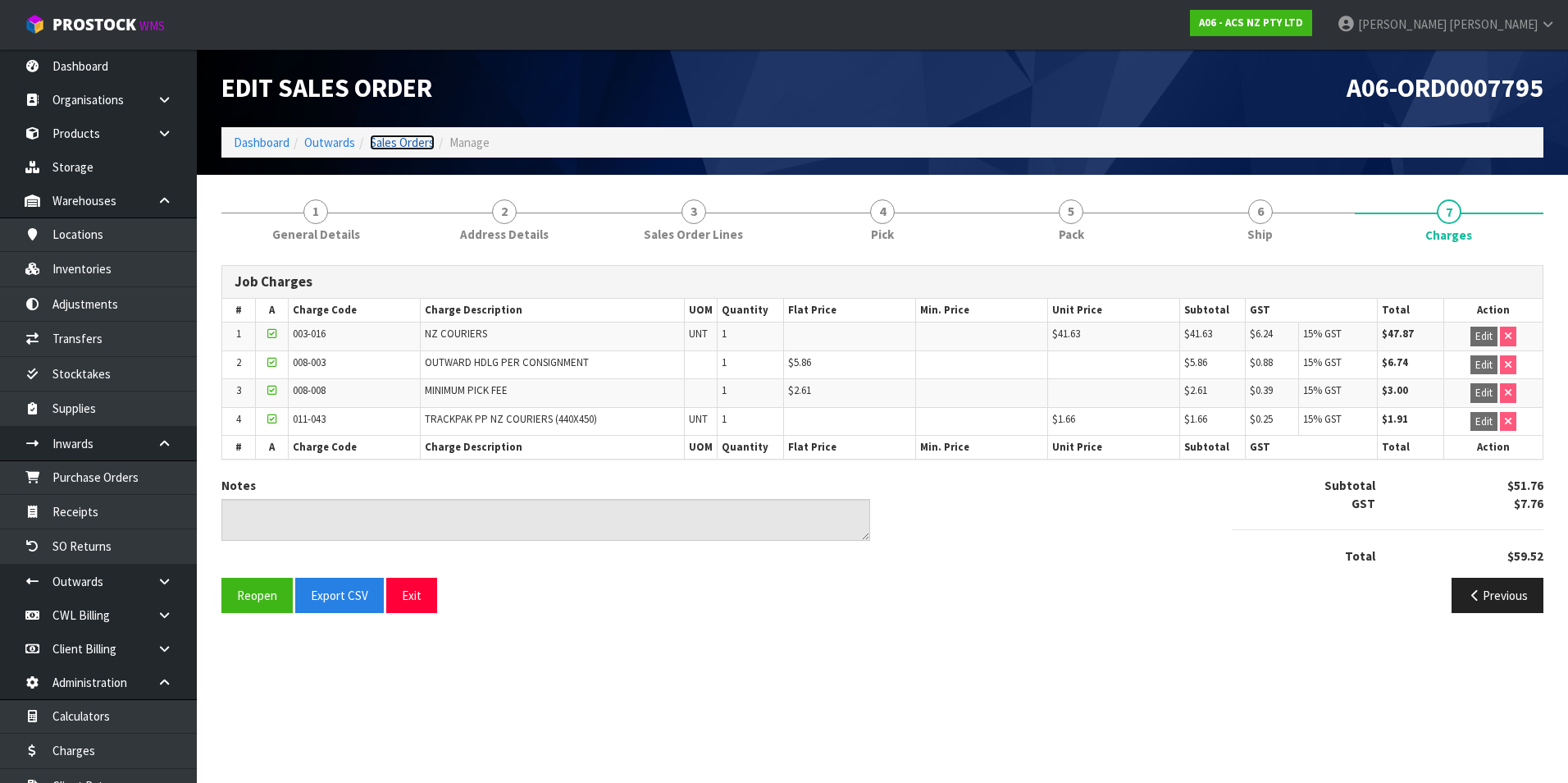
click at [414, 146] on link "Sales Orders" at bounding box center [402, 143] width 65 height 16
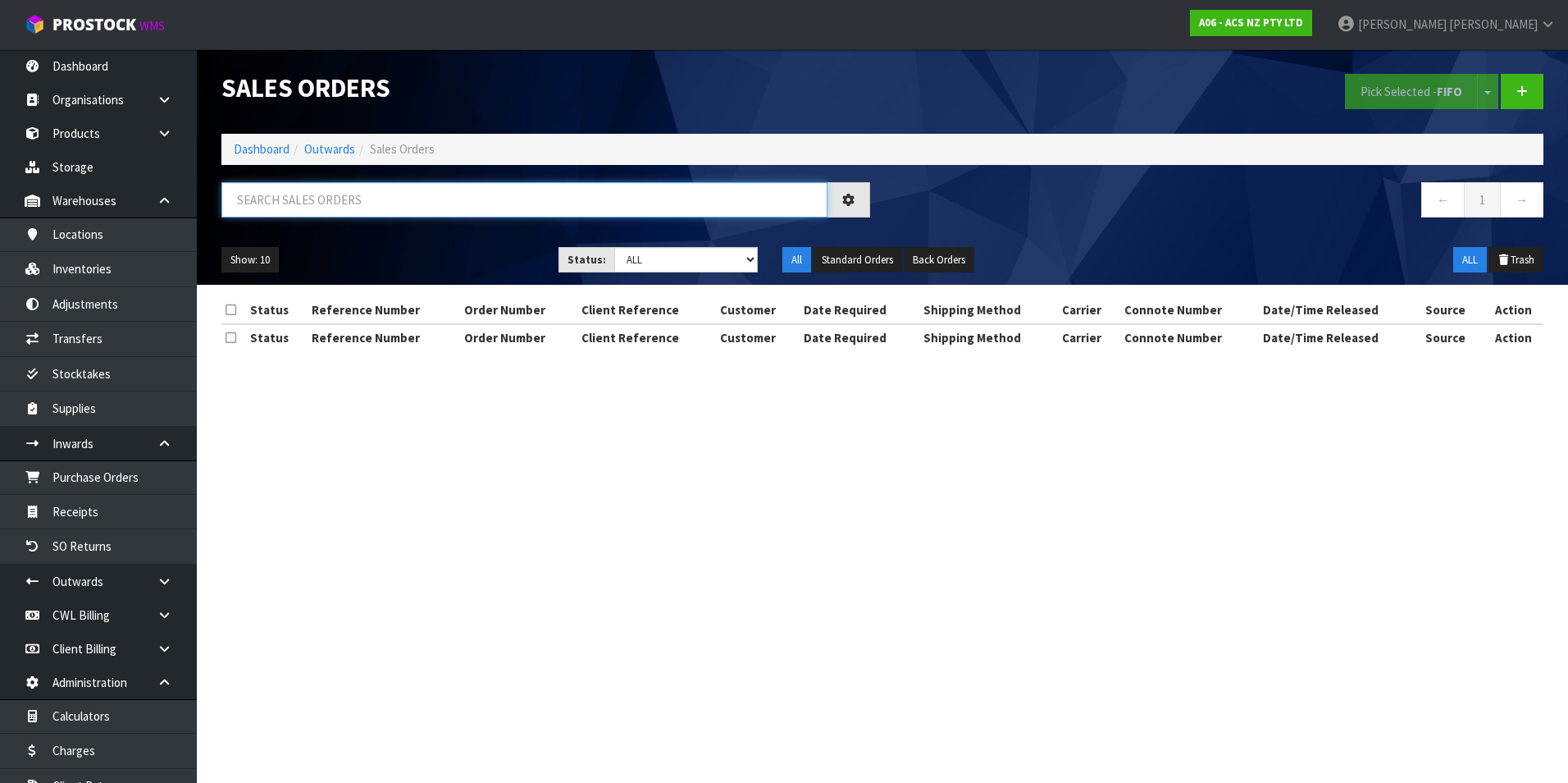
click at [280, 198] on input "text" at bounding box center [524, 200] width 606 height 36
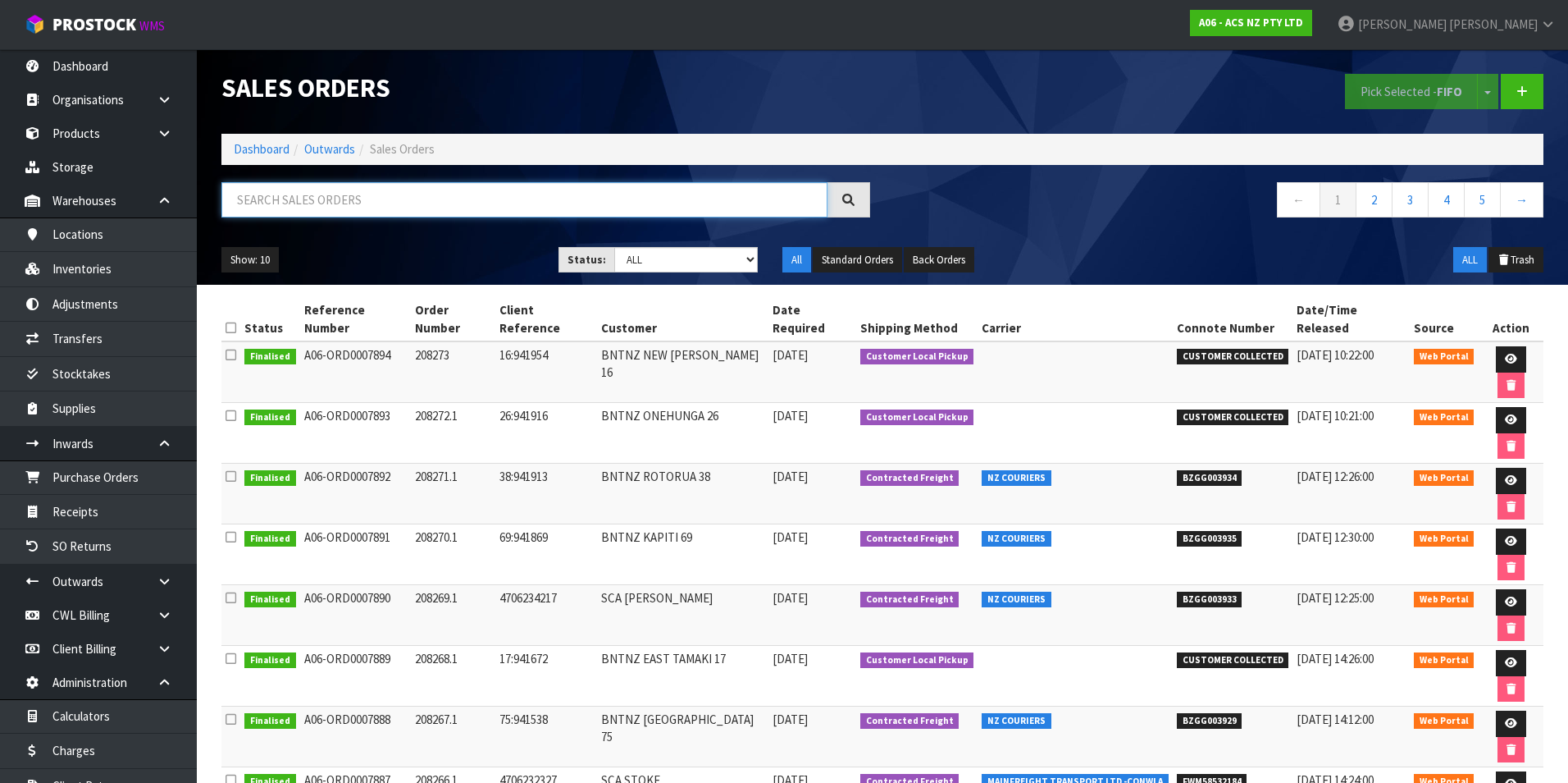
paste input "BZGG003847"
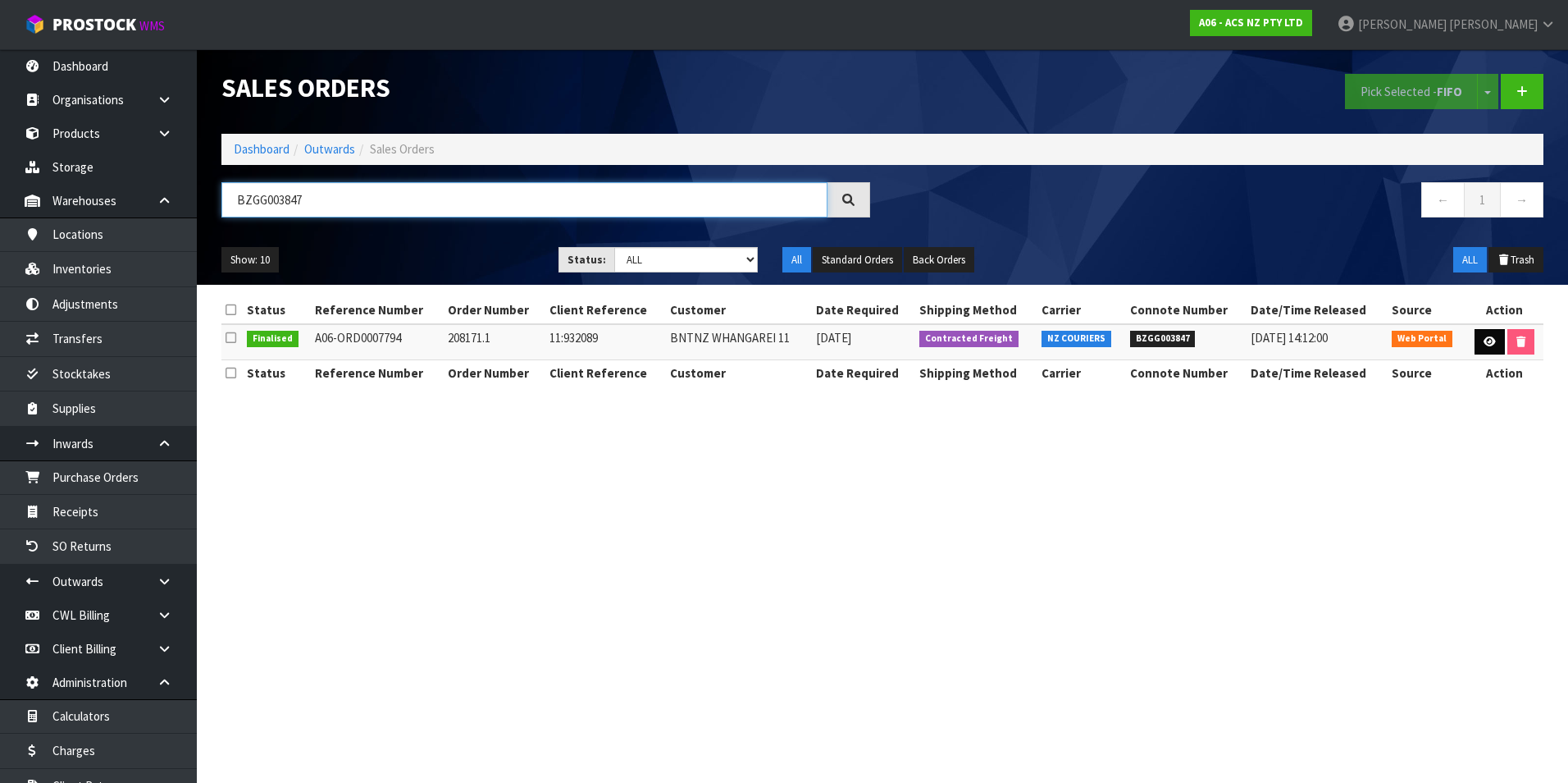
type input "BZGG003847"
click at [1485, 340] on icon at bounding box center [1490, 341] width 12 height 11
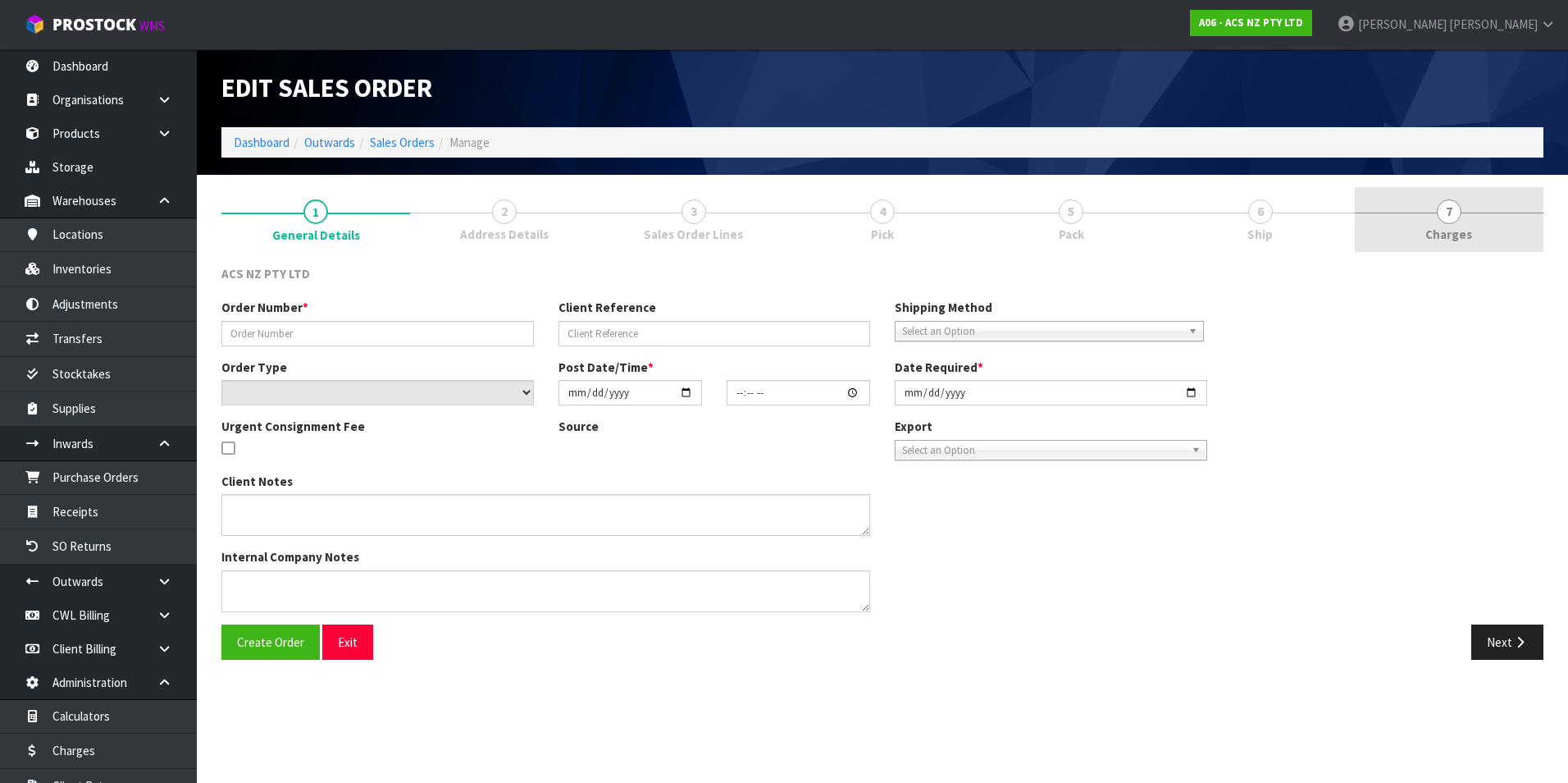
type input "208171.1"
type input "11:932089"
select select "number:0"
type input "2025-08-05"
type input "18:01:00.000"
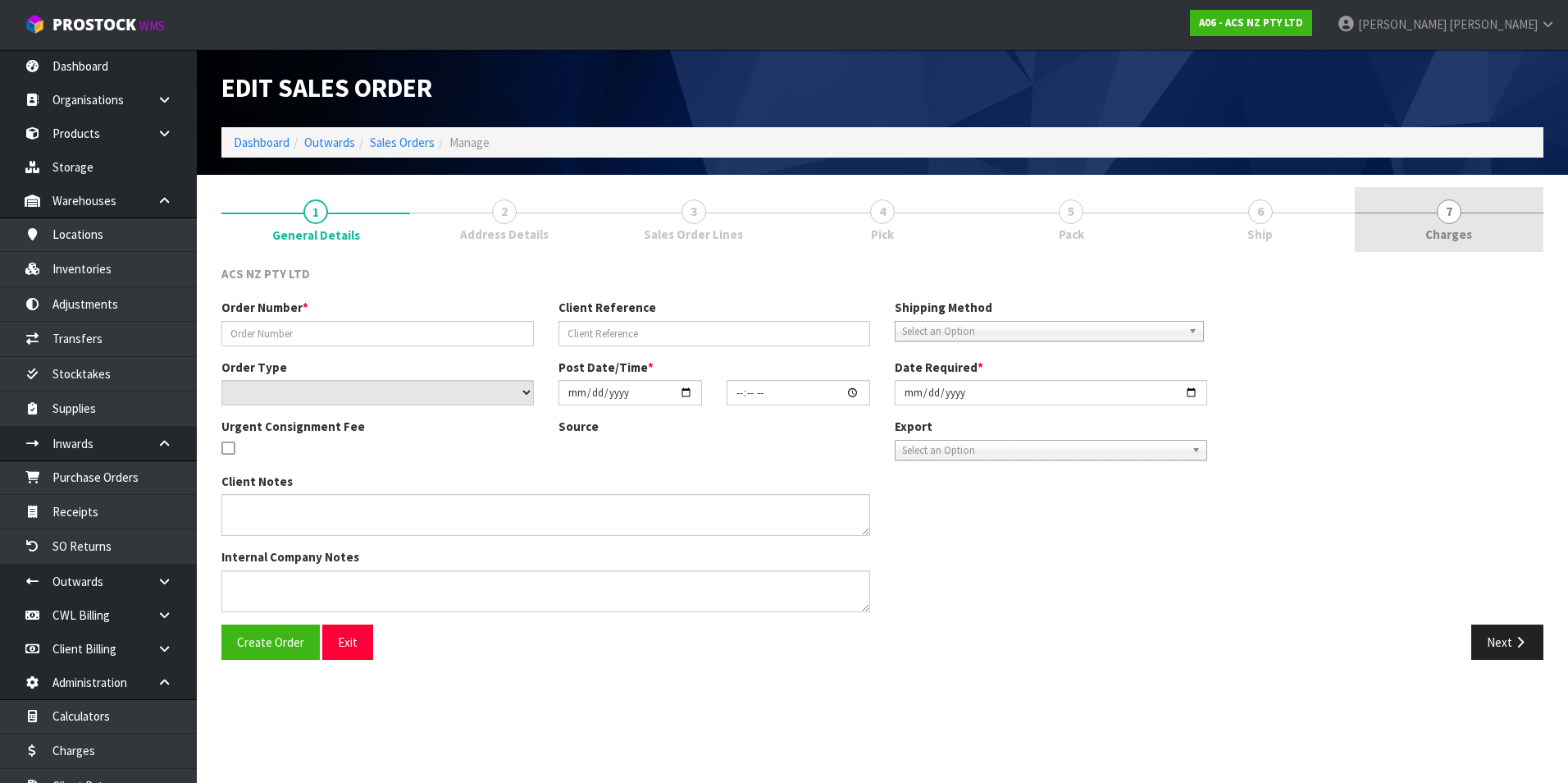
type input "2025-08-06"
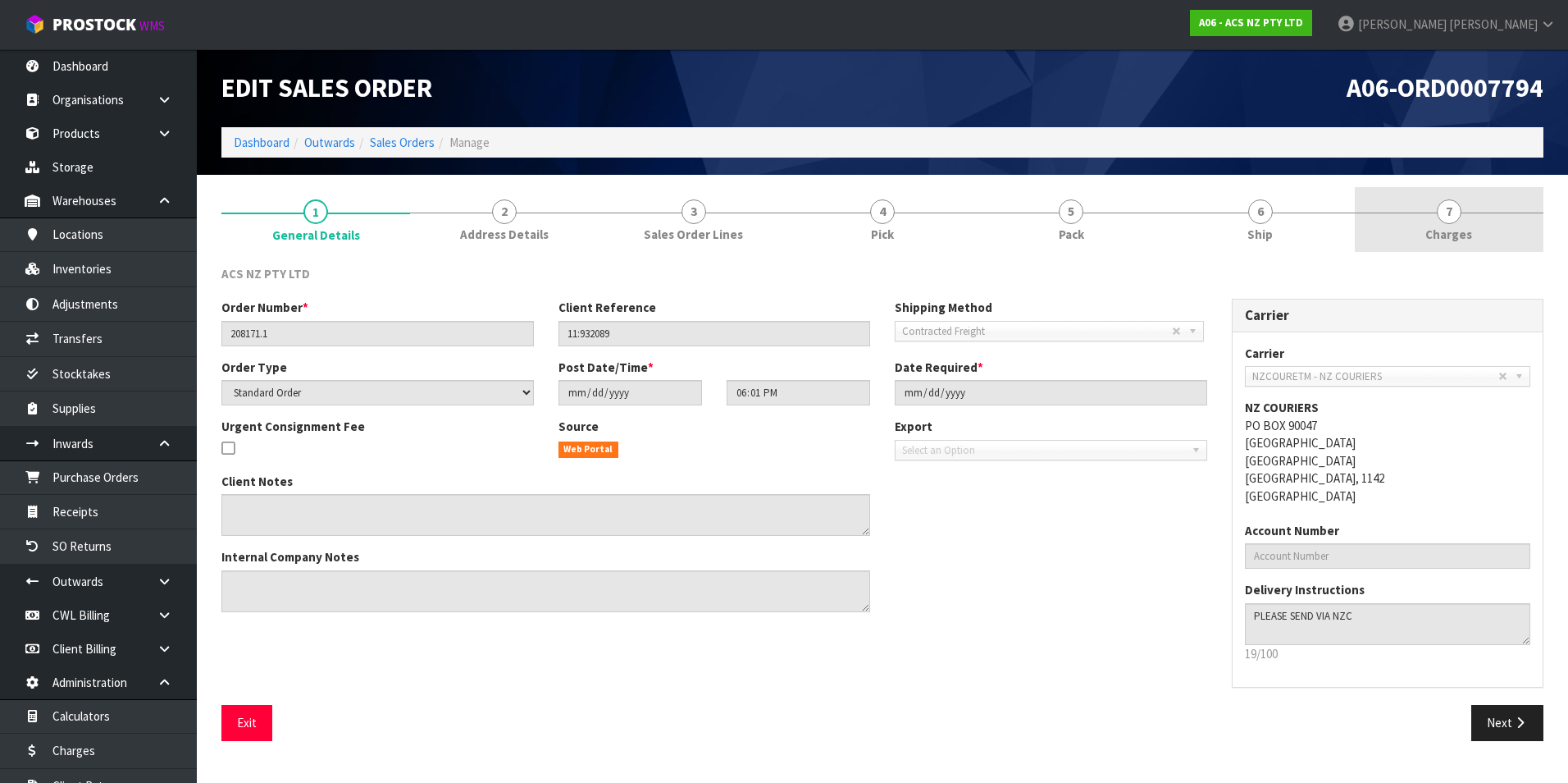
click at [1449, 211] on span "7" at bounding box center [1449, 211] width 25 height 25
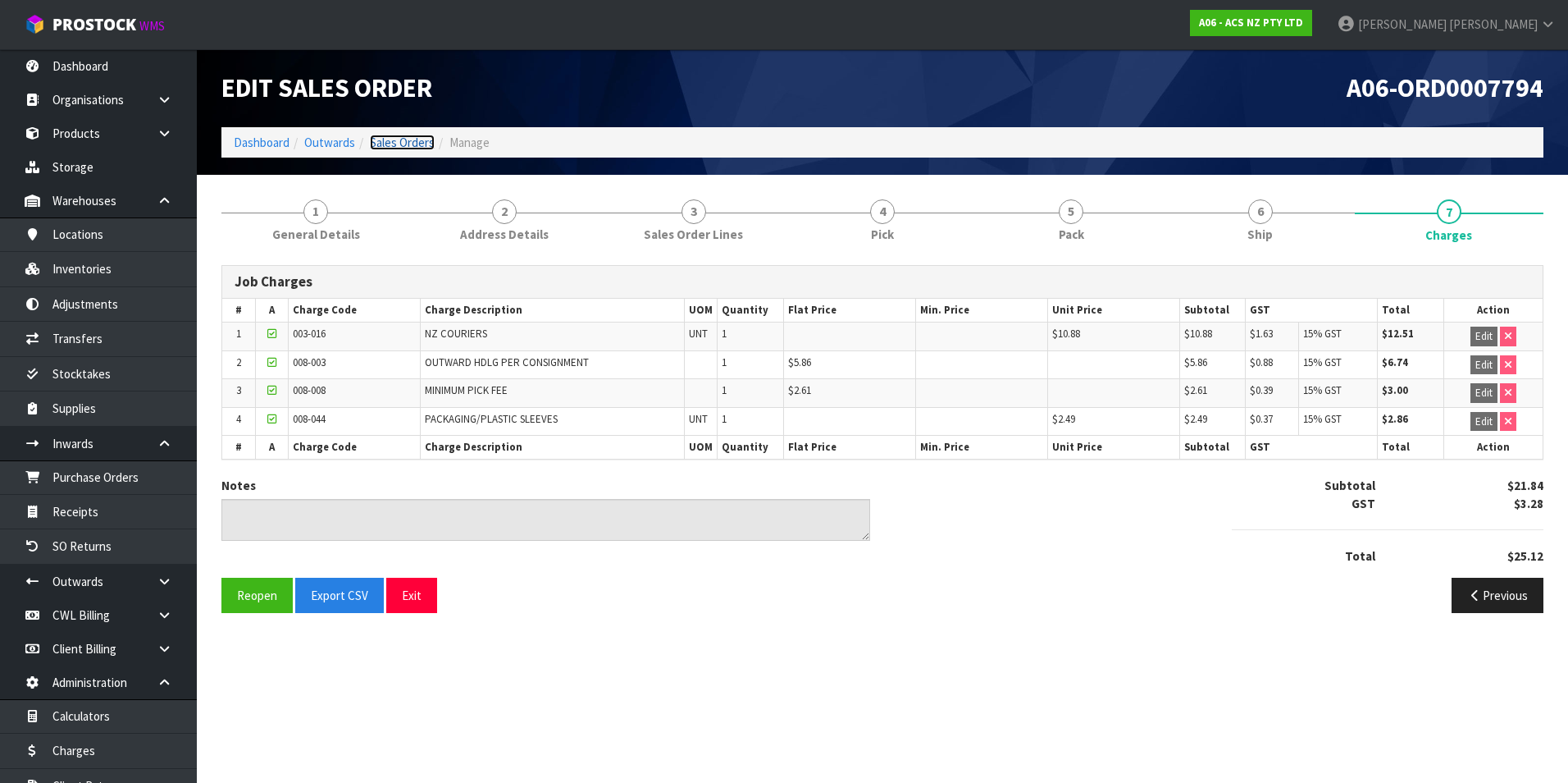
click at [394, 139] on link "Sales Orders" at bounding box center [402, 143] width 65 height 16
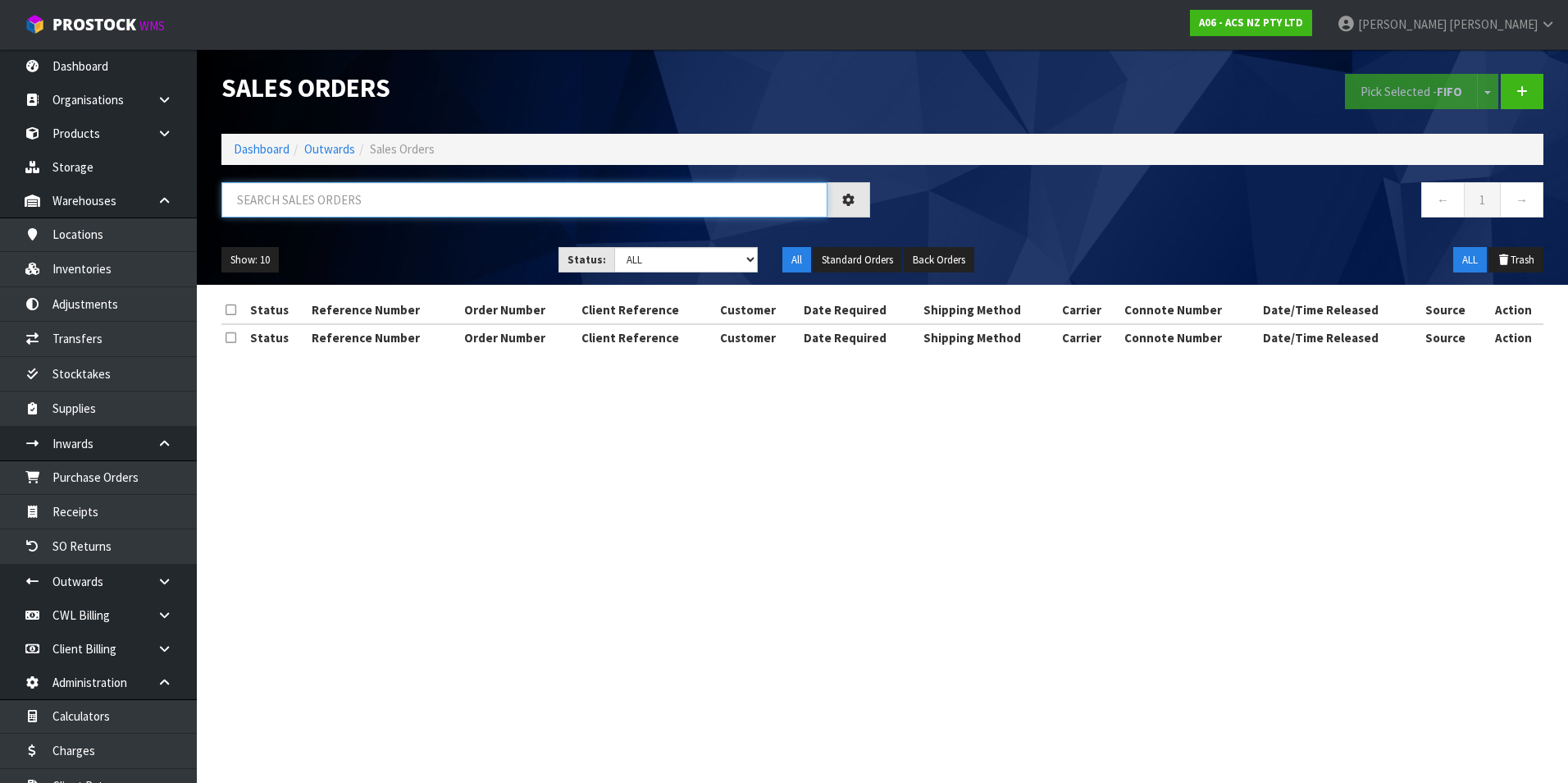
click at [315, 198] on input "text" at bounding box center [524, 200] width 606 height 36
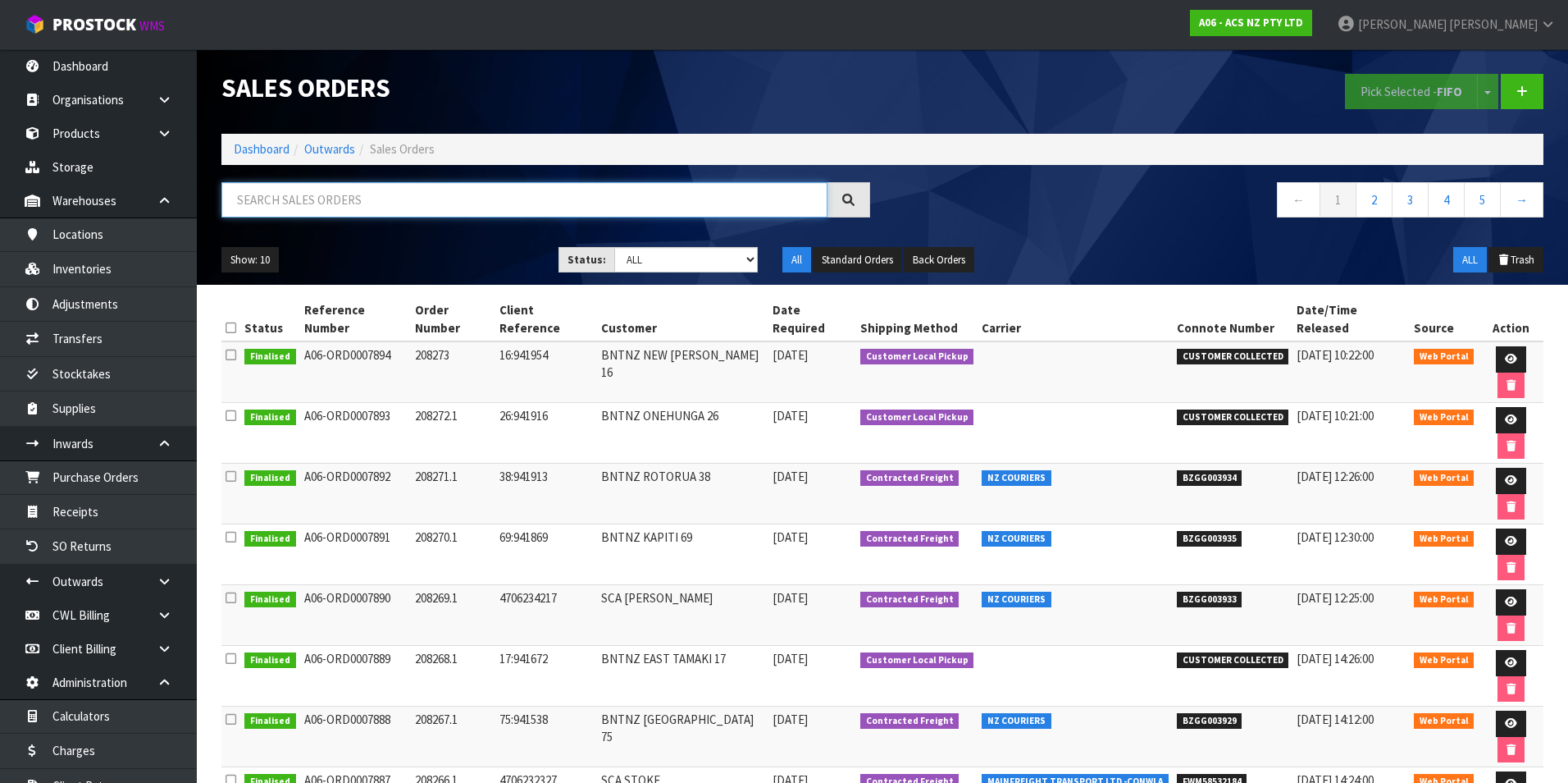
paste input "BZGG003848"
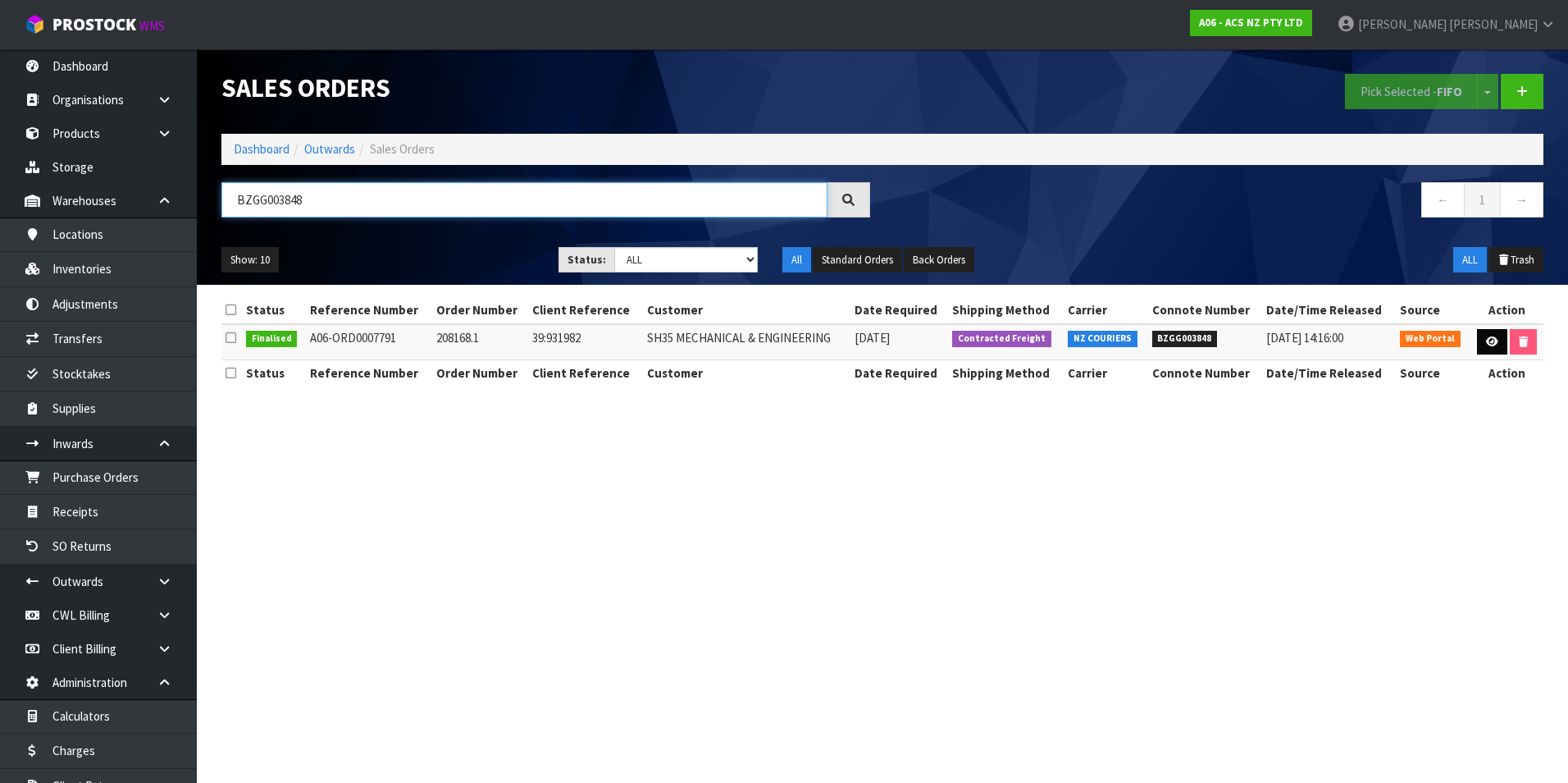
type input "BZGG003848"
click at [1489, 342] on icon at bounding box center [1492, 341] width 12 height 11
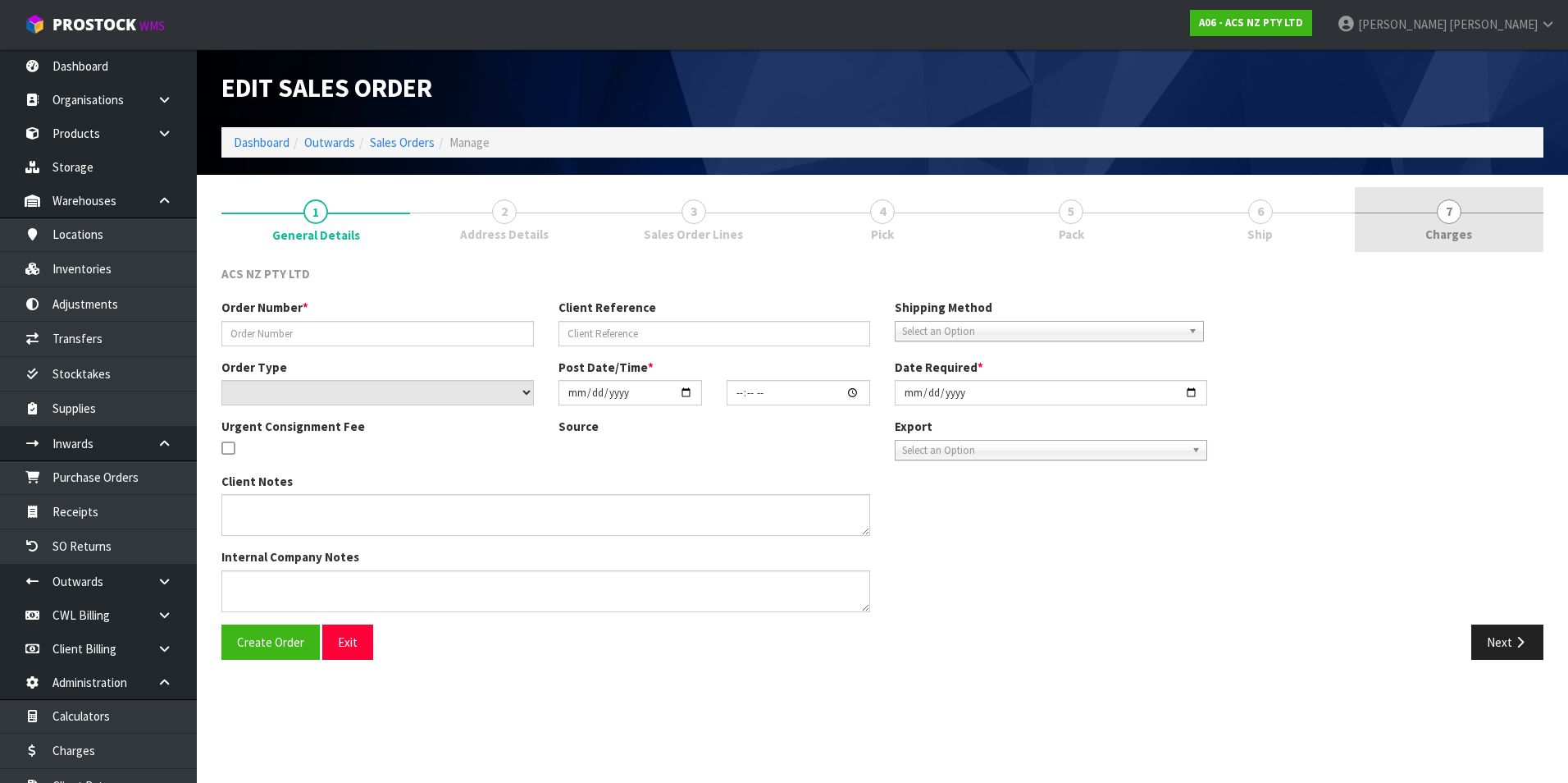
type input "208168.1"
type input "39:931982"
select select "number:0"
type input "2025-08-05"
type input "15:43:00.000"
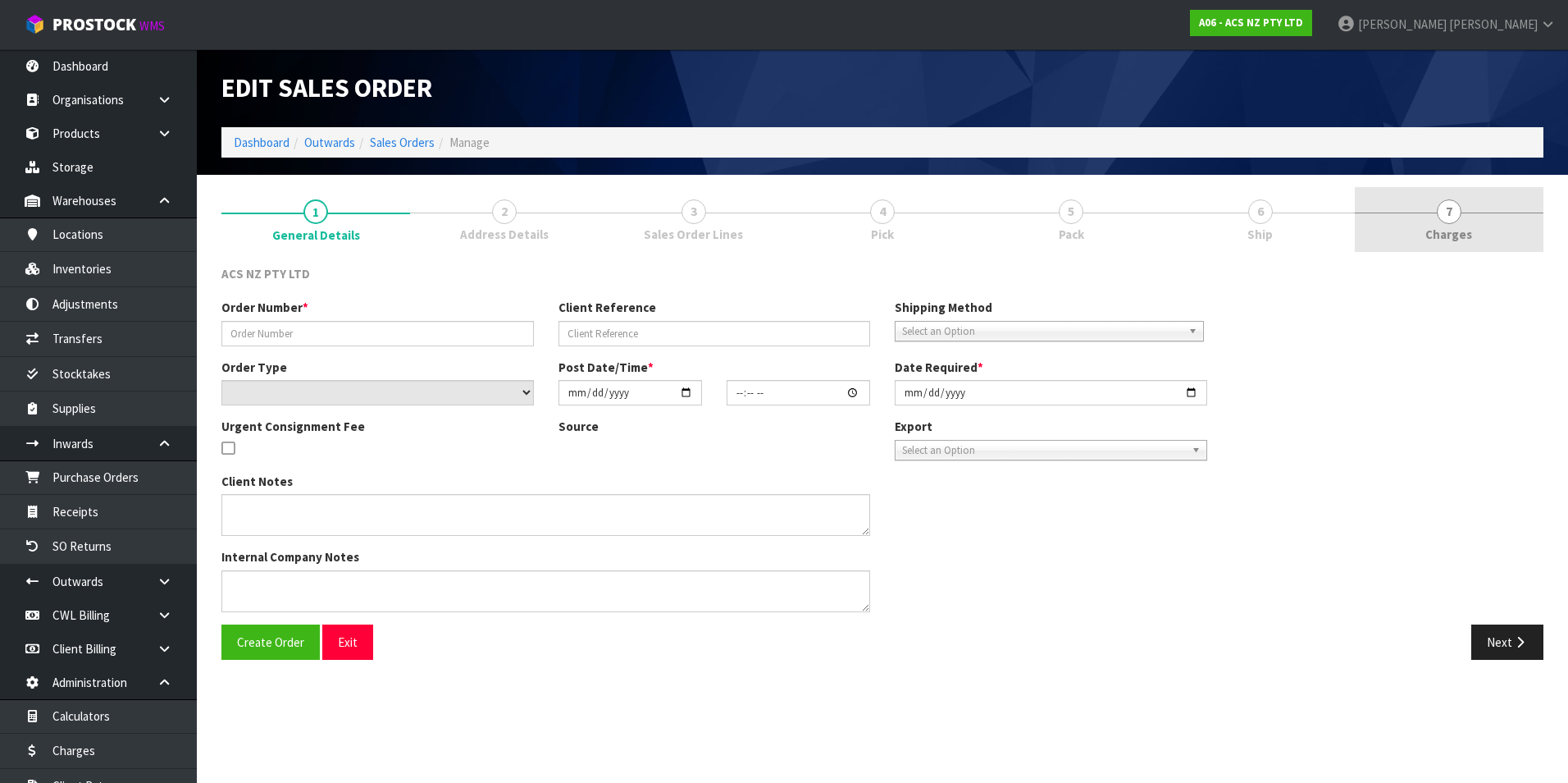
type input "2025-08-06"
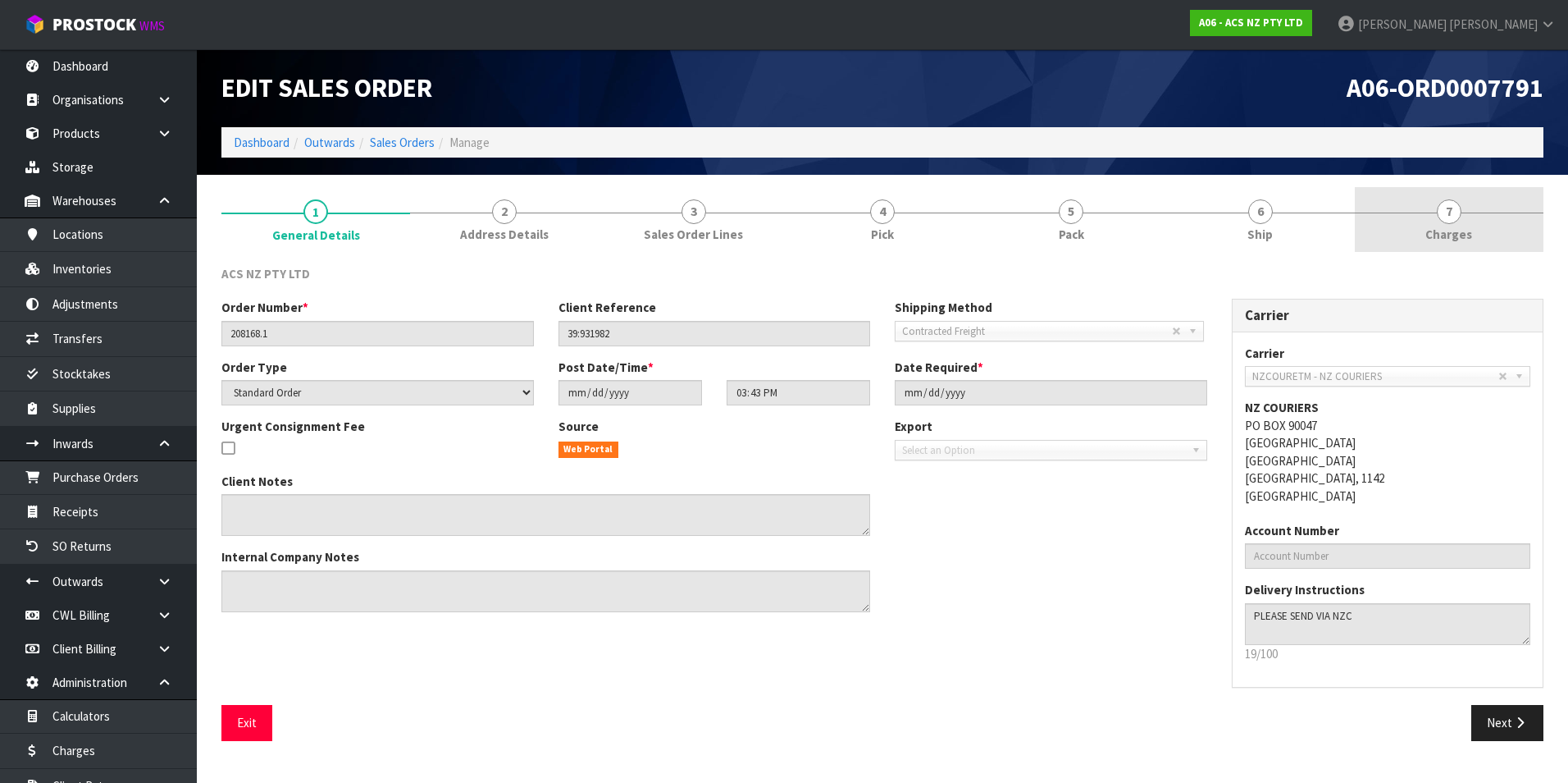
click at [1451, 214] on span "7" at bounding box center [1449, 211] width 25 height 25
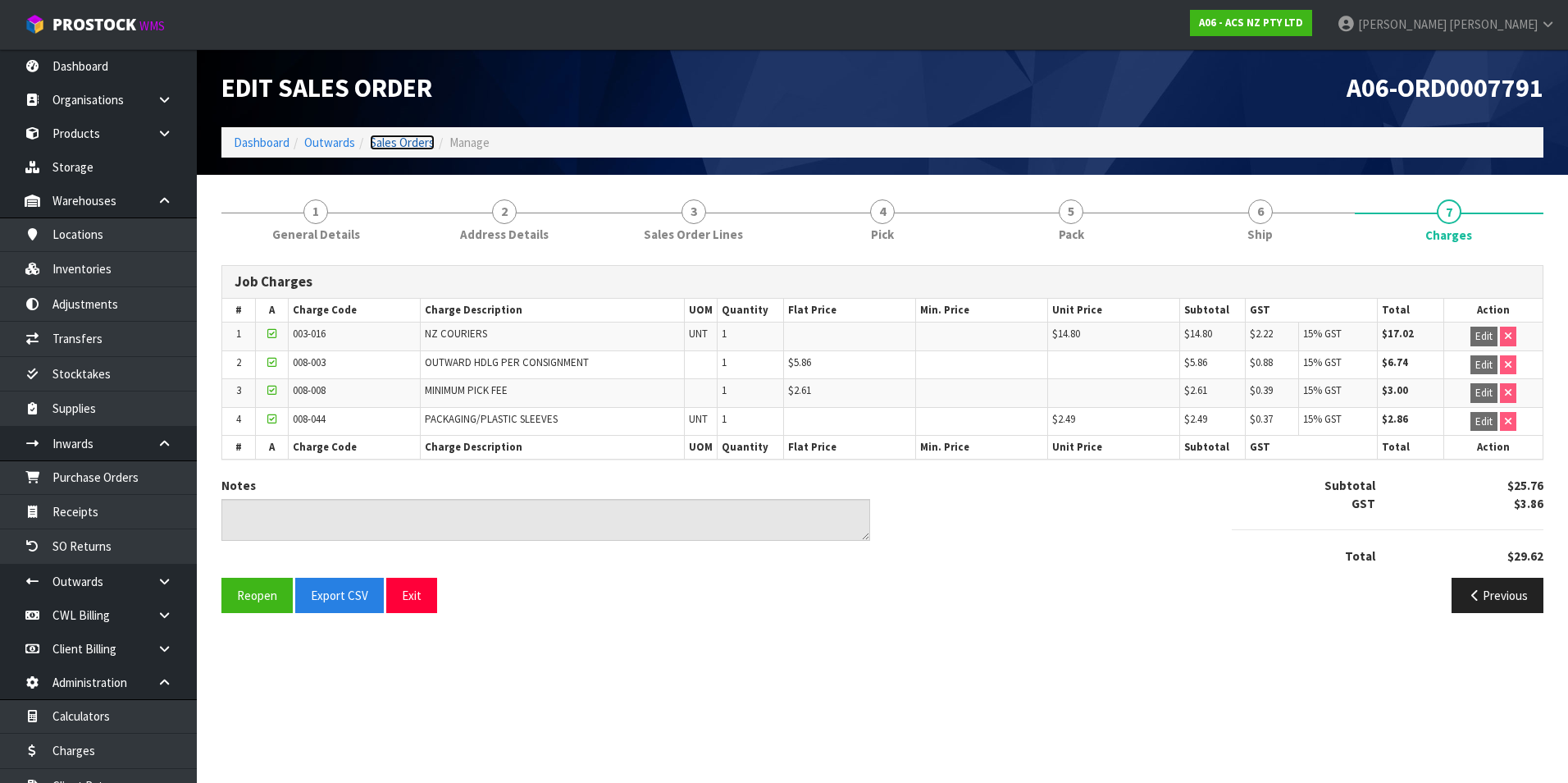
click at [413, 147] on link "Sales Orders" at bounding box center [402, 143] width 65 height 16
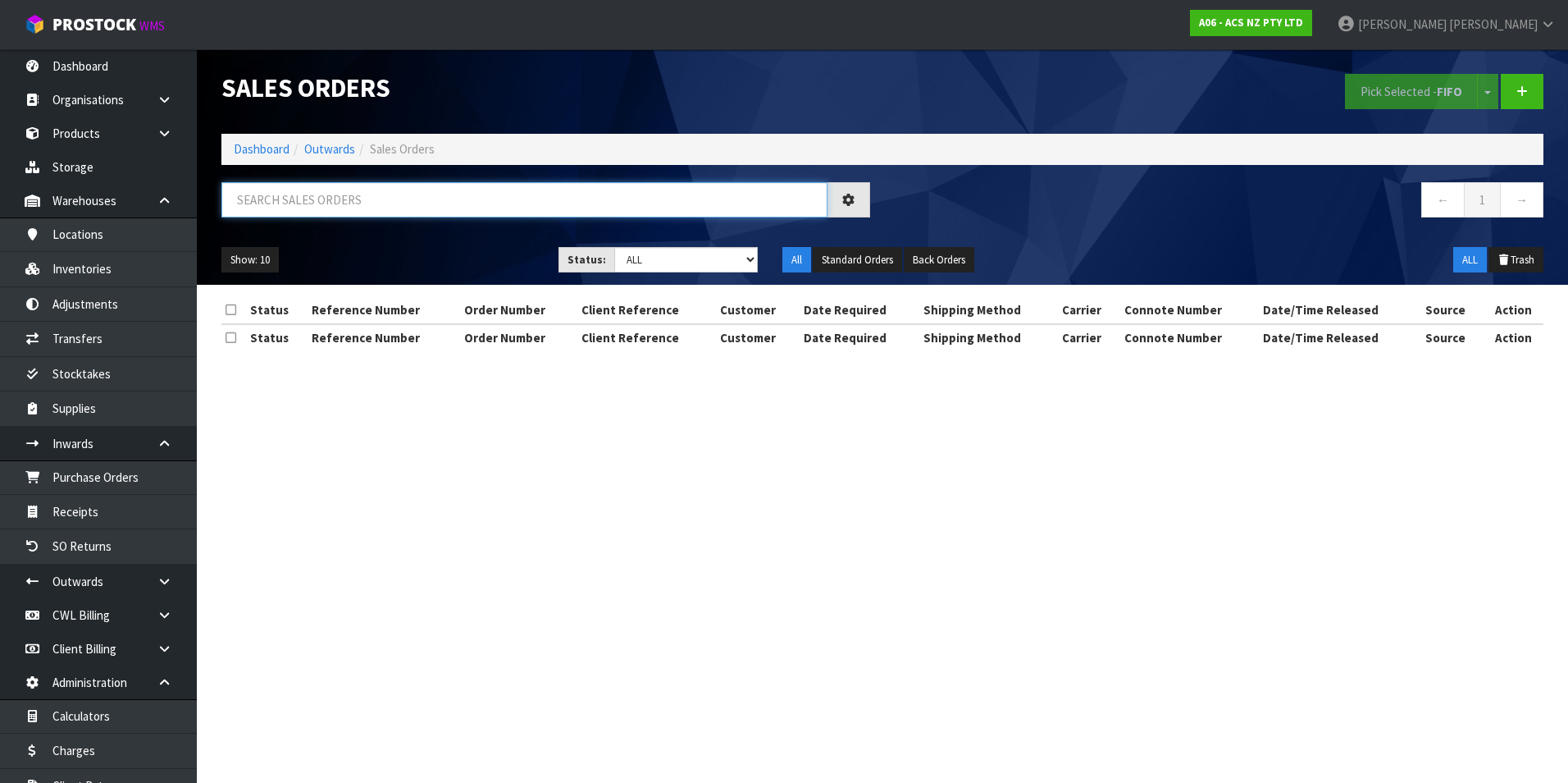
click at [339, 203] on input "text" at bounding box center [524, 200] width 606 height 36
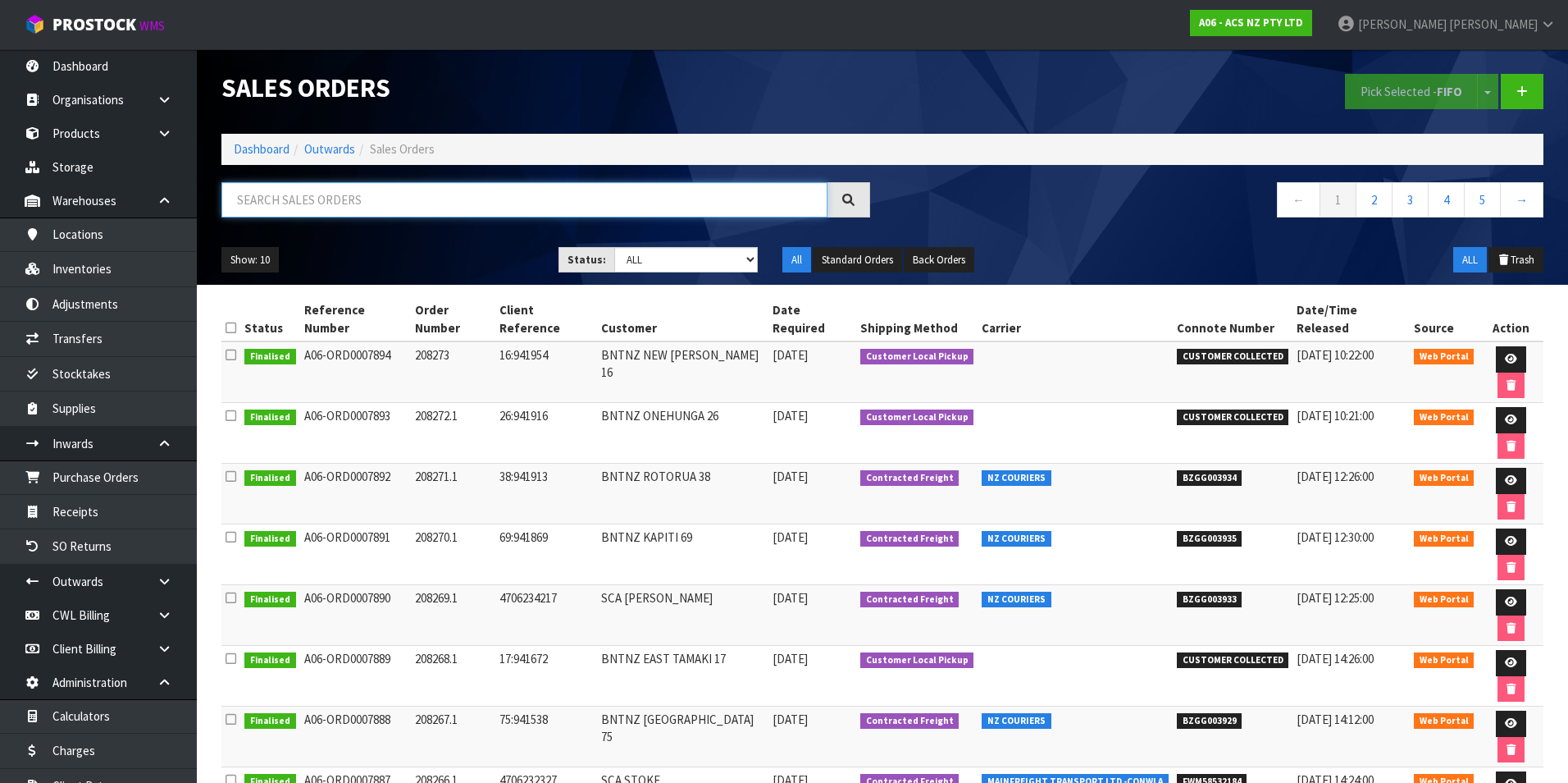
paste input "BZGG003851"
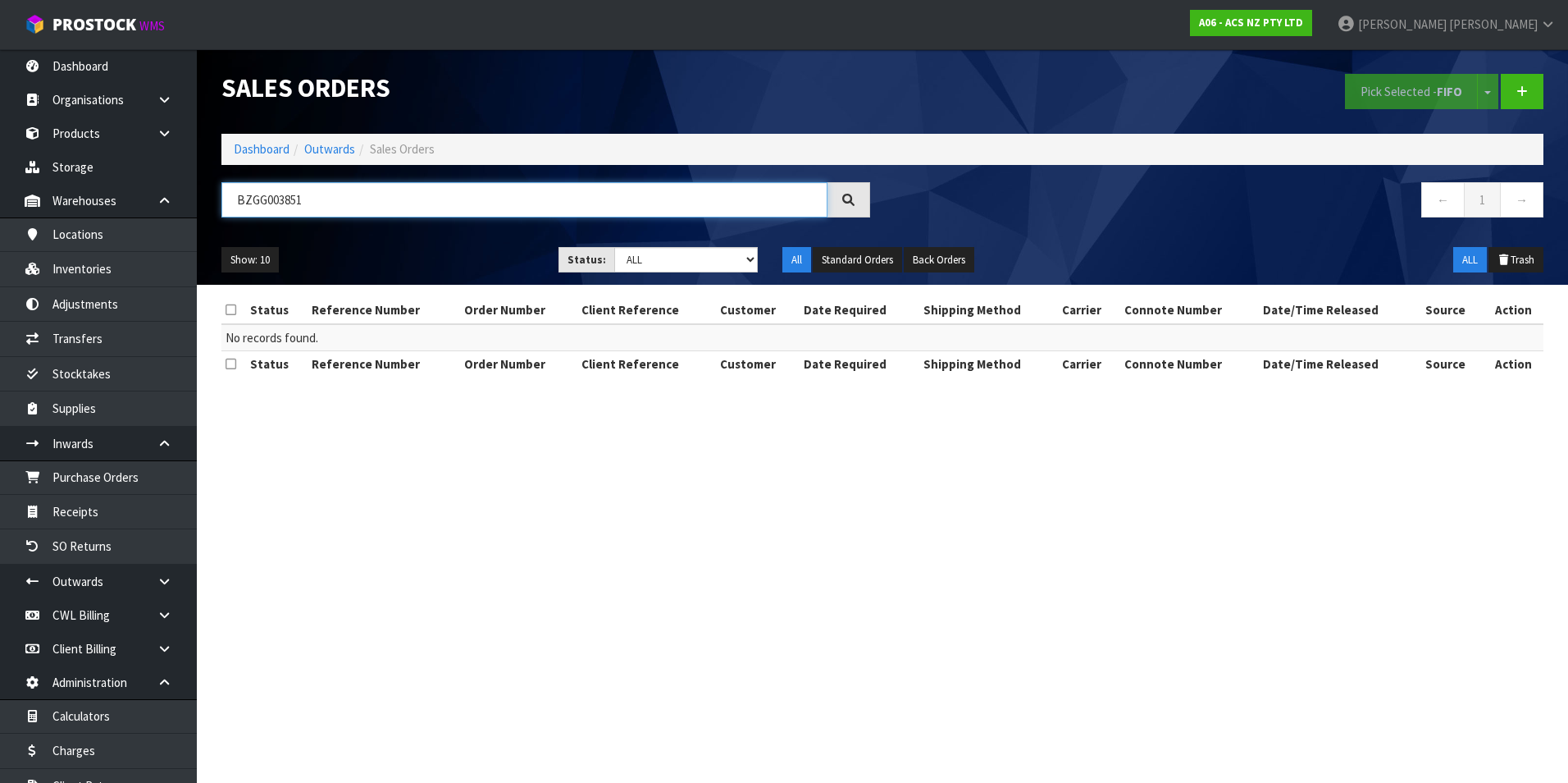
click at [389, 203] on input "BZGG003851" at bounding box center [524, 200] width 606 height 36
type input "B"
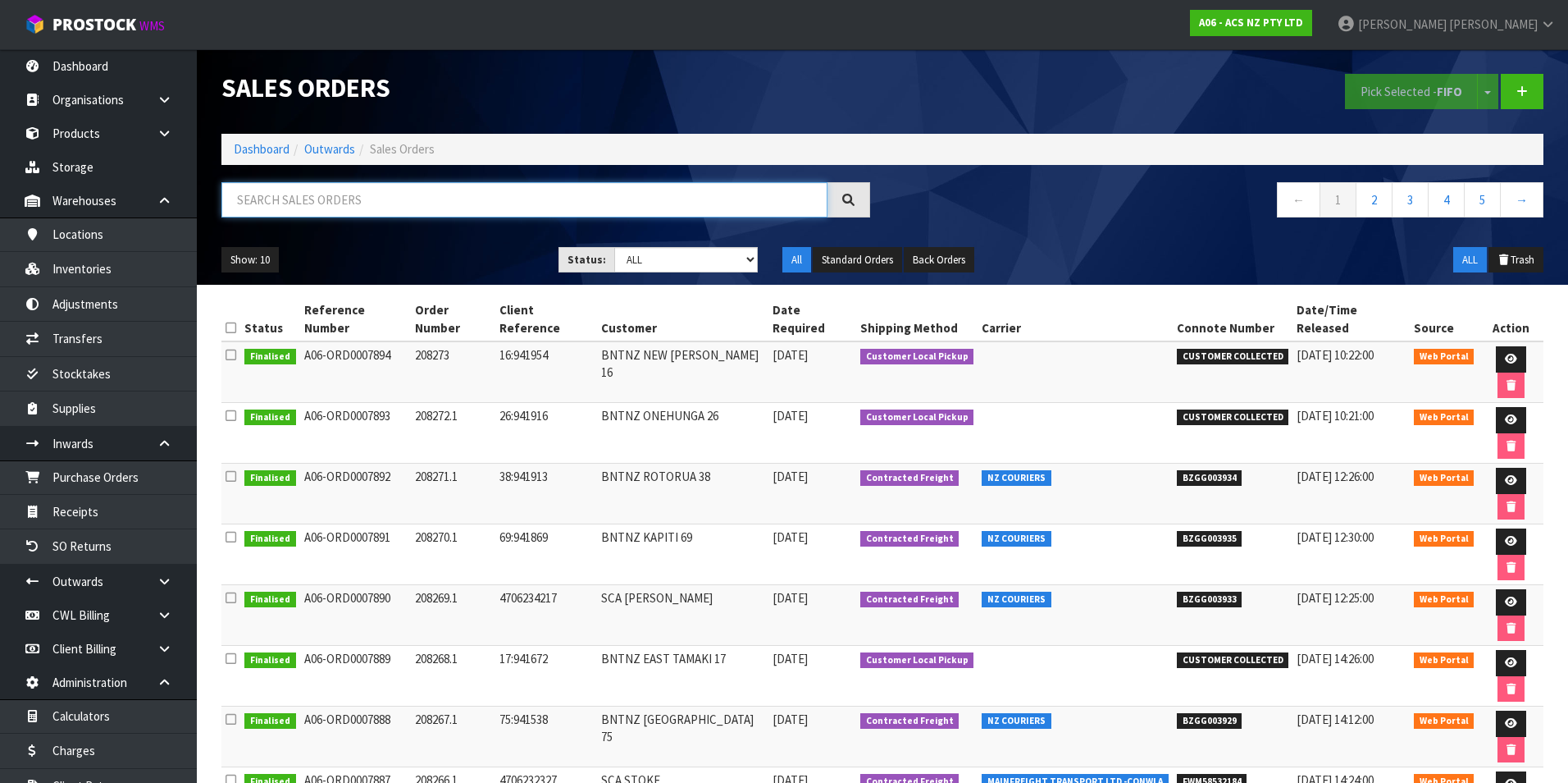
paste input "BZGG003852"
type input "BZGG003852"
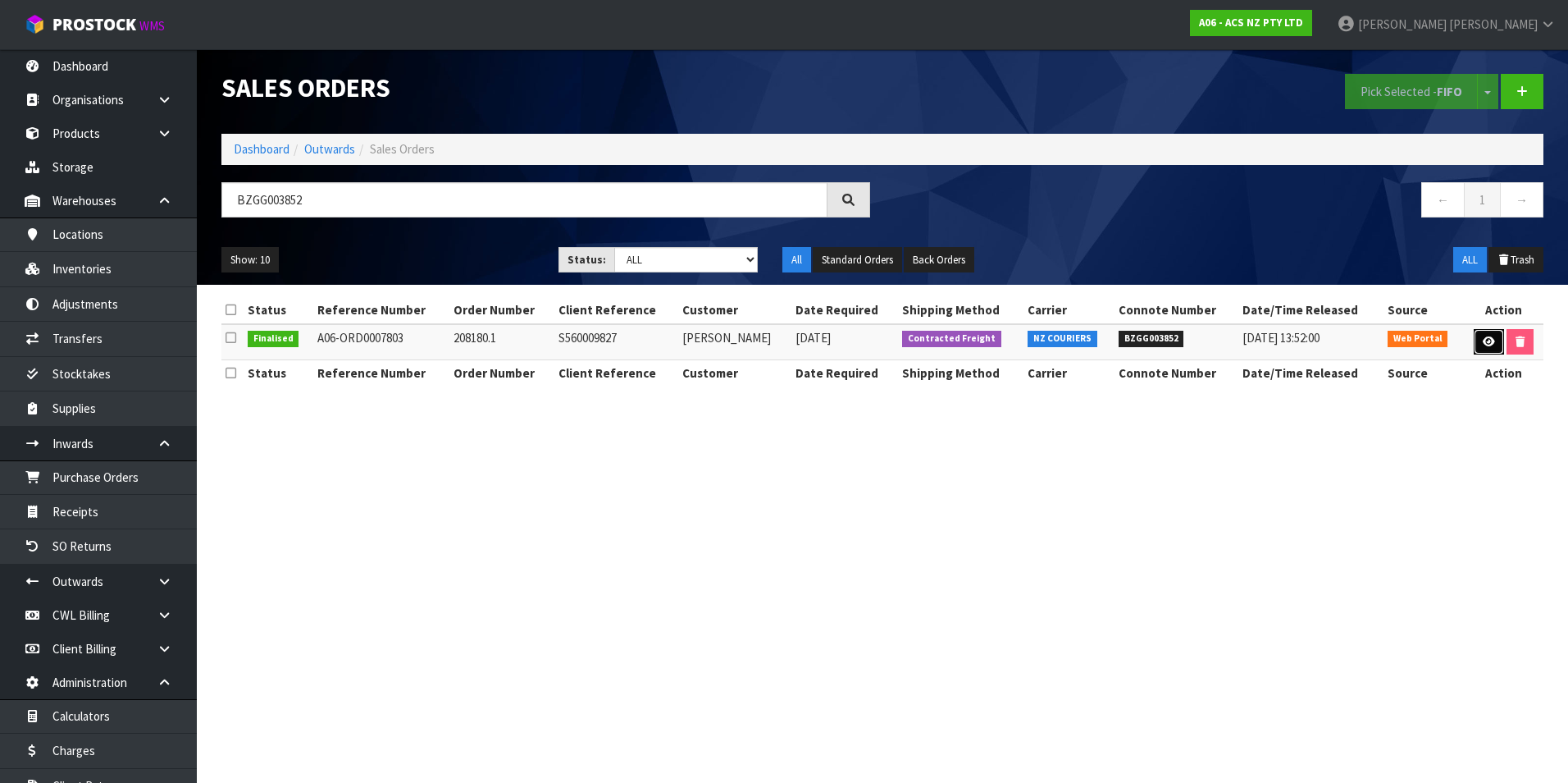
click at [1483, 341] on icon at bounding box center [1489, 341] width 12 height 11
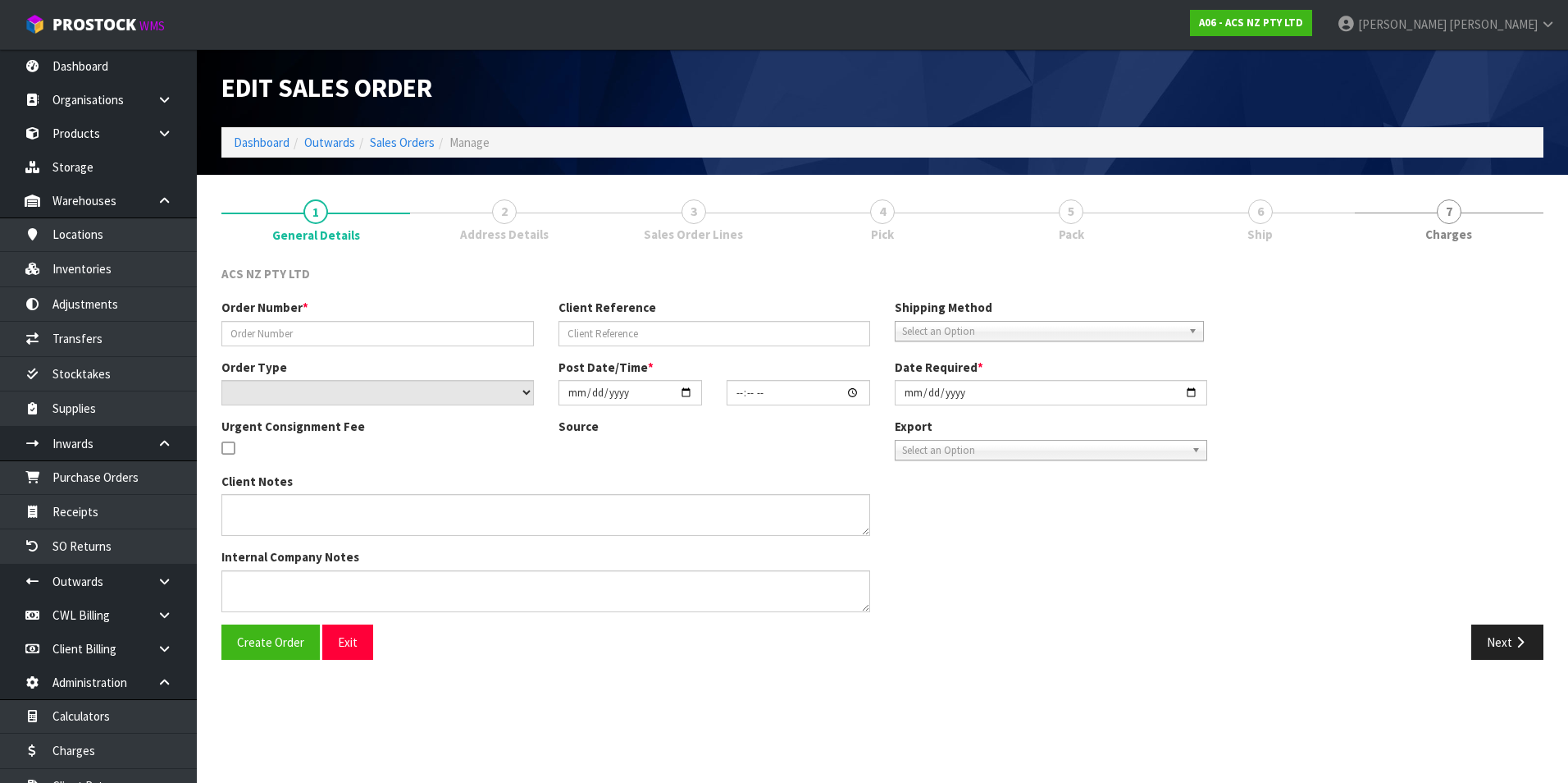
type input "208180.1"
type input "S560009827"
select select "number:0"
type input "2025-08-07"
type input "10:45:00.000"
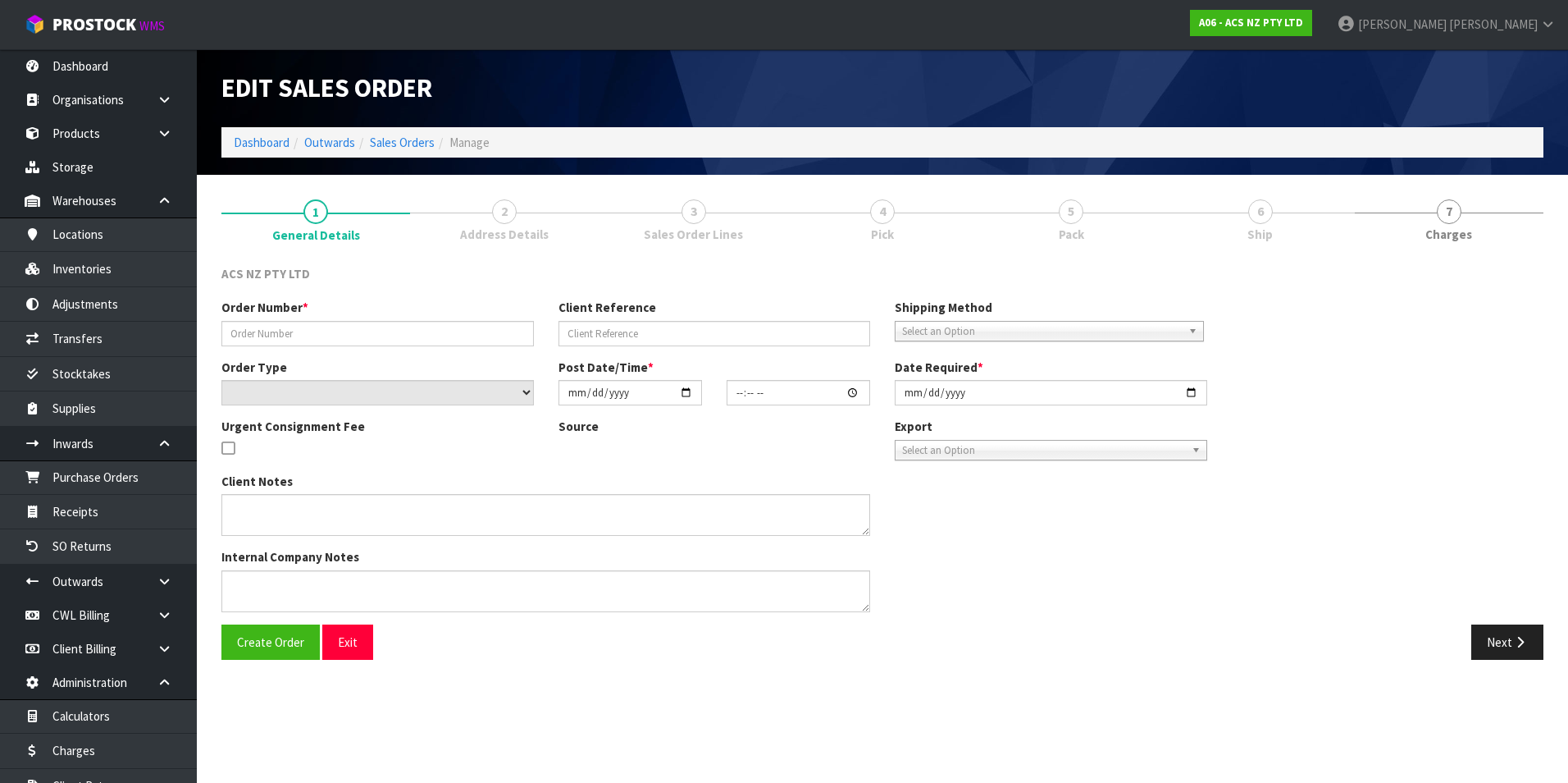
type input "2025-08-07"
type textarea "NZC PLEASE"
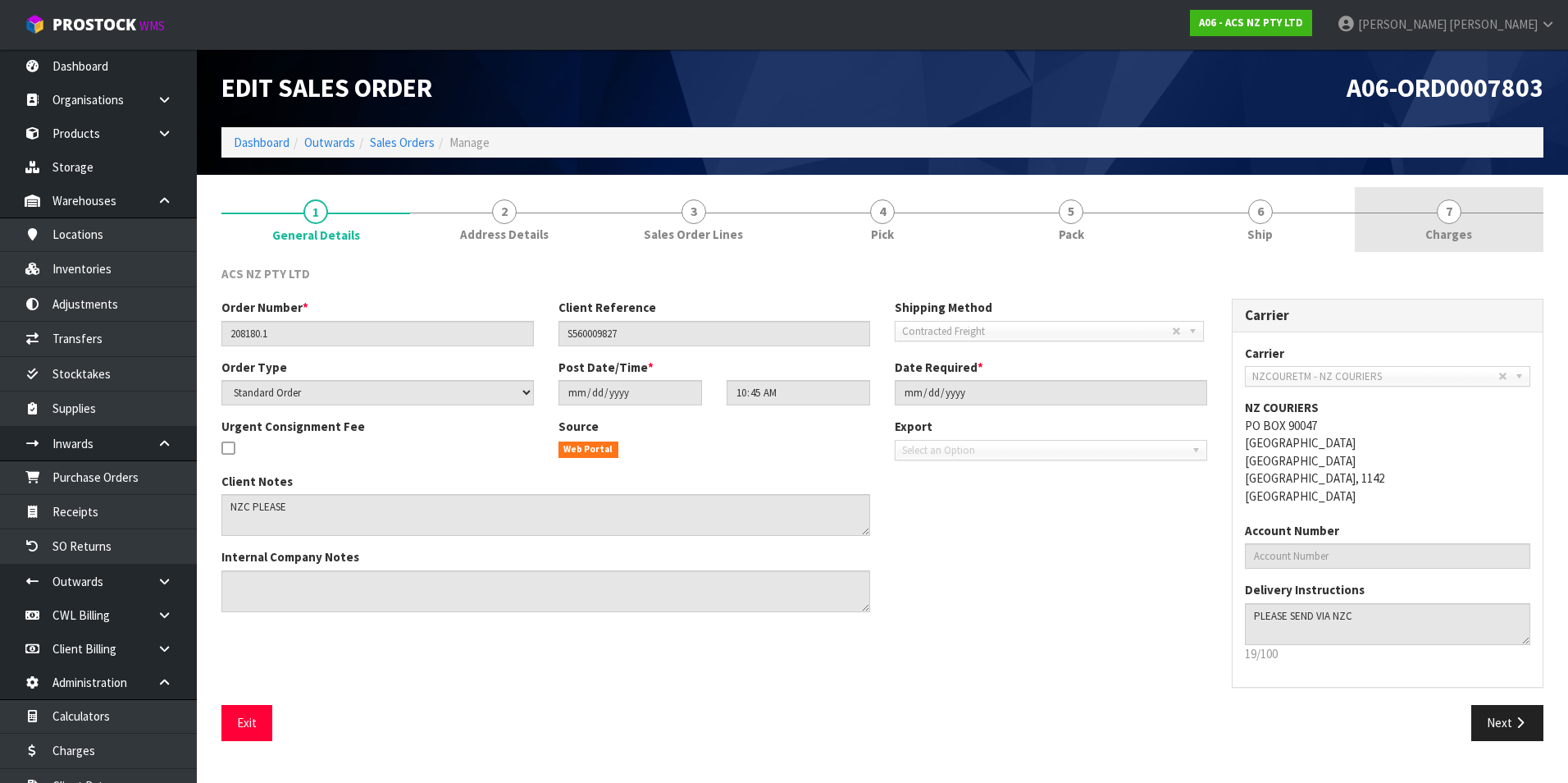
click at [1451, 213] on span "7" at bounding box center [1449, 211] width 25 height 25
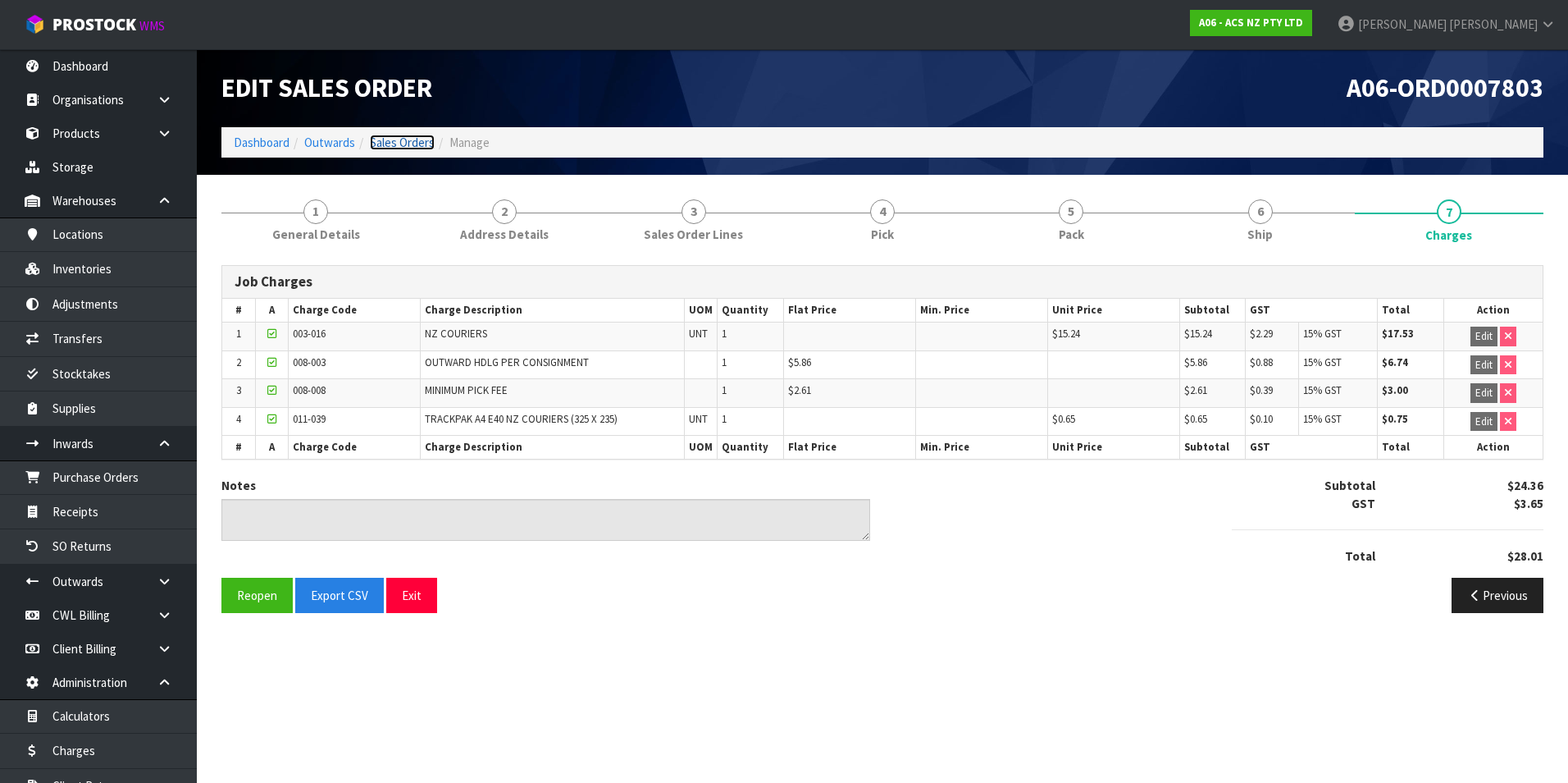
click at [427, 139] on link "Sales Orders" at bounding box center [402, 143] width 65 height 16
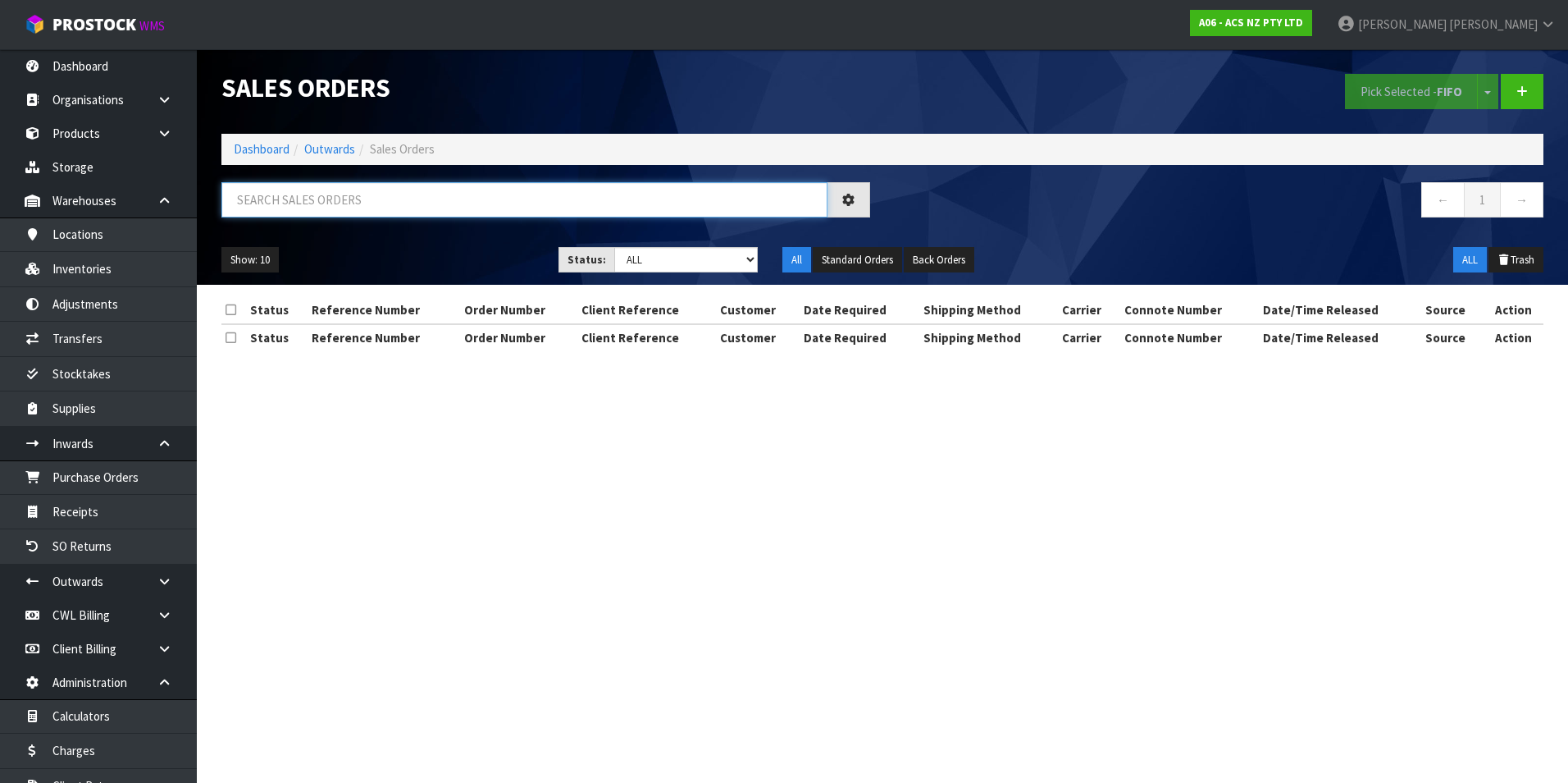
click at [290, 200] on input "text" at bounding box center [524, 200] width 606 height 36
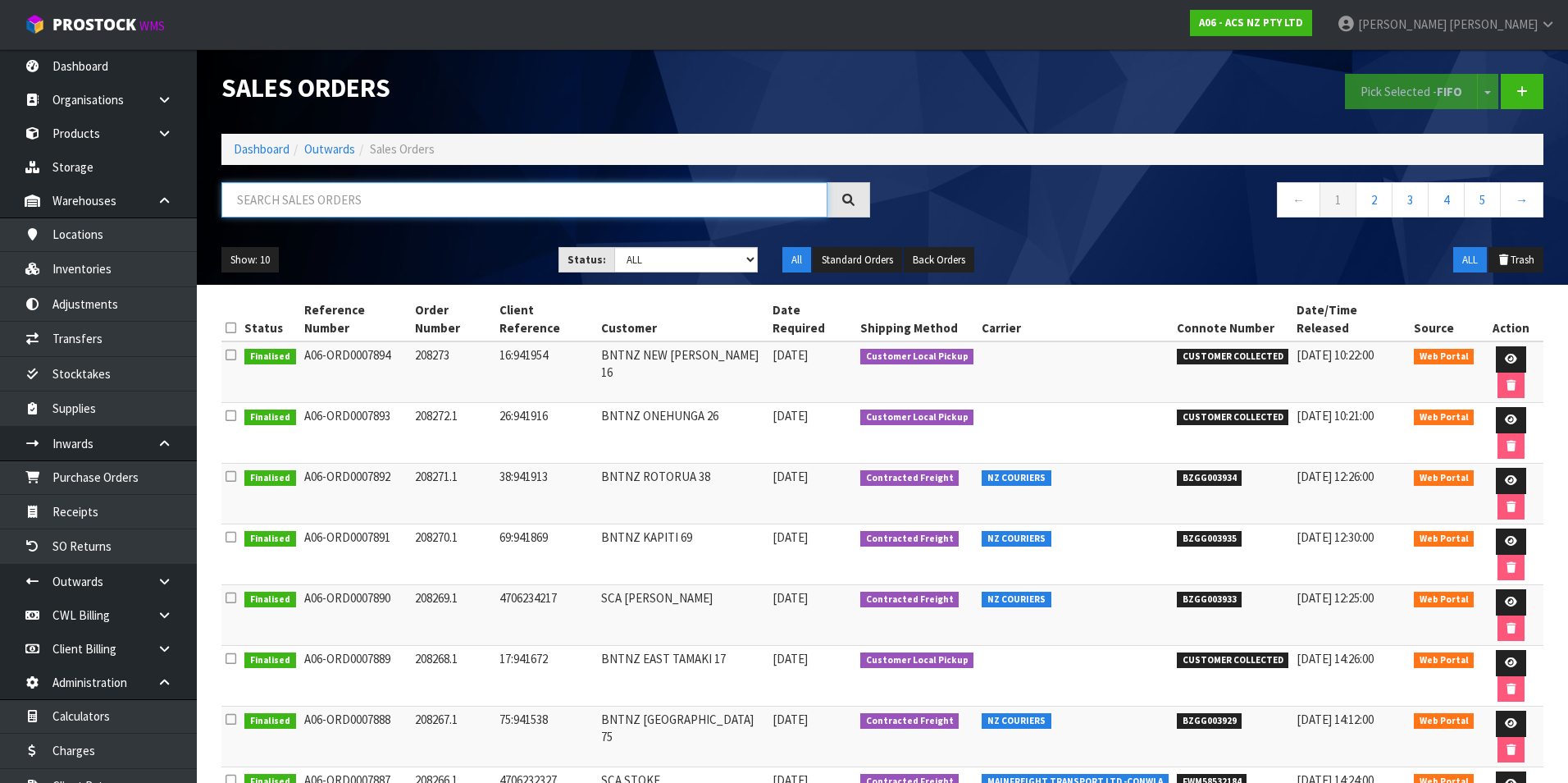
paste input "BZGG003854"
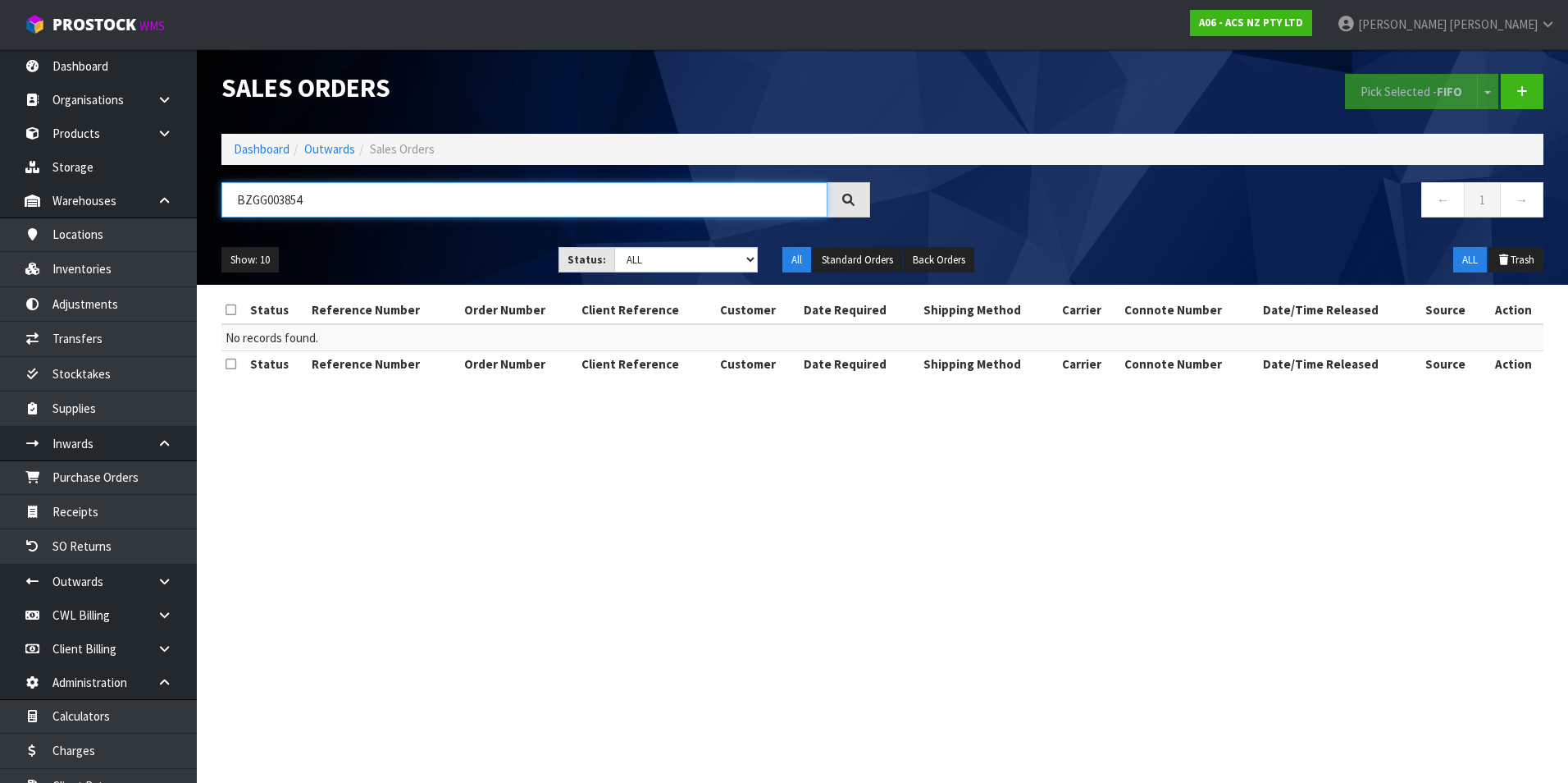
click at [353, 193] on input "BZGG003854" at bounding box center [524, 200] width 606 height 36
type input "B"
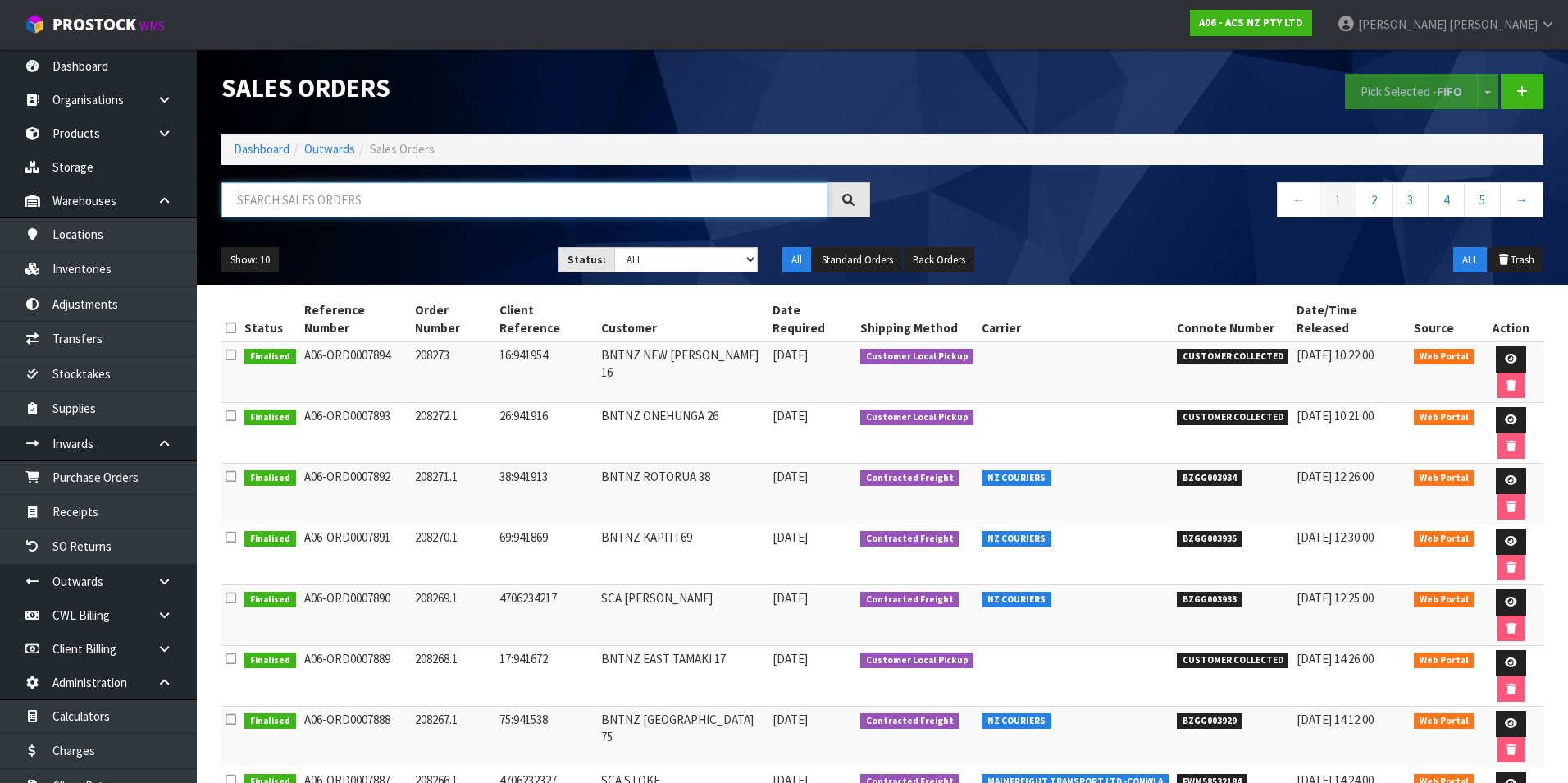
paste input "BZGG003837"
type input "BZGG003837"
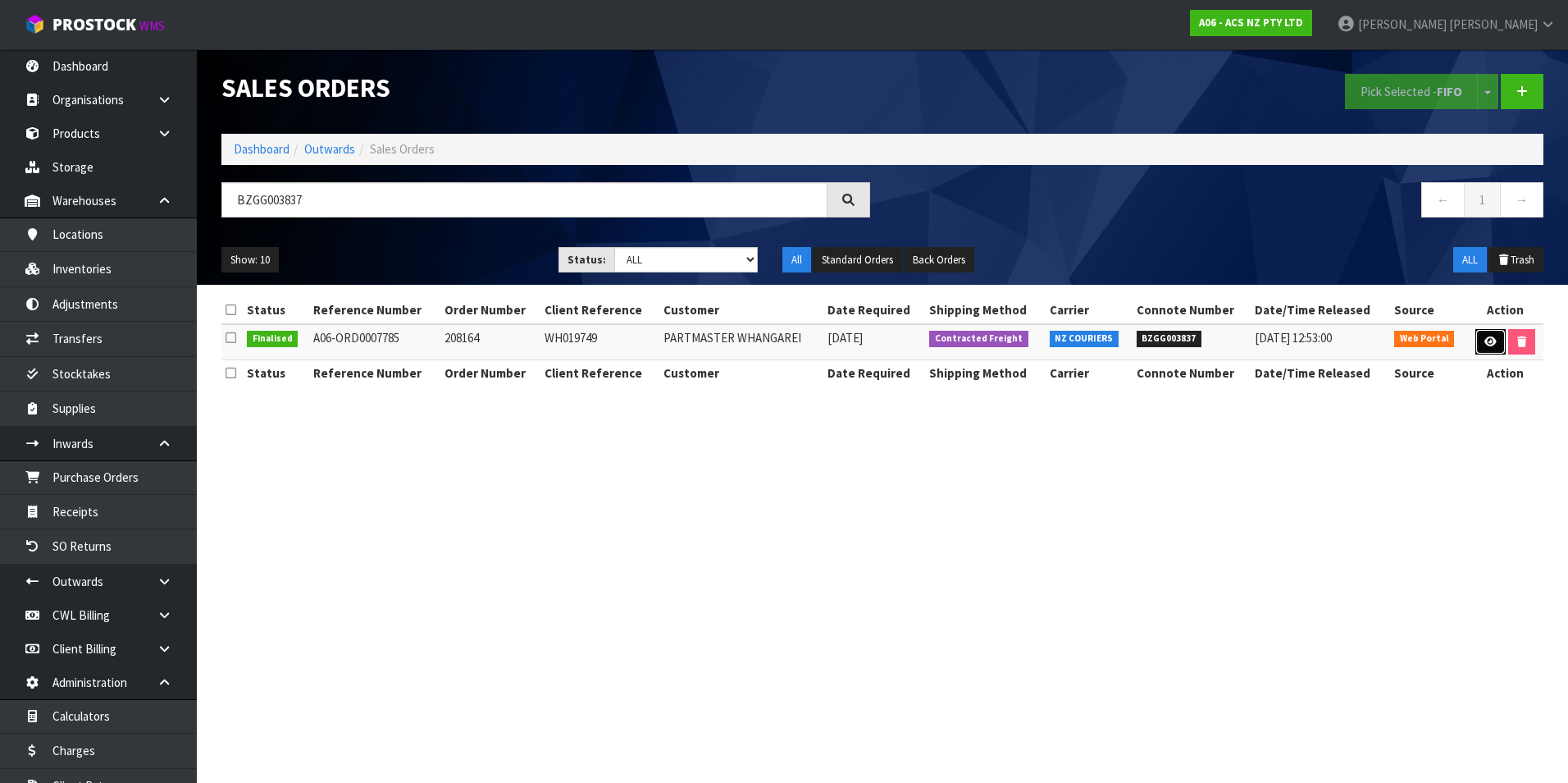
click at [1495, 342] on link at bounding box center [1490, 342] width 31 height 27
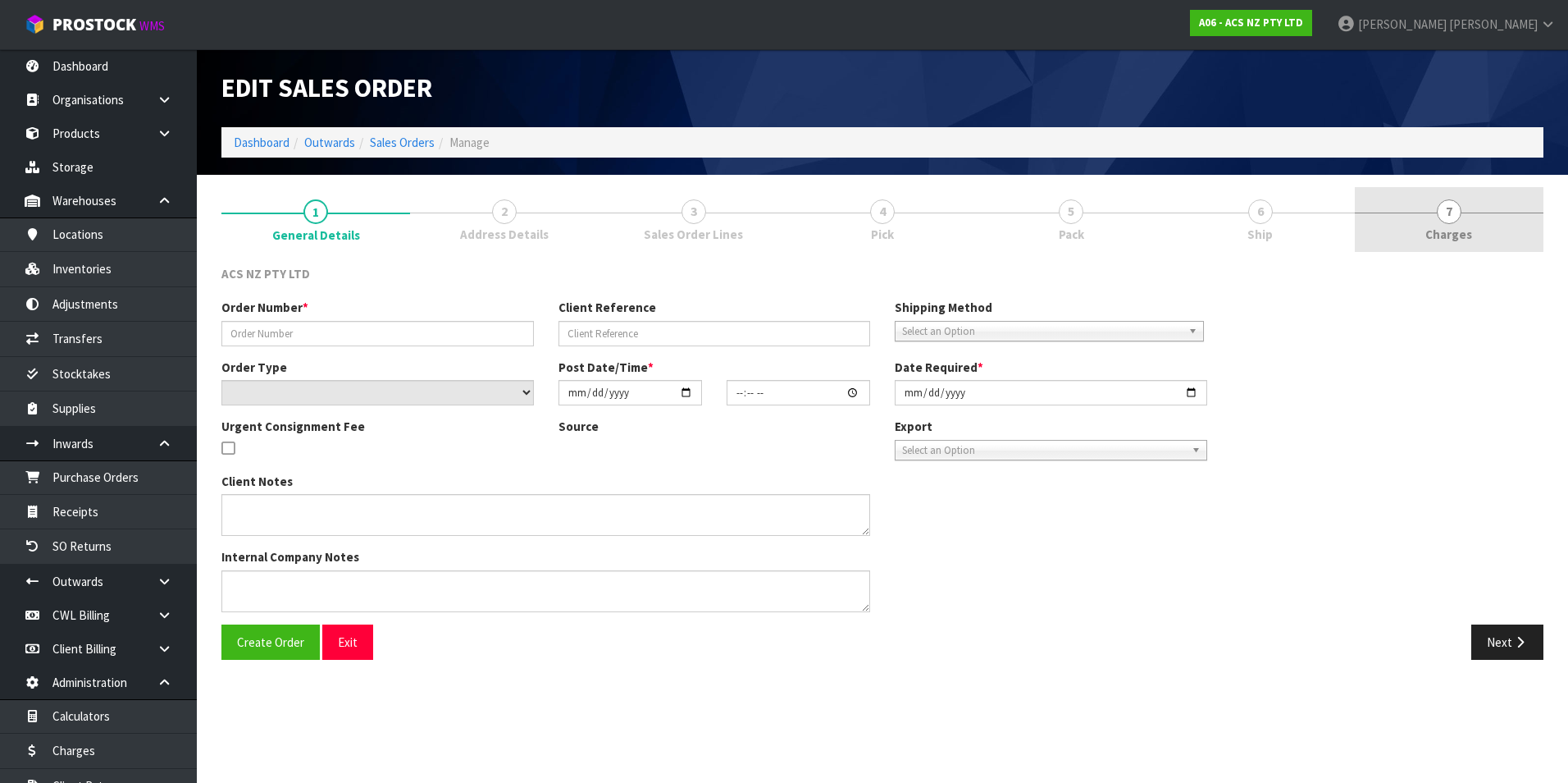
click at [1457, 215] on span "7" at bounding box center [1449, 211] width 25 height 25
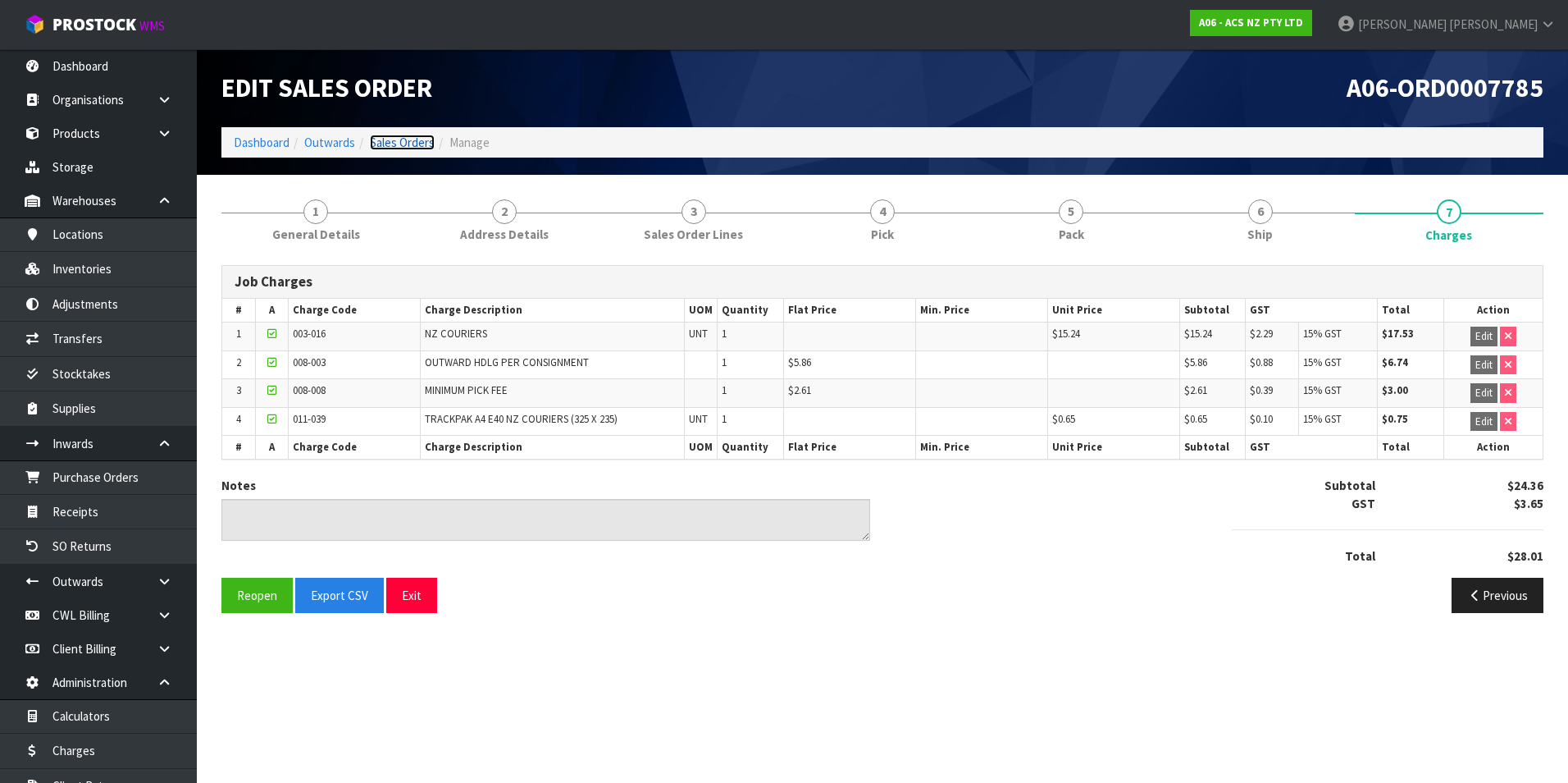
click at [409, 143] on link "Sales Orders" at bounding box center [402, 143] width 65 height 16
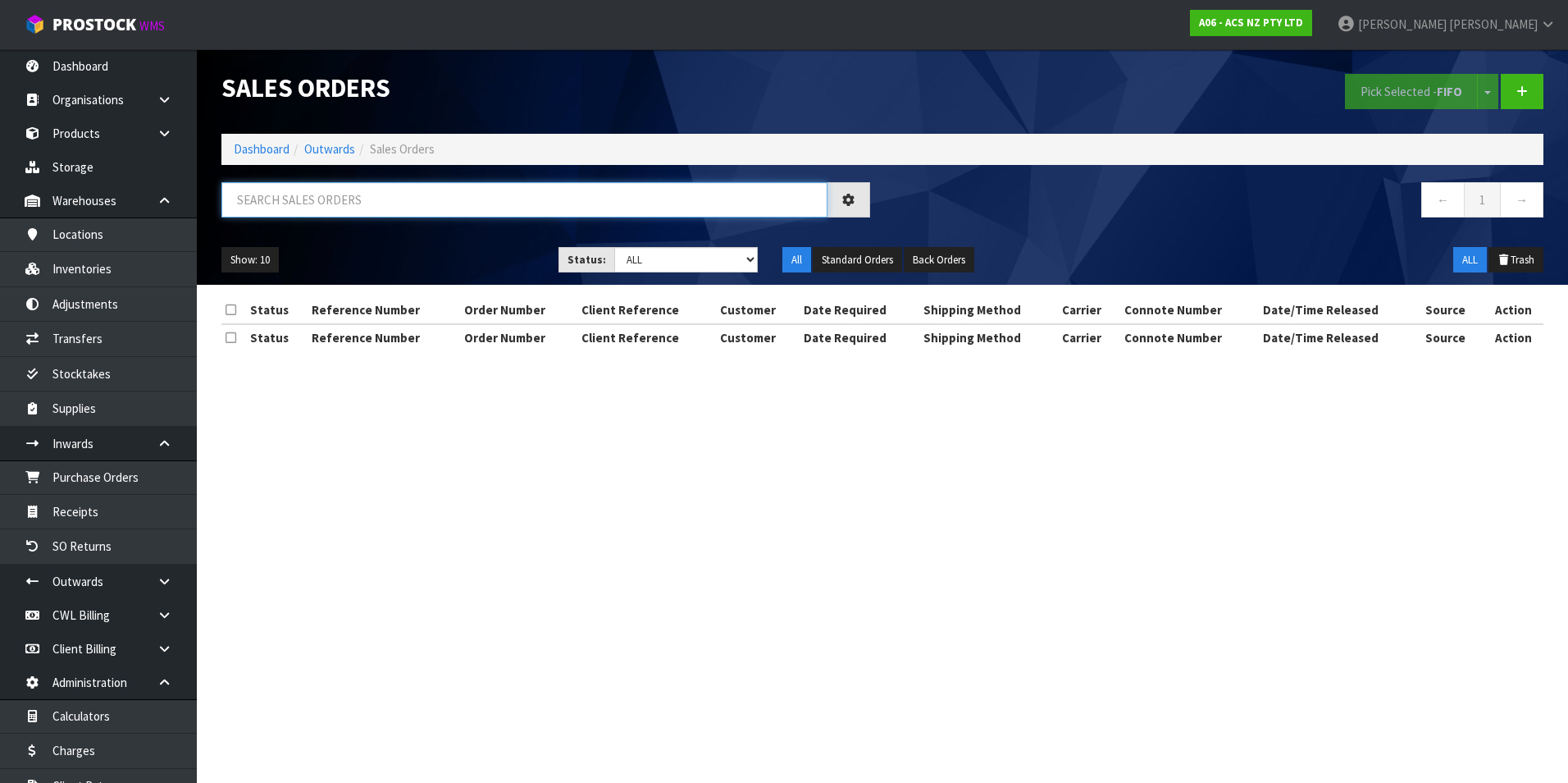
click at [267, 202] on input "text" at bounding box center [524, 200] width 606 height 36
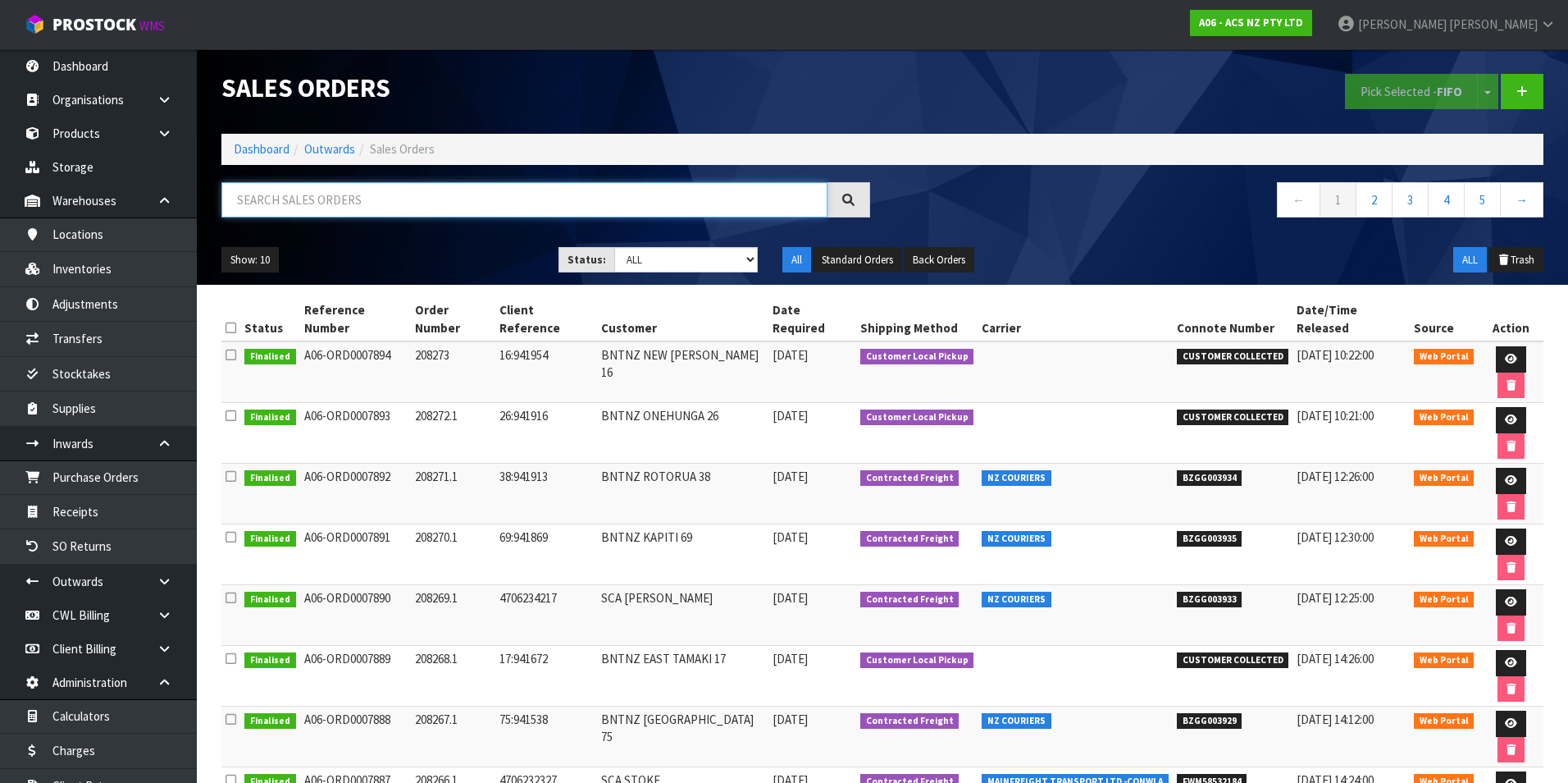
paste input "BZGG003839"
type input "BZGG003839"
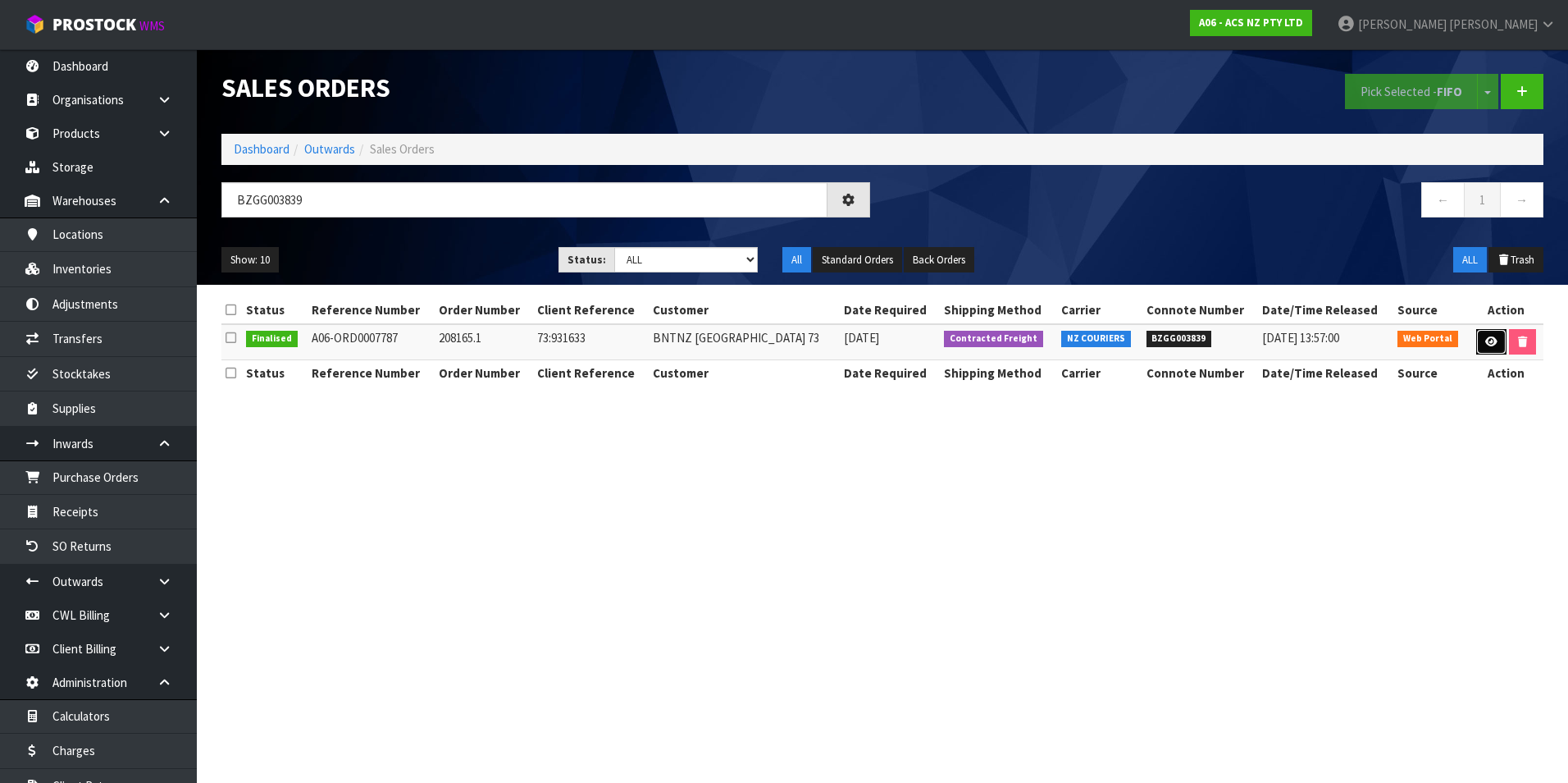
click at [1478, 343] on link at bounding box center [1491, 342] width 31 height 27
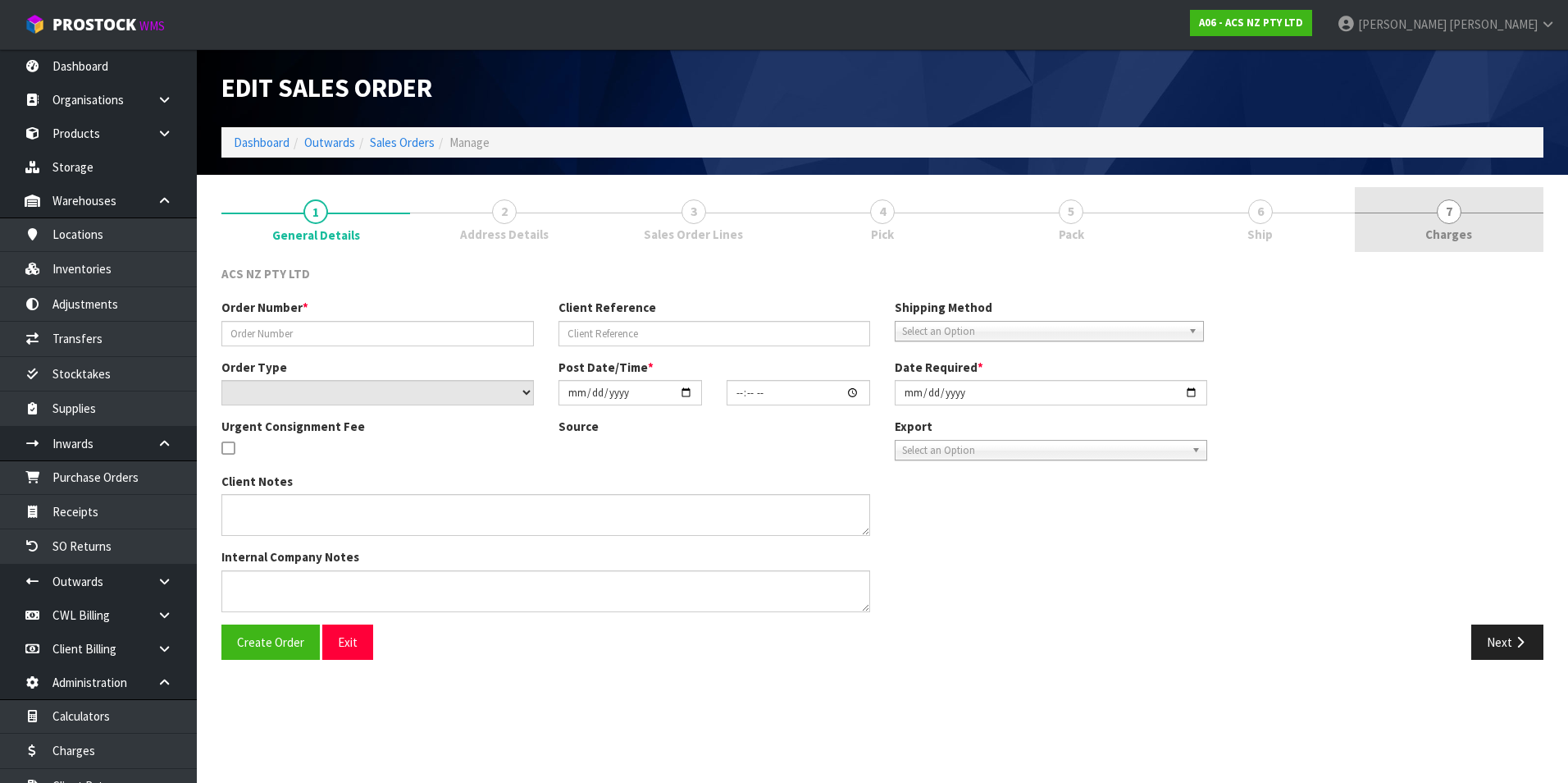
type input "208165.1"
type input "73:931633"
select select "number:0"
type input "2025-08-05"
type input "10:07:00.000"
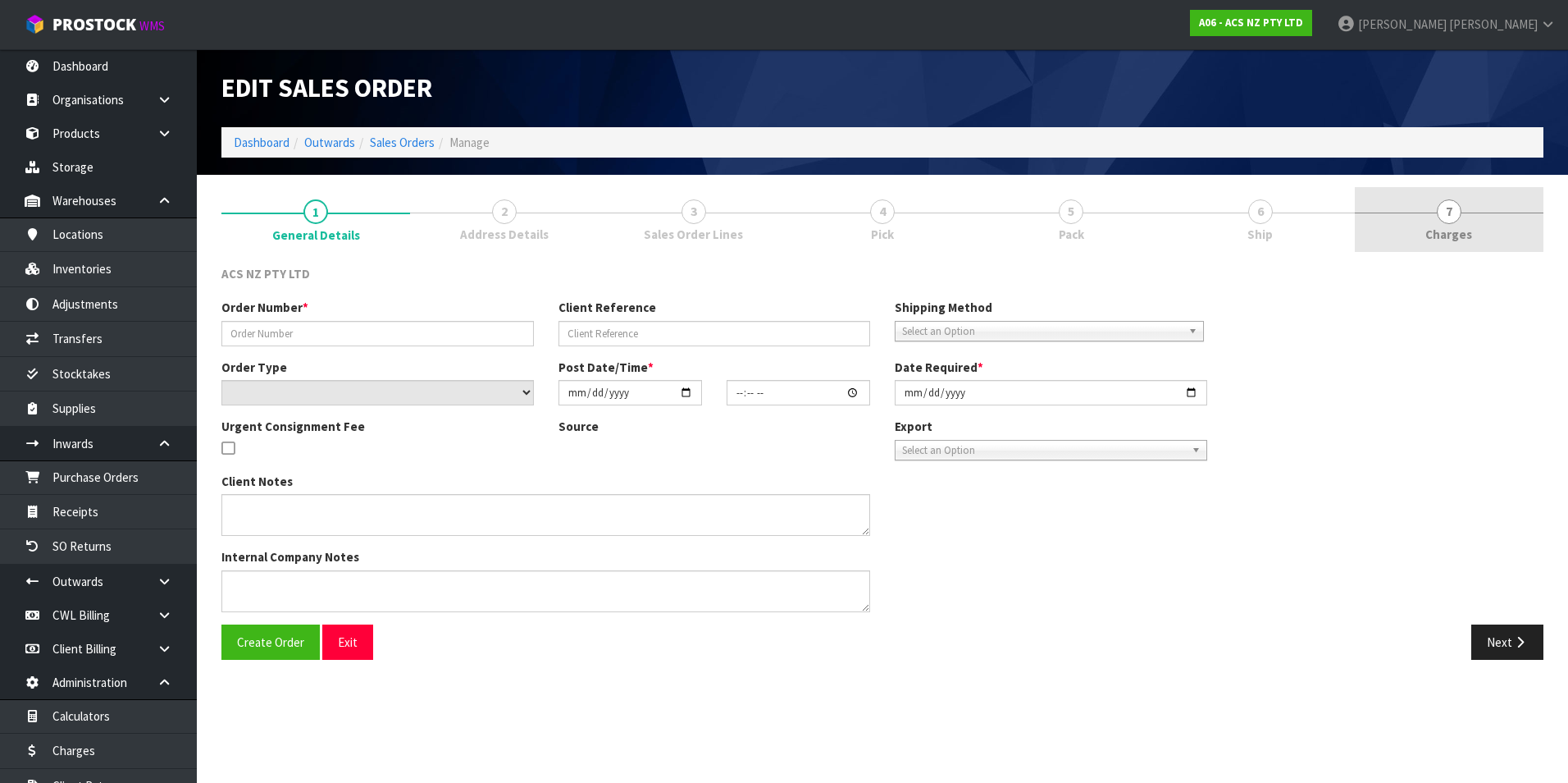
type input "2025-08-05"
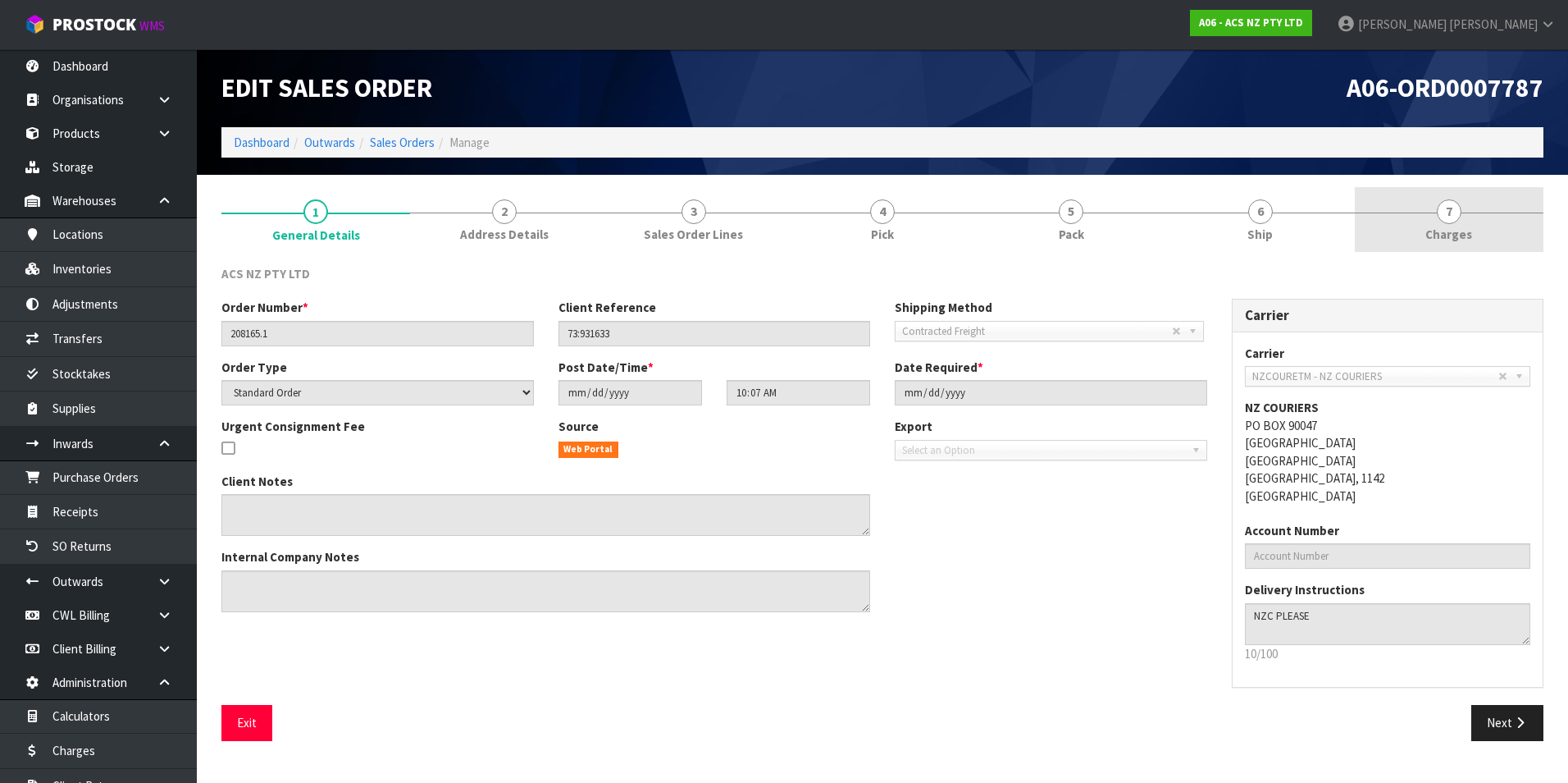
click at [1451, 213] on span "7" at bounding box center [1449, 211] width 25 height 25
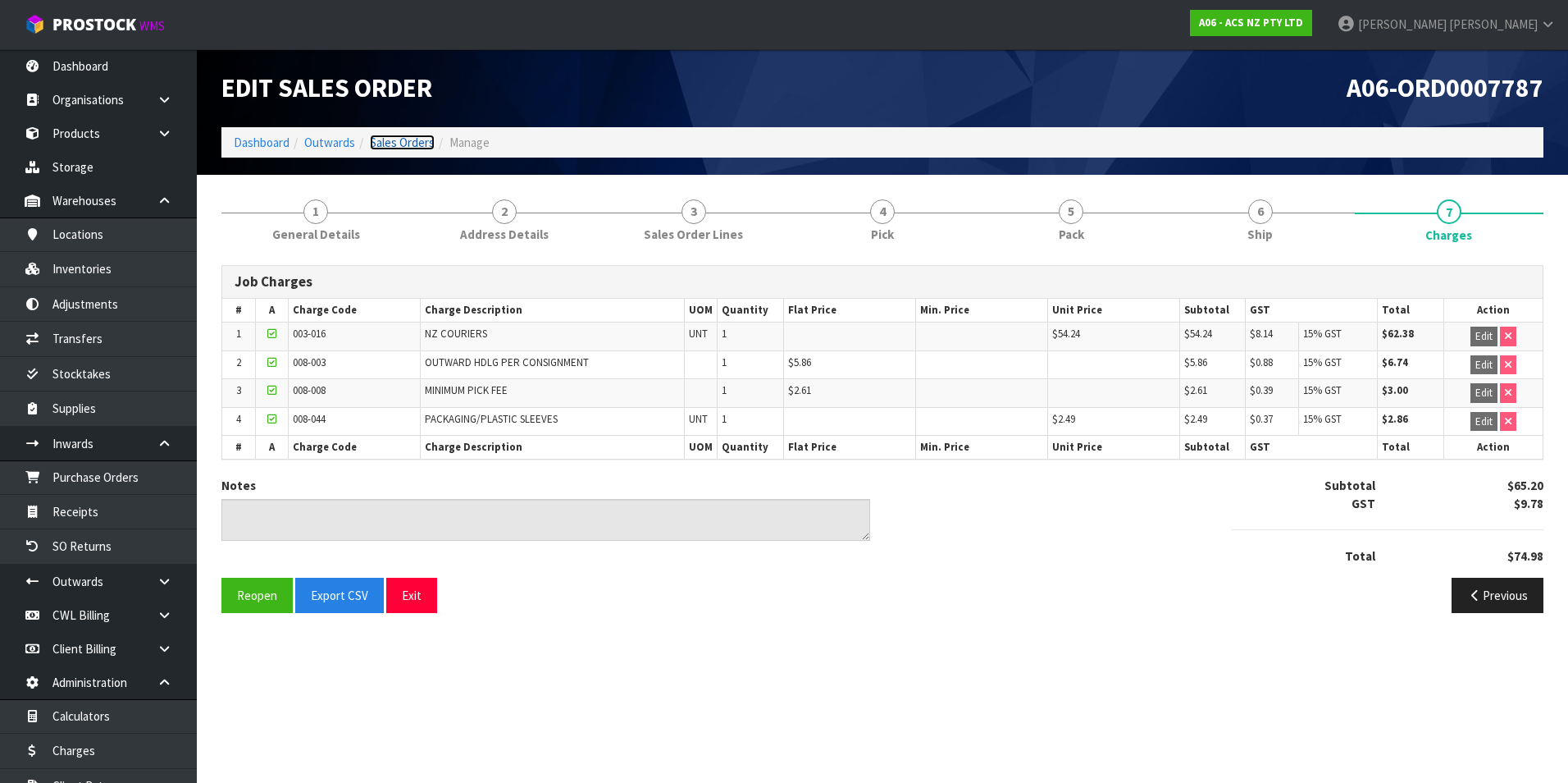
click at [412, 144] on link "Sales Orders" at bounding box center [402, 143] width 65 height 16
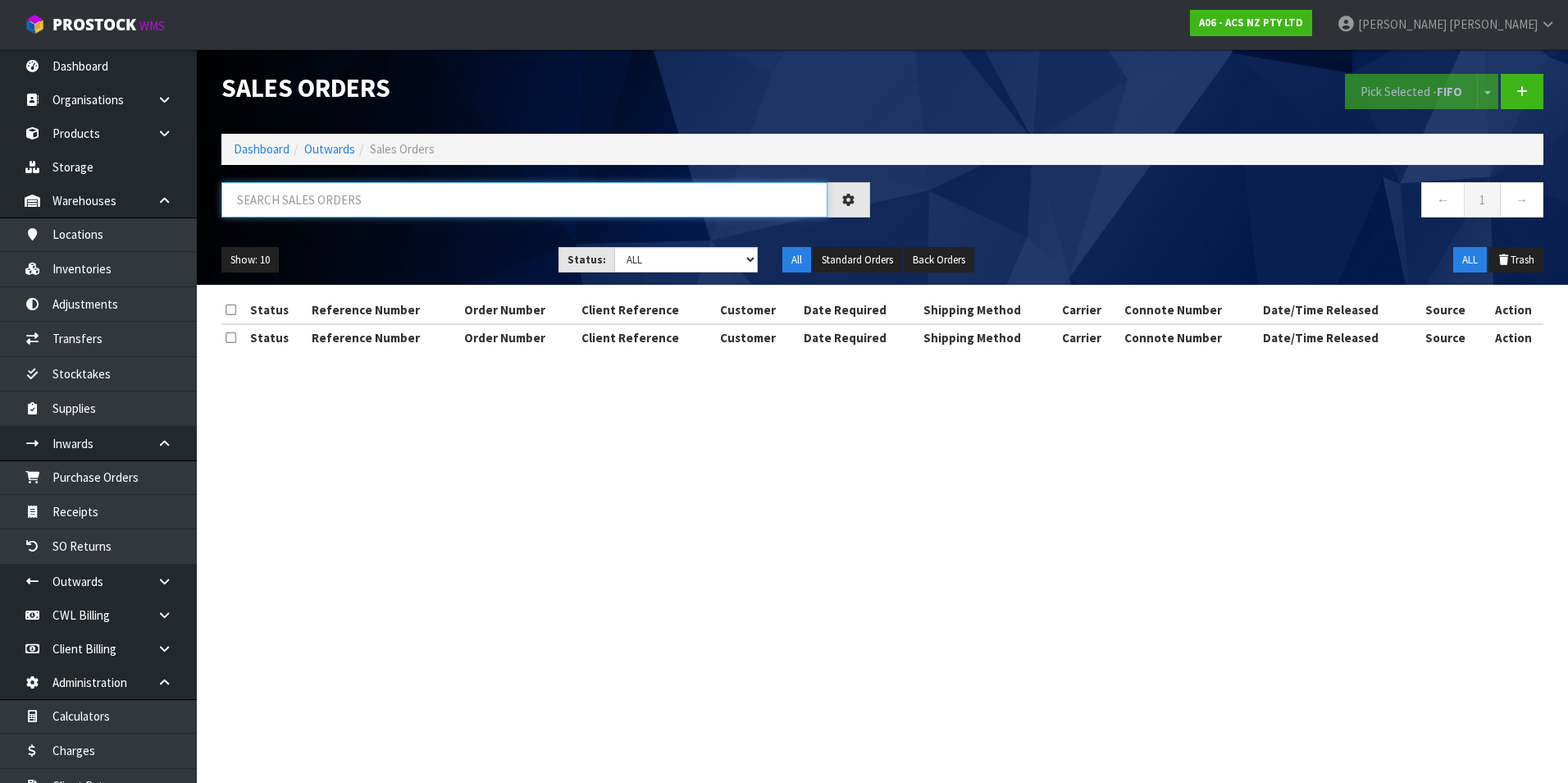
click at [257, 203] on input "text" at bounding box center [524, 200] width 606 height 36
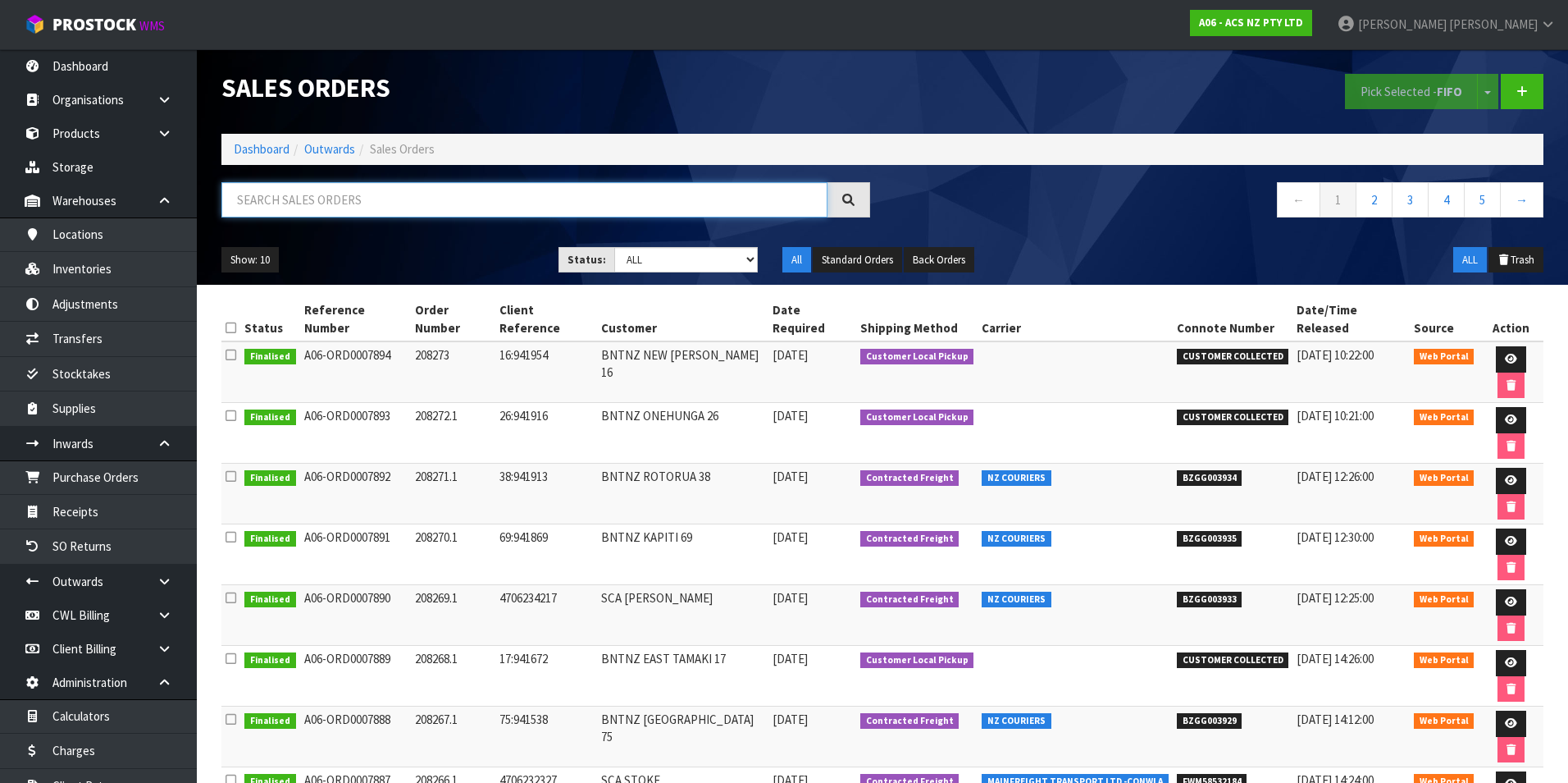
paste input "BZGG003841"
type input "BZGG003841"
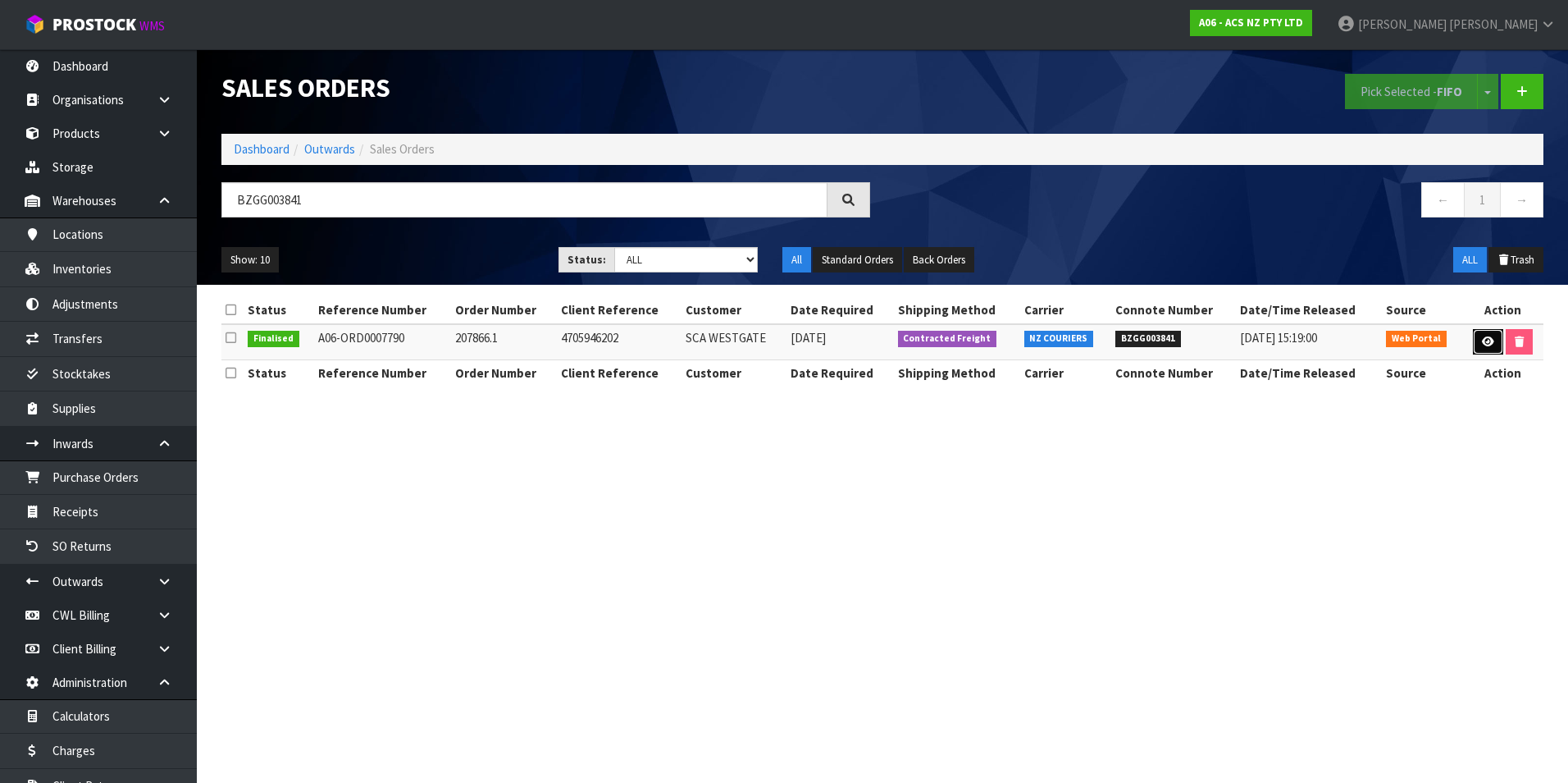
click at [1490, 345] on icon at bounding box center [1488, 341] width 12 height 11
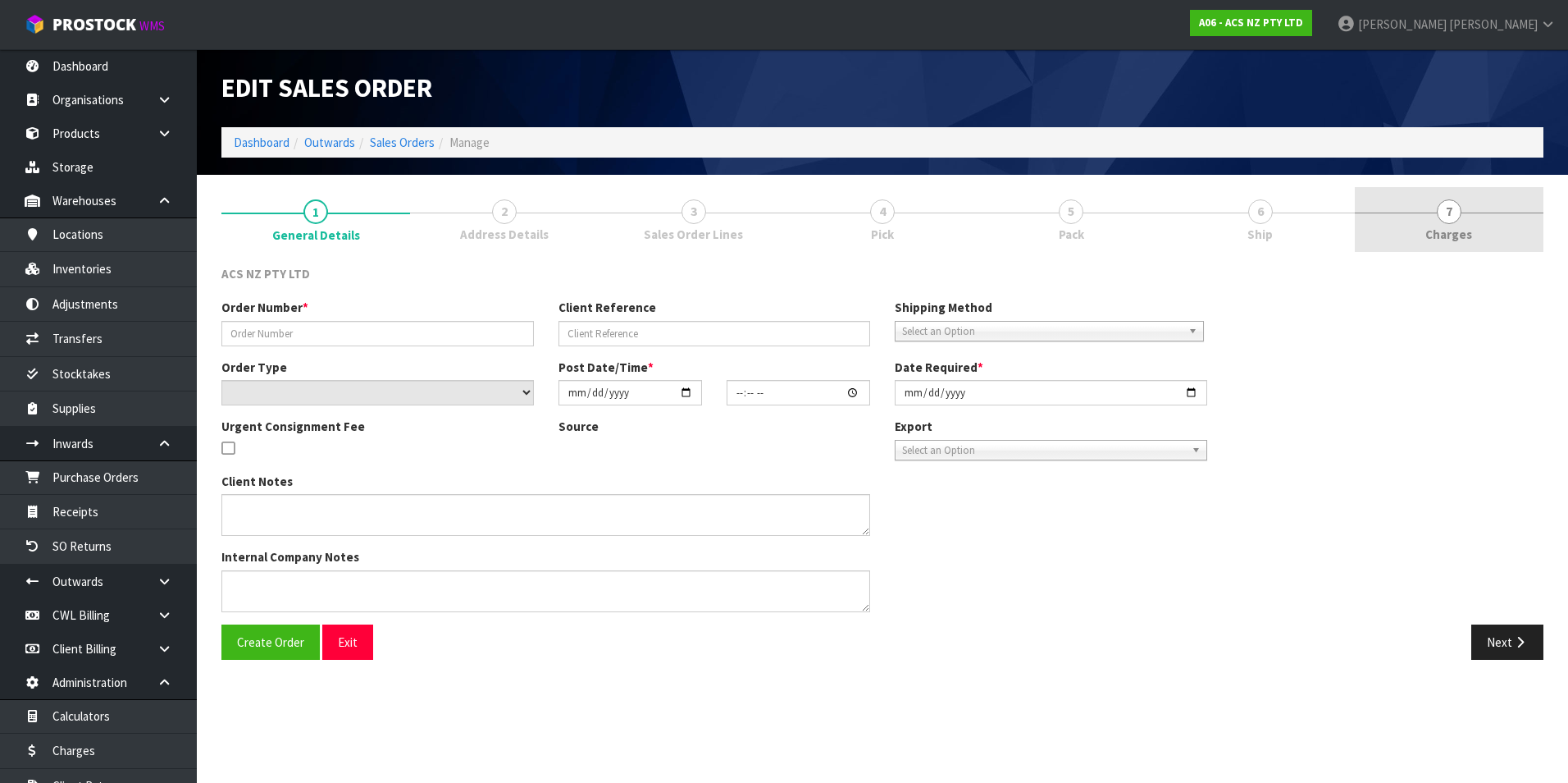
type input "207866.1"
type input "4705946202"
select select "number:0"
type input "2025-08-05"
type input "12:47:00.000"
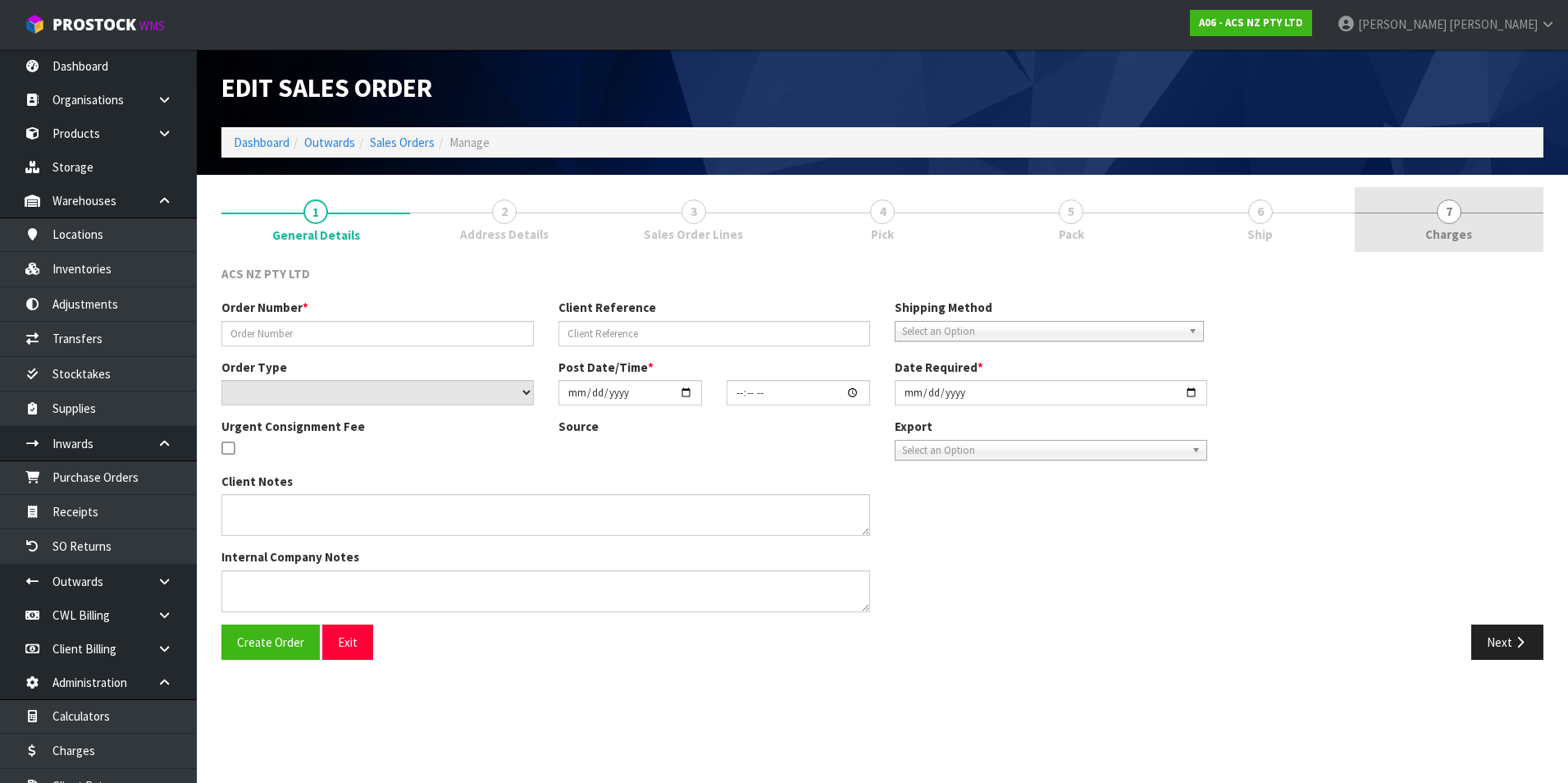
type input "2025-08-05"
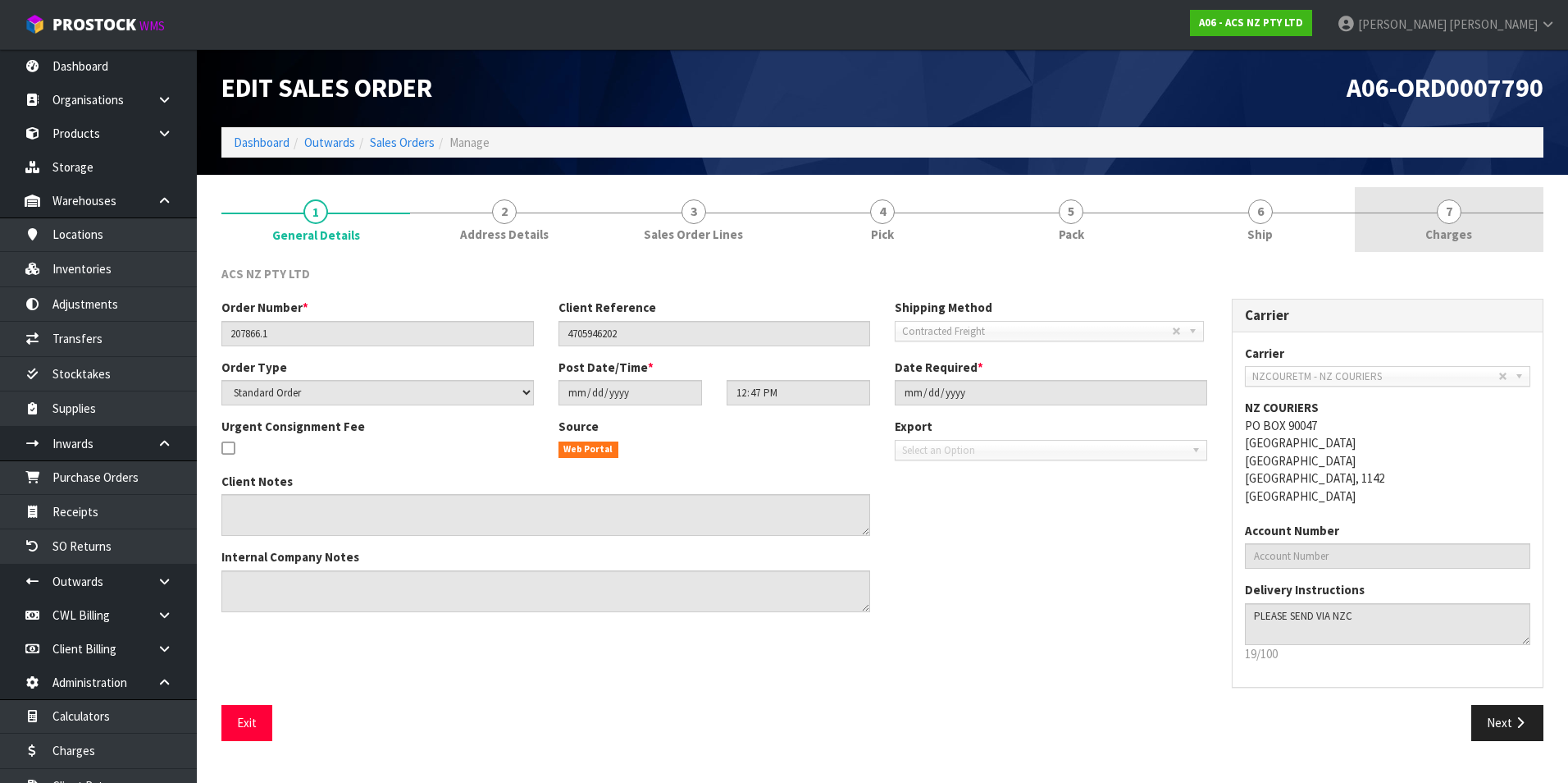
click at [1449, 218] on span "7" at bounding box center [1449, 211] width 25 height 25
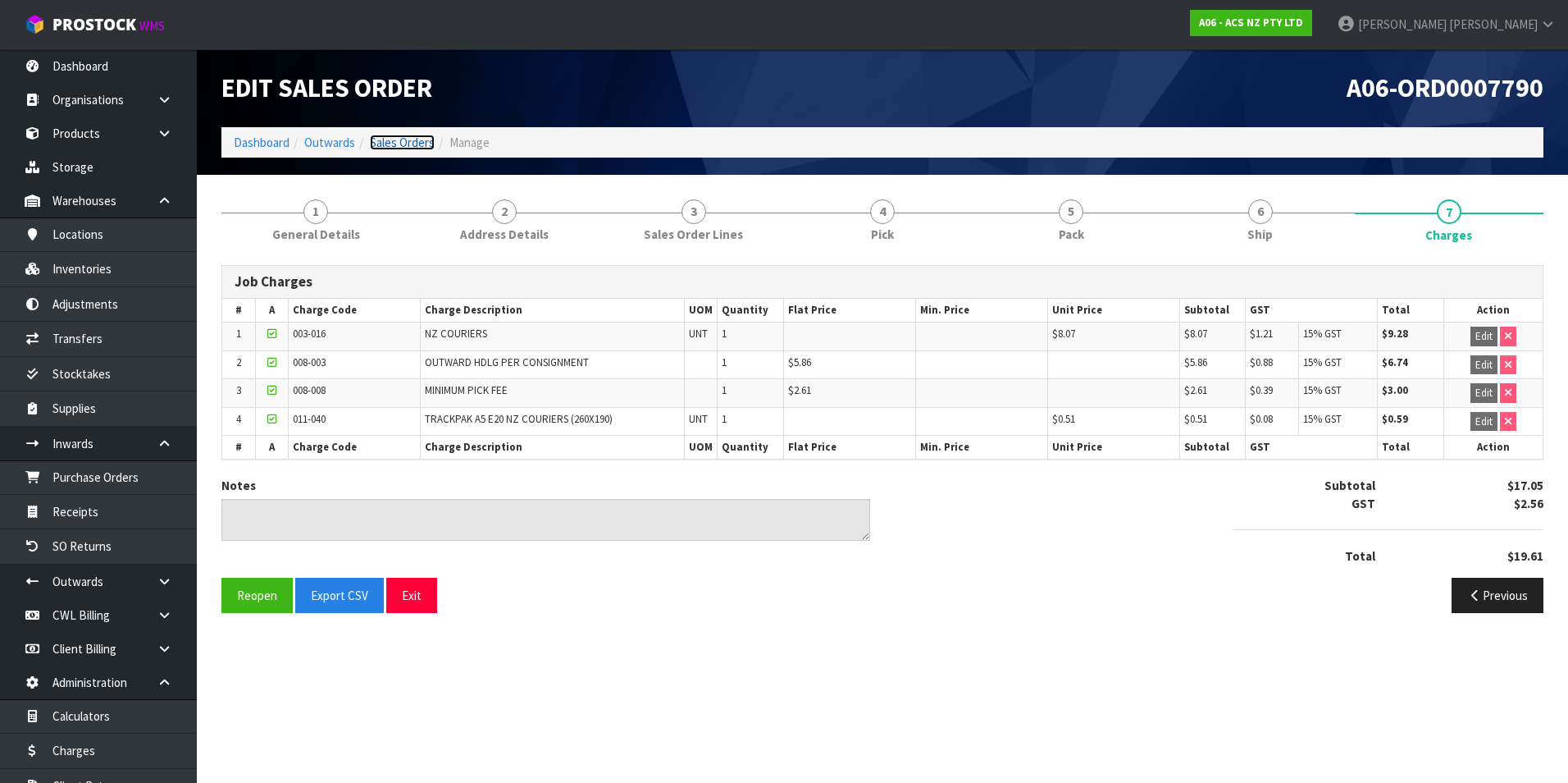
click at [403, 144] on link "Sales Orders" at bounding box center [402, 143] width 65 height 16
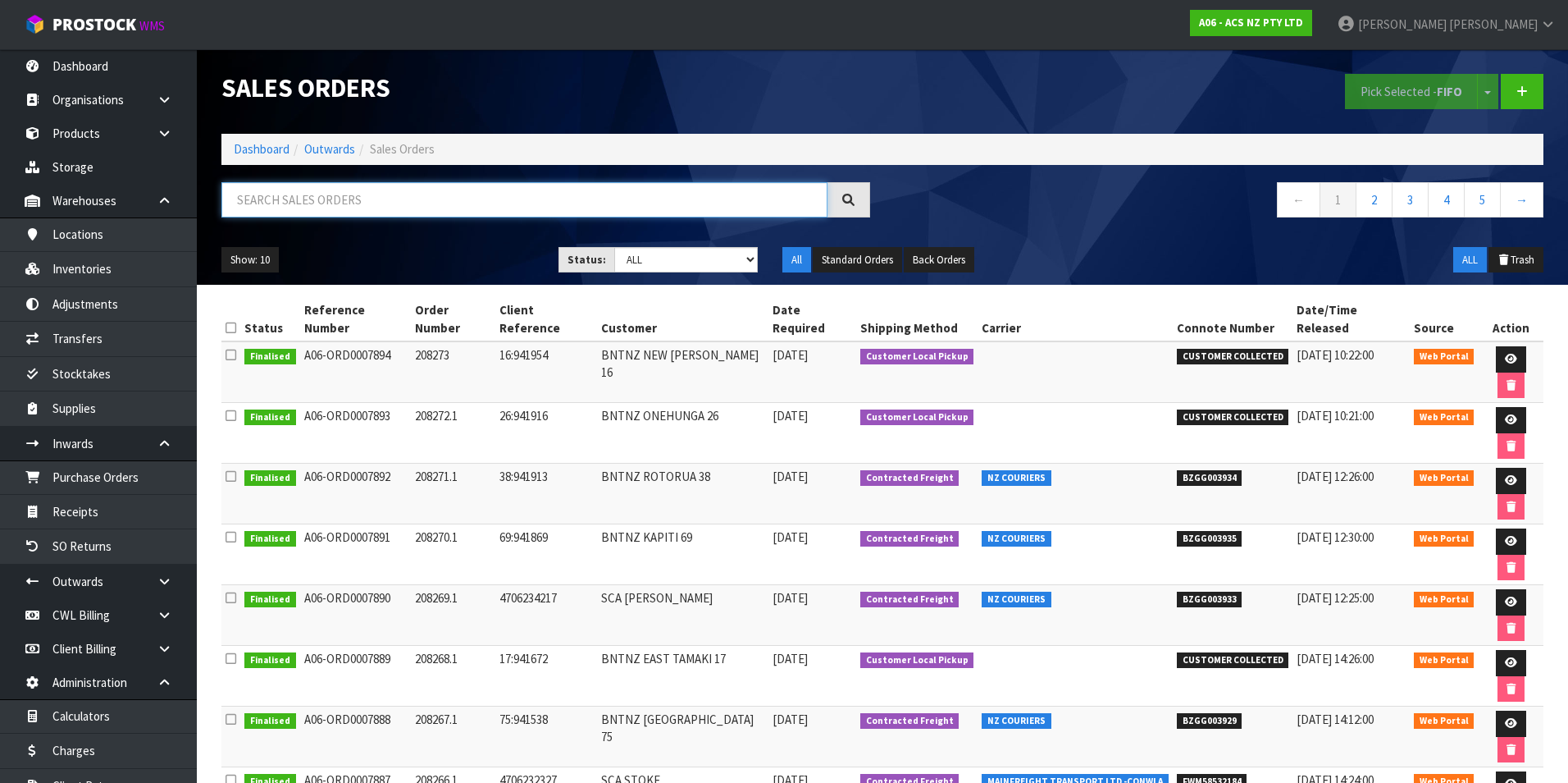
click at [316, 186] on input "text" at bounding box center [524, 200] width 606 height 36
click at [298, 191] on input "text" at bounding box center [524, 200] width 606 height 36
paste input "BZGG003855"
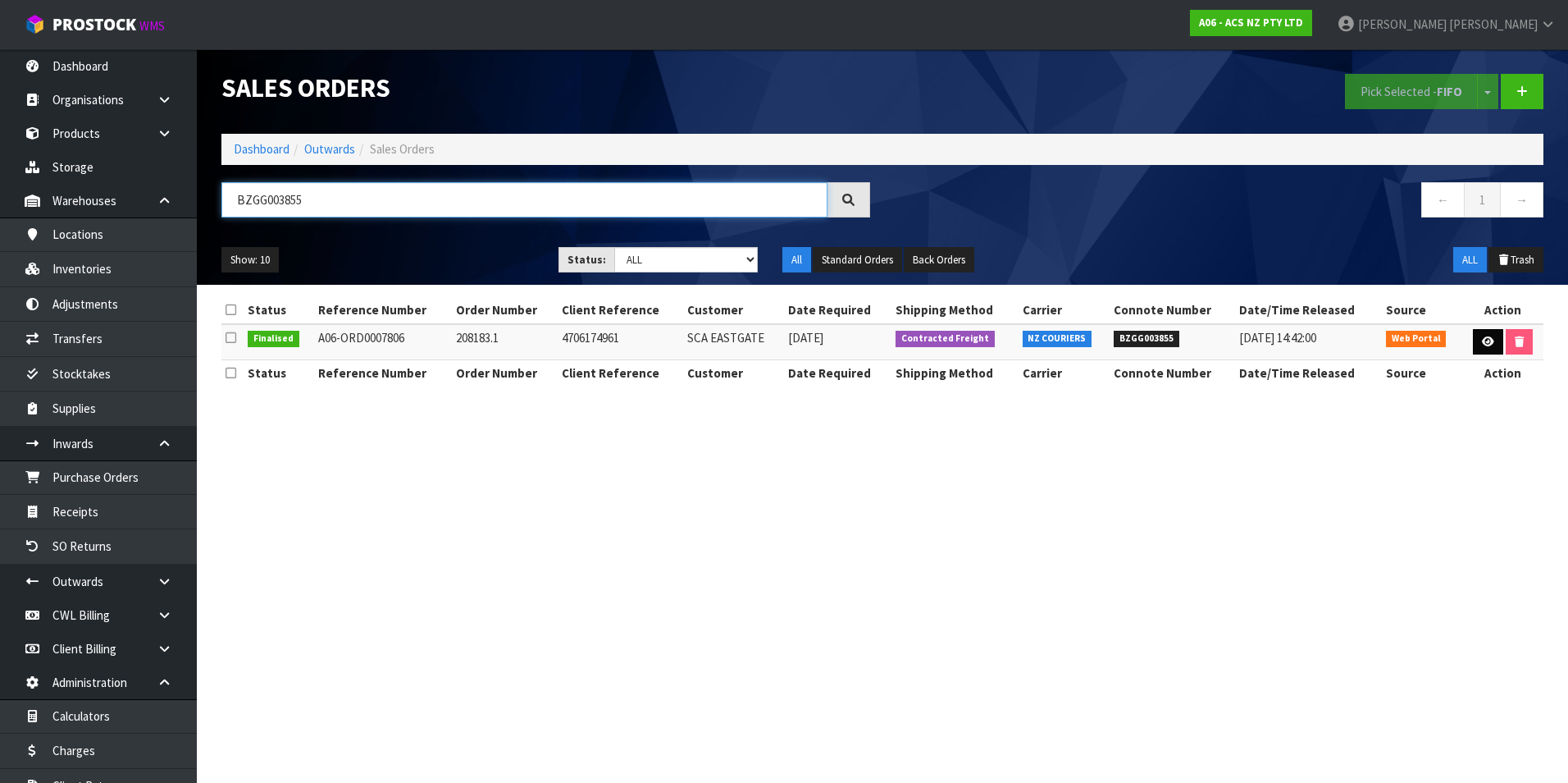
type input "BZGG003855"
click at [1475, 343] on link at bounding box center [1488, 342] width 31 height 27
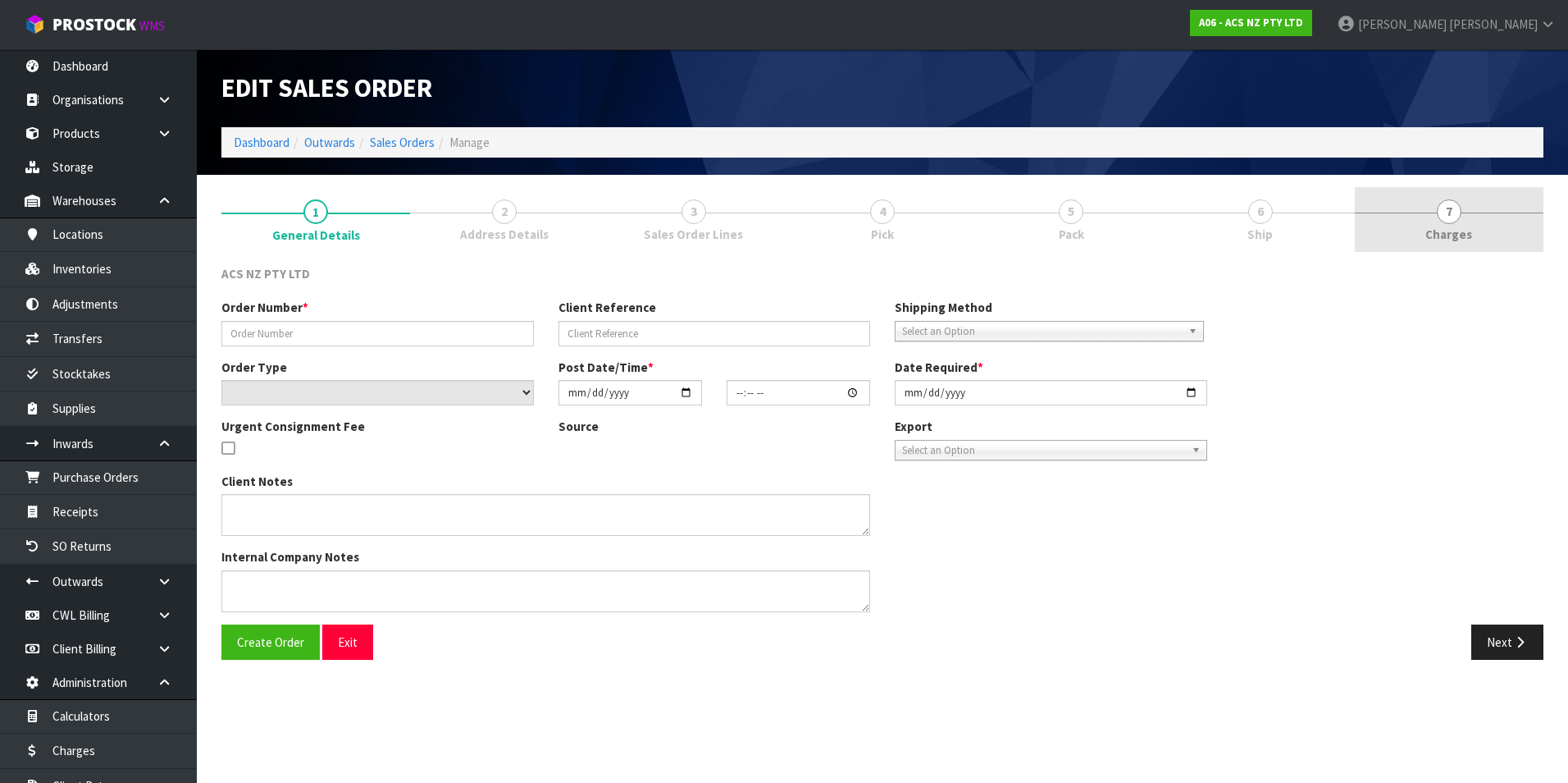
type input "208183.1"
type input "4706174961"
select select "number:0"
type input "2025-08-07"
type input "17:50:00.000"
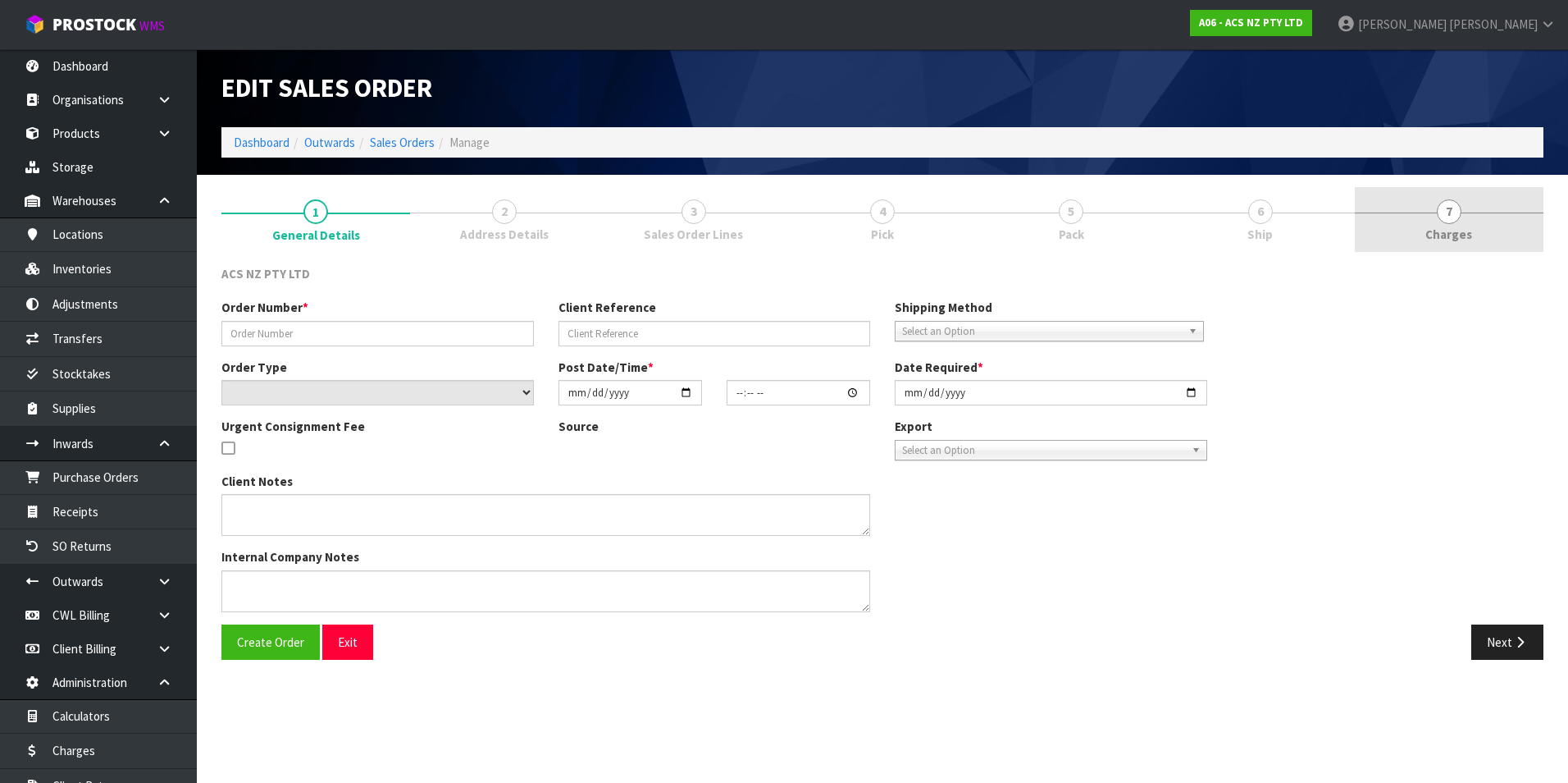
type input "2025-08-07"
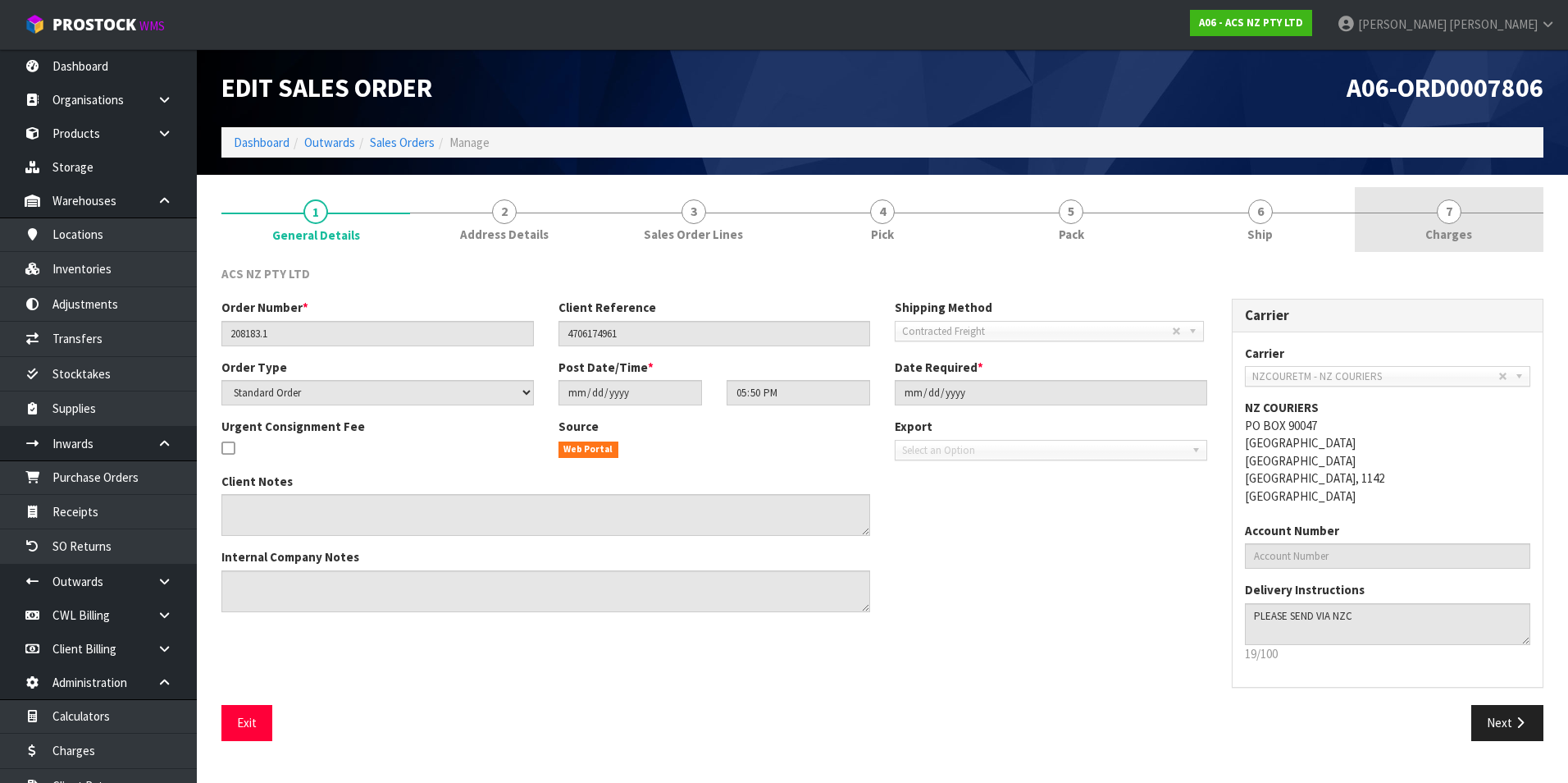
click at [1452, 218] on span "7" at bounding box center [1449, 211] width 25 height 25
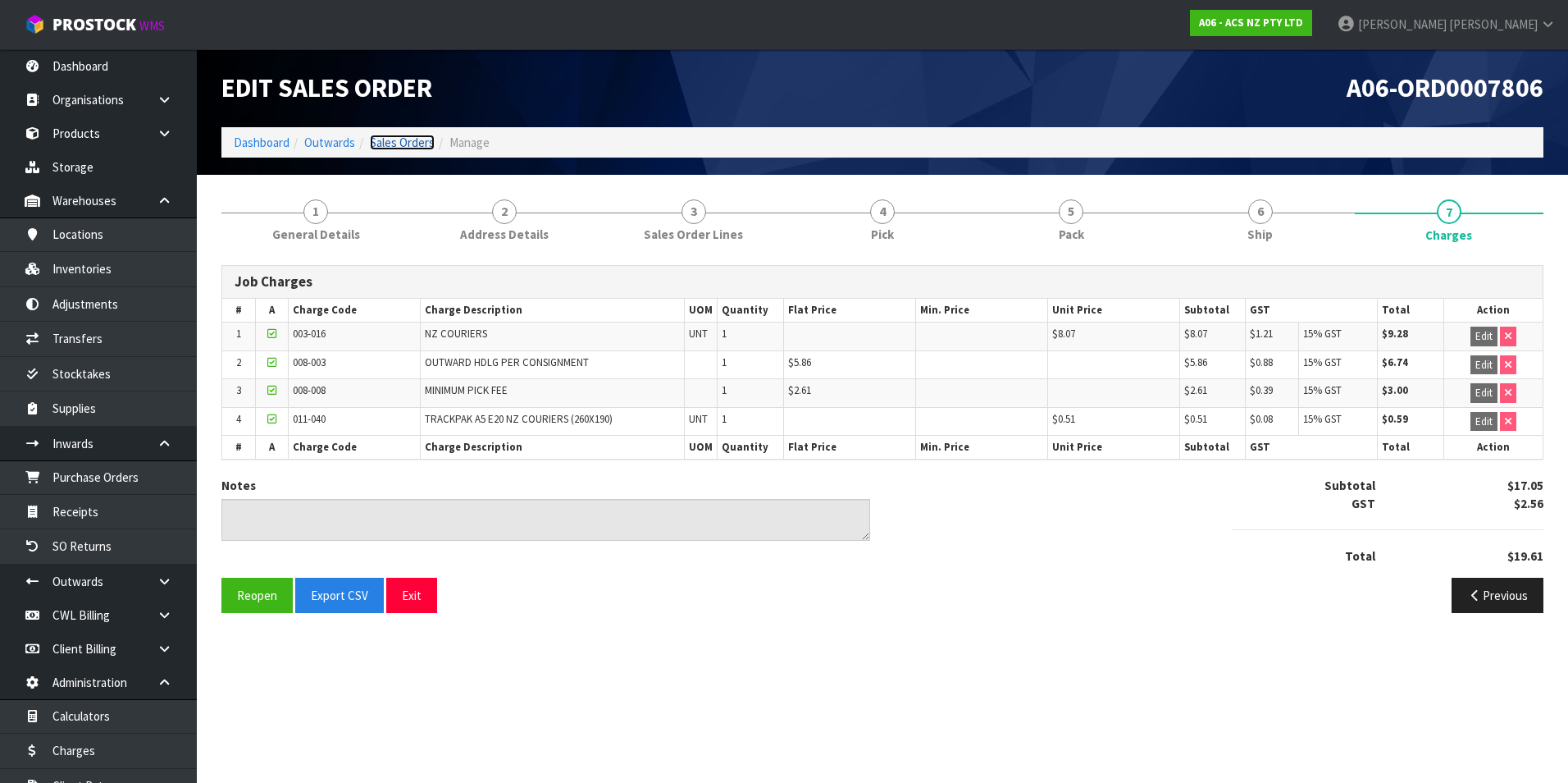
click at [421, 145] on link "Sales Orders" at bounding box center [402, 143] width 65 height 16
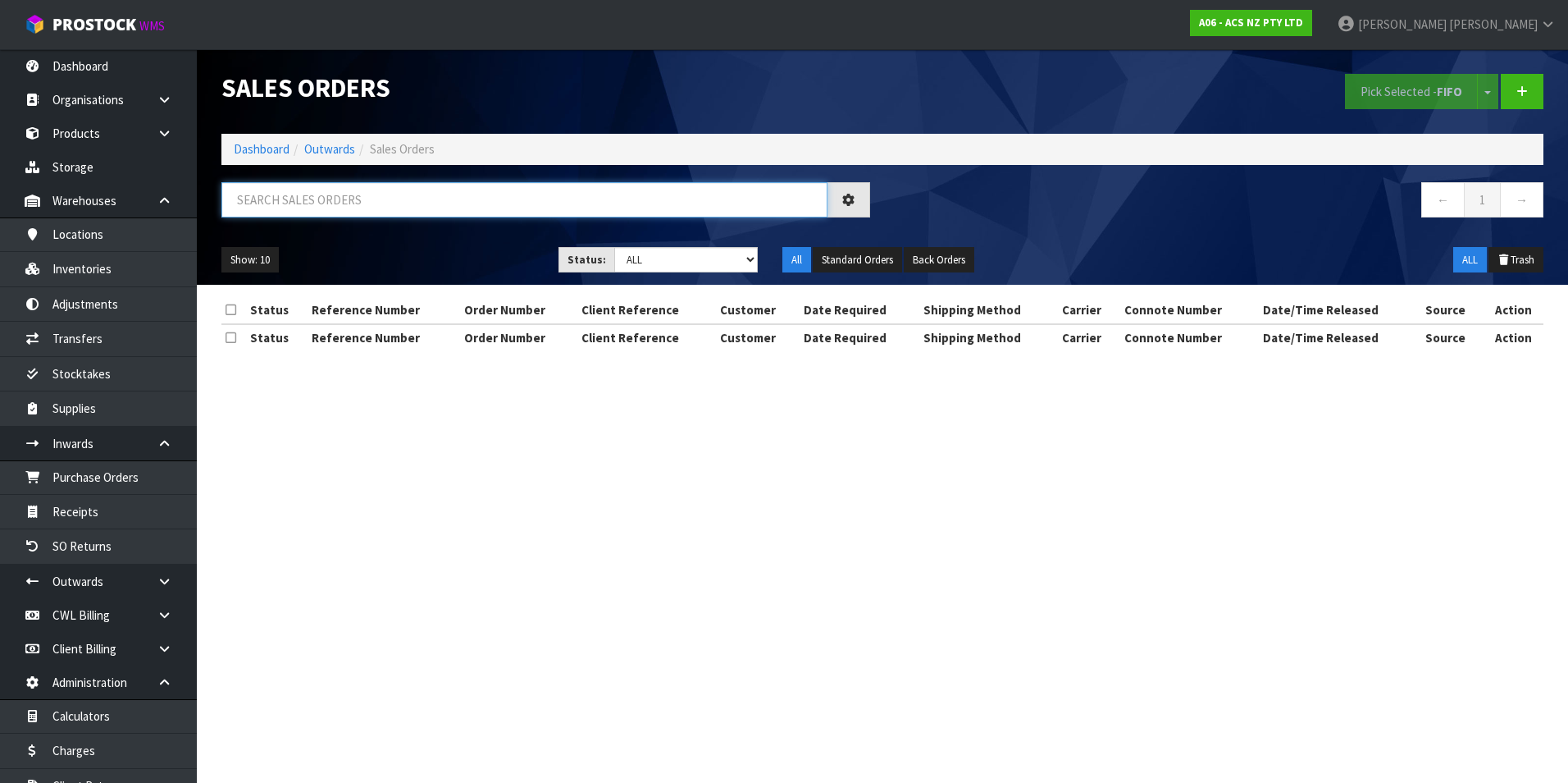
click at [254, 187] on input "text" at bounding box center [524, 200] width 606 height 36
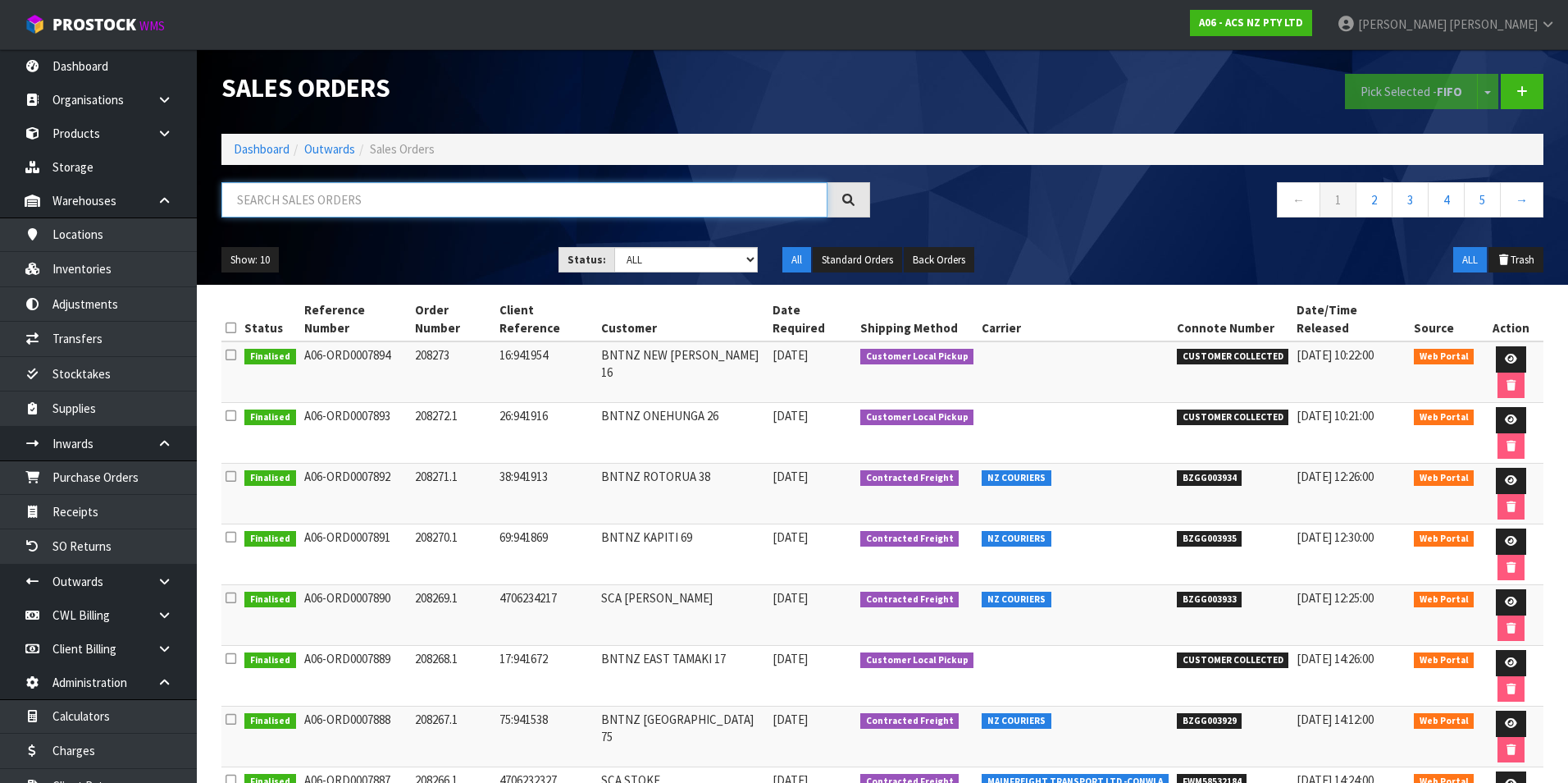
paste input "BZGG003856"
type input "BZGG003856"
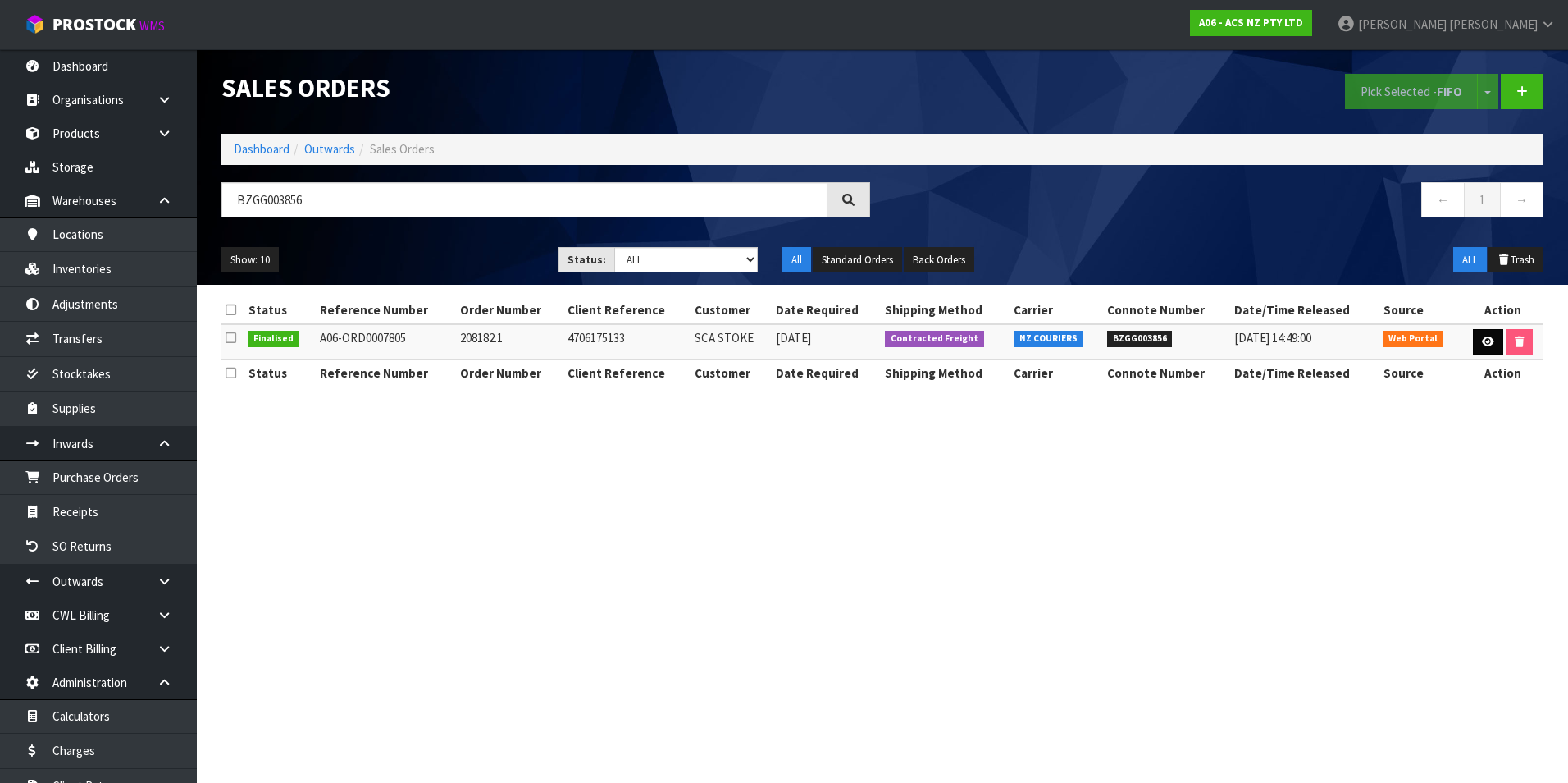
click at [1501, 349] on td at bounding box center [1502, 342] width 82 height 36
click at [1490, 346] on icon at bounding box center [1488, 341] width 12 height 11
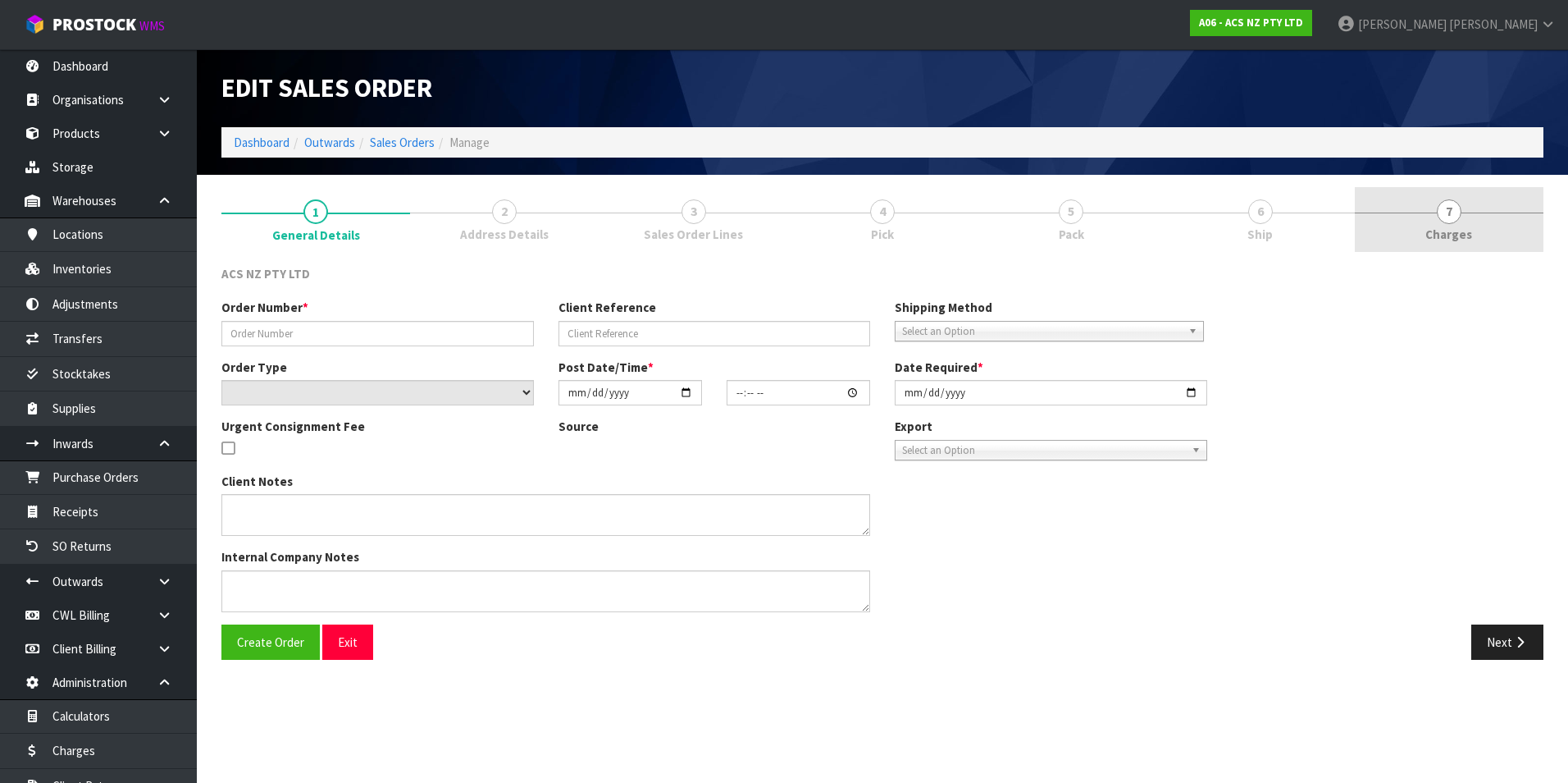
type input "208182.1"
type input "4706175133"
select select "number:0"
type input "2025-08-07"
type input "16:28:00.000"
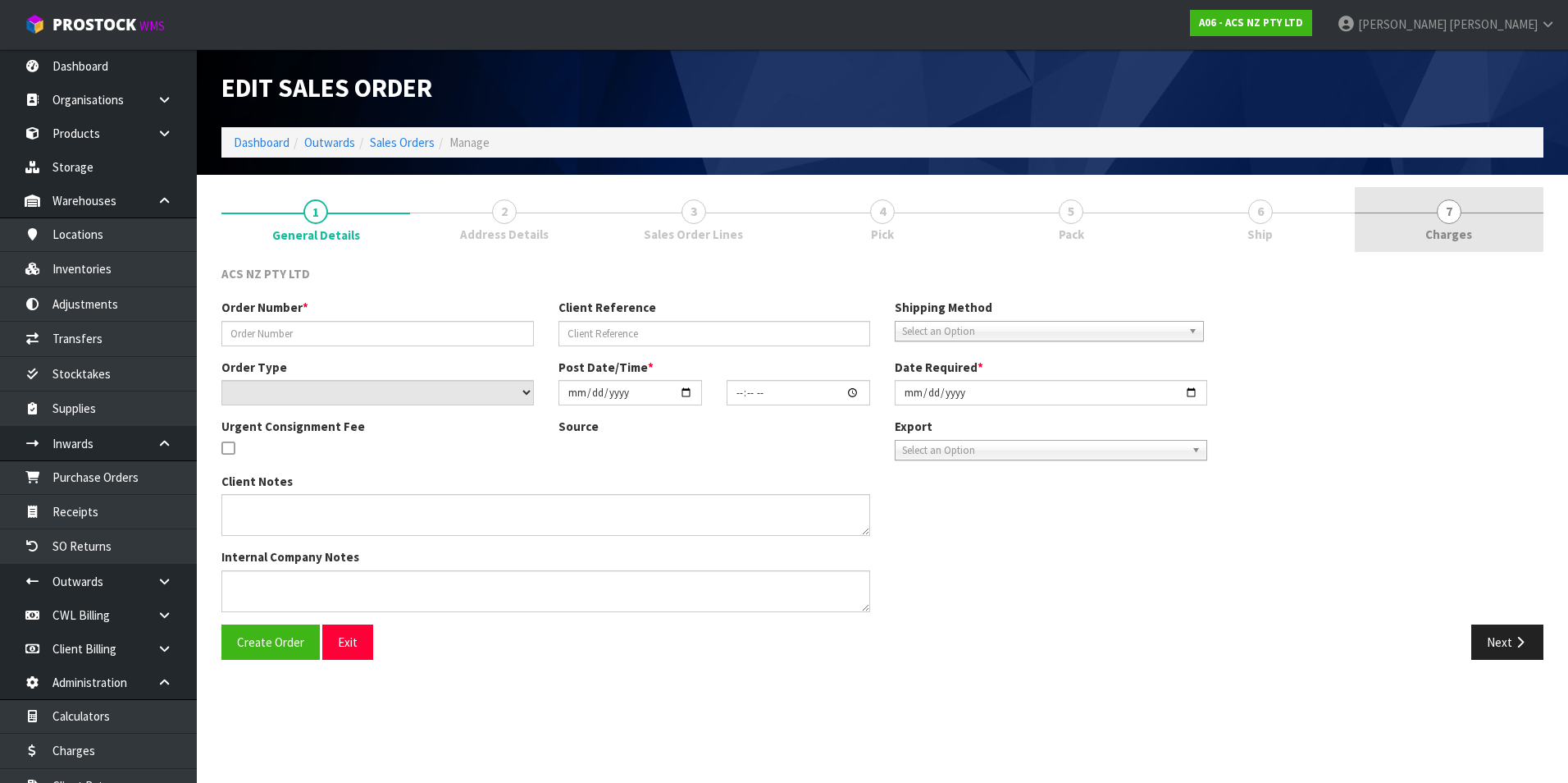
type input "2025-08-08"
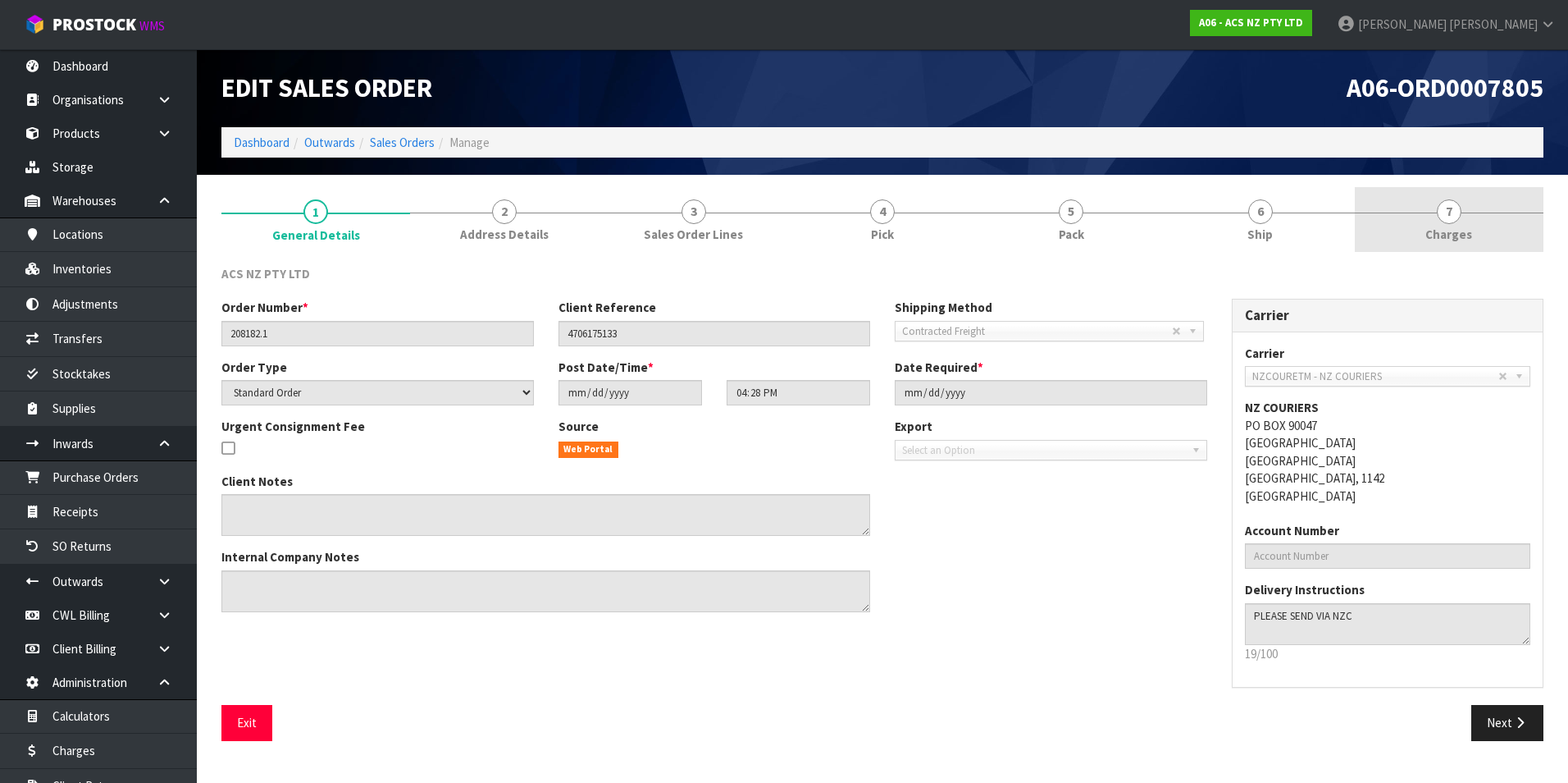
click at [1456, 217] on span "7" at bounding box center [1449, 211] width 25 height 25
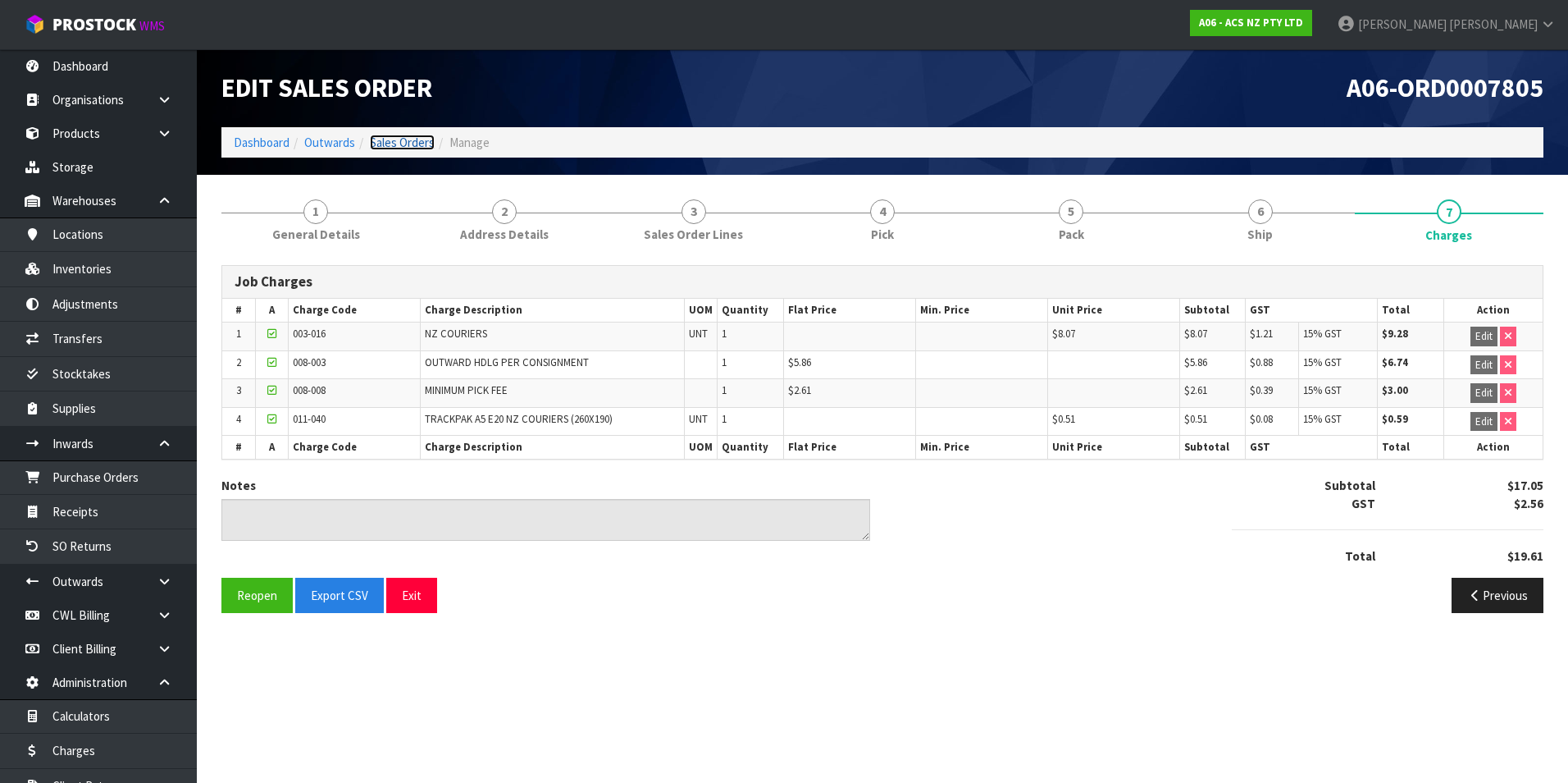
click at [424, 144] on link "Sales Orders" at bounding box center [402, 143] width 65 height 16
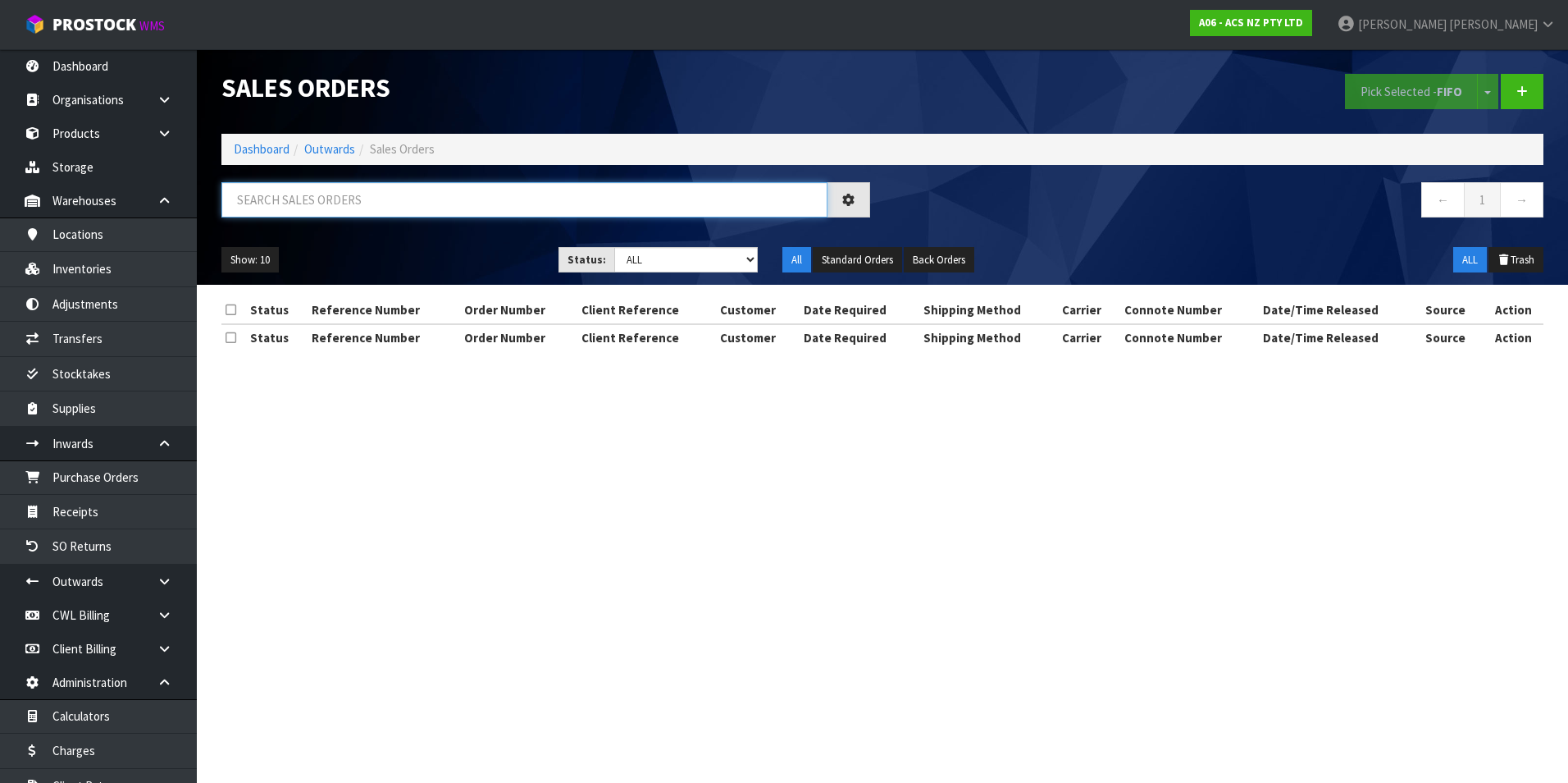
click at [323, 197] on input "text" at bounding box center [524, 200] width 606 height 36
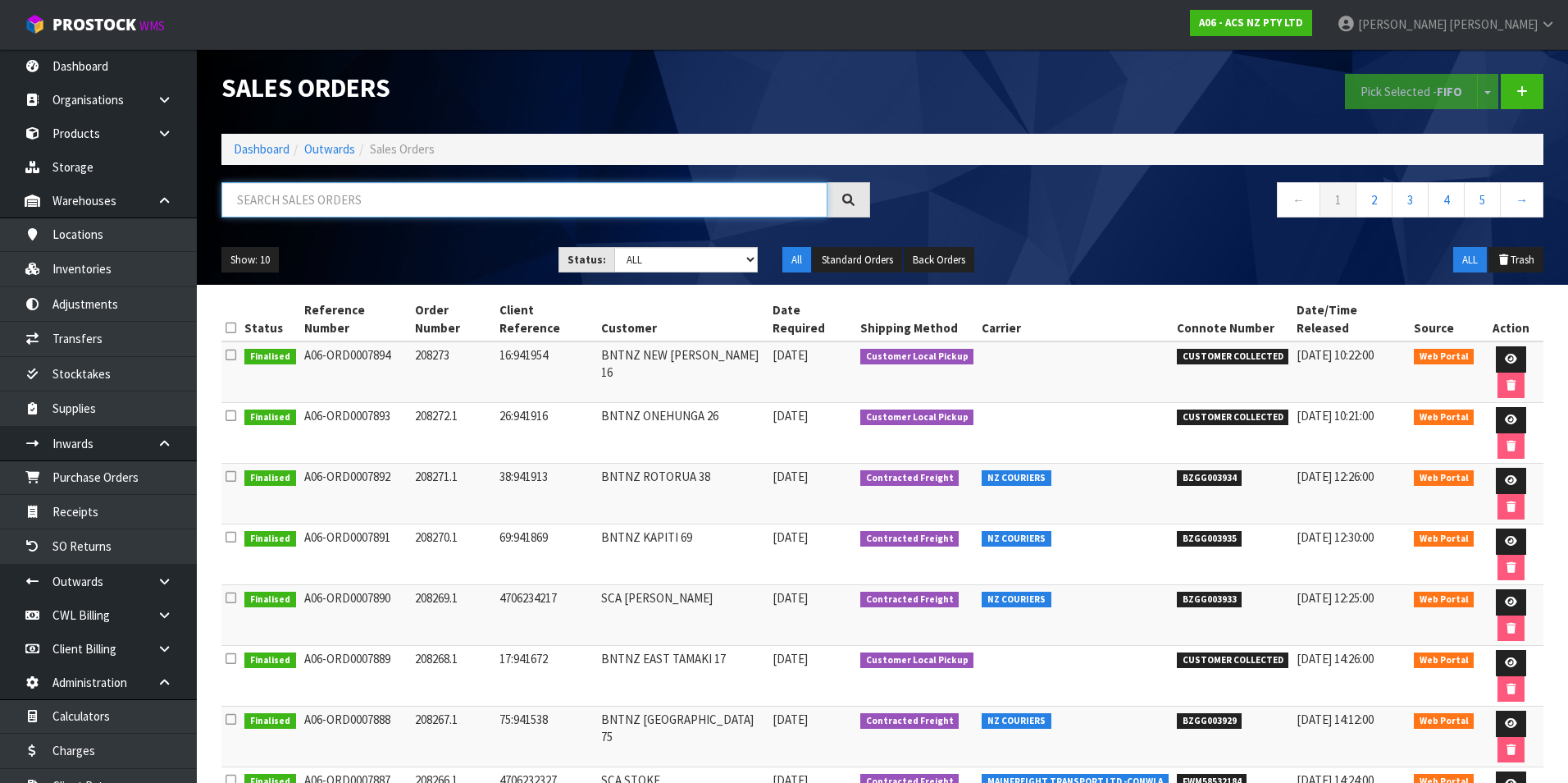
paste input "BZGG003858"
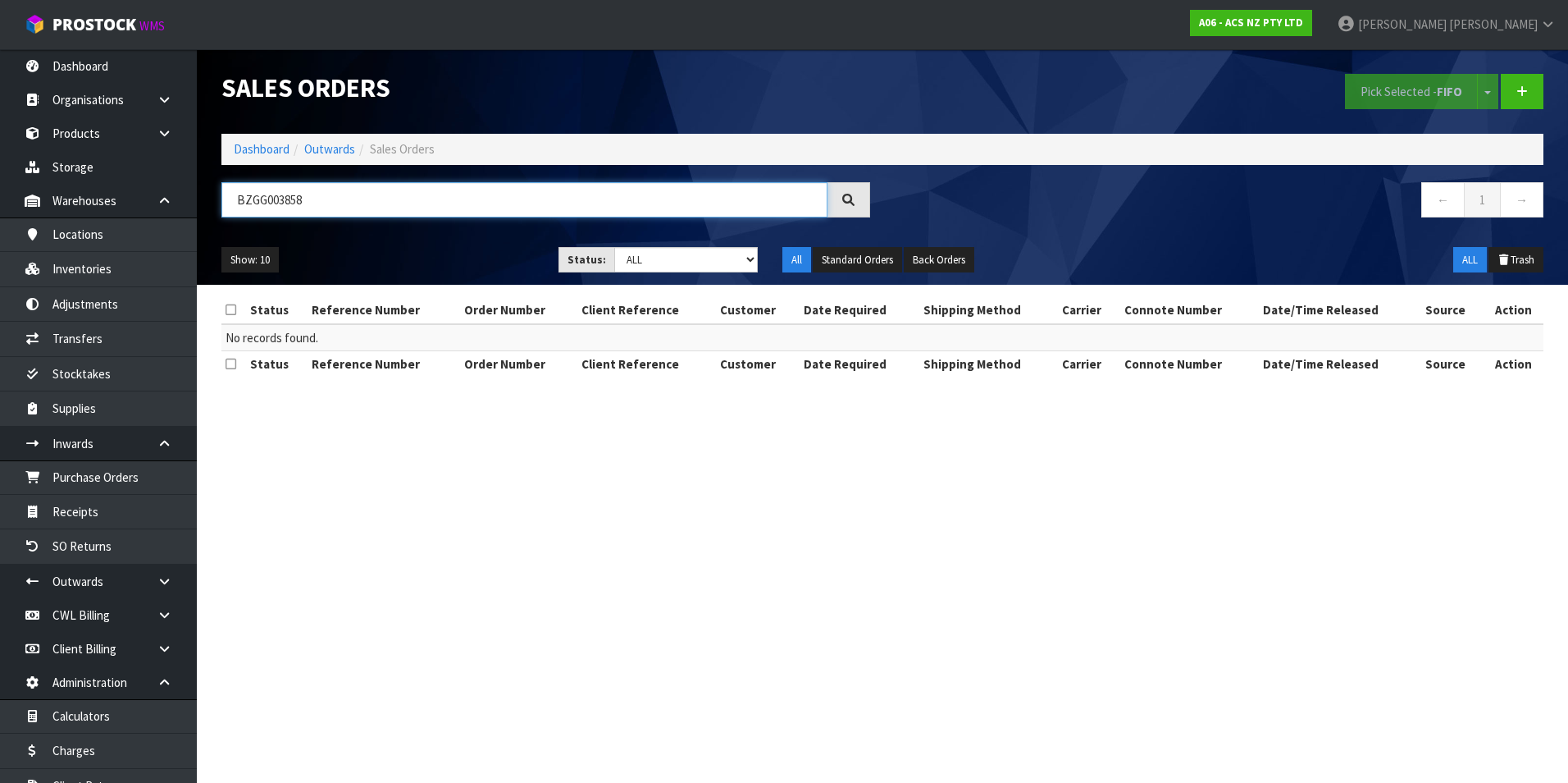
click at [452, 192] on input "BZGG003858" at bounding box center [524, 200] width 606 height 36
type input "B"
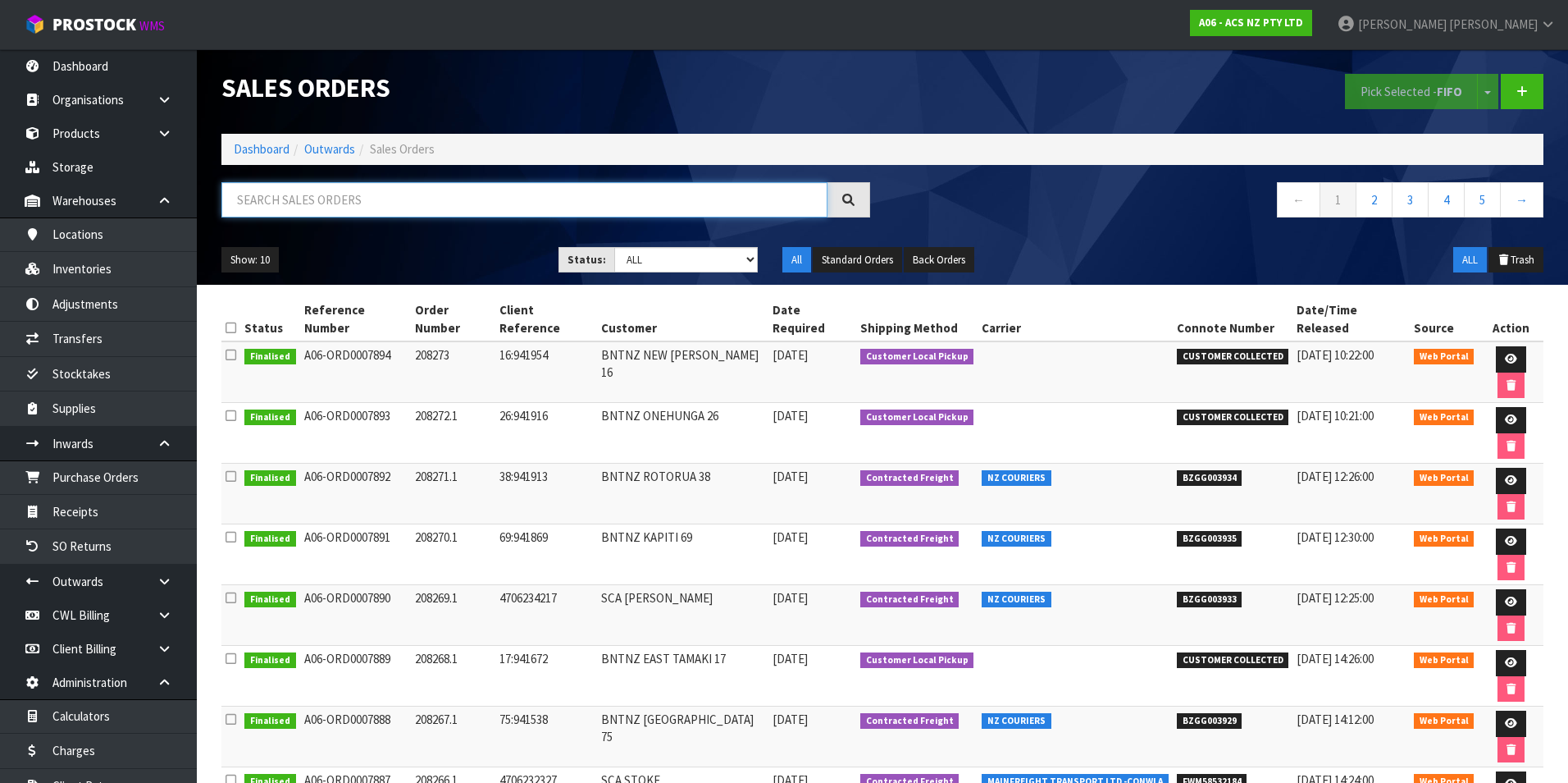
paste input "BZGG003830"
type input "BZGG003830"
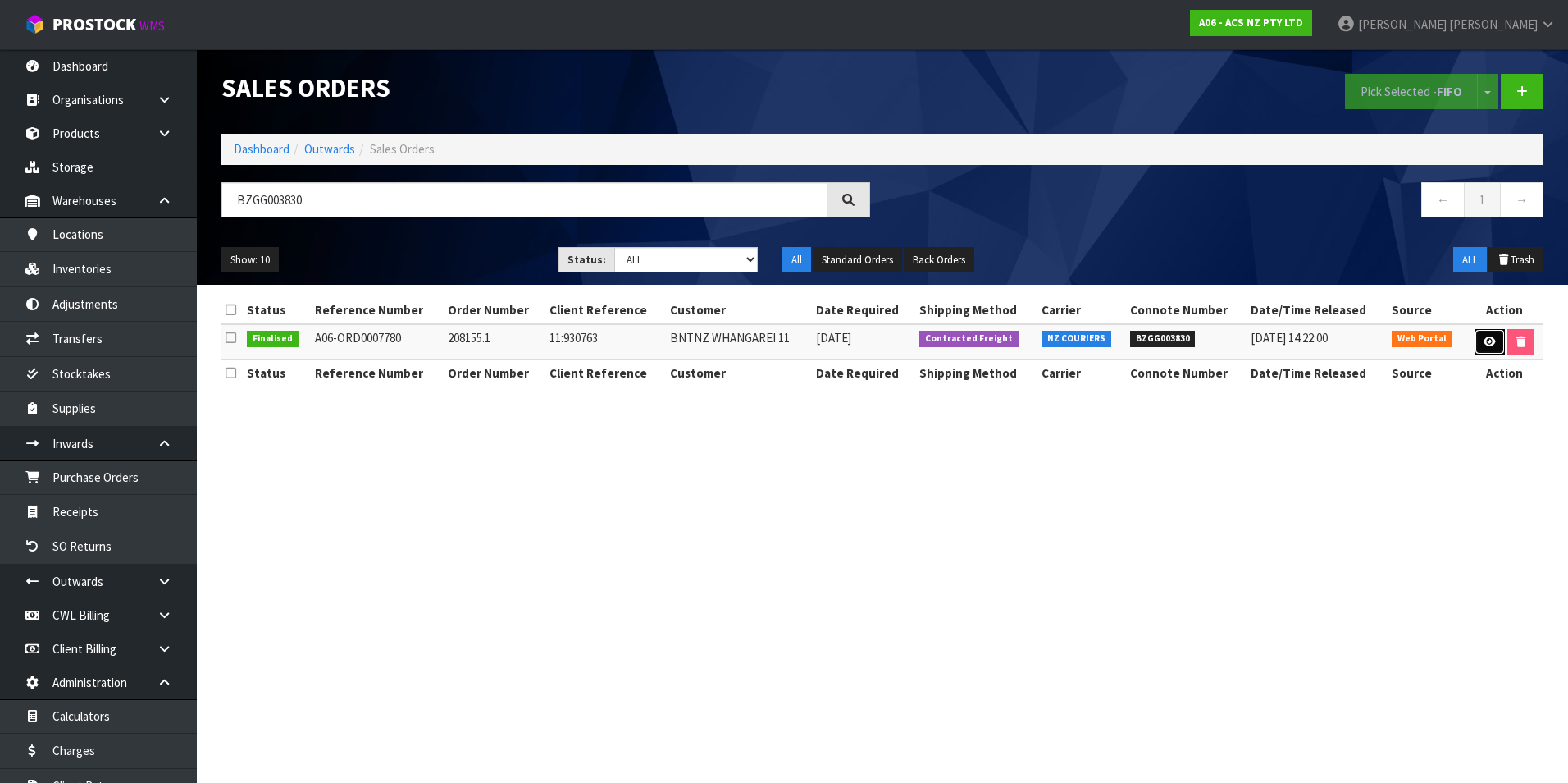
click at [1485, 343] on icon at bounding box center [1490, 341] width 12 height 11
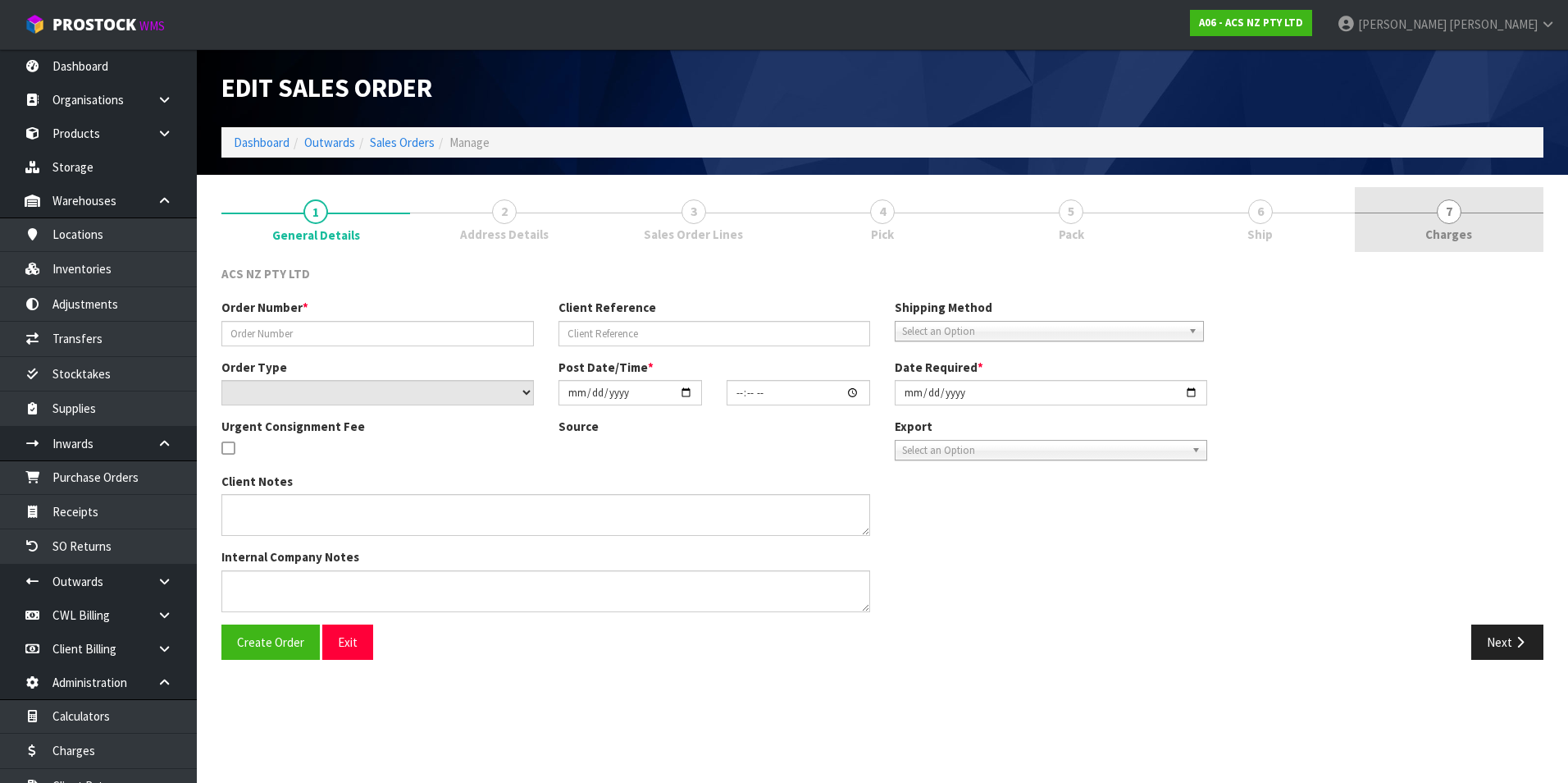
type input "208155.1"
type input "11:930763"
select select "number:0"
type input "2025-08-01"
type input "16:15:00.000"
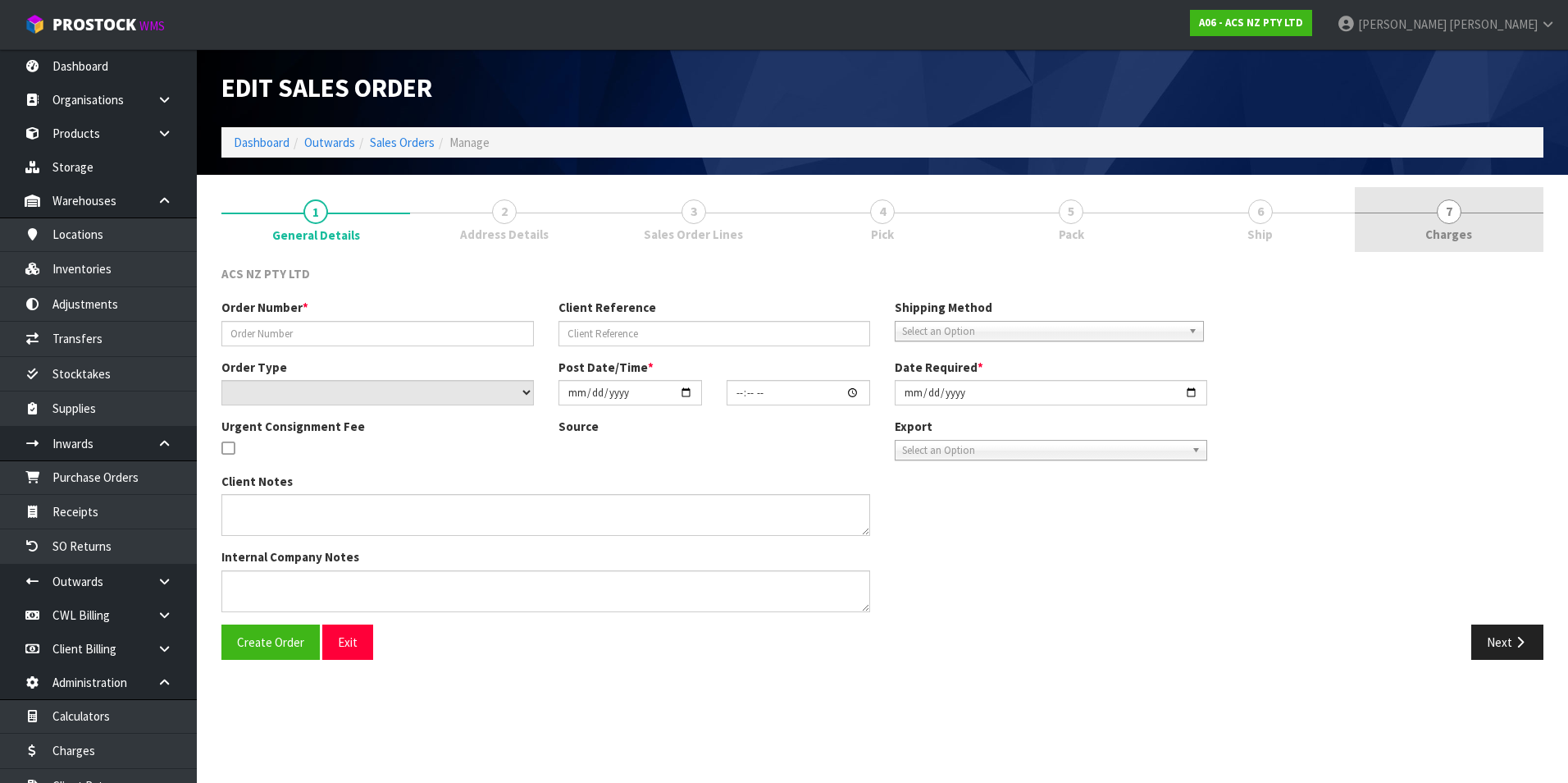
type input "2025-08-04"
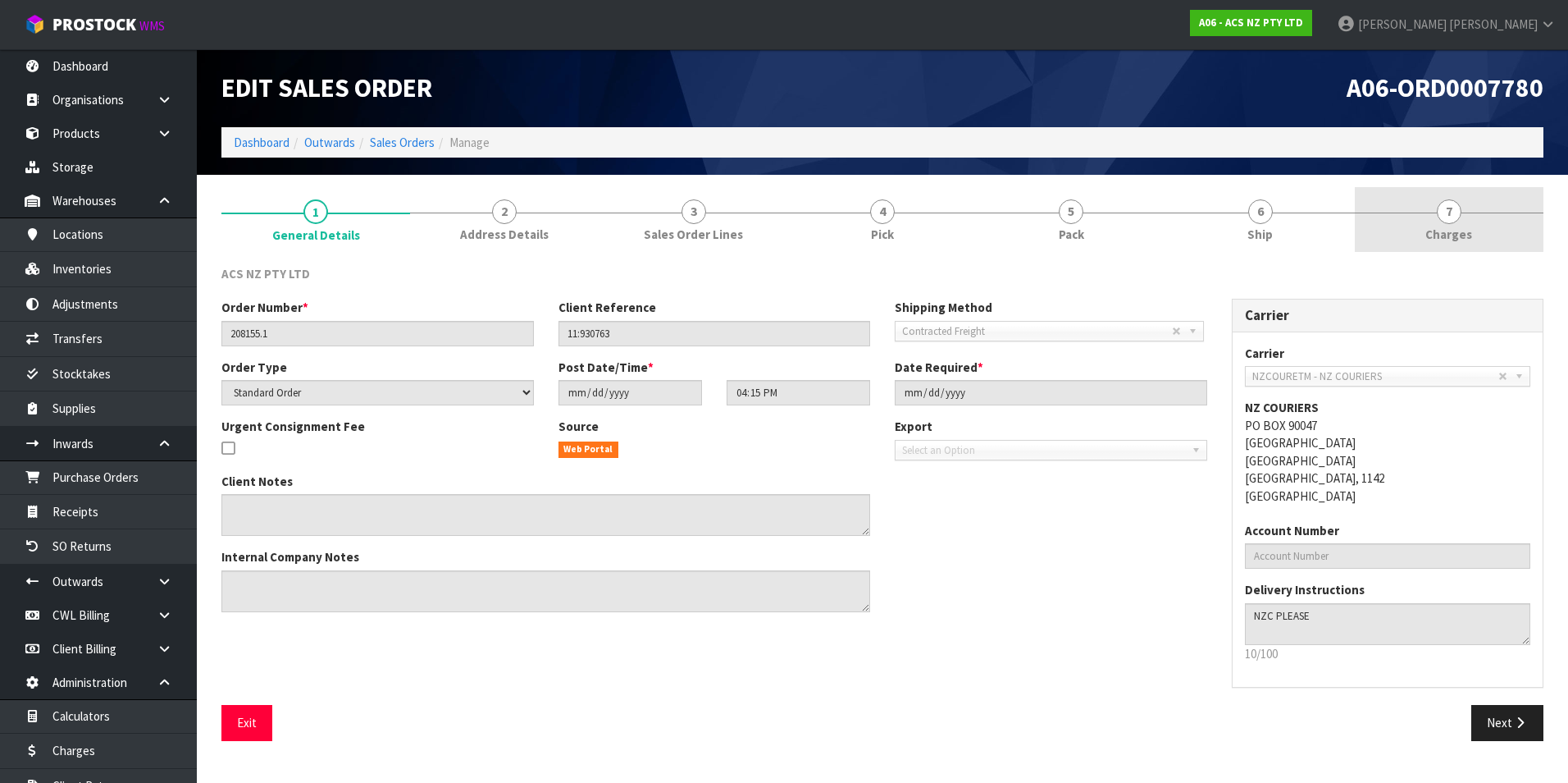
click at [1451, 213] on span "7" at bounding box center [1449, 211] width 25 height 25
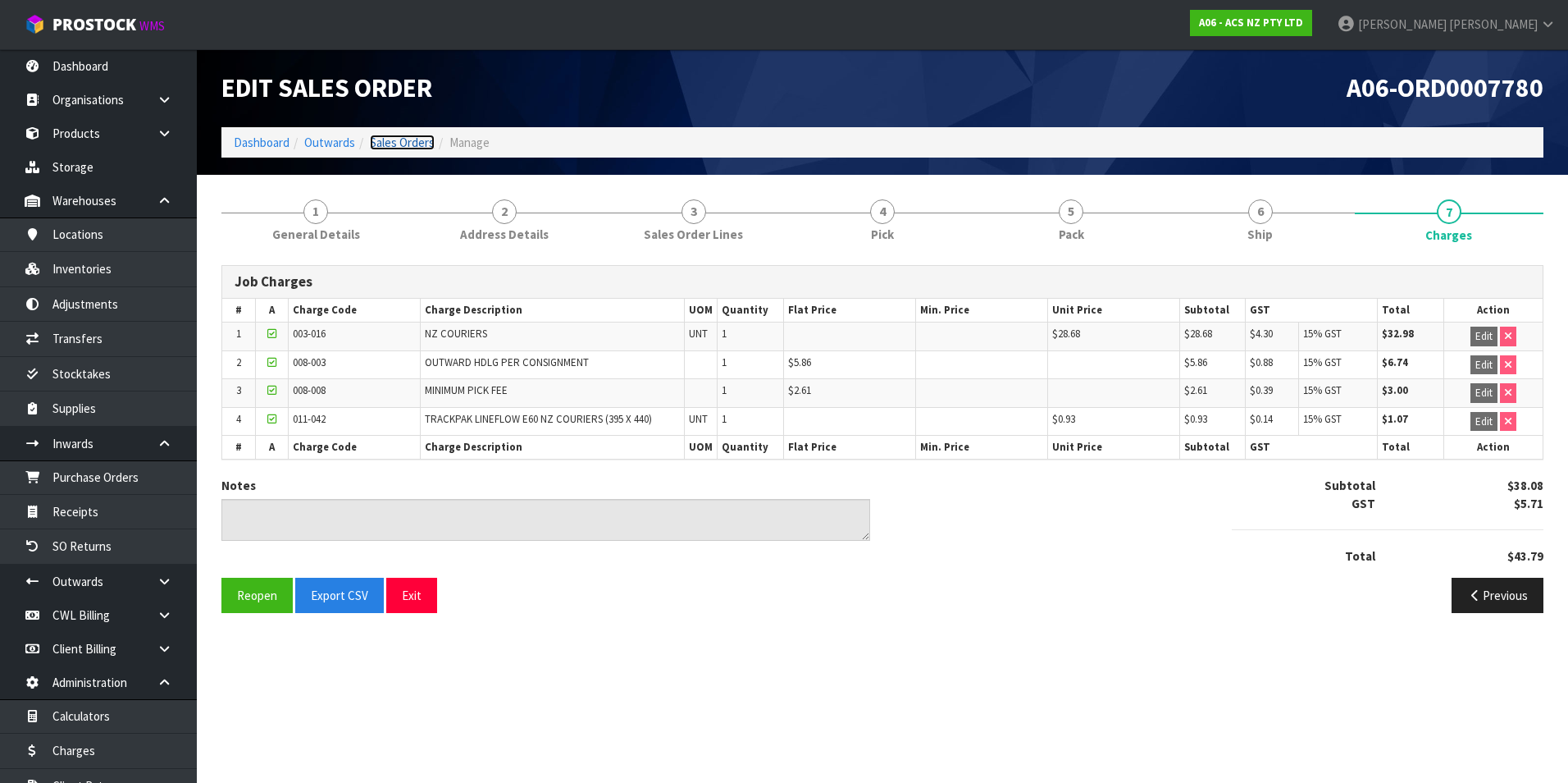
click at [405, 144] on link "Sales Orders" at bounding box center [402, 143] width 65 height 16
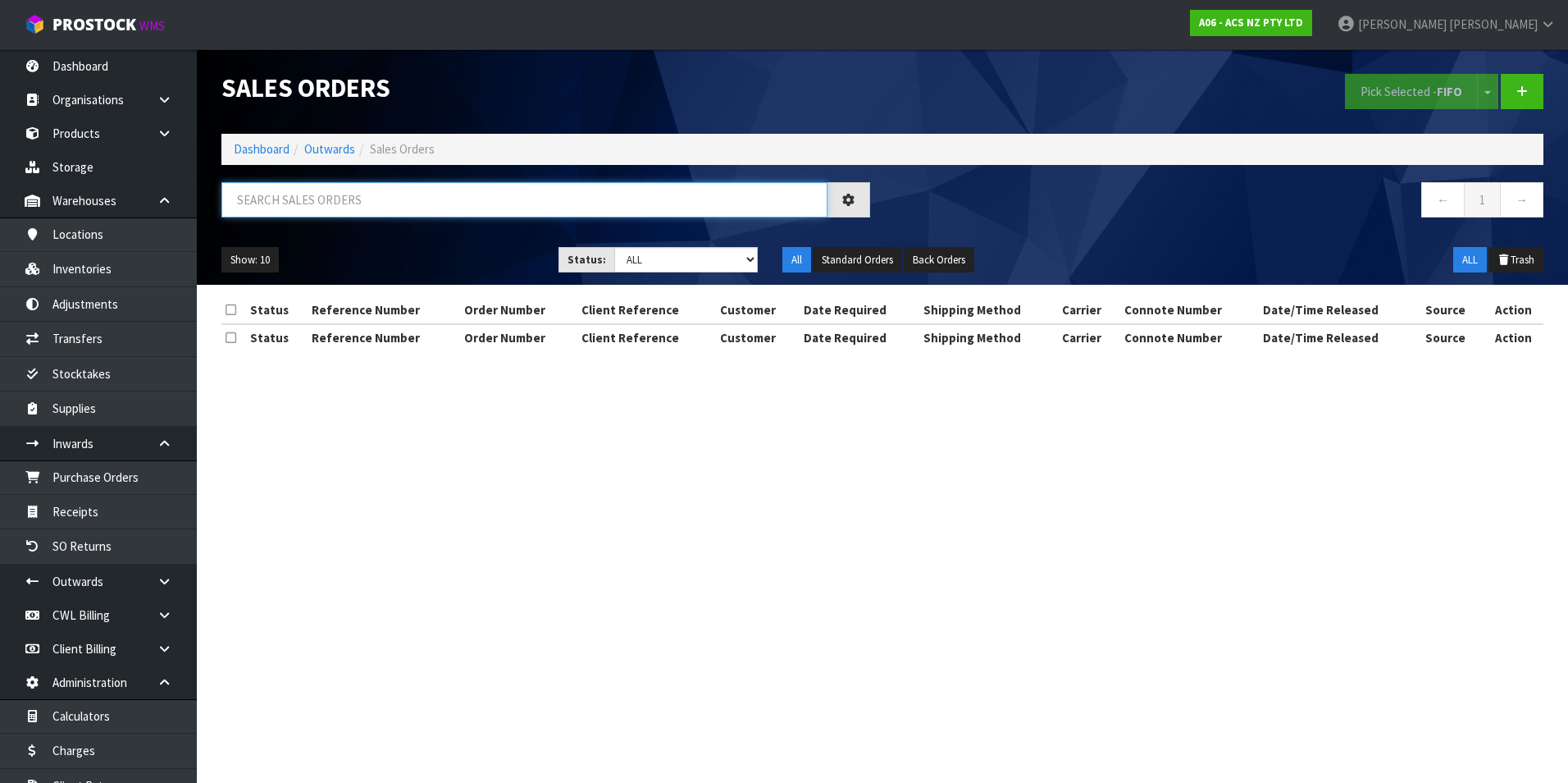
click at [271, 195] on input "text" at bounding box center [524, 200] width 606 height 36
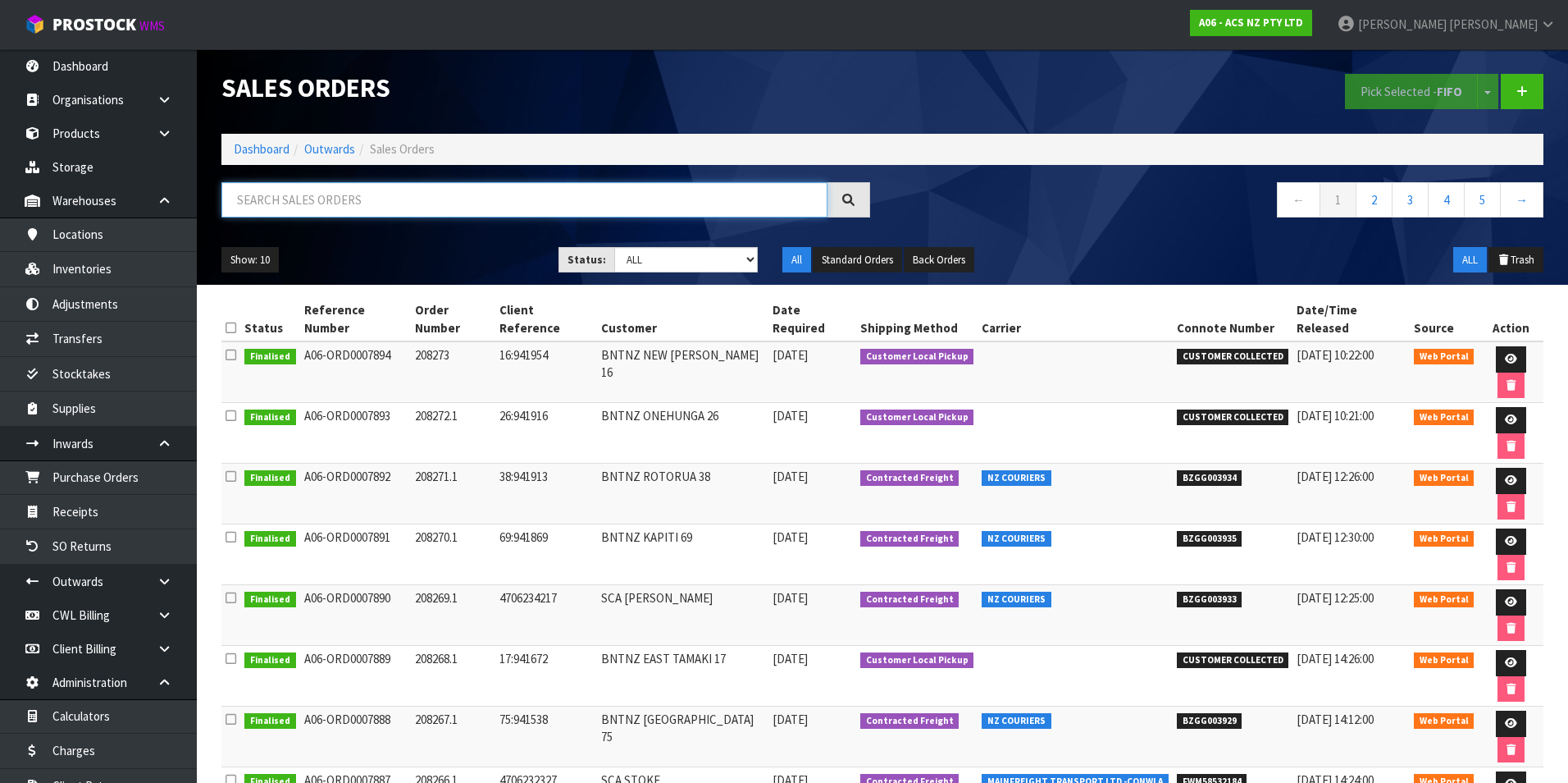
paste input "BZGG003833"
type input "BZGG003833"
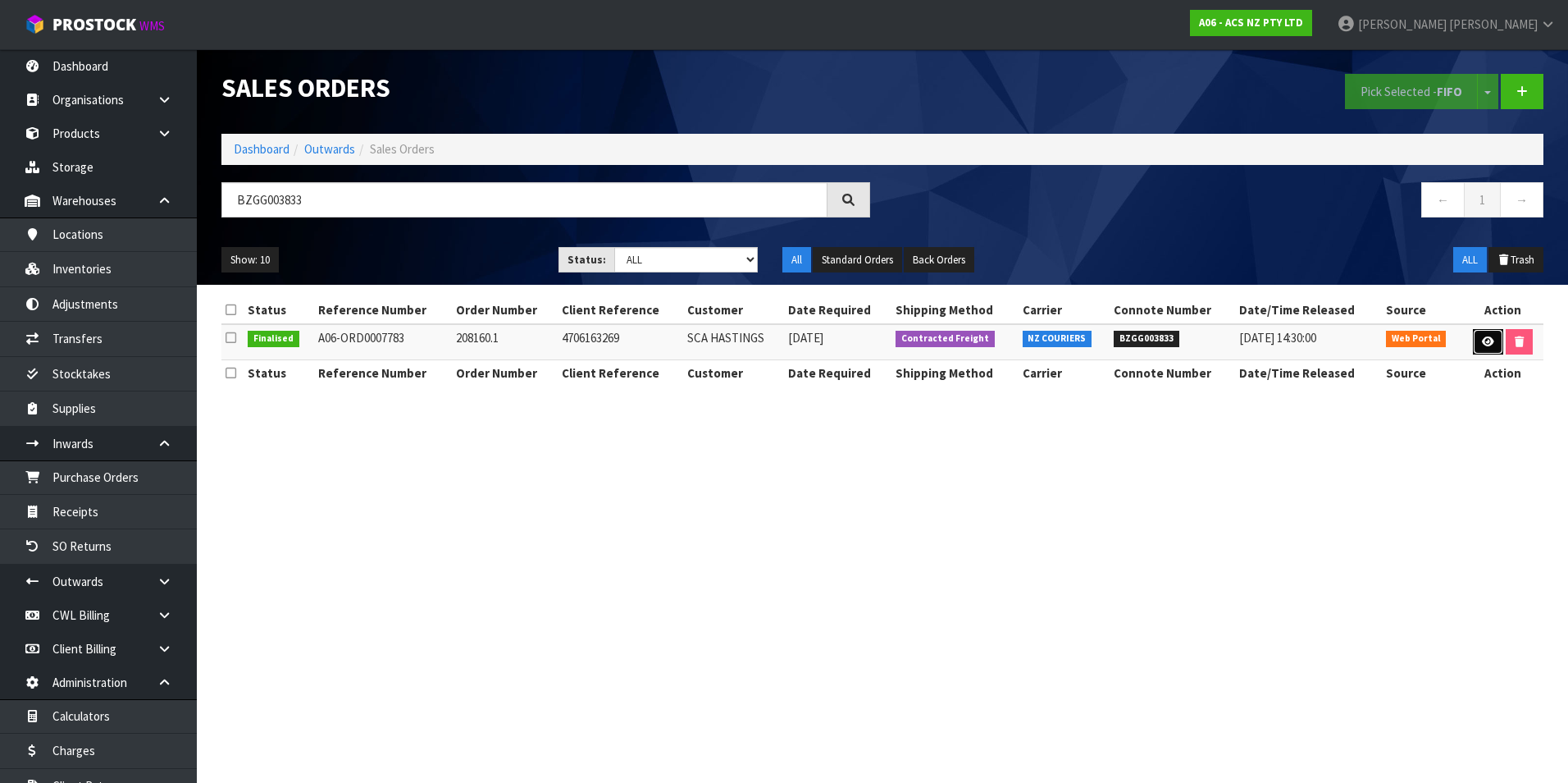
click at [1489, 341] on icon at bounding box center [1488, 341] width 12 height 11
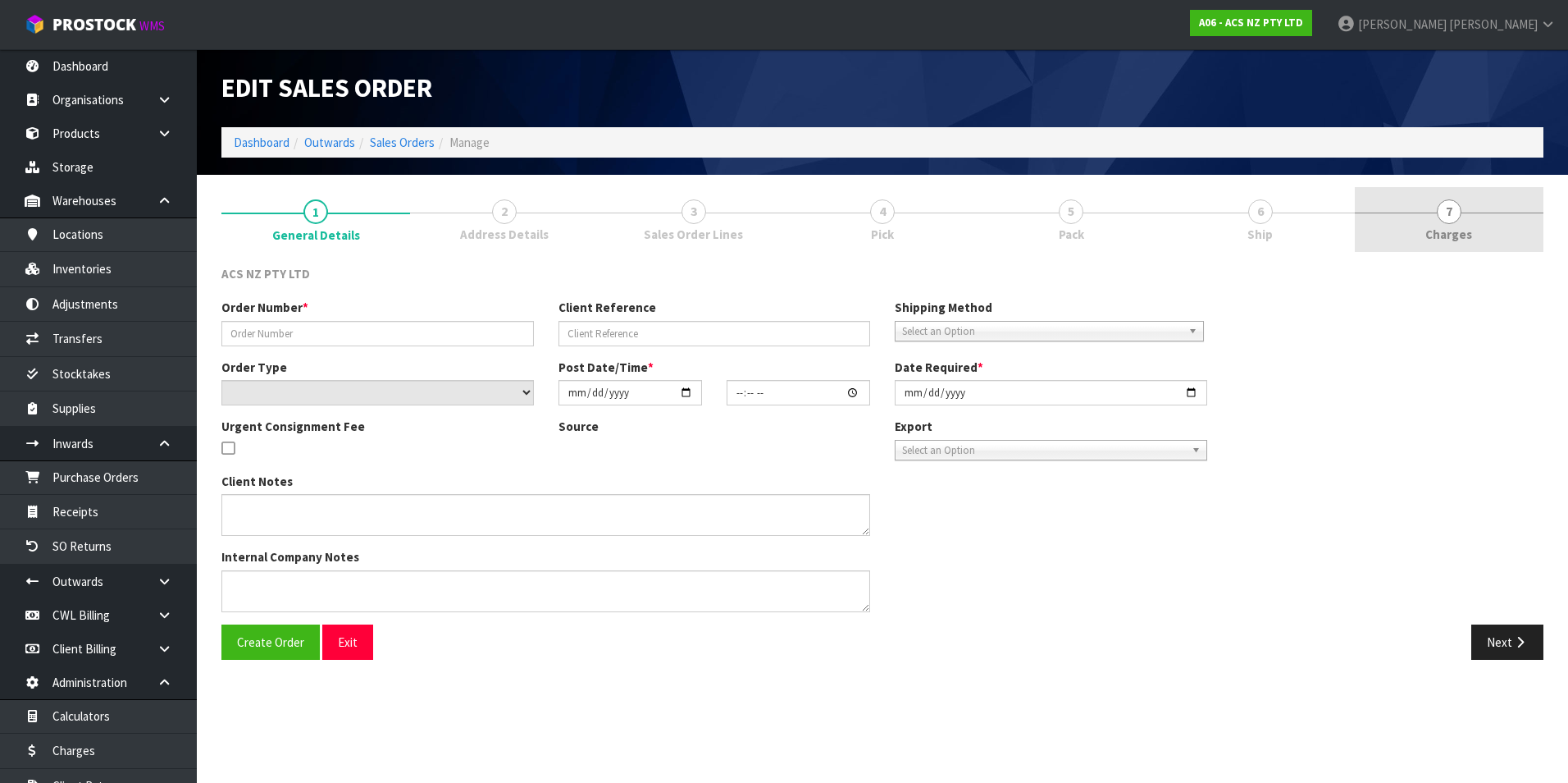
type input "208160.1"
type input "4706163269"
select select "number:0"
type input "2025-08-04"
type input "10:38:00.000"
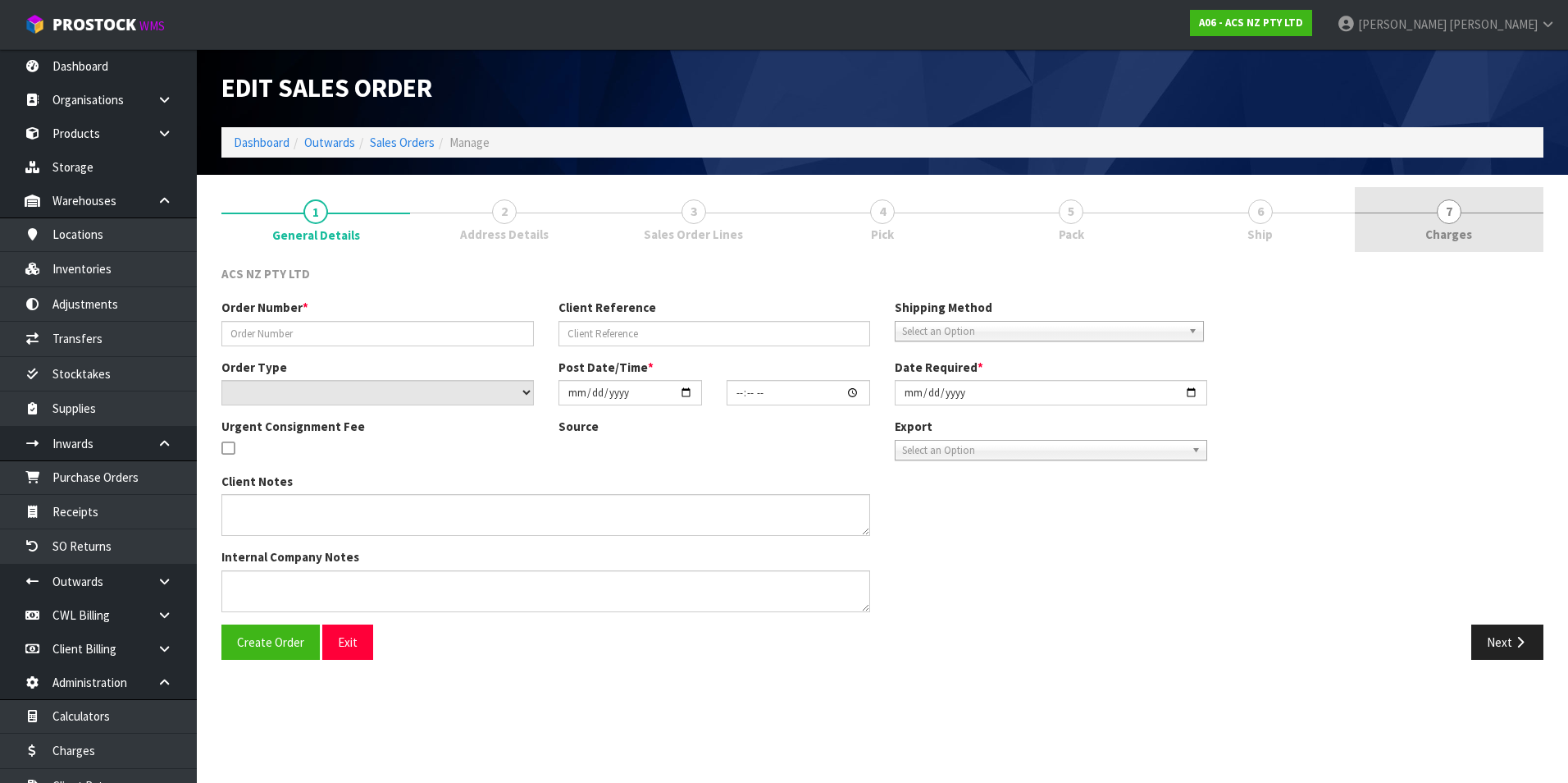
type input "2025-08-04"
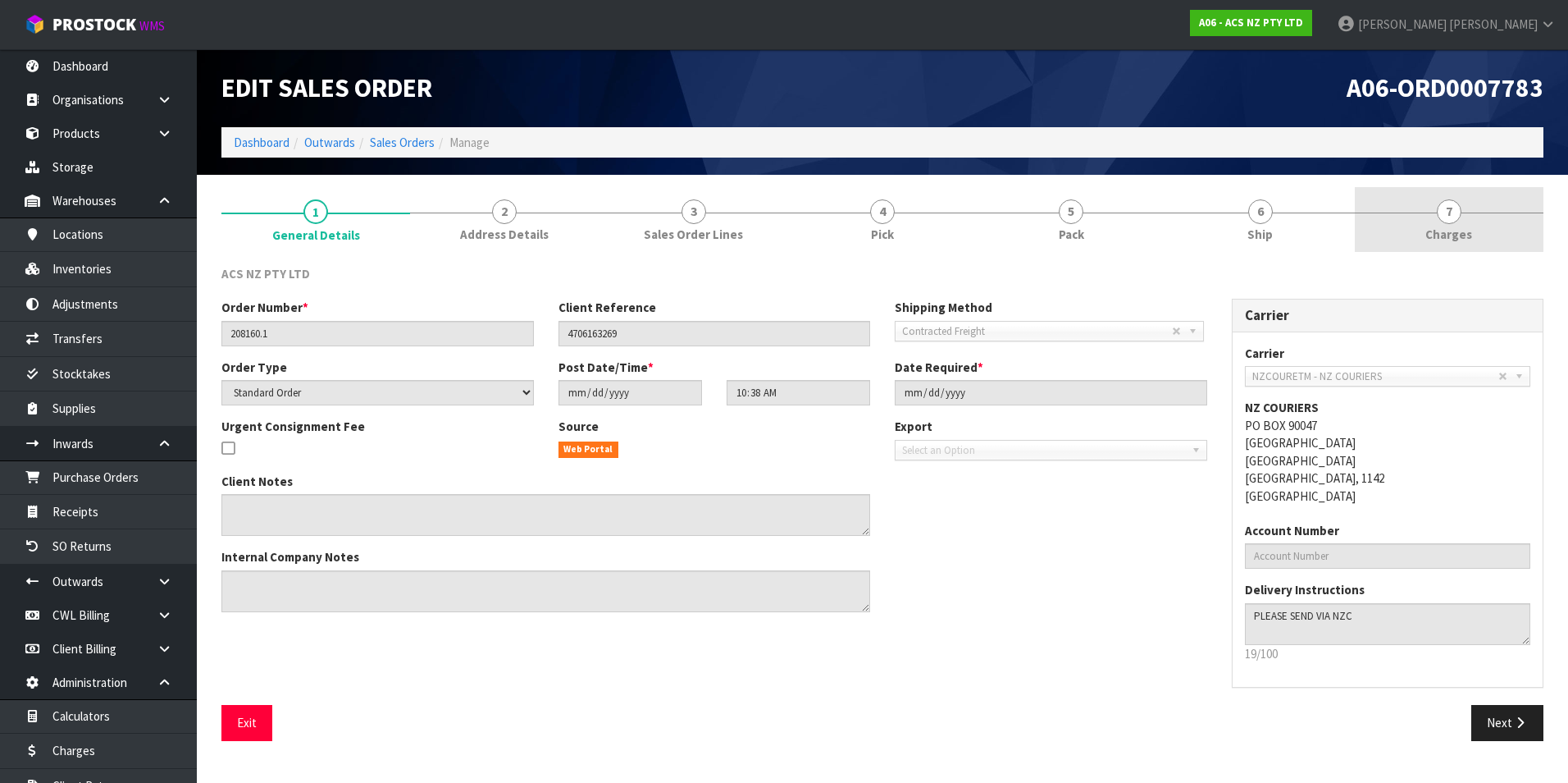
click at [1448, 216] on span "7" at bounding box center [1449, 211] width 25 height 25
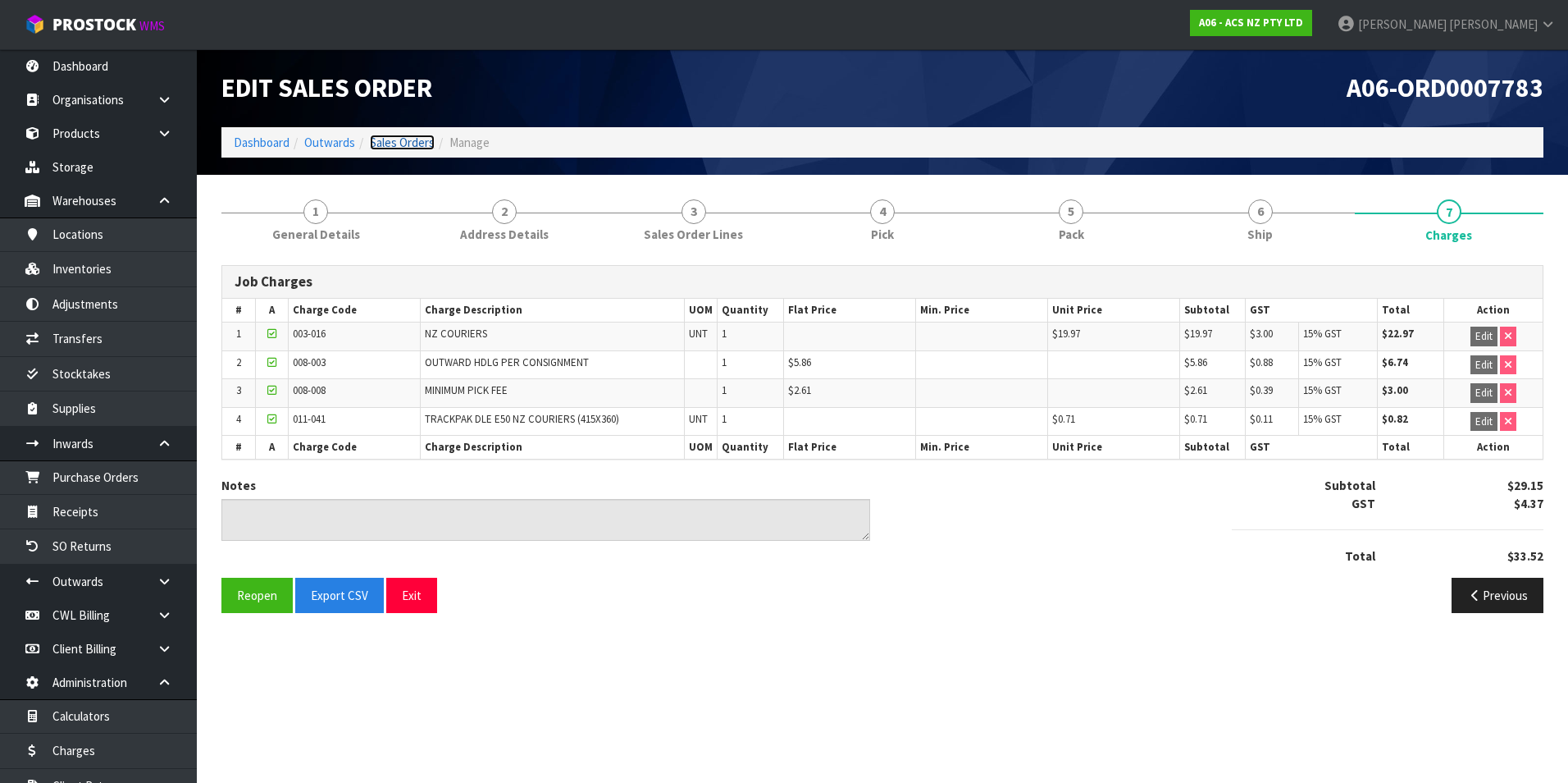
click at [417, 147] on link "Sales Orders" at bounding box center [402, 143] width 65 height 16
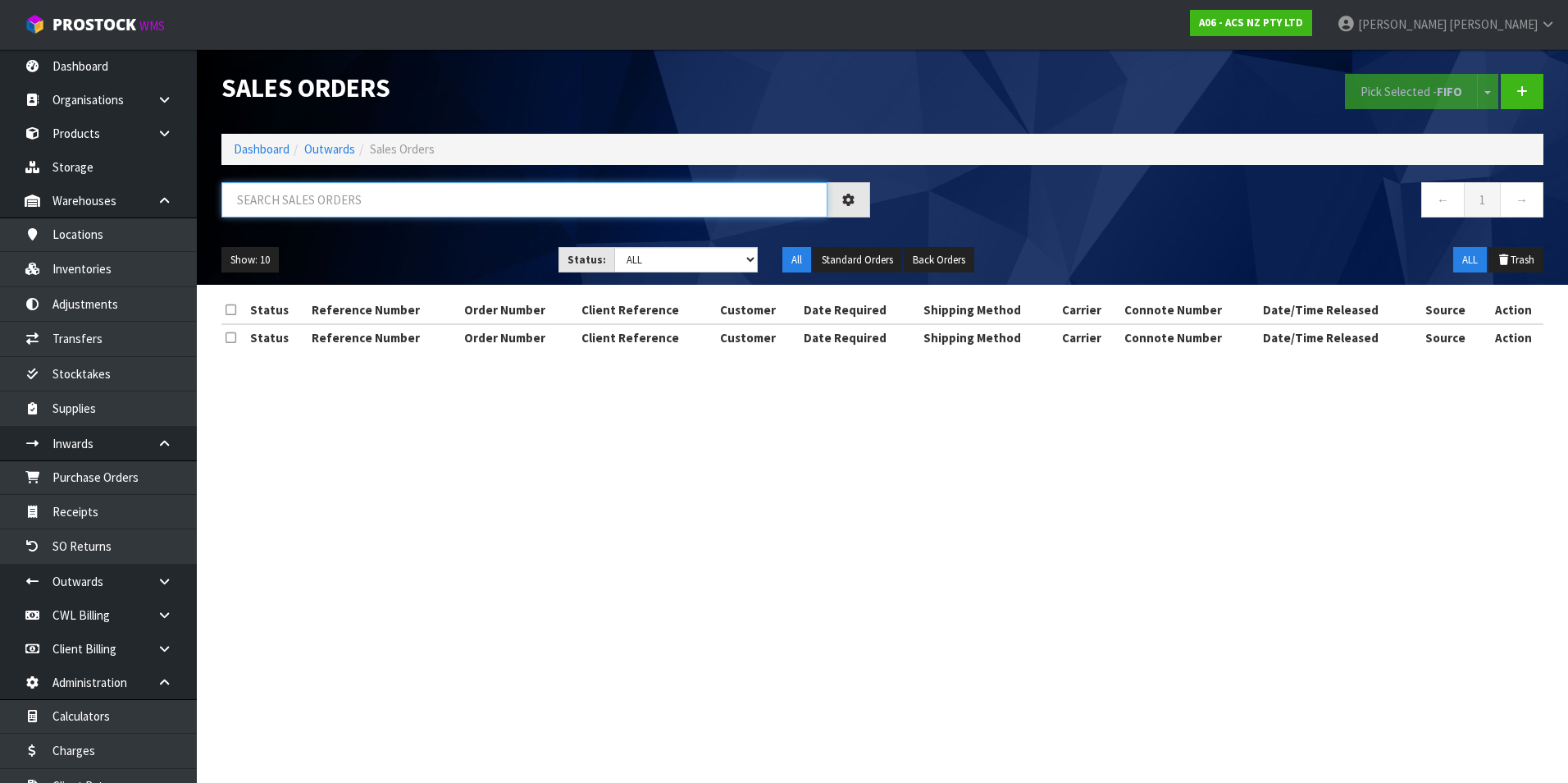
click at [254, 202] on input "text" at bounding box center [524, 200] width 606 height 36
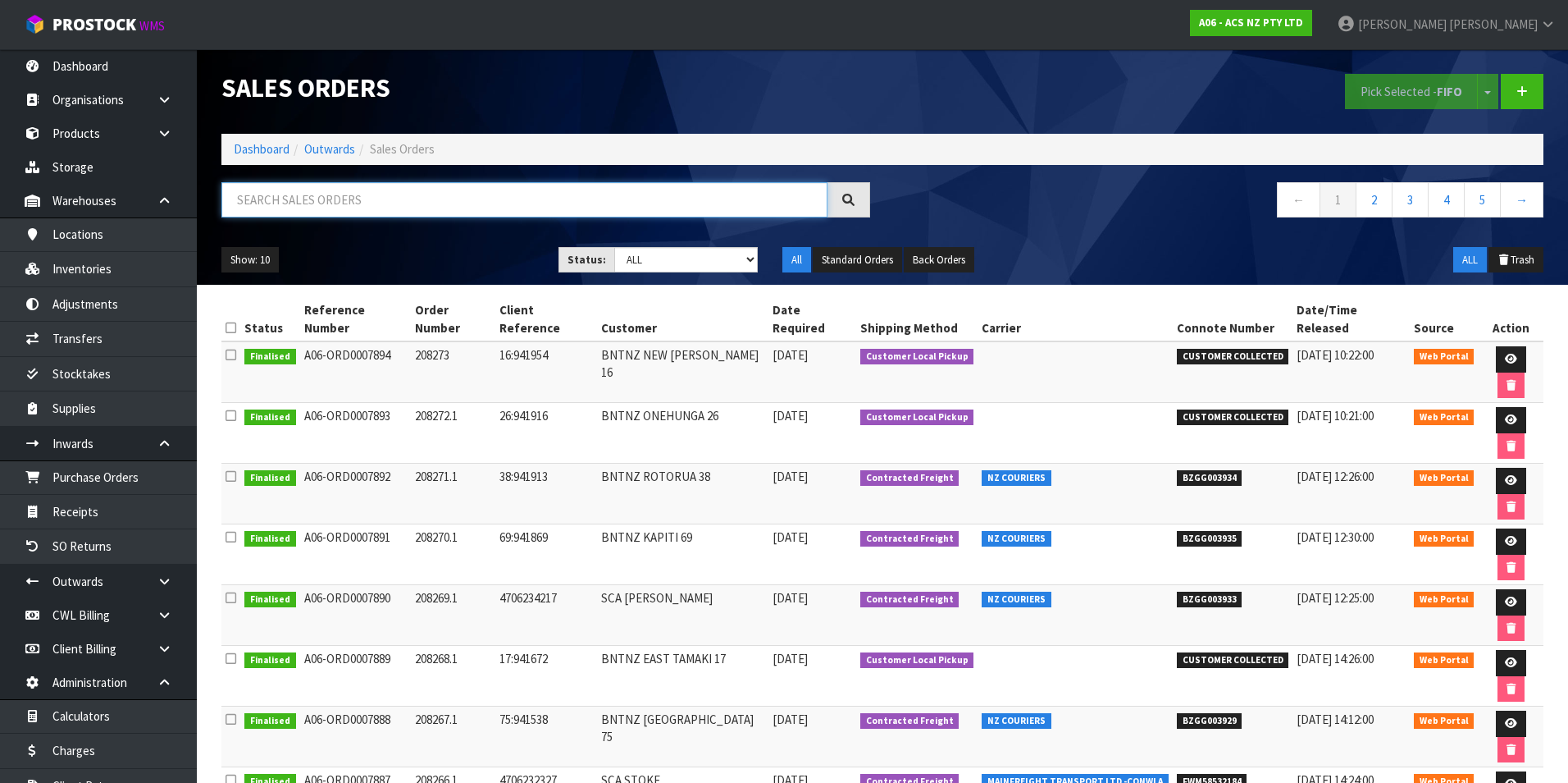
paste input "BZGG003829"
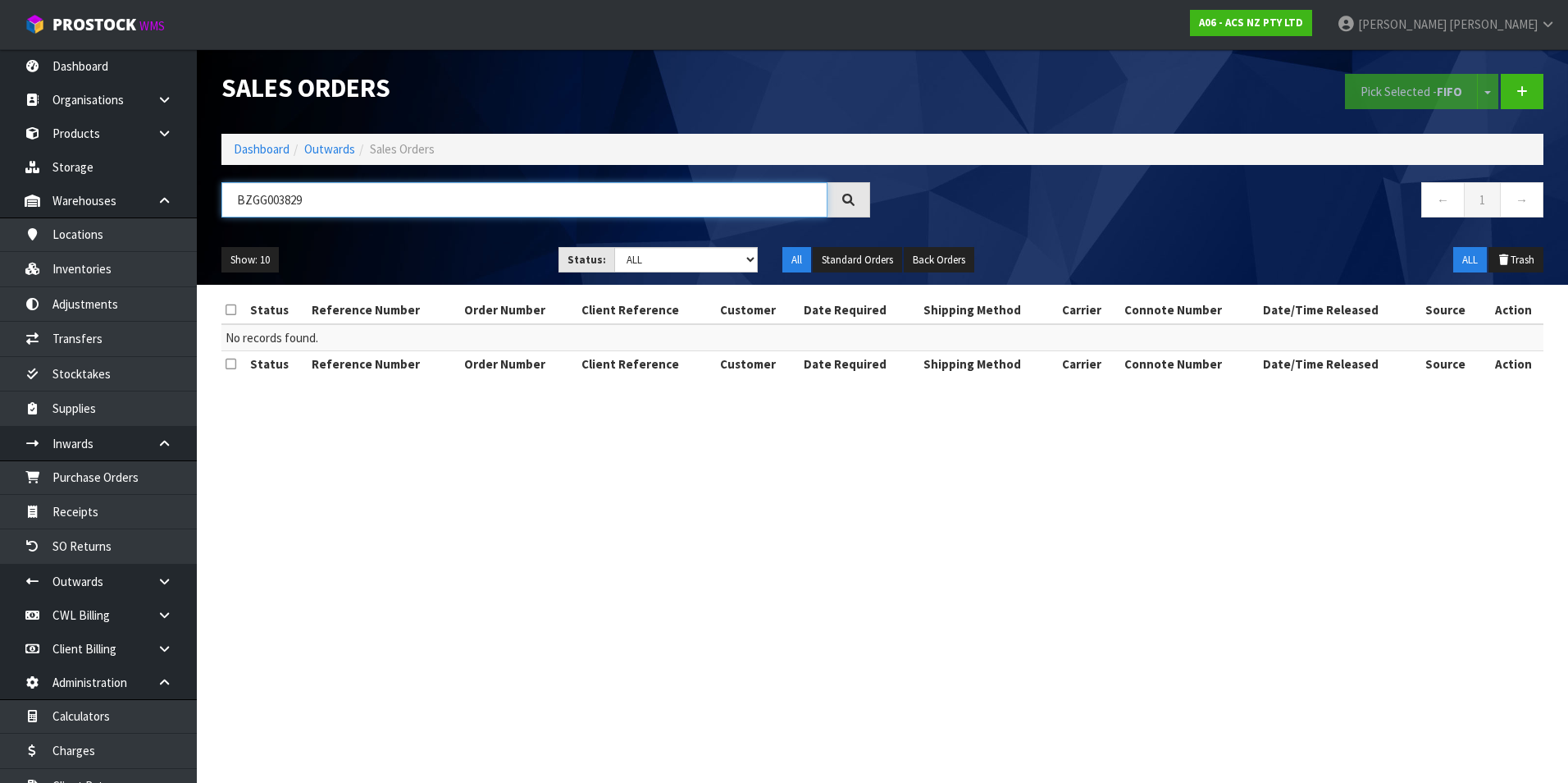
click at [404, 203] on input "BZGG003829" at bounding box center [524, 200] width 606 height 36
type input "B"
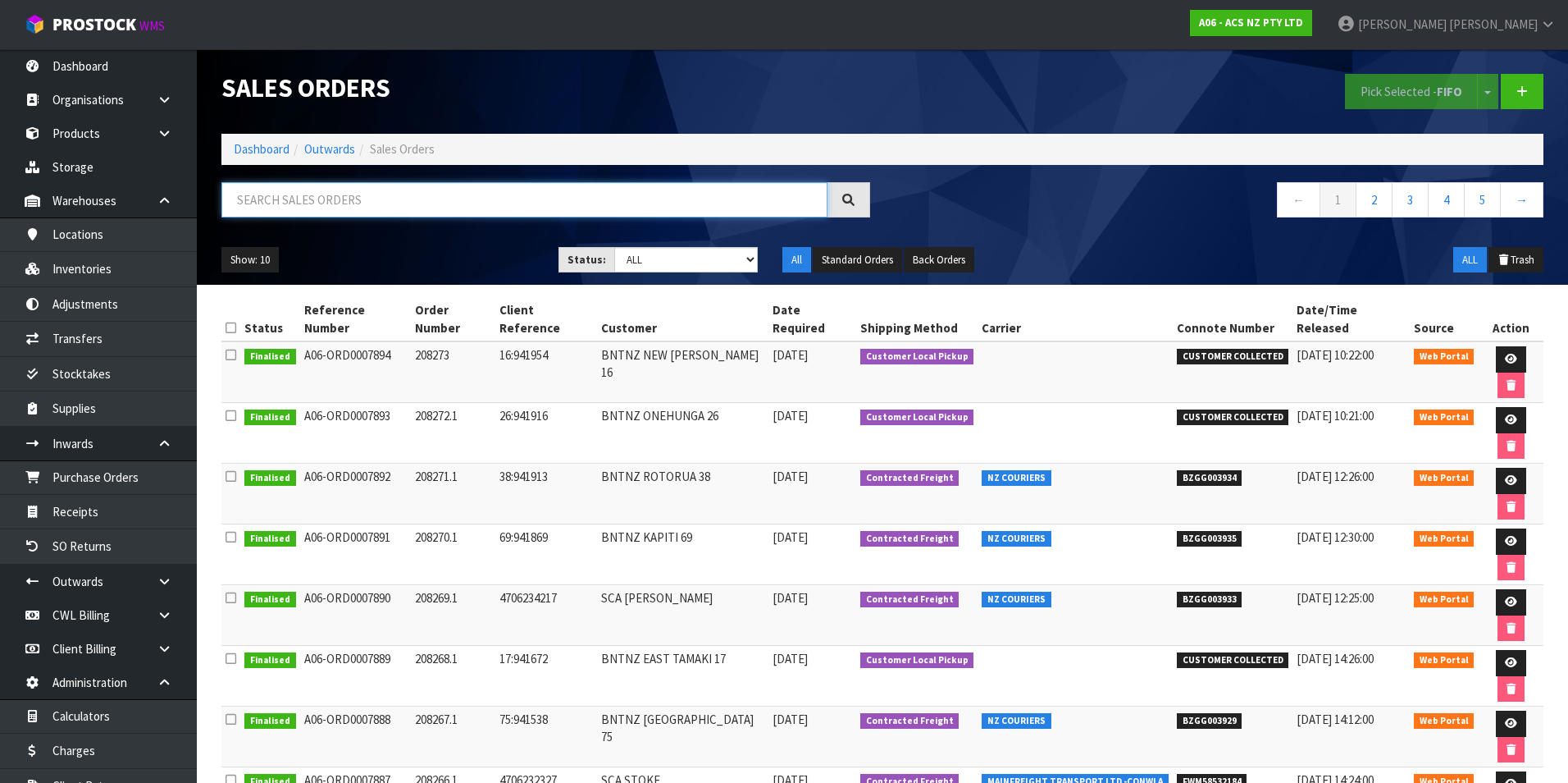
paste input "BZGG003853"
type input "BZGG003853"
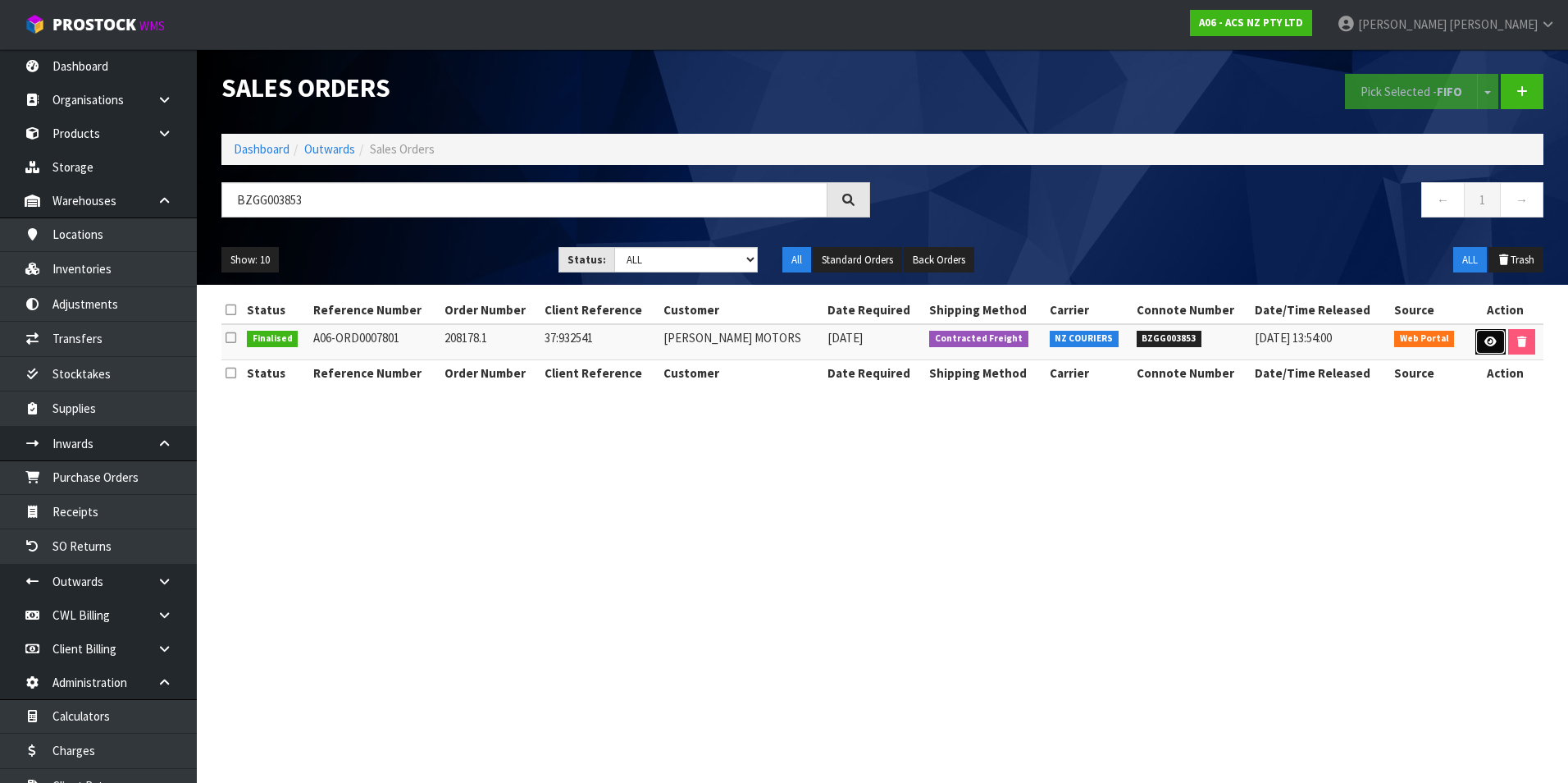
click at [1485, 340] on icon at bounding box center [1491, 341] width 12 height 11
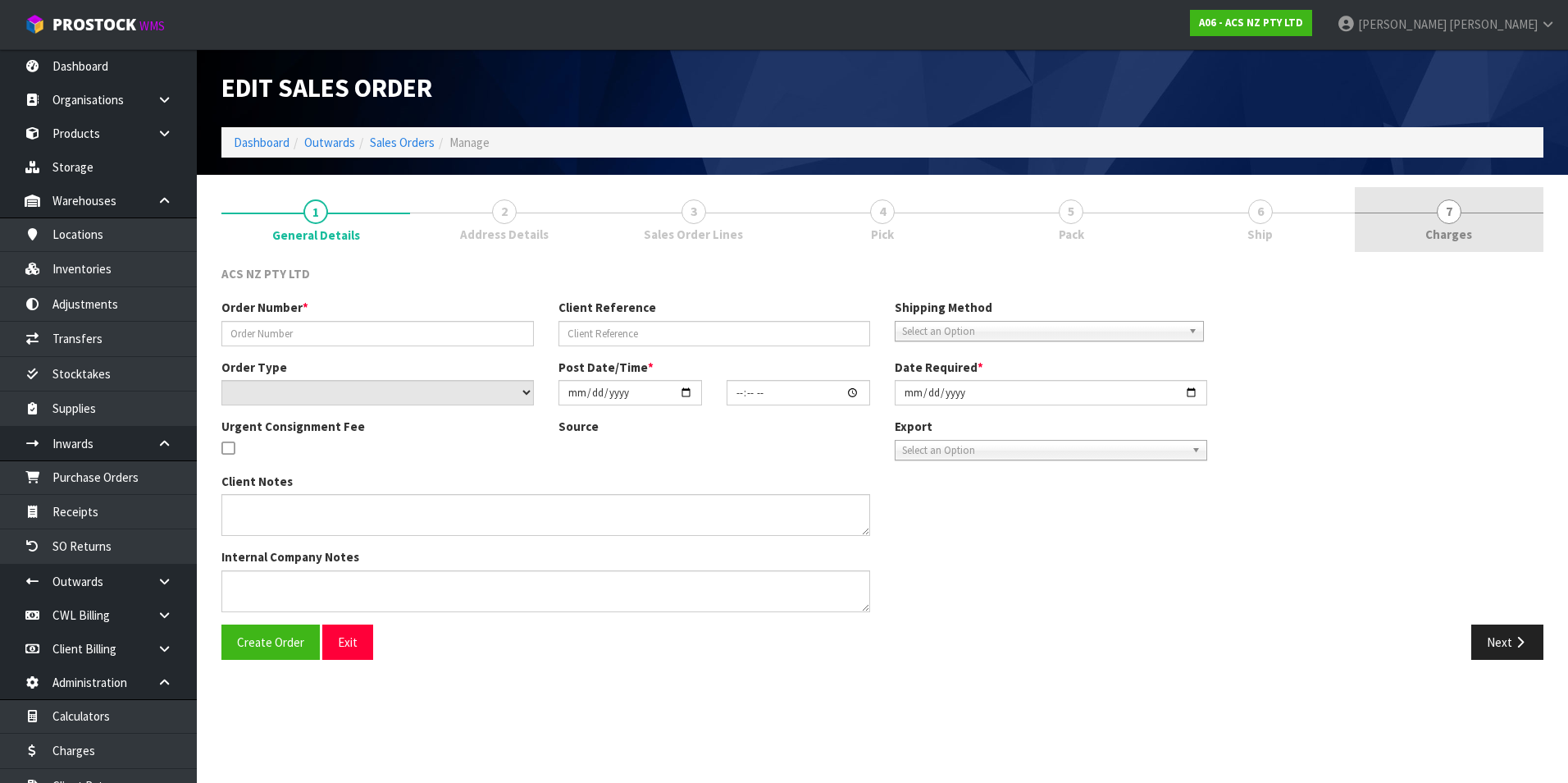
type input "208178.1"
type input "37:932541"
select select "number:0"
type input "2025-08-06"
type input "16:38:00.000"
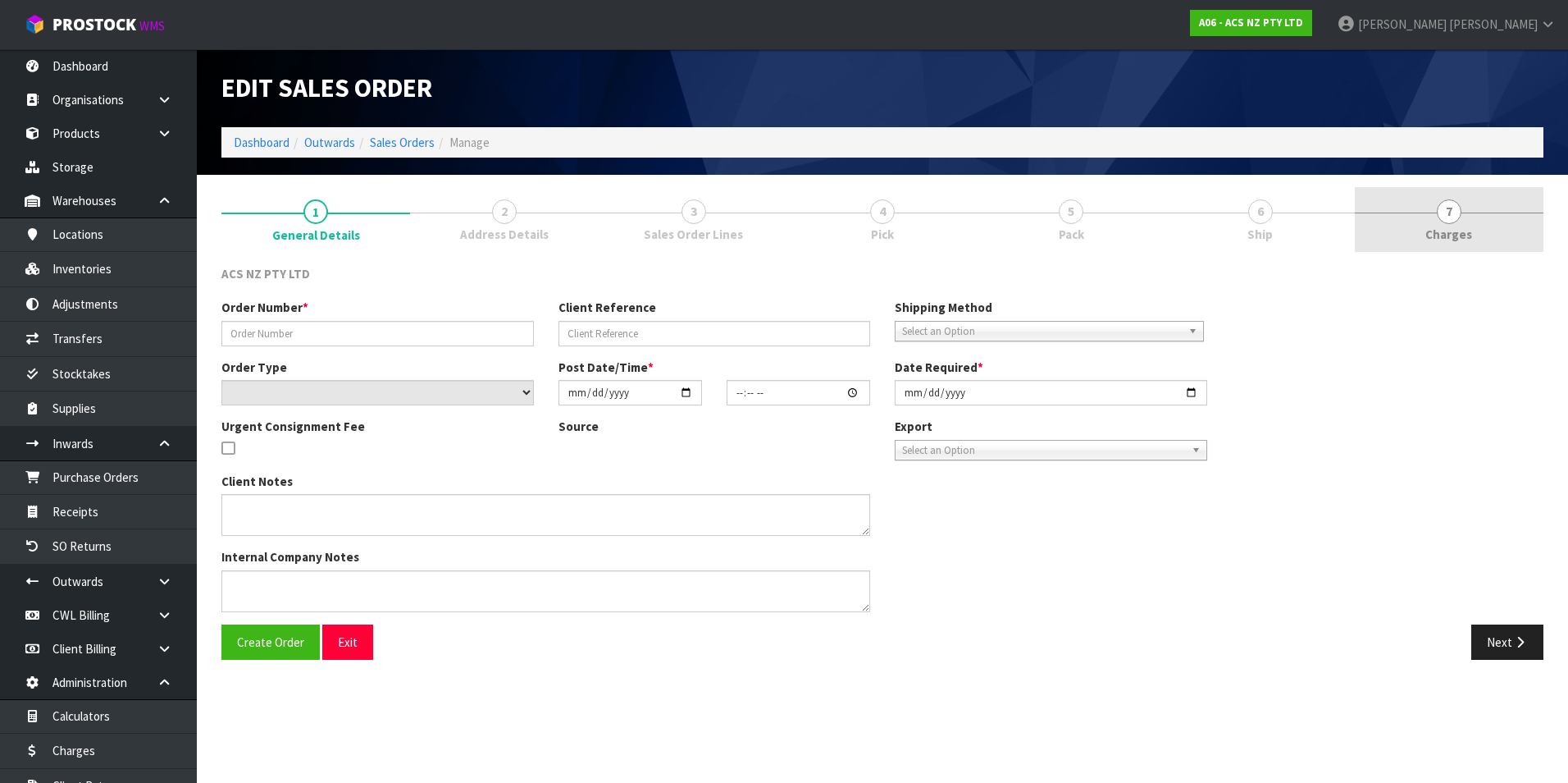
type input "2025-08-06"
type textarea "NZC PLEASE"
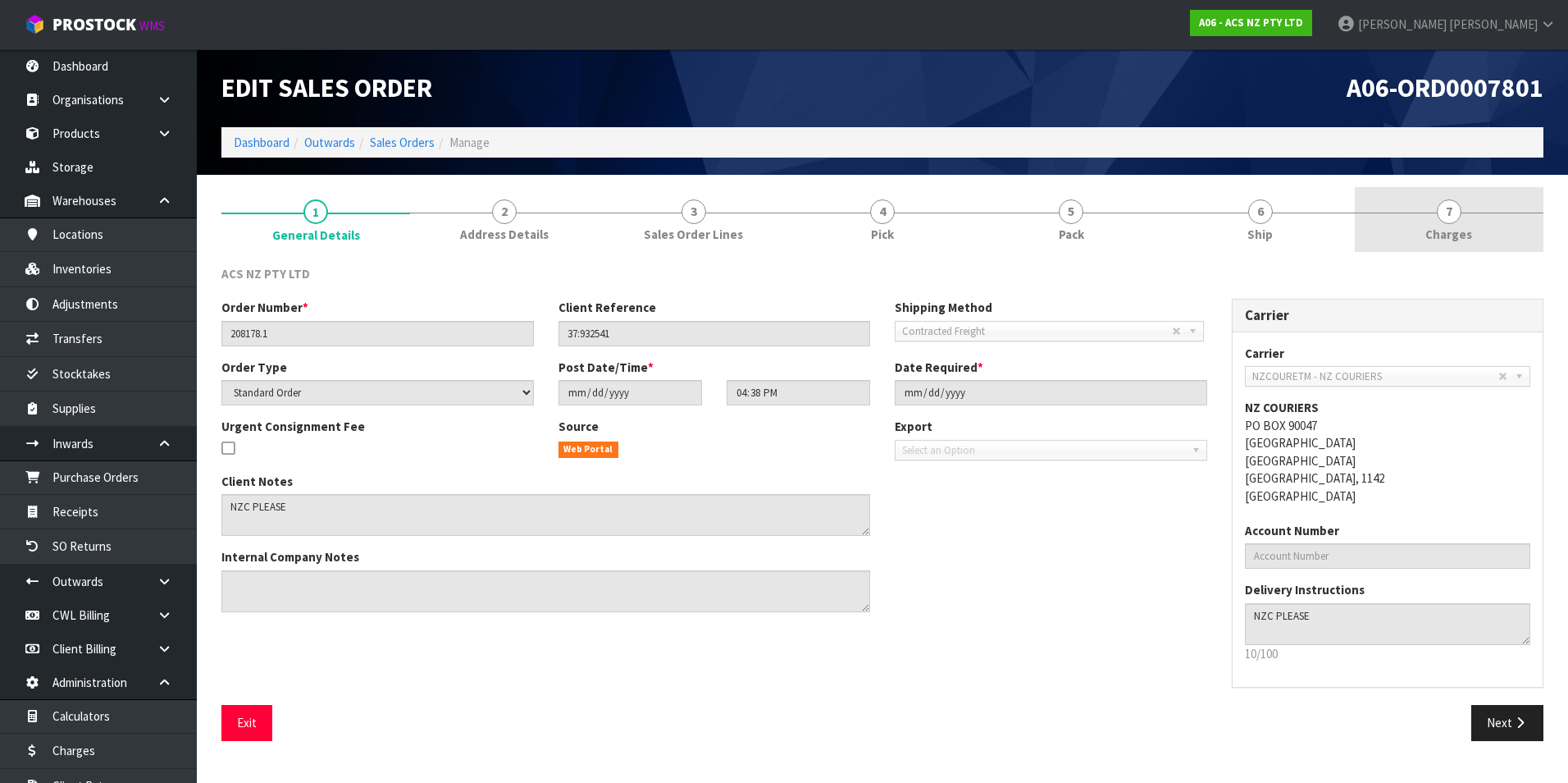
click at [1452, 218] on span "7" at bounding box center [1449, 211] width 25 height 25
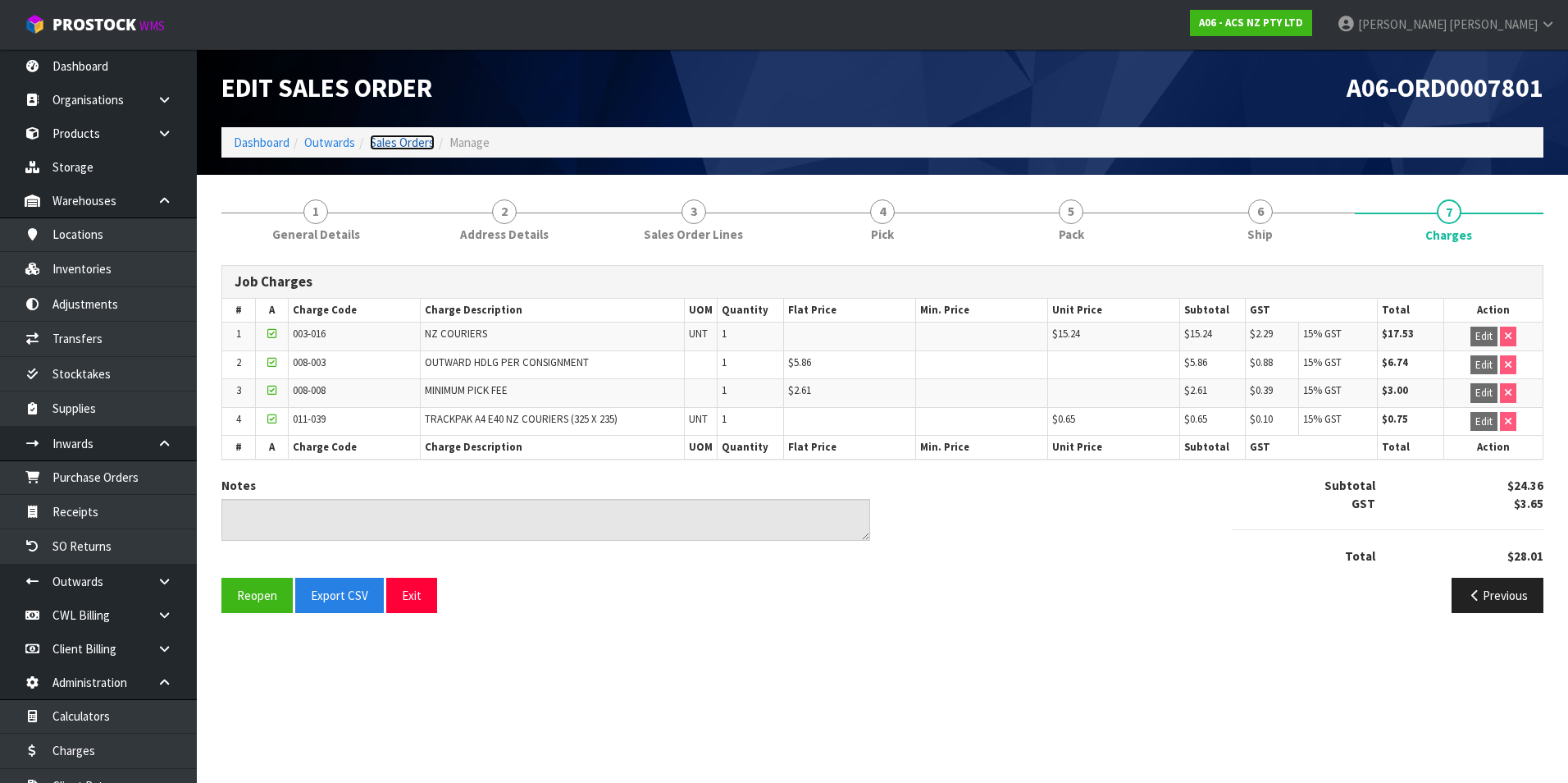
click at [402, 144] on link "Sales Orders" at bounding box center [402, 143] width 65 height 16
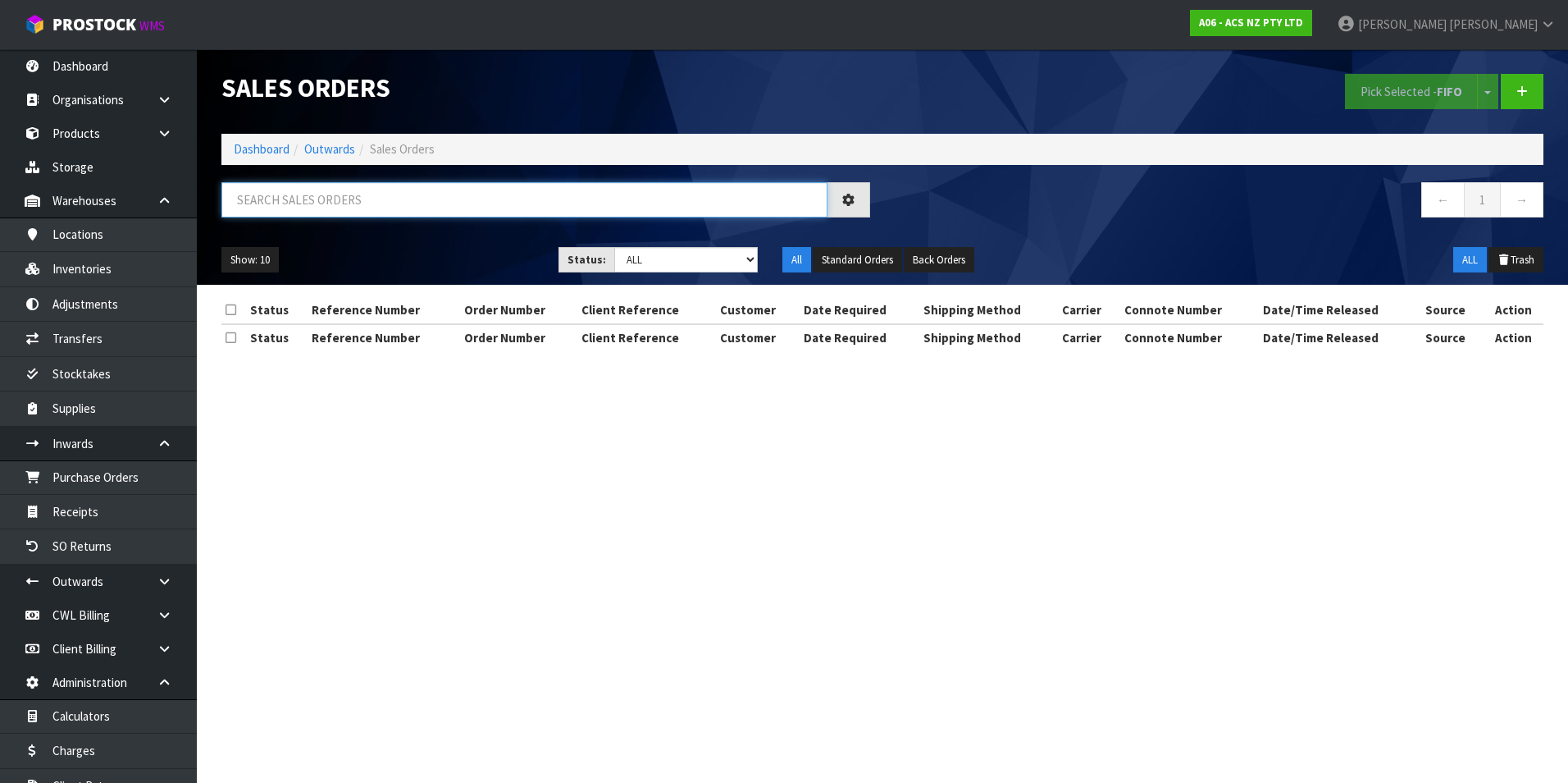
click at [377, 193] on input "text" at bounding box center [524, 200] width 606 height 36
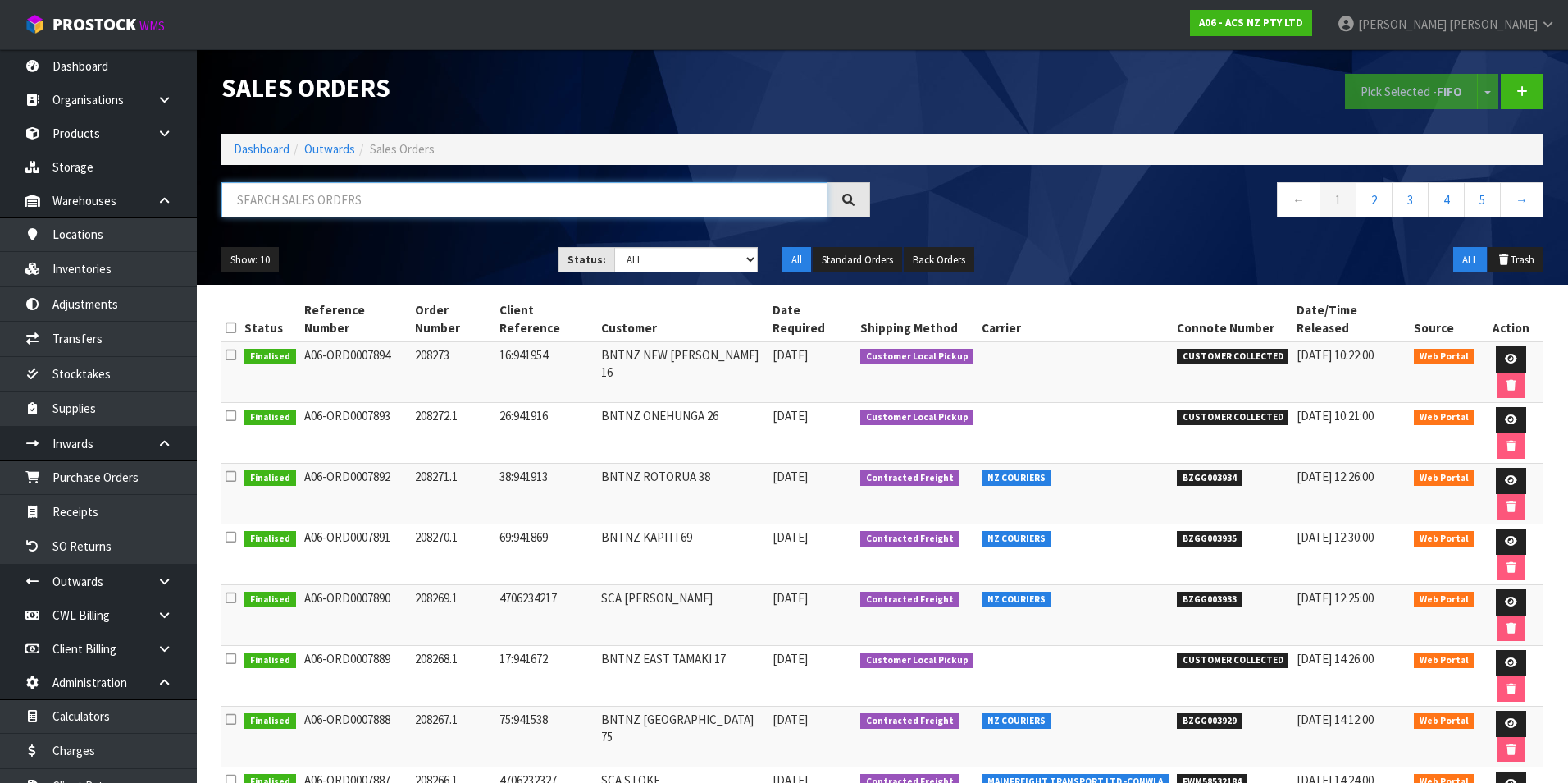
paste input "BZGG003836"
type input "BZGG003836"
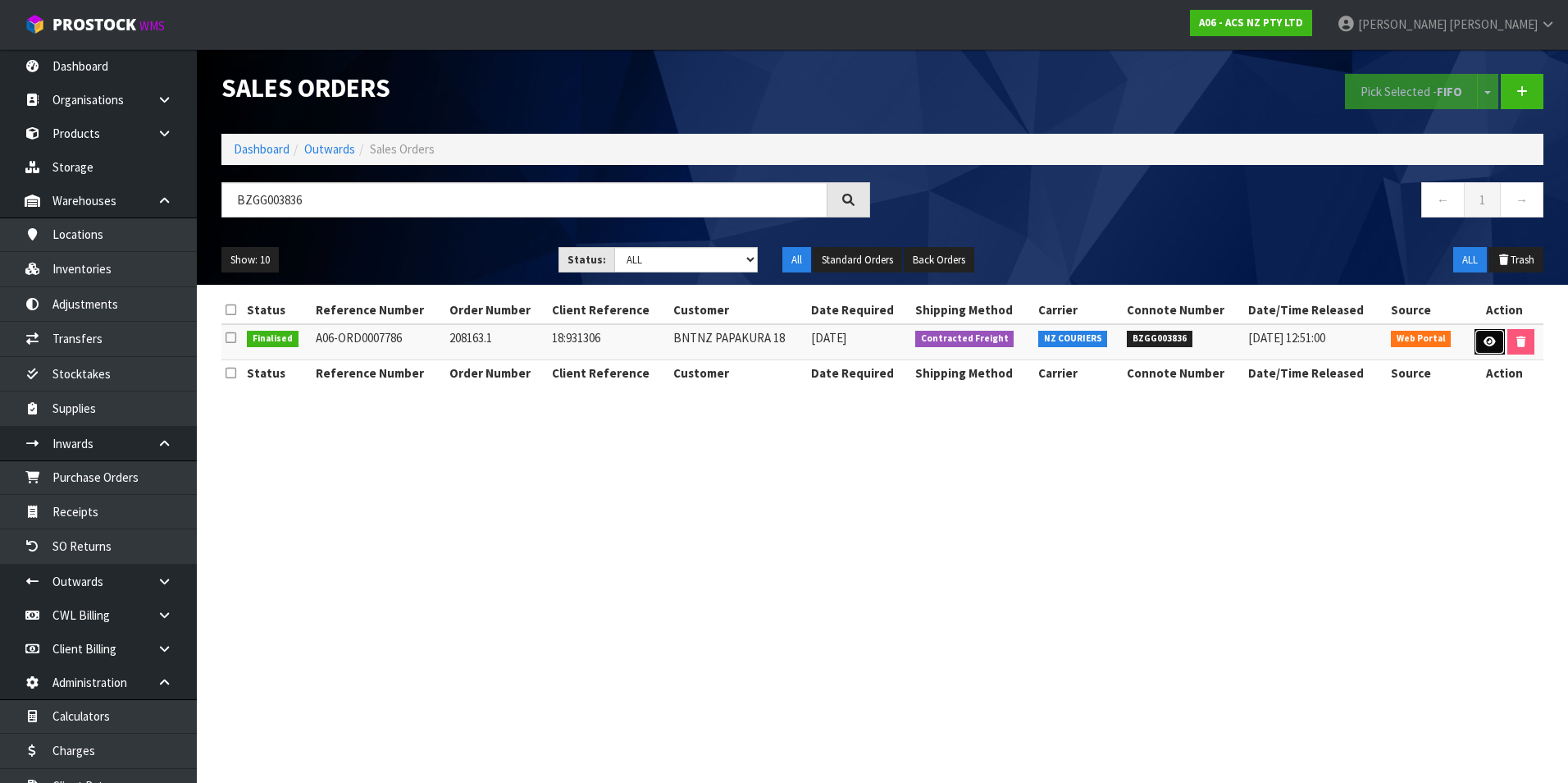
click at [1479, 332] on link at bounding box center [1490, 342] width 31 height 27
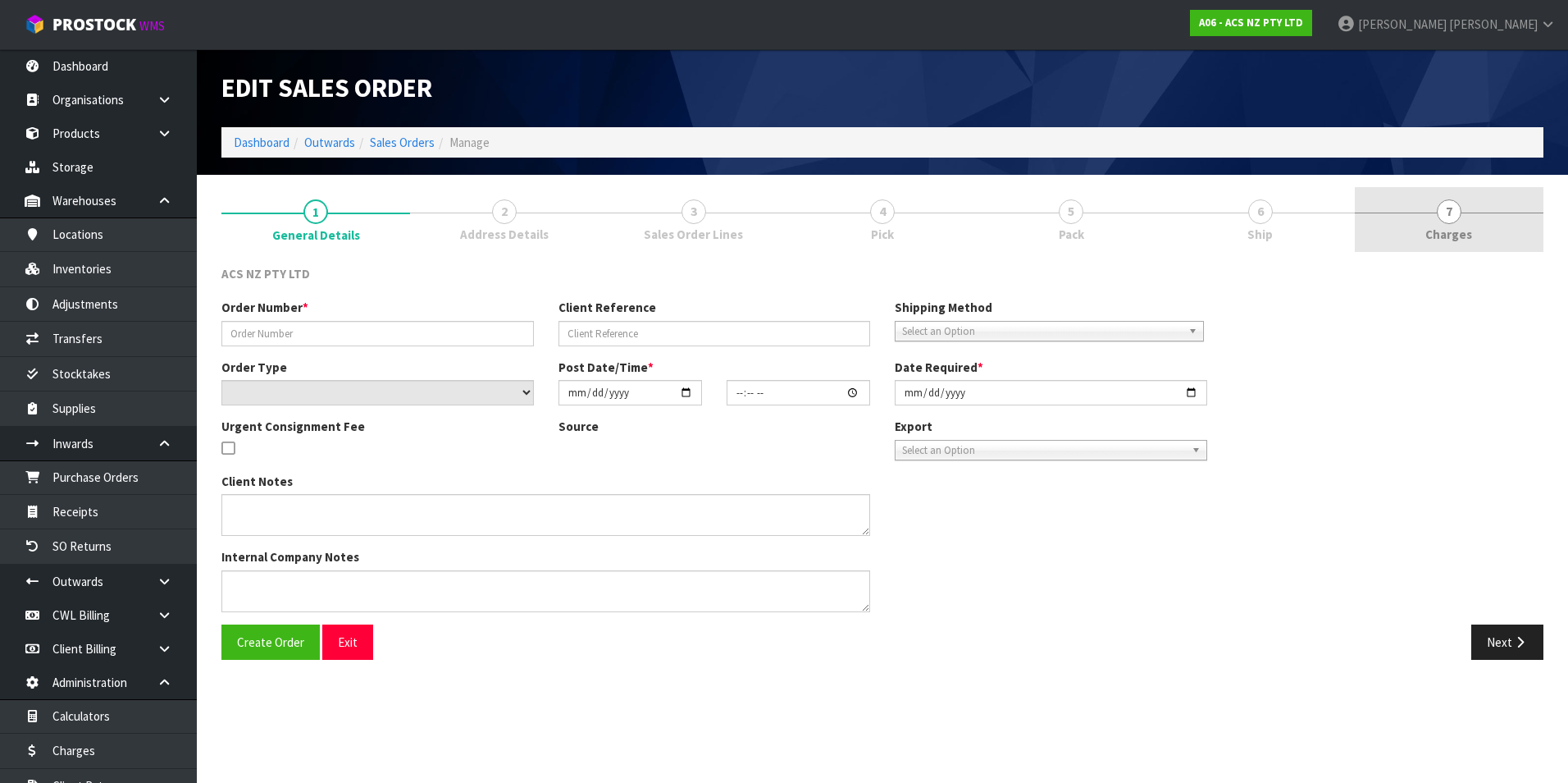
type input "208163.1"
type input "18:931306"
select select "number:0"
type input "2025-08-04"
type input "16:35:00.000"
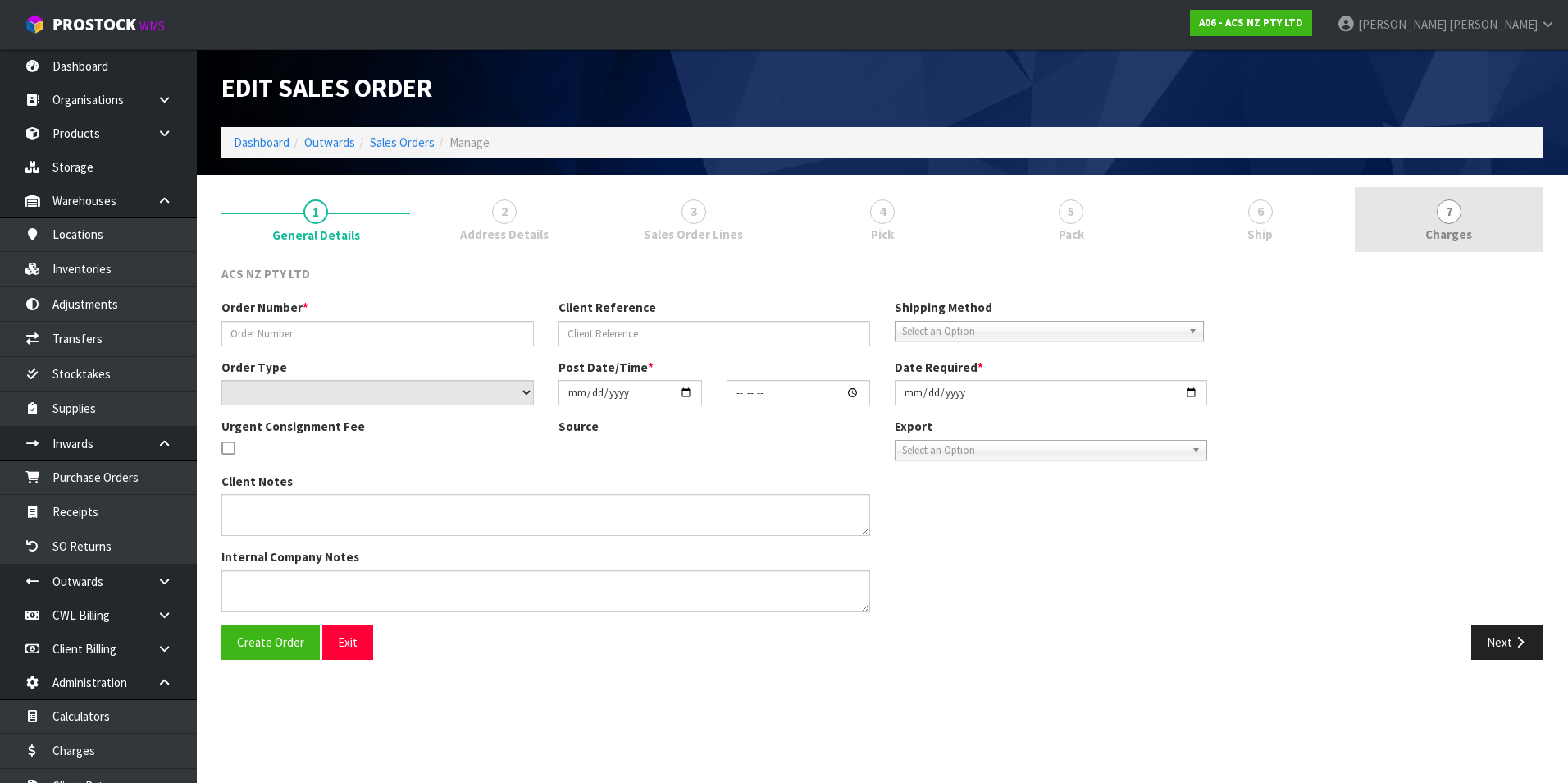
type input "2025-08-05"
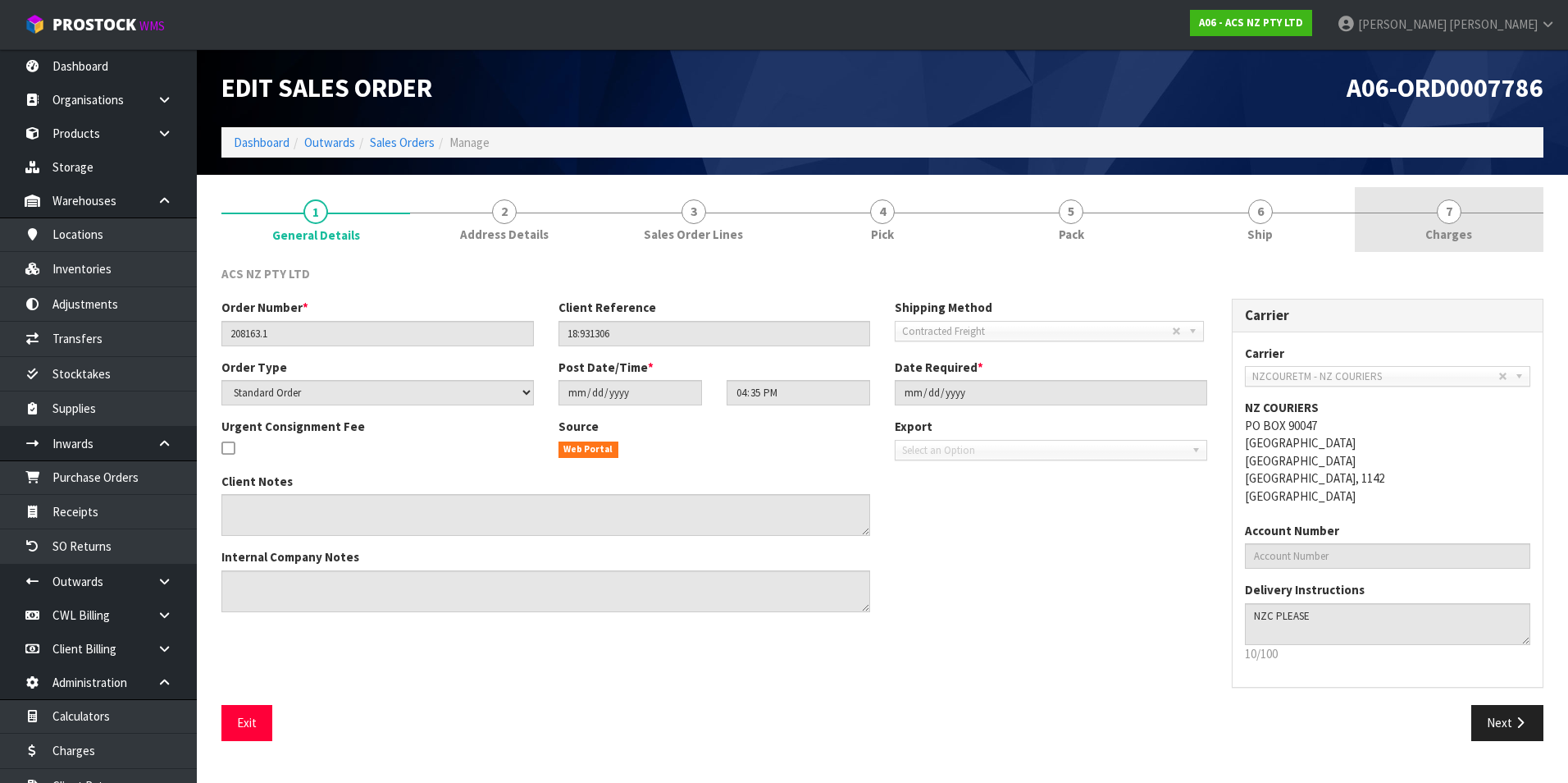
click at [1453, 215] on span "7" at bounding box center [1449, 211] width 25 height 25
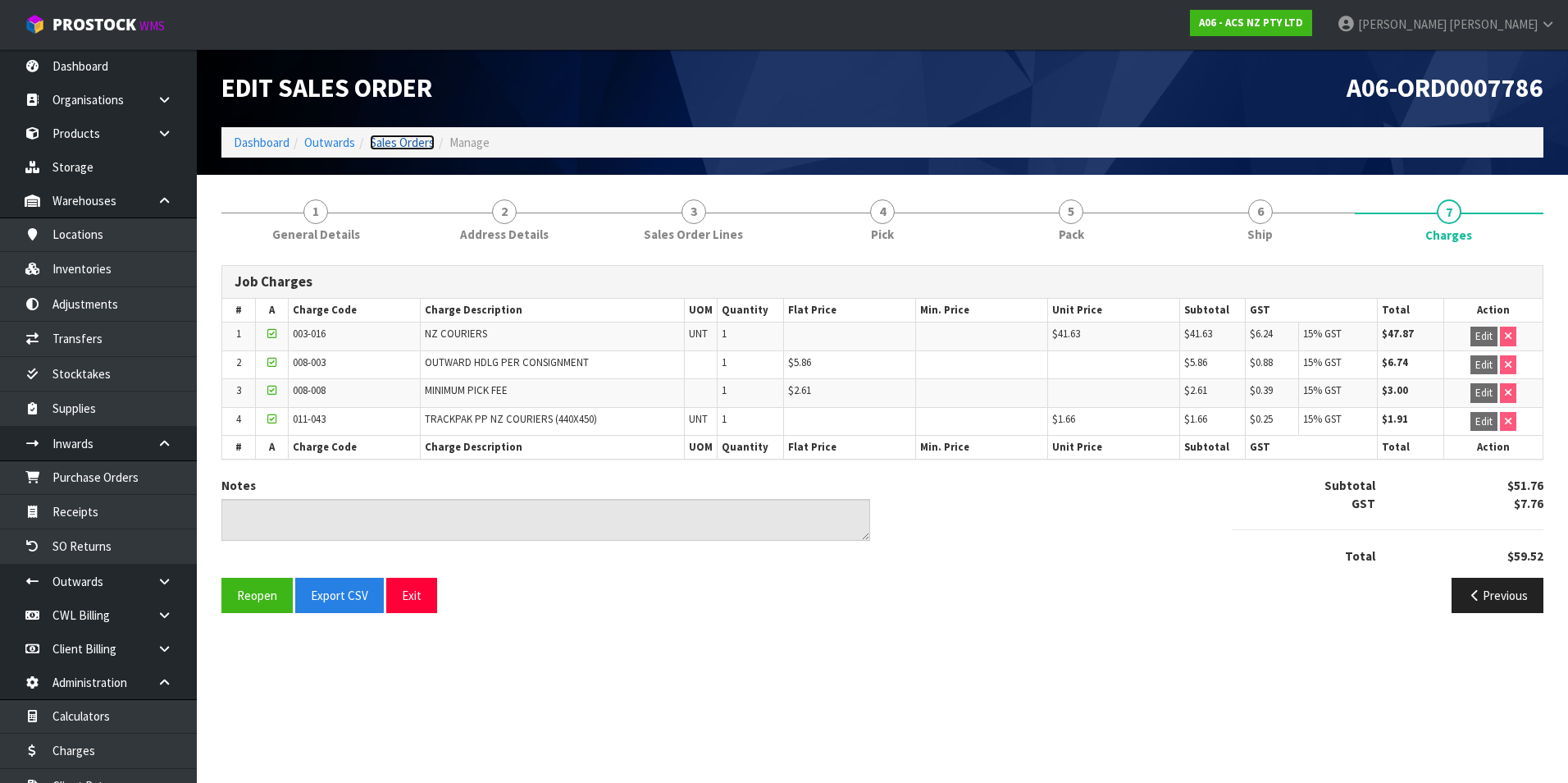
click at [421, 143] on link "Sales Orders" at bounding box center [402, 143] width 65 height 16
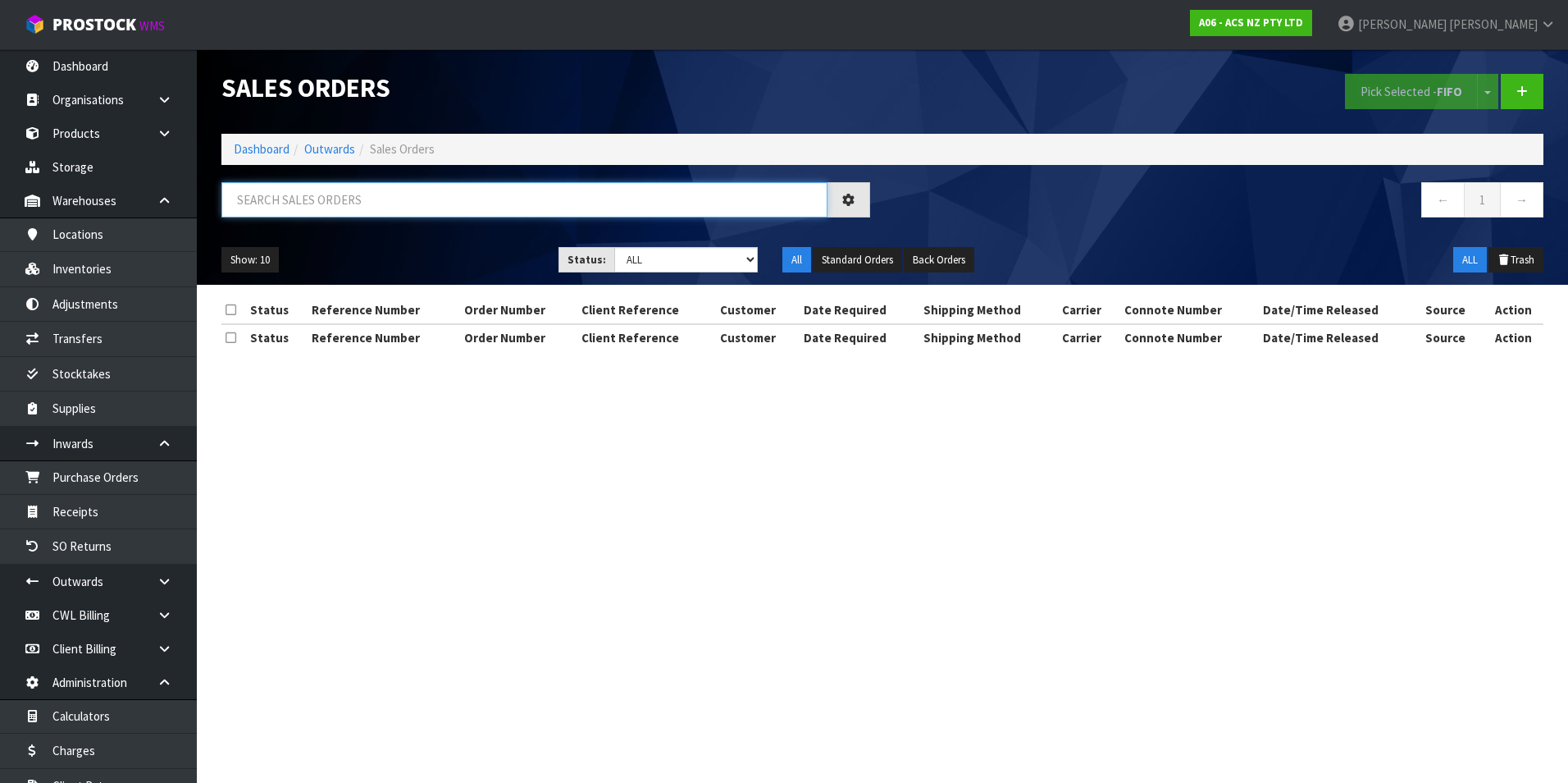
click at [310, 192] on input "text" at bounding box center [524, 200] width 606 height 36
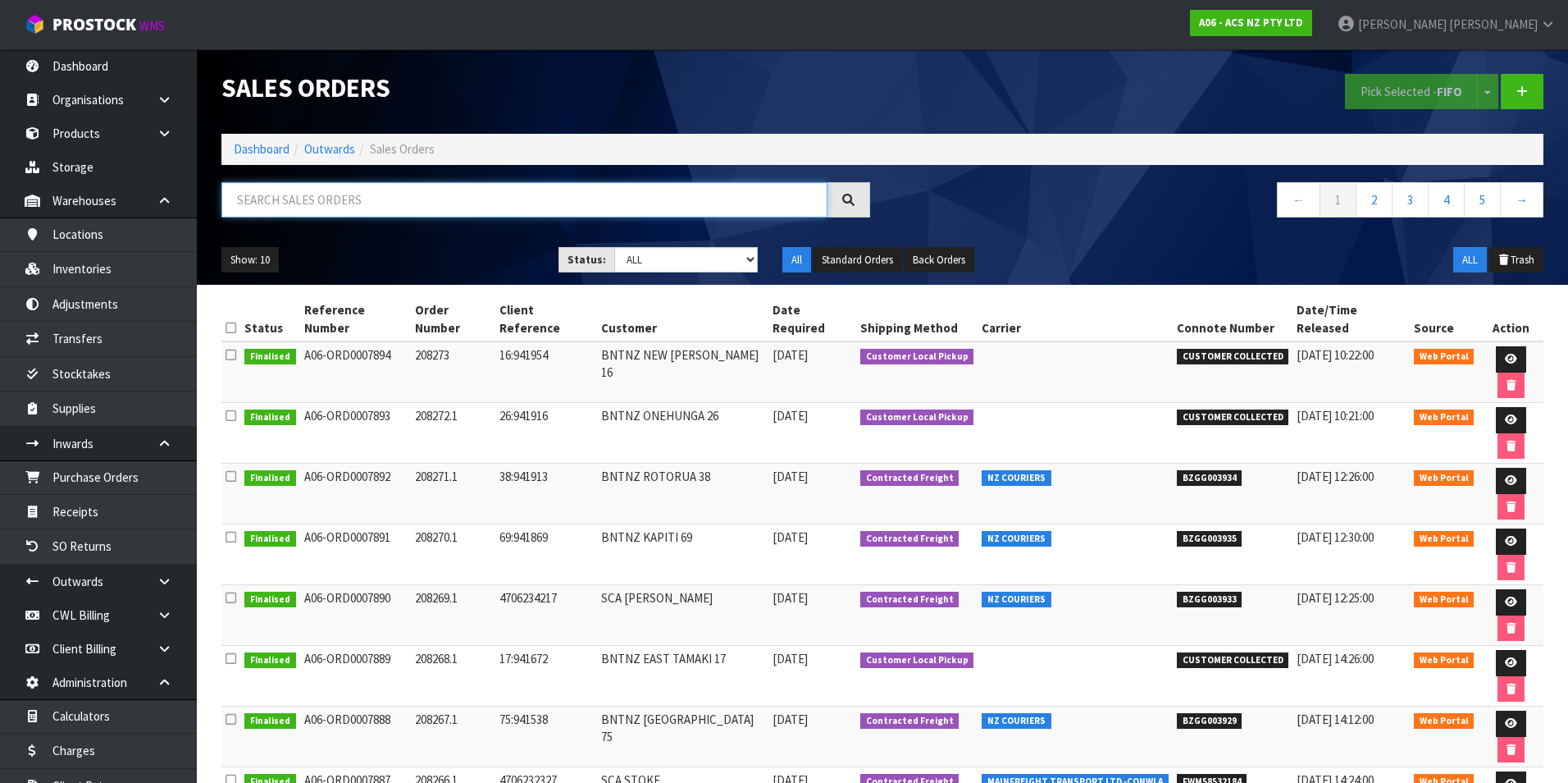
paste input "BZGG003840"
type input "BZGG003840"
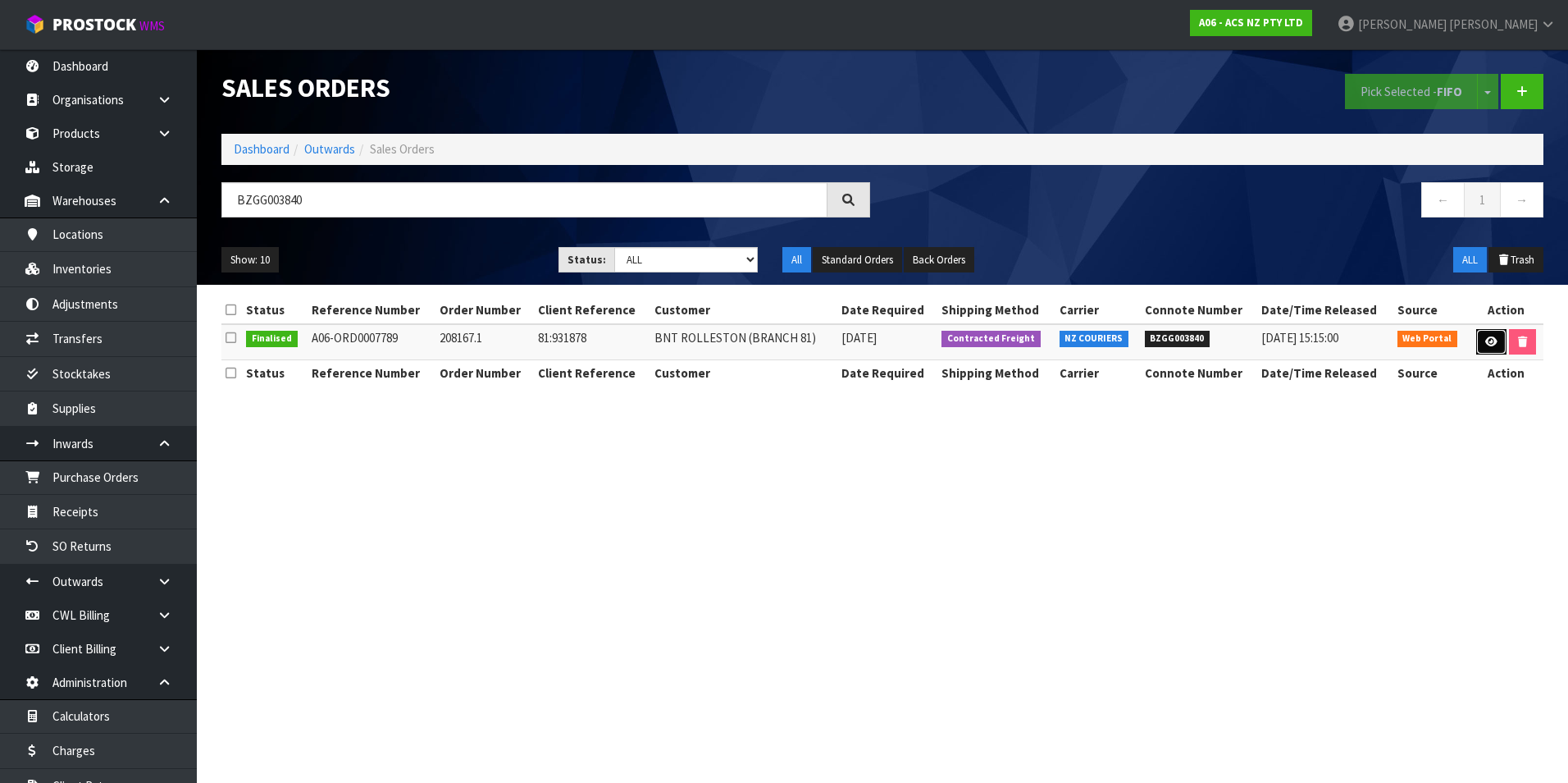
click at [1486, 344] on icon at bounding box center [1491, 341] width 12 height 11
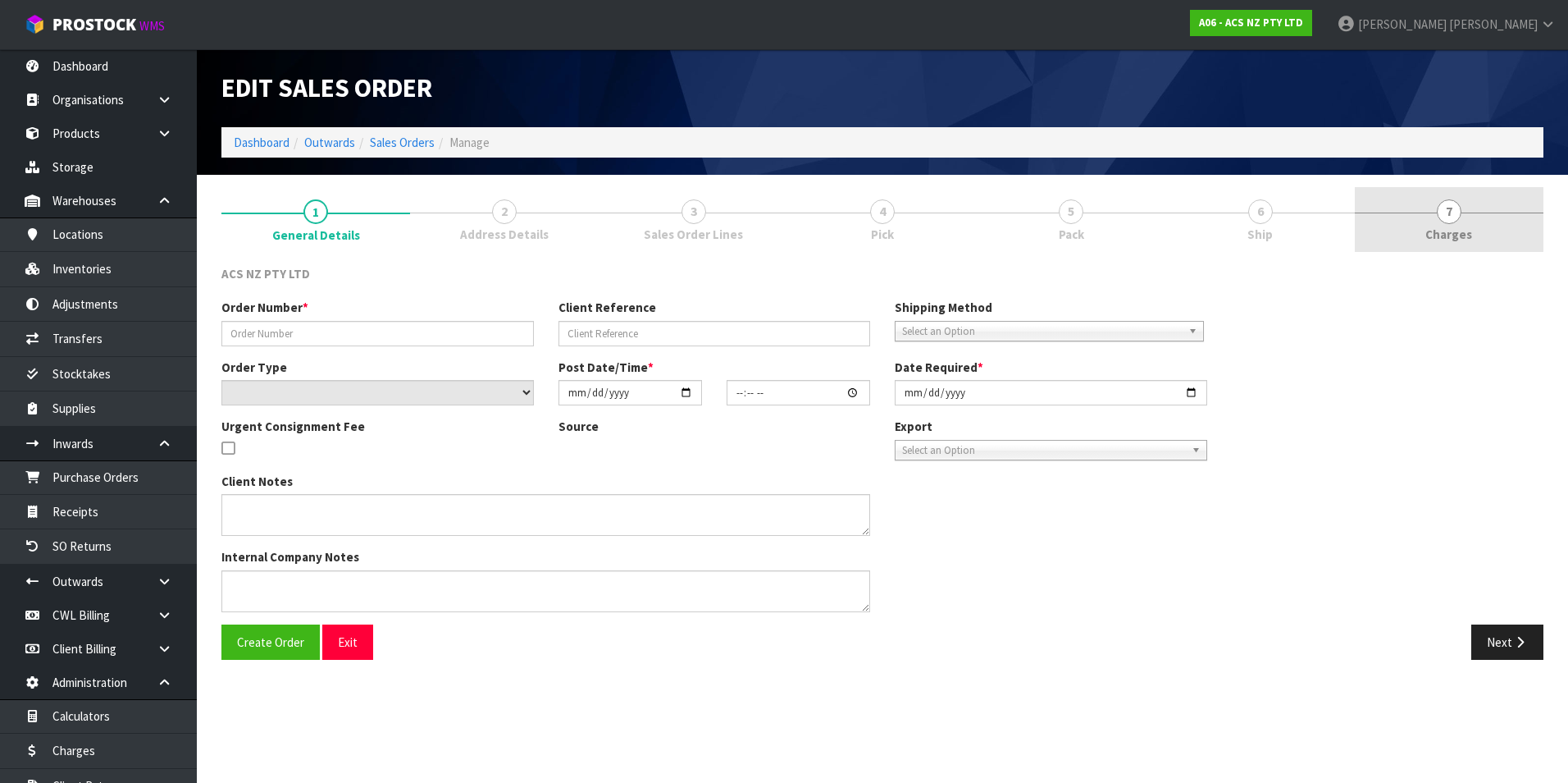
type input "208167.1"
type input "81:931878"
select select "number:0"
type input "2025-08-05"
type input "12:41:00.000"
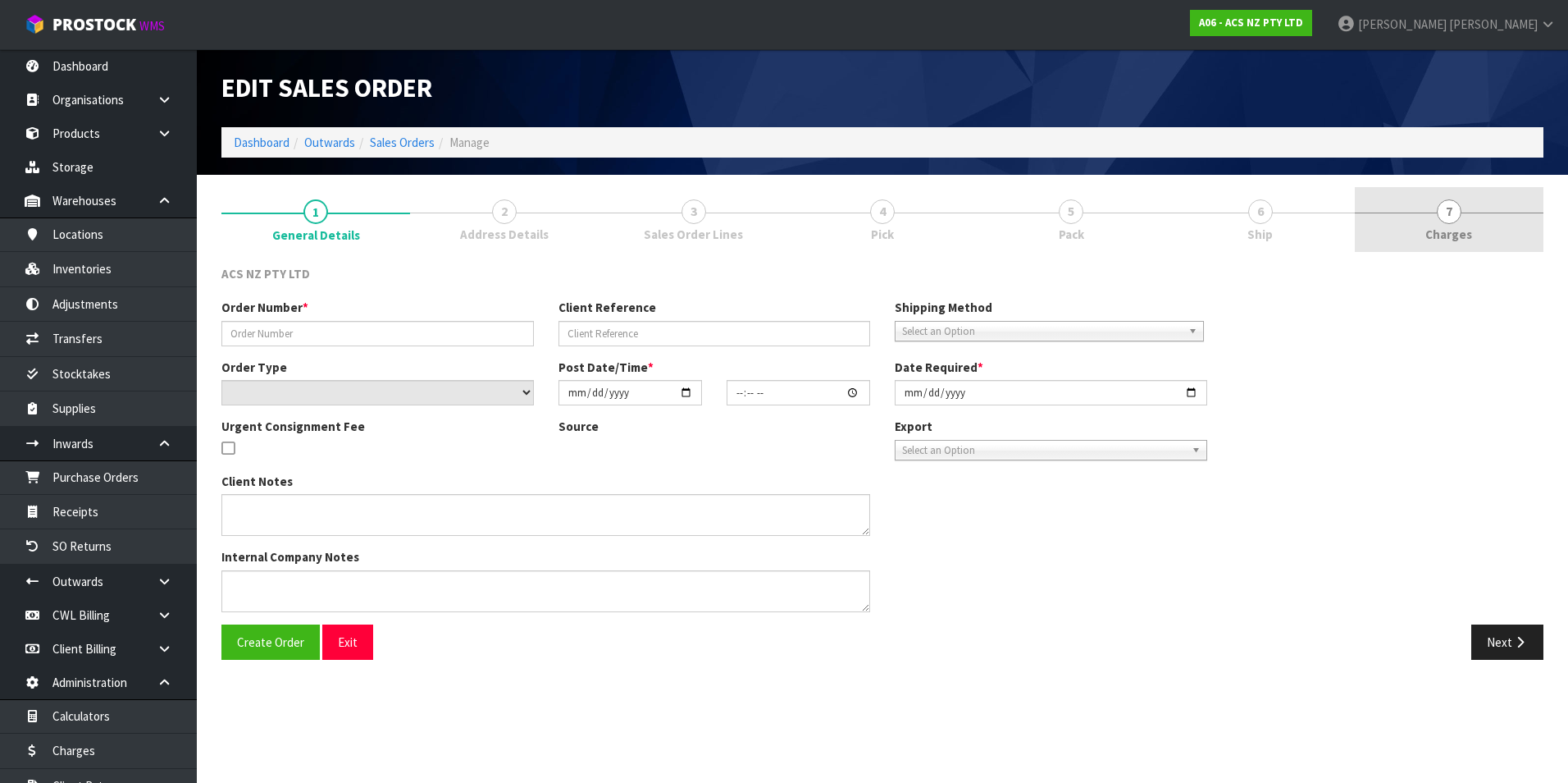
type input "2025-08-05"
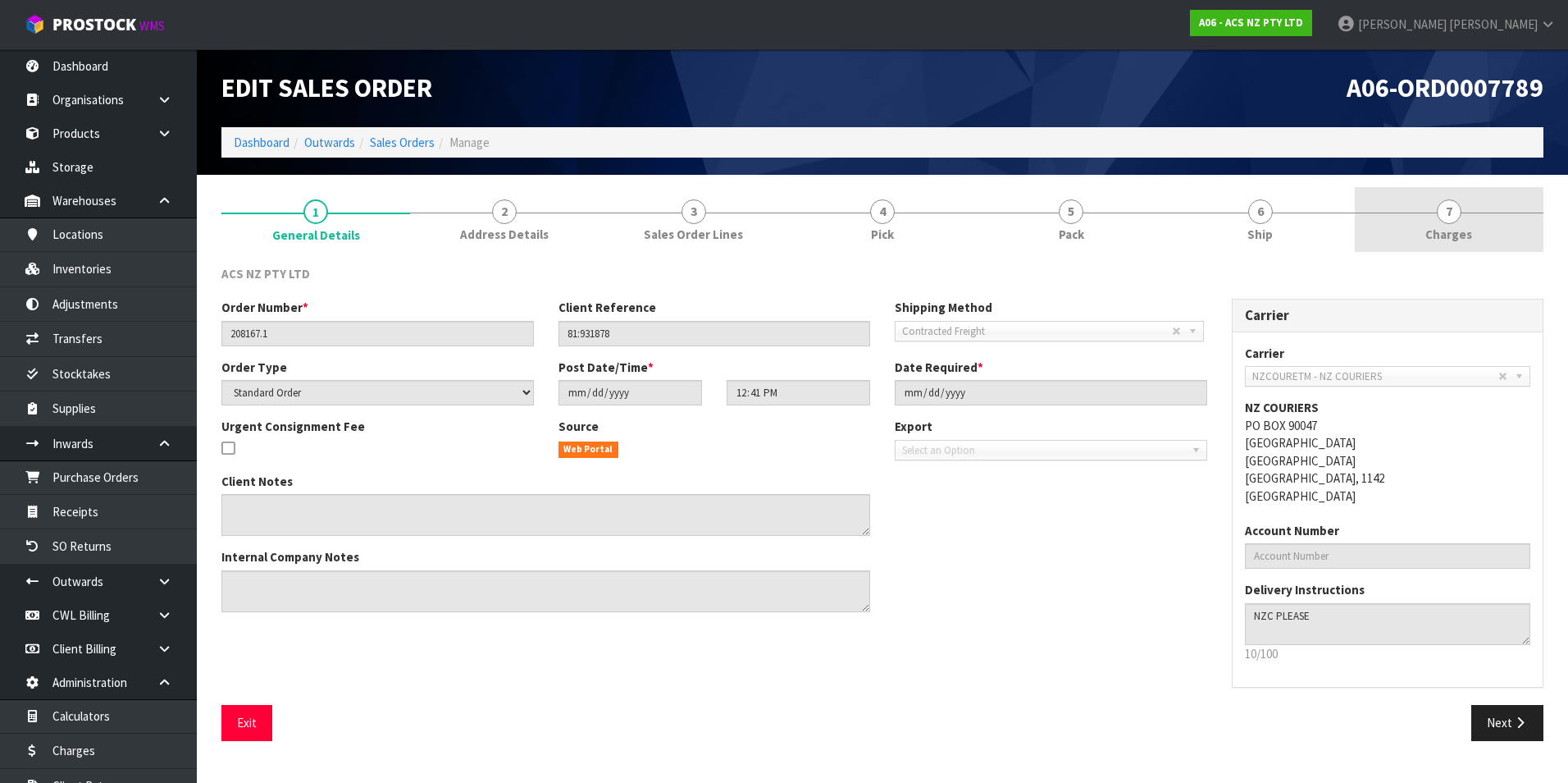
click at [1451, 217] on span "7" at bounding box center [1449, 211] width 25 height 25
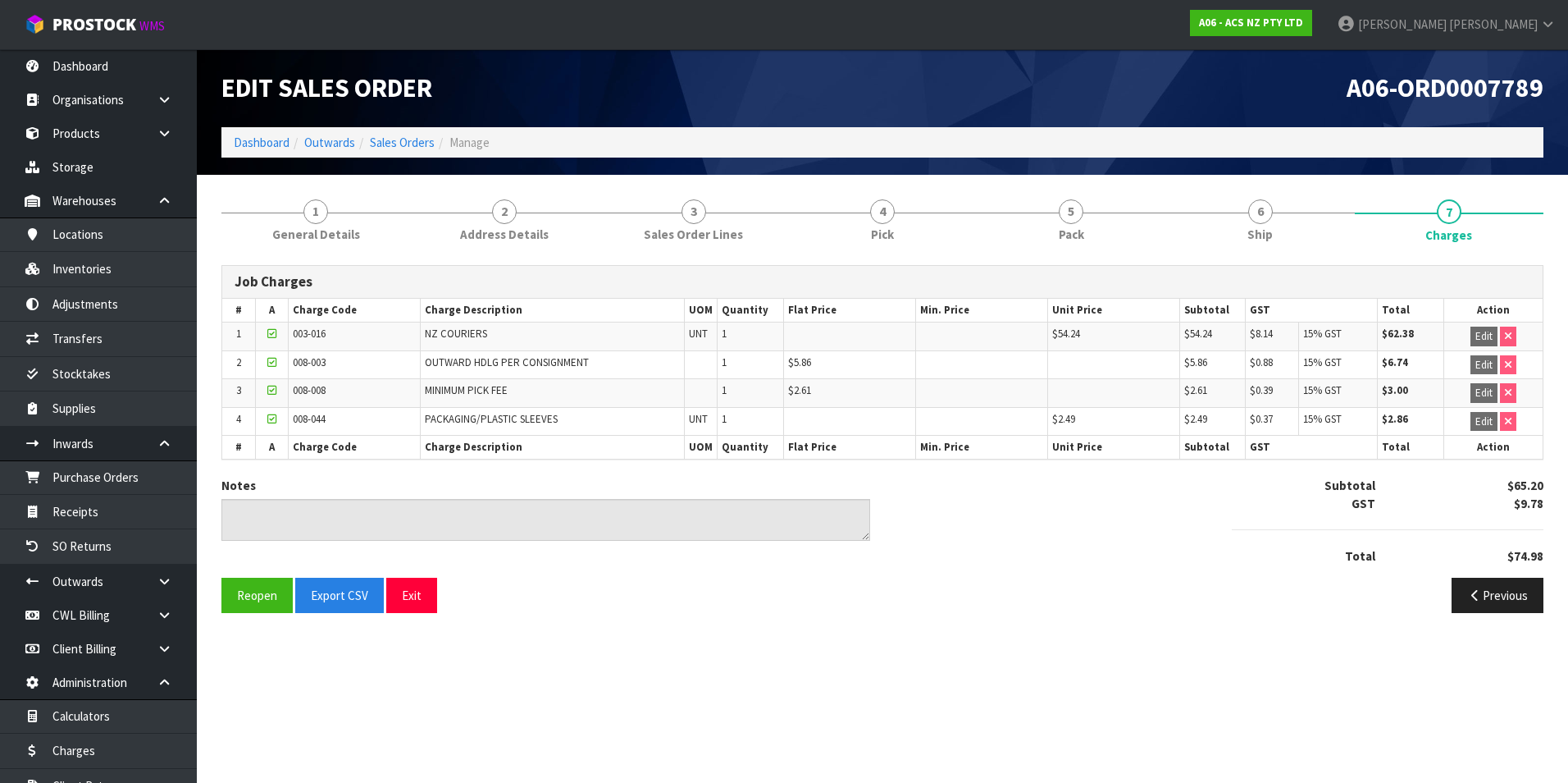
click at [1180, 663] on section "Edit Sales Order A06-ORD0007789 Dashboard Outwards Sales Orders Manage 1 Genera…" at bounding box center [784, 392] width 1568 height 783
click at [419, 140] on link "Sales Orders" at bounding box center [402, 143] width 65 height 16
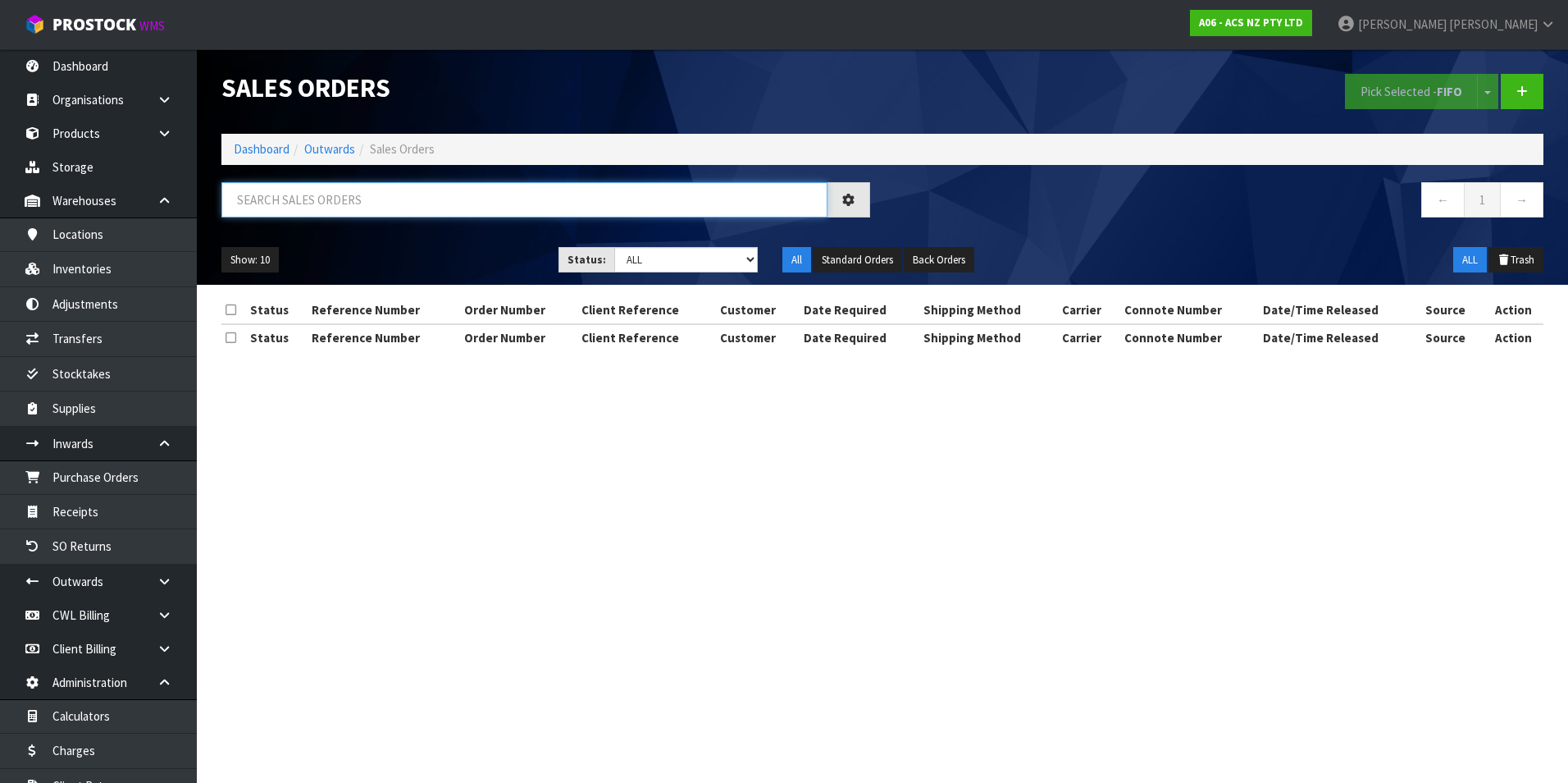
click at [307, 197] on input "text" at bounding box center [524, 200] width 606 height 36
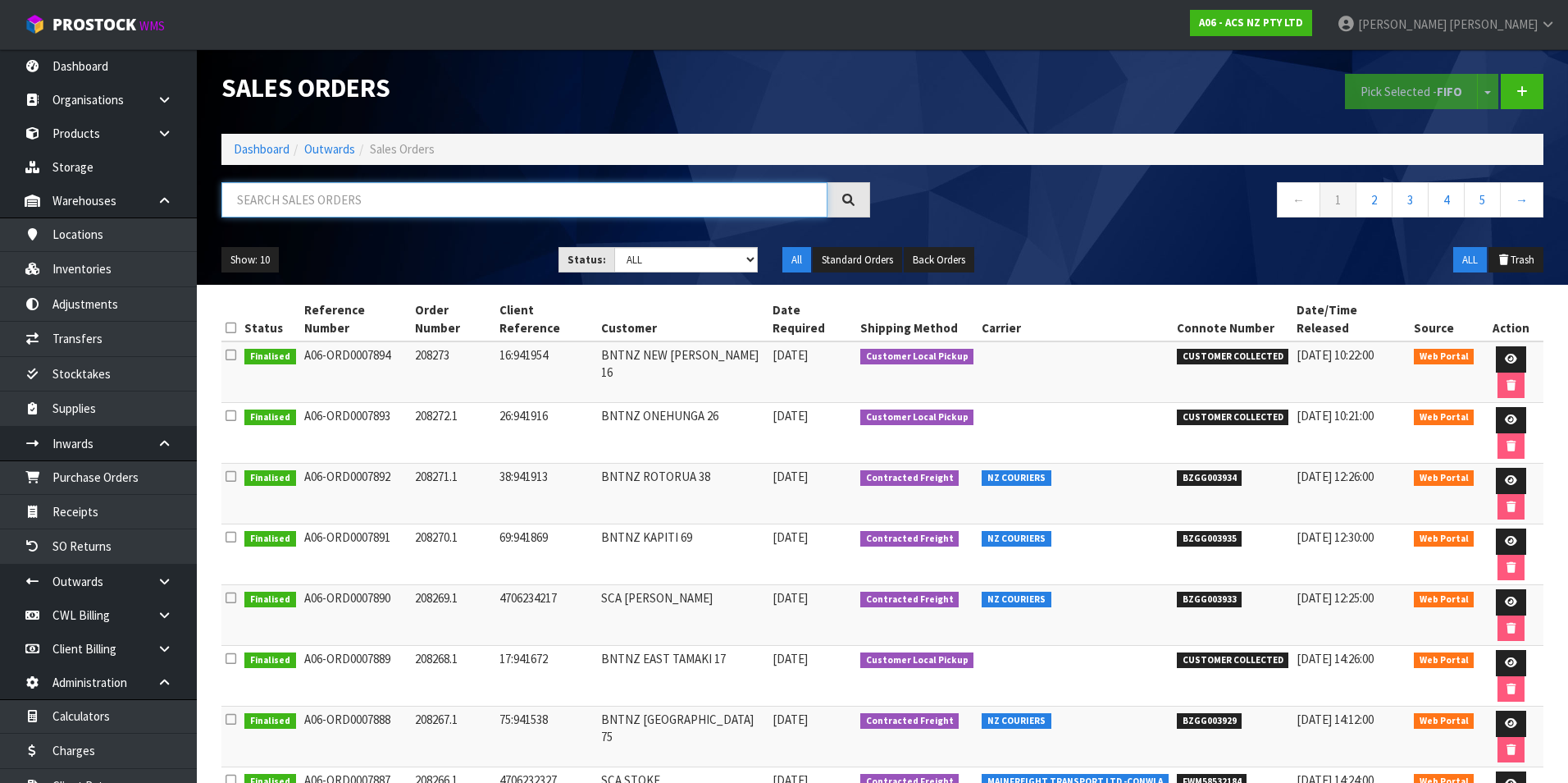
paste input "BZGG003857"
type input "BZGG003857"
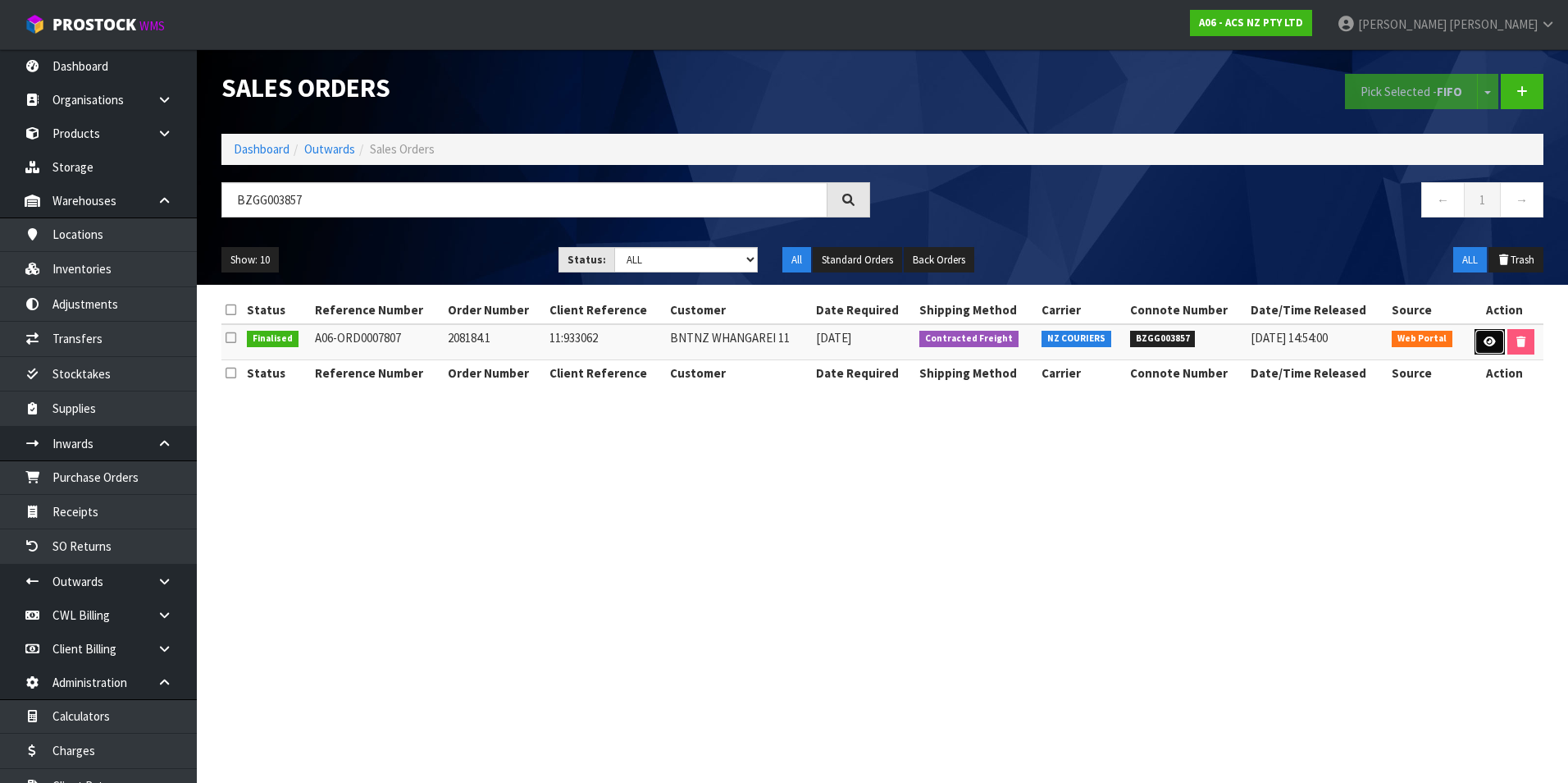
click at [1492, 344] on icon at bounding box center [1490, 341] width 12 height 11
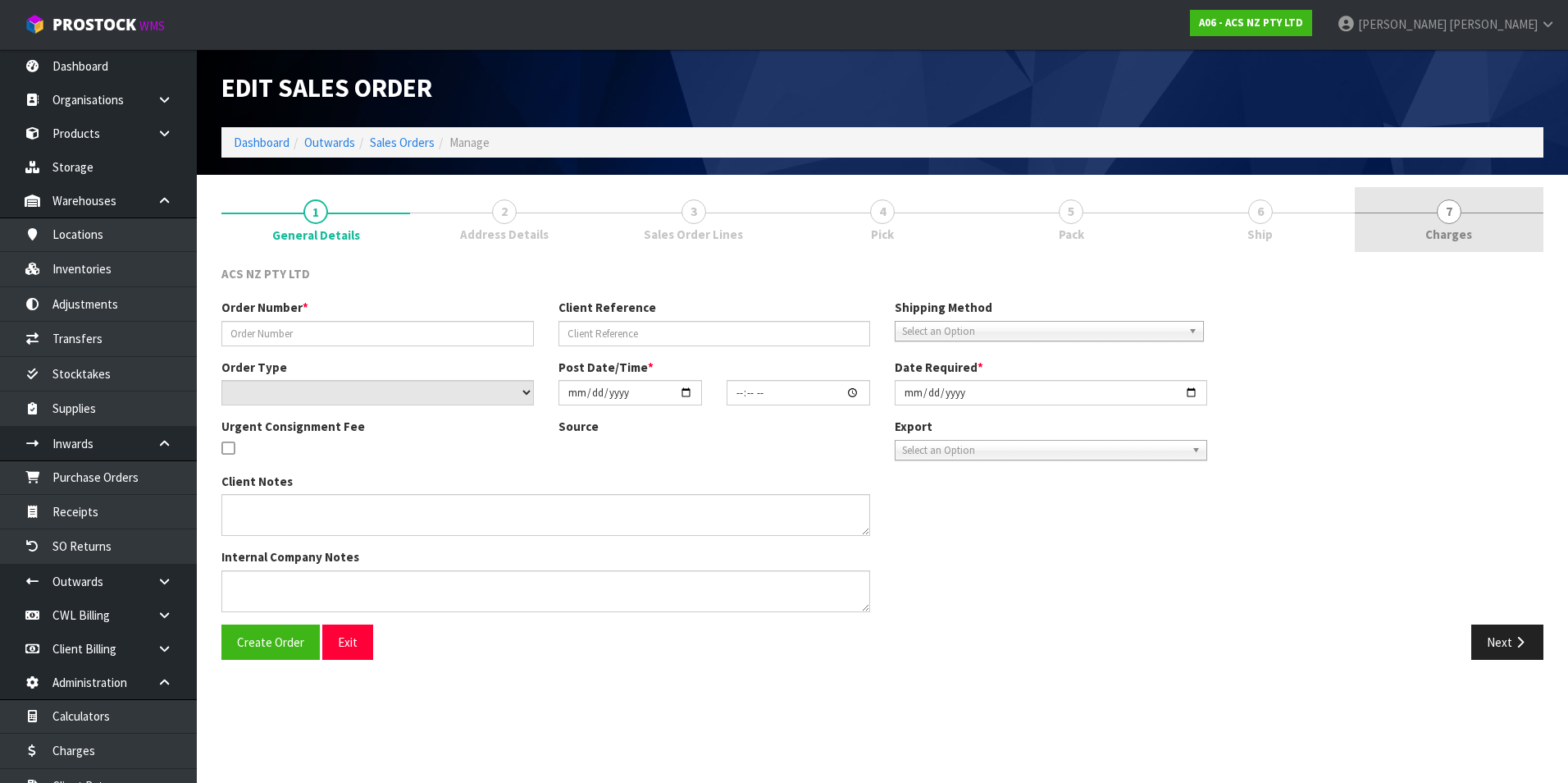
type input "208184.1"
type input "11:933062"
select select "number:0"
type input "2025-08-08"
type input "11:24:00.000"
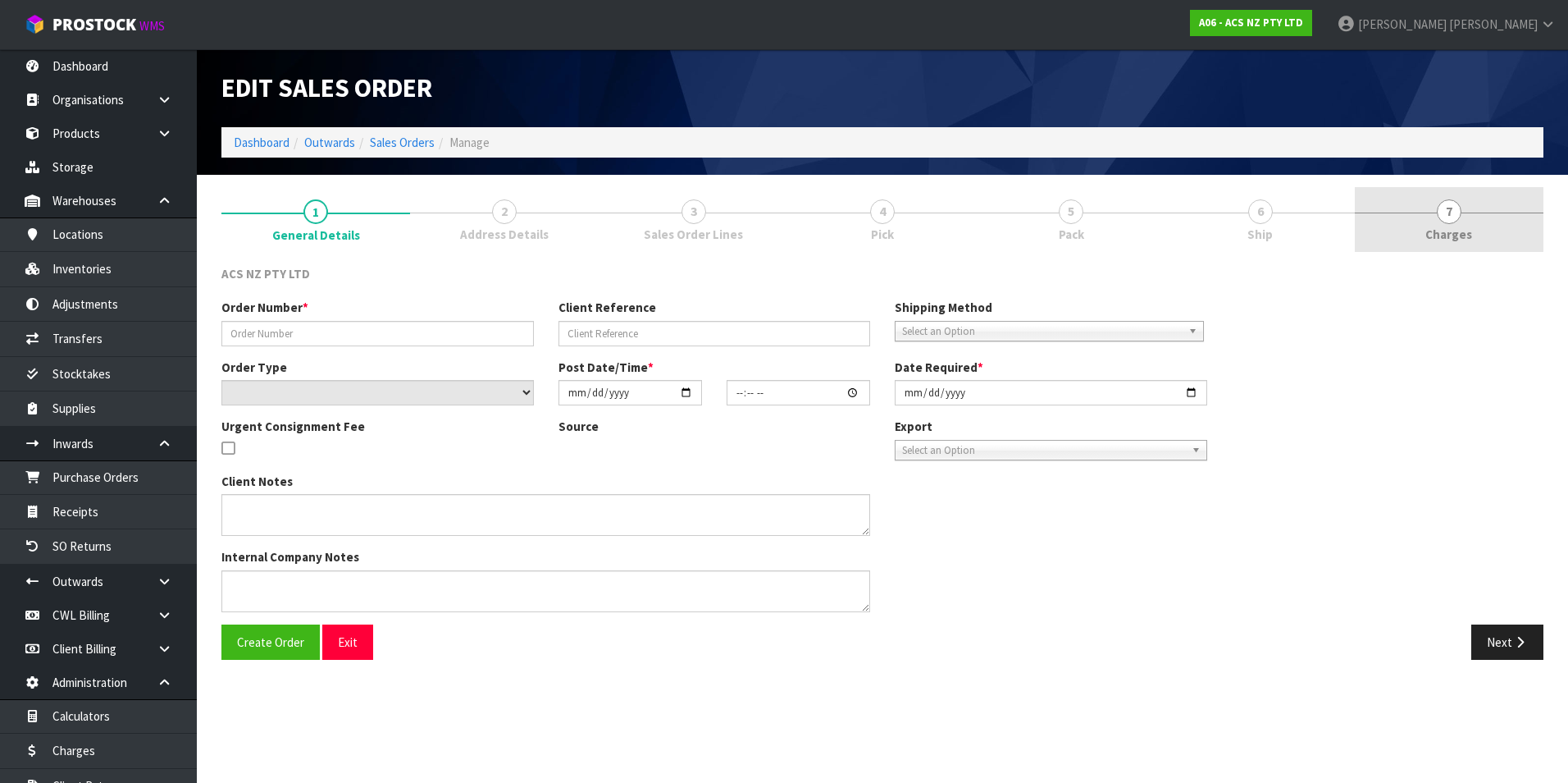
type input "2025-08-08"
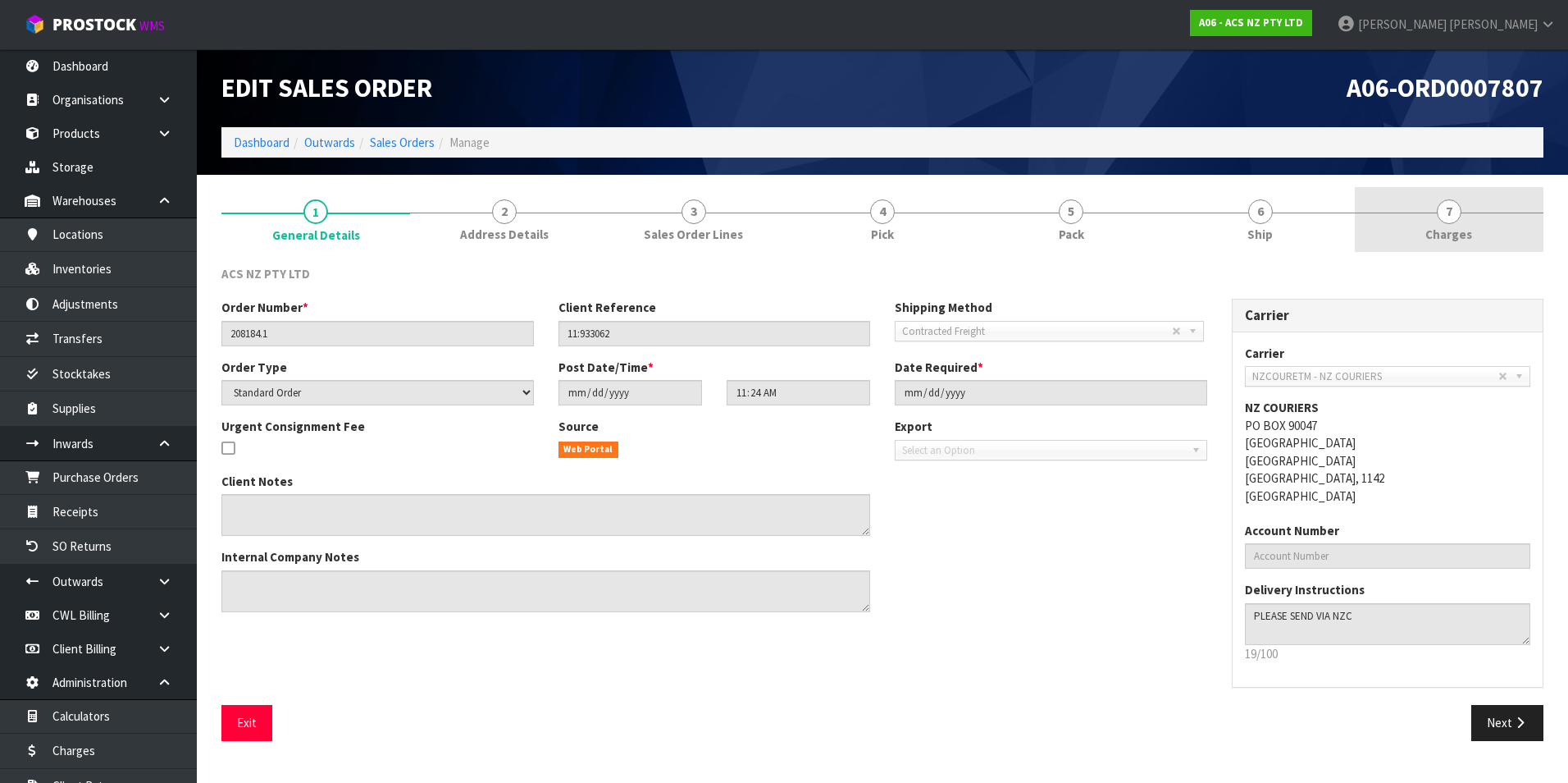
click at [1451, 213] on span "7" at bounding box center [1449, 211] width 25 height 25
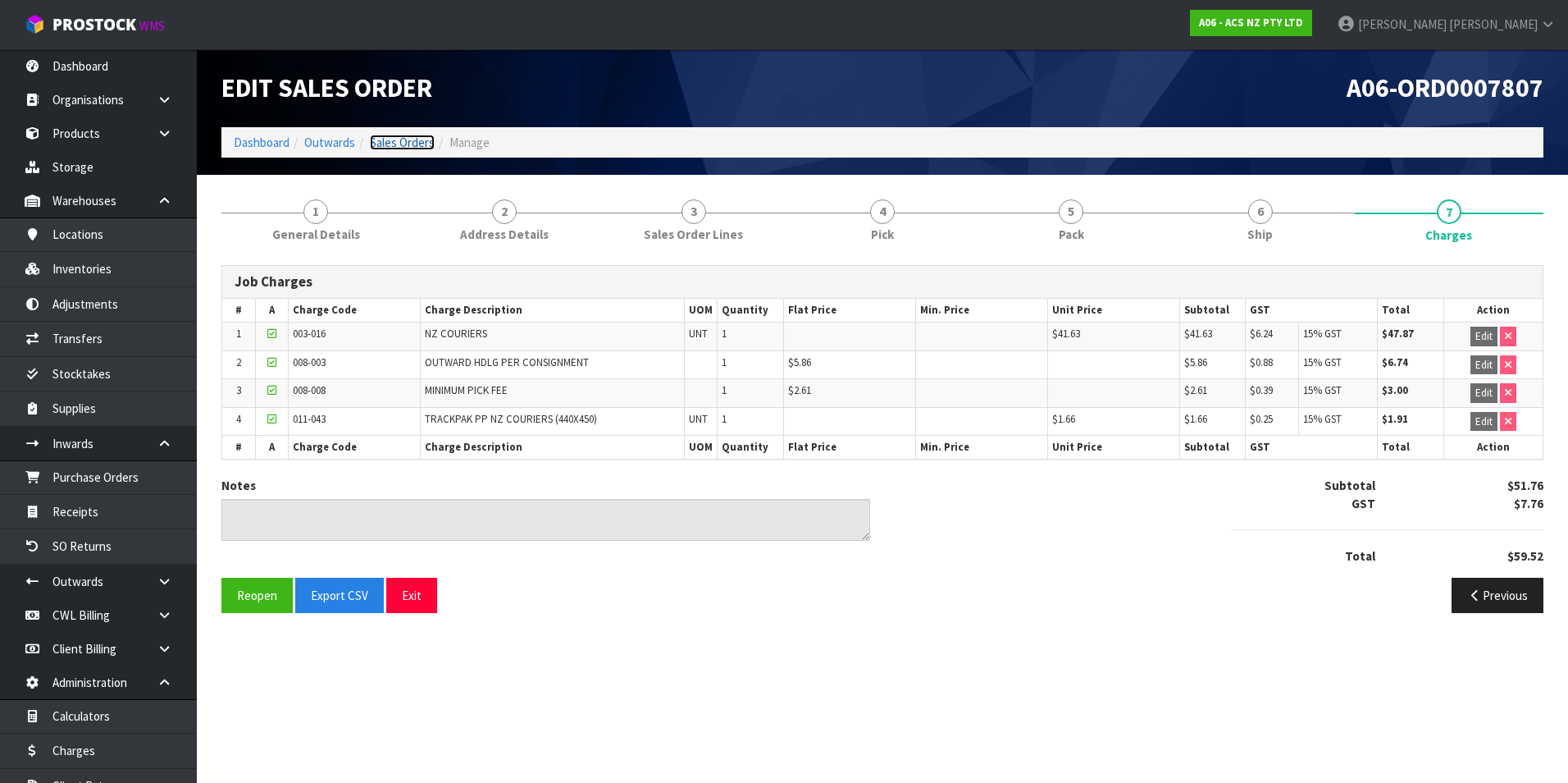
click at [416, 146] on link "Sales Orders" at bounding box center [402, 143] width 65 height 16
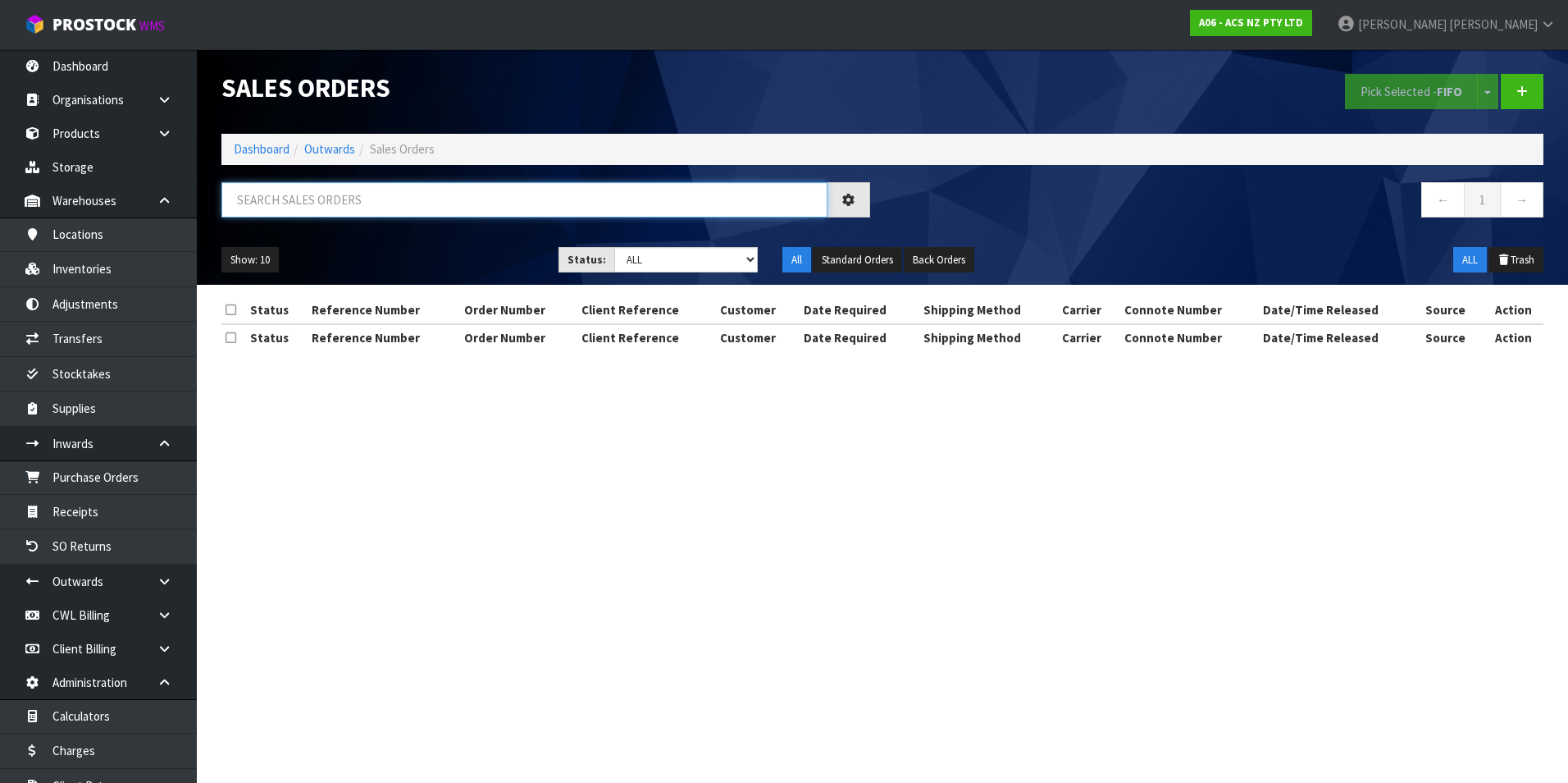
click at [320, 199] on input "text" at bounding box center [524, 200] width 606 height 36
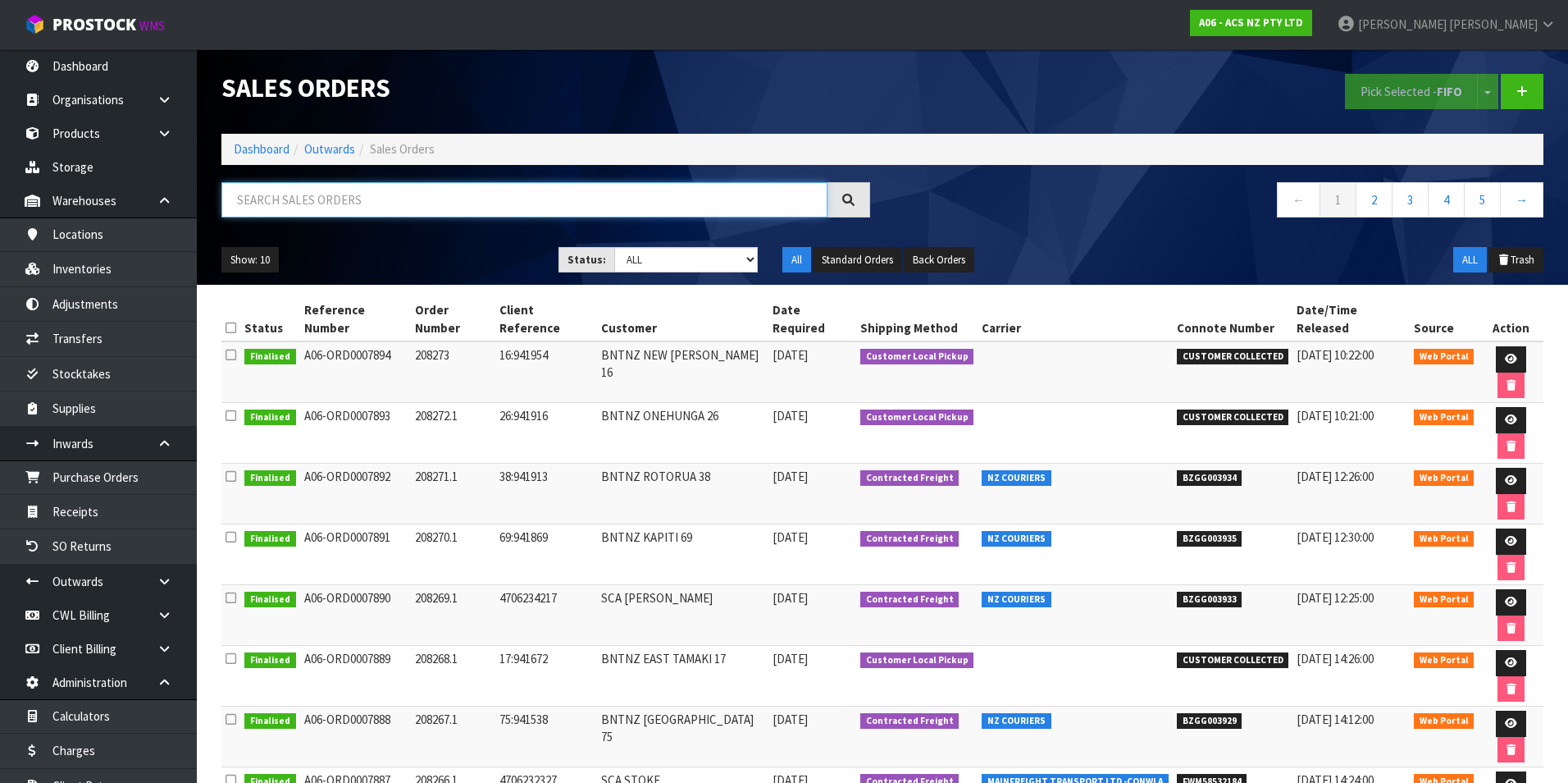
paste input "BZGG003859"
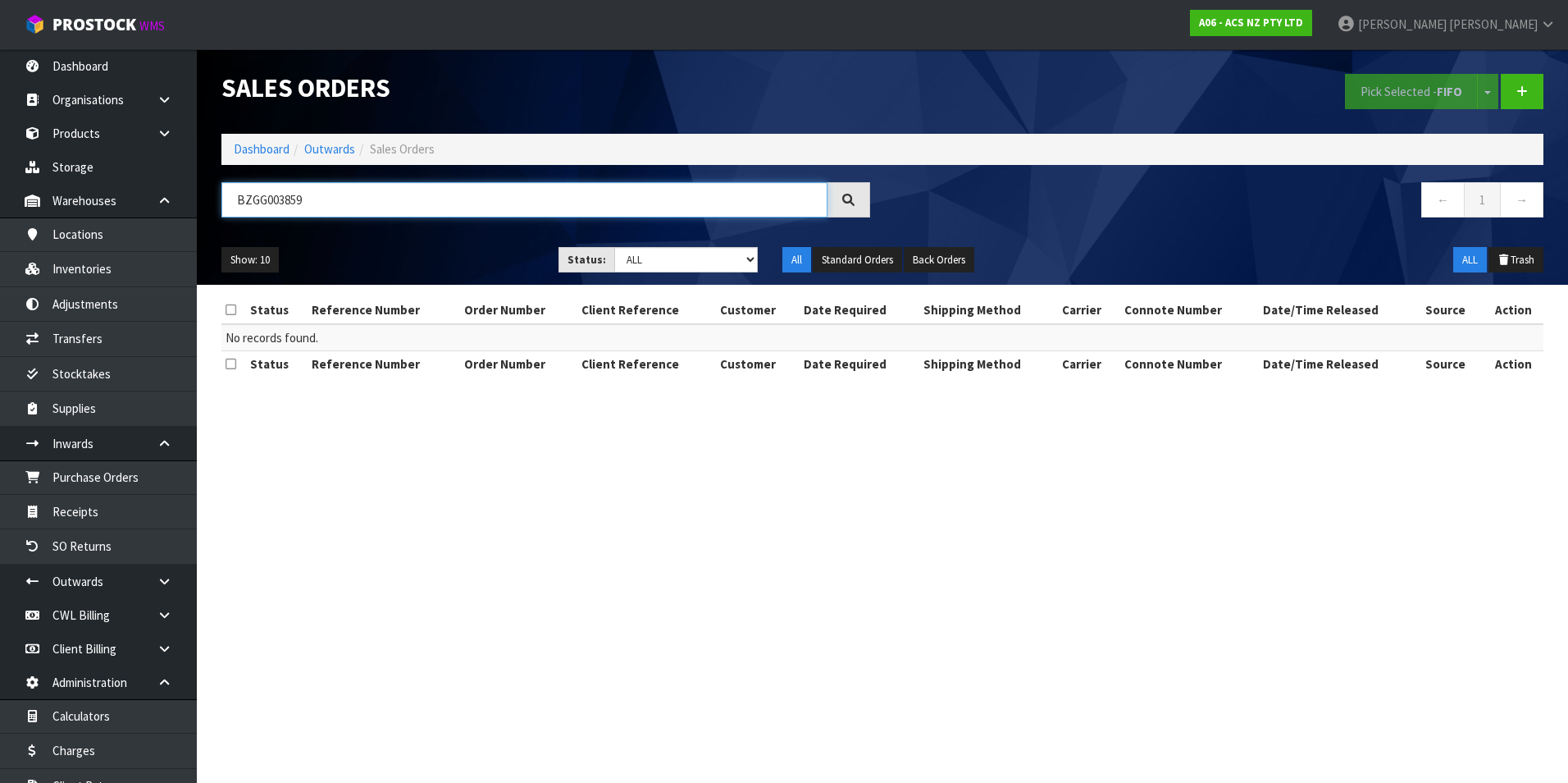
click at [350, 205] on input "BZGG003859" at bounding box center [524, 200] width 606 height 36
type input "B"
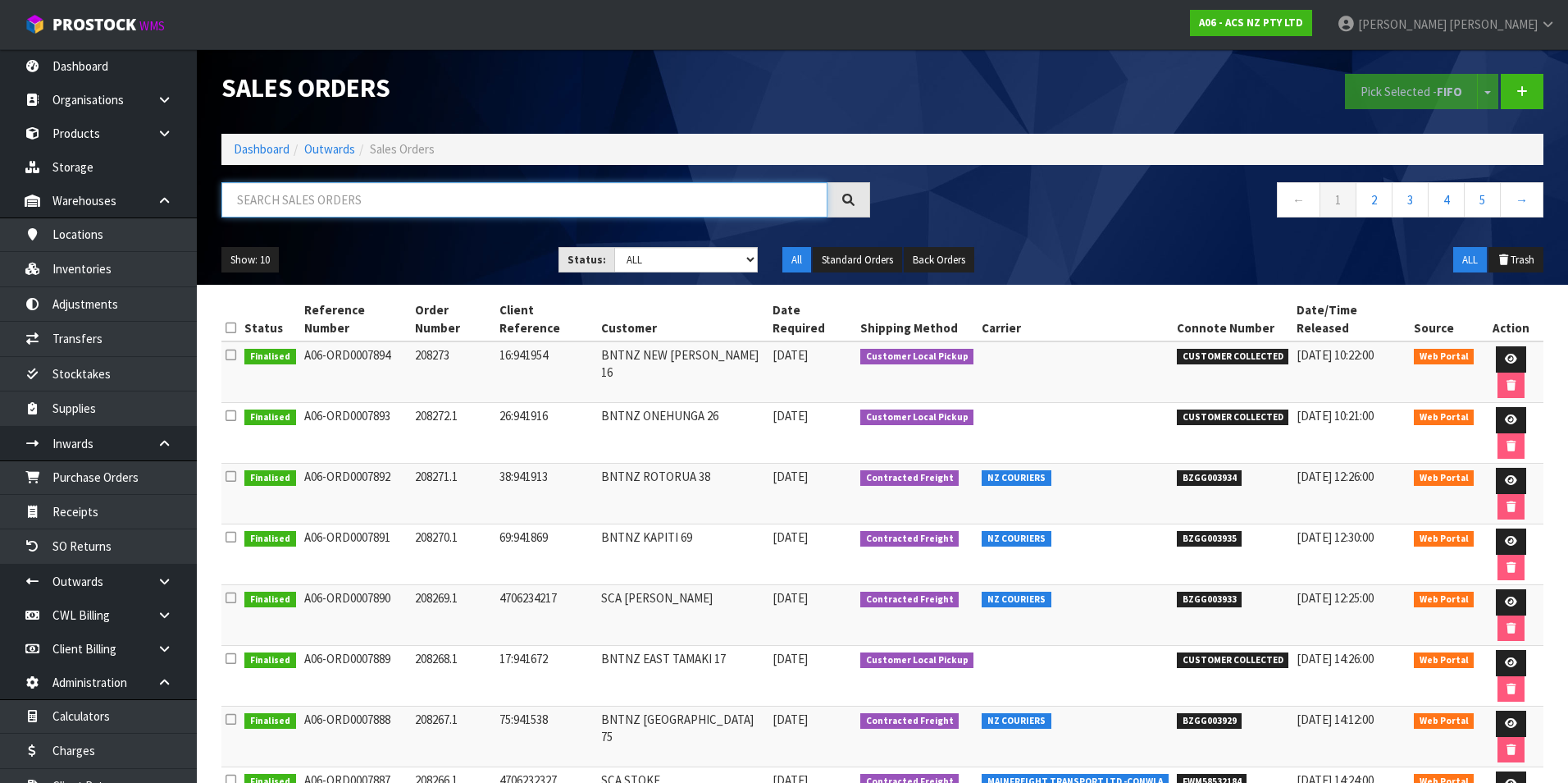
paste input "BZGG003849"
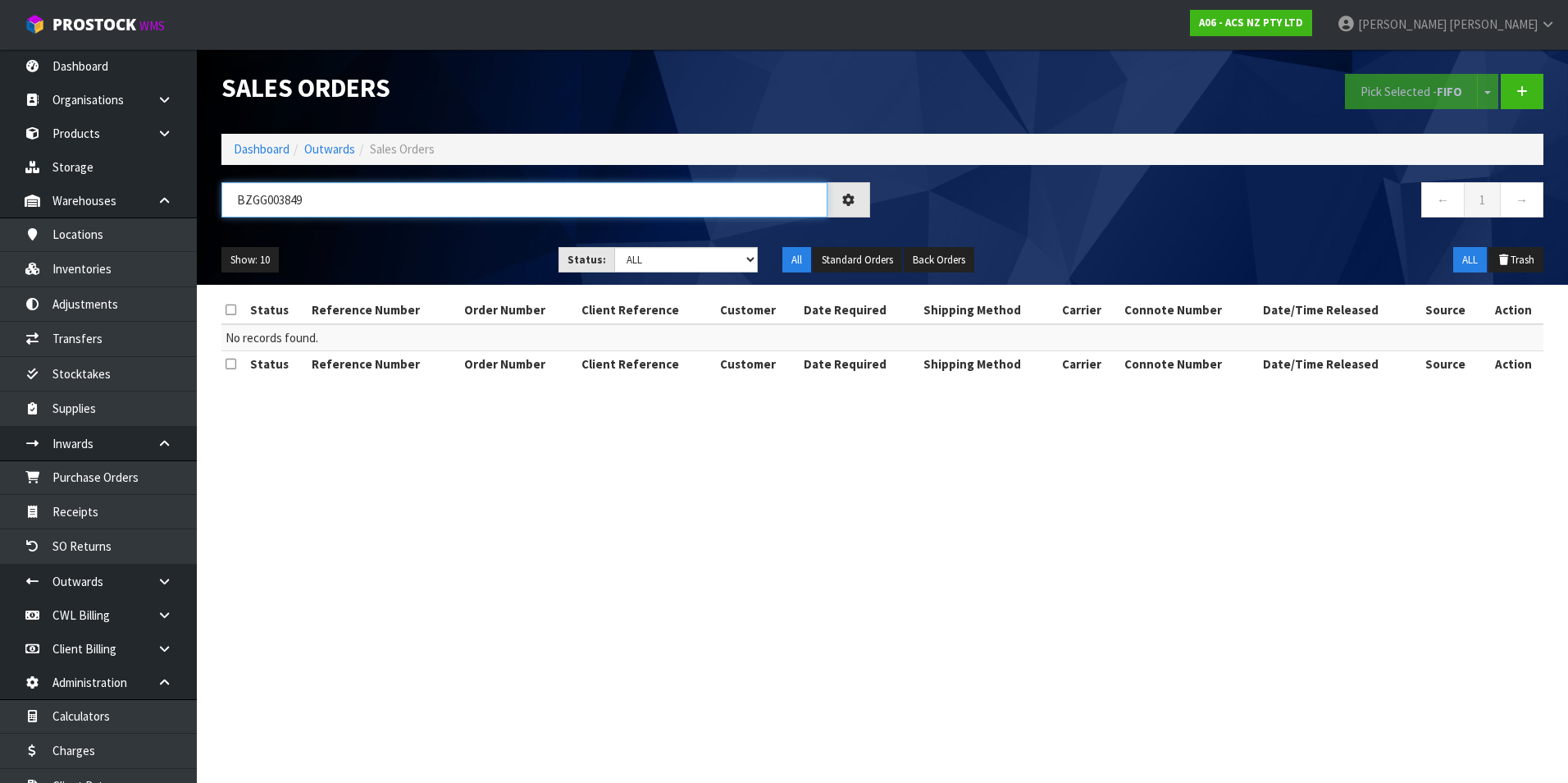
click at [384, 203] on input "BZGG003849" at bounding box center [524, 200] width 606 height 36
click at [346, 197] on input "BZGG003849" at bounding box center [524, 200] width 606 height 36
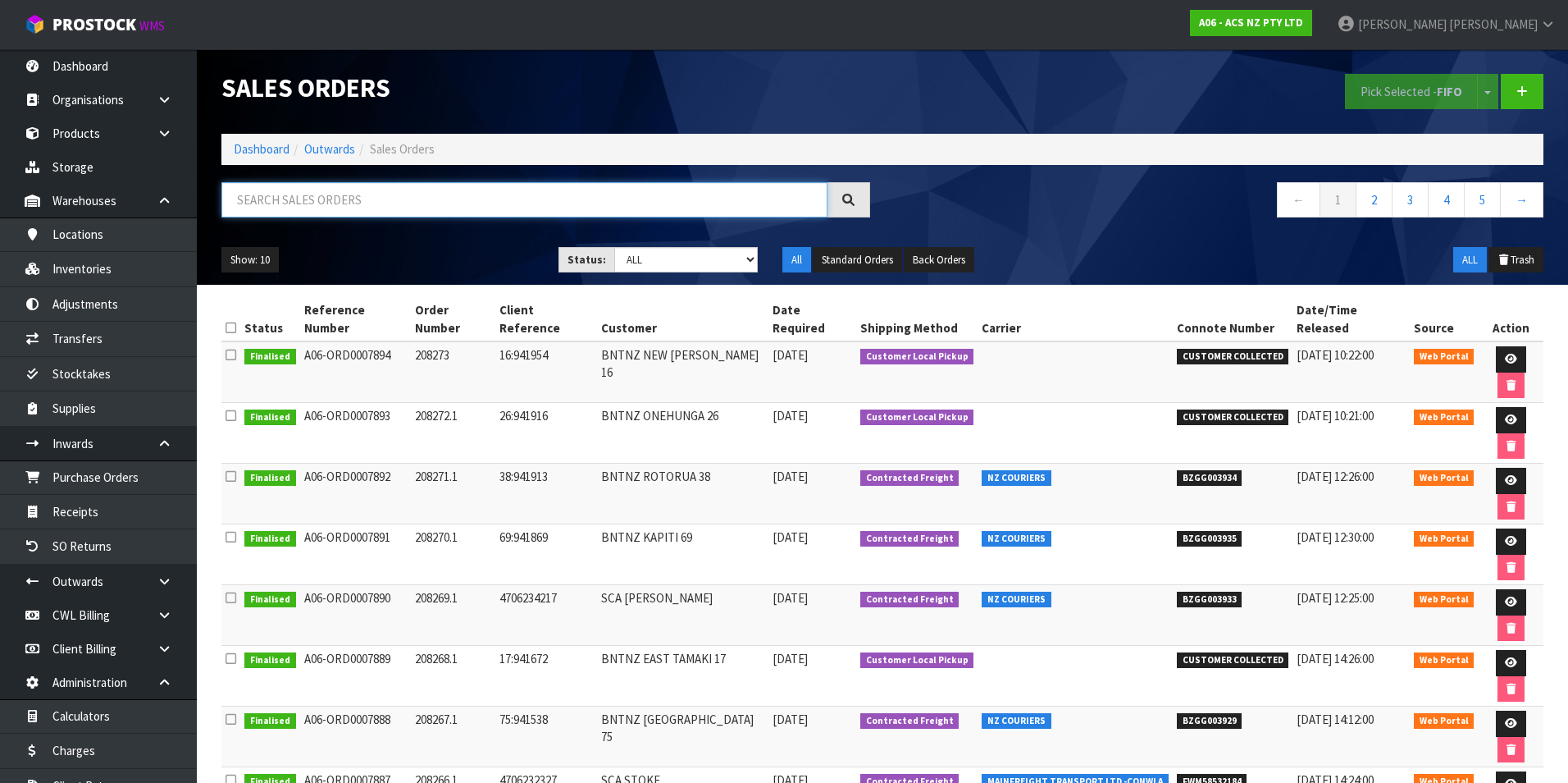
paste input "BZGG003838"
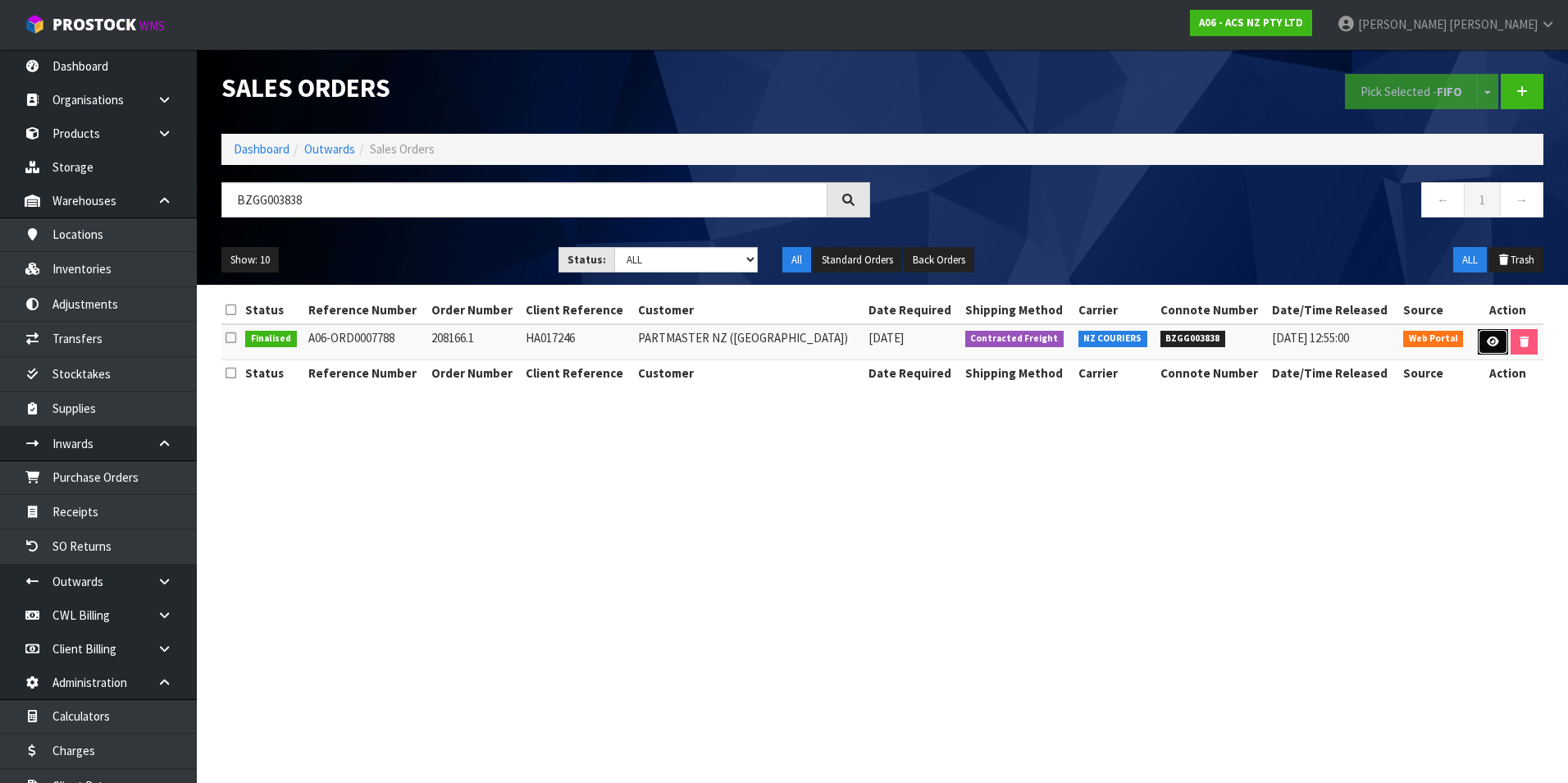
click at [1488, 340] on icon at bounding box center [1493, 341] width 12 height 11
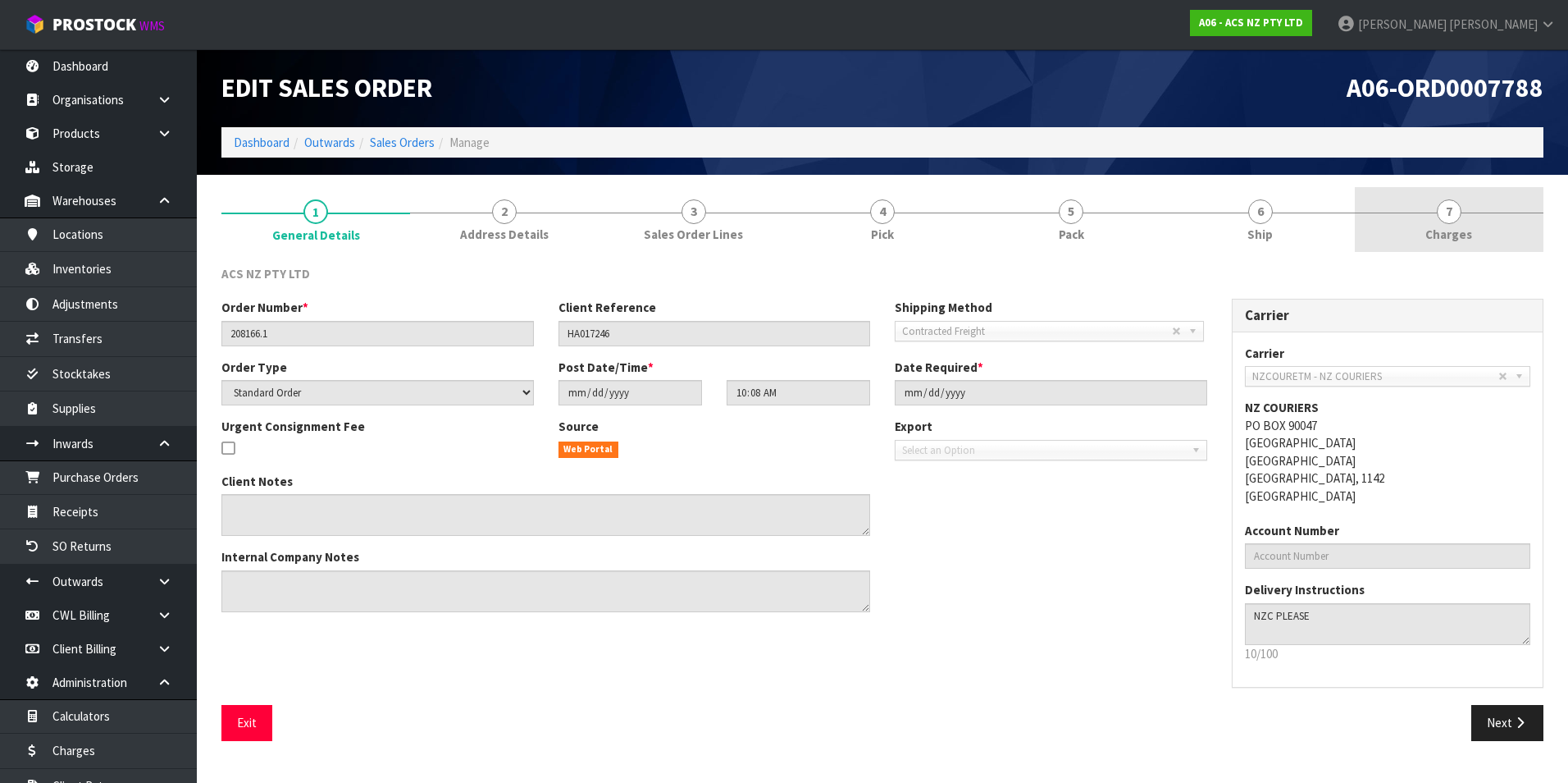
click at [1452, 214] on span "7" at bounding box center [1449, 211] width 25 height 25
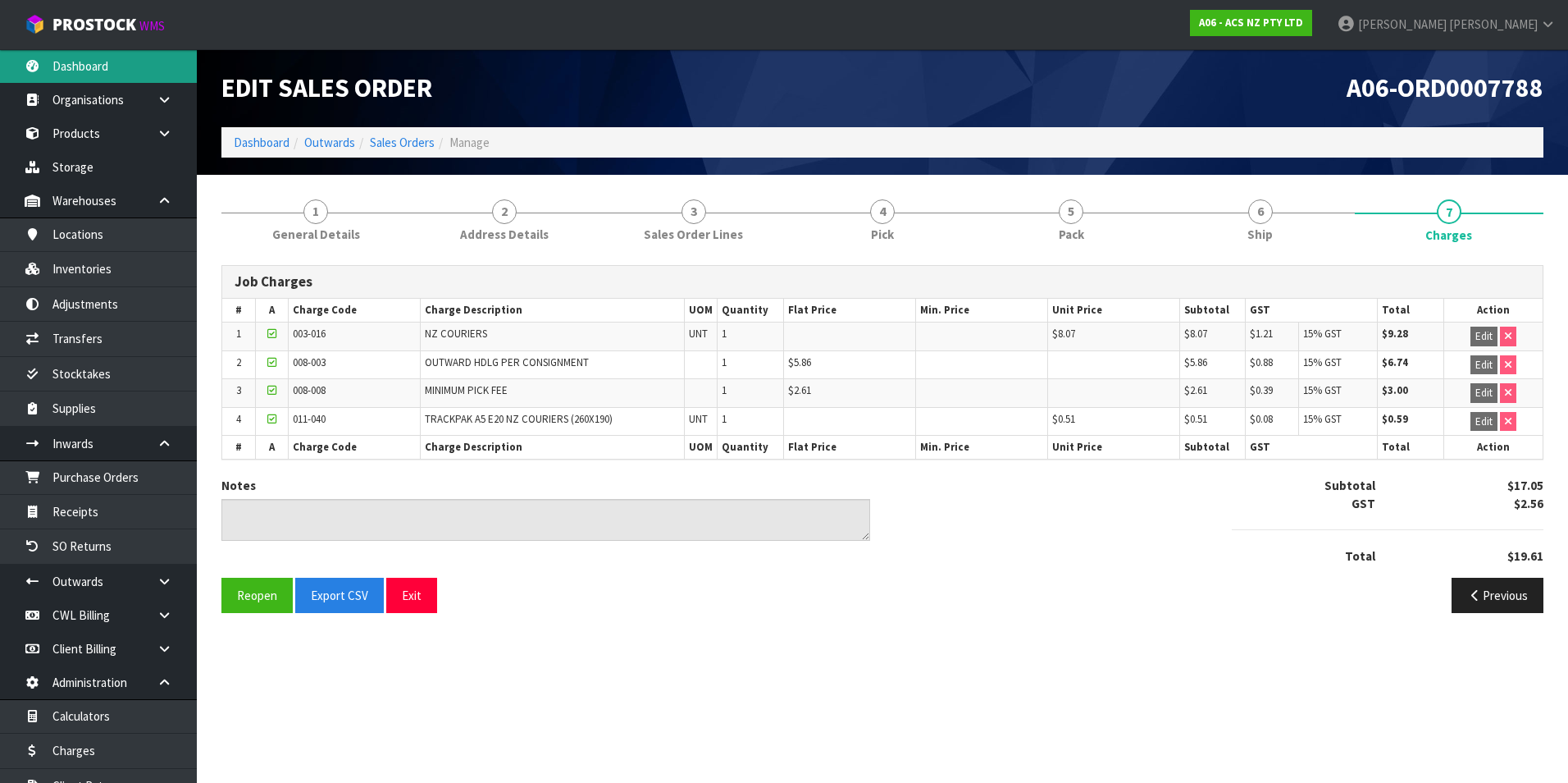
click at [130, 61] on link "Dashboard" at bounding box center [99, 66] width 197 height 34
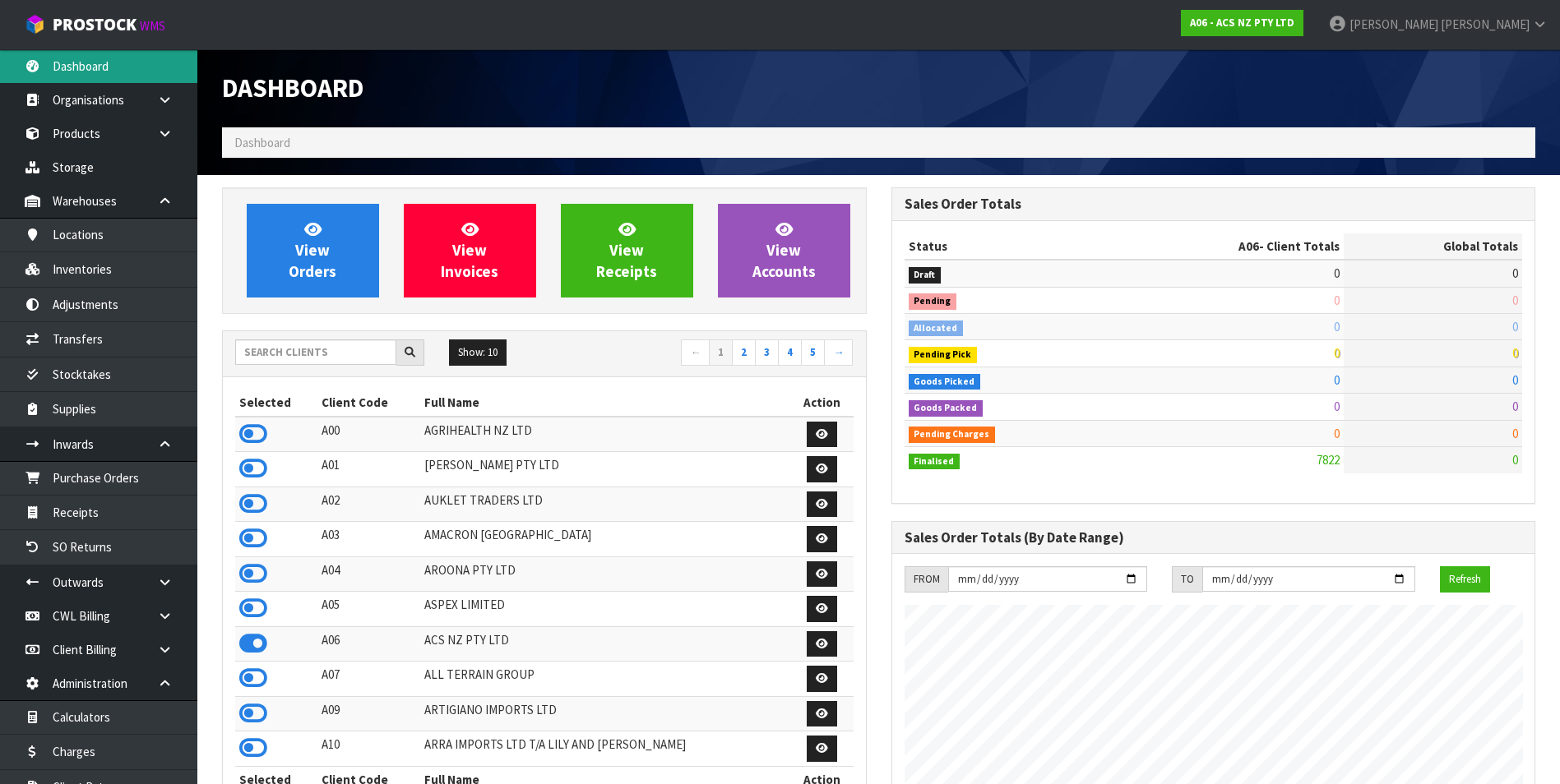
scroll to position [1245, 669]
click at [290, 353] on input "text" at bounding box center [315, 353] width 161 height 26
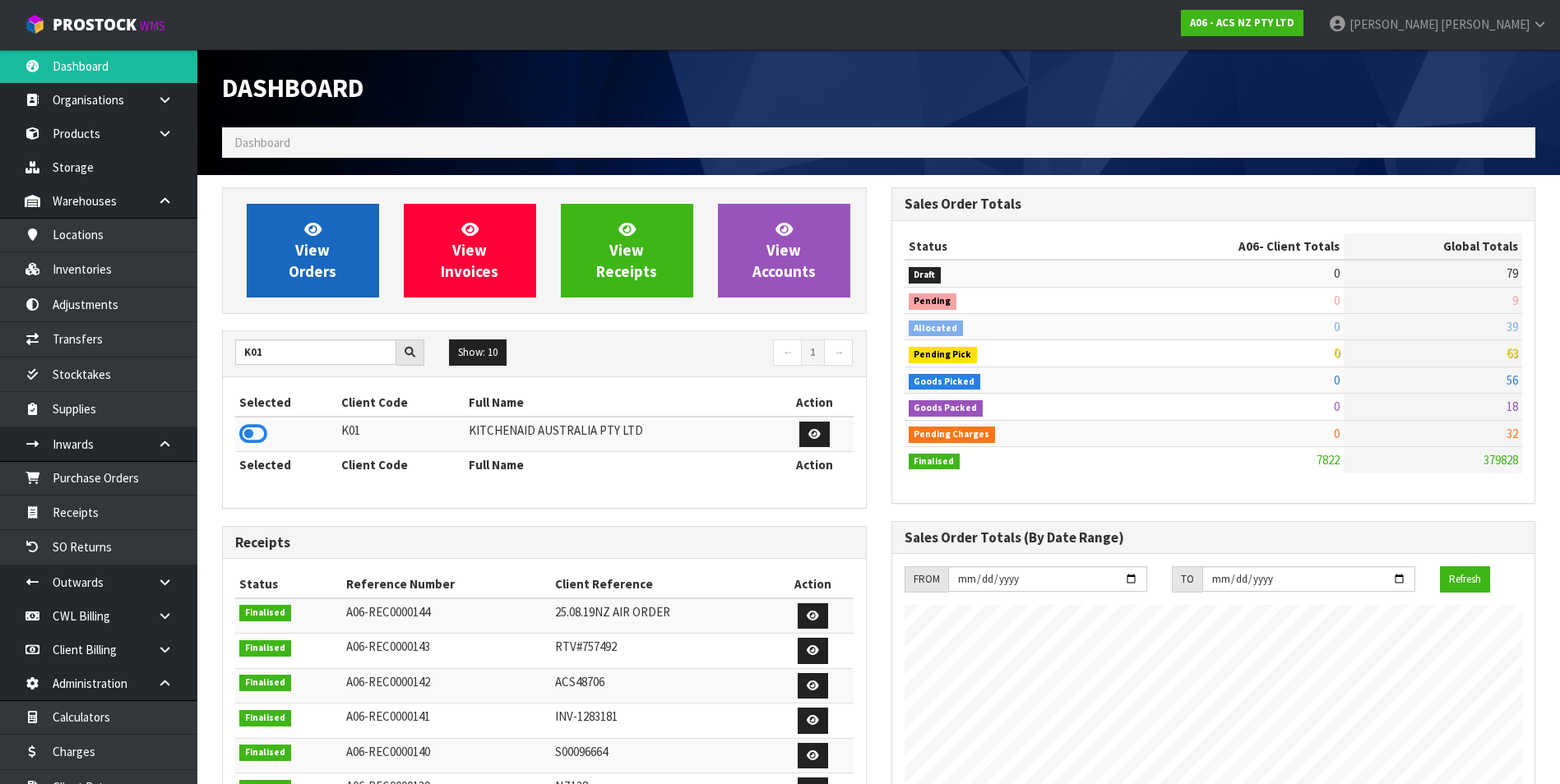
drag, startPoint x: 256, startPoint y: 431, endPoint x: 312, endPoint y: 287, distance: 154.5
click at [258, 424] on icon at bounding box center [253, 433] width 28 height 25
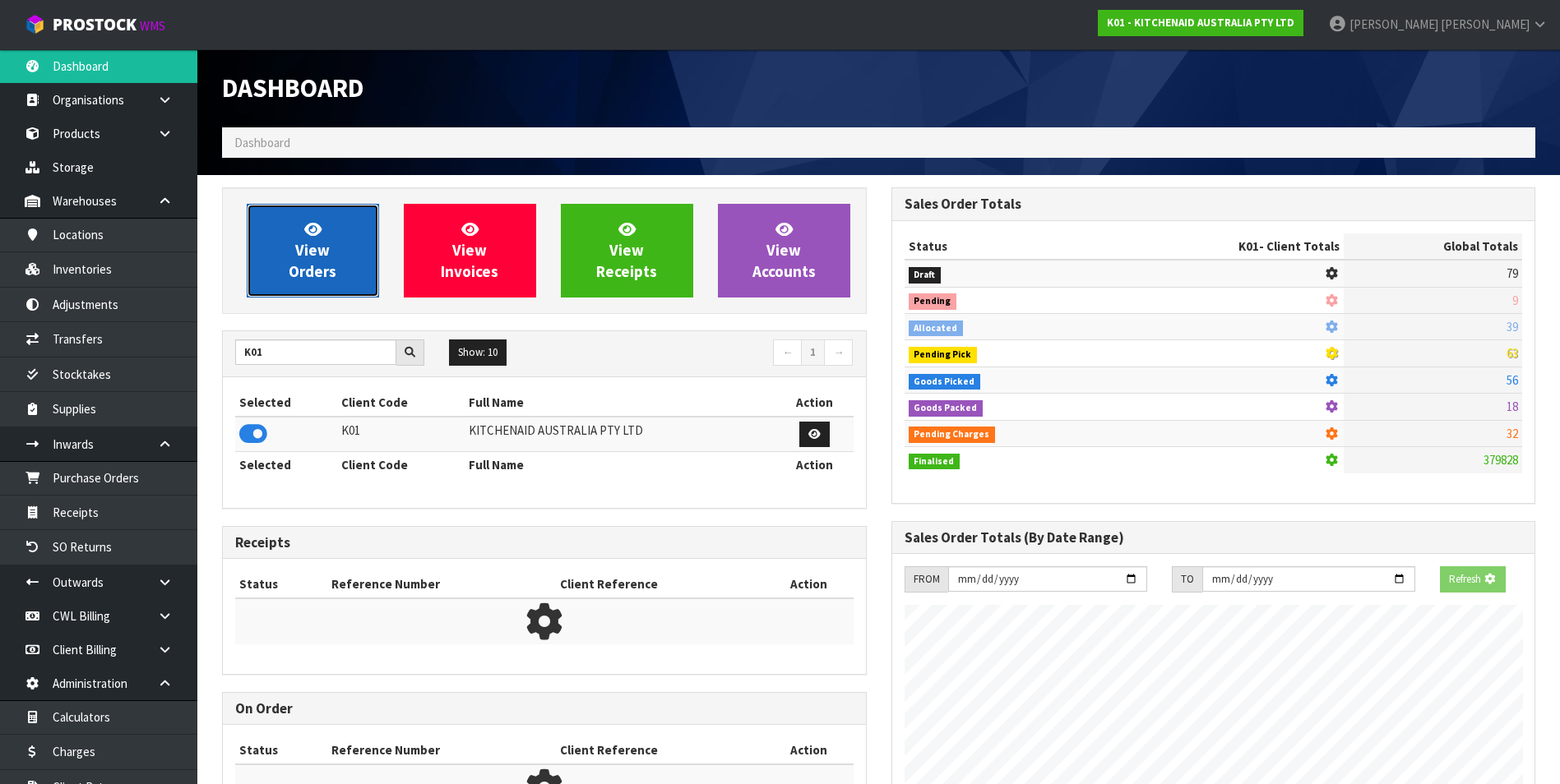
click at [311, 267] on span "View Orders" at bounding box center [312, 250] width 47 height 61
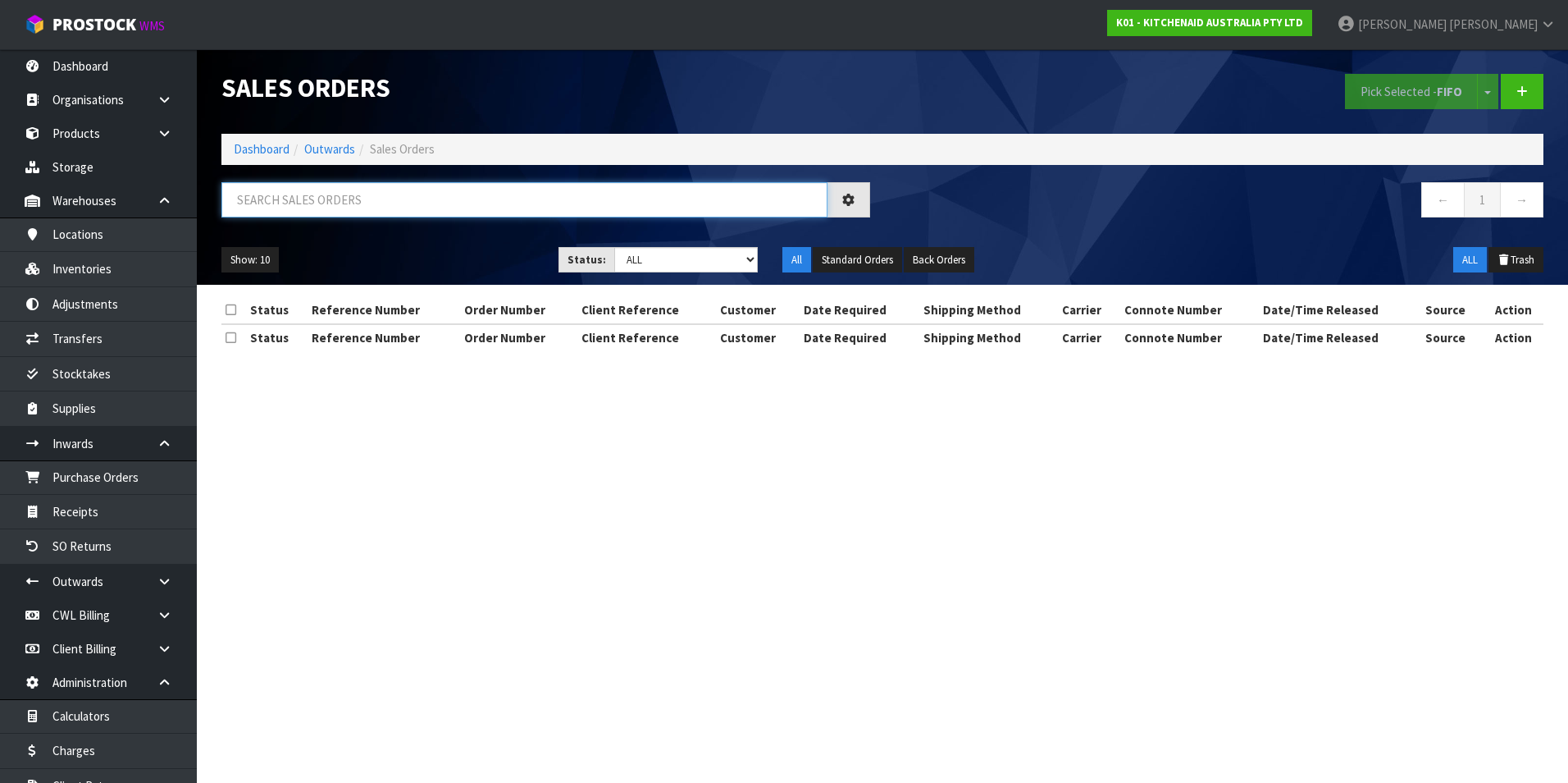
click at [327, 197] on input "text" at bounding box center [524, 200] width 606 height 36
paste input "BZGG003849"
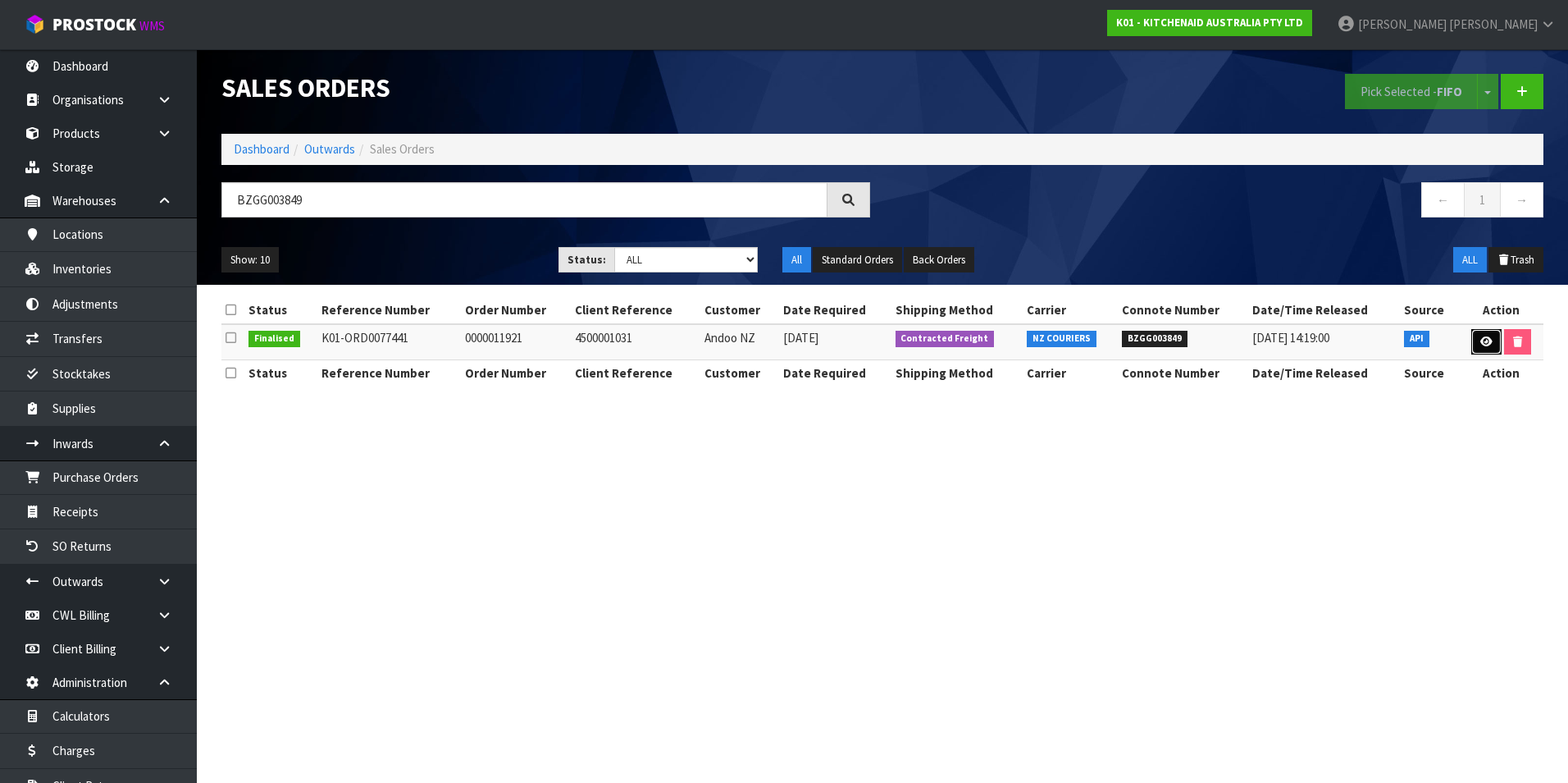
click at [1480, 338] on icon at bounding box center [1486, 341] width 12 height 11
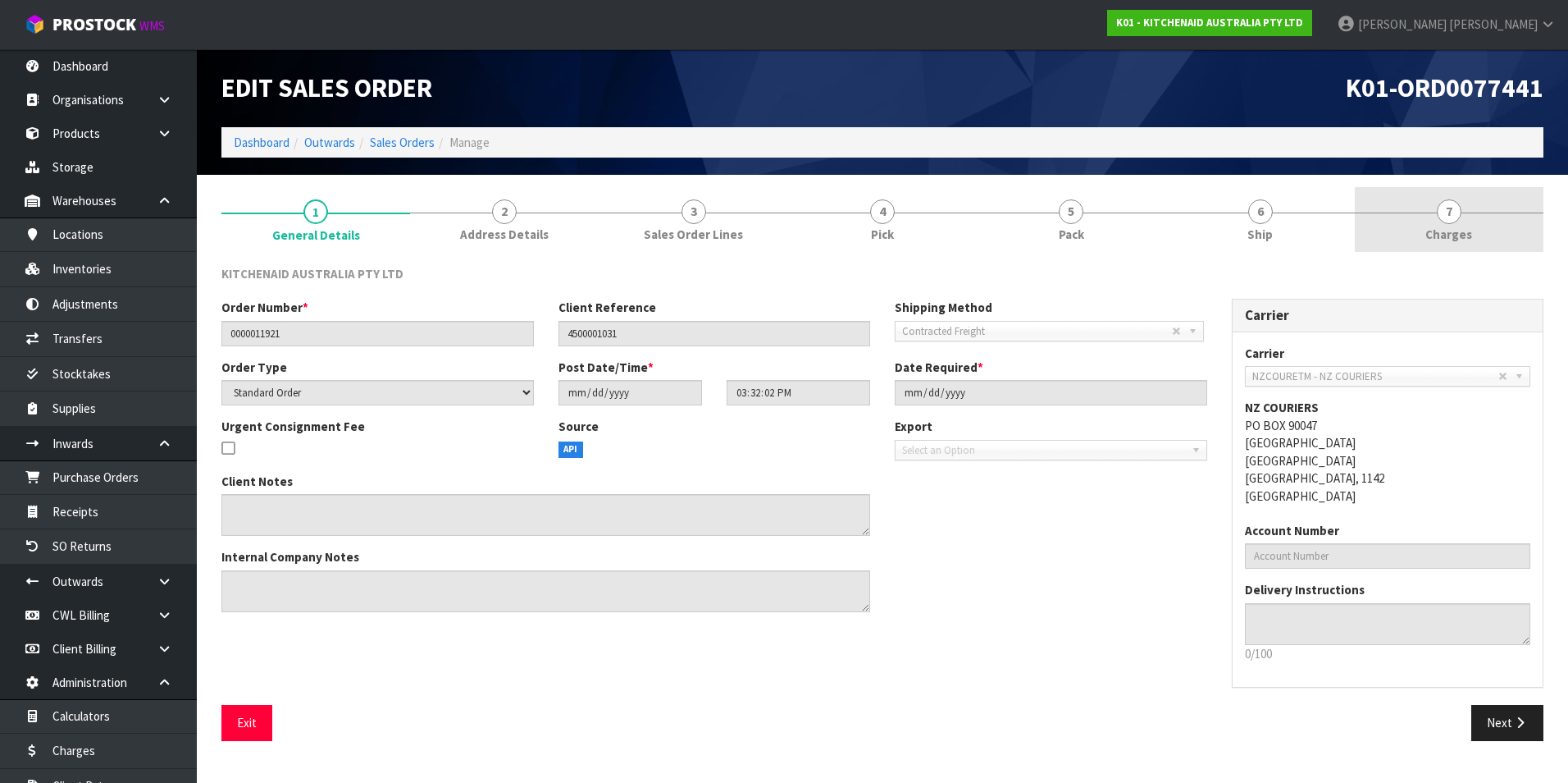
click at [1454, 212] on span "7" at bounding box center [1449, 211] width 25 height 25
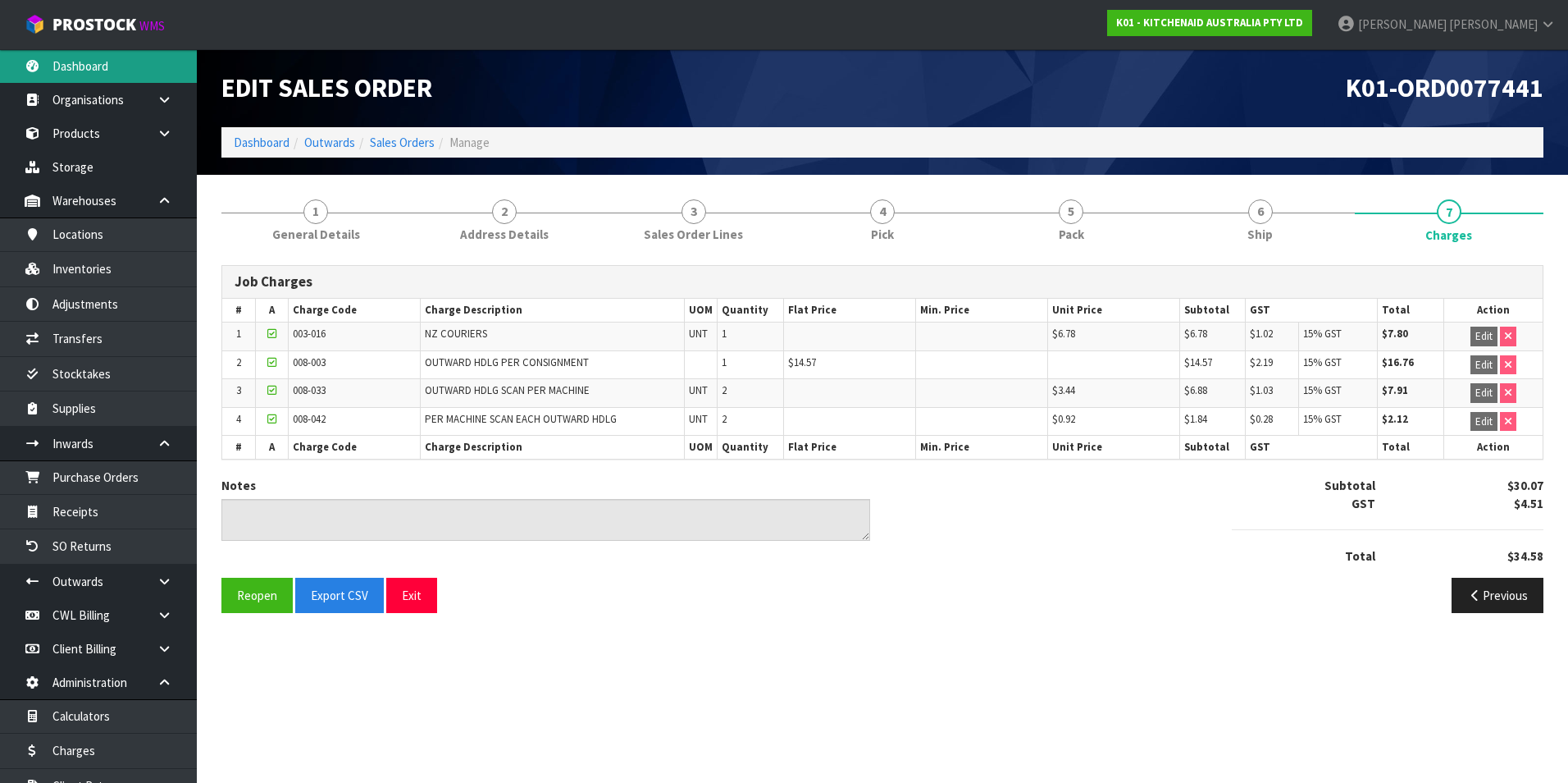
click at [119, 66] on link "Dashboard" at bounding box center [99, 66] width 197 height 34
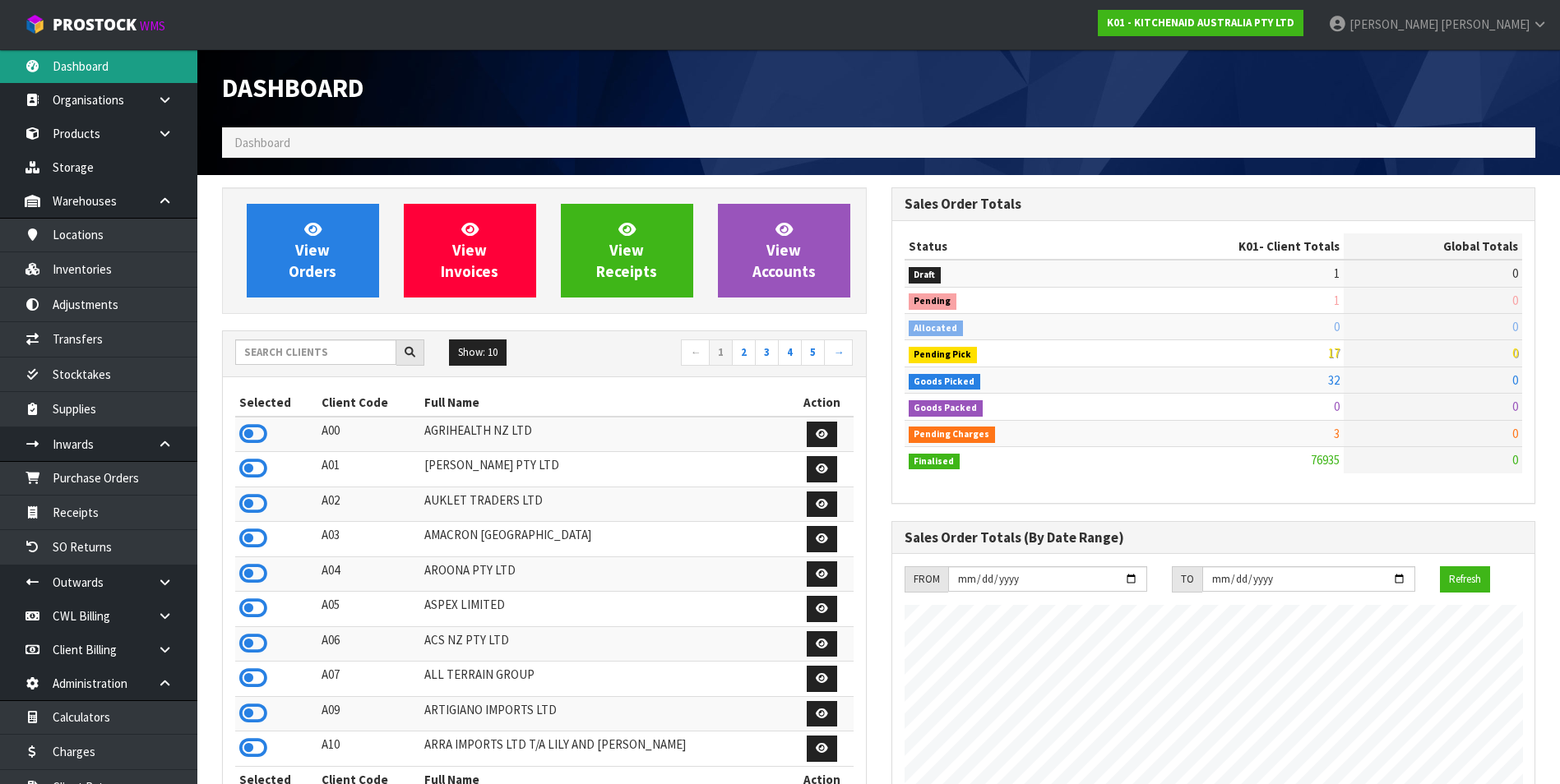
scroll to position [1245, 669]
click at [268, 346] on input "text" at bounding box center [315, 353] width 161 height 26
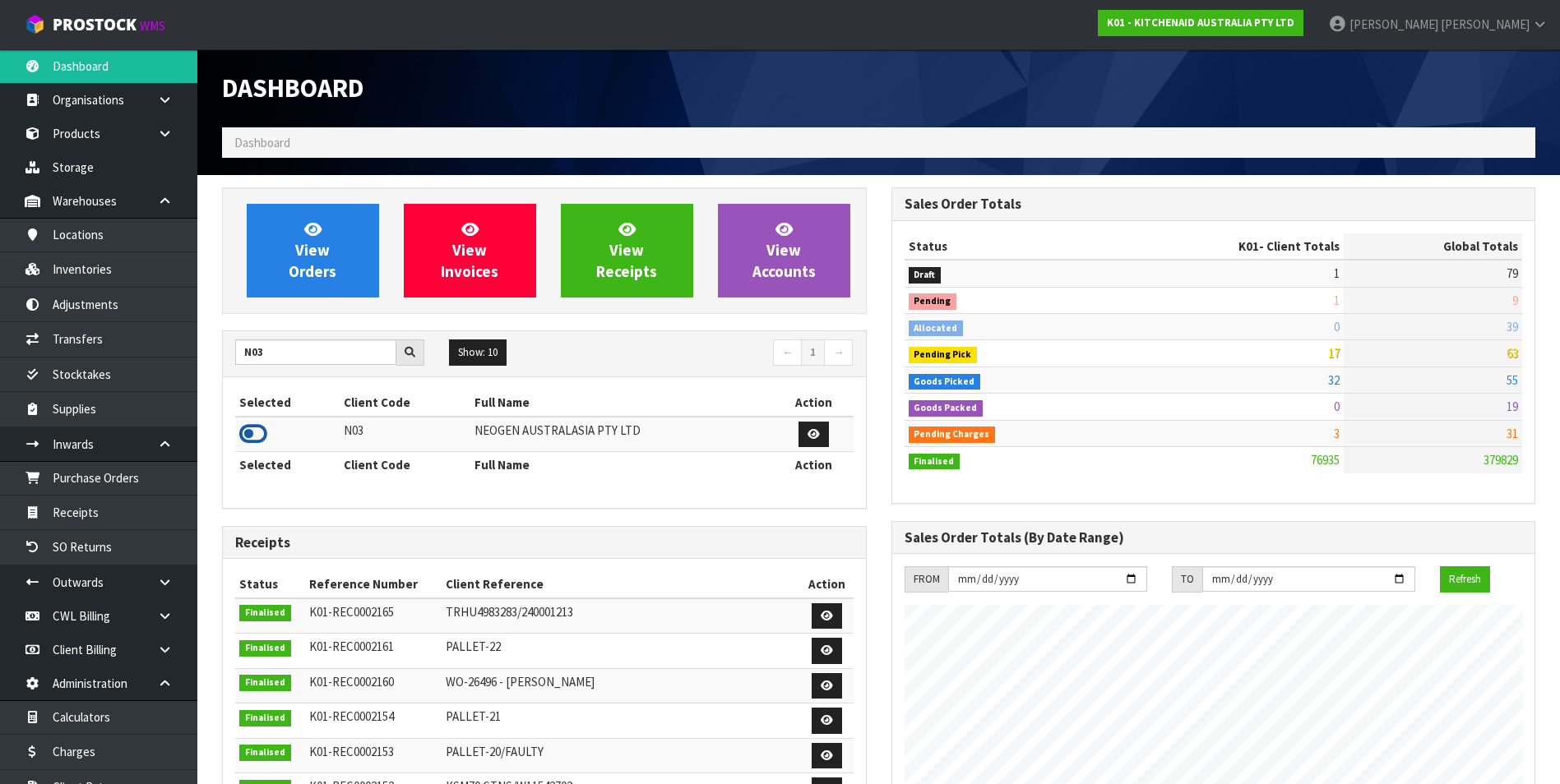
click at [262, 436] on icon at bounding box center [253, 433] width 28 height 25
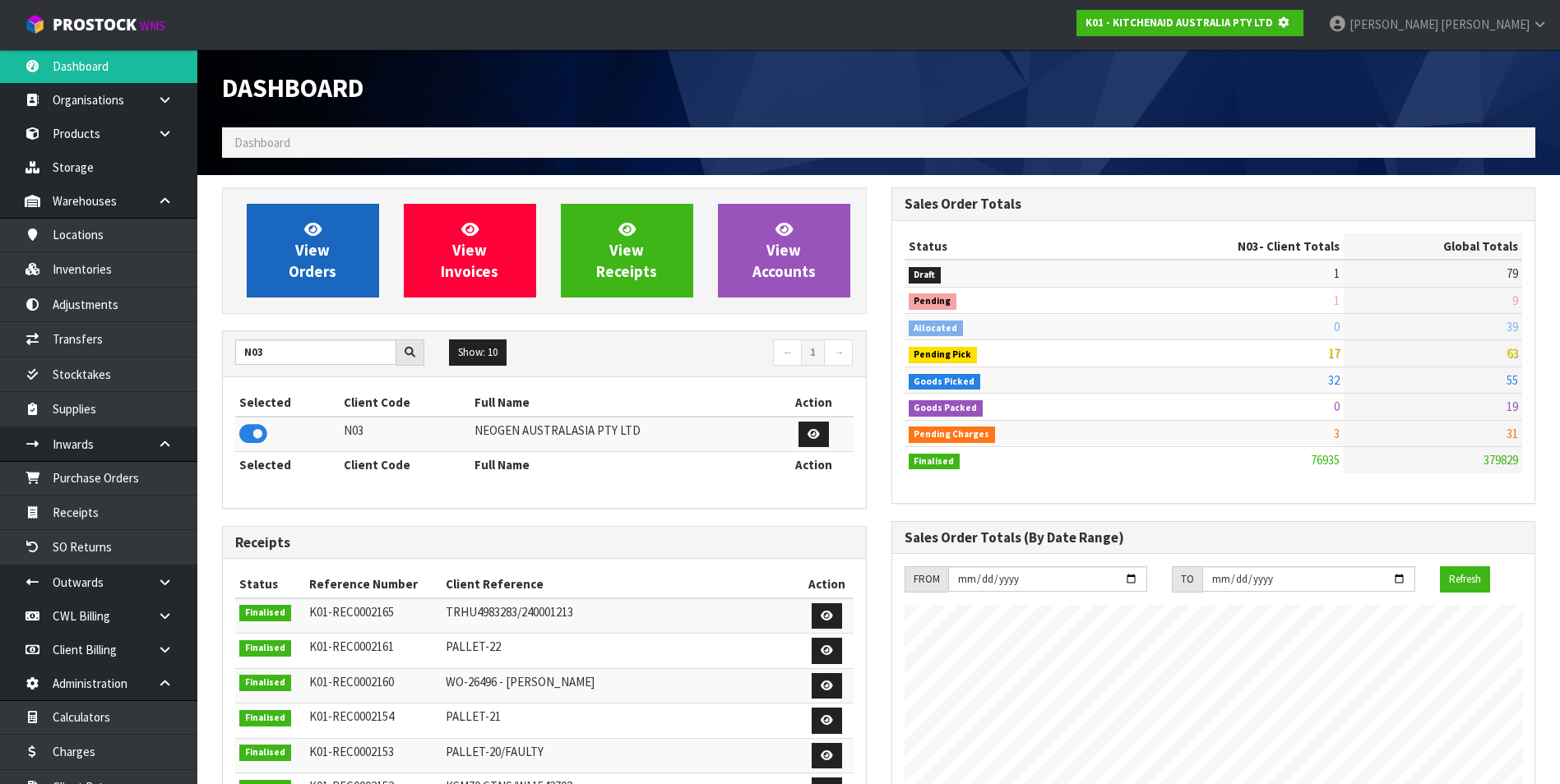
scroll to position [1025, 669]
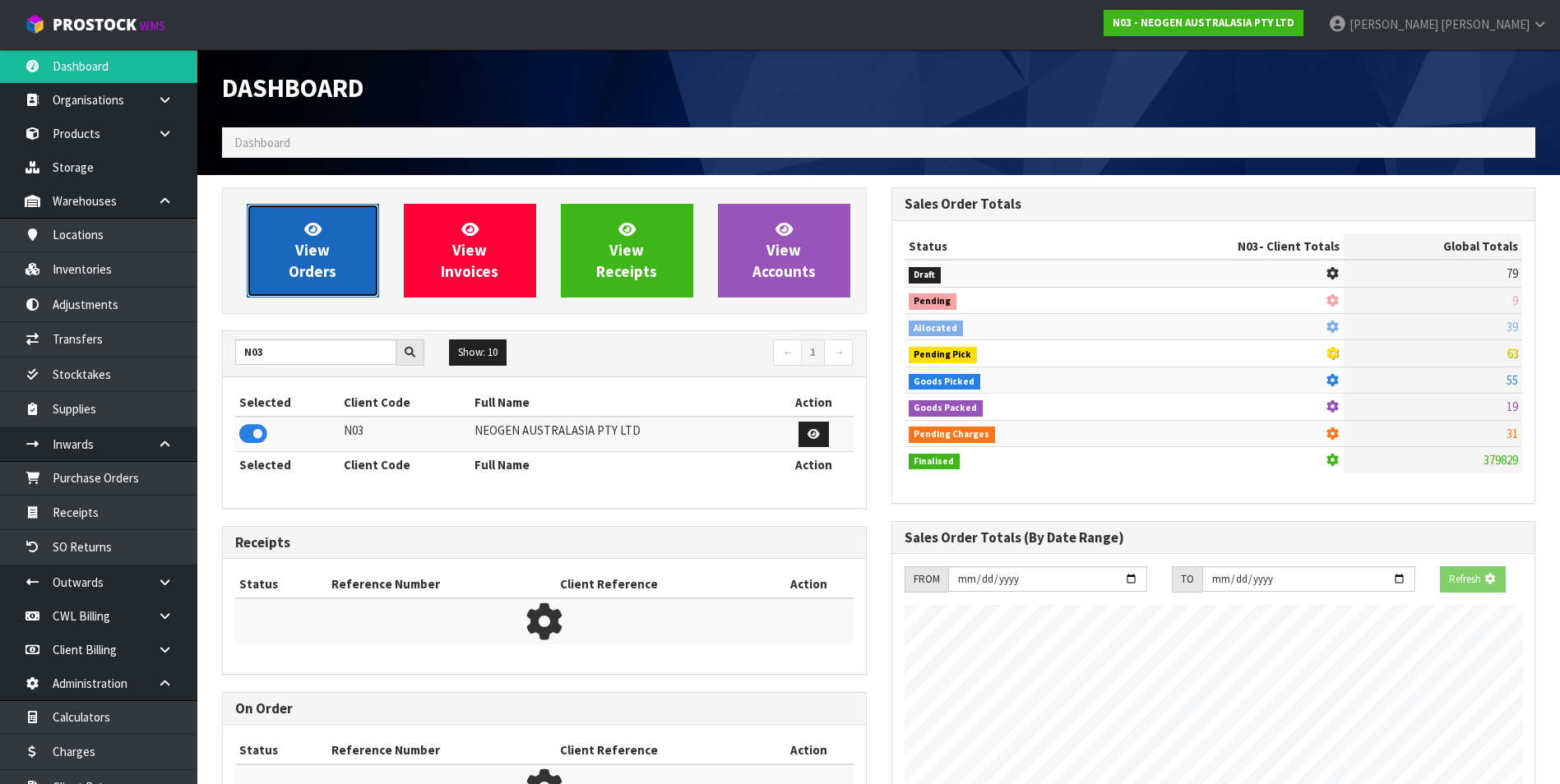
click at [296, 264] on span "View Orders" at bounding box center [312, 250] width 47 height 61
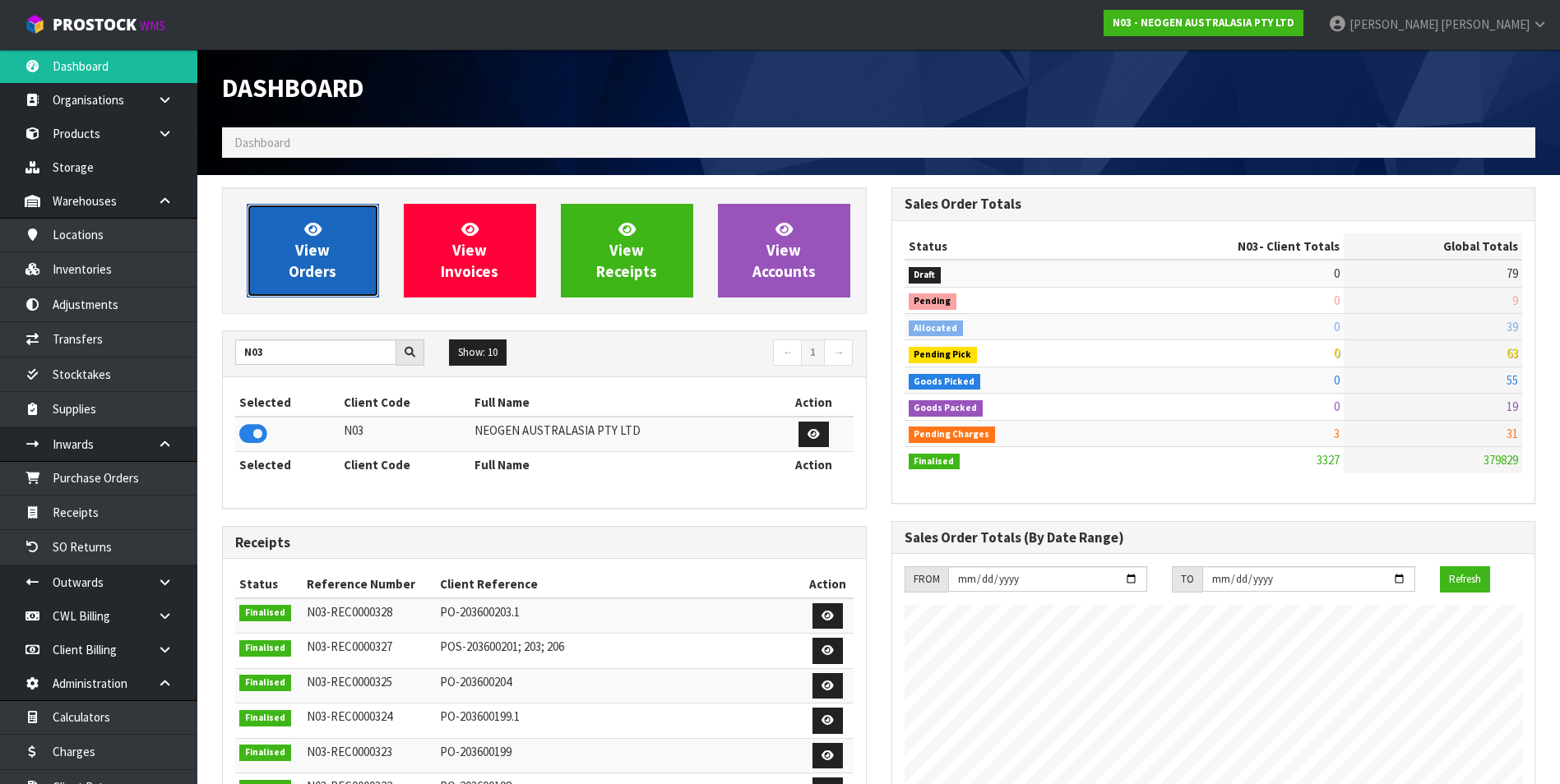
scroll to position [1245, 669]
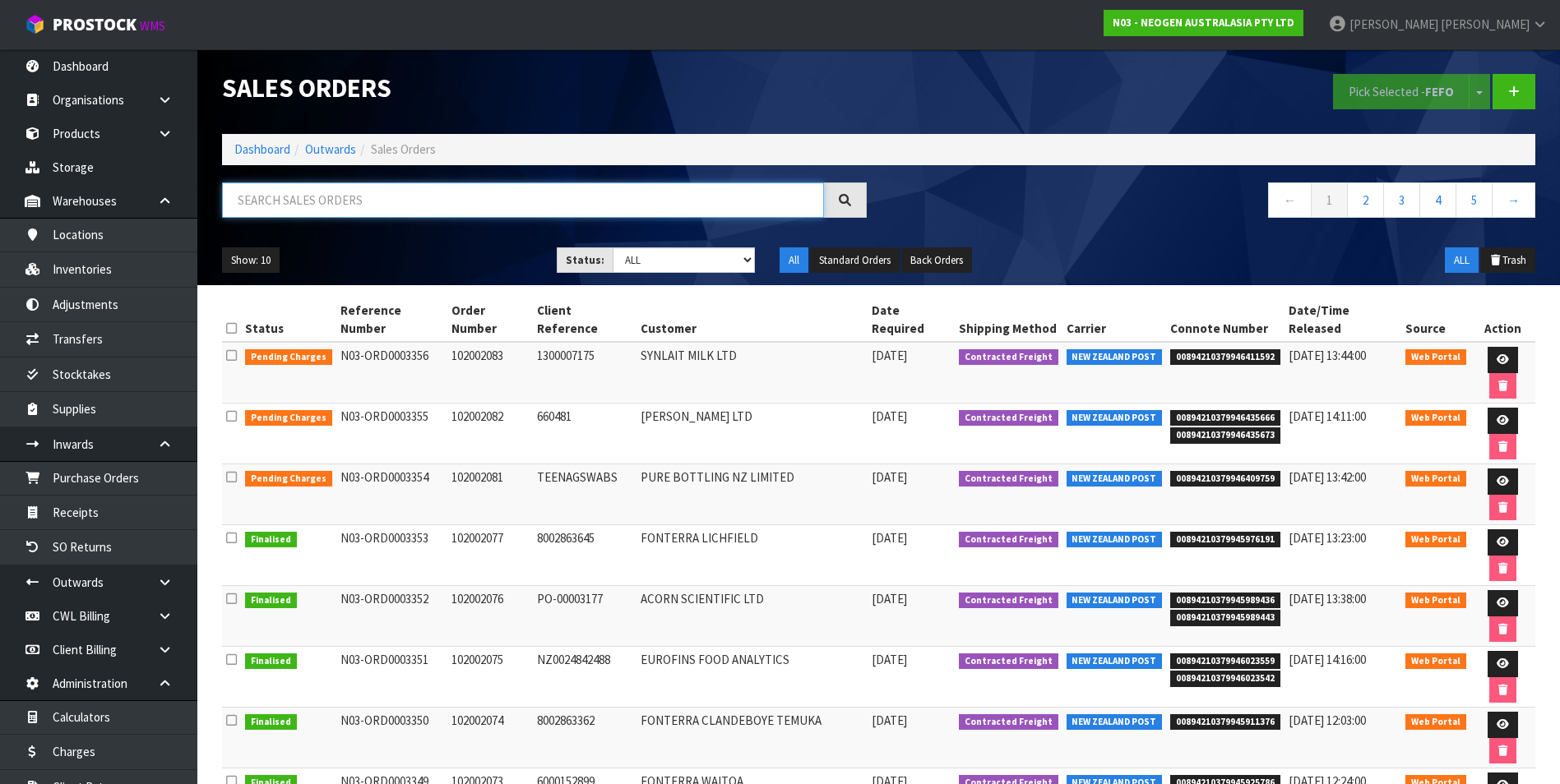
click at [370, 185] on input "text" at bounding box center [523, 200] width 602 height 36
click at [343, 195] on input "text" at bounding box center [523, 200] width 602 height 36
paste input "BZGG003859"
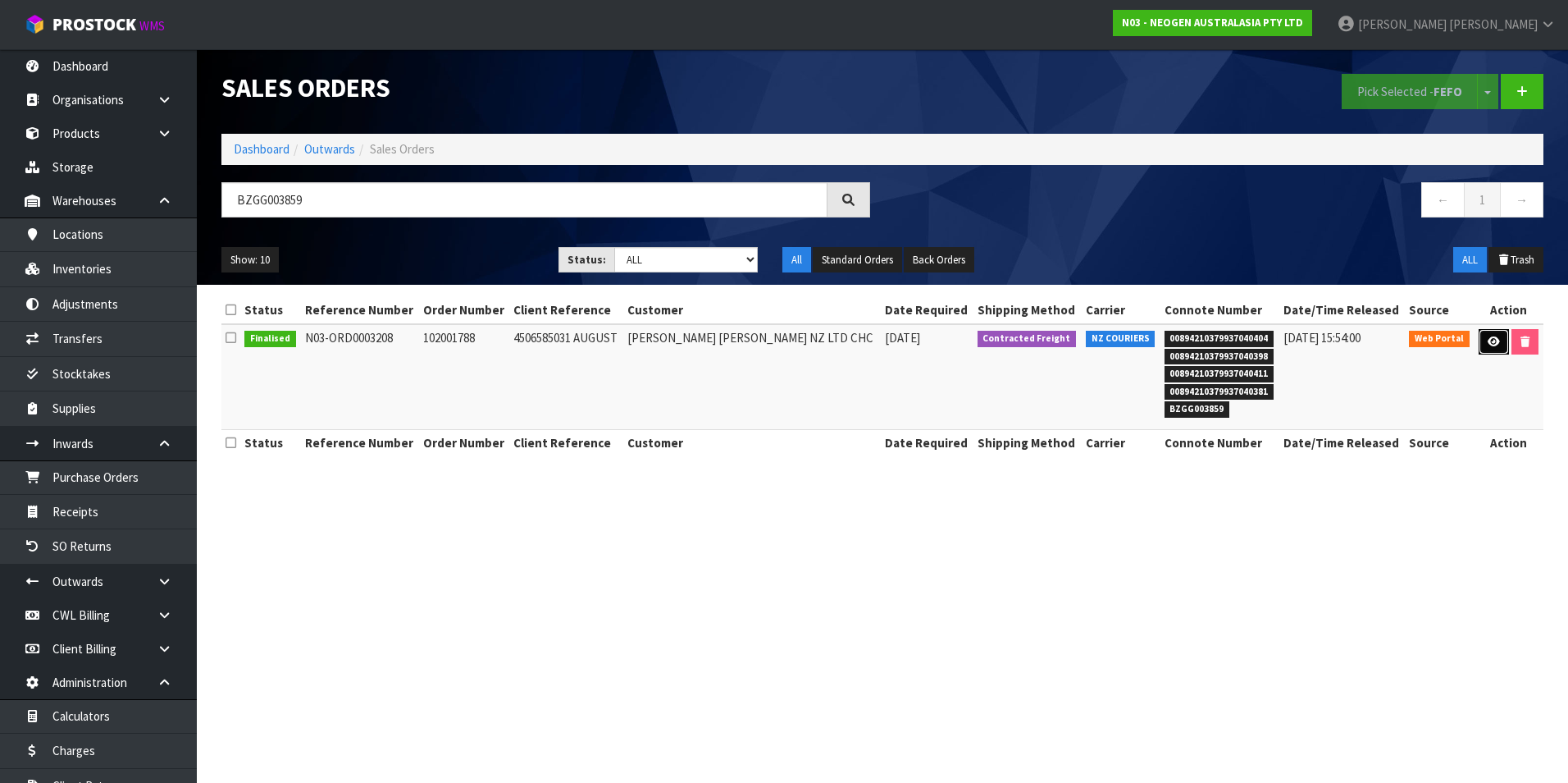
click at [1488, 340] on icon at bounding box center [1494, 341] width 12 height 11
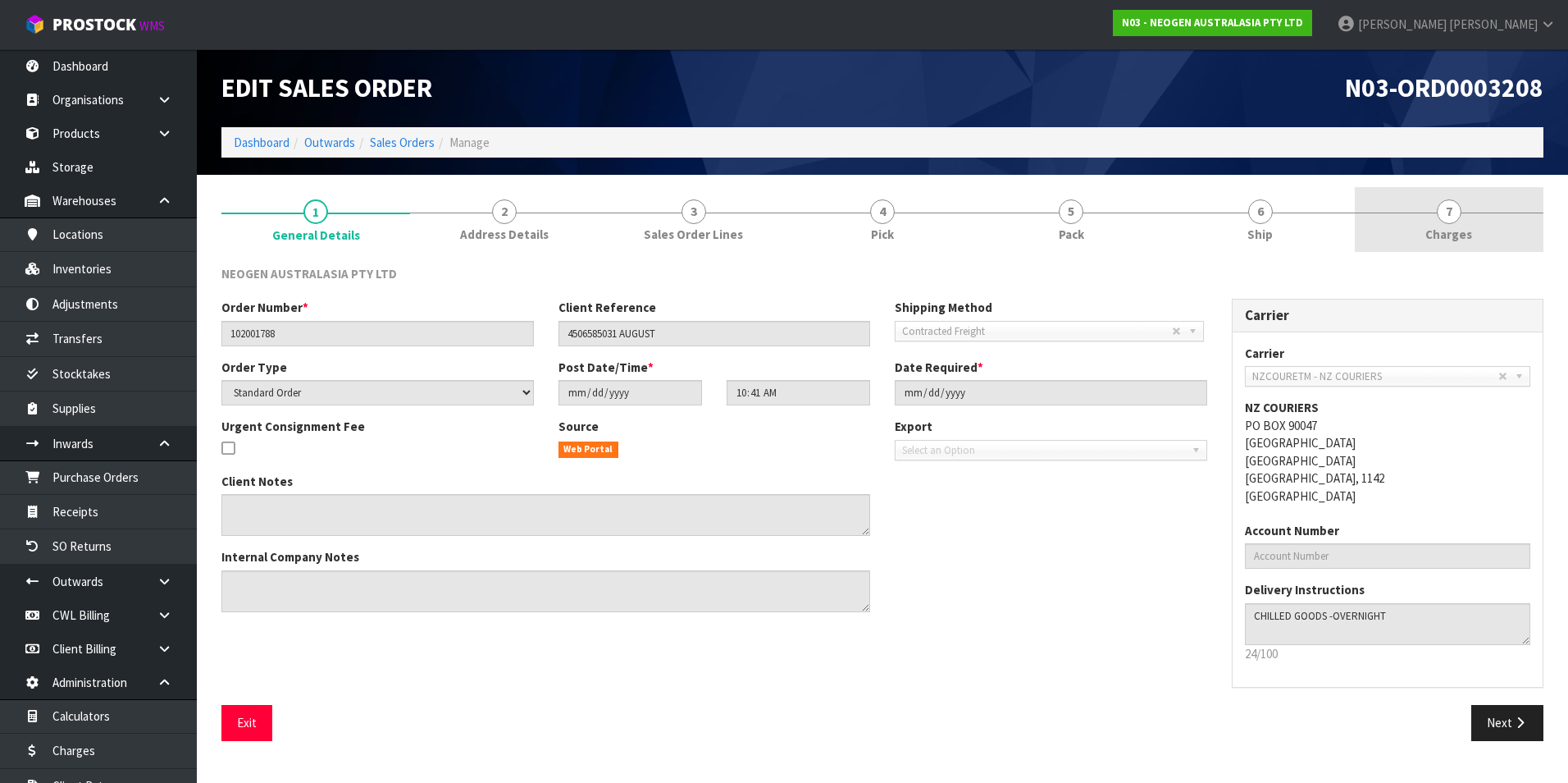
click at [1451, 217] on span "7" at bounding box center [1449, 211] width 25 height 25
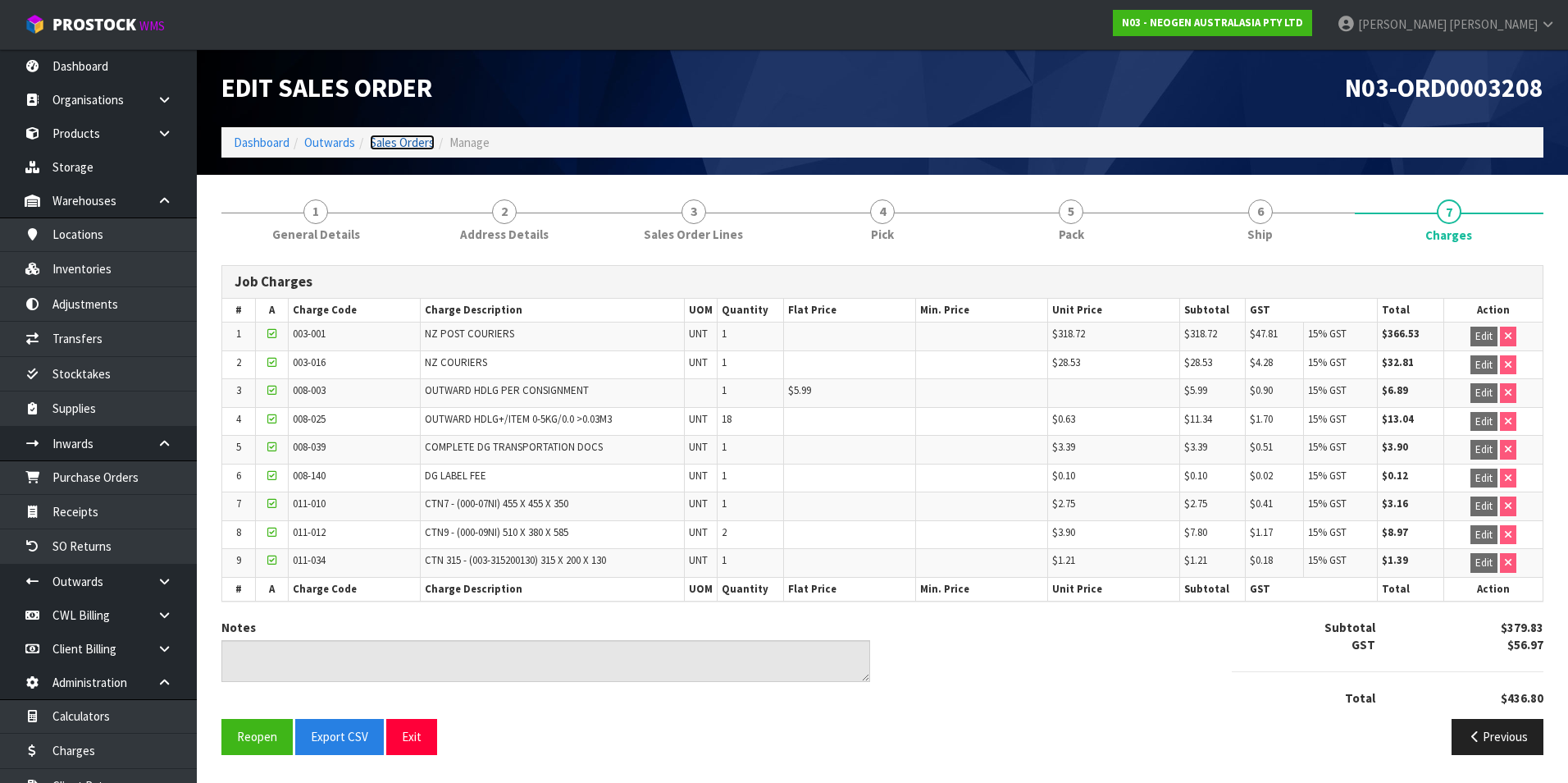
click at [402, 143] on link "Sales Orders" at bounding box center [402, 143] width 65 height 16
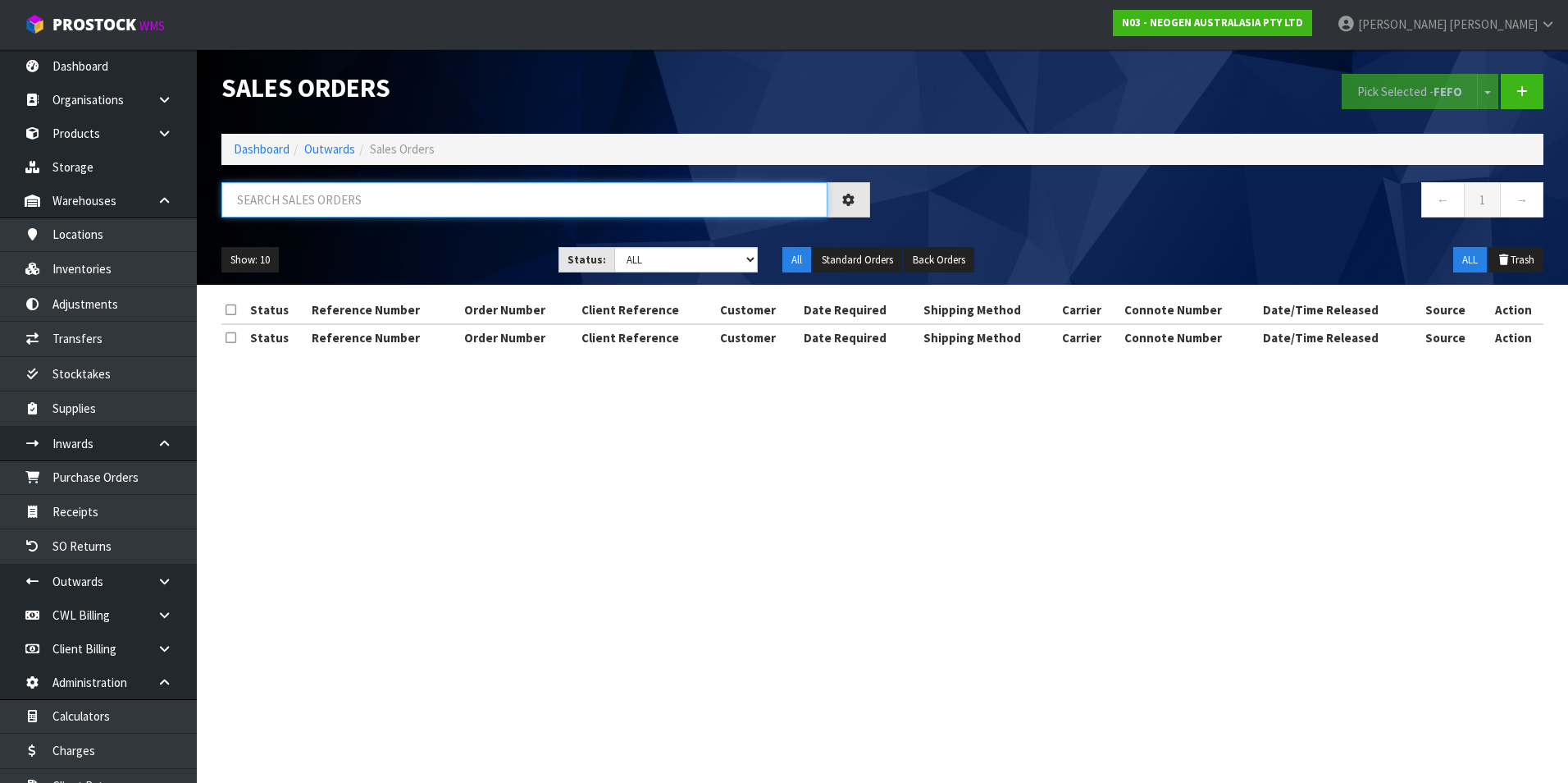
click at [274, 193] on input "text" at bounding box center [524, 200] width 606 height 36
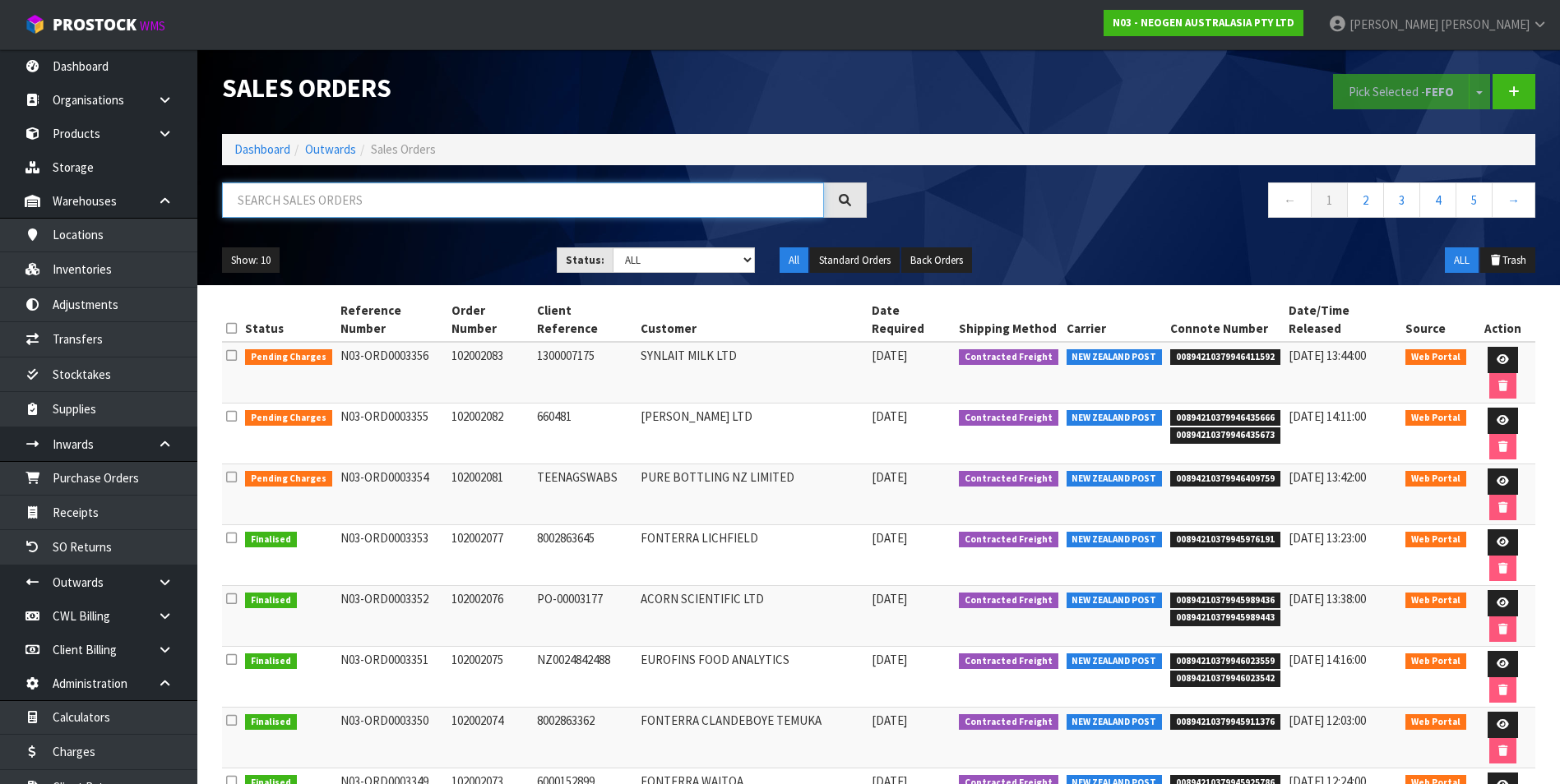
paste input "BZGG003829"
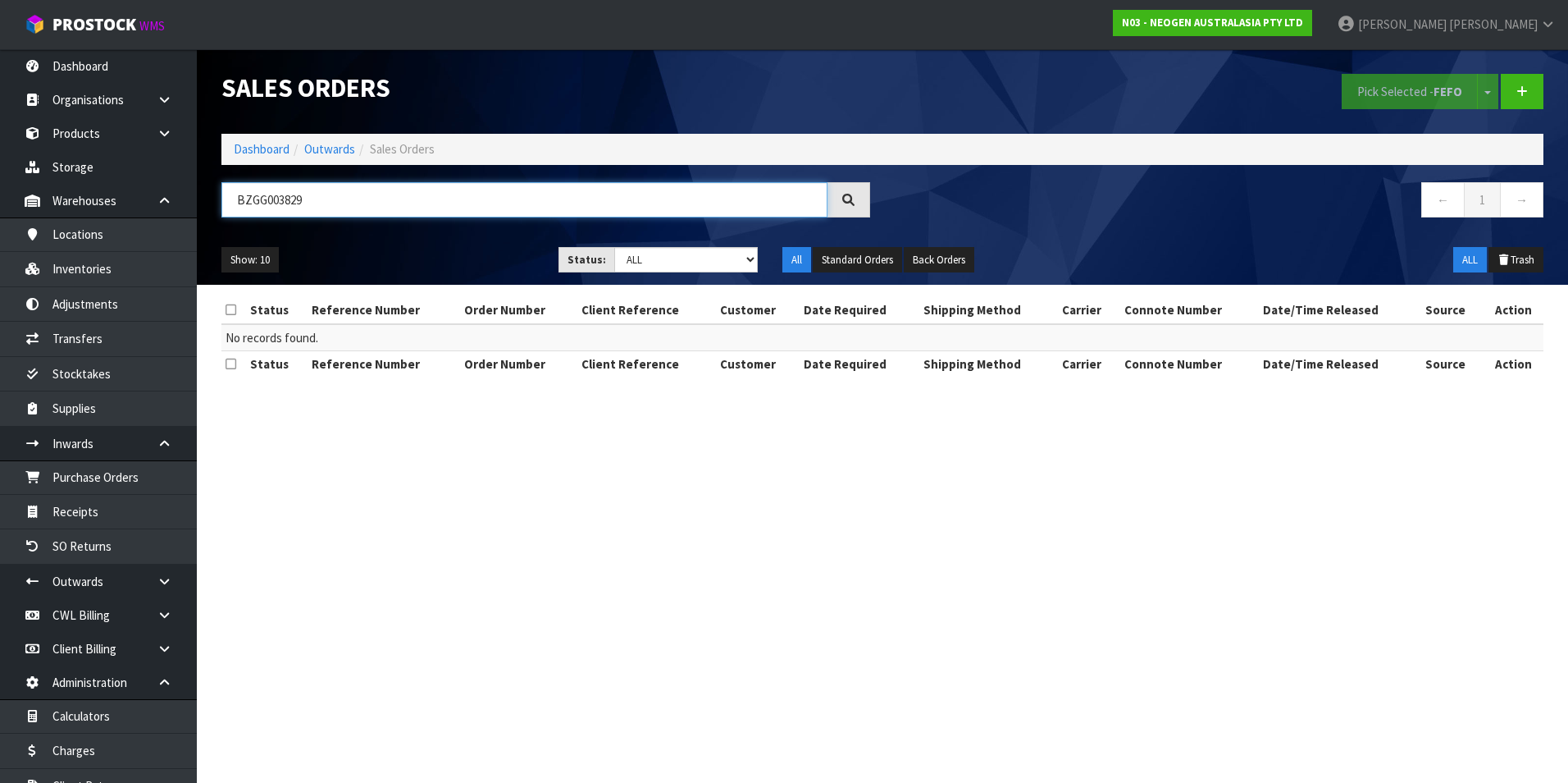
click at [341, 198] on input "BZGG003829" at bounding box center [524, 200] width 606 height 36
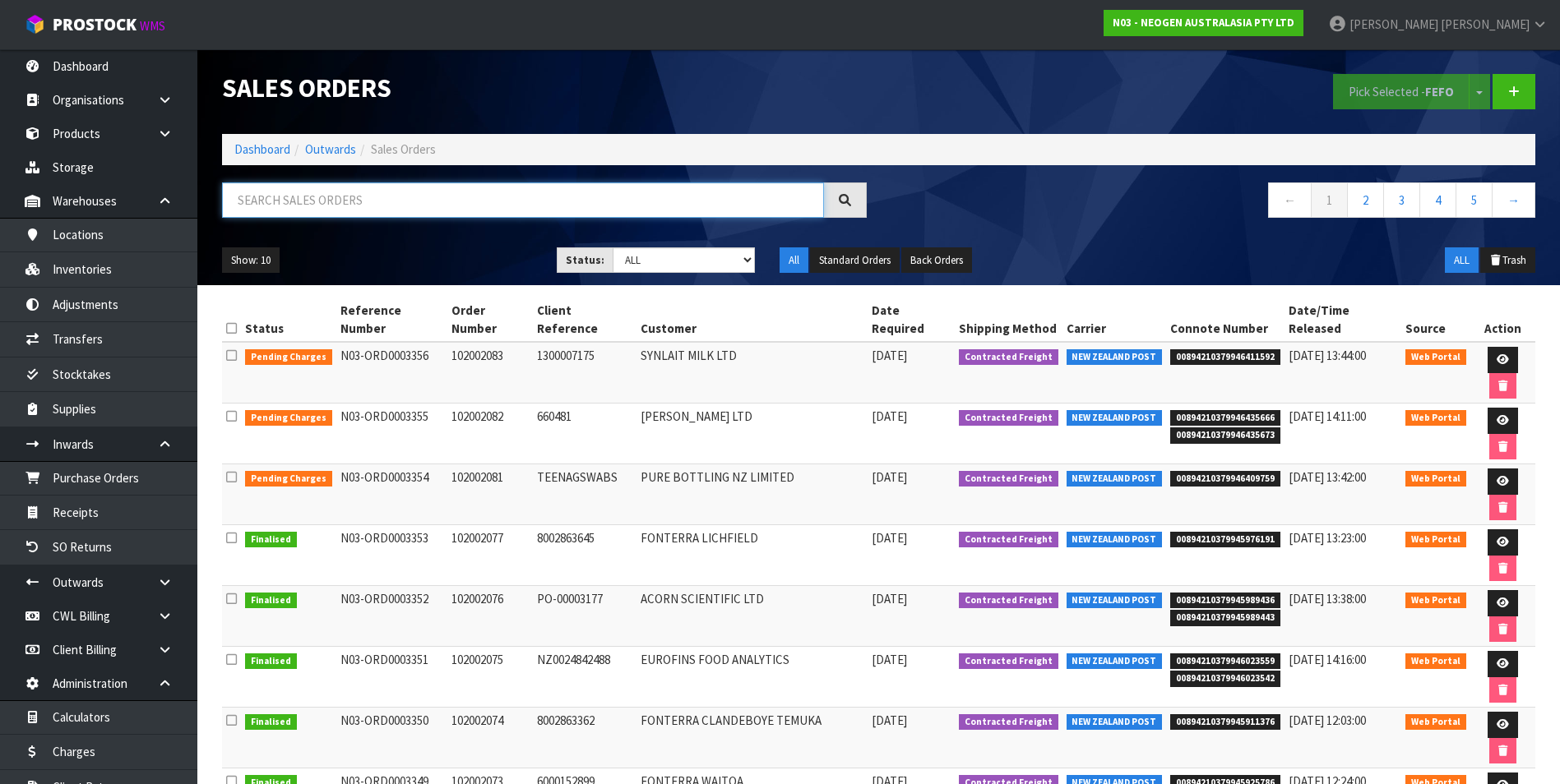
click at [346, 199] on input "text" at bounding box center [523, 200] width 602 height 36
paste input "BZGG003858"
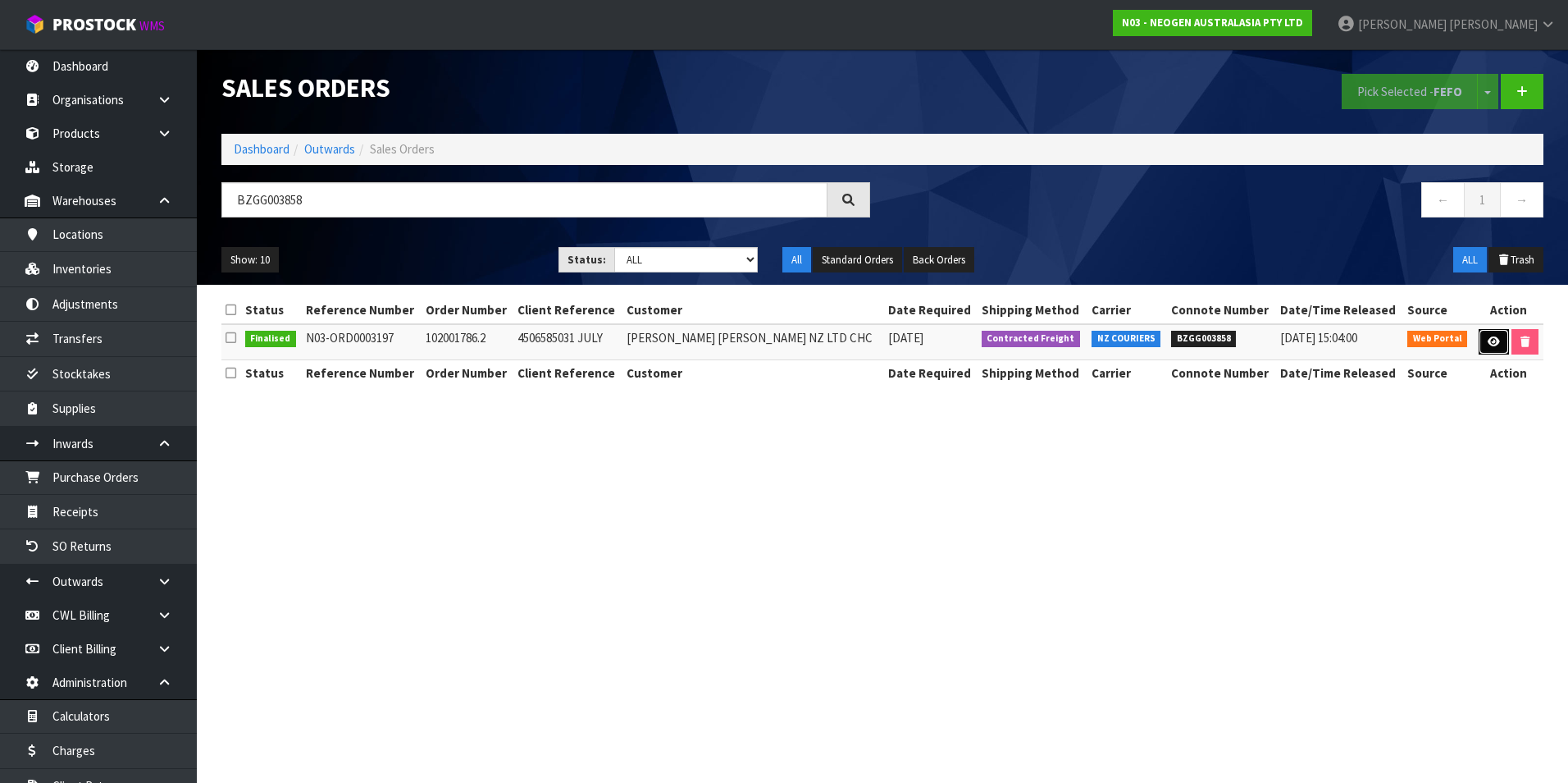
click at [1491, 341] on icon at bounding box center [1494, 341] width 12 height 11
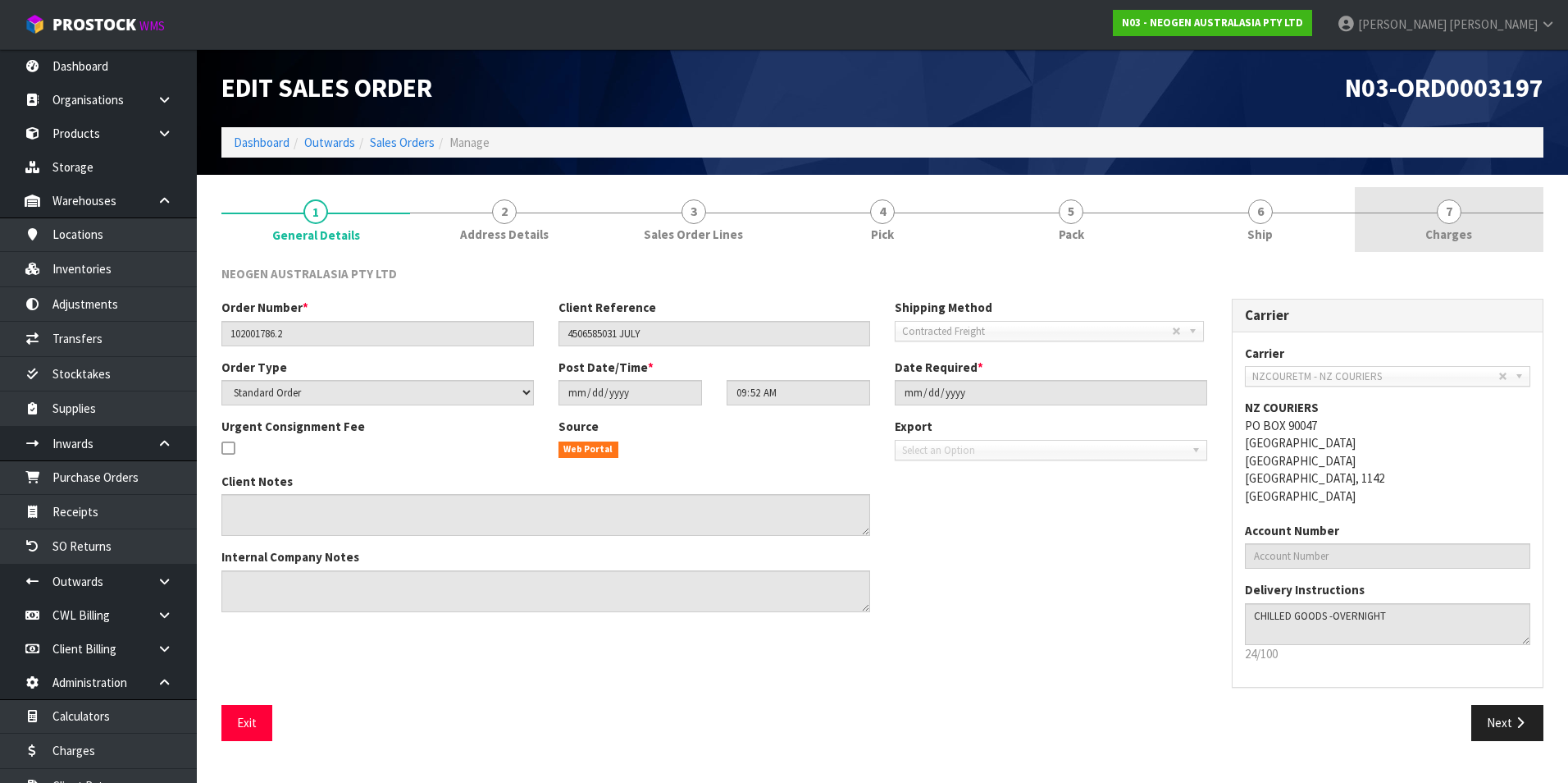
click at [1455, 214] on span "7" at bounding box center [1449, 211] width 25 height 25
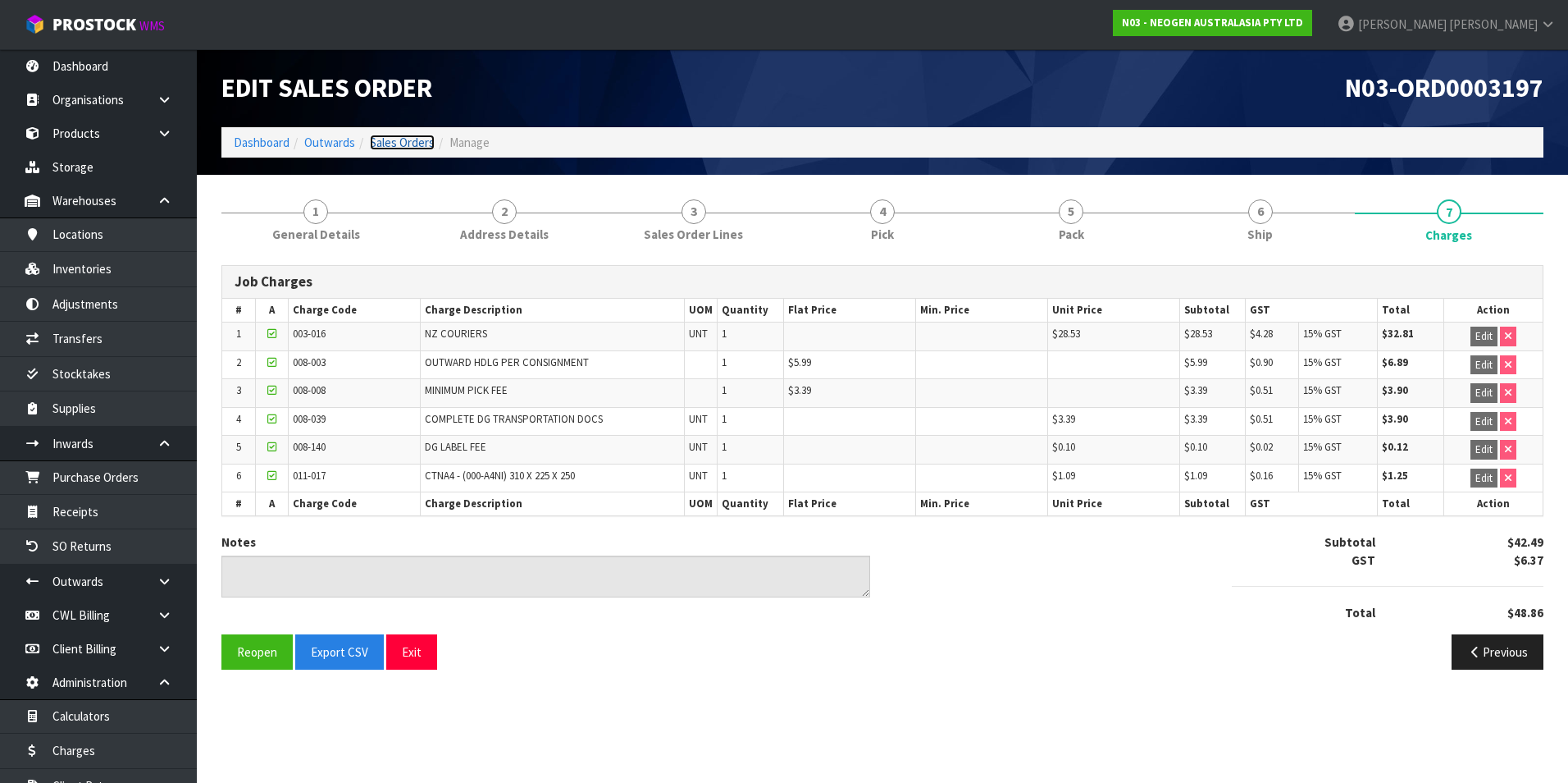
click at [408, 140] on link "Sales Orders" at bounding box center [402, 143] width 65 height 16
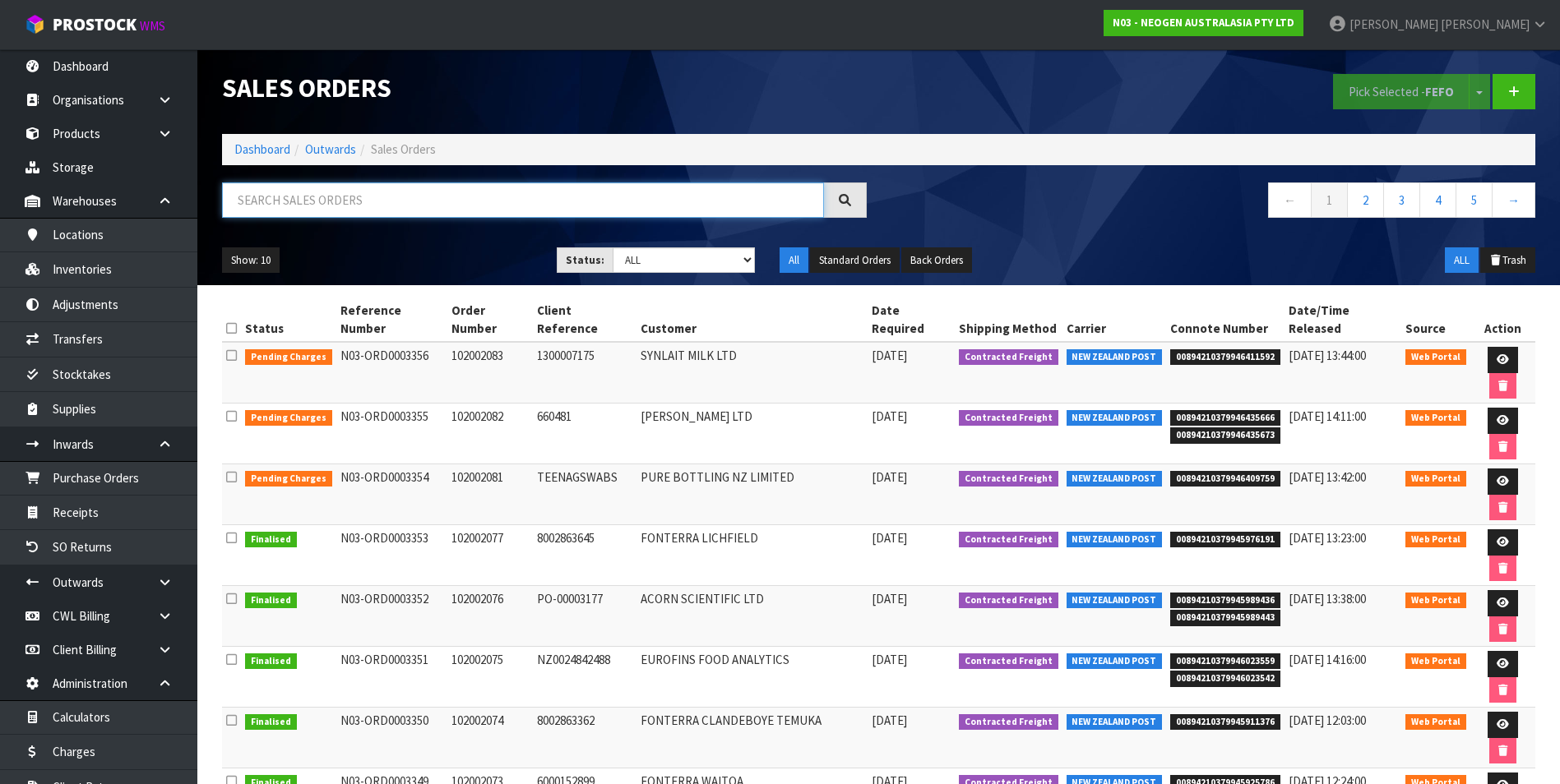
click at [264, 198] on input "text" at bounding box center [523, 200] width 602 height 36
paste input "BZGG003854"
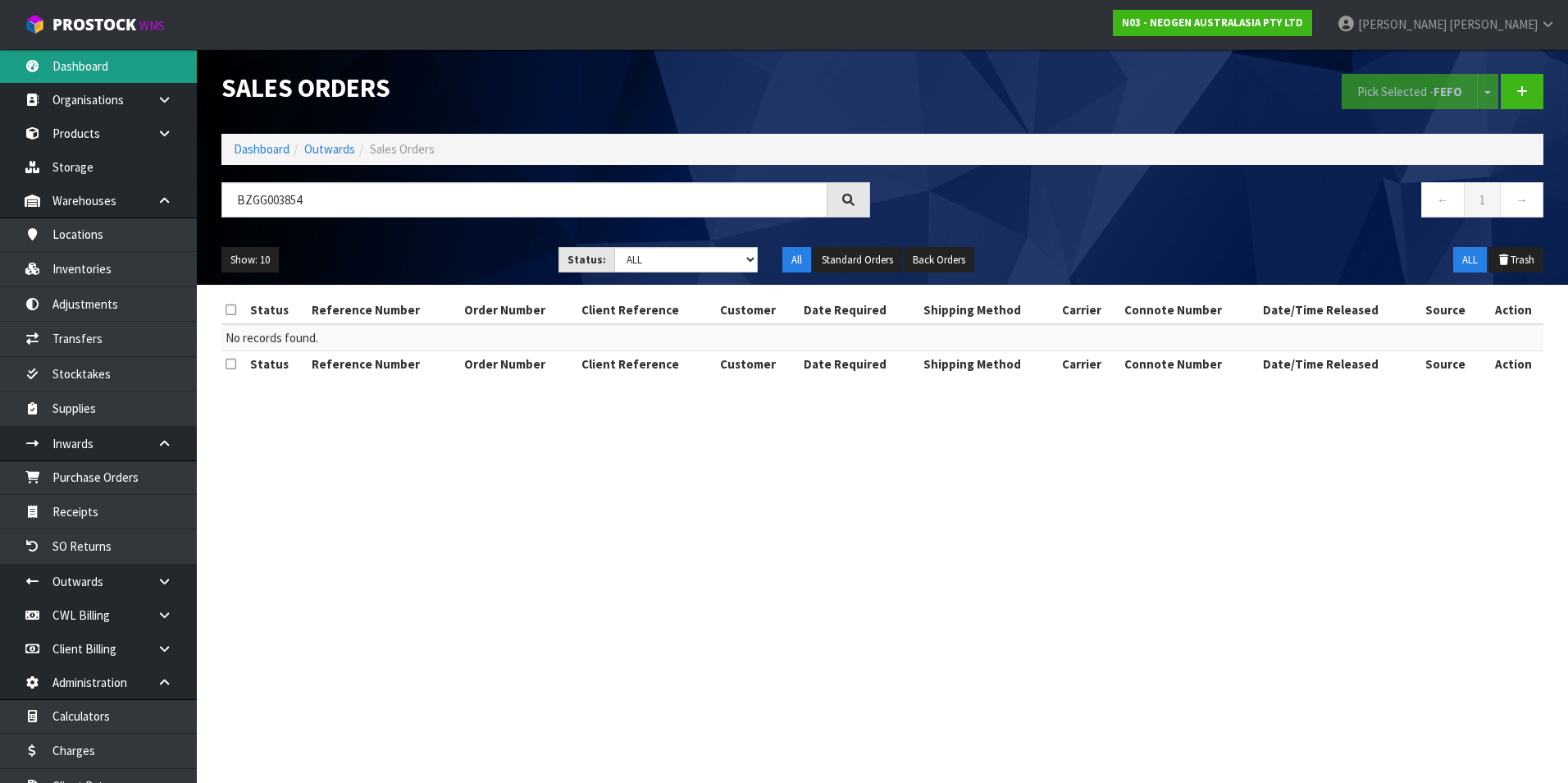
click at [83, 64] on link "Dashboard" at bounding box center [99, 66] width 197 height 34
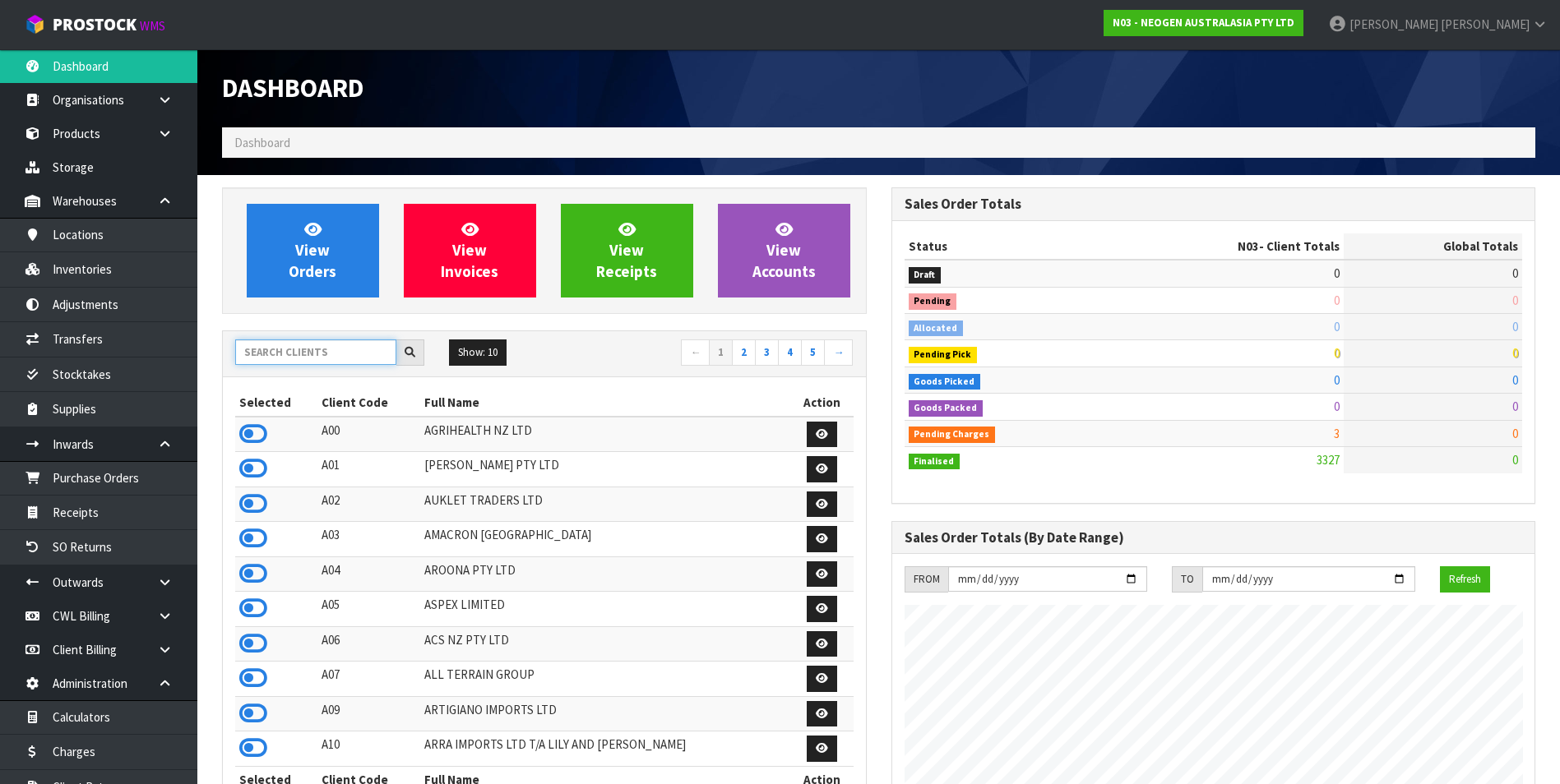
click at [287, 346] on input "text" at bounding box center [315, 353] width 161 height 26
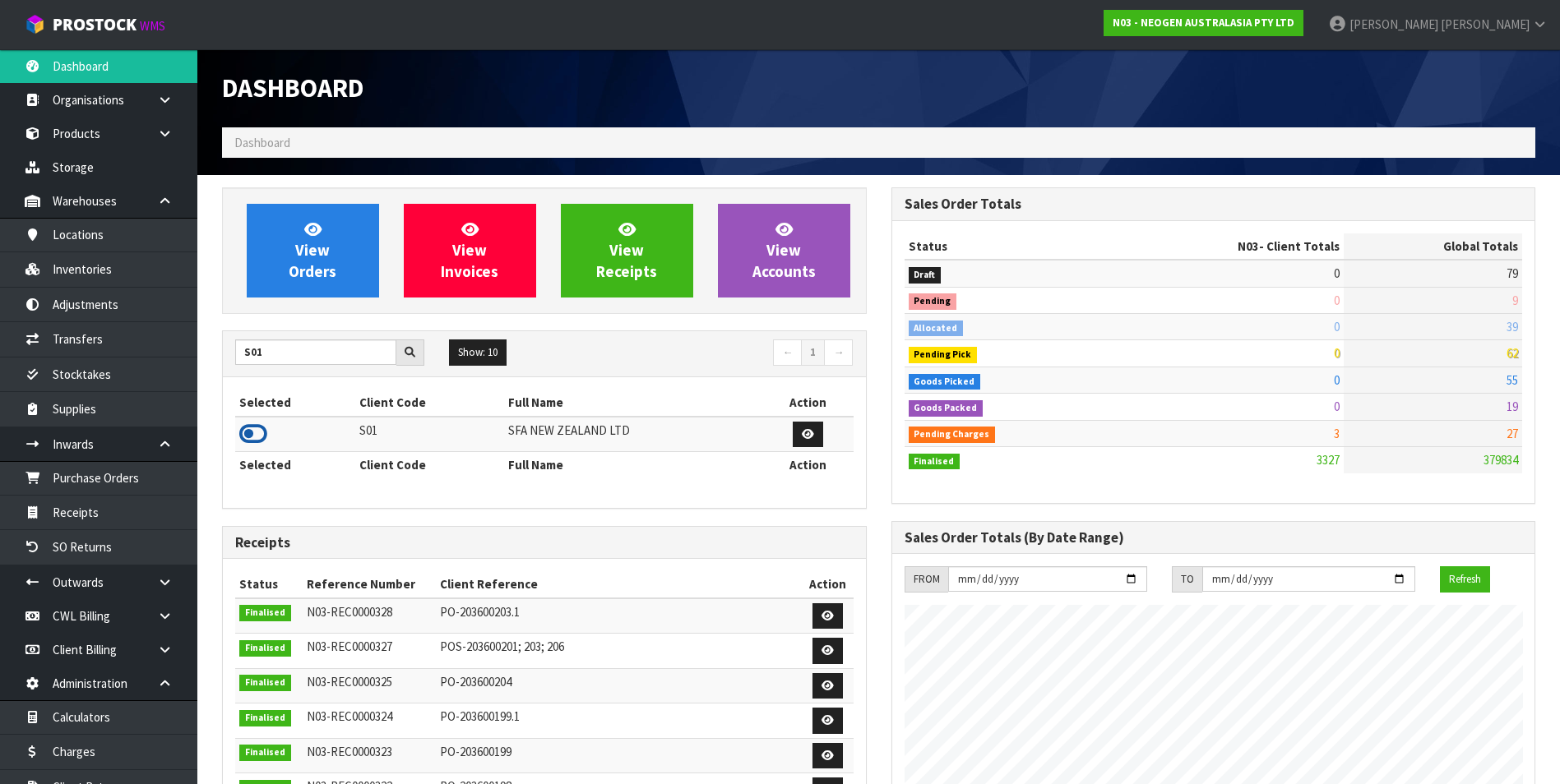
click at [249, 431] on icon at bounding box center [253, 433] width 28 height 25
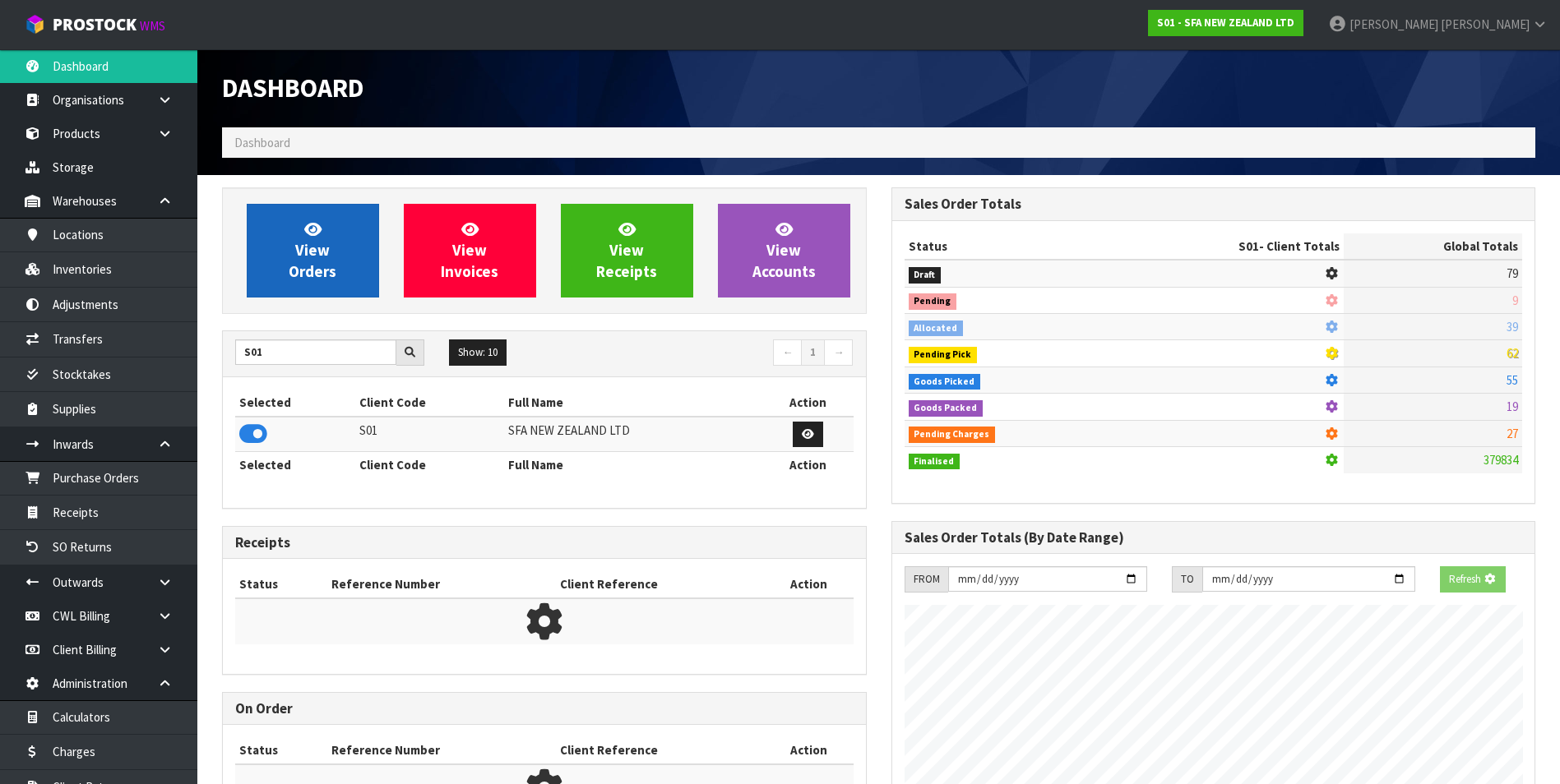
scroll to position [820859, 821681]
click at [315, 271] on span "View Orders" at bounding box center [312, 250] width 47 height 61
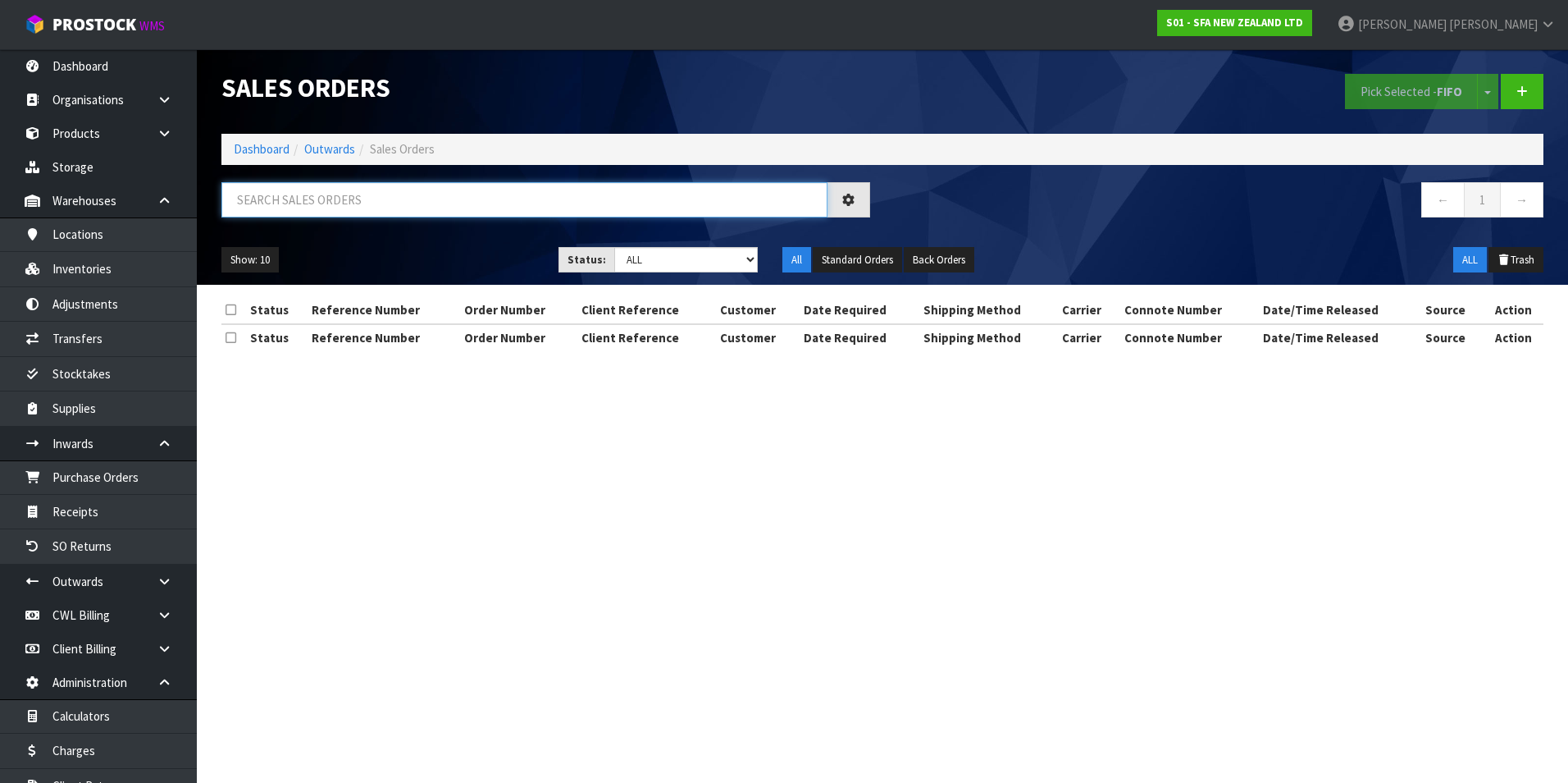
click at [256, 196] on input "text" at bounding box center [524, 200] width 606 height 36
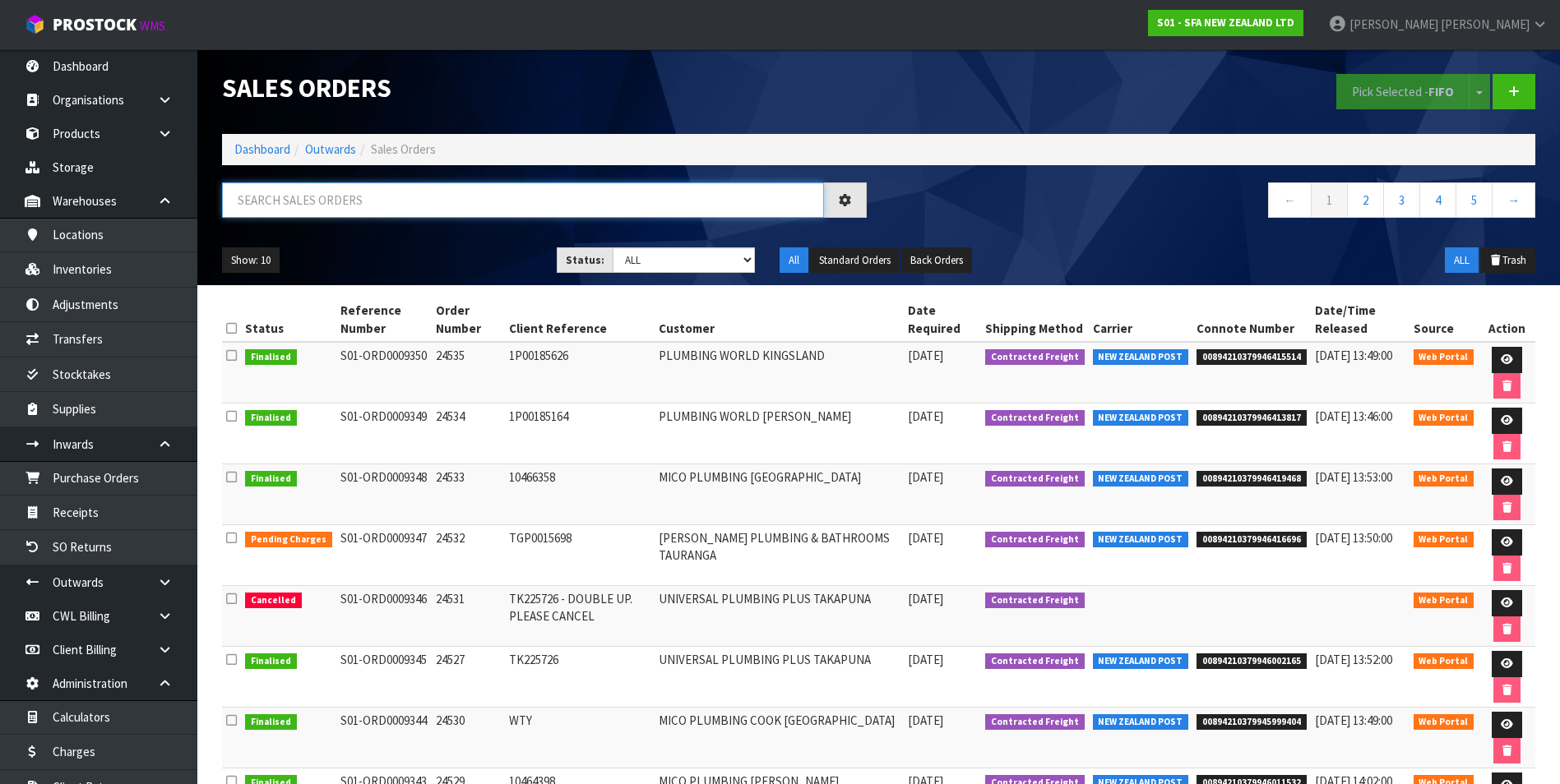
click at [269, 194] on input "text" at bounding box center [523, 200] width 602 height 36
paste input "BZGG003854"
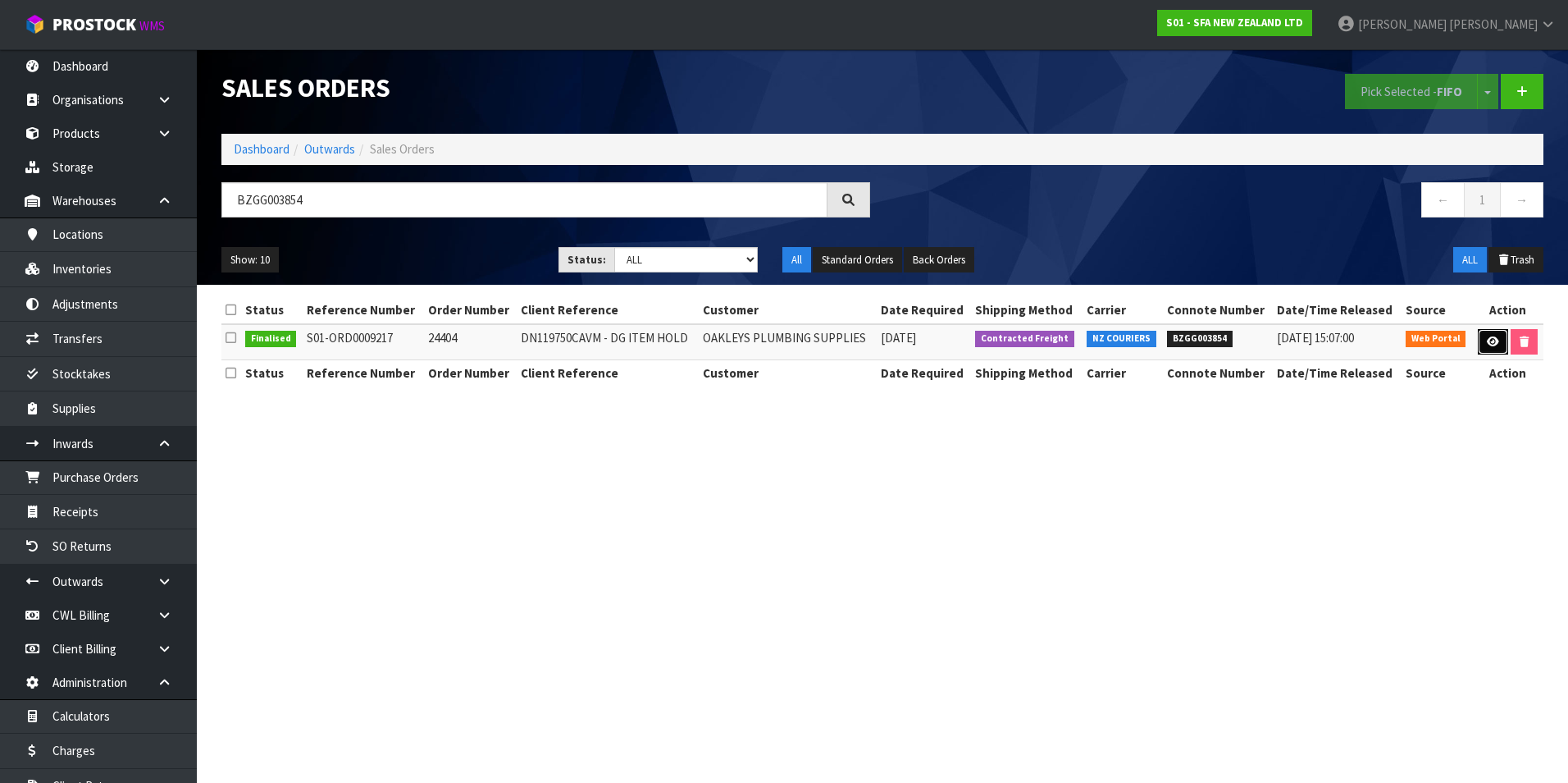
click at [1497, 345] on icon at bounding box center [1493, 341] width 12 height 11
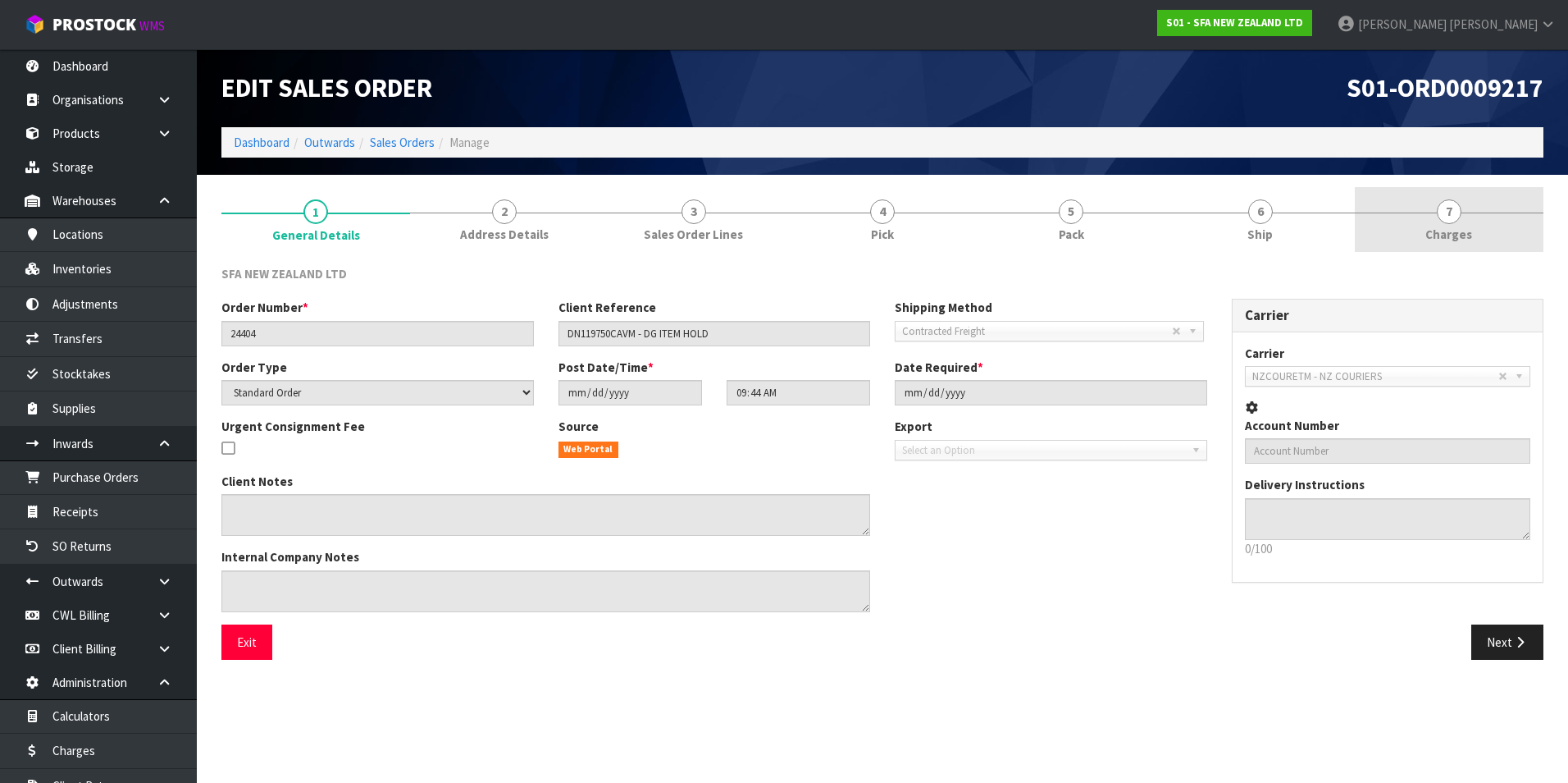
click at [1450, 213] on span "7" at bounding box center [1449, 211] width 25 height 25
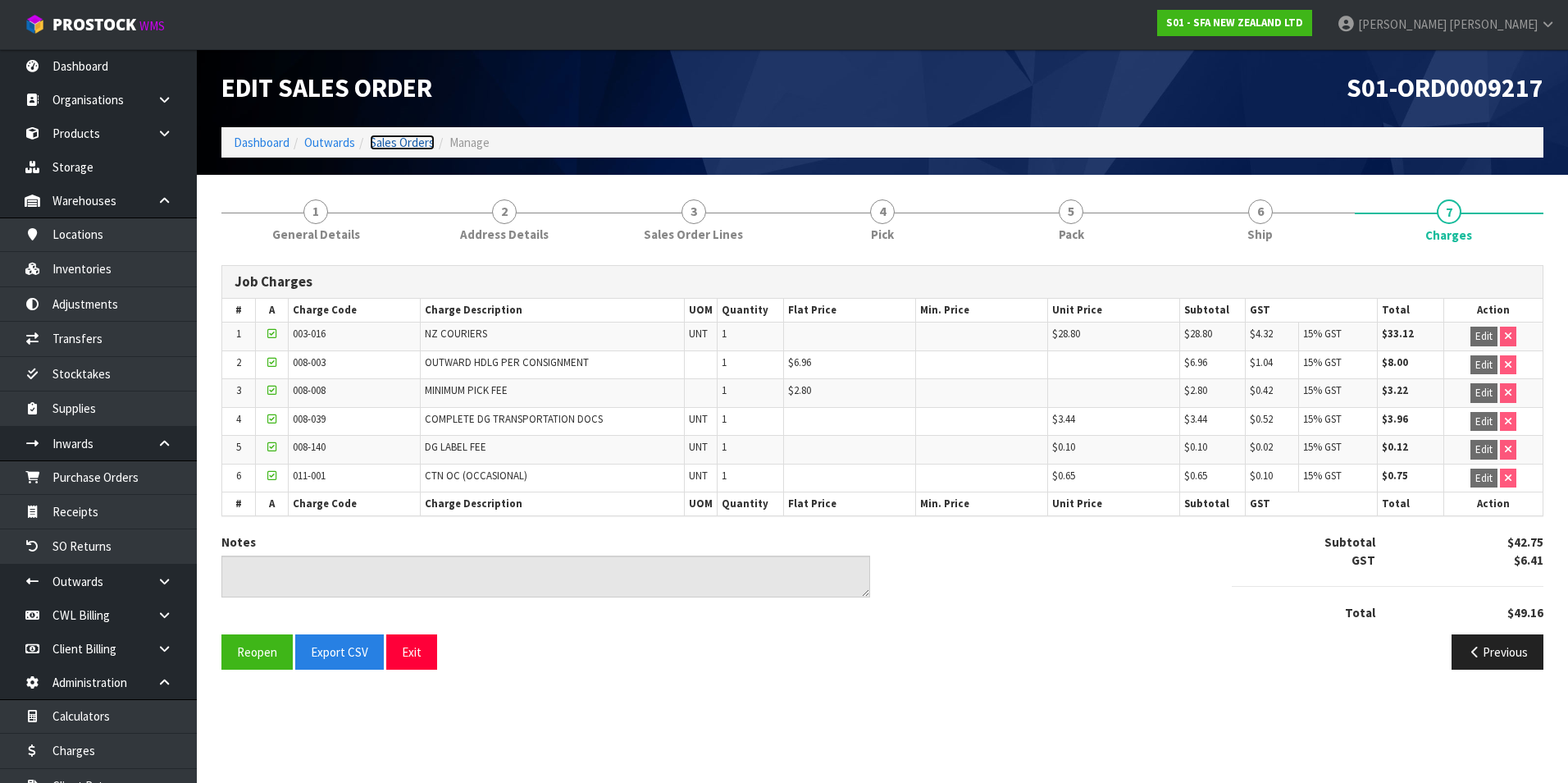
click at [422, 137] on link "Sales Orders" at bounding box center [402, 143] width 65 height 16
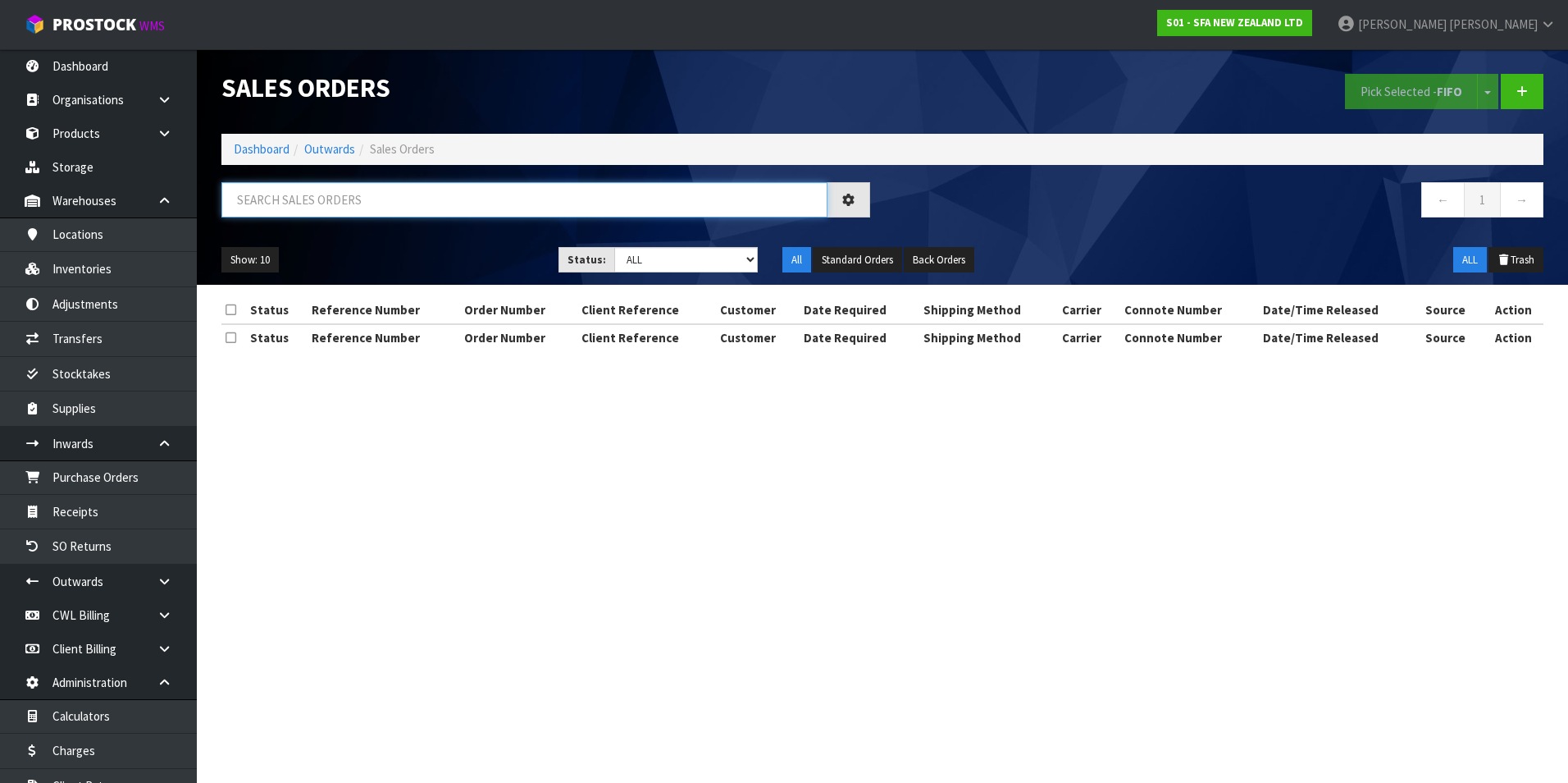
click at [264, 185] on input "text" at bounding box center [524, 200] width 606 height 36
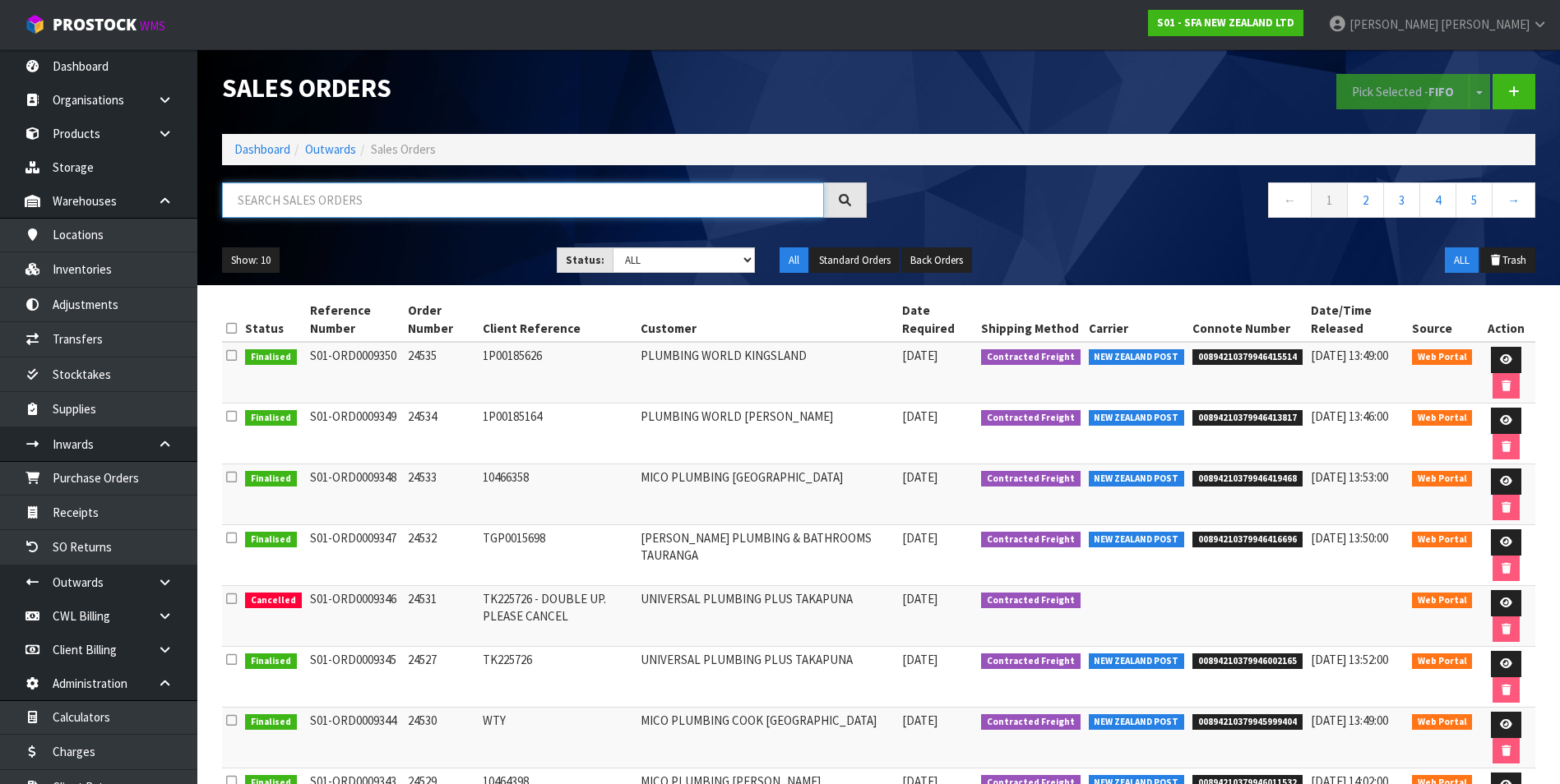
click at [265, 196] on input "text" at bounding box center [523, 200] width 602 height 36
paste input "BZGG003851"
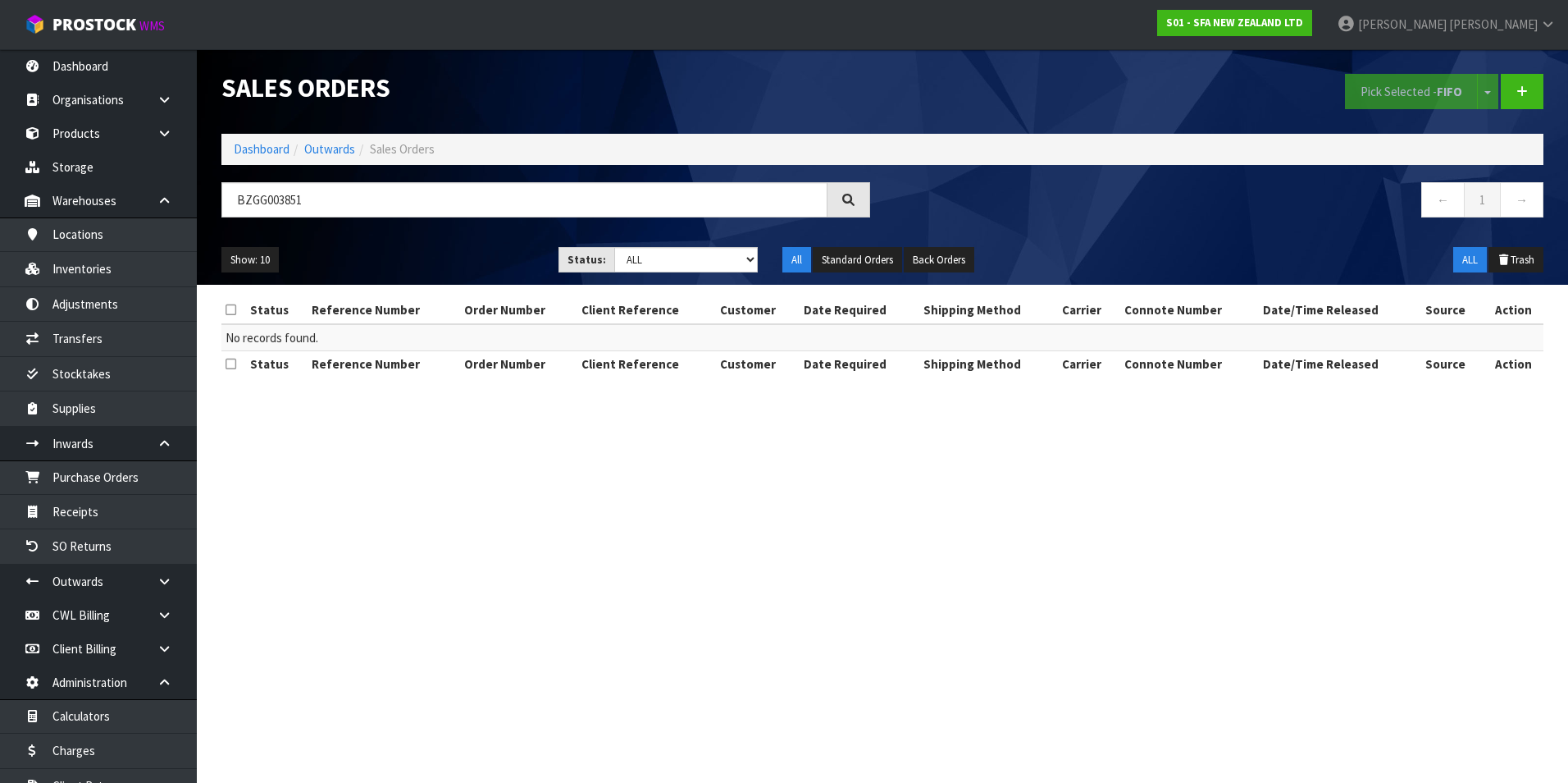
click at [887, 387] on div "Status Reference Number Order Number Client Reference Customer Date Required Sh…" at bounding box center [883, 345] width 1323 height 97
click at [96, 68] on link "Dashboard" at bounding box center [99, 66] width 197 height 34
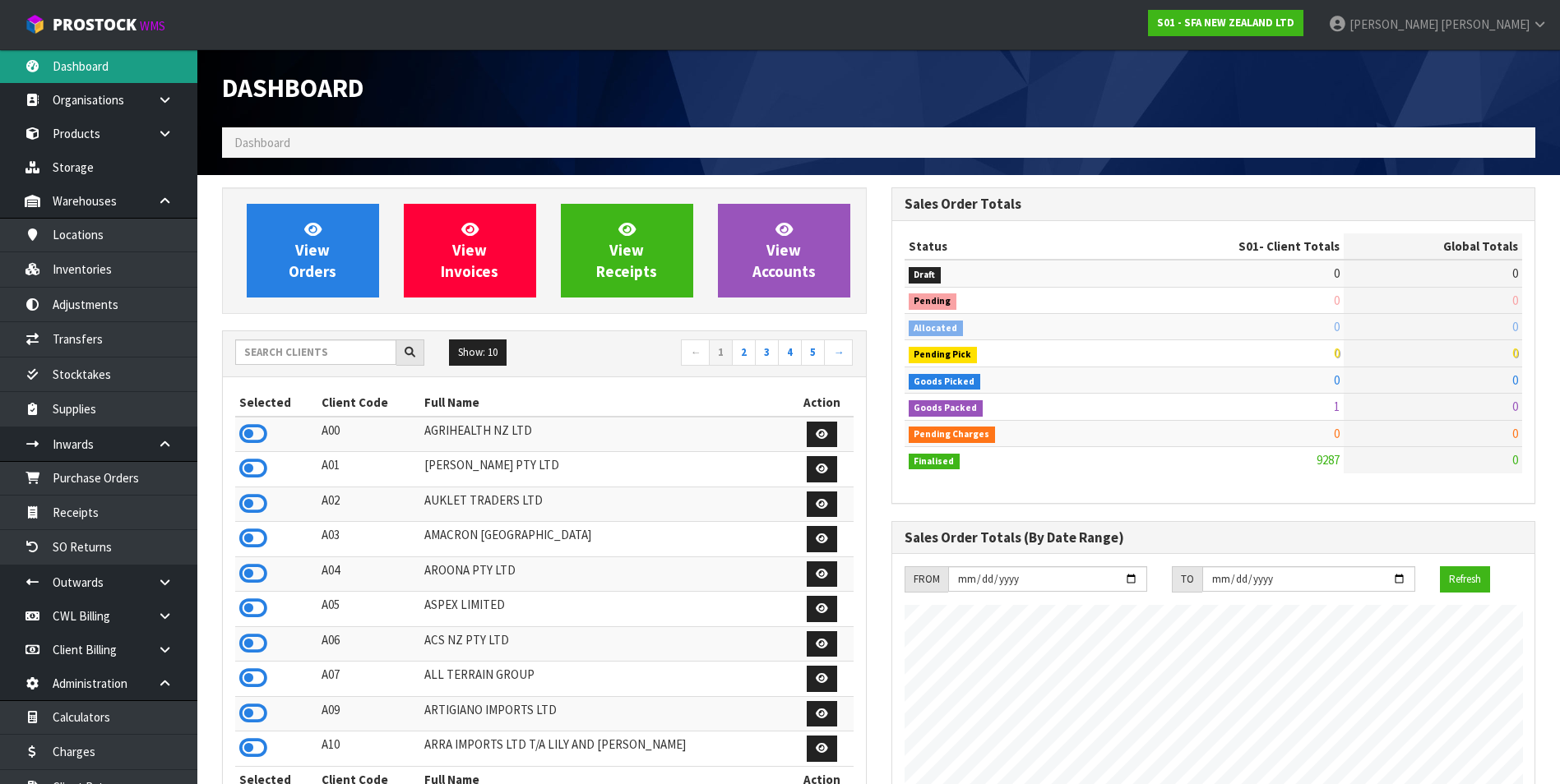
scroll to position [1245, 669]
click at [273, 351] on input "text" at bounding box center [315, 353] width 161 height 26
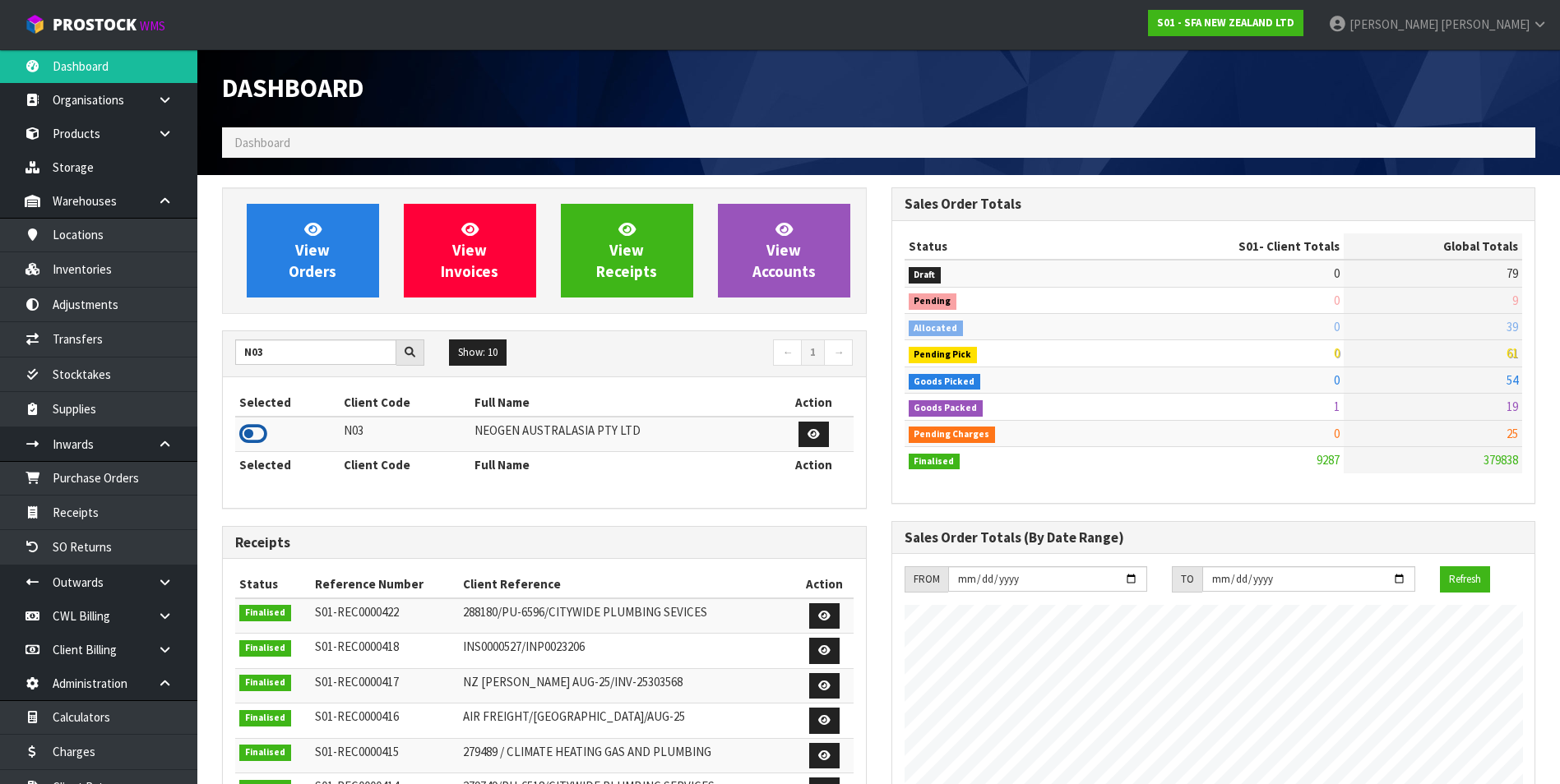
click at [245, 429] on icon at bounding box center [253, 433] width 28 height 25
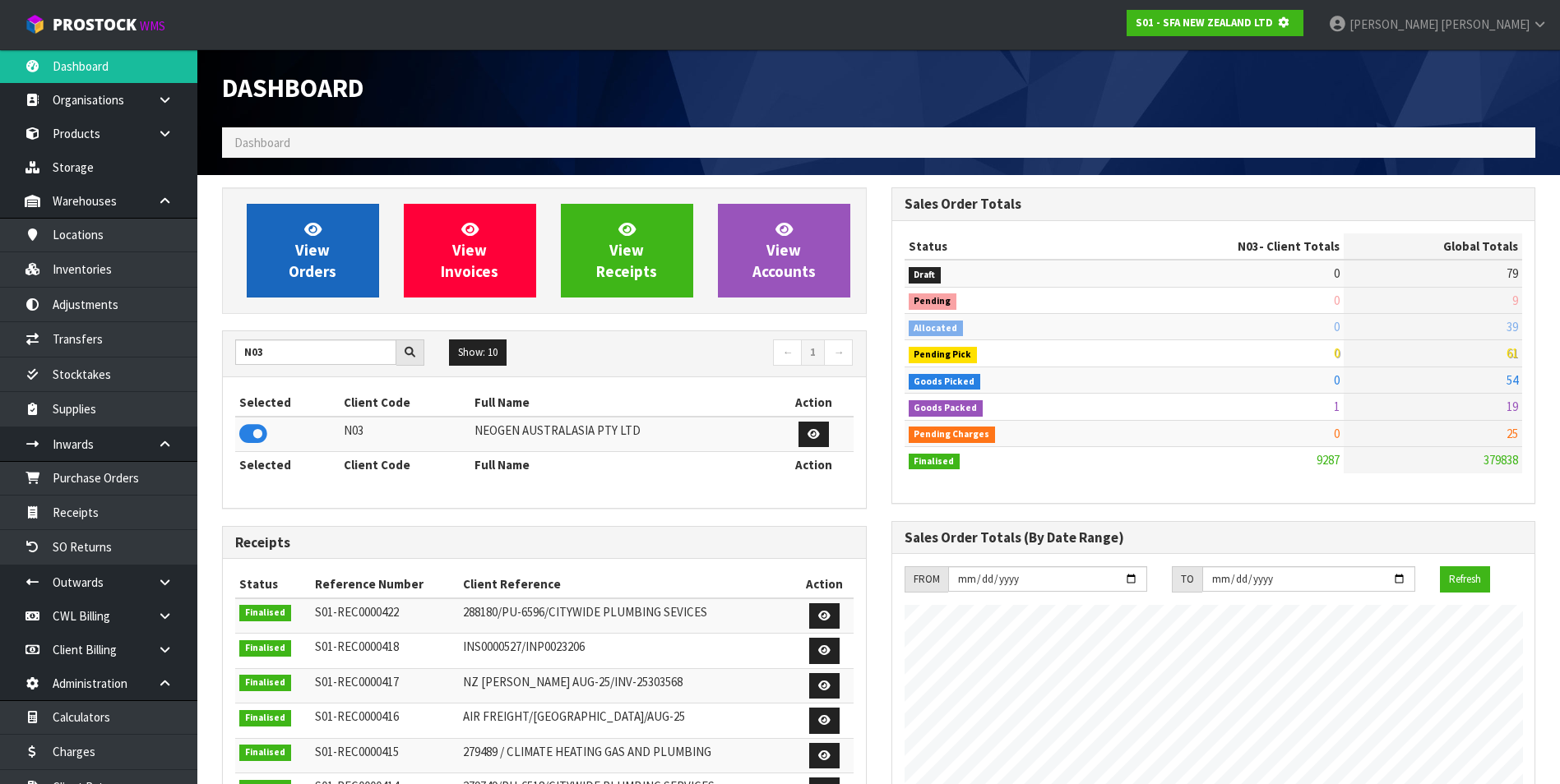
scroll to position [1025, 669]
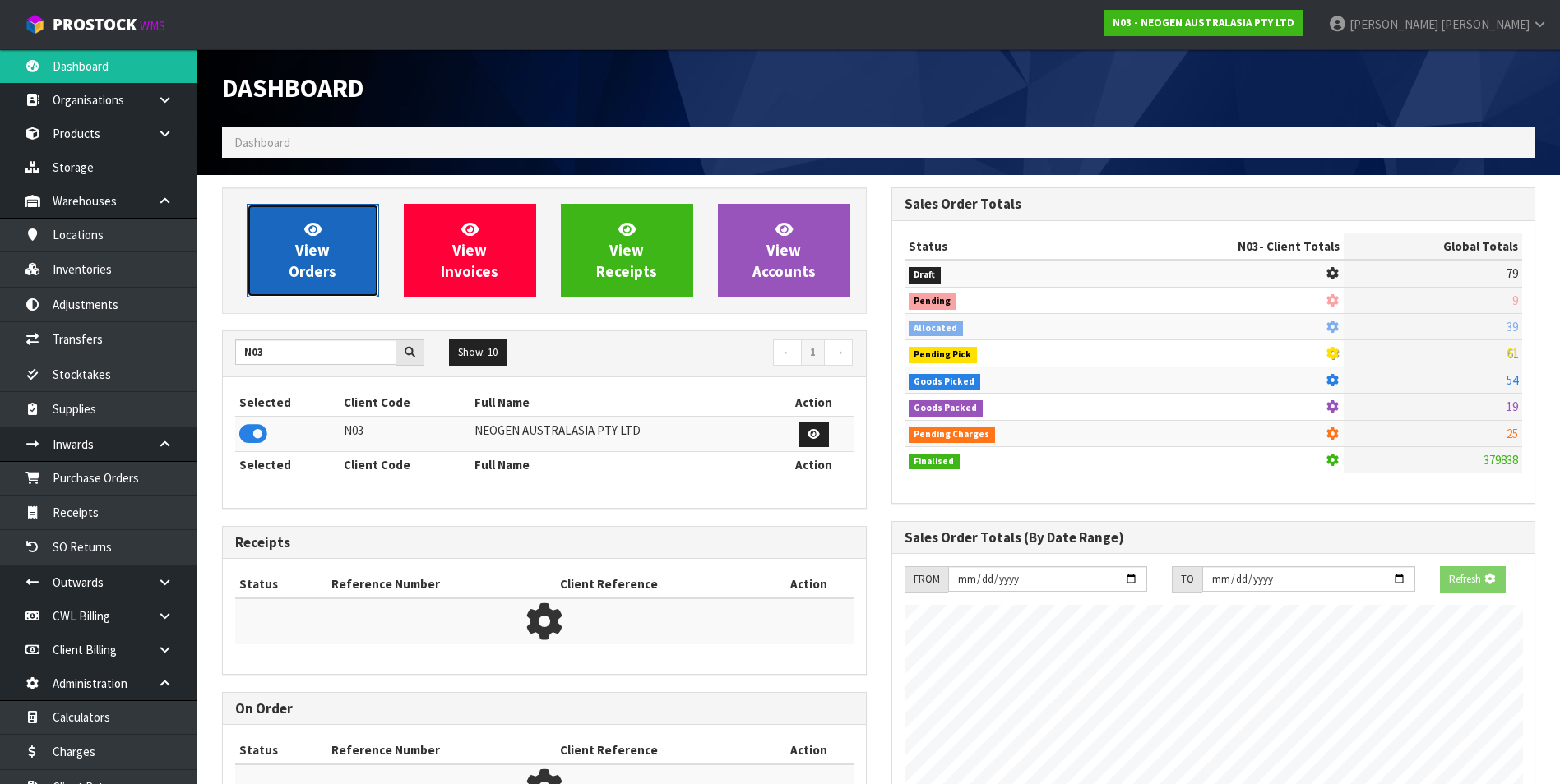
click at [326, 262] on span "View Orders" at bounding box center [312, 250] width 47 height 61
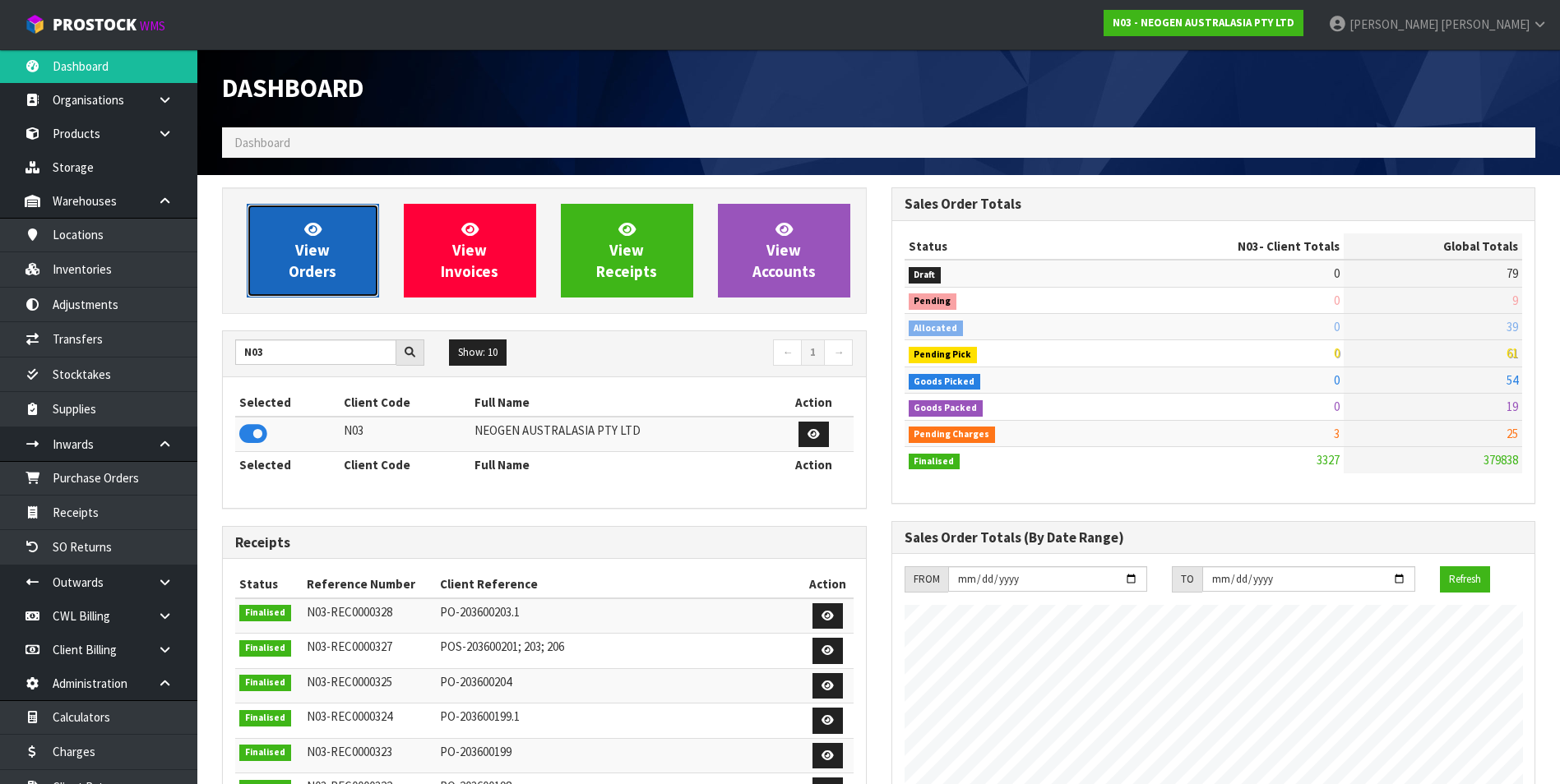
scroll to position [1245, 669]
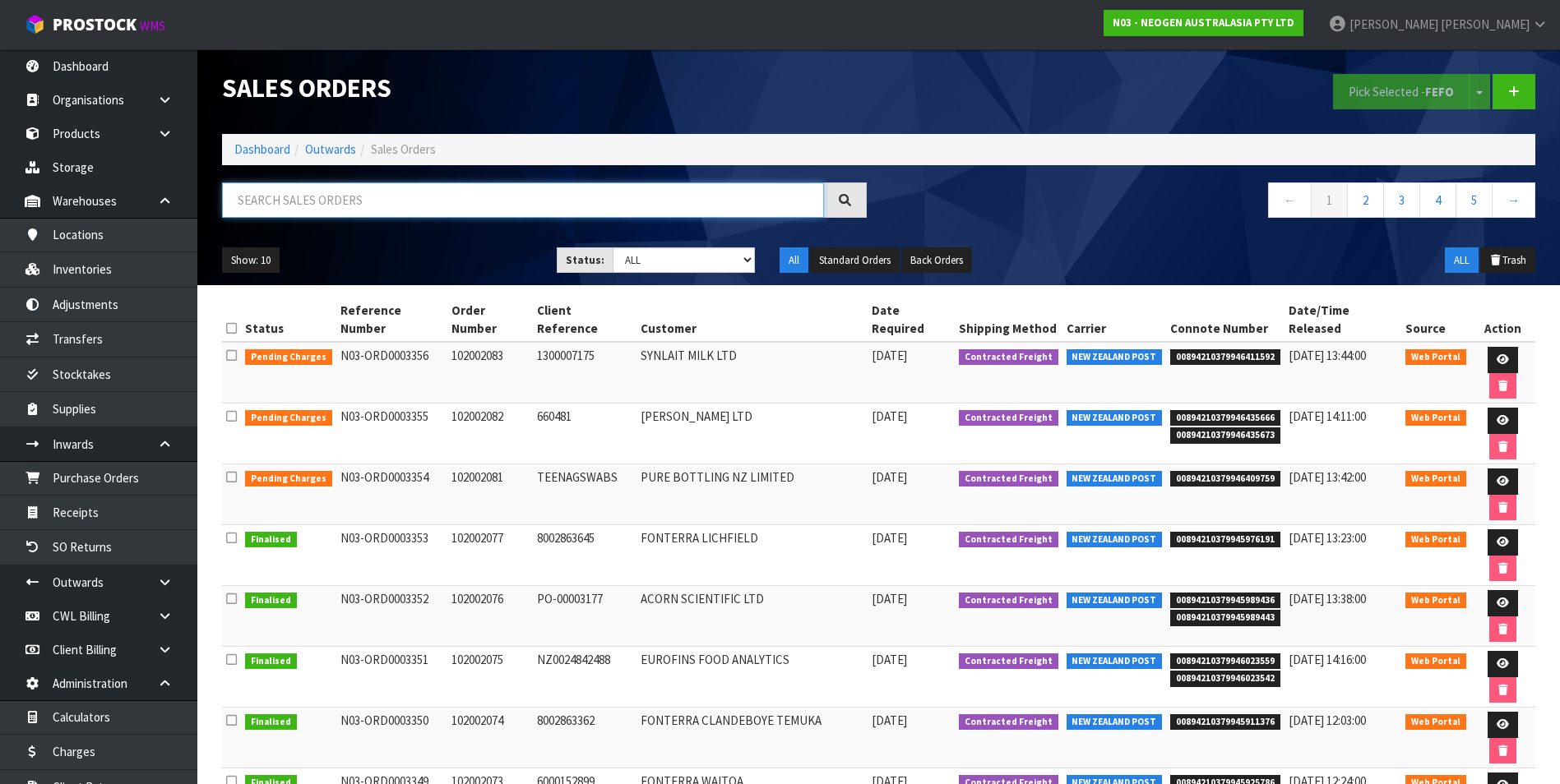
click at [278, 189] on input "text" at bounding box center [523, 200] width 602 height 36
click at [269, 200] on input "text" at bounding box center [523, 200] width 602 height 36
paste input "BZGG003851"
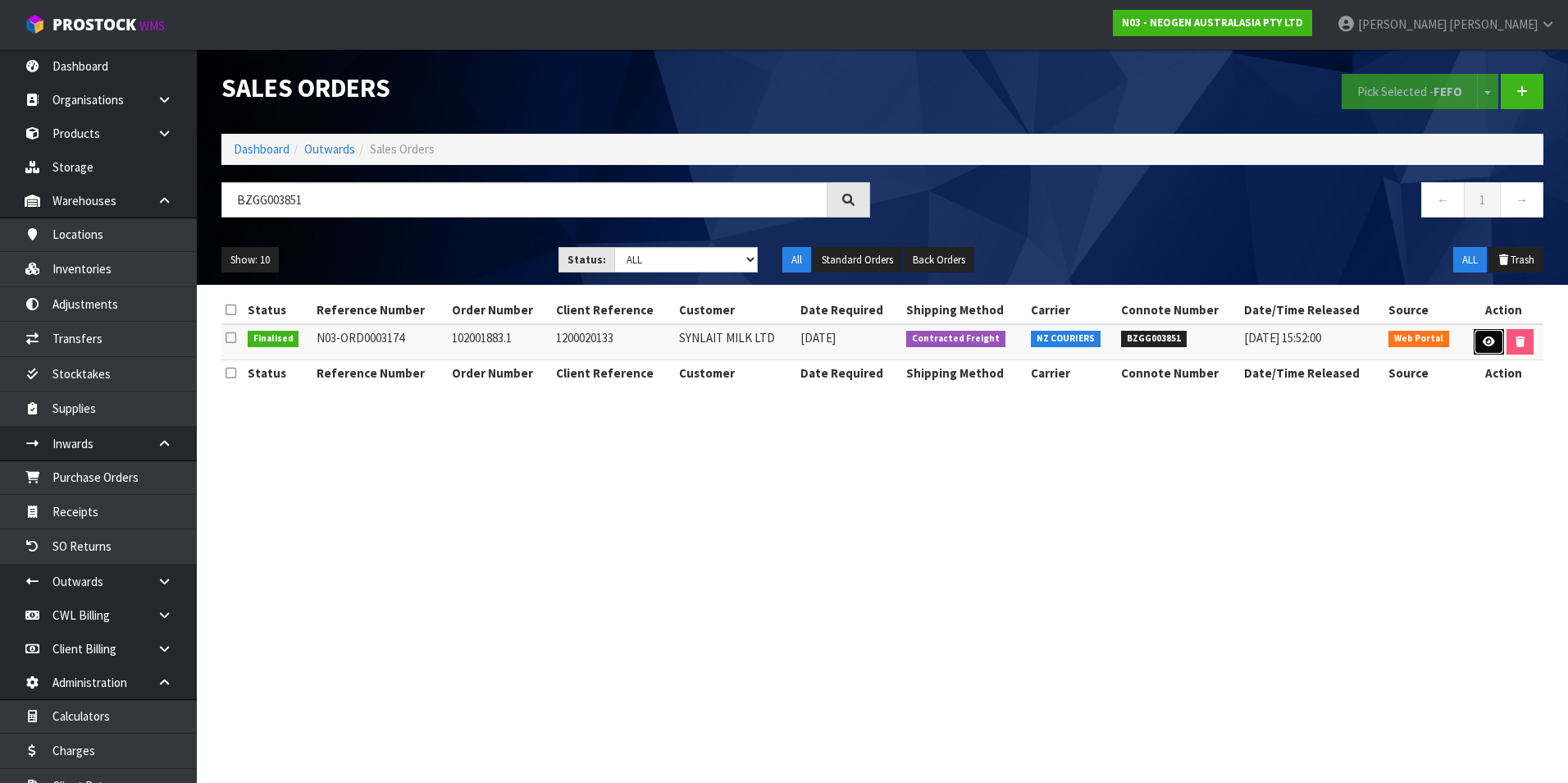
click at [1483, 337] on icon at bounding box center [1489, 341] width 12 height 11
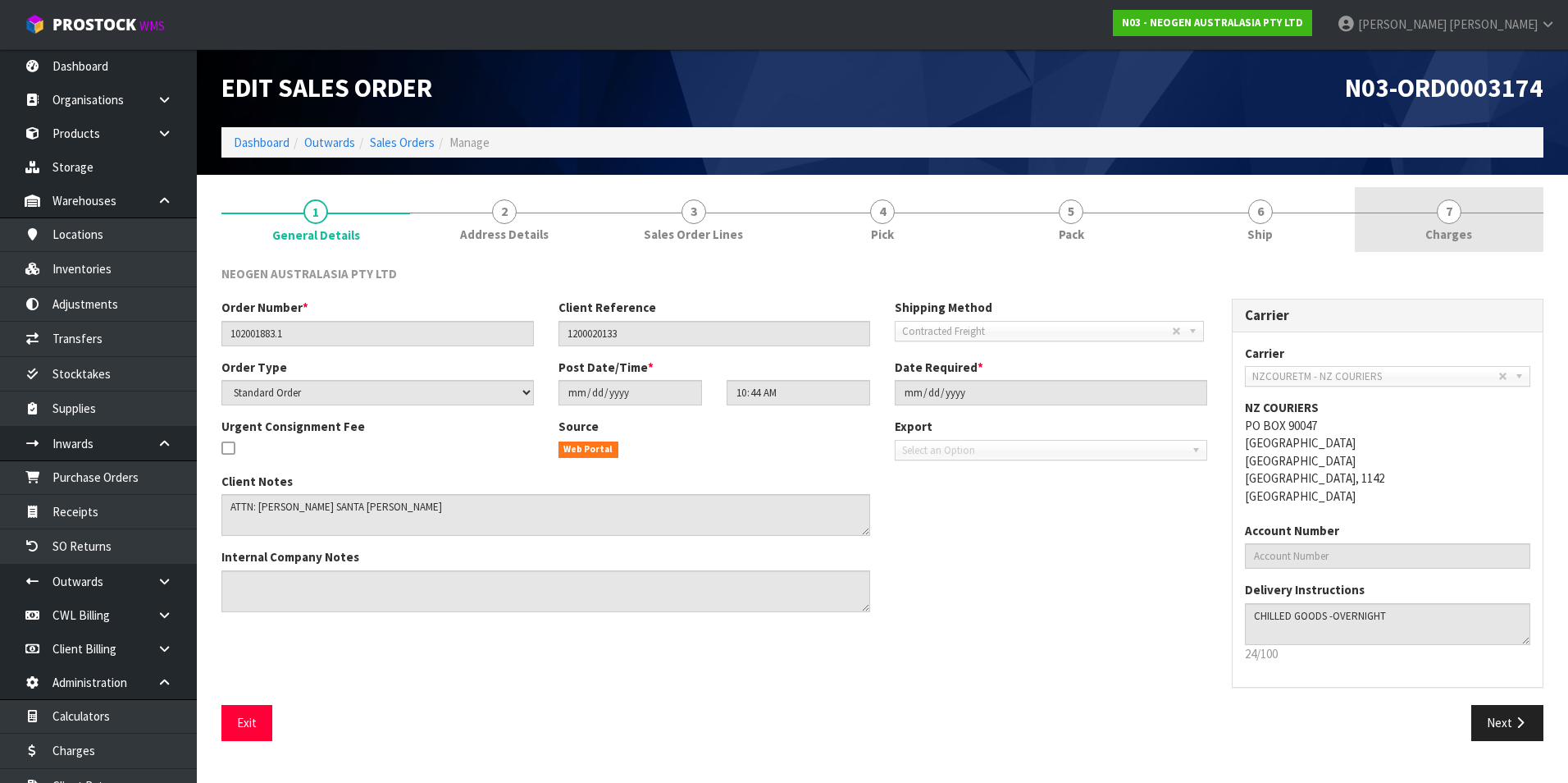
click at [1451, 216] on span "7" at bounding box center [1449, 211] width 25 height 25
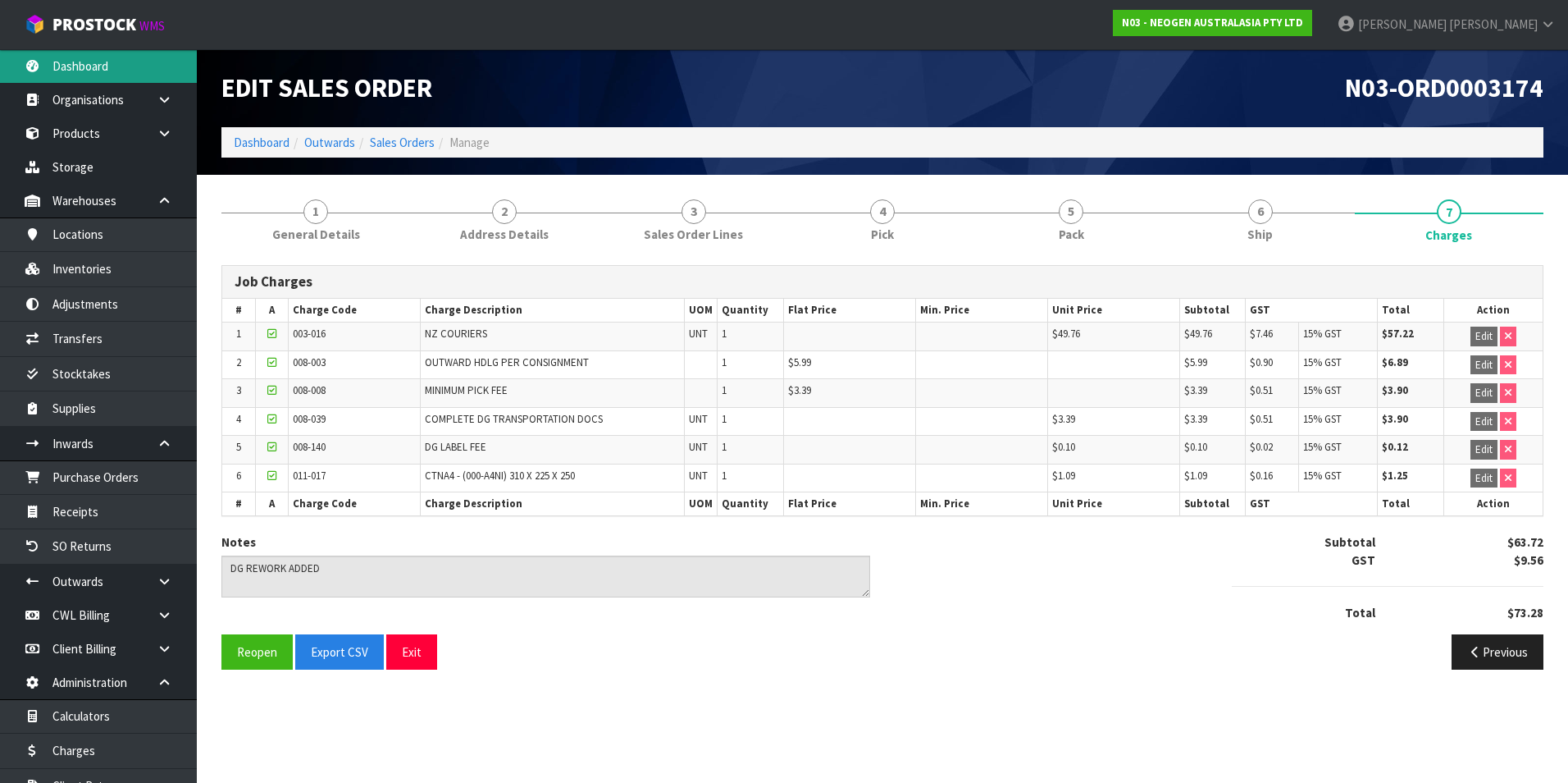
click at [98, 61] on link "Dashboard" at bounding box center [99, 66] width 197 height 34
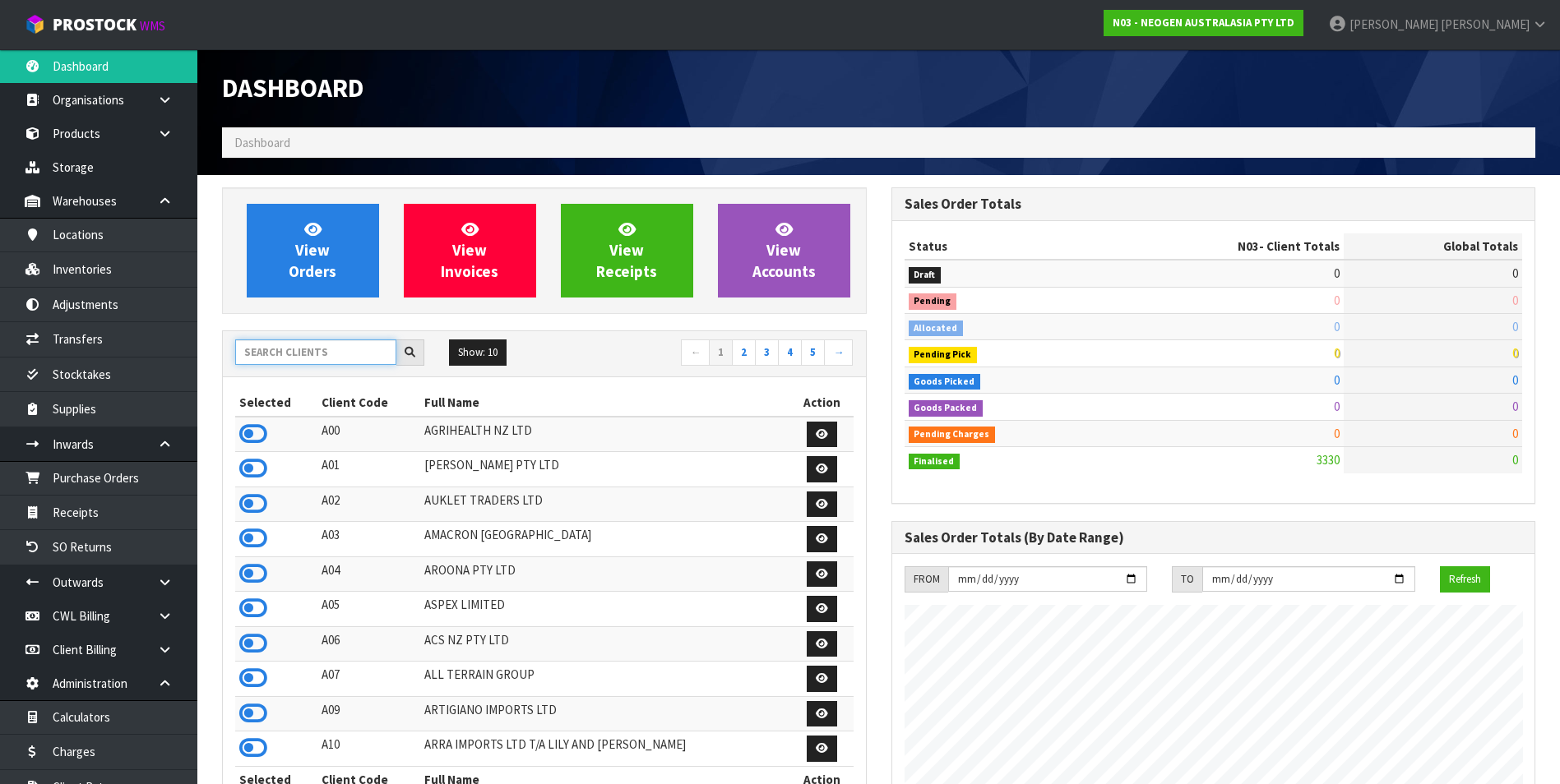
scroll to position [1245, 669]
click at [272, 357] on input "text" at bounding box center [315, 353] width 161 height 26
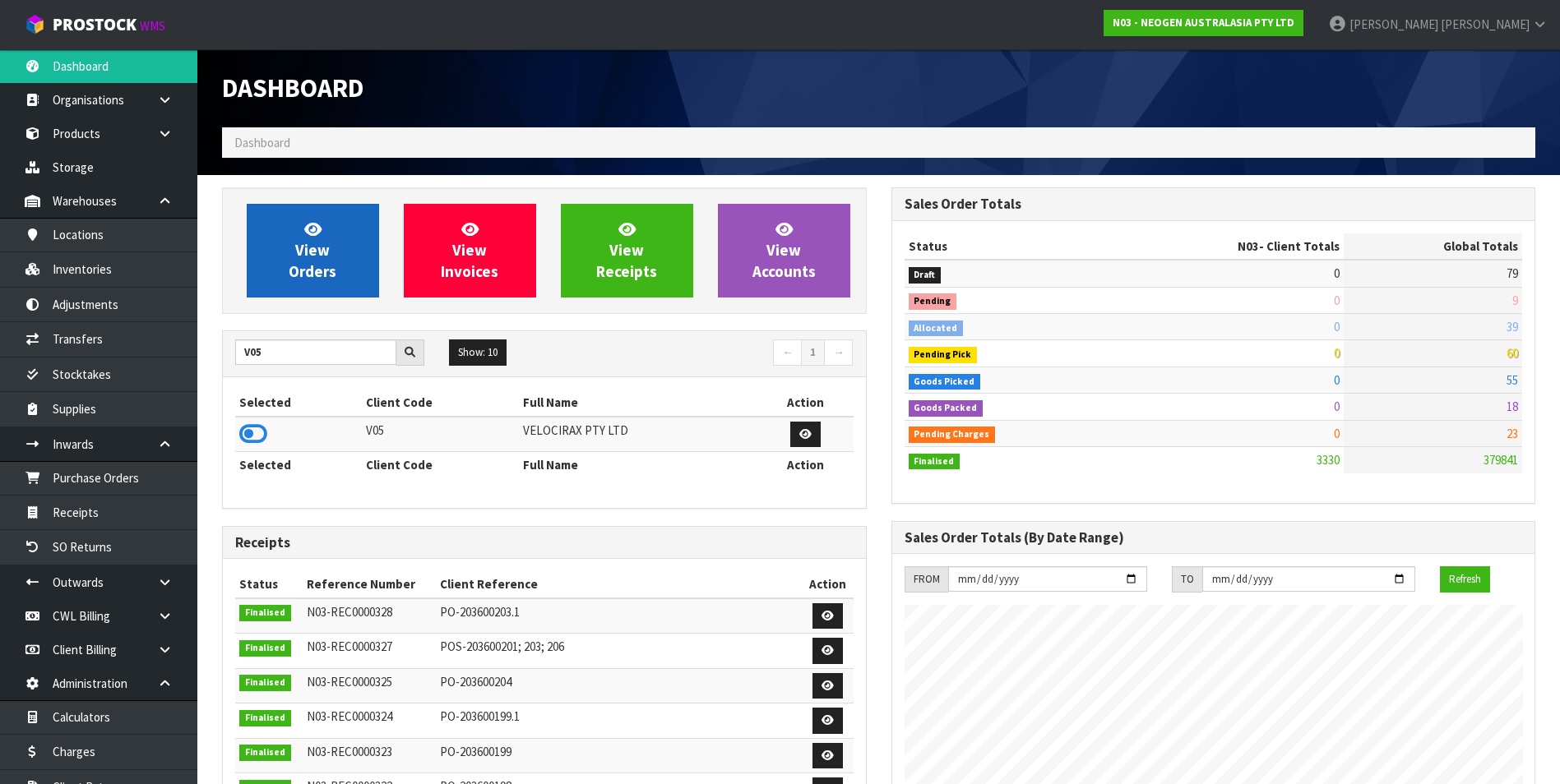
drag, startPoint x: 248, startPoint y: 433, endPoint x: 304, endPoint y: 286, distance: 157.3
click at [249, 429] on icon at bounding box center [253, 433] width 28 height 25
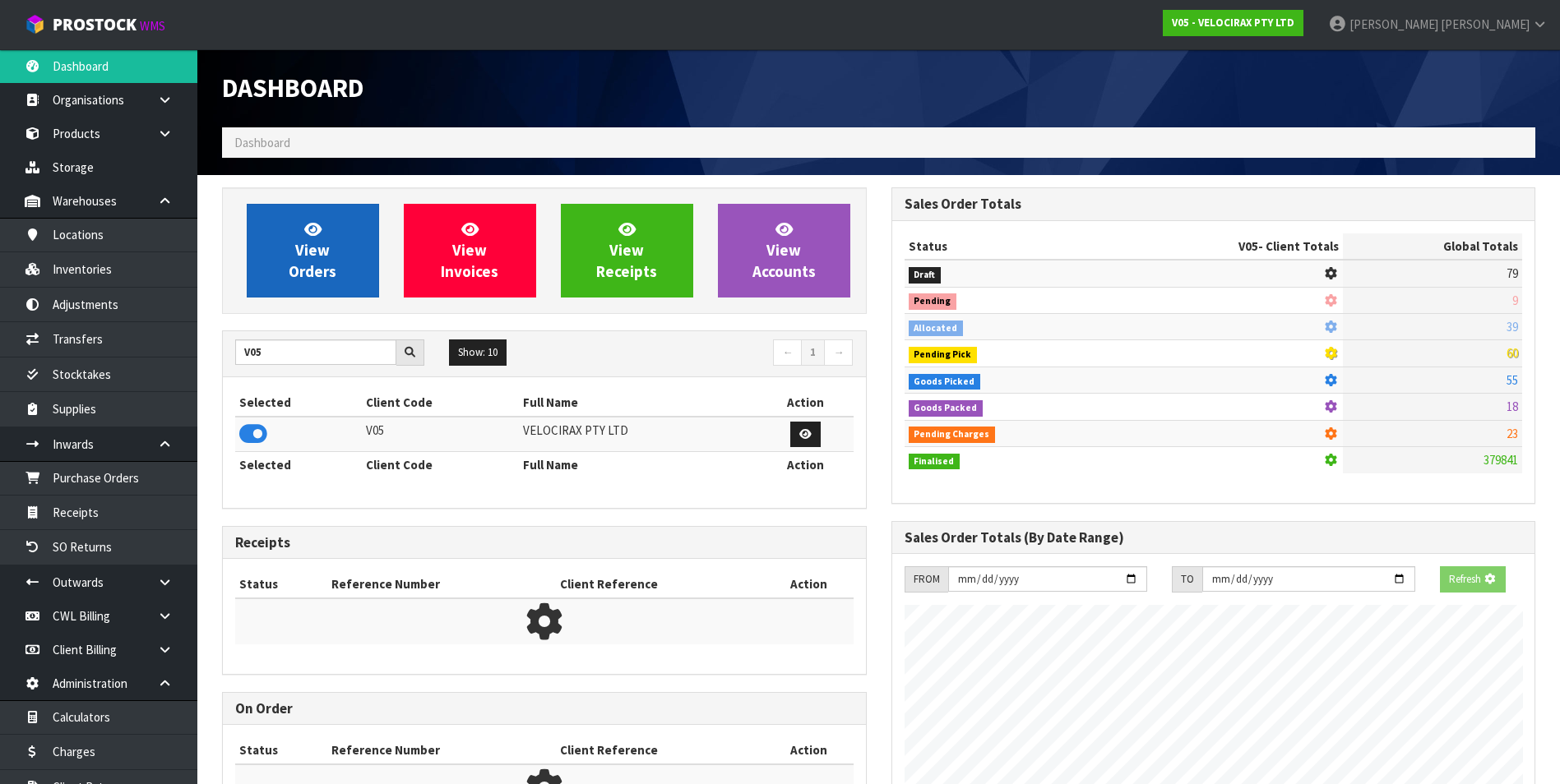
scroll to position [1025, 669]
click at [312, 249] on span "View Orders" at bounding box center [312, 250] width 47 height 61
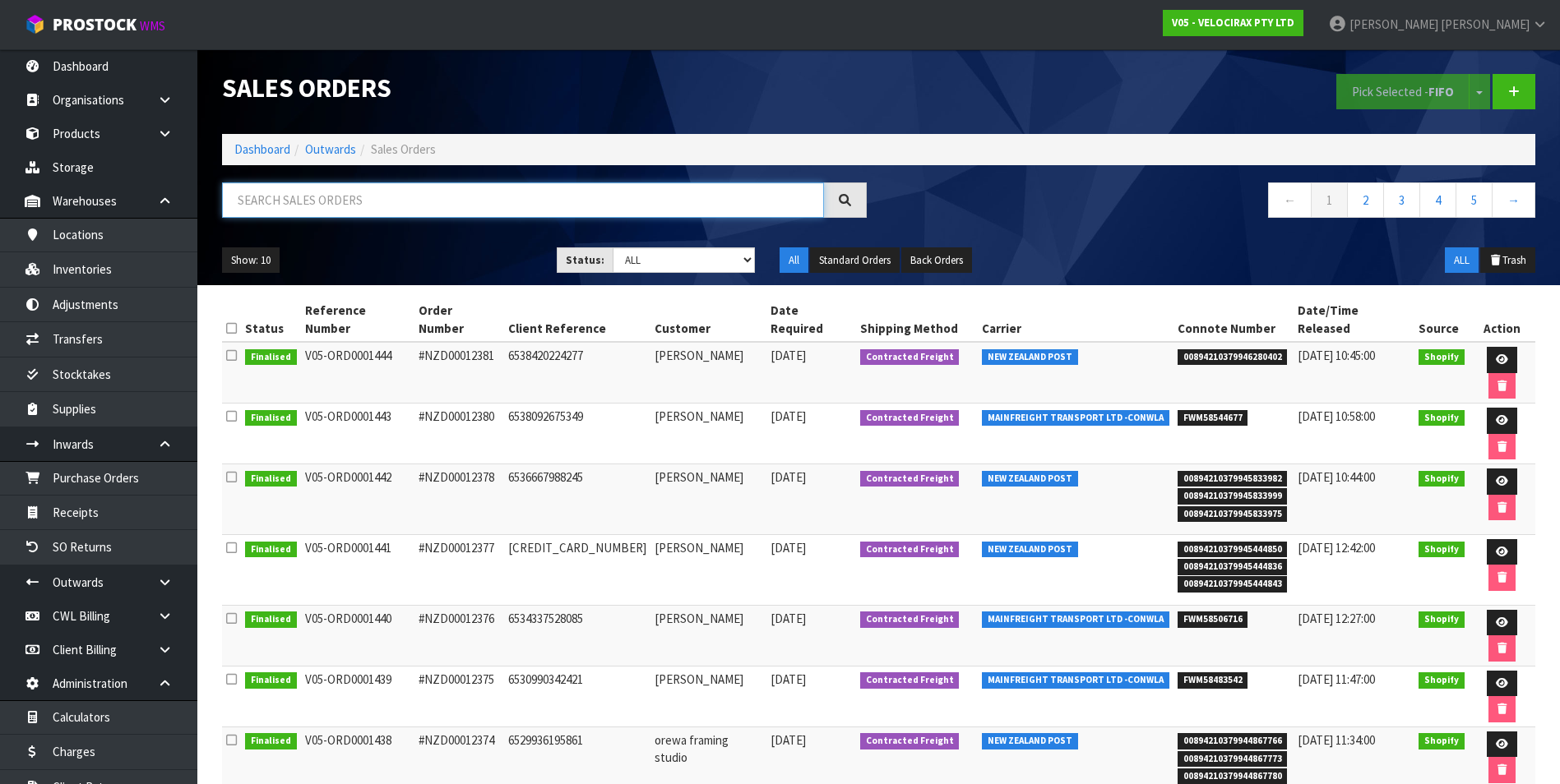
click at [279, 201] on input "text" at bounding box center [523, 200] width 602 height 36
paste input "BZGG003835"
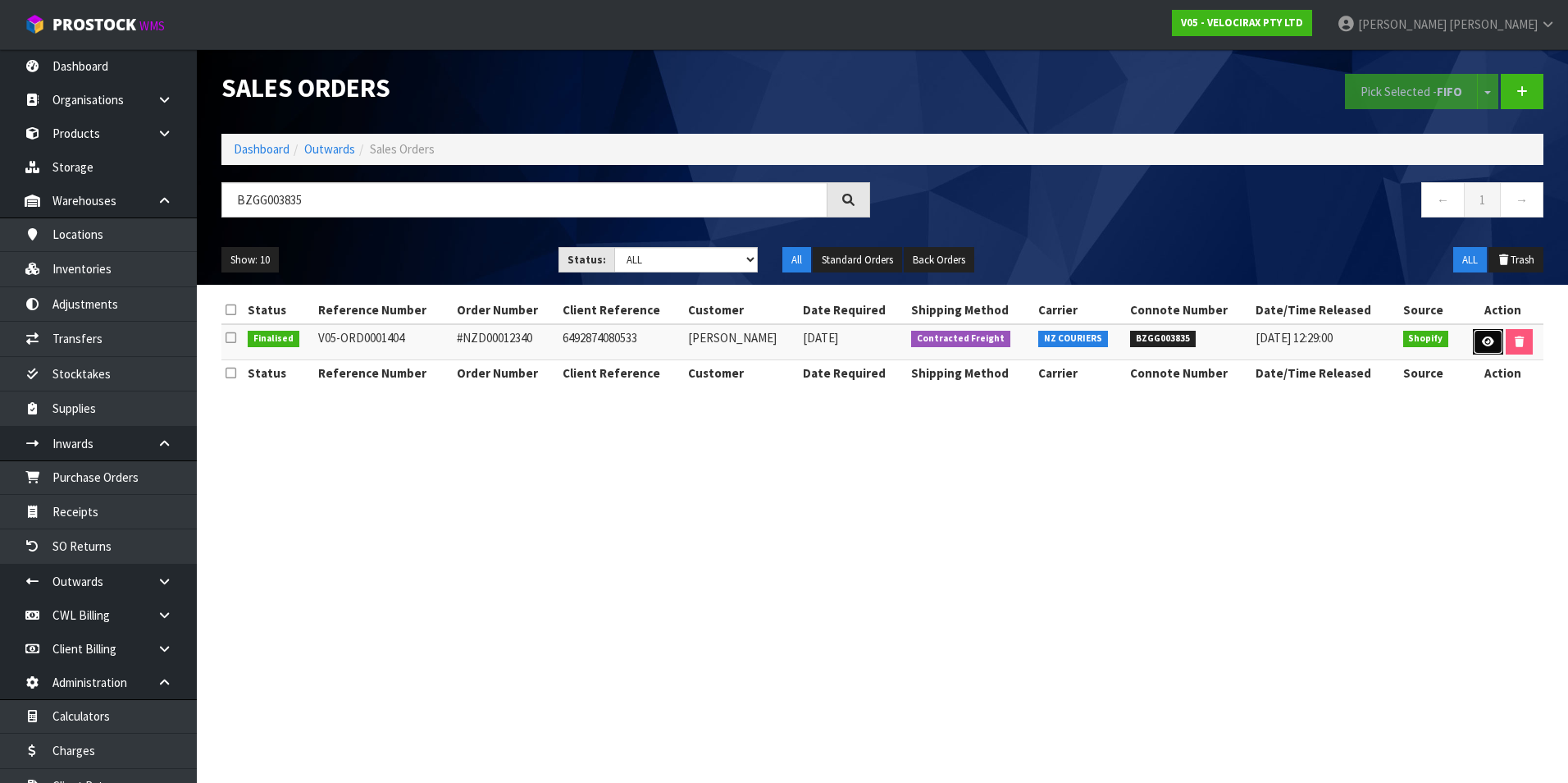
click at [1488, 347] on link at bounding box center [1488, 342] width 31 height 27
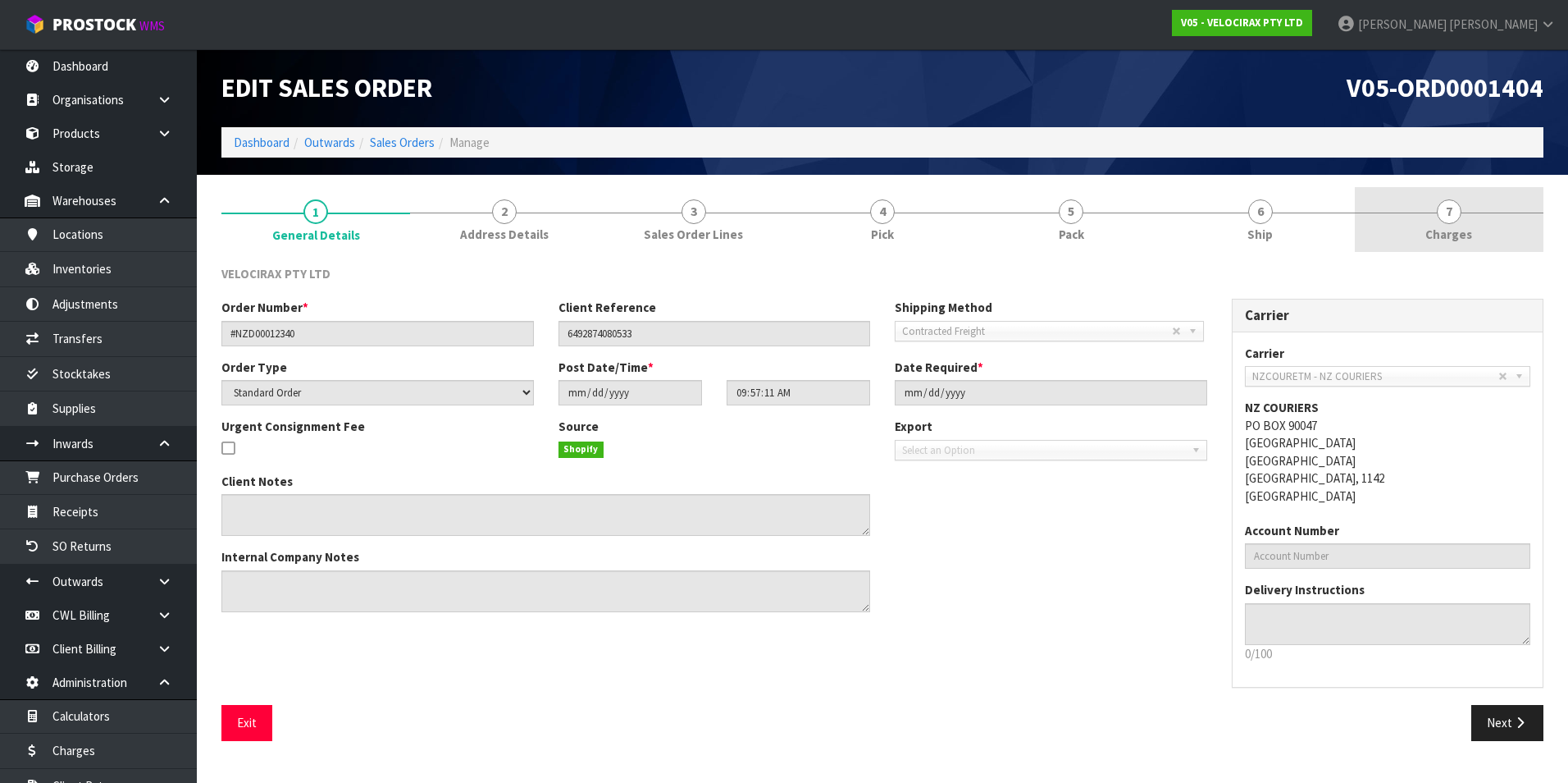
click at [1451, 212] on span "7" at bounding box center [1449, 211] width 25 height 25
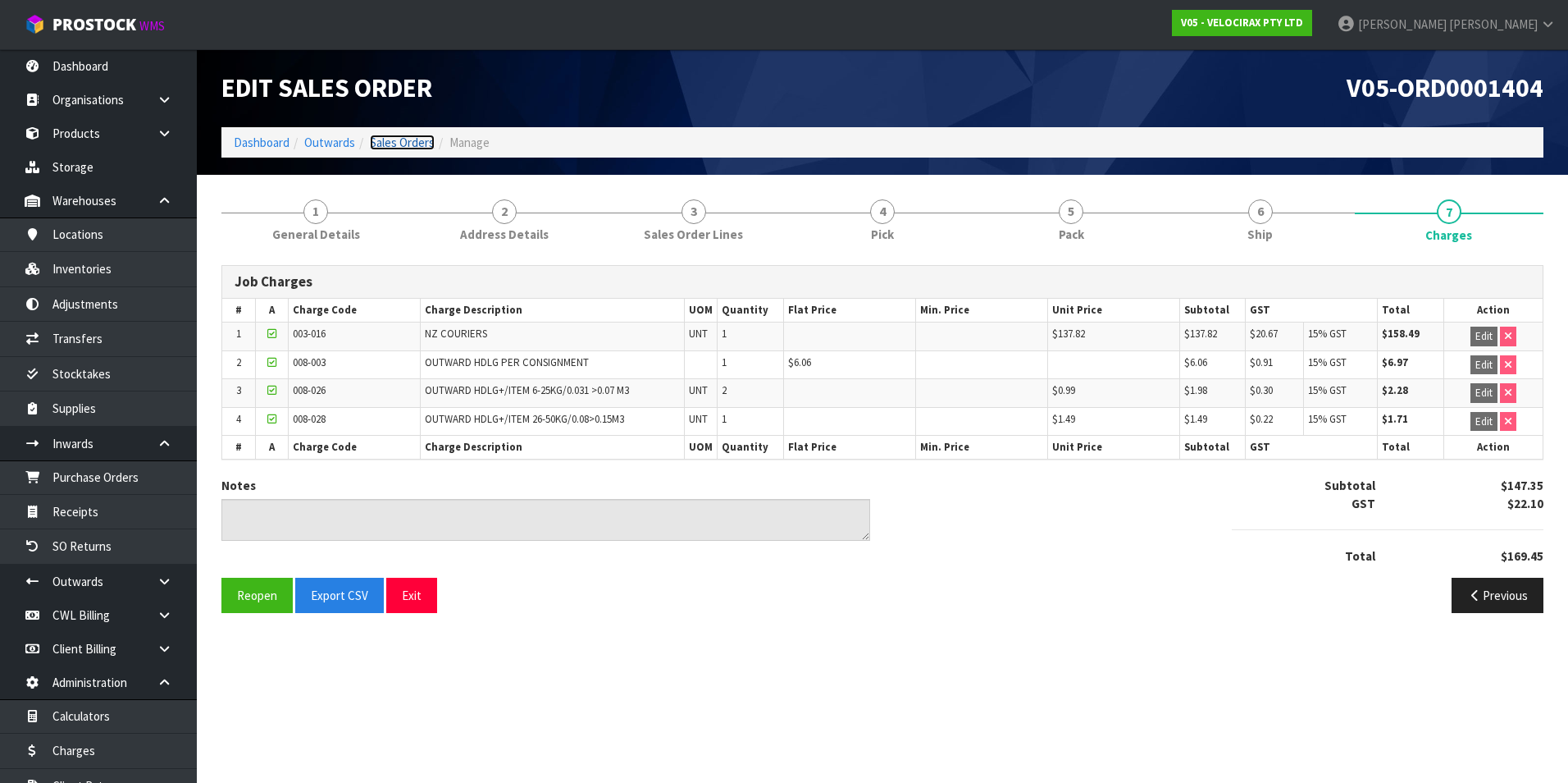
click at [411, 144] on link "Sales Orders" at bounding box center [402, 143] width 65 height 16
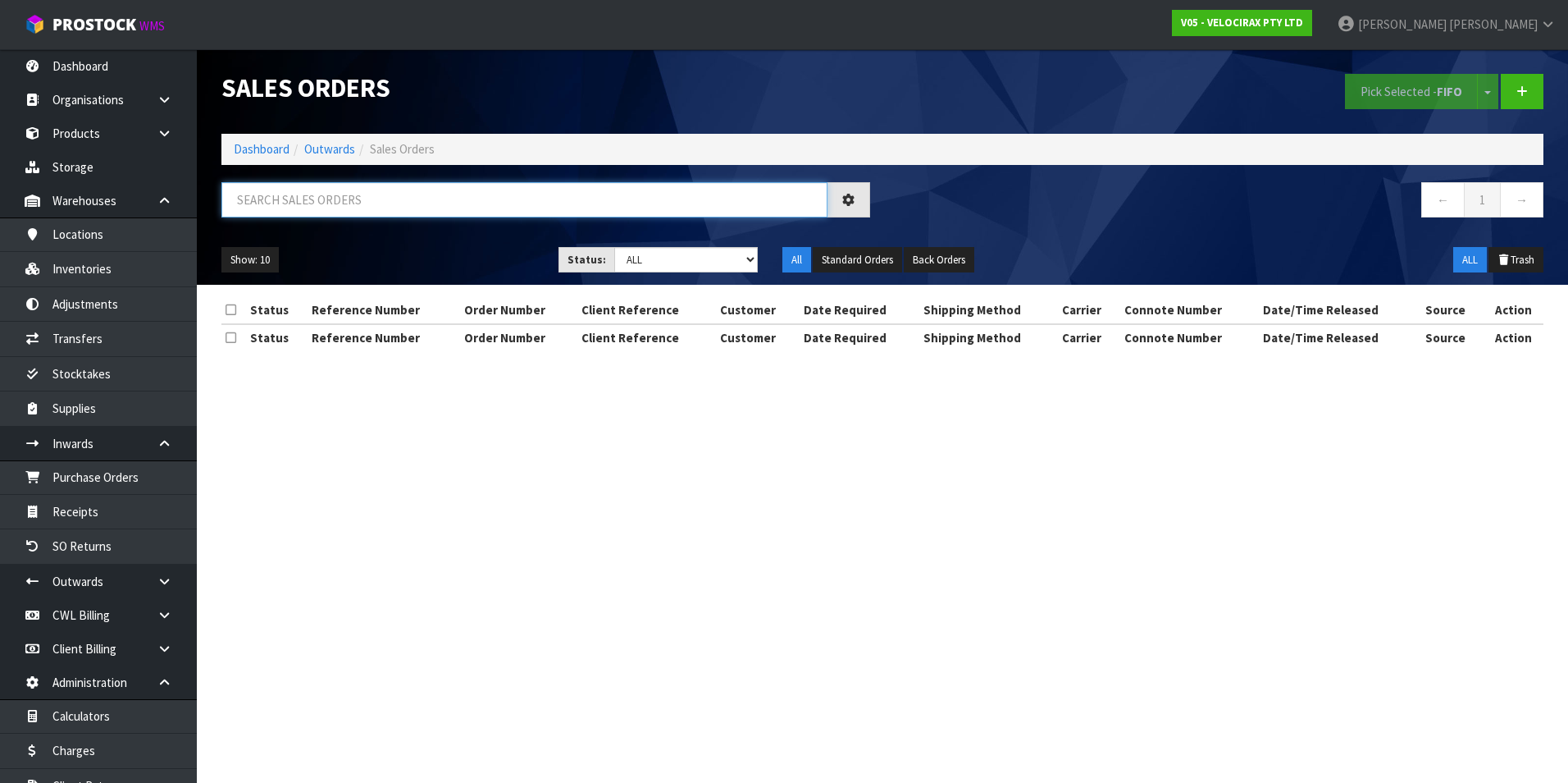
click at [306, 200] on input "text" at bounding box center [524, 200] width 606 height 36
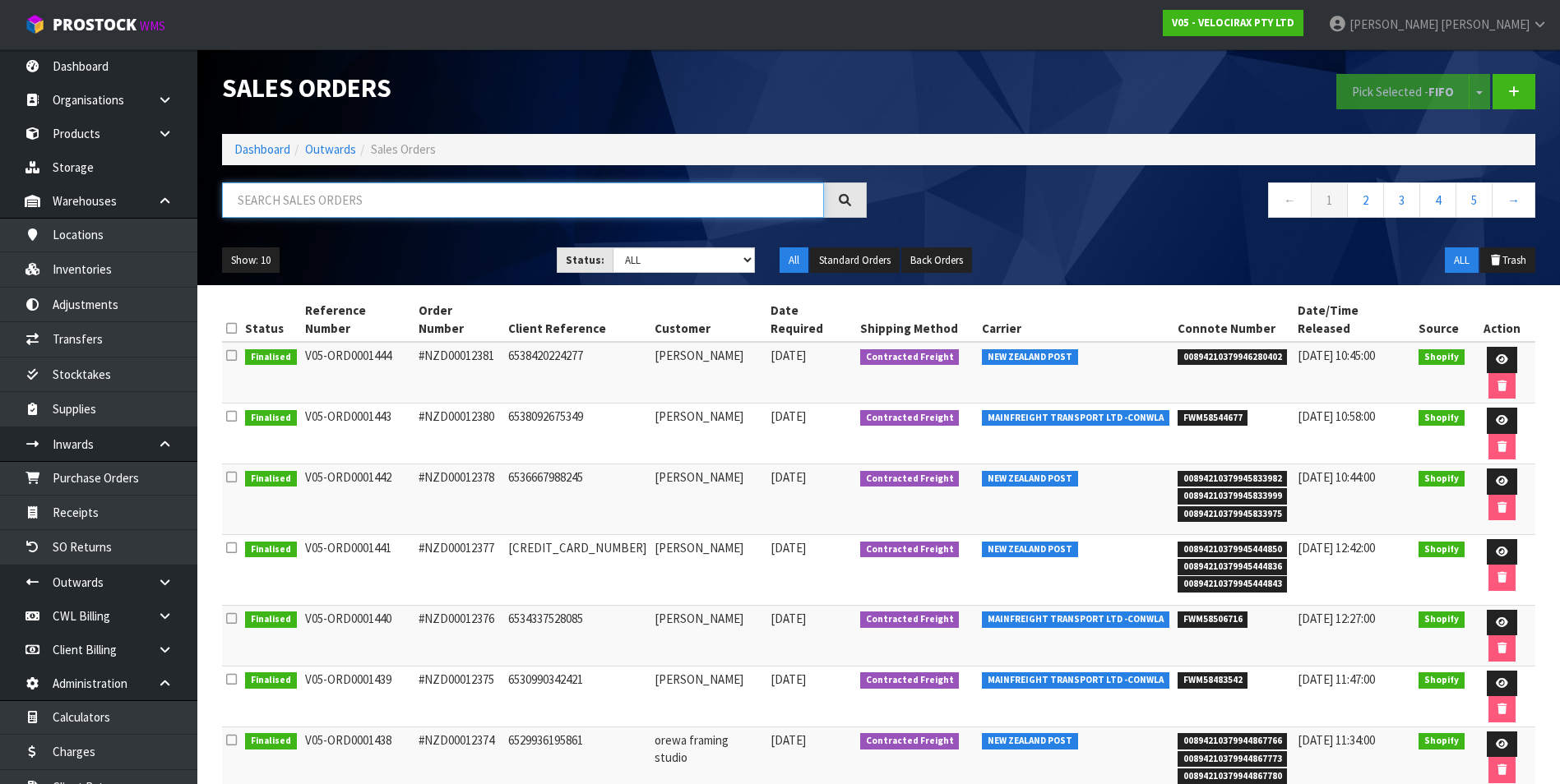
paste input "BZGG003829"
click at [425, 208] on input "BZGG003829" at bounding box center [523, 200] width 602 height 36
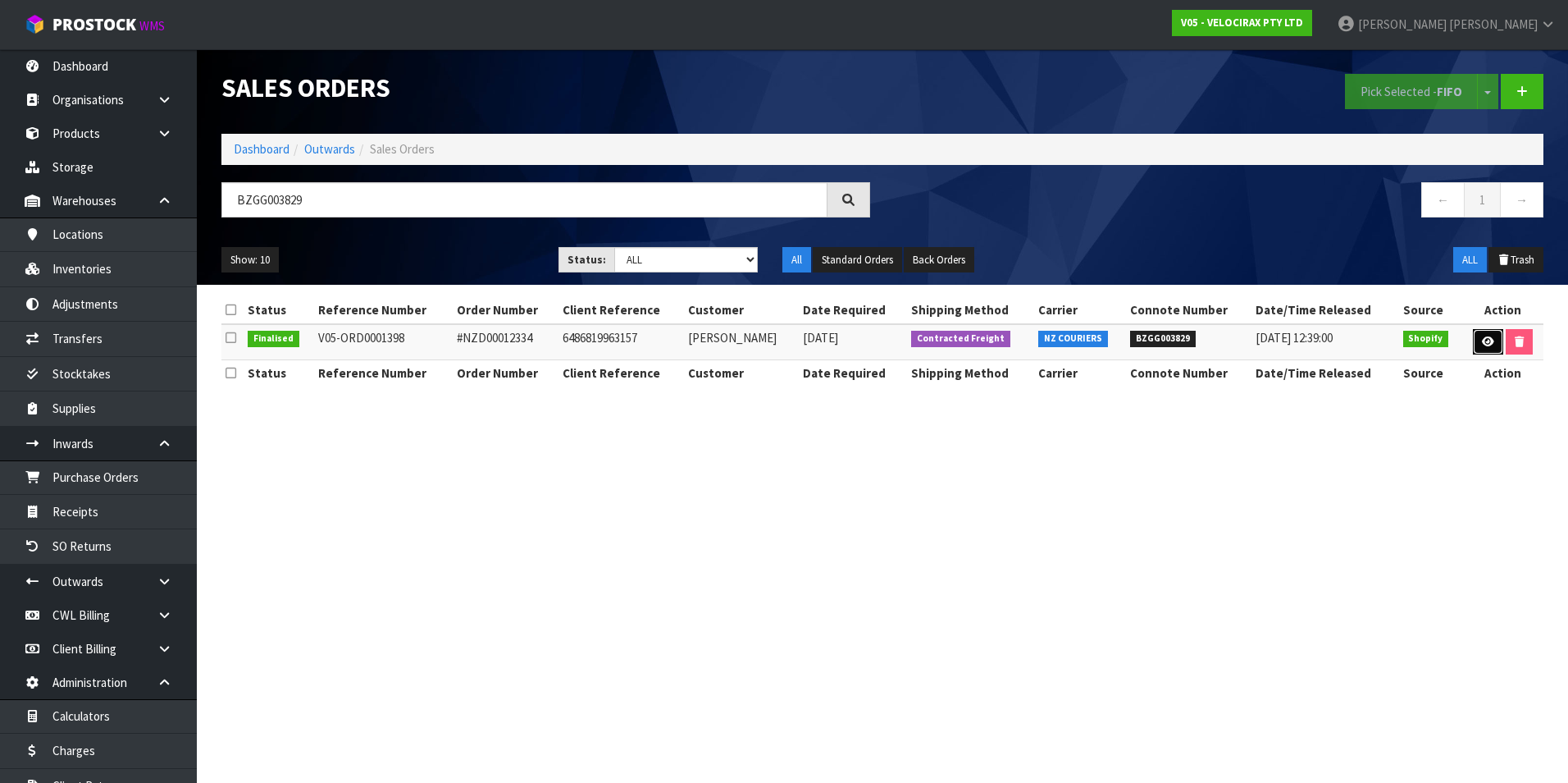
drag, startPoint x: 1490, startPoint y: 338, endPoint x: 1478, endPoint y: 320, distance: 21.6
click at [1488, 338] on icon at bounding box center [1488, 341] width 12 height 11
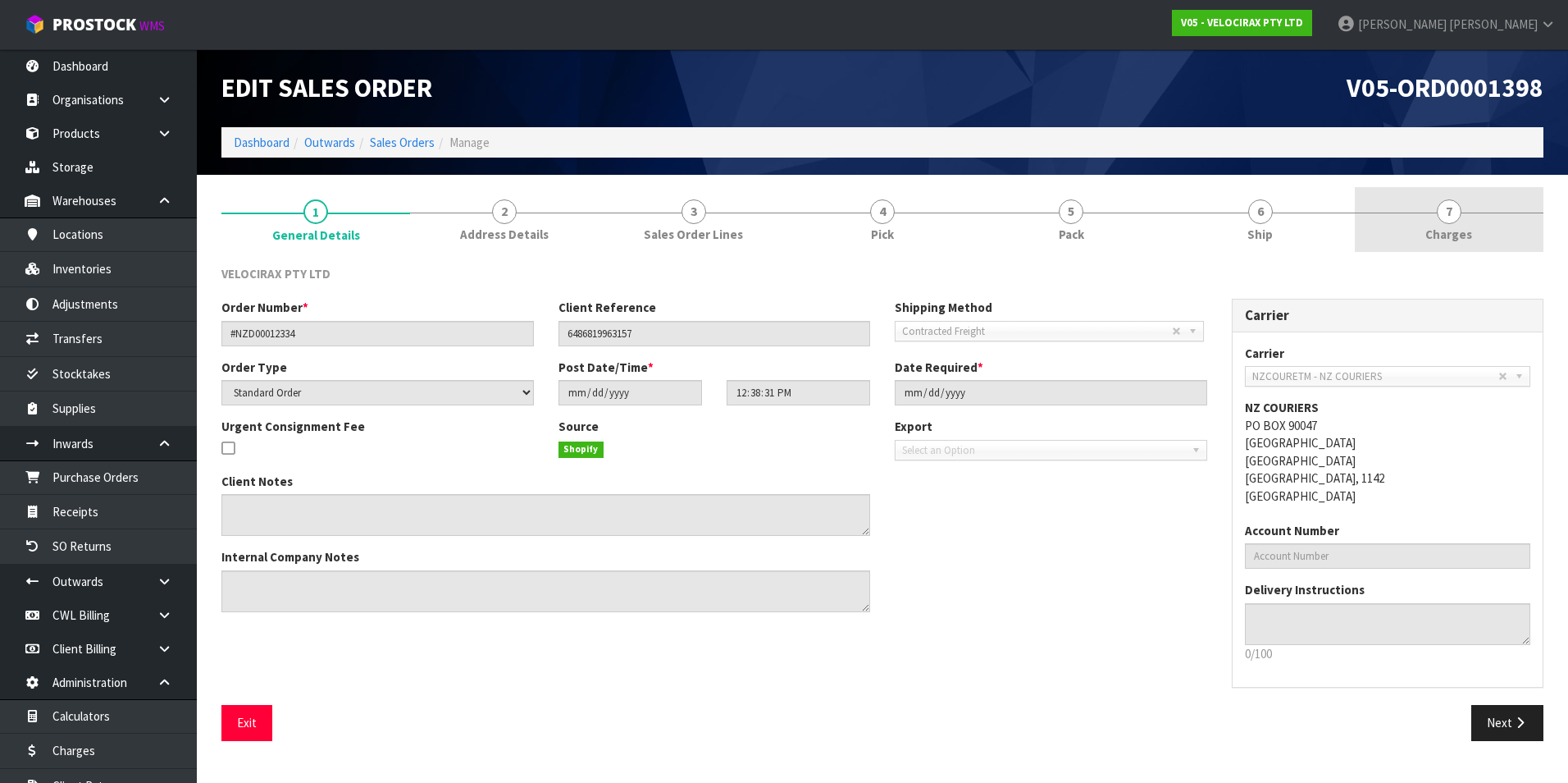
click at [1454, 212] on span "7" at bounding box center [1449, 211] width 25 height 25
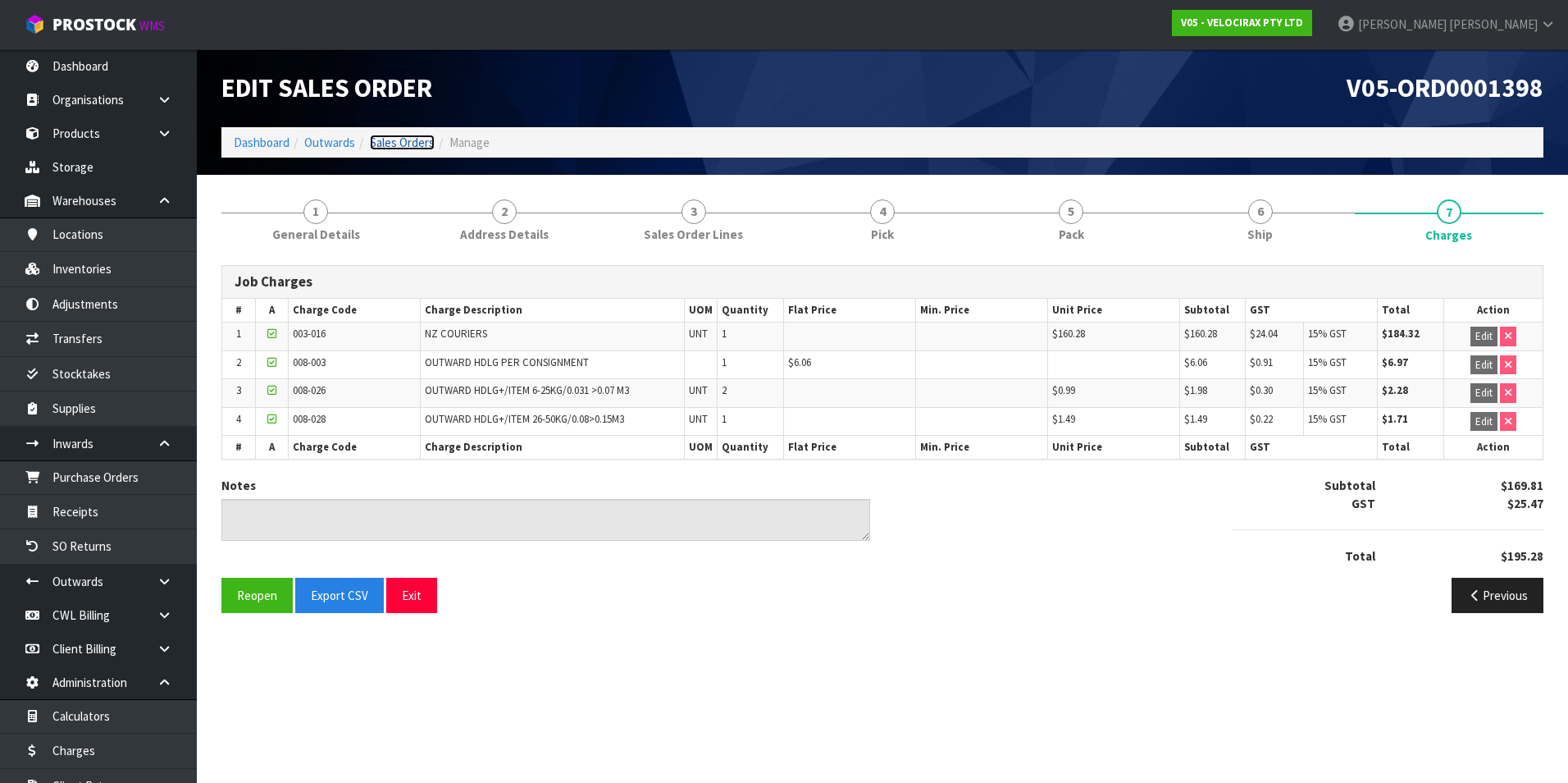
click at [410, 144] on link "Sales Orders" at bounding box center [402, 143] width 65 height 16
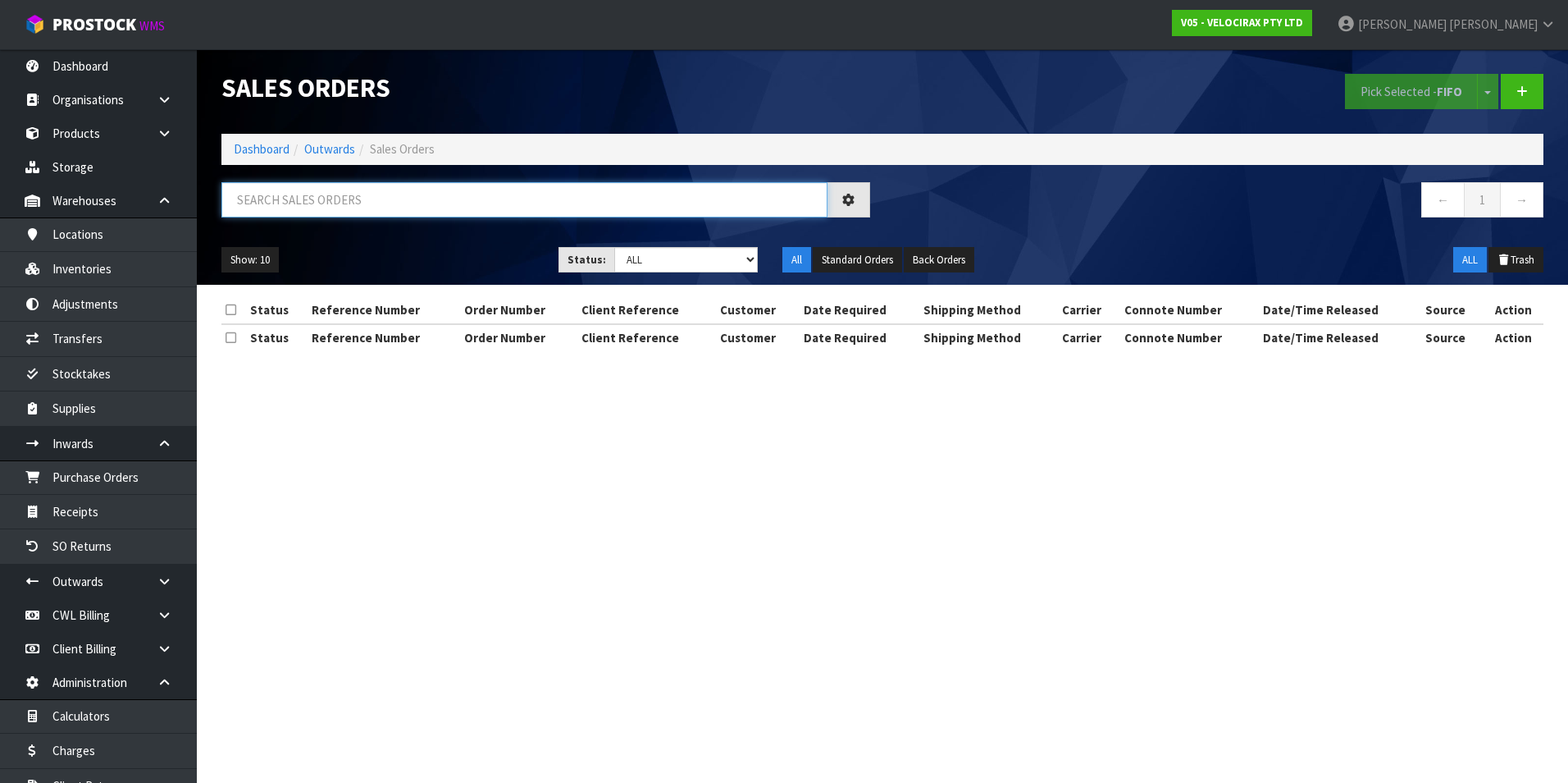
click at [275, 199] on input "text" at bounding box center [524, 200] width 606 height 36
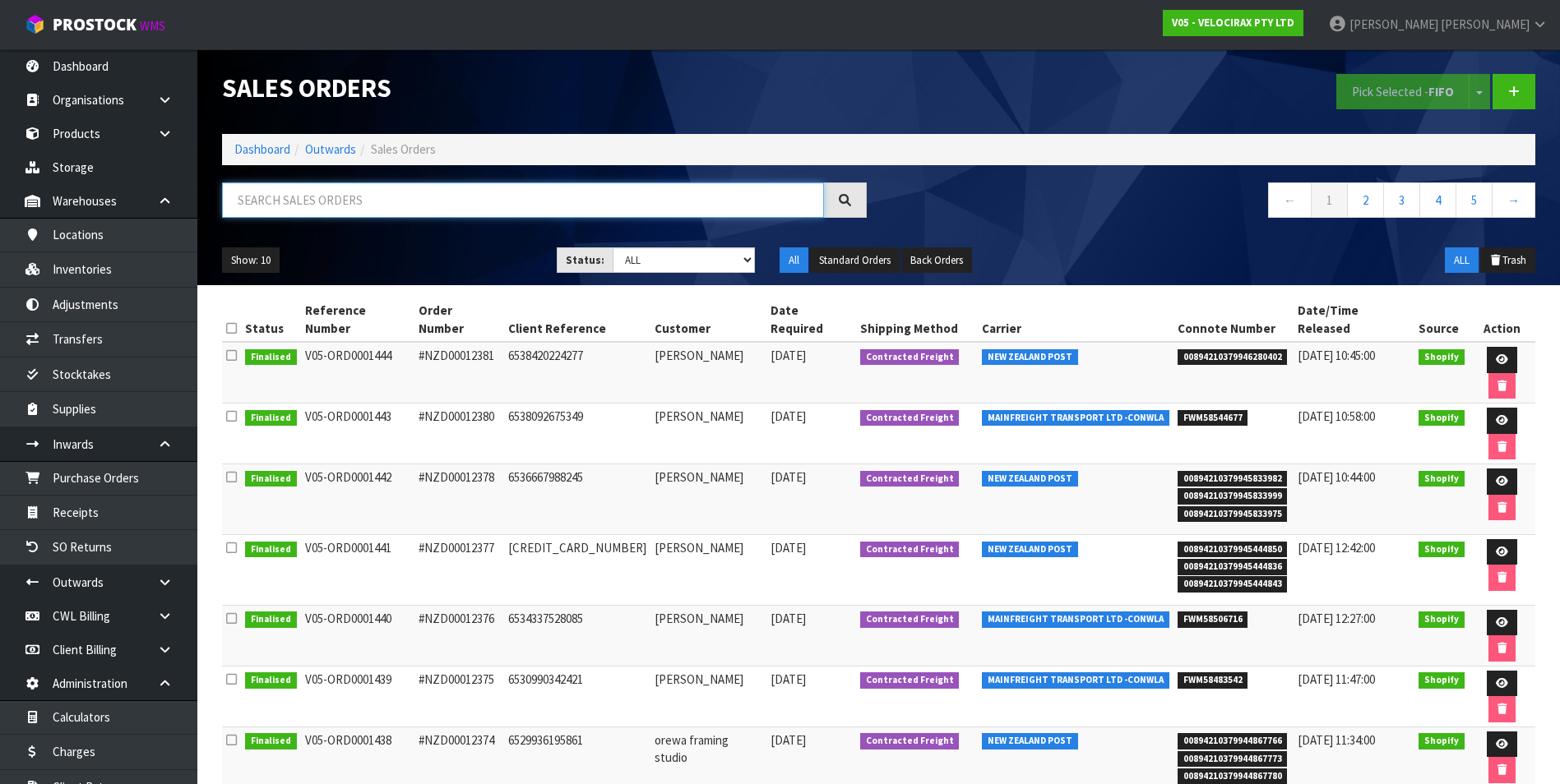
paste input "BZGG003834"
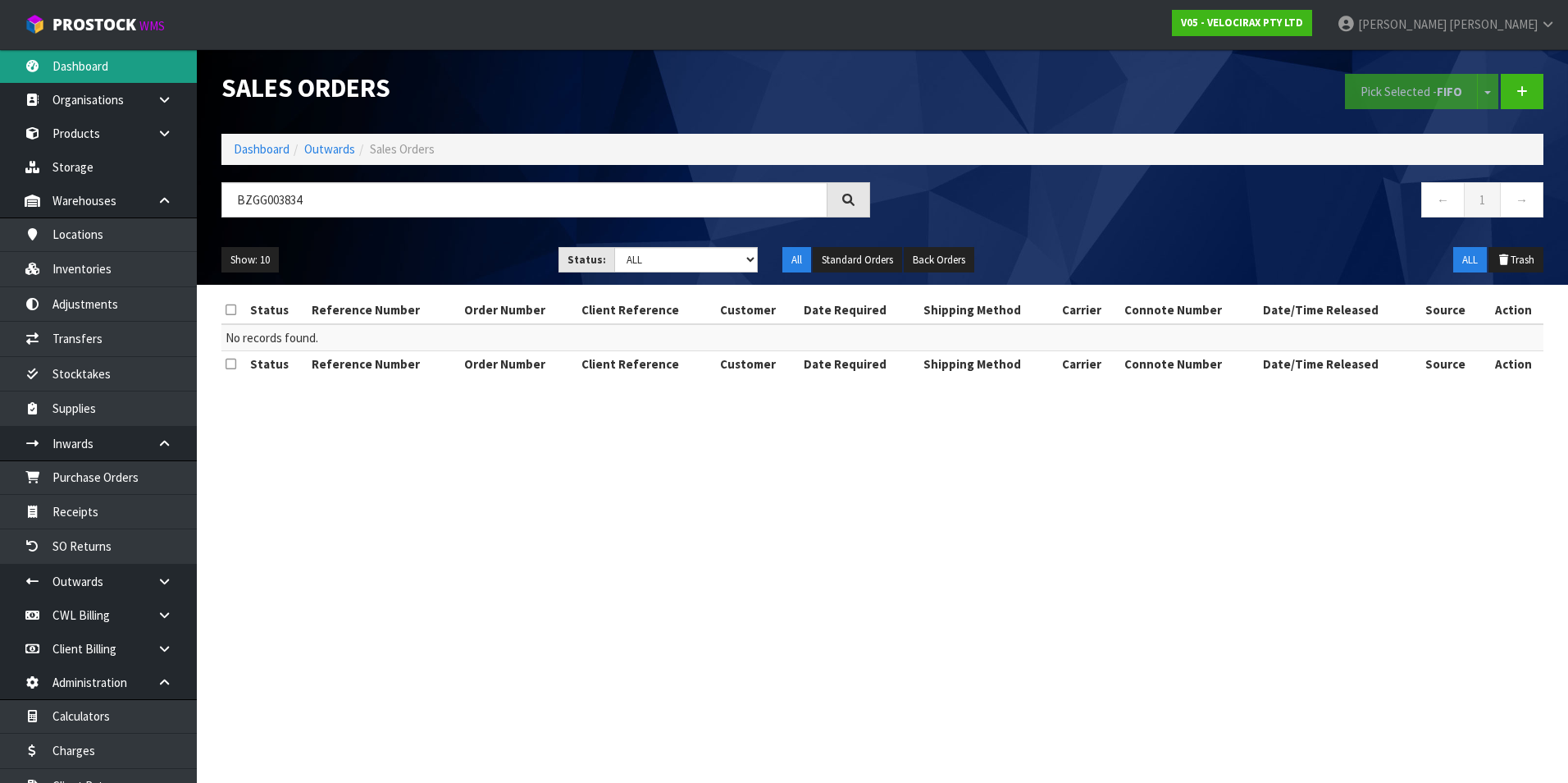
click at [105, 68] on link "Dashboard" at bounding box center [99, 66] width 197 height 34
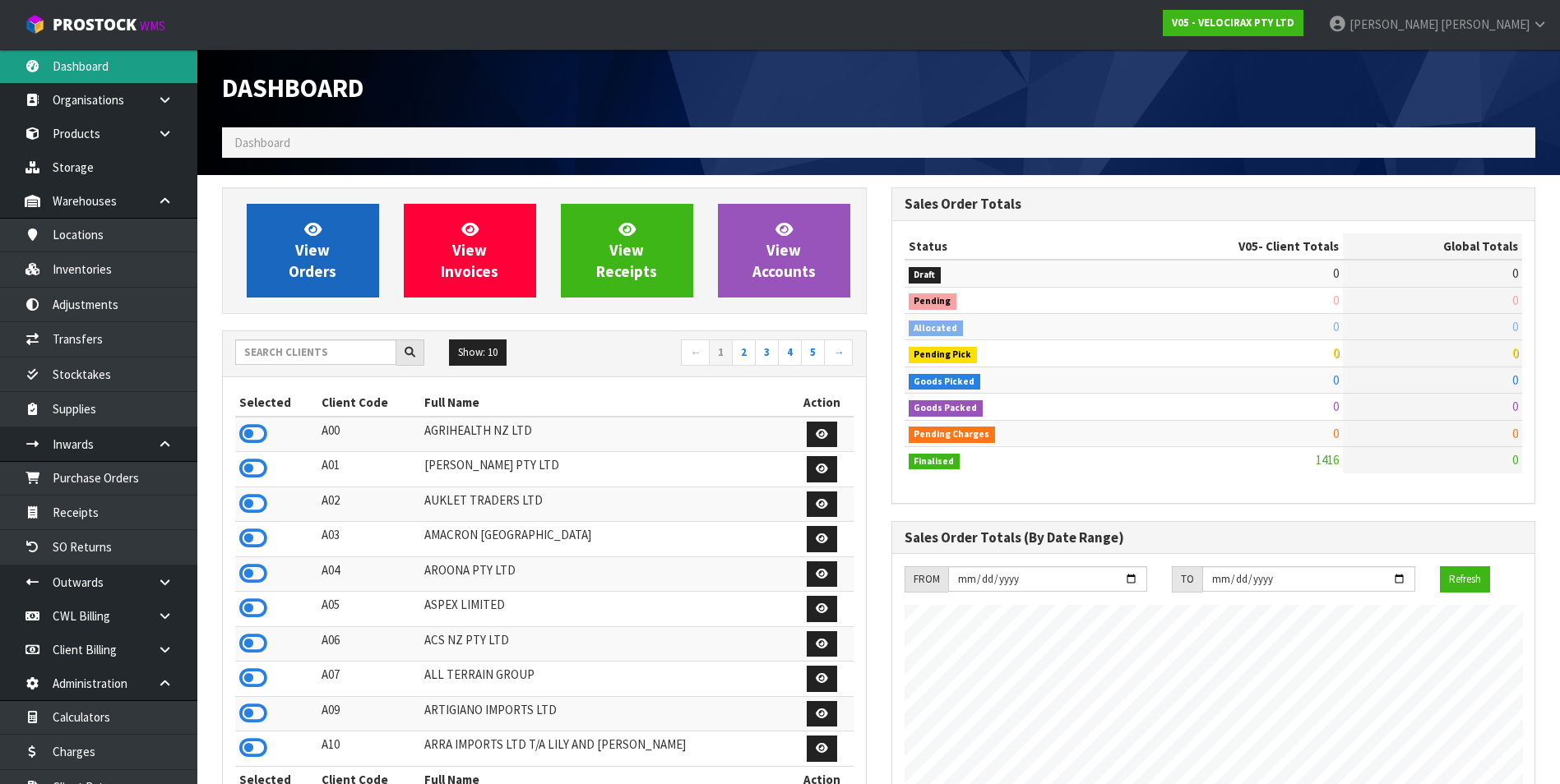
scroll to position [1281, 669]
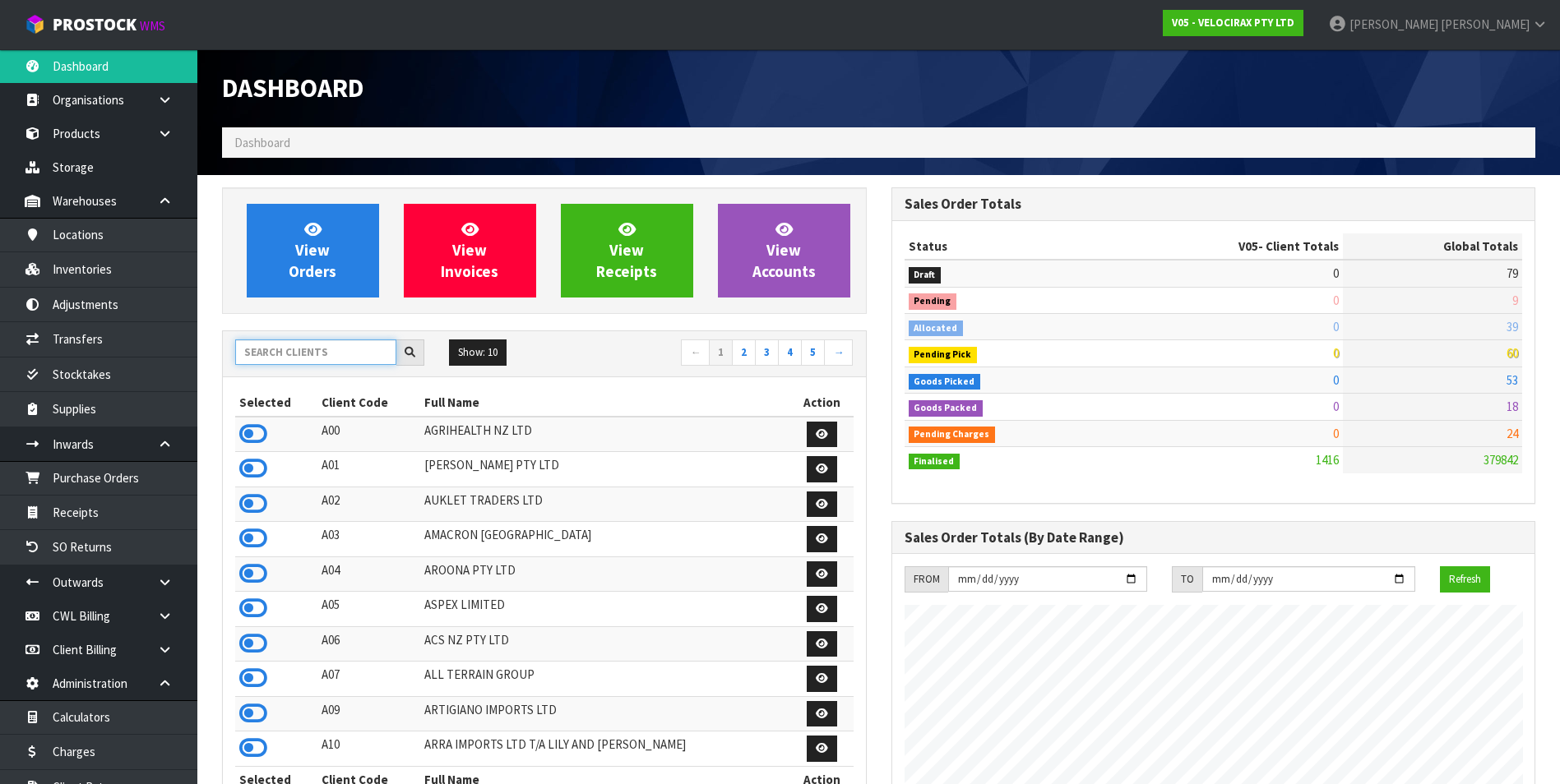
click at [278, 355] on input "text" at bounding box center [315, 353] width 161 height 26
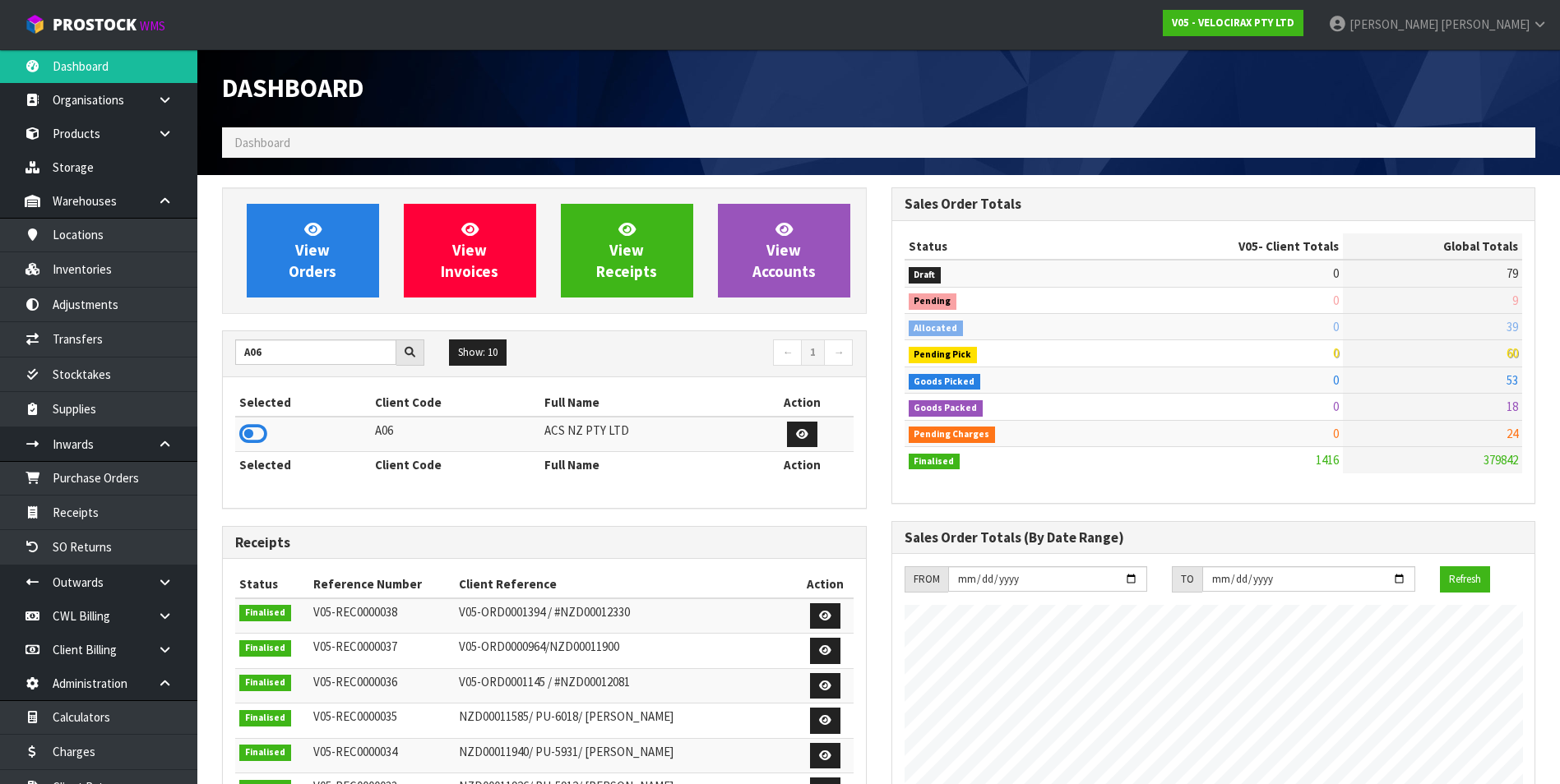
drag, startPoint x: 259, startPoint y: 437, endPoint x: 277, endPoint y: 321, distance: 117.4
click at [259, 433] on icon at bounding box center [253, 433] width 28 height 25
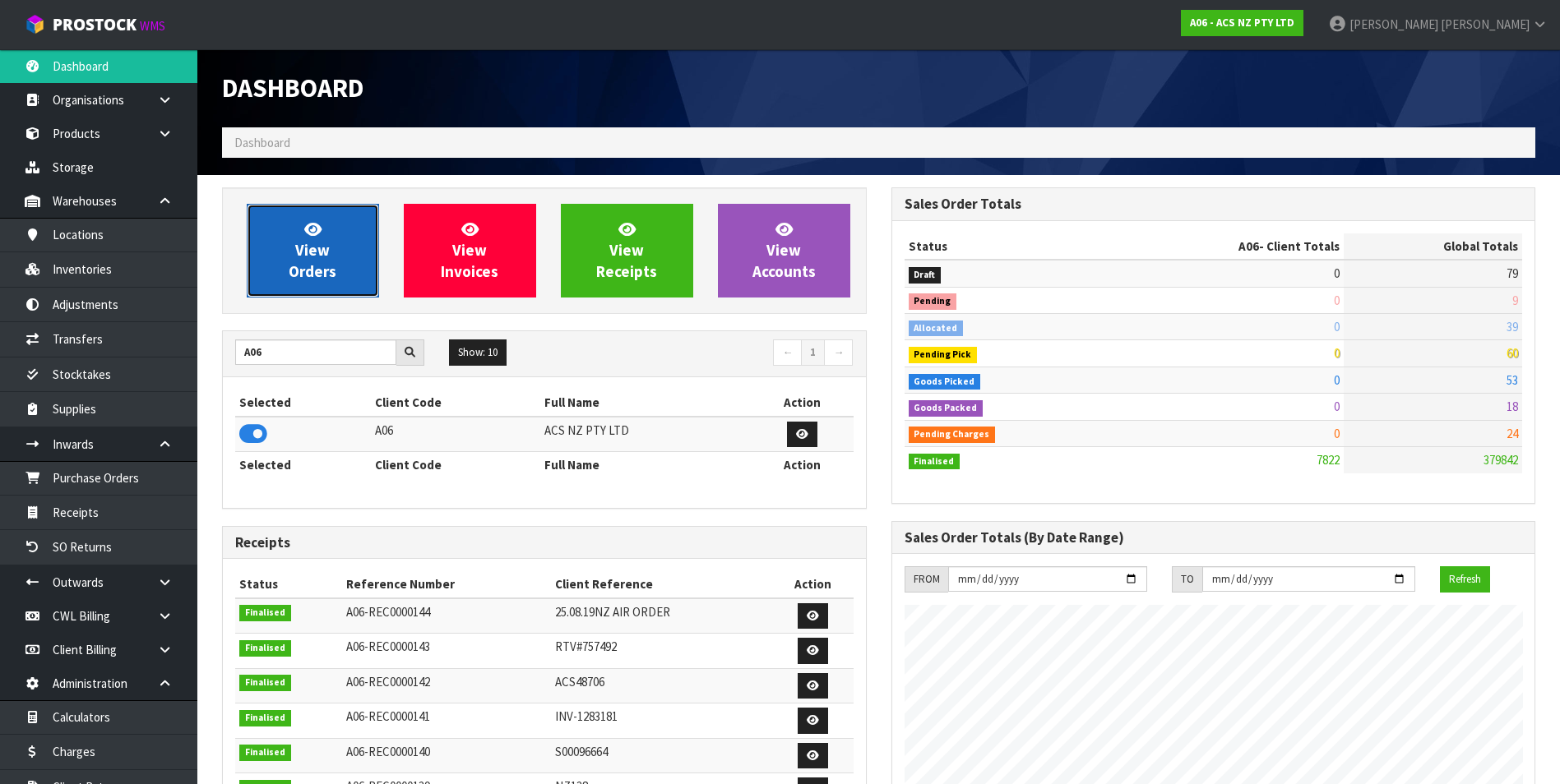
scroll to position [1245, 669]
click at [314, 245] on span "View Orders" at bounding box center [312, 250] width 47 height 61
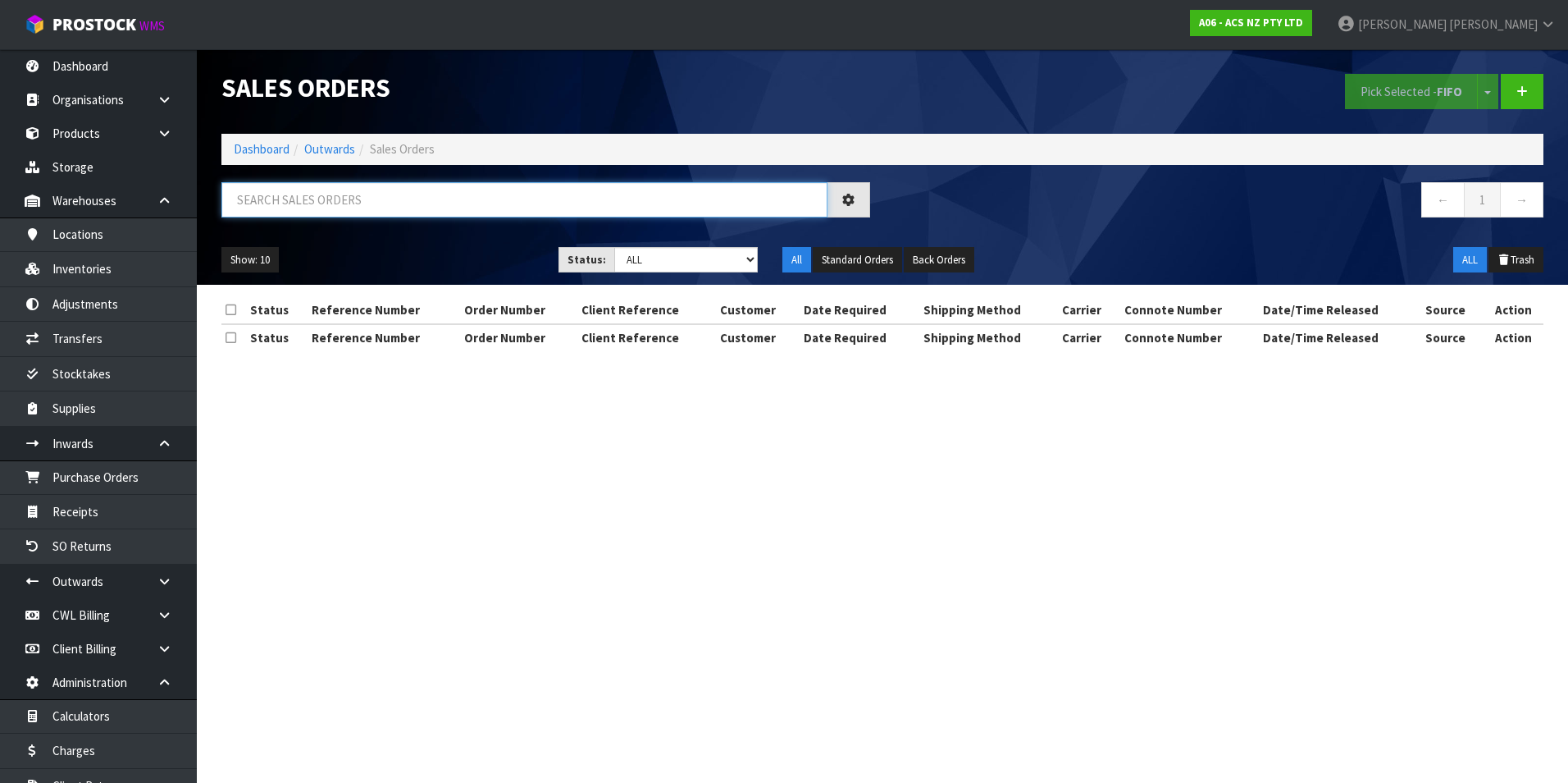
click at [238, 201] on input "text" at bounding box center [524, 200] width 606 height 36
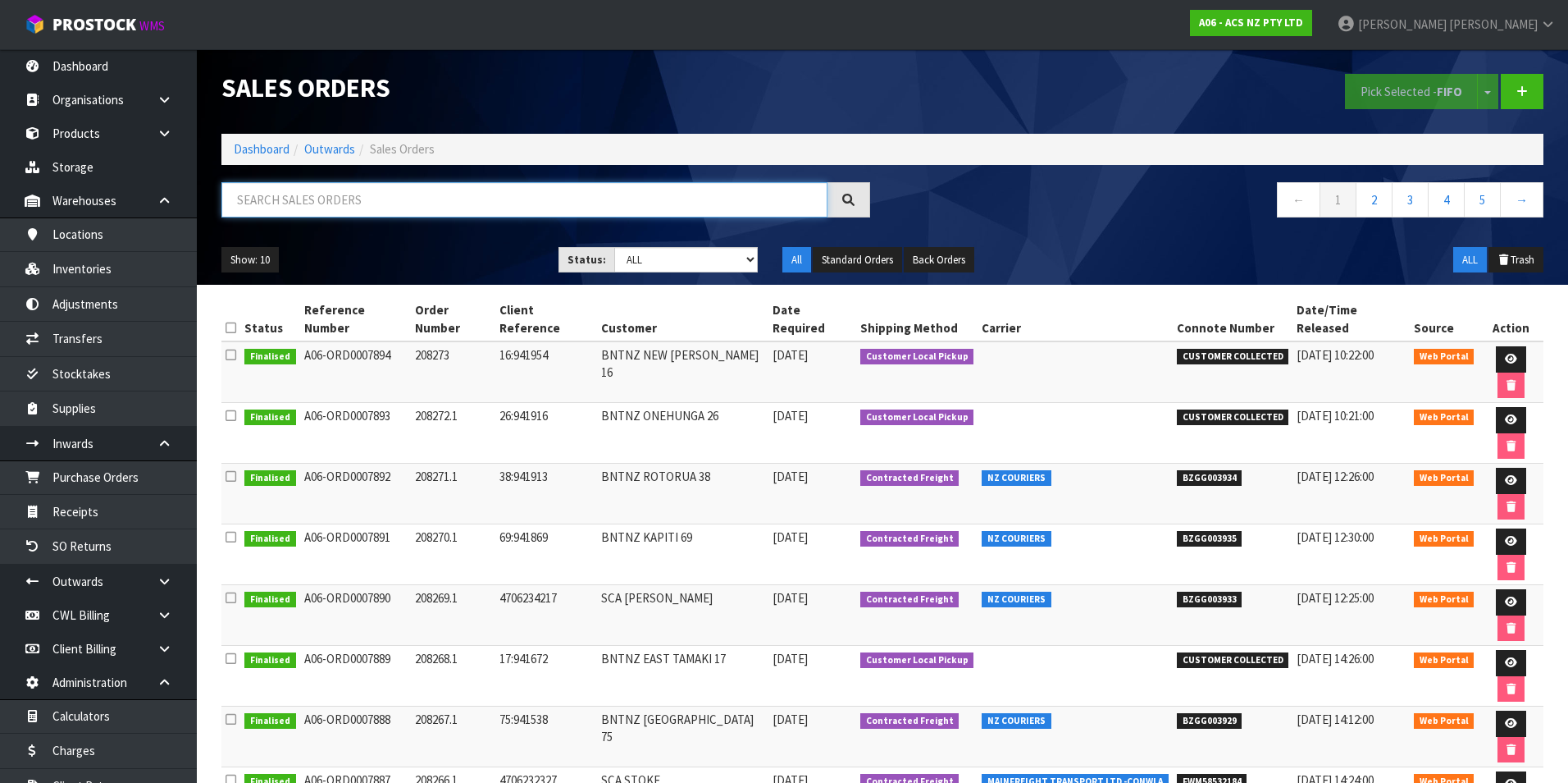
paste input "BZGG003834"
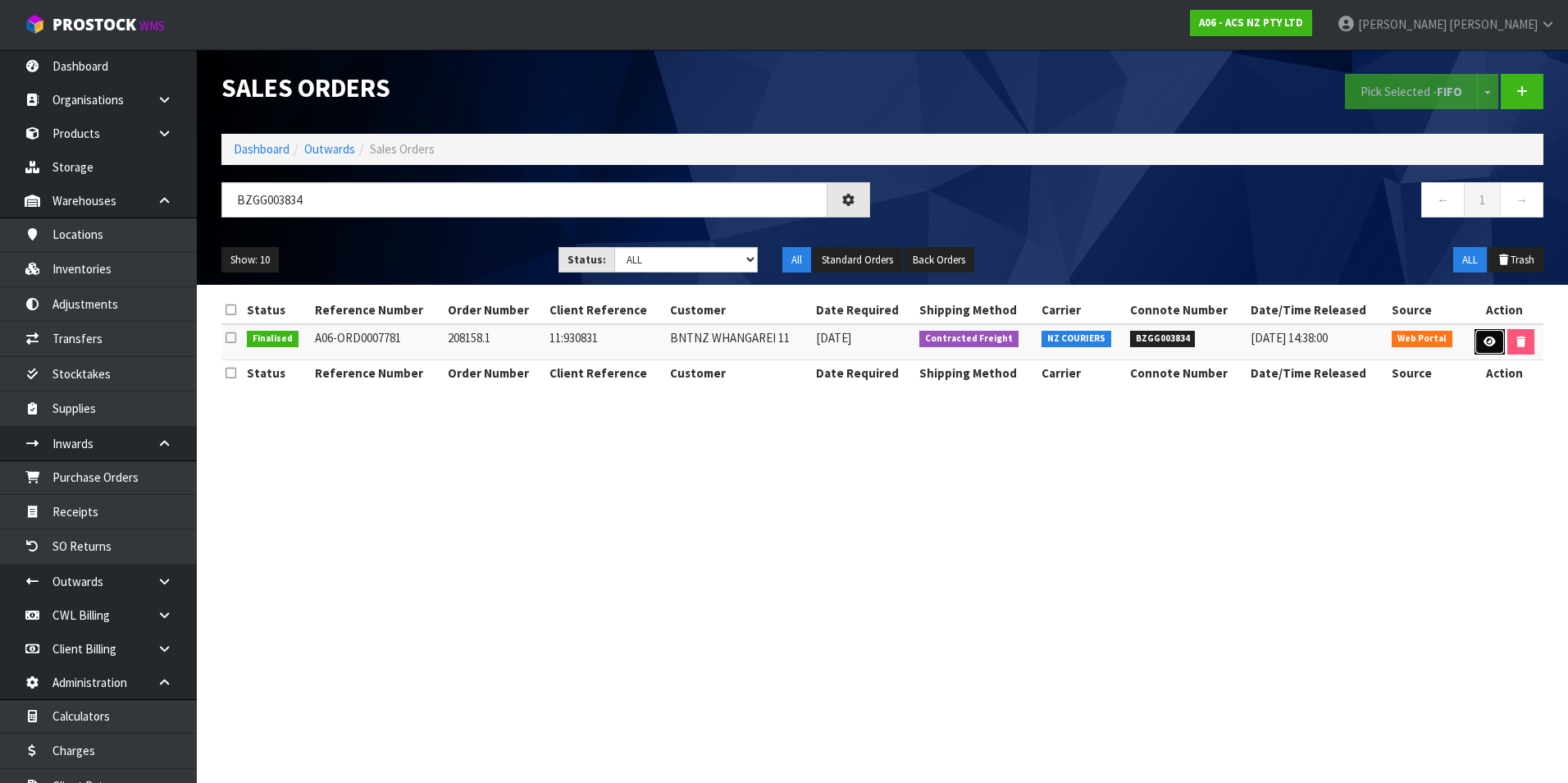
click at [1487, 340] on icon at bounding box center [1490, 341] width 12 height 11
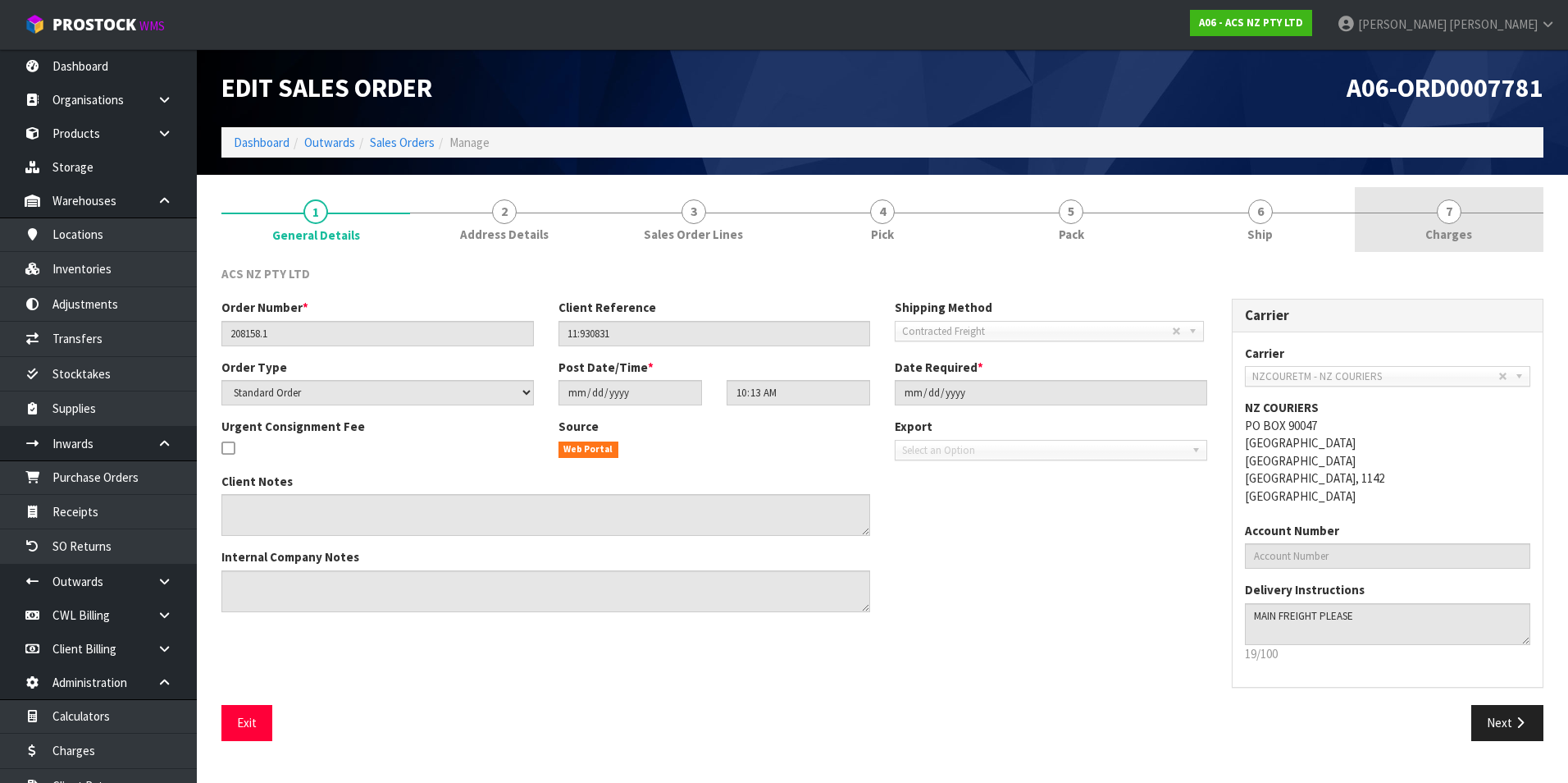
click at [1445, 216] on span "7" at bounding box center [1449, 211] width 25 height 25
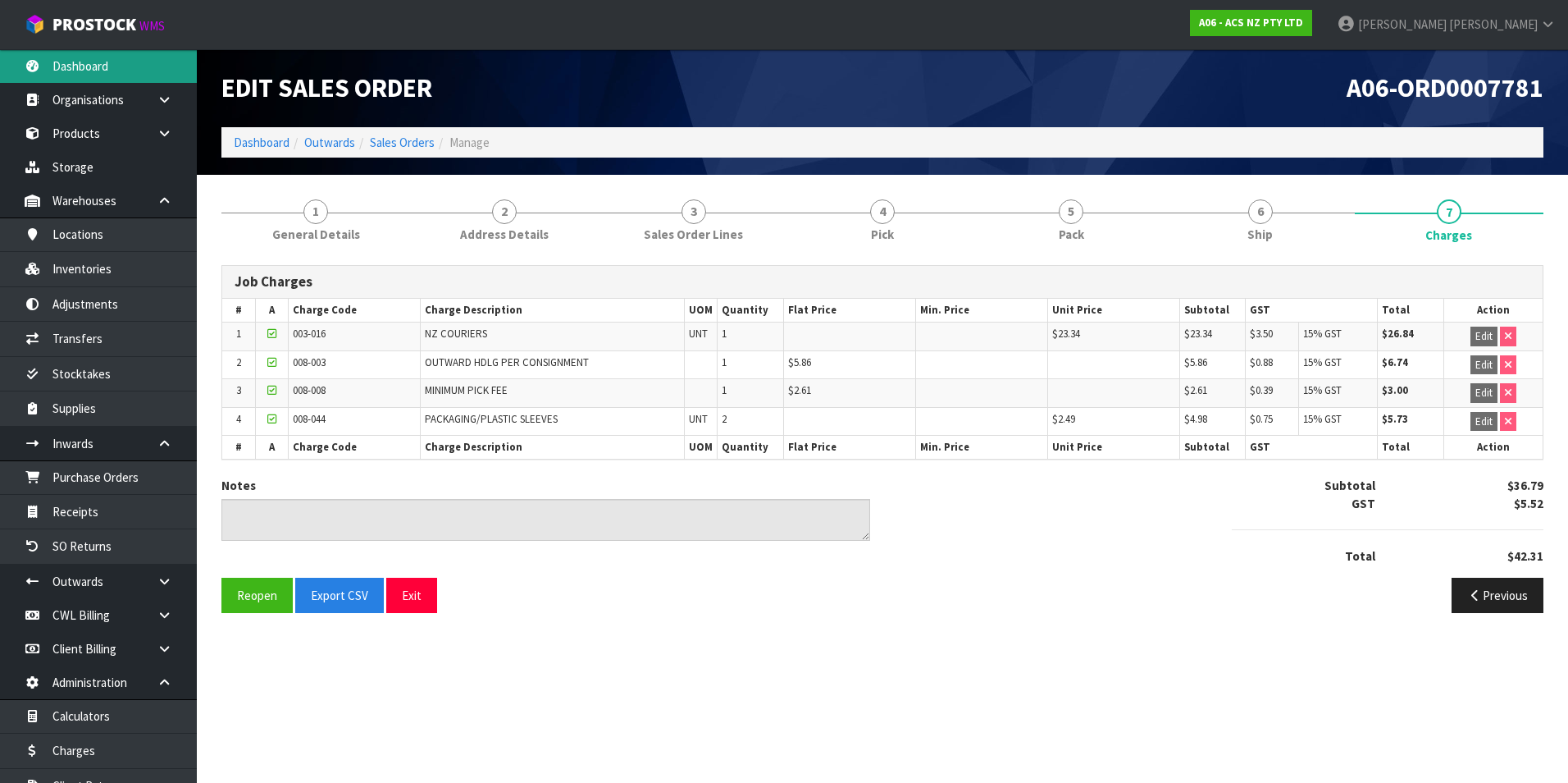
click at [128, 62] on link "Dashboard" at bounding box center [99, 66] width 197 height 34
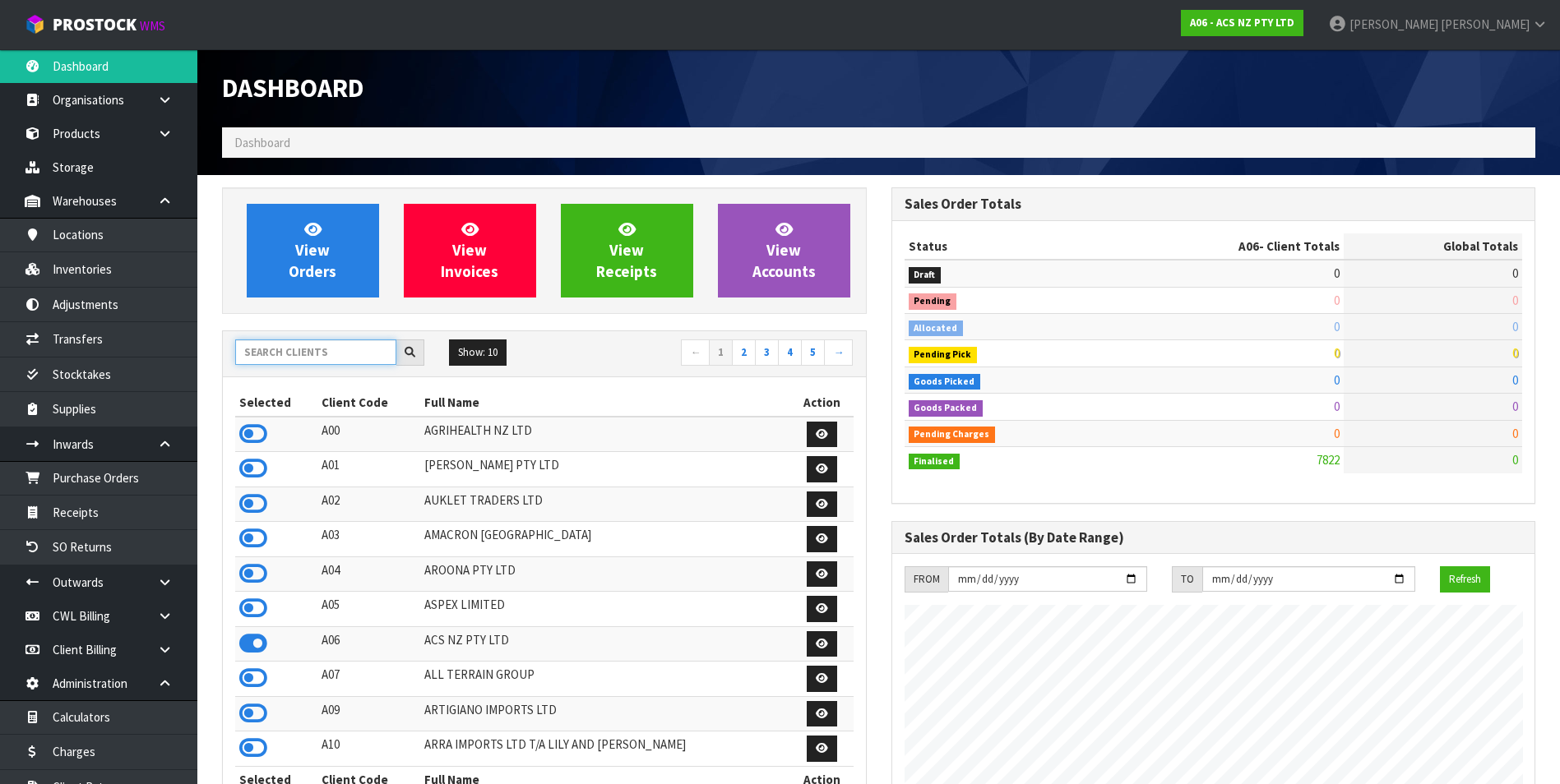
scroll to position [1245, 669]
click at [287, 355] on input "text" at bounding box center [315, 353] width 161 height 26
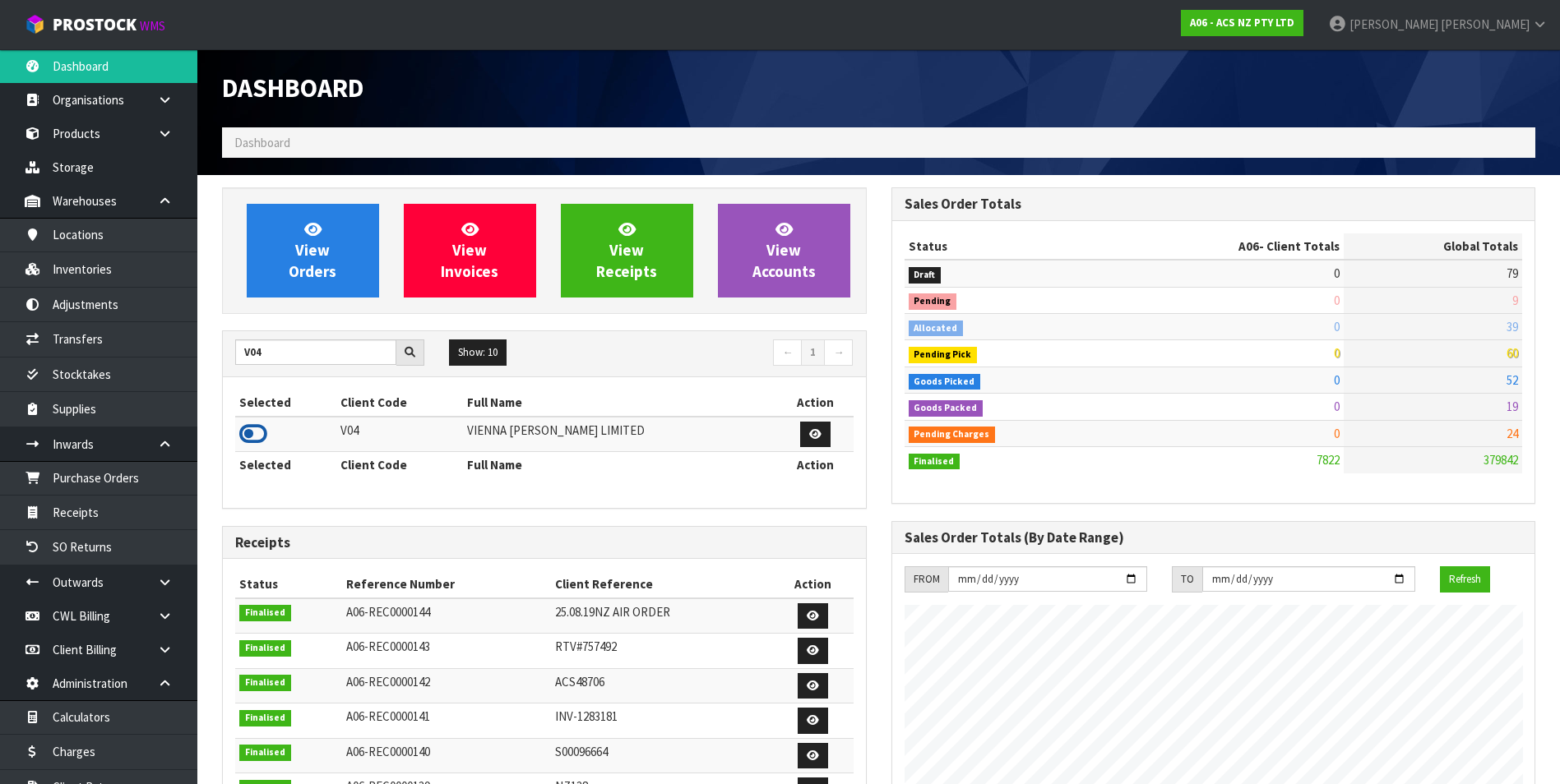
click at [256, 430] on icon at bounding box center [253, 433] width 28 height 25
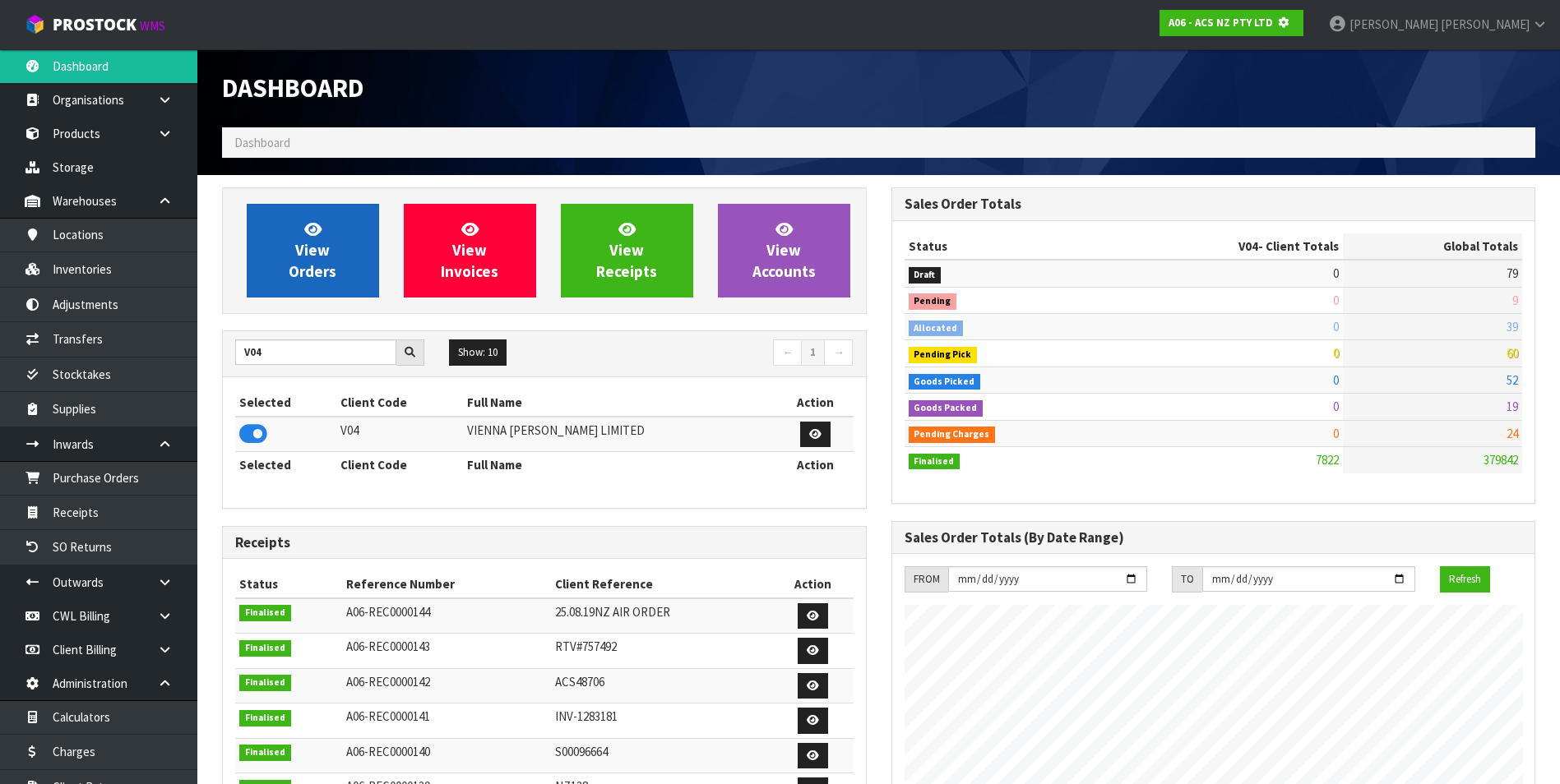
scroll to position [1025, 669]
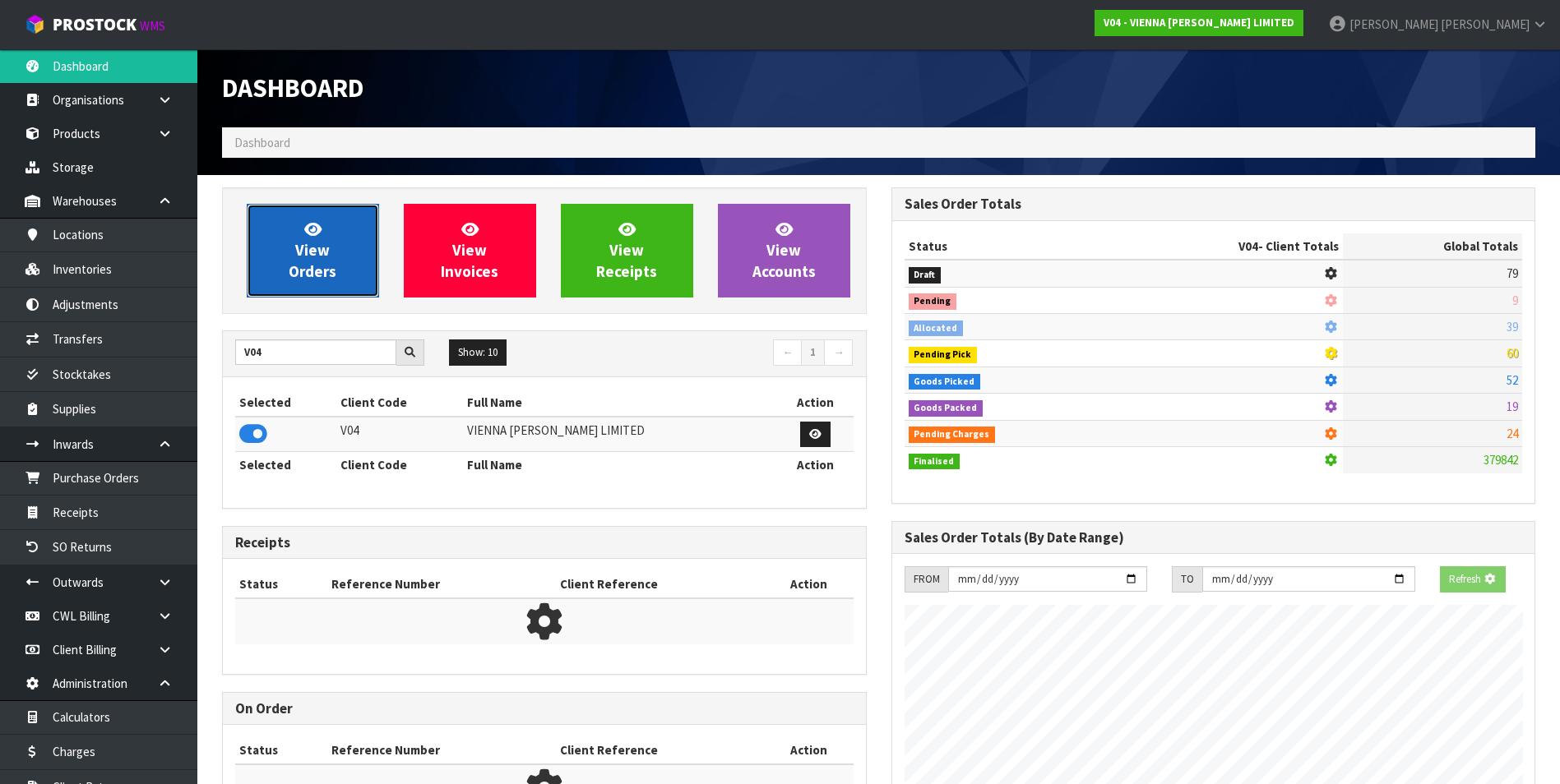
click at [331, 243] on link "View Orders" at bounding box center [313, 250] width 132 height 94
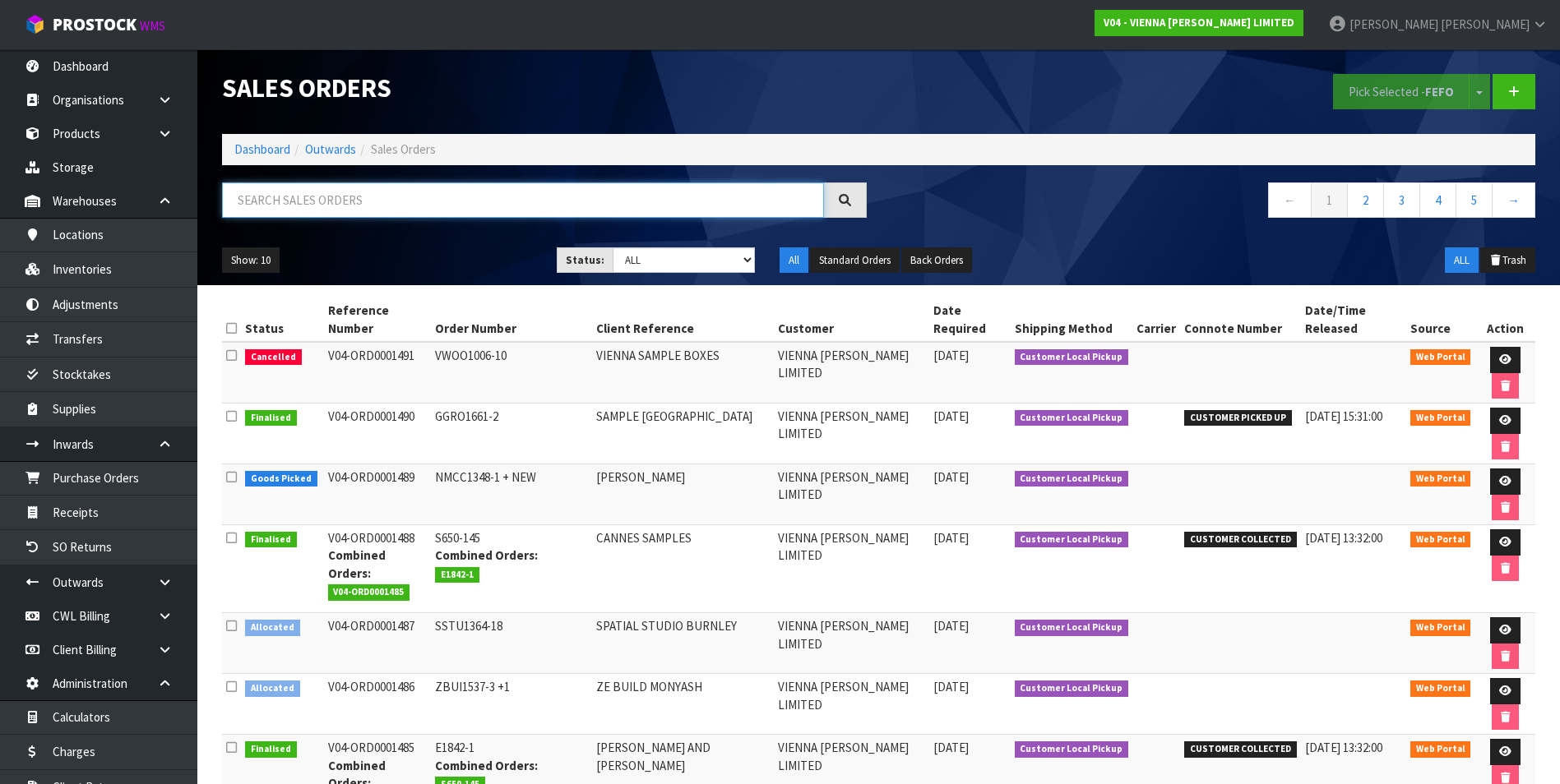
click at [265, 198] on input "text" at bounding box center [523, 200] width 602 height 36
paste input "BZGG003829"
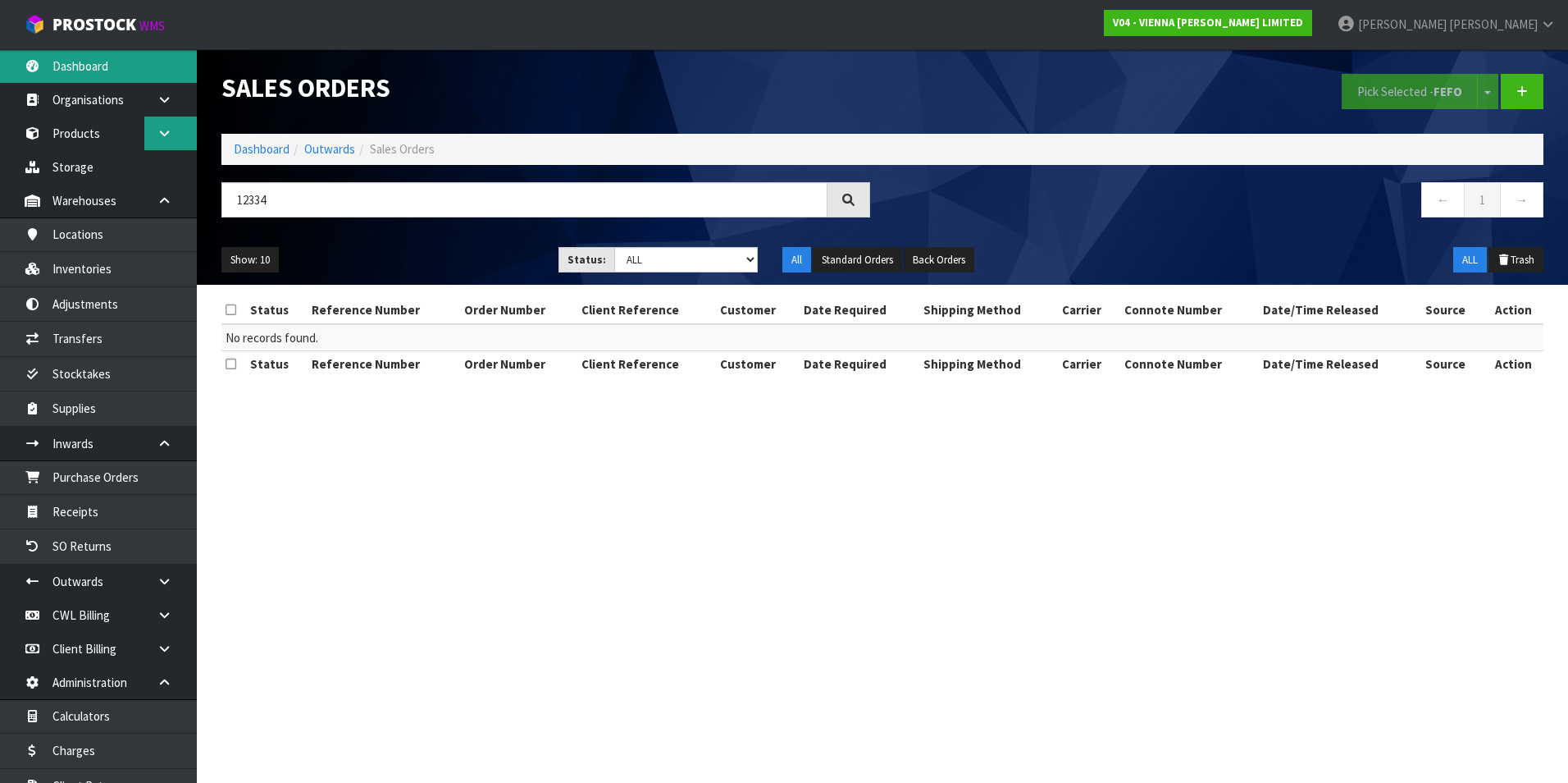
drag, startPoint x: 105, startPoint y: 66, endPoint x: 173, endPoint y: 120, distance: 86.8
click at [105, 66] on link "Dashboard" at bounding box center [99, 66] width 197 height 34
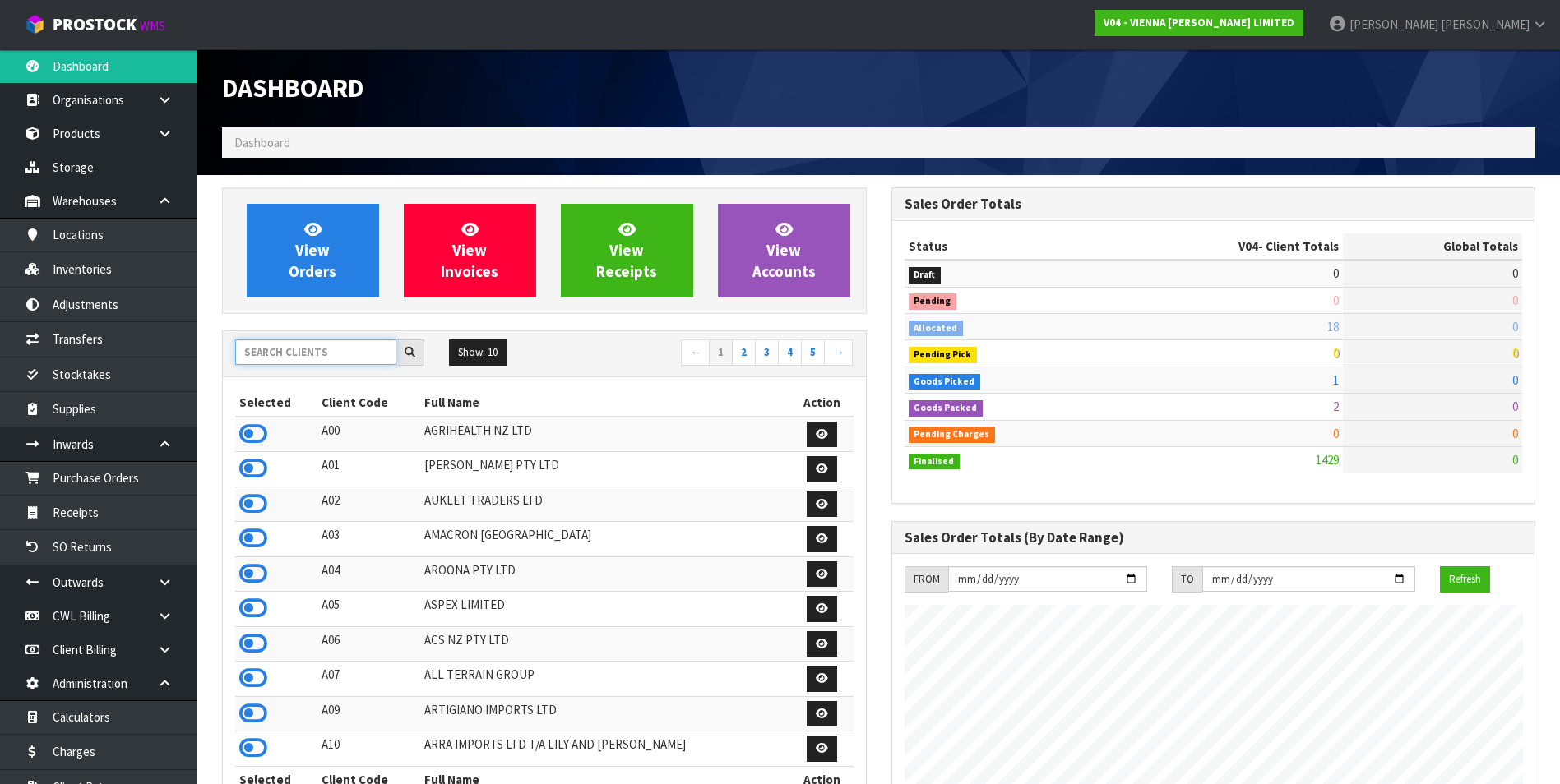
click at [299, 348] on input "text" at bounding box center [315, 353] width 161 height 26
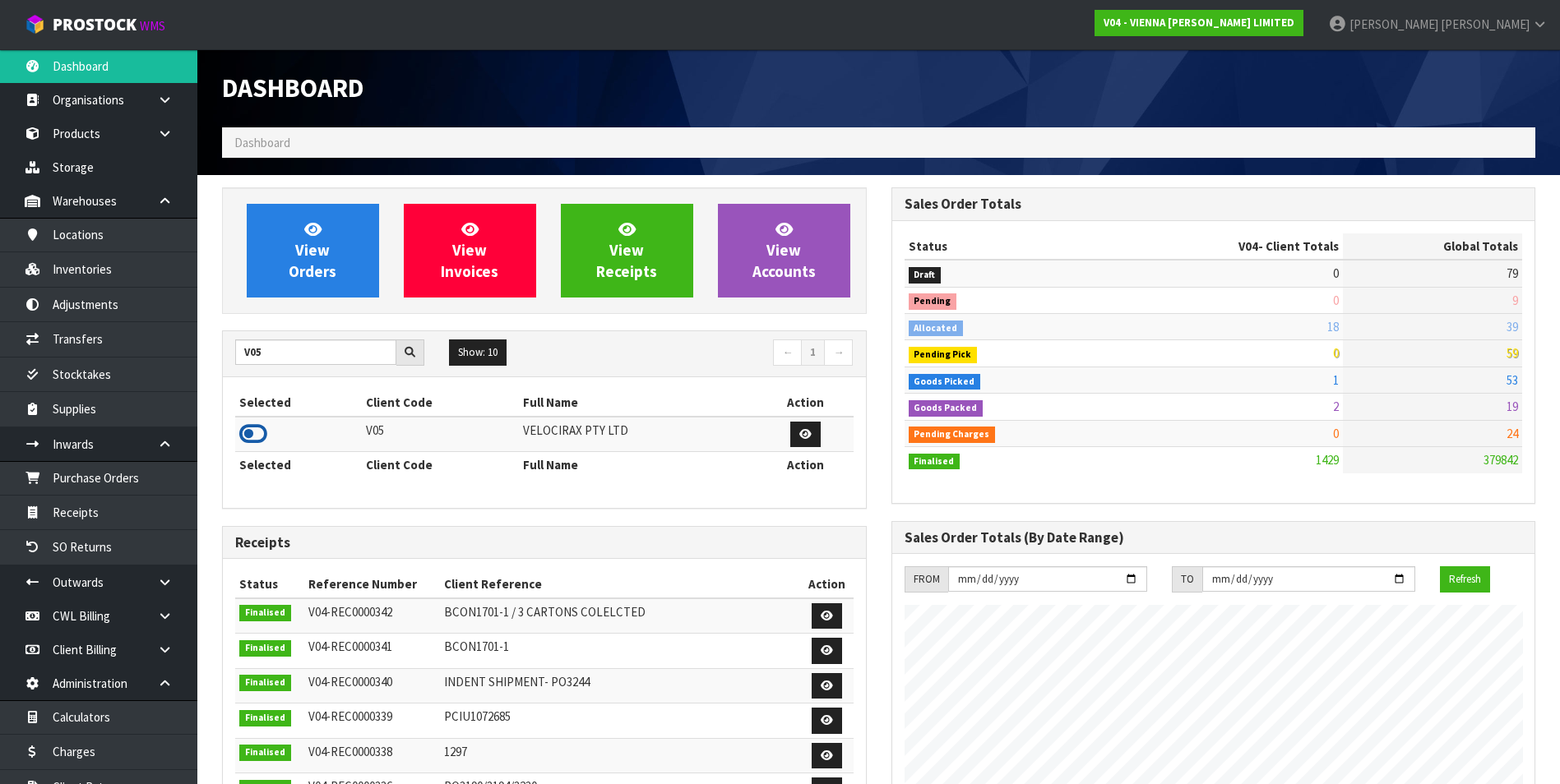
click at [250, 430] on icon at bounding box center [253, 433] width 28 height 25
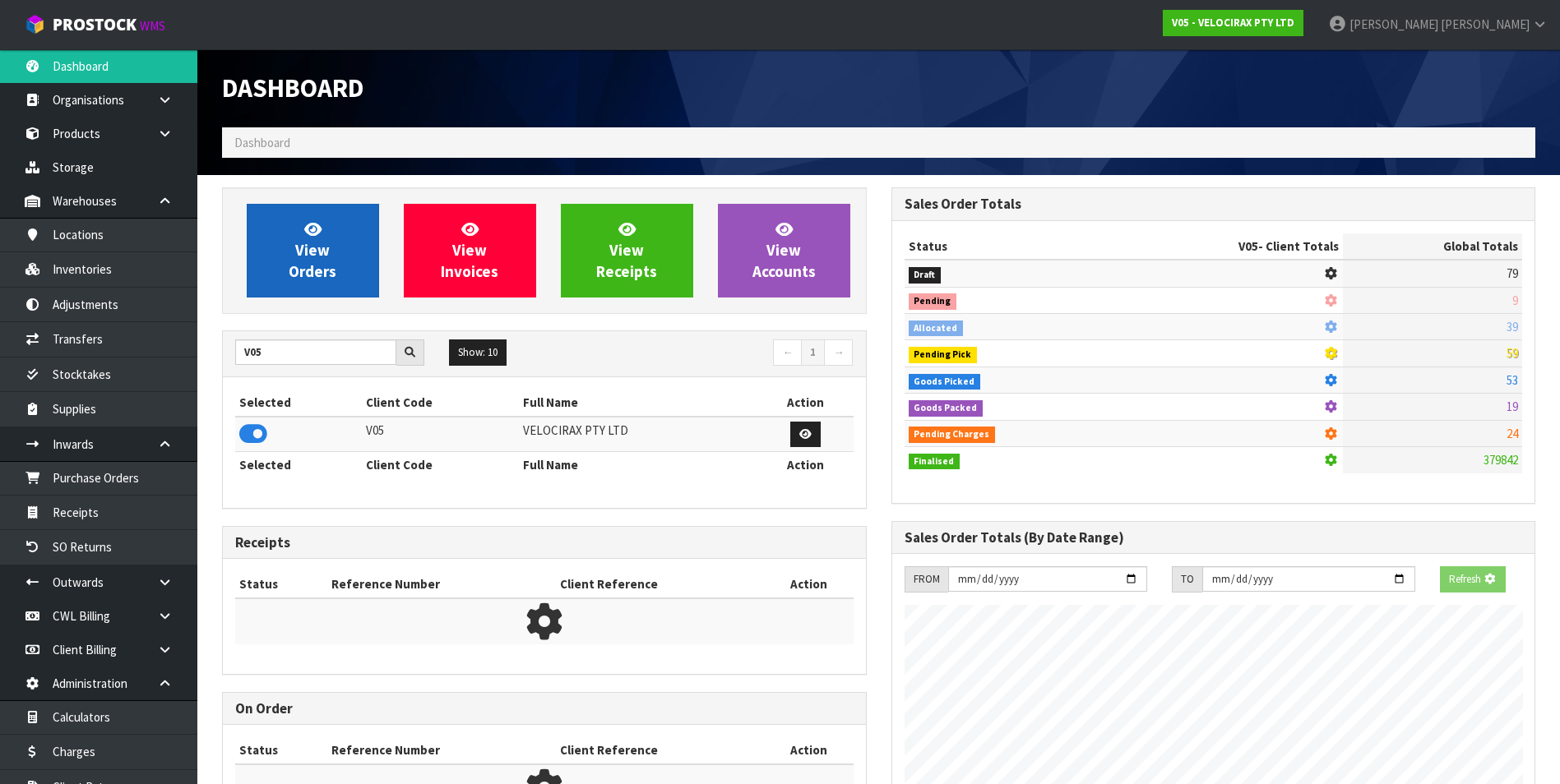
scroll to position [1281, 669]
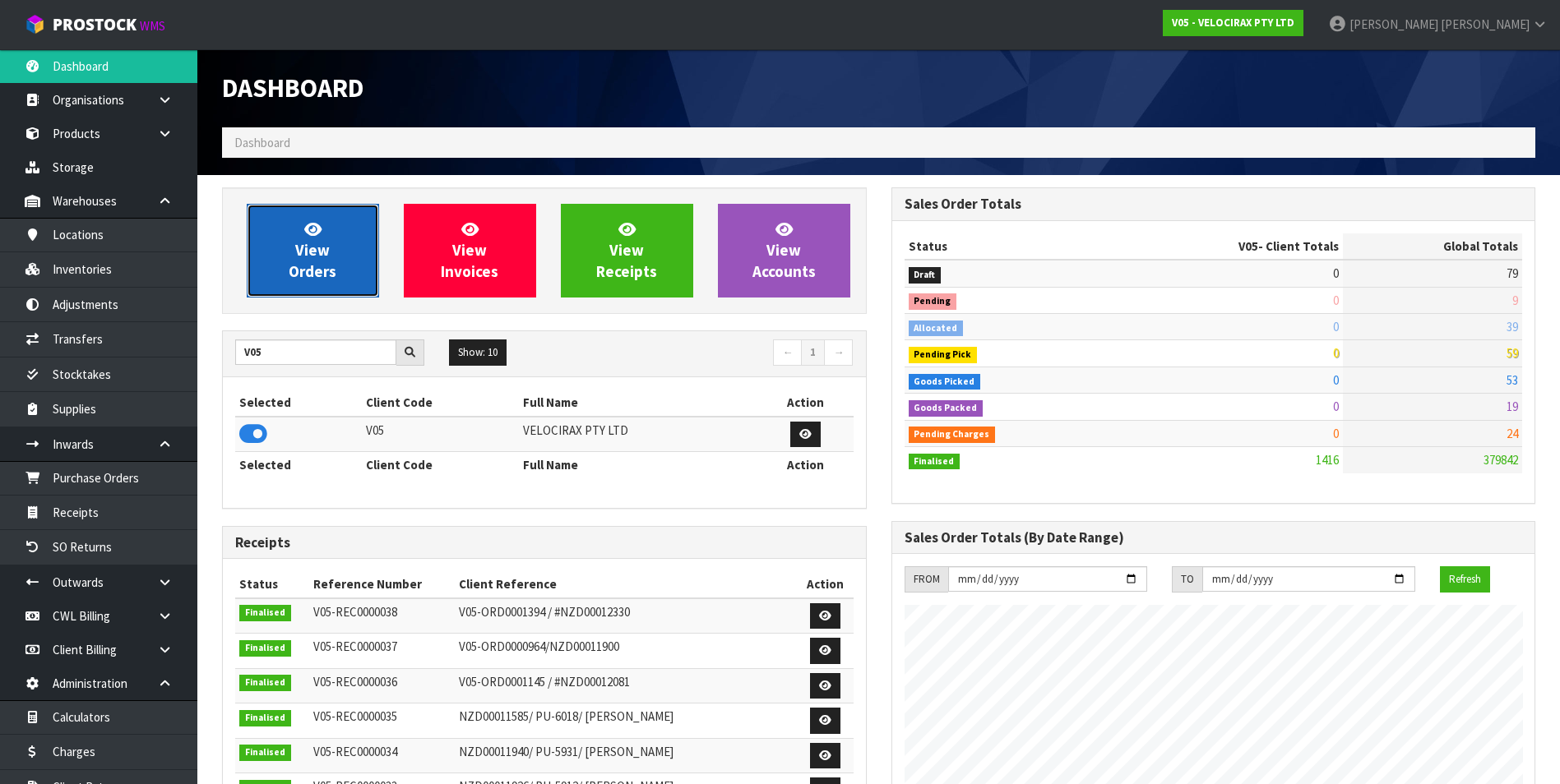
click at [301, 246] on span "View Orders" at bounding box center [312, 250] width 47 height 61
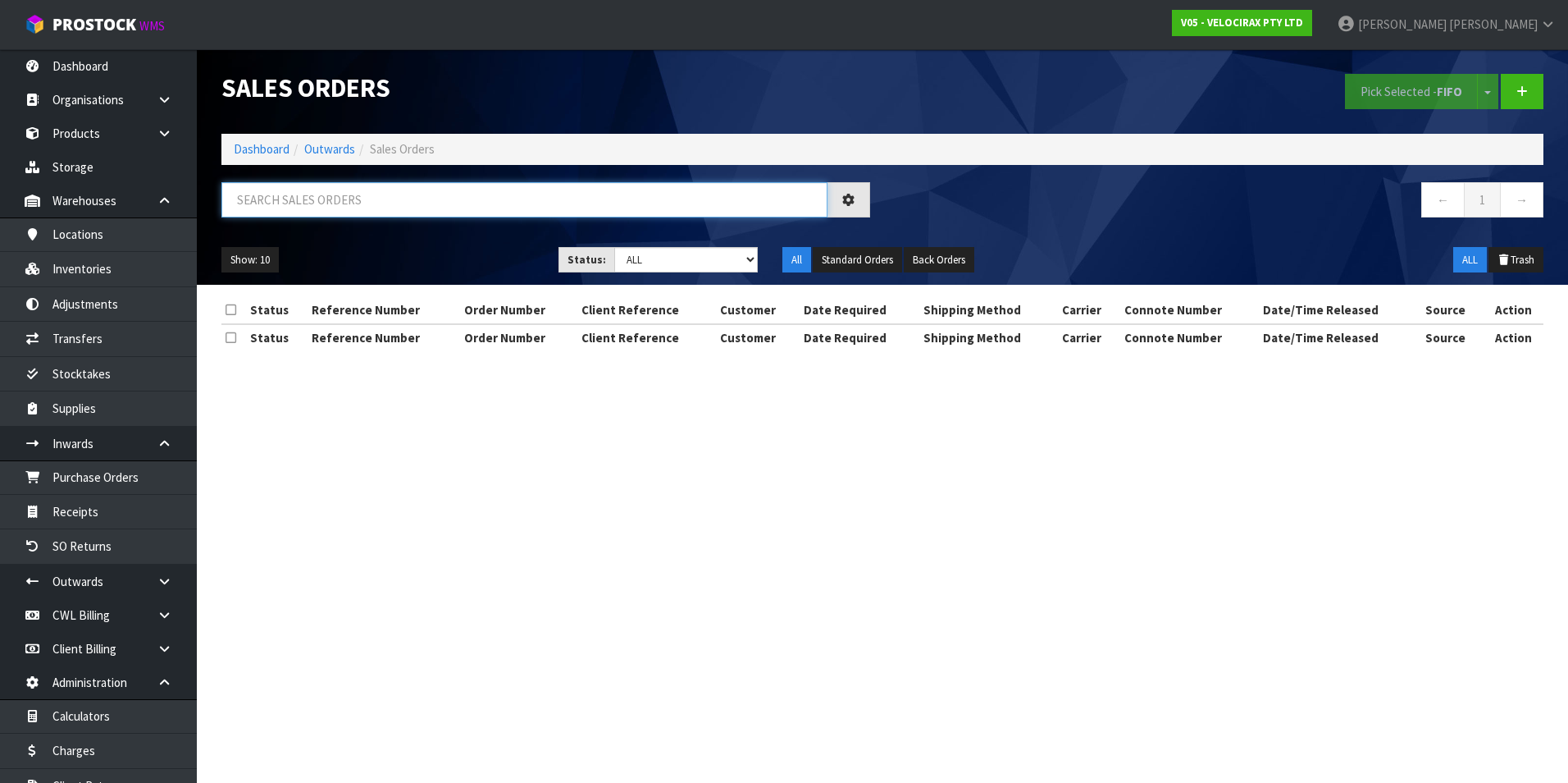
click at [266, 202] on input "text" at bounding box center [524, 200] width 606 height 36
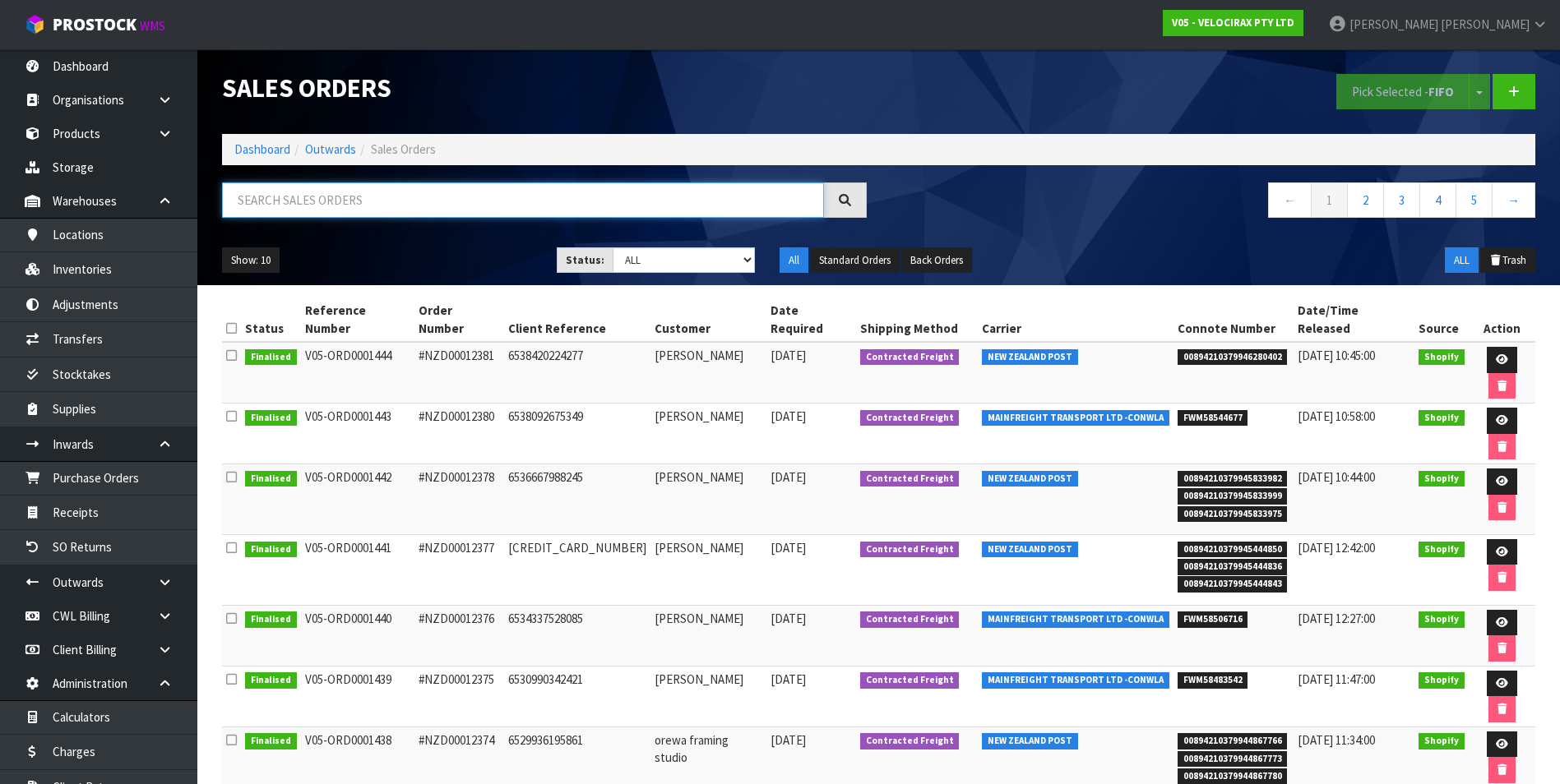
paste input "BZGG003829"
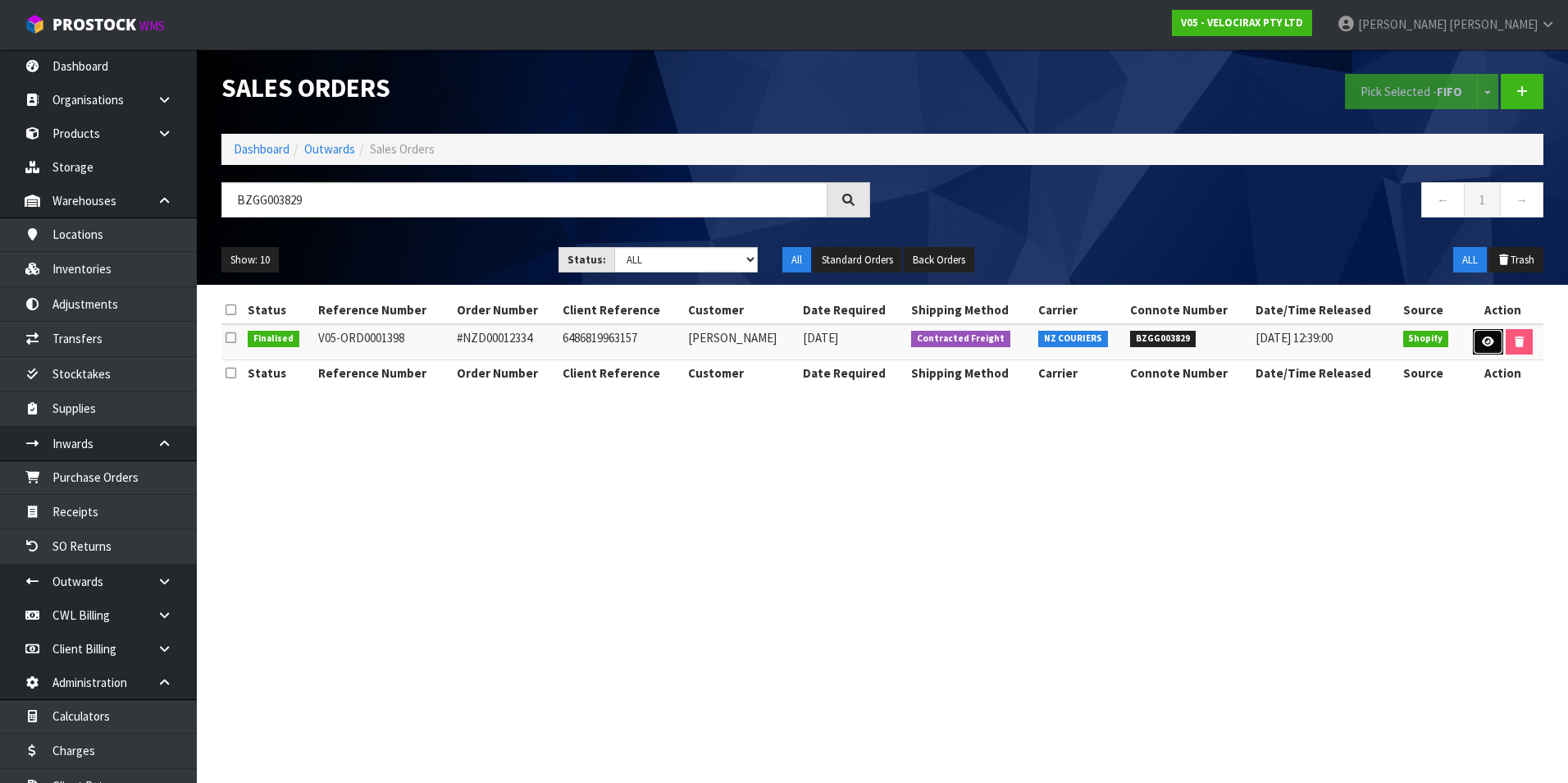
click at [1490, 335] on link at bounding box center [1488, 342] width 31 height 27
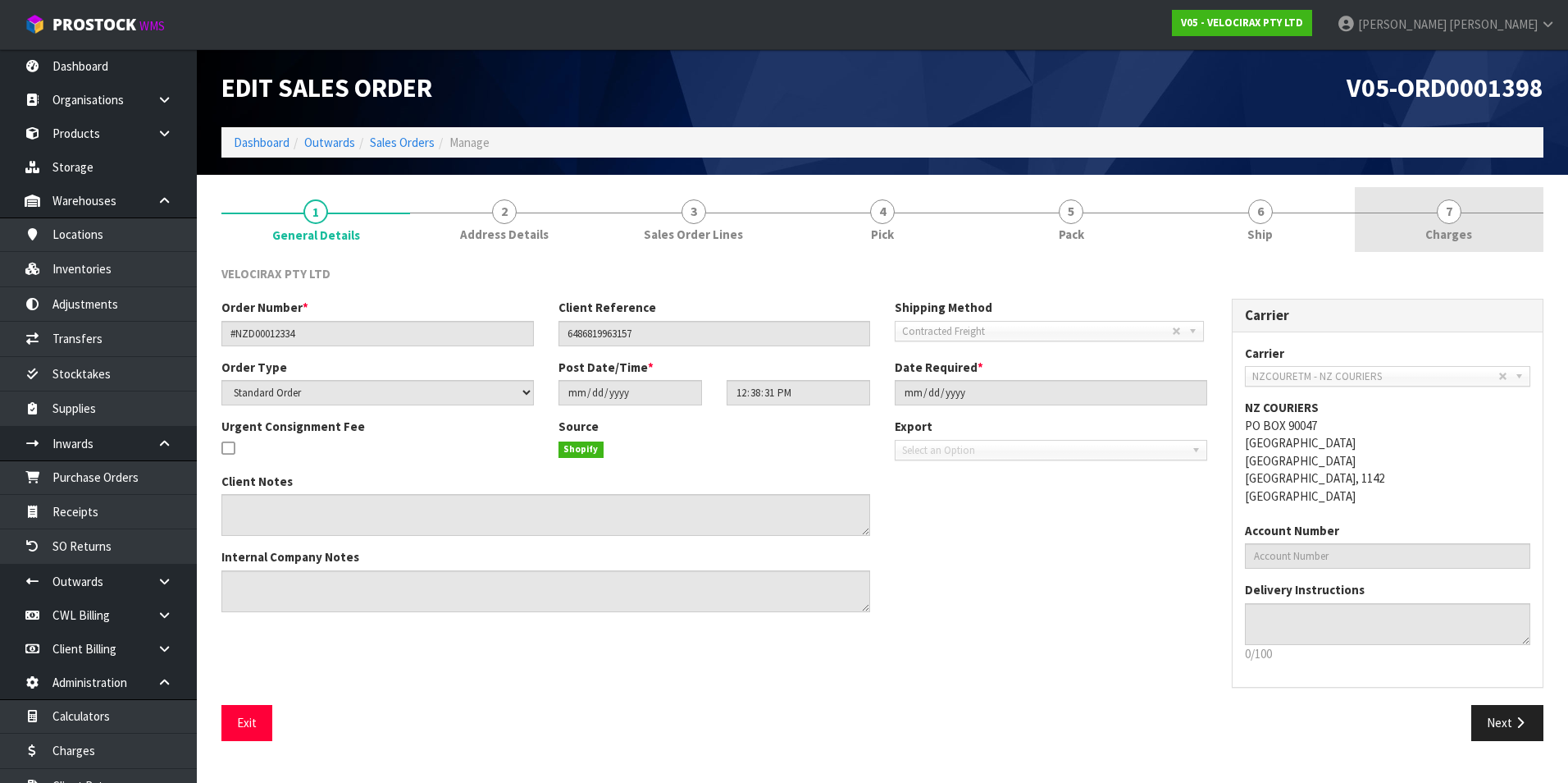
click at [1449, 218] on span "7" at bounding box center [1449, 211] width 25 height 25
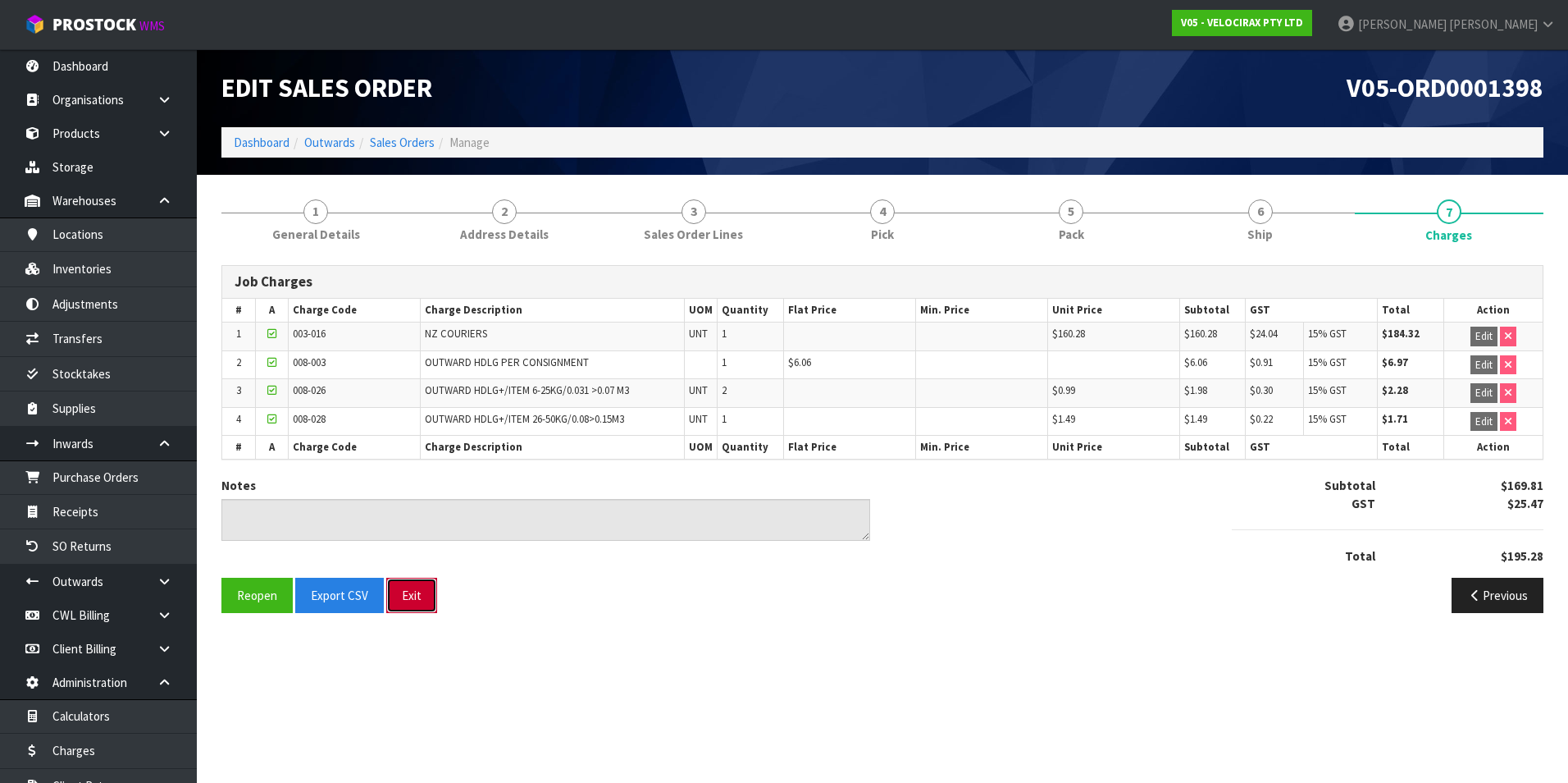
click at [417, 595] on button "Exit" at bounding box center [412, 596] width 51 height 36
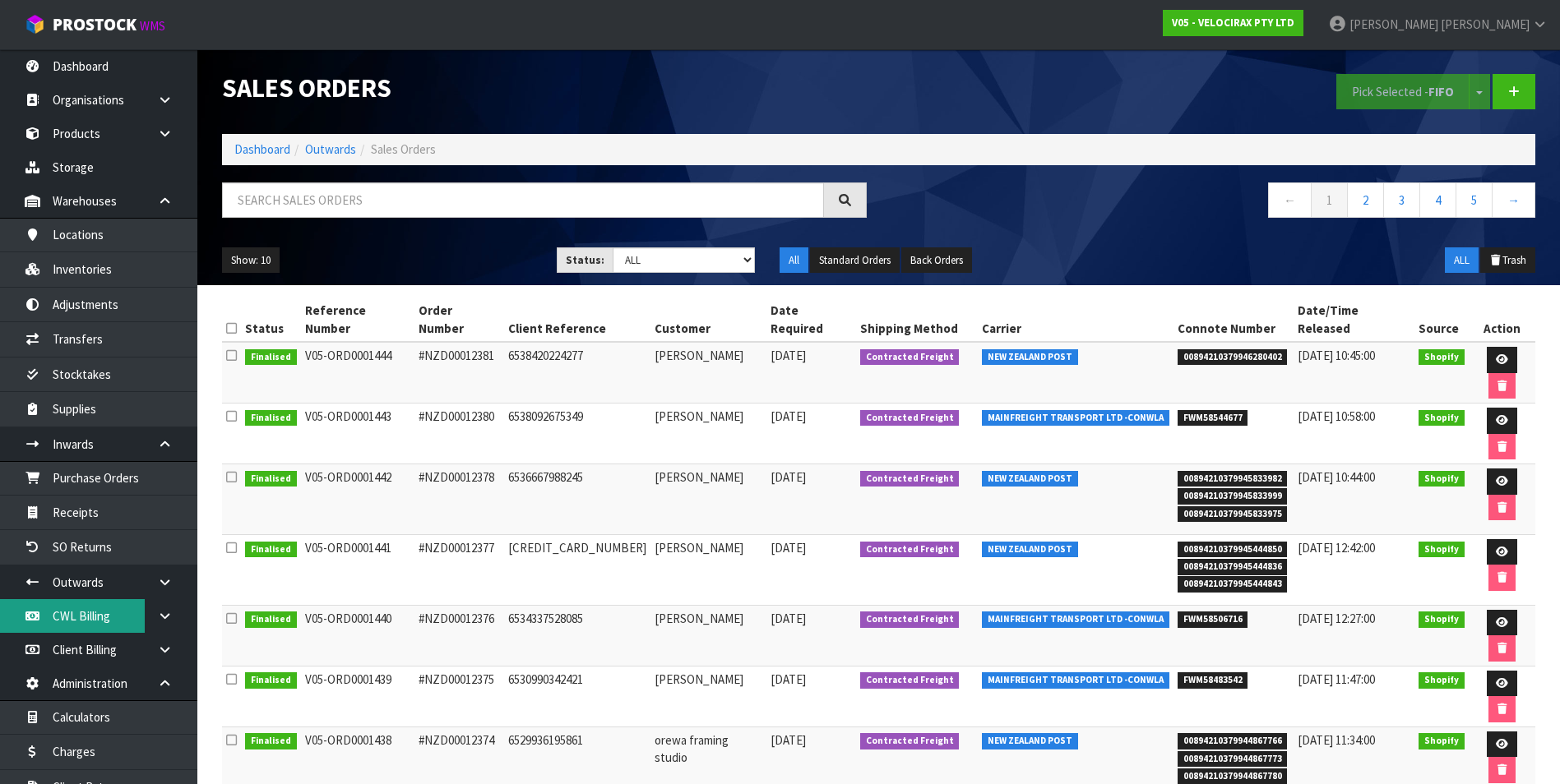
click at [122, 620] on link "CWL Billing" at bounding box center [99, 616] width 198 height 34
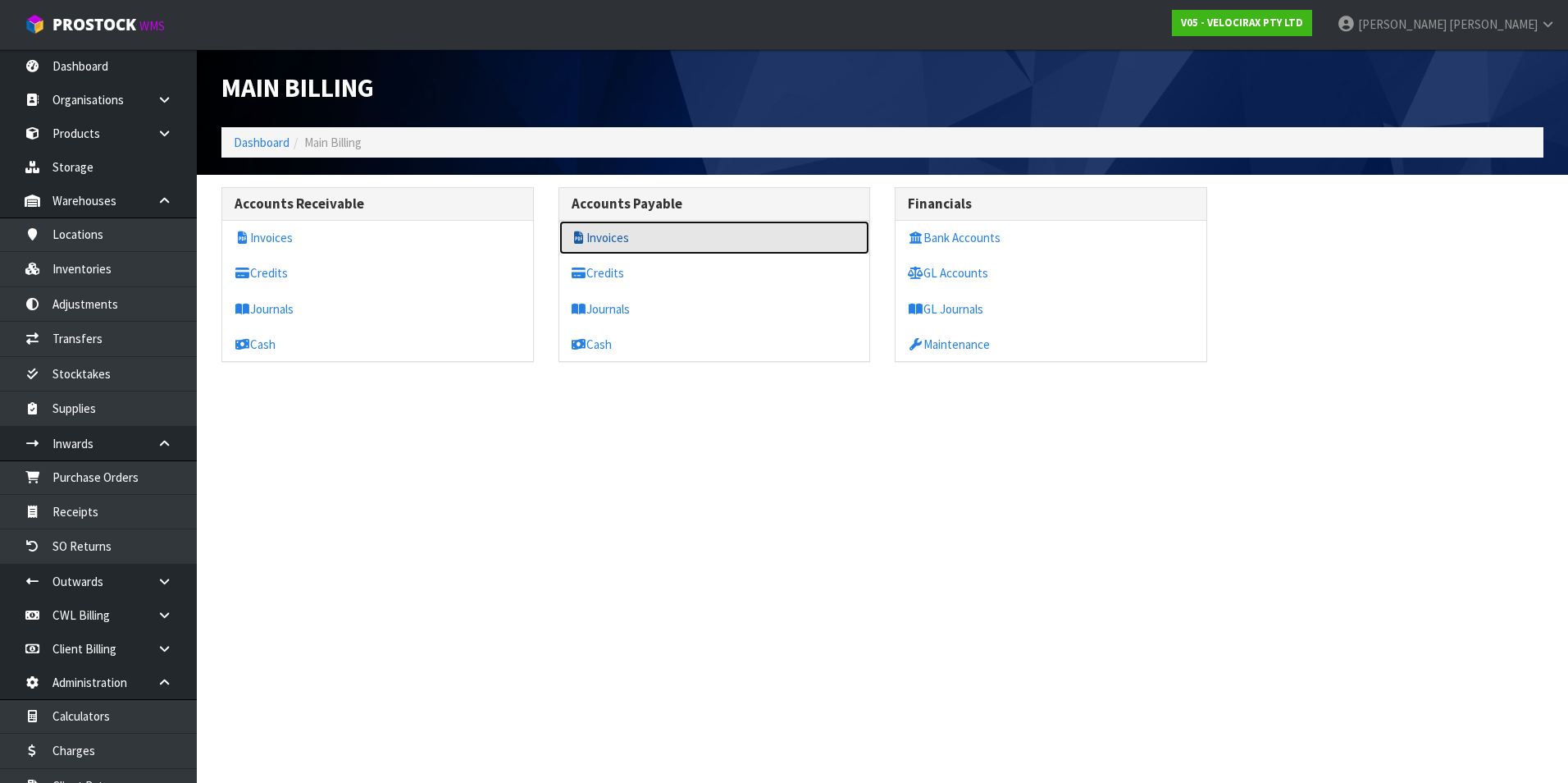
click at [628, 234] on link "Invoices" at bounding box center [715, 238] width 310 height 34
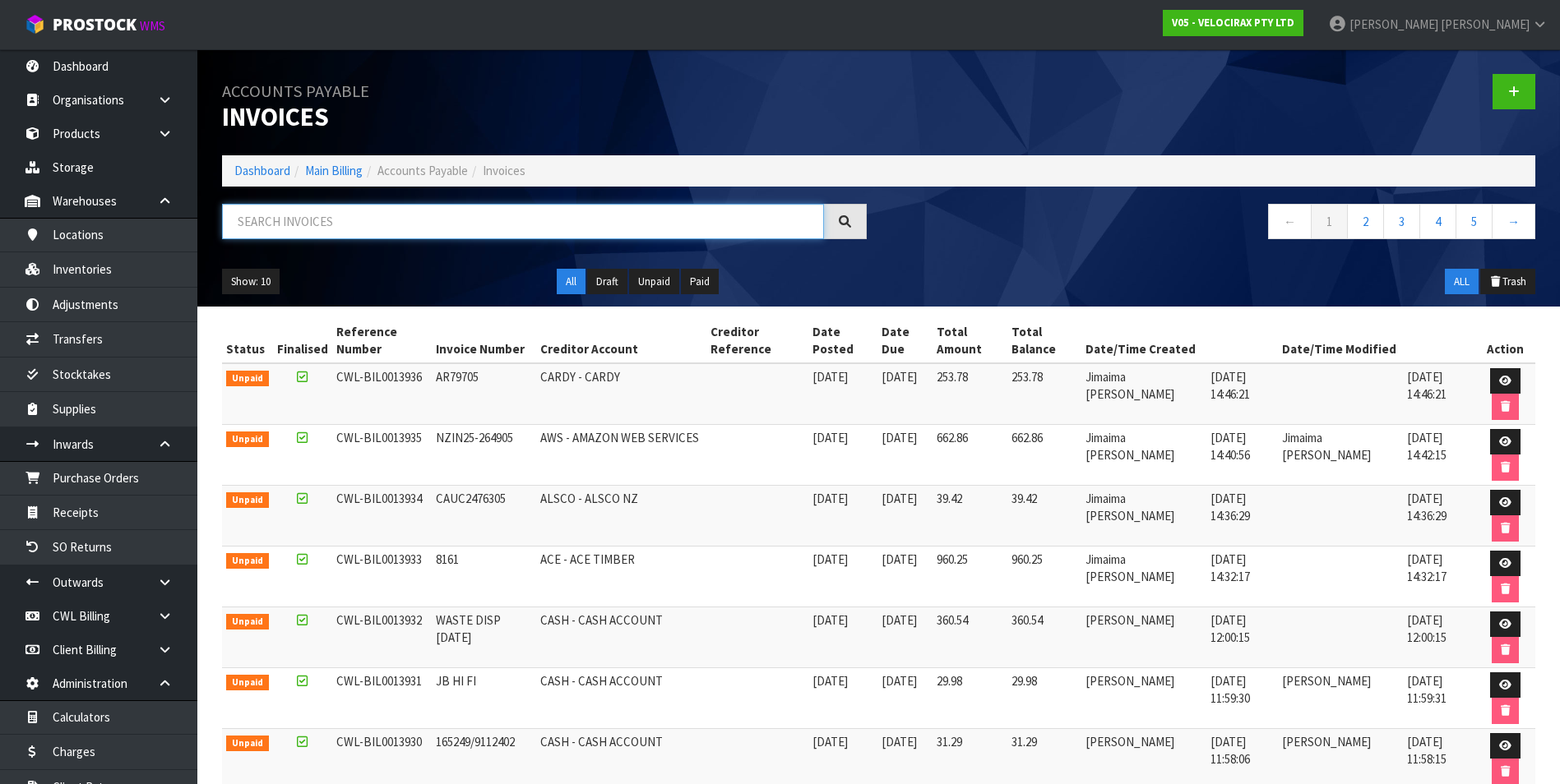
click at [290, 221] on input "text" at bounding box center [523, 221] width 602 height 36
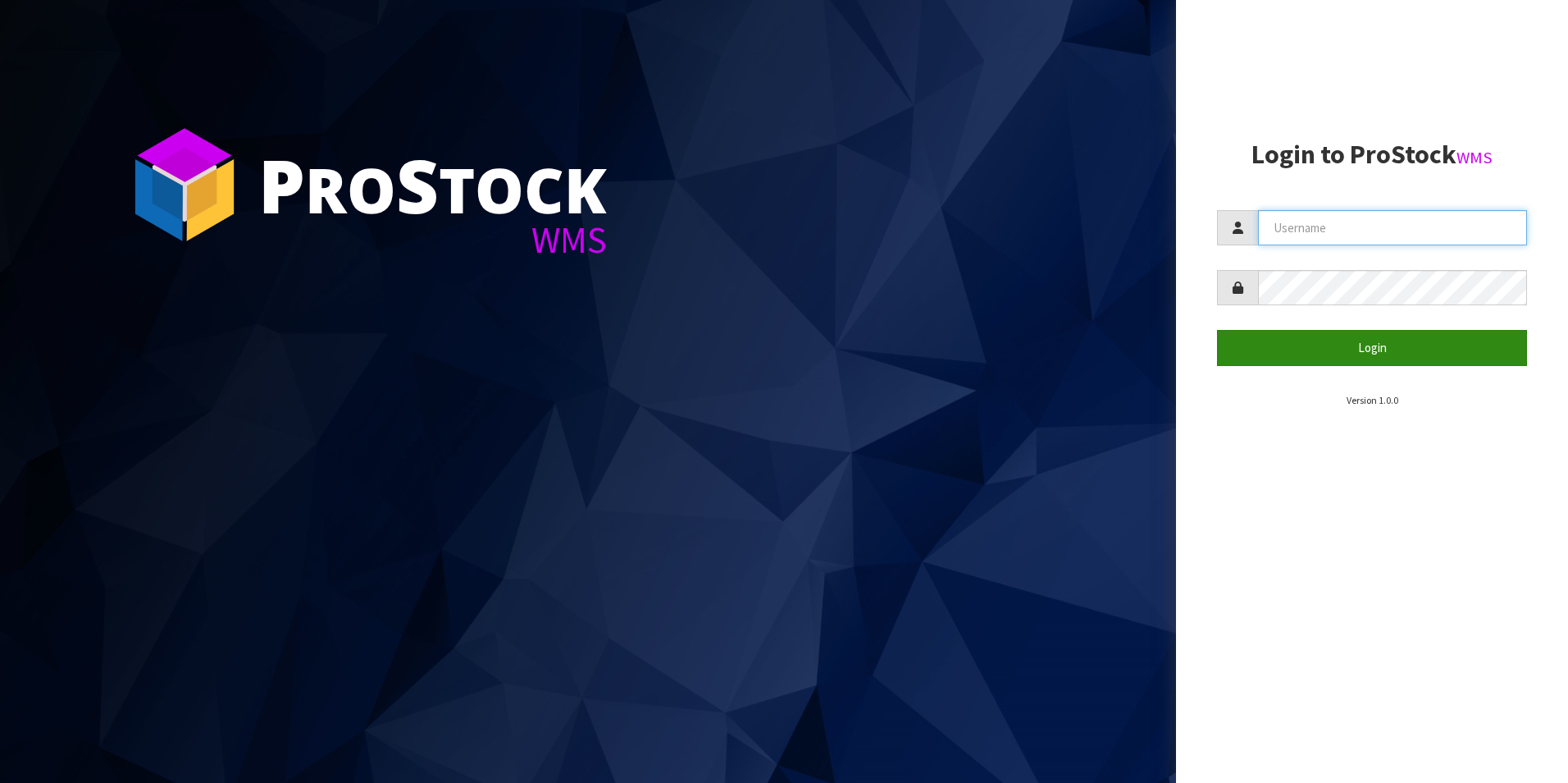
type input "[PERSON_NAME][EMAIL_ADDRESS][DOMAIN_NAME]"
click at [1358, 350] on button "Login" at bounding box center [1372, 348] width 310 height 36
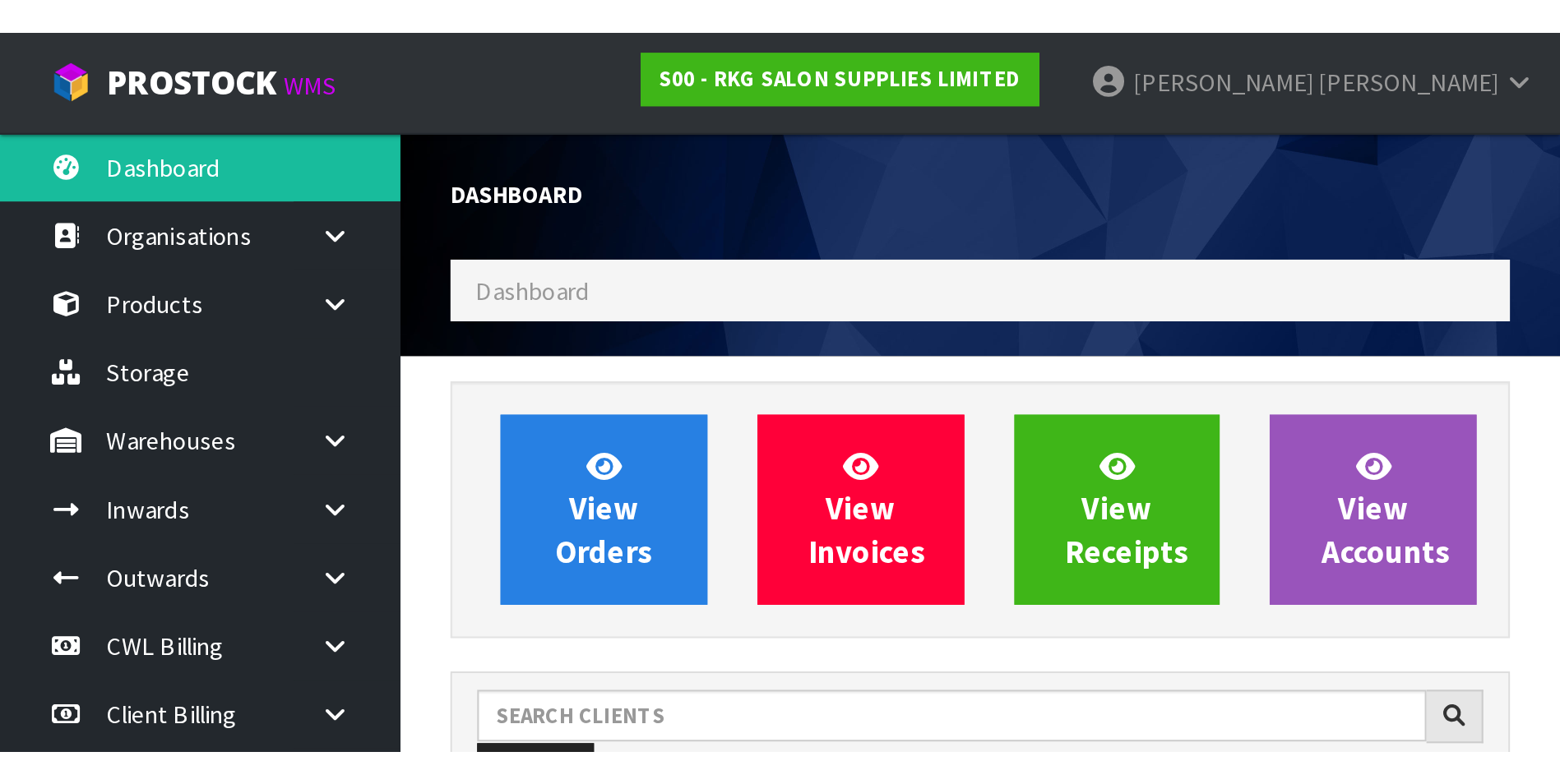
scroll to position [1245, 669]
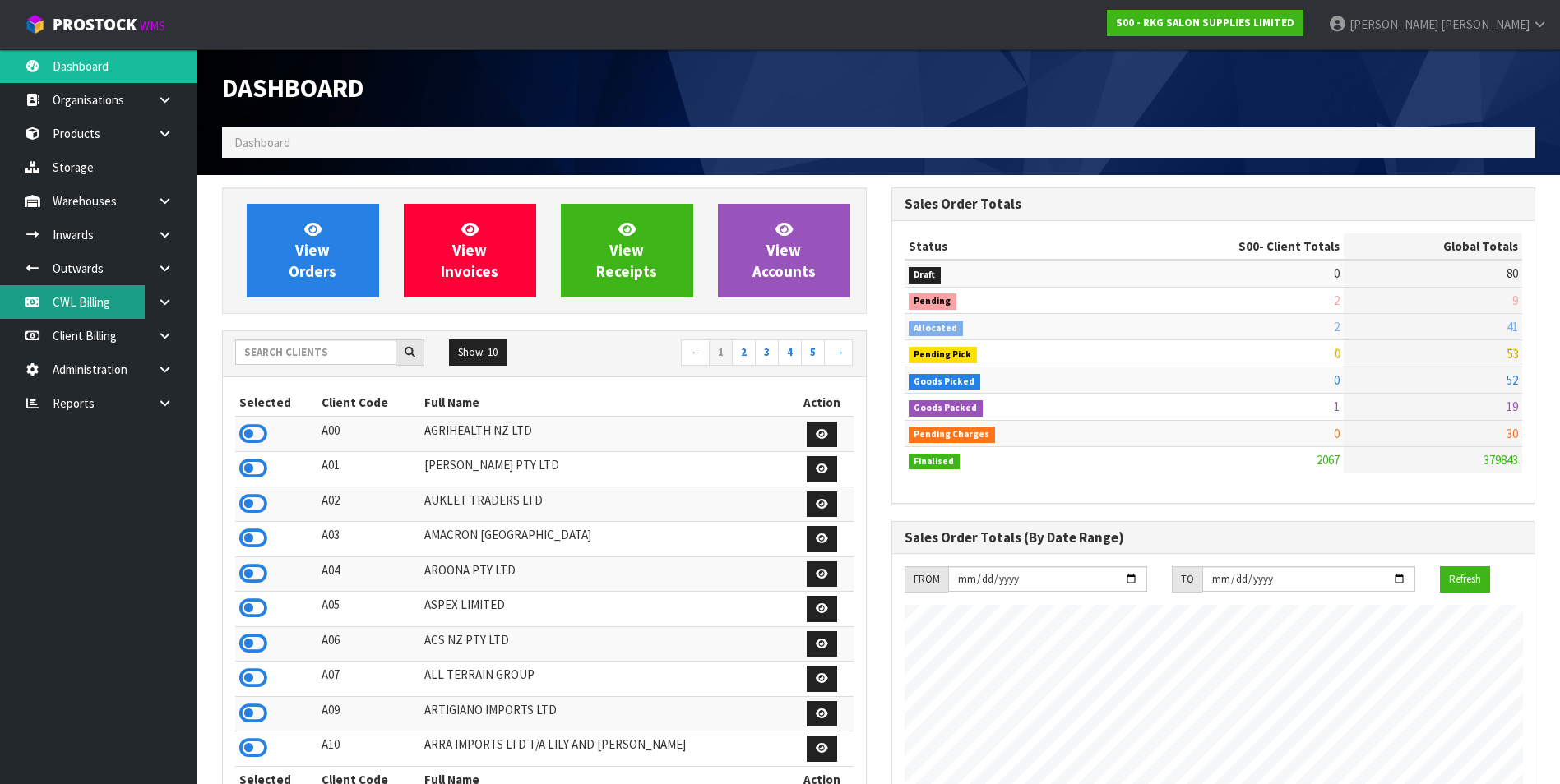
click at [95, 306] on link "CWL Billing" at bounding box center [99, 302] width 198 height 34
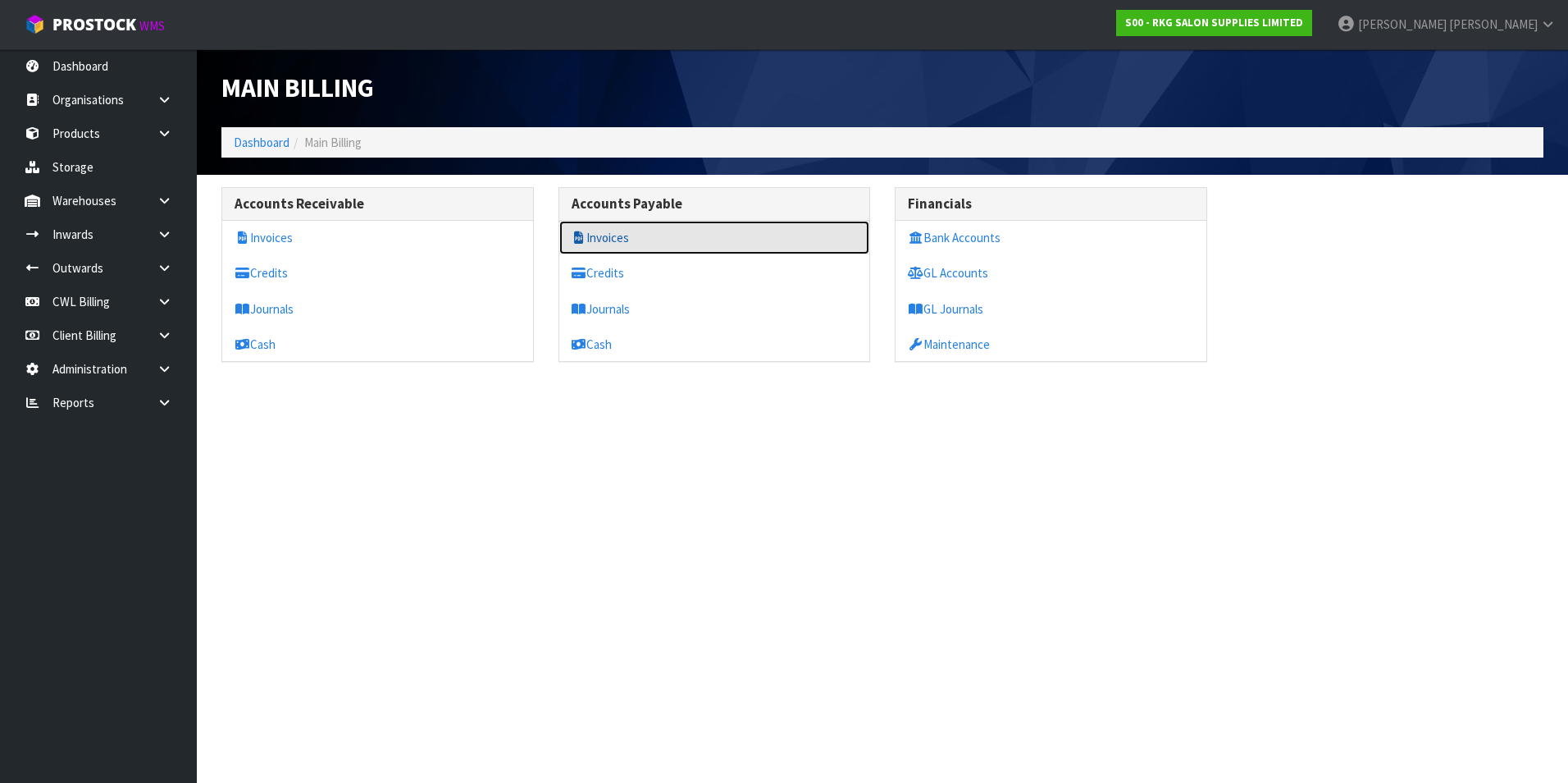
click at [693, 246] on link "Invoices" at bounding box center [715, 238] width 310 height 34
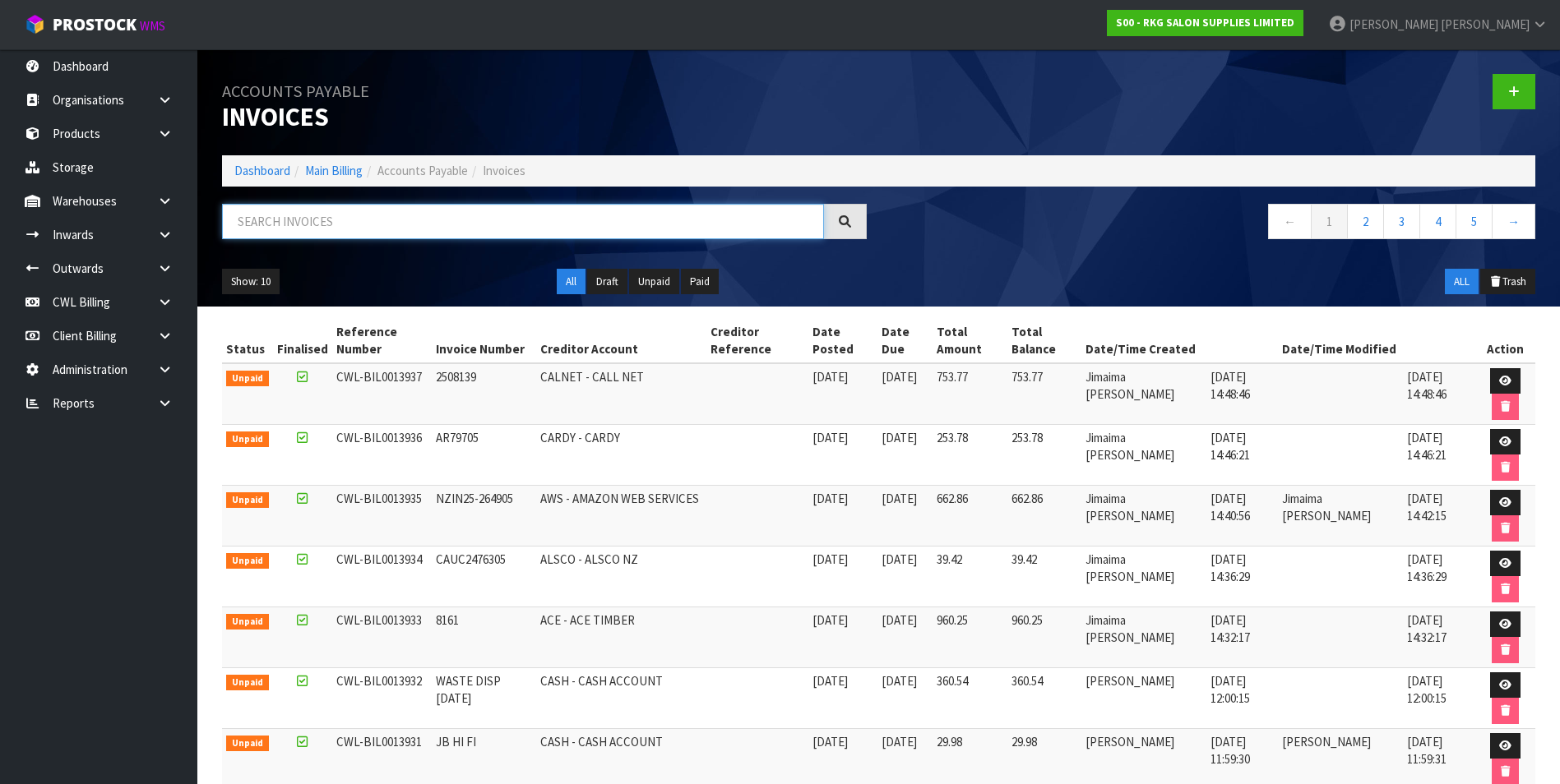
click at [268, 215] on input "text" at bounding box center [523, 221] width 602 height 36
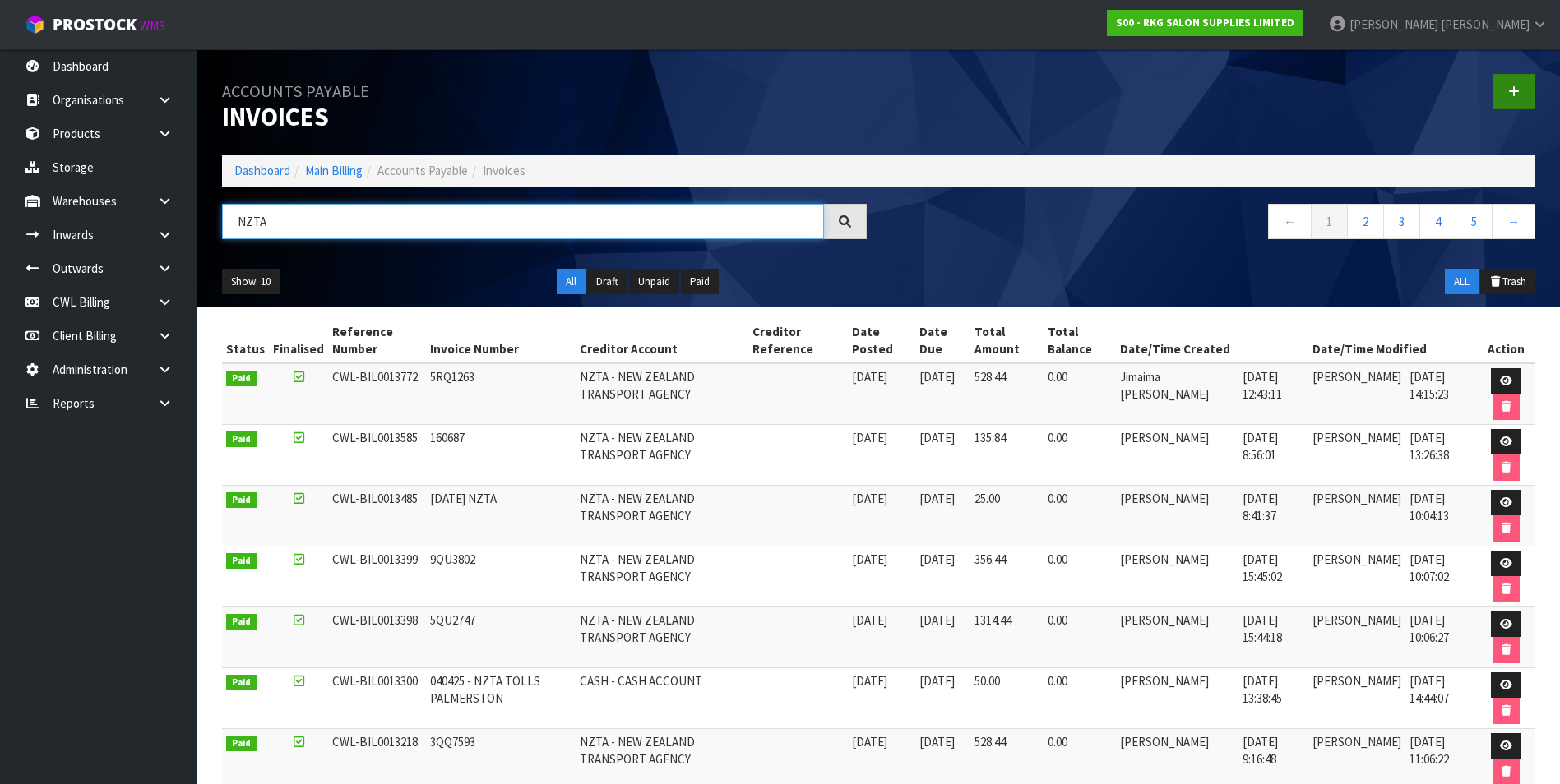
type input "NZTA"
click at [1517, 83] on link at bounding box center [1514, 92] width 42 height 36
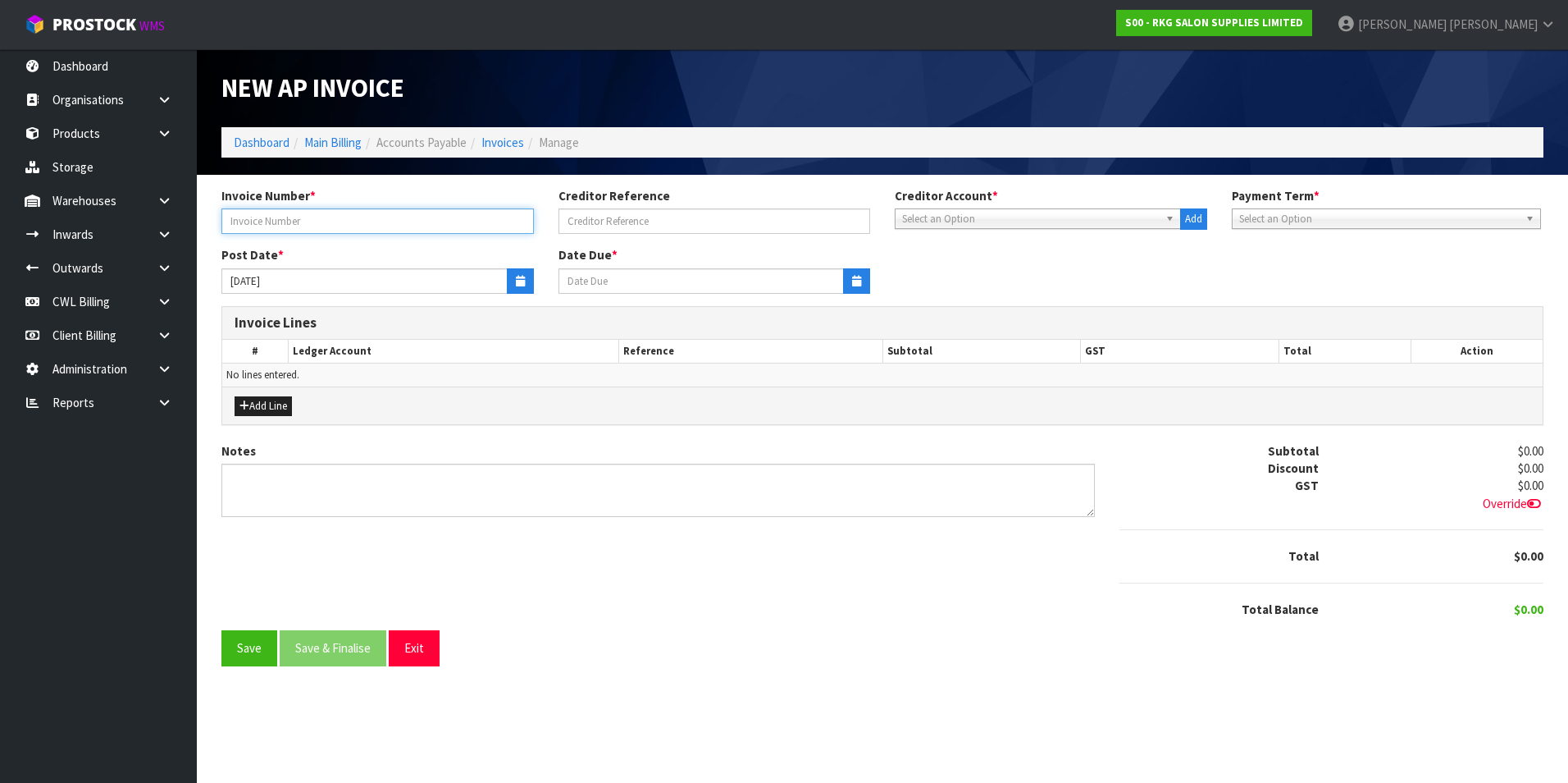
click at [387, 212] on input "text" at bounding box center [377, 221] width 312 height 26
type input "9SA6560"
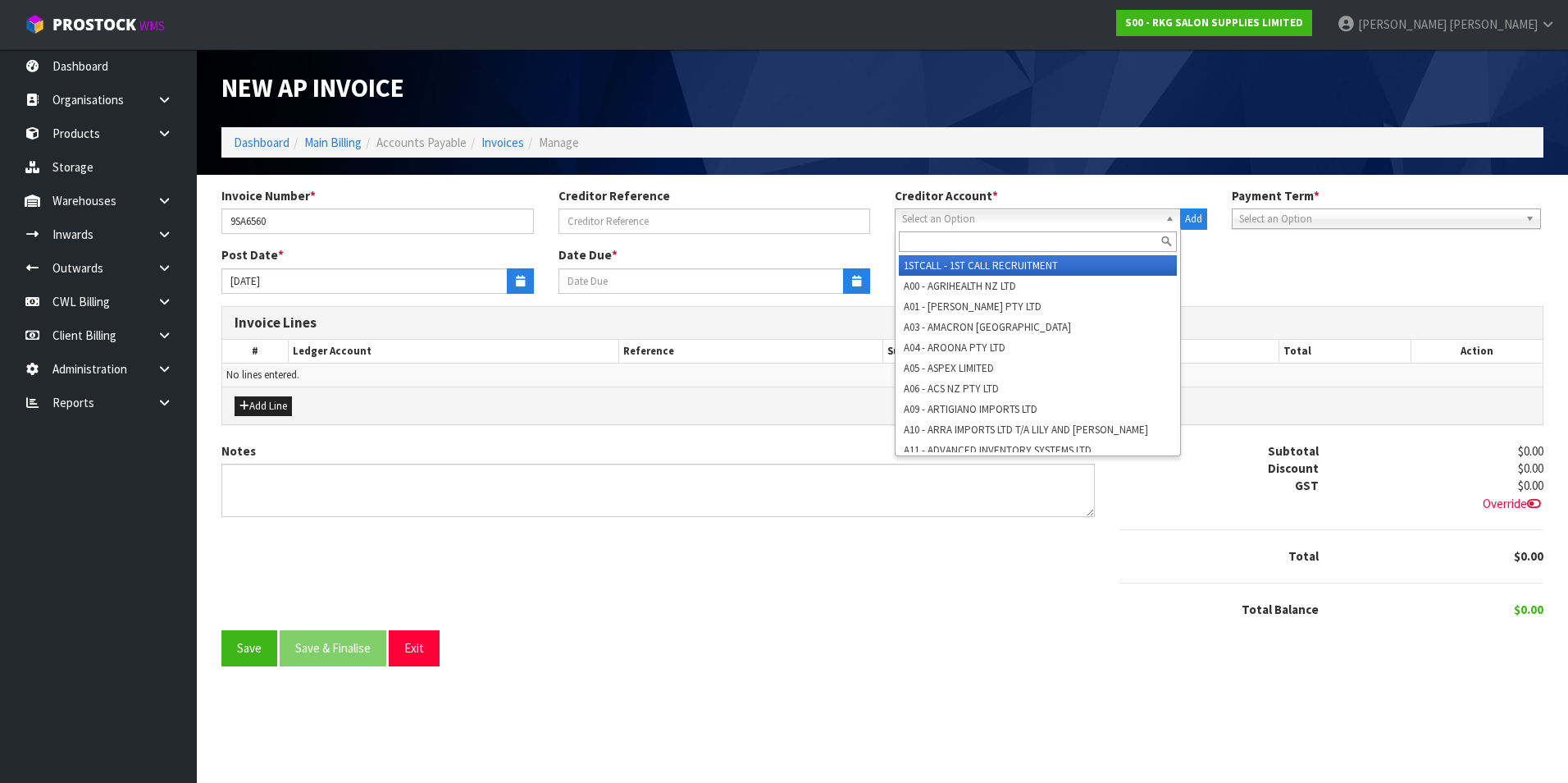
click at [982, 225] on span "Select an Option" at bounding box center [1031, 219] width 257 height 20
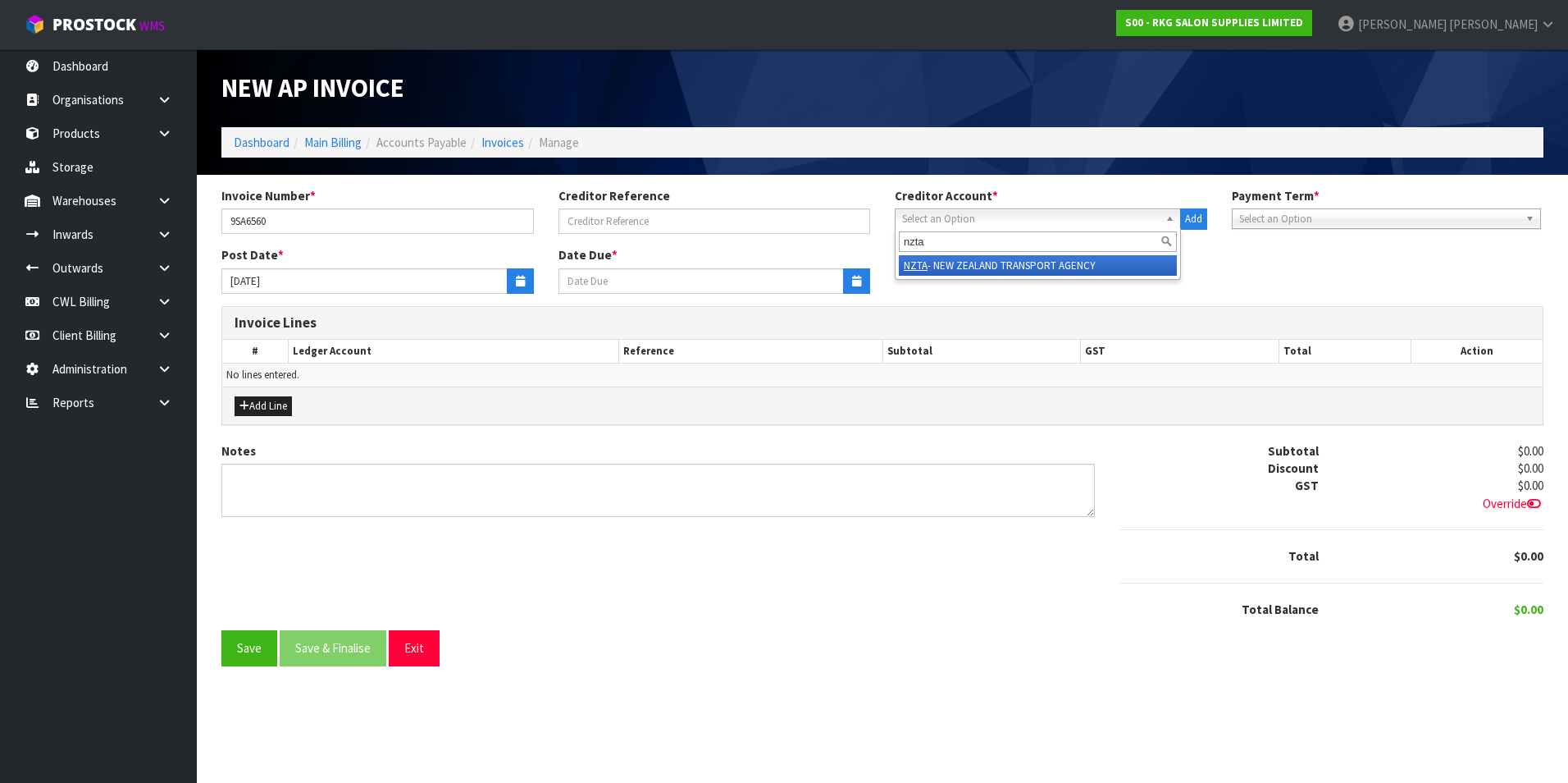
type input "nzta"
click at [1002, 263] on li "NZTA - NEW ZEALAND TRANSPORT AGENCY" at bounding box center [1038, 265] width 278 height 21
type input "[DATE]"
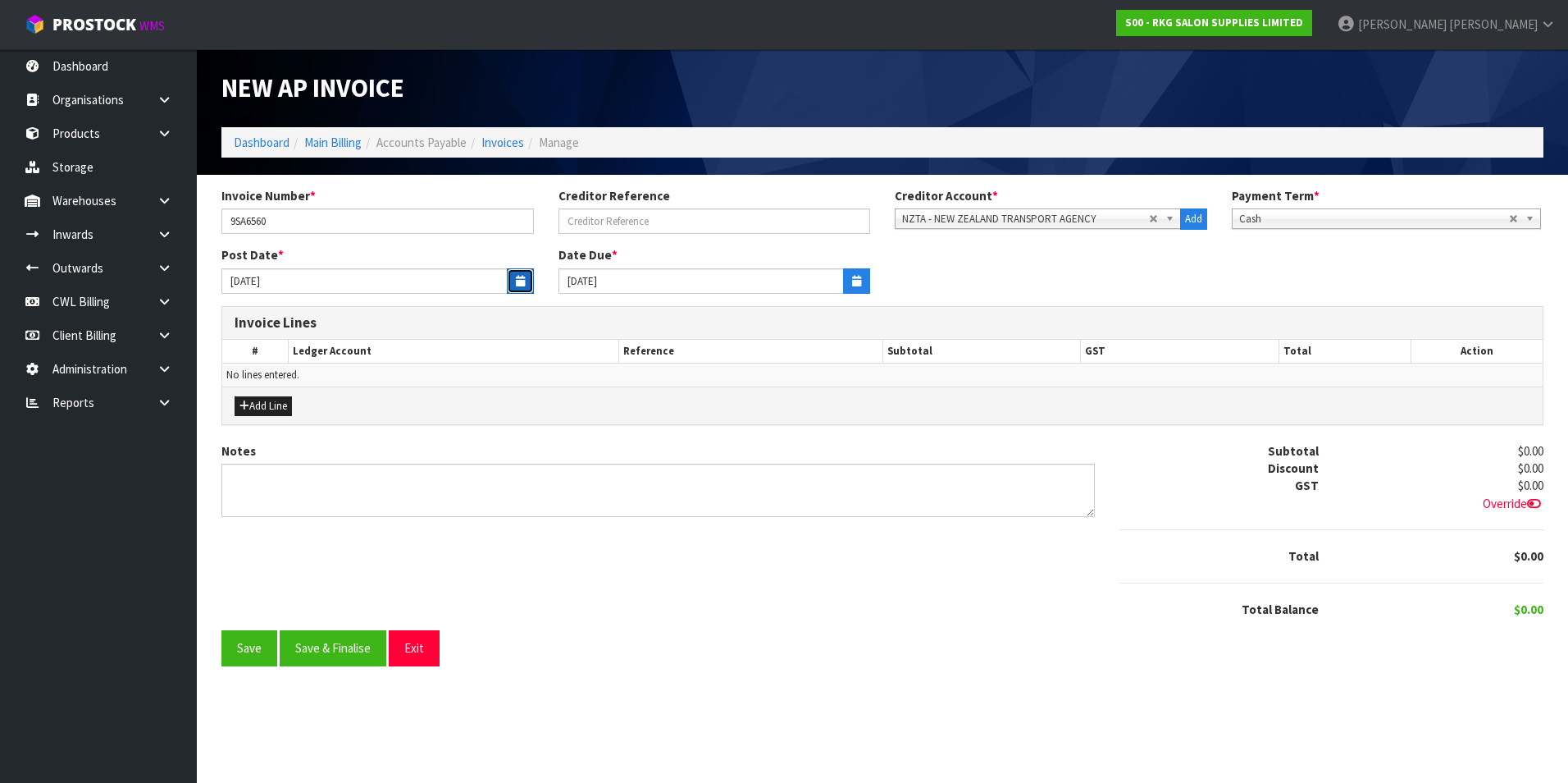
click at [522, 281] on icon "button" at bounding box center [520, 281] width 9 height 11
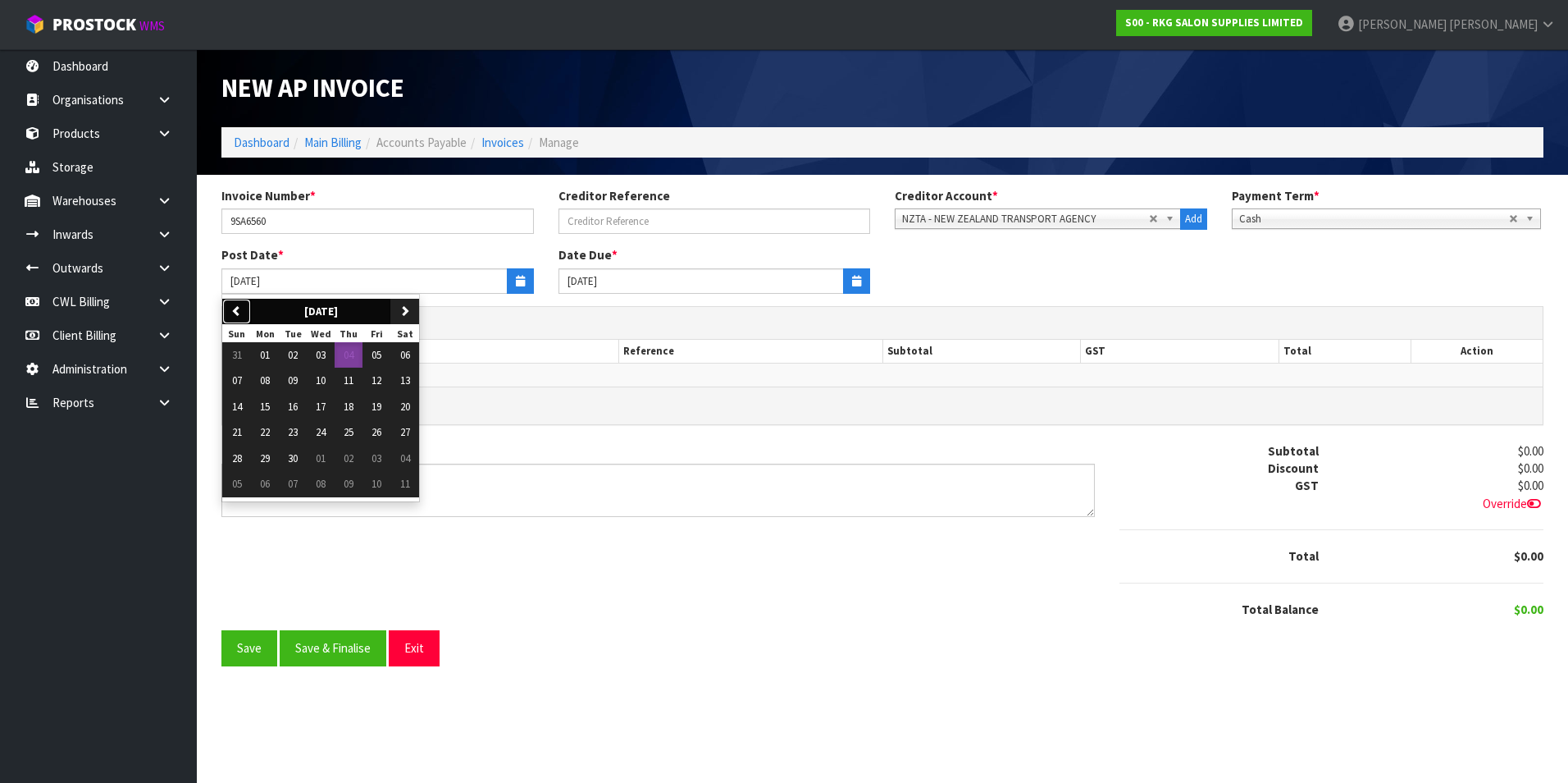
drag, startPoint x: 246, startPoint y: 311, endPoint x: 260, endPoint y: 323, distance: 18.4
click at [247, 311] on button "previous" at bounding box center [237, 312] width 29 height 27
click at [350, 409] on span "14" at bounding box center [349, 406] width 10 height 14
type input "[DATE]"
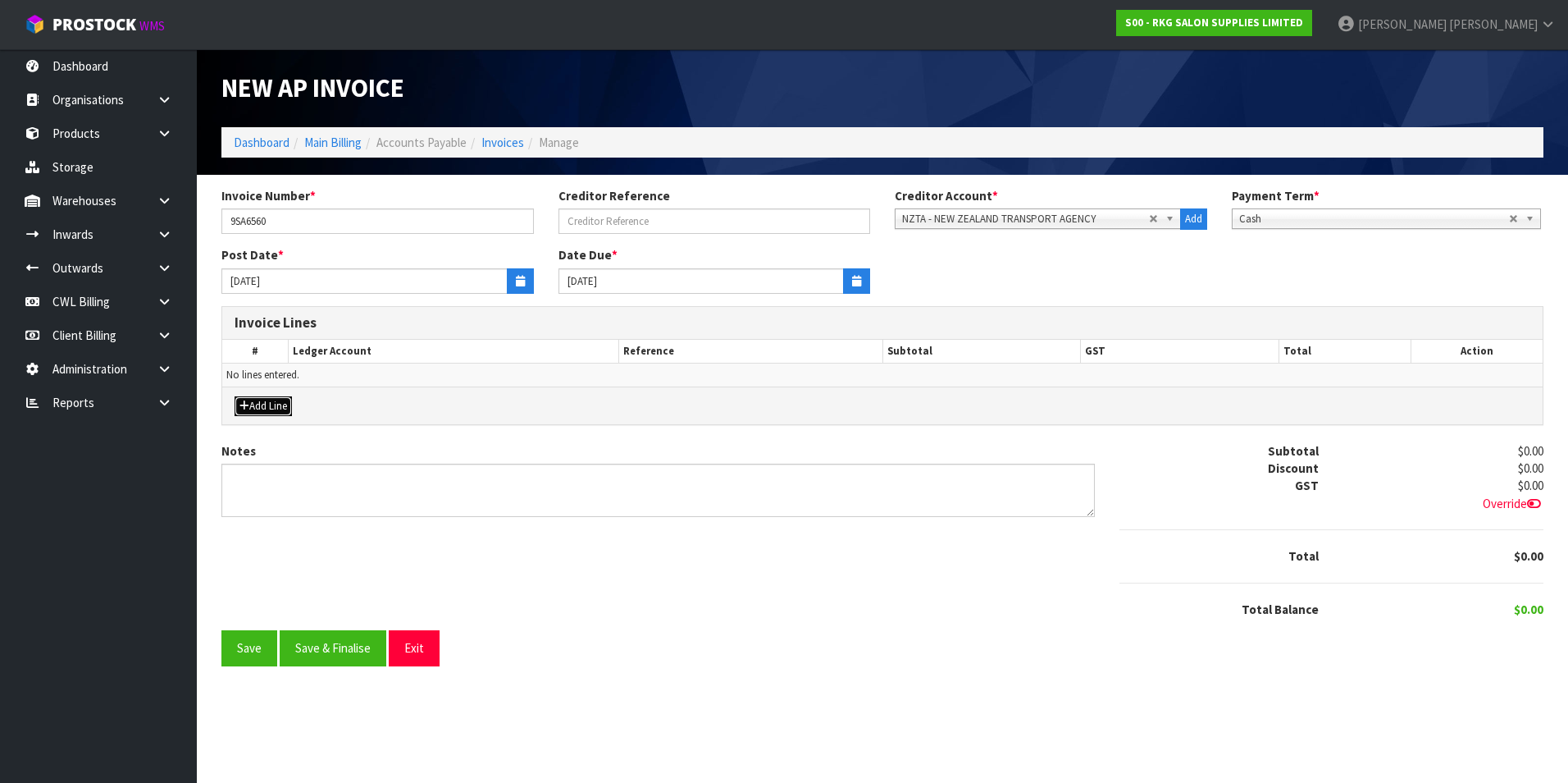
click at [286, 409] on button "Add Line" at bounding box center [263, 406] width 57 height 20
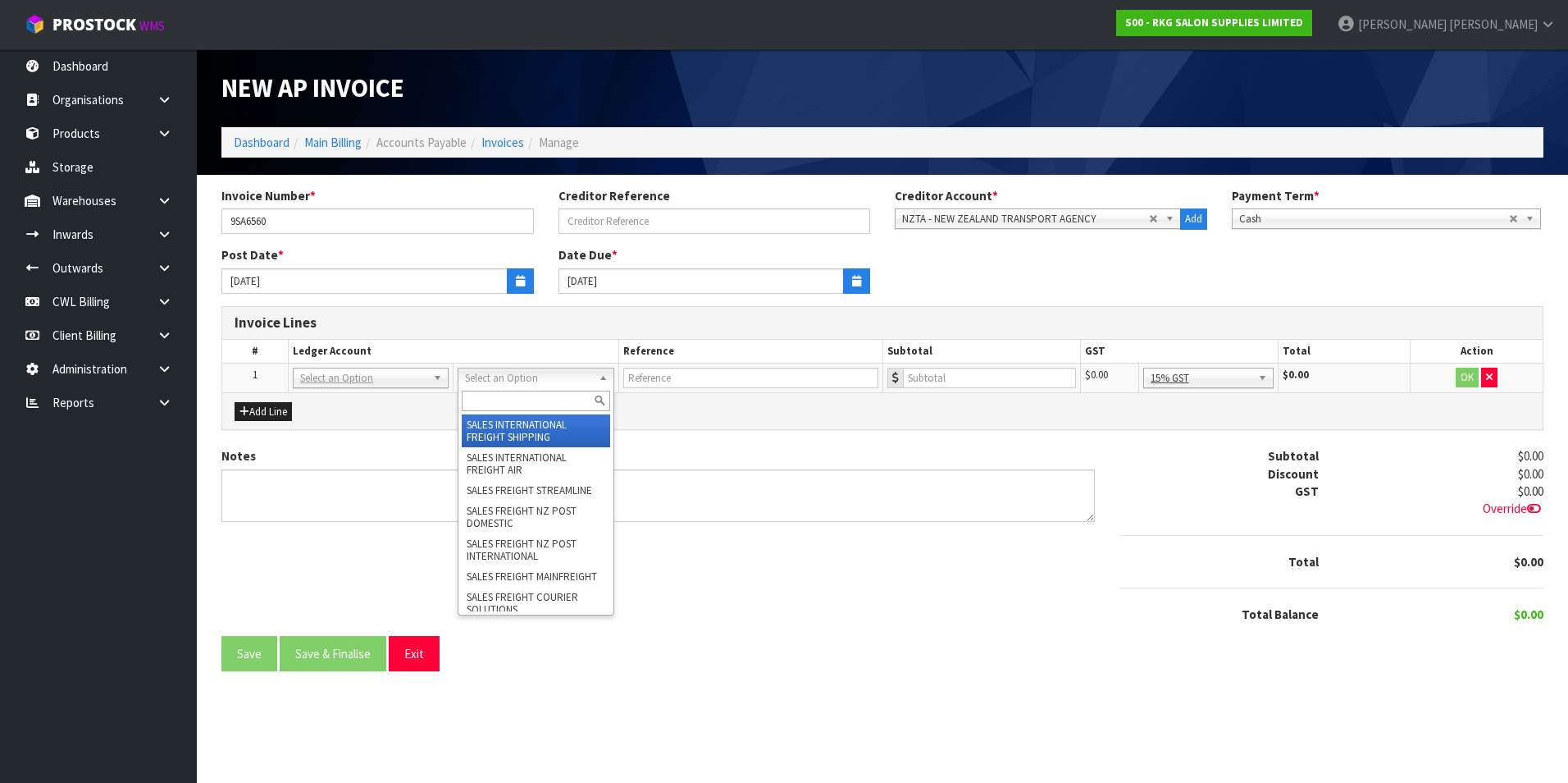
click at [491, 396] on input "text" at bounding box center [536, 400] width 148 height 21
type input "phk"
drag, startPoint x: 528, startPoint y: 432, endPoint x: 669, endPoint y: 406, distance: 143.4
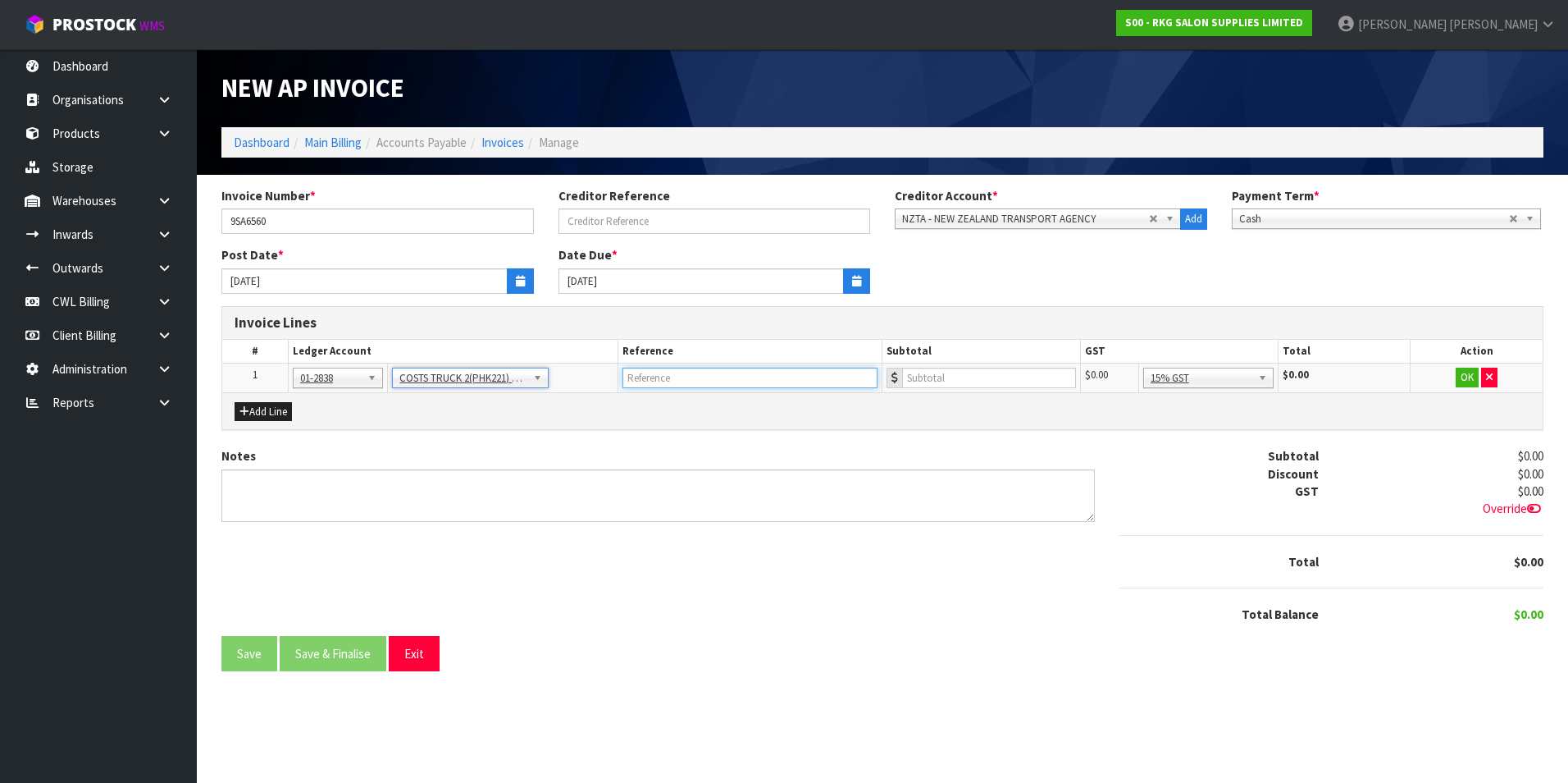
click at [686, 383] on input "text" at bounding box center [750, 378] width 255 height 21
type input "NZTA - RUC'S"
type input "765.60"
click at [1469, 371] on button "OK" at bounding box center [1466, 378] width 23 height 20
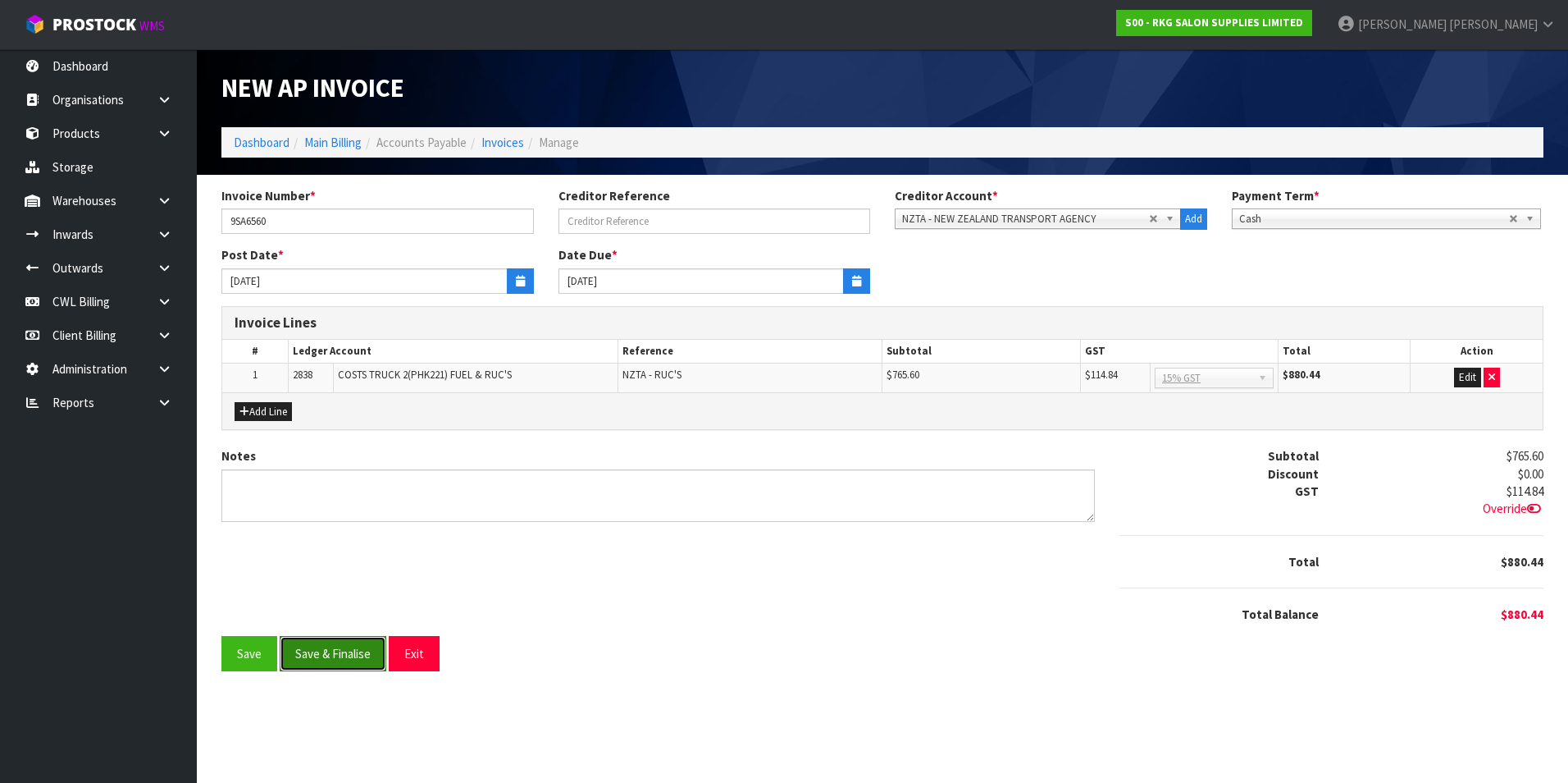
click at [375, 662] on button "Save & Finalise" at bounding box center [333, 654] width 106 height 36
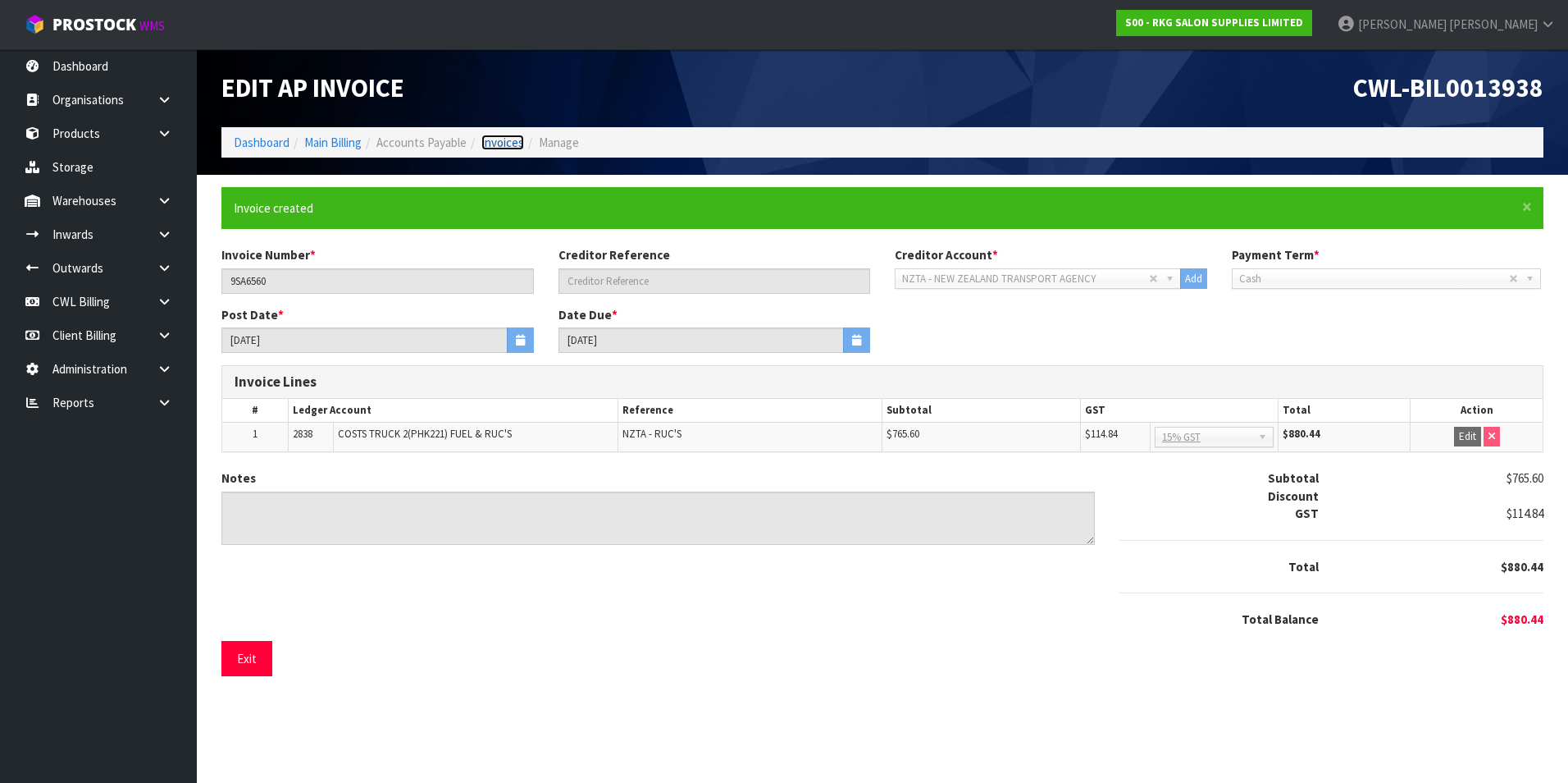
click at [506, 138] on link "Invoices" at bounding box center [503, 143] width 42 height 16
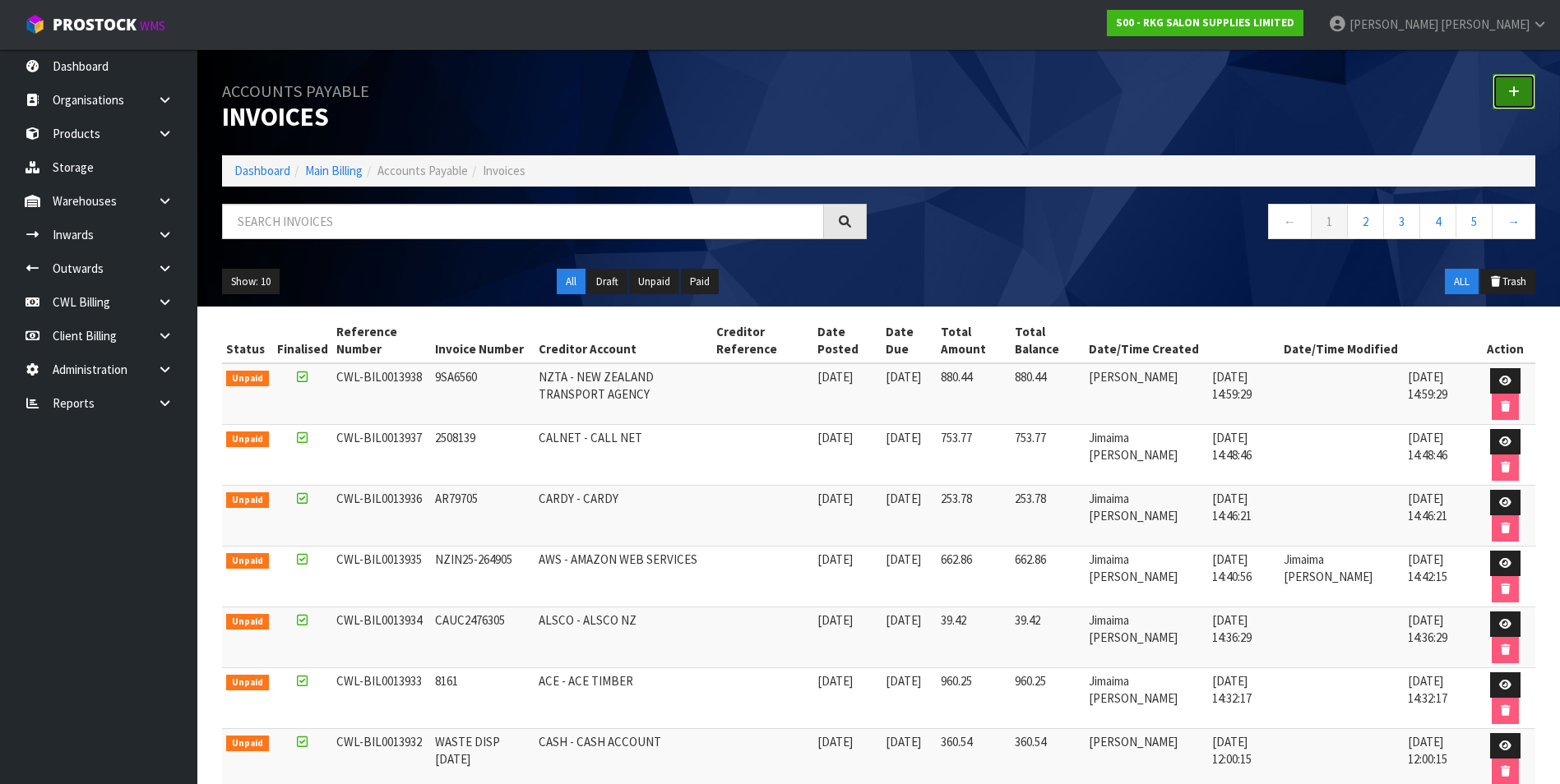
click at [1494, 91] on link at bounding box center [1514, 92] width 42 height 36
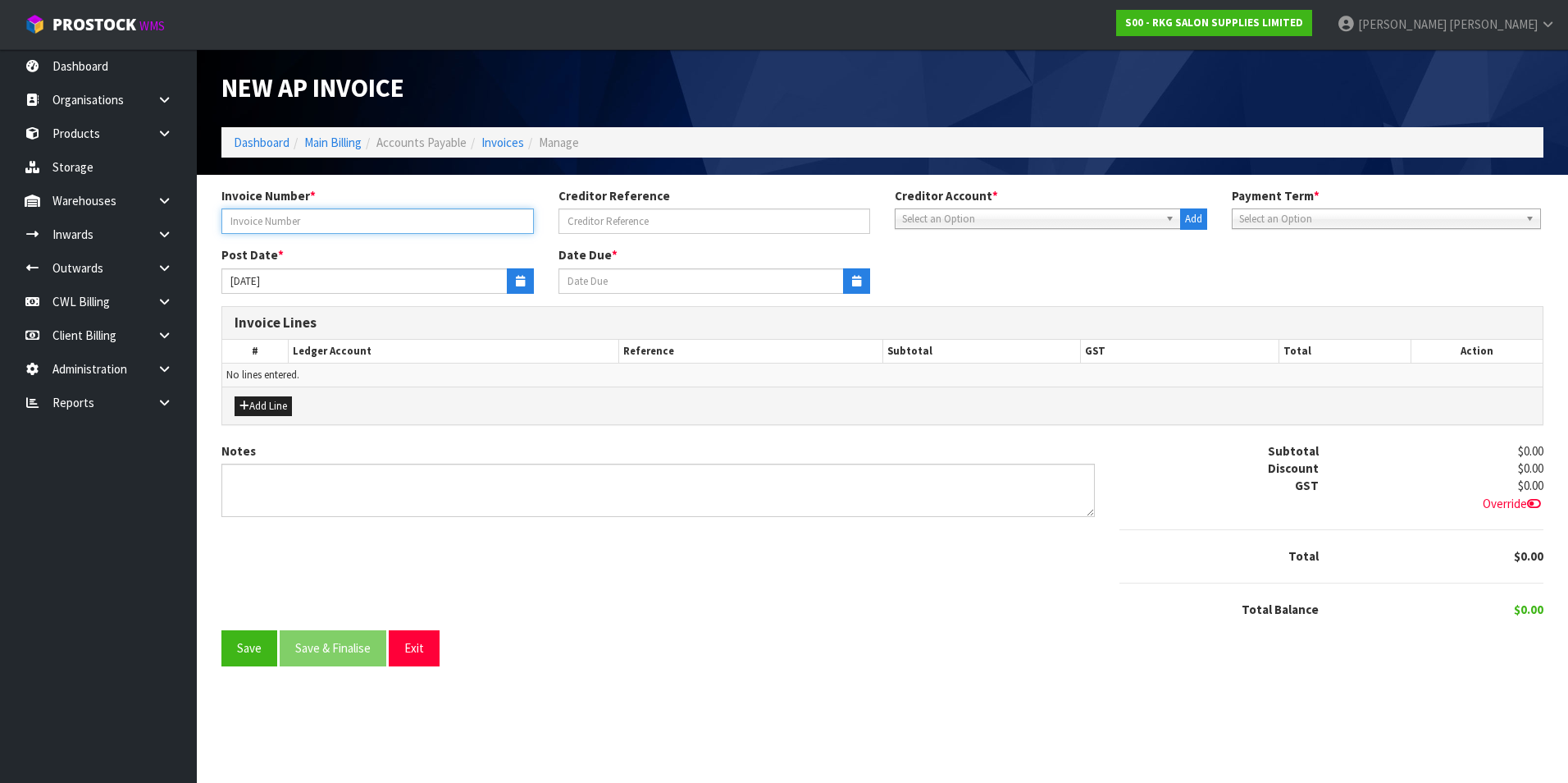
click at [376, 220] on input "text" at bounding box center [377, 221] width 312 height 26
type input "1001178"
click at [1003, 221] on span "Select an Option" at bounding box center [1031, 219] width 257 height 20
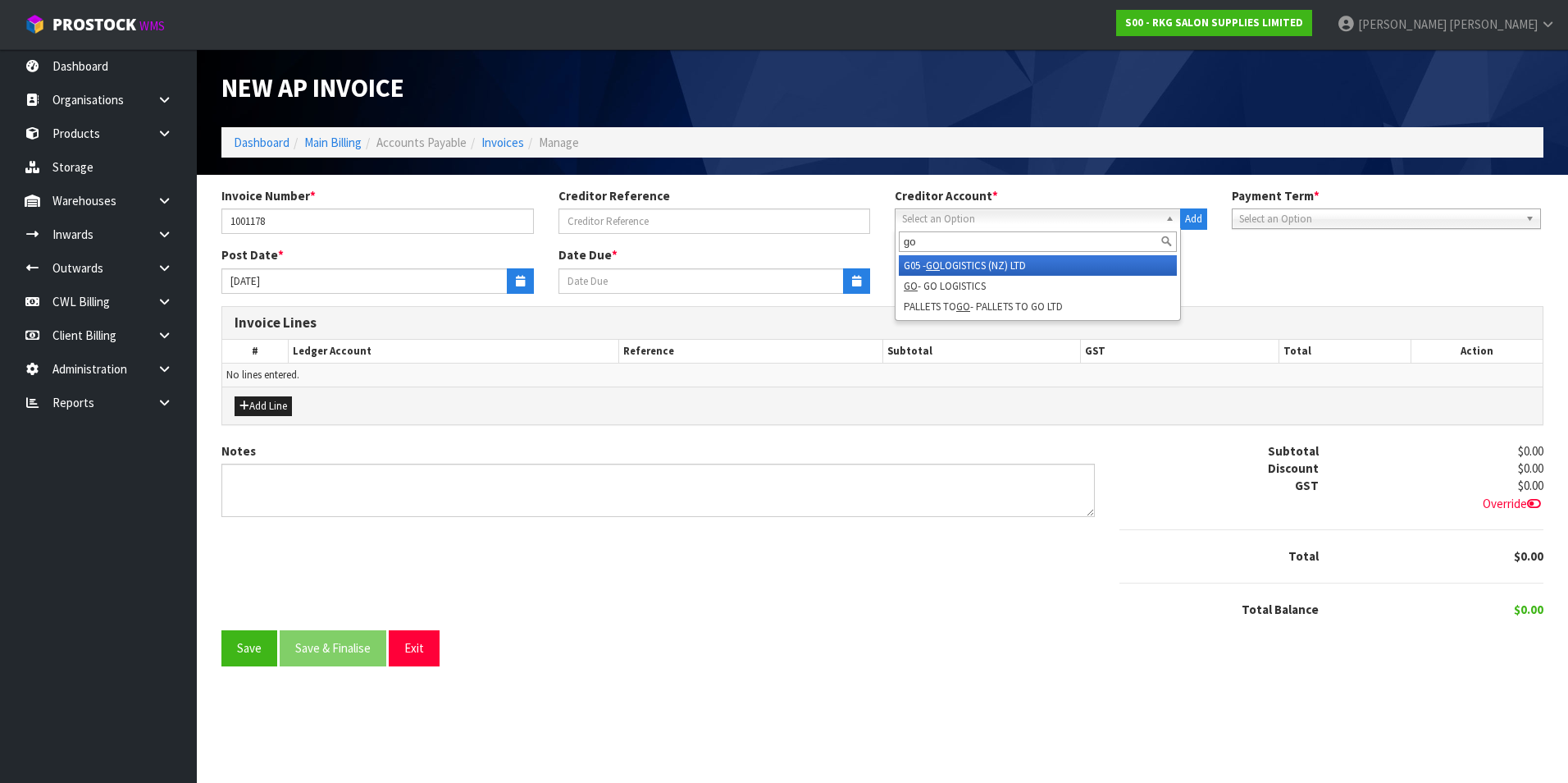
type input "go"
click at [1005, 269] on li "G05 - GO LOGISTICS (NZ) LTD" at bounding box center [1038, 265] width 278 height 21
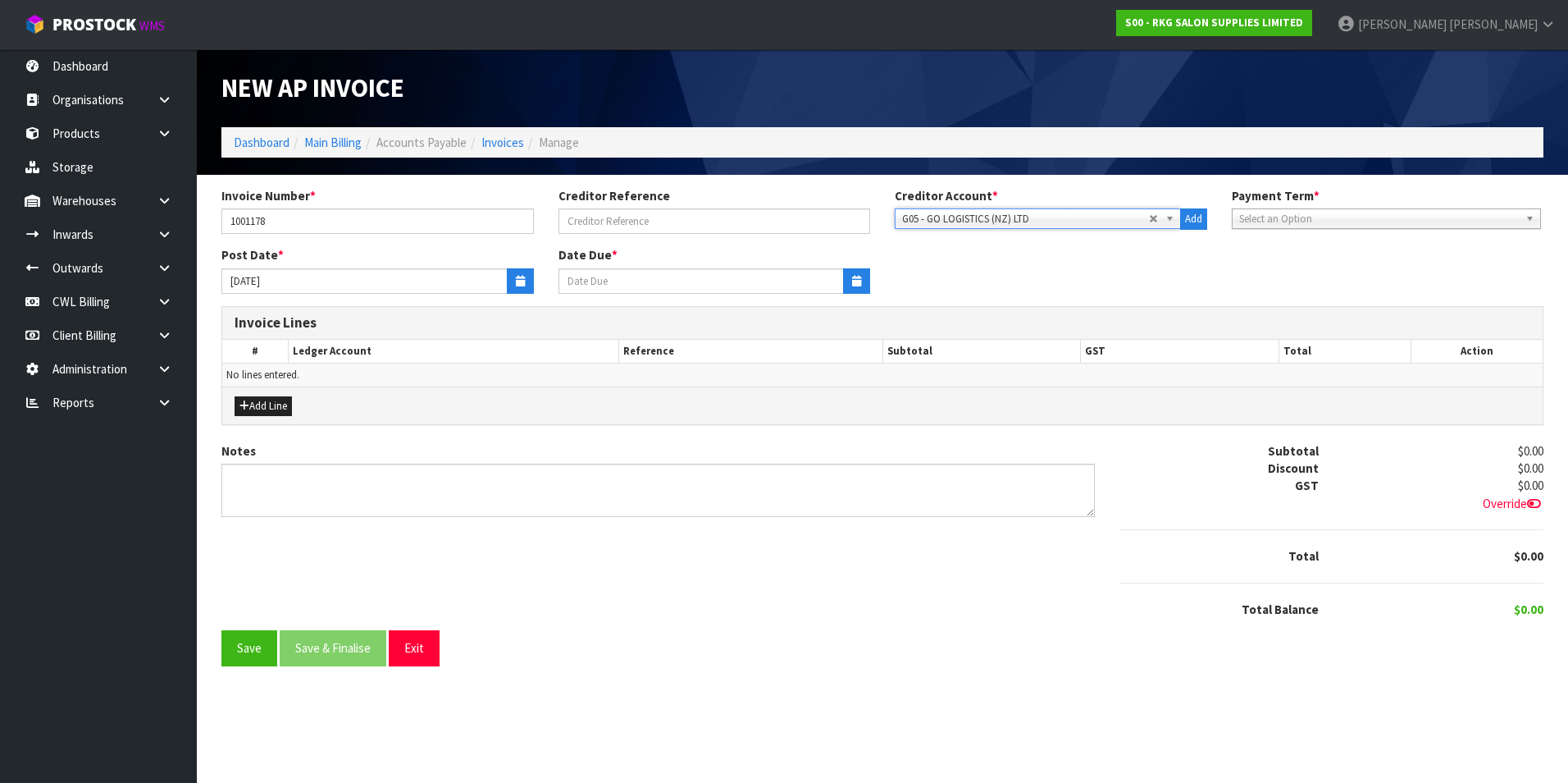
type input "[DATE]"
drag, startPoint x: 520, startPoint y: 282, endPoint x: 444, endPoint y: 288, distance: 76.2
click at [516, 280] on icon "button" at bounding box center [520, 281] width 9 height 11
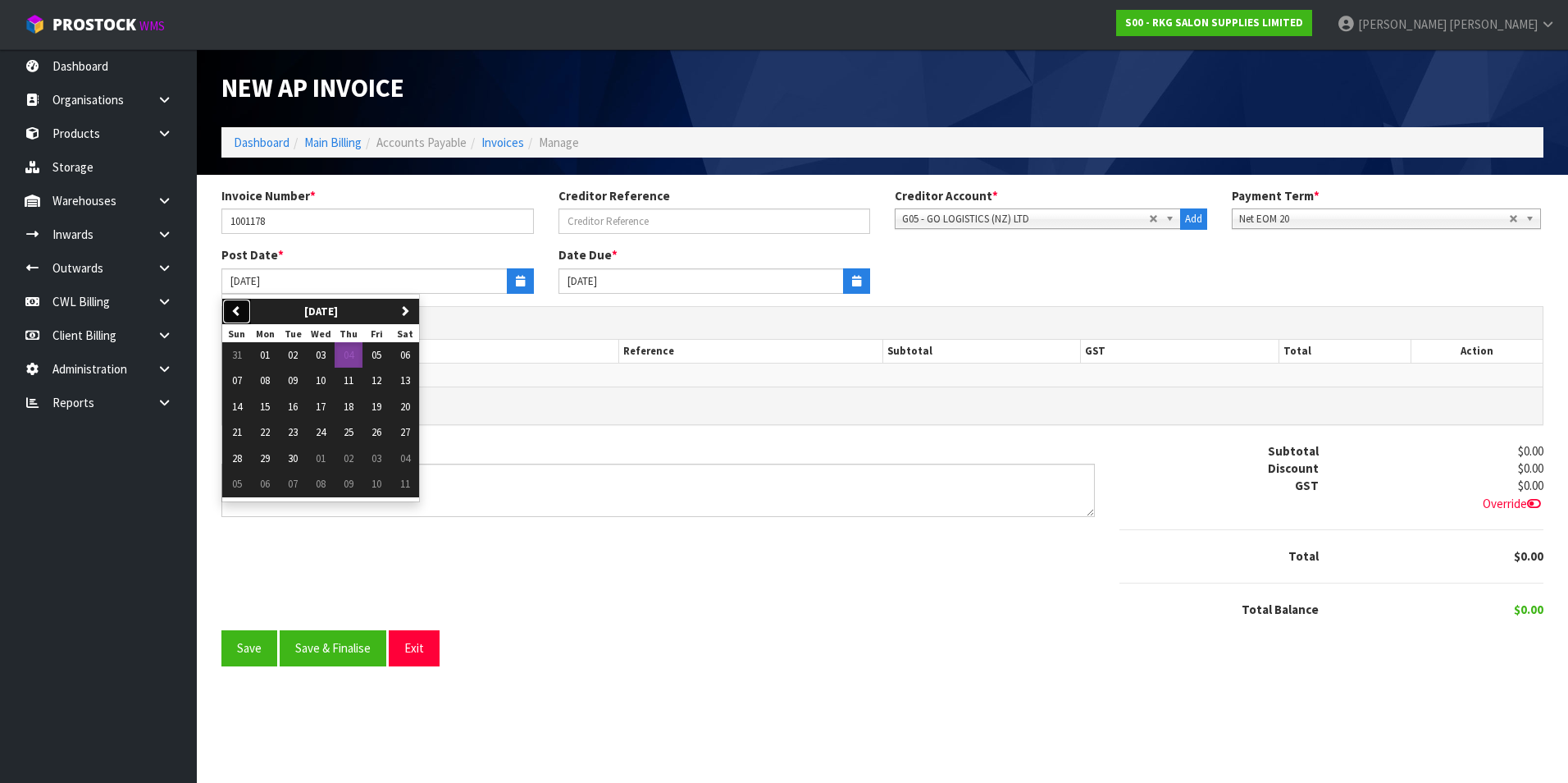
click at [245, 304] on button "previous" at bounding box center [237, 312] width 29 height 27
click at [242, 484] on button "31" at bounding box center [237, 484] width 29 height 27
type input "[DATE]"
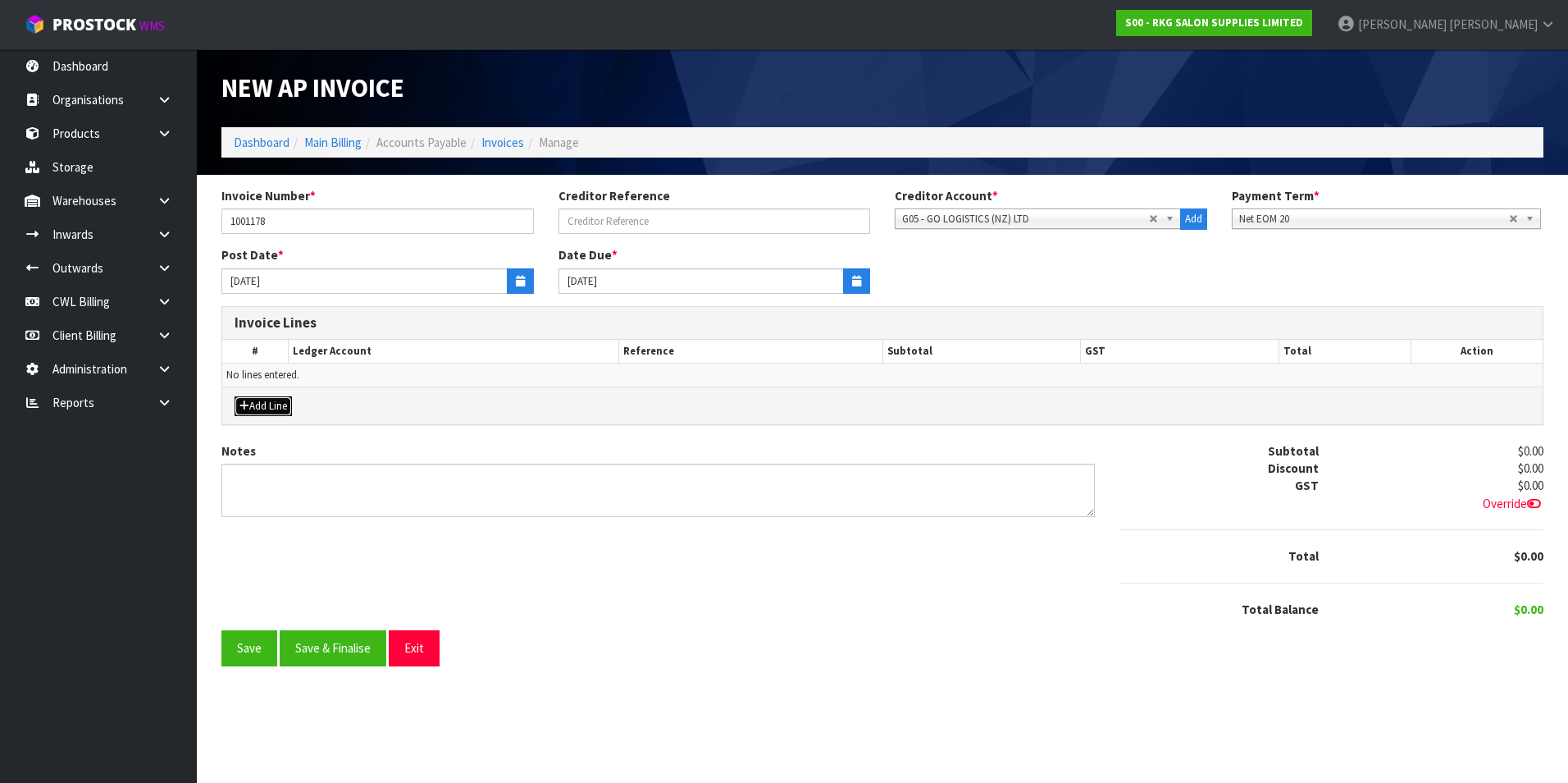
click at [283, 404] on button "Add Line" at bounding box center [263, 406] width 57 height 20
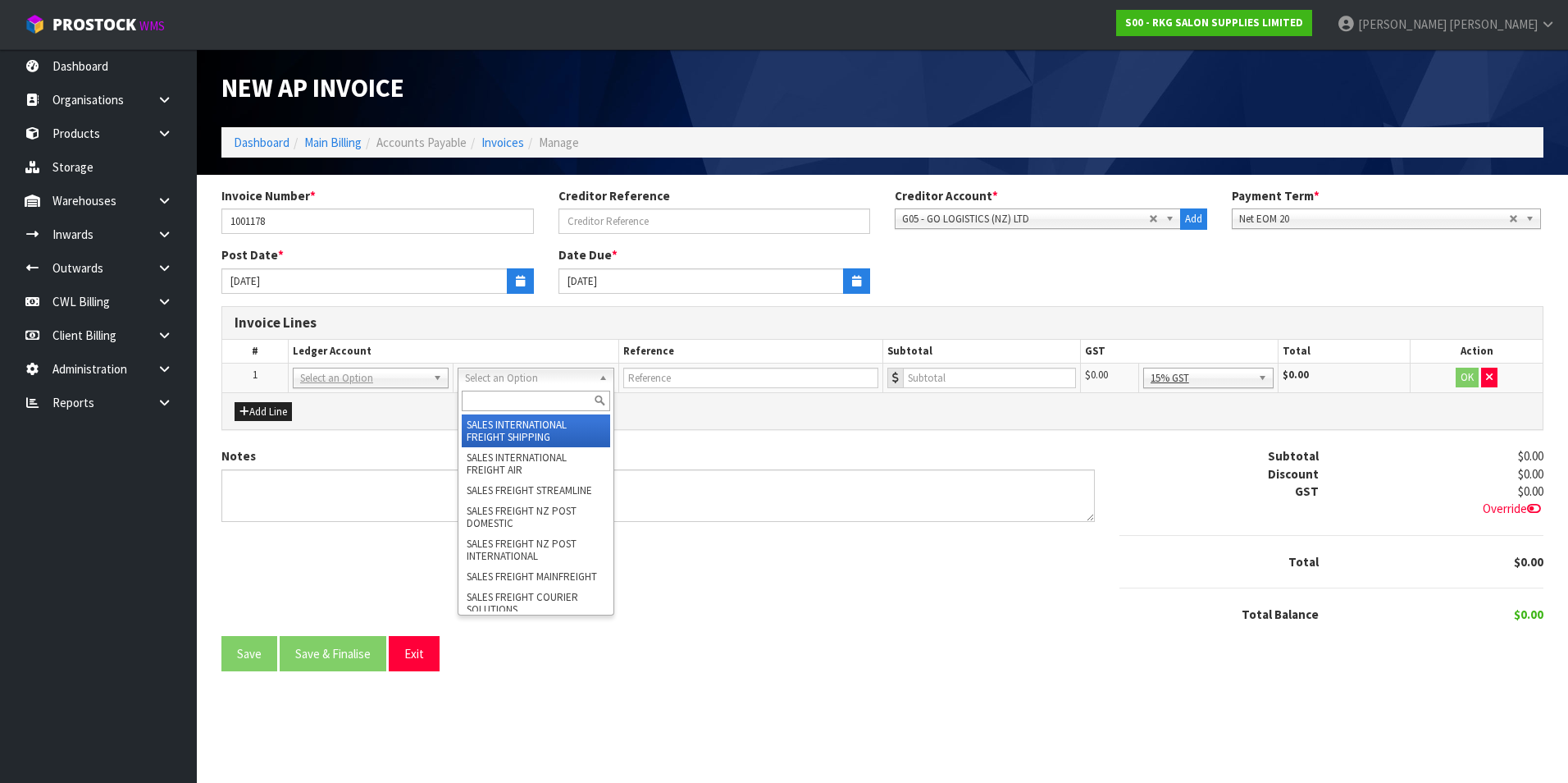
click at [507, 397] on input "text" at bounding box center [536, 400] width 148 height 21
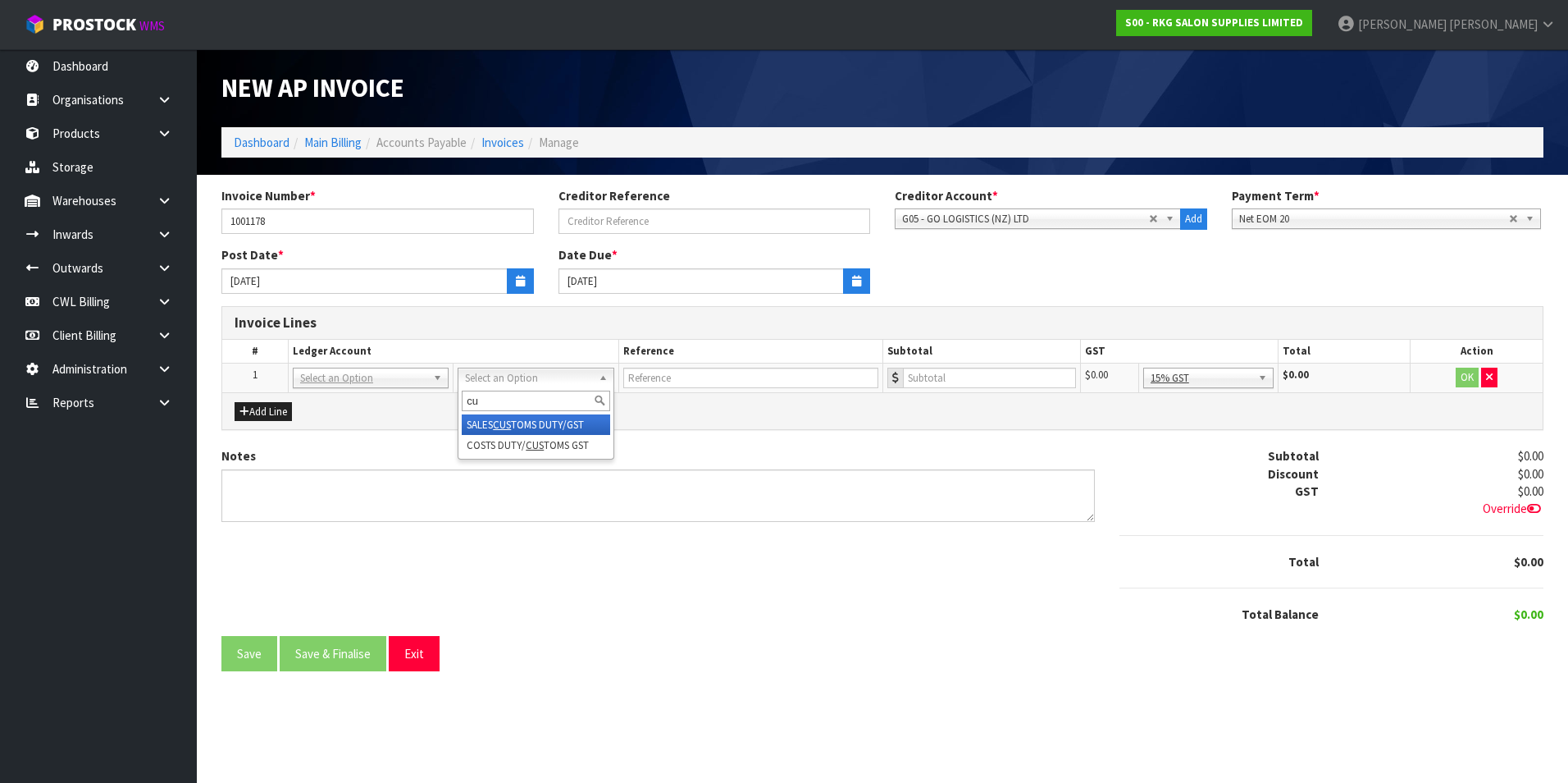
type input "c"
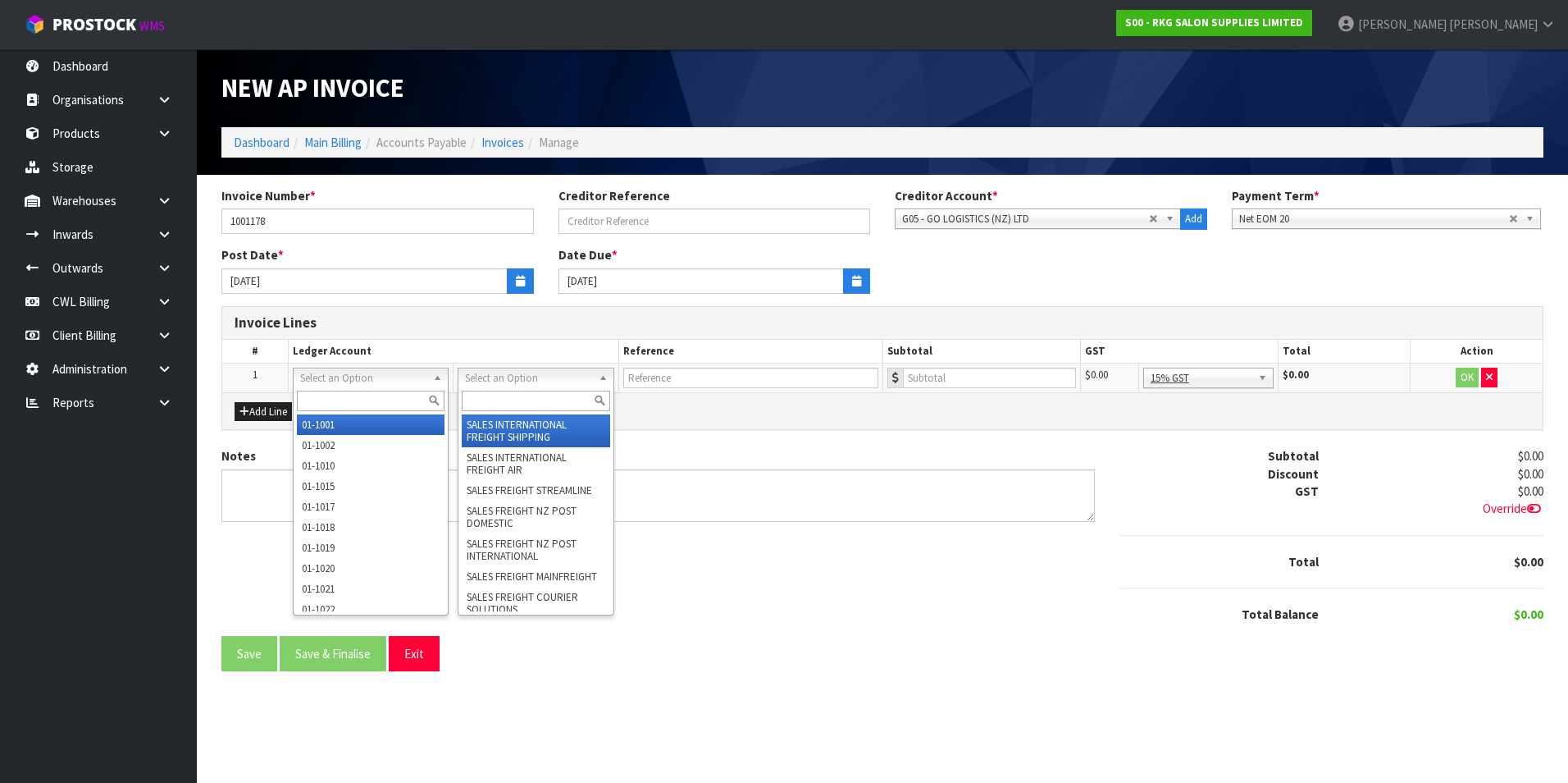
click at [335, 404] on input "text" at bounding box center [371, 400] width 148 height 21
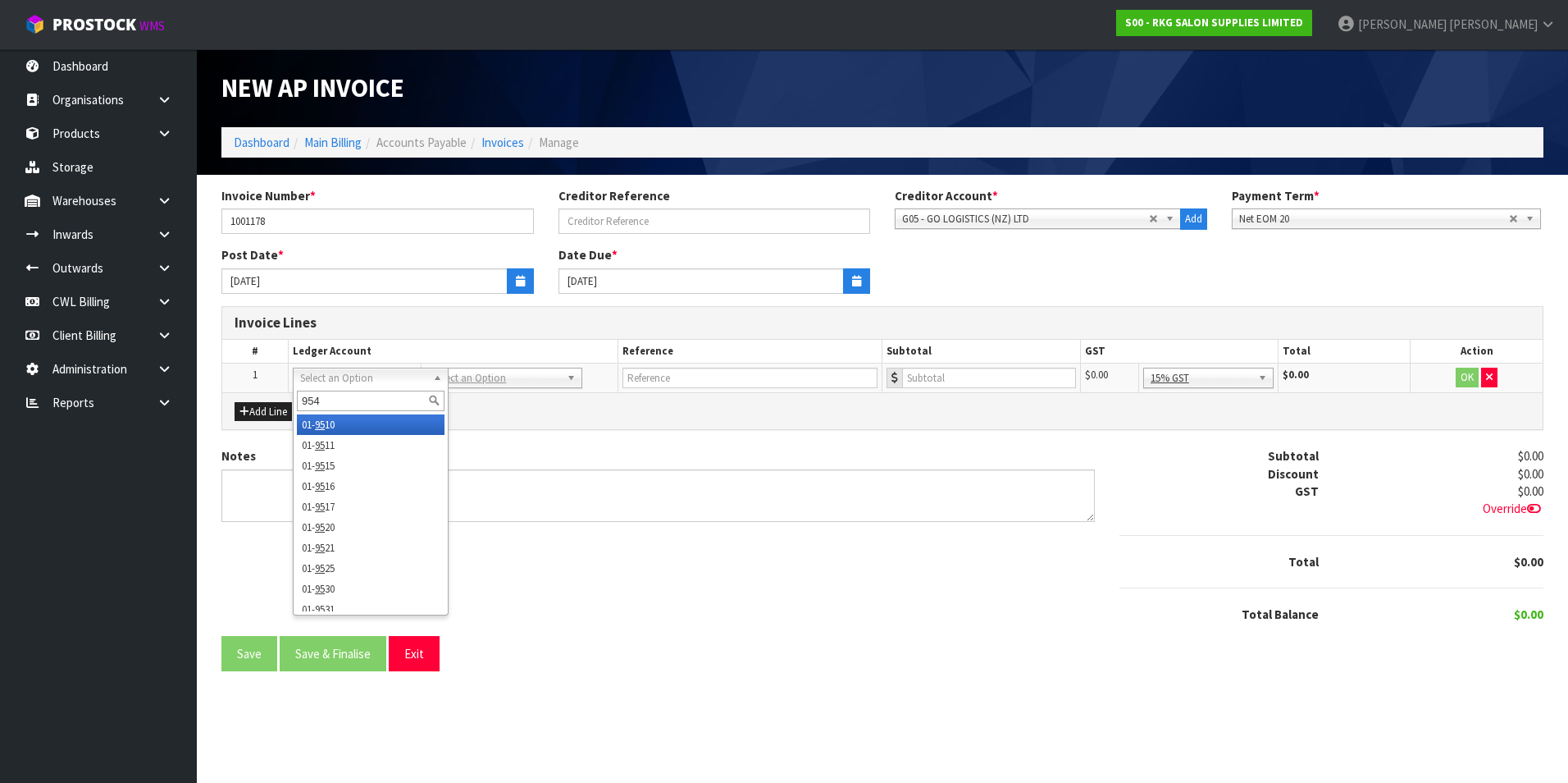
type input "9540"
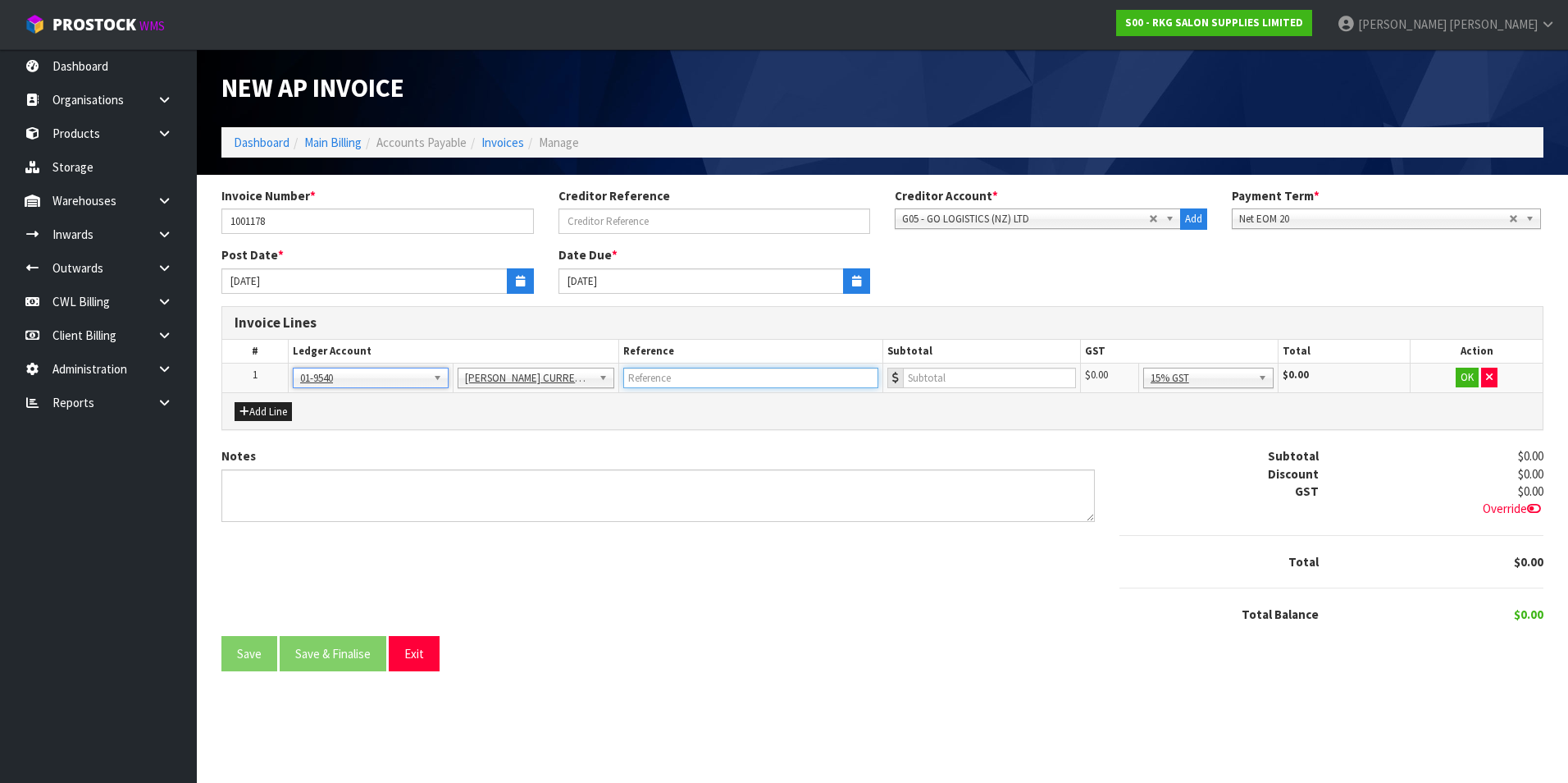
click at [668, 383] on input "text" at bounding box center [751, 378] width 255 height 21
type input "GO - CUSTOMS GST/DUTY WINE"
type input "103.97"
drag, startPoint x: 1270, startPoint y: 379, endPoint x: 1259, endPoint y: 409, distance: 32.0
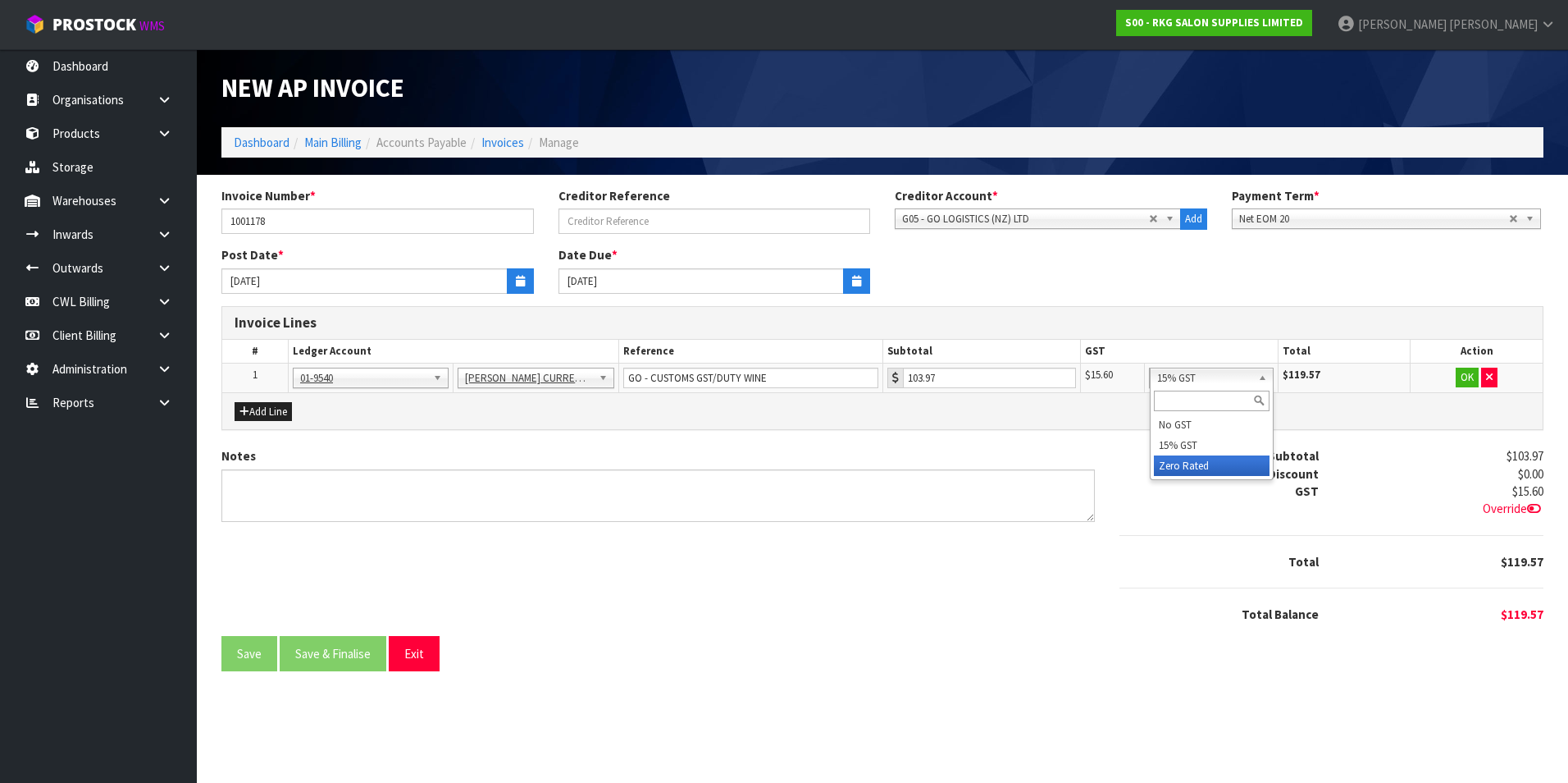
drag, startPoint x: 1253, startPoint y: 471, endPoint x: 1310, endPoint y: 448, distance: 61.5
click at [1469, 375] on button "OK" at bounding box center [1466, 378] width 23 height 20
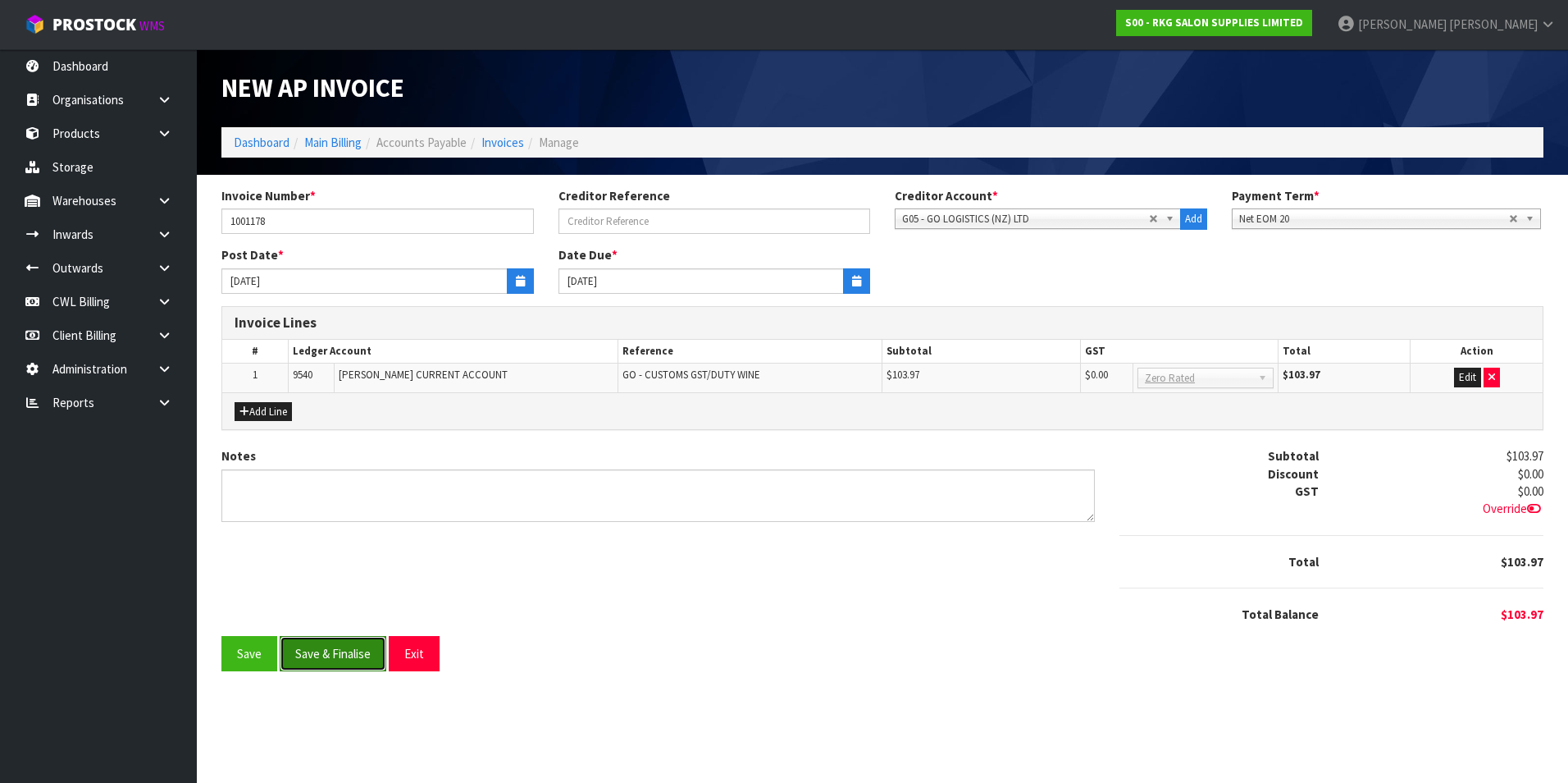
click at [342, 657] on button "Save & Finalise" at bounding box center [333, 654] width 106 height 36
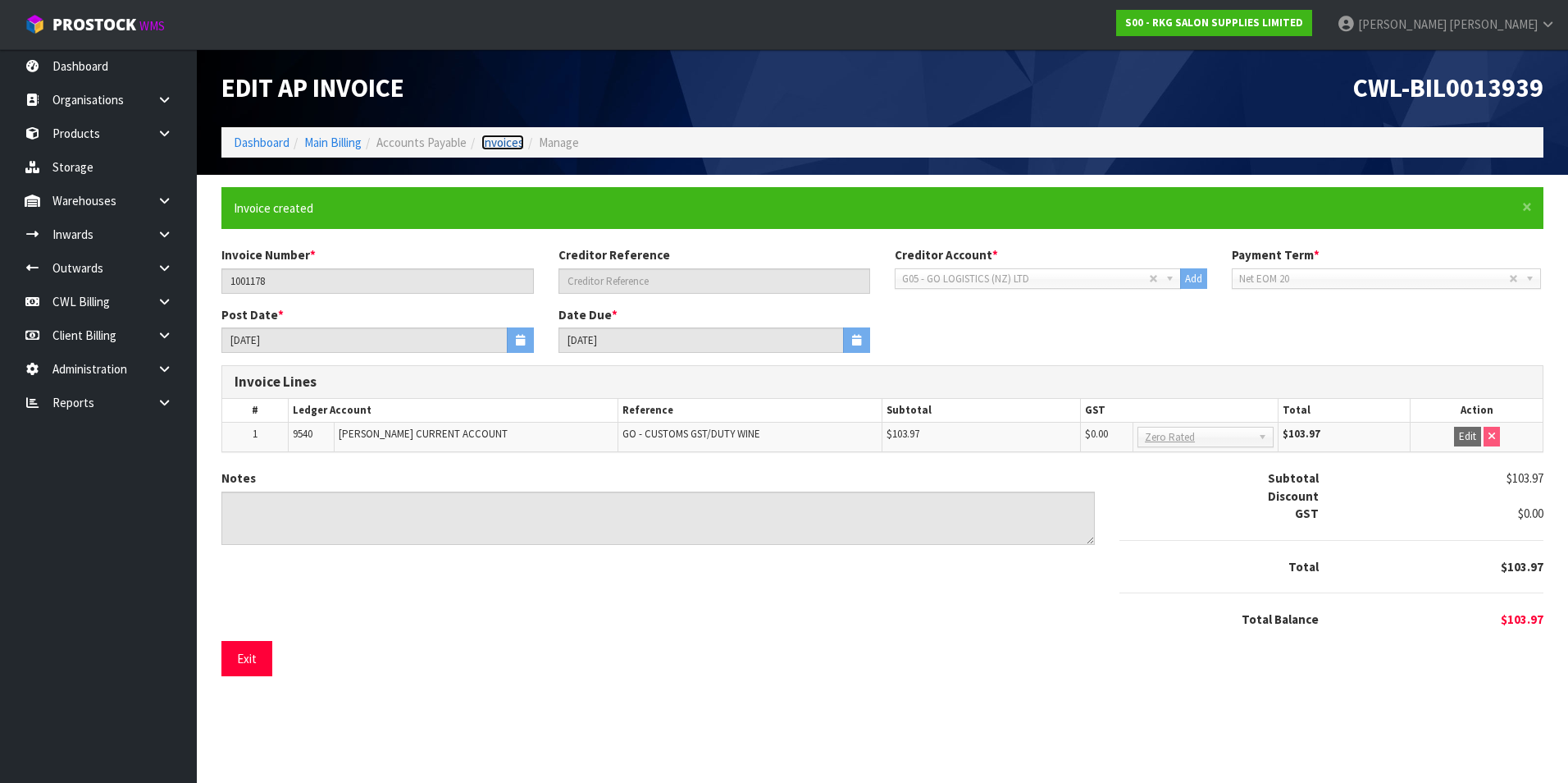
click at [515, 144] on link "Invoices" at bounding box center [503, 143] width 42 height 16
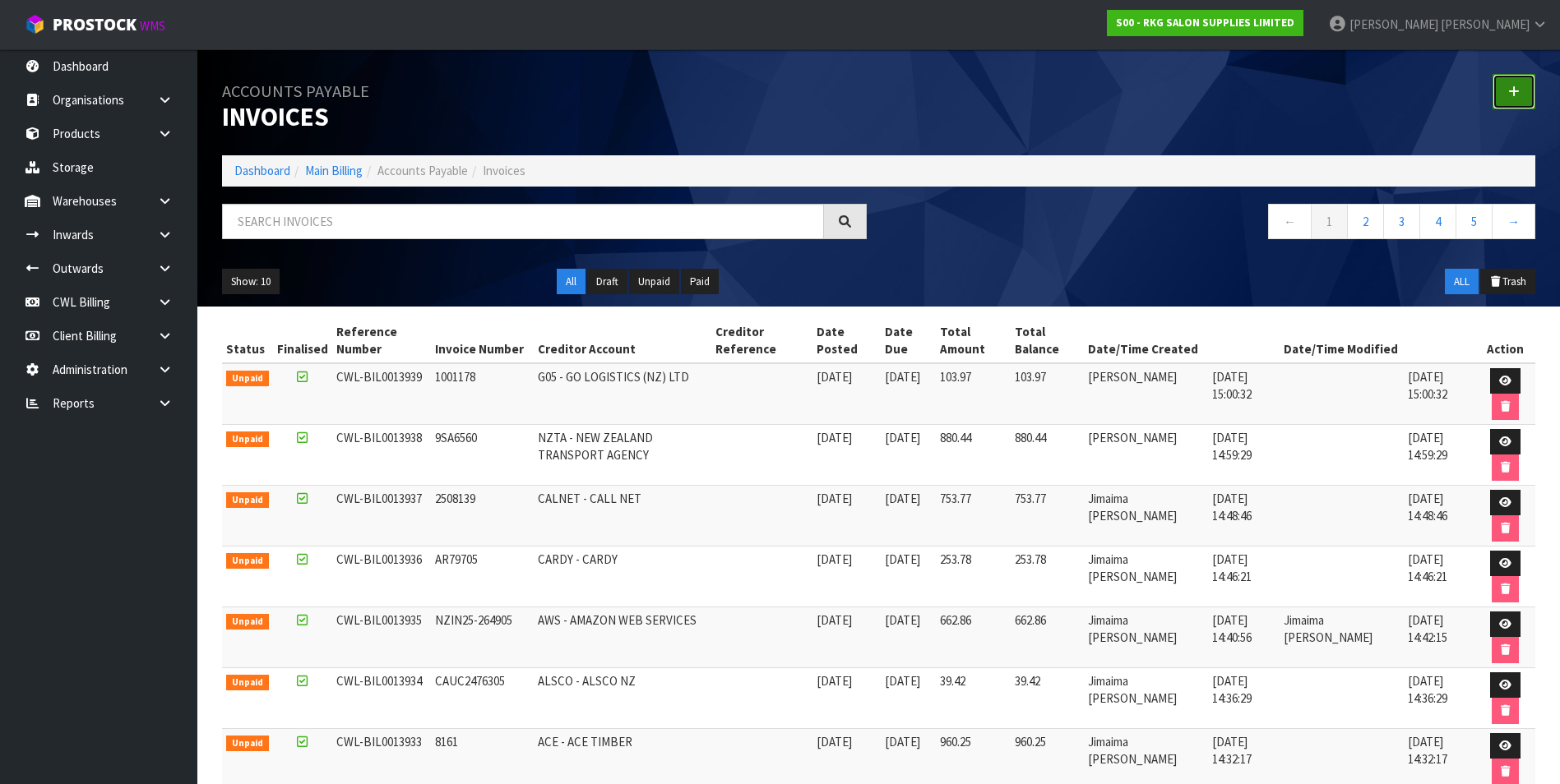
click at [1510, 97] on icon at bounding box center [1515, 92] width 12 height 12
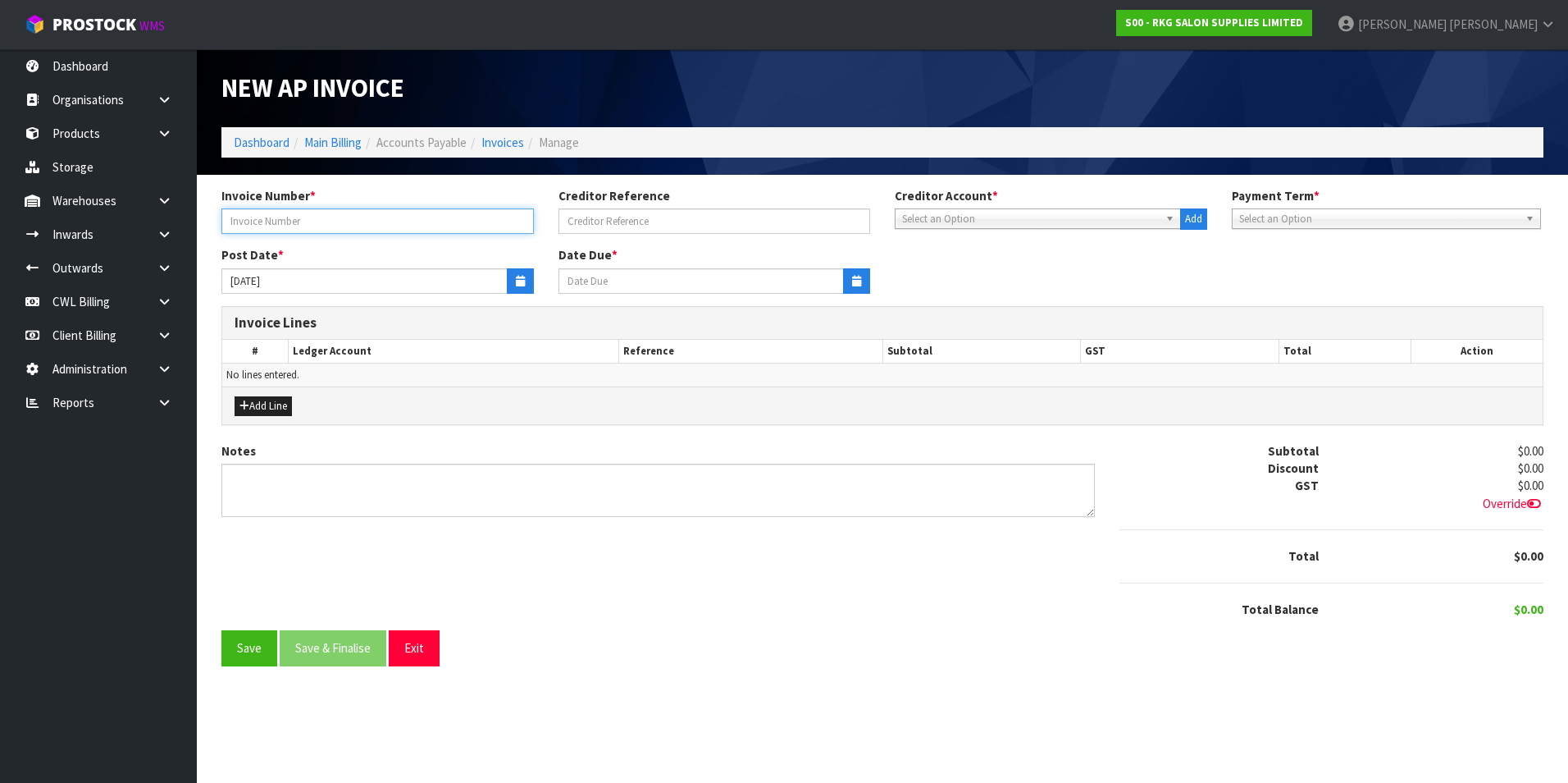
click at [375, 223] on input "text" at bounding box center [377, 221] width 312 height 26
type input "[DATE] - UBER"
click at [992, 213] on span "Select an Option" at bounding box center [1031, 219] width 257 height 20
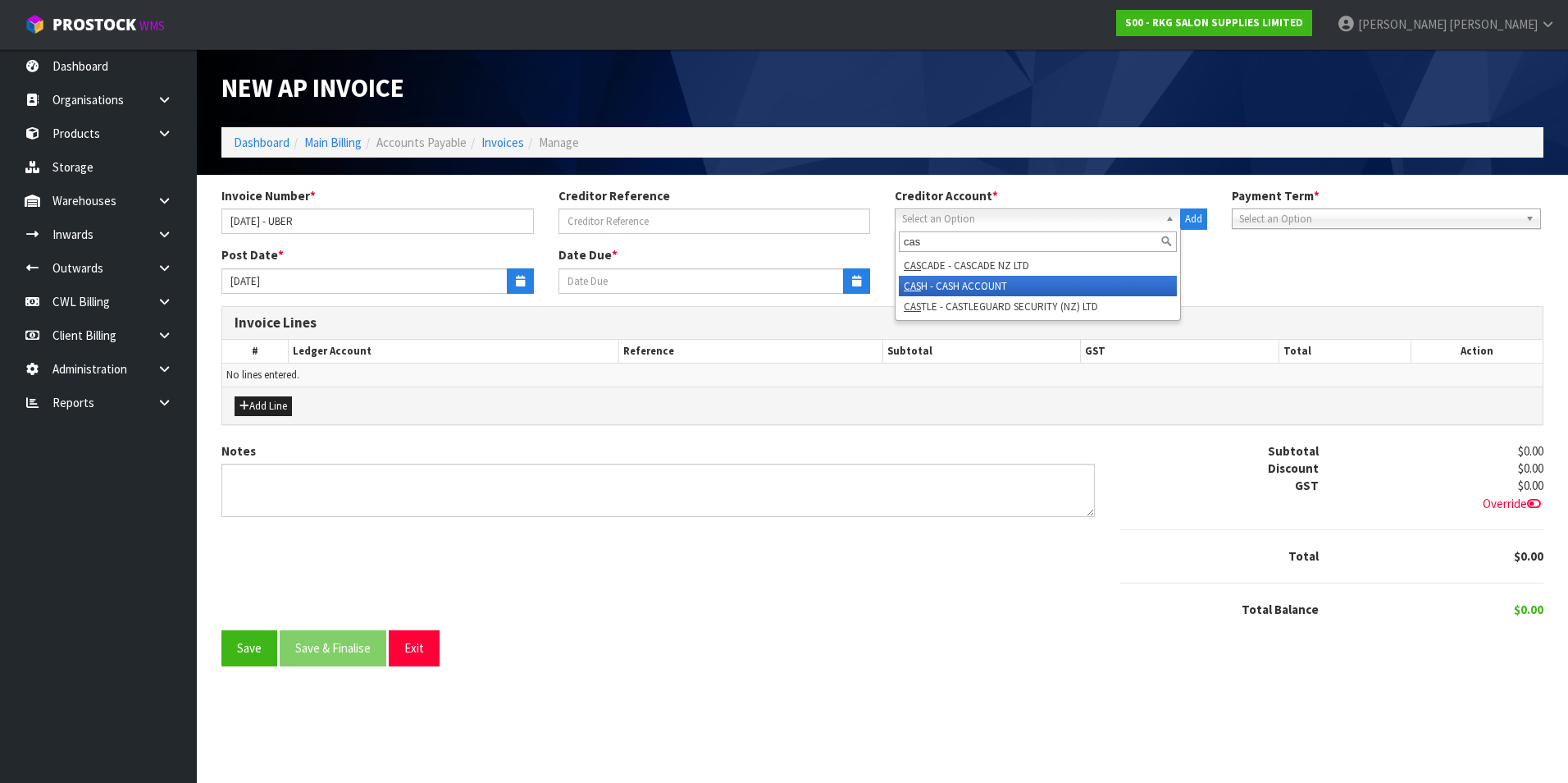
type input "cas"
click at [989, 289] on li "CAS H - CASH ACCOUNT" at bounding box center [1038, 286] width 278 height 21
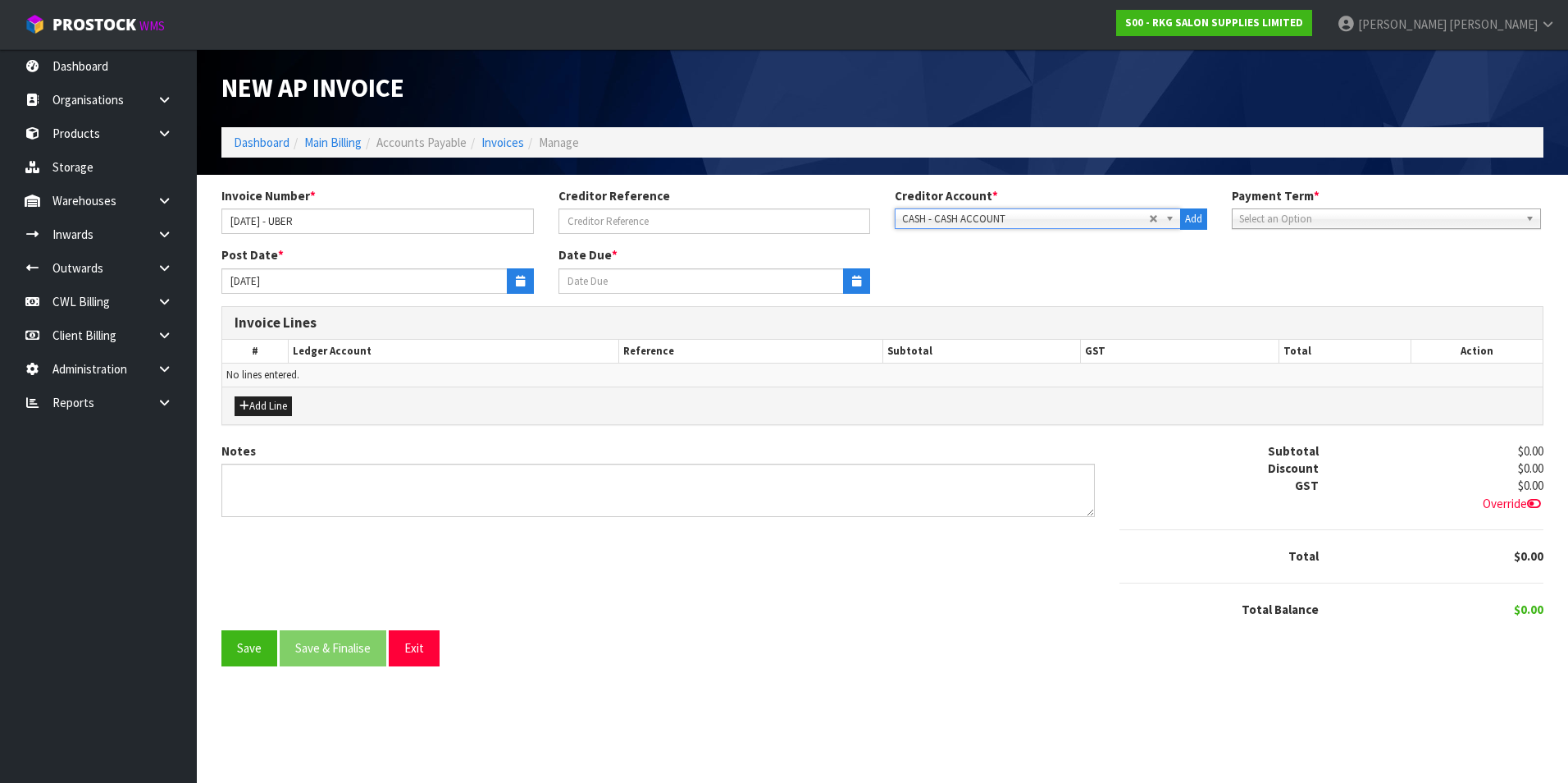
type input "[DATE]"
click at [525, 278] on button "button" at bounding box center [519, 281] width 27 height 26
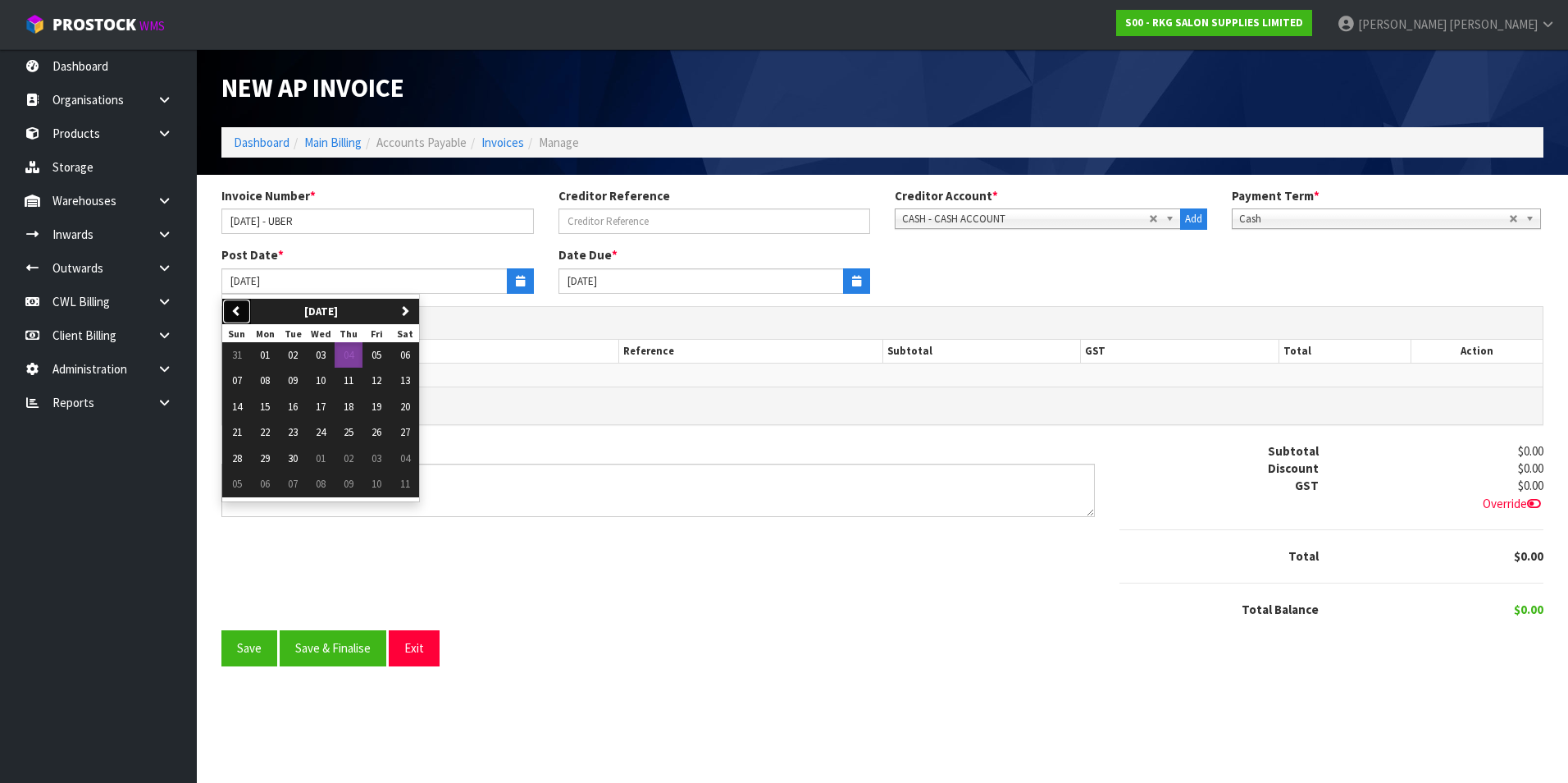
click at [238, 306] on icon "button" at bounding box center [237, 311] width 11 height 11
click at [325, 432] on span "20" at bounding box center [320, 432] width 10 height 14
type input "[DATE]"
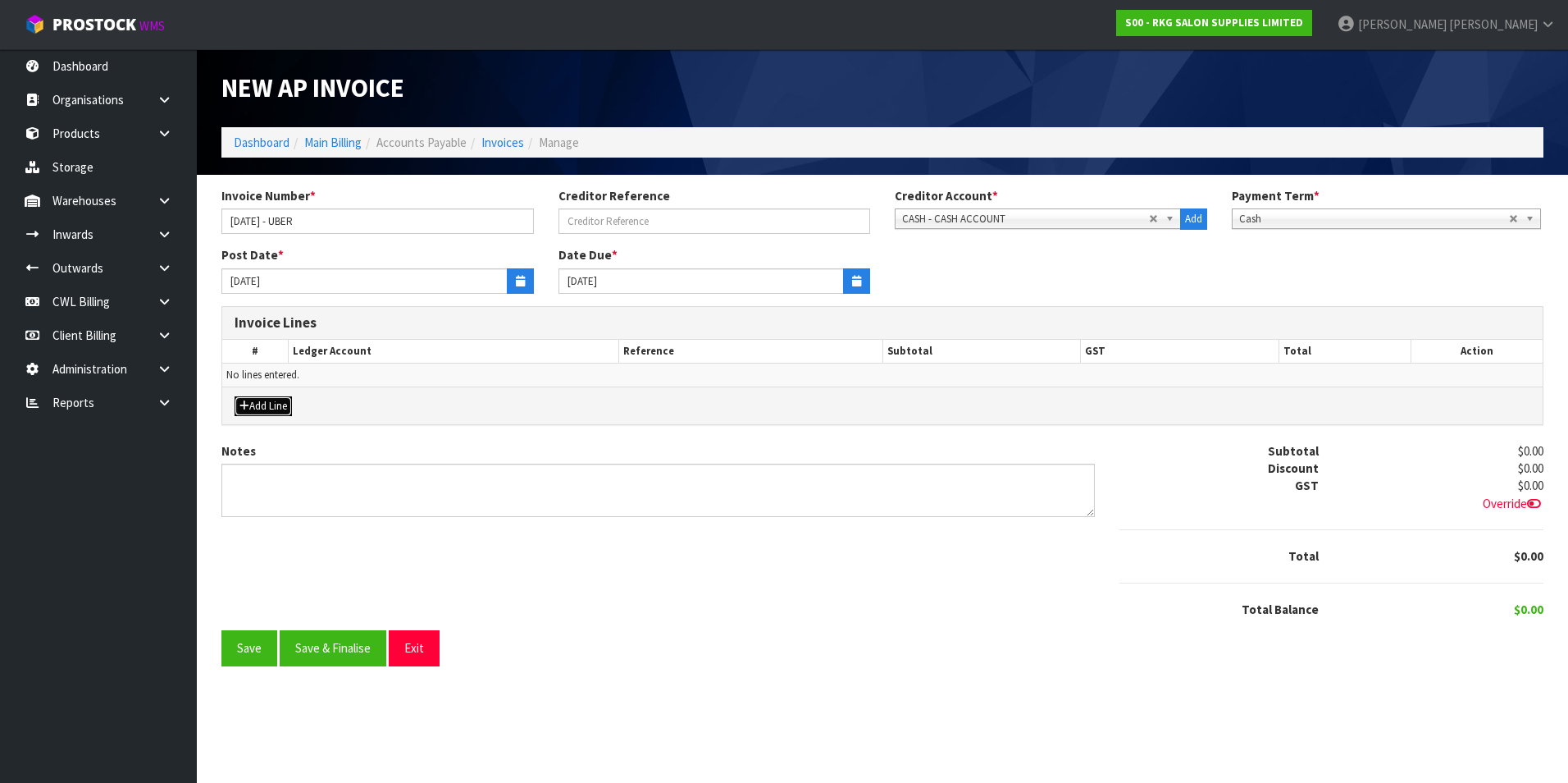
drag, startPoint x: 268, startPoint y: 404, endPoint x: 364, endPoint y: 394, distance: 96.5
click at [271, 404] on button "Add Line" at bounding box center [263, 406] width 57 height 20
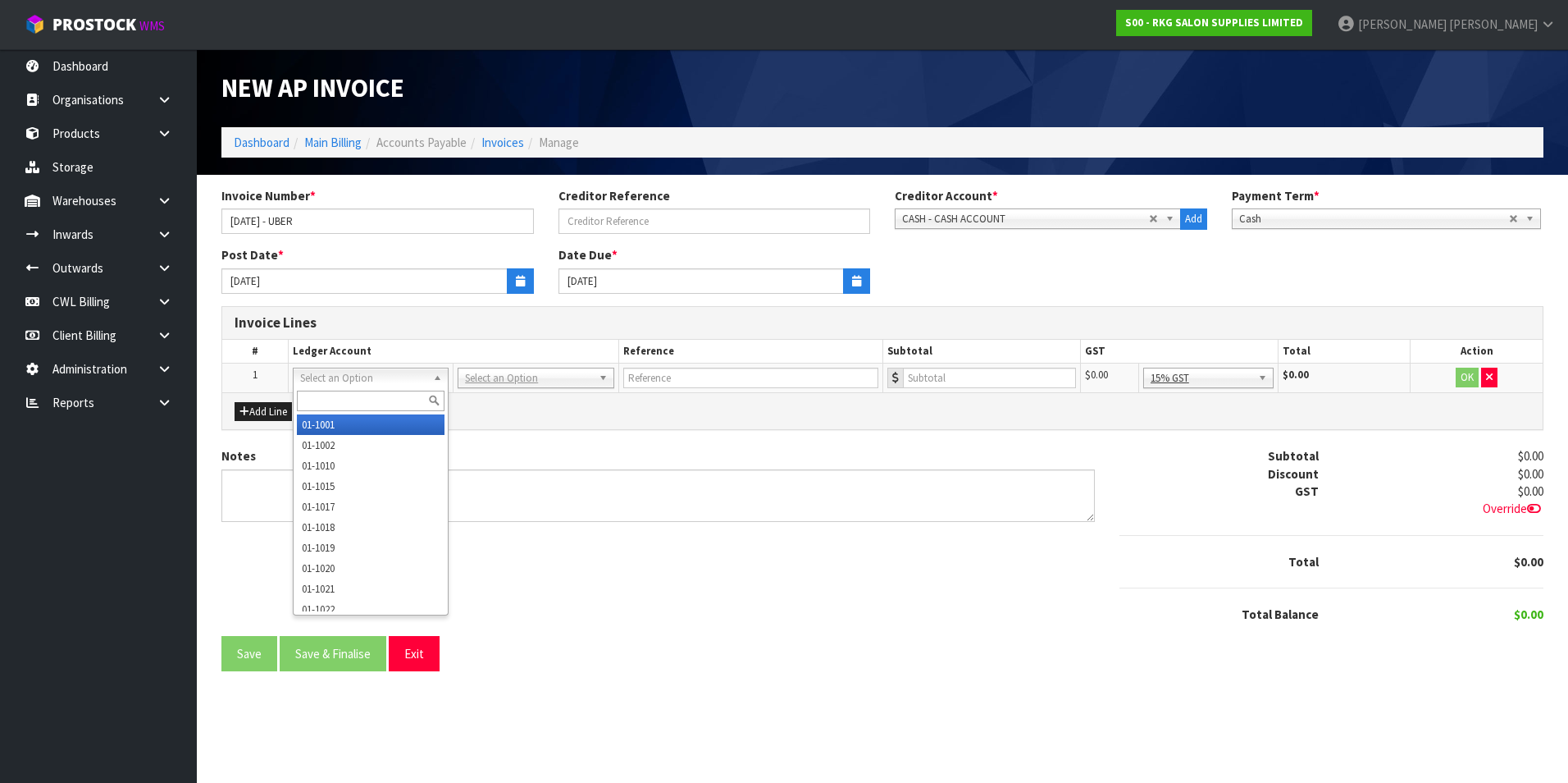
click at [370, 399] on input "text" at bounding box center [371, 400] width 148 height 21
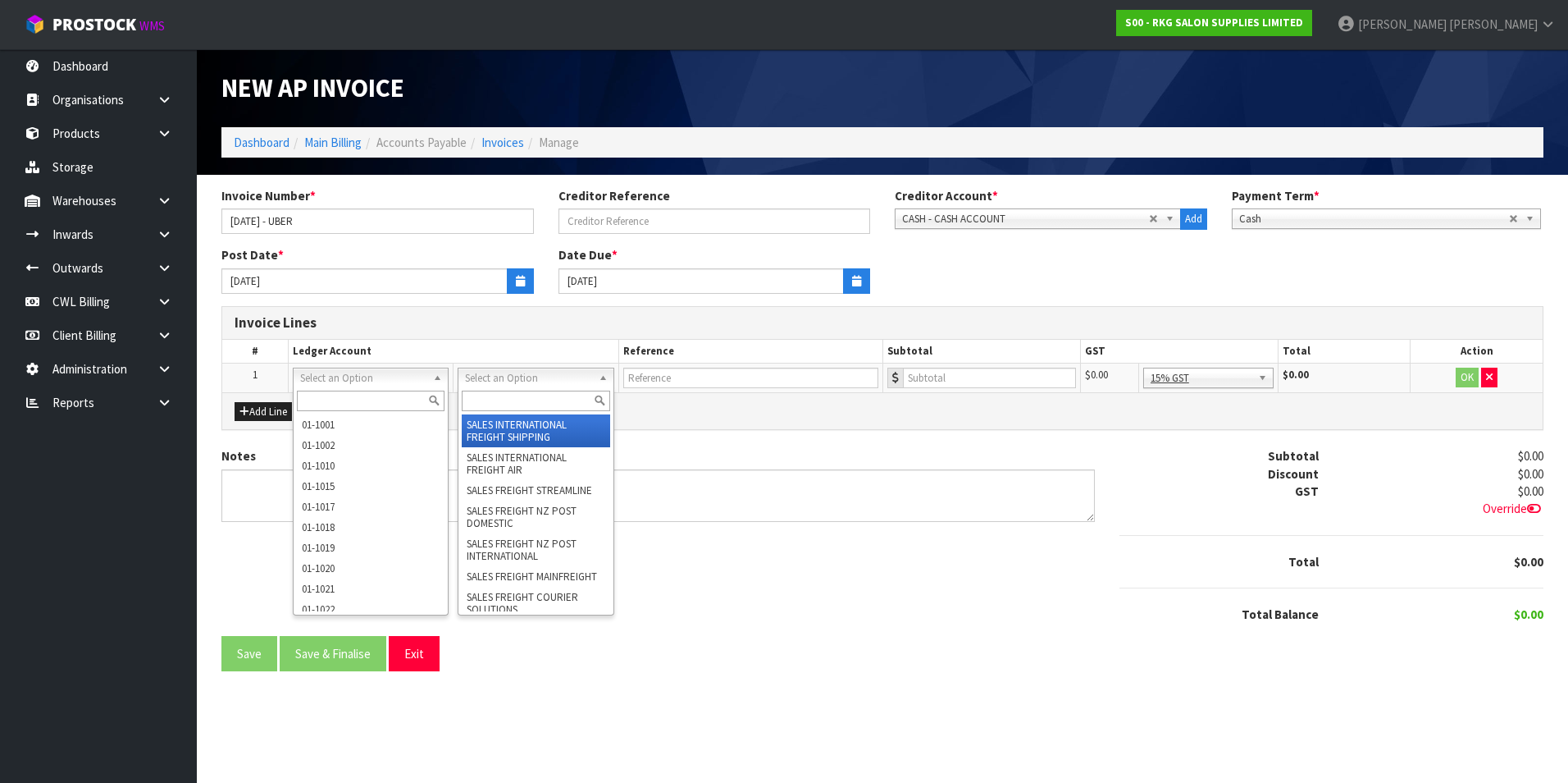
click at [511, 395] on input "text" at bounding box center [536, 400] width 148 height 21
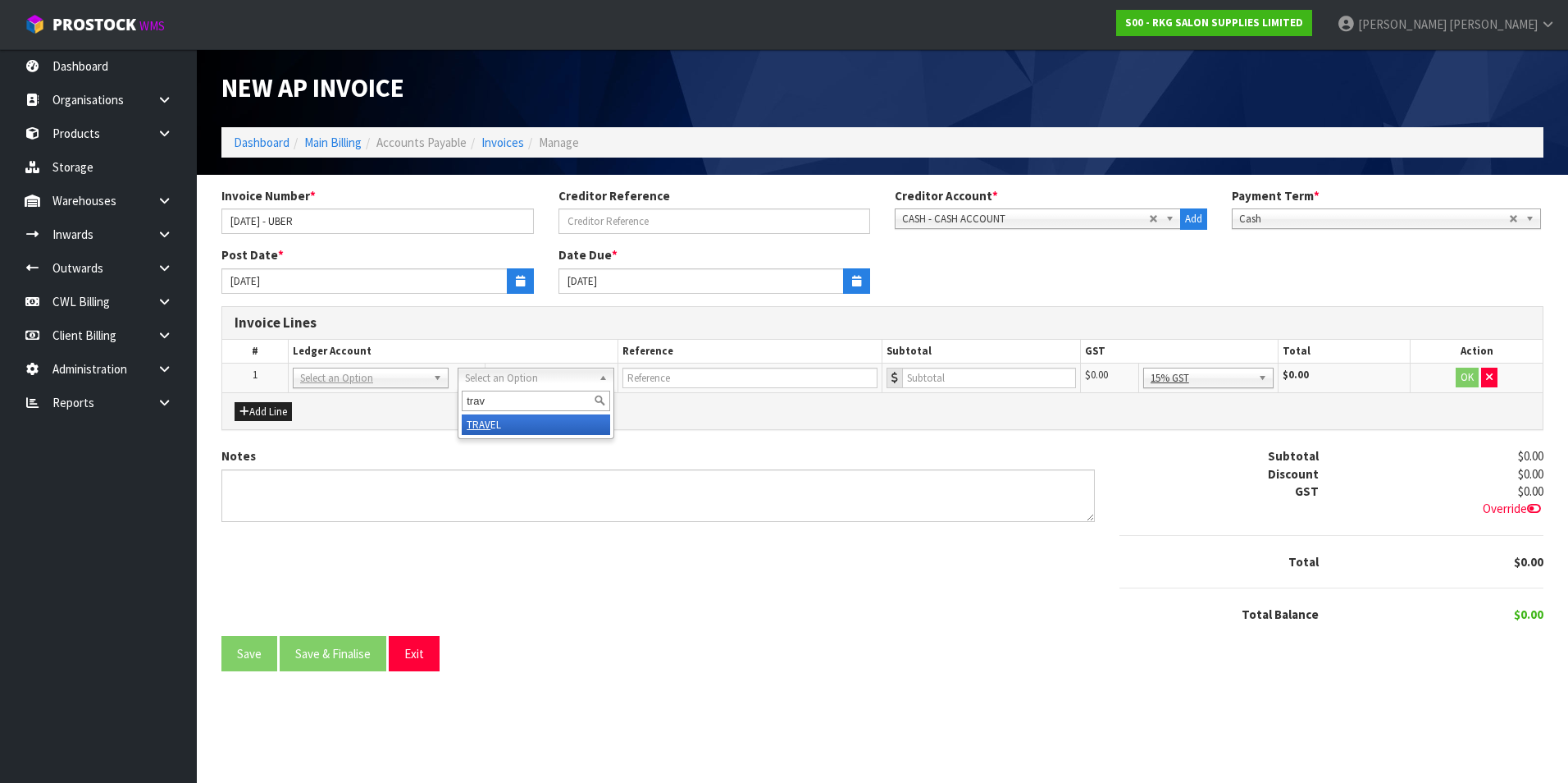
type input "trav"
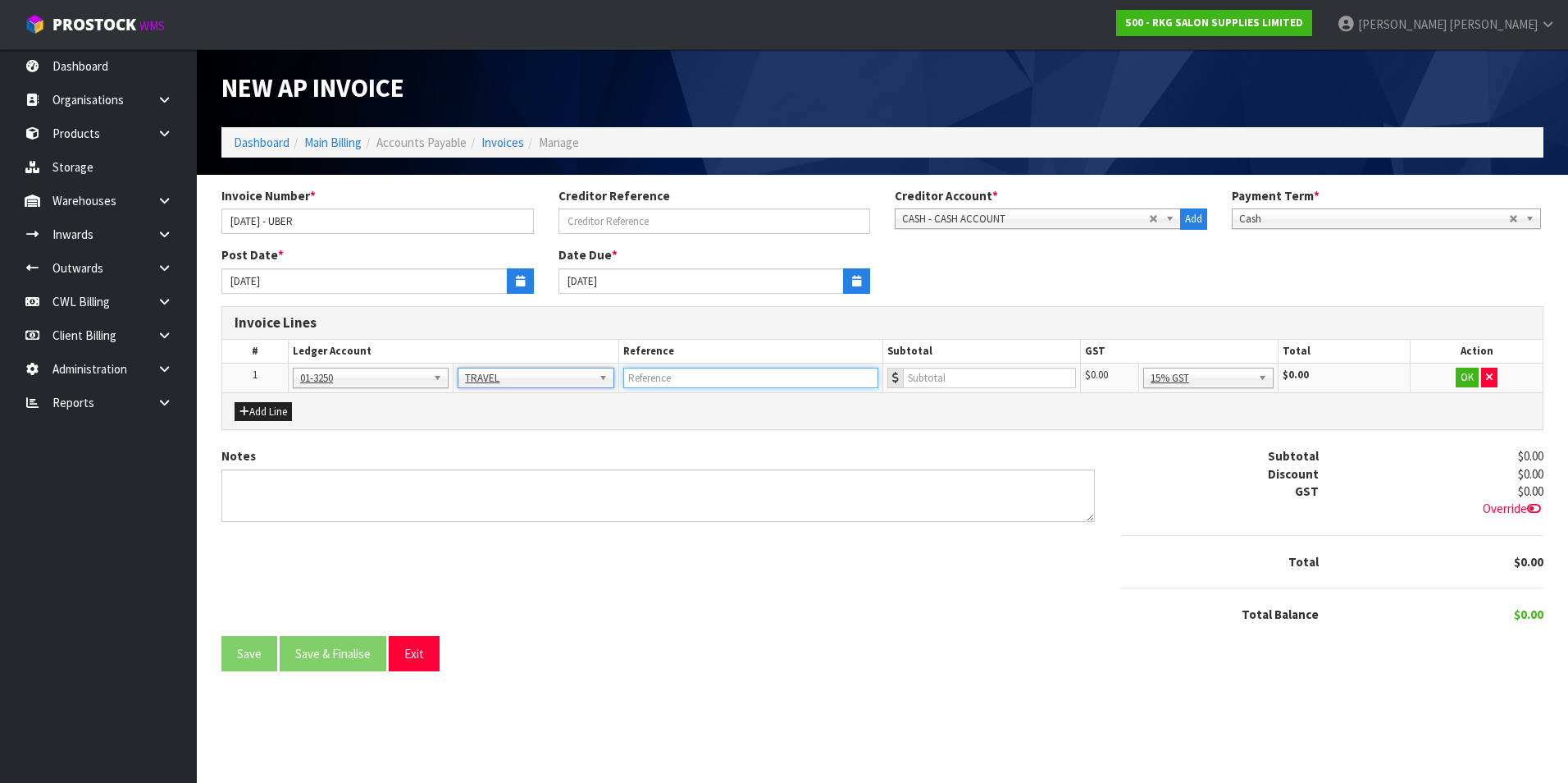
click at [655, 386] on input "text" at bounding box center [751, 378] width 255 height 21
type input "UBER FOR [PERSON_NAME] TO COURSE"
type input "43.73"
click at [1465, 380] on button "OK" at bounding box center [1466, 378] width 23 height 20
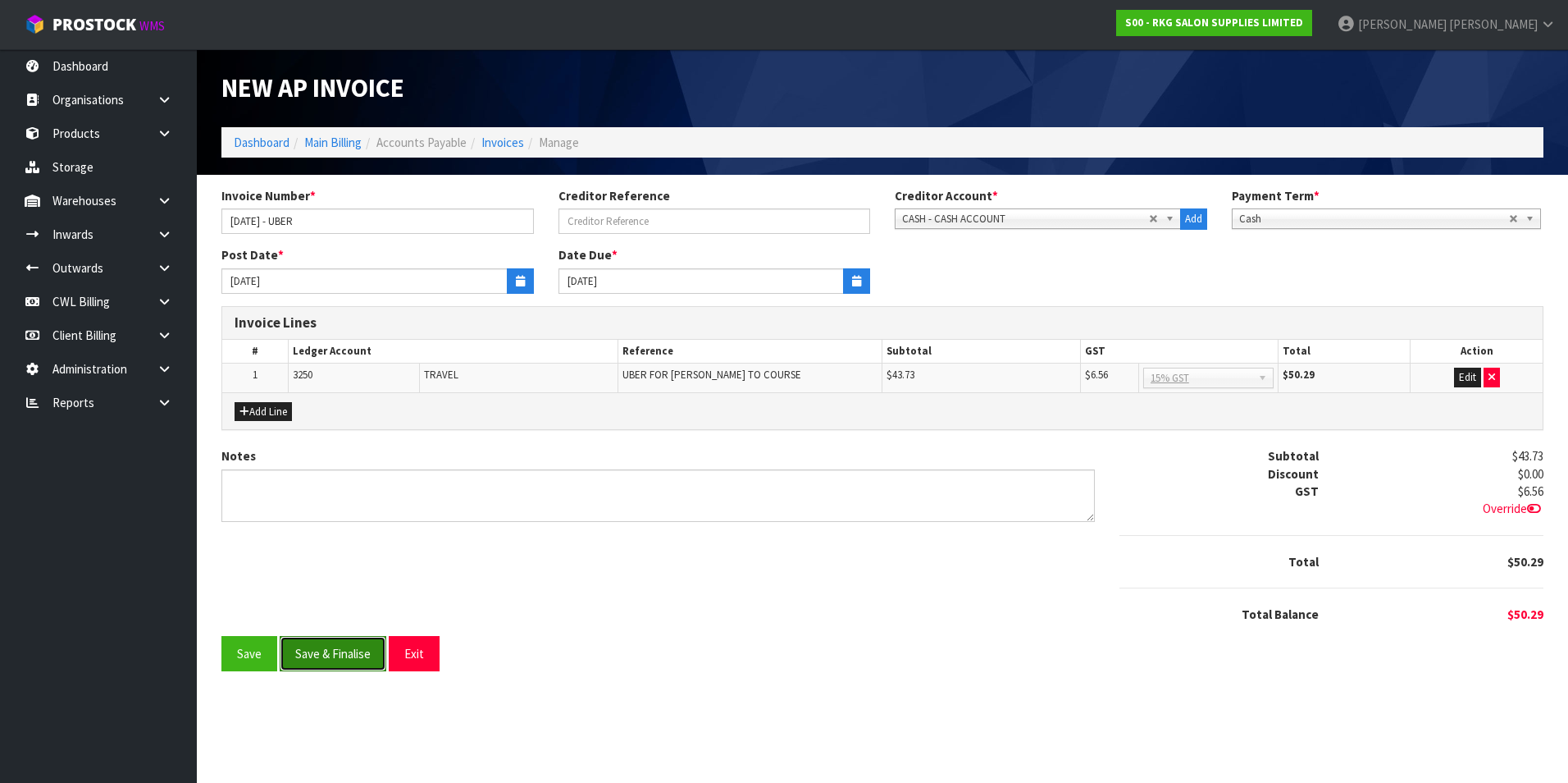
click at [345, 656] on button "Save & Finalise" at bounding box center [333, 654] width 106 height 36
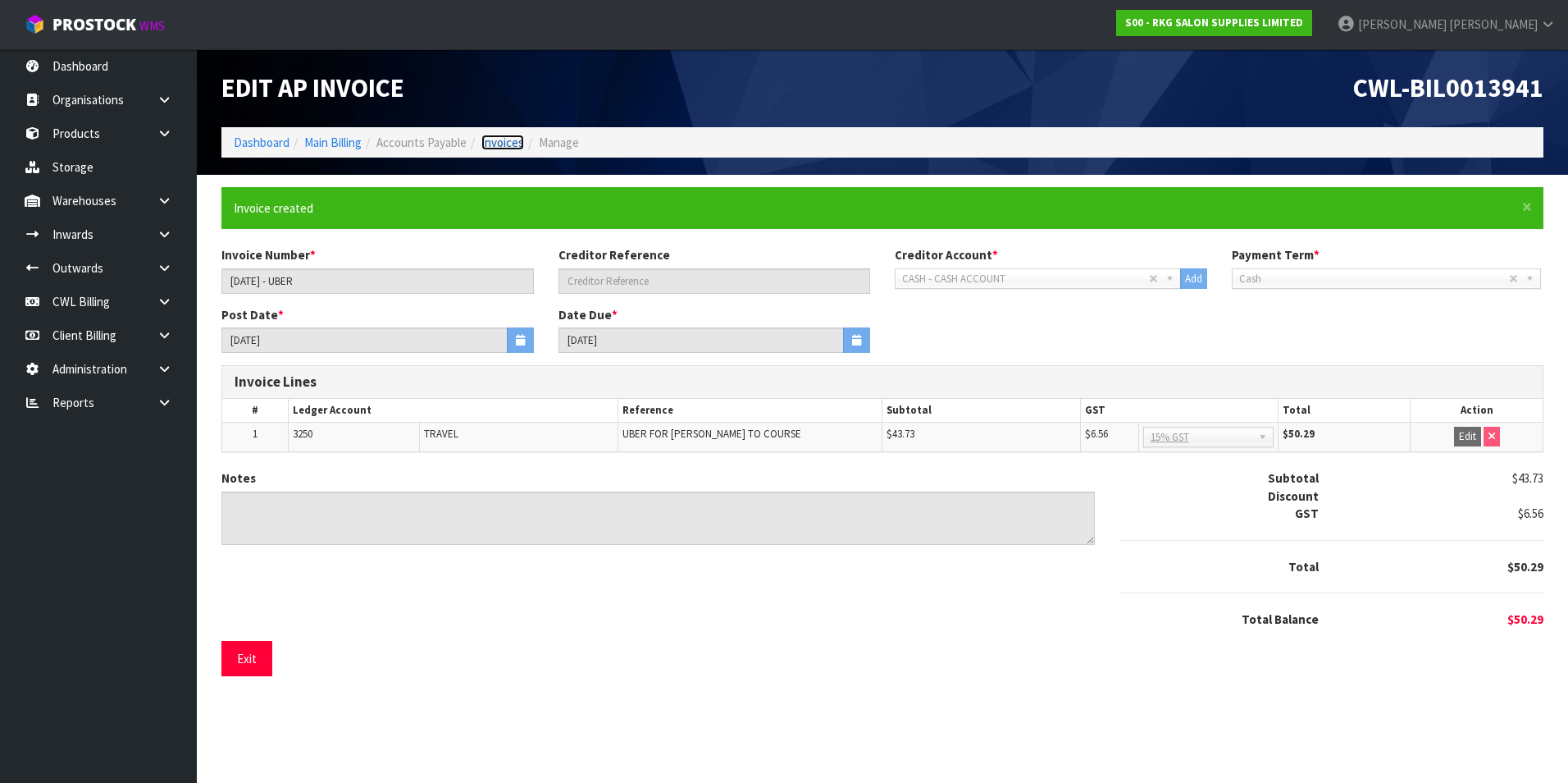
click at [519, 147] on link "Invoices" at bounding box center [503, 143] width 42 height 16
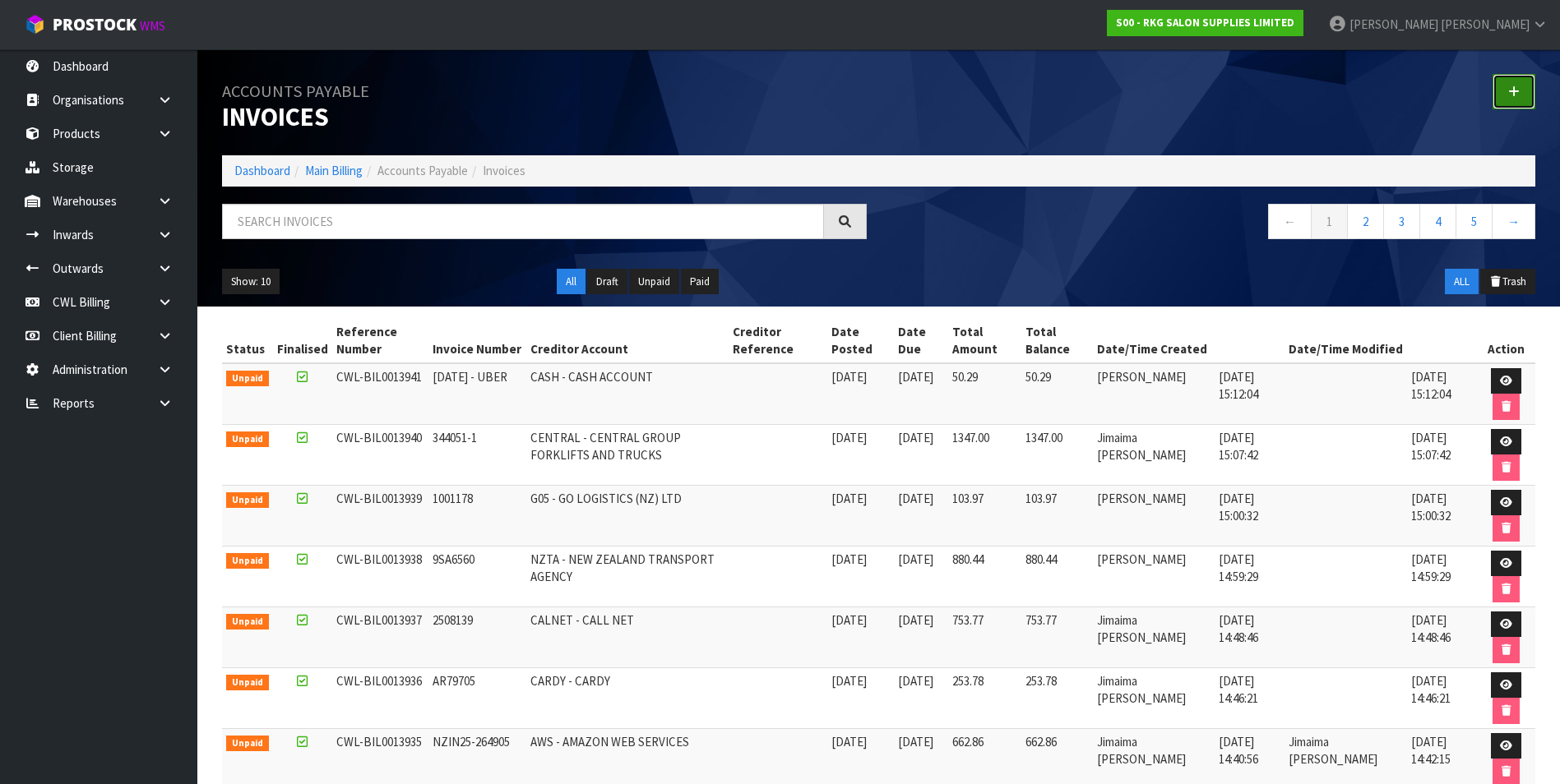
click at [1526, 81] on link at bounding box center [1514, 92] width 42 height 36
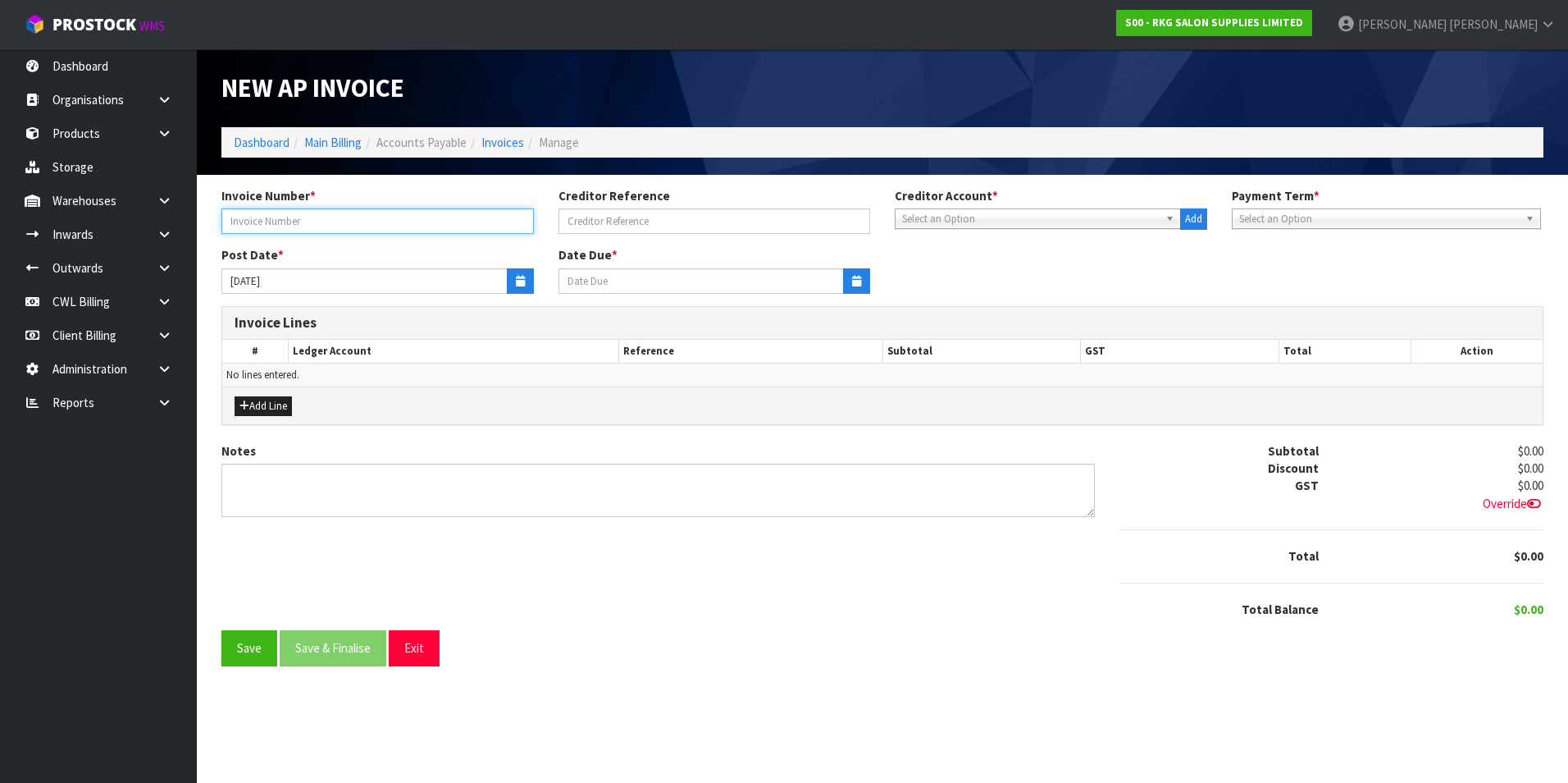
click at [275, 222] on input "text" at bounding box center [377, 221] width 312 height 26
type input "[DATE] - UBER"
click at [979, 224] on span "Select an Option" at bounding box center [1031, 219] width 257 height 20
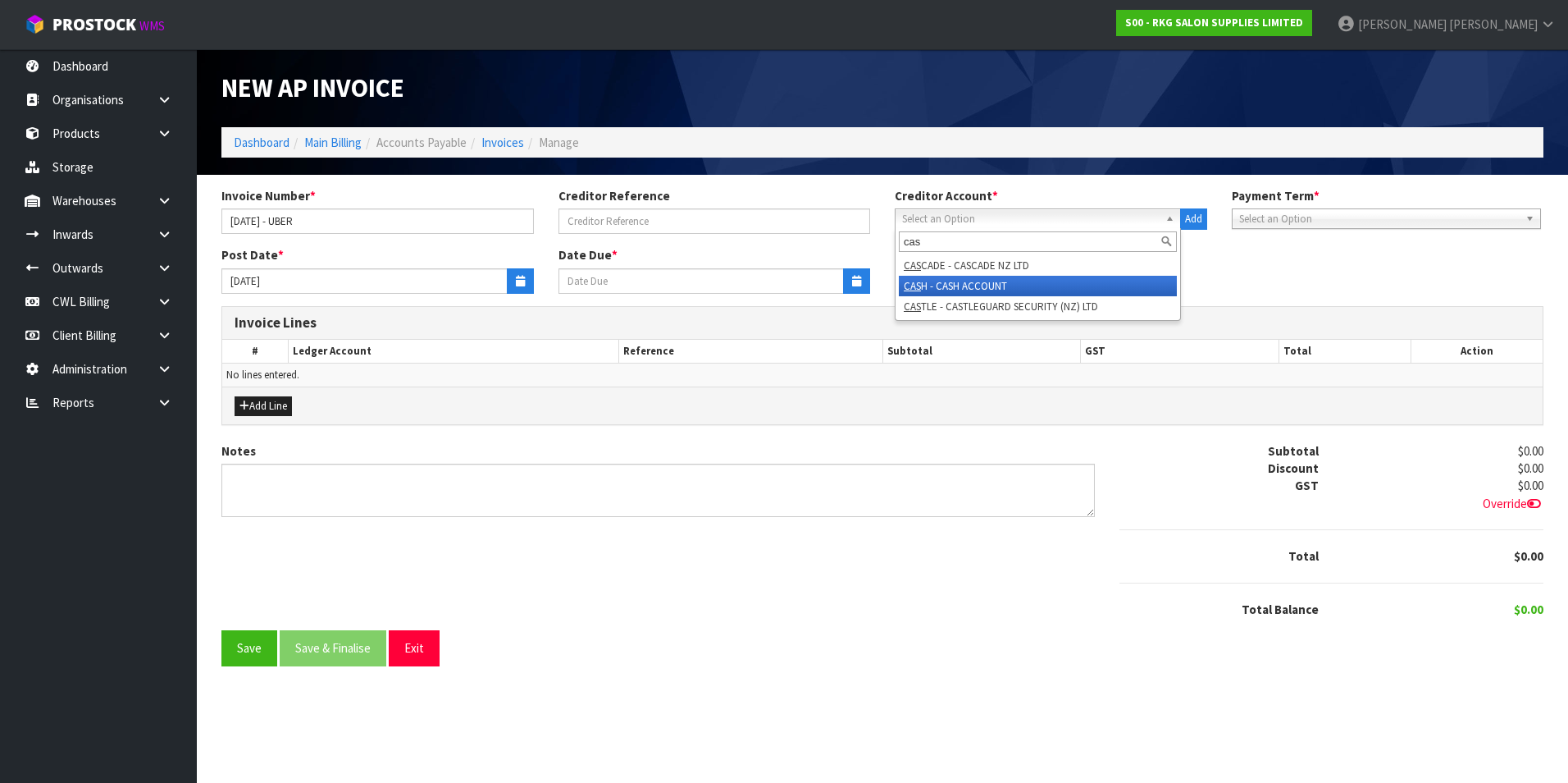
type input "cas"
click at [969, 283] on li "CAS H - CASH ACCOUNT" at bounding box center [1038, 286] width 278 height 21
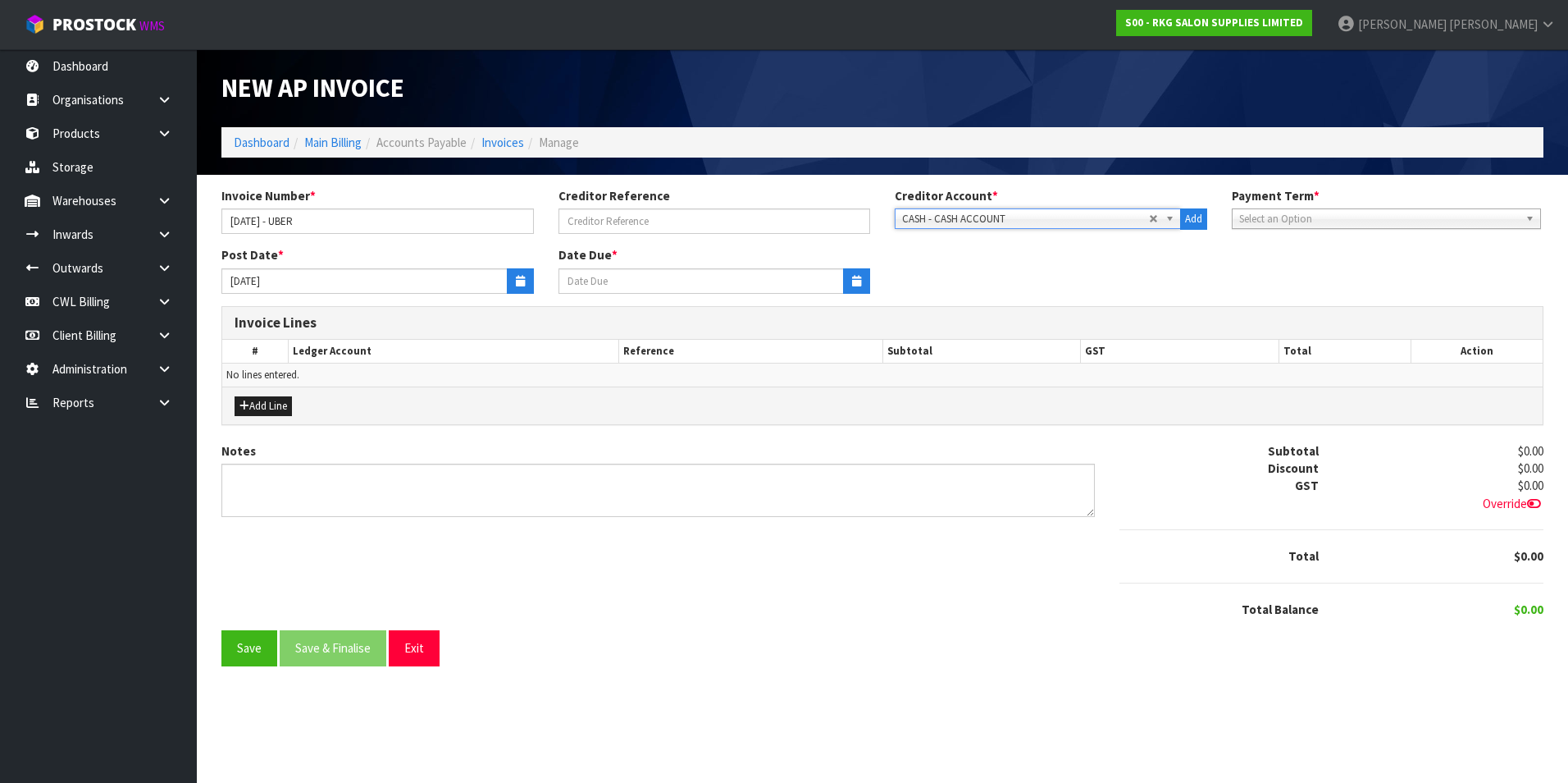
type input "[DATE]"
click at [526, 279] on button "button" at bounding box center [519, 281] width 27 height 26
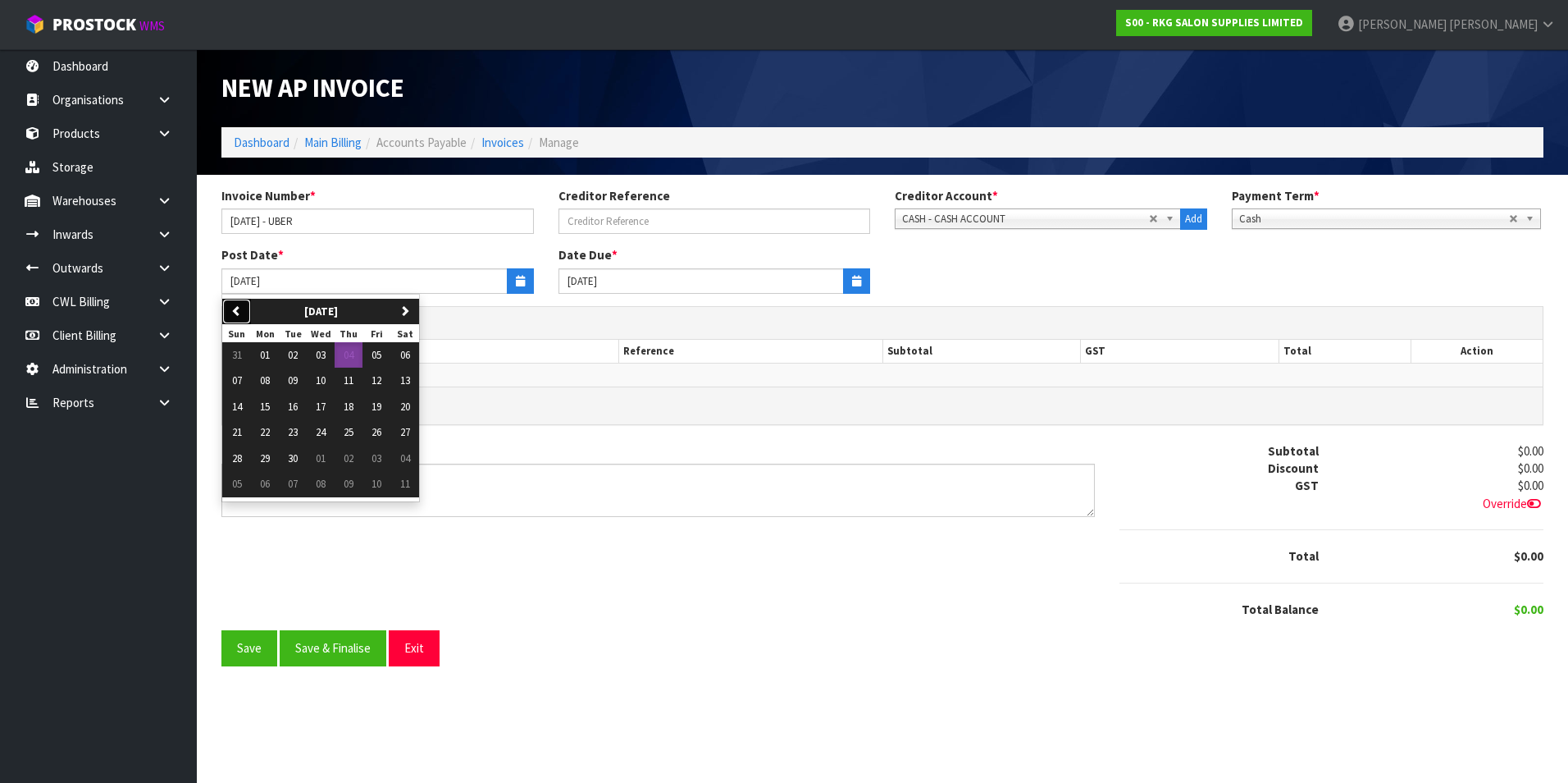
click at [239, 313] on icon "button" at bounding box center [237, 311] width 11 height 11
click at [325, 462] on span "27" at bounding box center [320, 459] width 10 height 14
type input "[DATE]"
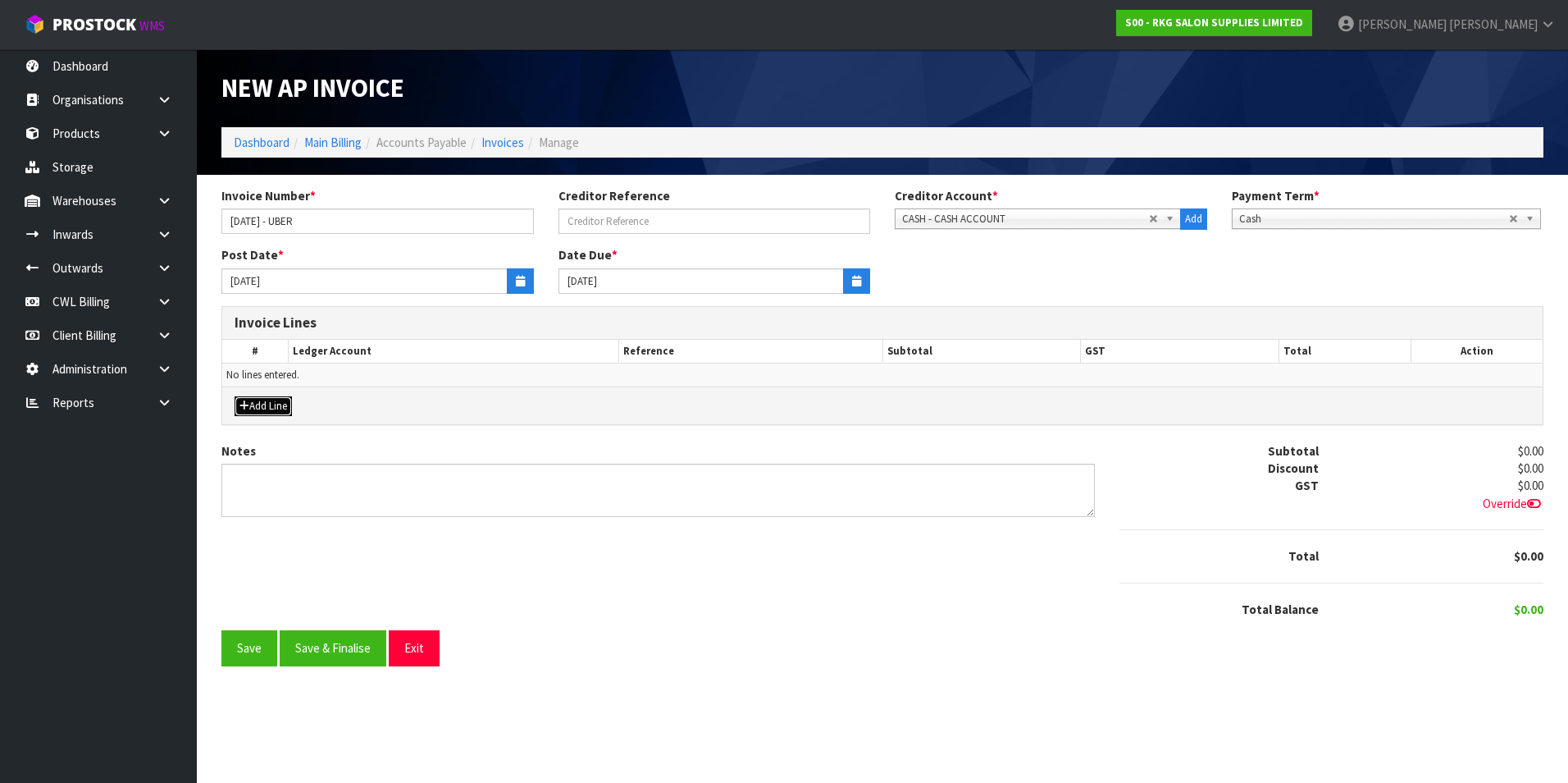
drag, startPoint x: 265, startPoint y: 408, endPoint x: 279, endPoint y: 404, distance: 14.6
click at [272, 405] on button "Add Line" at bounding box center [263, 406] width 57 height 20
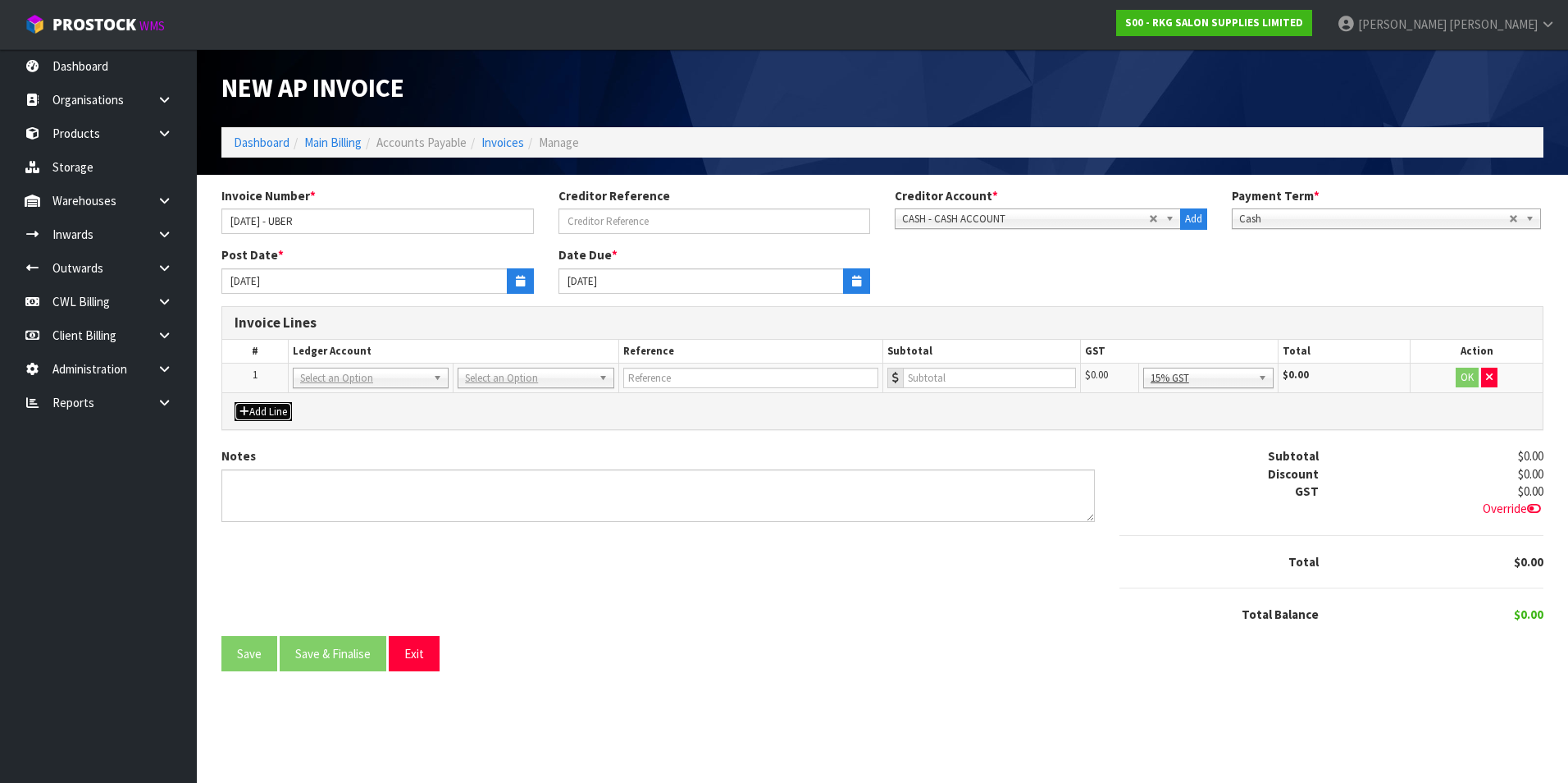
drag, startPoint x: 488, startPoint y: 379, endPoint x: 479, endPoint y: 391, distance: 15.0
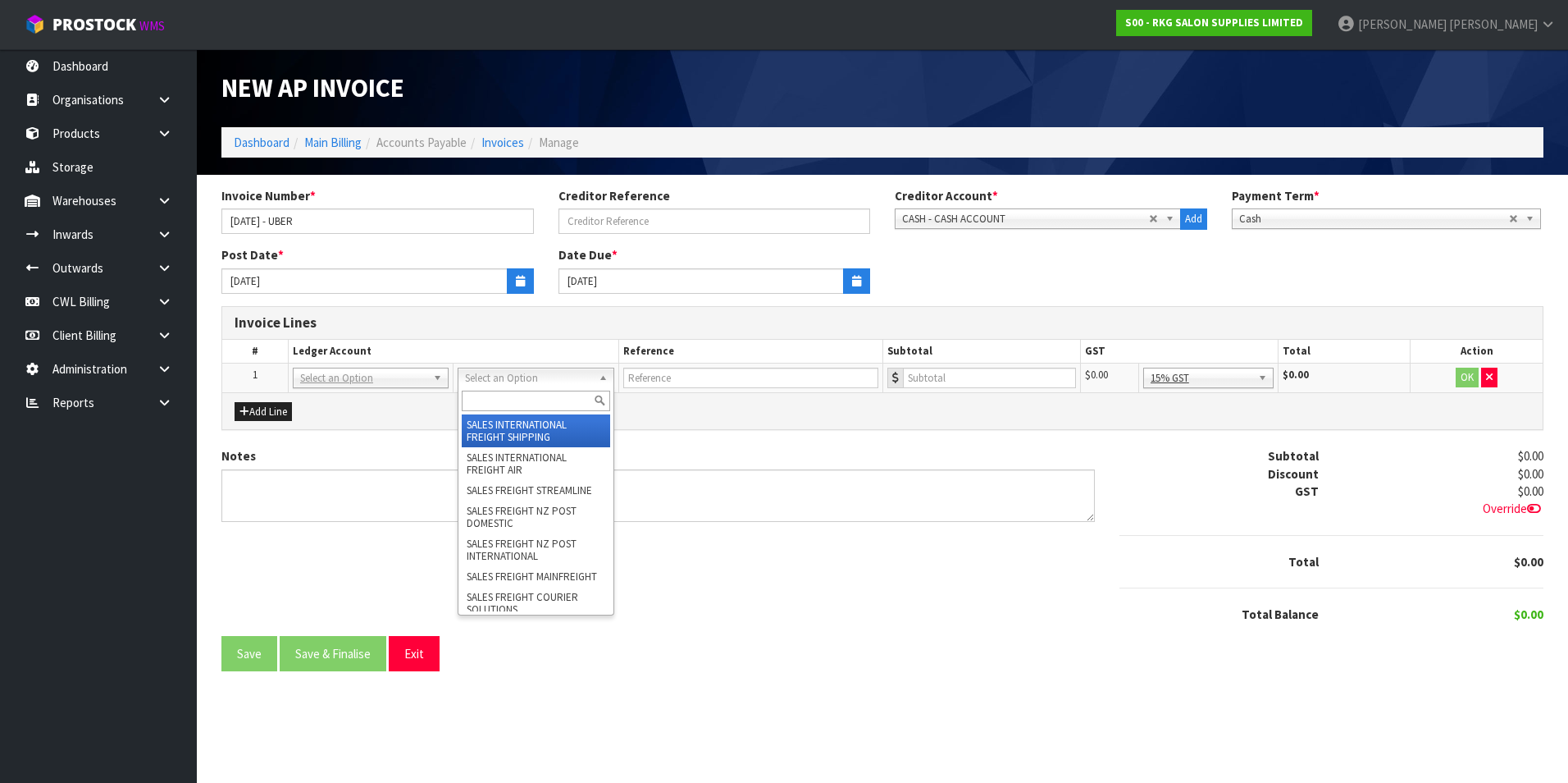
click at [477, 393] on input "text" at bounding box center [536, 400] width 148 height 21
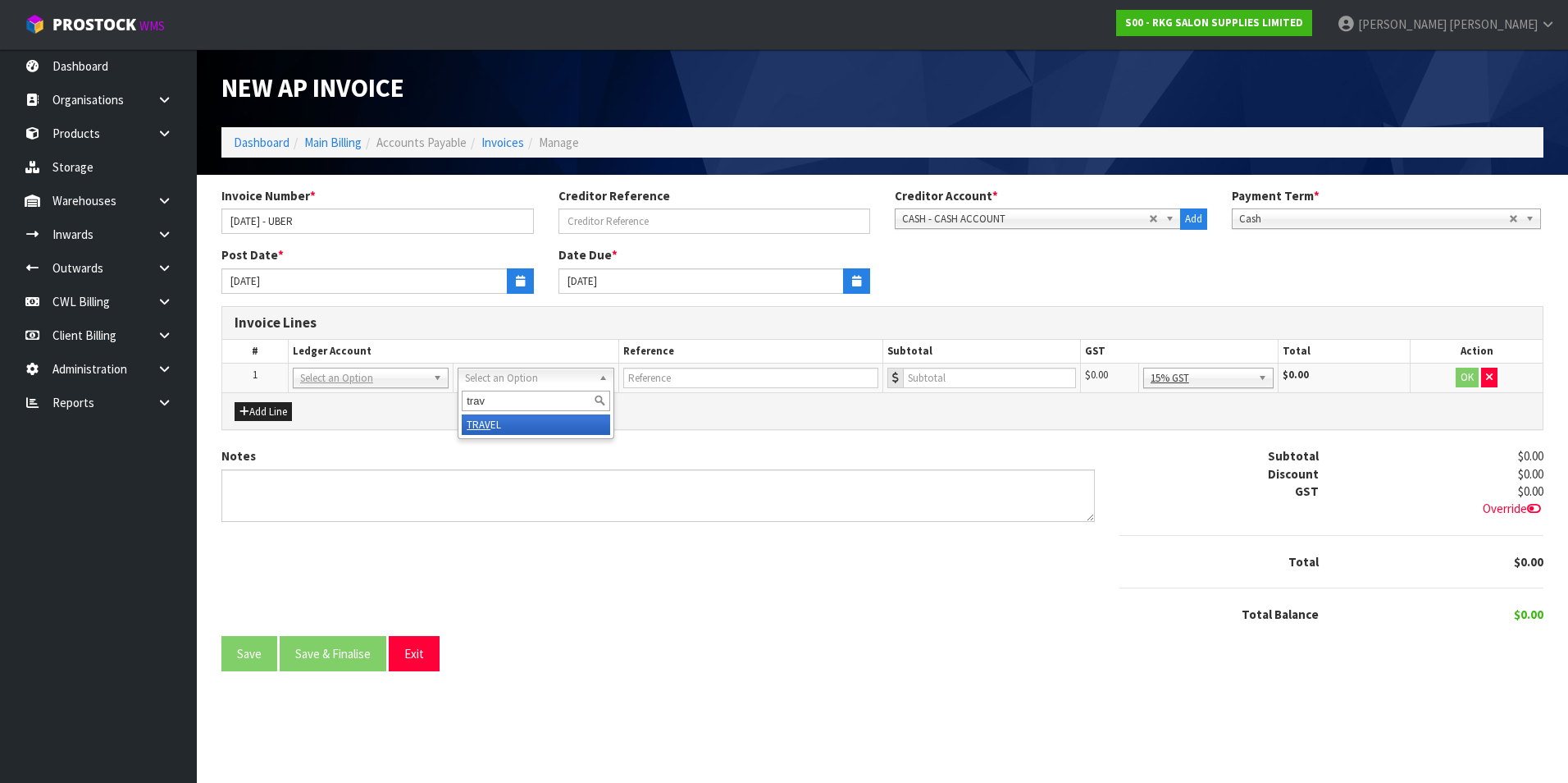
type input "trav"
click at [707, 383] on input "text" at bounding box center [750, 378] width 255 height 21
type input "UBER - [PERSON_NAME] TO DG COURSE"
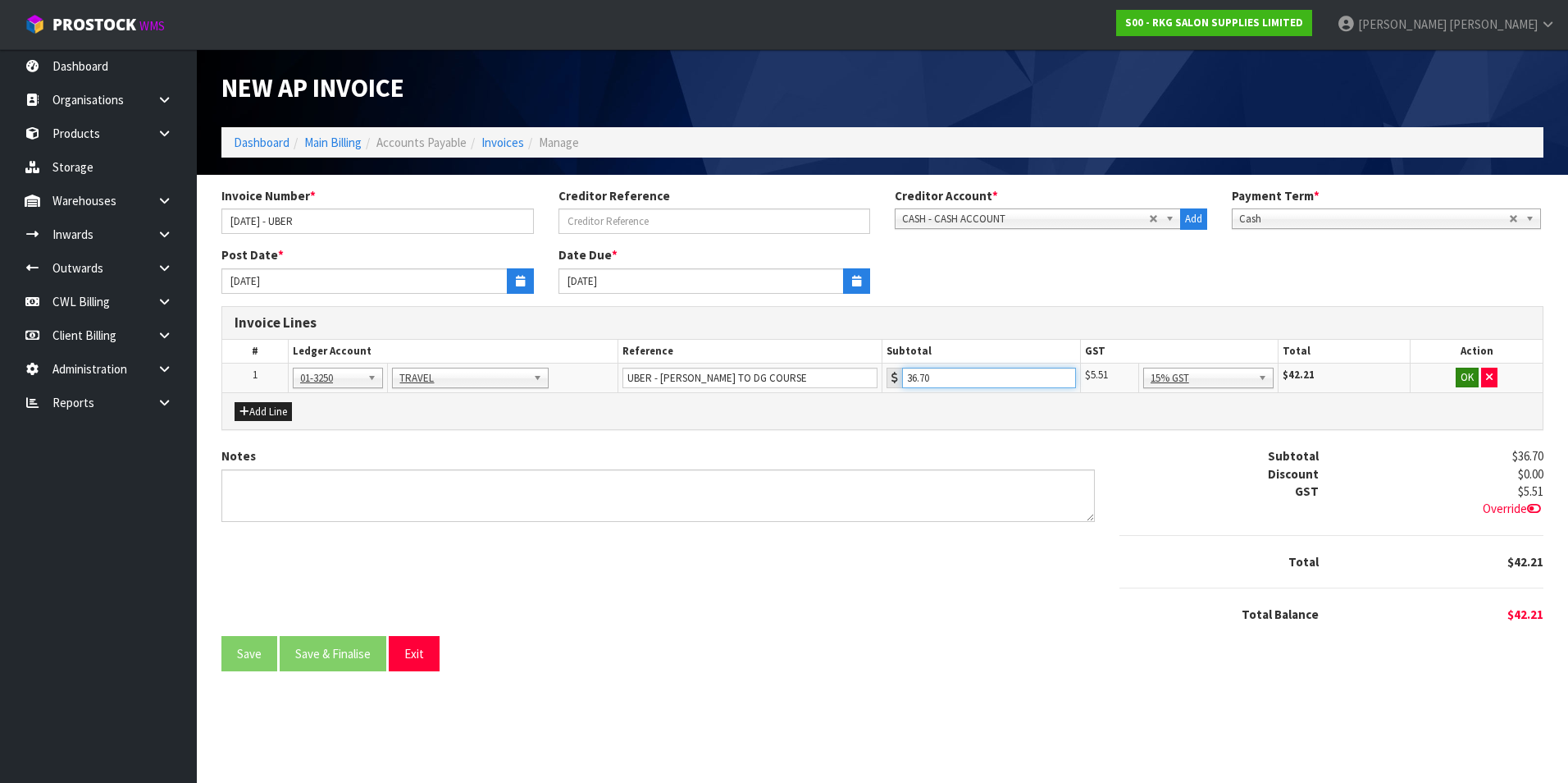
type input "36.70"
drag, startPoint x: 1467, startPoint y: 379, endPoint x: 1300, endPoint y: 448, distance: 180.7
click at [1464, 380] on button "OK" at bounding box center [1466, 378] width 23 height 20
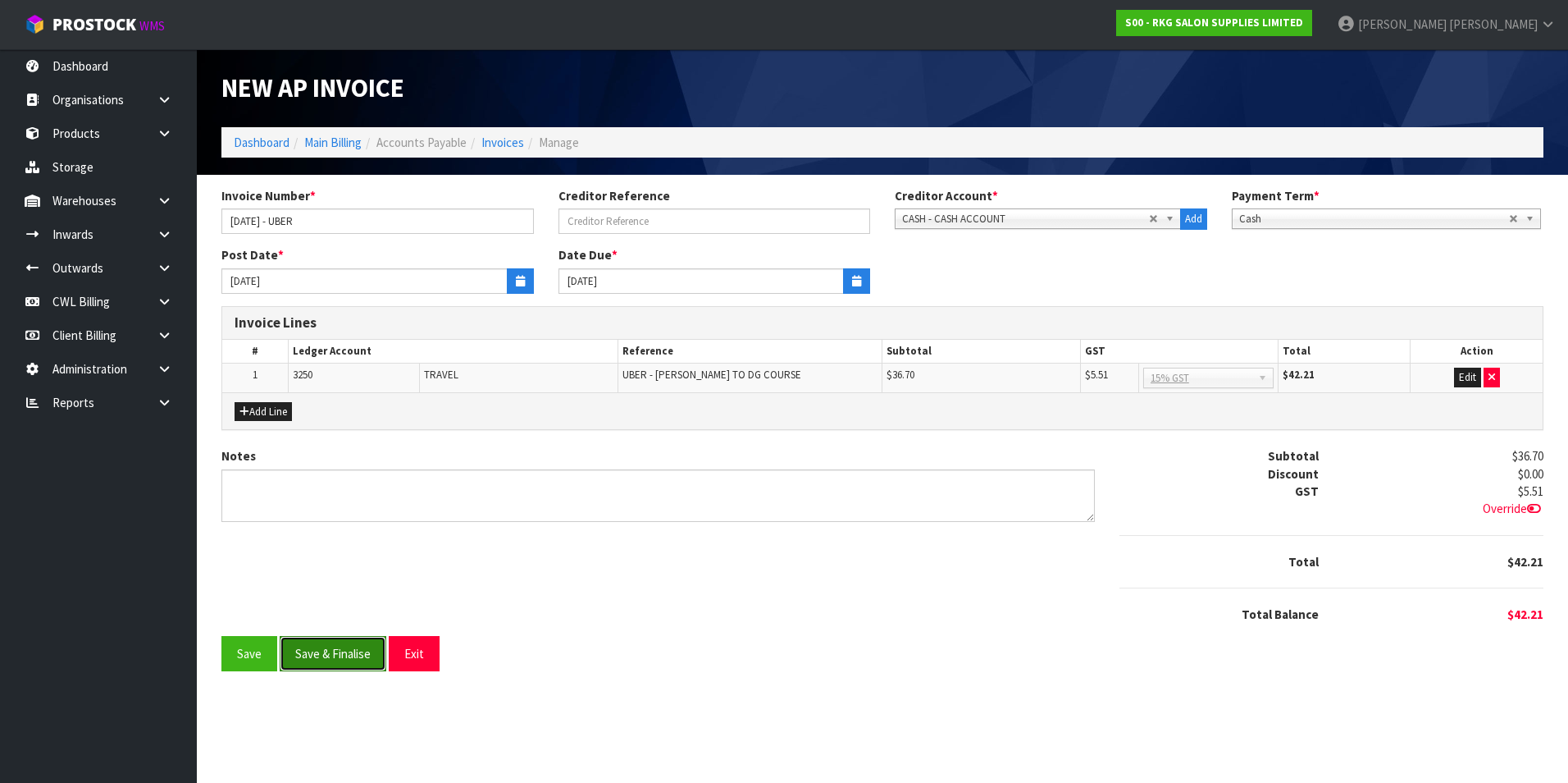
click at [330, 656] on button "Save & Finalise" at bounding box center [333, 654] width 106 height 36
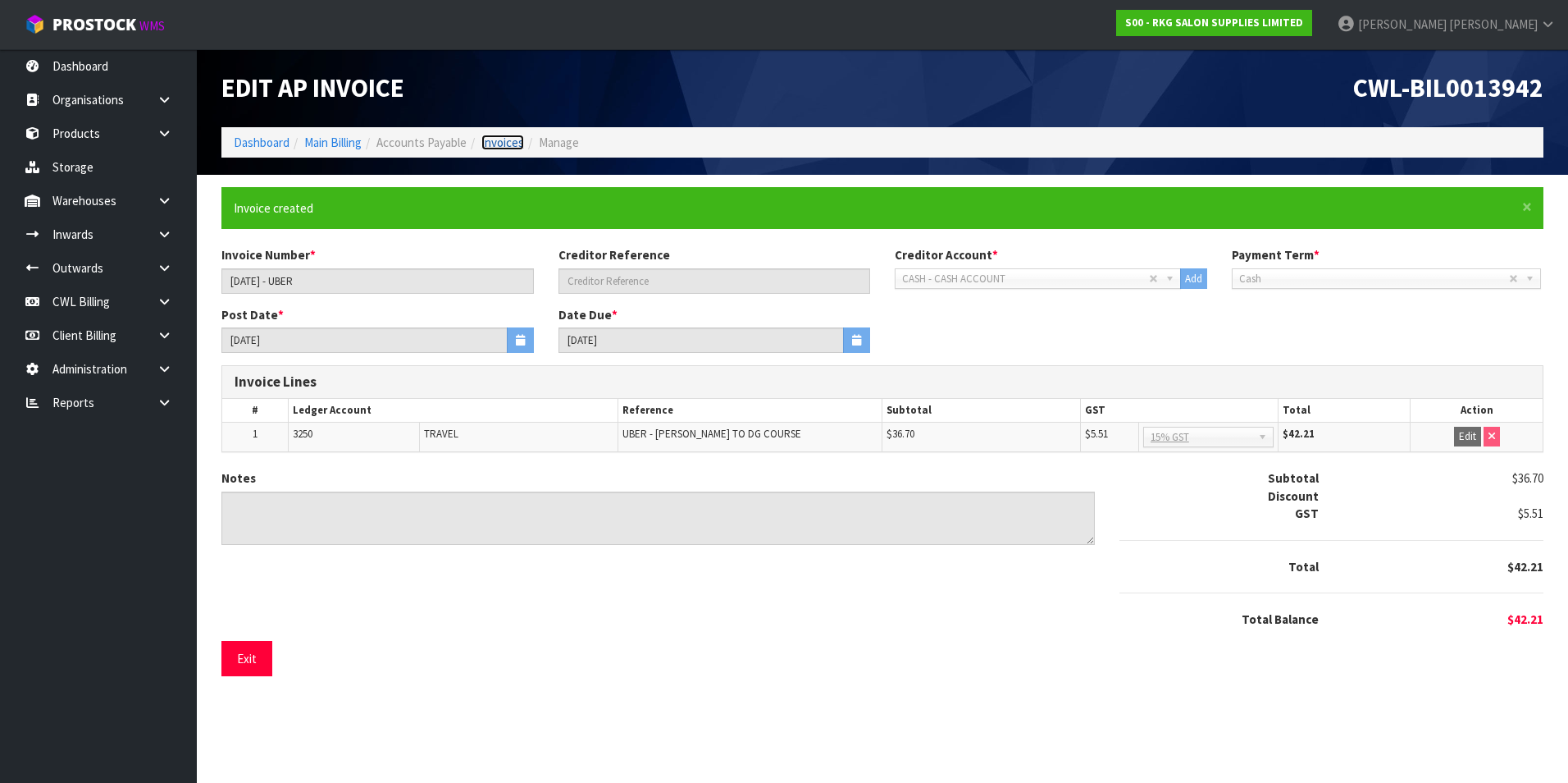
click at [512, 142] on link "Invoices" at bounding box center [503, 143] width 42 height 16
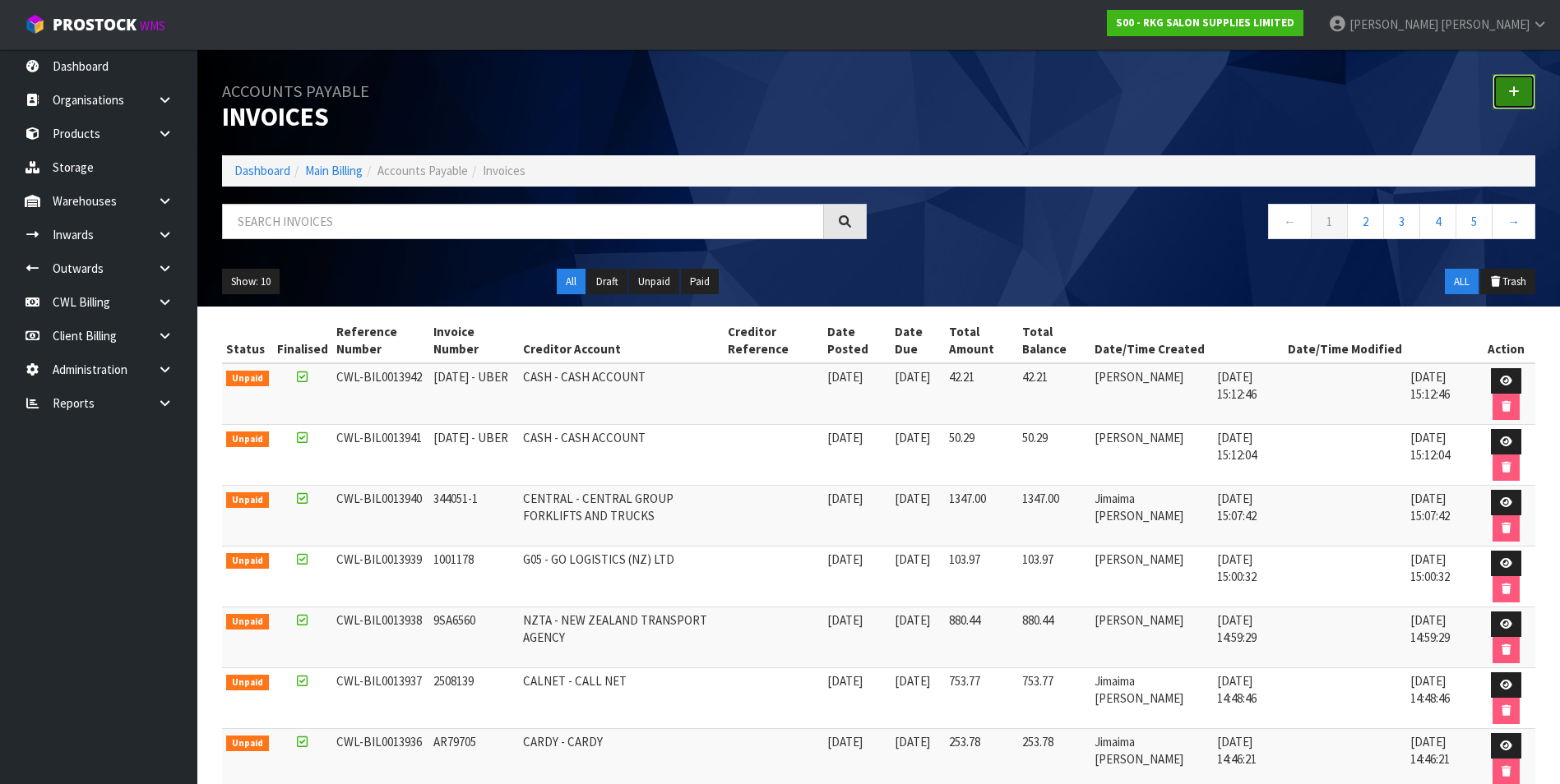
click at [1507, 94] on link at bounding box center [1514, 92] width 42 height 36
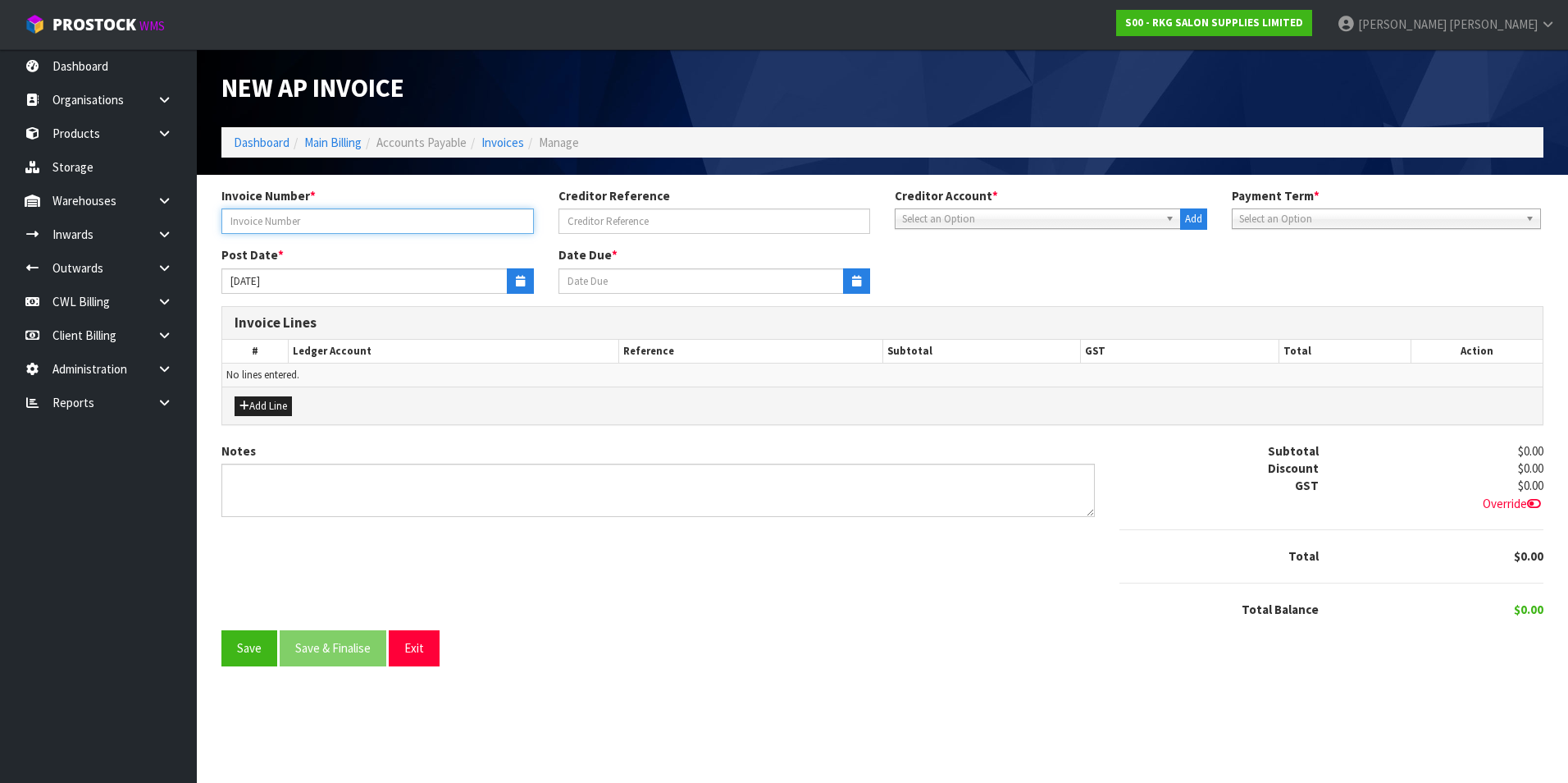
click at [373, 232] on input "text" at bounding box center [377, 221] width 312 height 26
type input "INST 1 2025-26"
click at [927, 222] on span "Select an Option" at bounding box center [1031, 219] width 257 height 20
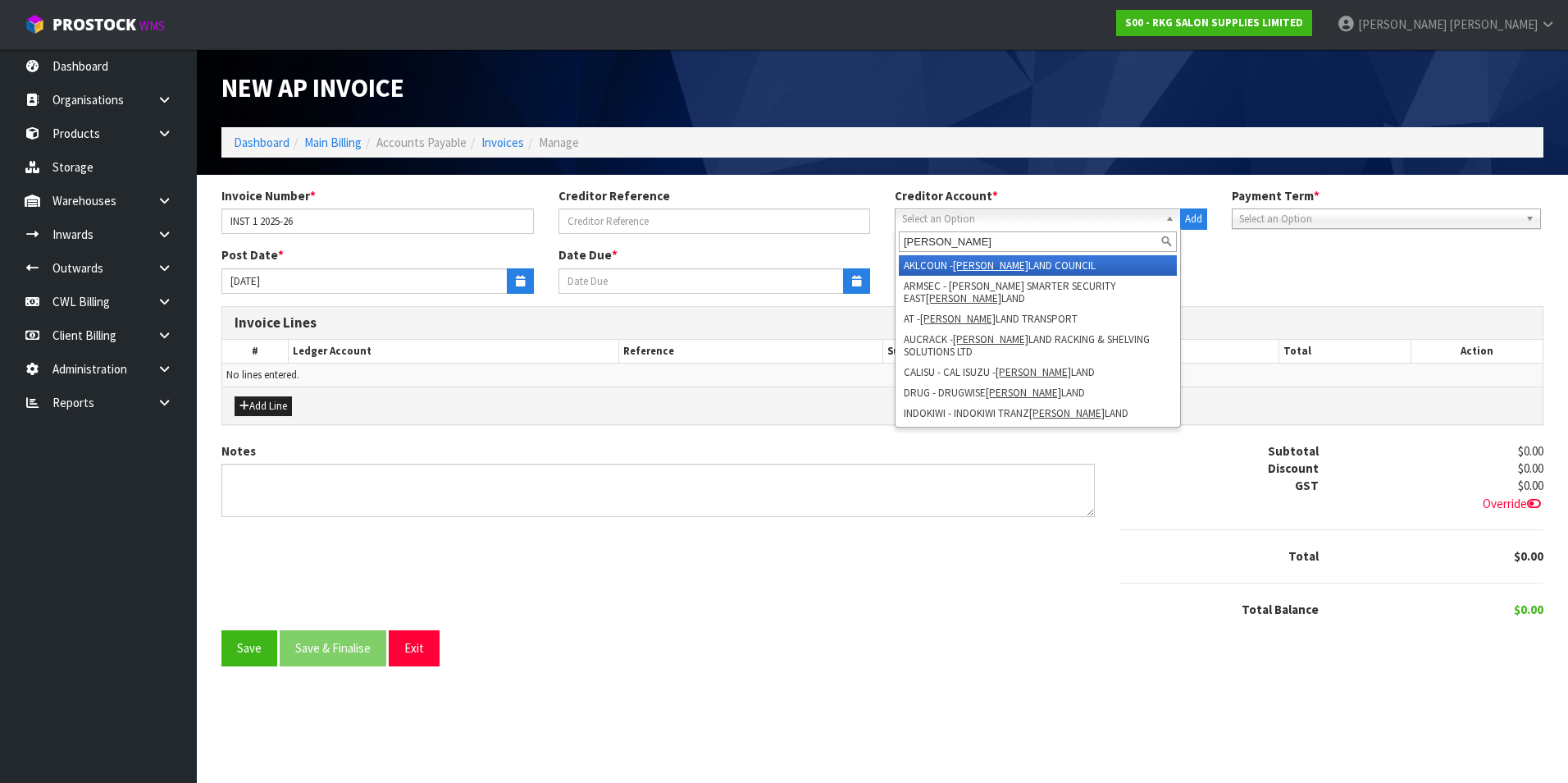
type input "[PERSON_NAME]"
drag, startPoint x: 952, startPoint y: 264, endPoint x: 614, endPoint y: 291, distance: 339.1
click at [947, 264] on li "AKLCOUN - [PERSON_NAME] LAND COUNCIL" at bounding box center [1038, 265] width 278 height 21
type input "[DATE]"
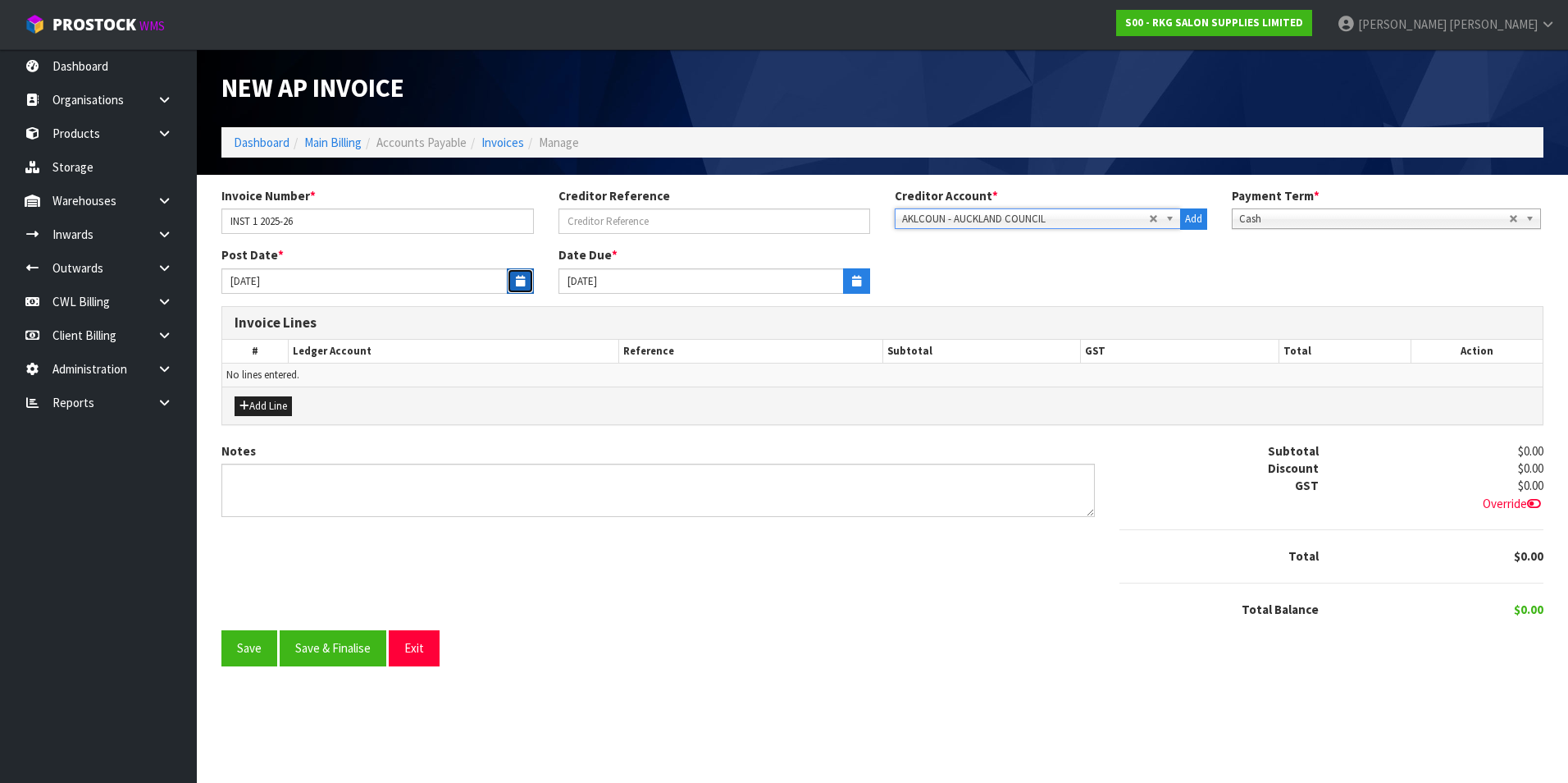
click at [510, 287] on button "button" at bounding box center [519, 281] width 27 height 26
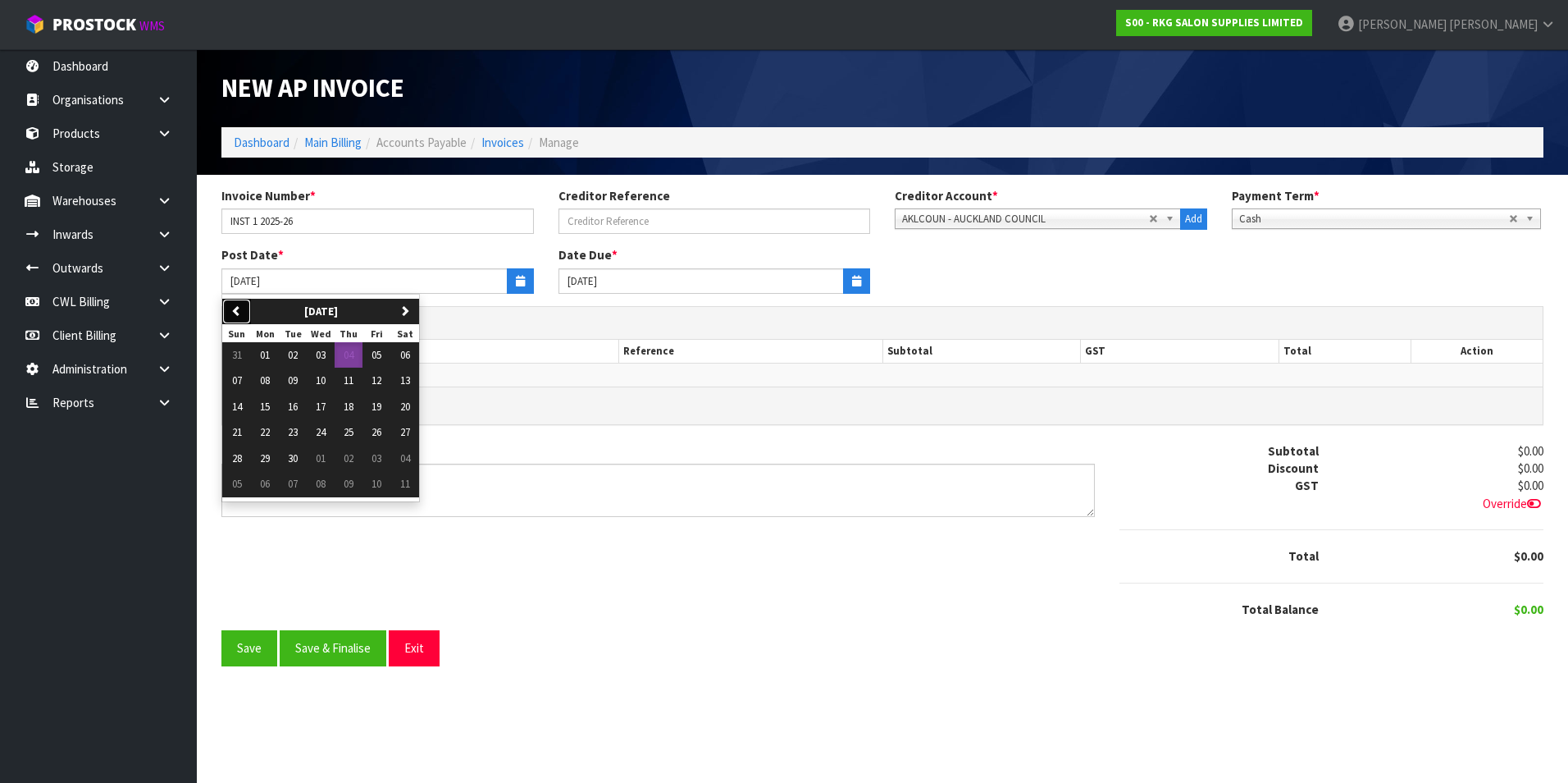
click at [239, 311] on icon "button" at bounding box center [237, 311] width 11 height 11
click at [381, 356] on span "01" at bounding box center [376, 355] width 10 height 14
type input "[DATE]"
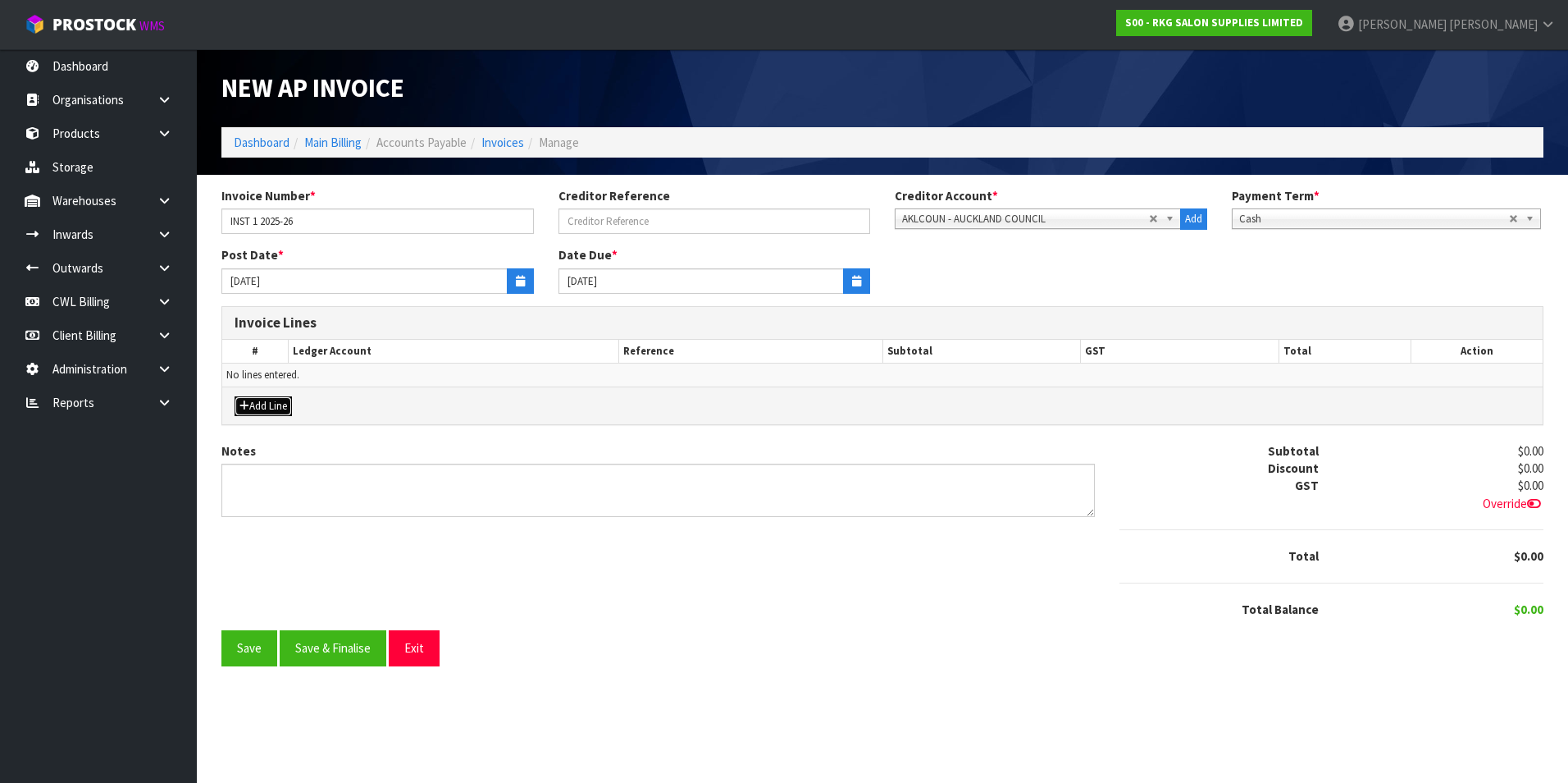
click at [292, 403] on button "Add Line" at bounding box center [263, 406] width 57 height 20
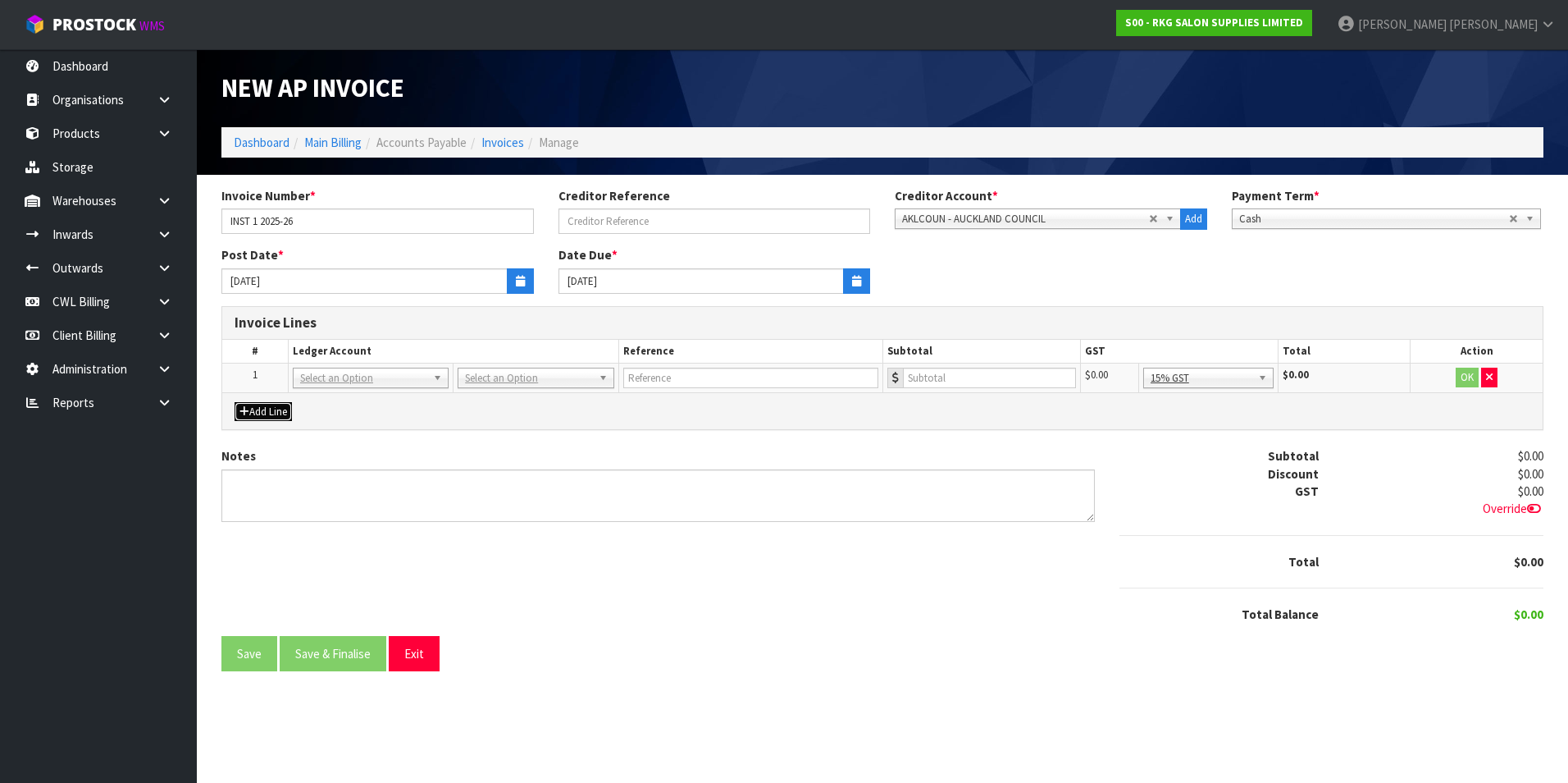
drag, startPoint x: 494, startPoint y: 380, endPoint x: 487, endPoint y: 394, distance: 15.7
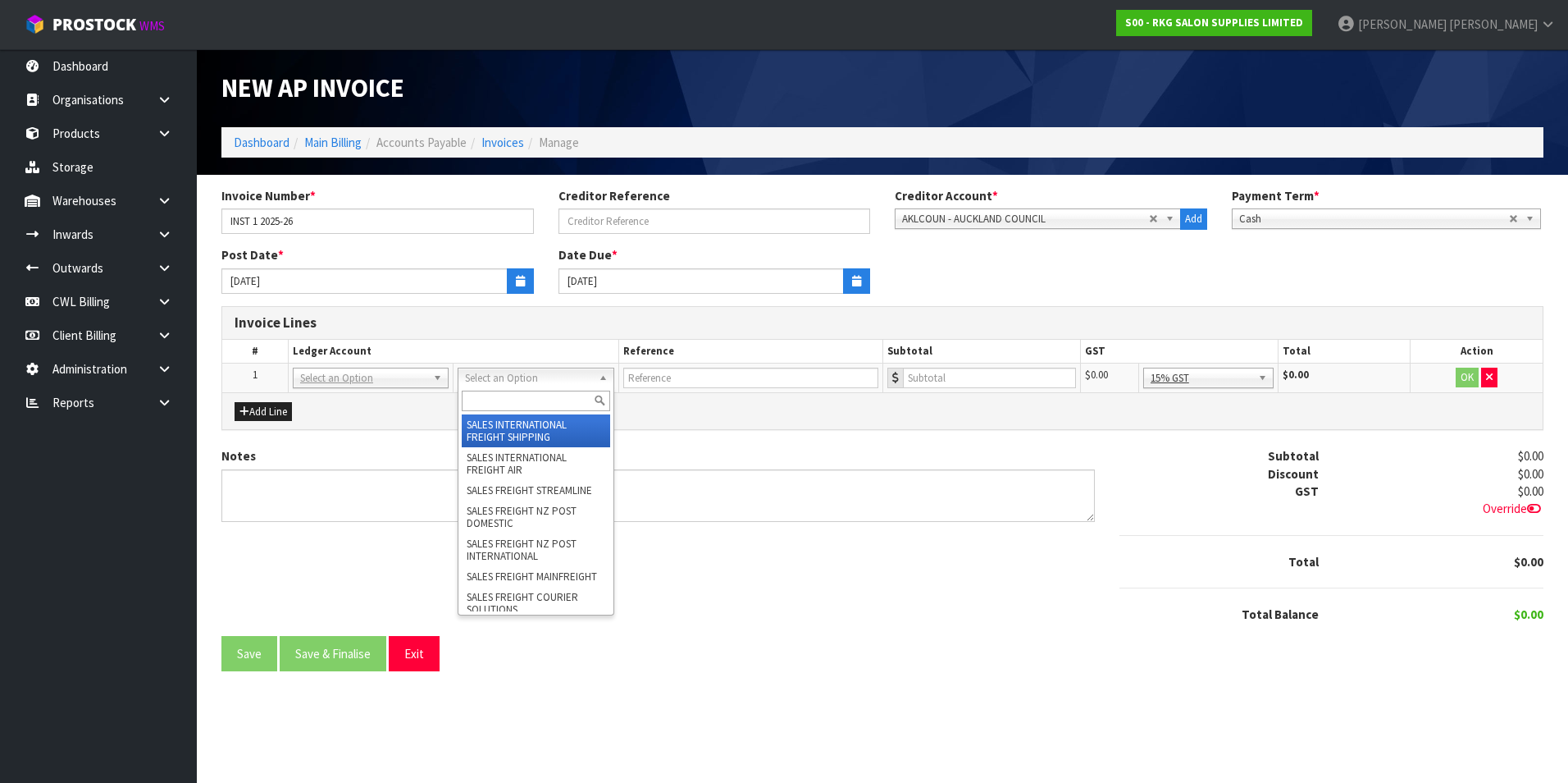
click at [482, 399] on input "text" at bounding box center [536, 400] width 148 height 21
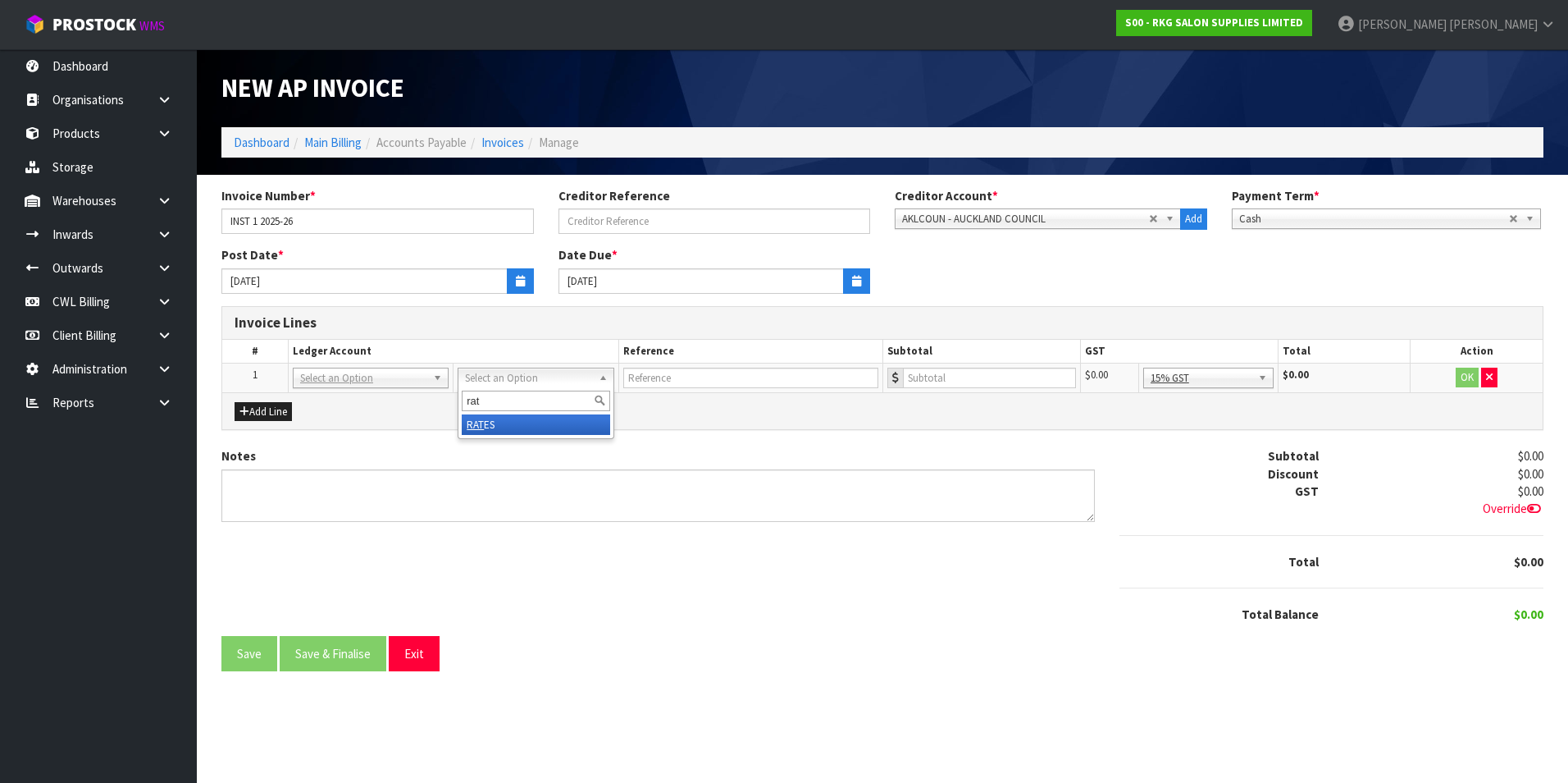
type input "rat"
drag, startPoint x: 483, startPoint y: 425, endPoint x: 566, endPoint y: 402, distance: 86.1
click at [703, 380] on input "text" at bounding box center [750, 378] width 255 height 21
type input "RATES - [DEMOGRAPHIC_DATA] RUBY [DATE] & AUG"
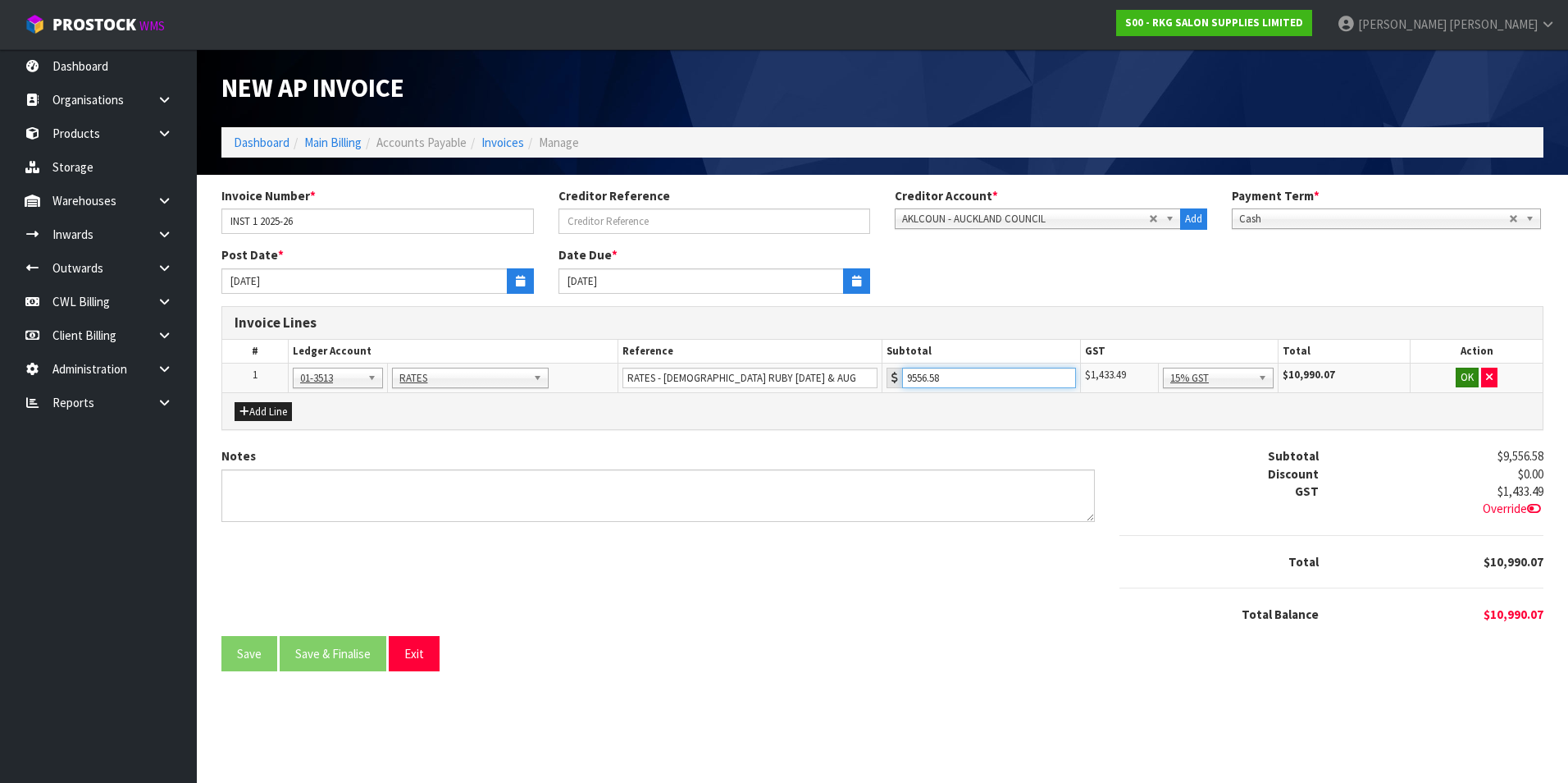
type input "9556.58"
drag, startPoint x: 1467, startPoint y: 375, endPoint x: 1329, endPoint y: 411, distance: 142.6
click at [1458, 382] on button "OK" at bounding box center [1466, 378] width 23 height 20
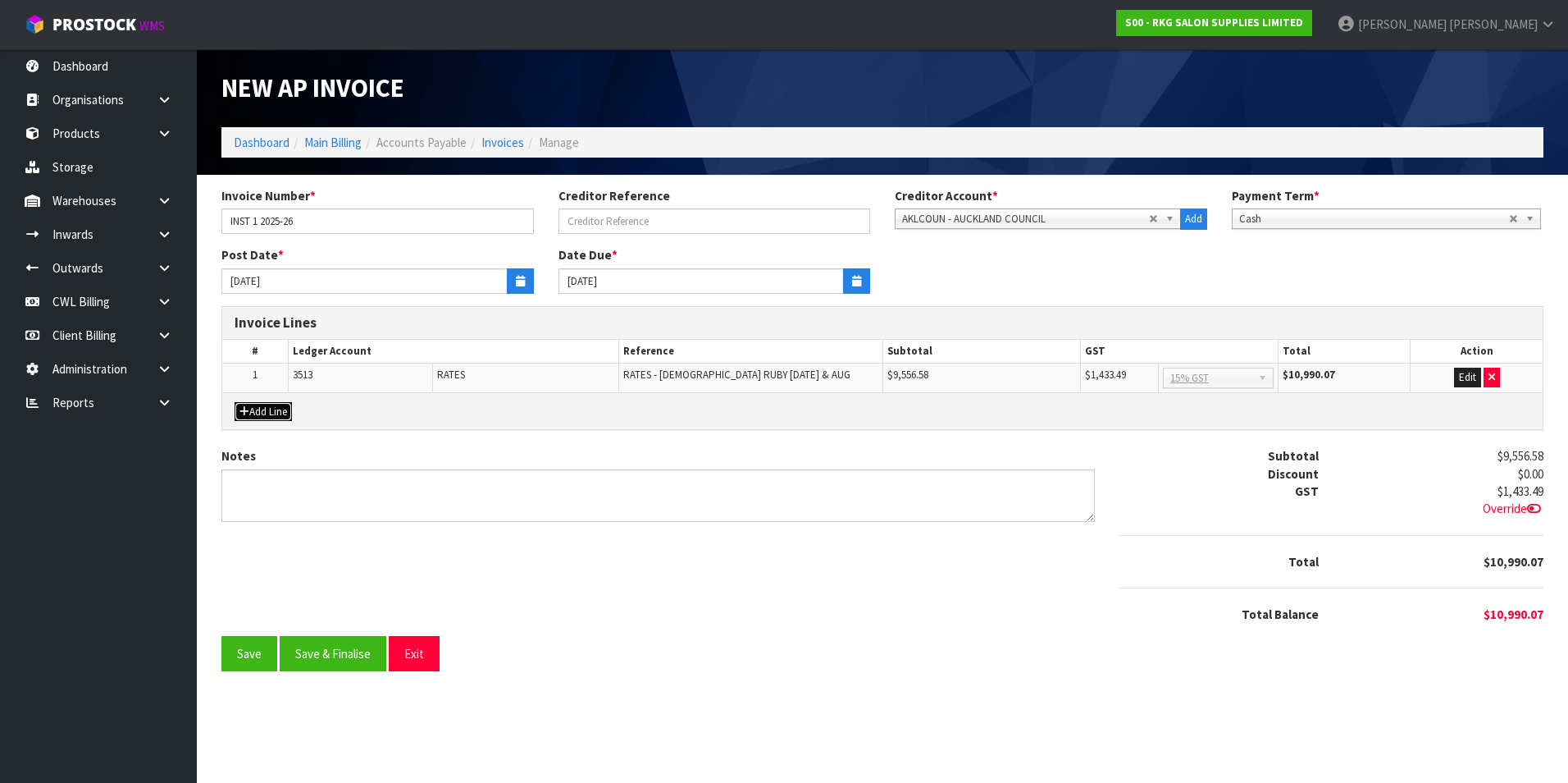
click at [277, 407] on button "Add Line" at bounding box center [263, 412] width 57 height 20
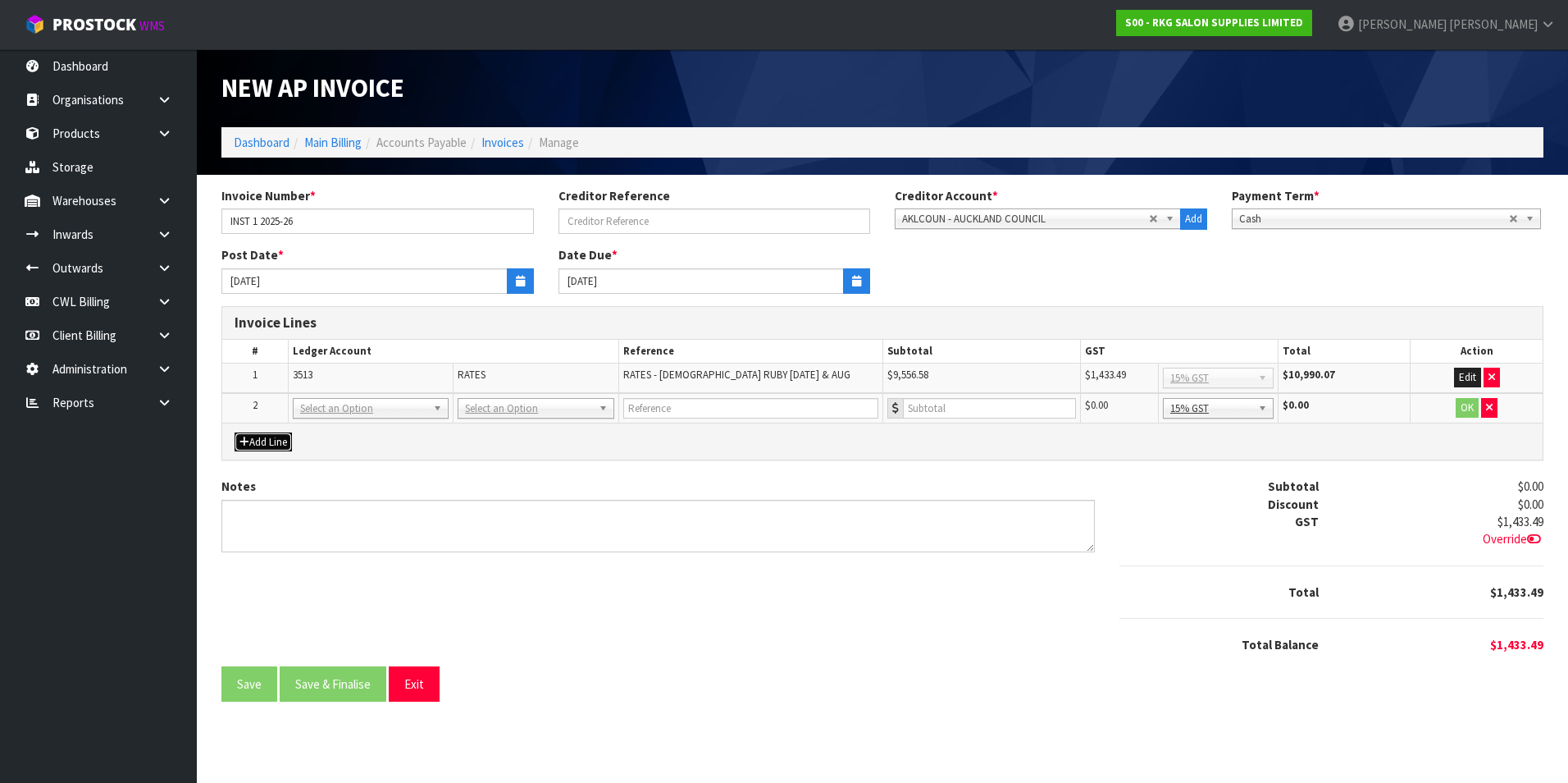
drag, startPoint x: 333, startPoint y: 409, endPoint x: 330, endPoint y: 418, distance: 9.5
click at [315, 428] on input "text" at bounding box center [371, 431] width 148 height 21
type input "9132"
click at [653, 414] on input "text" at bounding box center [750, 408] width 255 height 21
type input "RATES - [DEMOGRAPHIC_DATA] [PERSON_NAME]"
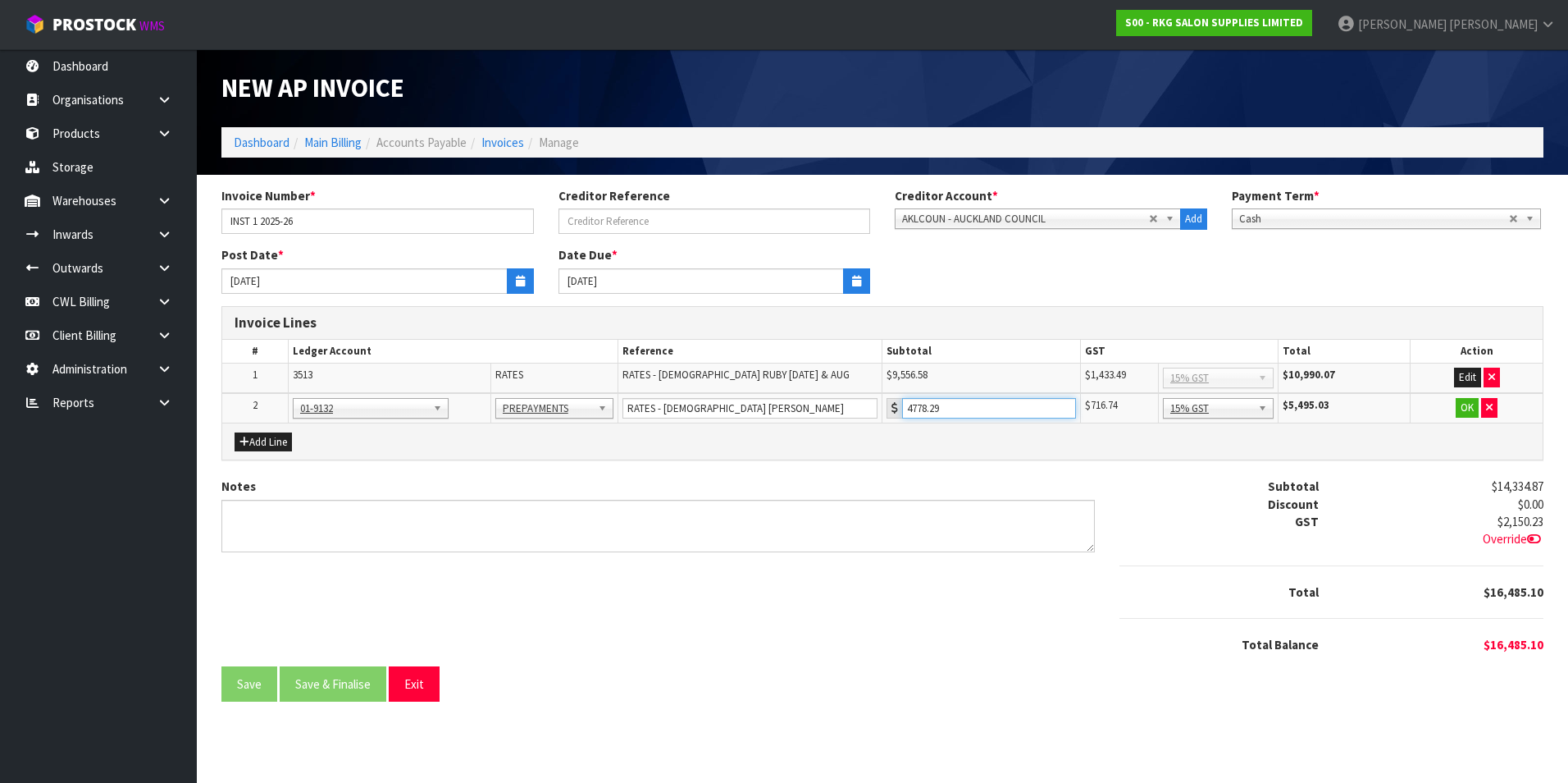
type input "4778.29"
click at [1462, 412] on button "OK" at bounding box center [1466, 408] width 23 height 20
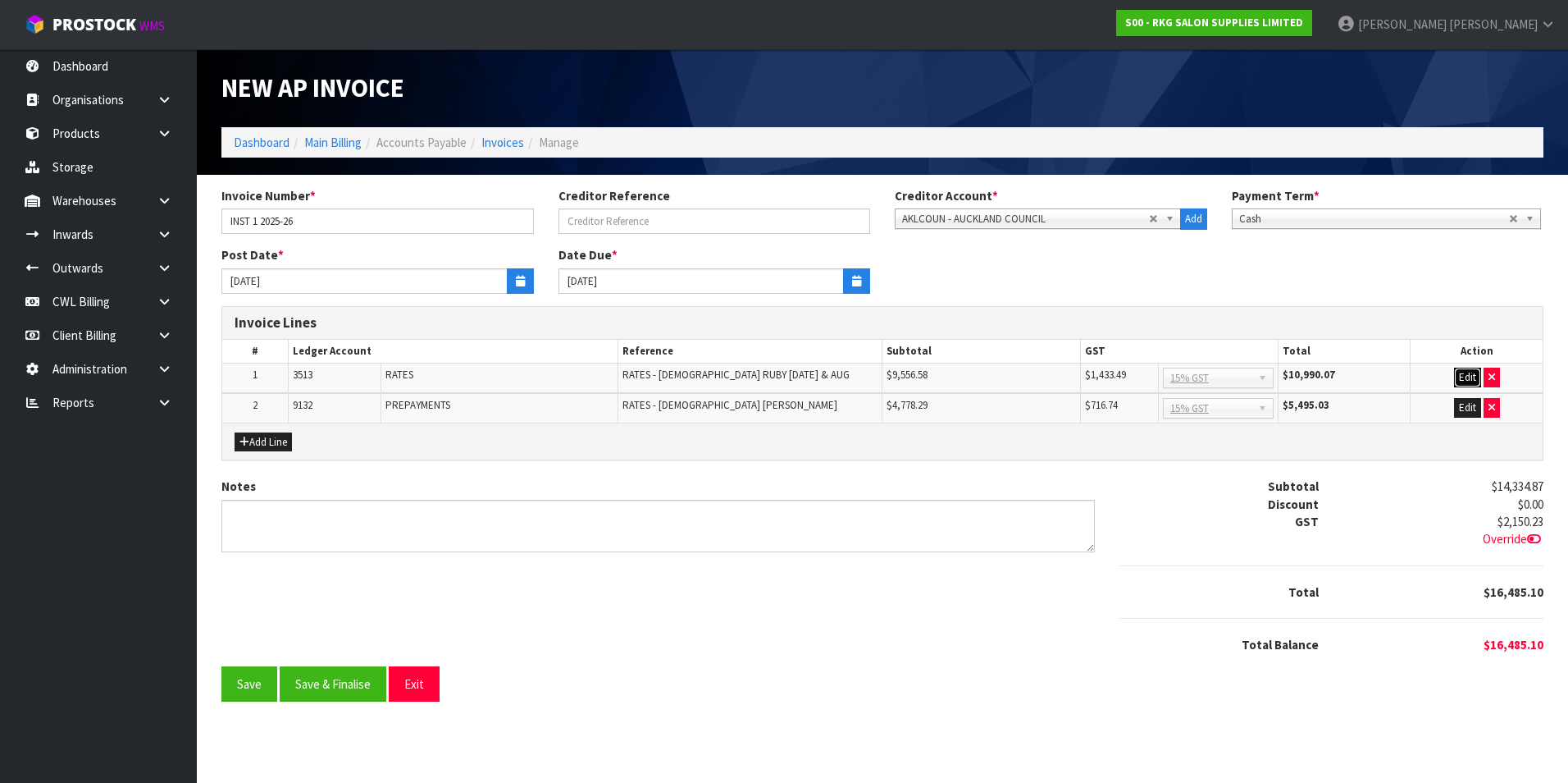
click at [1470, 373] on button "Edit" at bounding box center [1467, 378] width 27 height 20
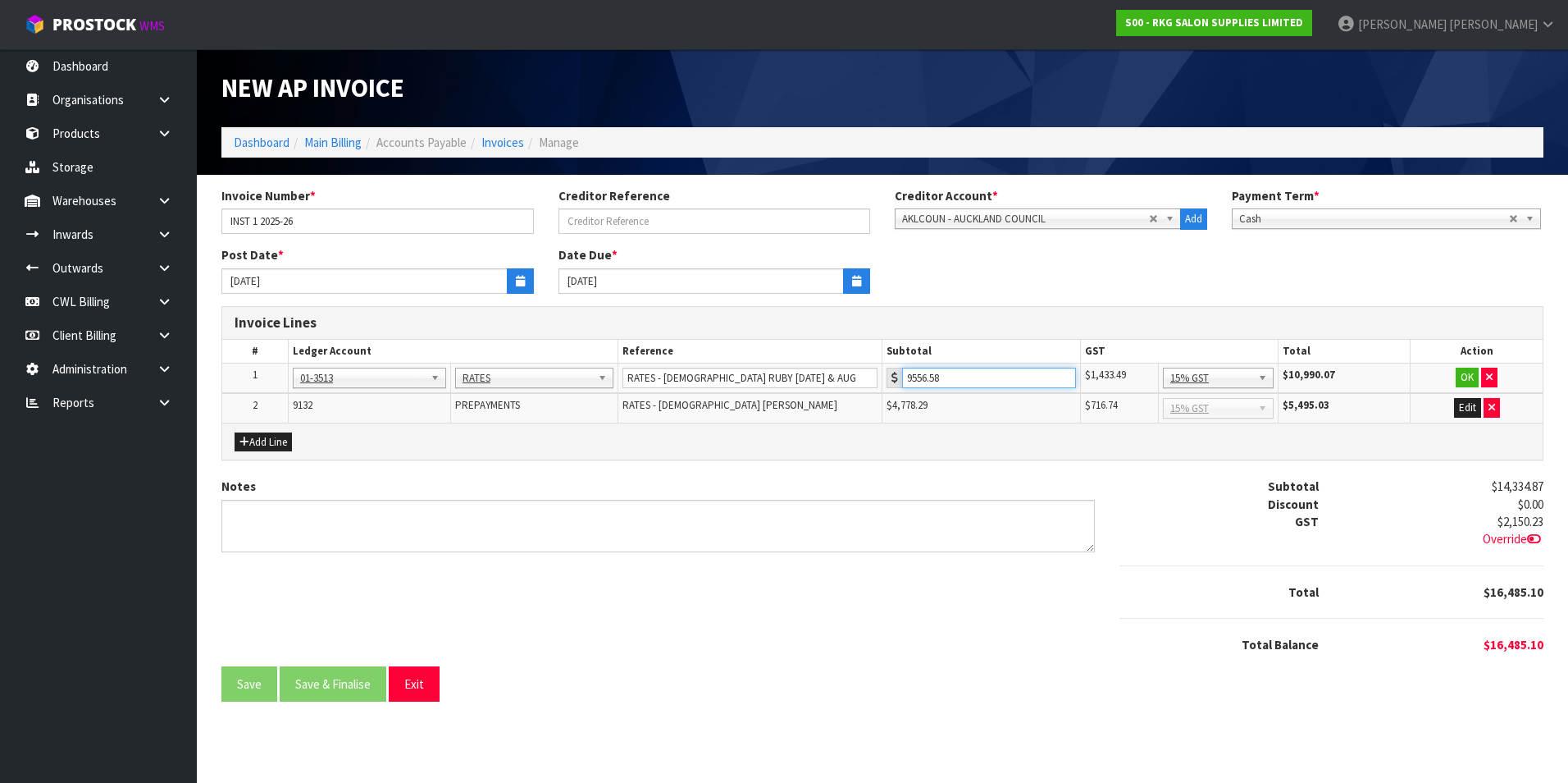
click at [987, 382] on input "9556.58" at bounding box center [989, 378] width 173 height 21
type input "9"
type input "6371.06"
click at [1467, 377] on button "OK" at bounding box center [1466, 378] width 23 height 20
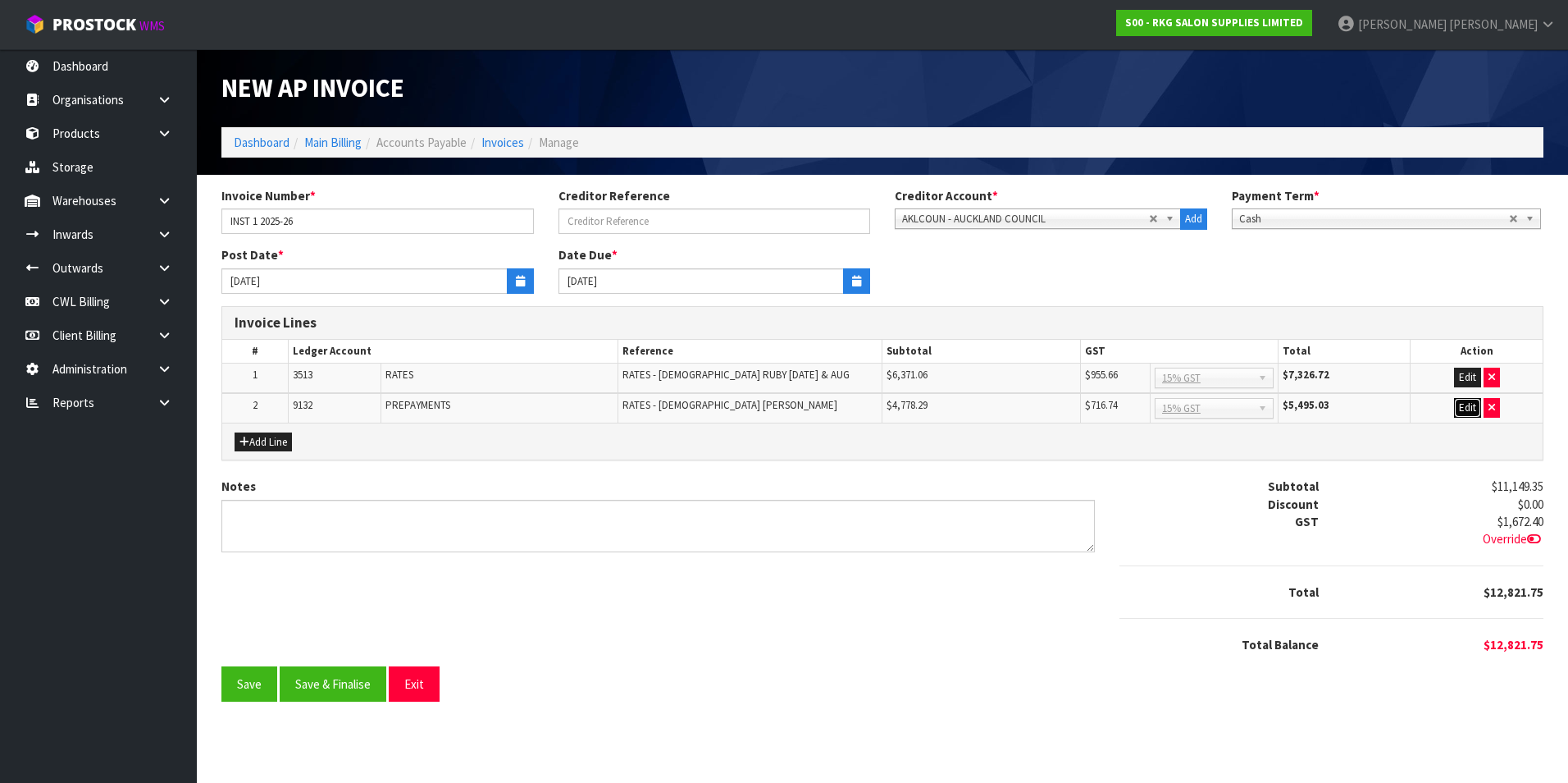
click at [1470, 405] on button "Edit" at bounding box center [1467, 408] width 27 height 20
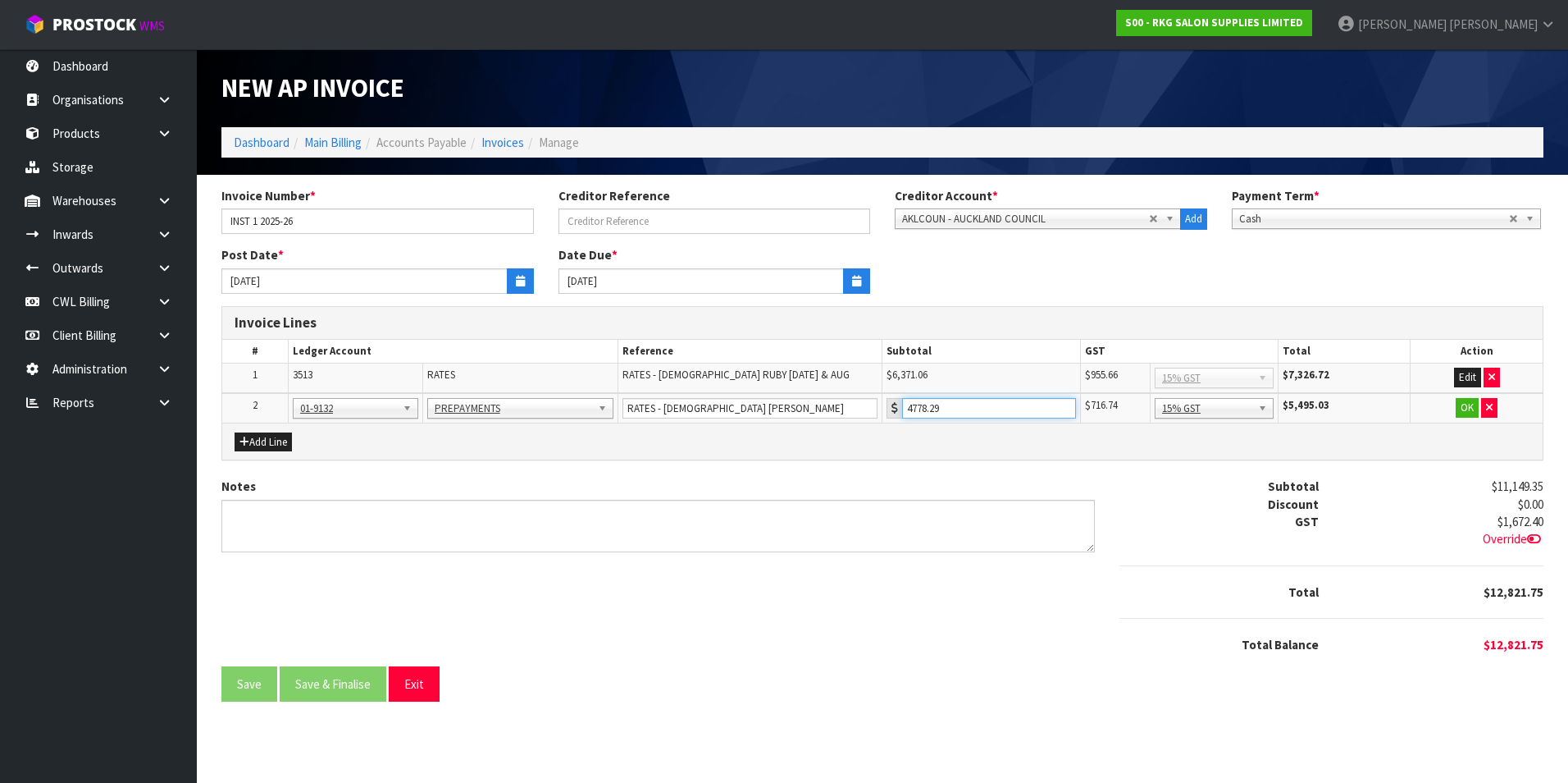
click at [977, 409] on input "4778.29" at bounding box center [989, 408] width 173 height 21
type input "4"
type input "3185.53"
click at [1465, 409] on button "OK" at bounding box center [1466, 408] width 23 height 20
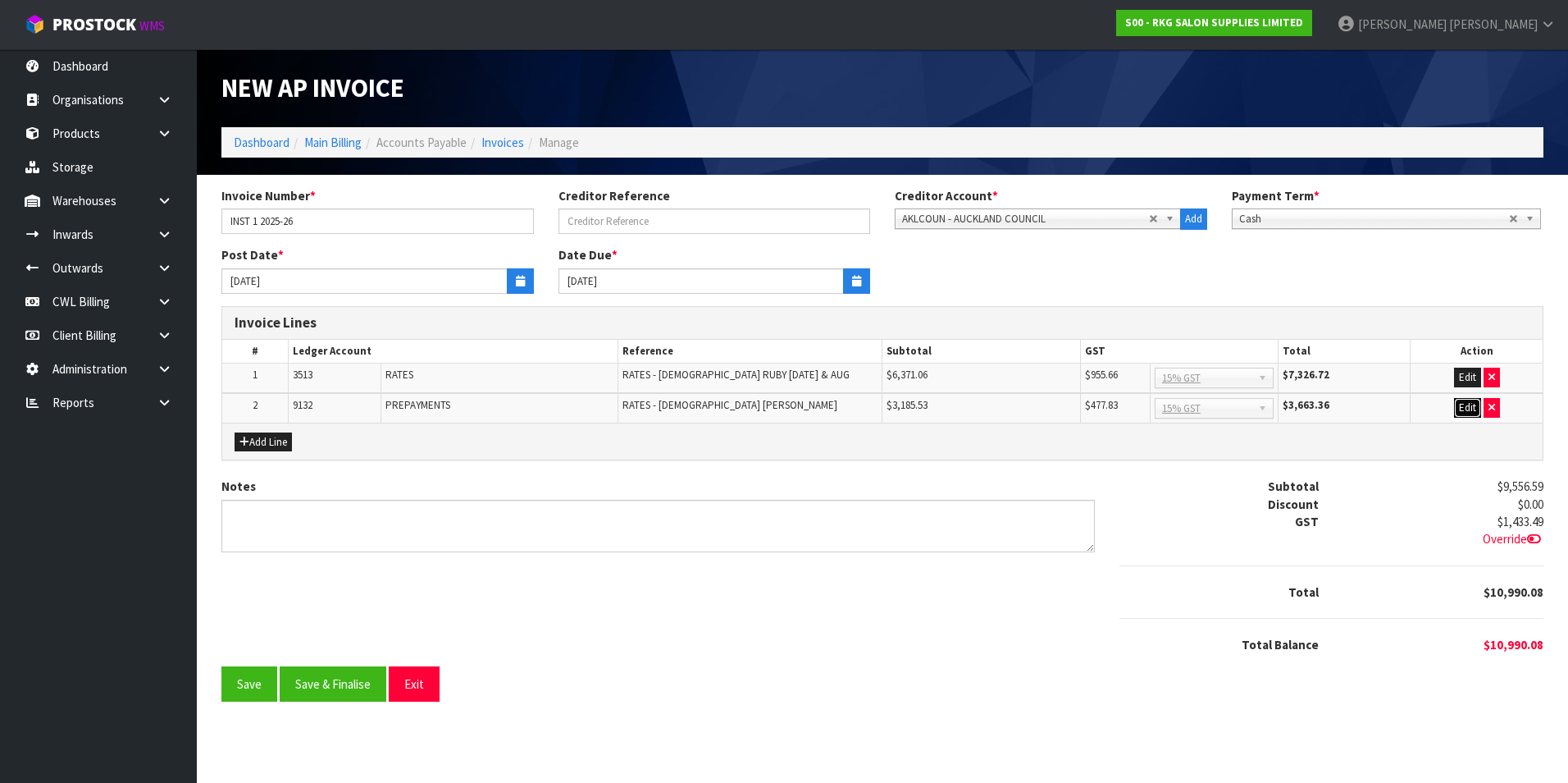
click at [1475, 410] on button "Edit" at bounding box center [1467, 408] width 27 height 20
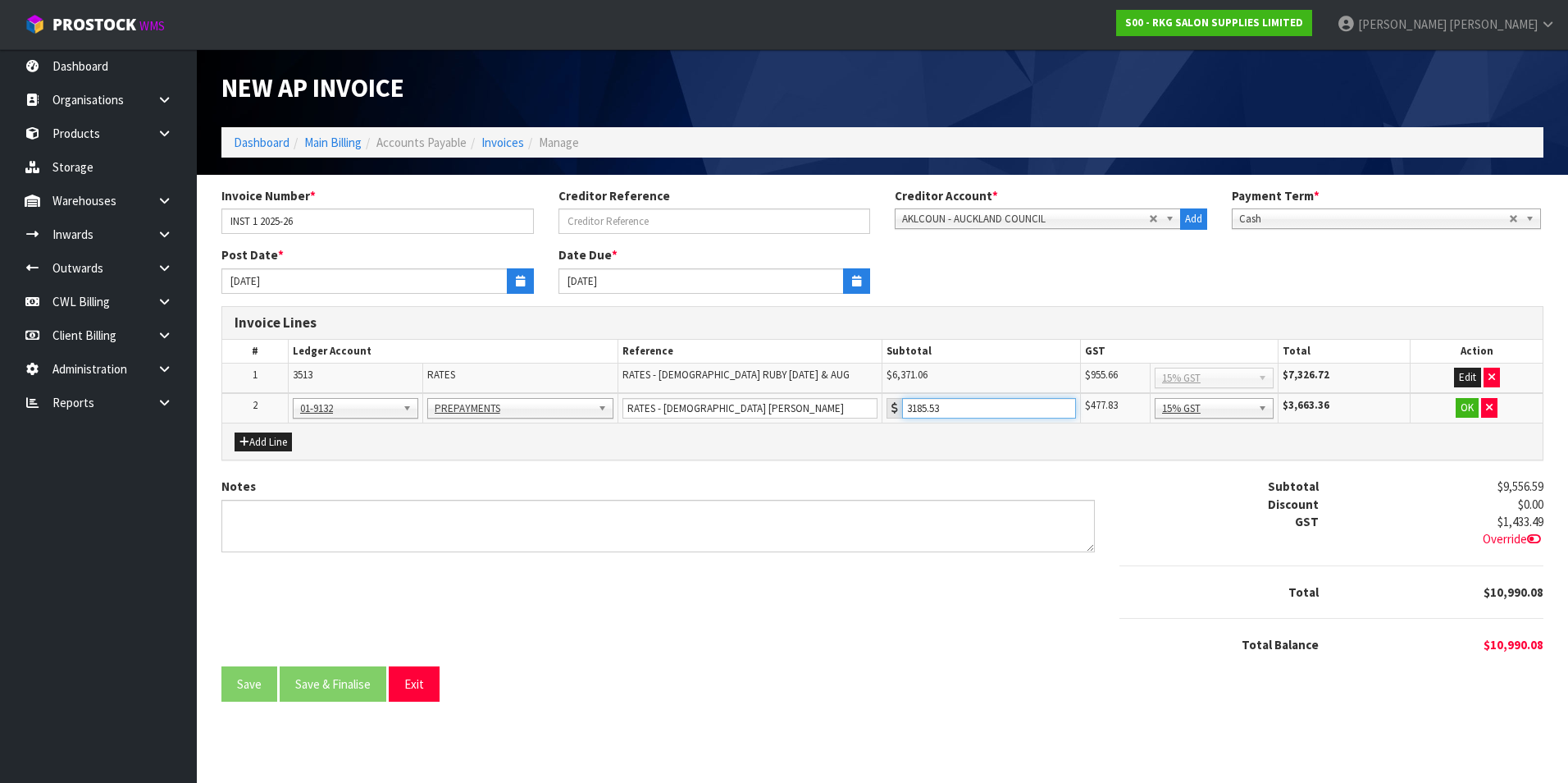
click at [992, 403] on input "3185.53" at bounding box center [989, 408] width 173 height 21
type input "3185.52"
click at [1468, 407] on button "OK" at bounding box center [1466, 408] width 23 height 20
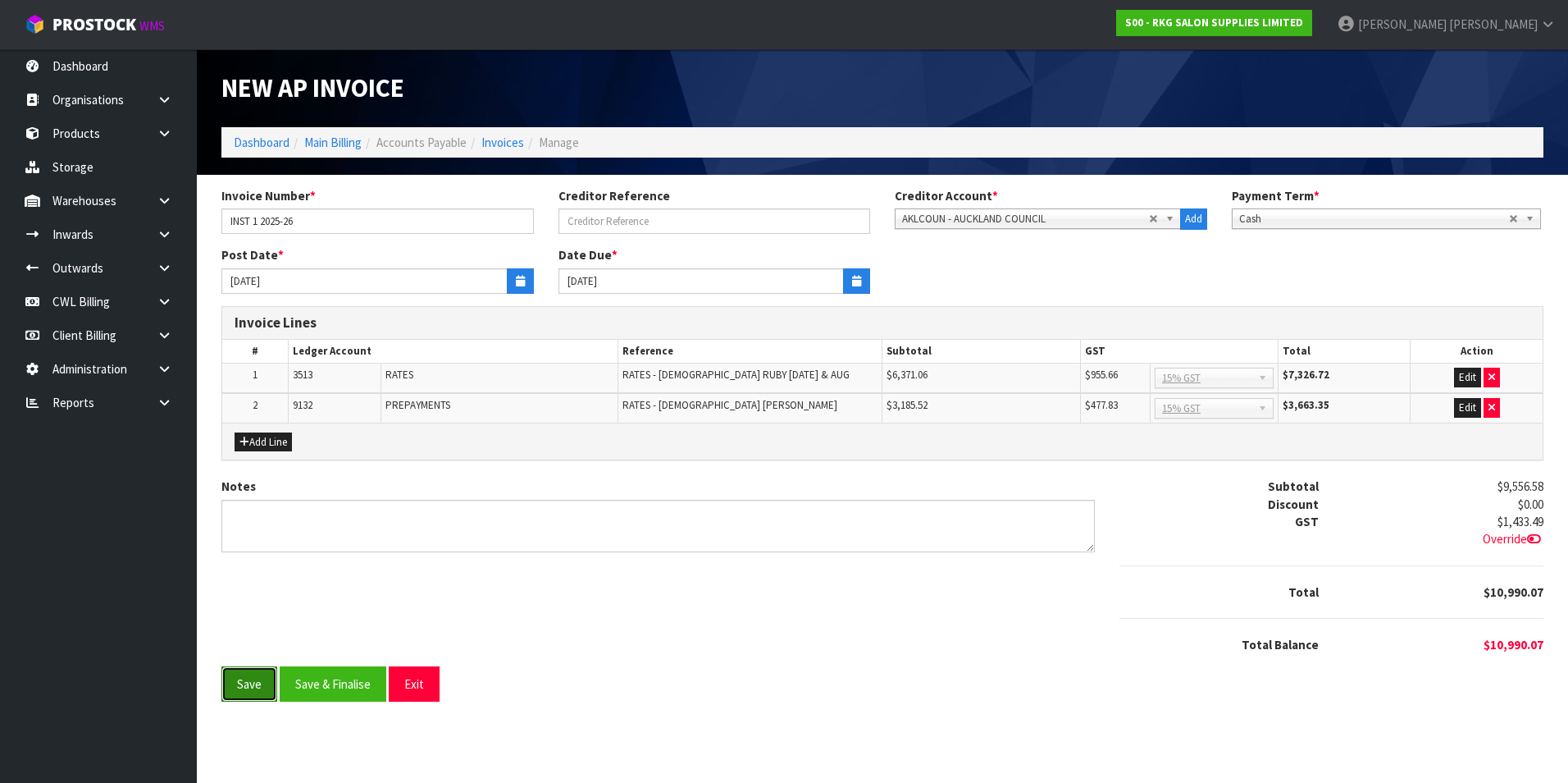
click at [244, 688] on button "Save" at bounding box center [249, 684] width 56 height 36
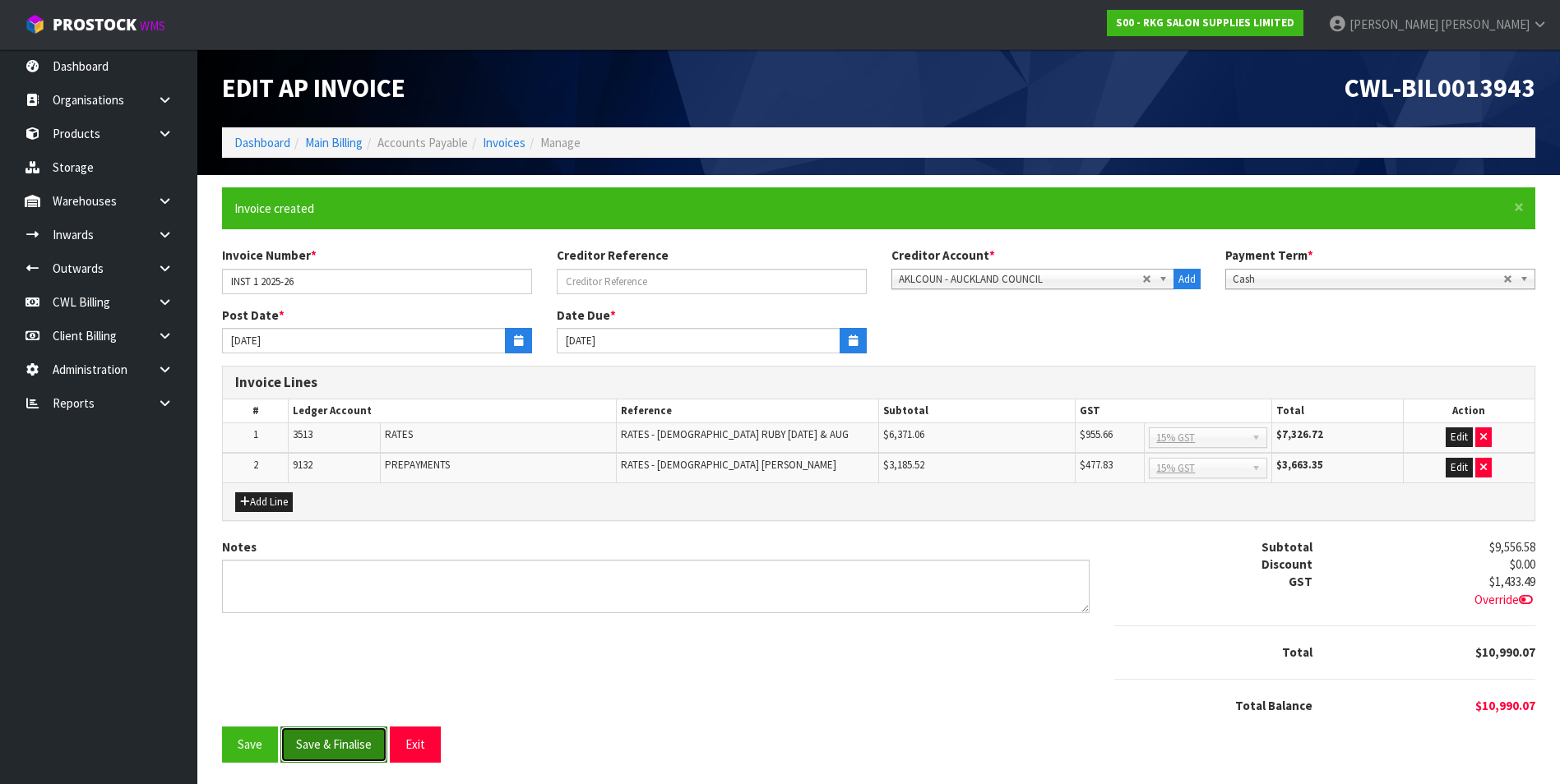
click at [352, 740] on button "Save & Finalise" at bounding box center [334, 745] width 107 height 36
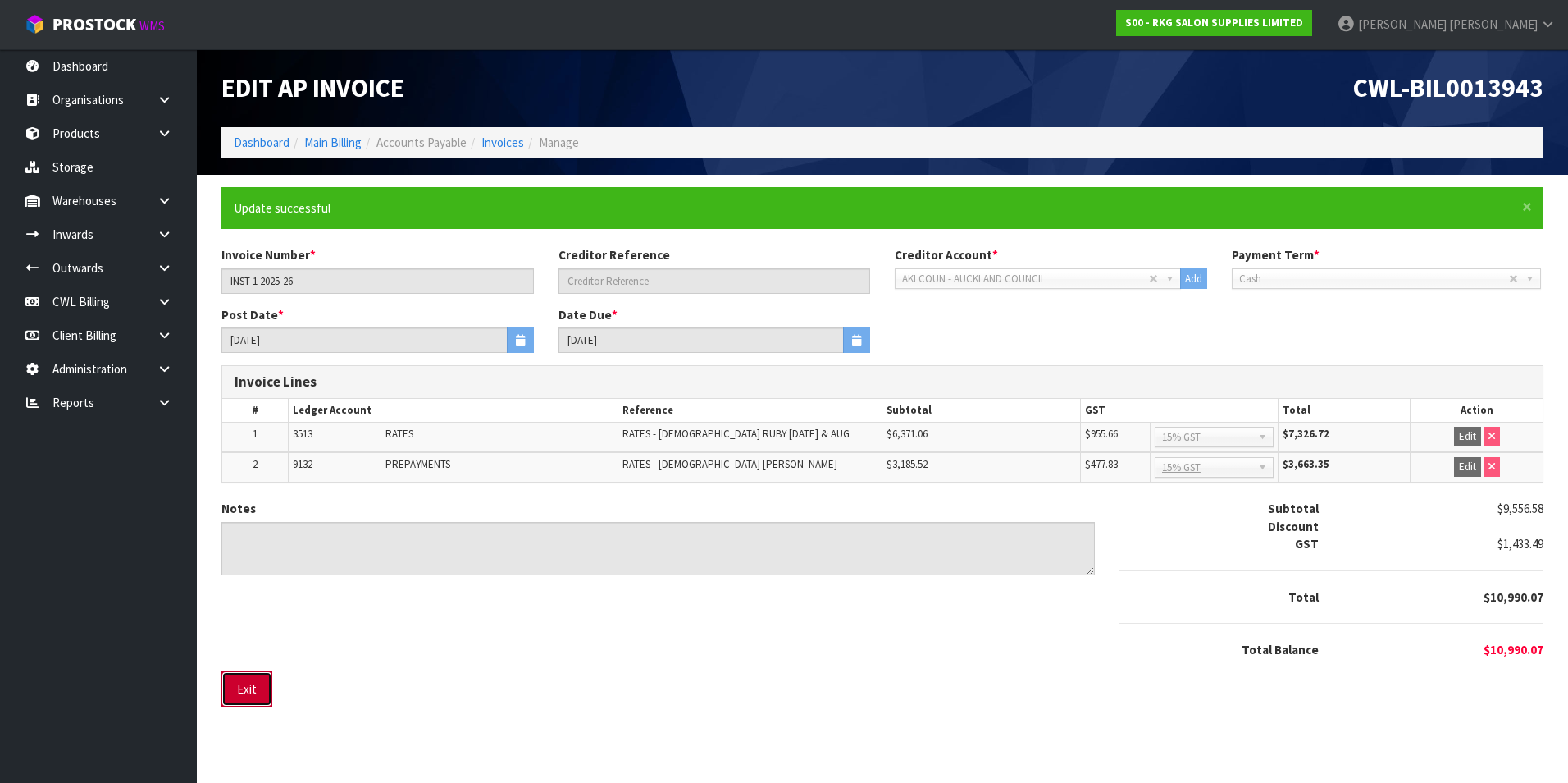
click at [239, 693] on button "Exit" at bounding box center [247, 689] width 51 height 36
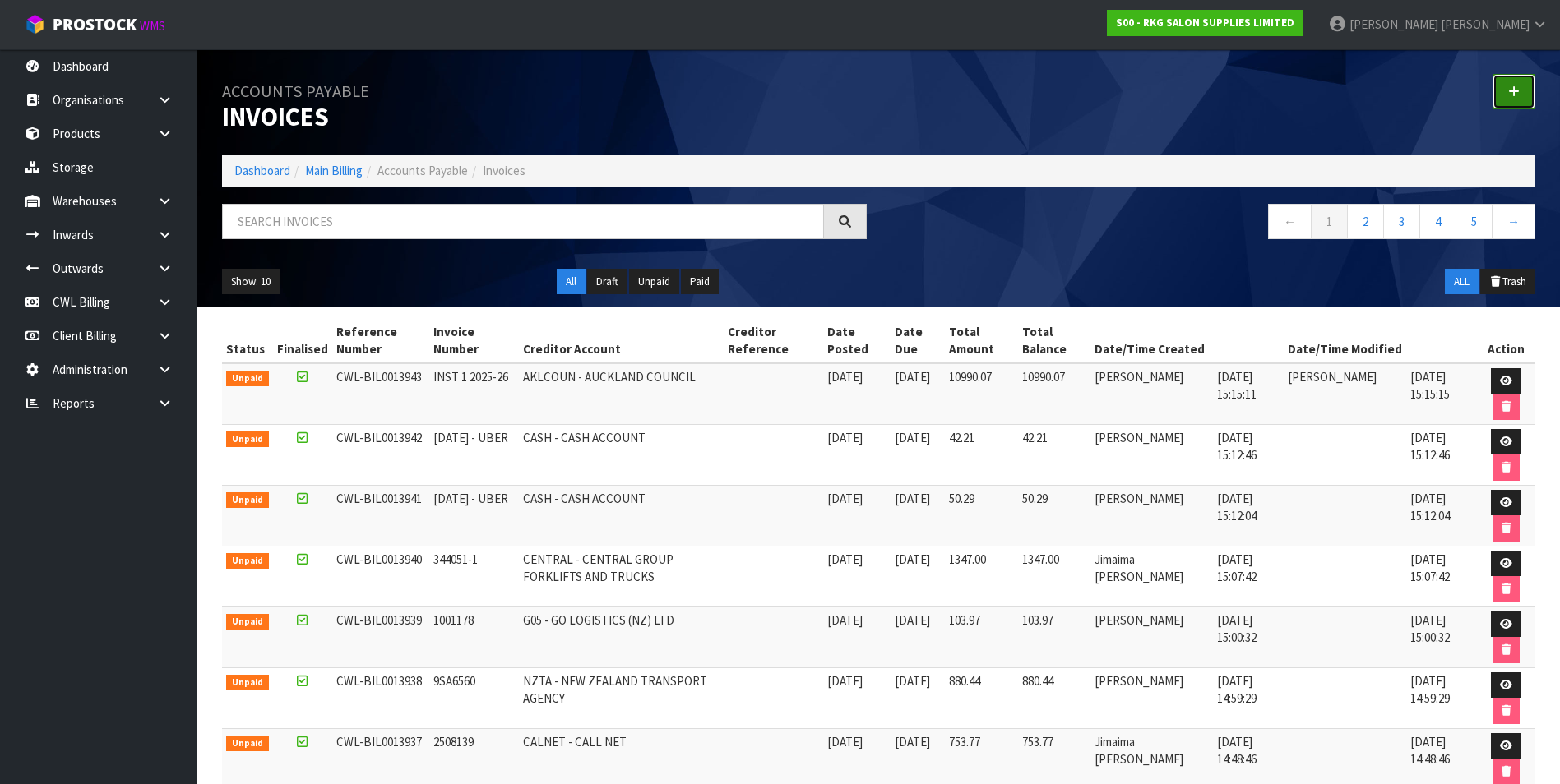
click at [1505, 90] on link at bounding box center [1514, 92] width 42 height 36
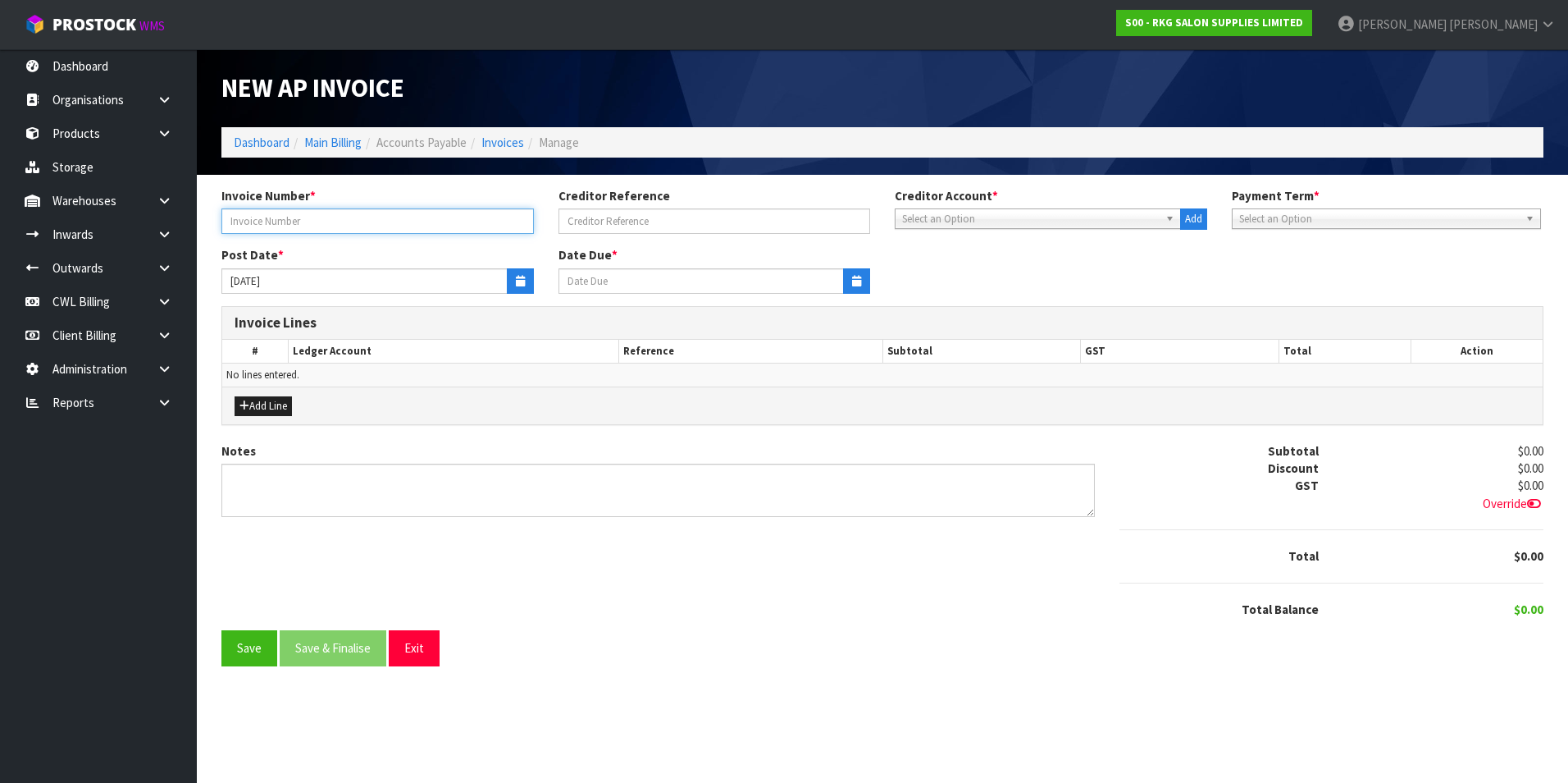
click at [365, 222] on input "text" at bounding box center [377, 221] width 312 height 26
type input "4913"
click at [1004, 219] on span "Select an Option" at bounding box center [1031, 219] width 257 height 20
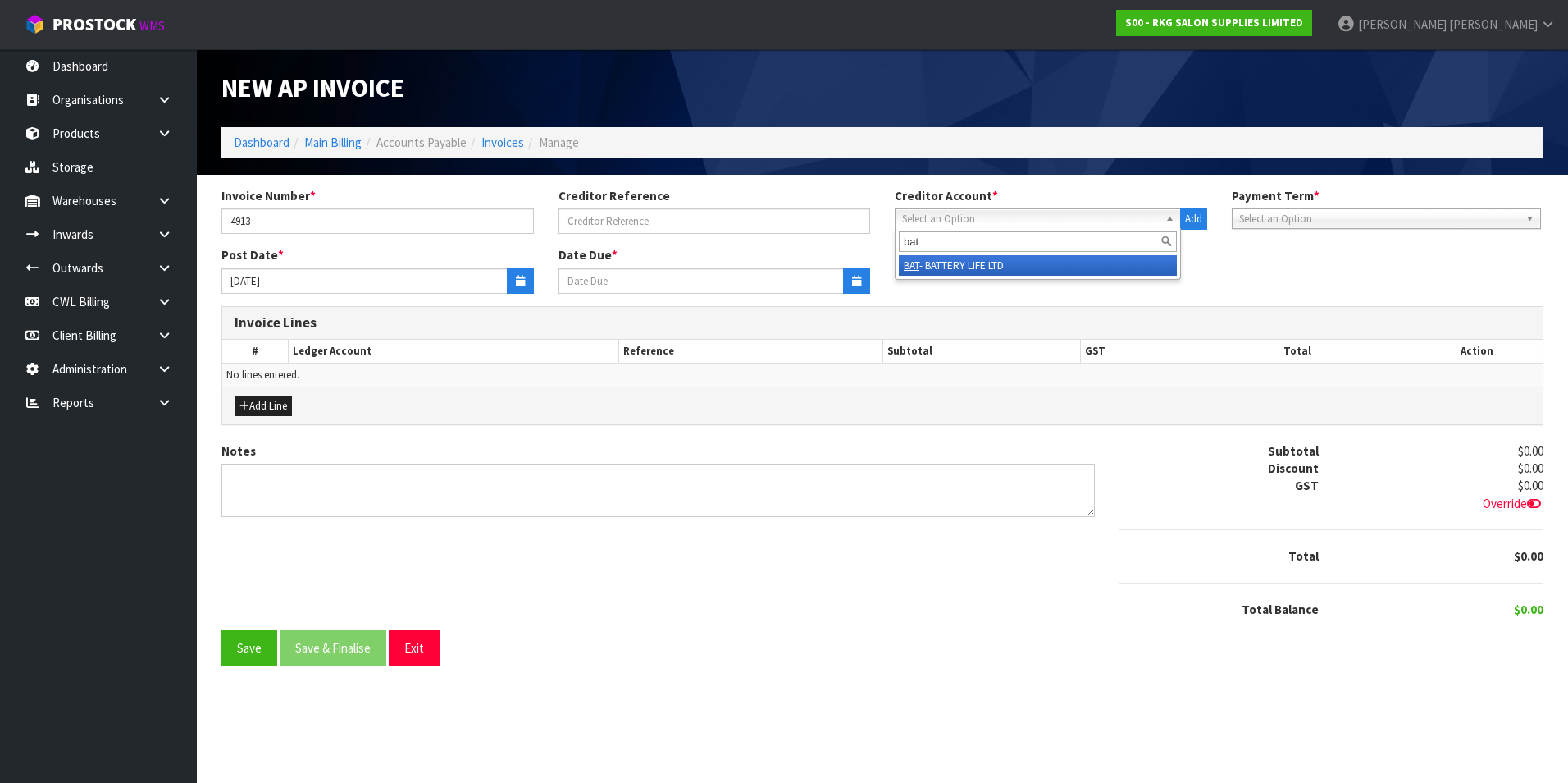
type input "bat"
click at [1005, 263] on li "BAT - BATTERY LIFE LTD" at bounding box center [1038, 265] width 278 height 21
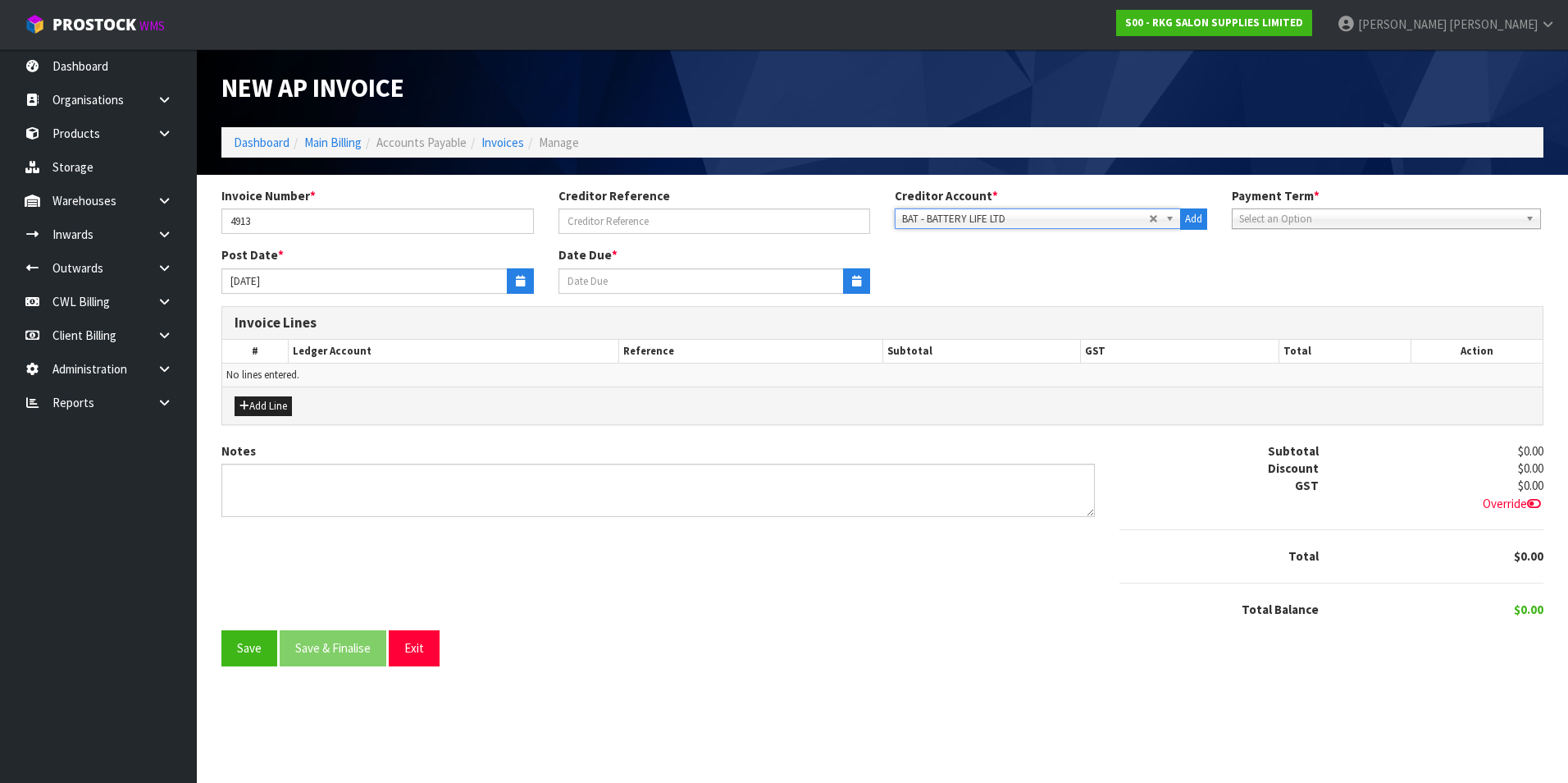
type input "[DATE]"
click at [514, 282] on button "button" at bounding box center [519, 281] width 27 height 26
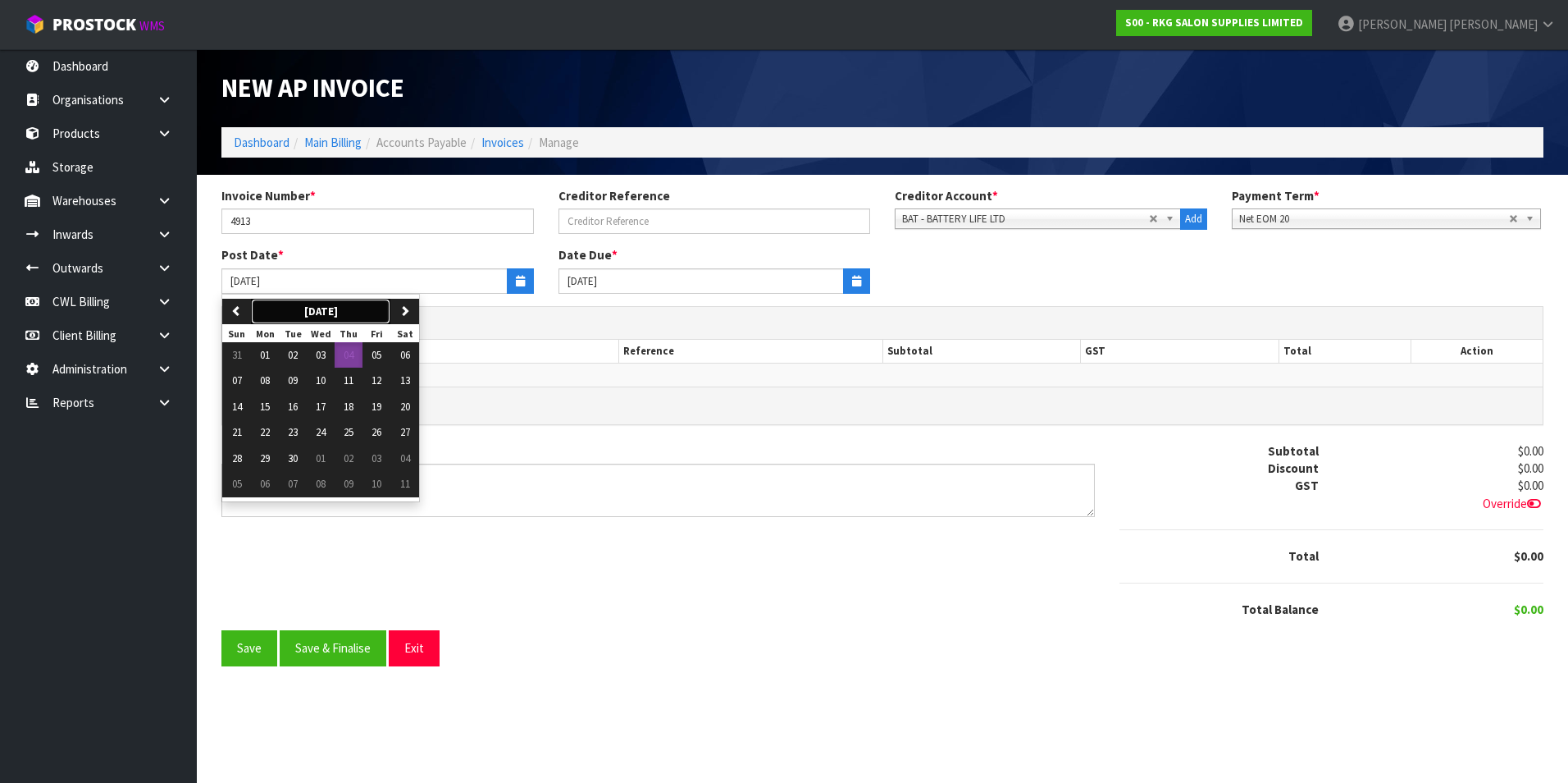
click at [255, 308] on button "[DATE]" at bounding box center [321, 312] width 140 height 27
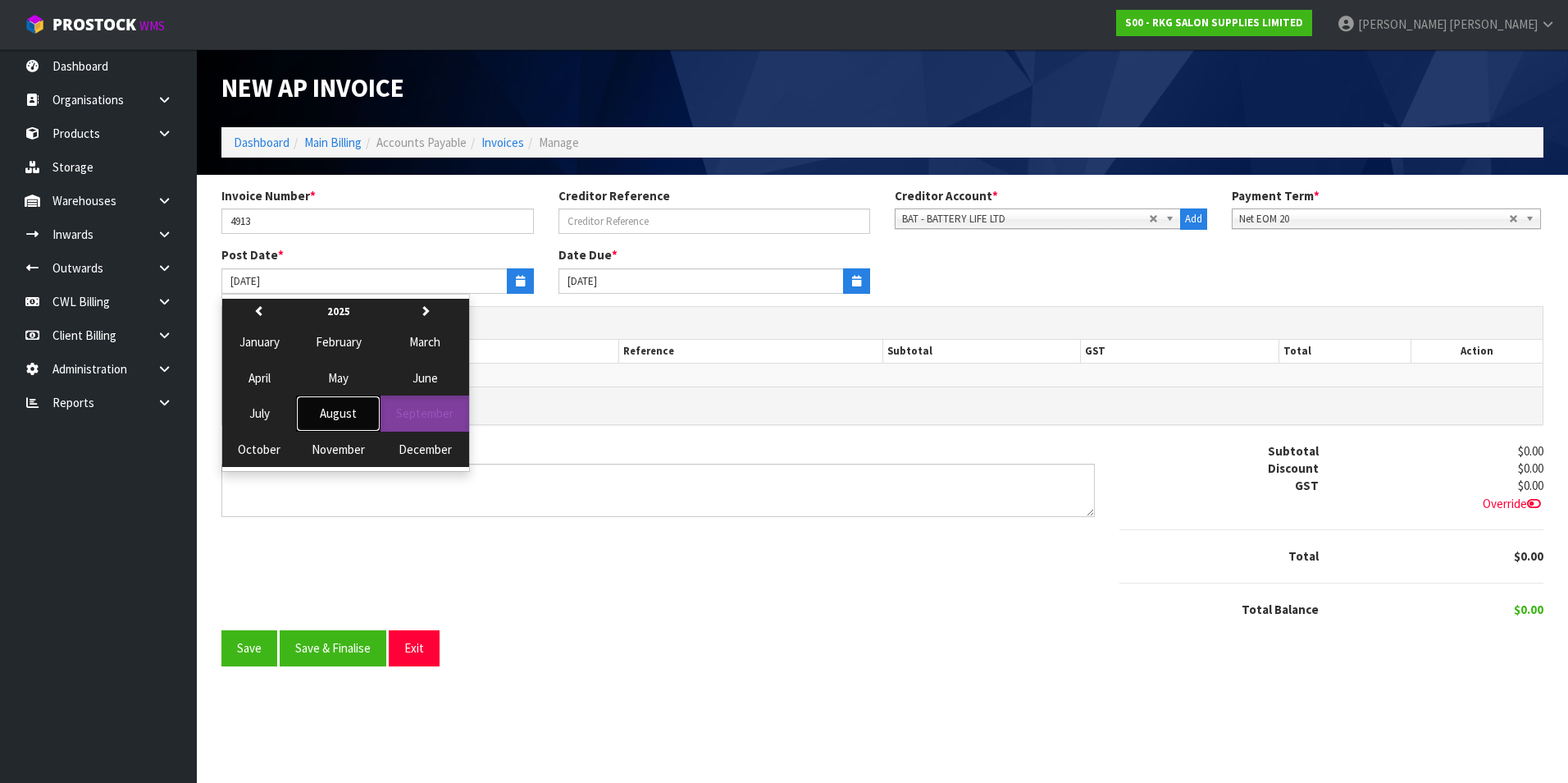
click at [338, 413] on span "August" at bounding box center [338, 413] width 36 height 16
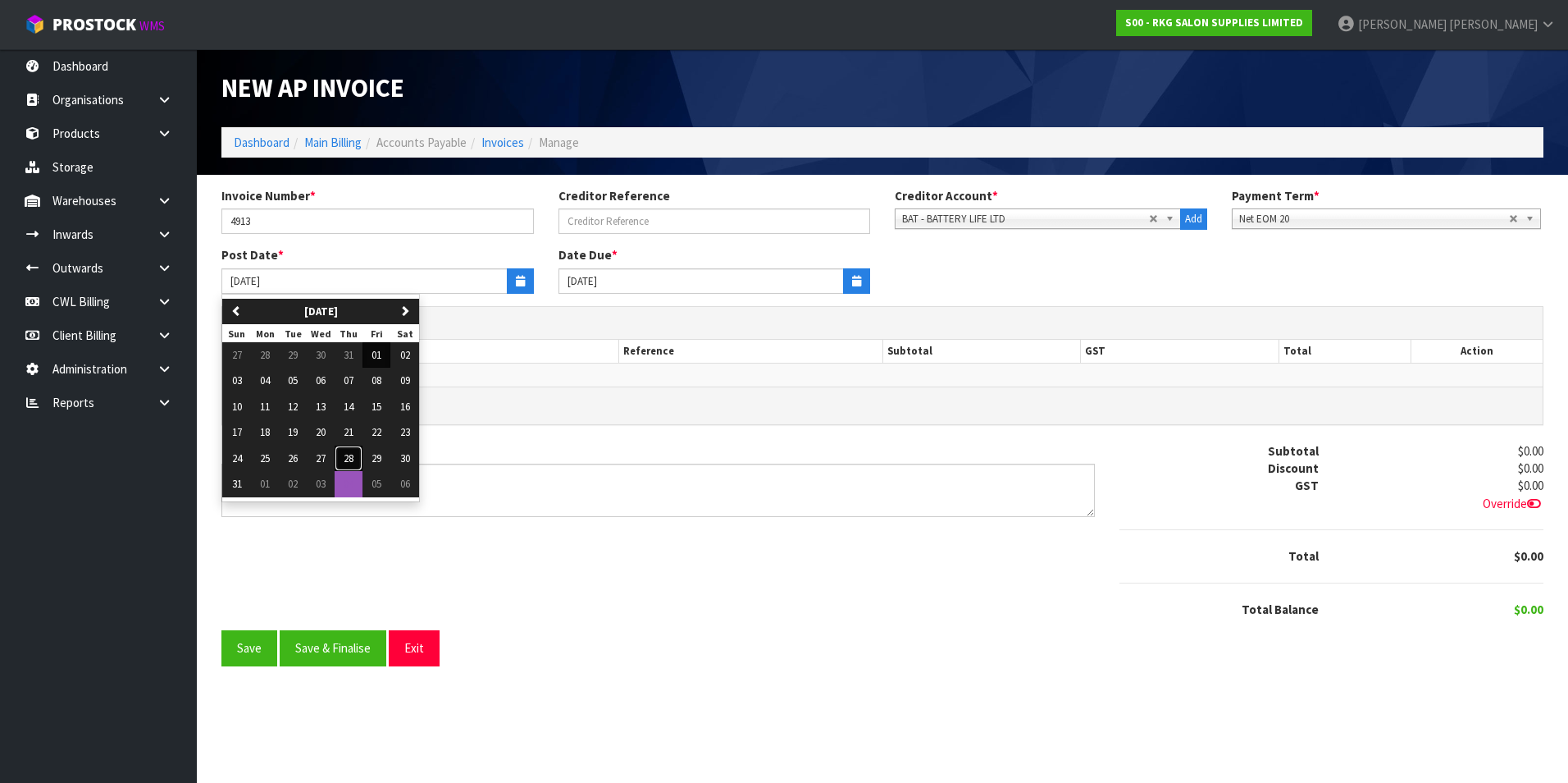
click at [351, 455] on span "28" at bounding box center [349, 459] width 10 height 14
type input "[DATE]"
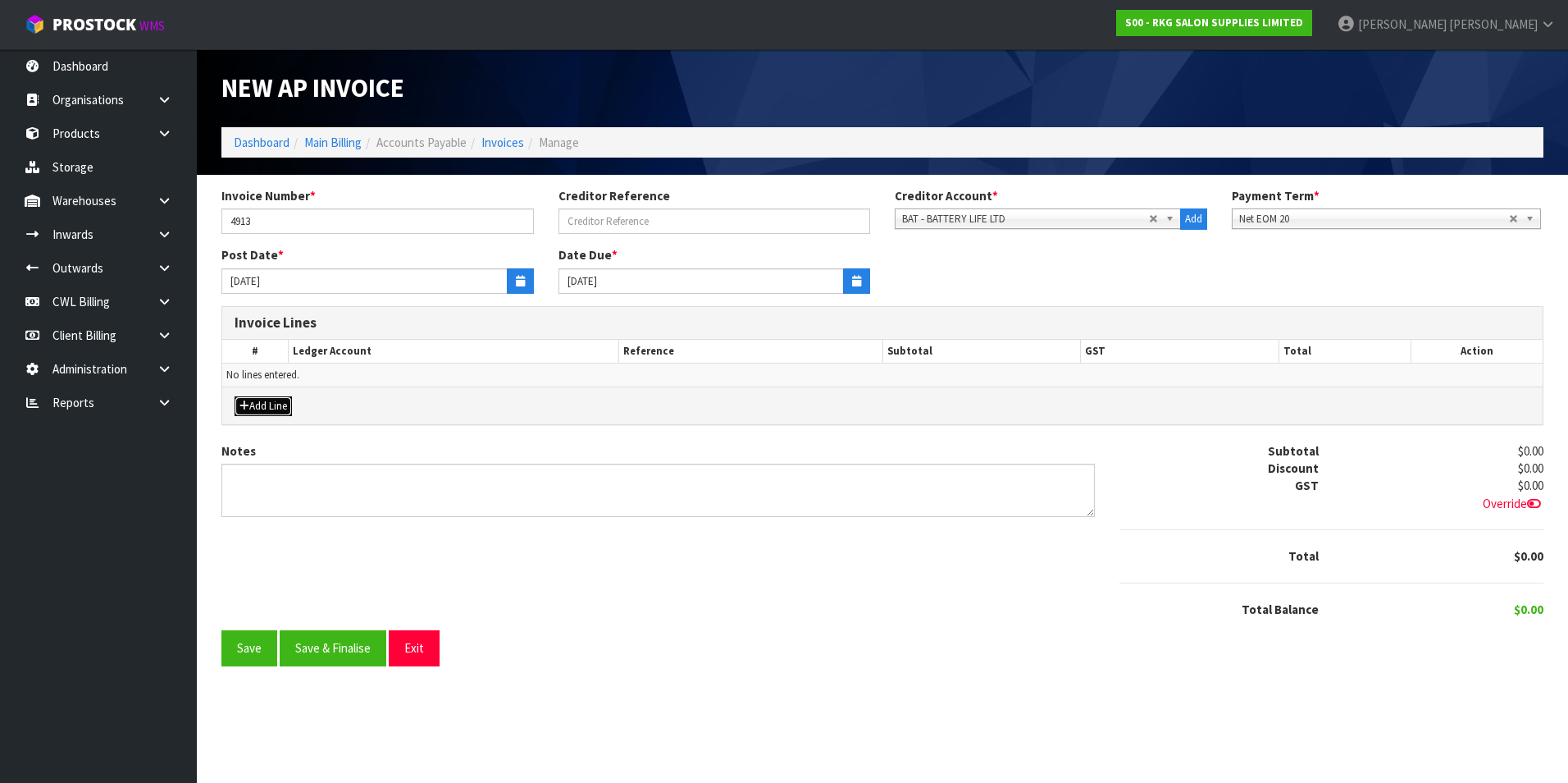
click at [282, 411] on button "Add Line" at bounding box center [263, 406] width 57 height 20
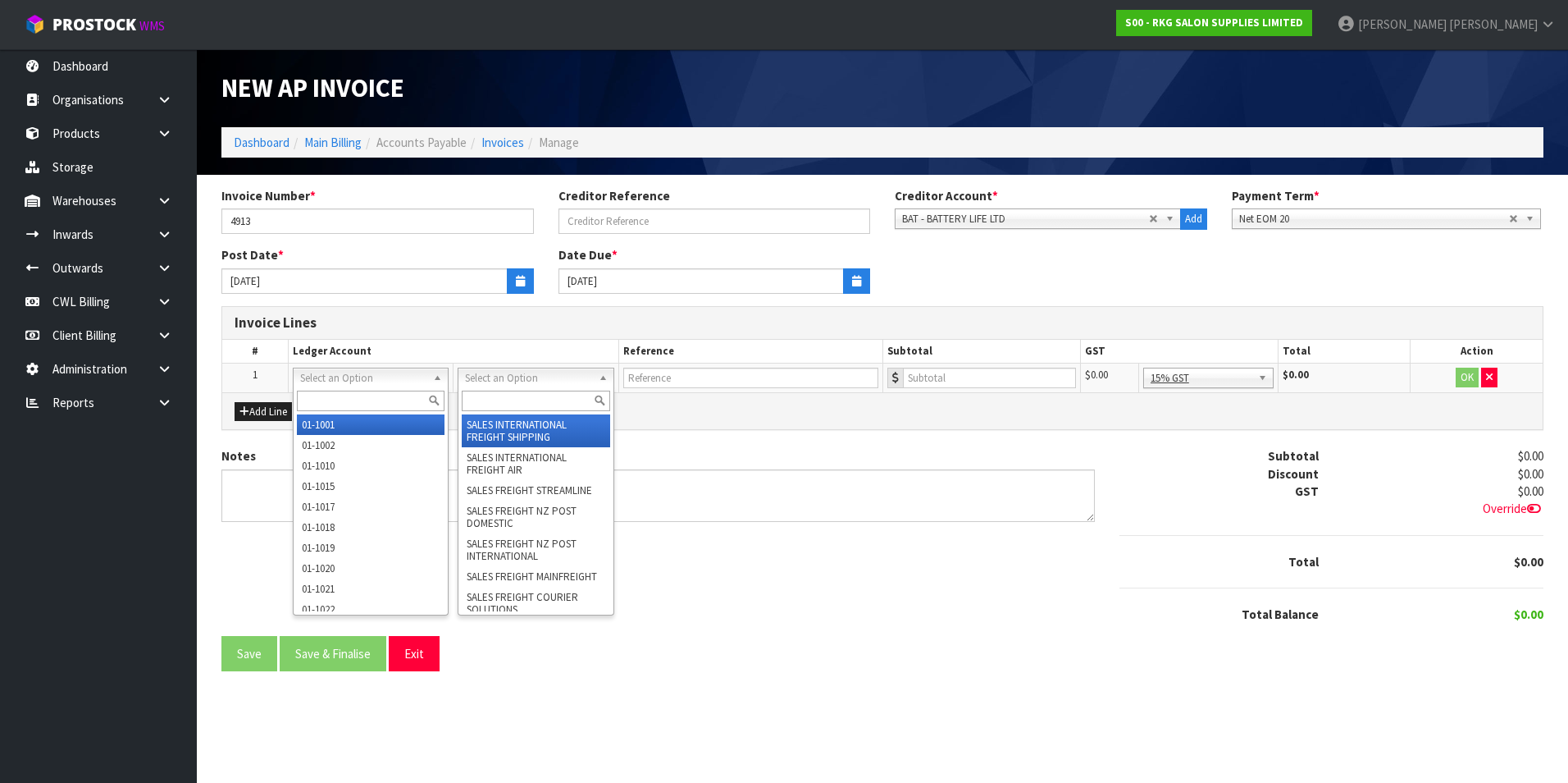
click at [482, 399] on input "text" at bounding box center [536, 400] width 148 height 21
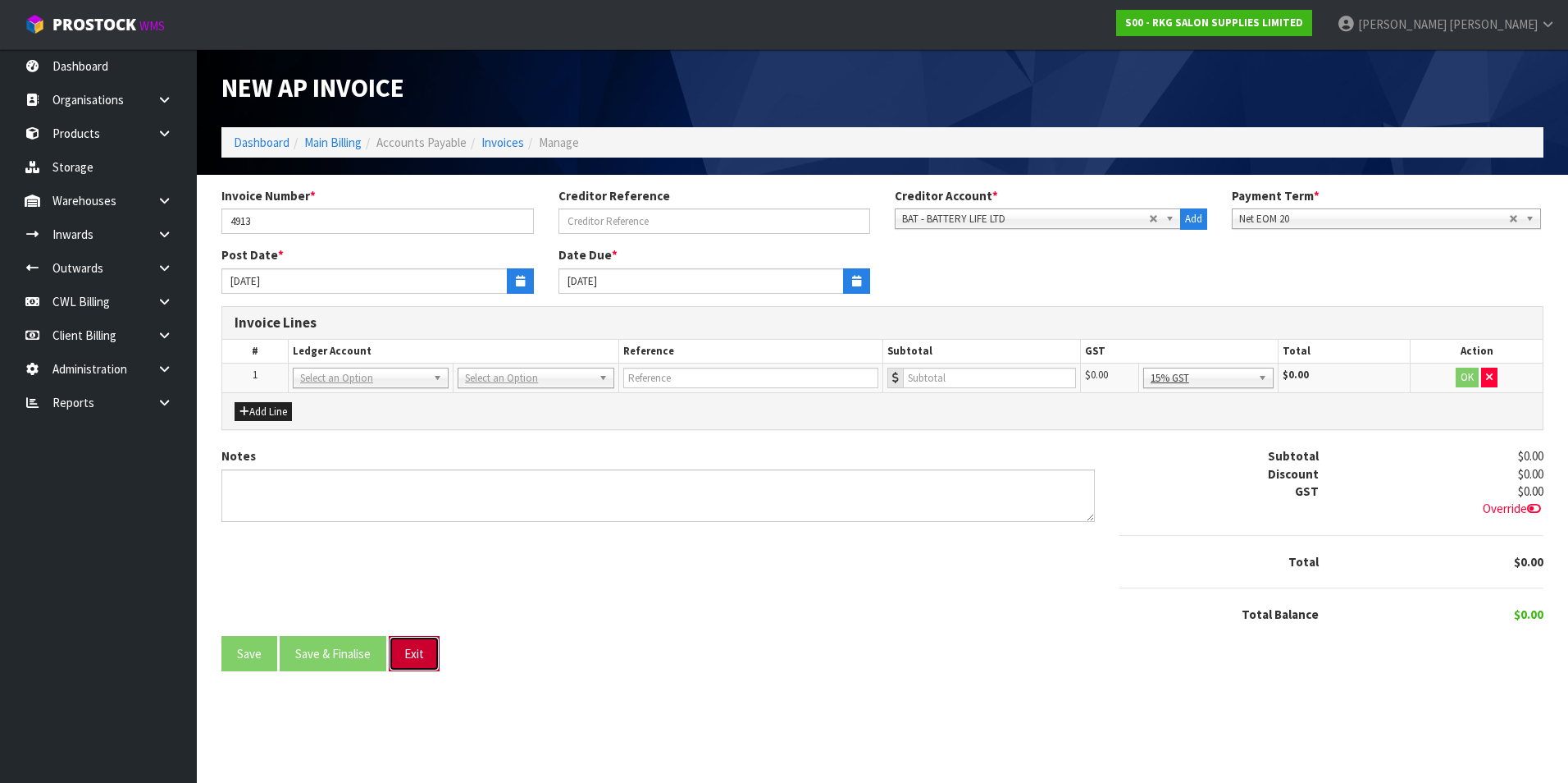
click at [420, 660] on button "Exit" at bounding box center [415, 654] width 51 height 36
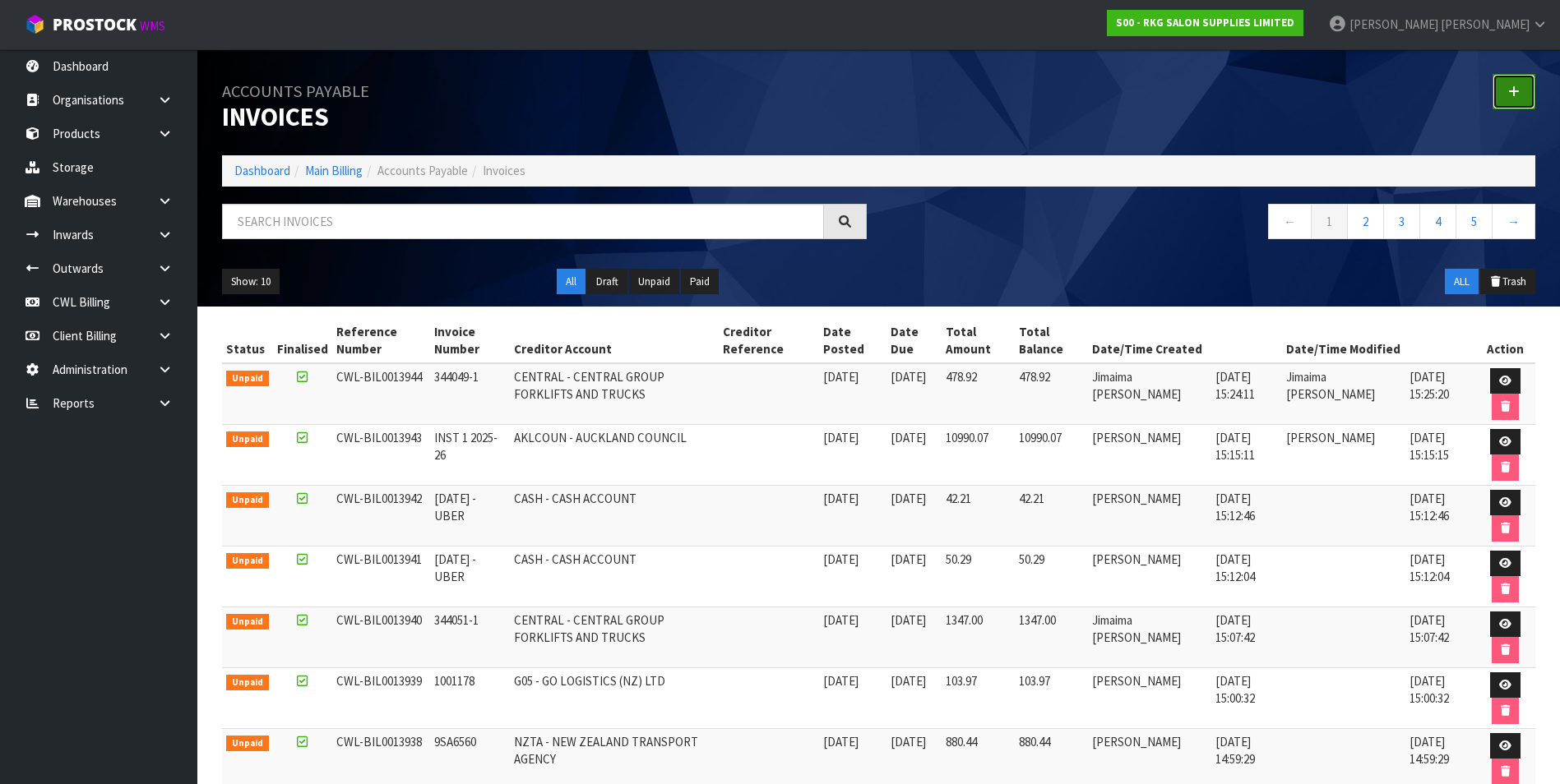
click at [1517, 96] on icon at bounding box center [1515, 92] width 12 height 12
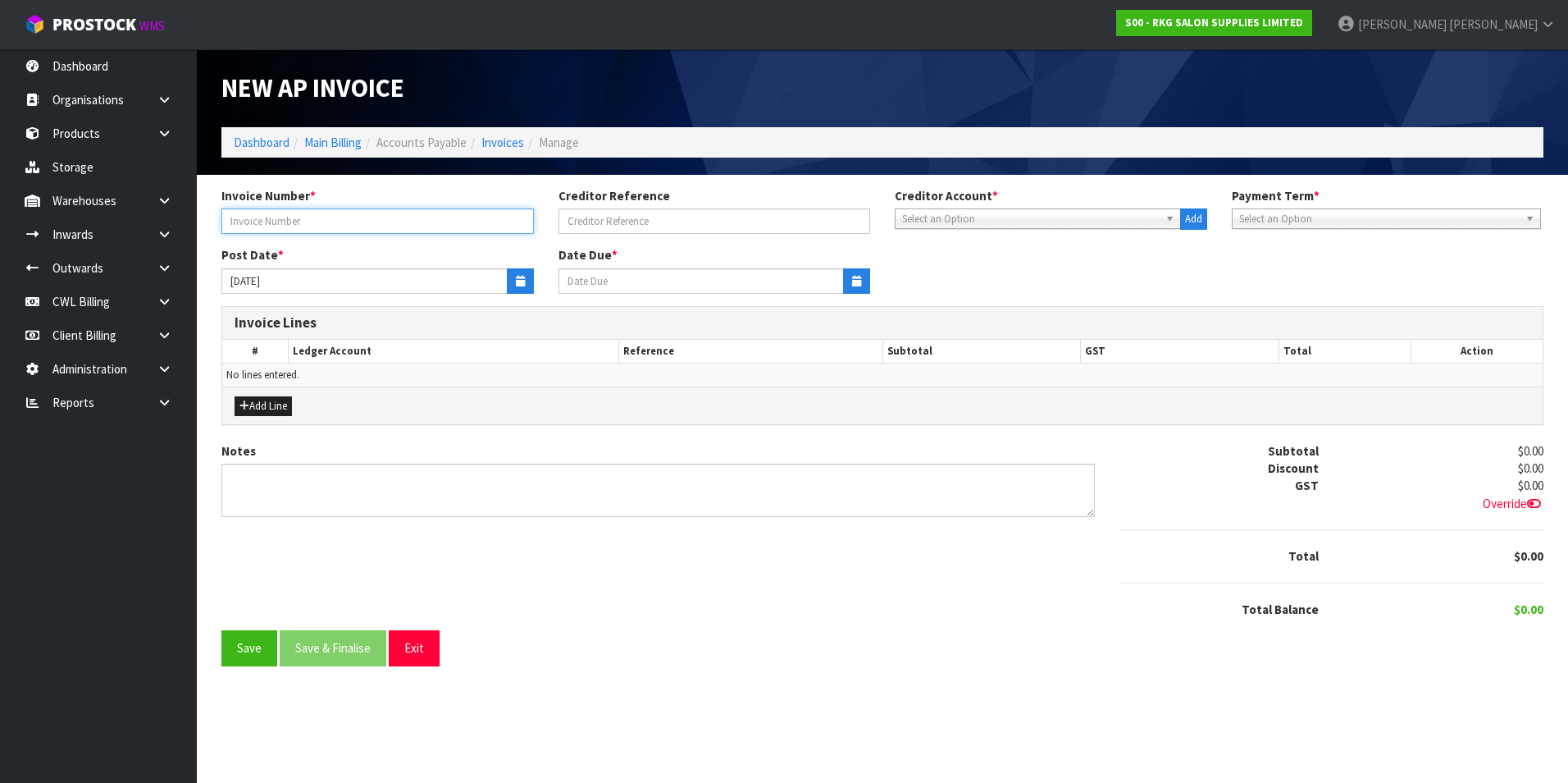
click at [282, 219] on input "text" at bounding box center [377, 221] width 312 height 26
type input "4790"
click at [950, 220] on span "Select an Option" at bounding box center [1031, 219] width 257 height 20
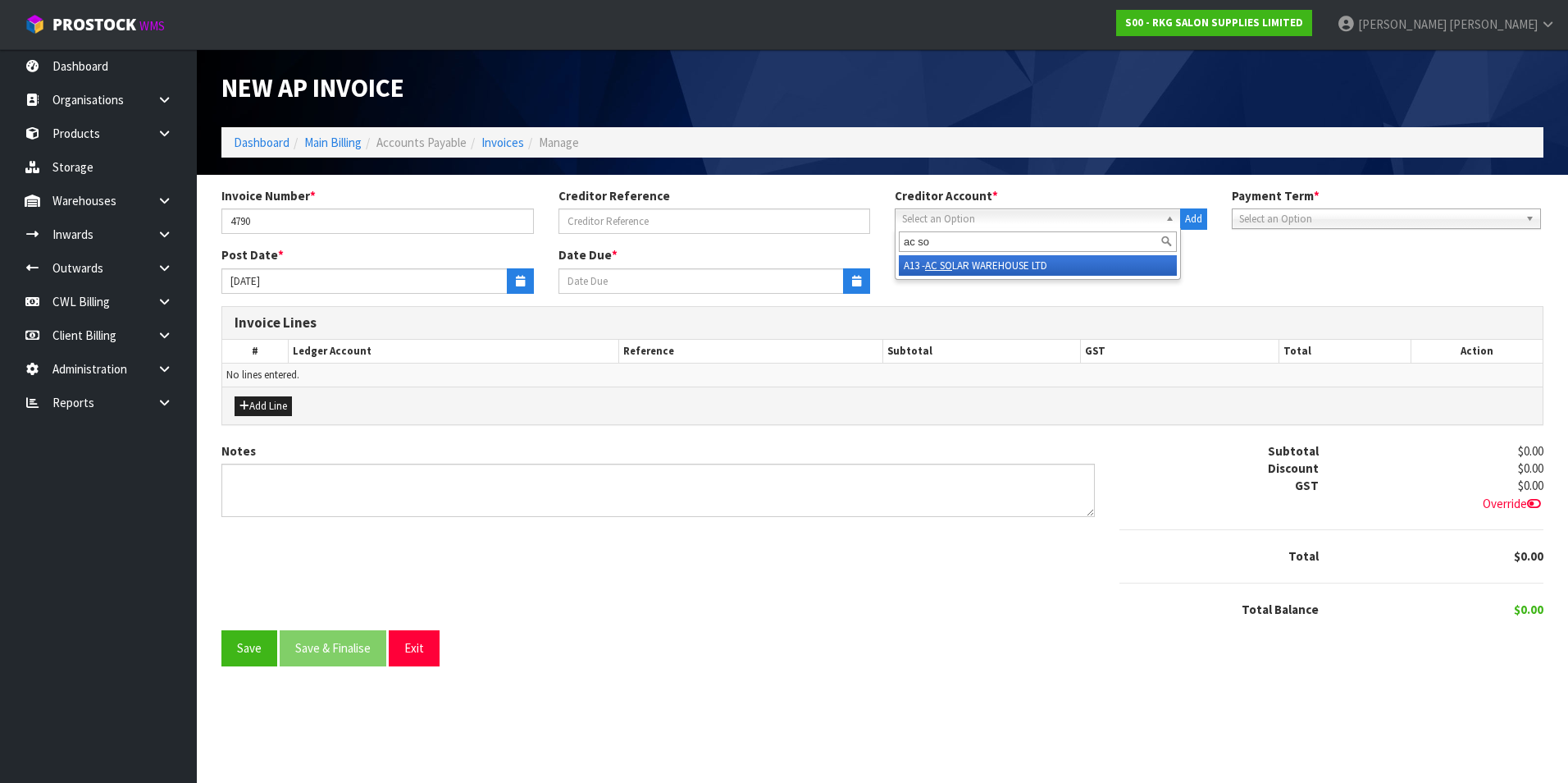
type input "ac so"
drag, startPoint x: 990, startPoint y: 268, endPoint x: 962, endPoint y: 267, distance: 28.0
click at [987, 267] on li "A13 - AC SO LAR WAREHOUSE LTD" at bounding box center [1038, 265] width 278 height 21
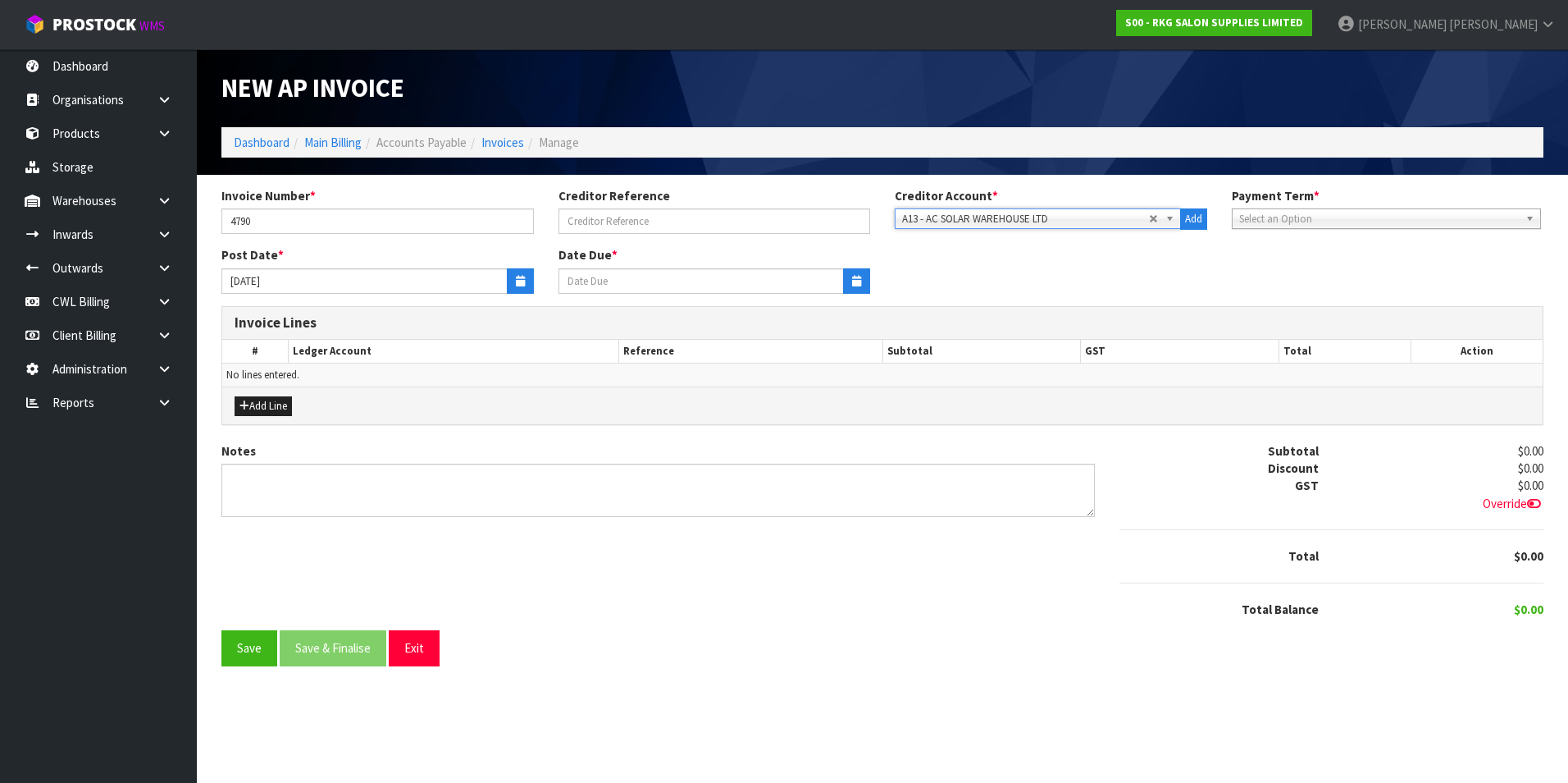
type input "[DATE]"
click at [517, 282] on icon "button" at bounding box center [520, 281] width 9 height 11
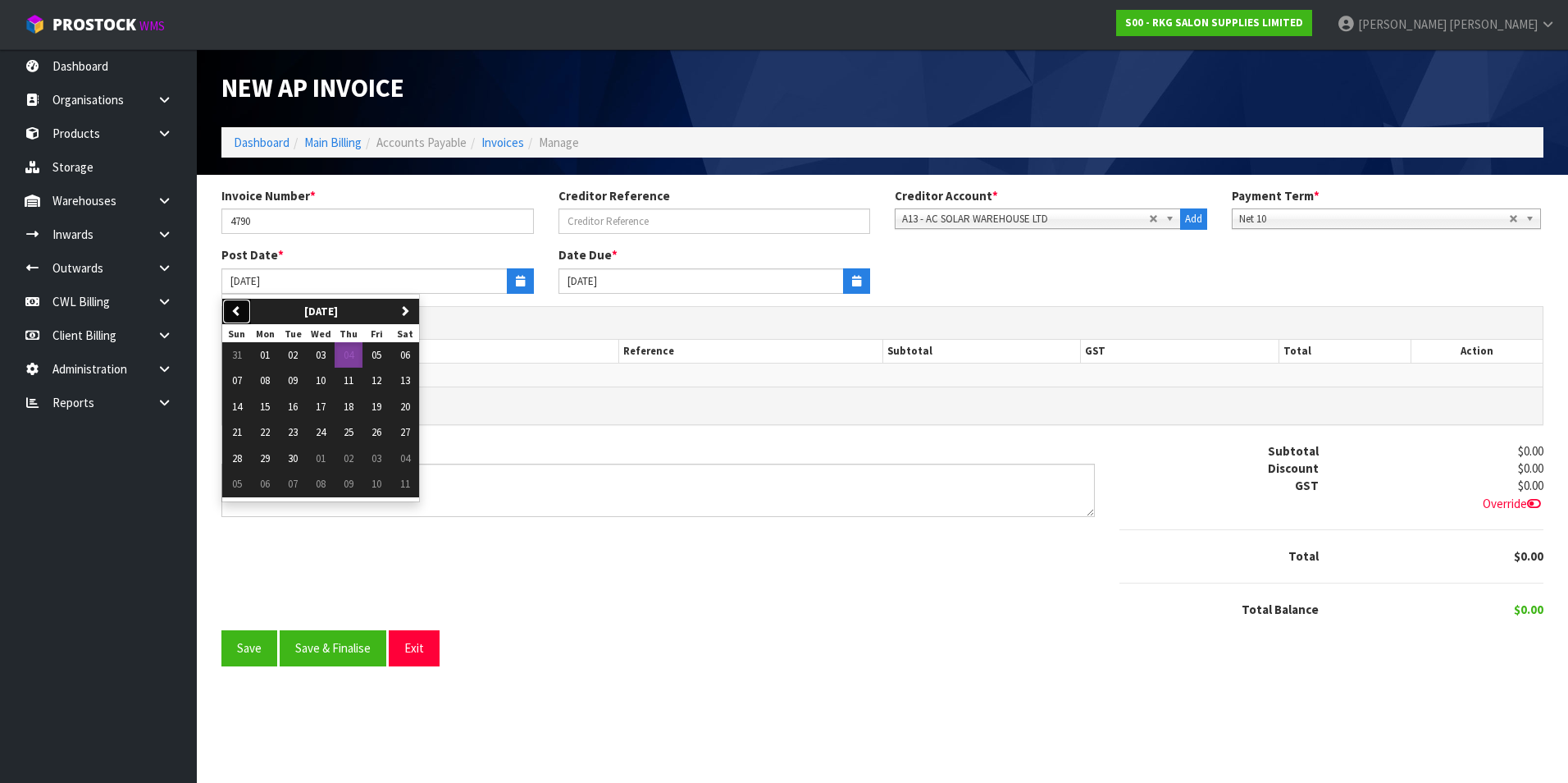
click at [243, 306] on button "previous" at bounding box center [237, 312] width 29 height 27
click at [267, 432] on span "18" at bounding box center [265, 432] width 10 height 14
type input "[DATE]"
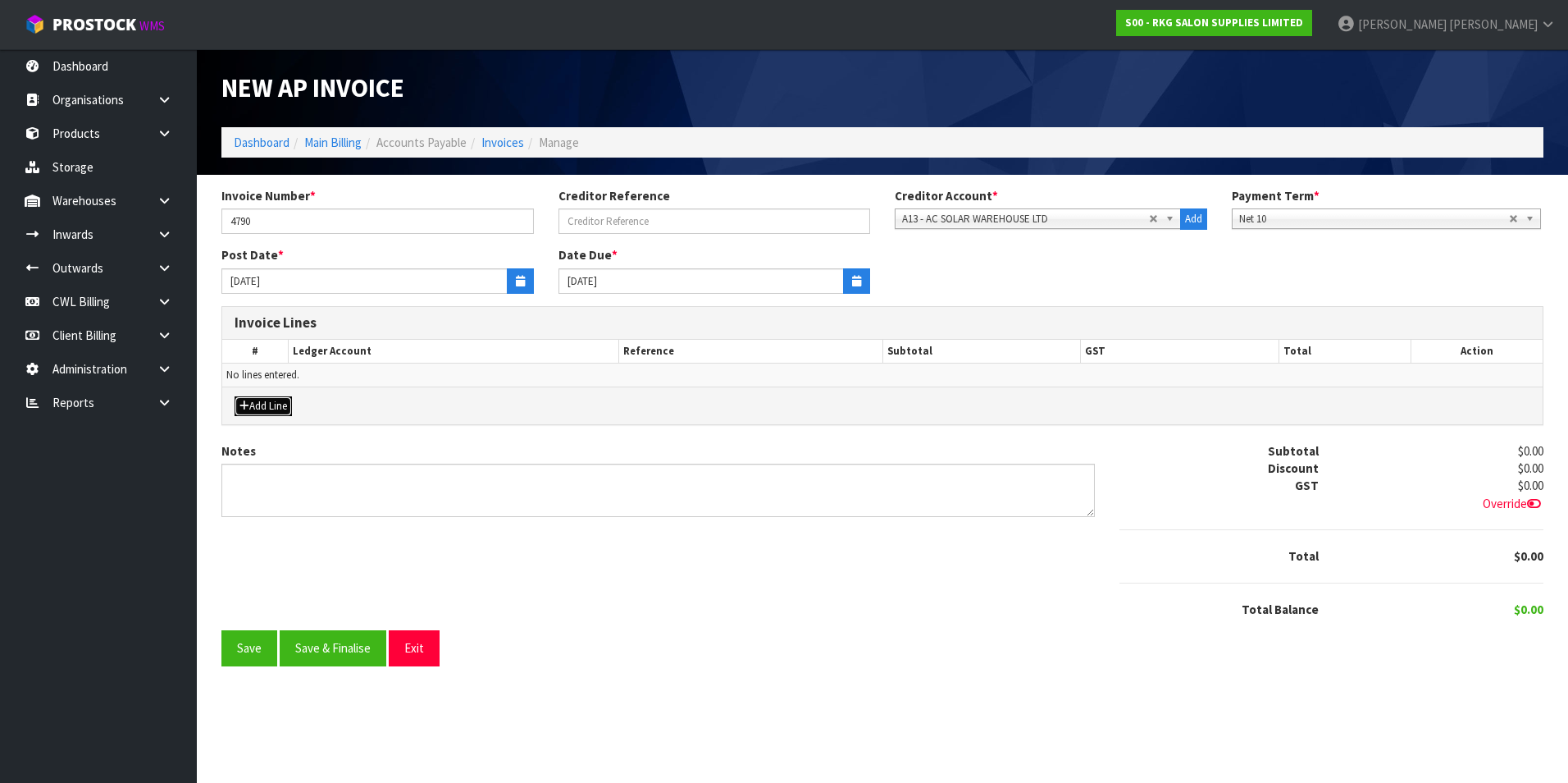
click at [286, 404] on button "Add Line" at bounding box center [263, 406] width 57 height 20
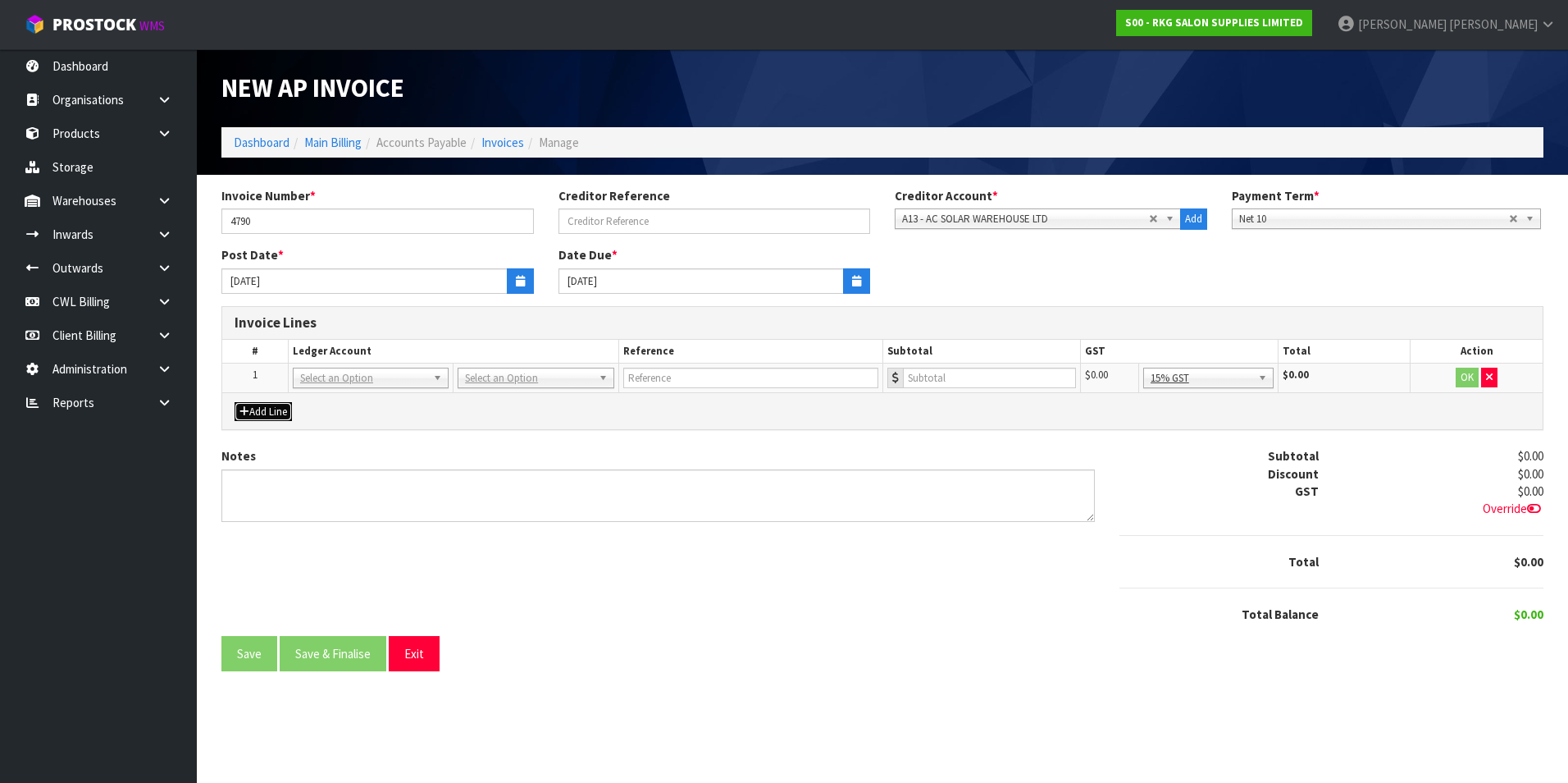
drag, startPoint x: 357, startPoint y: 375, endPoint x: 346, endPoint y: 392, distance: 20.2
click at [333, 399] on input "text" at bounding box center [371, 400] width 148 height 21
type input "2705"
click at [666, 379] on input "text" at bounding box center [750, 378] width 255 height 21
type input "AC SOLAR - CWL7713374 CWL20707"
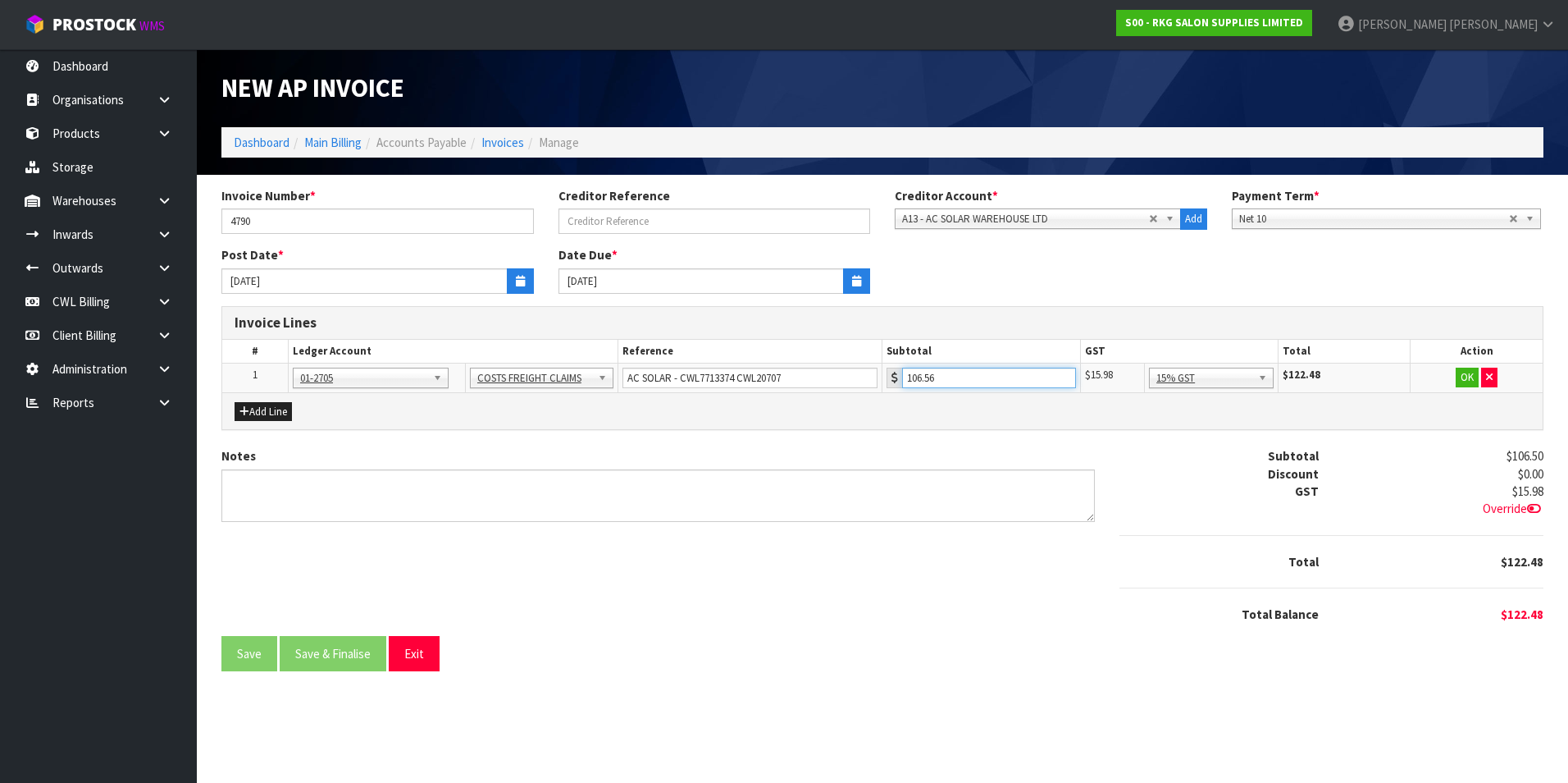
type input "106.56"
click at [1461, 379] on button "OK" at bounding box center [1466, 378] width 23 height 20
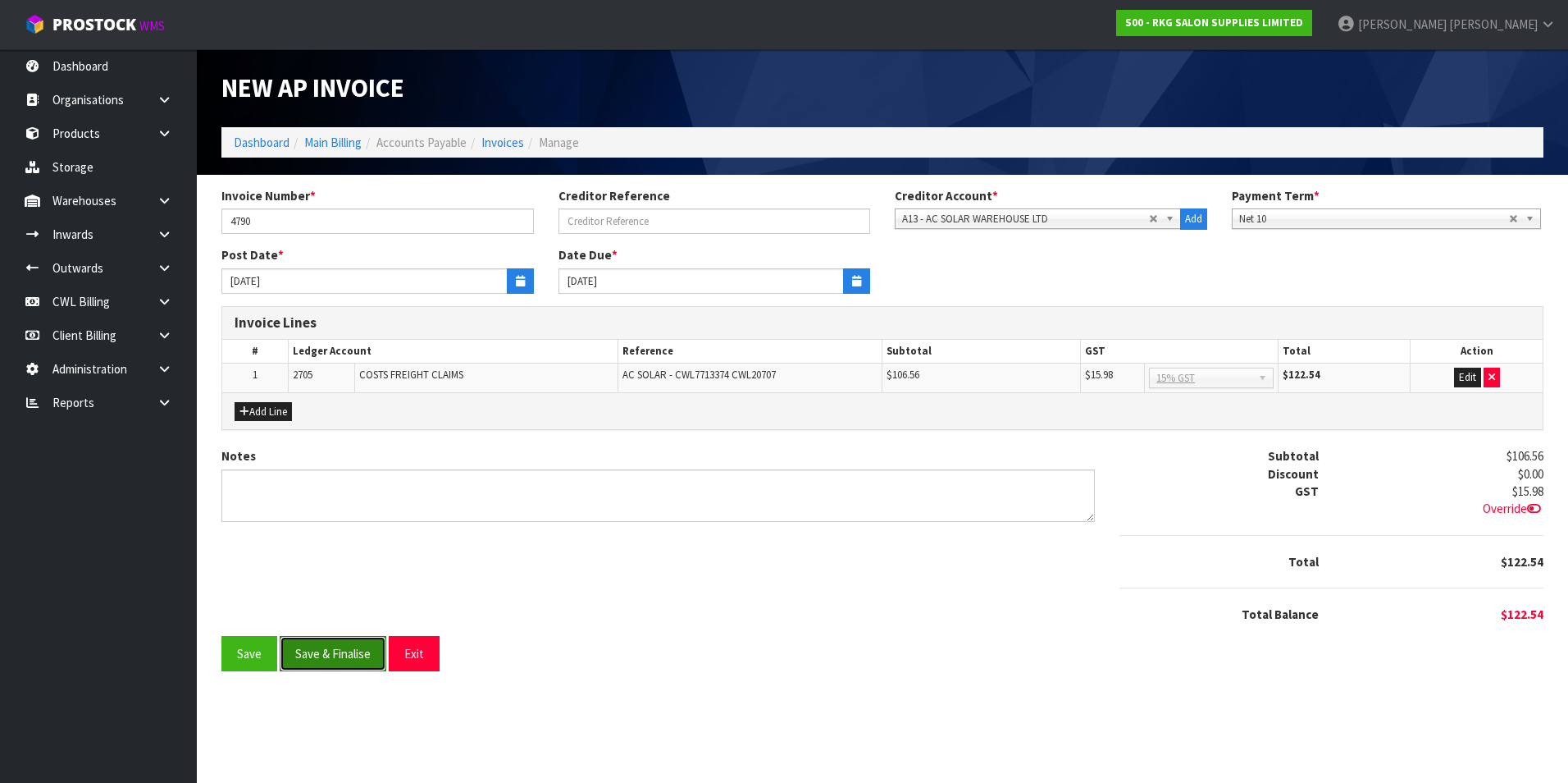
click at [355, 648] on button "Save & Finalise" at bounding box center [333, 654] width 106 height 36
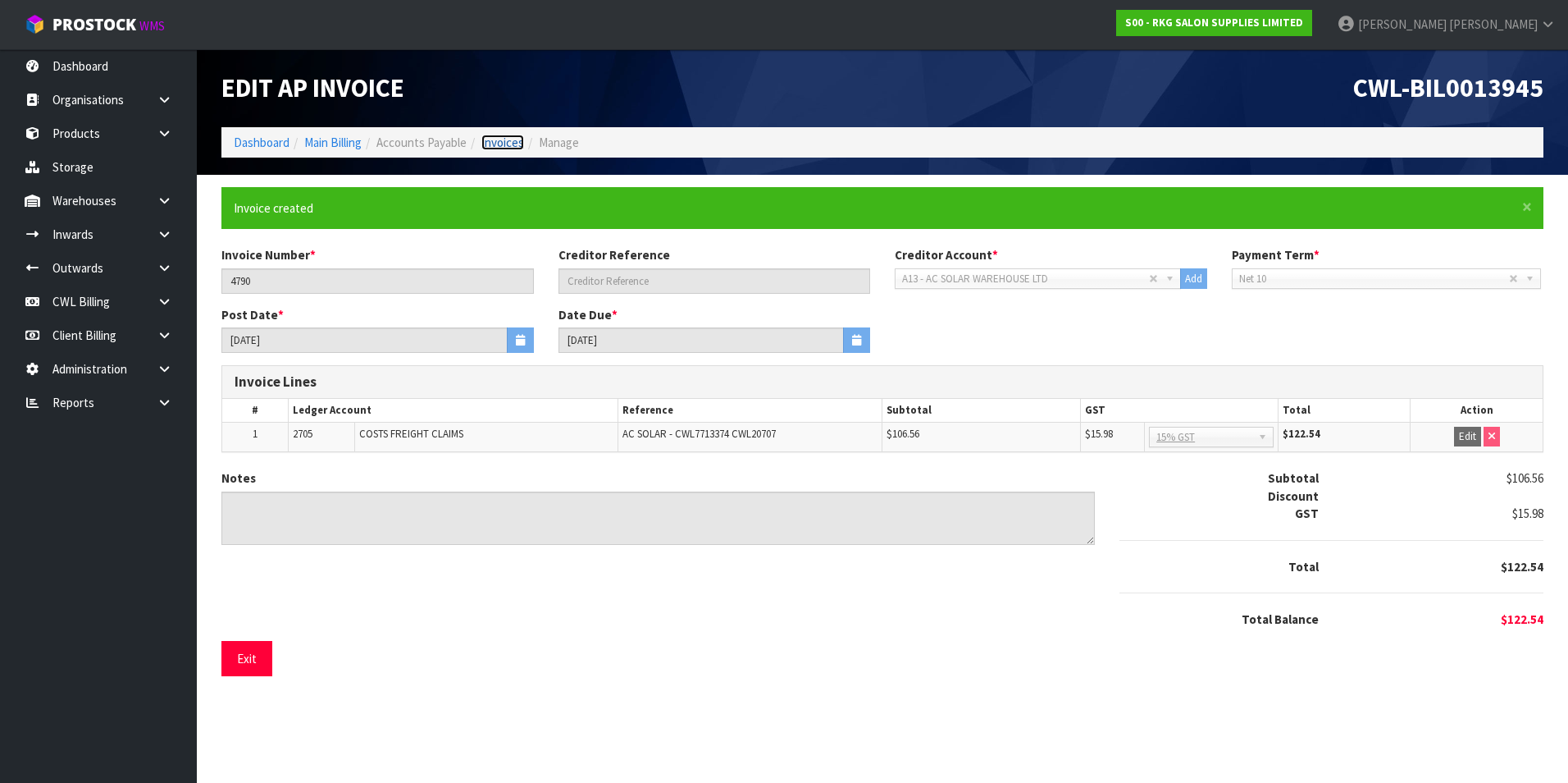
drag, startPoint x: 514, startPoint y: 141, endPoint x: 531, endPoint y: 141, distance: 17.0
click at [514, 141] on link "Invoices" at bounding box center [503, 143] width 42 height 16
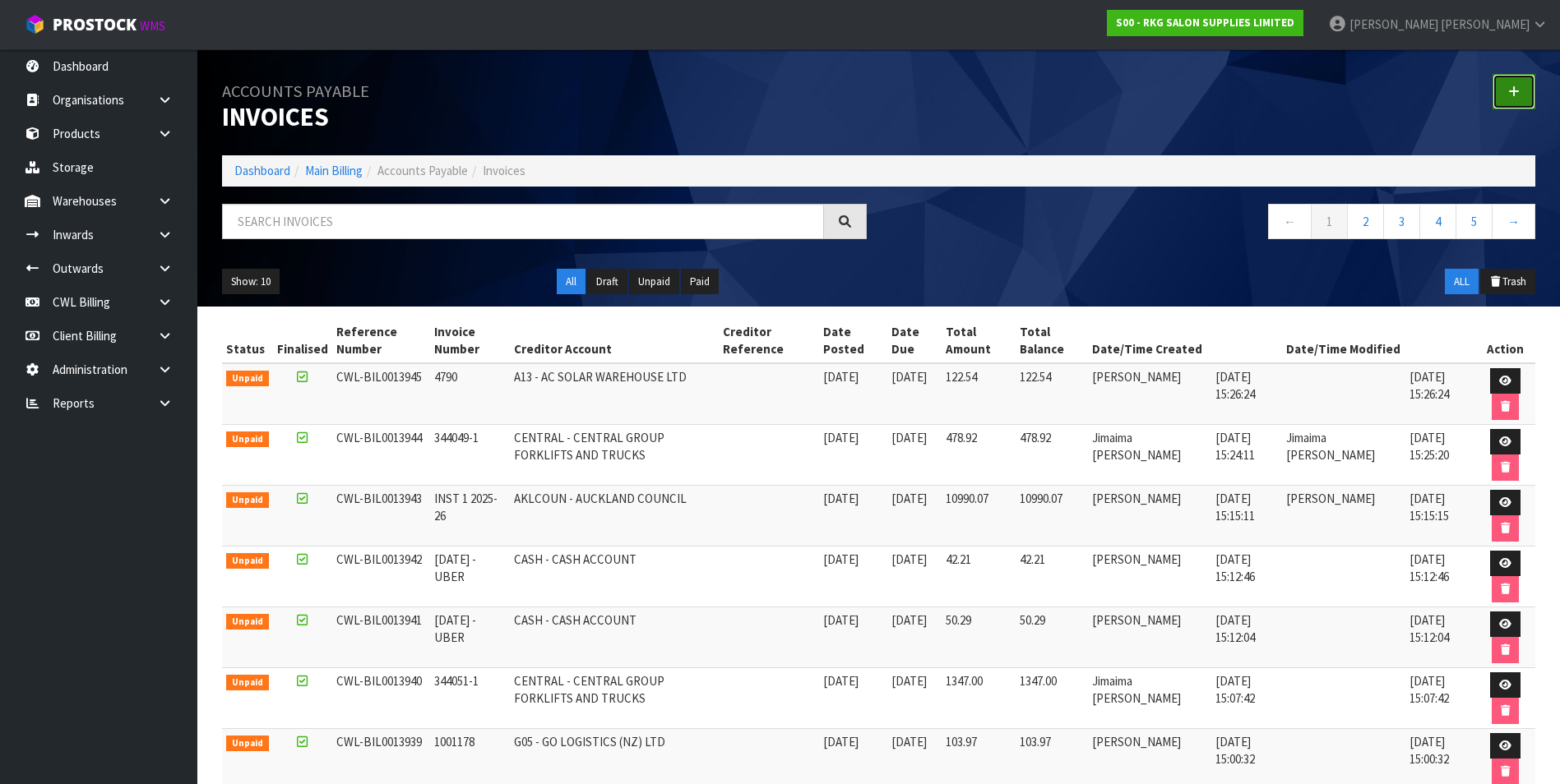
click at [1514, 90] on icon at bounding box center [1515, 92] width 12 height 12
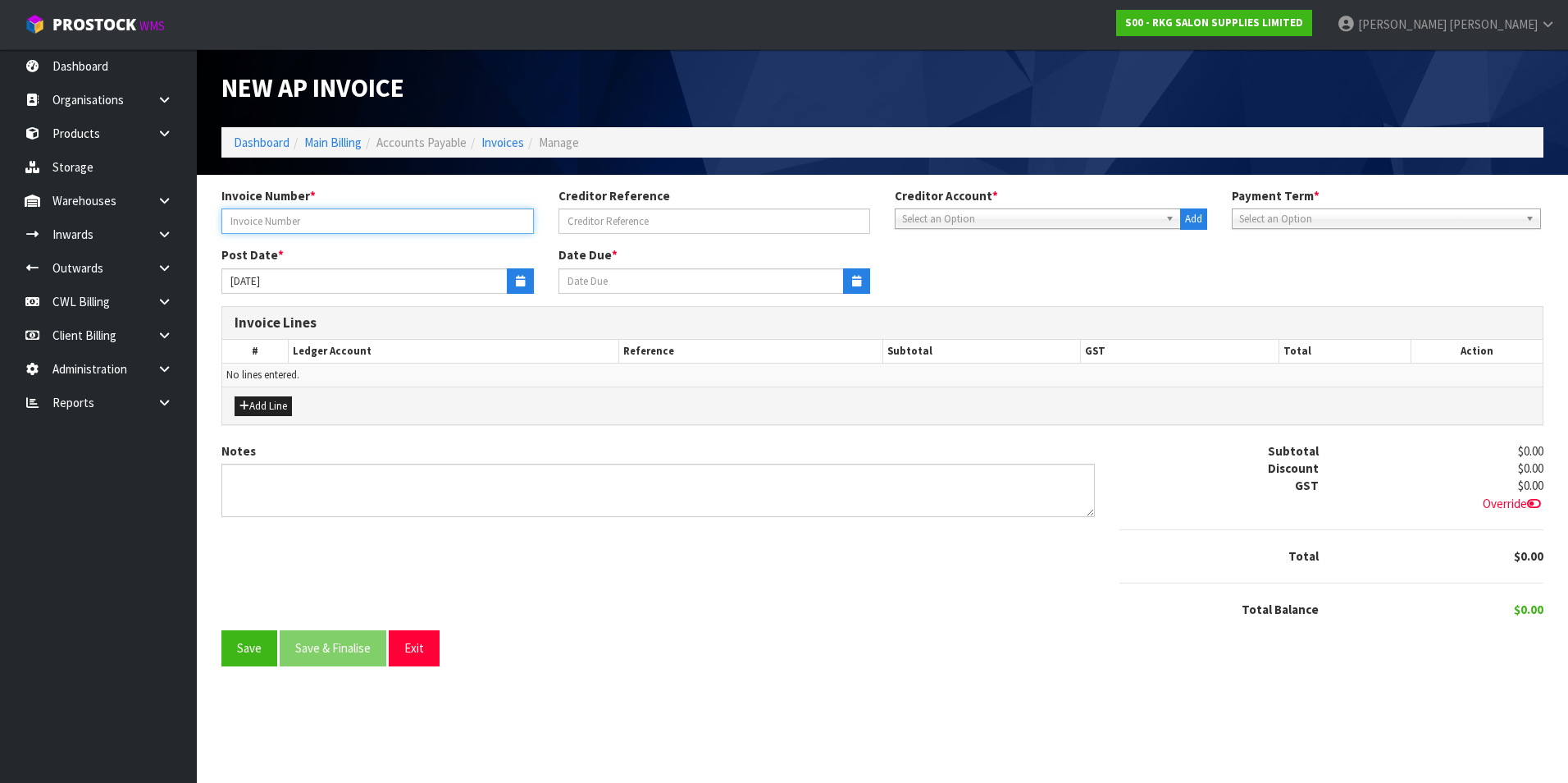
click at [358, 227] on input "text" at bounding box center [377, 221] width 312 height 26
type input "ILGAK0014374 [DATE]"
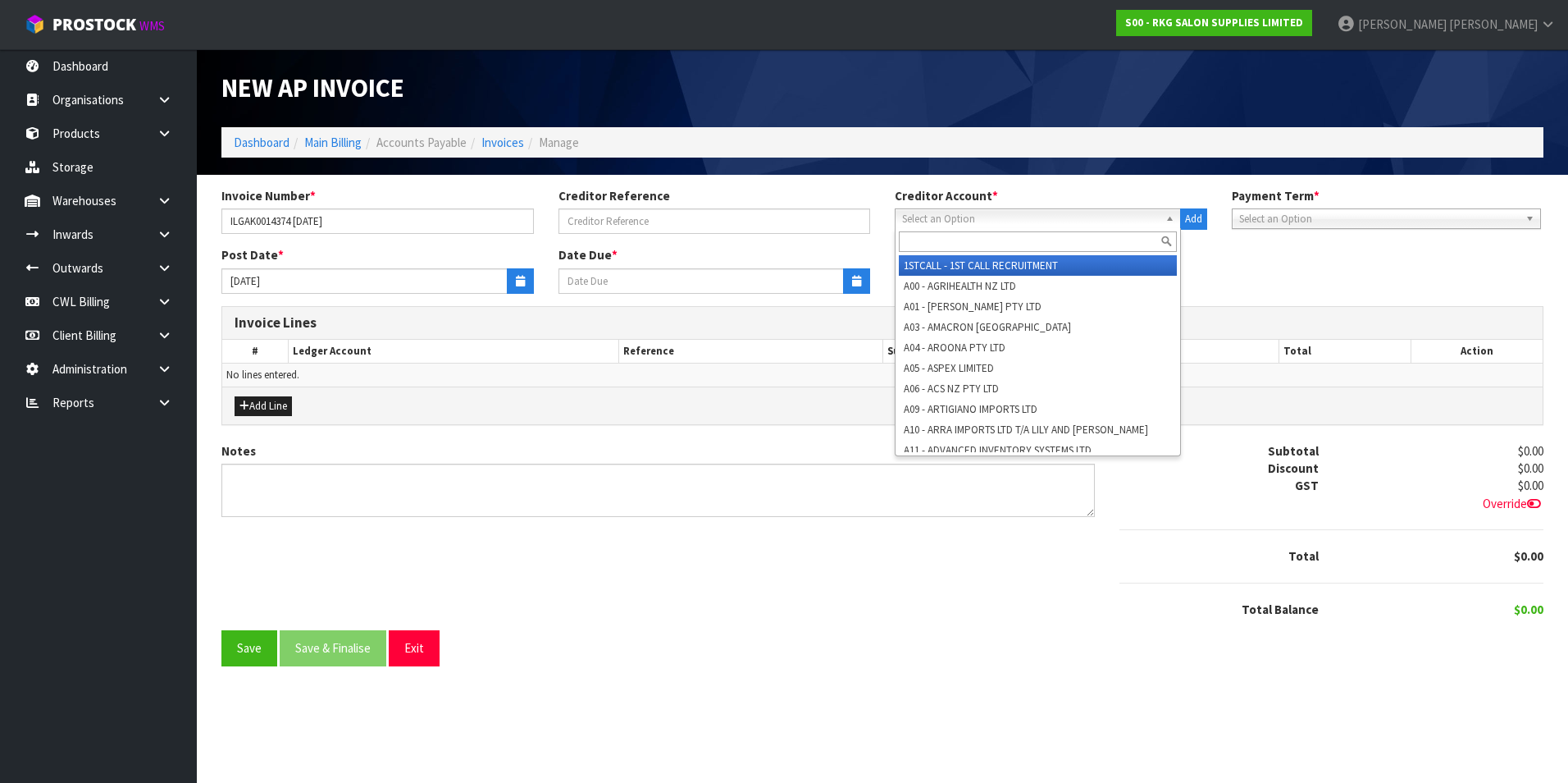
click at [971, 226] on span "Select an Option" at bounding box center [1031, 219] width 257 height 20
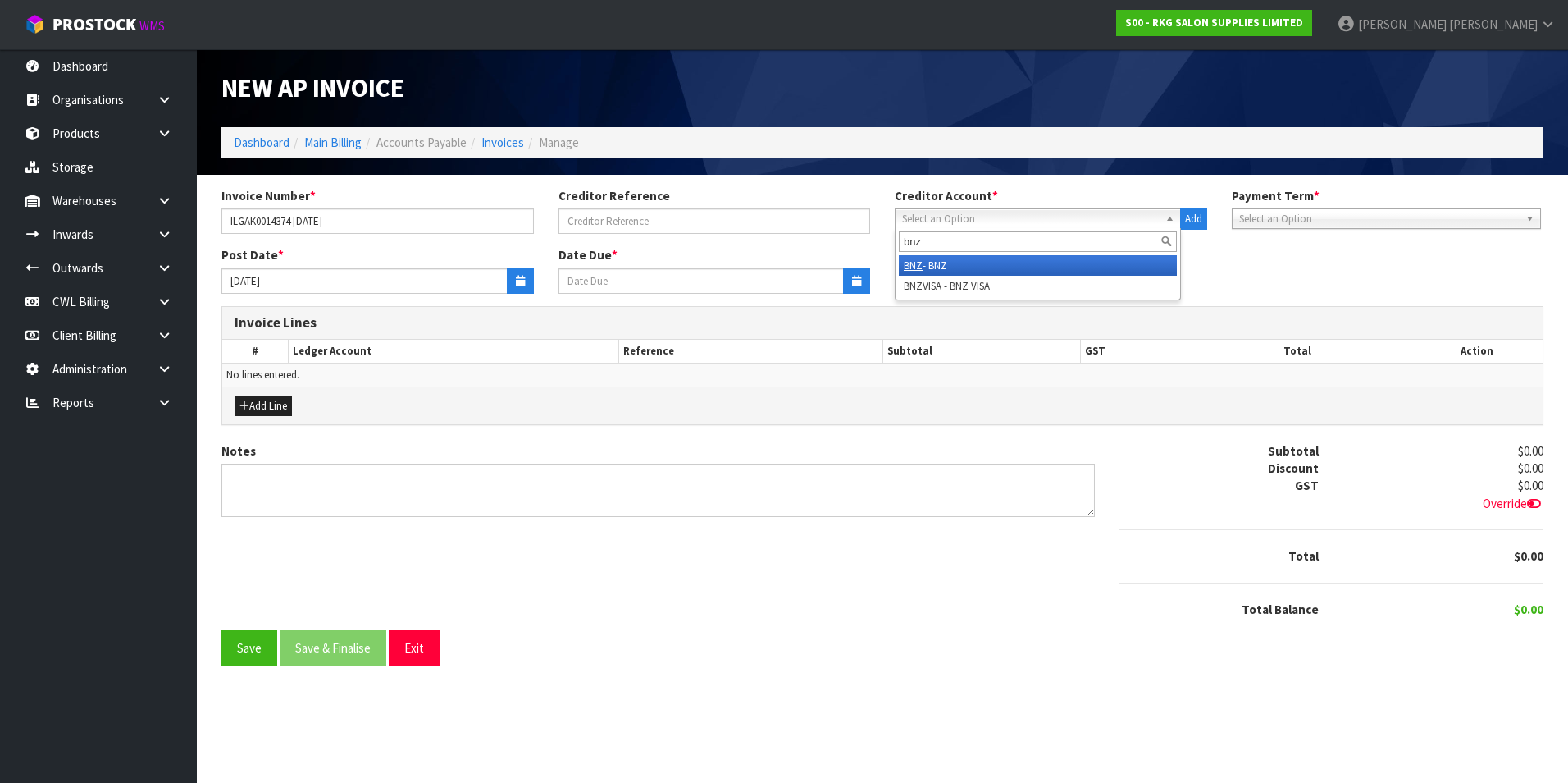
type input "bnz"
click at [947, 262] on li "BNZ - BNZ" at bounding box center [1038, 265] width 278 height 21
type input "[DATE]"
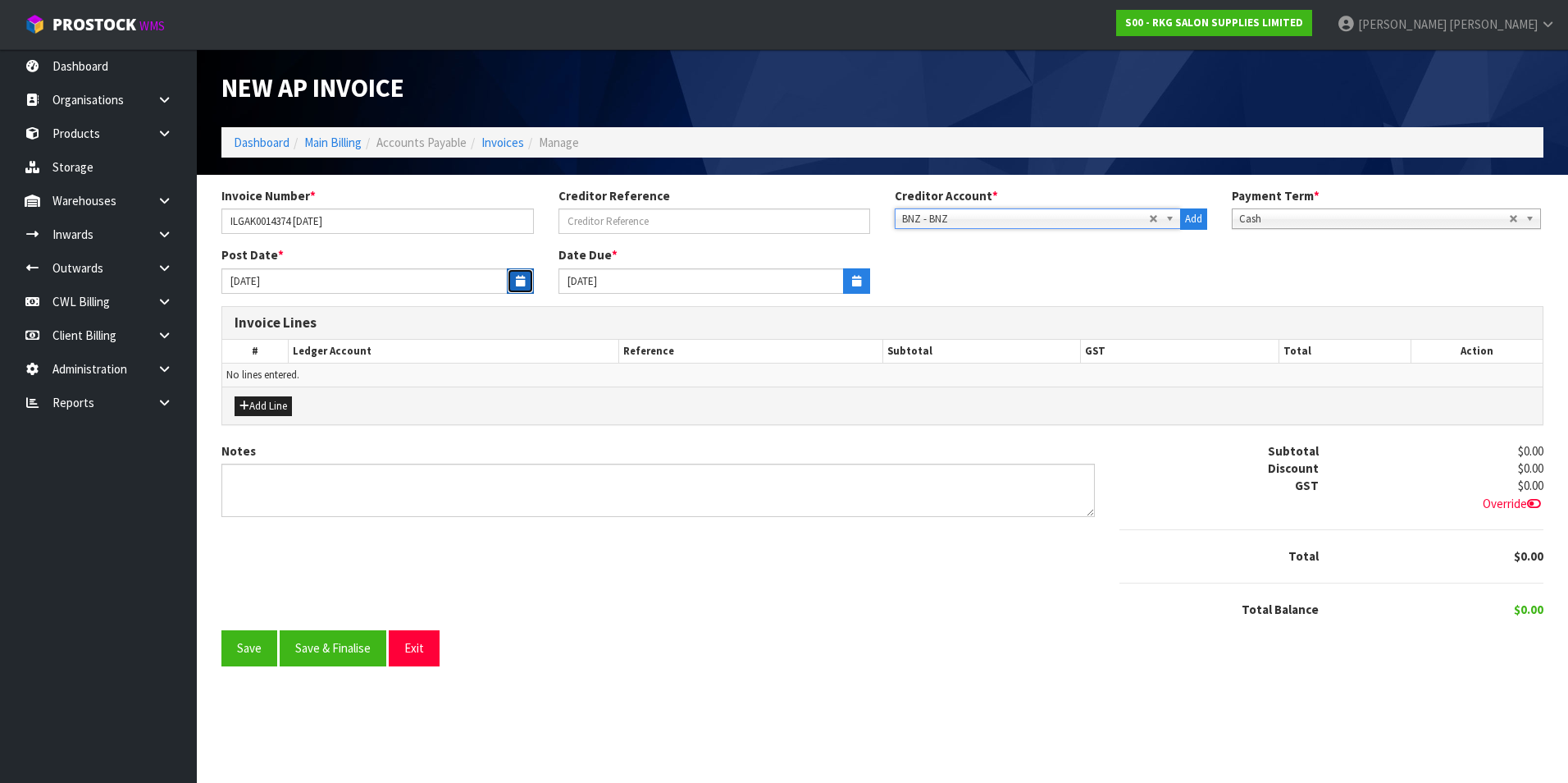
click at [511, 277] on button "button" at bounding box center [519, 281] width 27 height 26
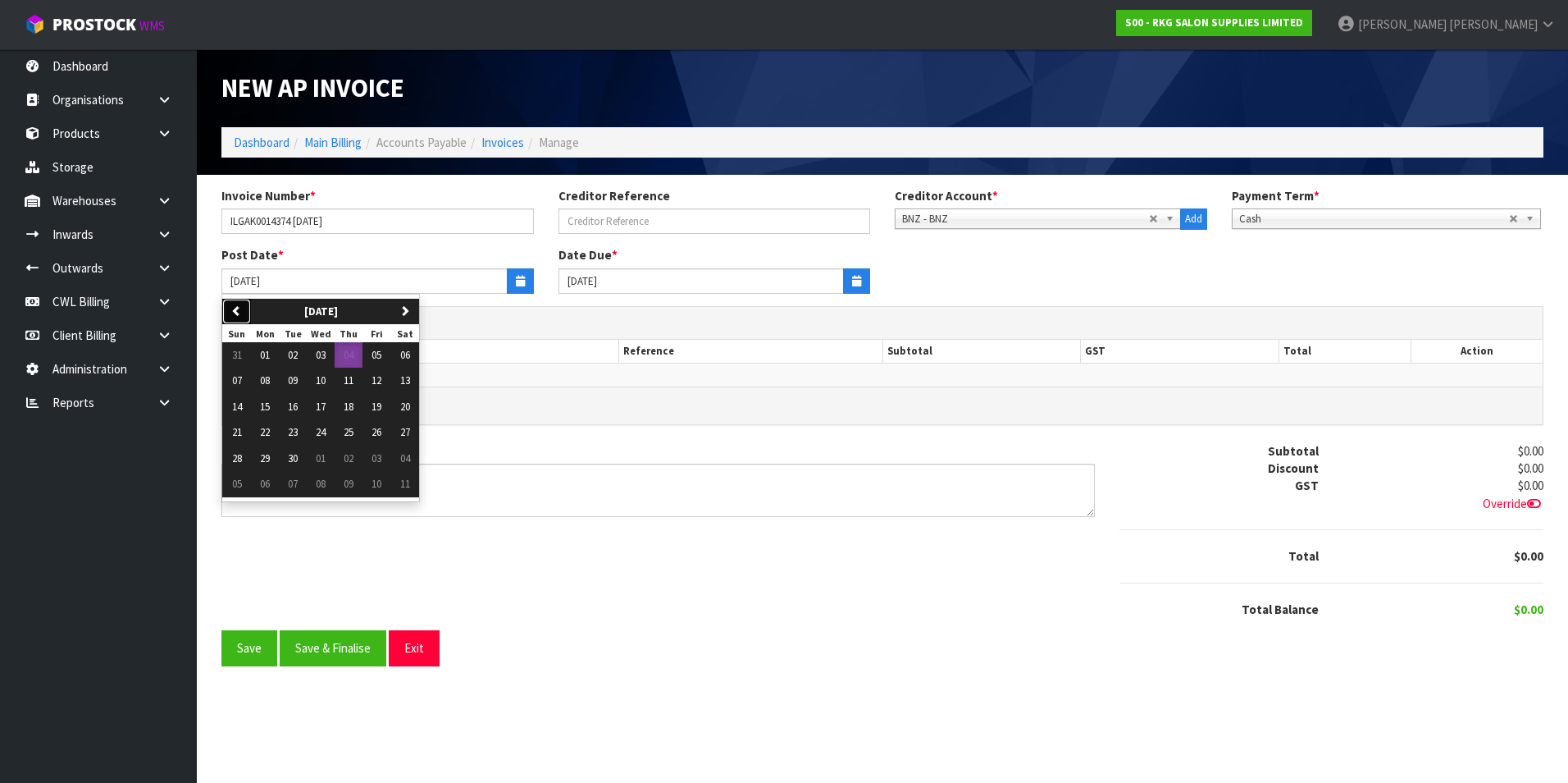
click at [243, 312] on button "previous" at bounding box center [237, 312] width 29 height 27
drag, startPoint x: 388, startPoint y: 355, endPoint x: 362, endPoint y: 365, distance: 27.9
click at [385, 355] on button "01" at bounding box center [376, 355] width 28 height 27
type input "[DATE]"
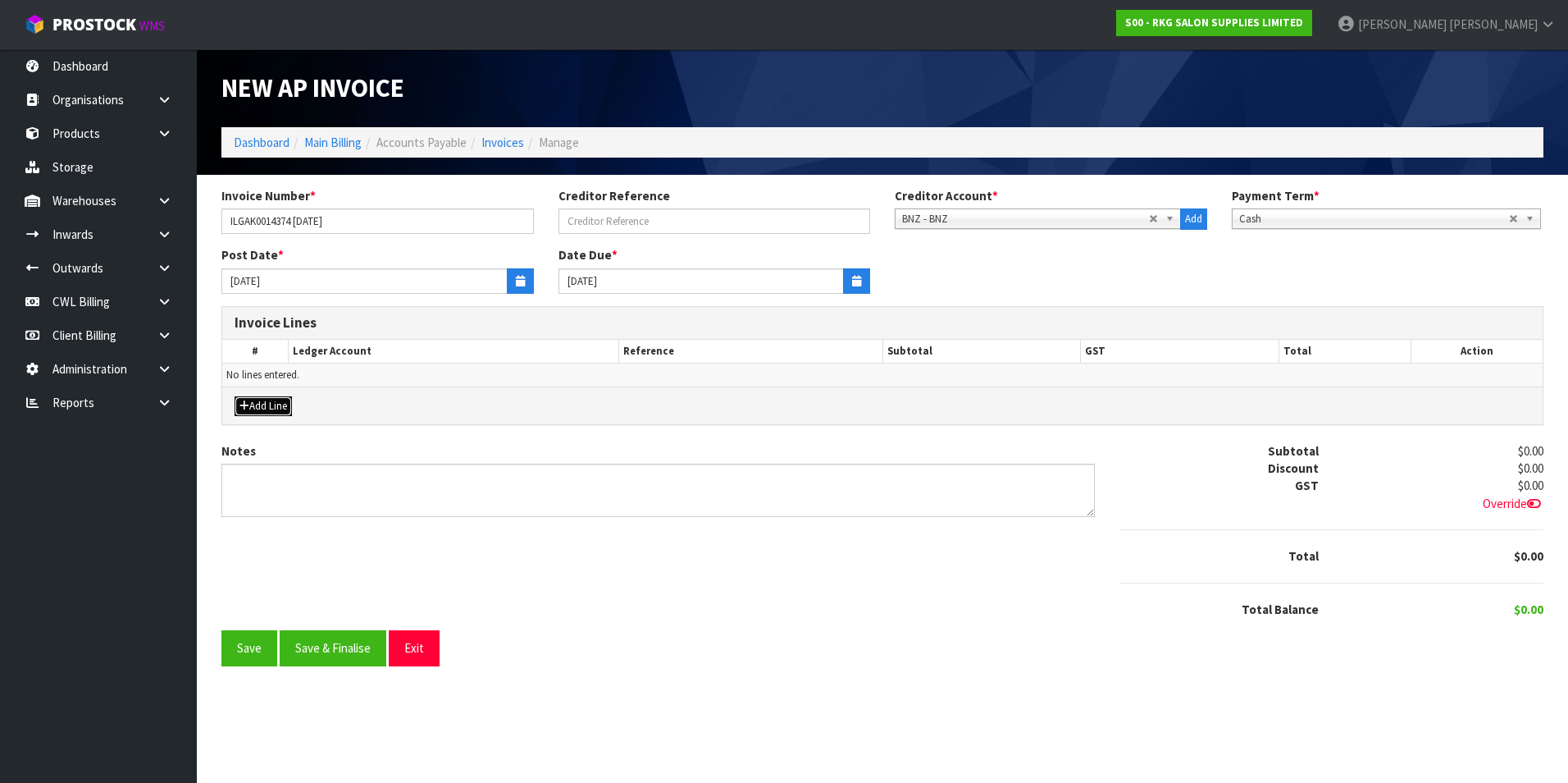
click at [277, 404] on button "Add Line" at bounding box center [263, 406] width 57 height 20
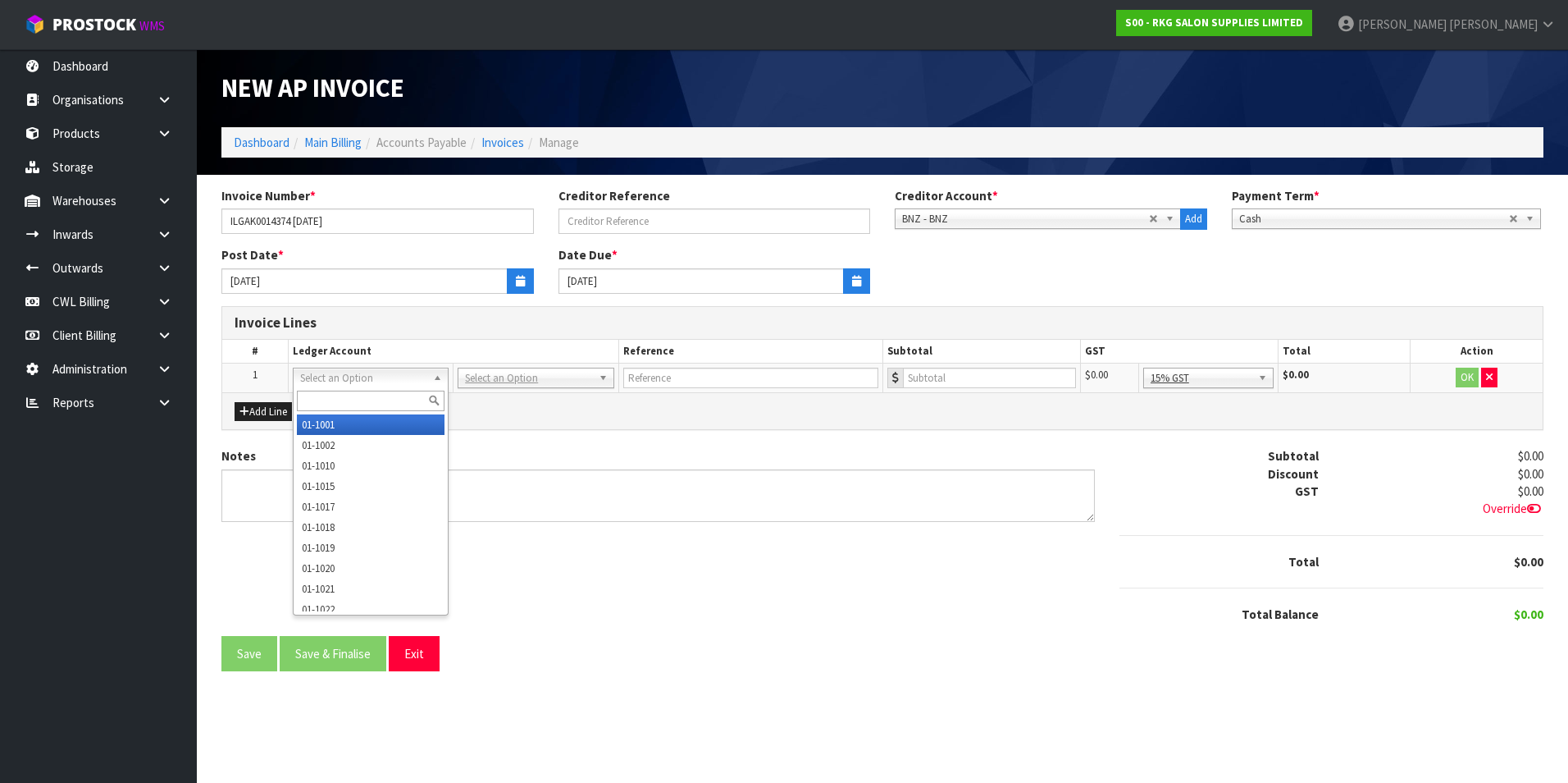
click at [367, 394] on input "text" at bounding box center [371, 400] width 148 height 21
type input "3910"
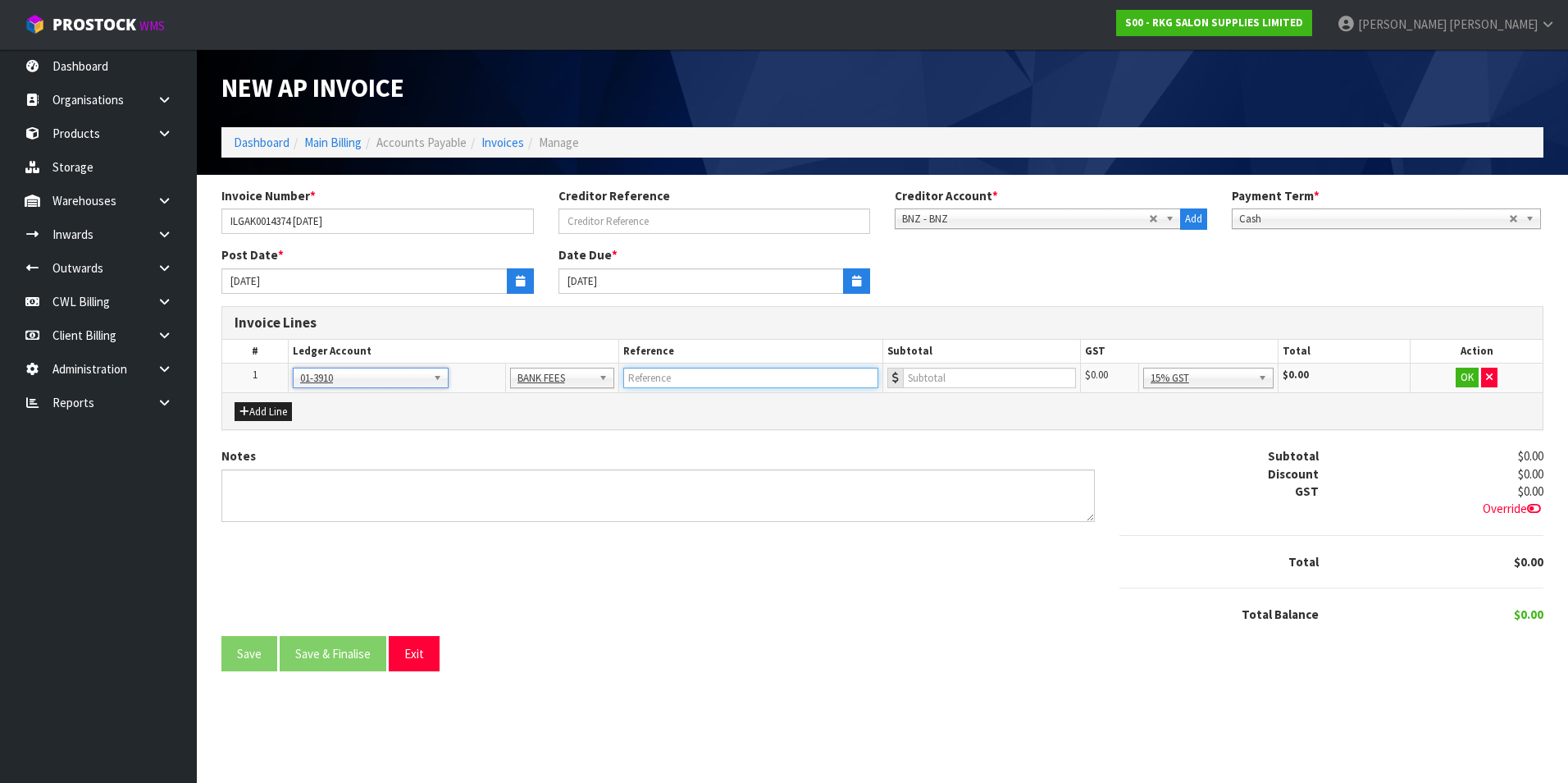
click at [651, 375] on input "text" at bounding box center [751, 378] width 255 height 21
click at [805, 380] on input "BNZ - BANK GUARANTEE FEE" at bounding box center [751, 378] width 255 height 21
type input "BNZ - BANK GUARANTEE FEE AUG-OCT"
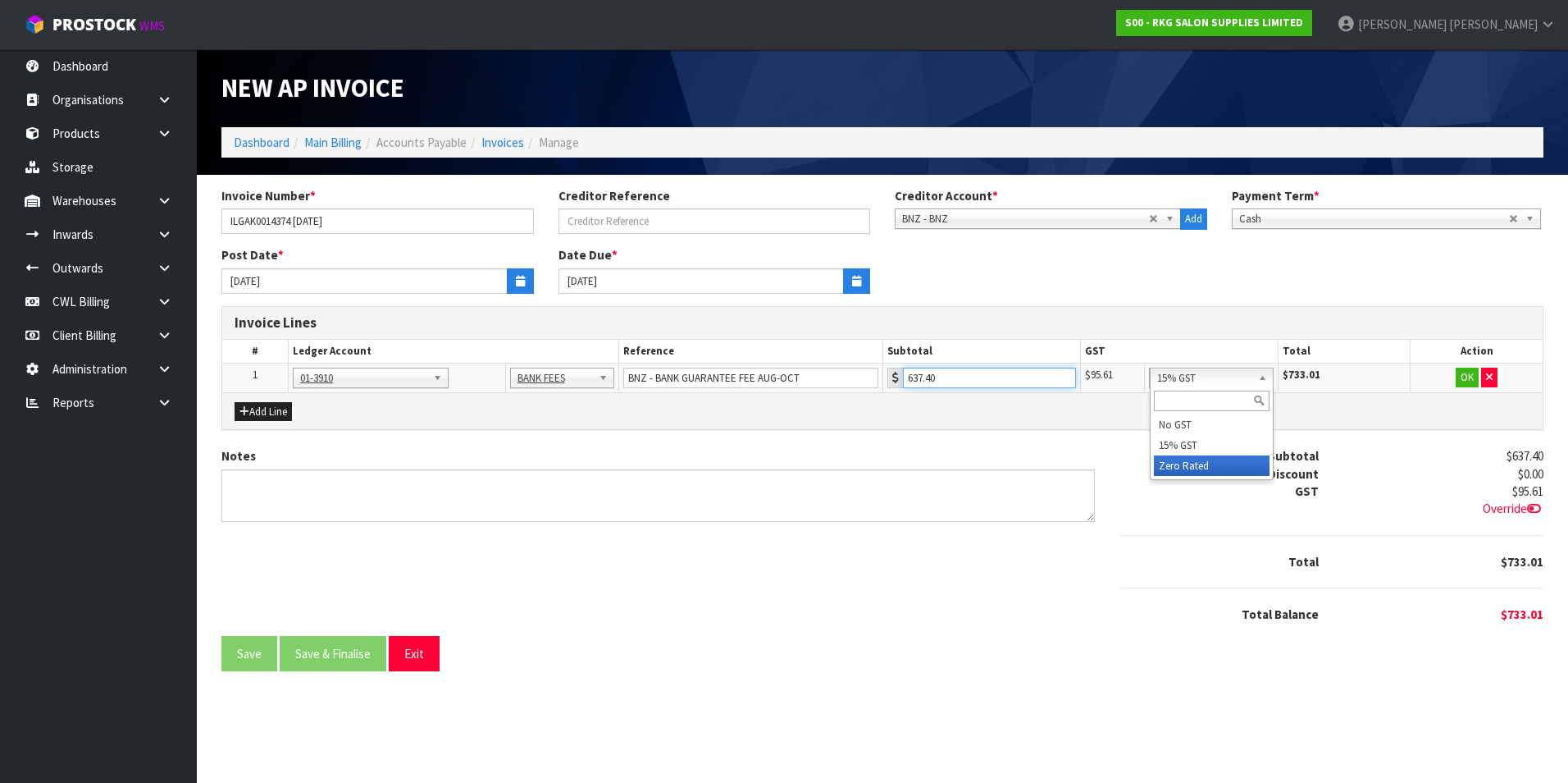
type input "637.40"
drag, startPoint x: 1253, startPoint y: 474, endPoint x: 1317, endPoint y: 456, distance: 66.5
click at [1468, 379] on button "OK" at bounding box center [1466, 378] width 23 height 20
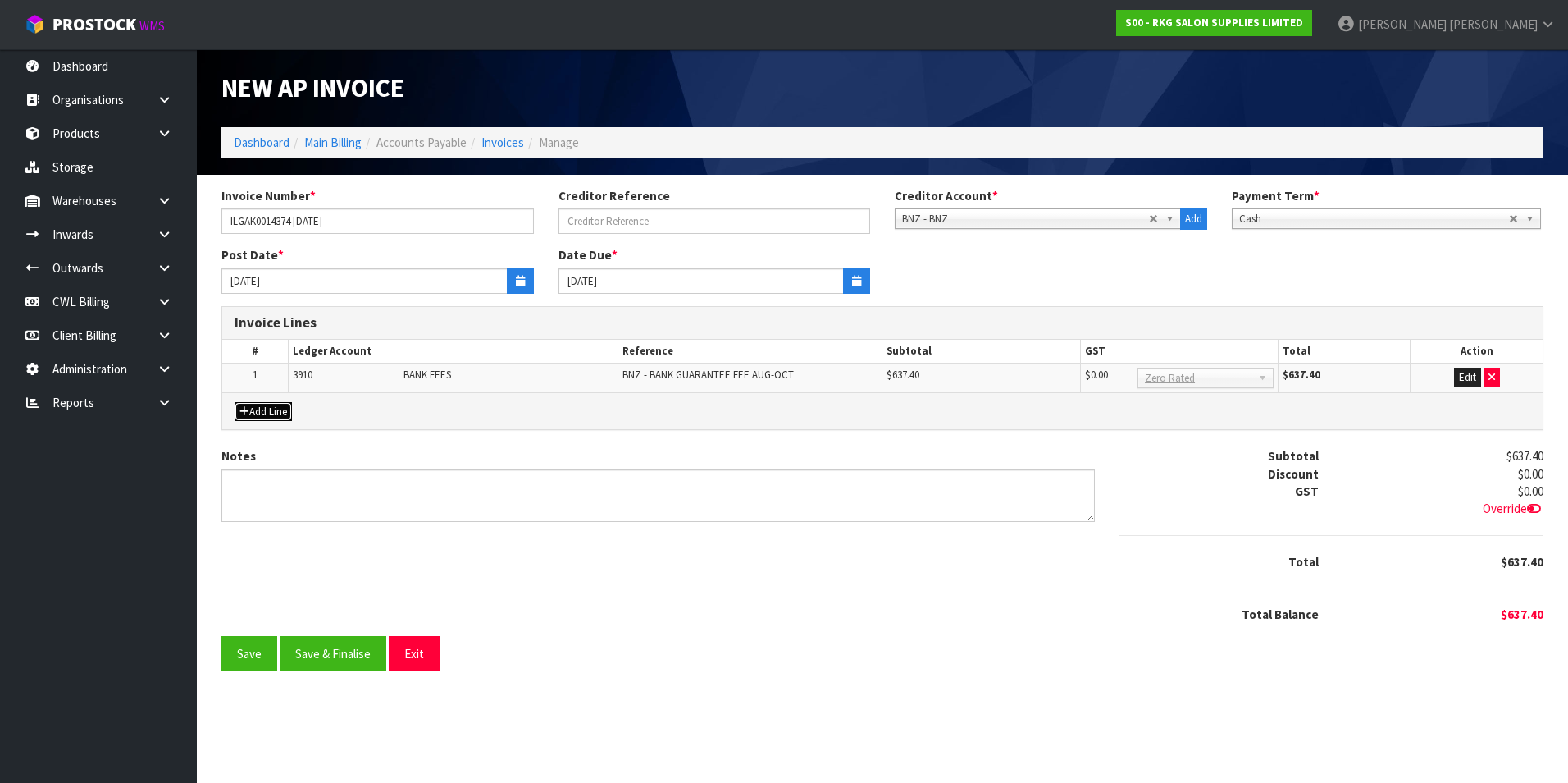
click at [272, 416] on button "Add Line" at bounding box center [263, 412] width 57 height 20
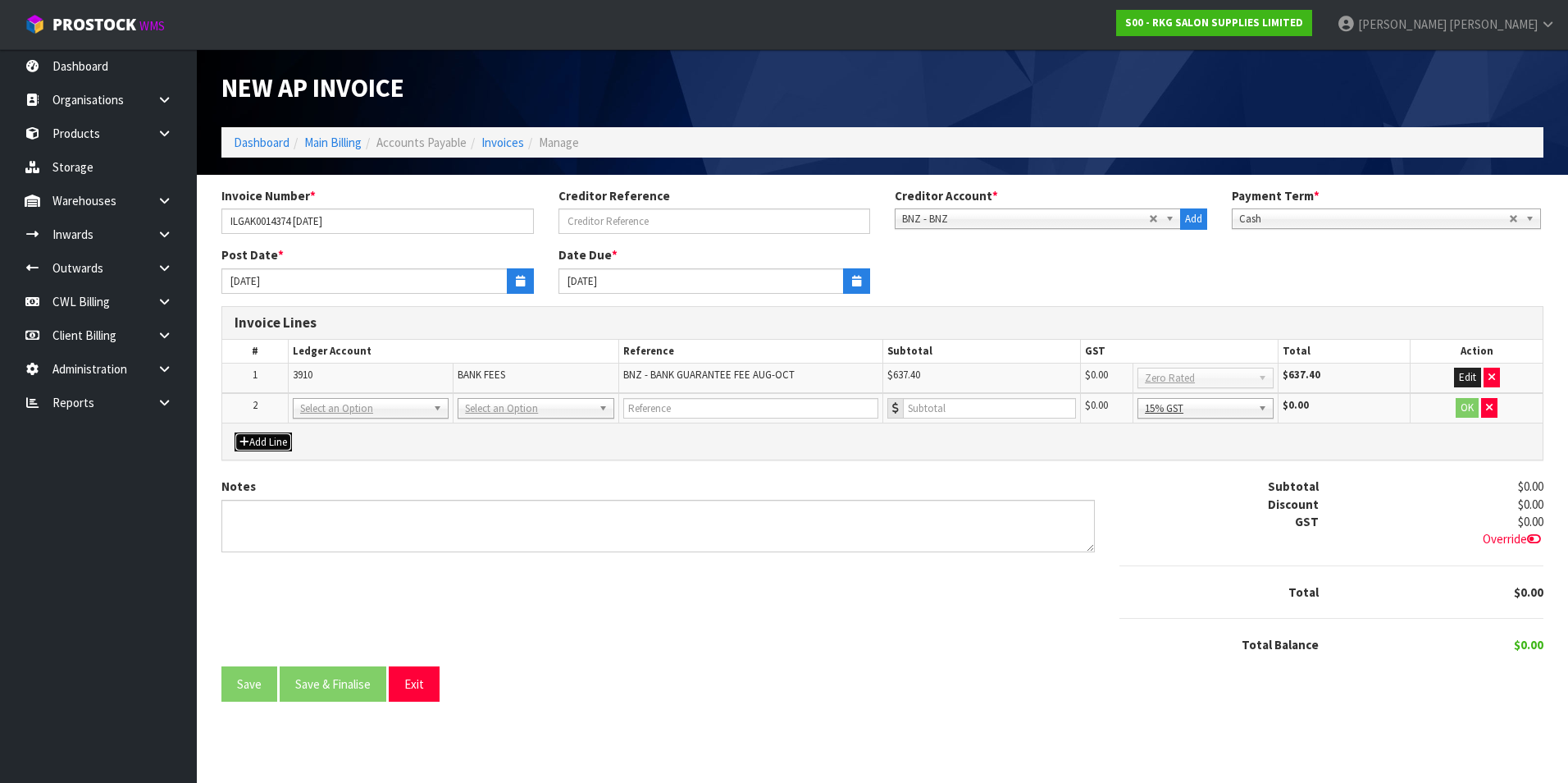
drag, startPoint x: 346, startPoint y: 414, endPoint x: 331, endPoint y: 435, distance: 25.8
click at [331, 435] on input "text" at bounding box center [371, 431] width 148 height 21
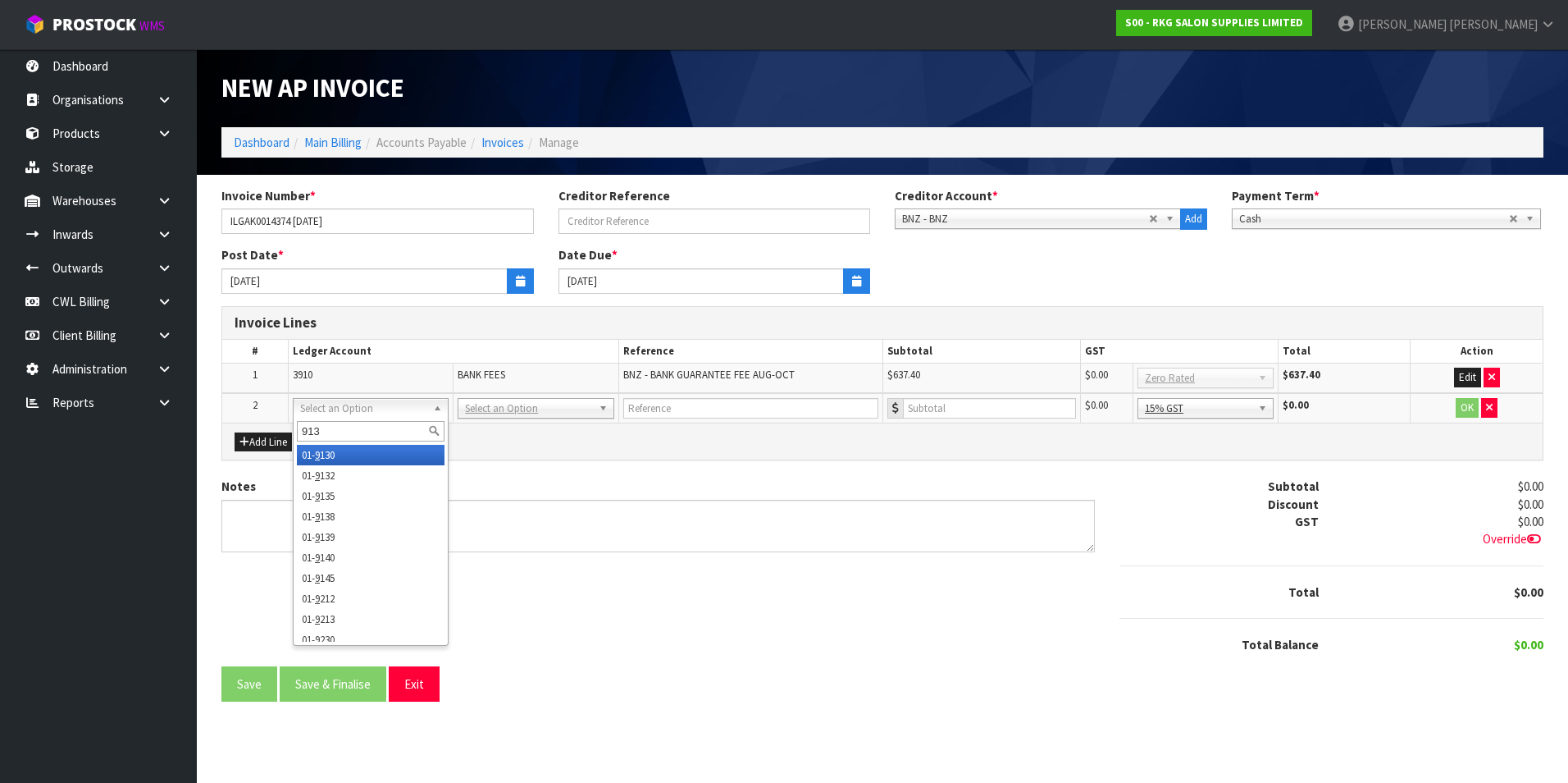
type input "9132"
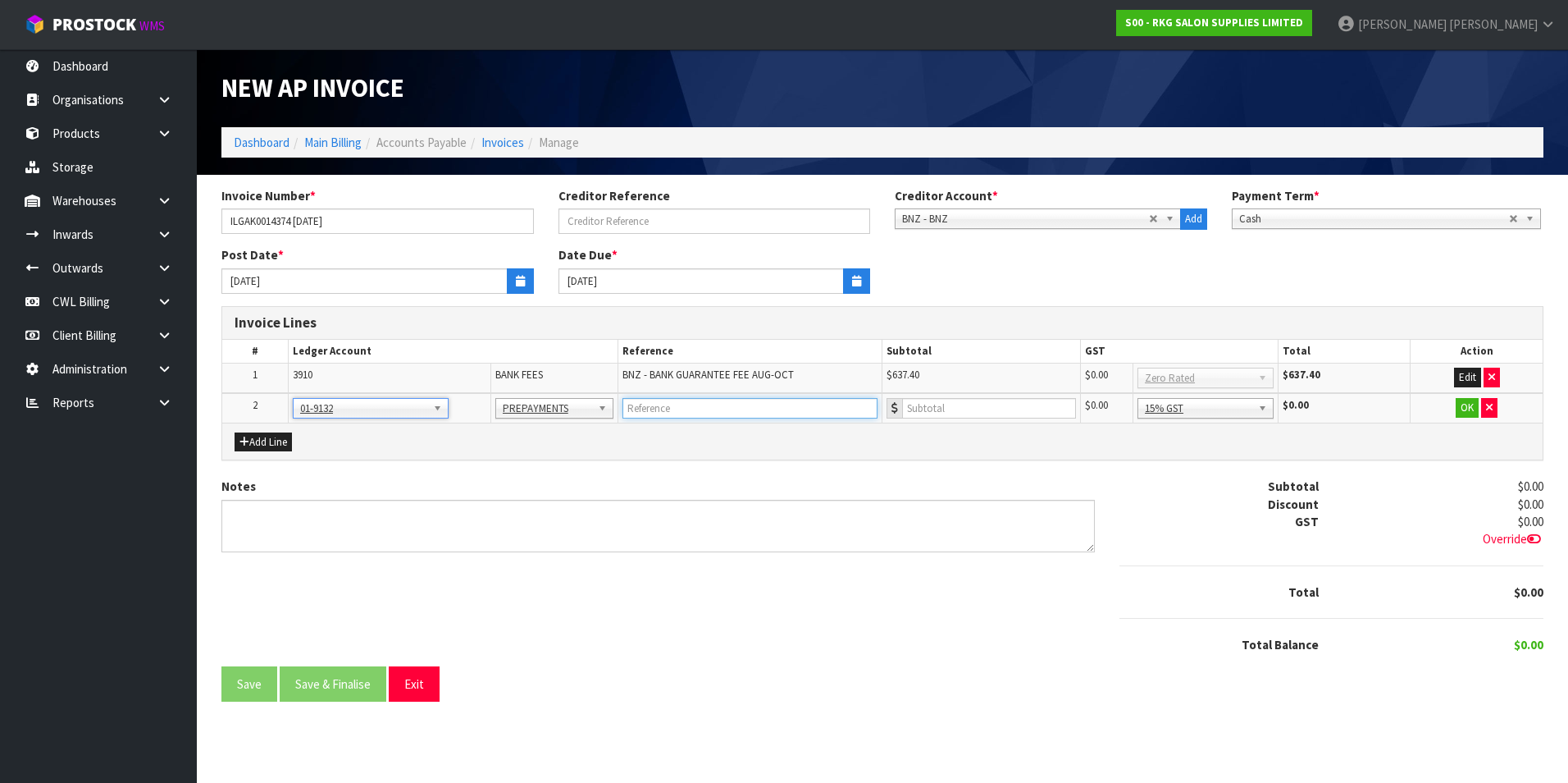
click at [678, 410] on input "text" at bounding box center [750, 408] width 255 height 21
type input "BNZ - BAN GUARANTEE FEE SEP-OCT"
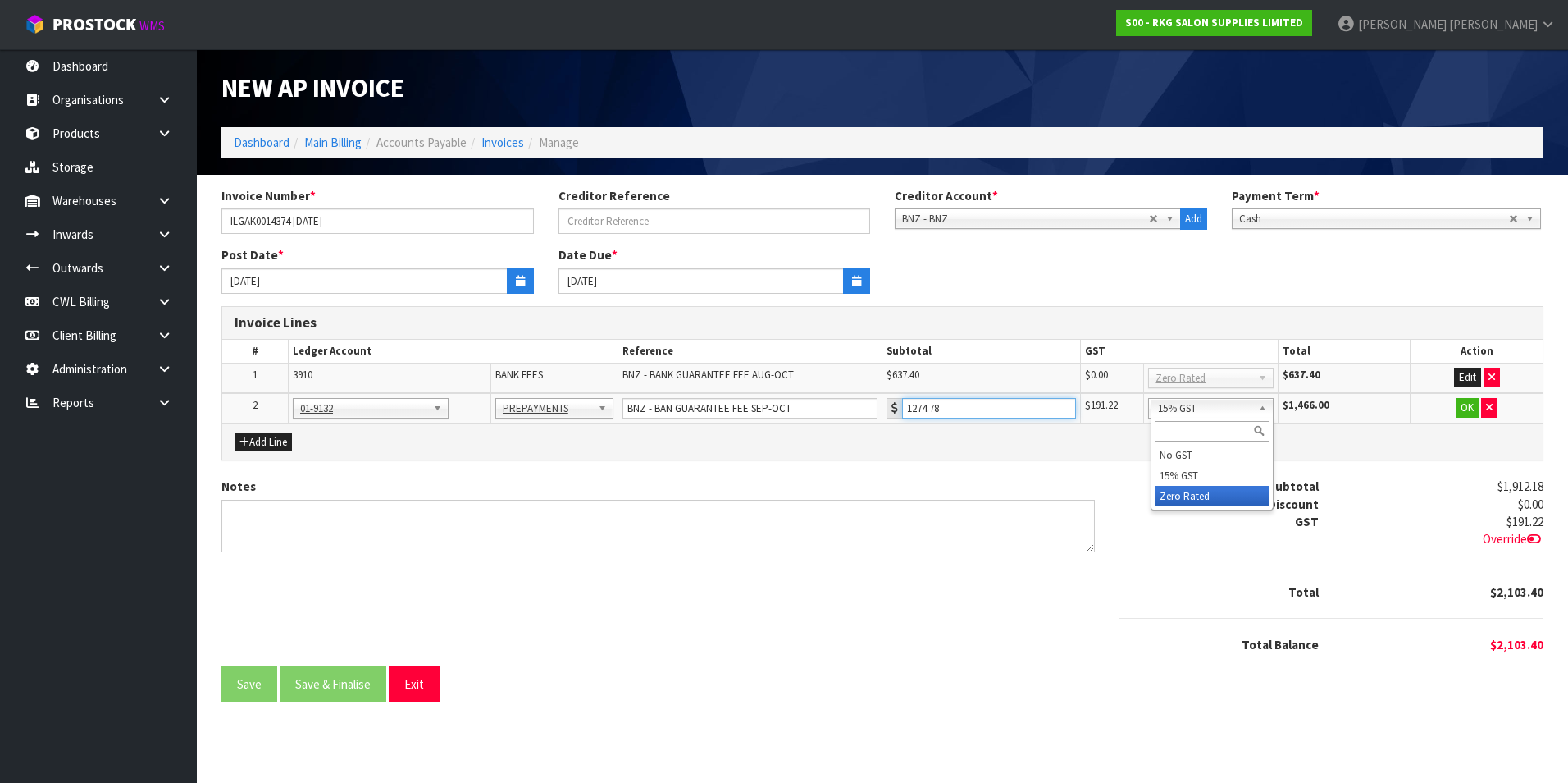
type input "1274.78"
drag, startPoint x: 1241, startPoint y: 502, endPoint x: 1314, endPoint y: 448, distance: 90.8
click at [1466, 407] on button "OK" at bounding box center [1466, 408] width 23 height 20
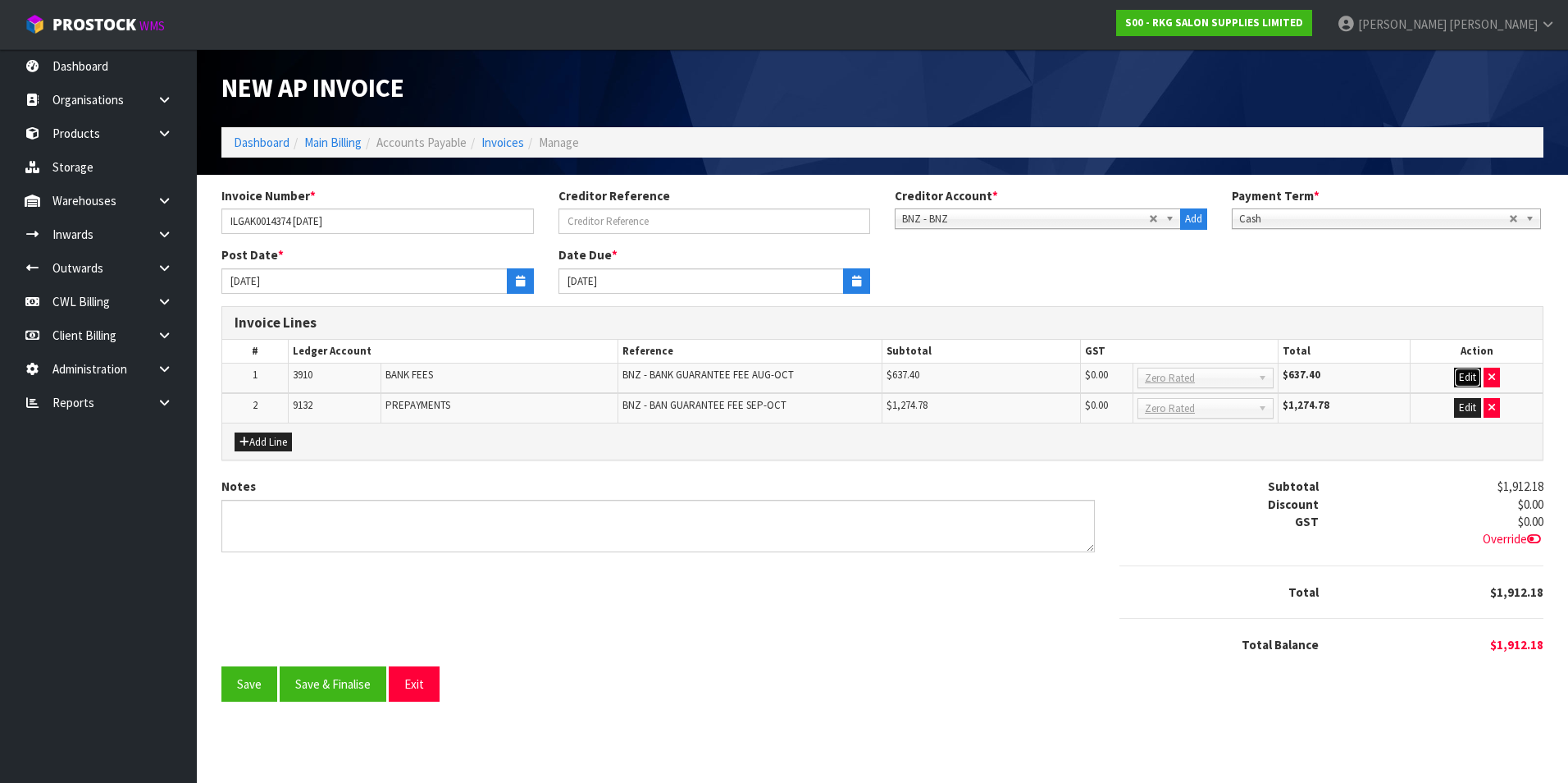
click at [1461, 378] on button "Edit" at bounding box center [1467, 378] width 27 height 20
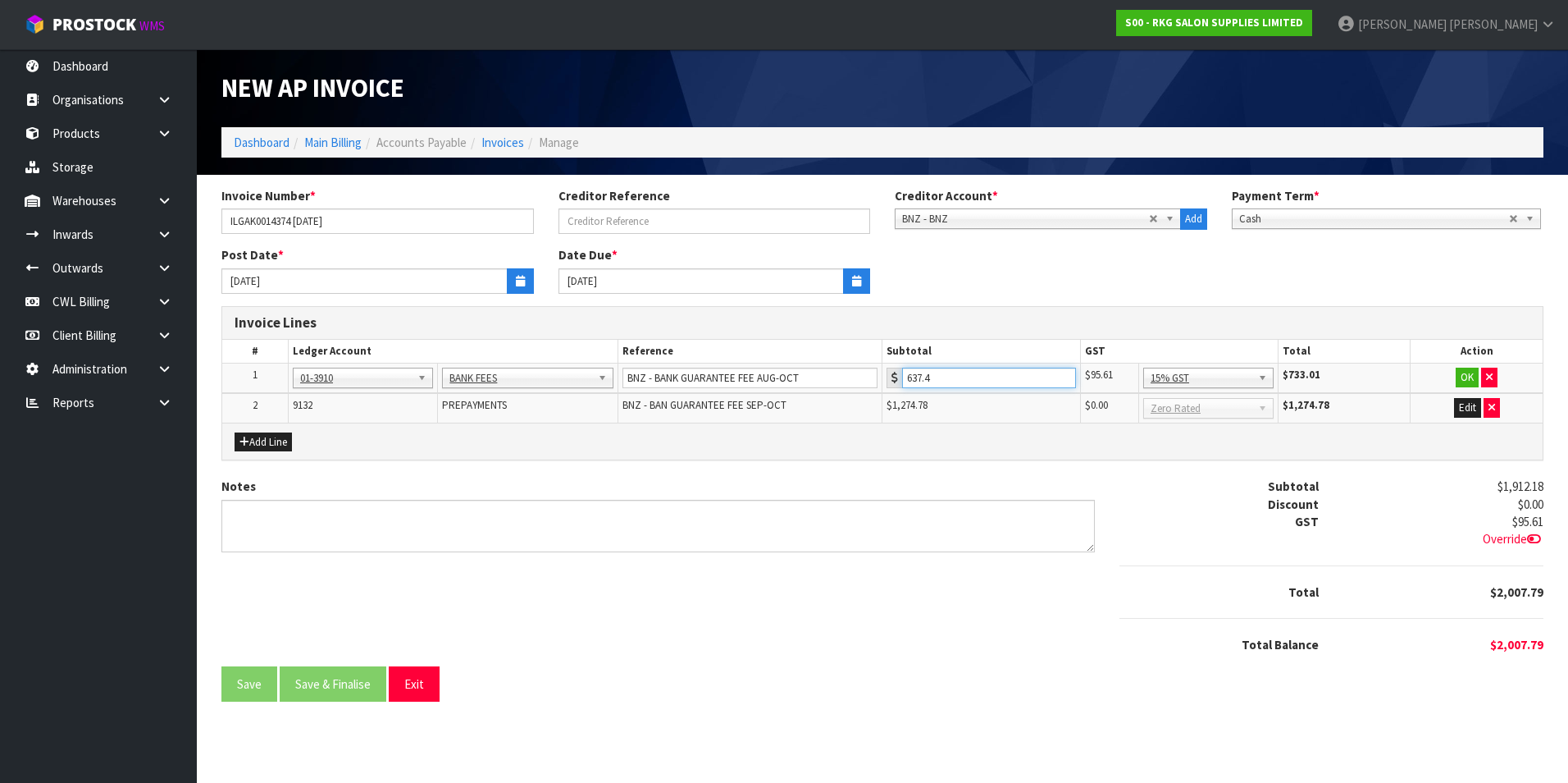
click at [1007, 376] on input "637.4" at bounding box center [989, 378] width 173 height 21
type input "637.41"
click at [849, 375] on input "BNZ - BANK GUARANTEE FEE AUG-OCT" at bounding box center [750, 378] width 255 height 21
type input "BNZ - BANK GUARANTEE FEE AUG"
click at [1467, 377] on button "OK" at bounding box center [1466, 378] width 23 height 20
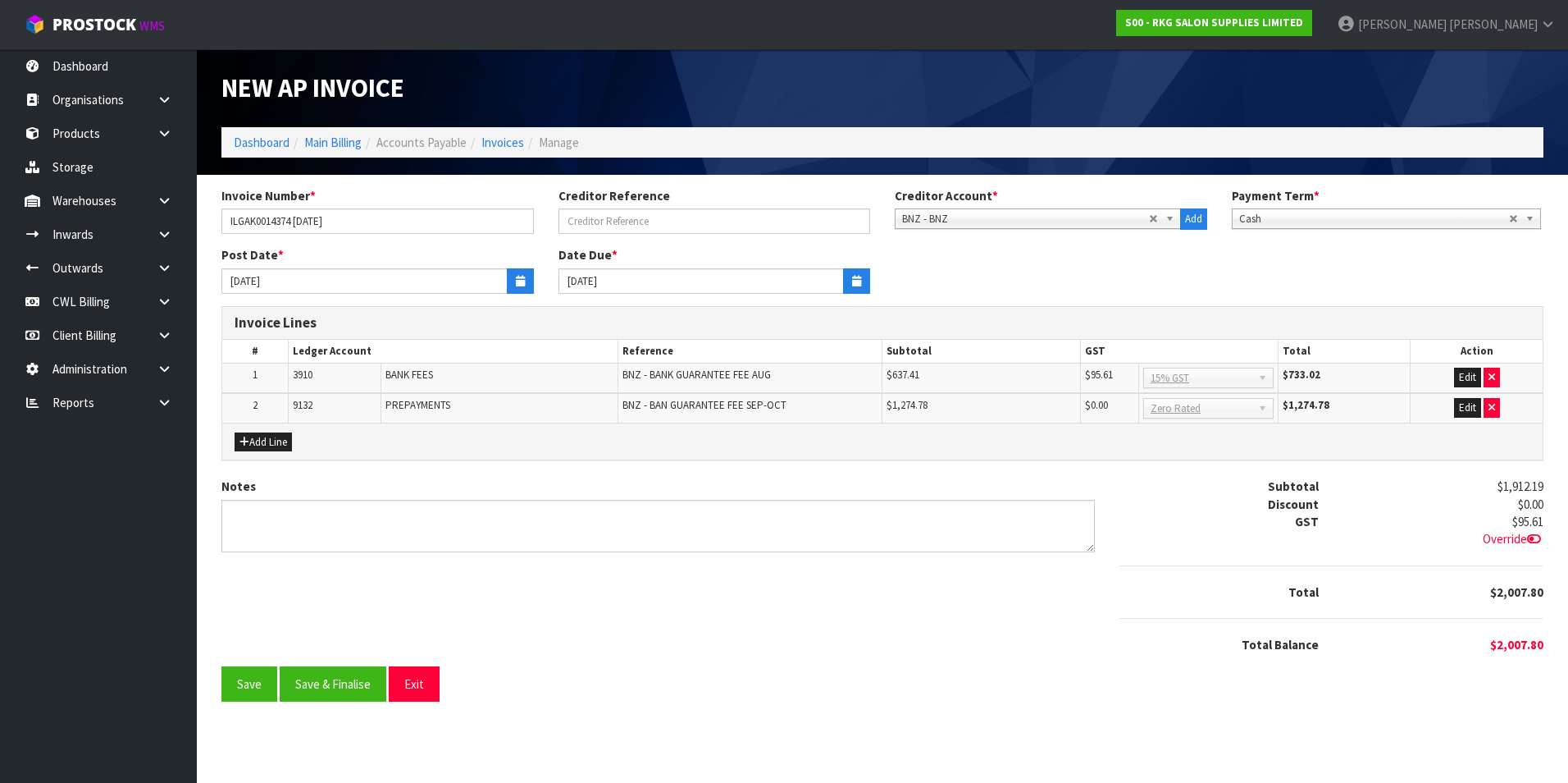
click at [1229, 381] on span "15% GST" at bounding box center [1201, 379] width 101 height 20
click at [1466, 380] on button "Edit" at bounding box center [1467, 378] width 27 height 20
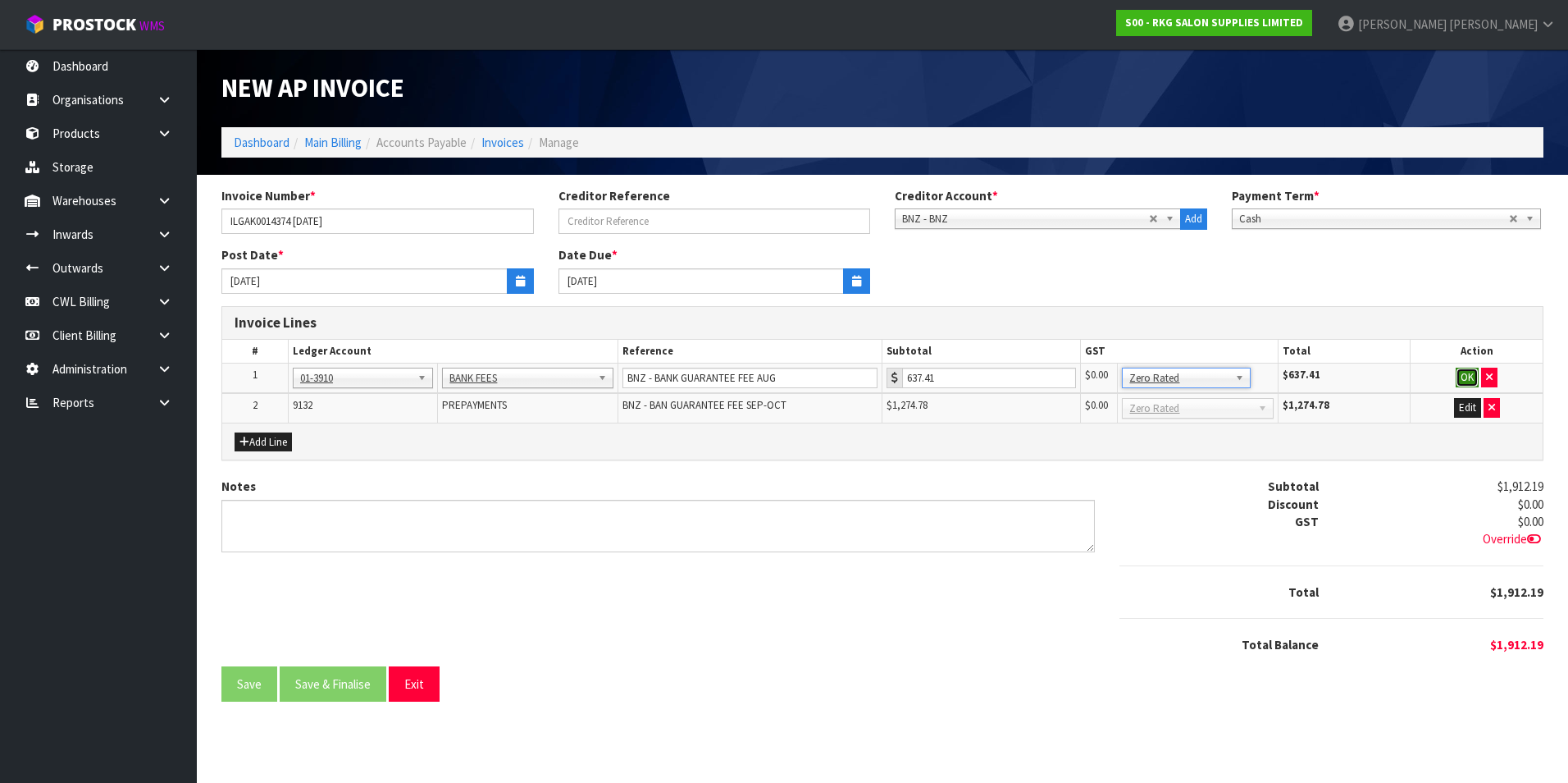
click at [1474, 376] on button "OK" at bounding box center [1466, 378] width 23 height 20
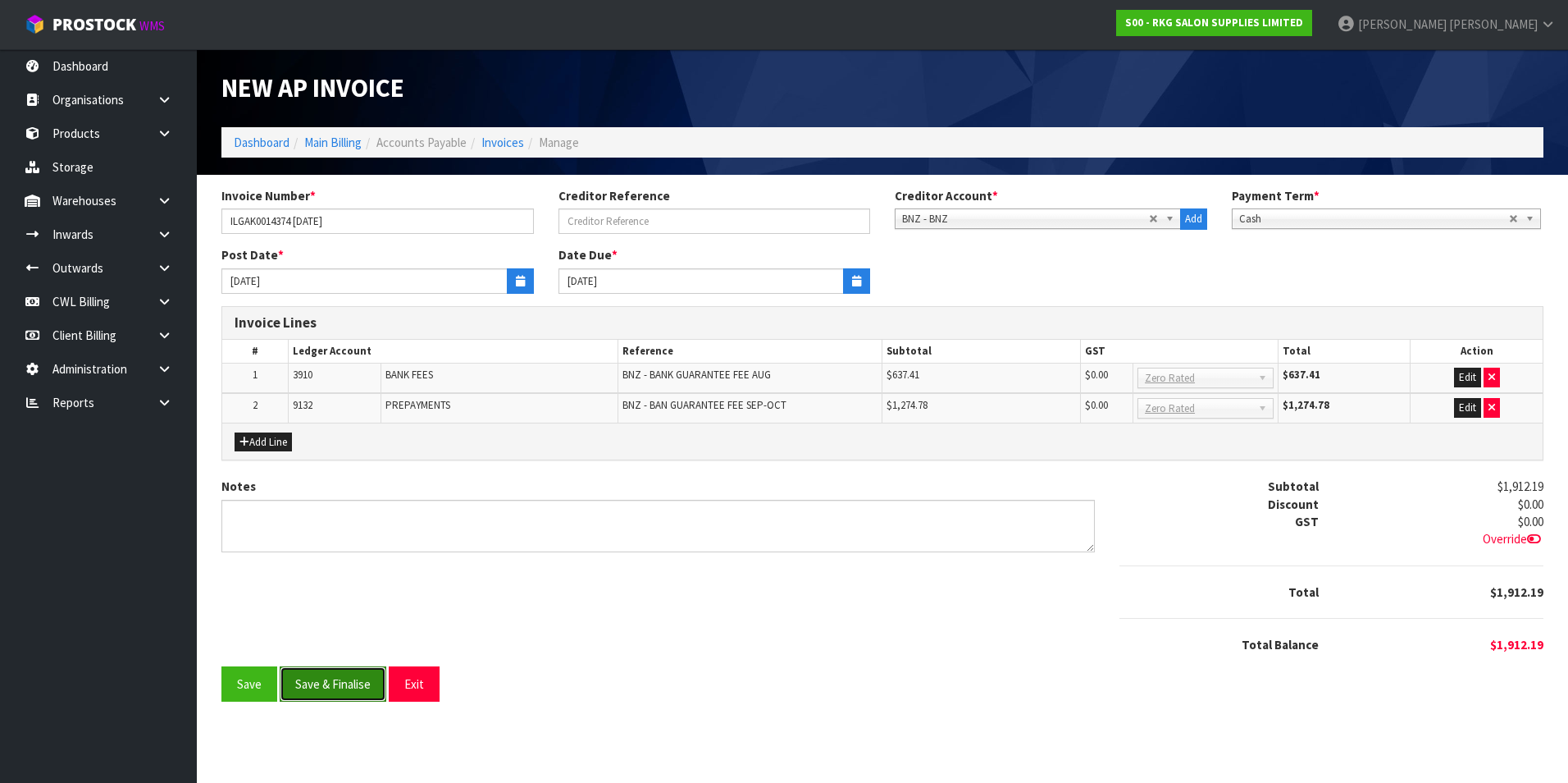
click at [338, 677] on button "Save & Finalise" at bounding box center [333, 684] width 106 height 36
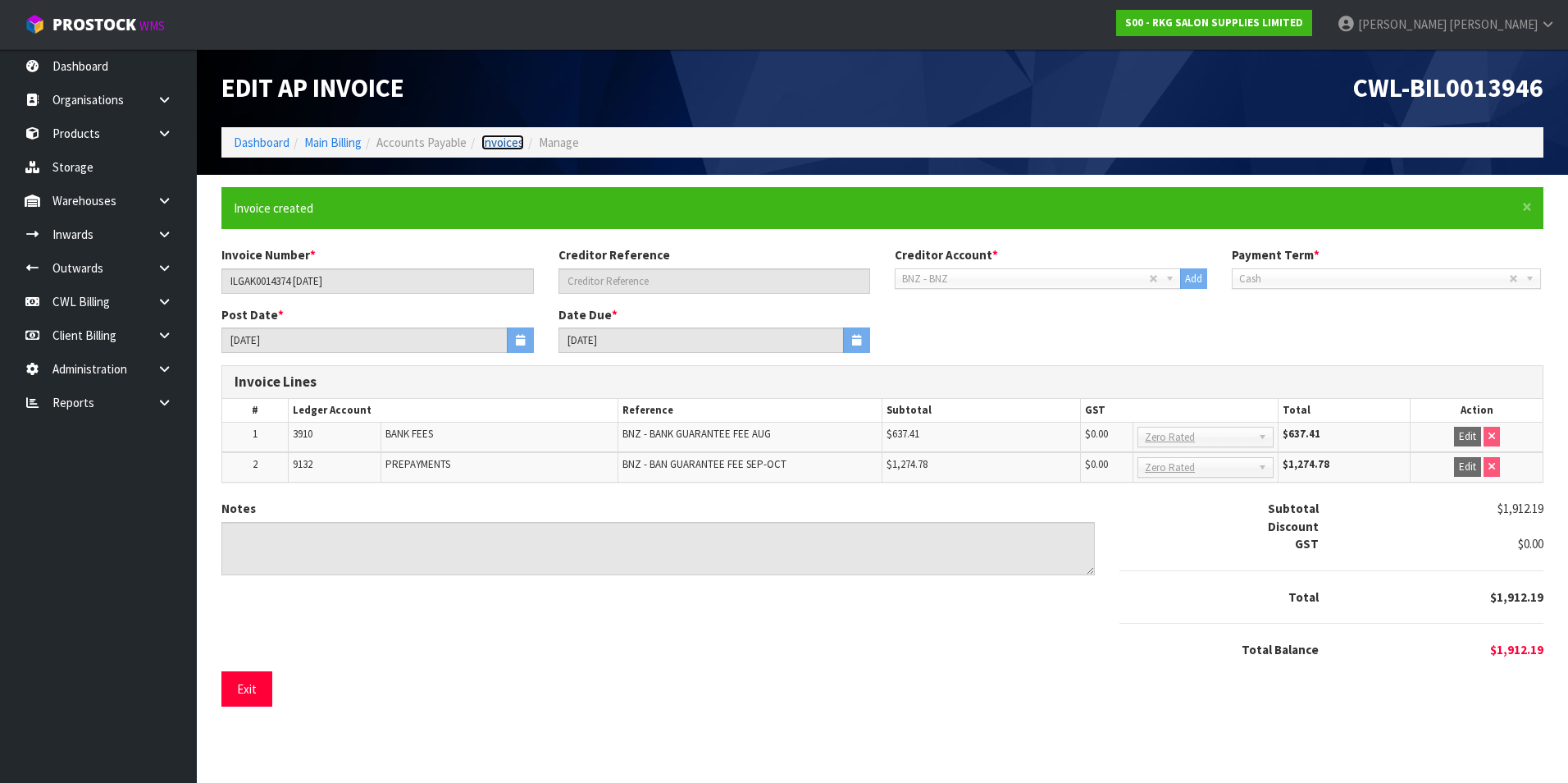
click at [502, 147] on link "Invoices" at bounding box center [503, 143] width 42 height 16
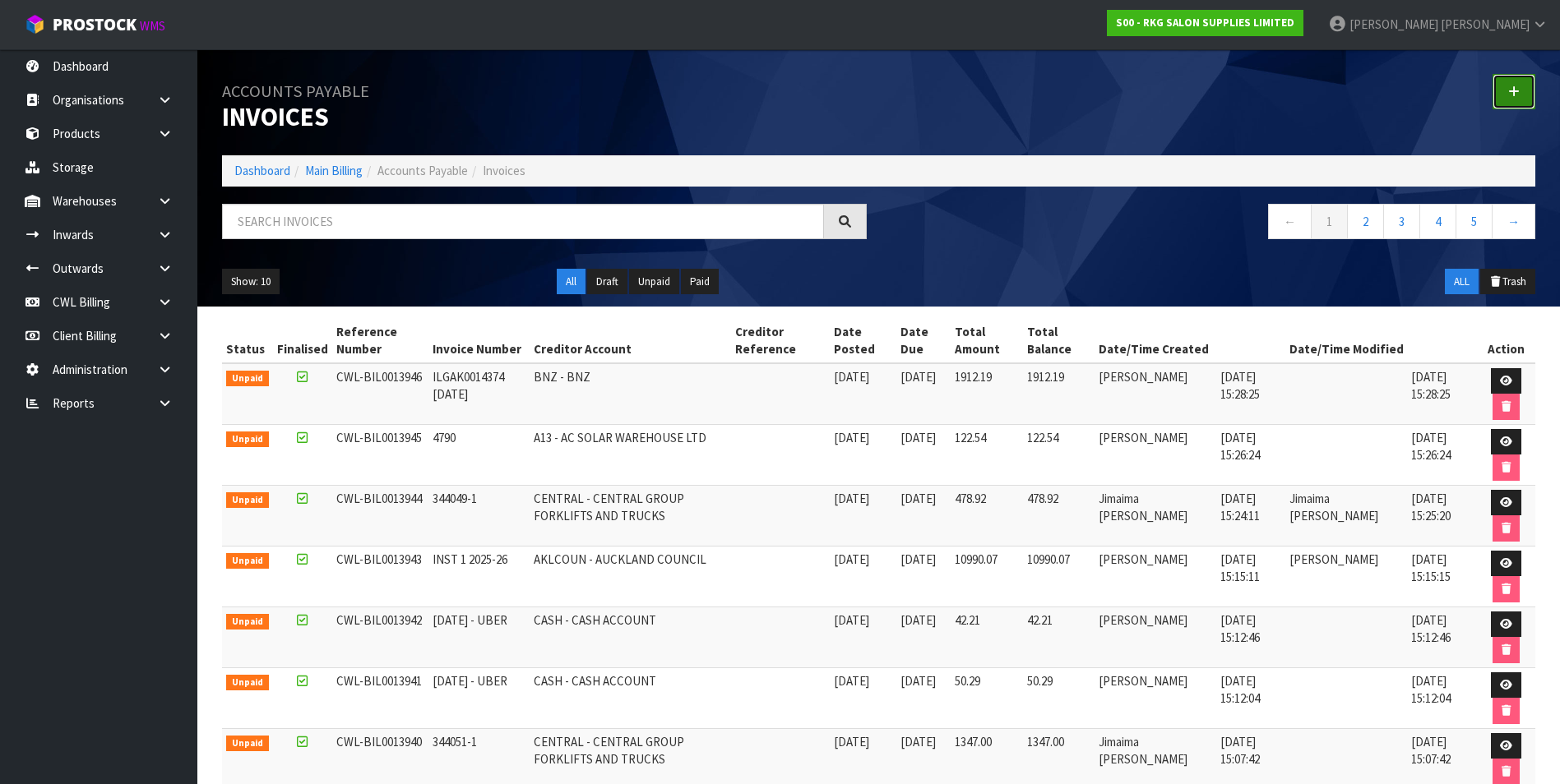
click at [1517, 86] on icon at bounding box center [1515, 92] width 12 height 12
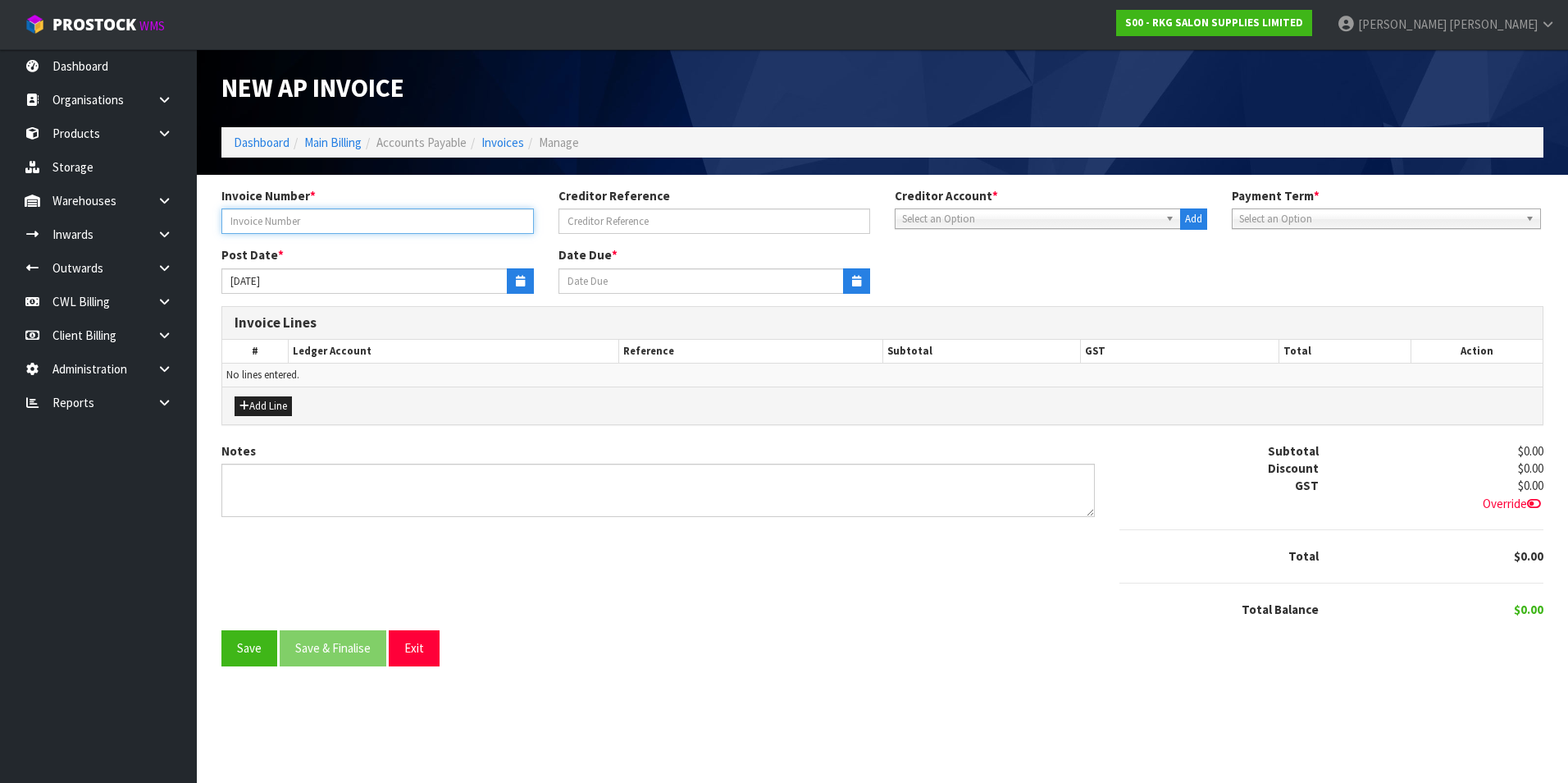
click at [314, 218] on input "text" at bounding box center [377, 221] width 312 height 26
type input "215050"
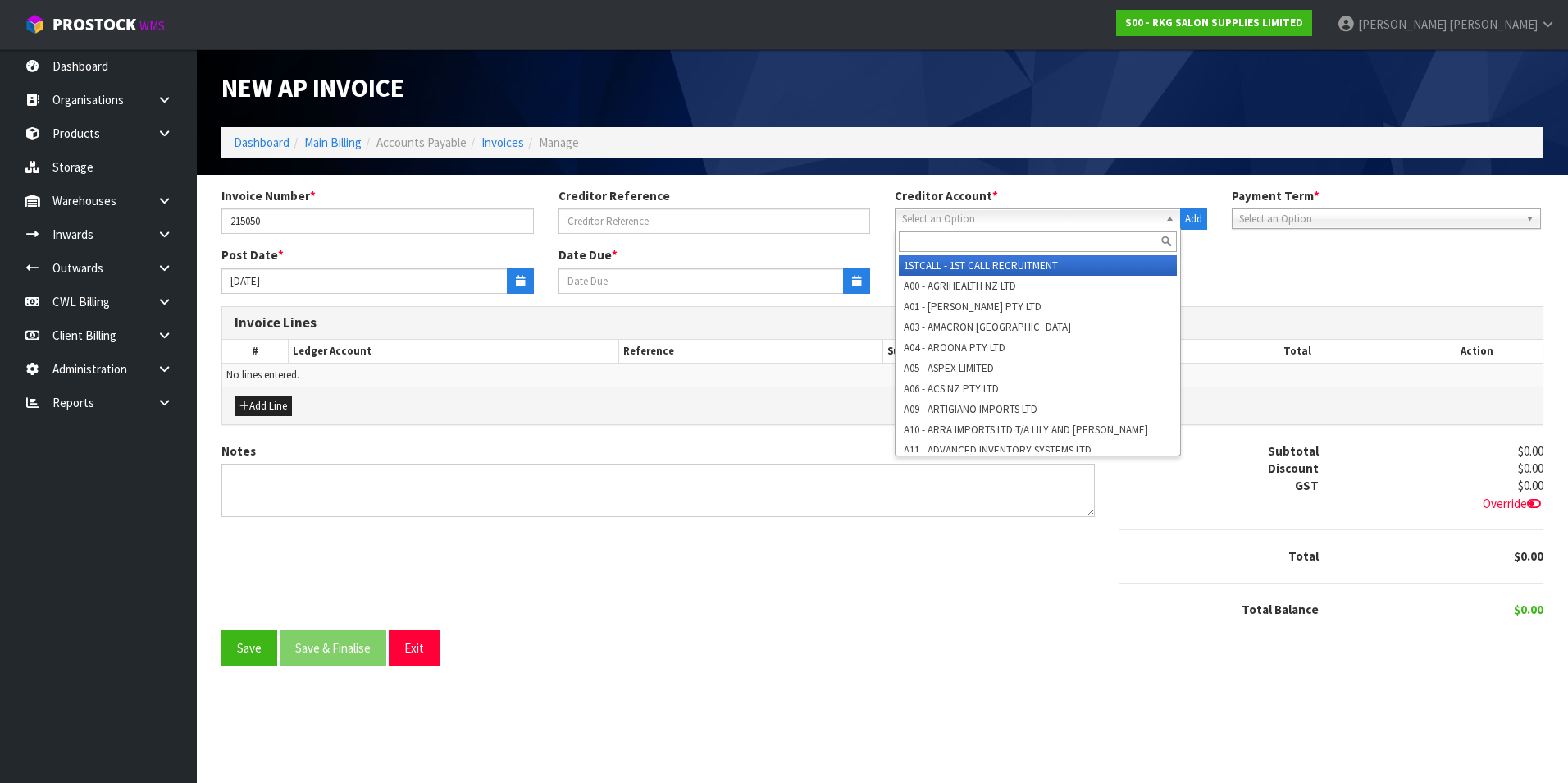
click at [940, 218] on span "Select an Option" at bounding box center [1031, 219] width 257 height 20
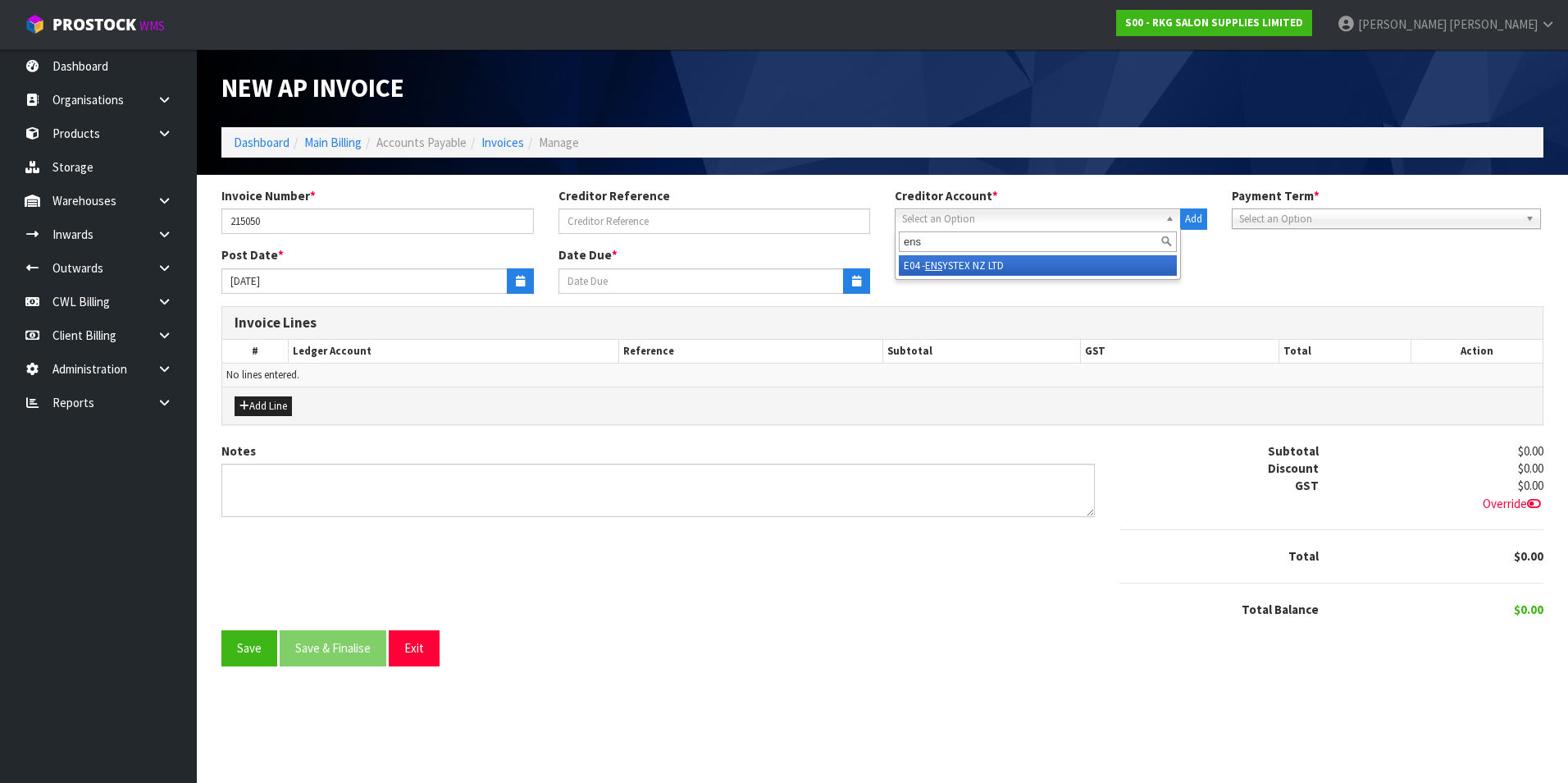
type input "ens"
drag, startPoint x: 963, startPoint y: 264, endPoint x: 590, endPoint y: 259, distance: 373.0
click at [961, 264] on li "E04 - ENS YSTEX NZ LTD" at bounding box center [1038, 265] width 278 height 21
type input "[DATE]"
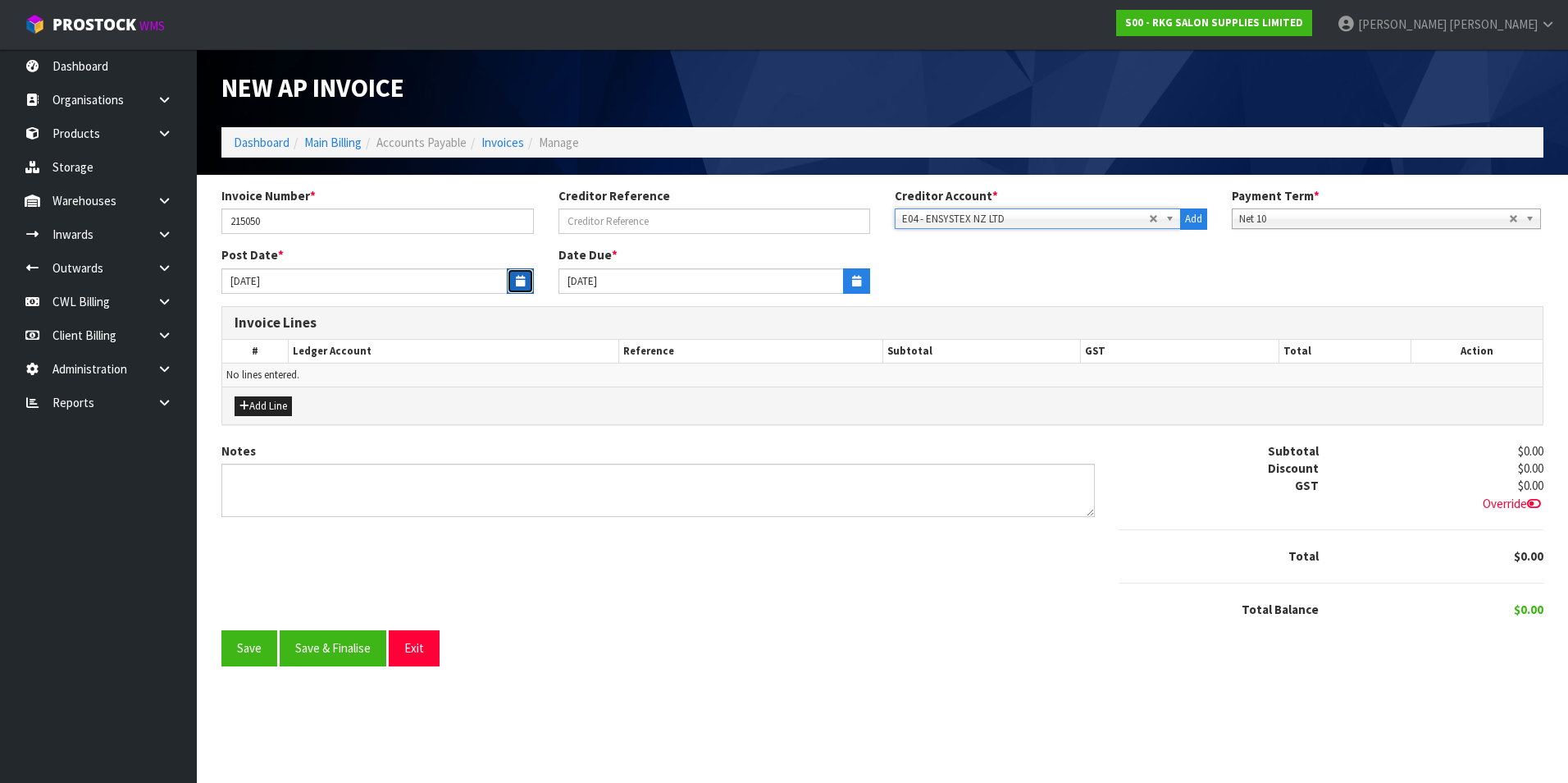
click at [524, 280] on icon "button" at bounding box center [520, 281] width 9 height 11
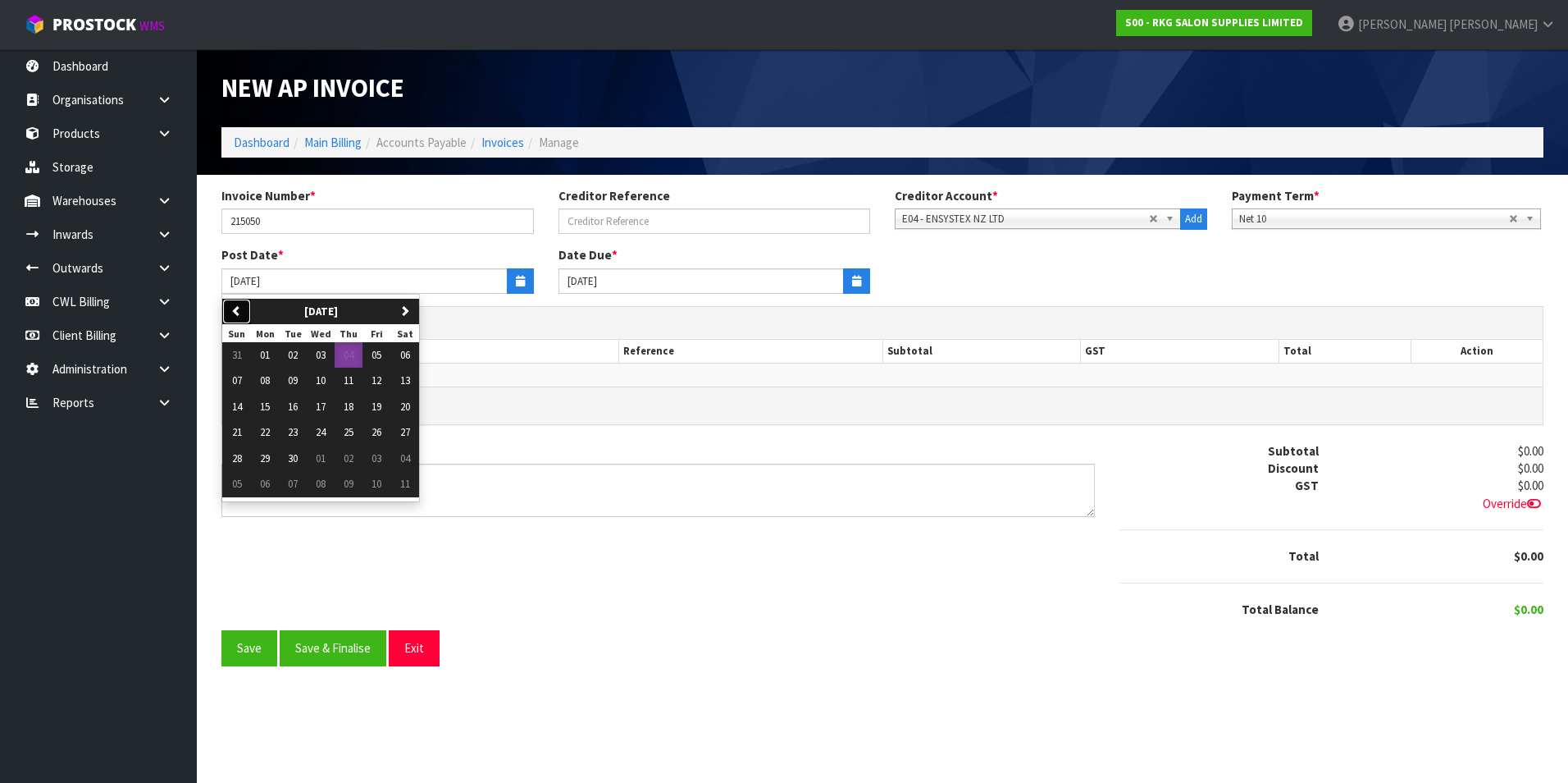
click at [240, 307] on icon "button" at bounding box center [237, 311] width 11 height 11
click at [380, 432] on span "22" at bounding box center [376, 432] width 10 height 14
type input "[DATE]"
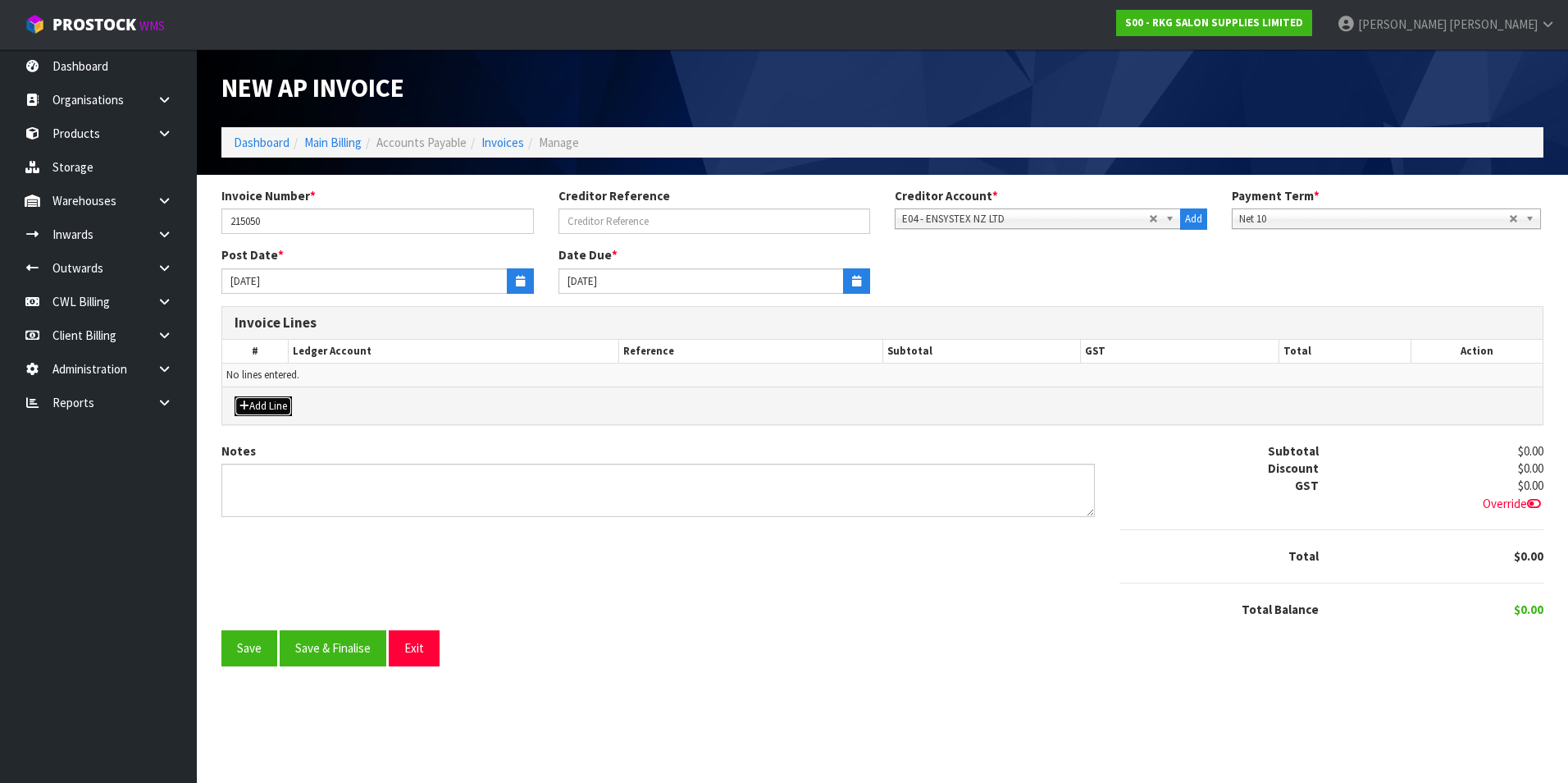
click at [275, 403] on button "Add Line" at bounding box center [263, 406] width 57 height 20
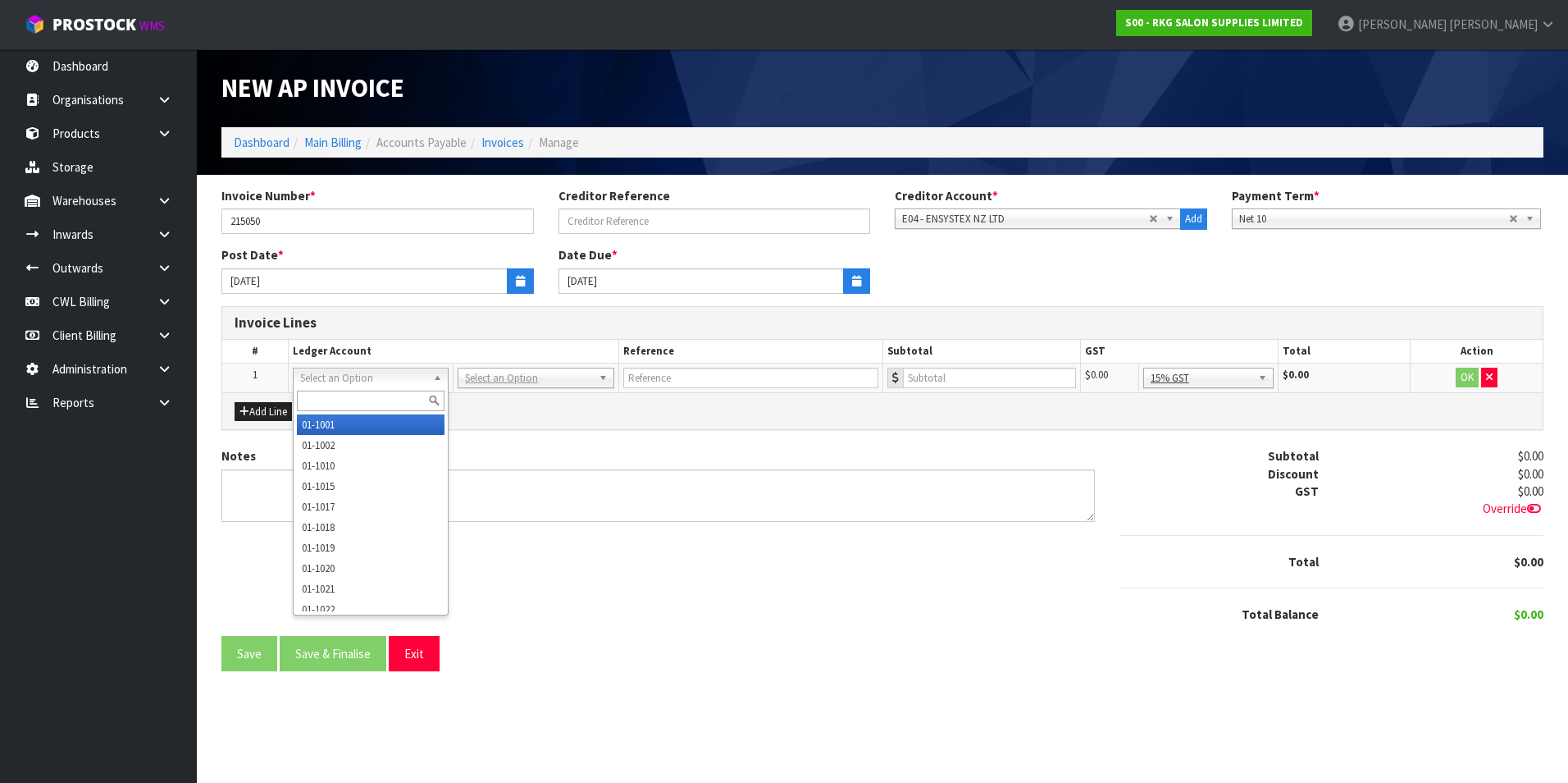
click at [317, 397] on input "text" at bounding box center [371, 400] width 148 height 21
type input "2705"
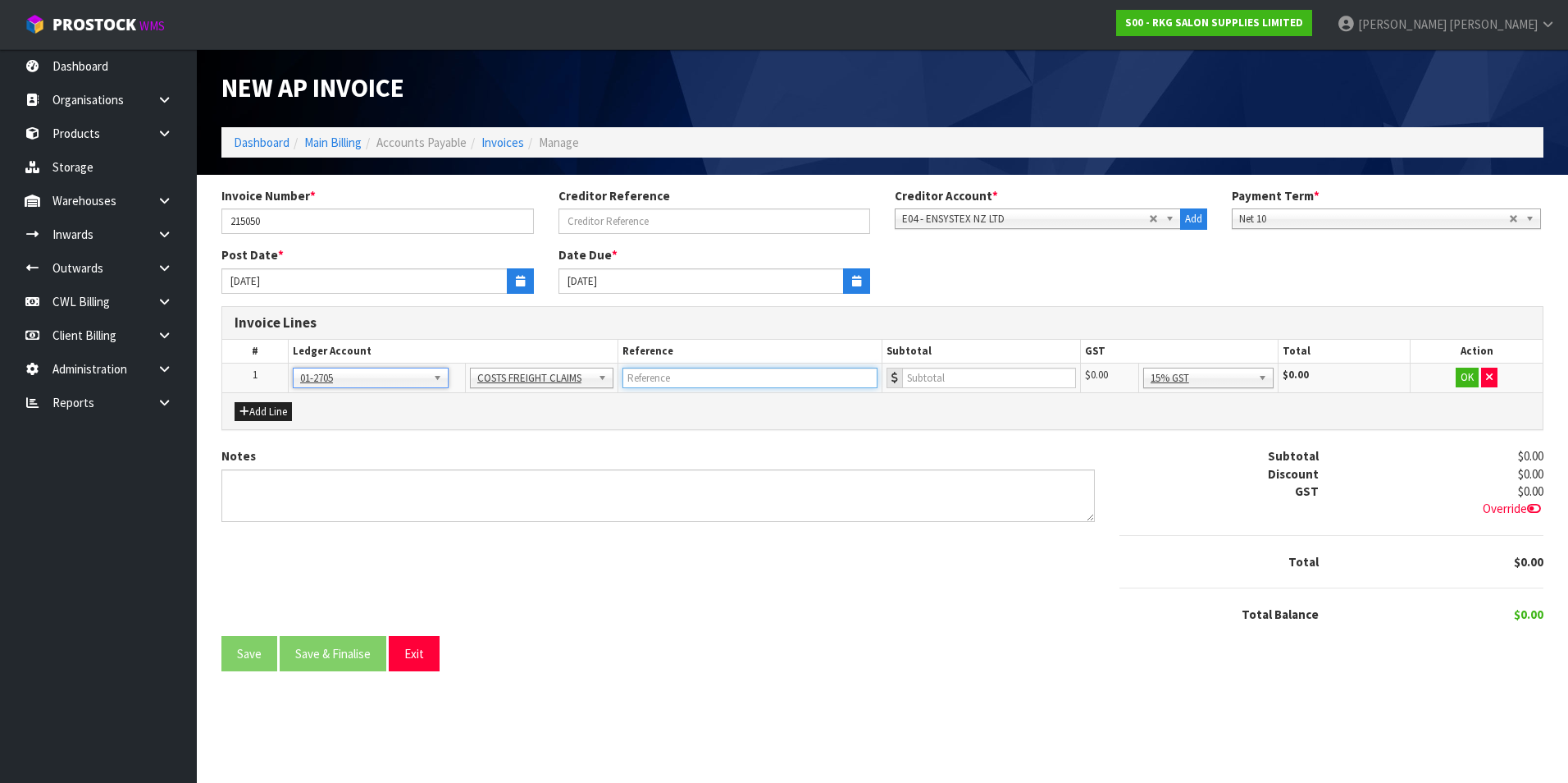
click at [726, 375] on input "text" at bounding box center [750, 378] width 255 height 21
type input "ENS - 00794210379955938618 - CWL20757"
type input "87"
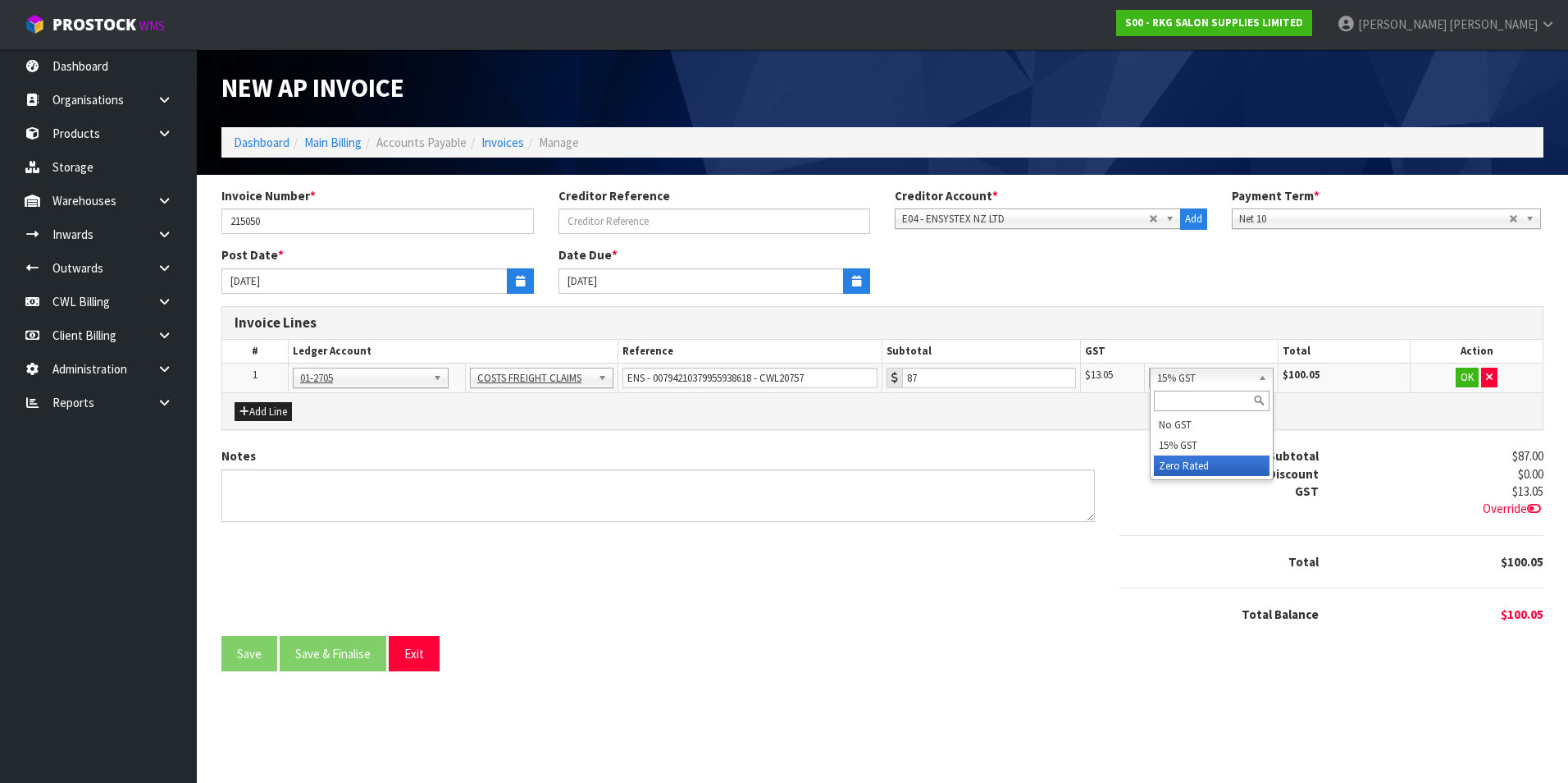
drag, startPoint x: 1246, startPoint y: 469, endPoint x: 1425, endPoint y: 388, distance: 196.5
drag, startPoint x: 1475, startPoint y: 377, endPoint x: 1339, endPoint y: 430, distance: 146.0
click at [1472, 378] on button "OK" at bounding box center [1466, 378] width 23 height 20
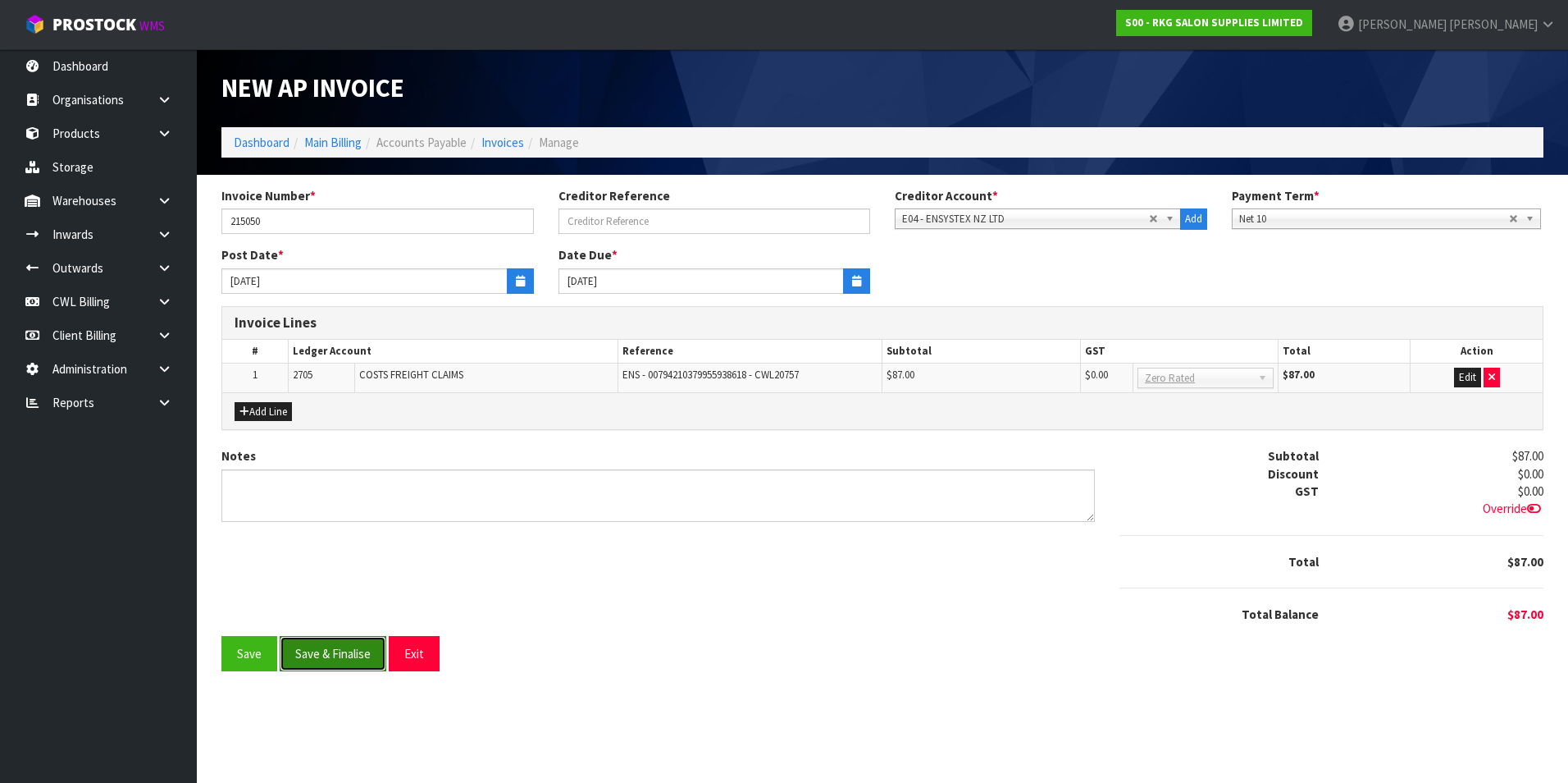
click at [362, 653] on button "Save & Finalise" at bounding box center [333, 654] width 106 height 36
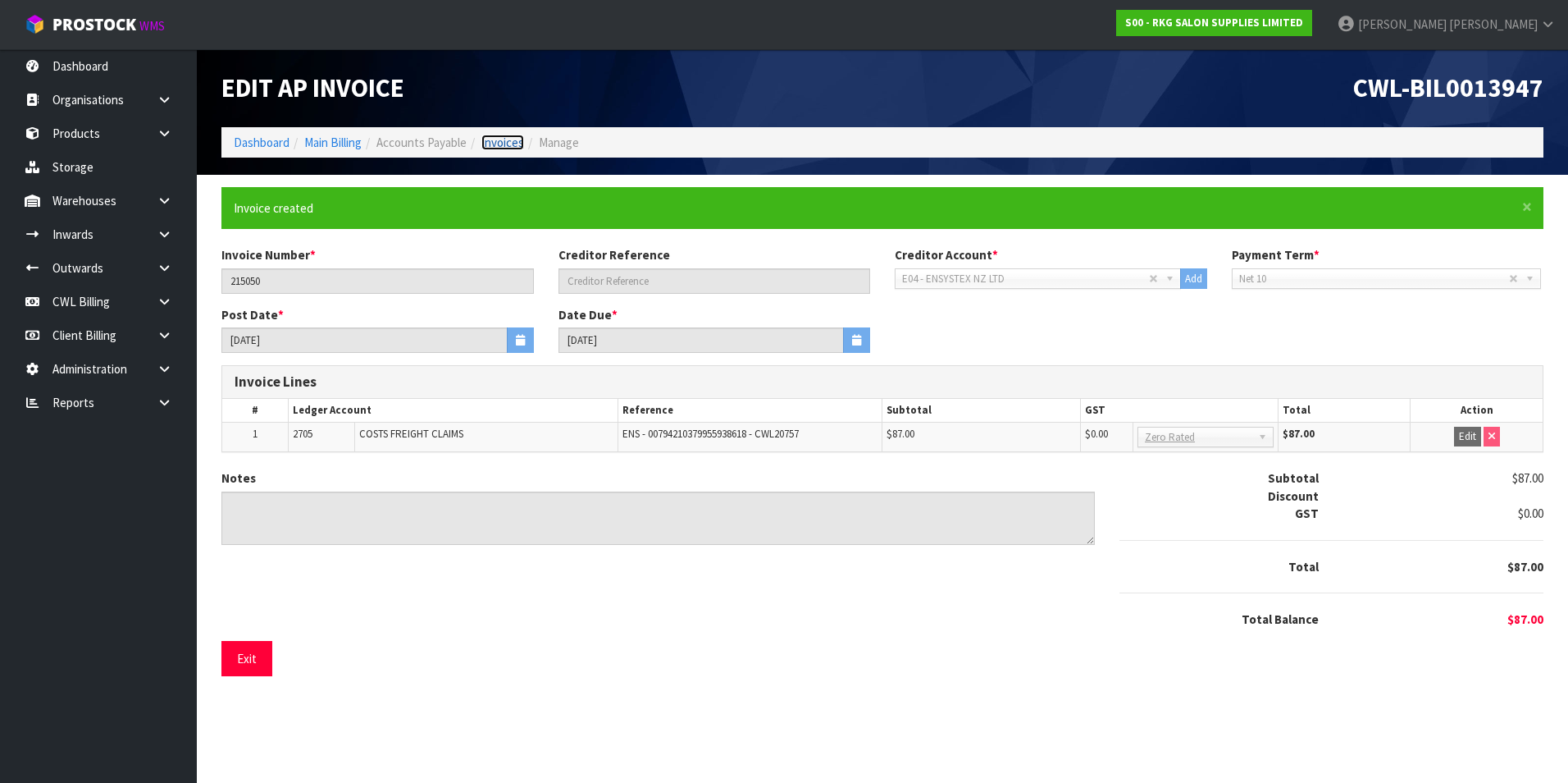
click at [511, 140] on link "Invoices" at bounding box center [503, 143] width 42 height 16
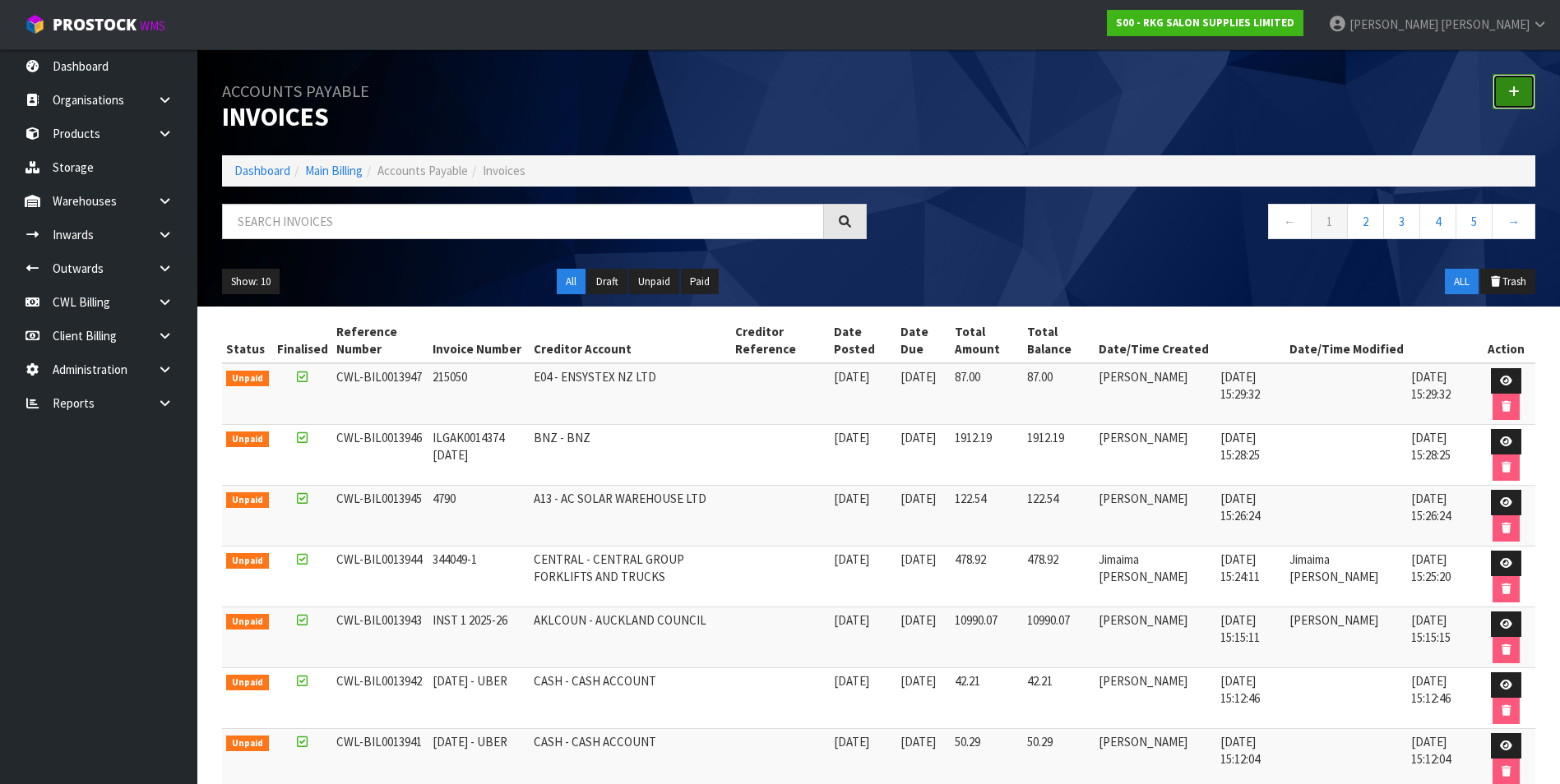
click at [1520, 91] on link at bounding box center [1514, 92] width 42 height 36
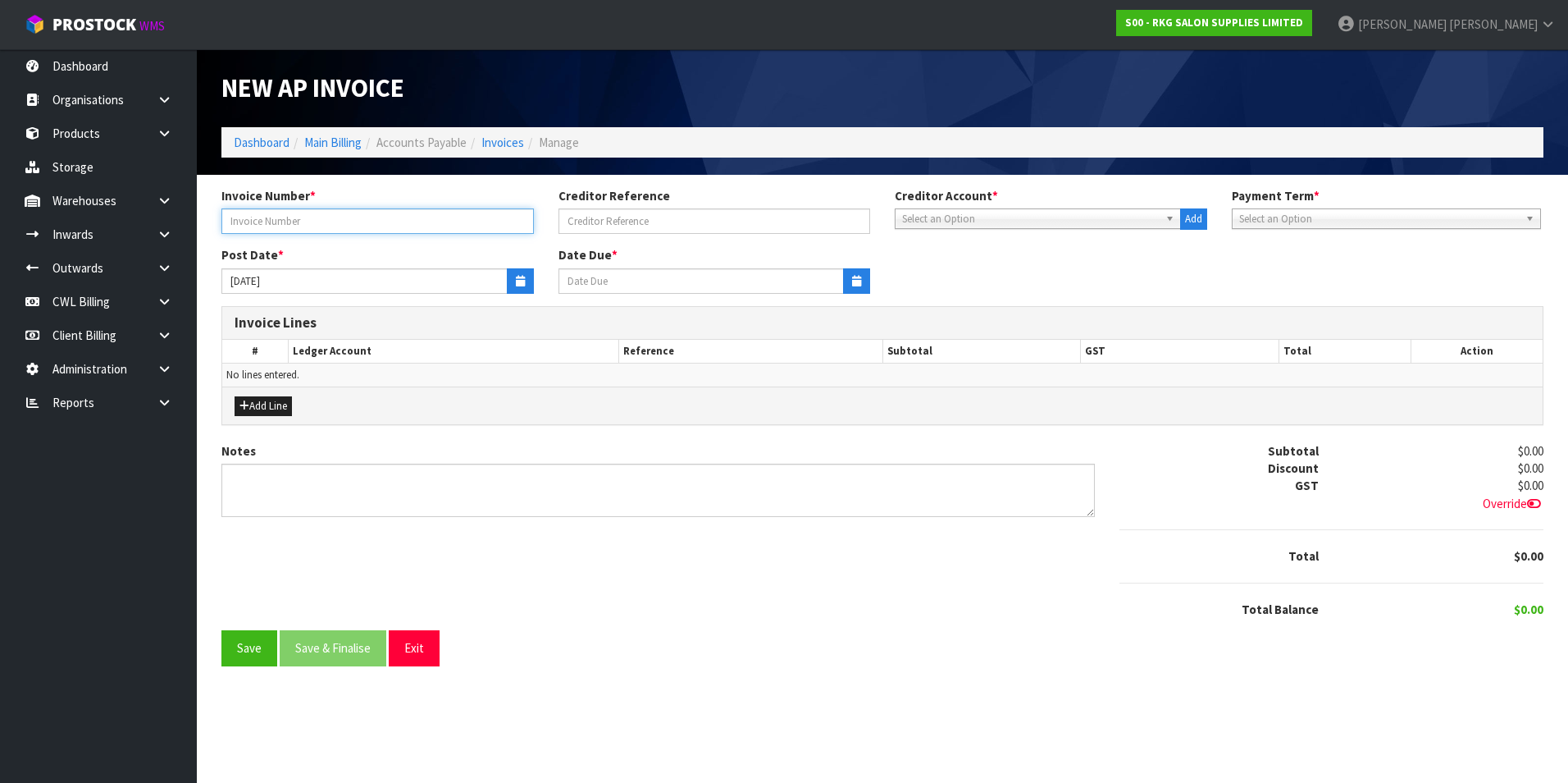
click at [336, 220] on input "text" at bounding box center [377, 221] width 312 height 26
type input "[DATE]"
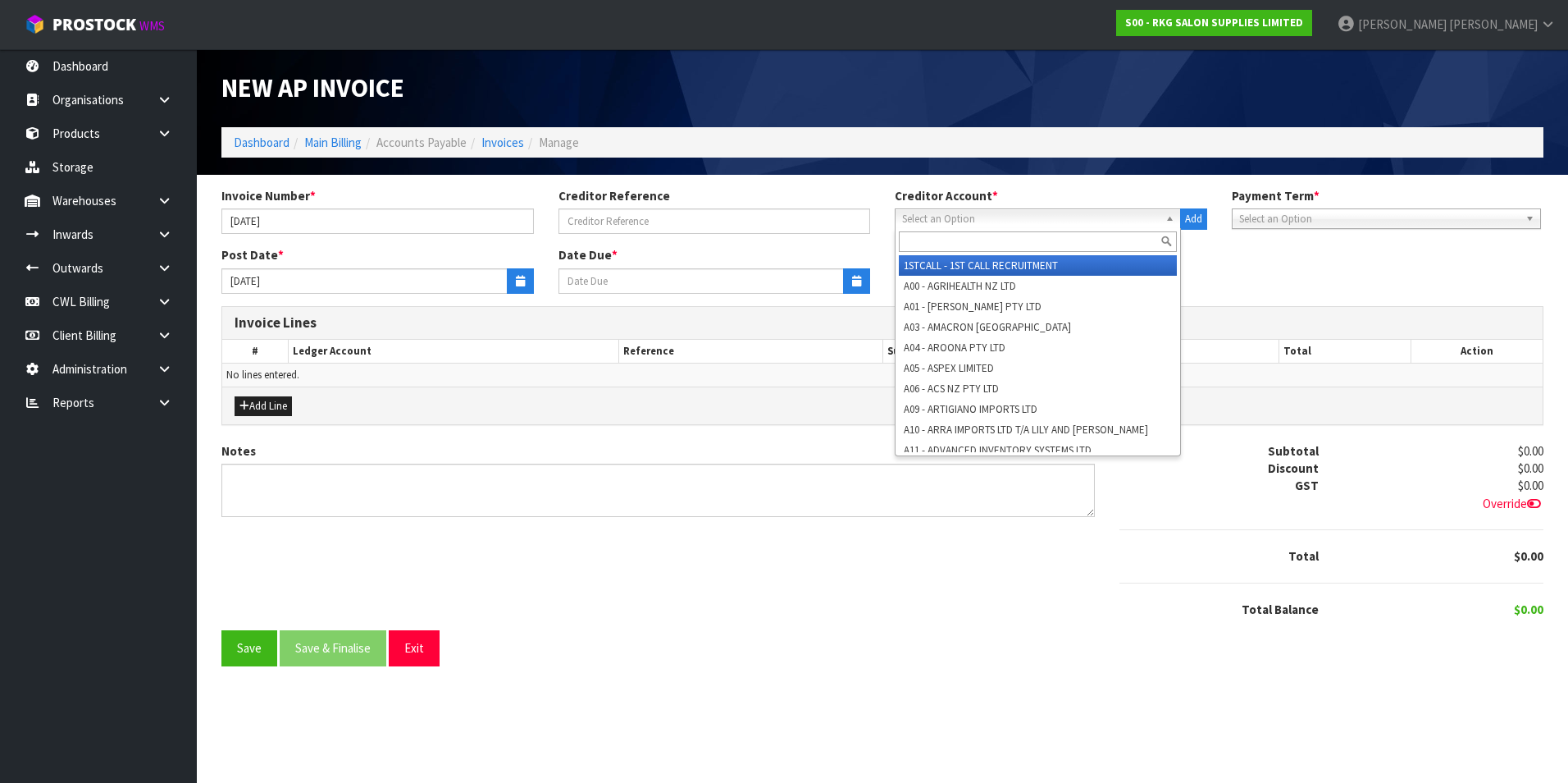
click at [1018, 221] on span "Select an Option" at bounding box center [1031, 219] width 257 height 20
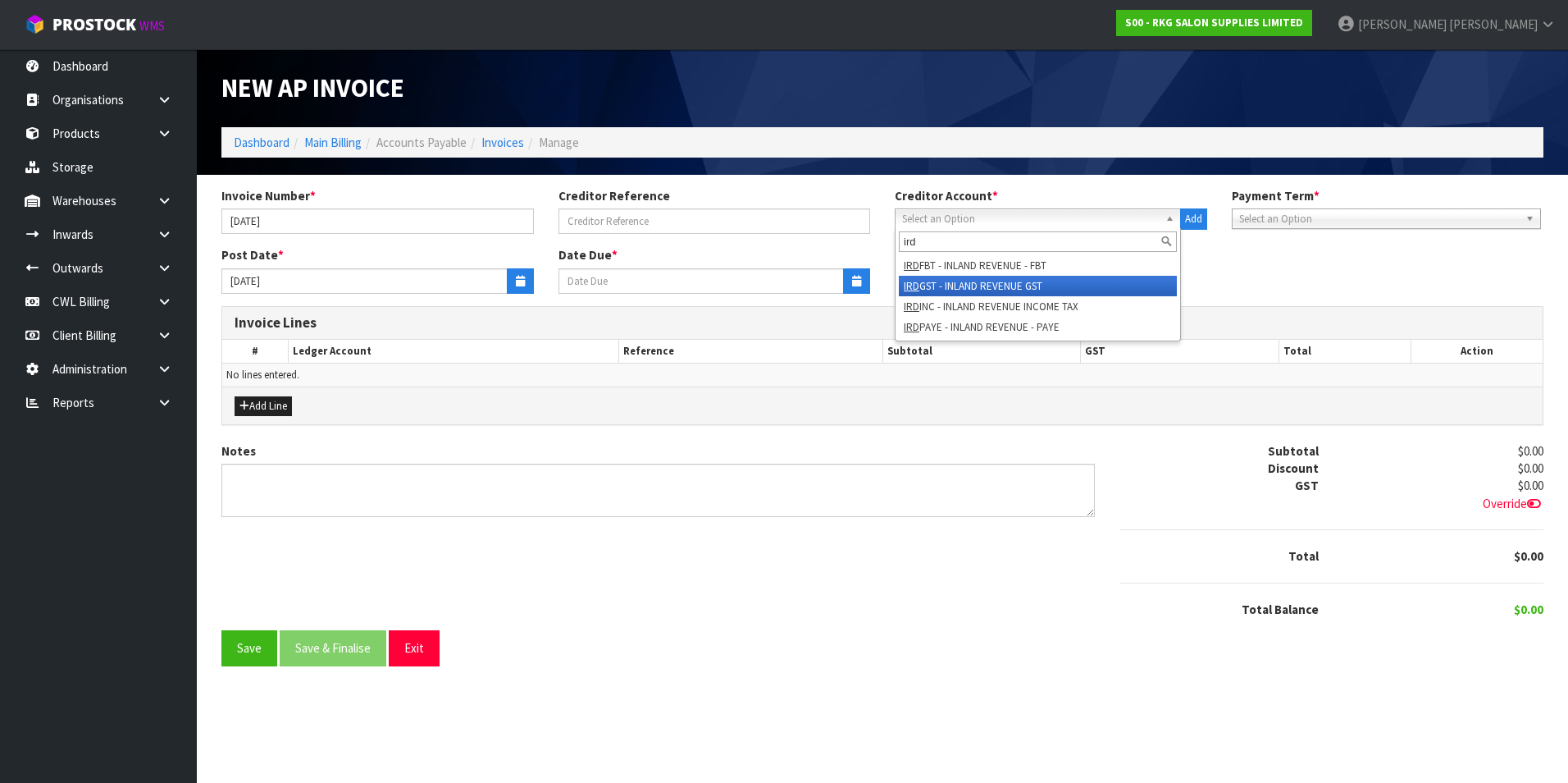
type input "ird"
drag, startPoint x: 1033, startPoint y: 284, endPoint x: 964, endPoint y: 283, distance: 69.0
click at [1030, 283] on li "IRD GST - INLAND REVENUE GST" at bounding box center [1038, 286] width 278 height 21
type input "[DATE]"
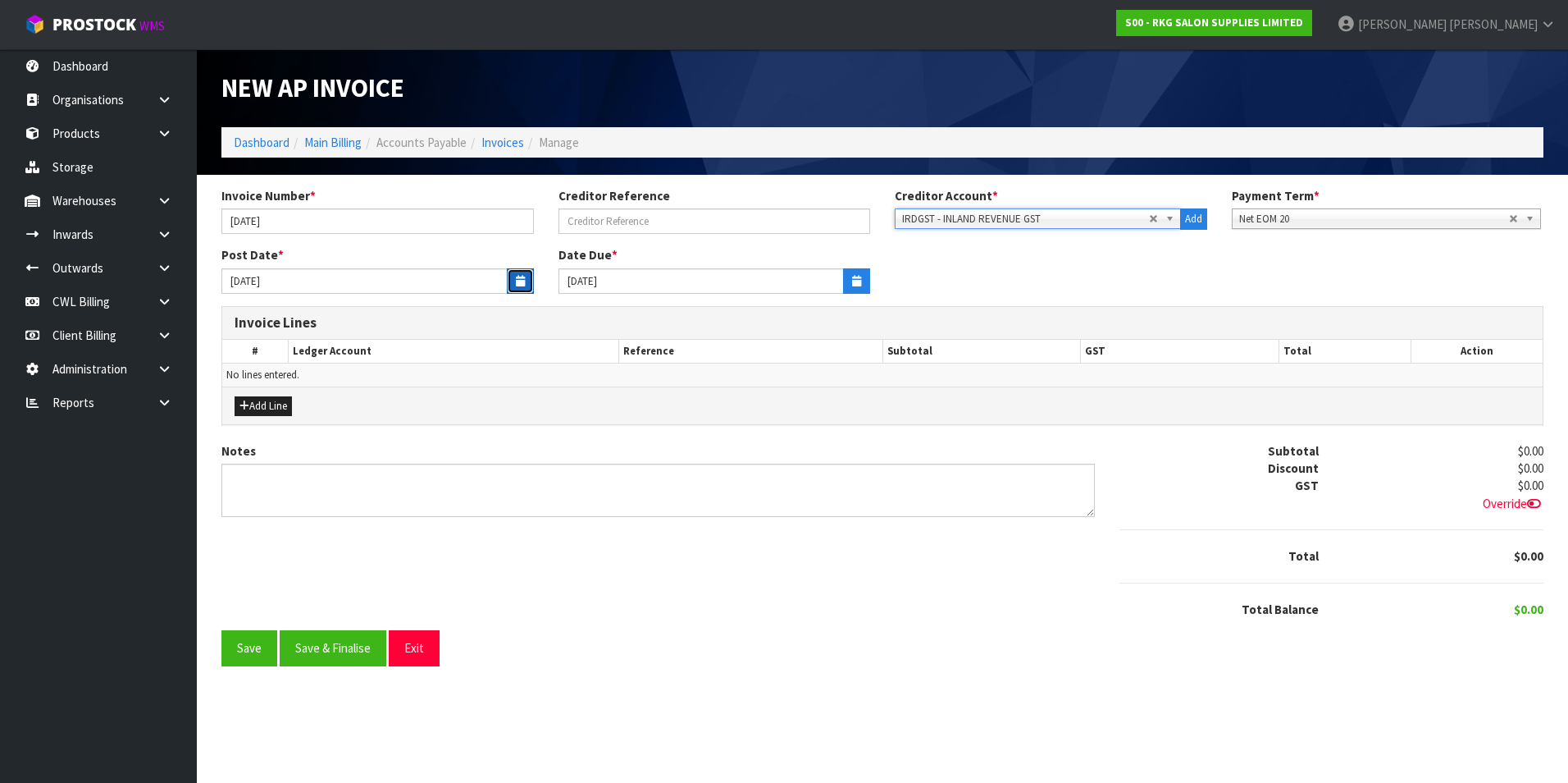
click at [516, 280] on icon "button" at bounding box center [520, 281] width 9 height 11
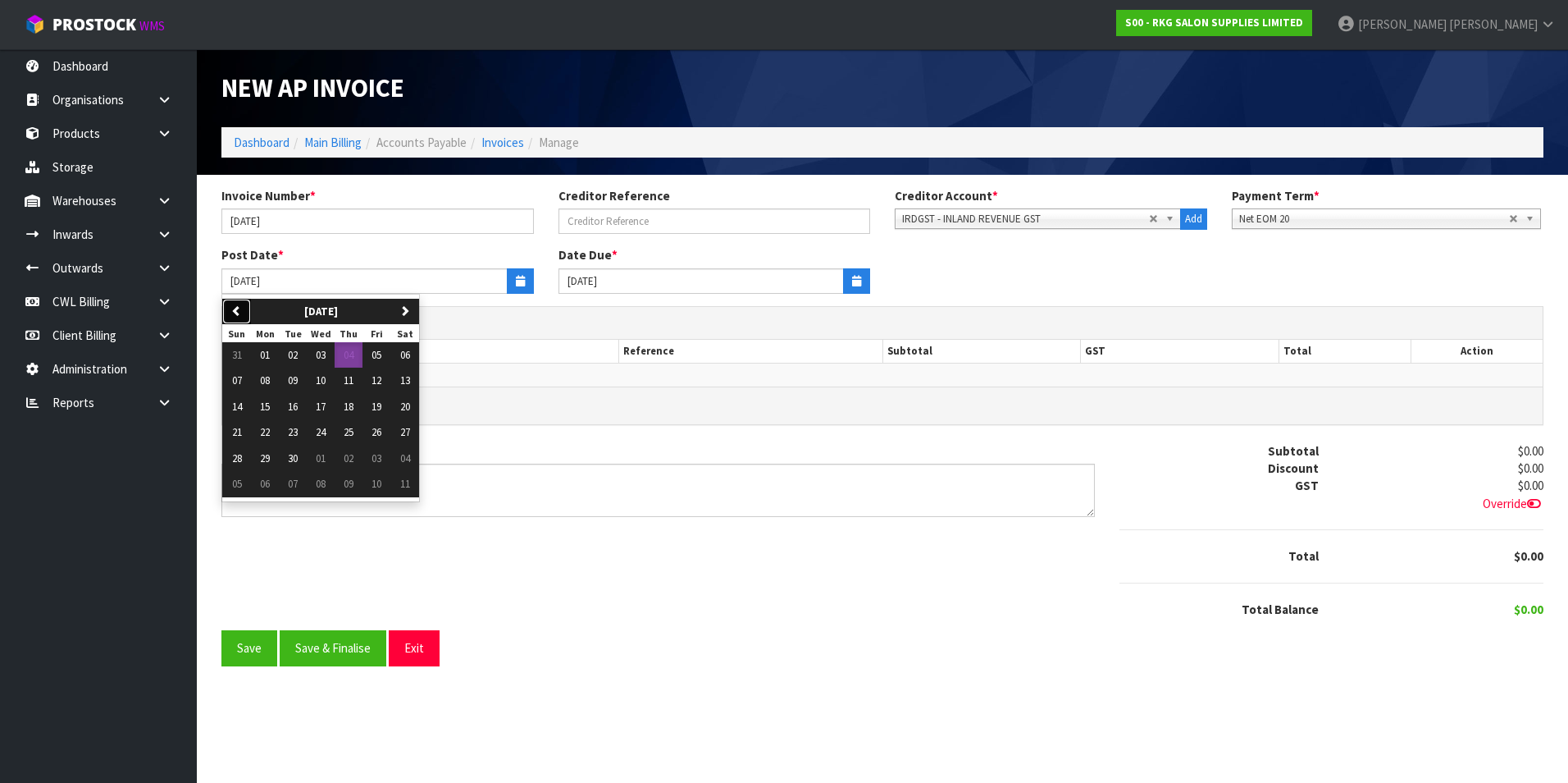
click at [239, 309] on icon "button" at bounding box center [237, 311] width 11 height 11
click at [353, 457] on span "28" at bounding box center [349, 459] width 10 height 14
type input "[DATE]"
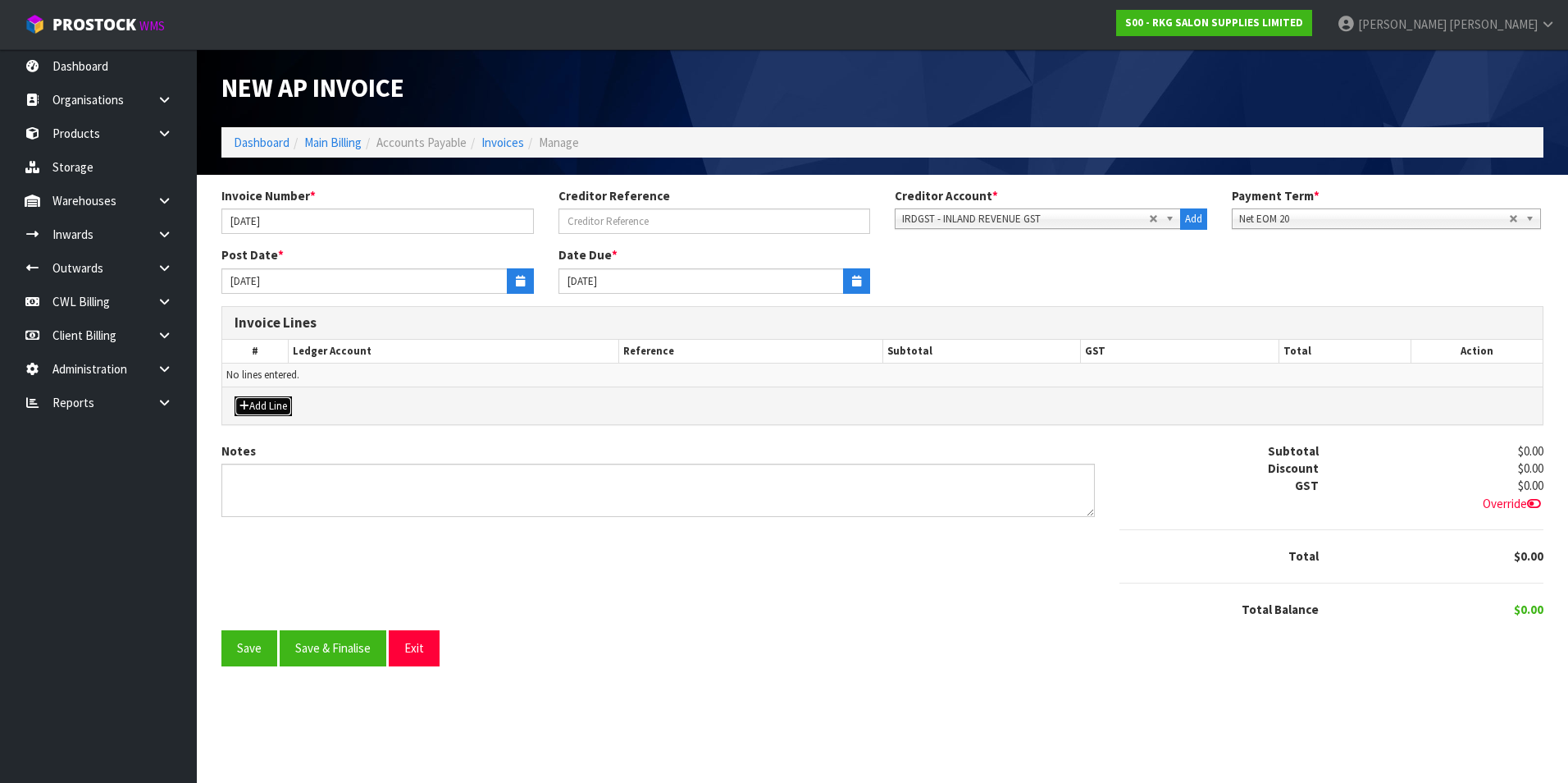
click at [278, 399] on button "Add Line" at bounding box center [263, 406] width 57 height 20
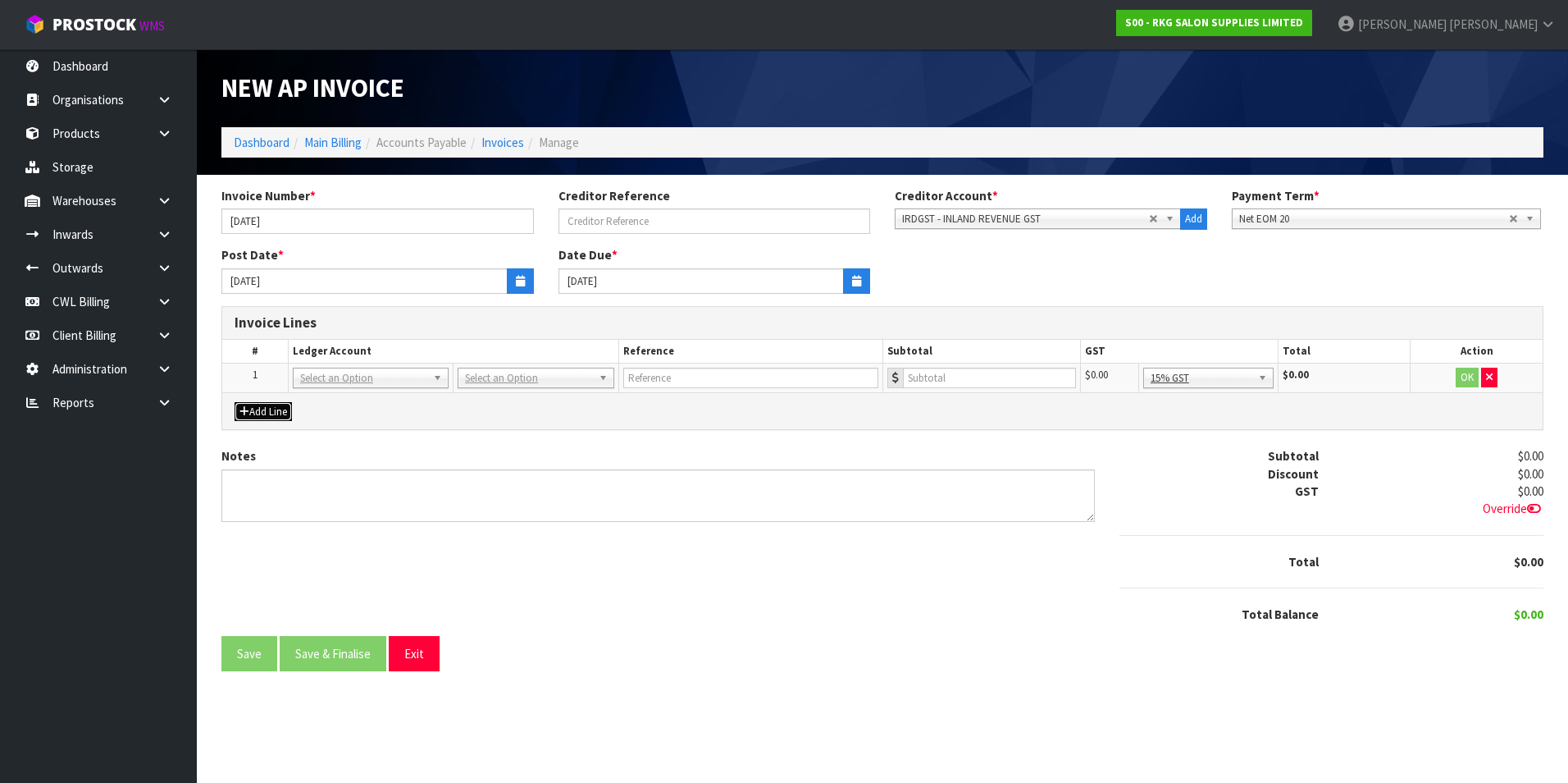
drag, startPoint x: 373, startPoint y: 380, endPoint x: 357, endPoint y: 395, distance: 21.9
click at [351, 399] on input "text" at bounding box center [371, 400] width 148 height 21
type input "9525"
click at [703, 379] on input "text" at bounding box center [750, 378] width 255 height 21
type input "IRD - JUN-[DATE]"
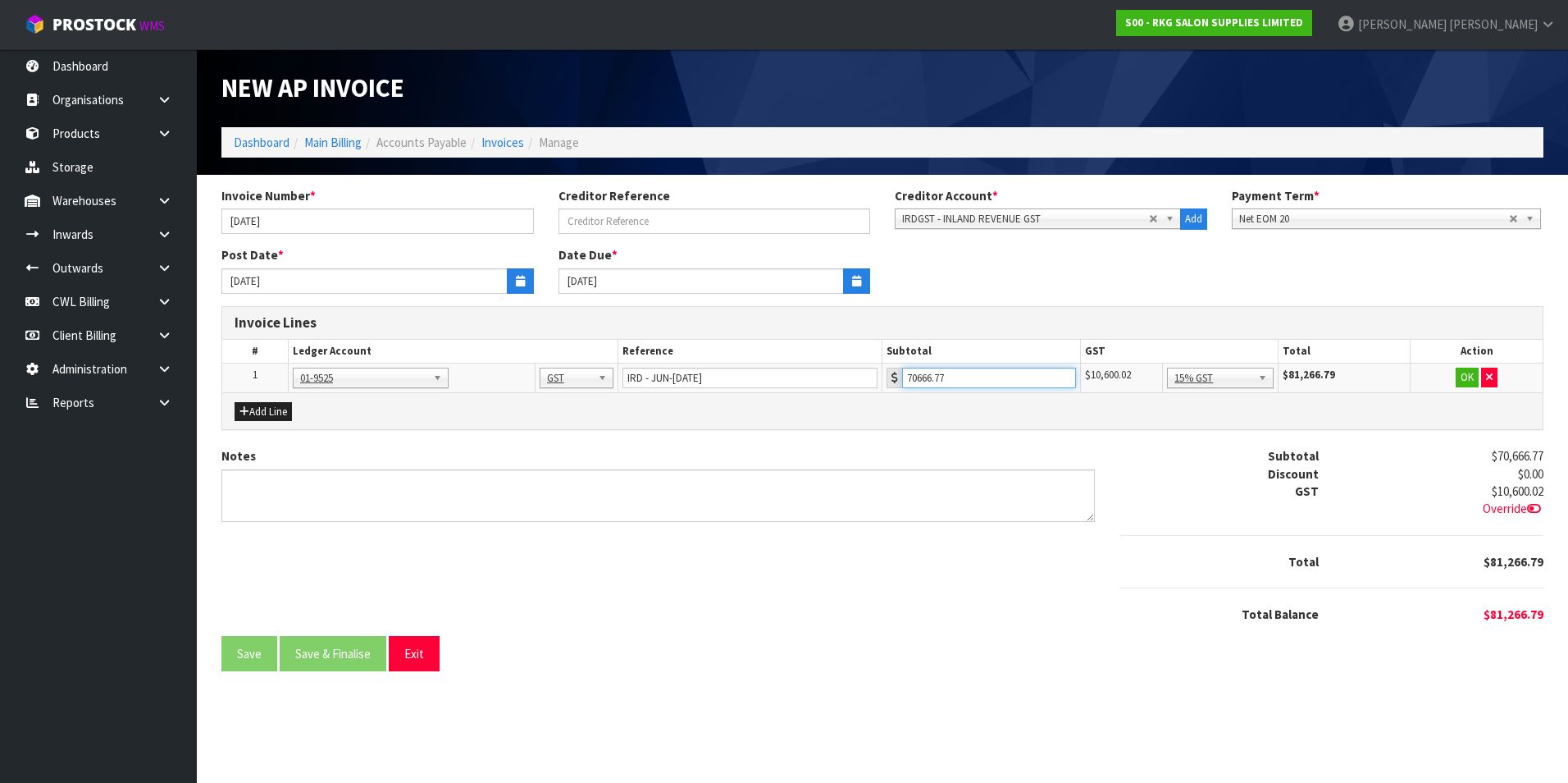
type input "70666.77"
drag, startPoint x: 1242, startPoint y: 460, endPoint x: 1427, endPoint y: 399, distance: 194.8
click at [1461, 375] on button "OK" at bounding box center [1466, 378] width 23 height 20
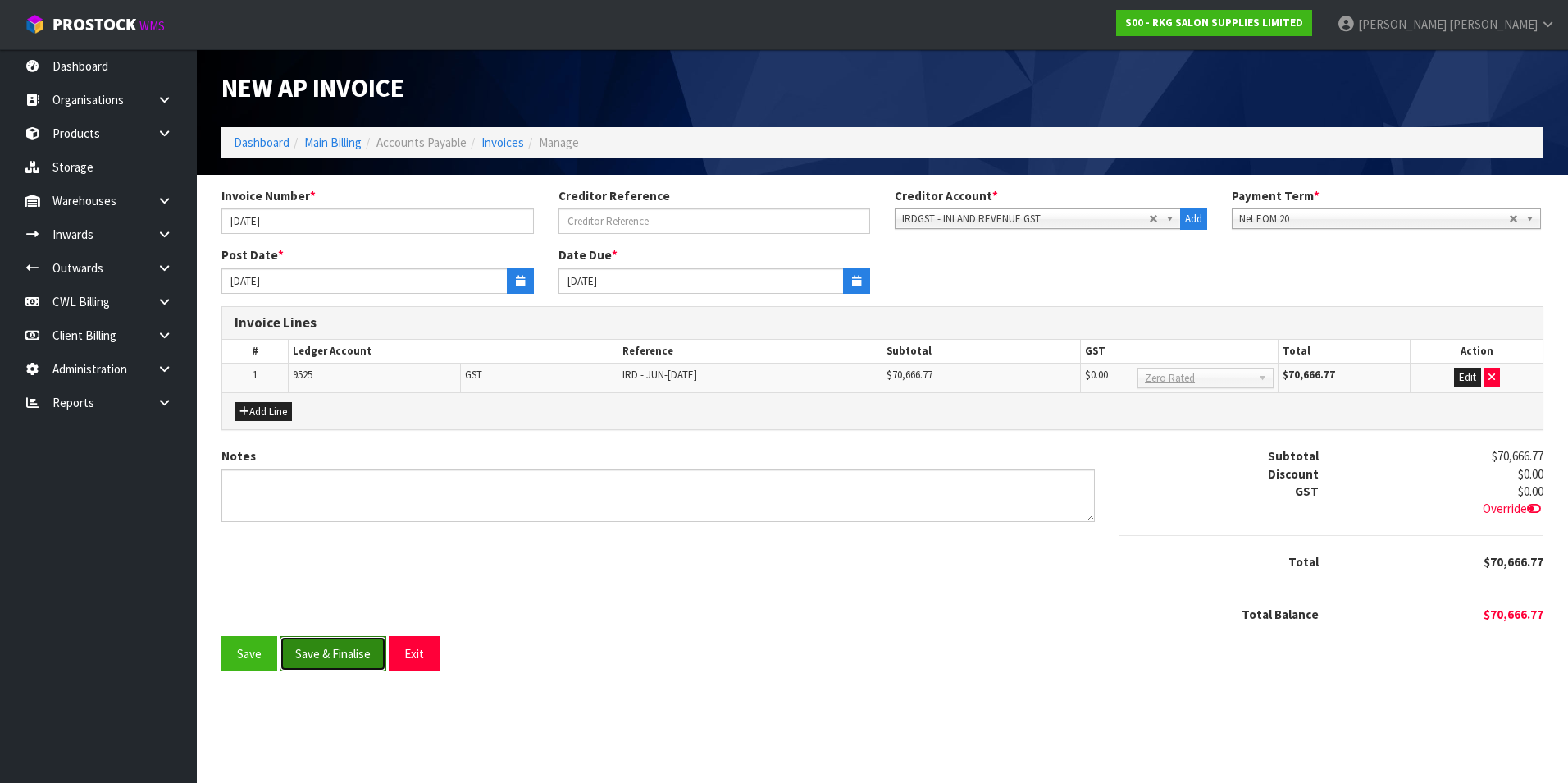
drag, startPoint x: 344, startPoint y: 652, endPoint x: 348, endPoint y: 643, distance: 9.8
click at [347, 646] on button "Save & Finalise" at bounding box center [333, 654] width 106 height 36
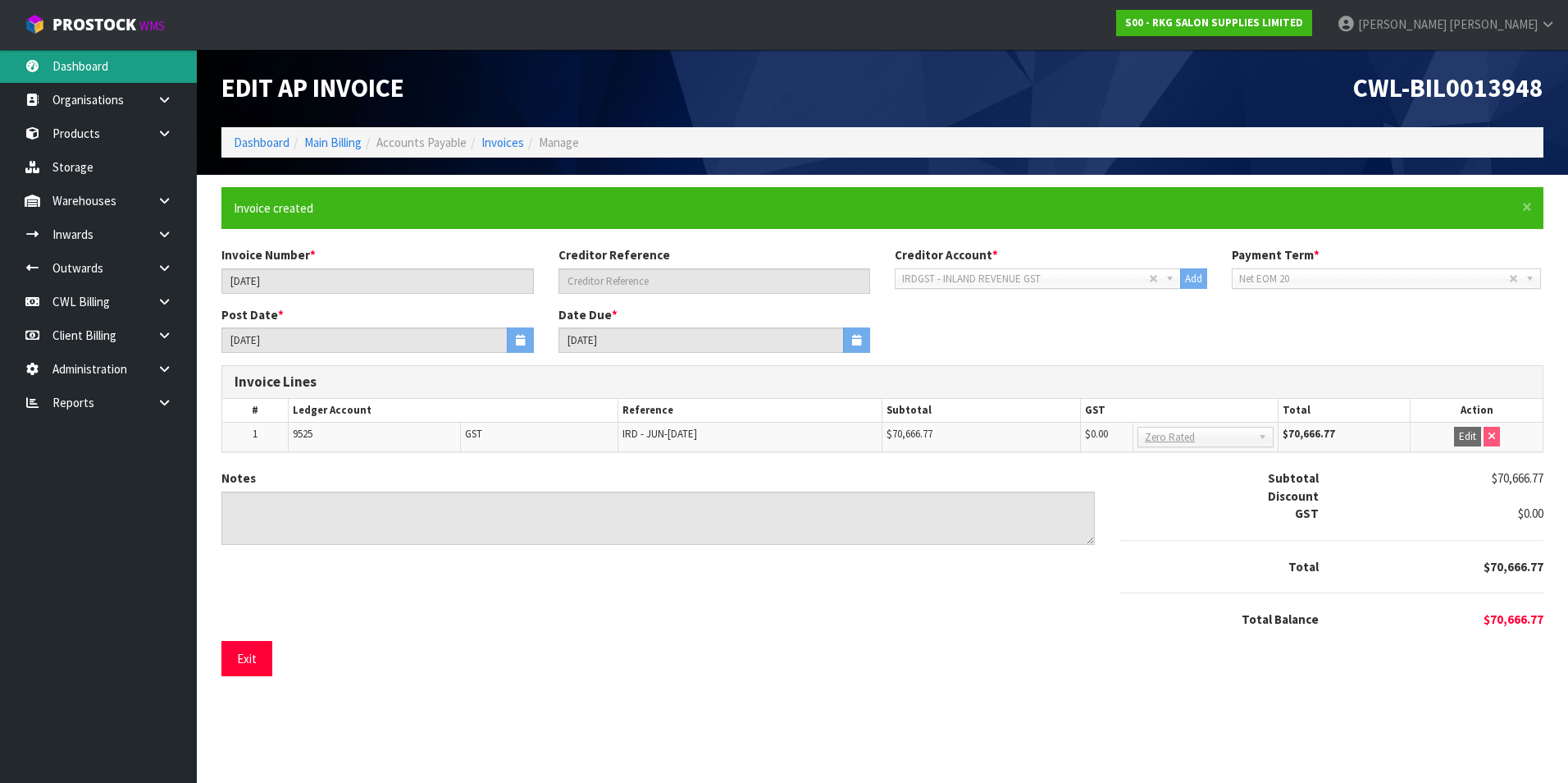
click at [77, 76] on link "Dashboard" at bounding box center [99, 66] width 197 height 34
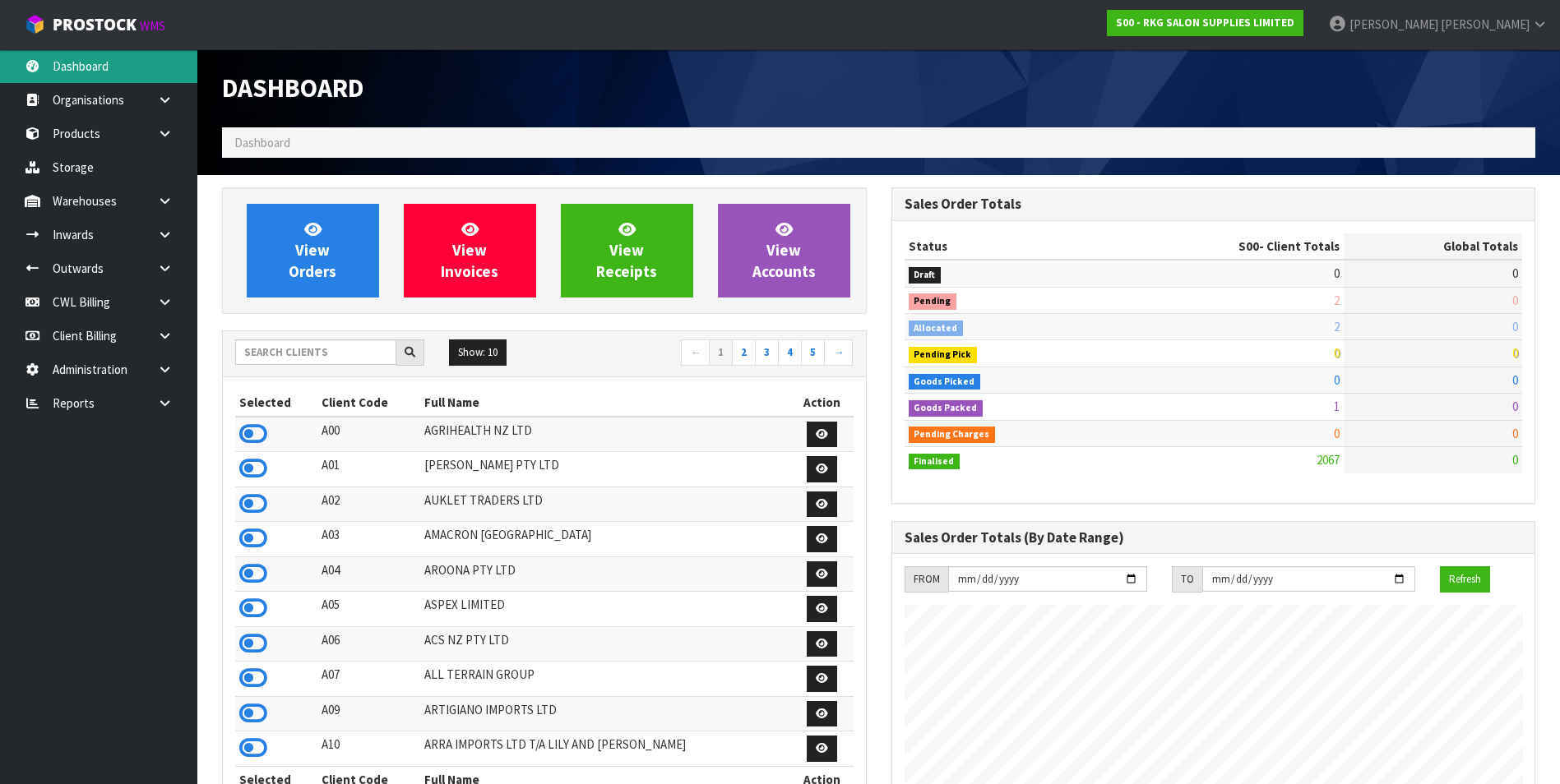
scroll to position [1245, 669]
click at [290, 351] on input "text" at bounding box center [315, 353] width 161 height 26
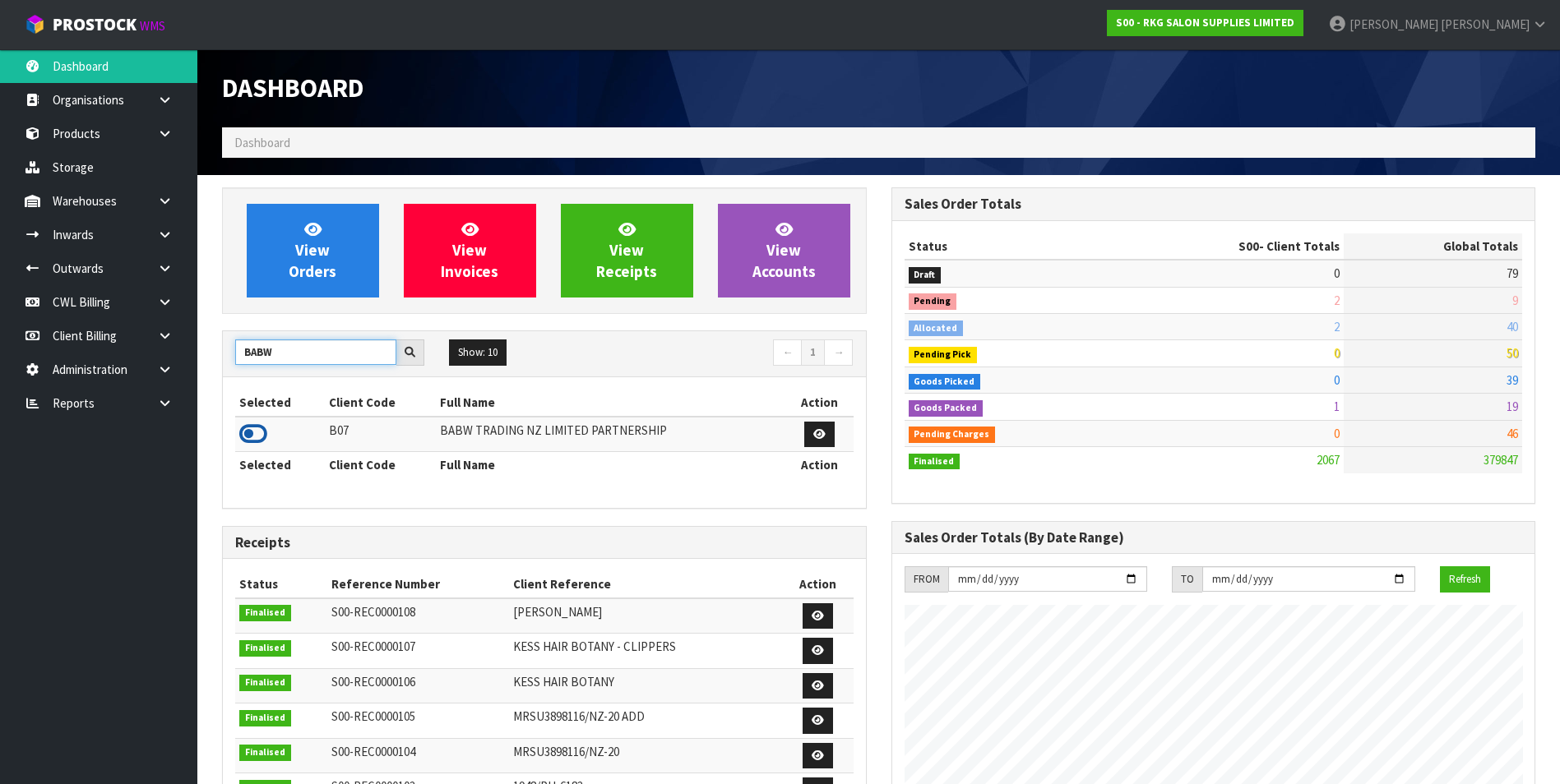
type input "BABW"
click at [253, 429] on icon at bounding box center [253, 433] width 28 height 25
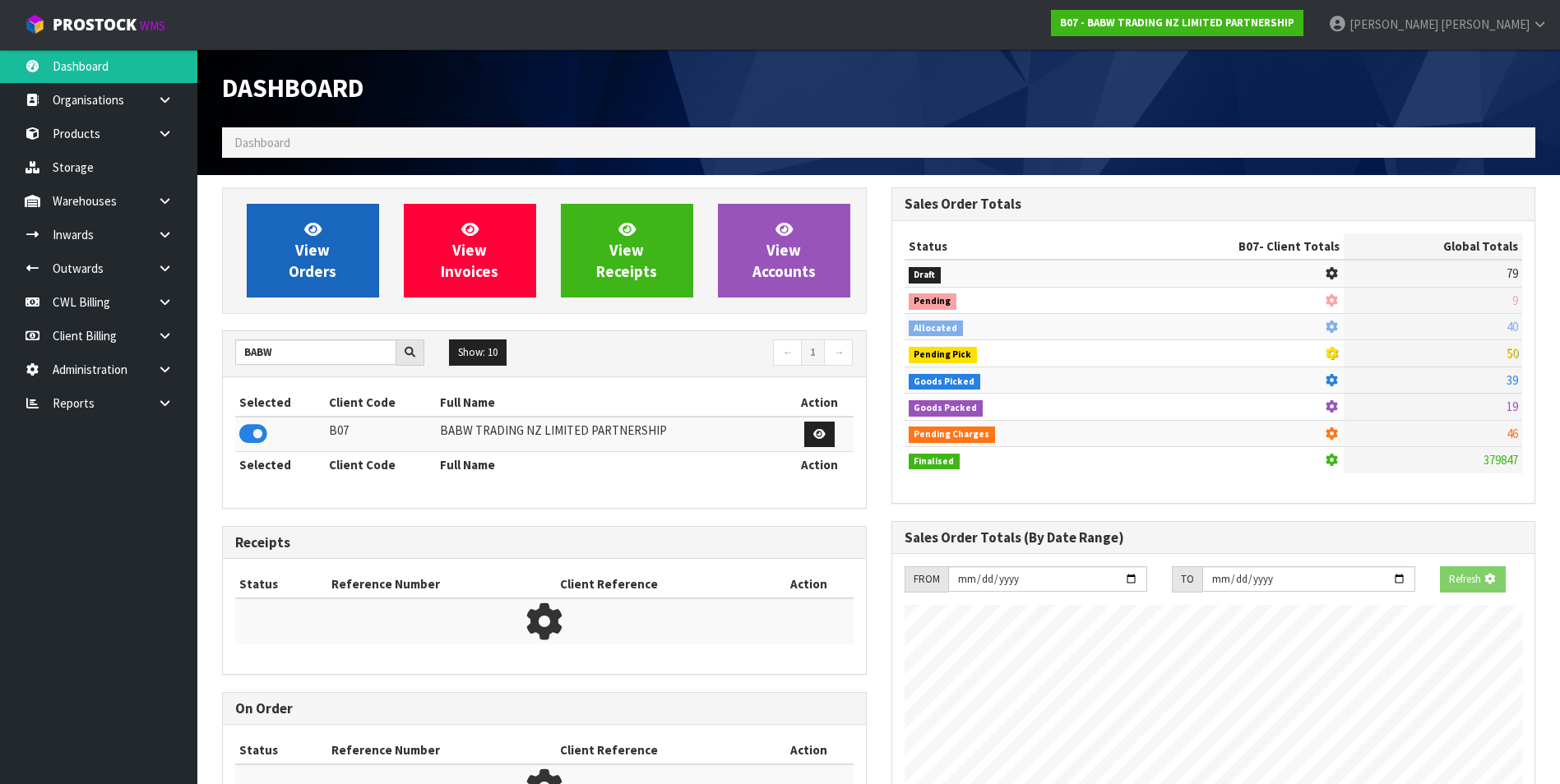
scroll to position [1025, 669]
click at [301, 256] on span "View Orders" at bounding box center [312, 250] width 47 height 61
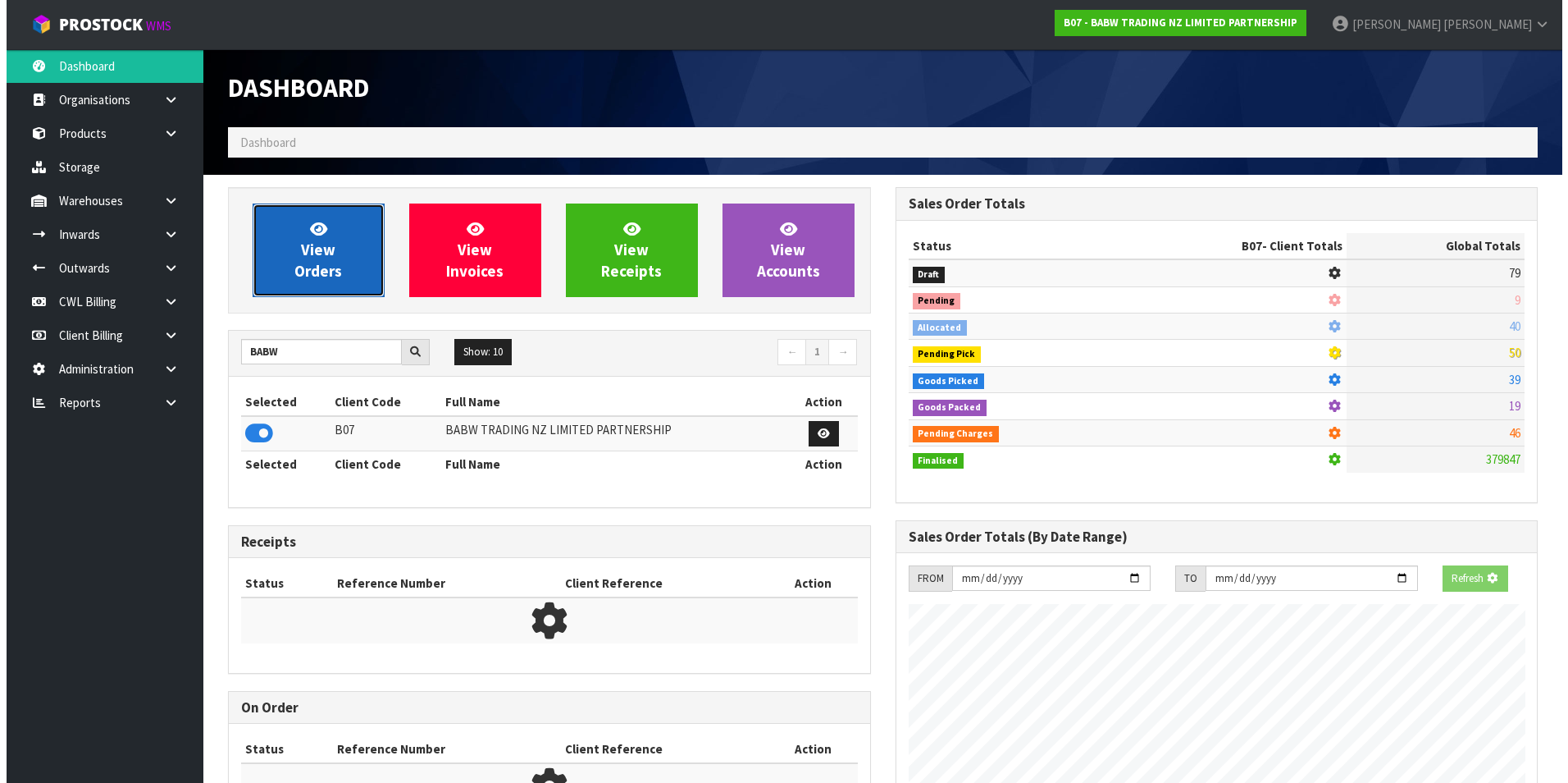
scroll to position [1244, 667]
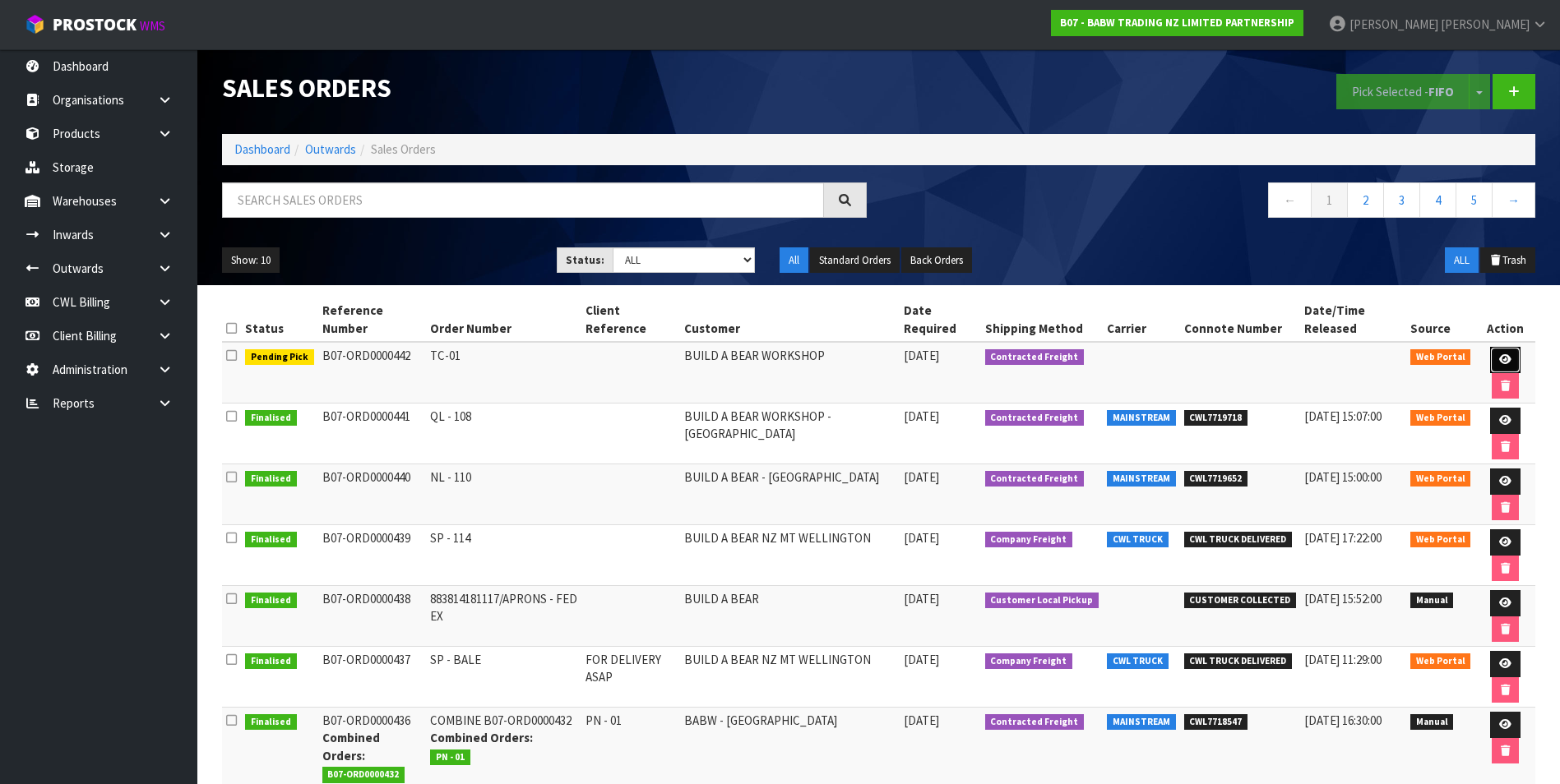
click at [1506, 359] on icon at bounding box center [1505, 359] width 12 height 11
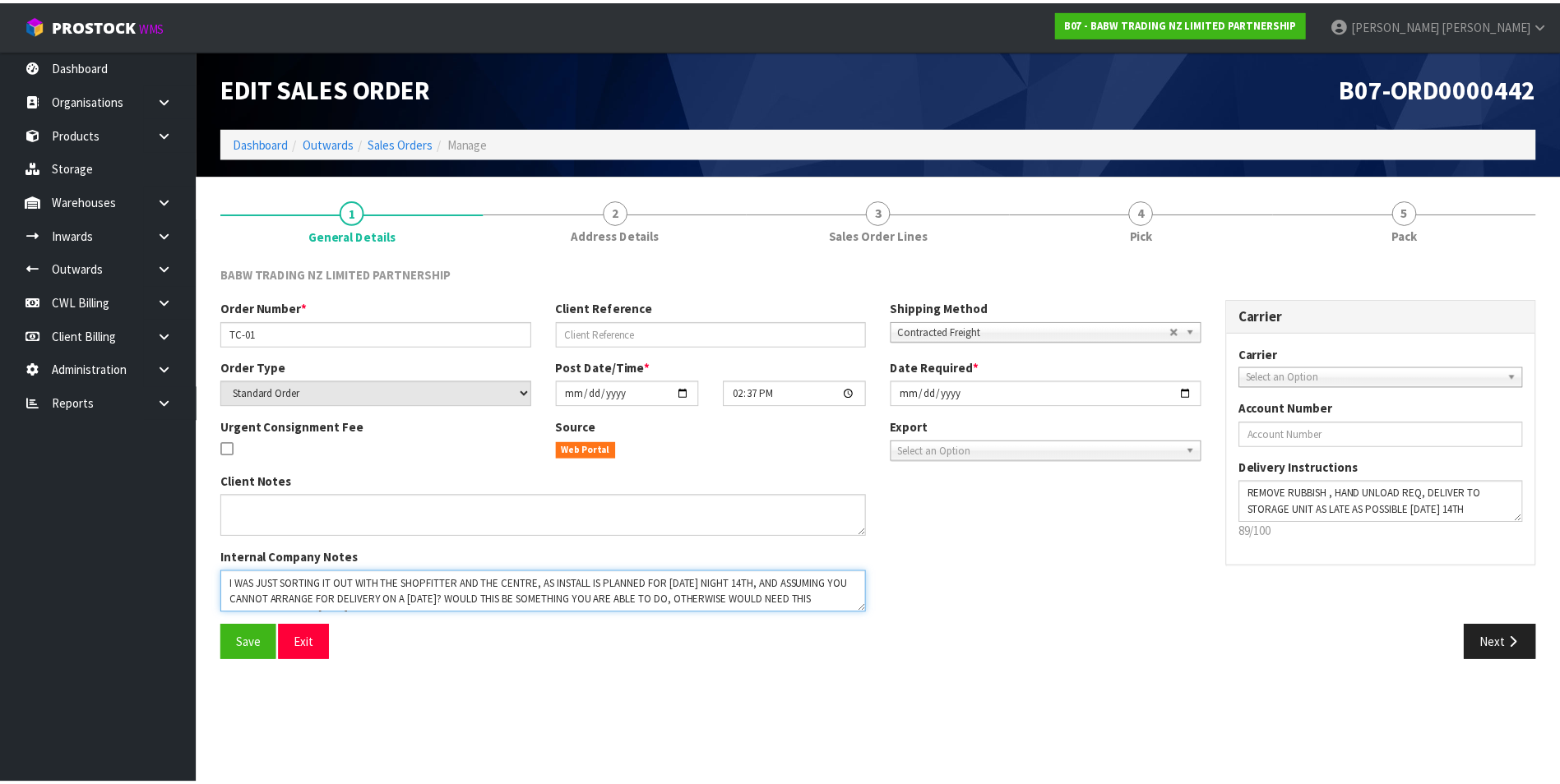
scroll to position [16, 0]
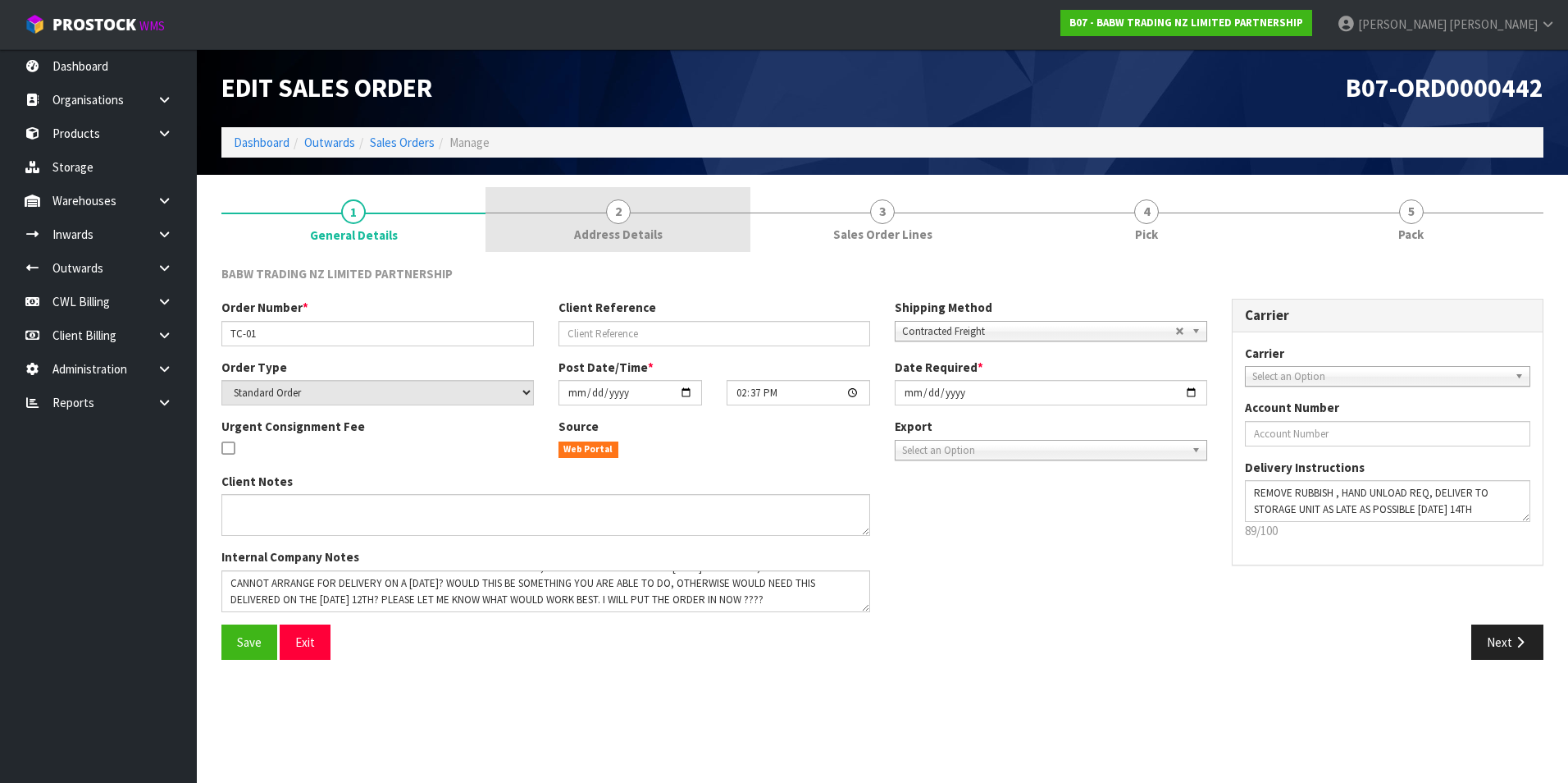
click at [614, 217] on span "2" at bounding box center [618, 211] width 25 height 25
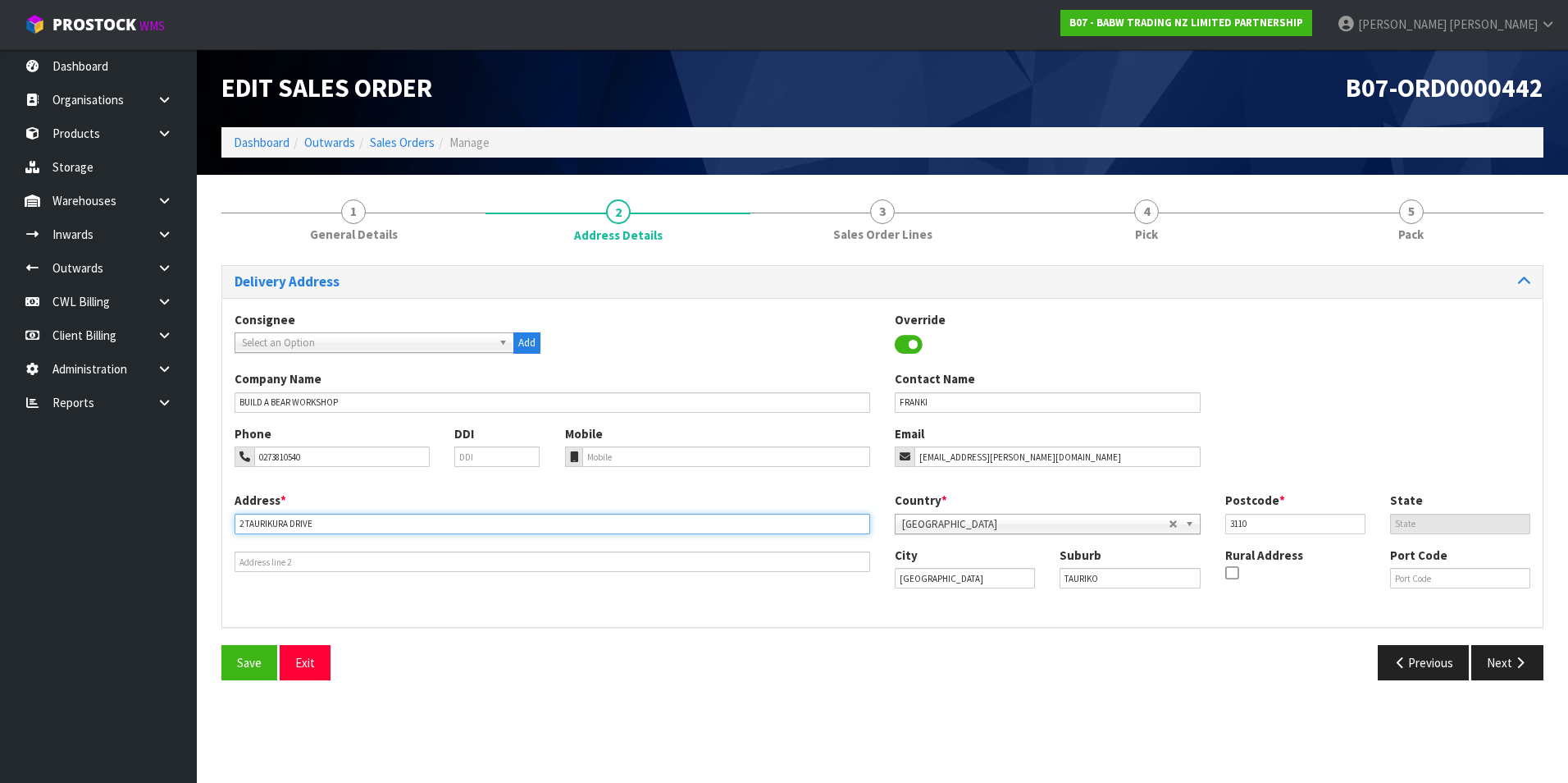
drag, startPoint x: 330, startPoint y: 523, endPoint x: 237, endPoint y: 530, distance: 93.3
click at [237, 530] on input "2 TAURIKURA DRIVE" at bounding box center [552, 524] width 636 height 21
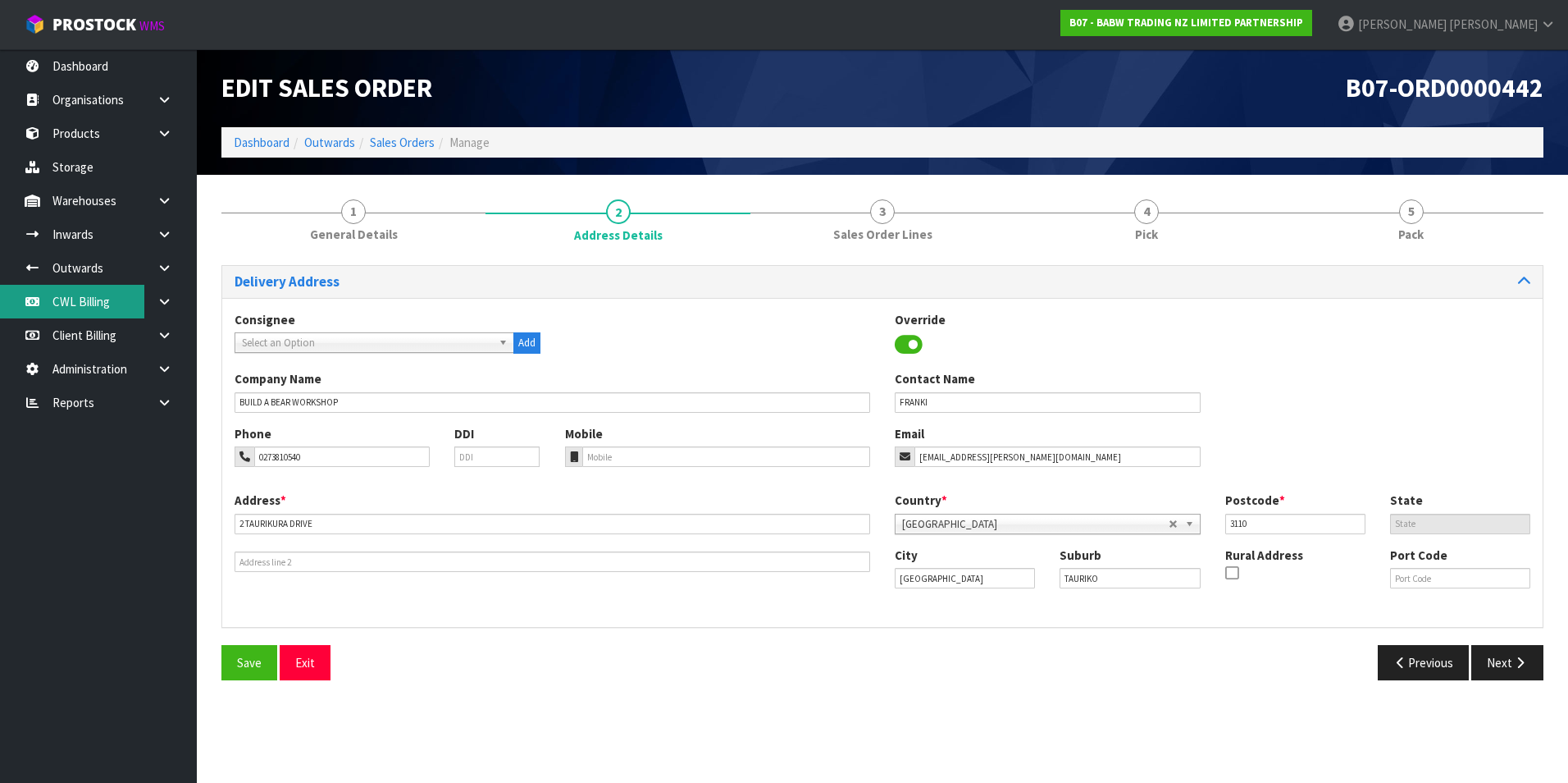
click at [52, 306] on link "CWL Billing" at bounding box center [99, 302] width 197 height 34
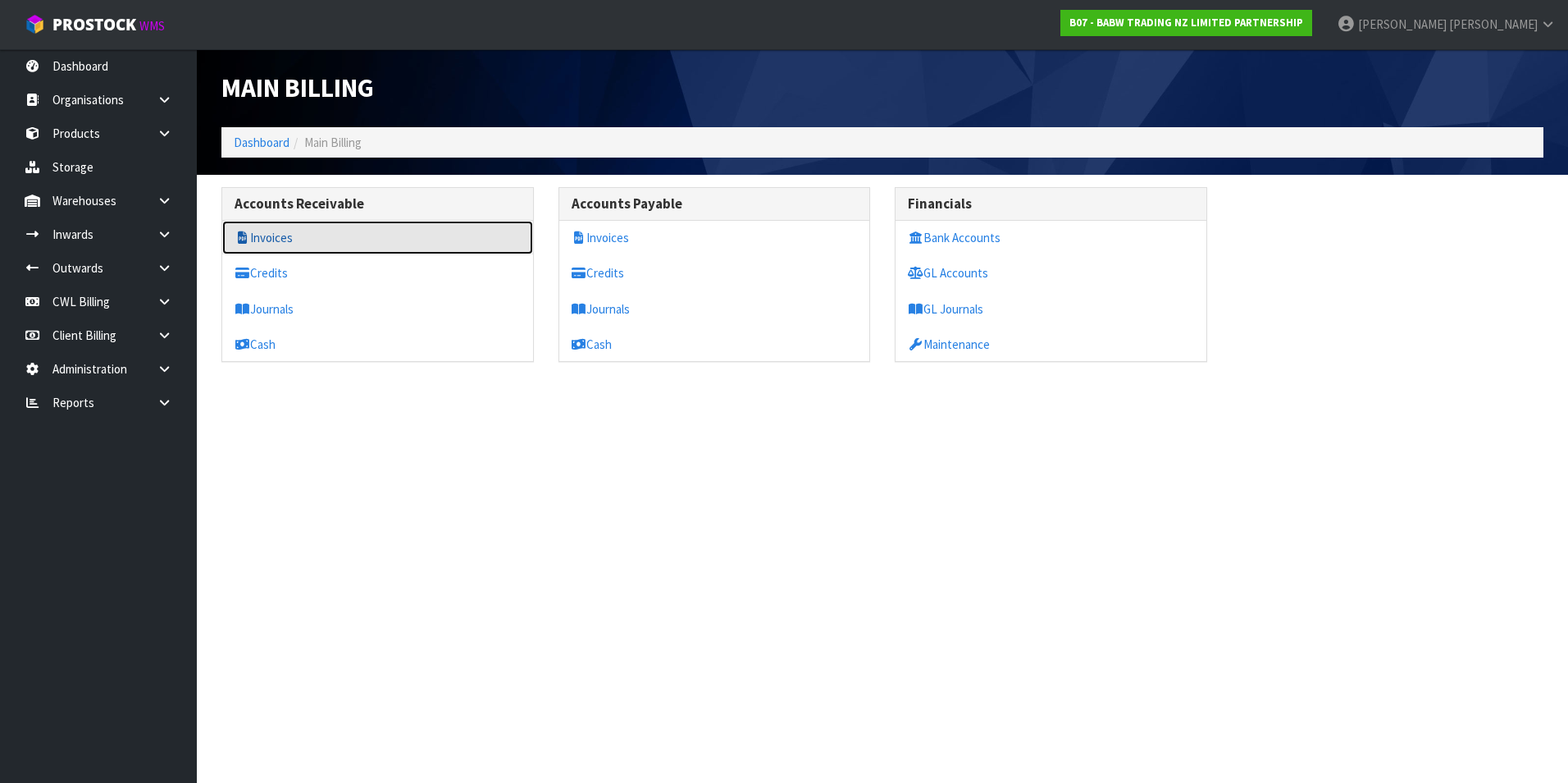
click at [290, 243] on link "Invoices" at bounding box center [377, 238] width 310 height 34
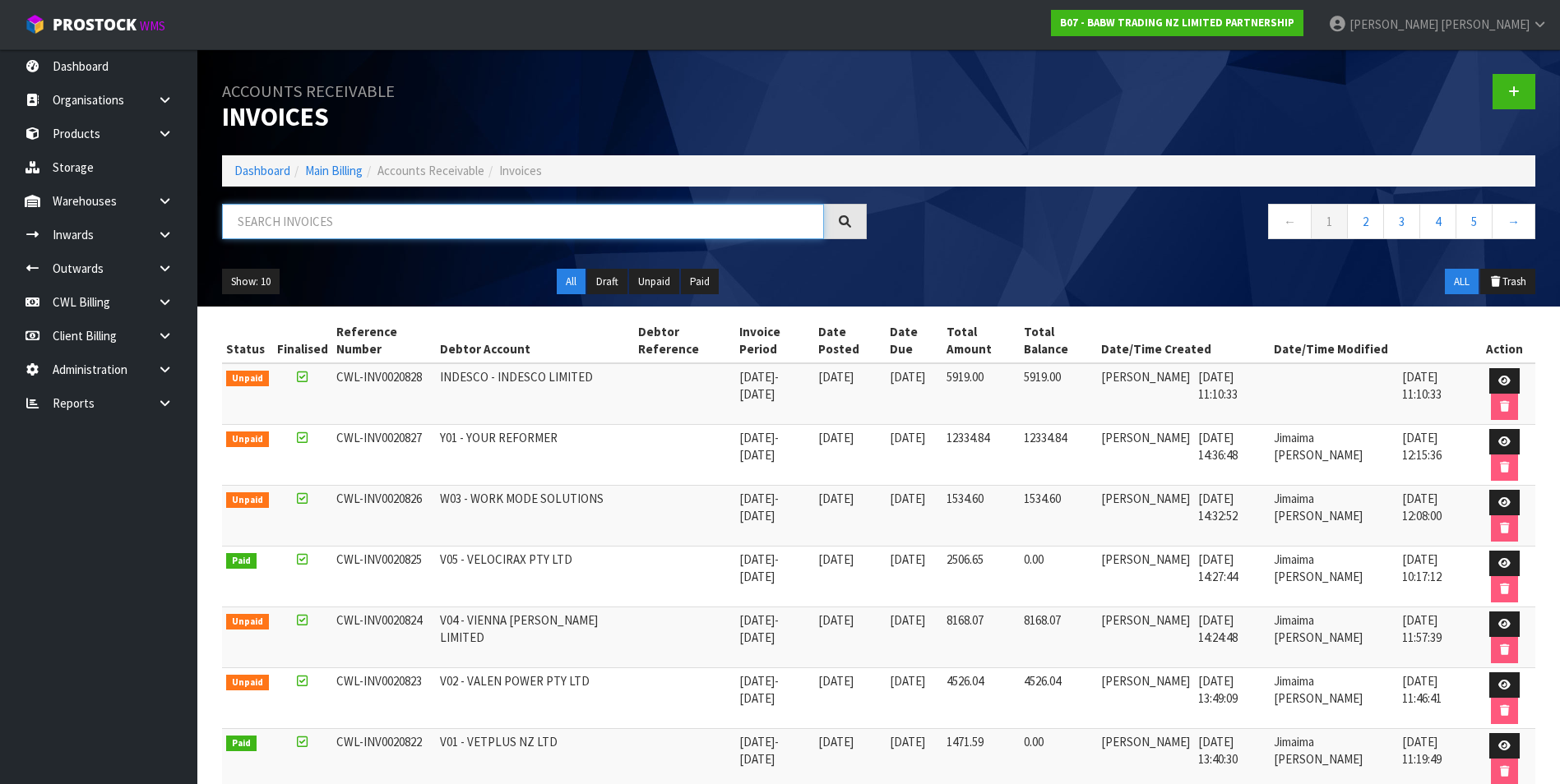
click at [269, 221] on input "text" at bounding box center [523, 221] width 602 height 36
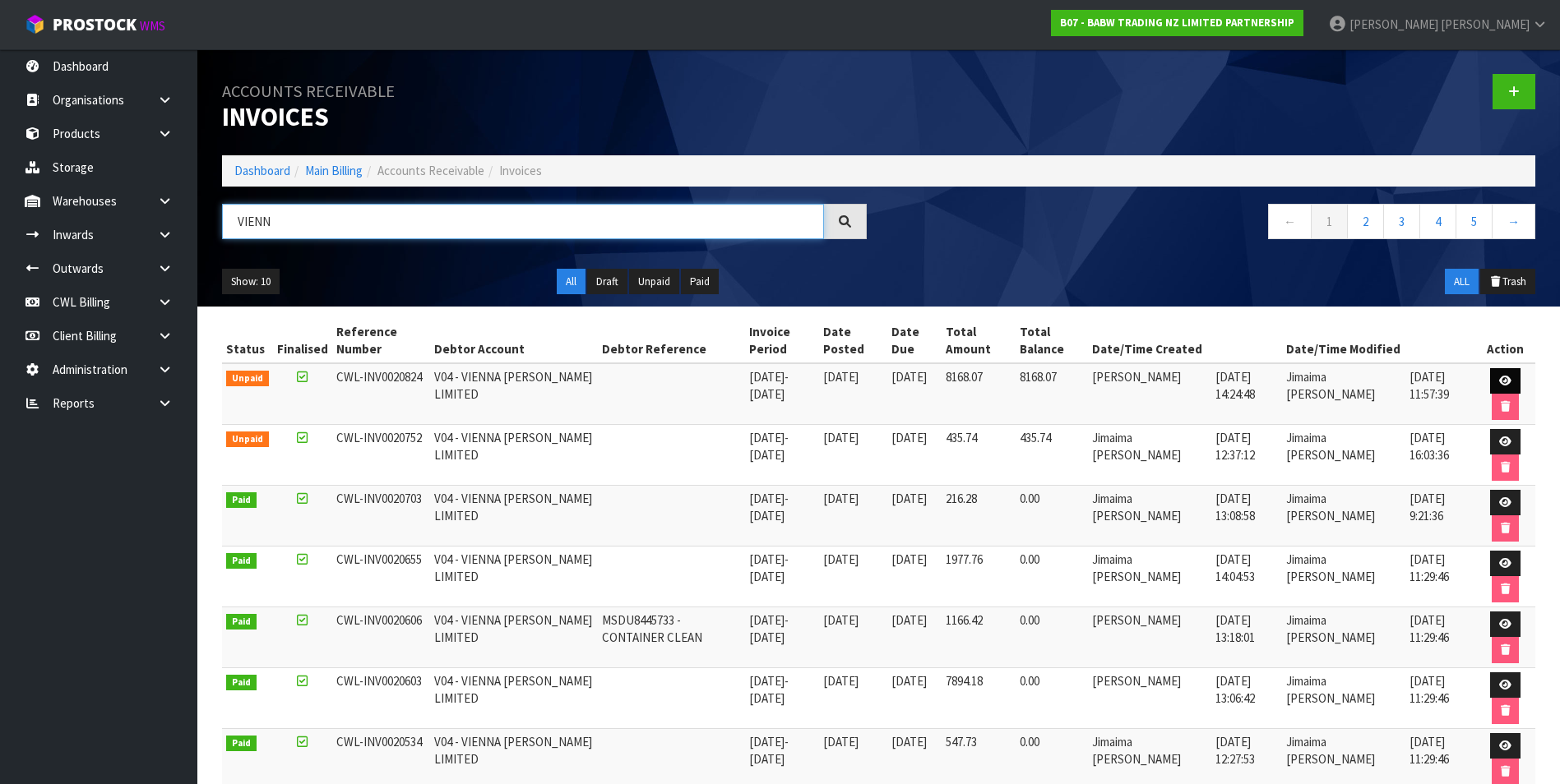
type input "VIENN"
click at [1503, 382] on icon at bounding box center [1505, 380] width 12 height 11
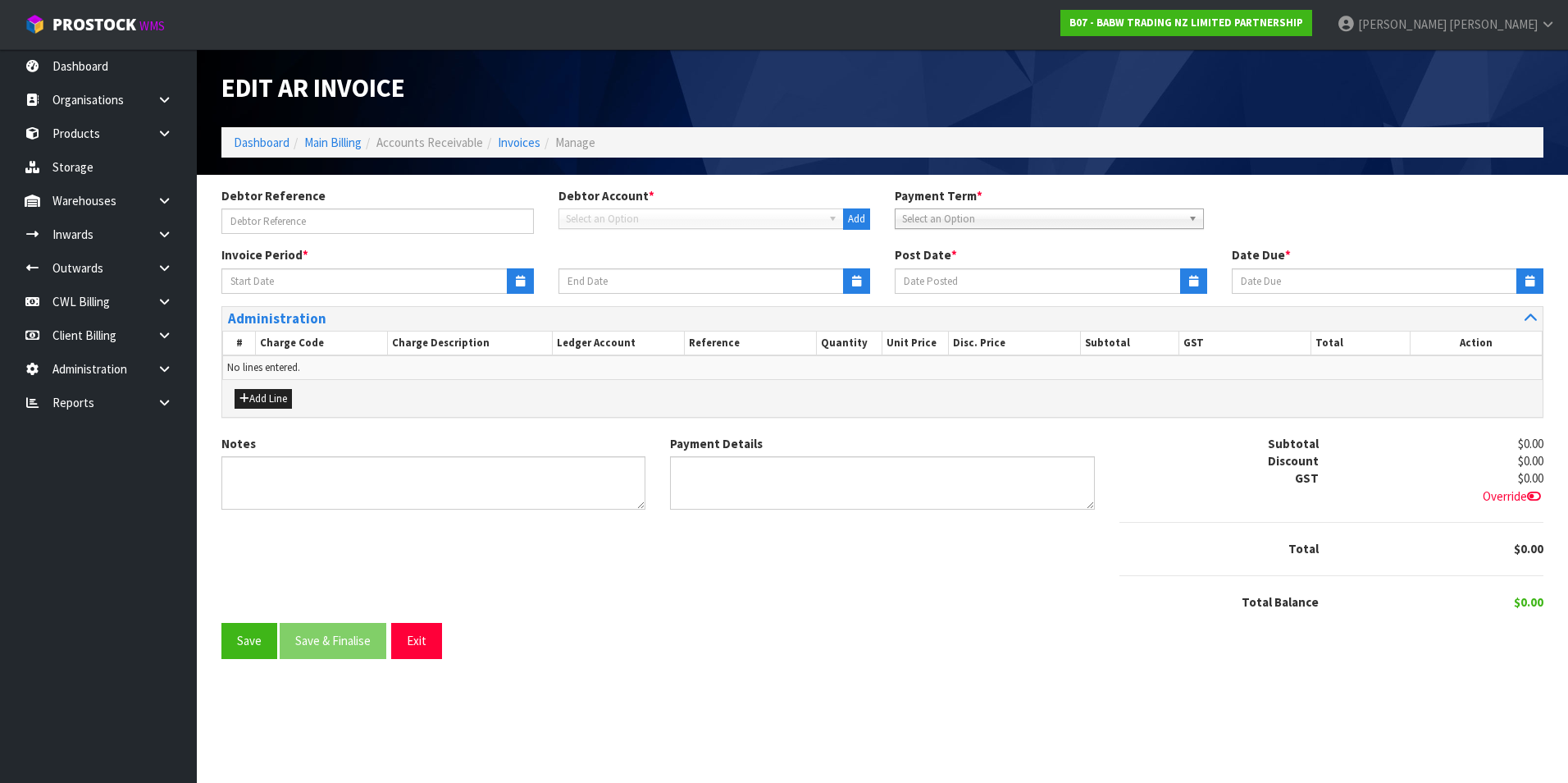
type input "[DATE]"
type textarea "Please contact us [DATE] should there be any discrepancies."
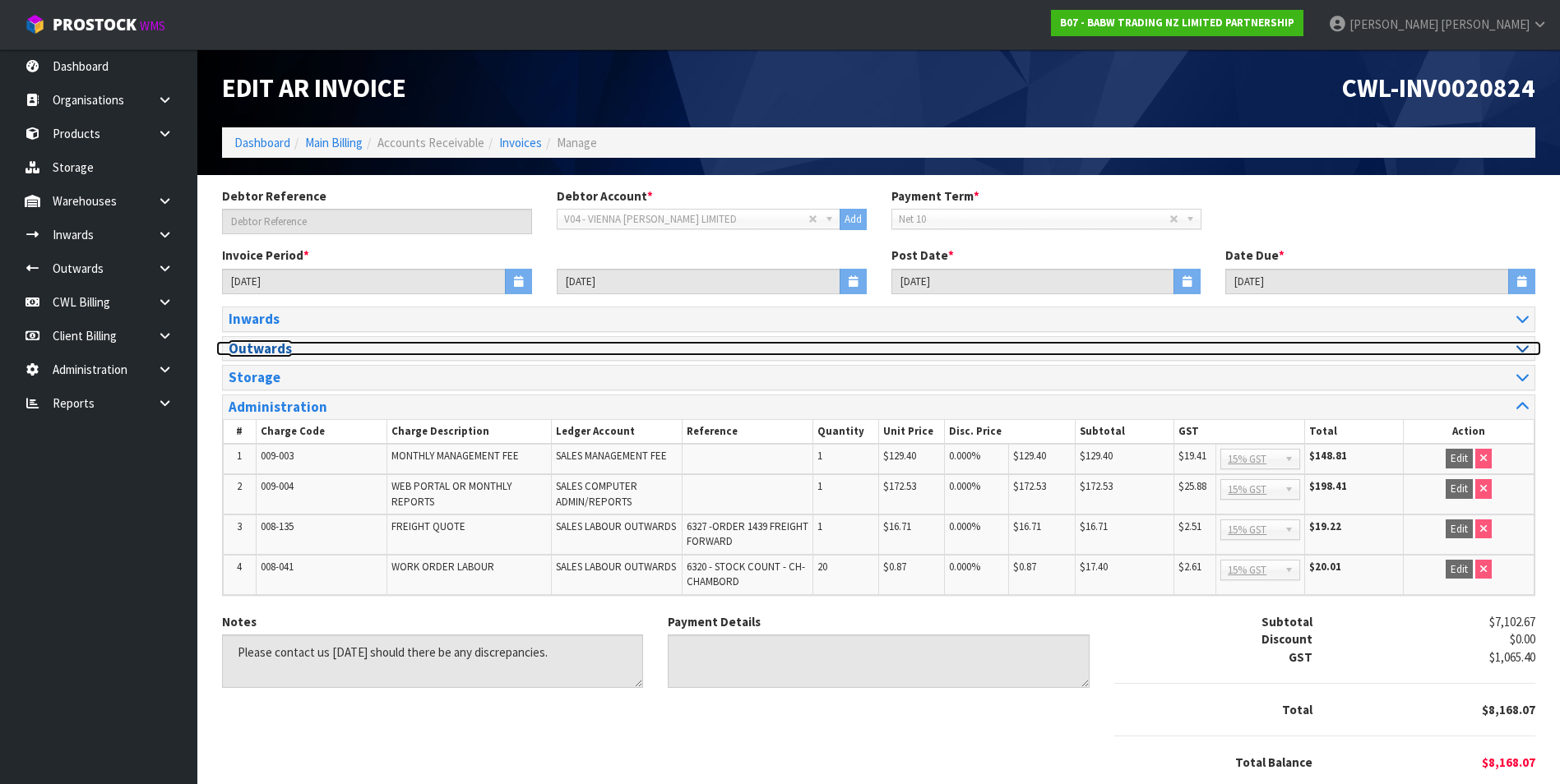
click at [1520, 351] on icon at bounding box center [1522, 348] width 12 height 14
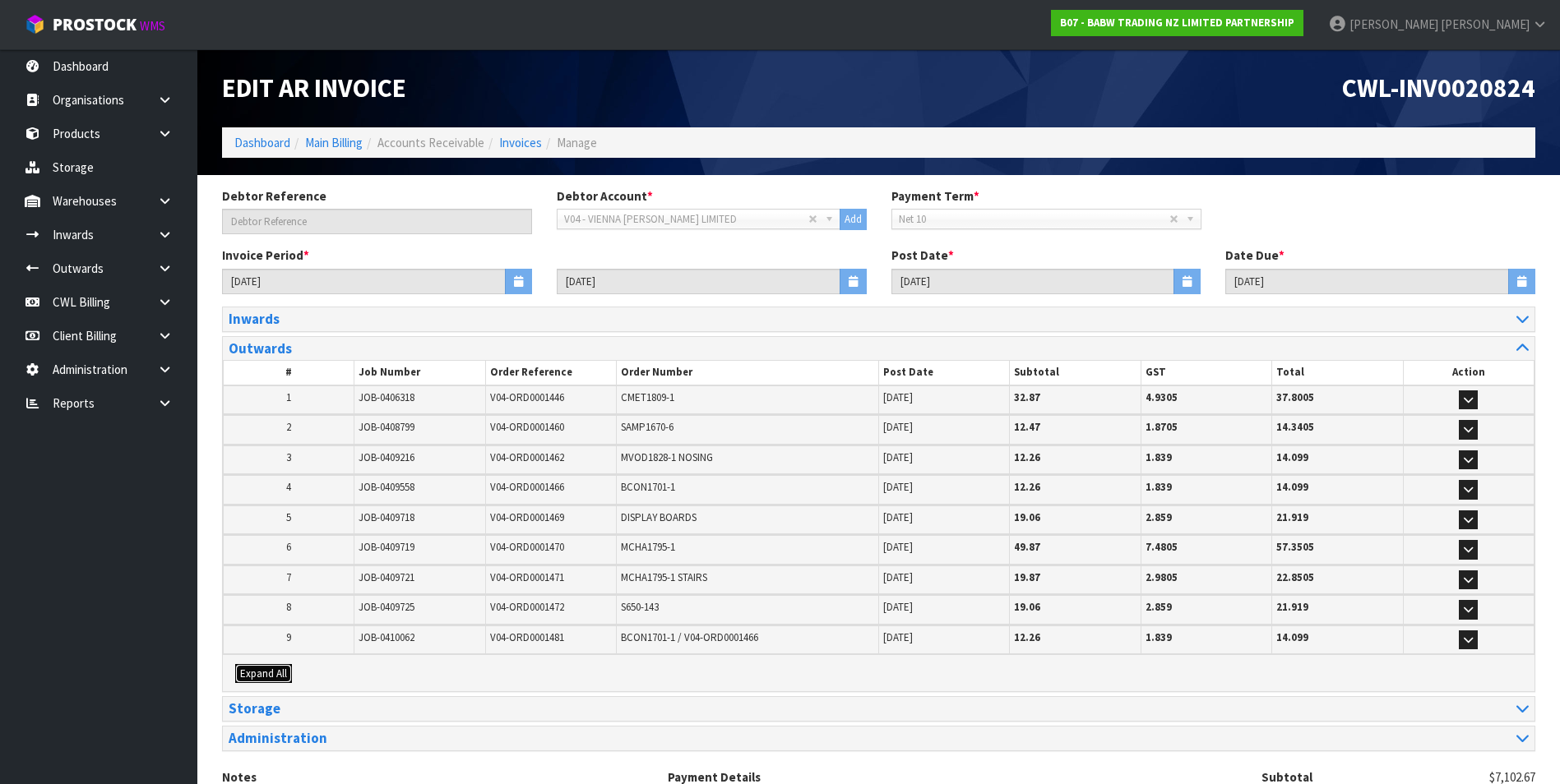
click at [270, 681] on button "Expand All" at bounding box center [263, 674] width 56 height 20
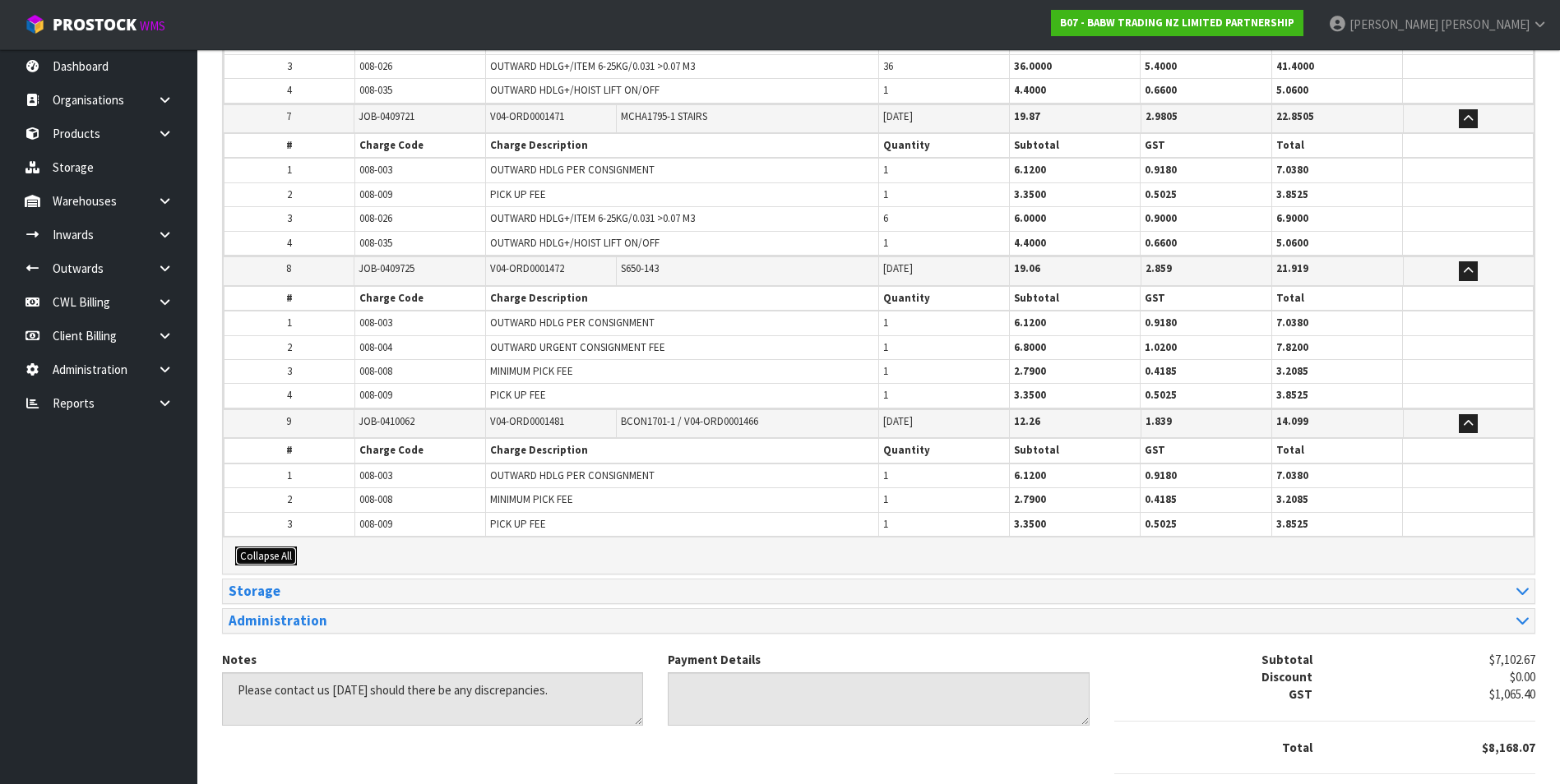
scroll to position [1255, 0]
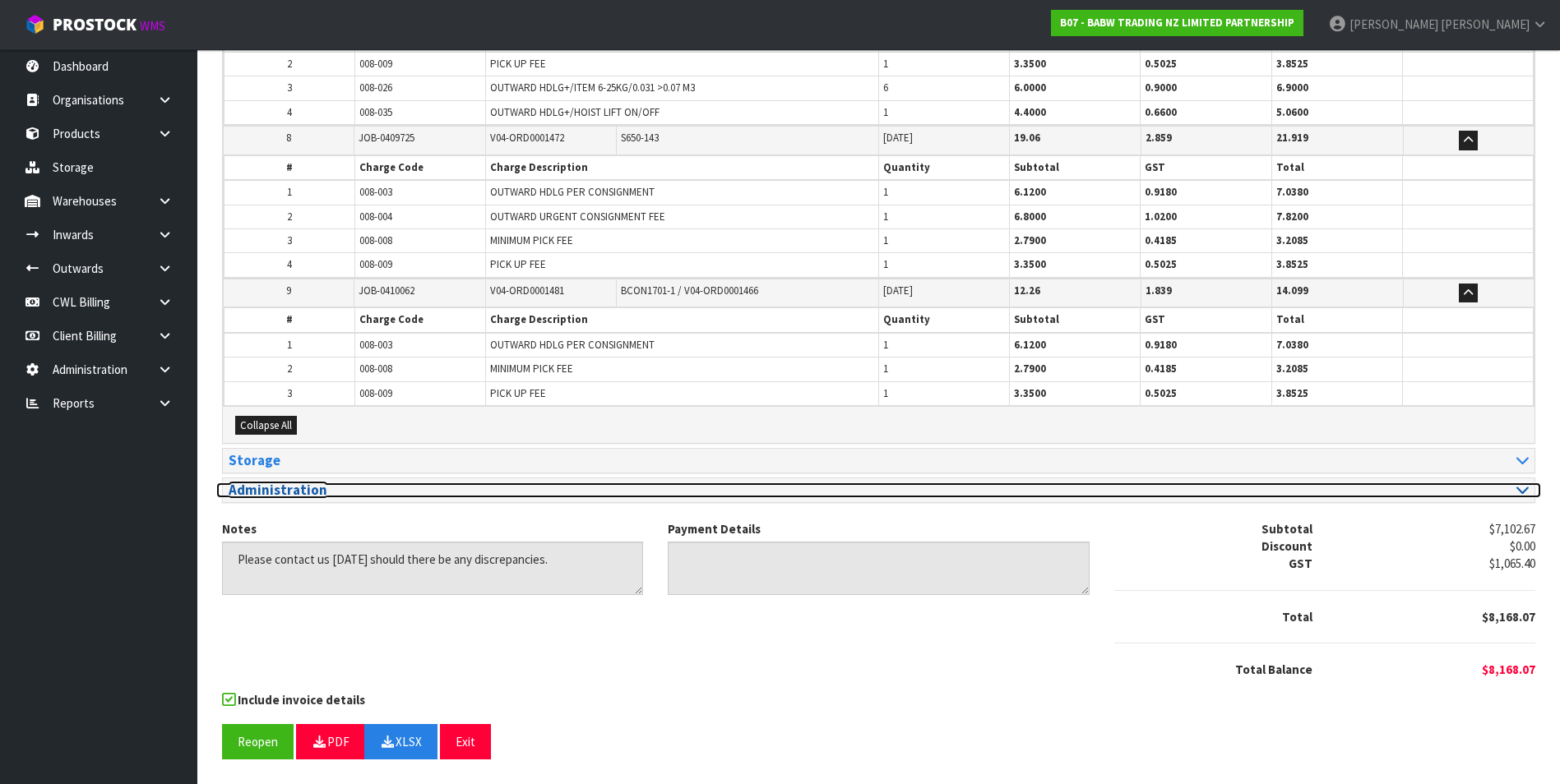
click at [1518, 492] on icon at bounding box center [1522, 490] width 12 height 14
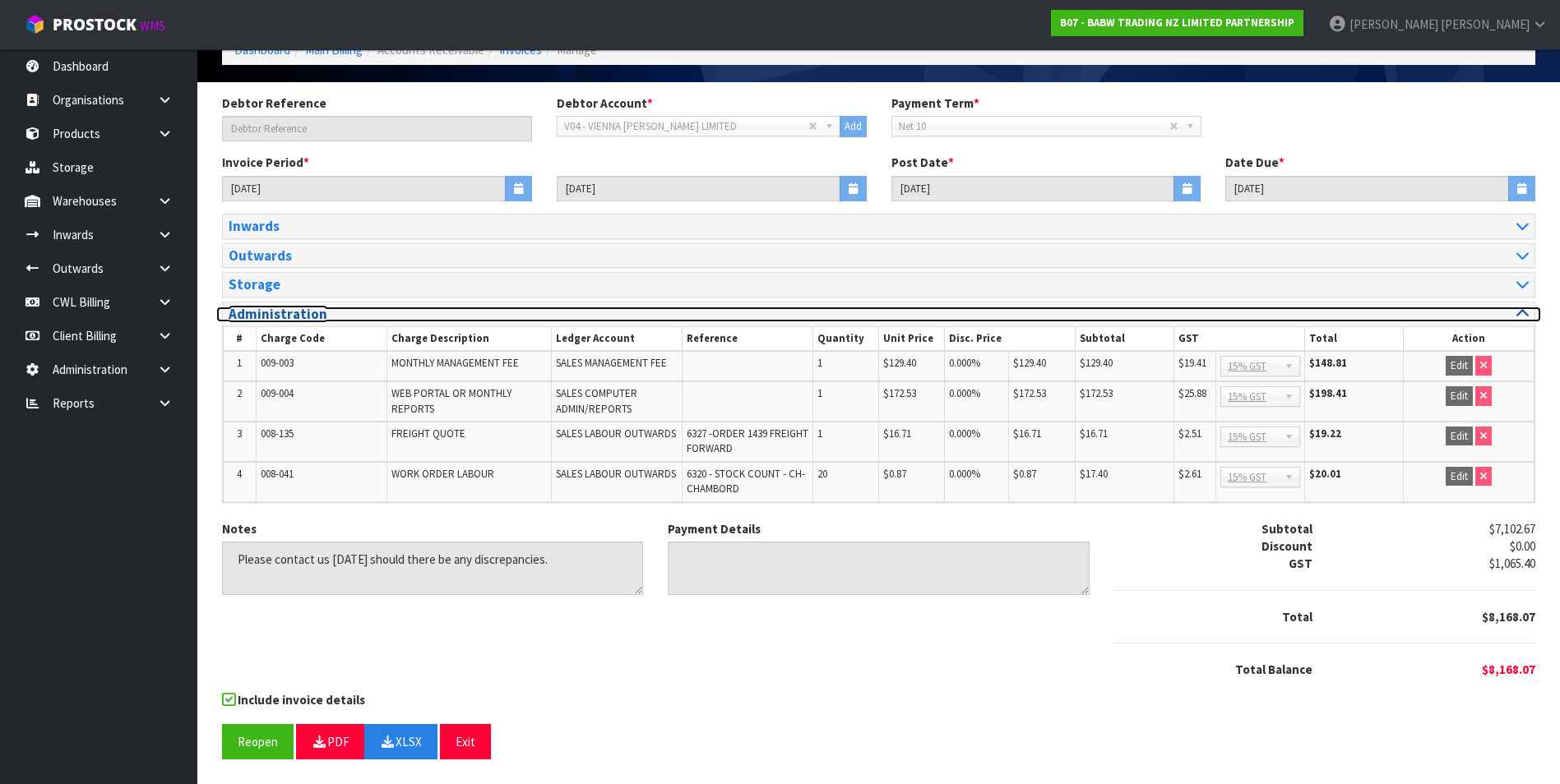
scroll to position [93, 0]
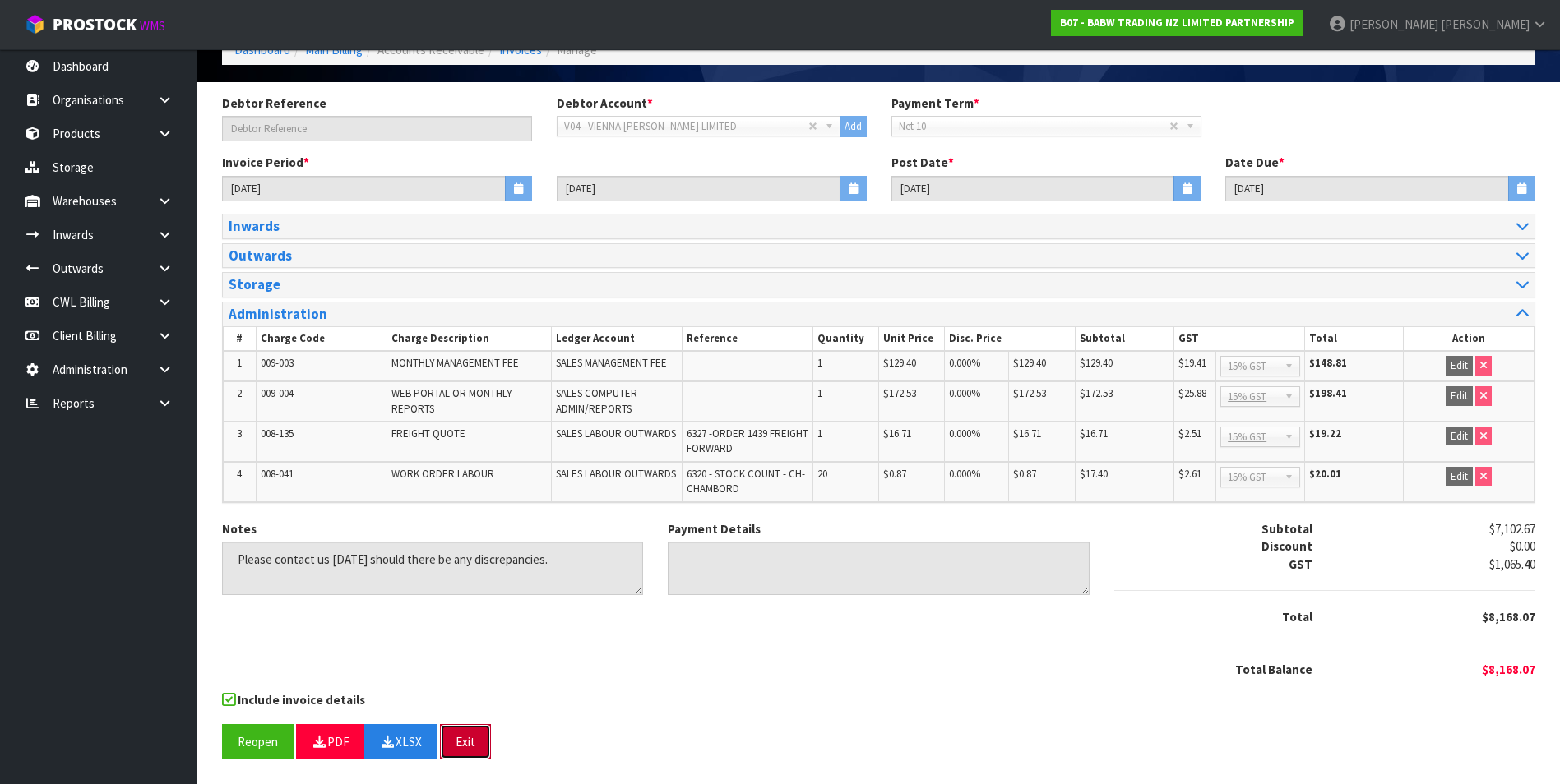
click at [475, 737] on button "Exit" at bounding box center [465, 742] width 51 height 36
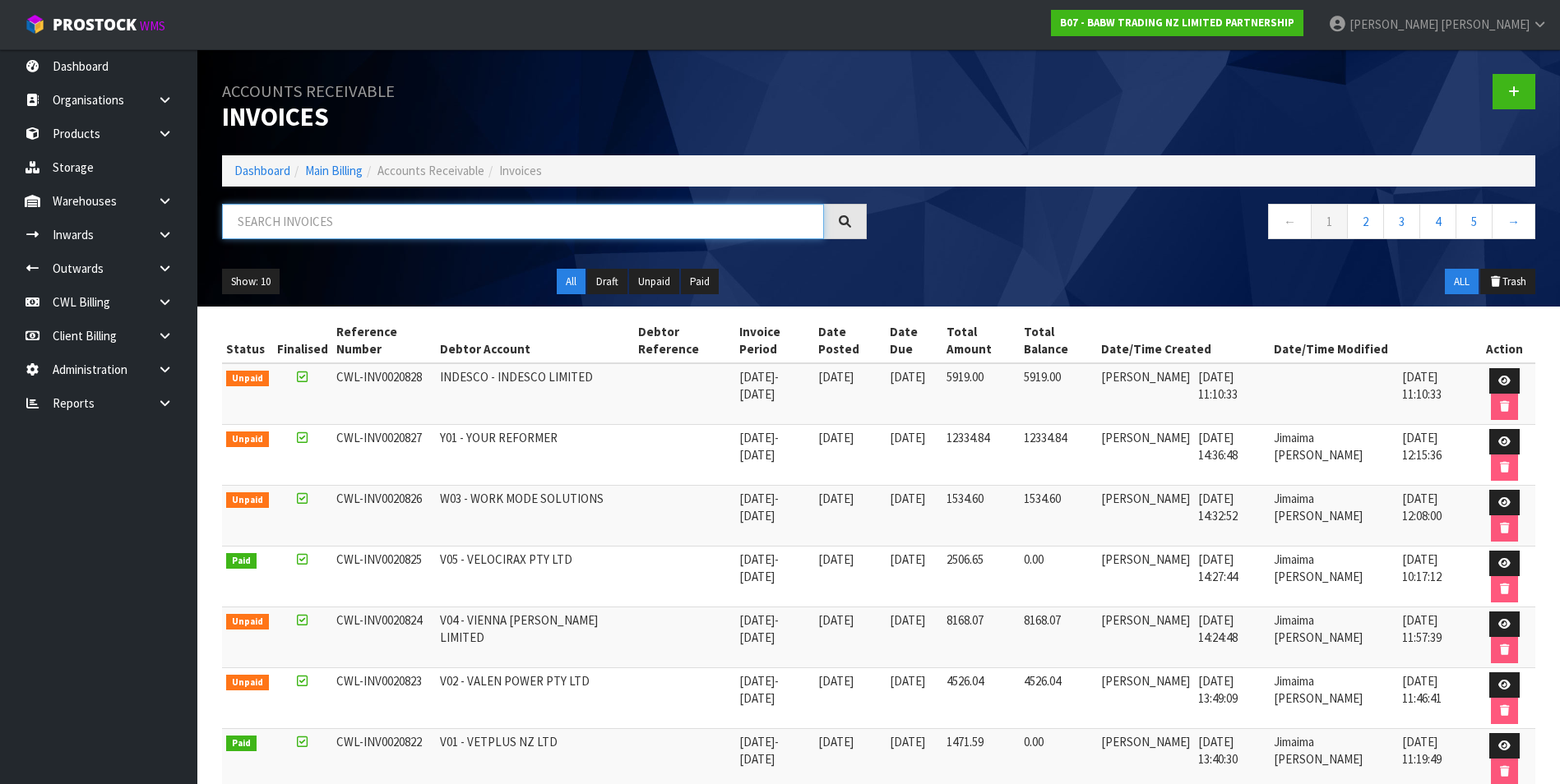
click at [292, 233] on input "text" at bounding box center [523, 221] width 602 height 36
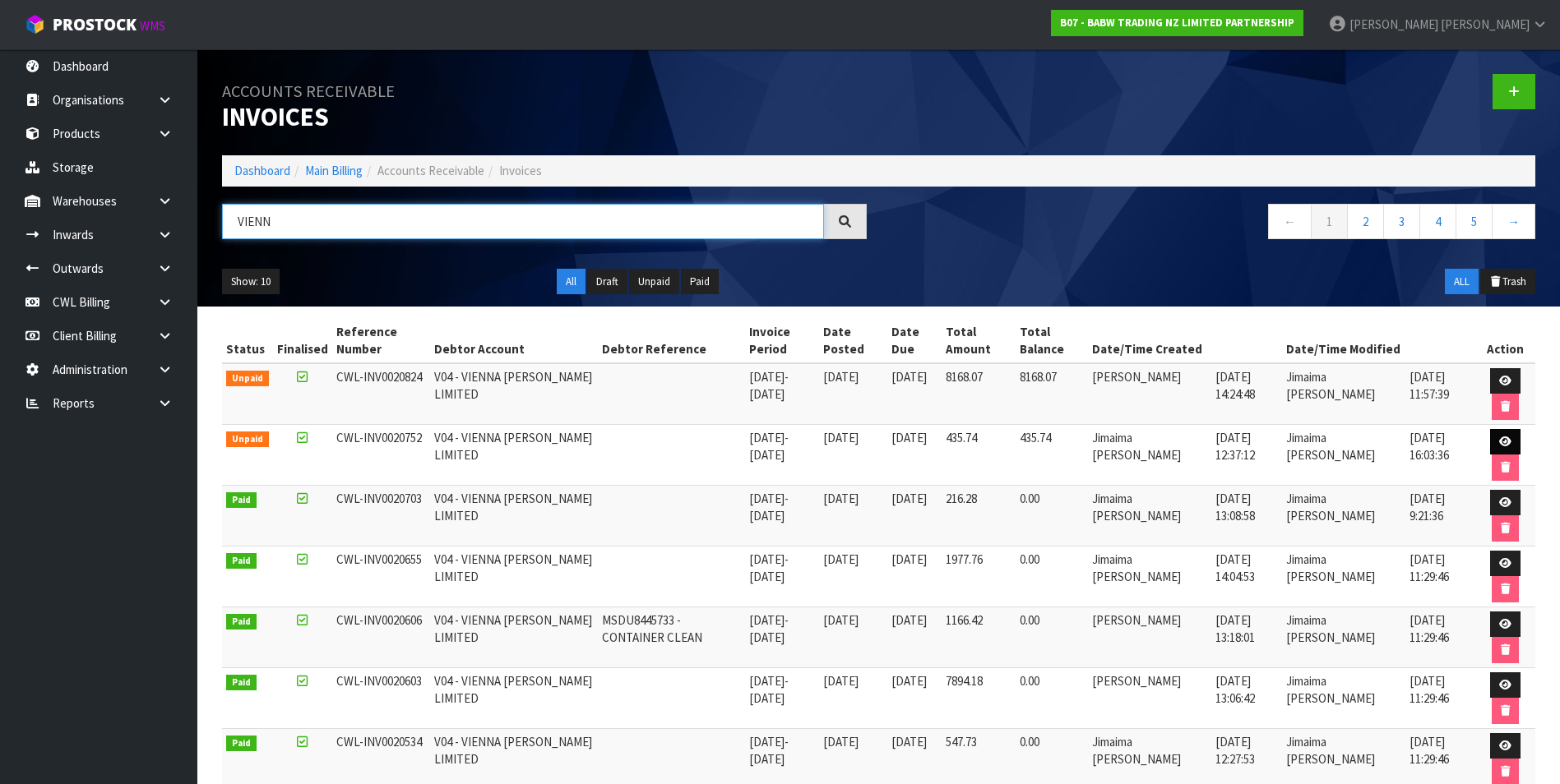
type input "VIENN"
click at [1492, 436] on link at bounding box center [1505, 441] width 31 height 27
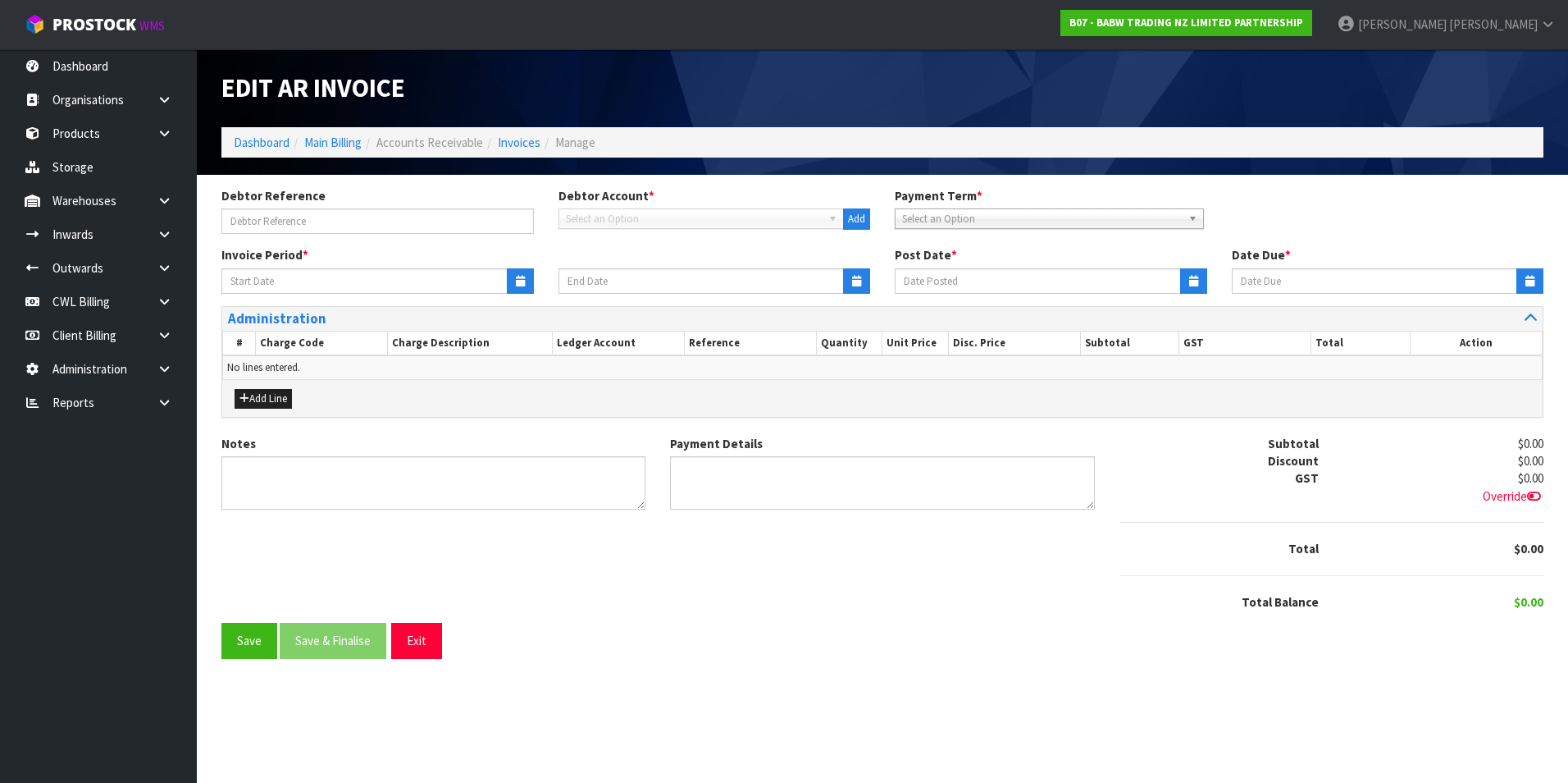
type input "[DATE]"
type textarea "Please contact us [DATE] should there be any discrepancies."
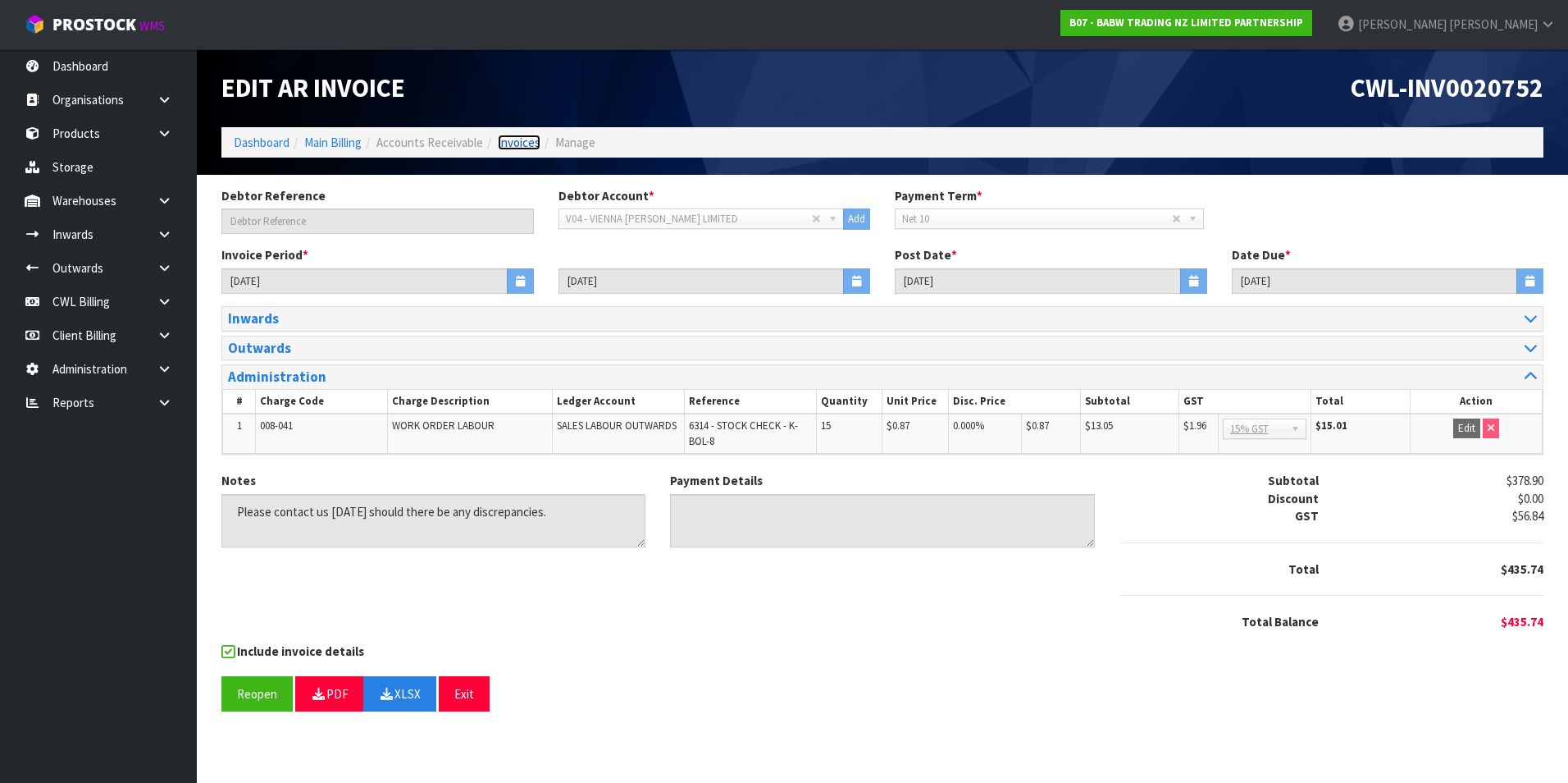
click at [511, 145] on link "Invoices" at bounding box center [518, 143] width 42 height 16
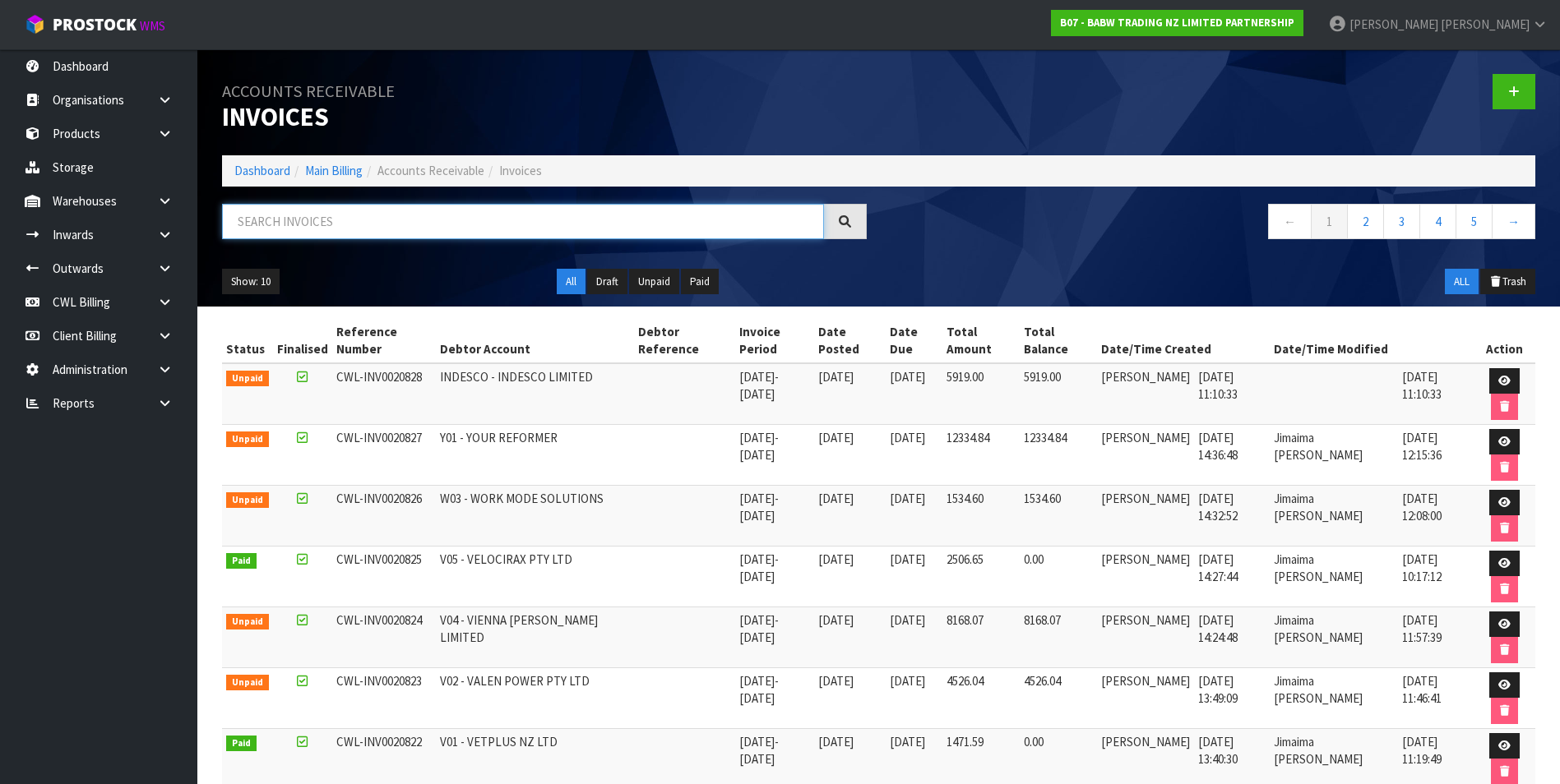
click at [336, 221] on input "text" at bounding box center [523, 221] width 602 height 36
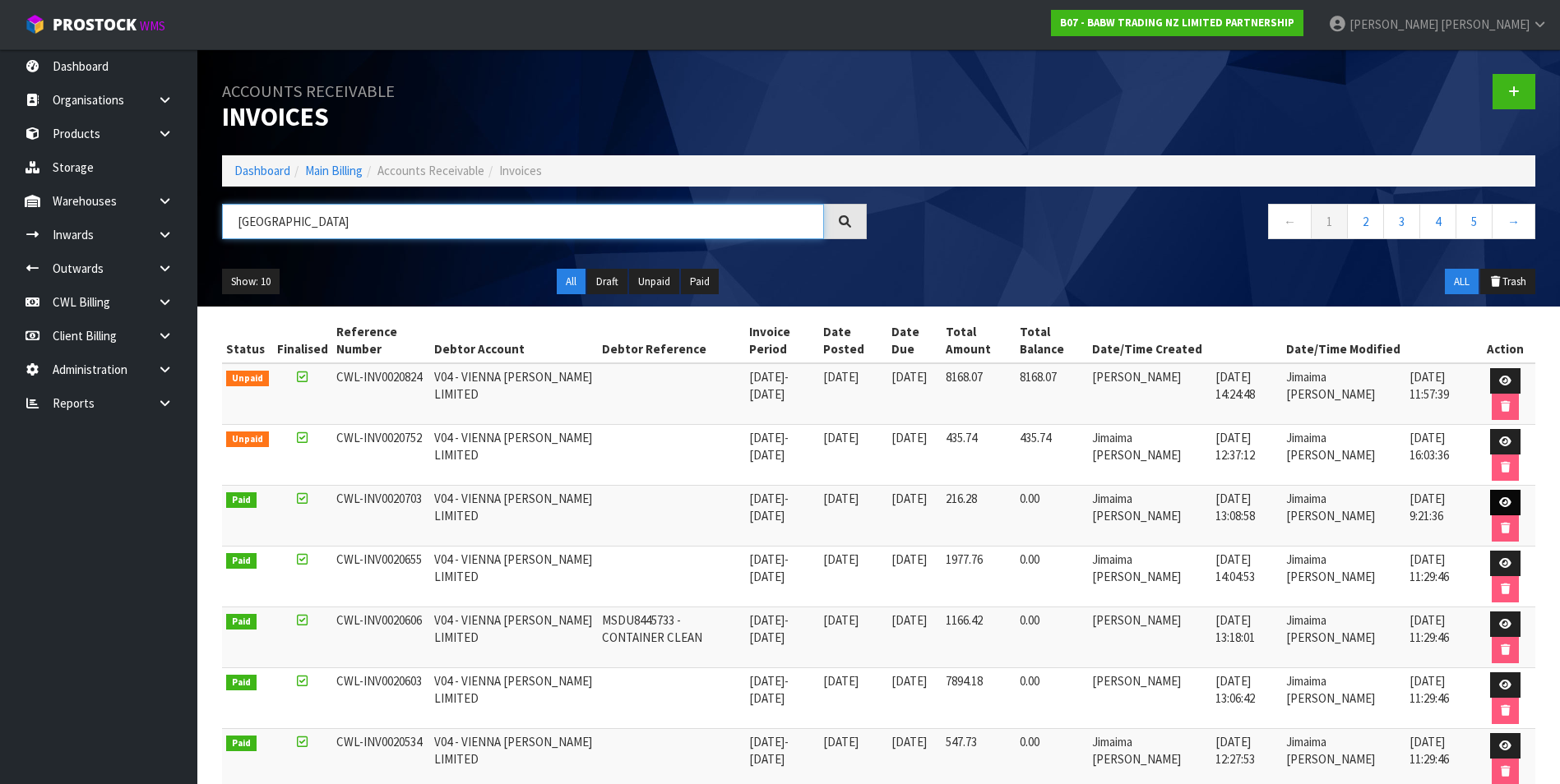
type input "[GEOGRAPHIC_DATA]"
click at [1504, 496] on link at bounding box center [1505, 503] width 31 height 27
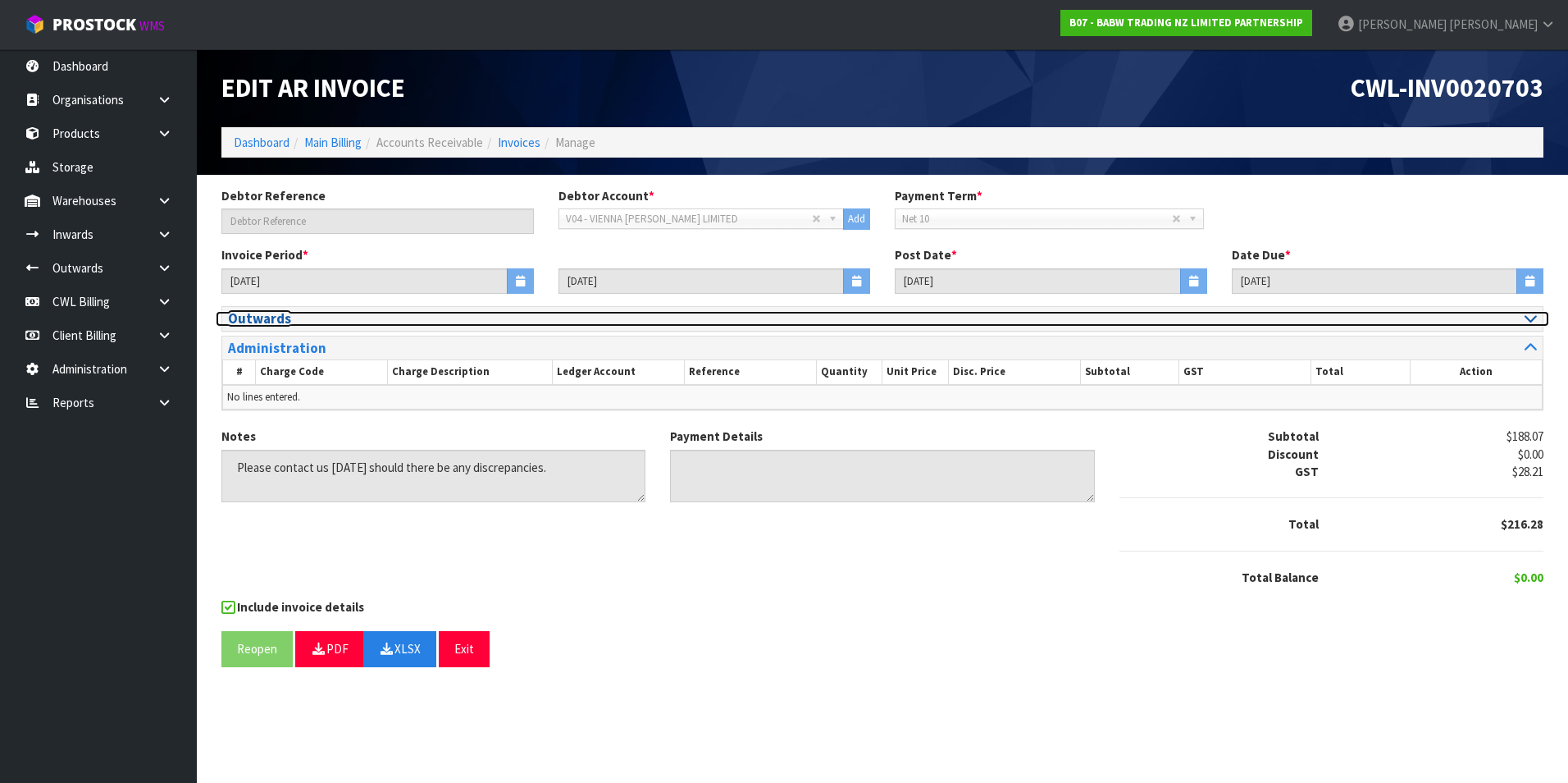
click at [1533, 320] on icon at bounding box center [1531, 318] width 12 height 14
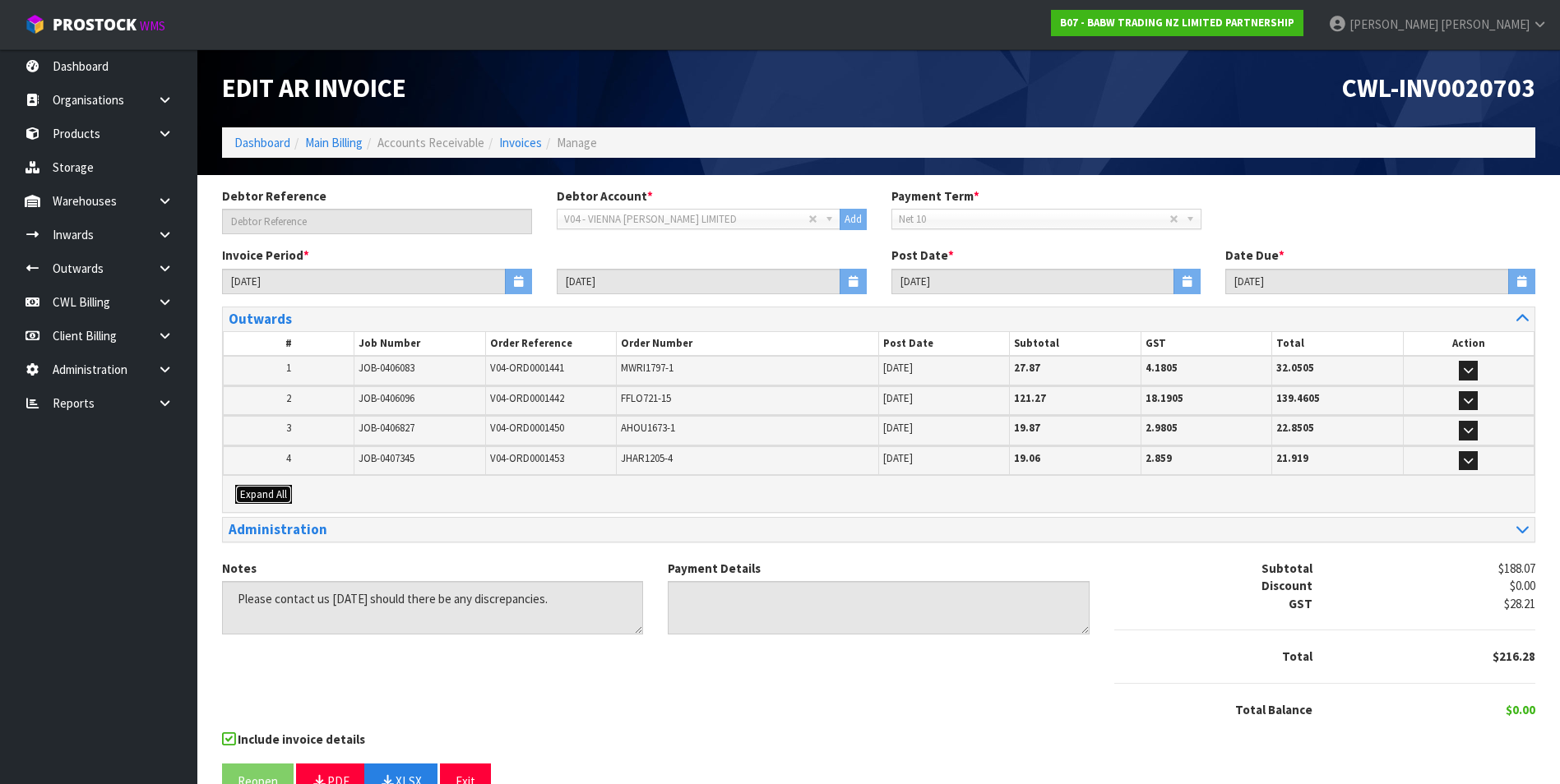
click at [269, 496] on span "Expand All" at bounding box center [263, 495] width 46 height 14
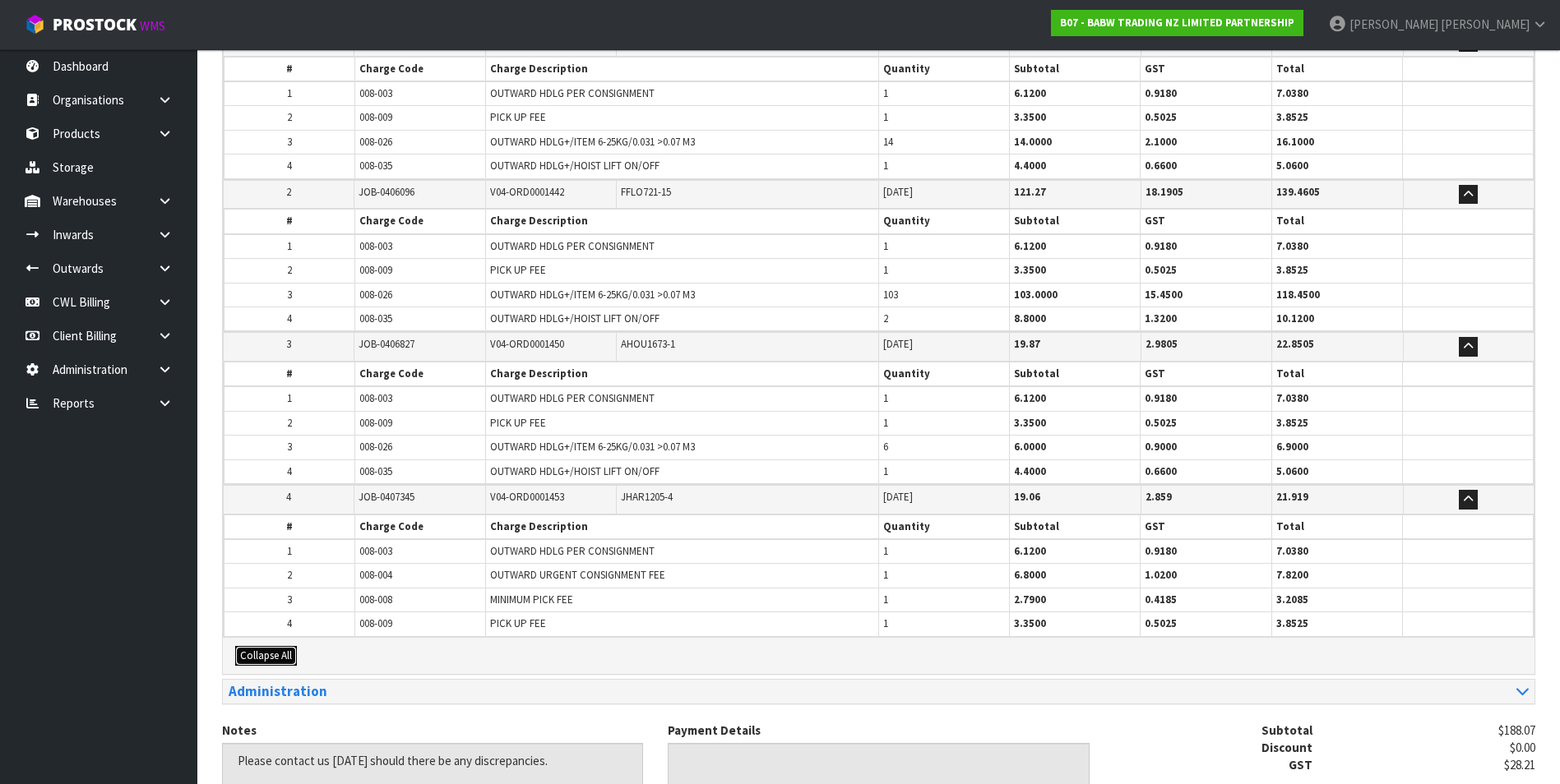
scroll to position [82, 0]
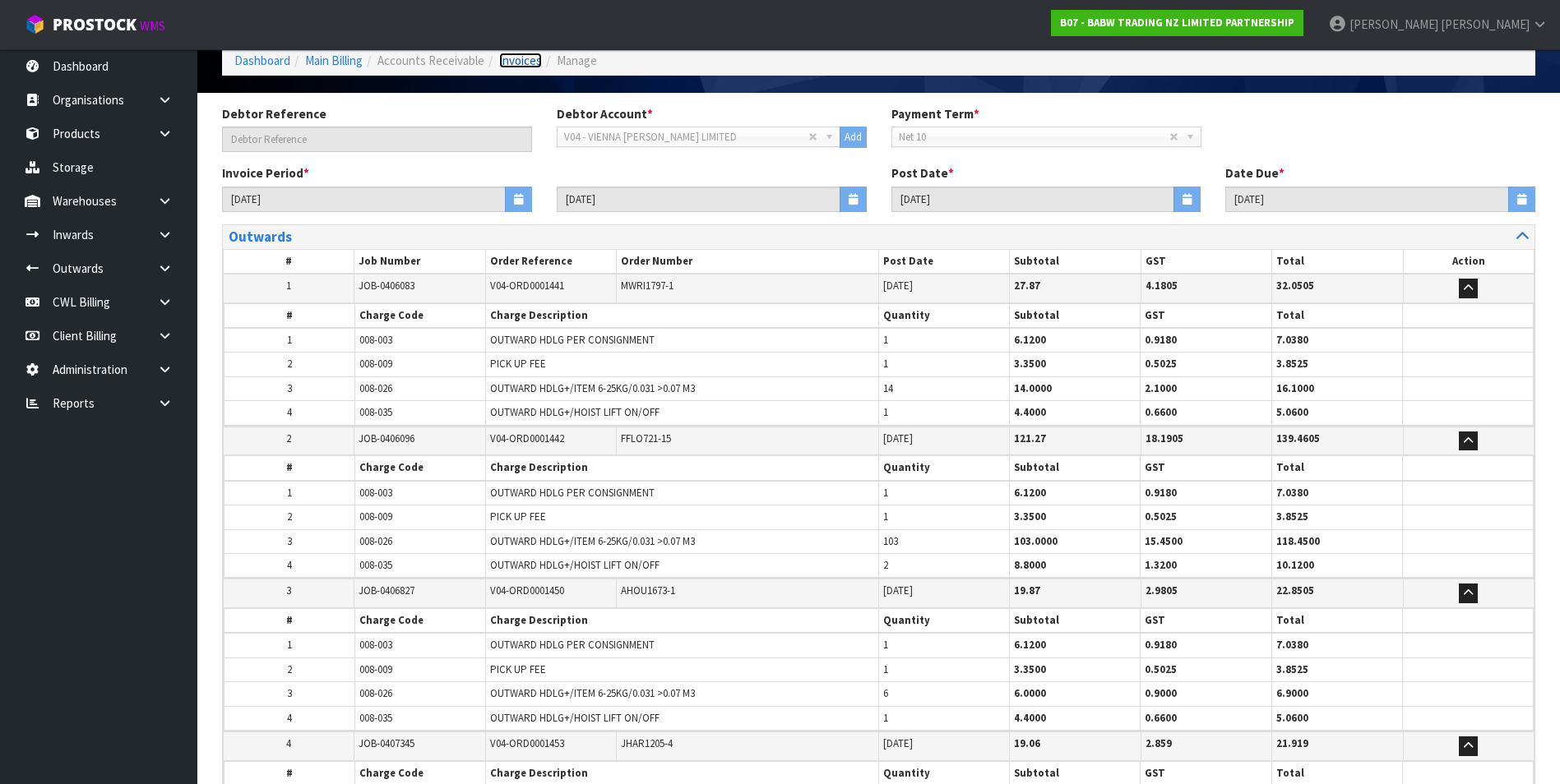
click at [530, 64] on link "Invoices" at bounding box center [520, 60] width 42 height 16
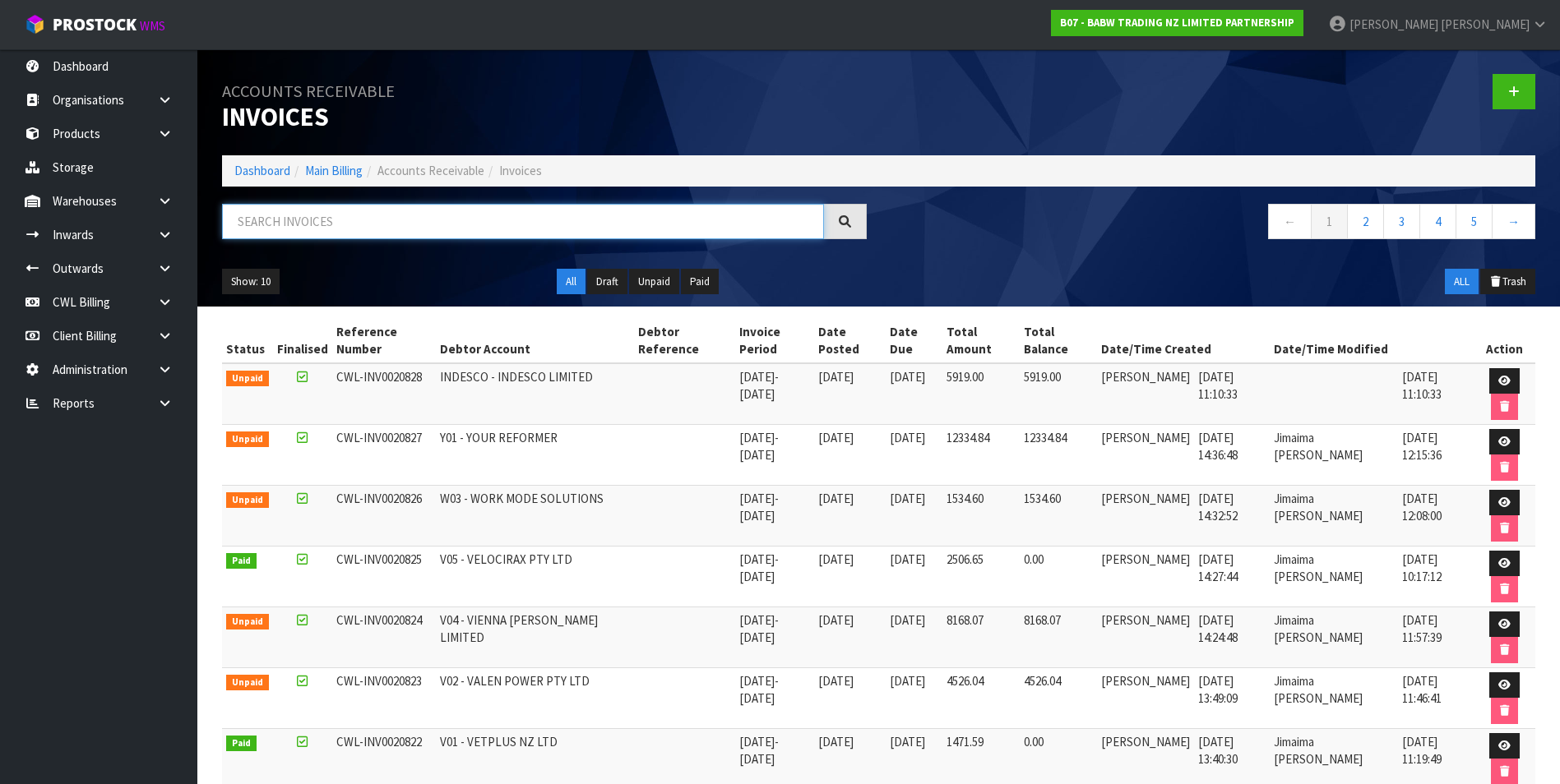
click at [337, 210] on input "text" at bounding box center [523, 221] width 602 height 36
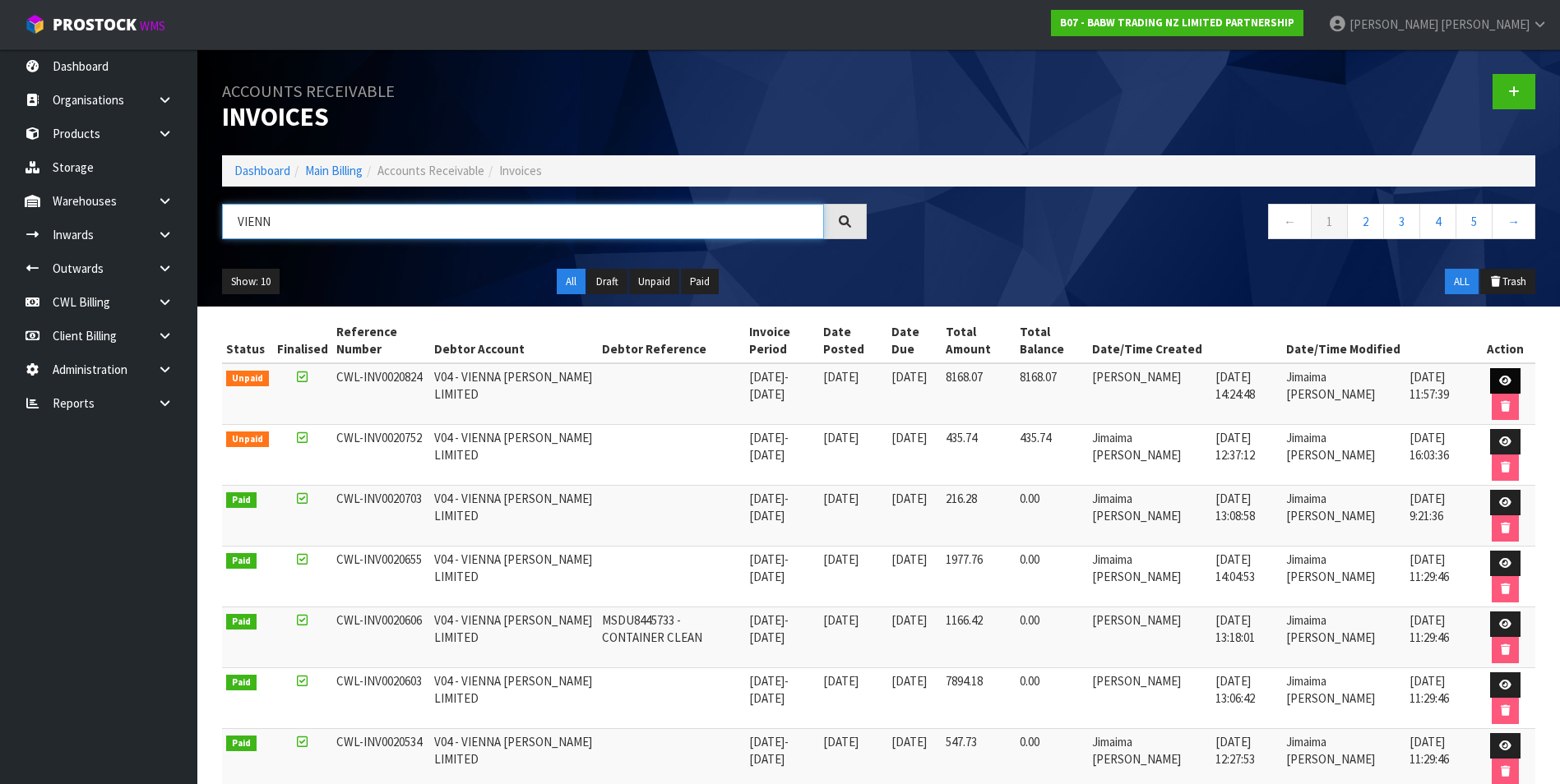
type input "VIENN"
click at [1504, 378] on icon at bounding box center [1505, 380] width 12 height 11
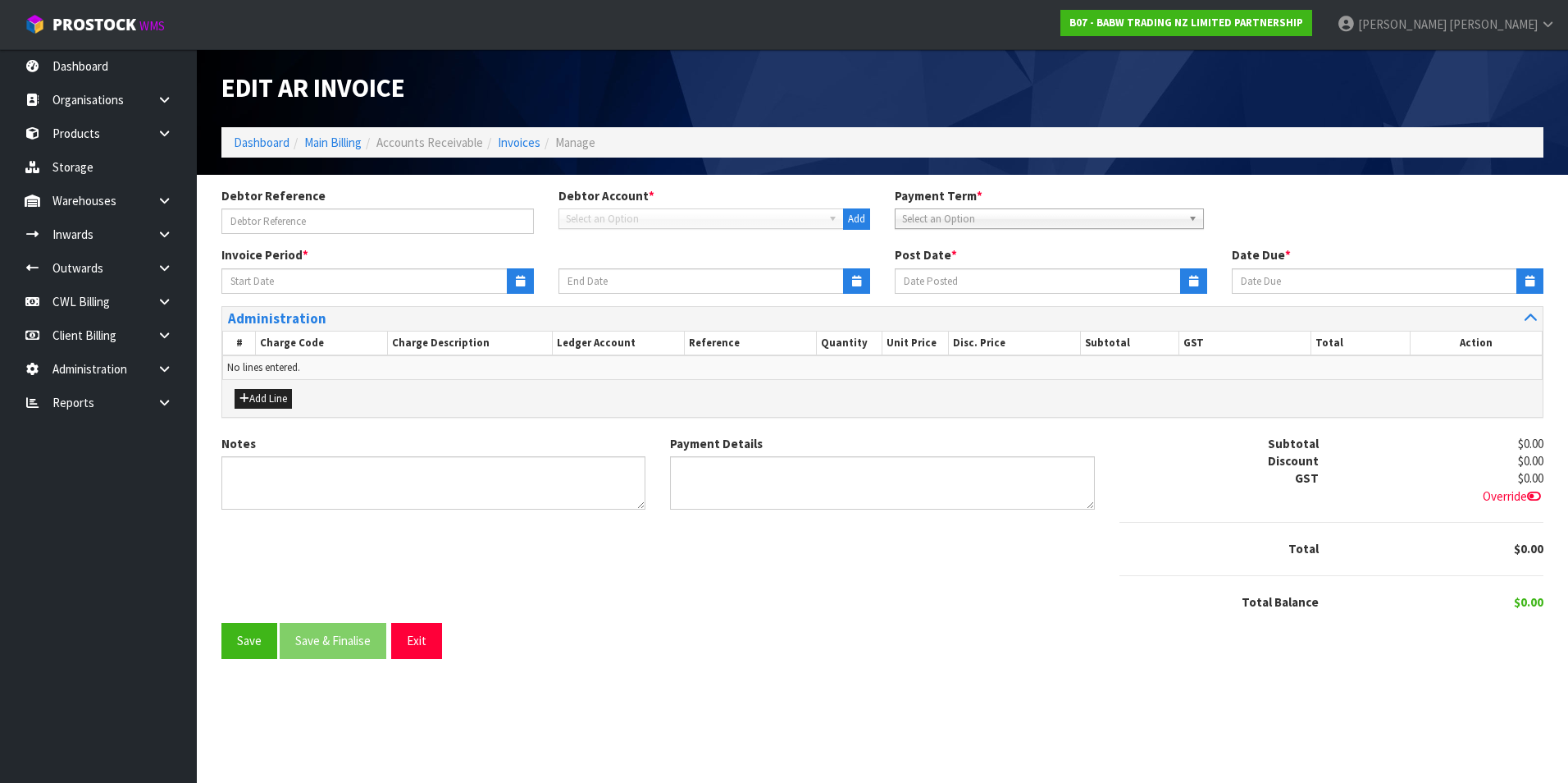
type input "[DATE]"
type textarea "Please contact us [DATE] should there be any discrepancies."
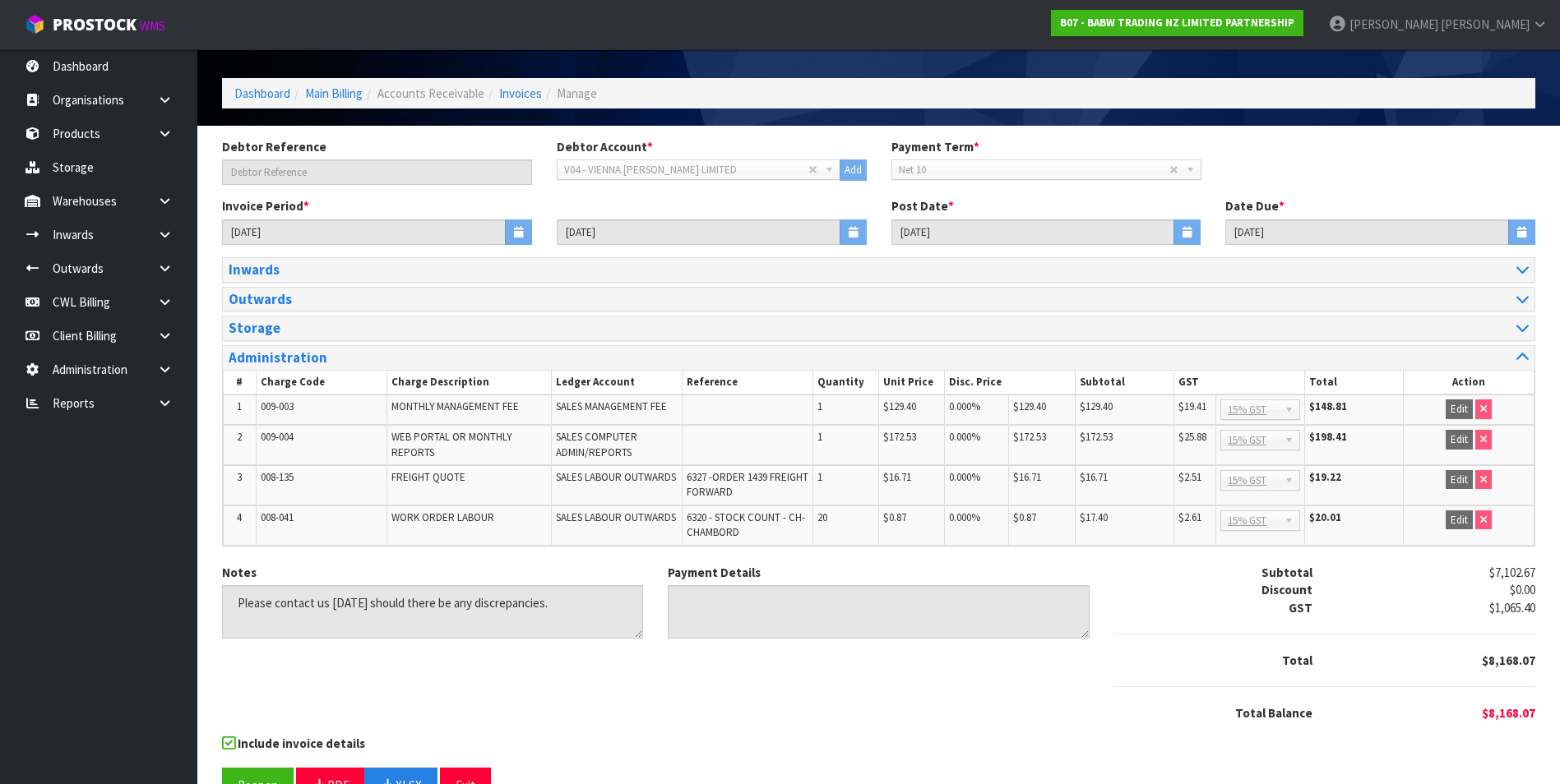
scroll to position [93, 0]
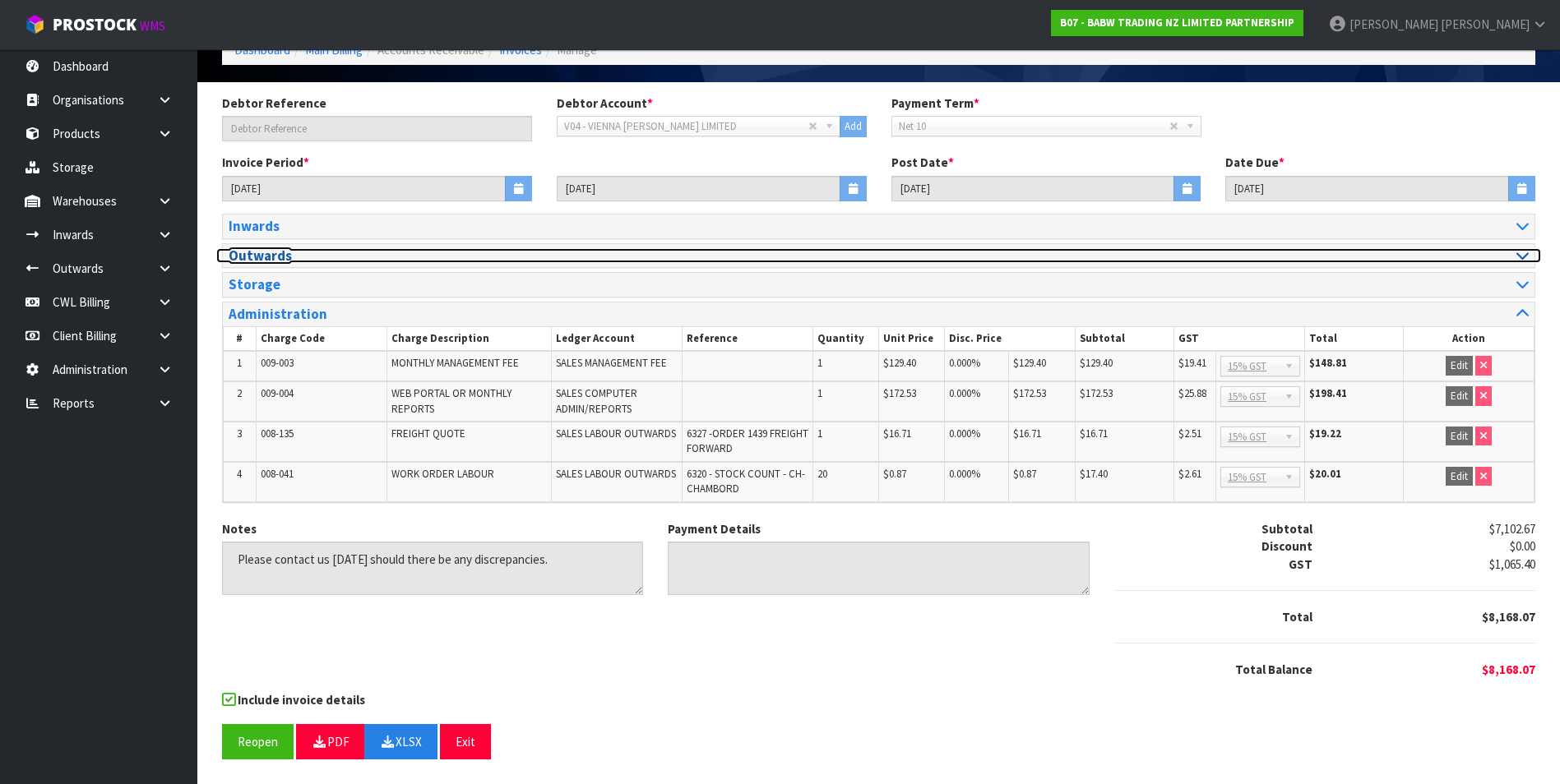
click at [1509, 258] on div at bounding box center [1210, 256] width 638 height 16
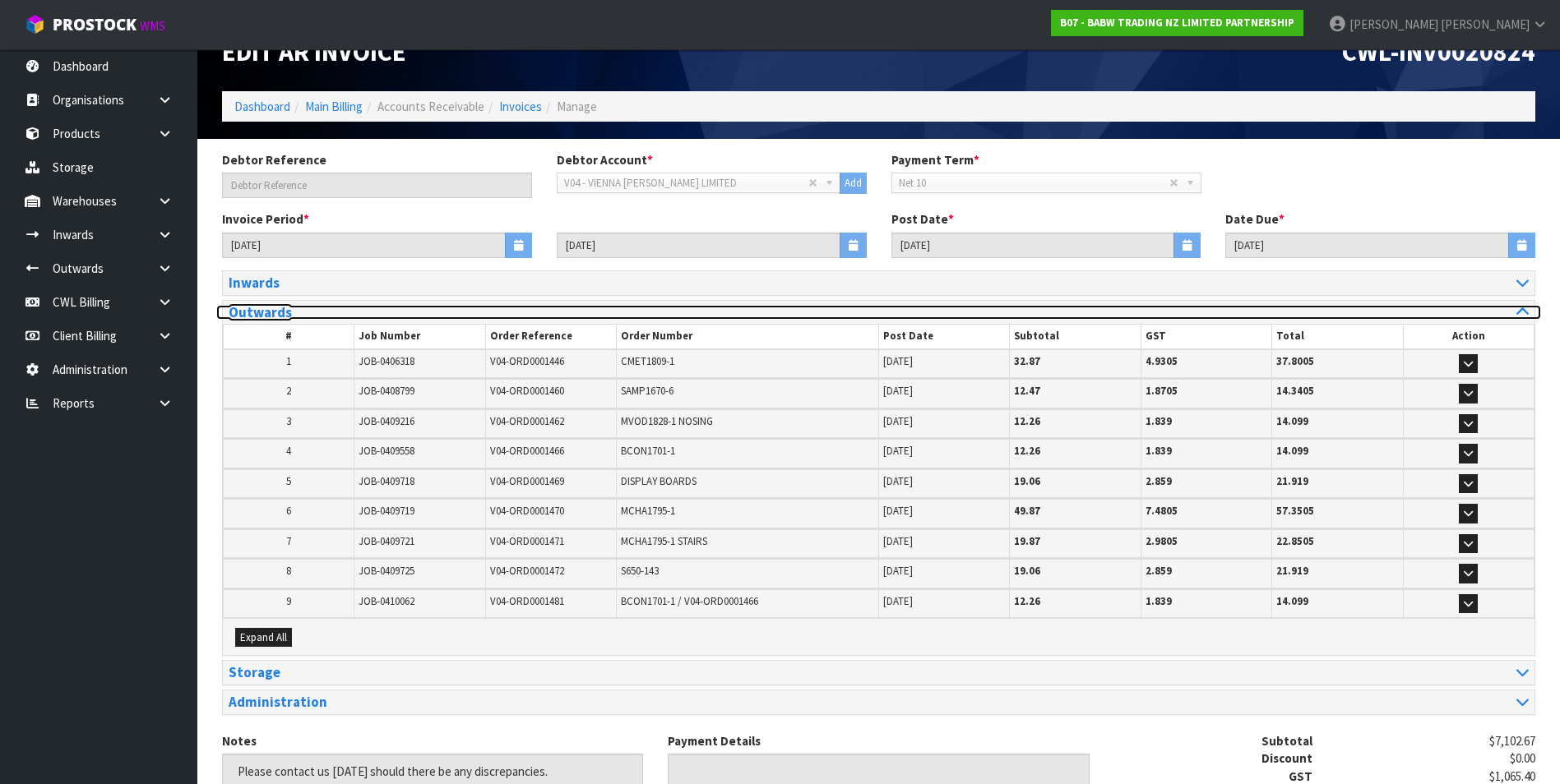
scroll to position [0, 0]
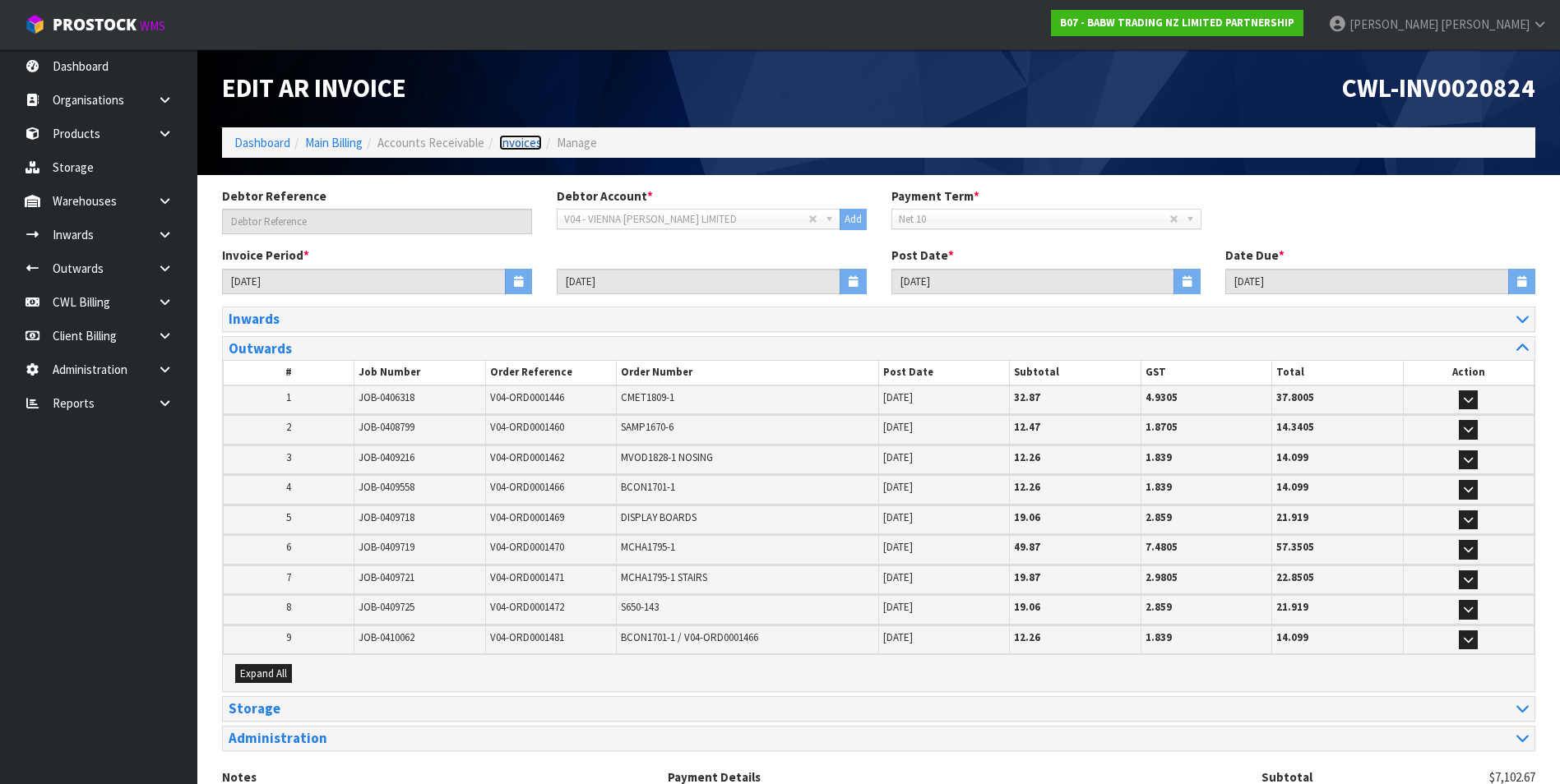
click at [535, 147] on link "Invoices" at bounding box center [520, 143] width 42 height 16
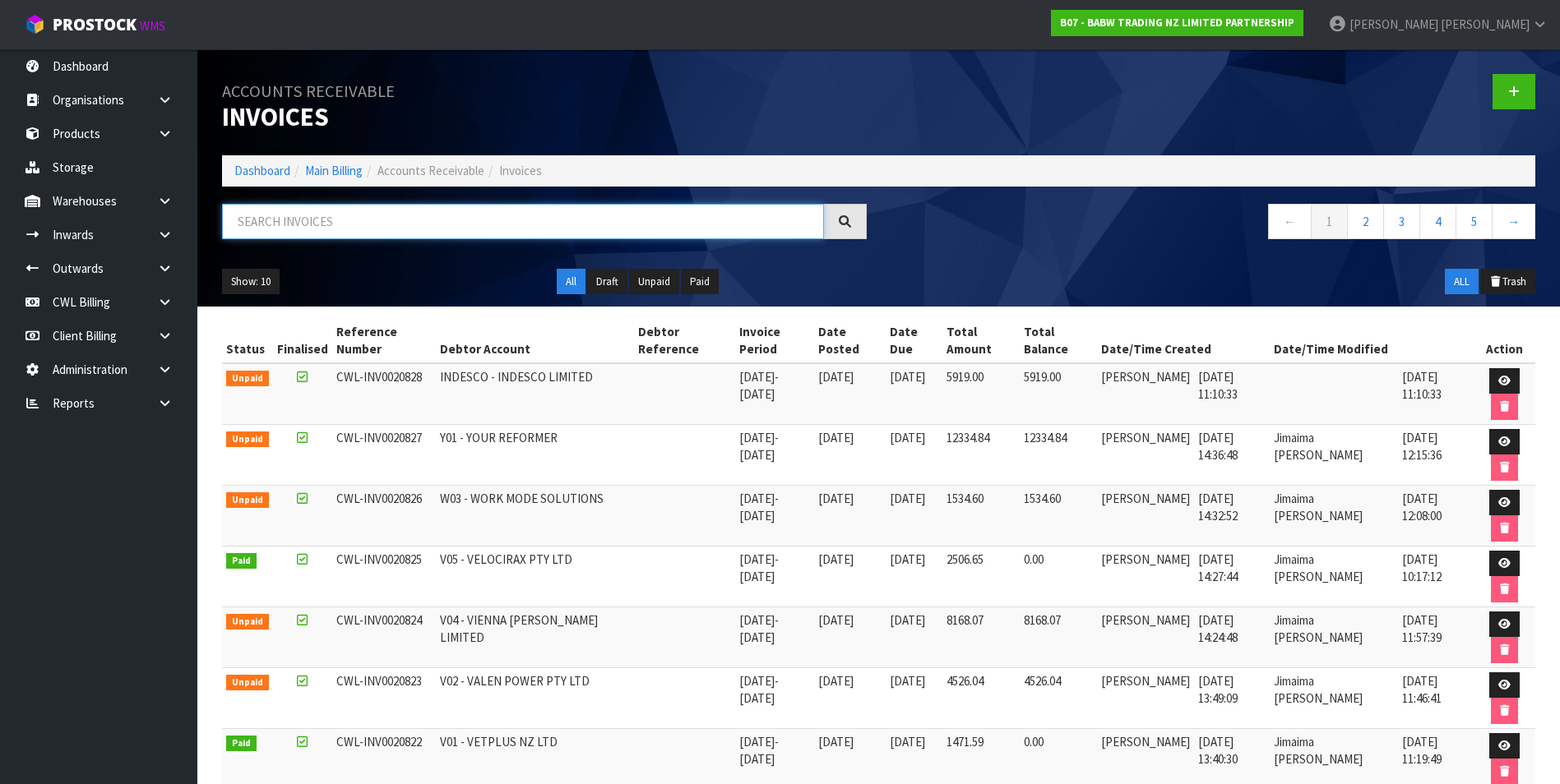
click at [326, 218] on input "text" at bounding box center [523, 221] width 602 height 36
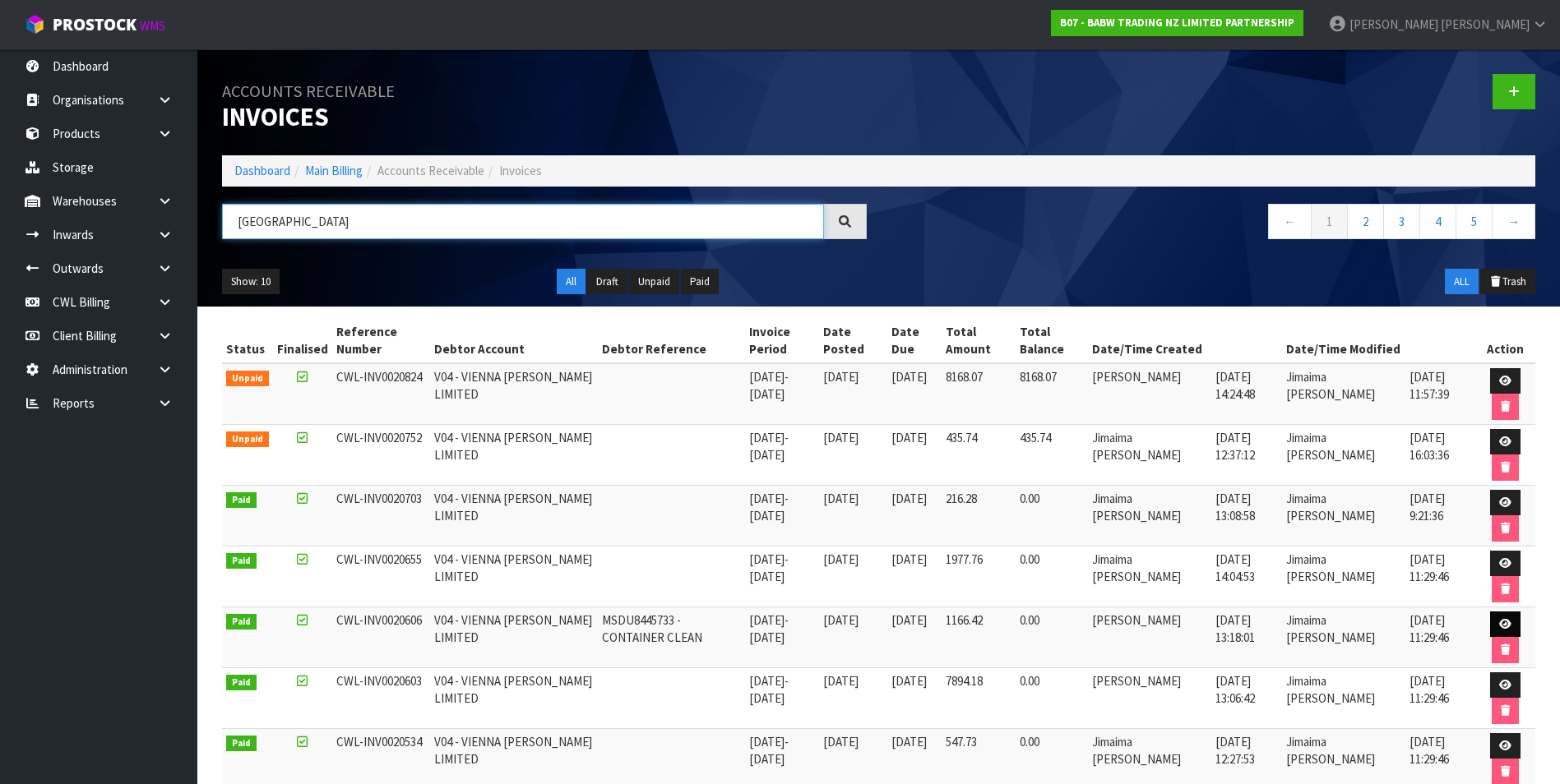
type input "[GEOGRAPHIC_DATA]"
click at [1497, 624] on link at bounding box center [1505, 624] width 31 height 27
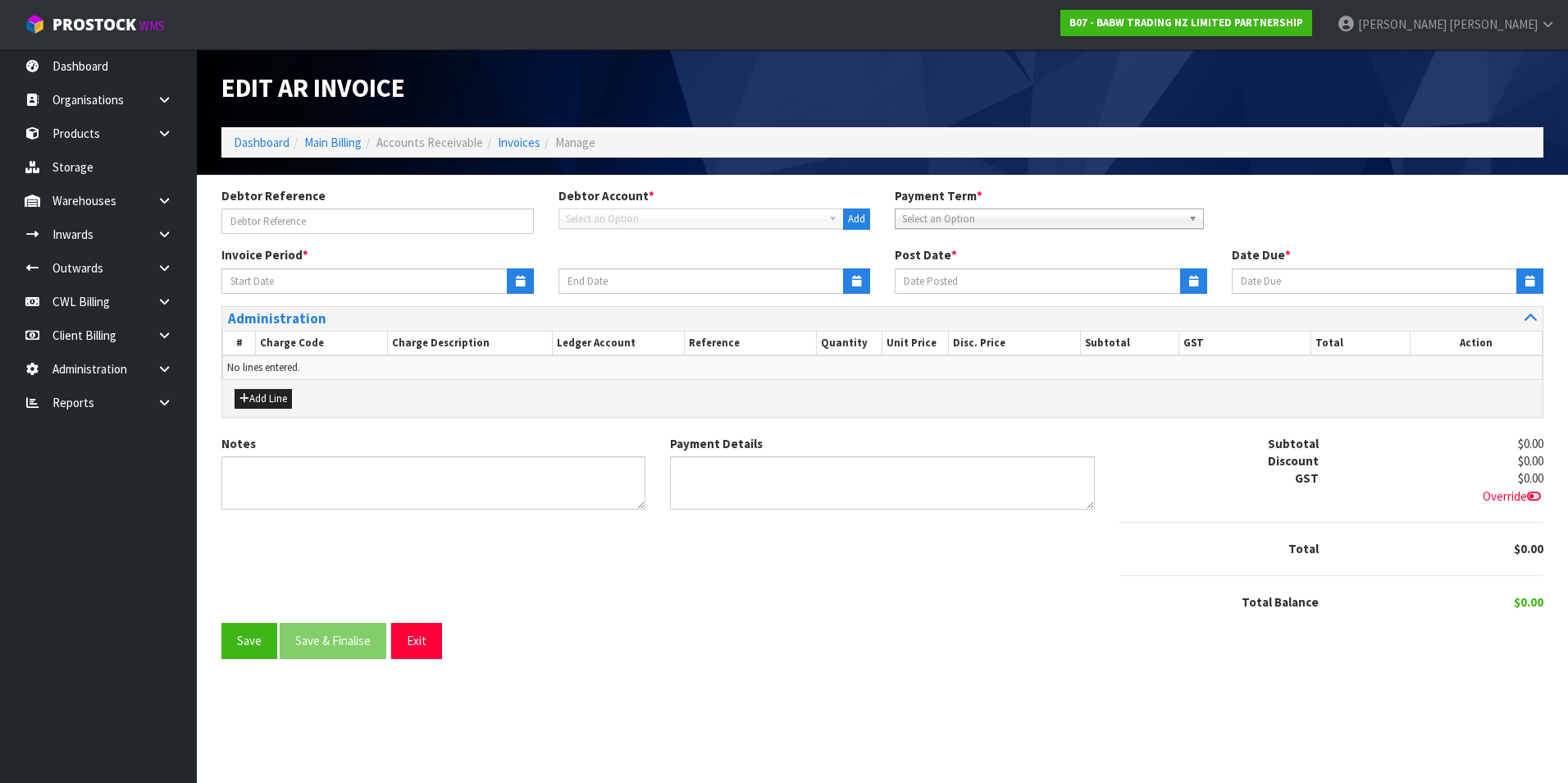
type input "MSDU8445733 - CONTAINER CLEAN"
type input "[DATE]"
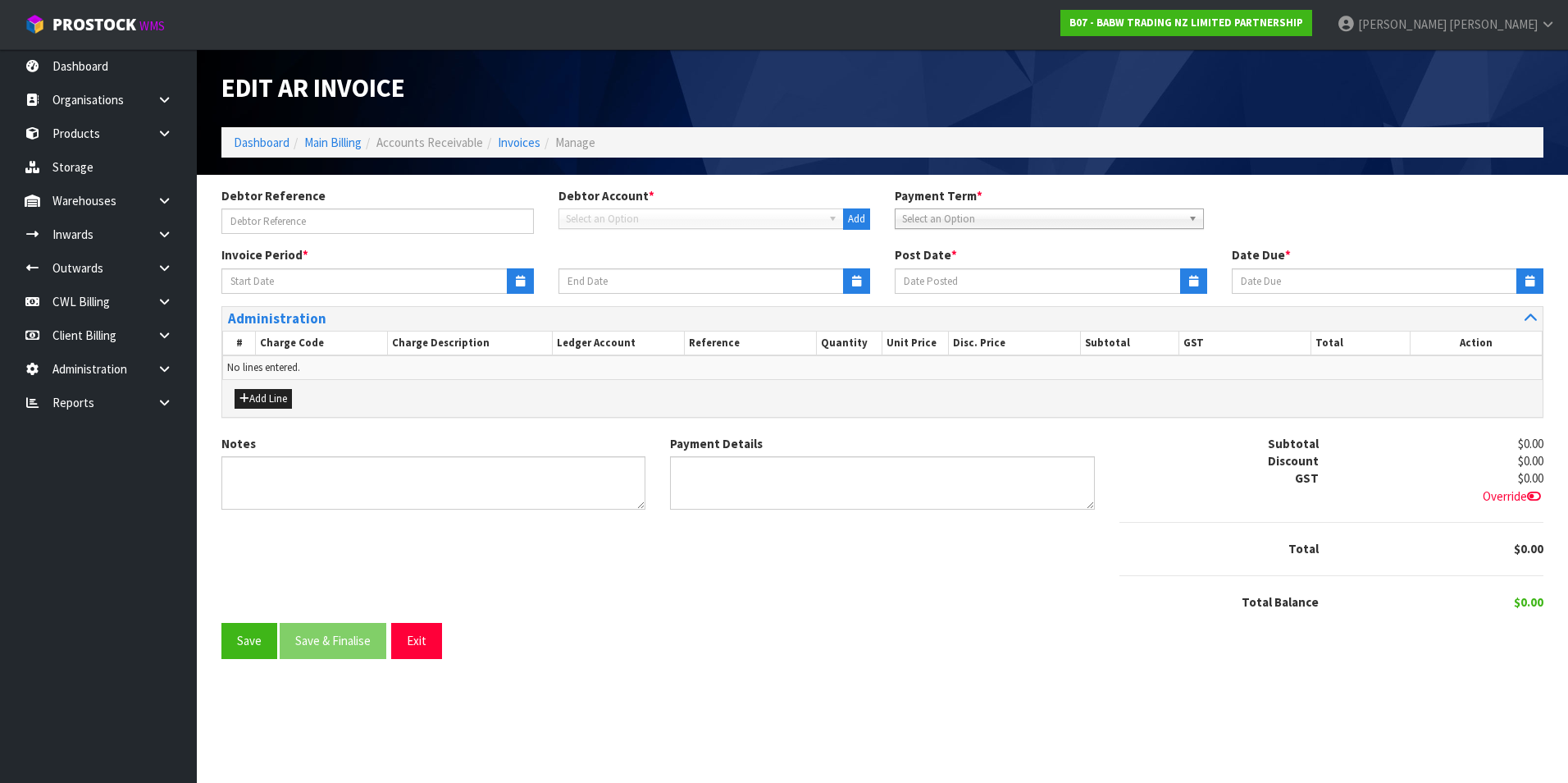
type textarea "Please contact us [DATE] should there be any discrepancies."
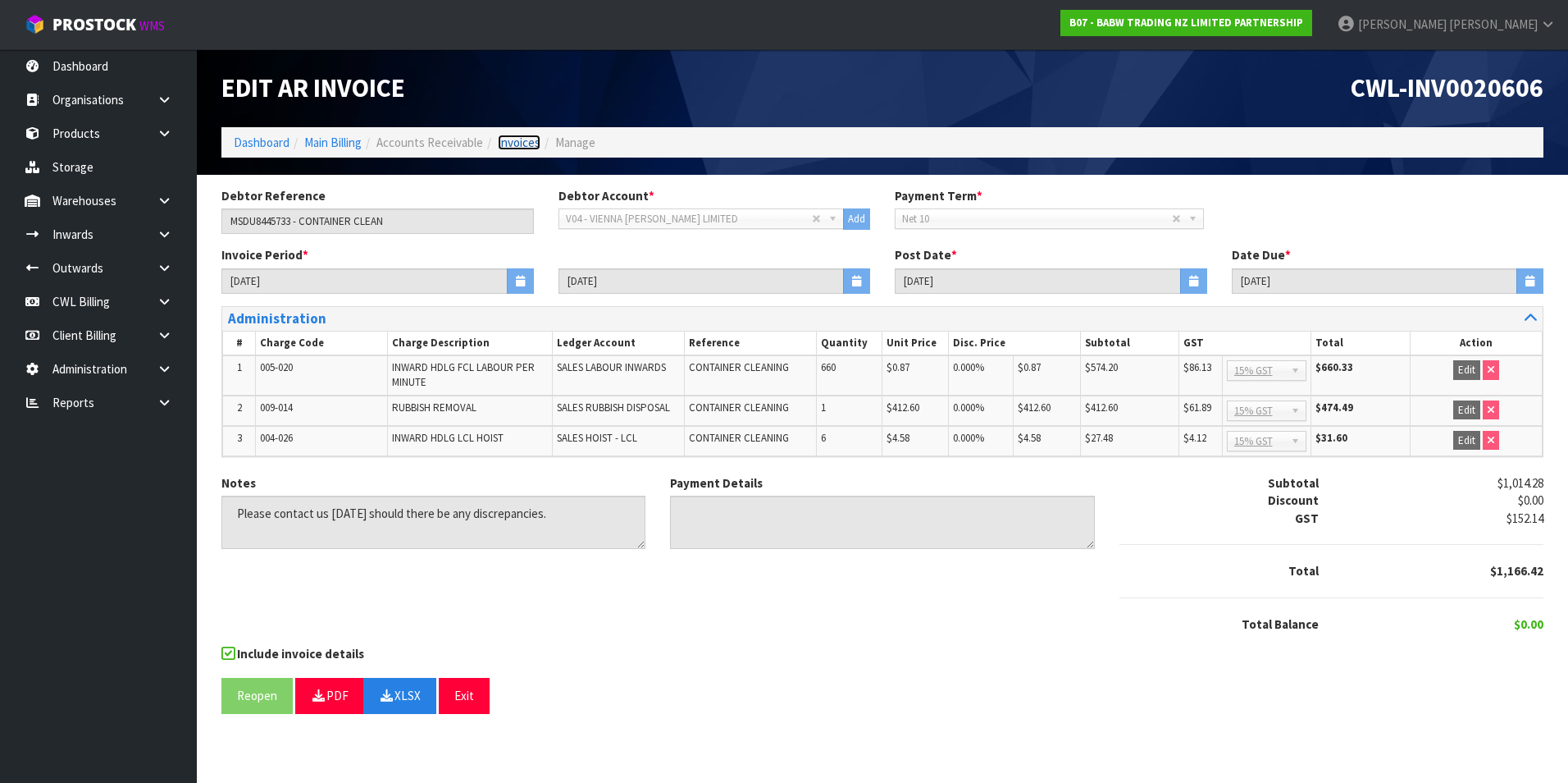
click at [518, 147] on link "Invoices" at bounding box center [518, 143] width 42 height 16
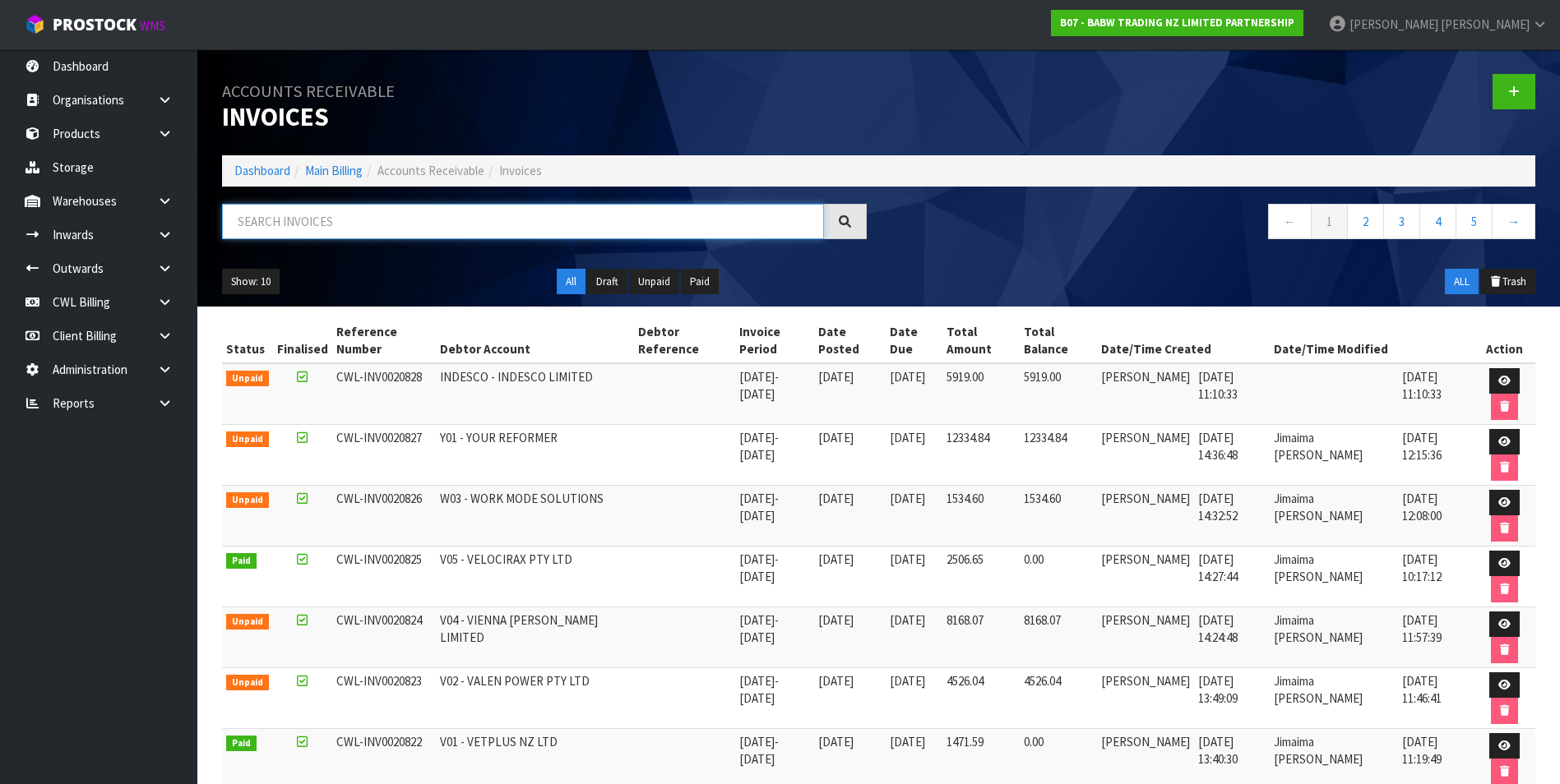
click at [331, 214] on input "text" at bounding box center [523, 221] width 602 height 36
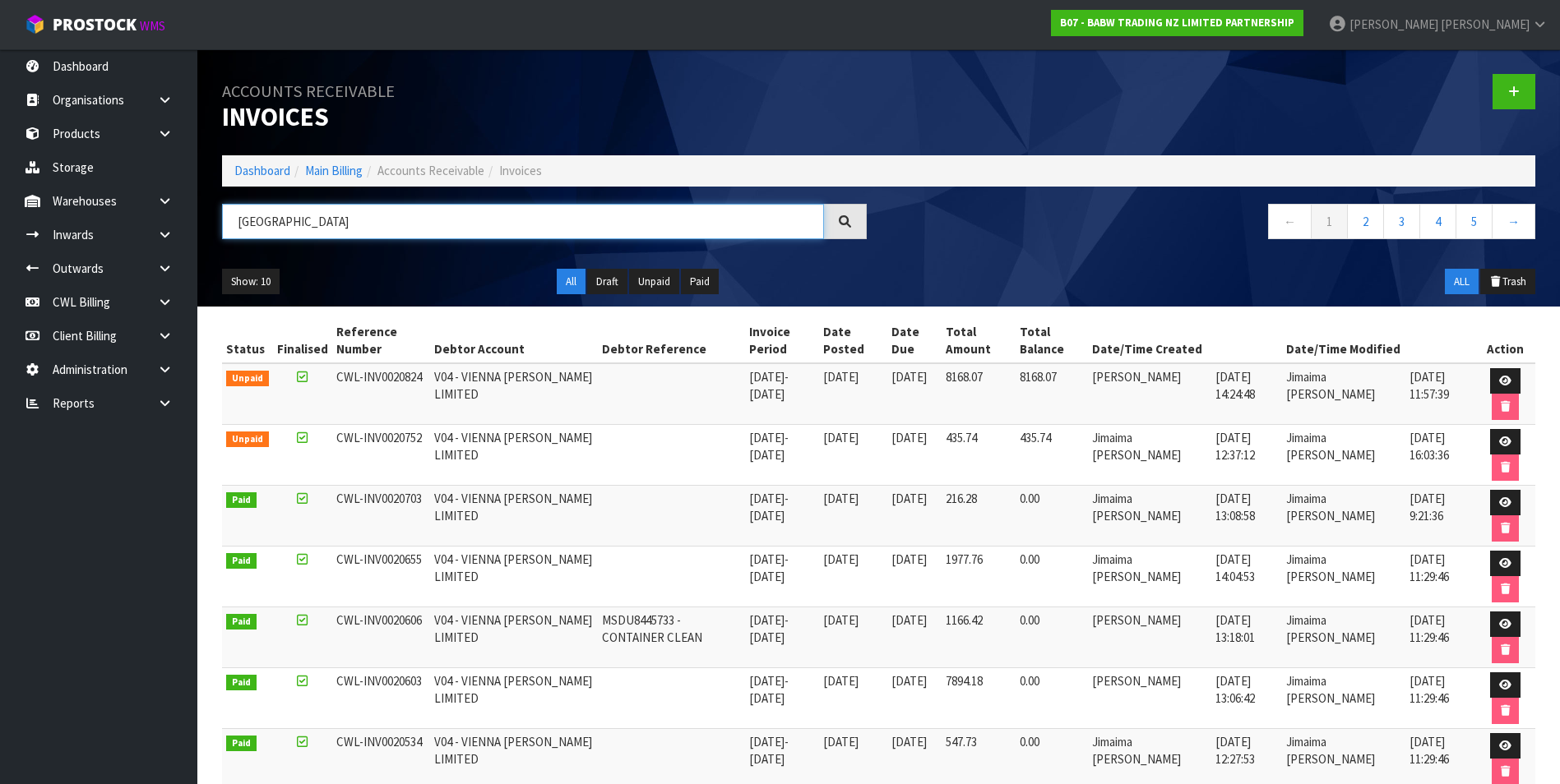
drag, startPoint x: 306, startPoint y: 227, endPoint x: 233, endPoint y: 224, distance: 73.1
click at [233, 224] on input "[GEOGRAPHIC_DATA]" at bounding box center [523, 221] width 602 height 36
type input "[GEOGRAPHIC_DATA]"
click at [1503, 561] on icon at bounding box center [1505, 563] width 12 height 11
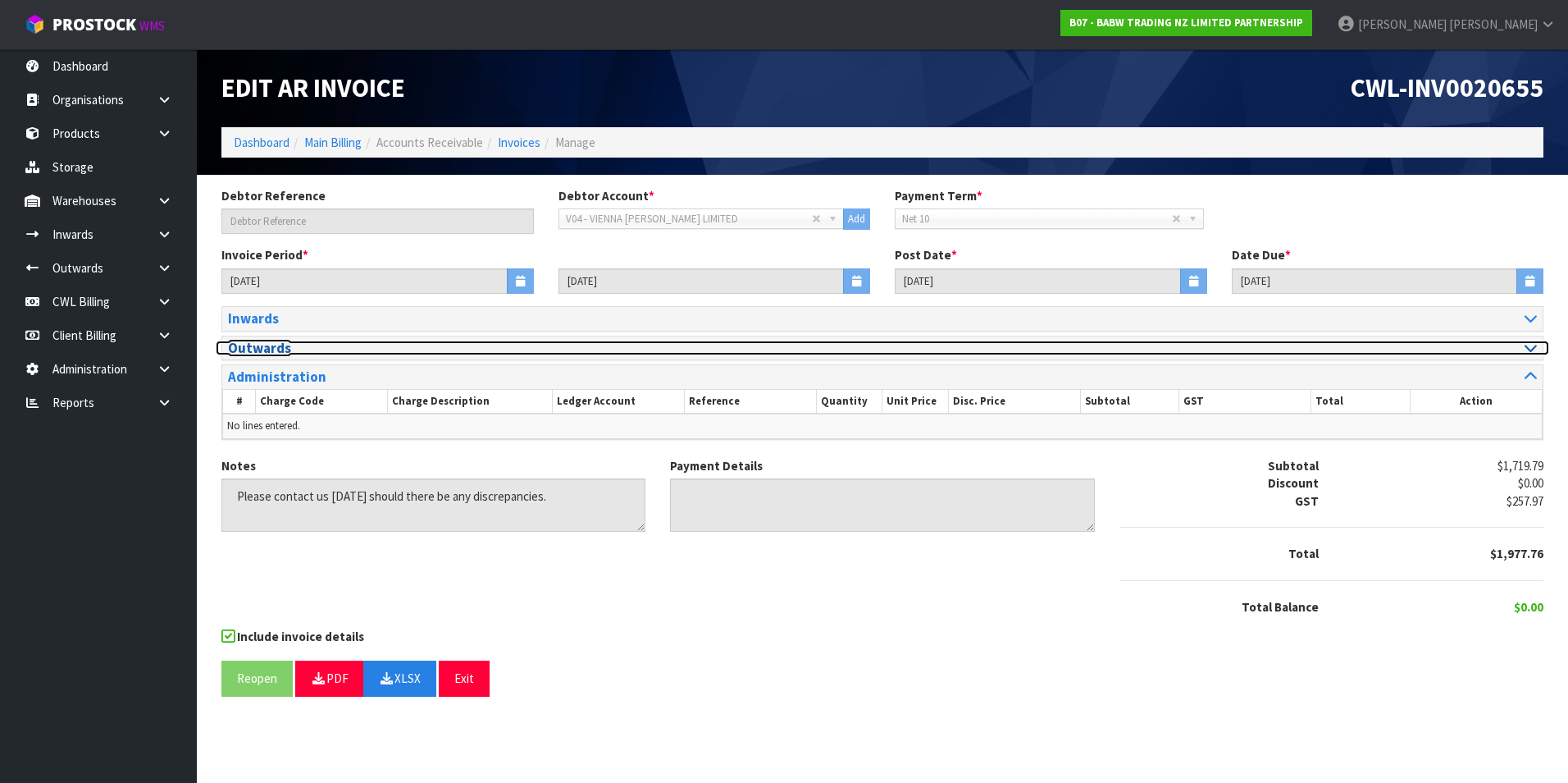
click at [1534, 350] on icon at bounding box center [1531, 347] width 12 height 14
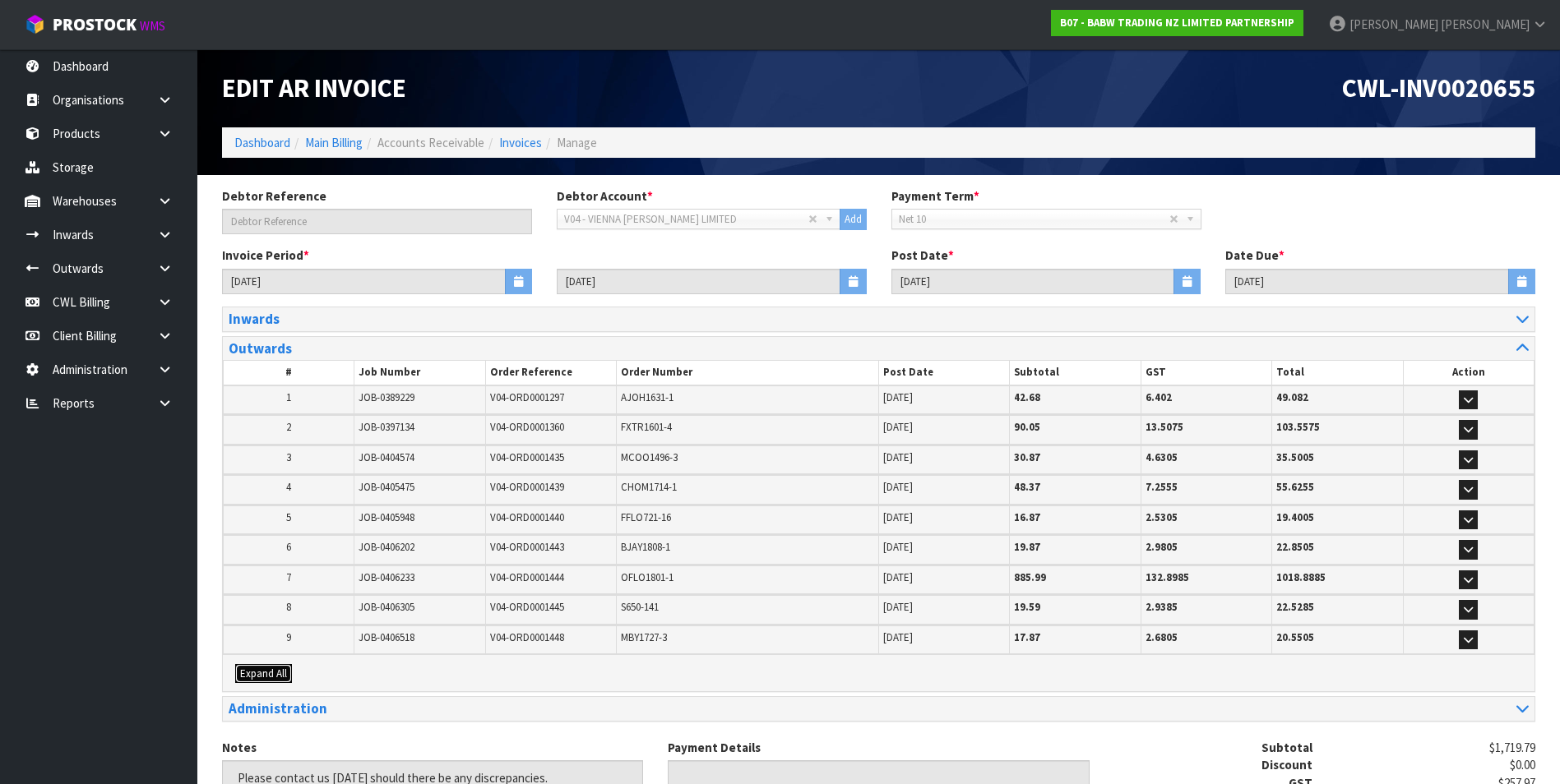
click at [271, 674] on span "Expand All" at bounding box center [263, 673] width 46 height 14
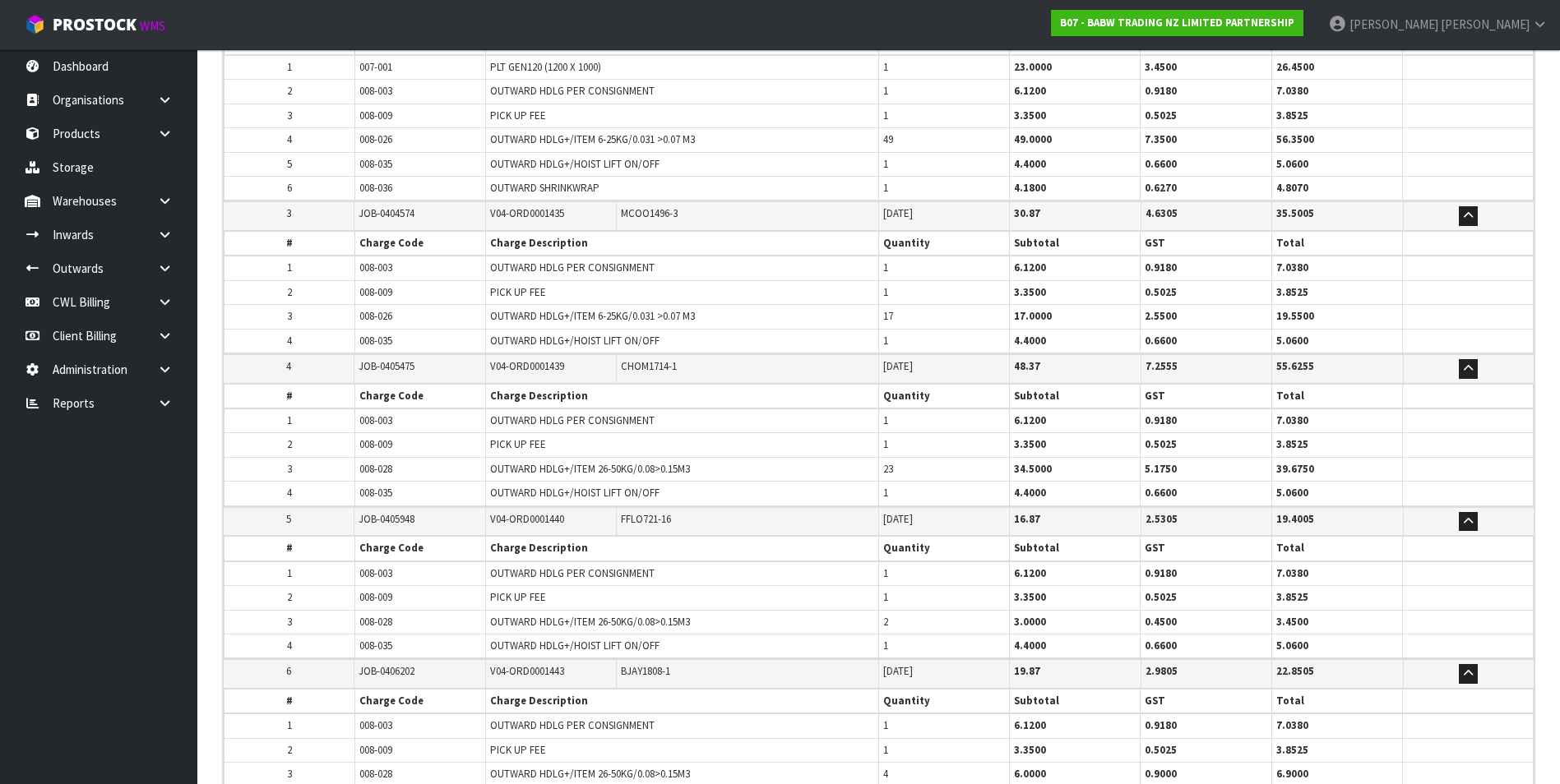
scroll to position [576, 0]
